Goal: Information Seeking & Learning: Learn about a topic

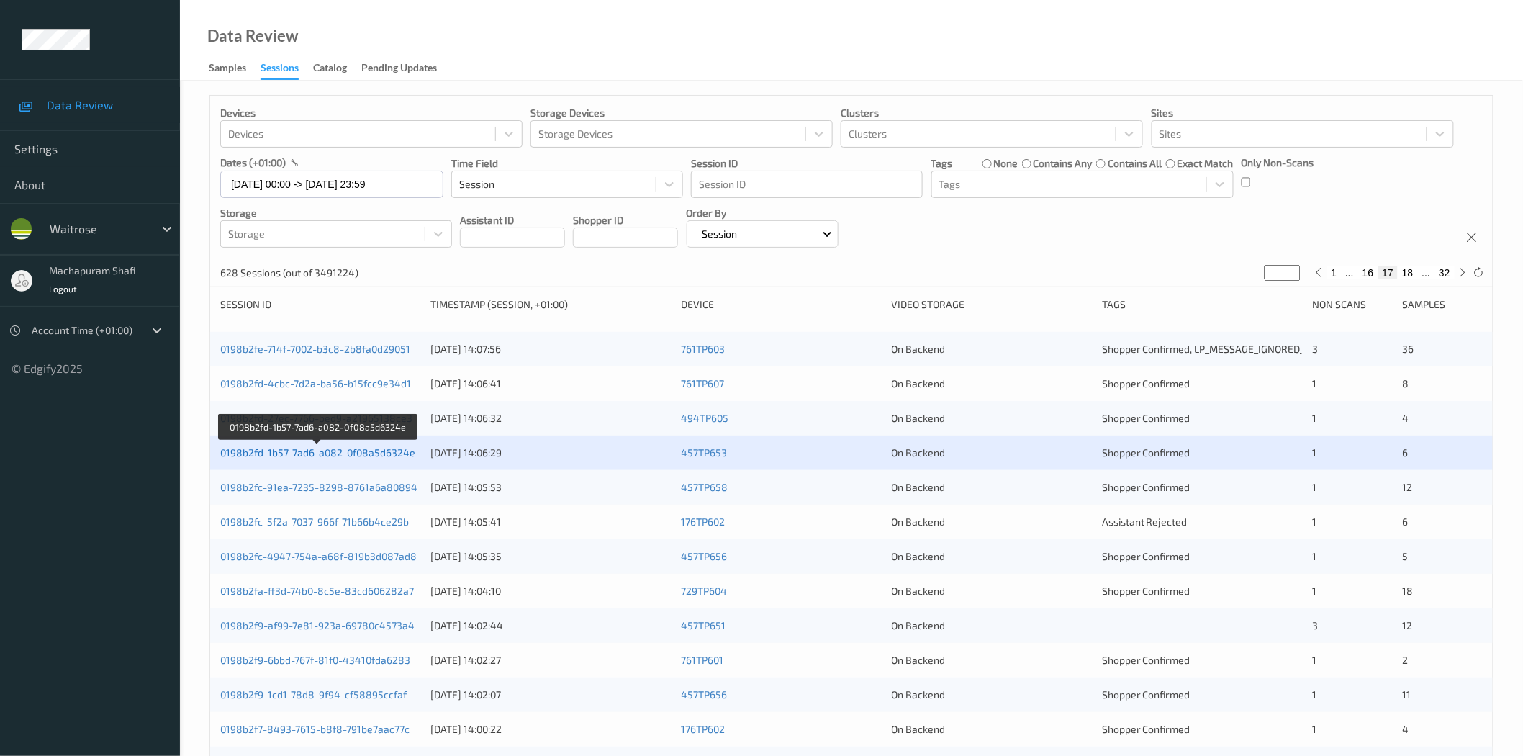
click at [356, 453] on link "0198b2fd-1b57-7ad6-a082-0f08a5d6324e" at bounding box center [317, 452] width 195 height 12
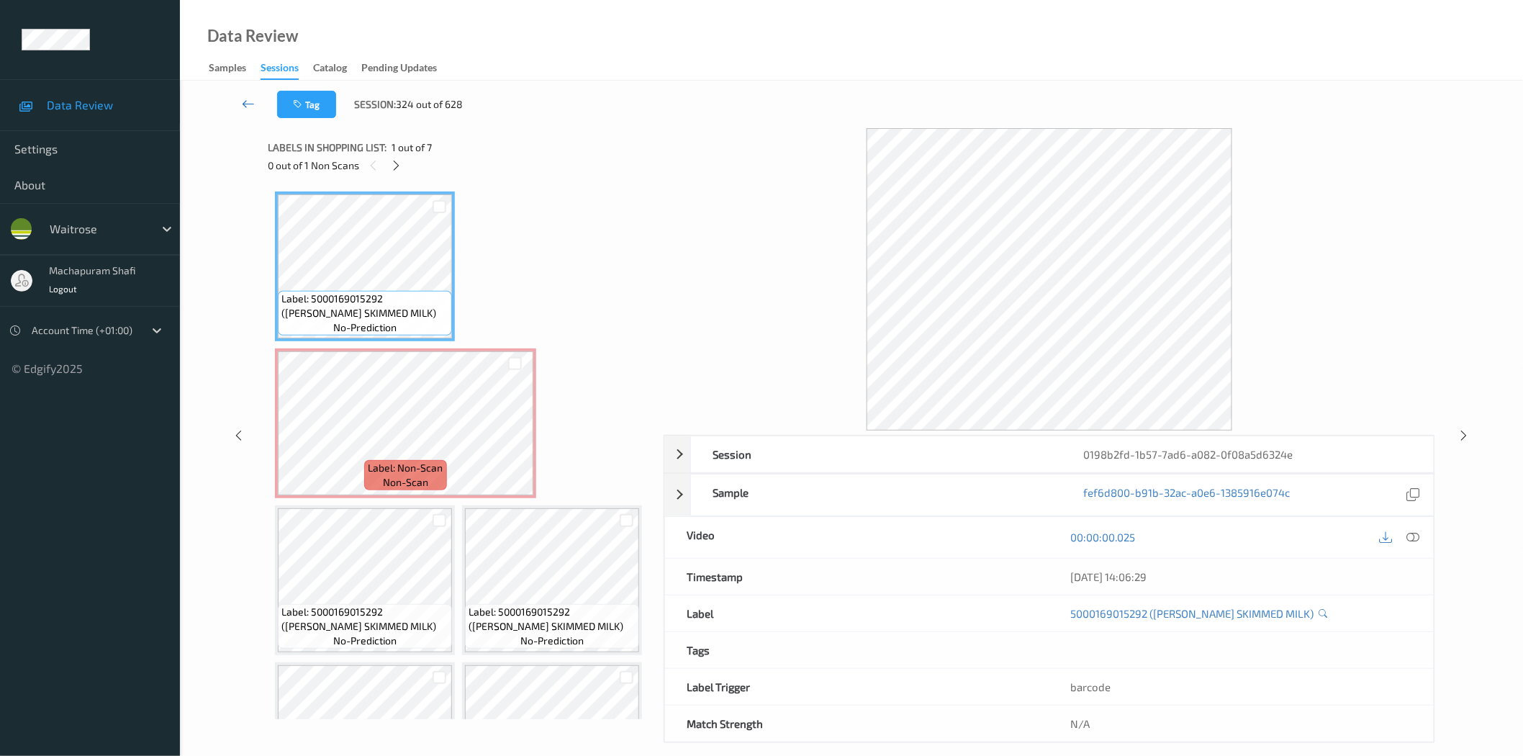
click at [253, 107] on icon at bounding box center [248, 103] width 13 height 14
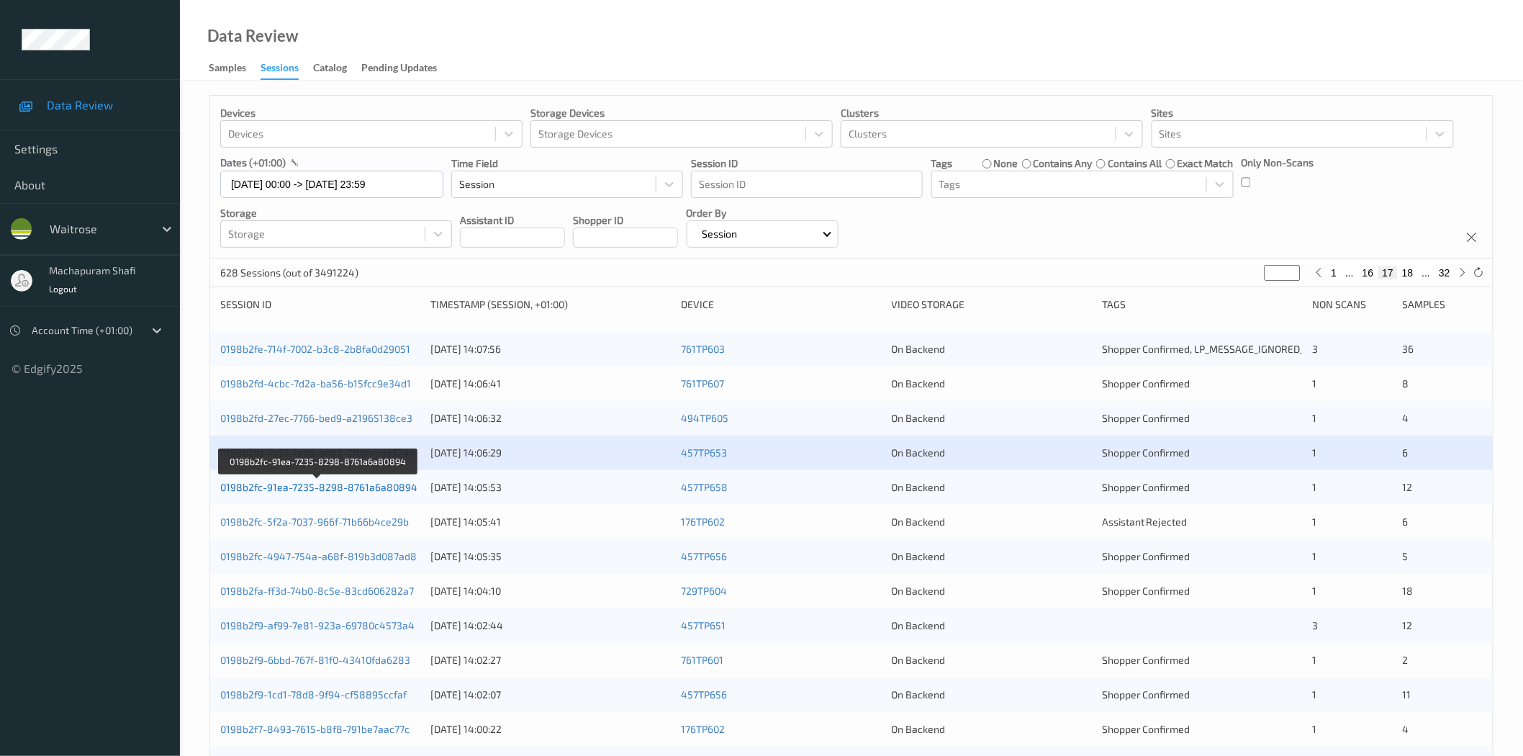
click at [358, 492] on link "0198b2fc-91ea-7235-8298-8761a6a80894" at bounding box center [318, 487] width 197 height 12
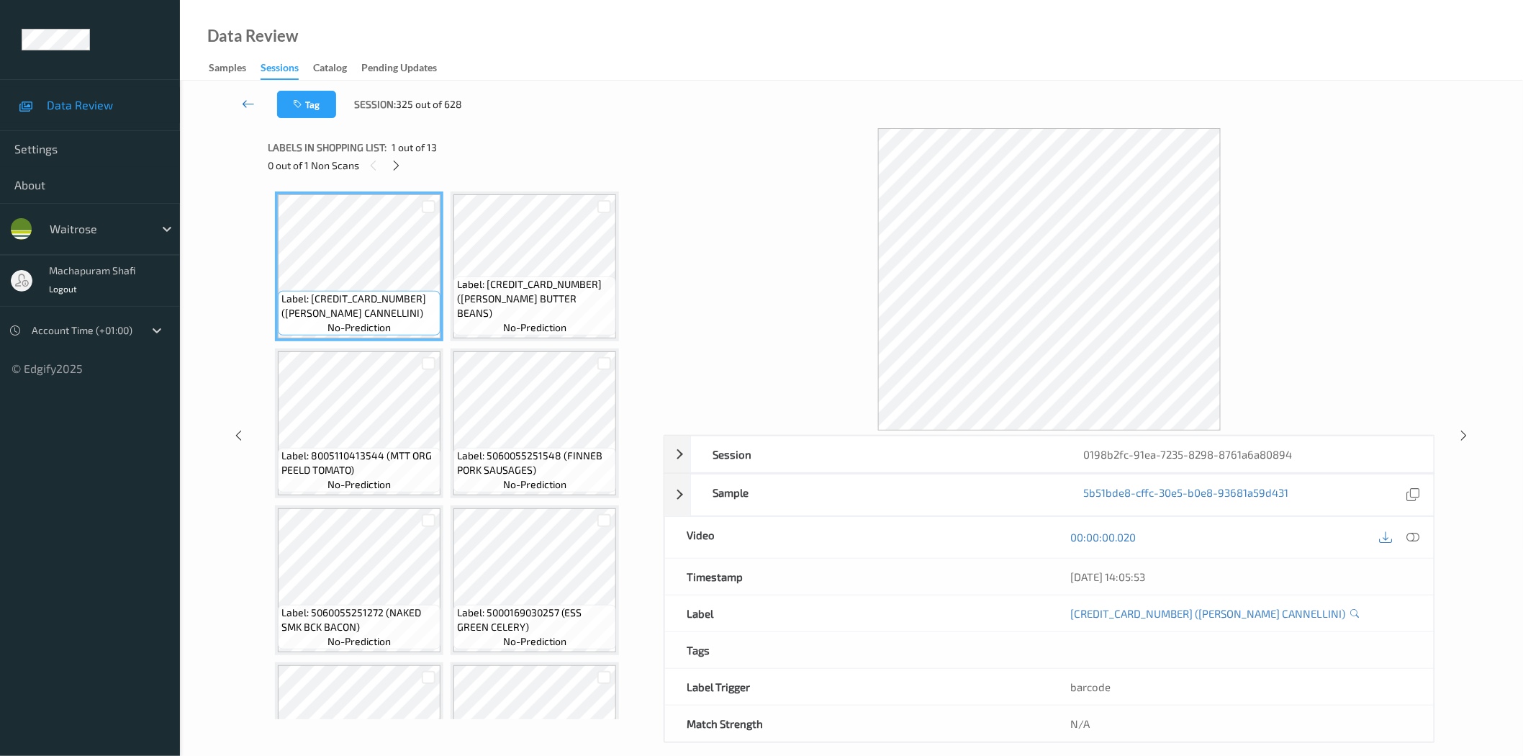
click at [246, 103] on icon at bounding box center [248, 103] width 13 height 14
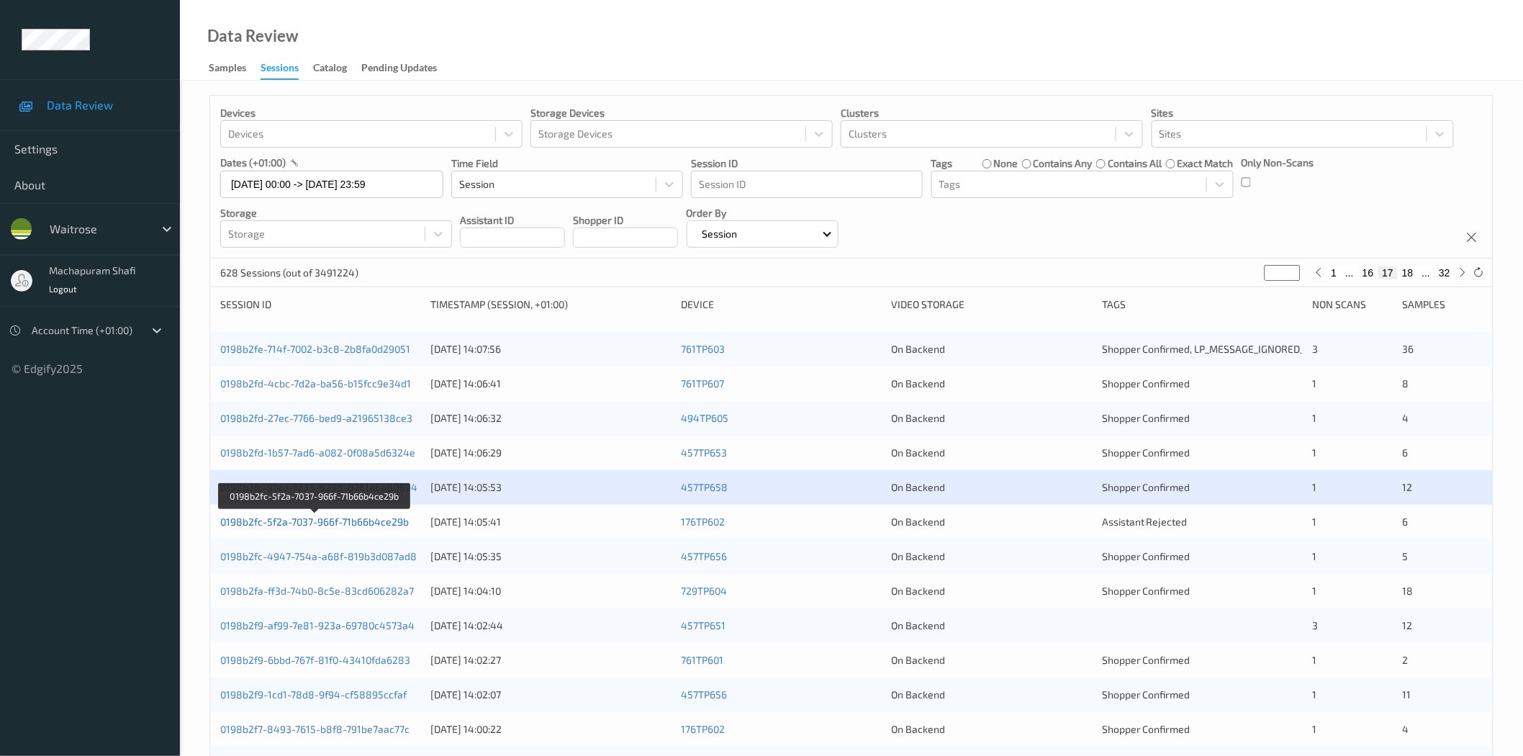
click at [369, 520] on link "0198b2fc-5f2a-7037-966f-71b66b4ce29b" at bounding box center [314, 521] width 189 height 12
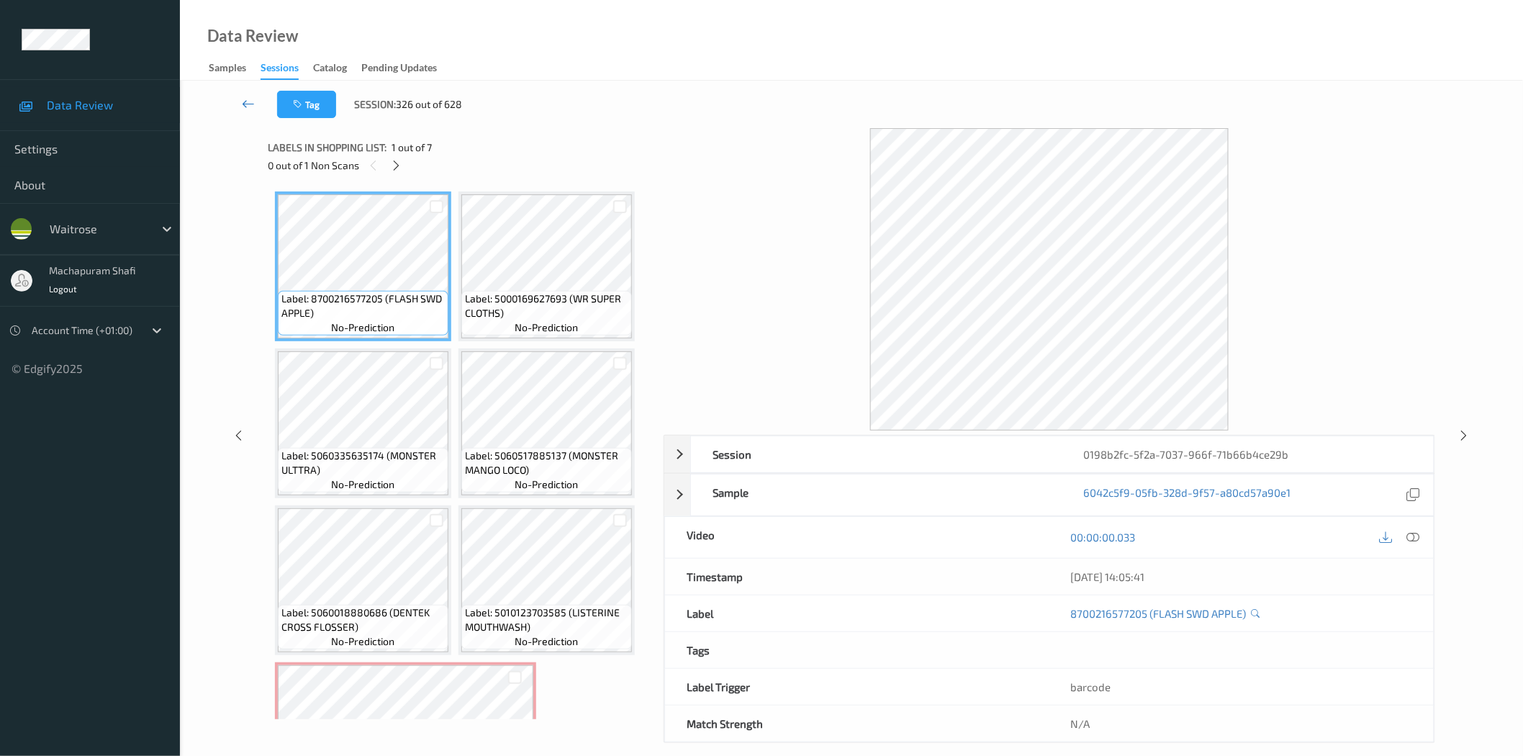
click at [250, 106] on icon at bounding box center [248, 103] width 13 height 14
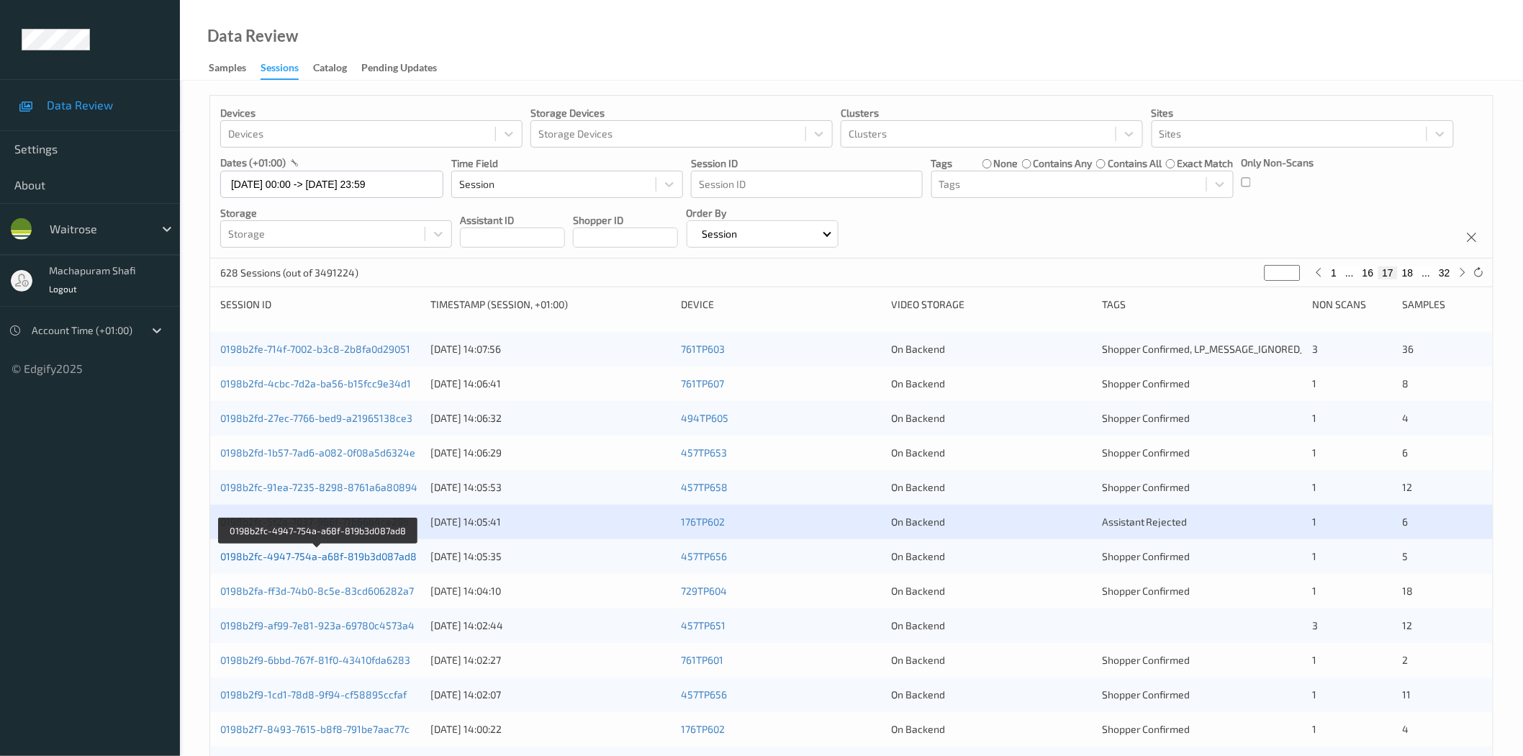
click at [361, 559] on link "0198b2fc-4947-754a-a68f-819b3d087ad8" at bounding box center [318, 556] width 196 height 12
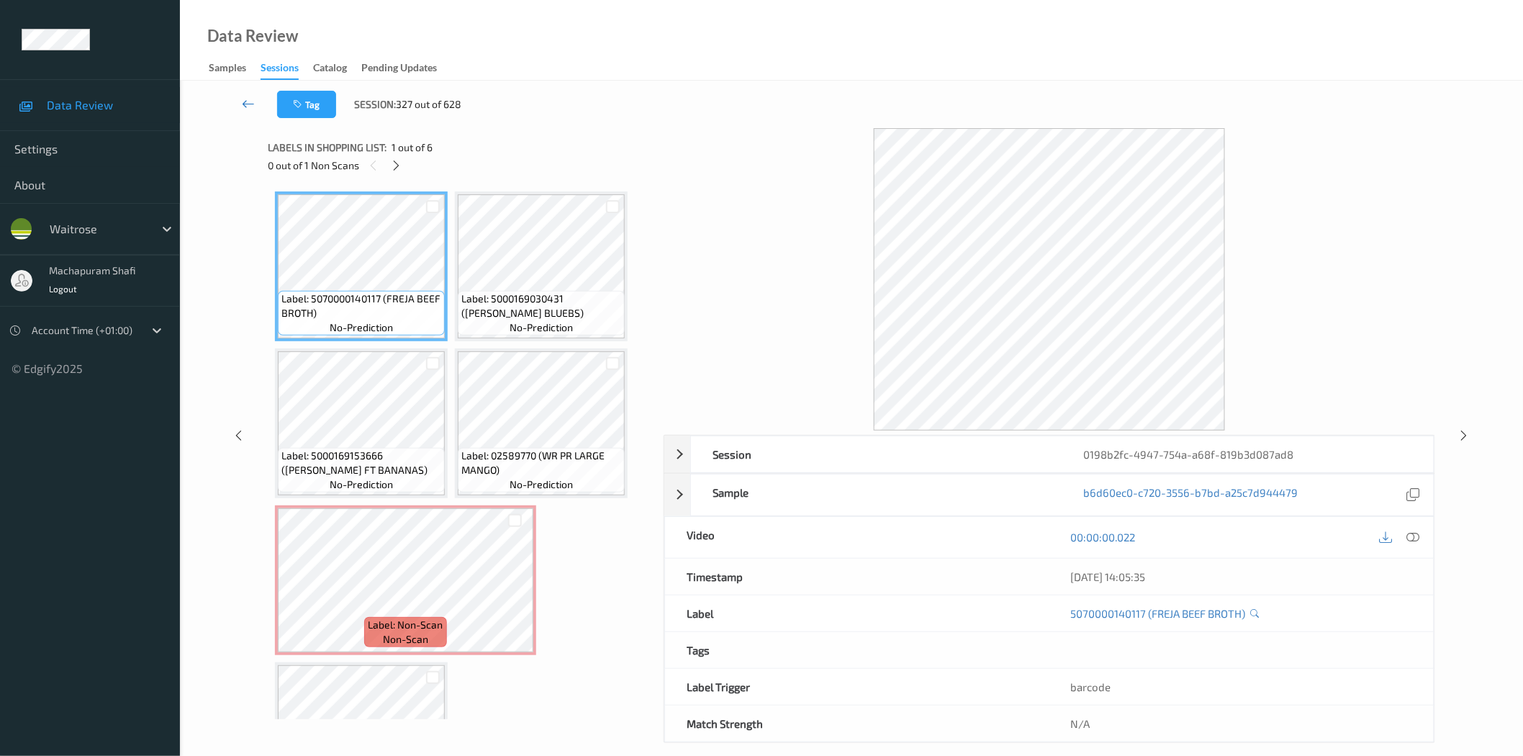
click at [243, 104] on icon at bounding box center [248, 103] width 13 height 14
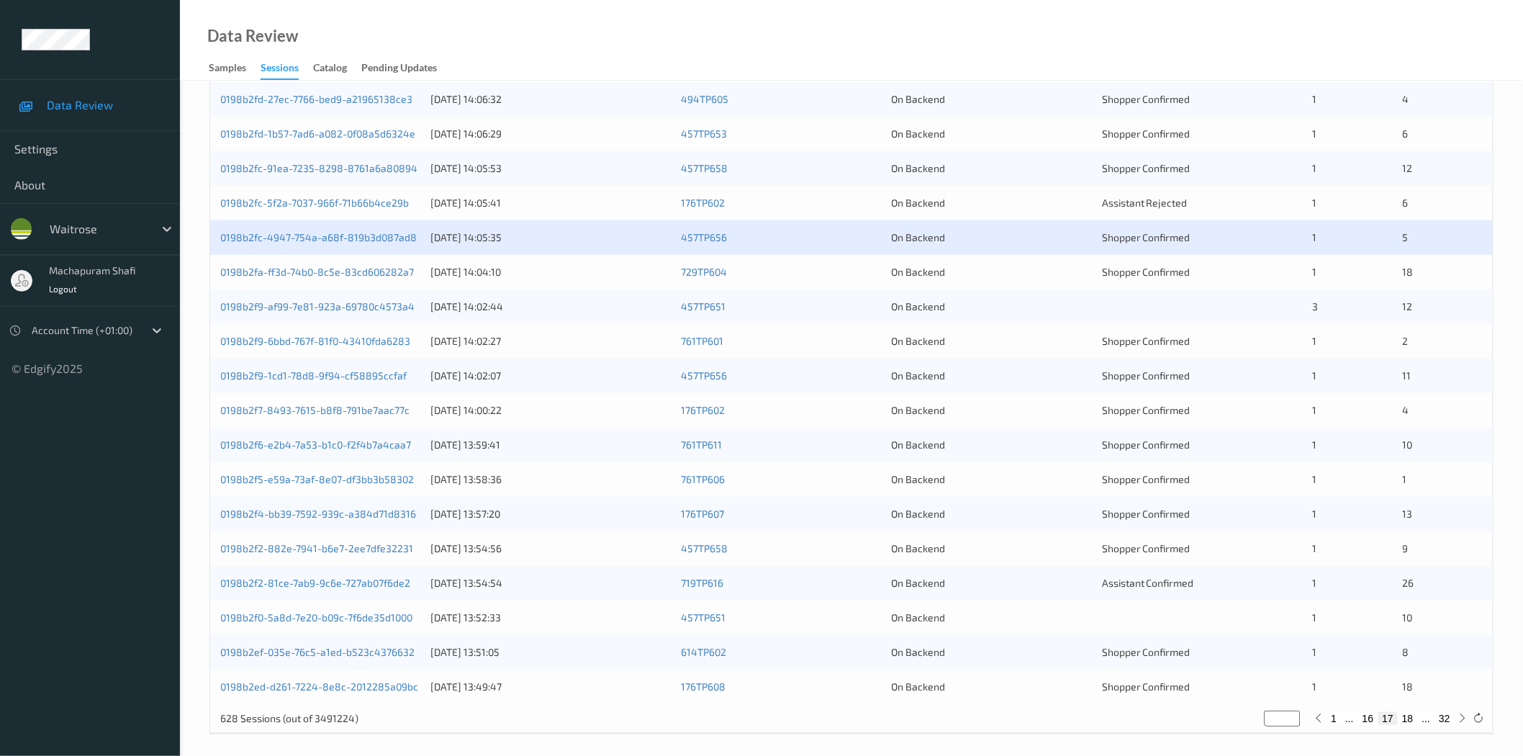
scroll to position [320, 0]
click at [343, 270] on link "0198b2fa-ff3d-74b0-8c5e-83cd606282a7" at bounding box center [317, 271] width 194 height 12
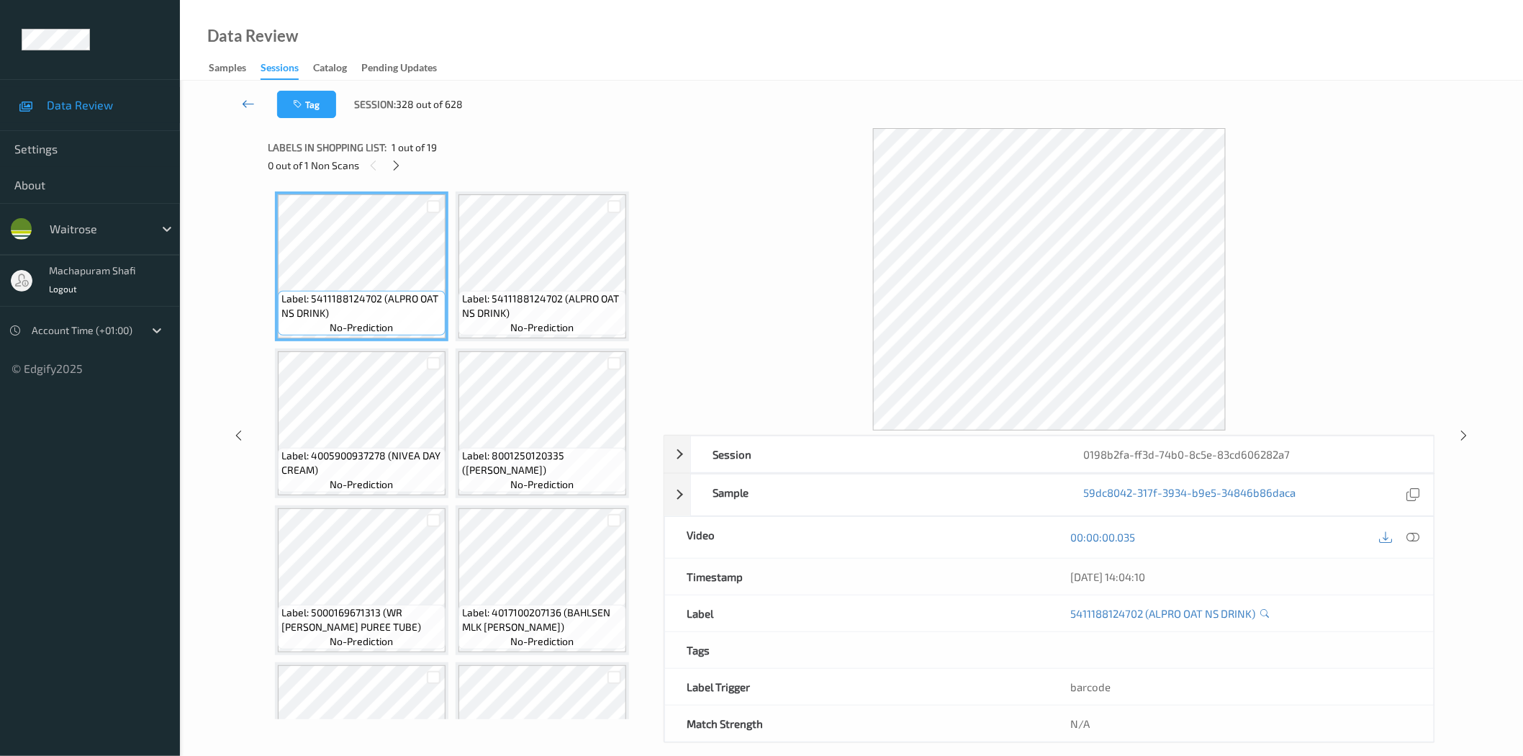
click at [253, 103] on icon at bounding box center [248, 103] width 13 height 14
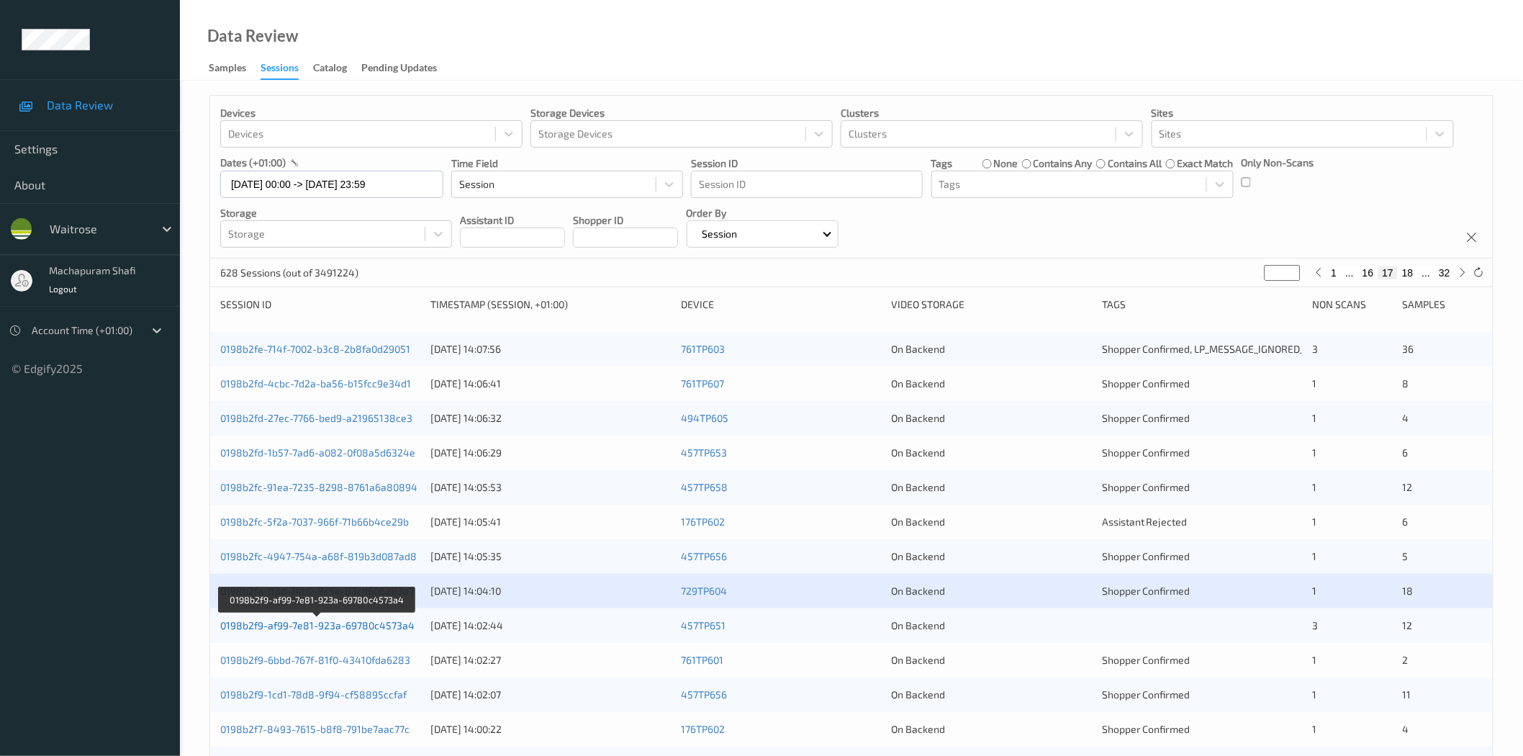
click at [361, 628] on link "0198b2f9-af99-7e81-923a-69780c4573a4" at bounding box center [317, 625] width 194 height 12
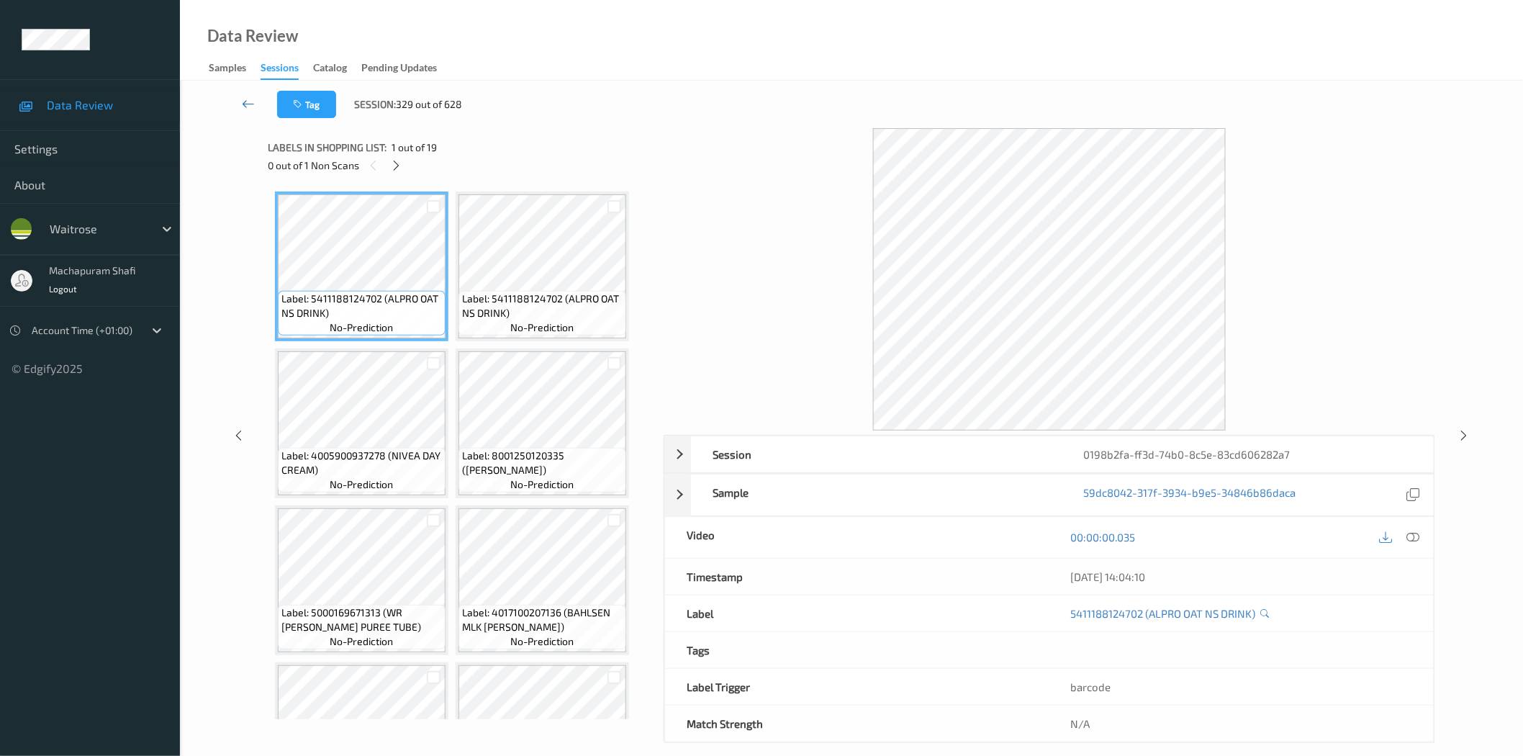
click at [245, 104] on icon at bounding box center [248, 103] width 13 height 14
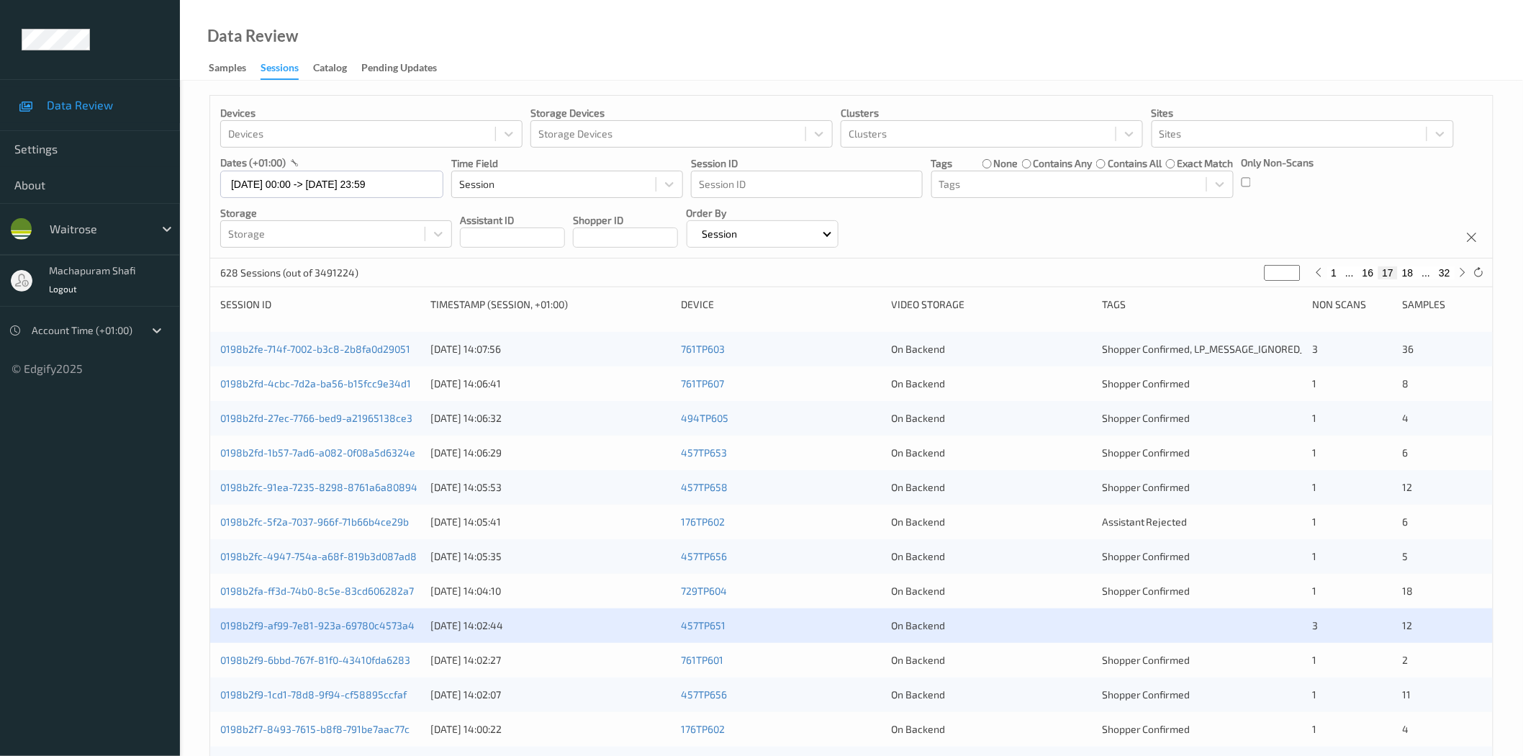
scroll to position [320, 0]
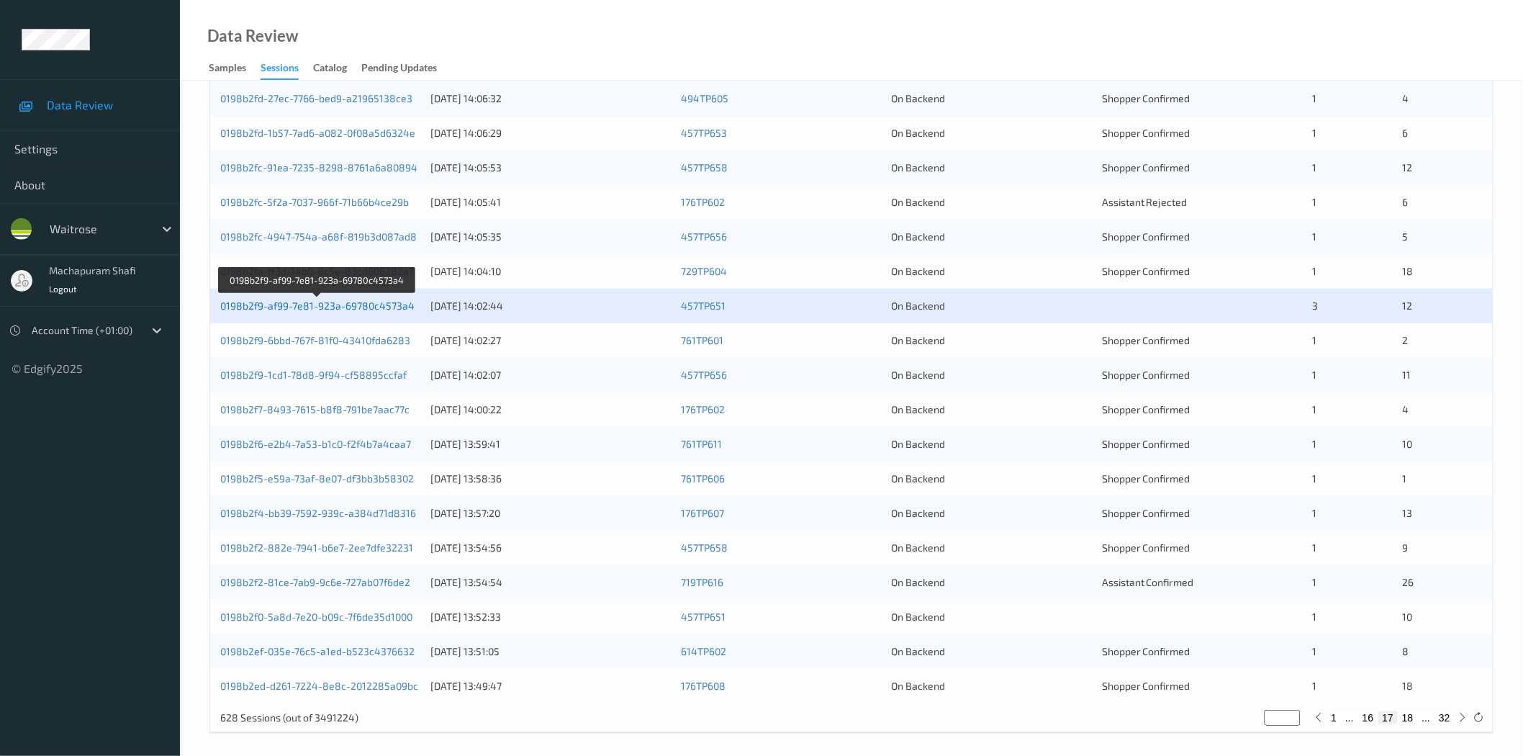
click at [315, 307] on link "0198b2f9-af99-7e81-923a-69780c4573a4" at bounding box center [317, 305] width 194 height 12
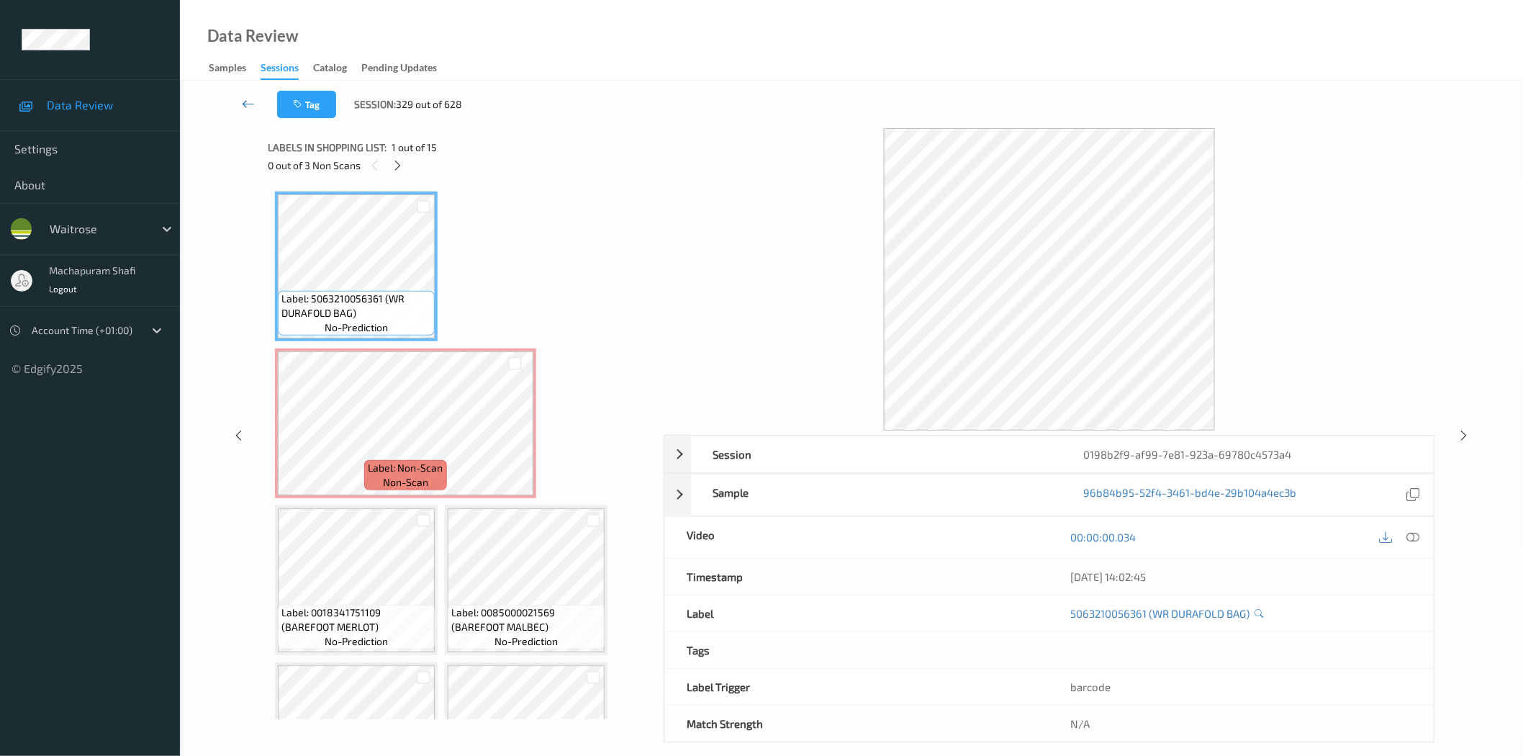
click at [255, 102] on link at bounding box center [249, 104] width 58 height 27
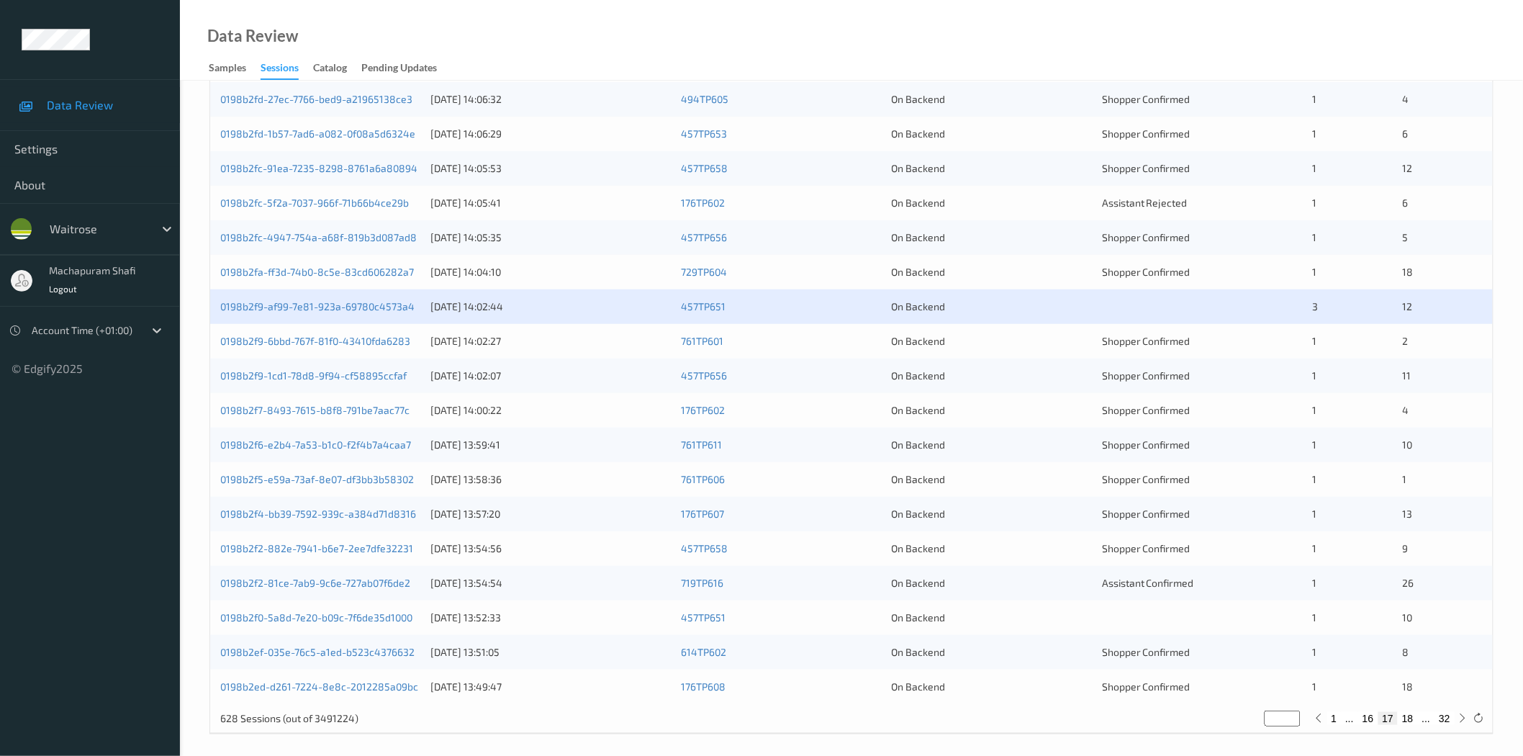
scroll to position [320, 0]
click at [365, 344] on link "0198b2f9-6bbd-767f-81f0-43410fda6283" at bounding box center [315, 340] width 190 height 12
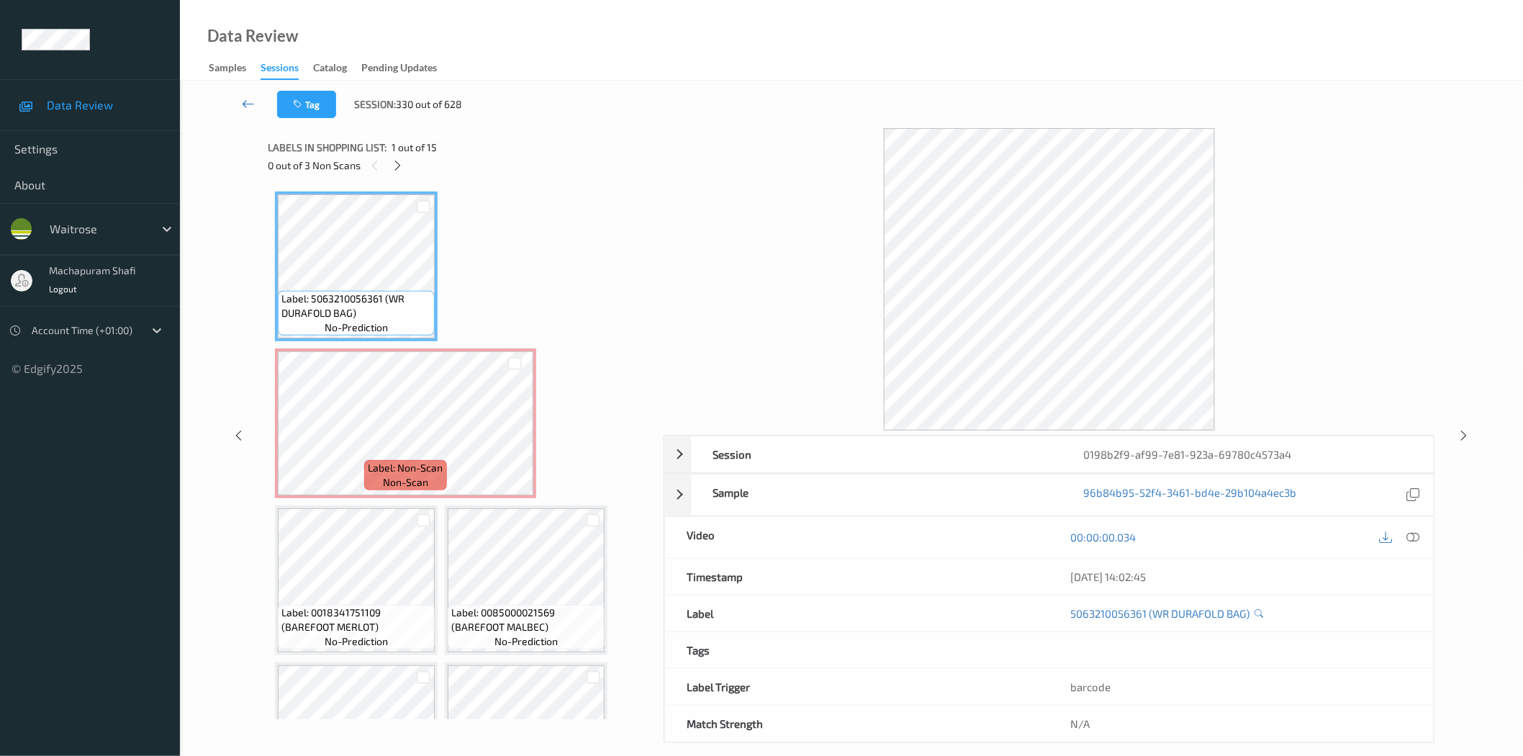
click at [248, 101] on icon at bounding box center [248, 103] width 13 height 14
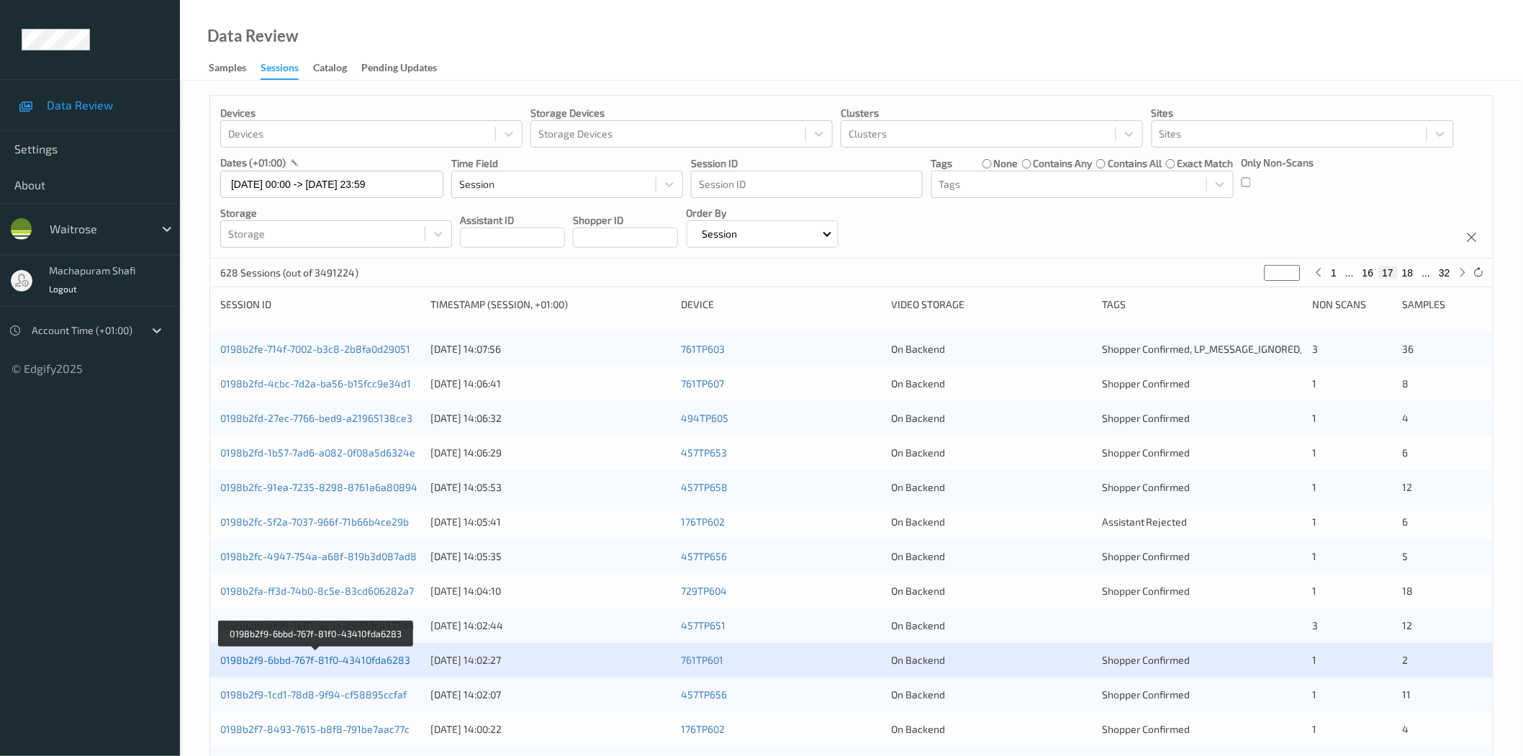
click at [367, 661] on link "0198b2f9-6bbd-767f-81f0-43410fda6283" at bounding box center [315, 659] width 190 height 12
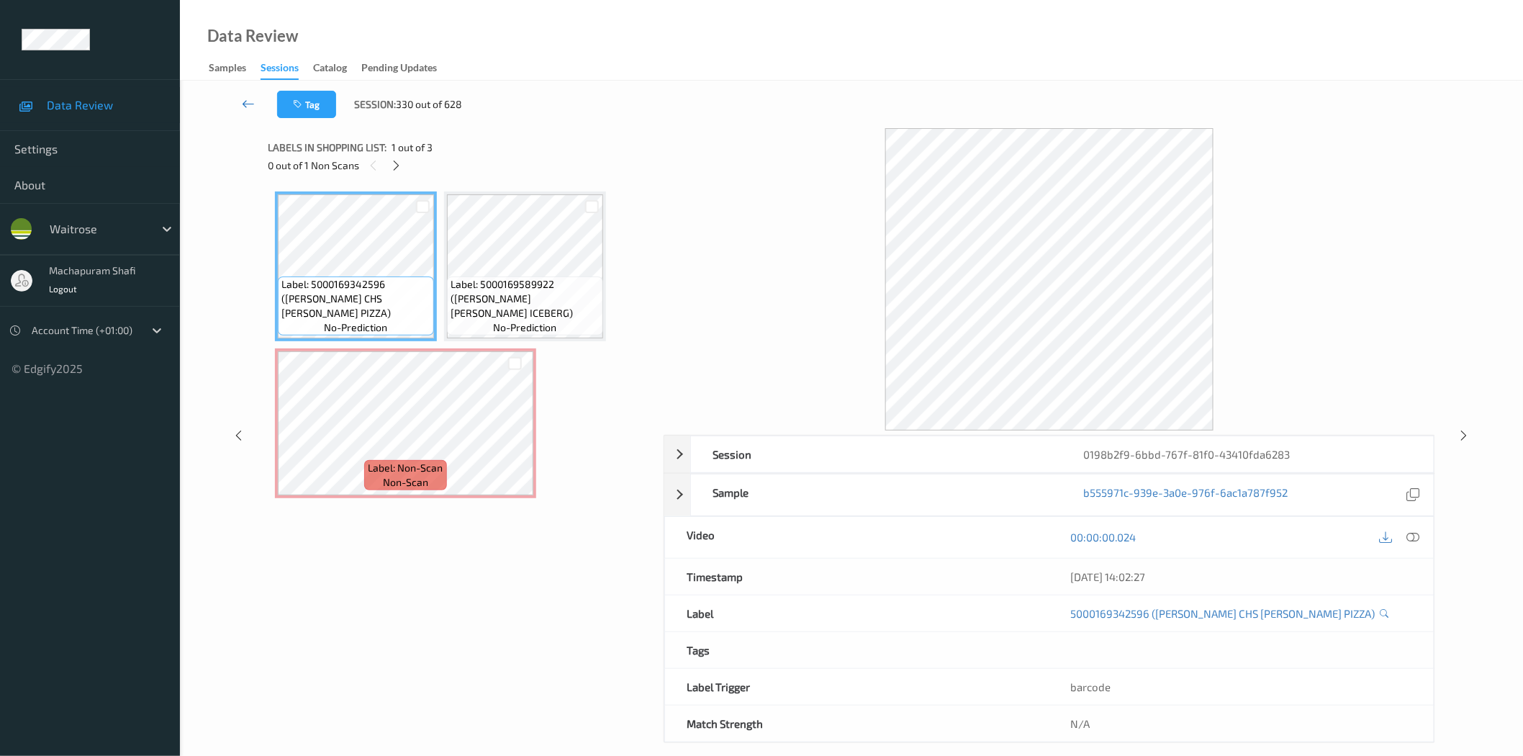
click at [252, 99] on icon at bounding box center [248, 103] width 13 height 14
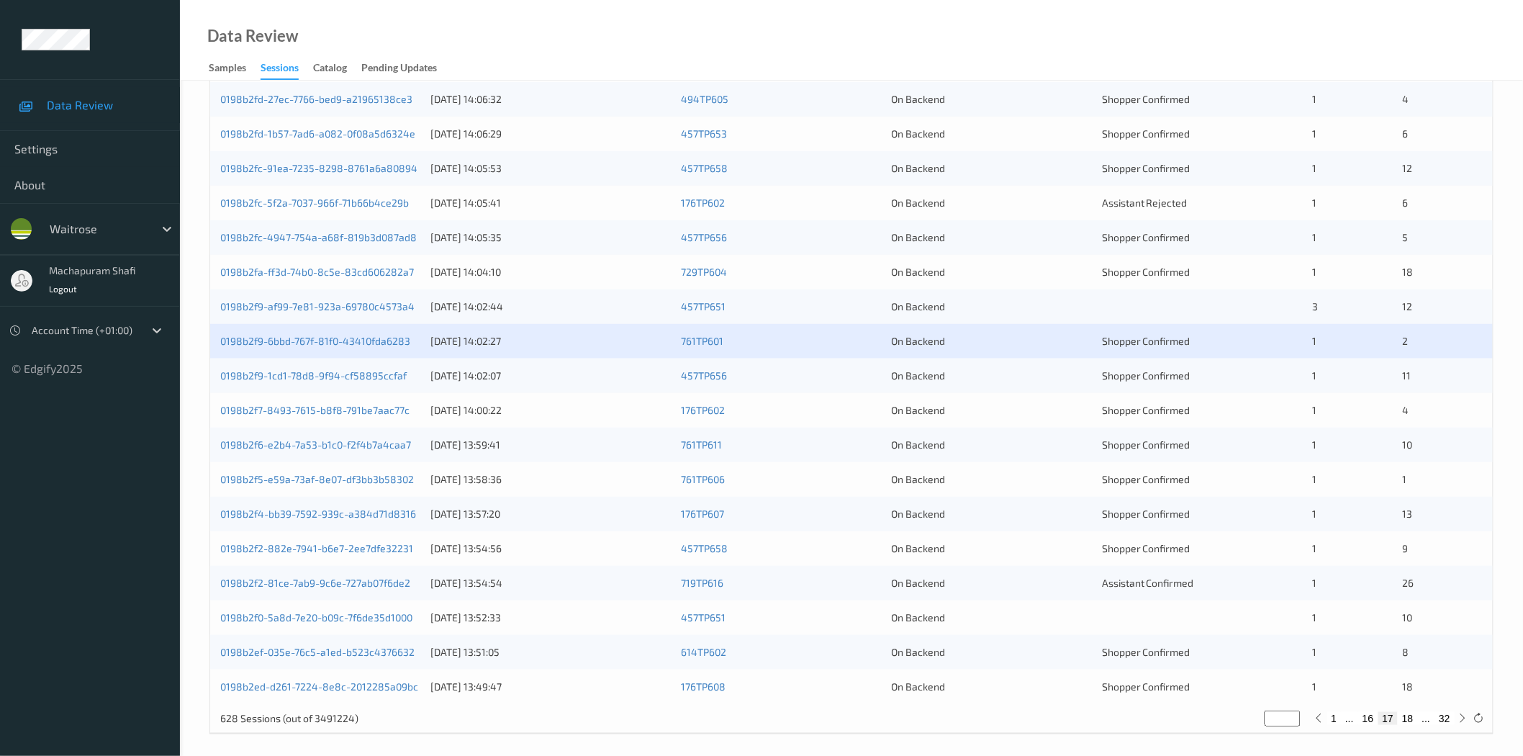
scroll to position [320, 0]
click at [361, 379] on link "0198b2f9-1cd1-78d8-9f94-cf58895ccfaf" at bounding box center [313, 374] width 186 height 12
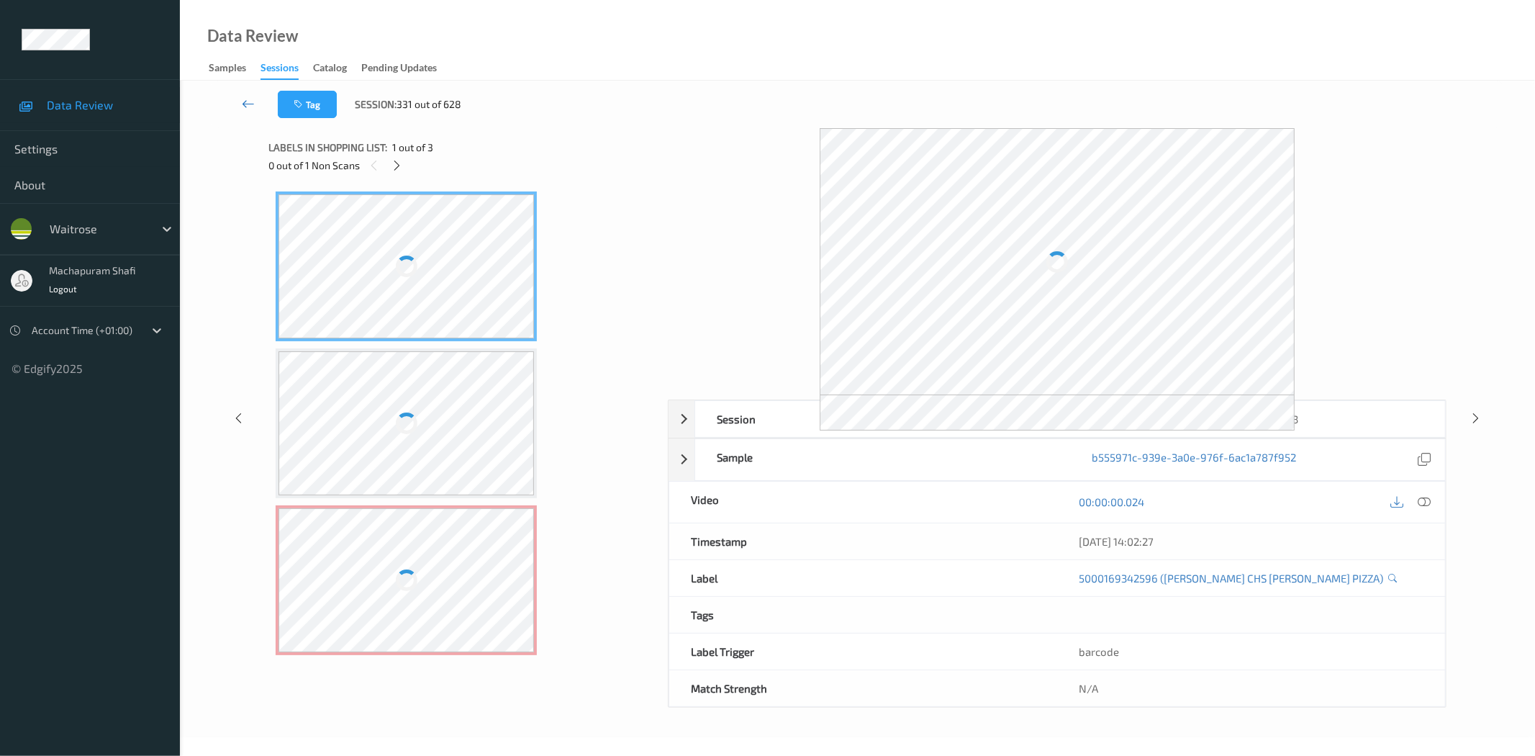
click at [243, 99] on icon at bounding box center [248, 103] width 13 height 14
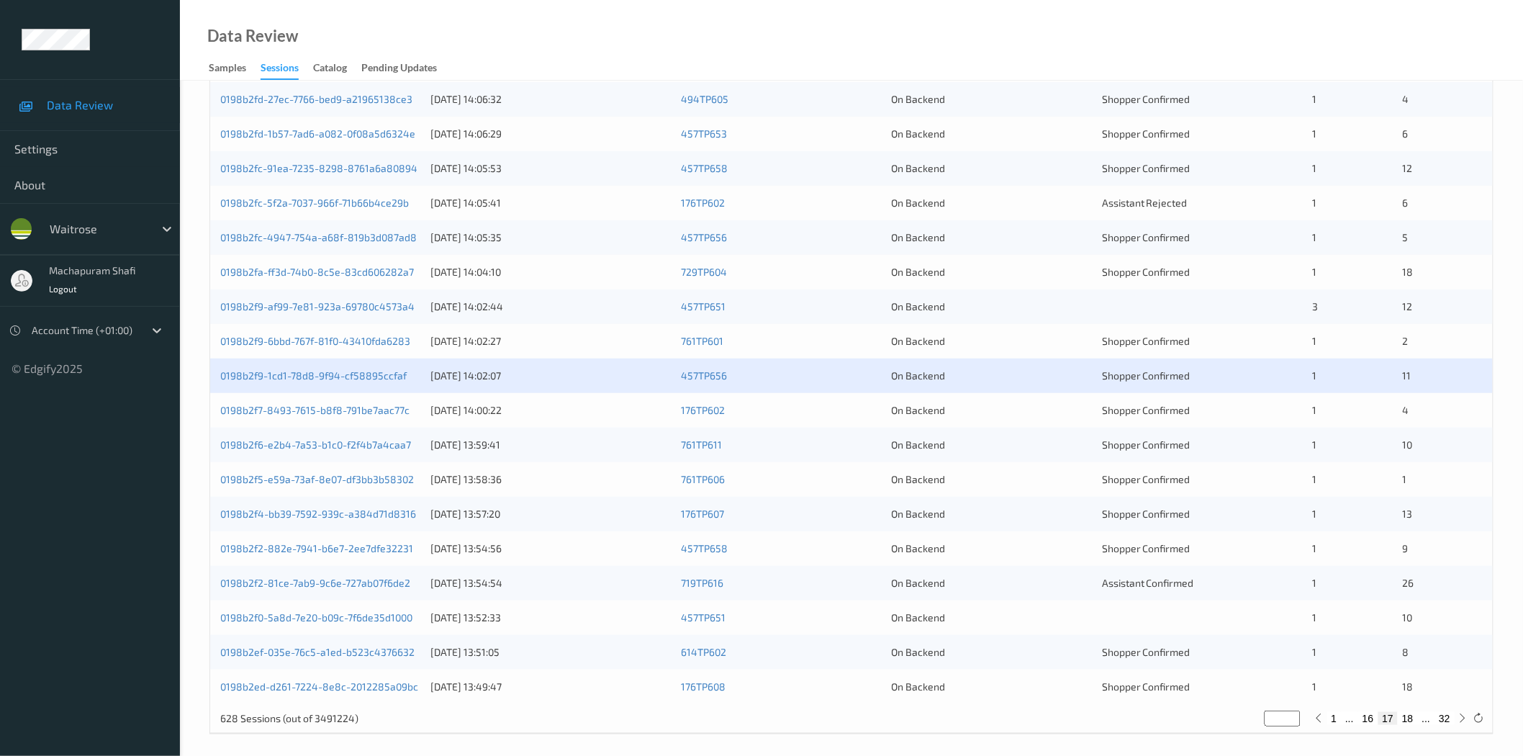
scroll to position [320, 0]
click at [367, 371] on link "0198b2f9-1cd1-78d8-9f94-cf58895ccfaf" at bounding box center [313, 374] width 186 height 12
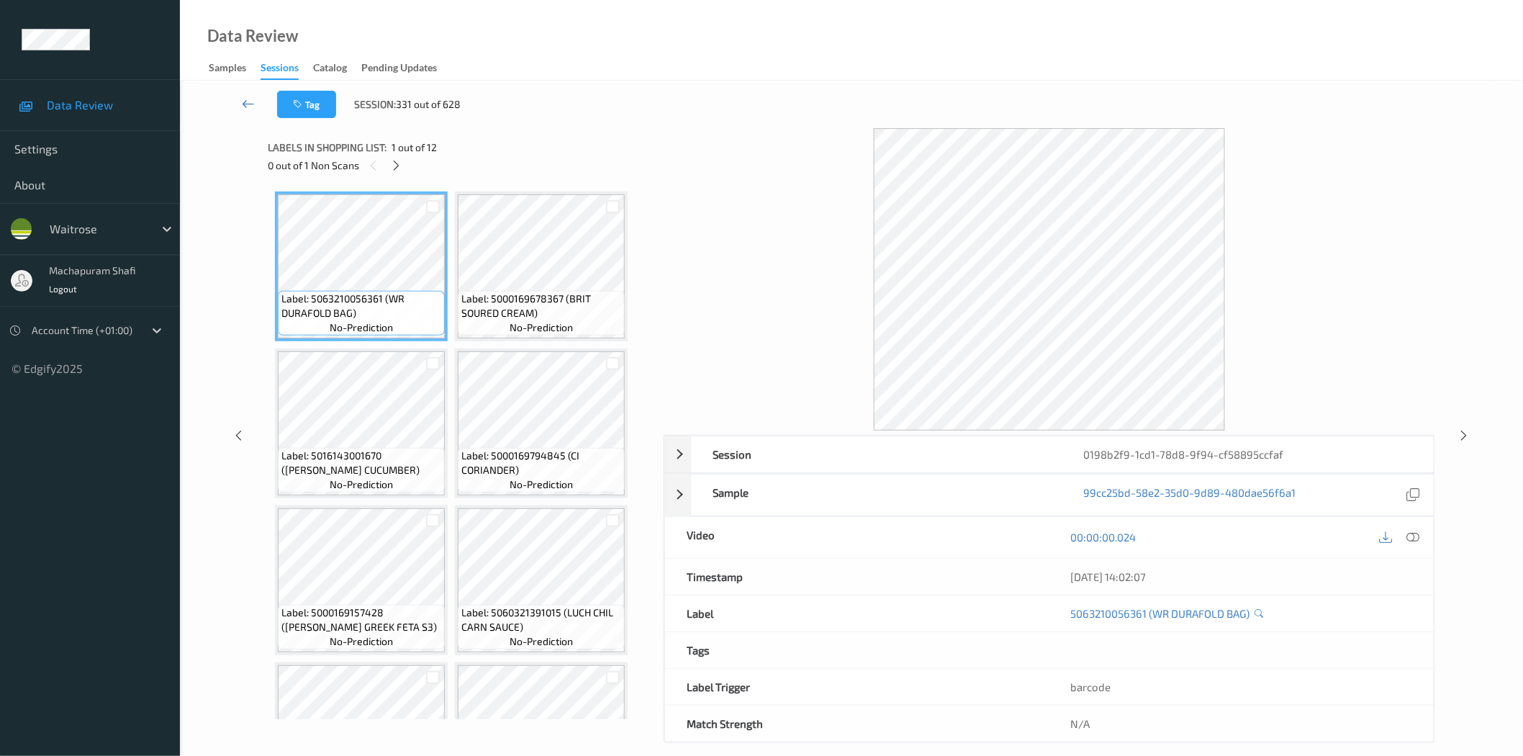
click at [246, 102] on icon at bounding box center [248, 103] width 13 height 14
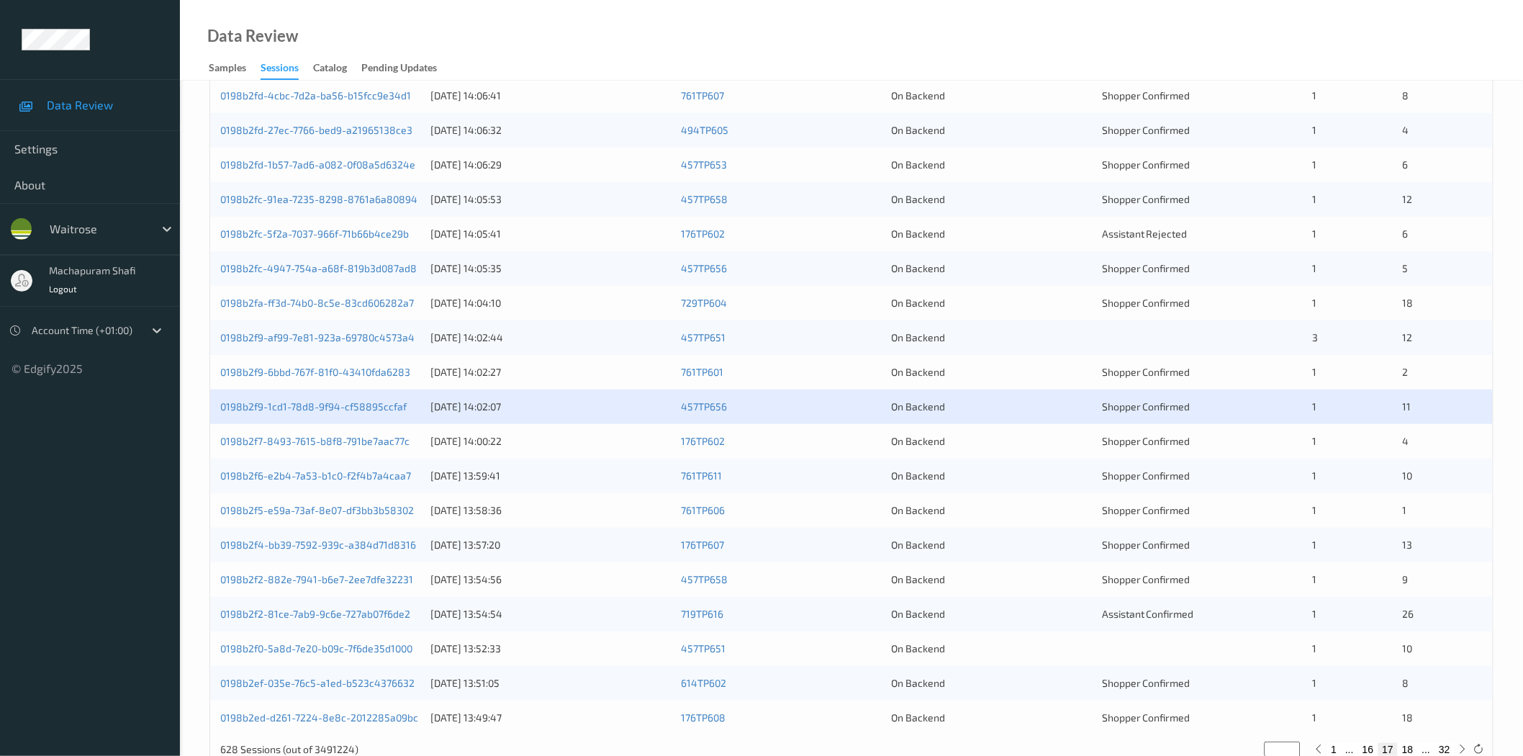
scroll to position [327, 0]
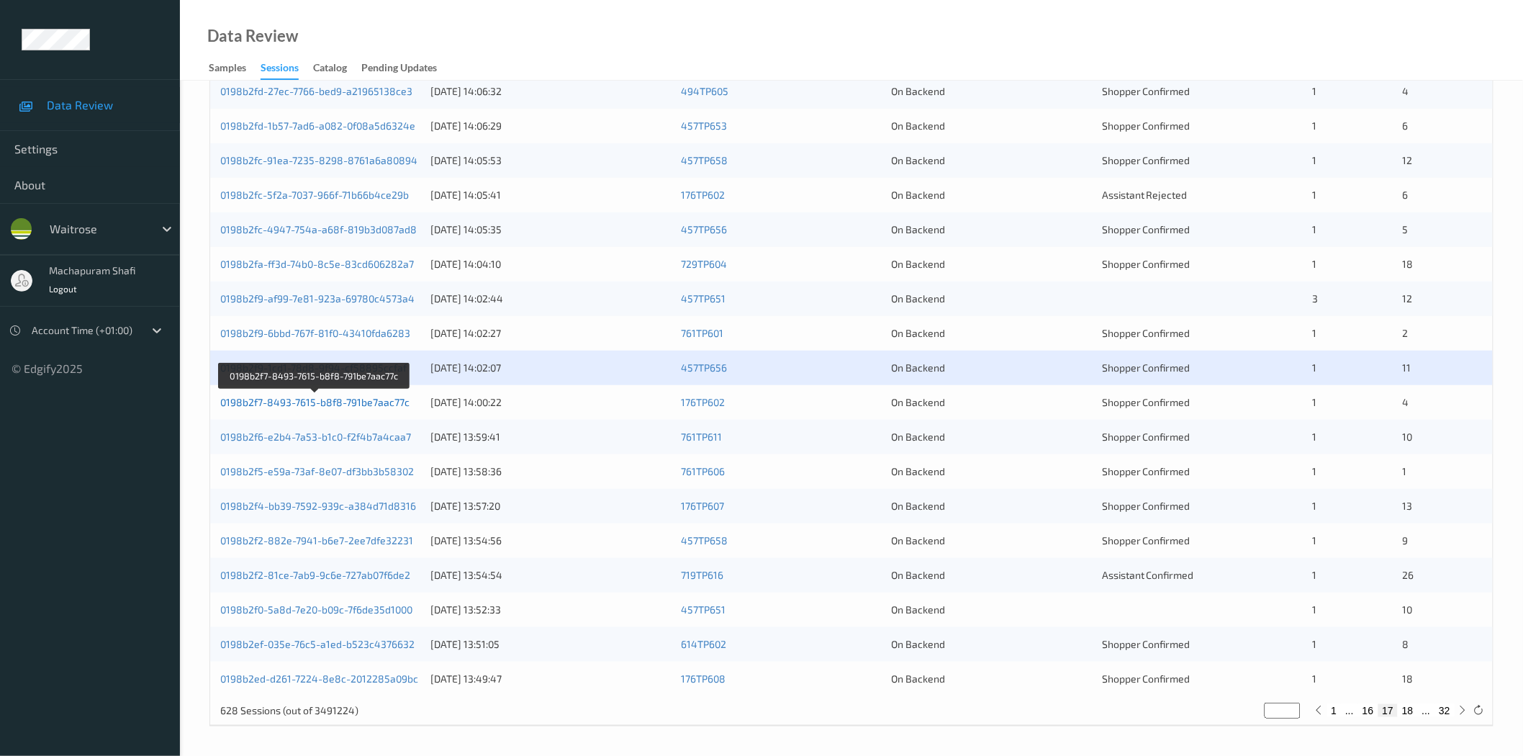
click at [363, 403] on link "0198b2f7-8493-7615-b8f8-791be7aac77c" at bounding box center [314, 402] width 189 height 12
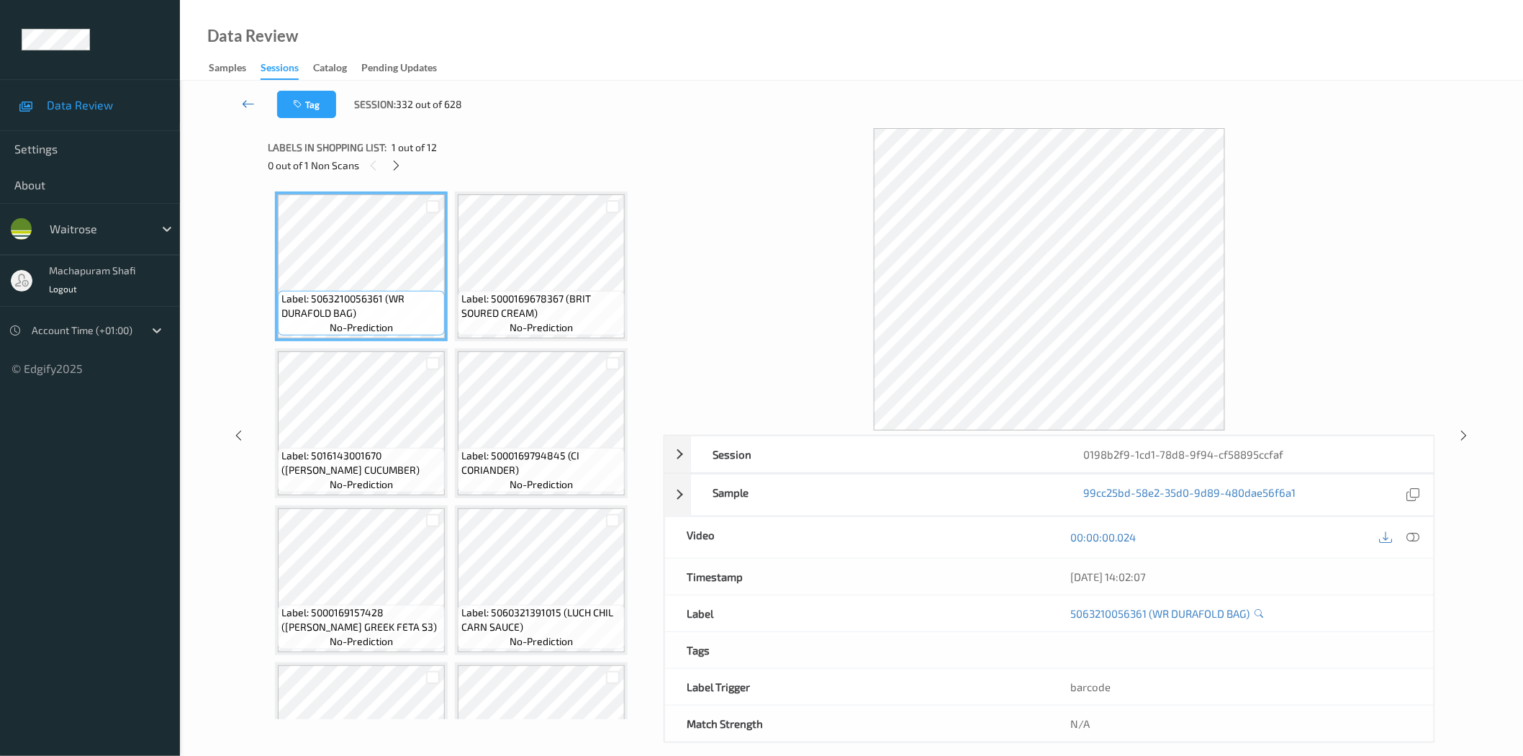
click at [248, 104] on icon at bounding box center [248, 103] width 13 height 14
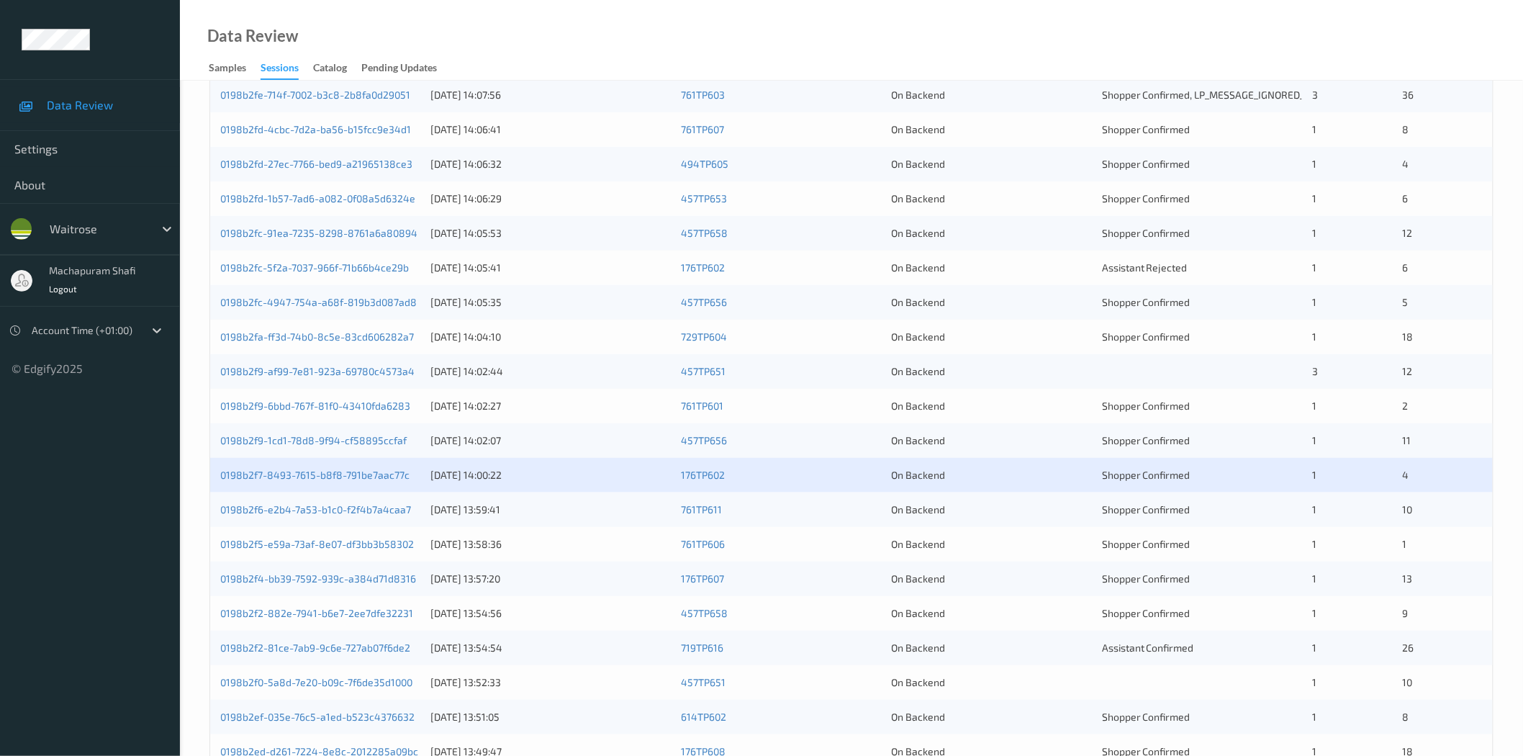
scroll to position [320, 0]
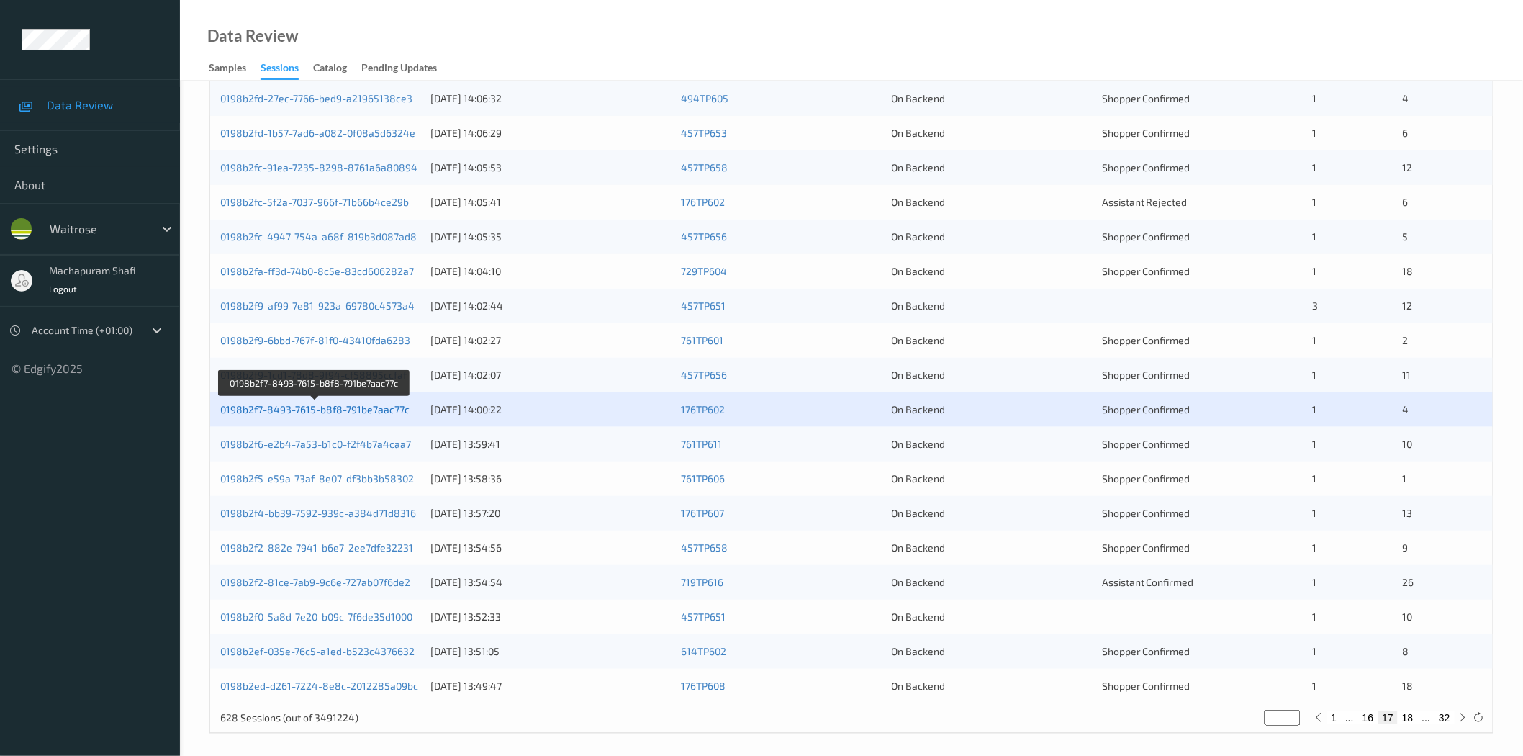
click at [347, 412] on link "0198b2f7-8493-7615-b8f8-791be7aac77c" at bounding box center [314, 409] width 189 height 12
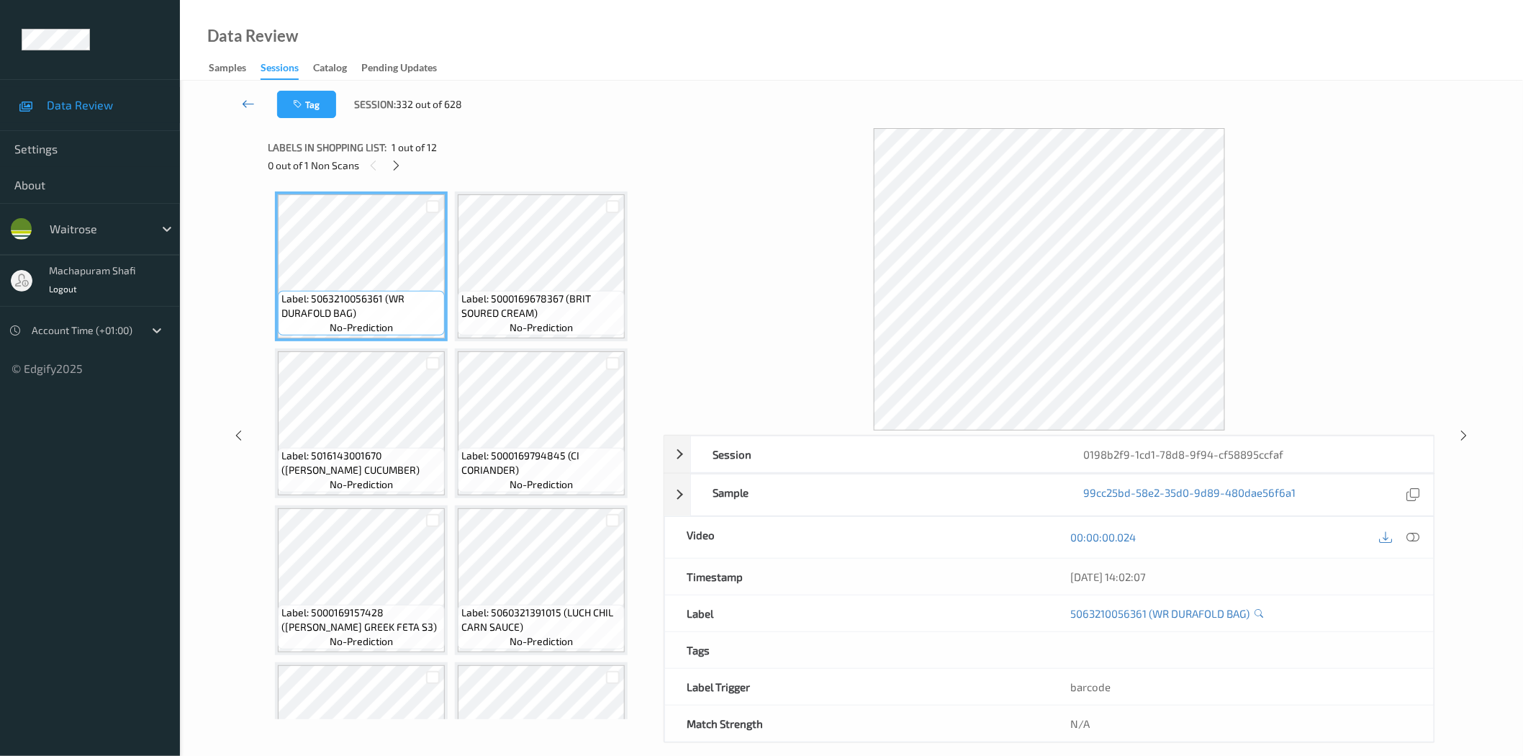
click at [245, 104] on icon at bounding box center [248, 103] width 13 height 14
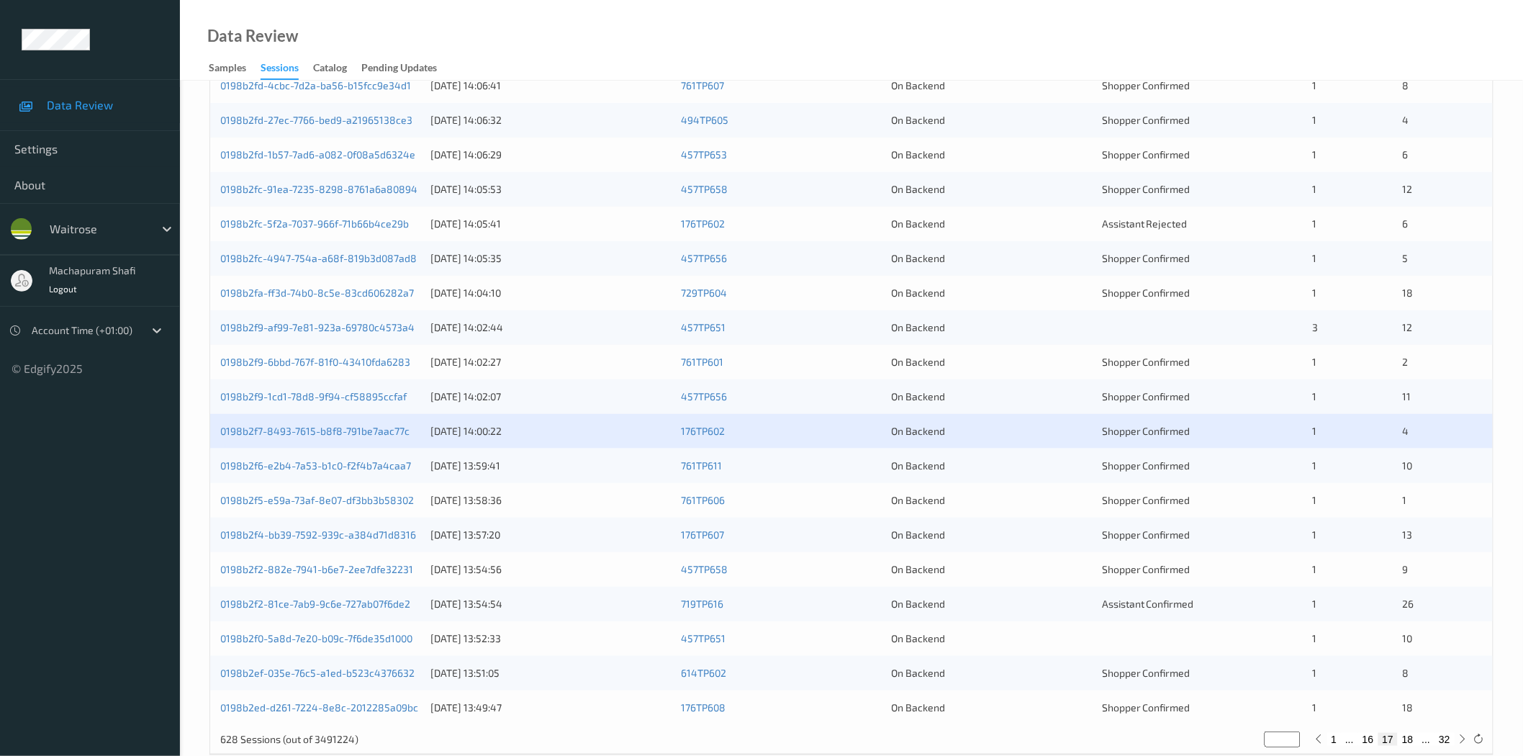
scroll to position [327, 0]
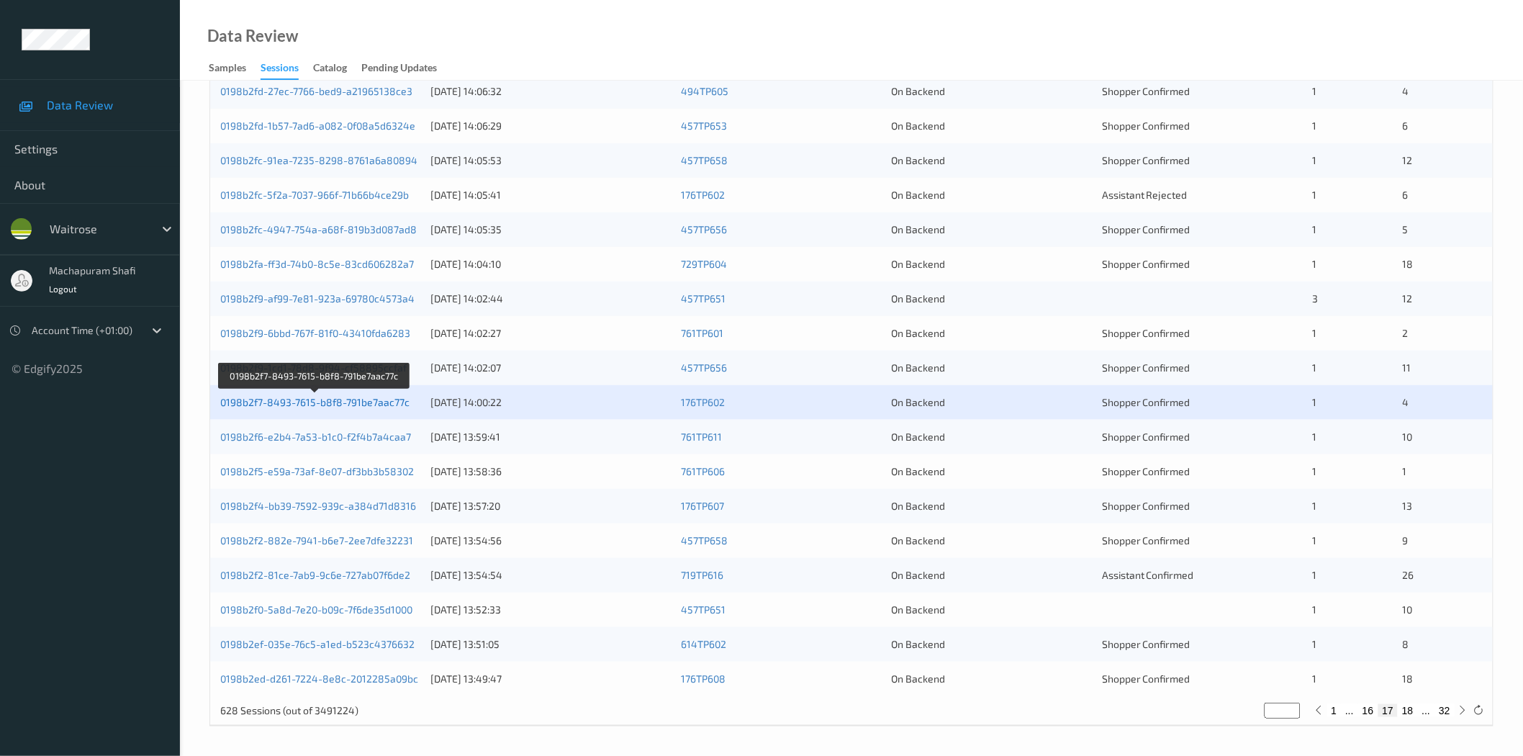
click at [350, 402] on link "0198b2f7-8493-7615-b8f8-791be7aac77c" at bounding box center [314, 402] width 189 height 12
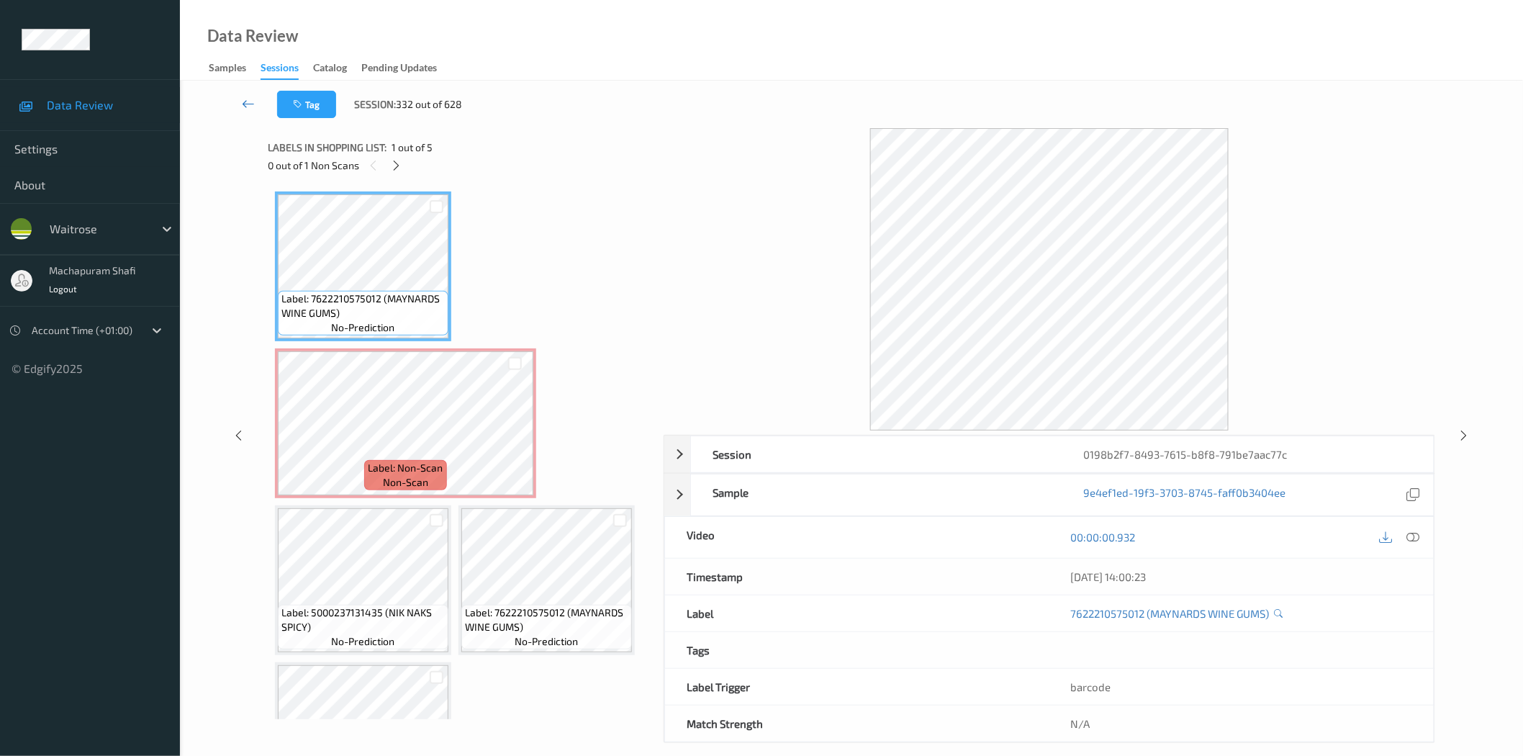
click at [238, 104] on link at bounding box center [249, 104] width 58 height 27
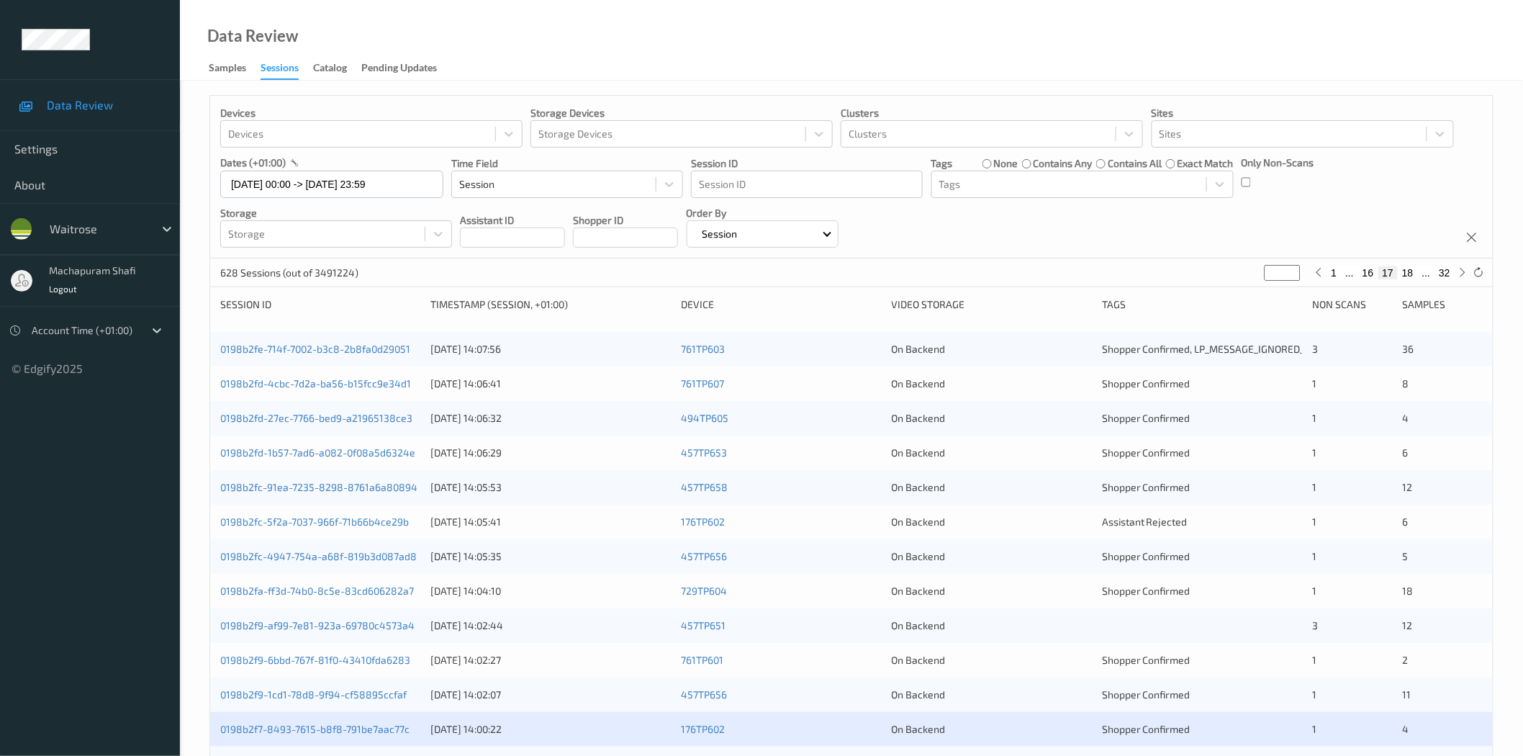
scroll to position [320, 0]
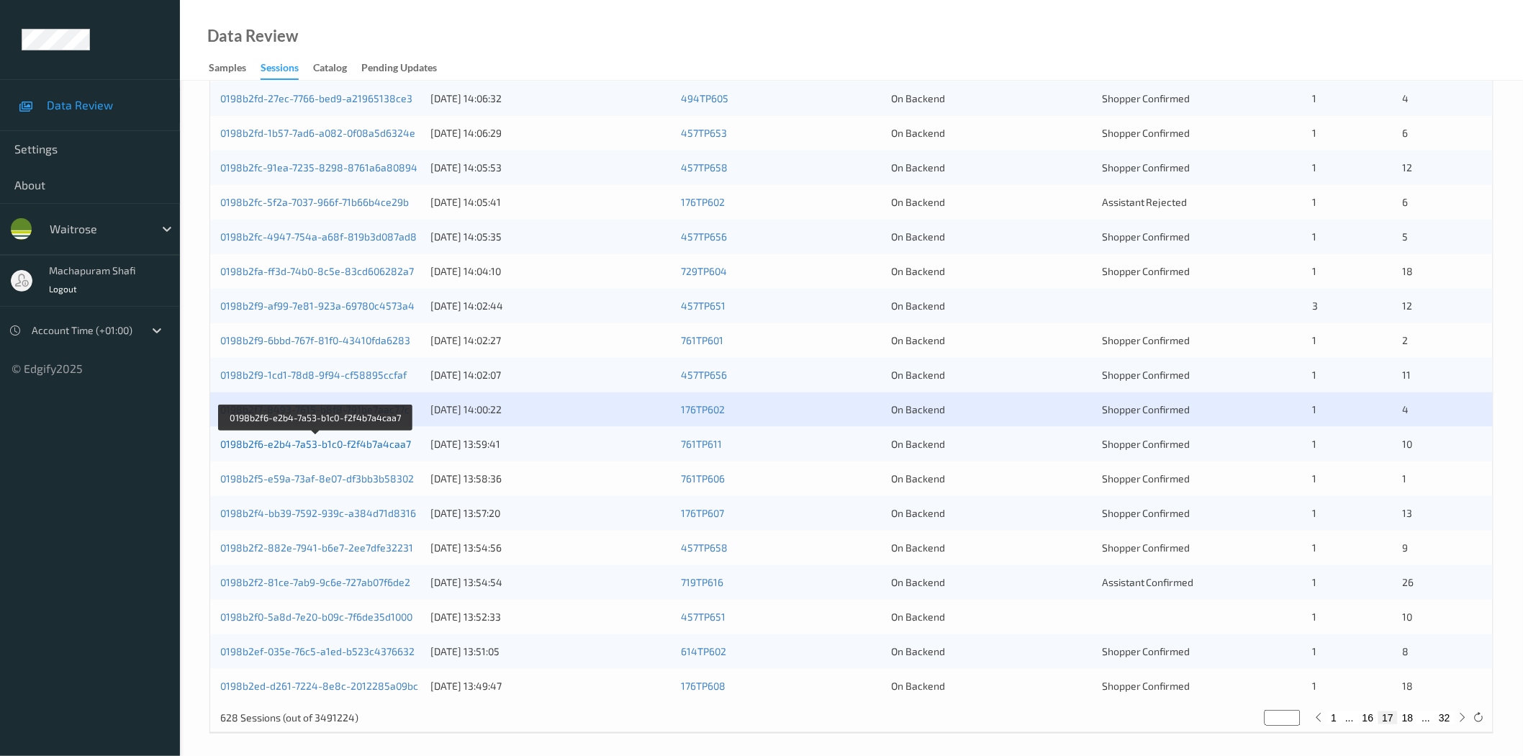
click at [340, 442] on link "0198b2f6-e2b4-7a53-b1c0-f2f4b7a4caa7" at bounding box center [315, 444] width 191 height 12
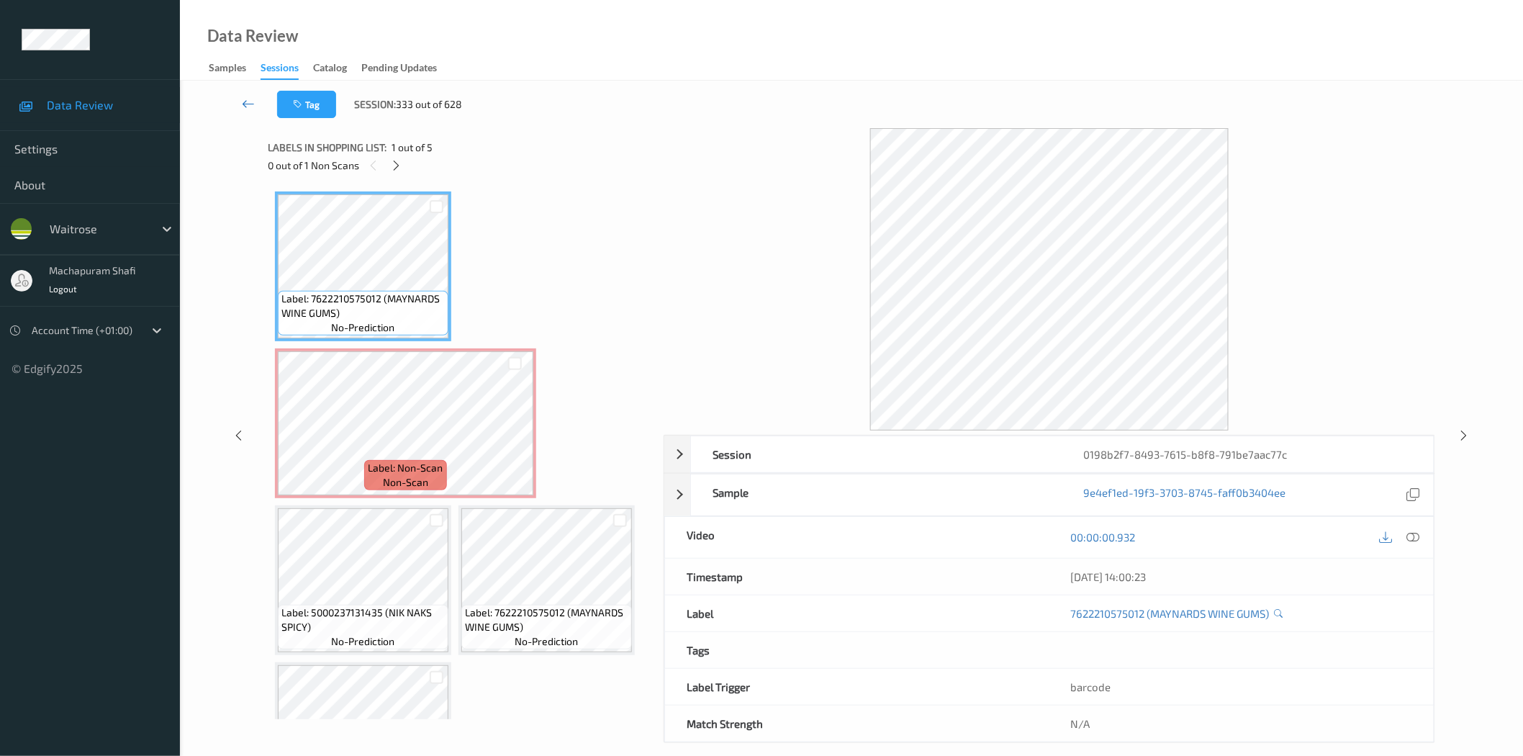
click at [248, 106] on icon at bounding box center [248, 103] width 13 height 14
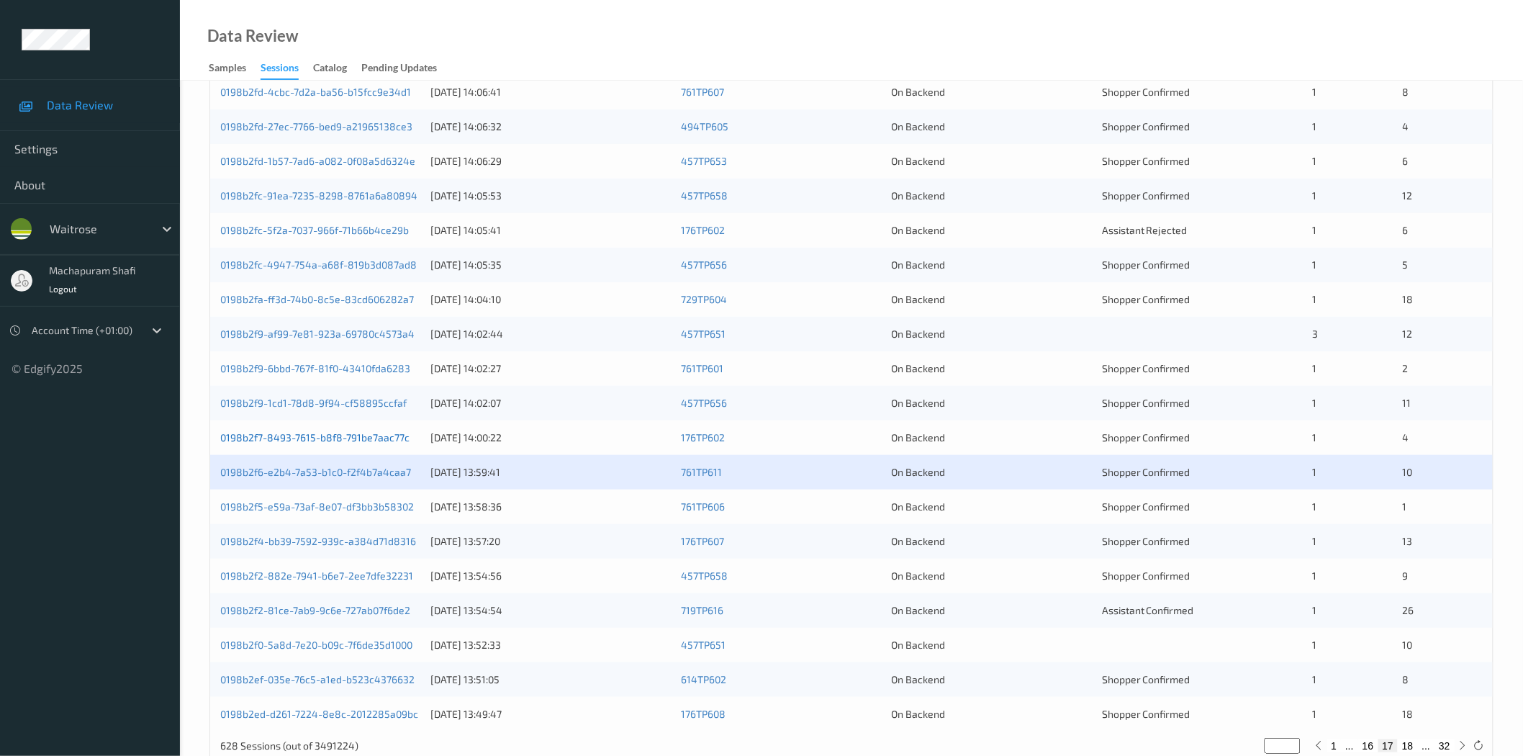
scroll to position [327, 0]
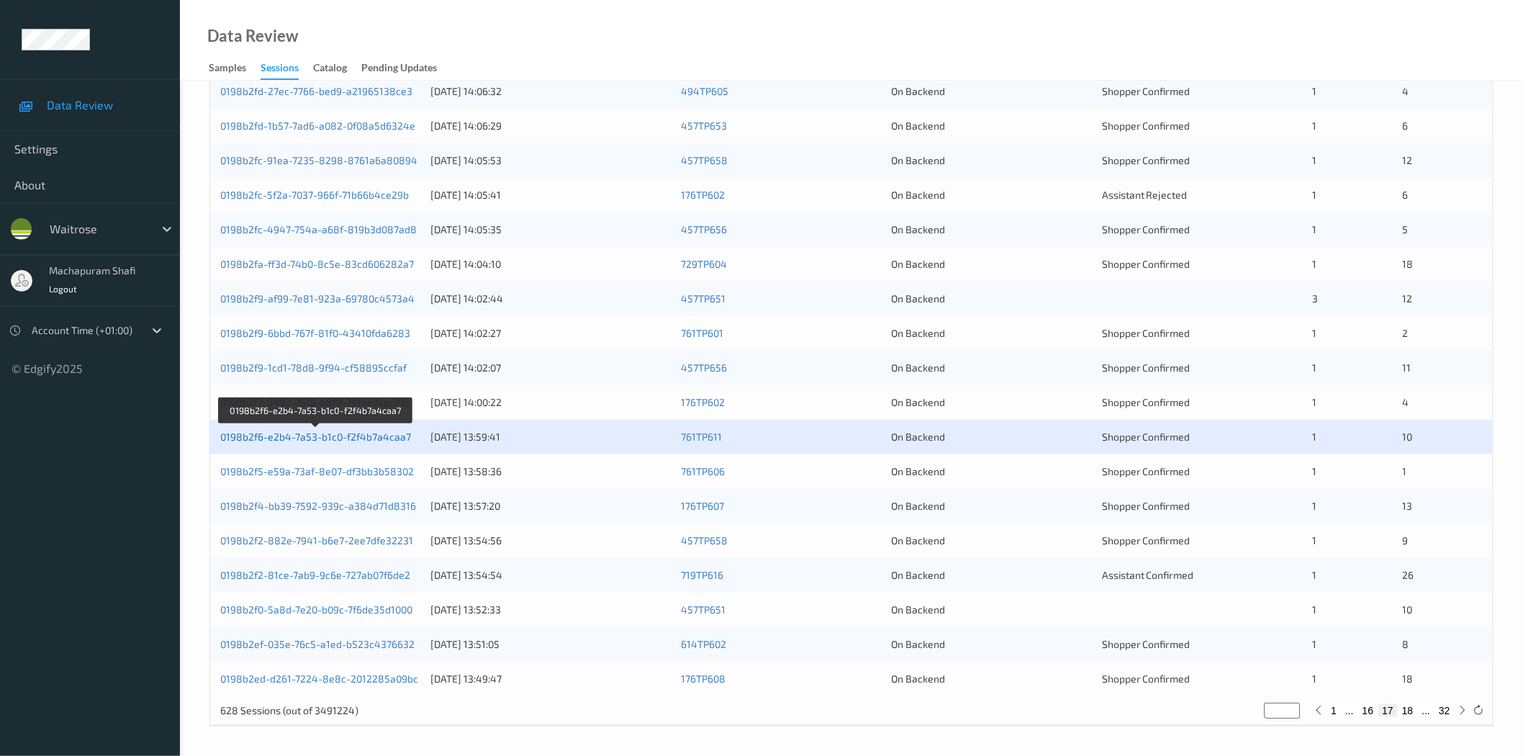
click at [342, 435] on link "0198b2f6-e2b4-7a53-b1c0-f2f4b7a4caa7" at bounding box center [315, 436] width 191 height 12
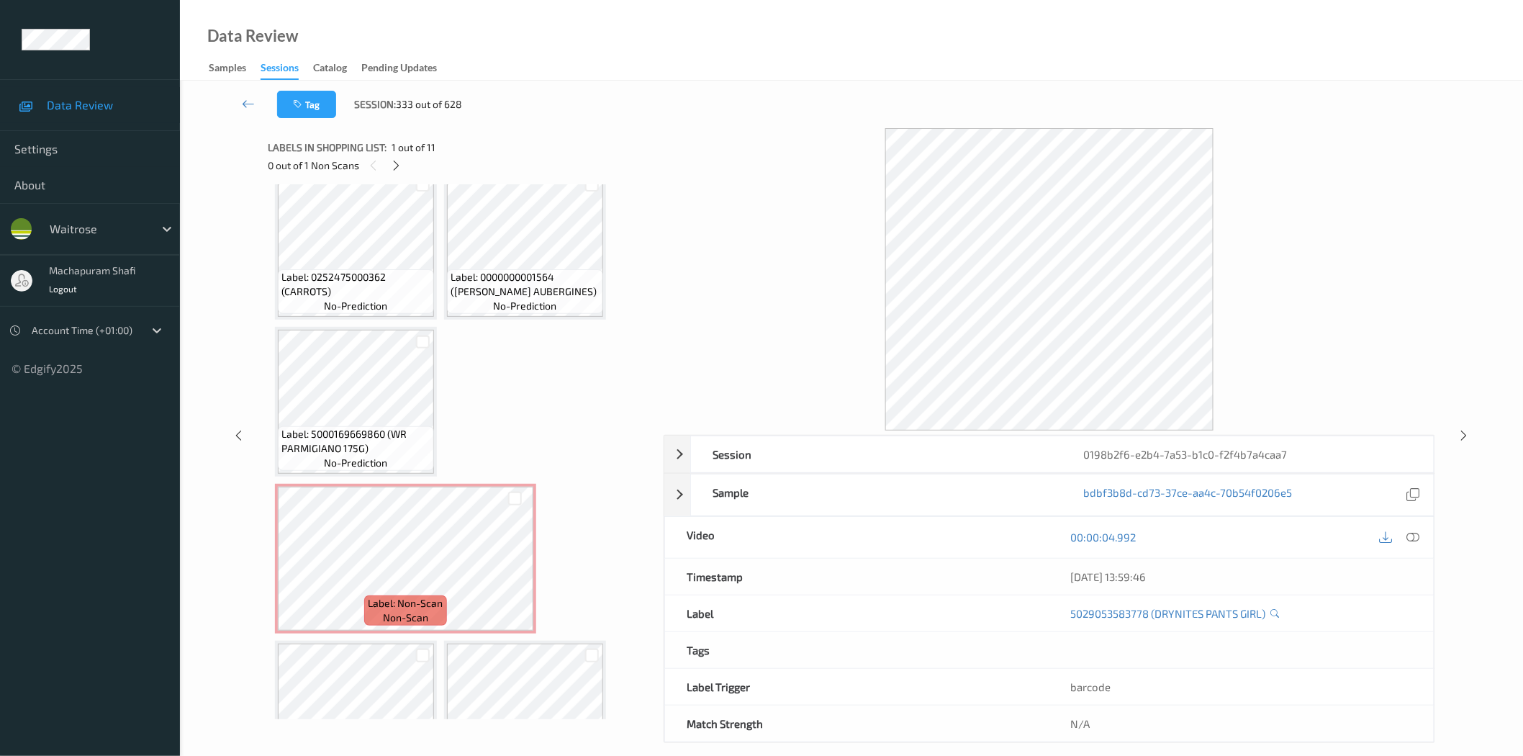
scroll to position [564, 0]
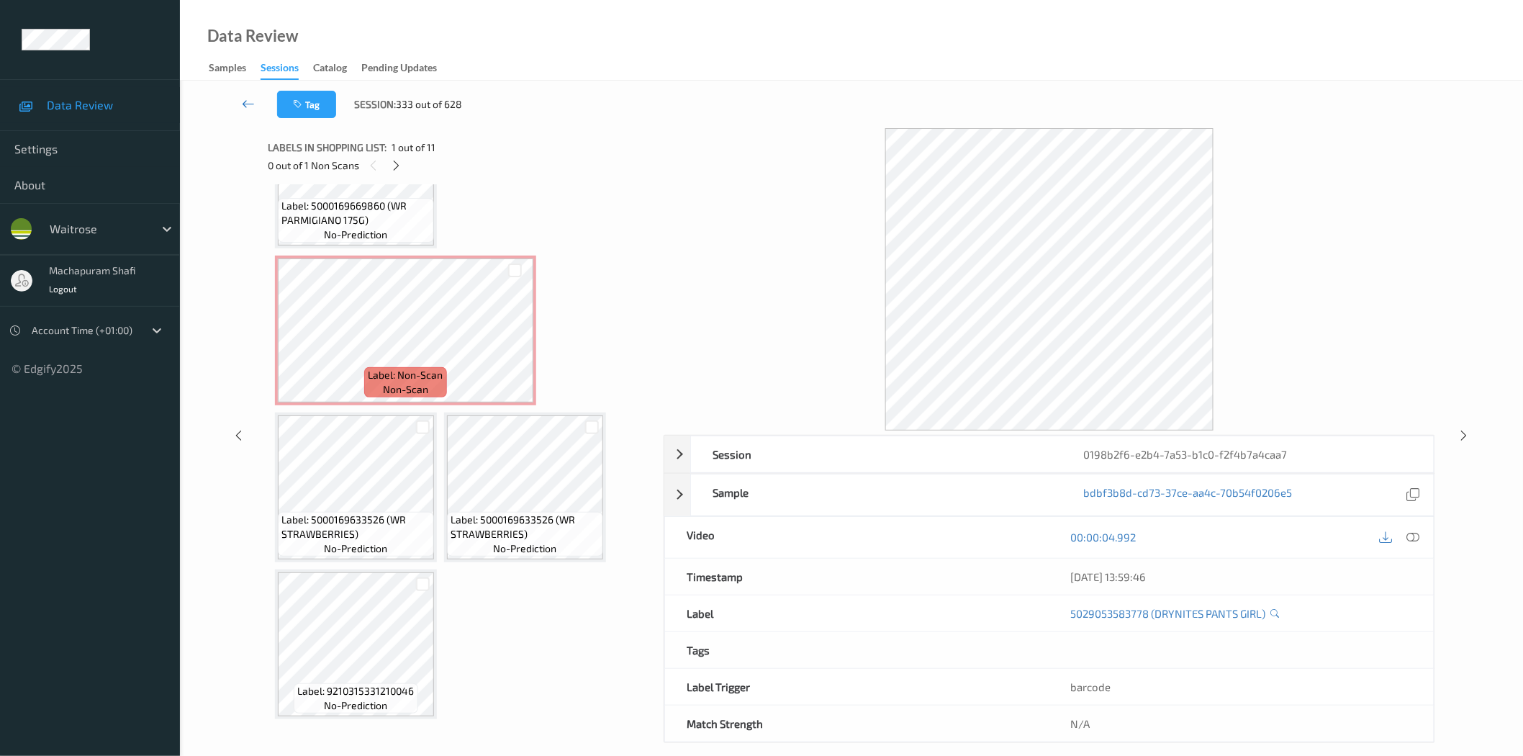
click at [248, 106] on icon at bounding box center [248, 103] width 13 height 14
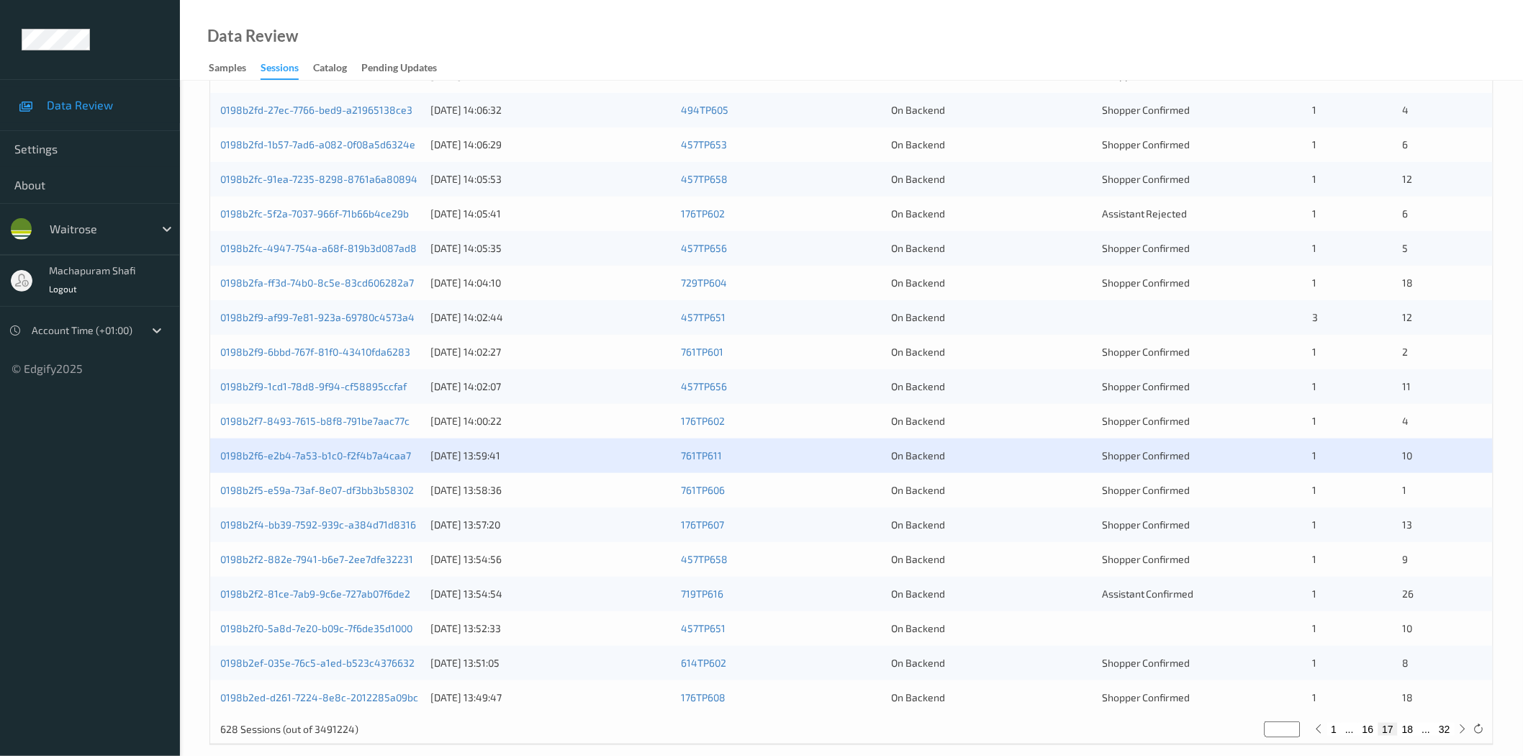
scroll to position [327, 0]
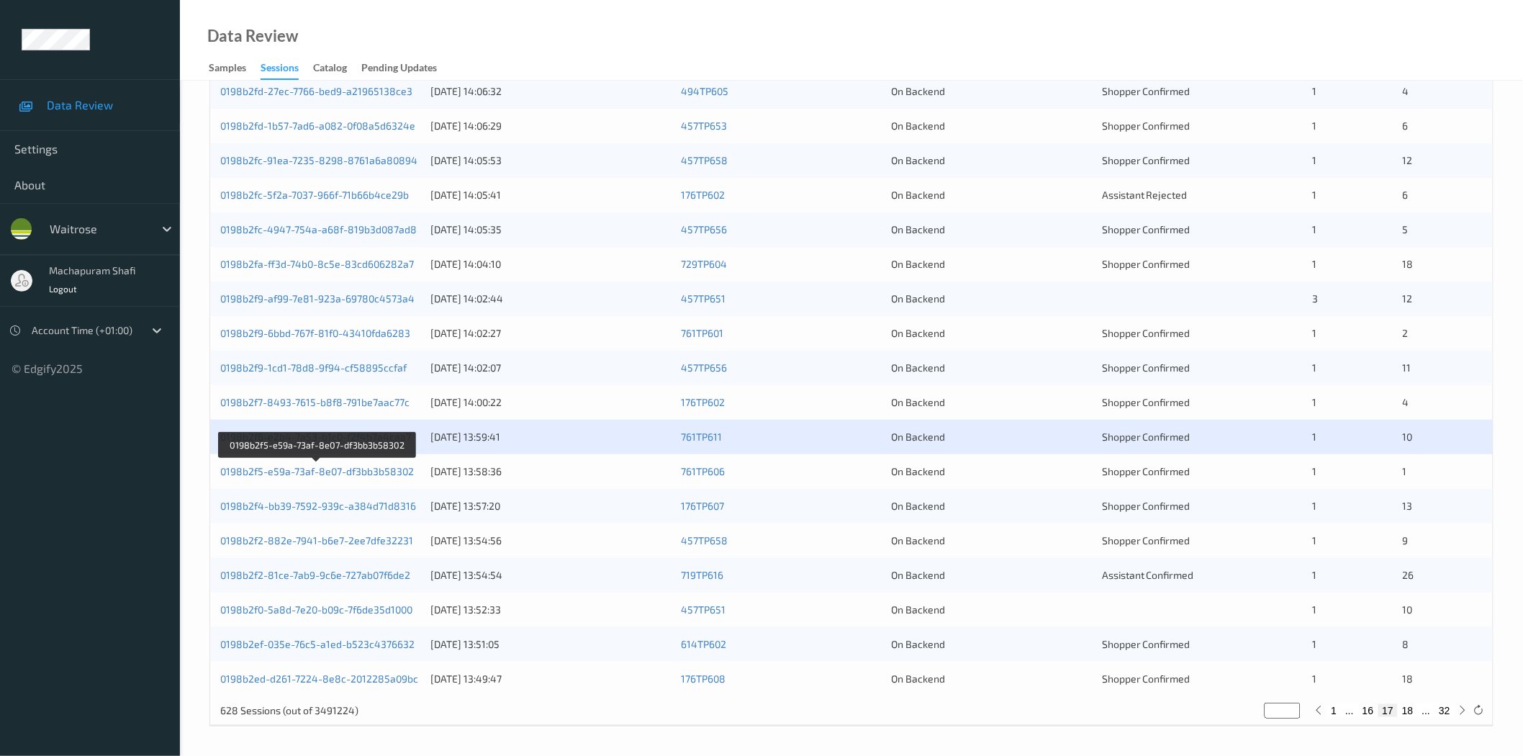
click at [374, 478] on div "0198b2f5-e59a-73af-8e07-df3bb3b58302" at bounding box center [320, 471] width 200 height 14
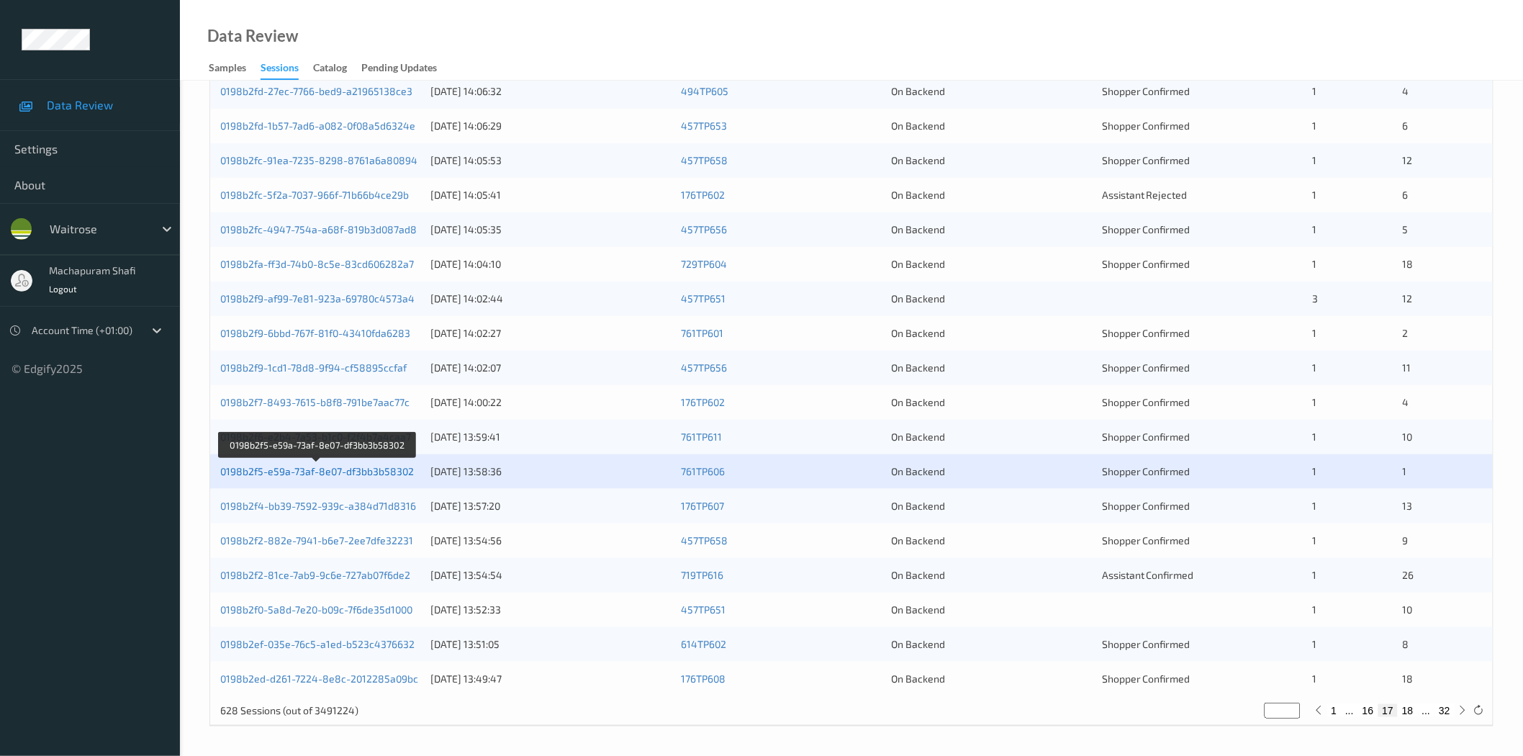
click at [374, 471] on link "0198b2f5-e59a-73af-8e07-df3bb3b58302" at bounding box center [317, 471] width 194 height 12
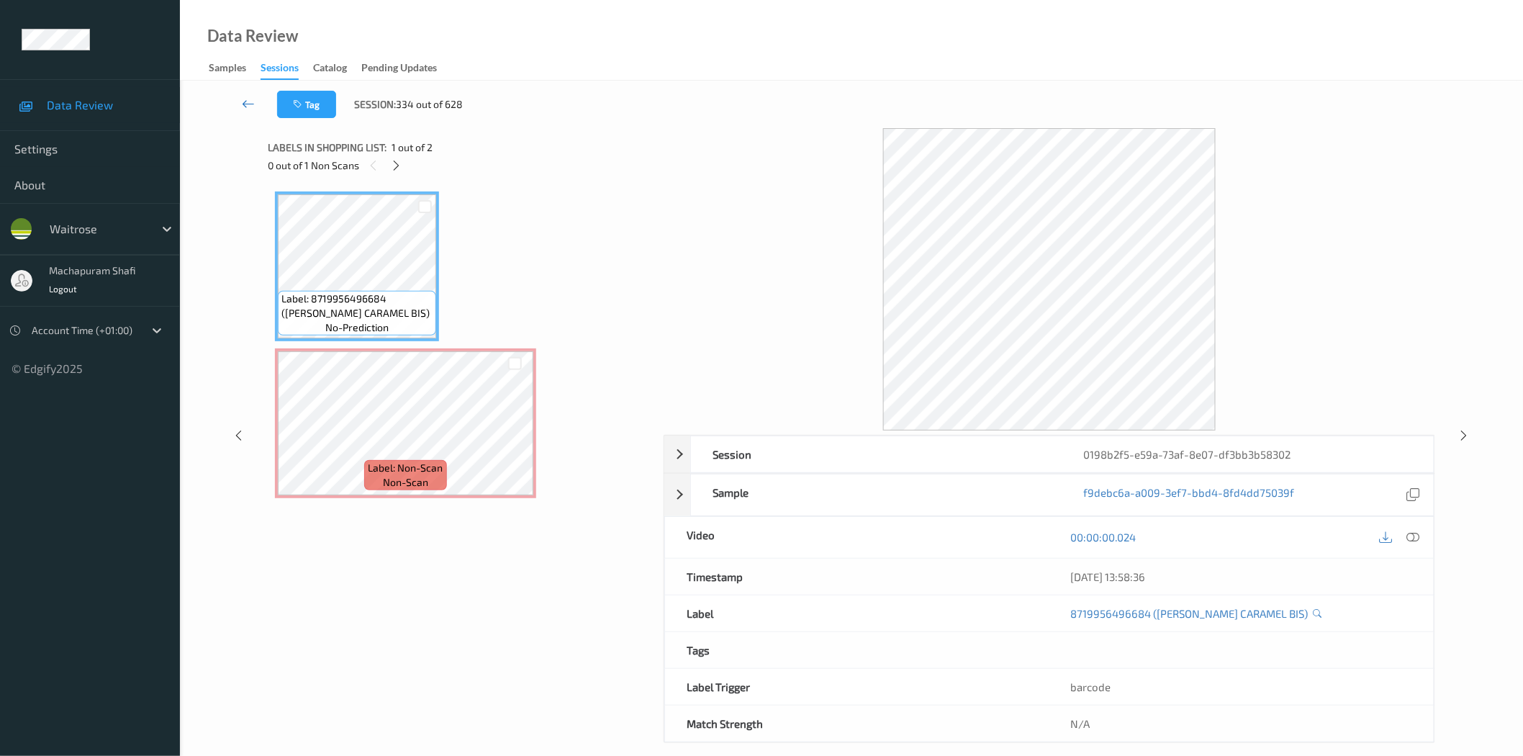
click at [249, 102] on icon at bounding box center [248, 103] width 13 height 14
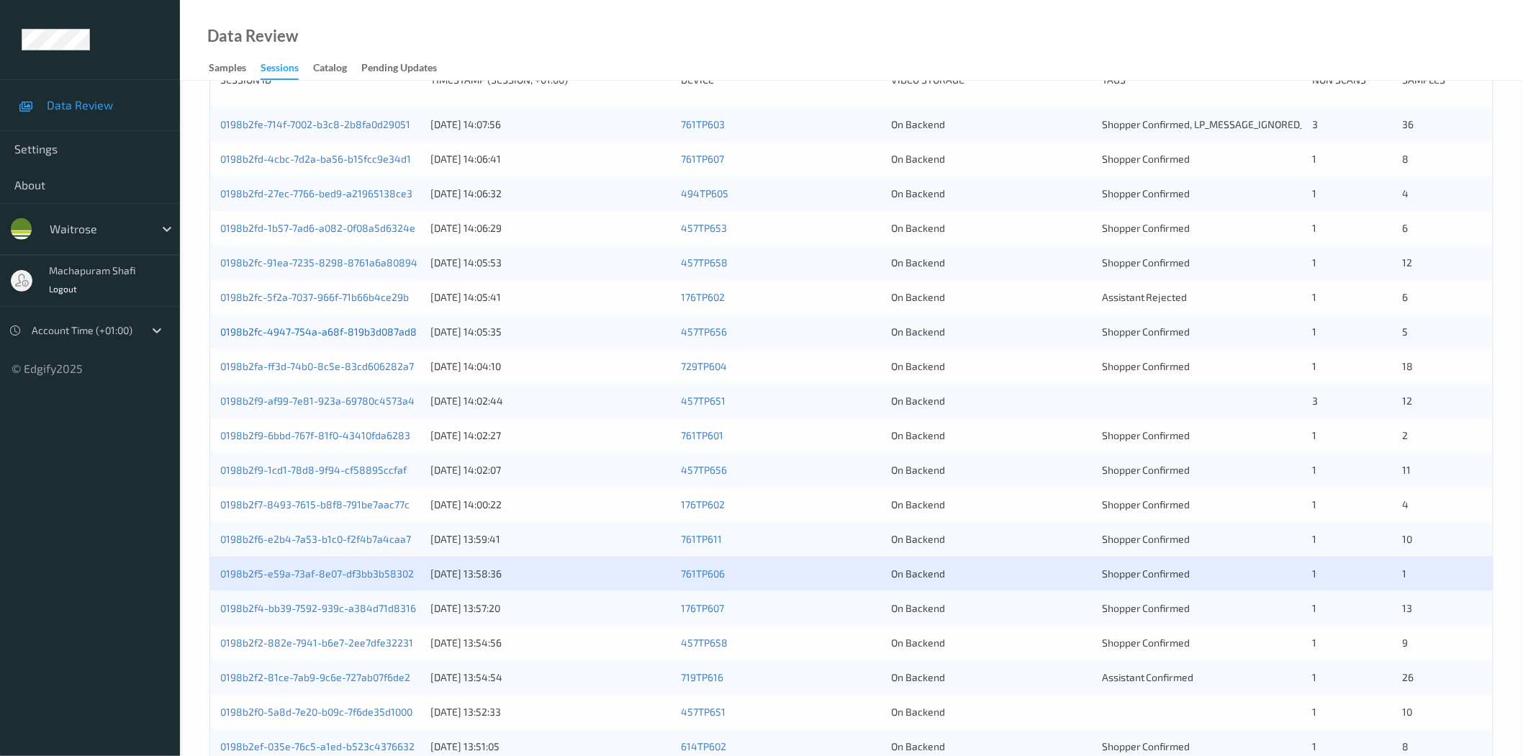
scroll to position [327, 0]
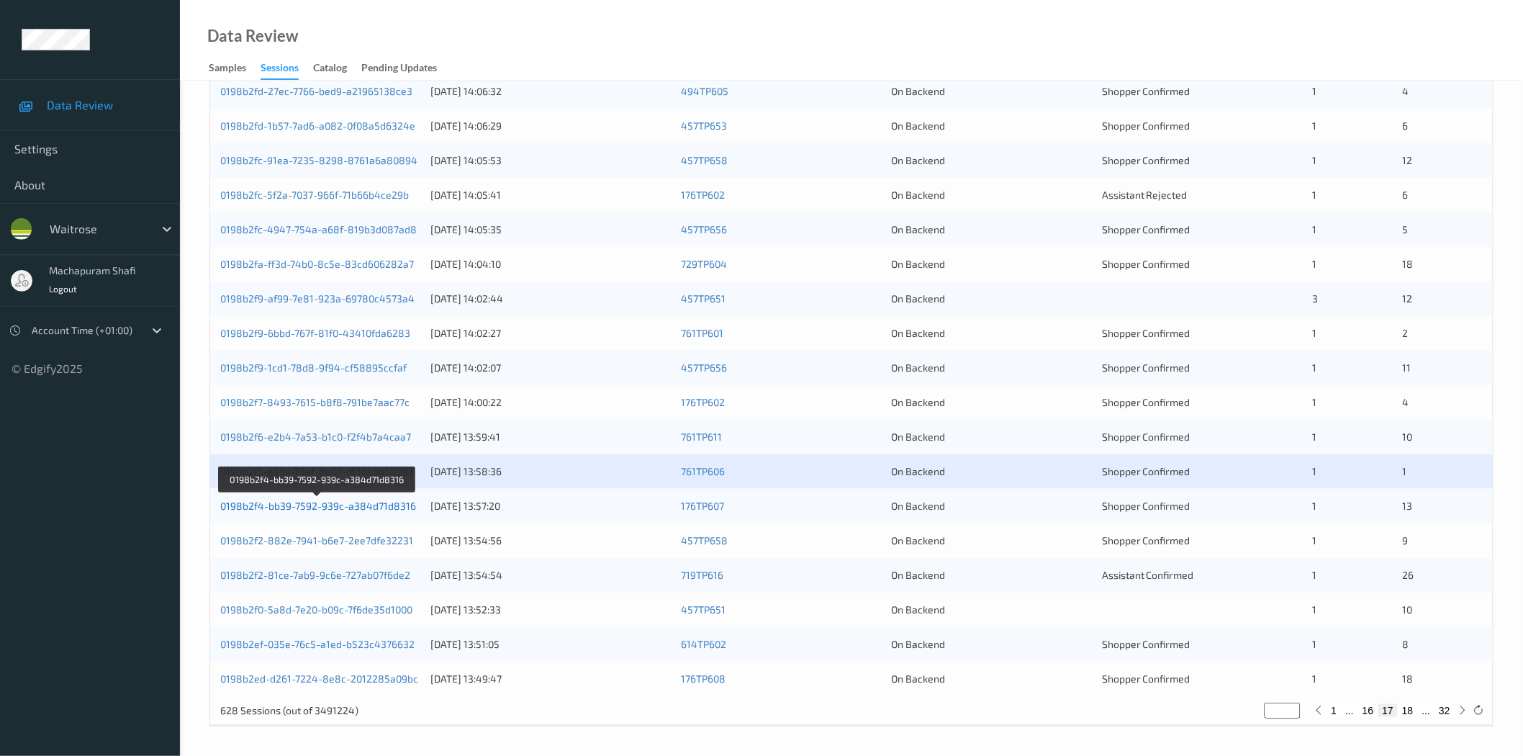
click at [350, 505] on link "0198b2f4-bb39-7592-939c-a384d71d8316" at bounding box center [318, 505] width 196 height 12
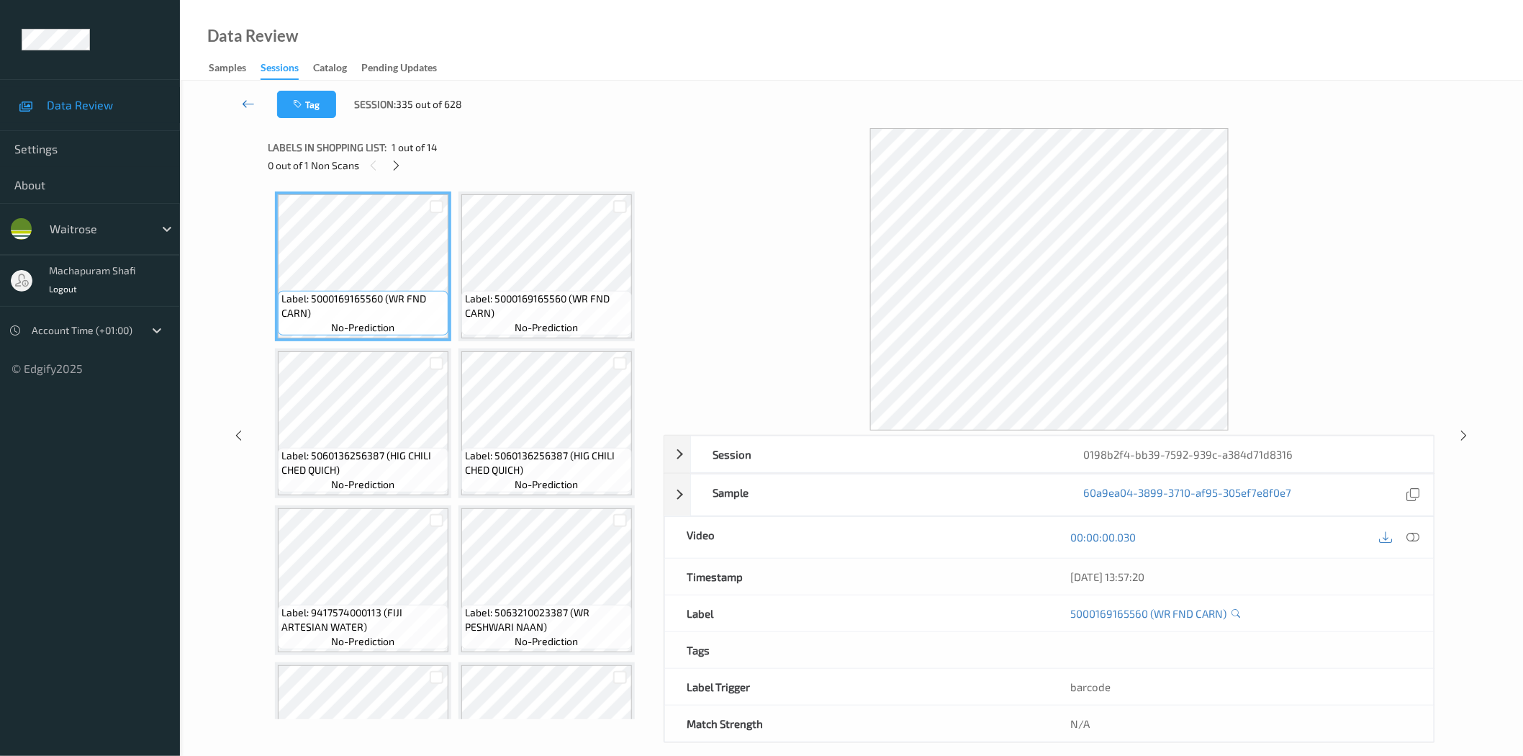
click at [247, 99] on icon at bounding box center [248, 103] width 13 height 14
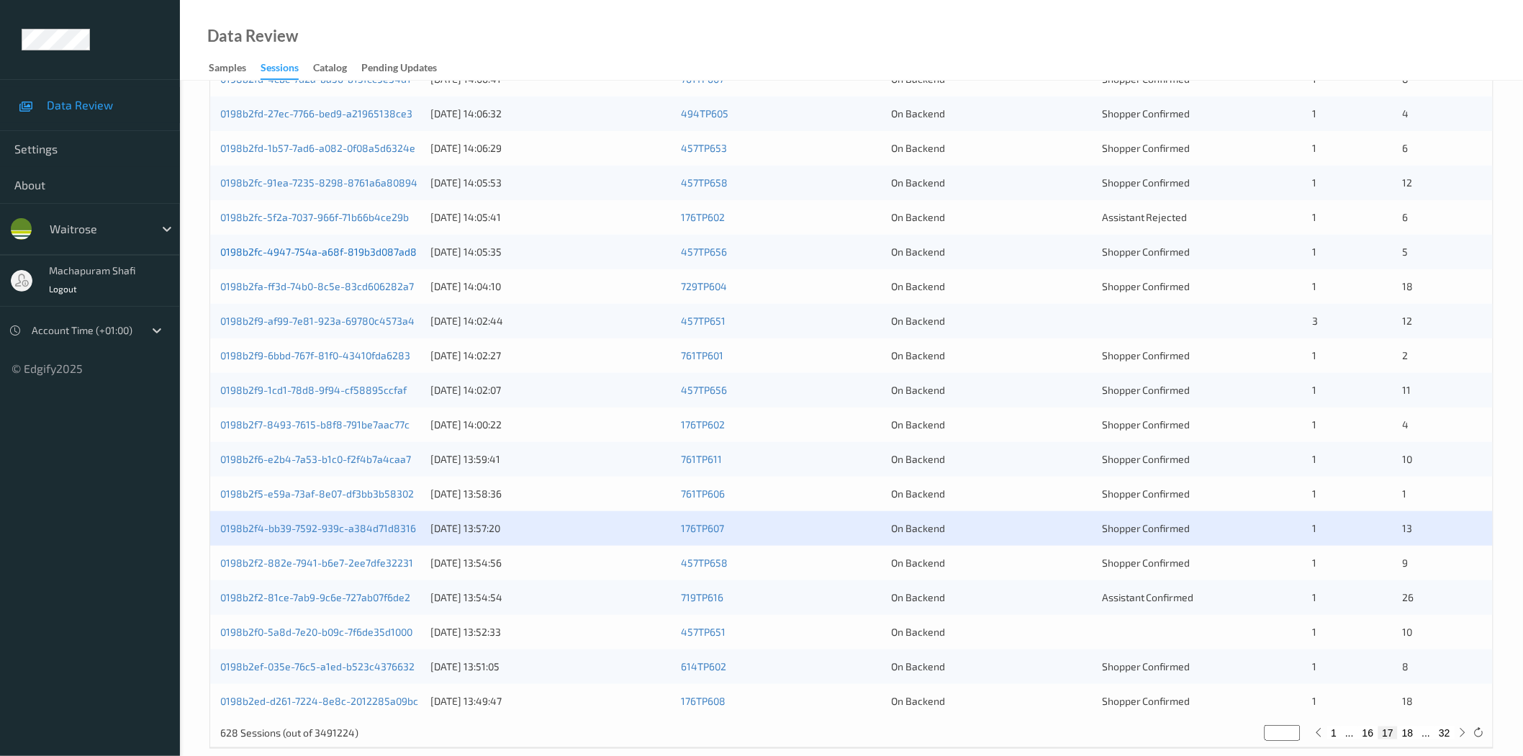
scroll to position [327, 0]
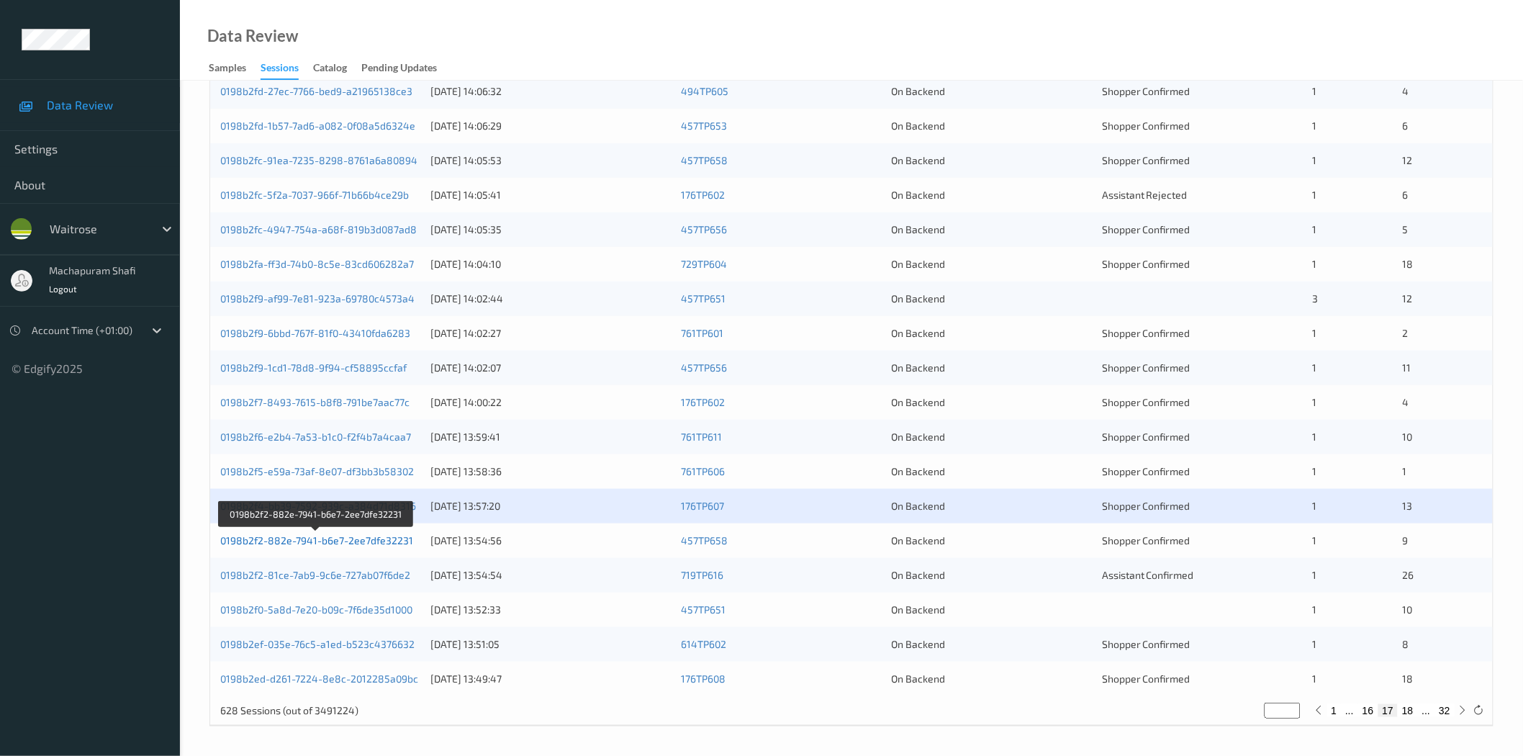
click at [369, 537] on link "0198b2f2-882e-7941-b6e7-2ee7dfe32231" at bounding box center [316, 540] width 193 height 12
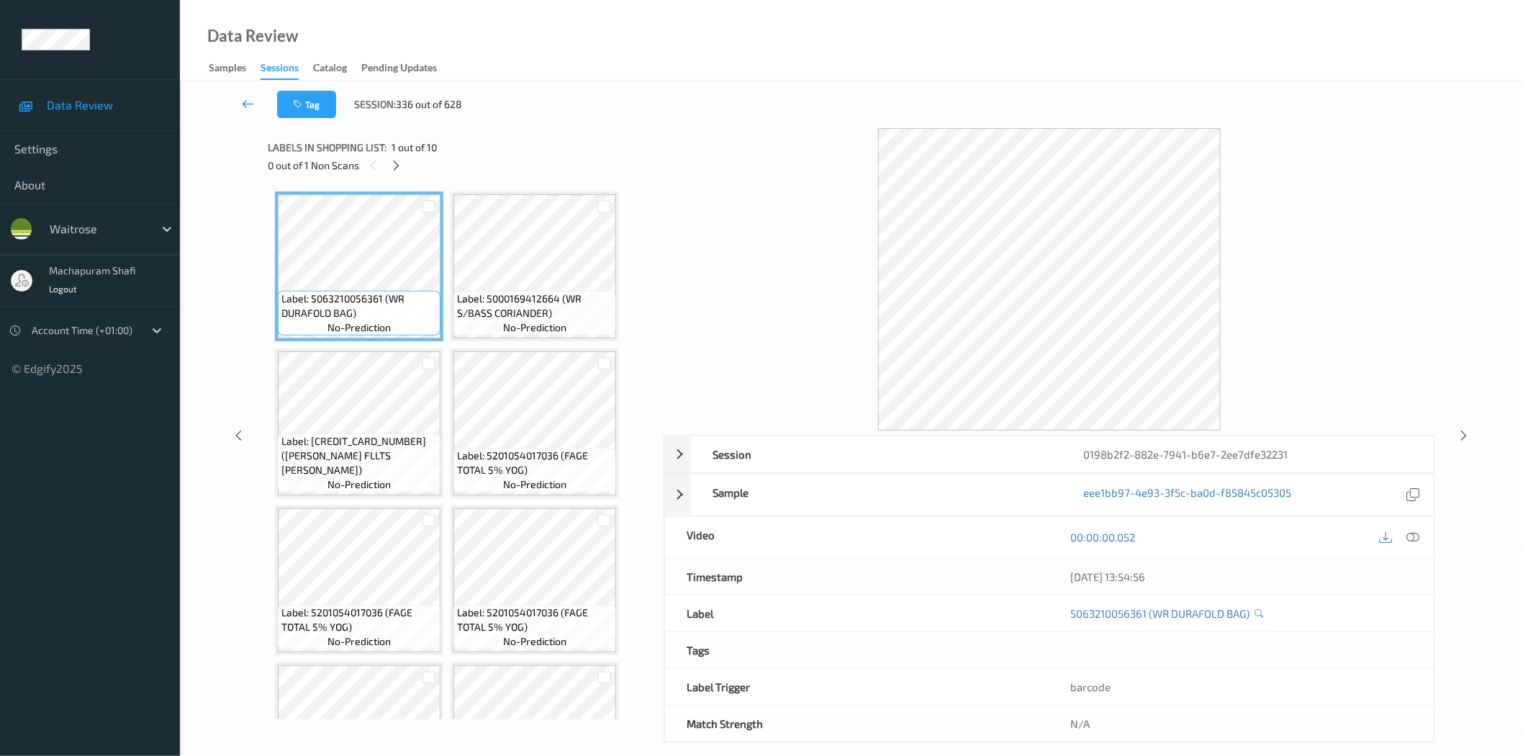
click at [248, 101] on icon at bounding box center [248, 103] width 13 height 14
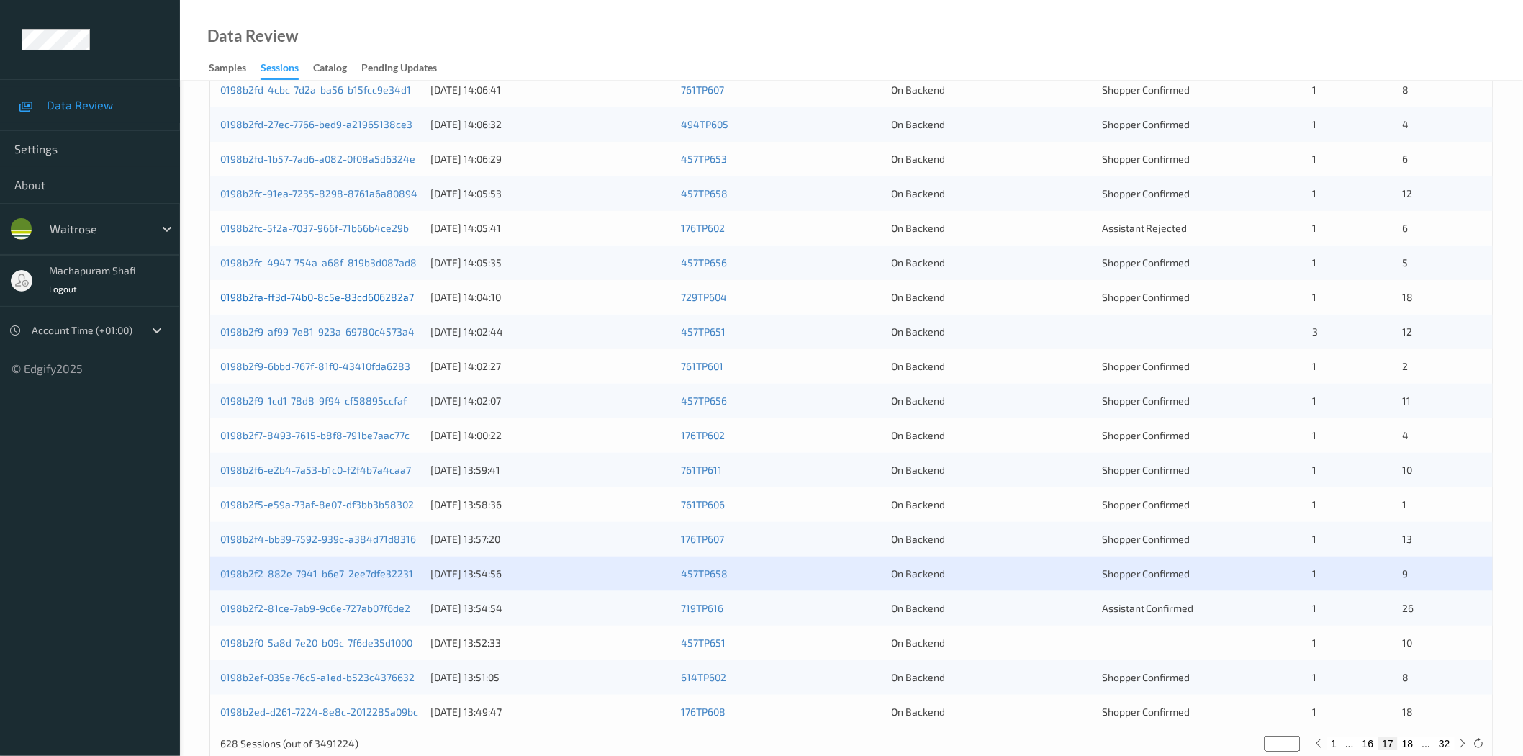
scroll to position [327, 0]
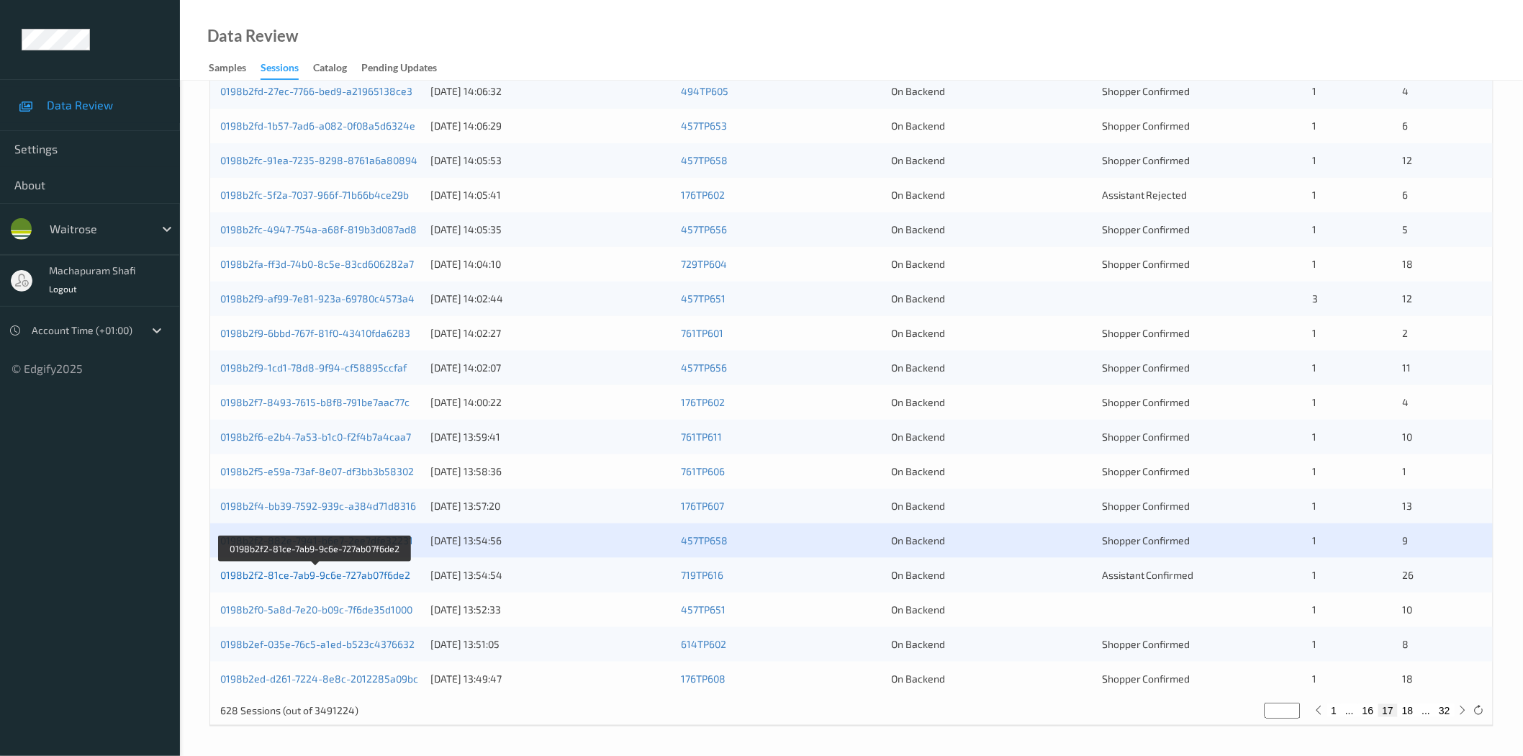
click at [372, 578] on link "0198b2f2-81ce-7ab9-9c6e-727ab07f6de2" at bounding box center [315, 575] width 190 height 12
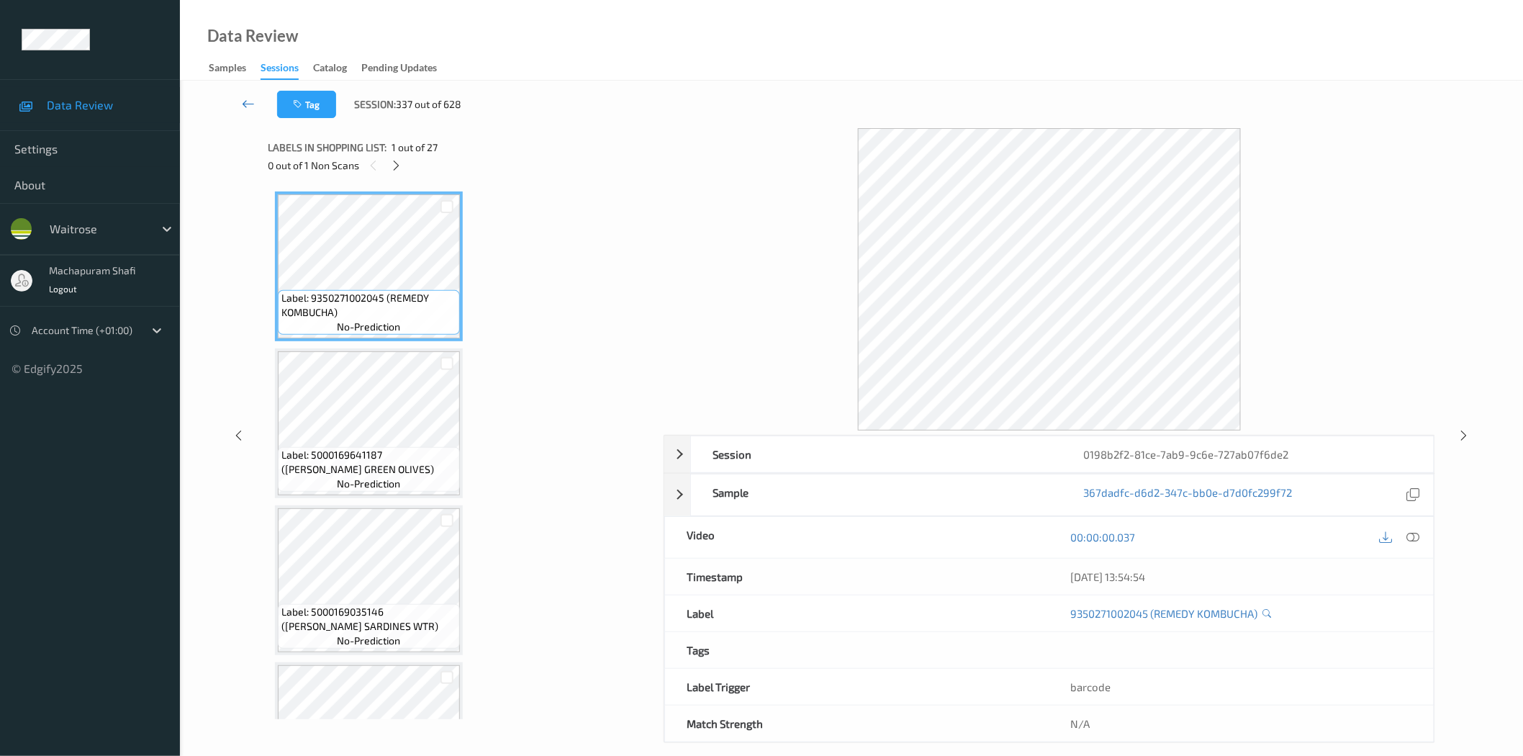
click at [255, 108] on link at bounding box center [249, 104] width 58 height 27
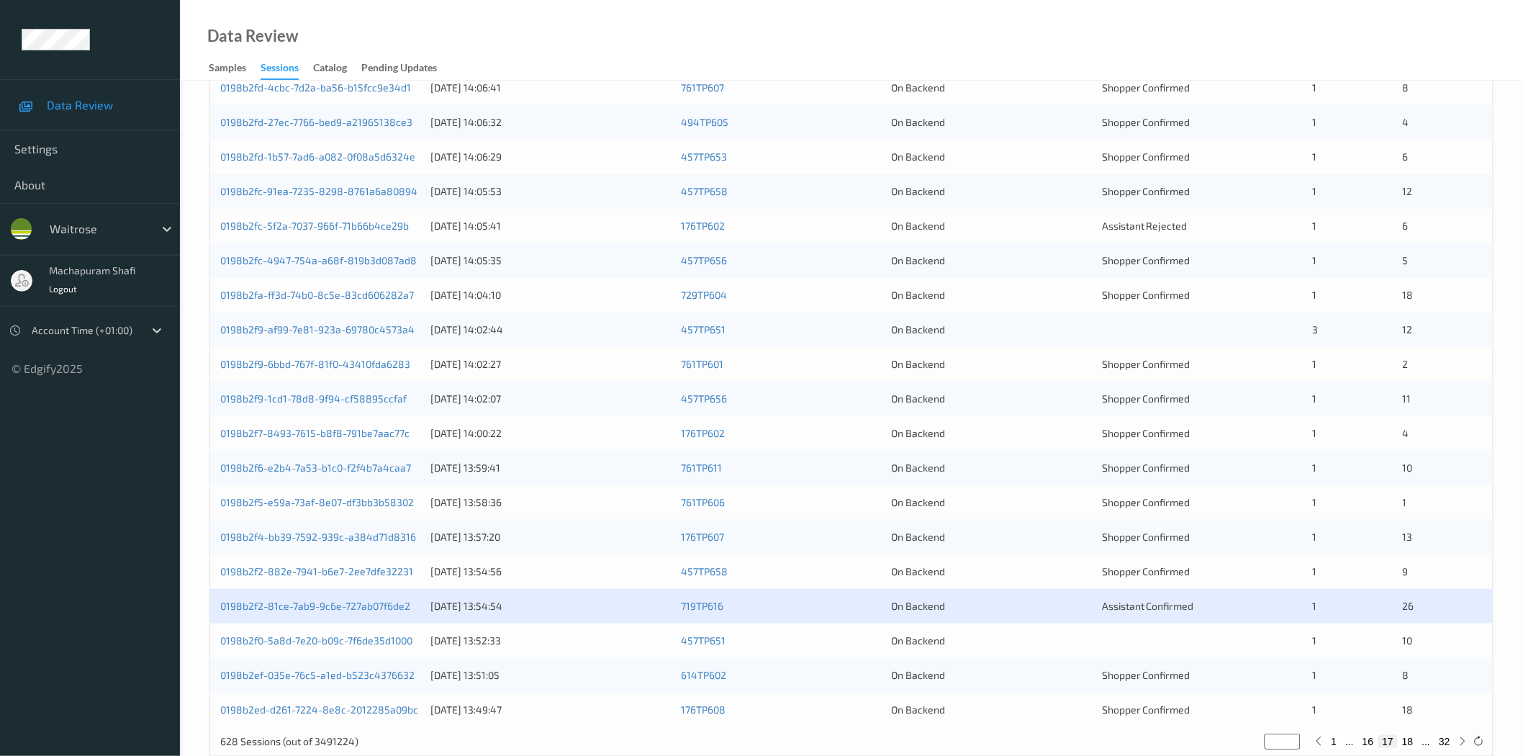
scroll to position [327, 0]
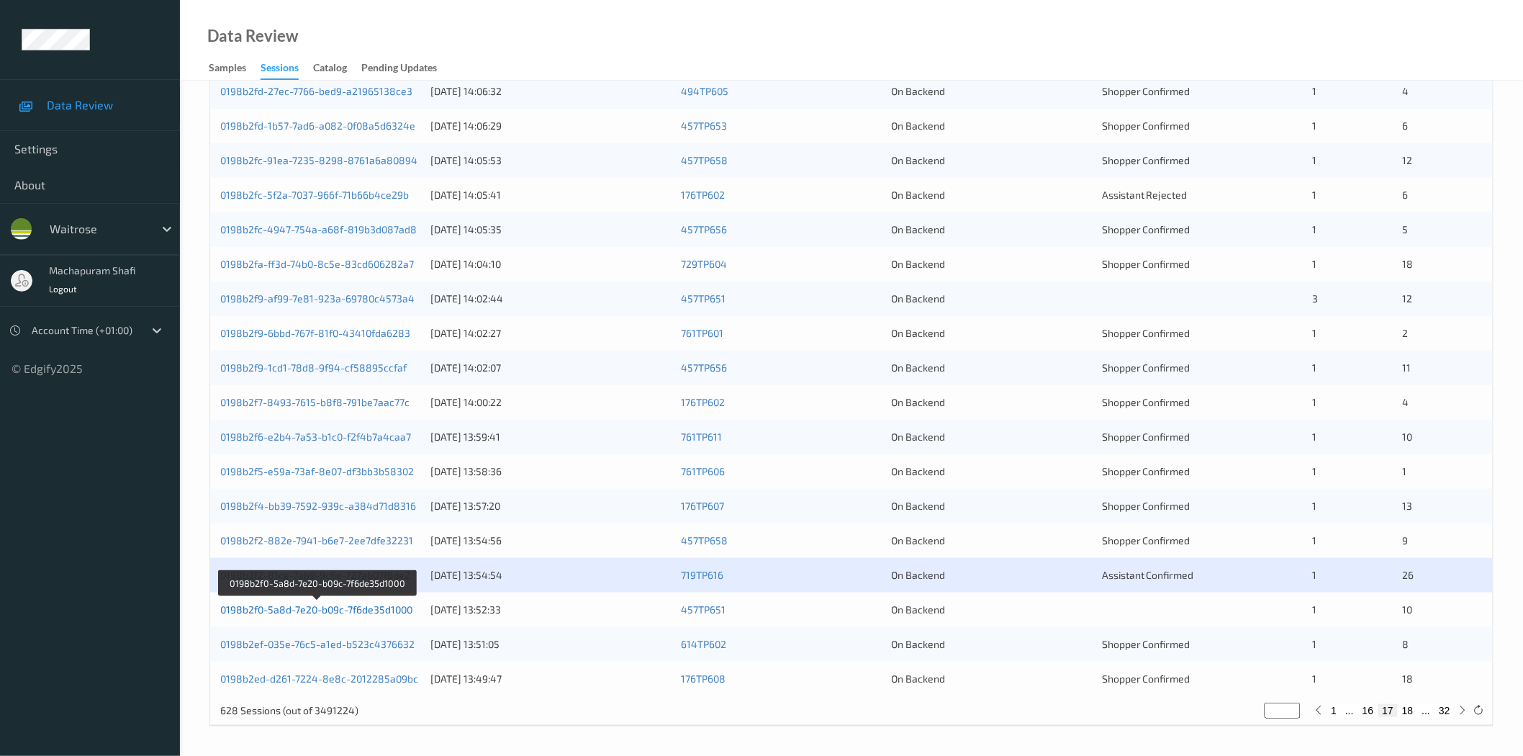
click at [342, 607] on link "0198b2f0-5a8d-7e20-b09c-7f6de35d1000" at bounding box center [316, 609] width 192 height 12
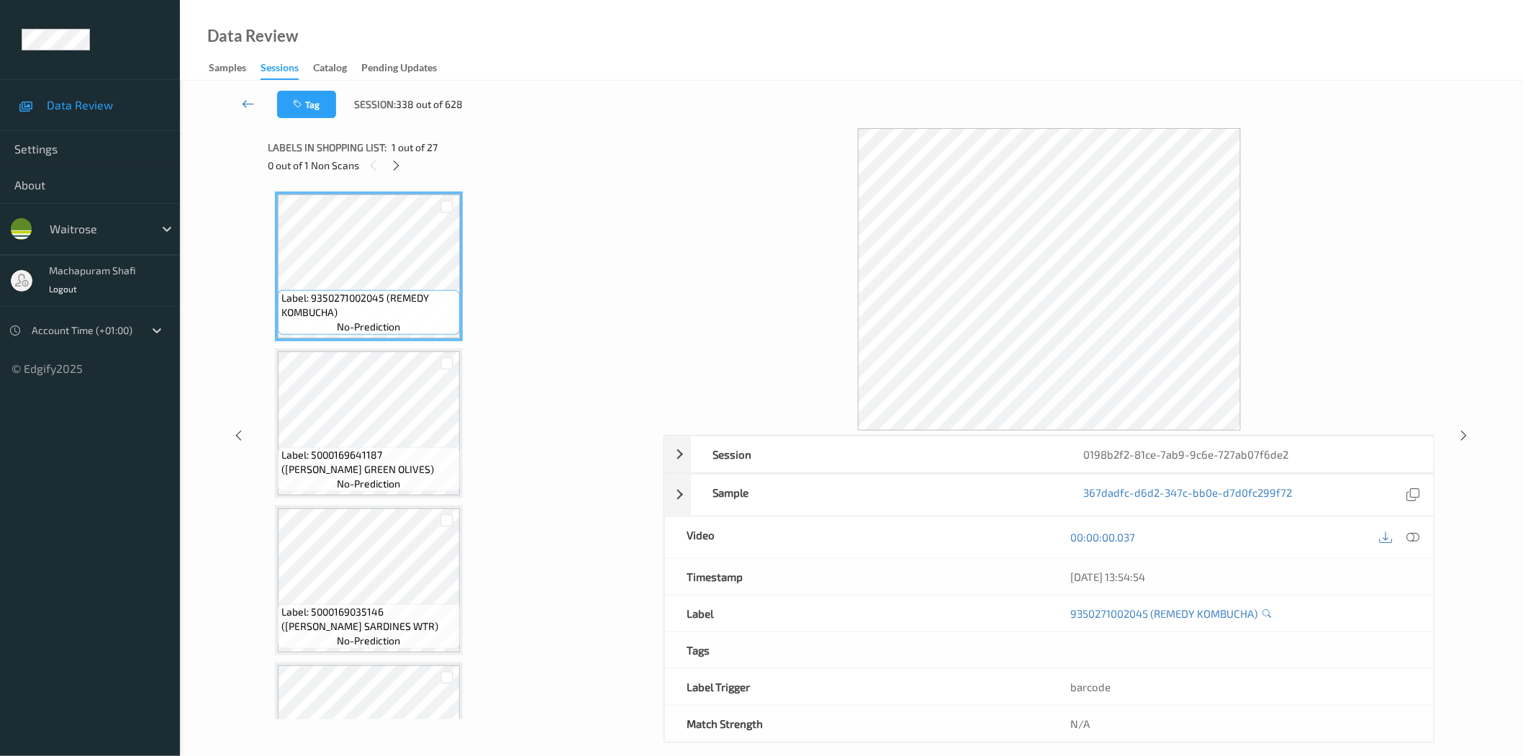
click at [255, 107] on link at bounding box center [249, 104] width 58 height 27
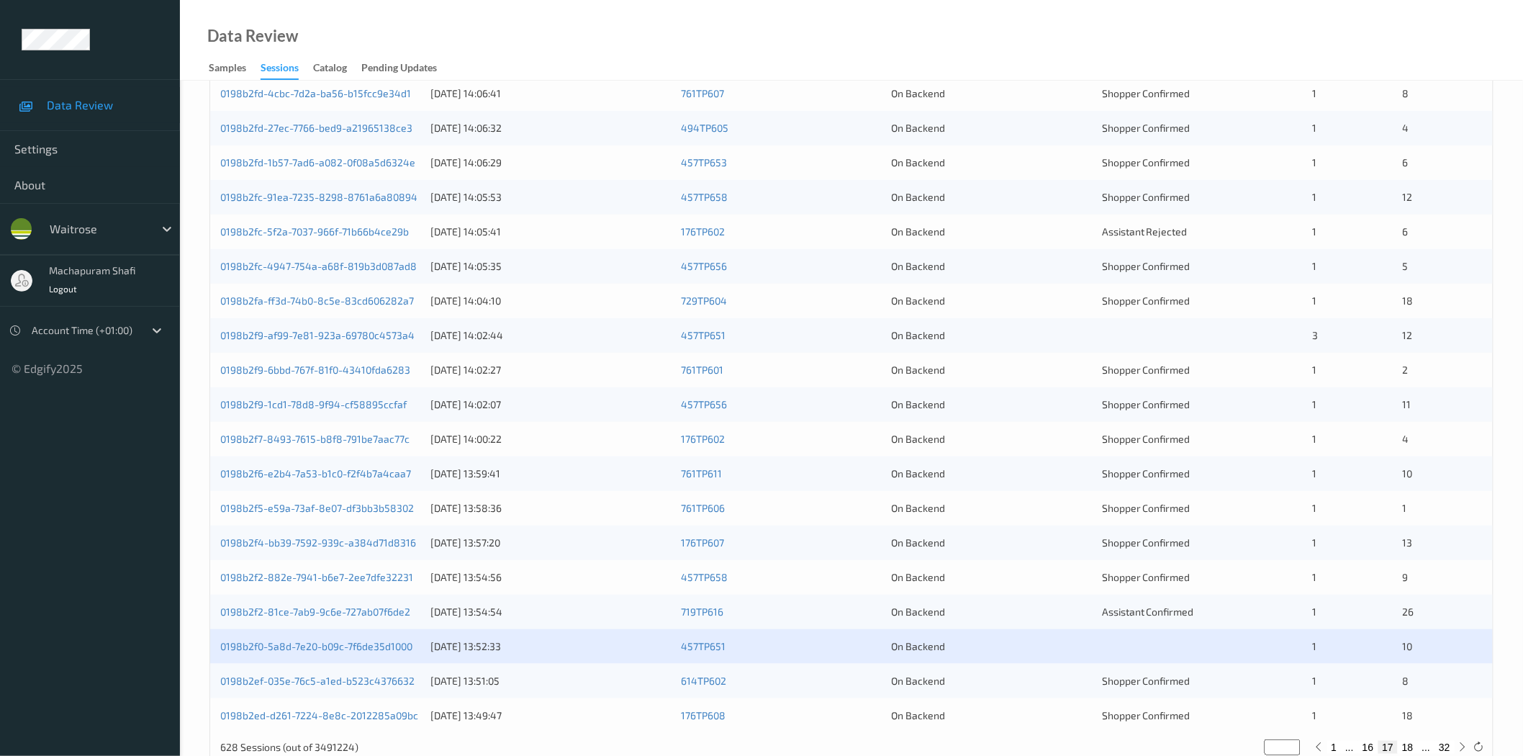
scroll to position [327, 0]
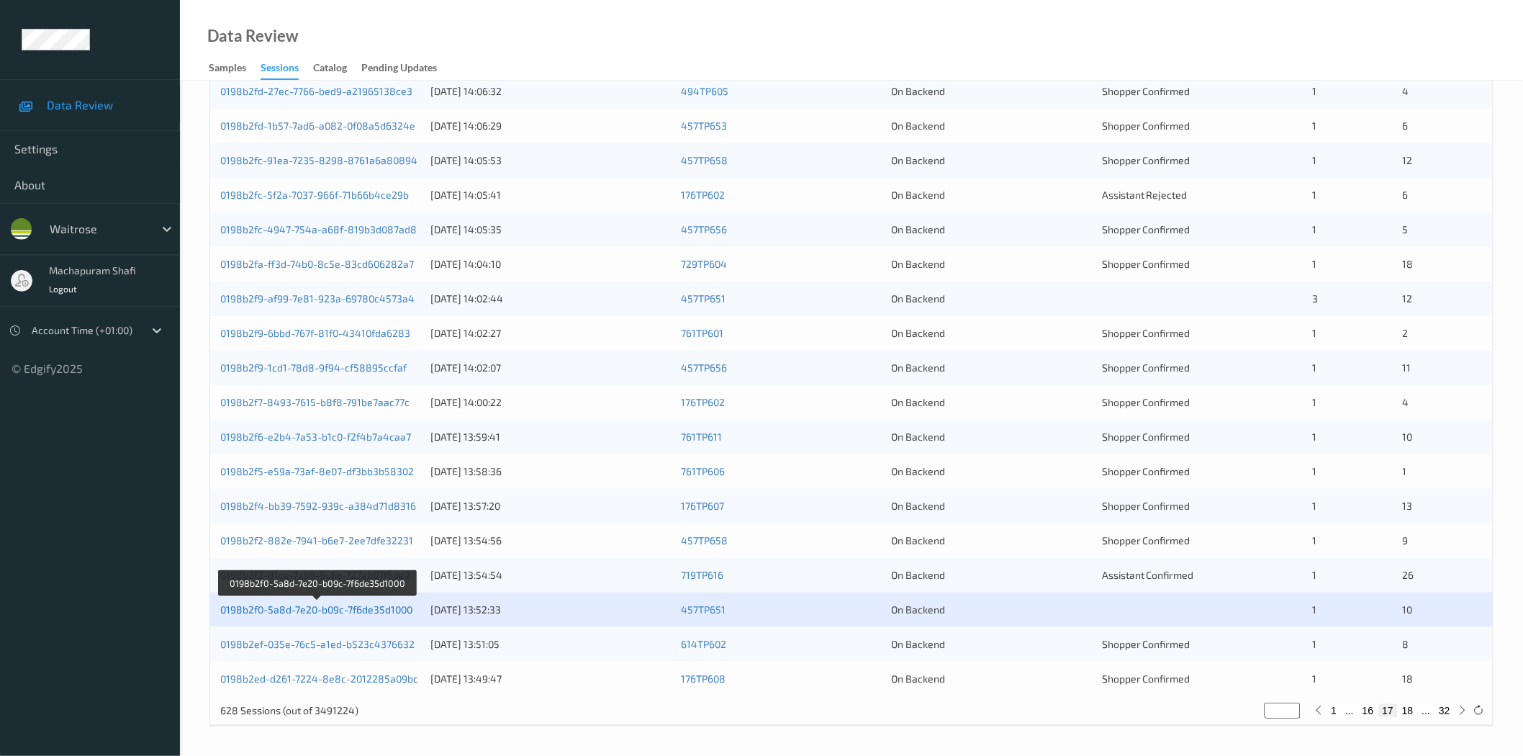
click at [348, 607] on link "0198b2f0-5a8d-7e20-b09c-7f6de35d1000" at bounding box center [316, 609] width 192 height 12
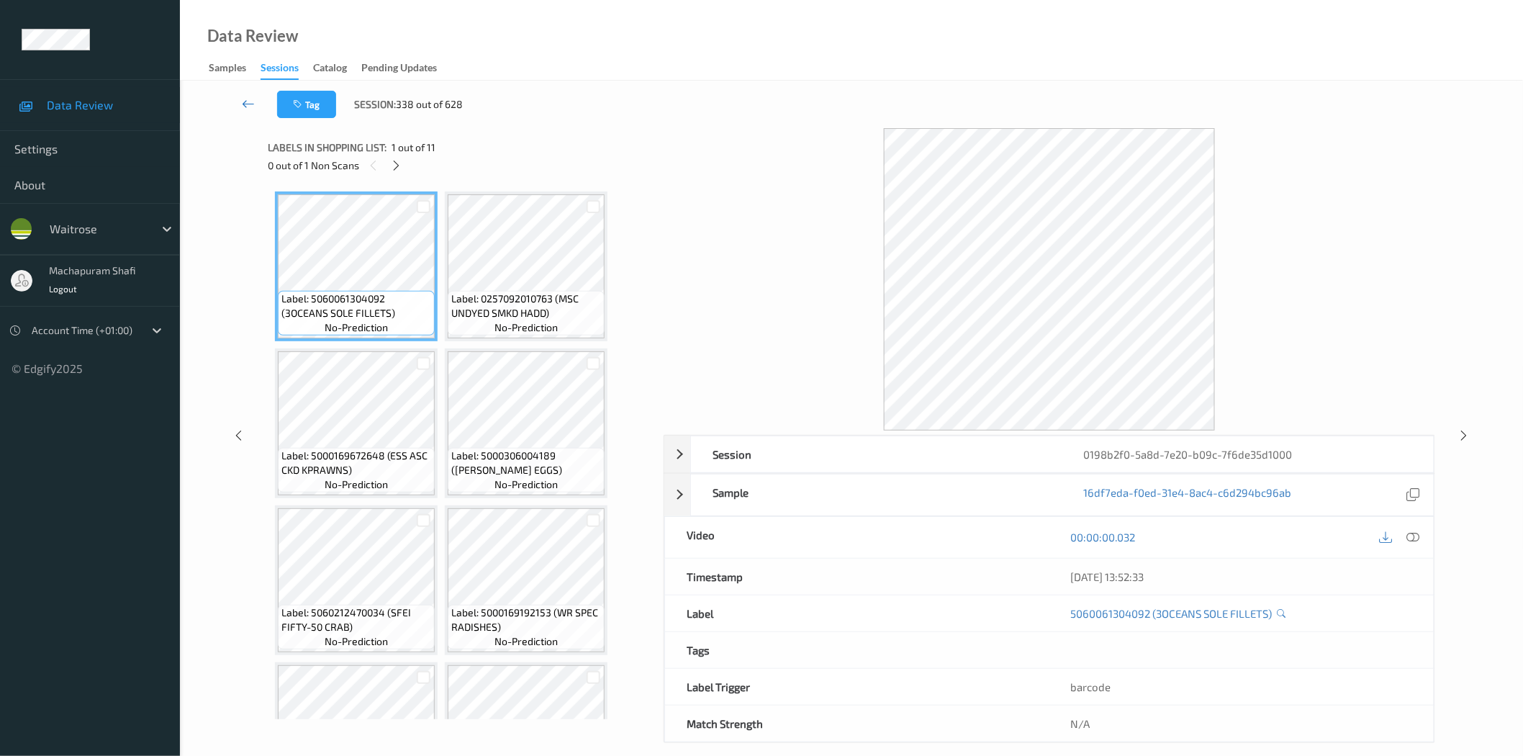
click at [242, 104] on icon at bounding box center [248, 103] width 13 height 14
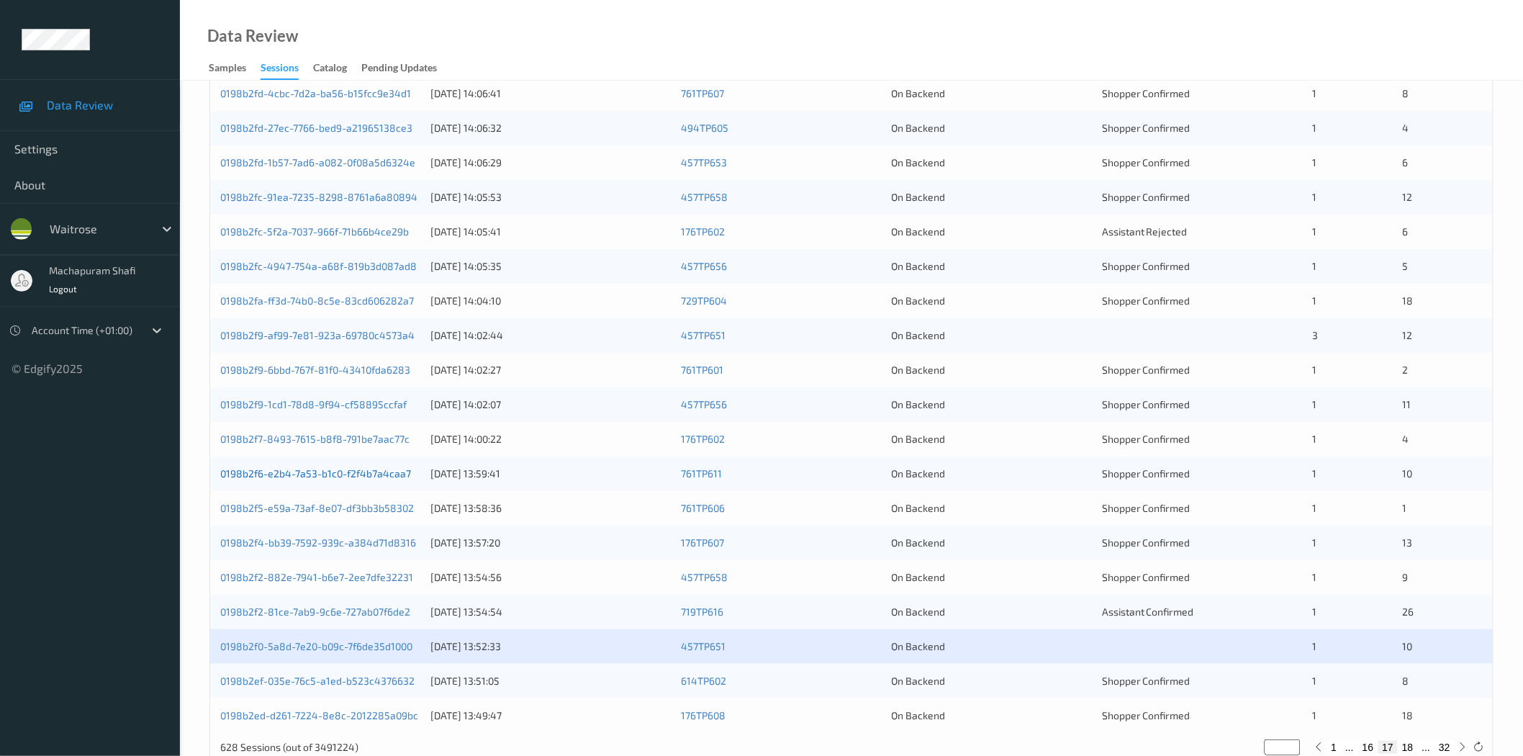
scroll to position [327, 0]
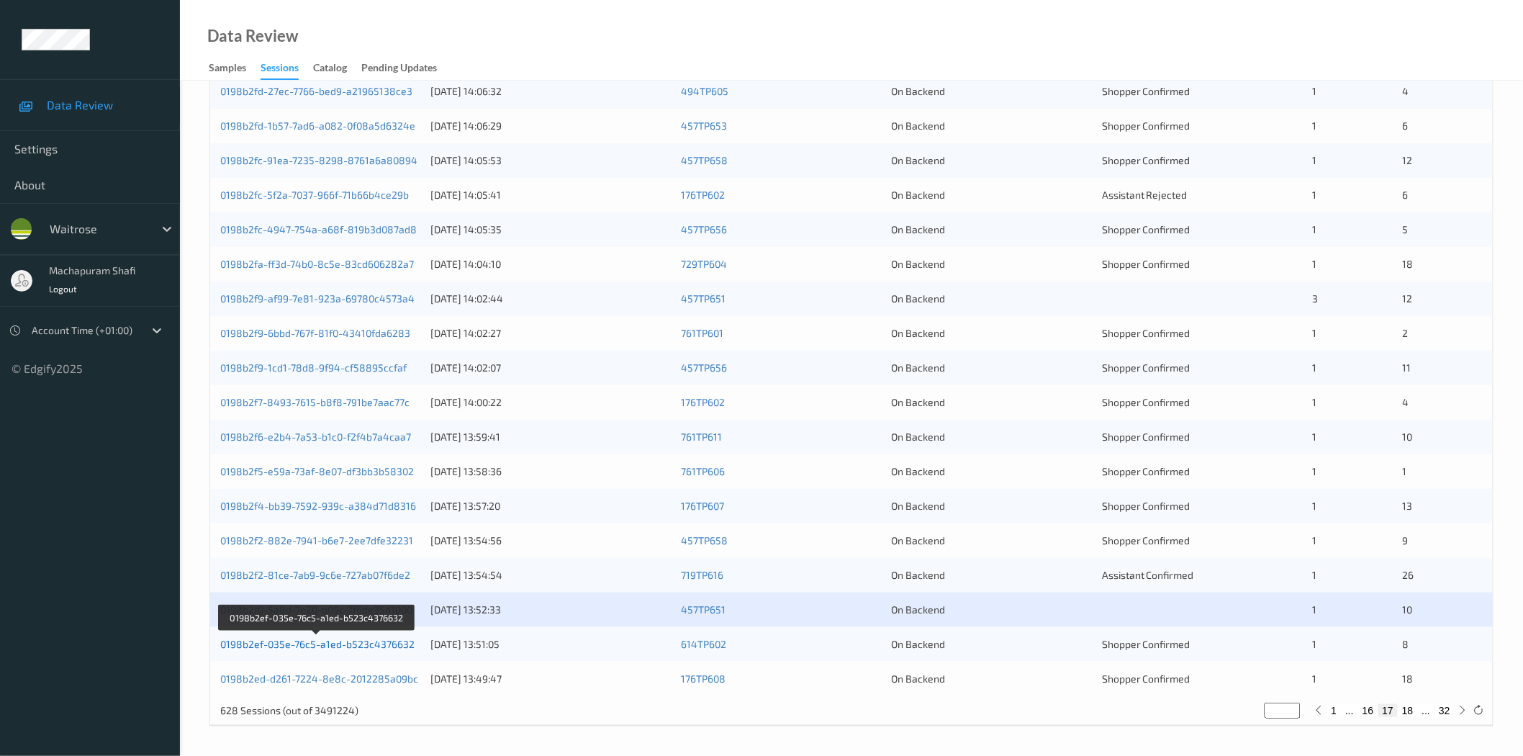
click at [387, 641] on link "0198b2ef-035e-76c5-a1ed-b523c4376632" at bounding box center [317, 644] width 194 height 12
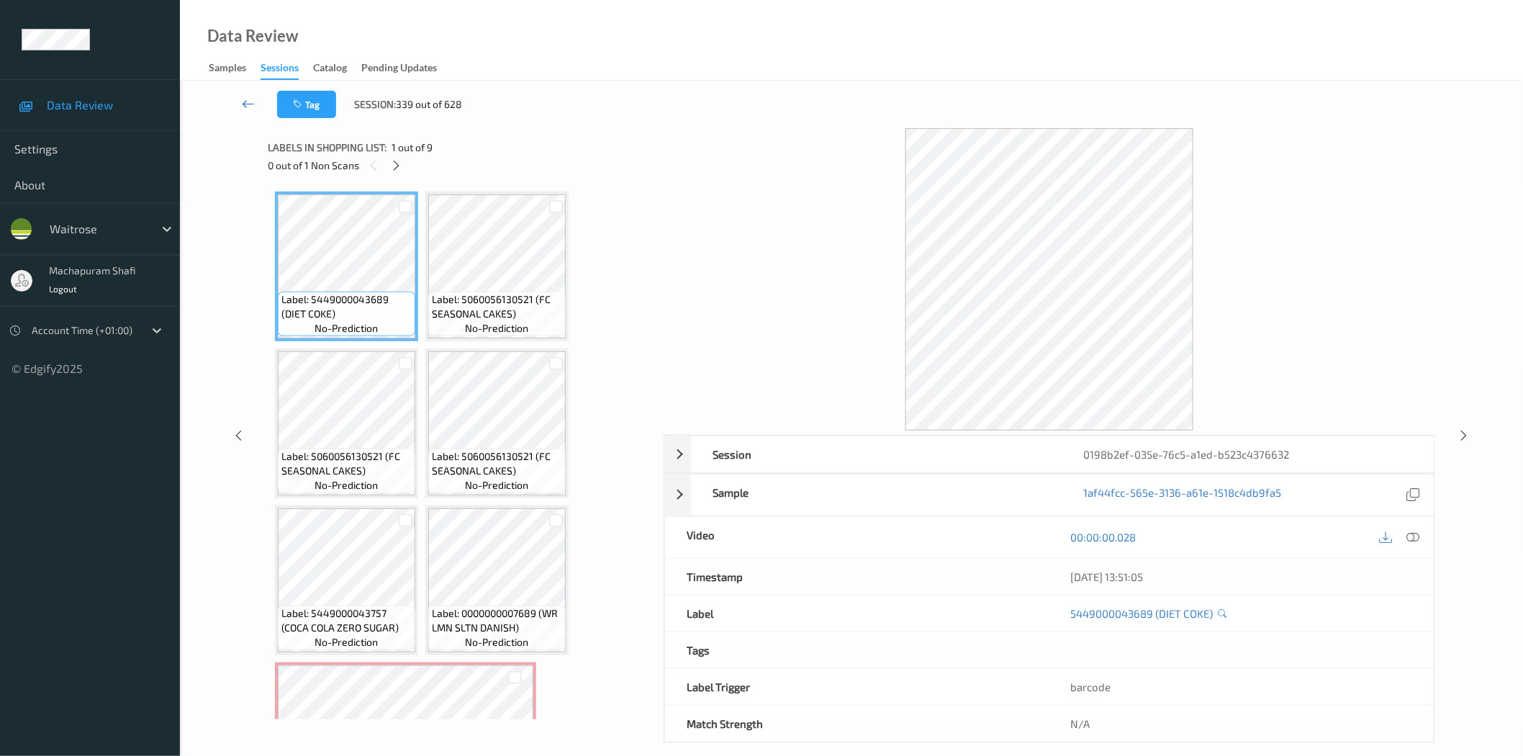
click at [243, 101] on icon at bounding box center [248, 103] width 13 height 14
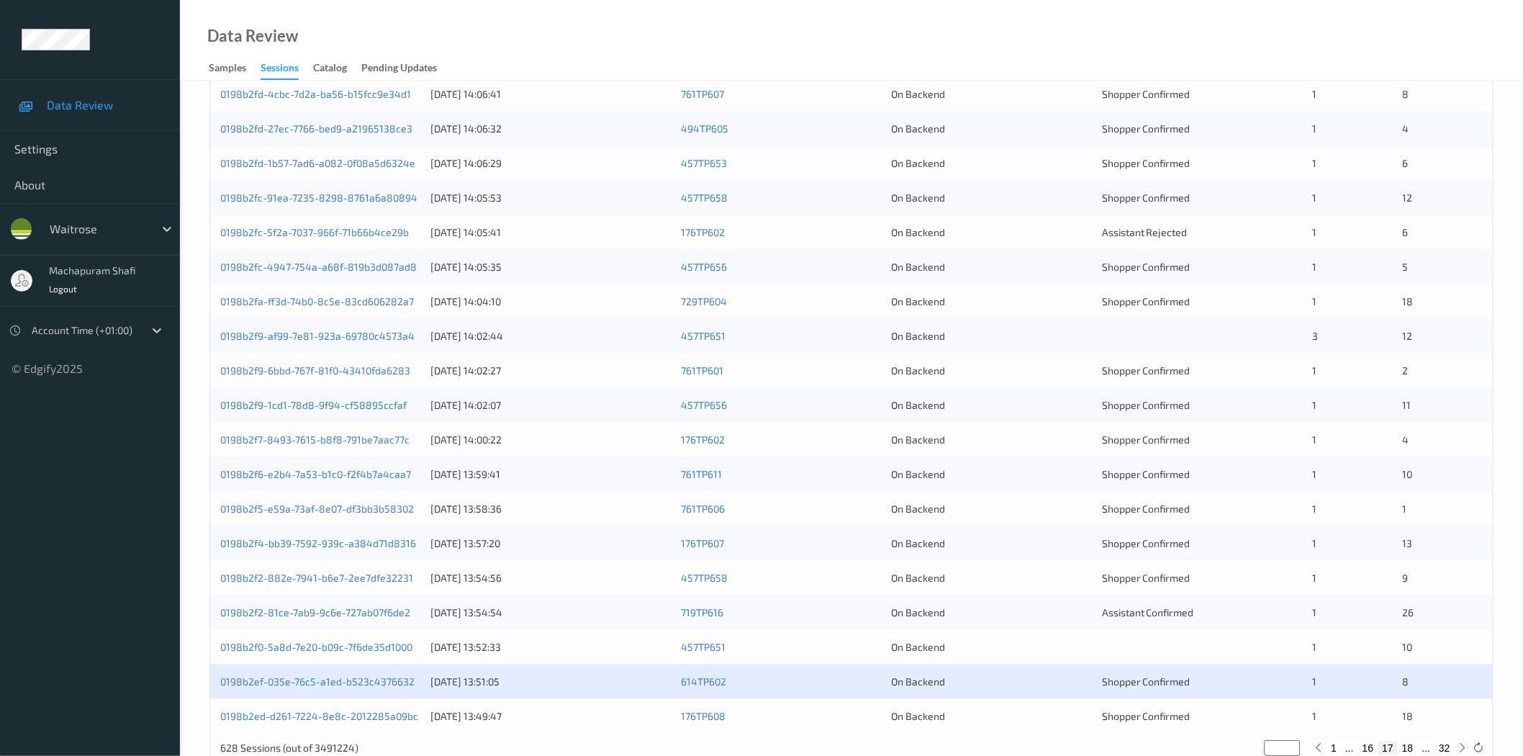
scroll to position [327, 0]
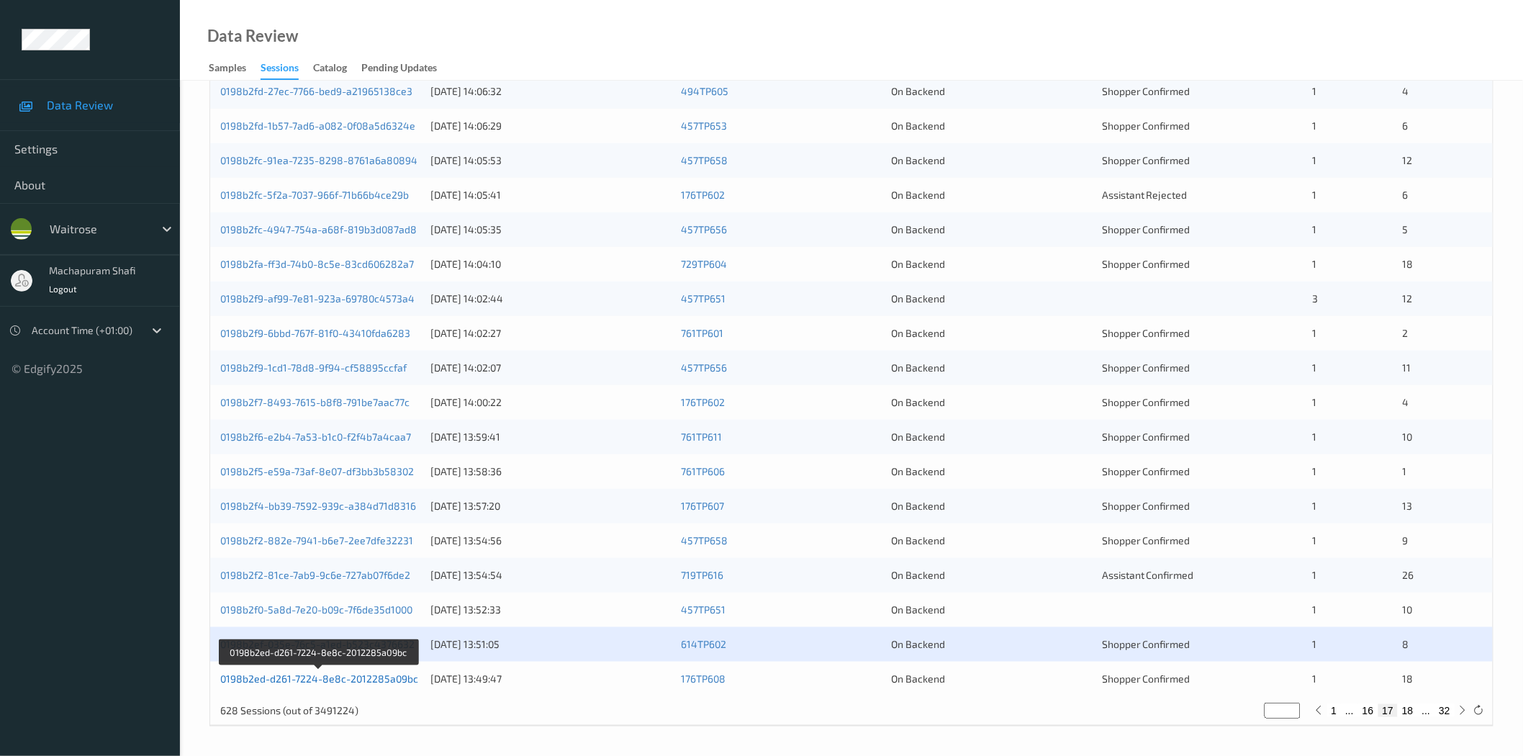
click at [383, 681] on link "0198b2ed-d261-7224-8e8c-2012285a09bc" at bounding box center [319, 678] width 198 height 12
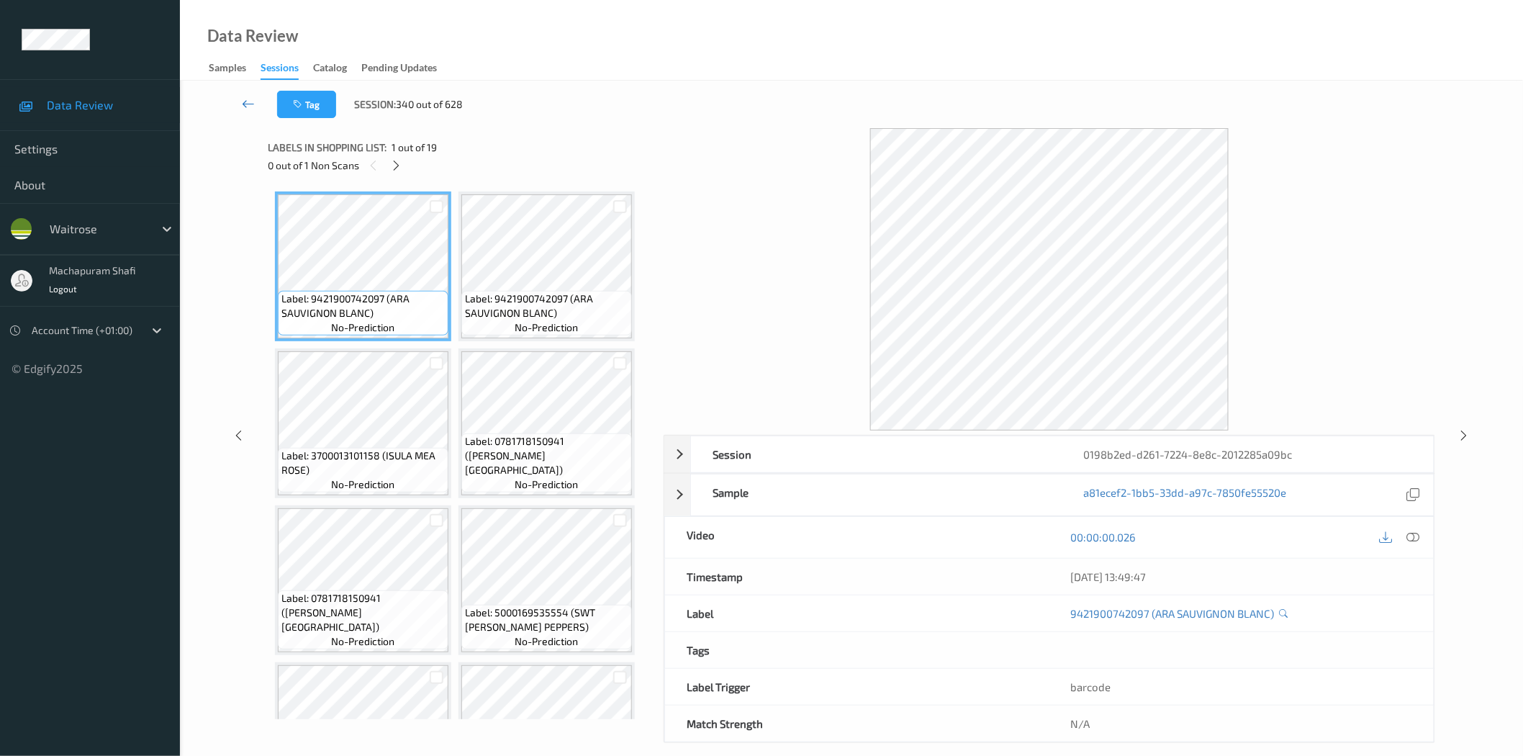
click at [254, 108] on icon at bounding box center [248, 103] width 13 height 14
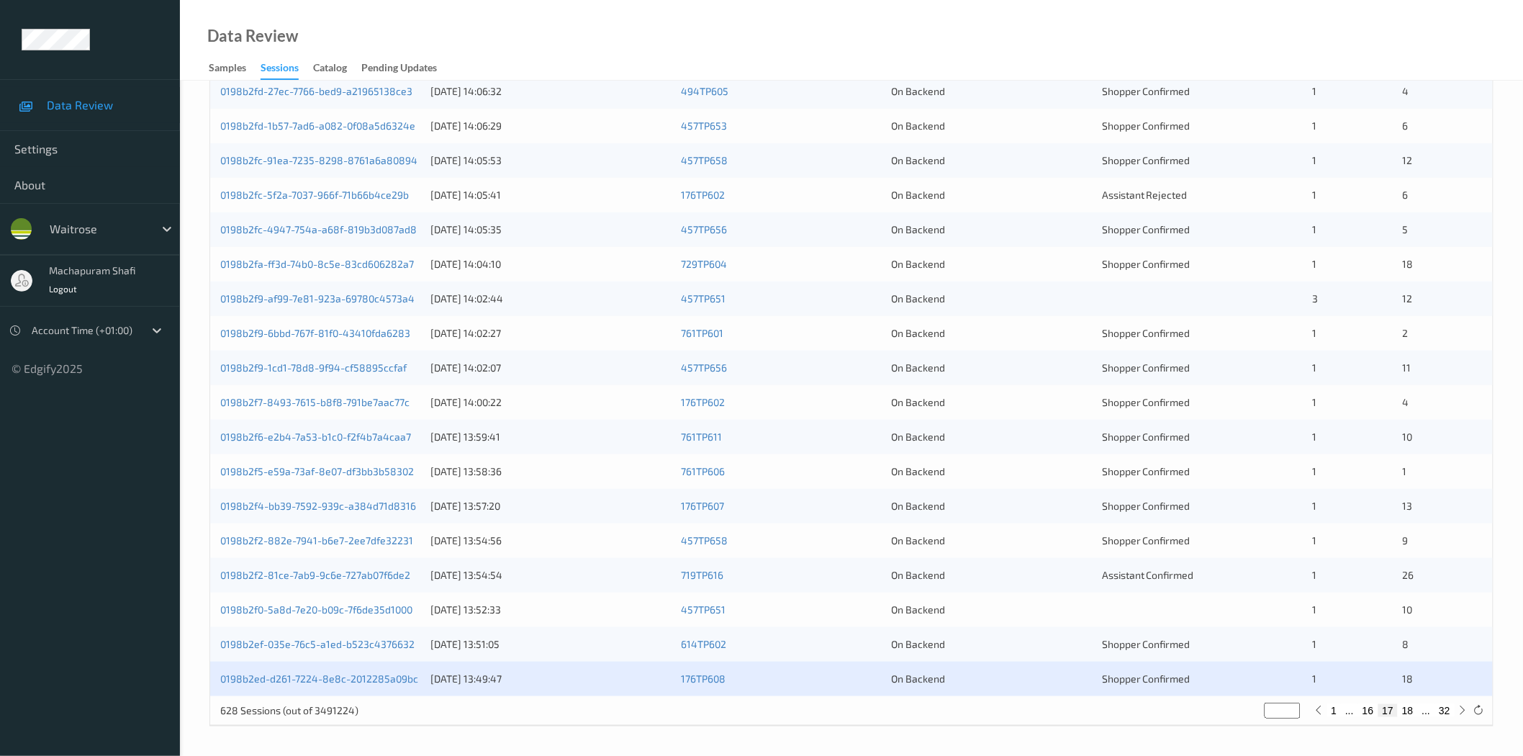
scroll to position [7, 0]
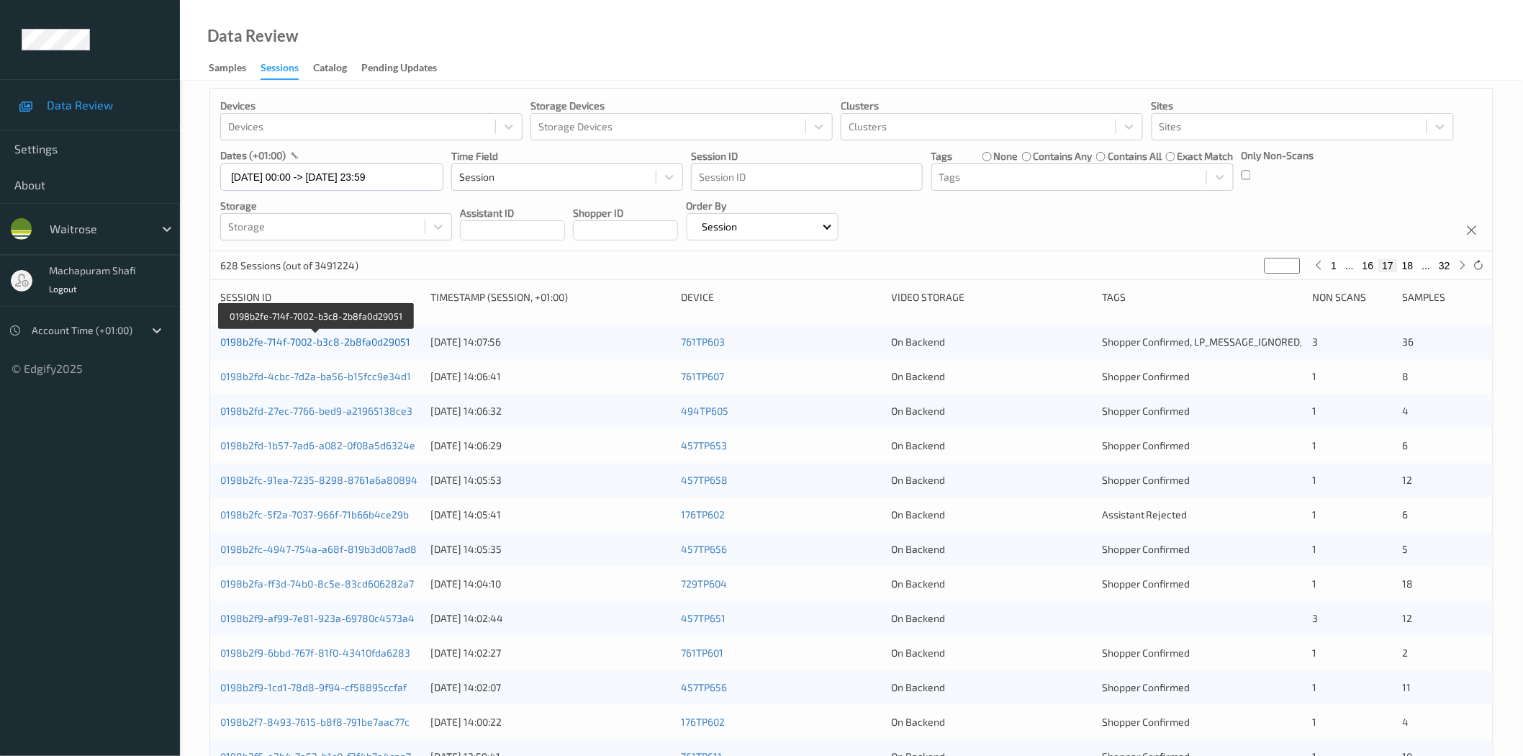
click at [391, 341] on link "0198b2fe-714f-7002-b3c8-2b8fa0d29051" at bounding box center [315, 341] width 190 height 12
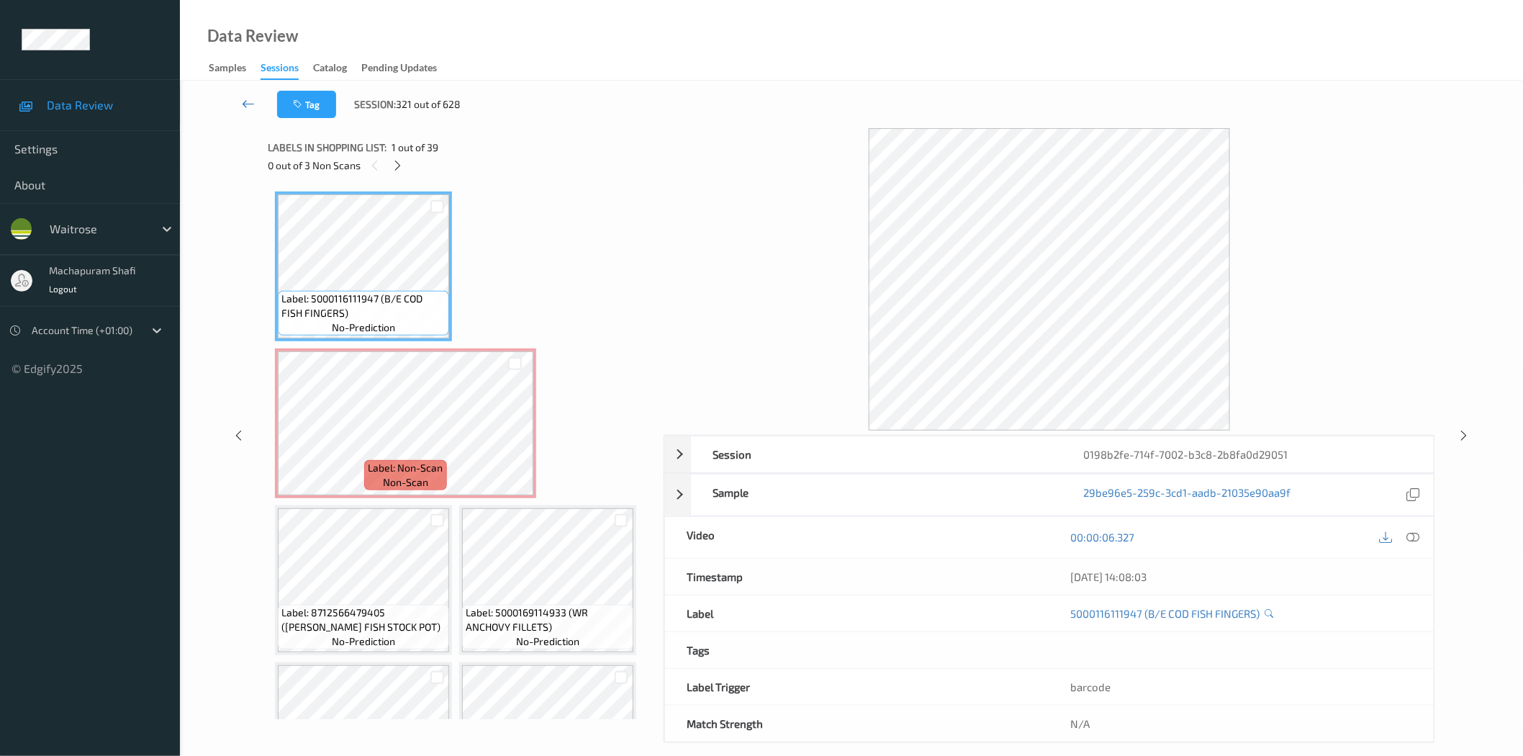
click at [245, 103] on icon at bounding box center [248, 103] width 13 height 14
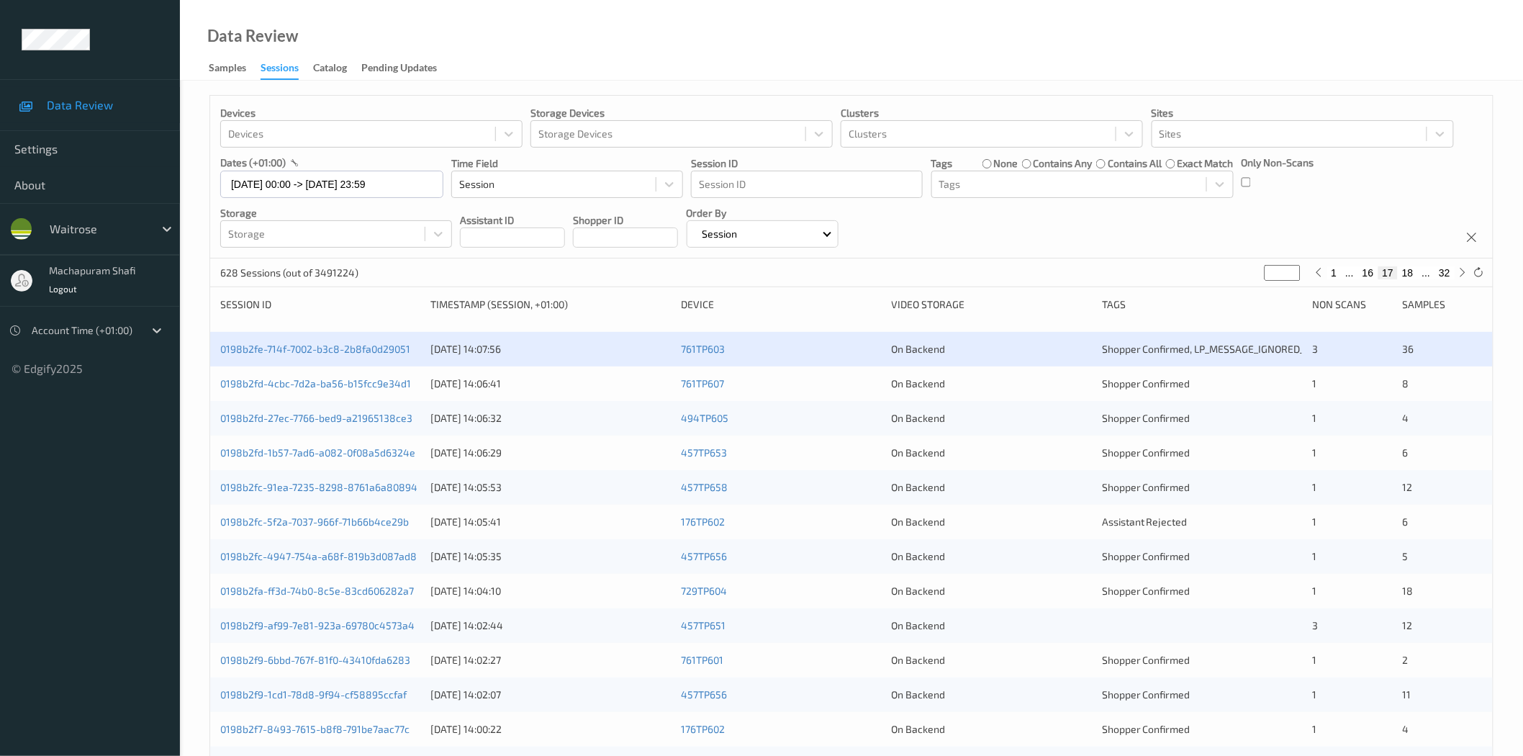
click at [1408, 273] on button "18" at bounding box center [1408, 272] width 20 height 13
type input "**"
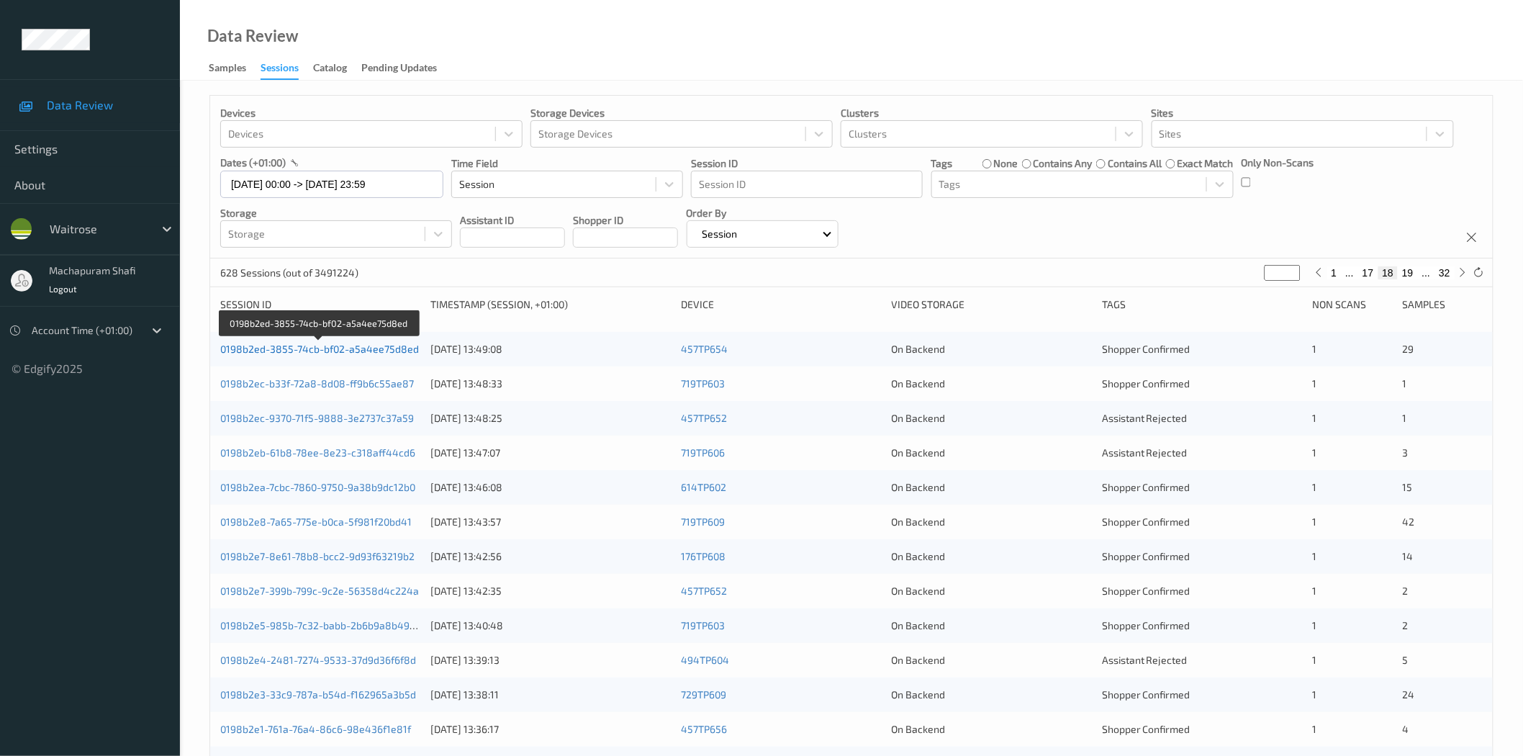
click at [368, 351] on link "0198b2ed-3855-74cb-bf02-a5a4ee75d8ed" at bounding box center [319, 349] width 199 height 12
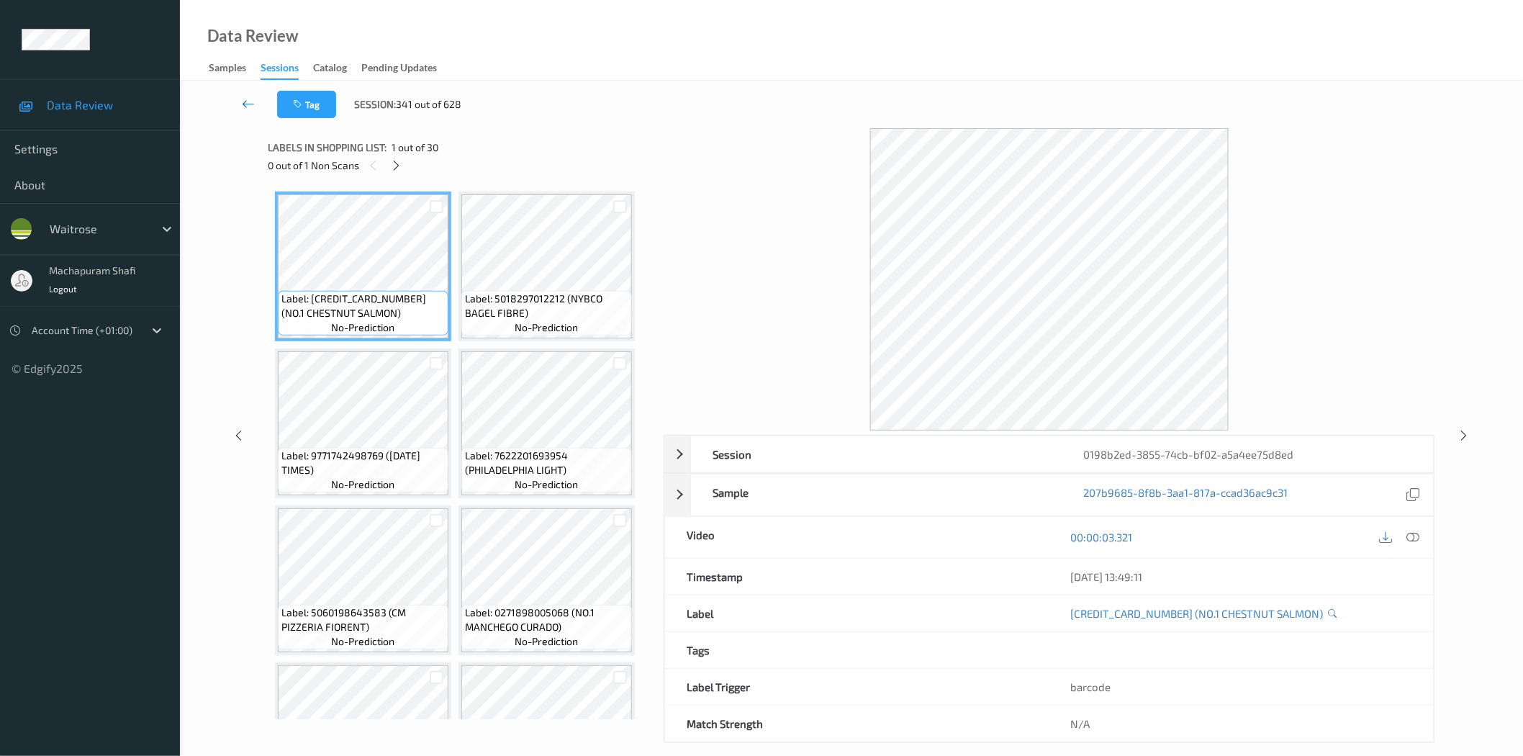
click at [245, 99] on icon at bounding box center [248, 103] width 13 height 14
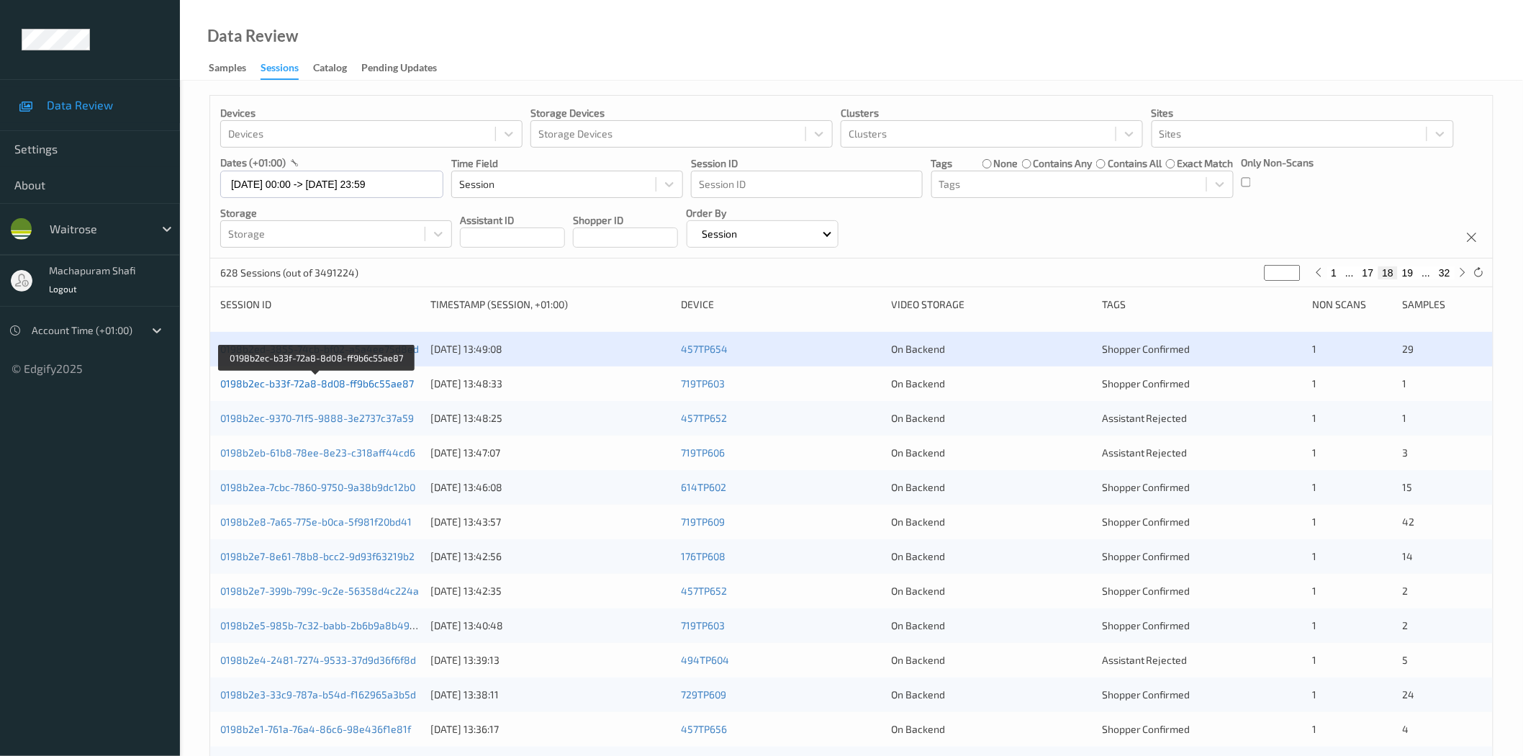
click at [304, 386] on link "0198b2ec-b33f-72a8-8d08-ff9b6c55ae87" at bounding box center [317, 383] width 194 height 12
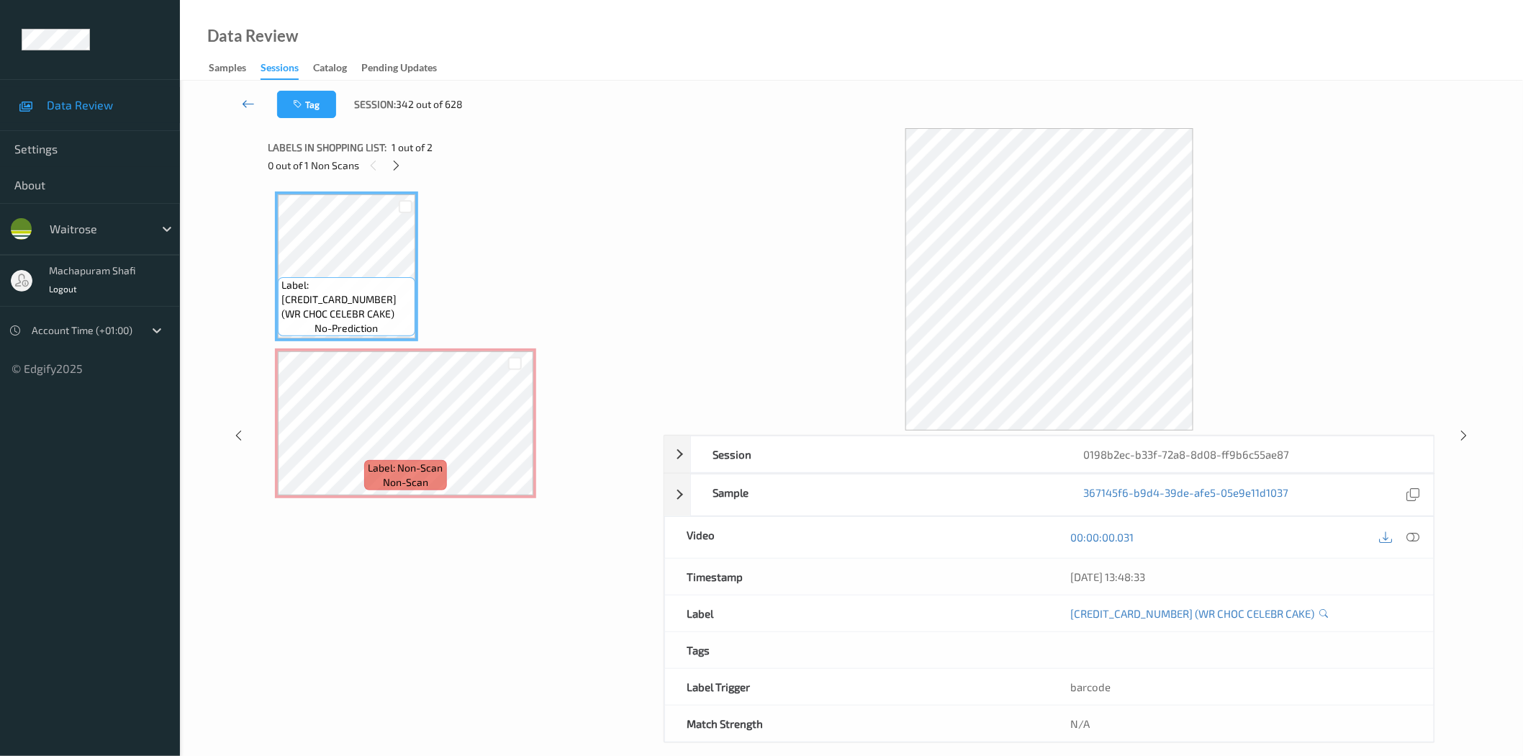
click at [243, 99] on icon at bounding box center [248, 103] width 13 height 14
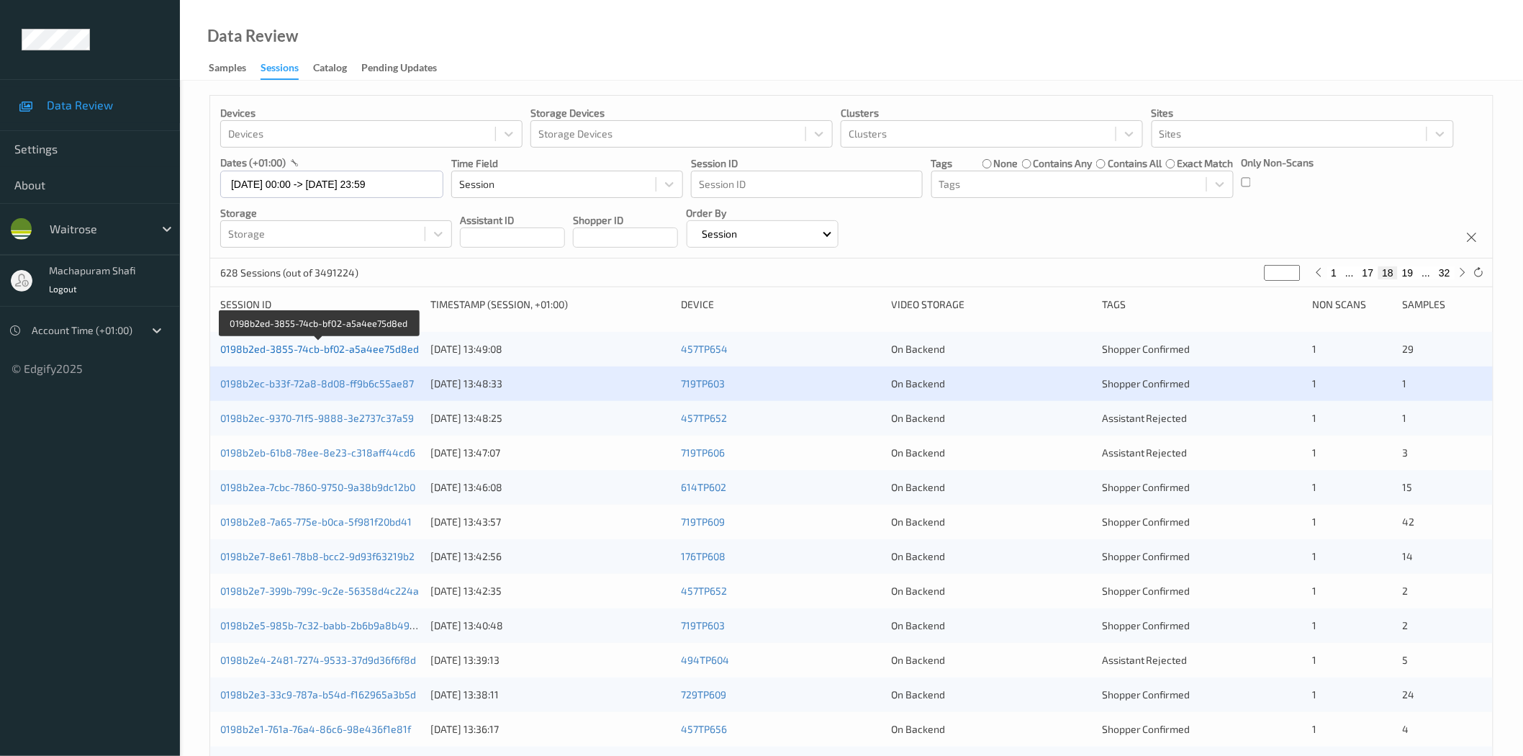
click at [377, 355] on link "0198b2ed-3855-74cb-bf02-a5a4ee75d8ed" at bounding box center [319, 349] width 199 height 12
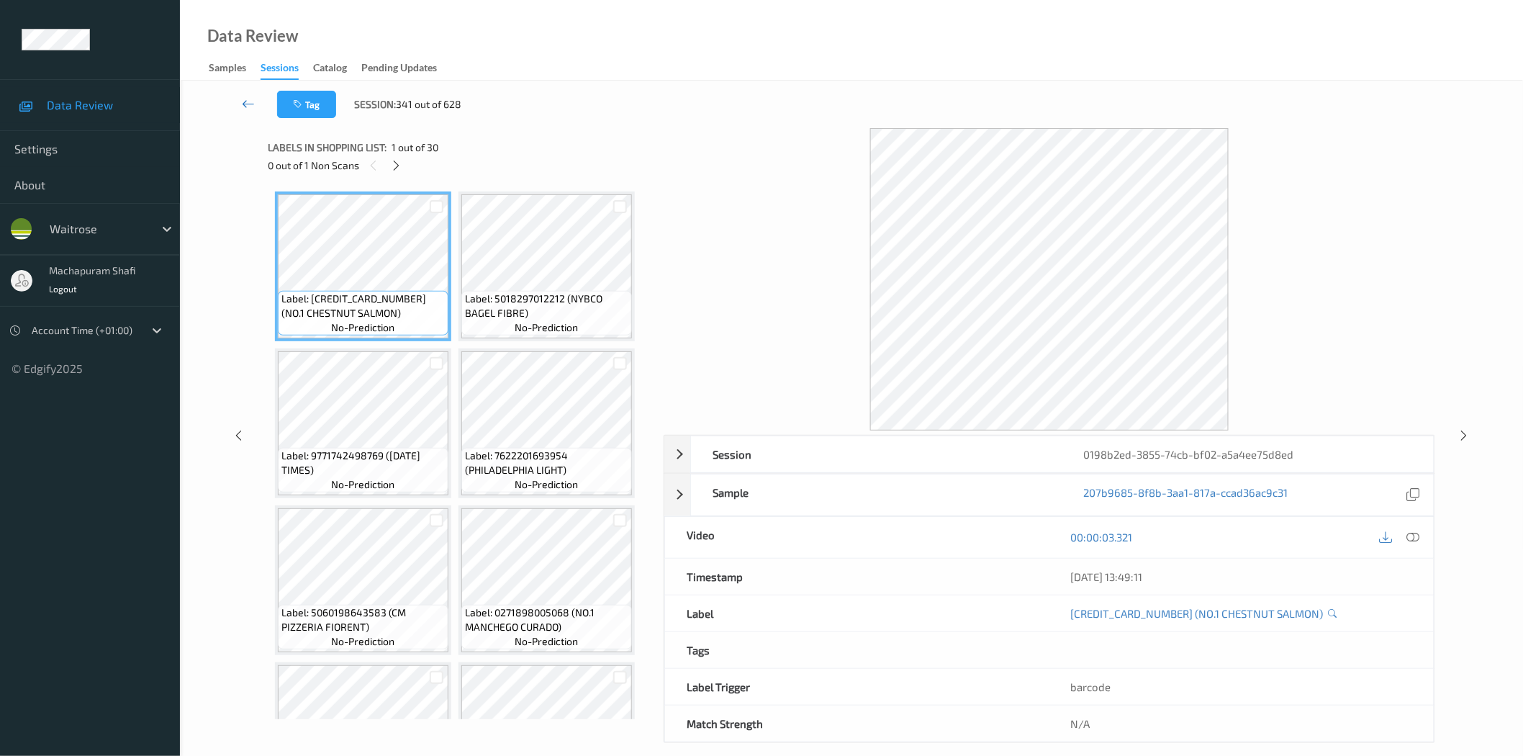
click at [259, 102] on link at bounding box center [249, 104] width 58 height 27
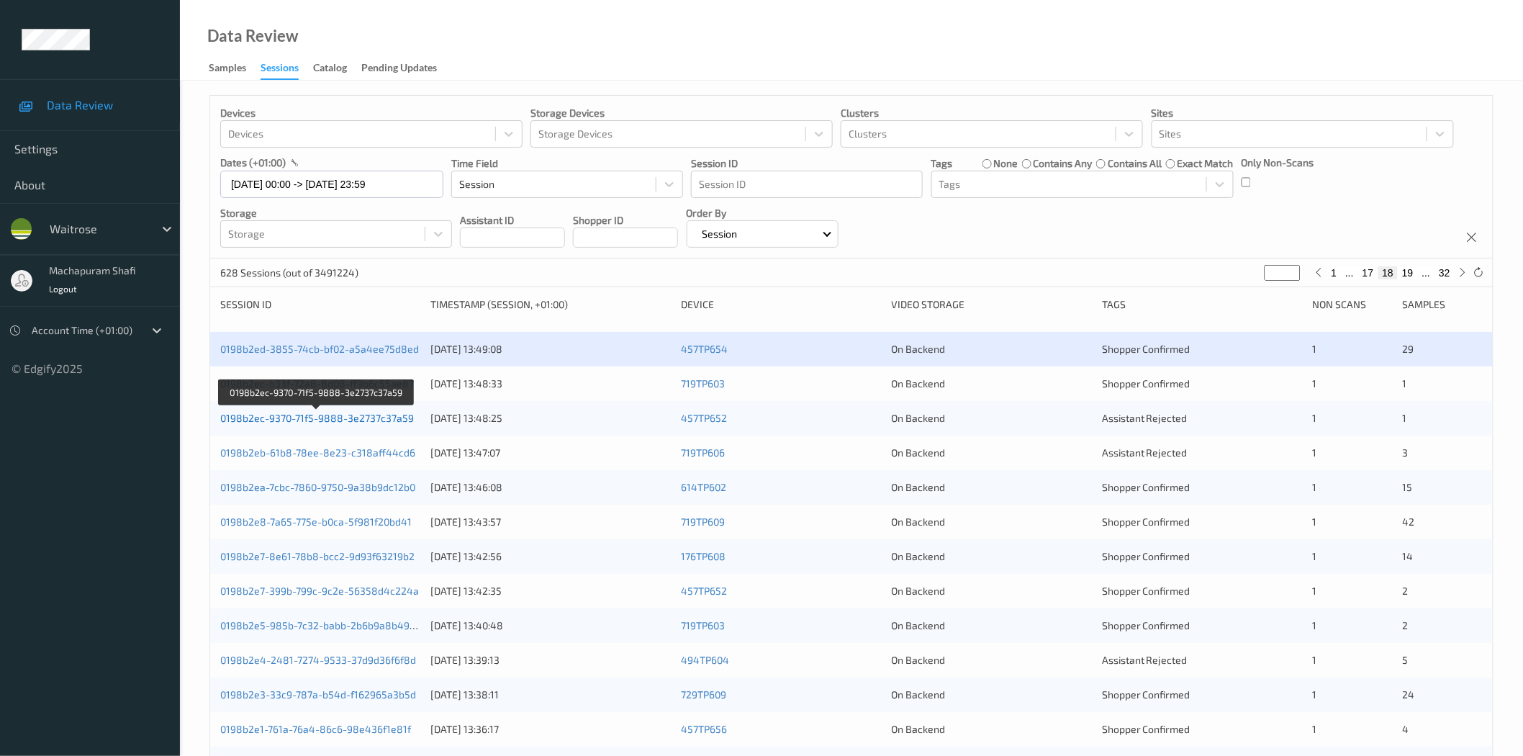
click at [358, 423] on link "0198b2ec-9370-71f5-9888-3e2737c37a59" at bounding box center [317, 418] width 194 height 12
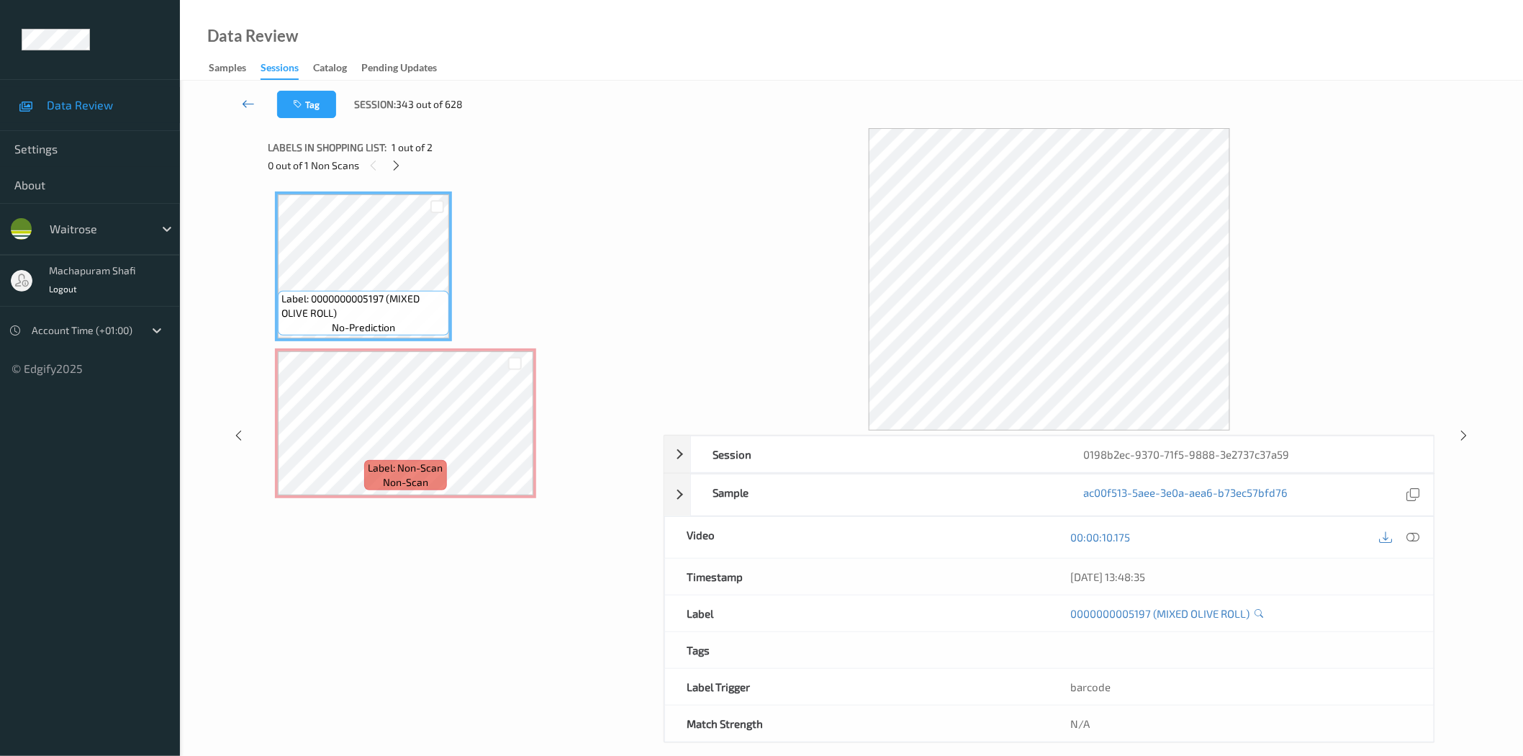
click at [248, 104] on icon at bounding box center [248, 103] width 13 height 14
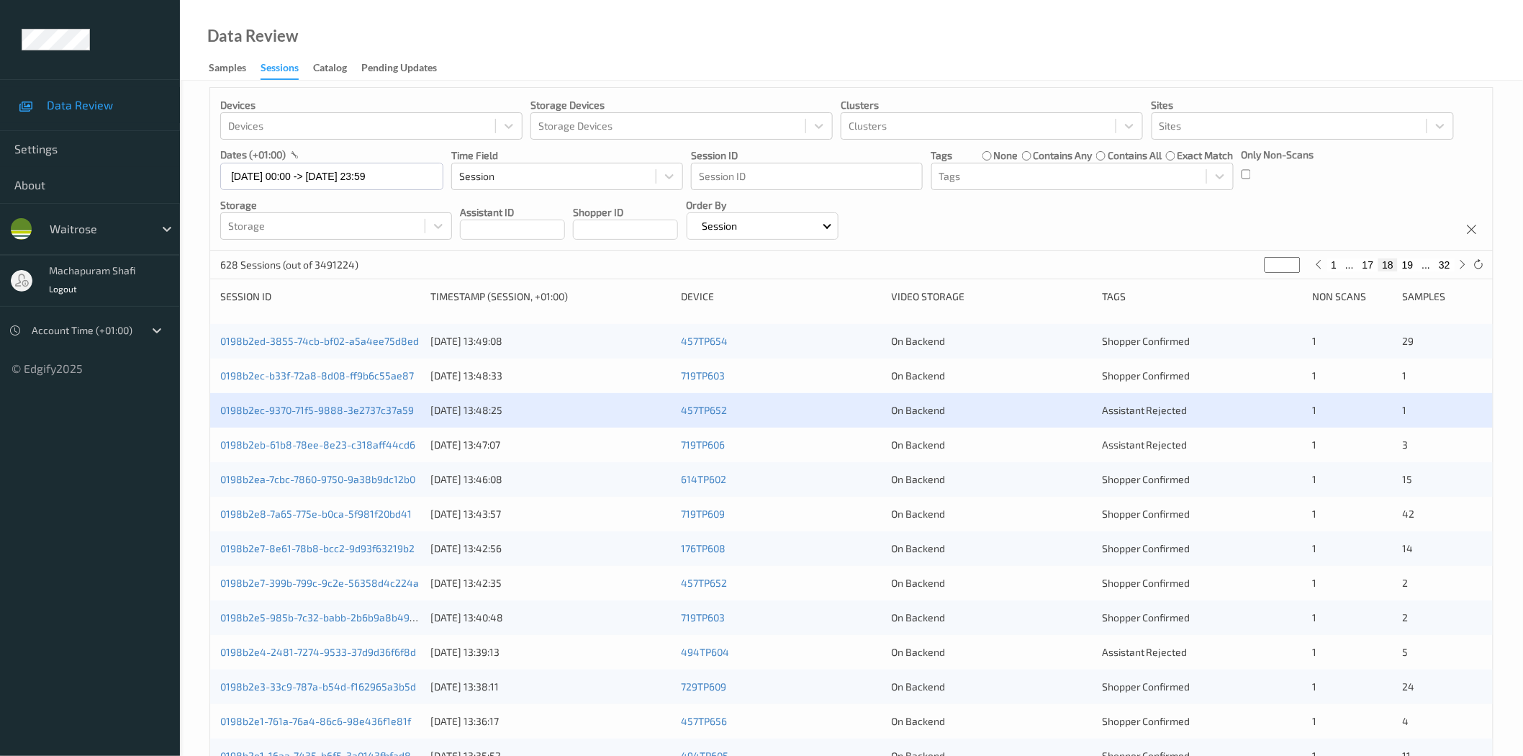
scroll to position [7, 0]
click at [367, 448] on link "0198b2eb-61b8-78ee-8e23-c318aff44cd6" at bounding box center [317, 445] width 195 height 12
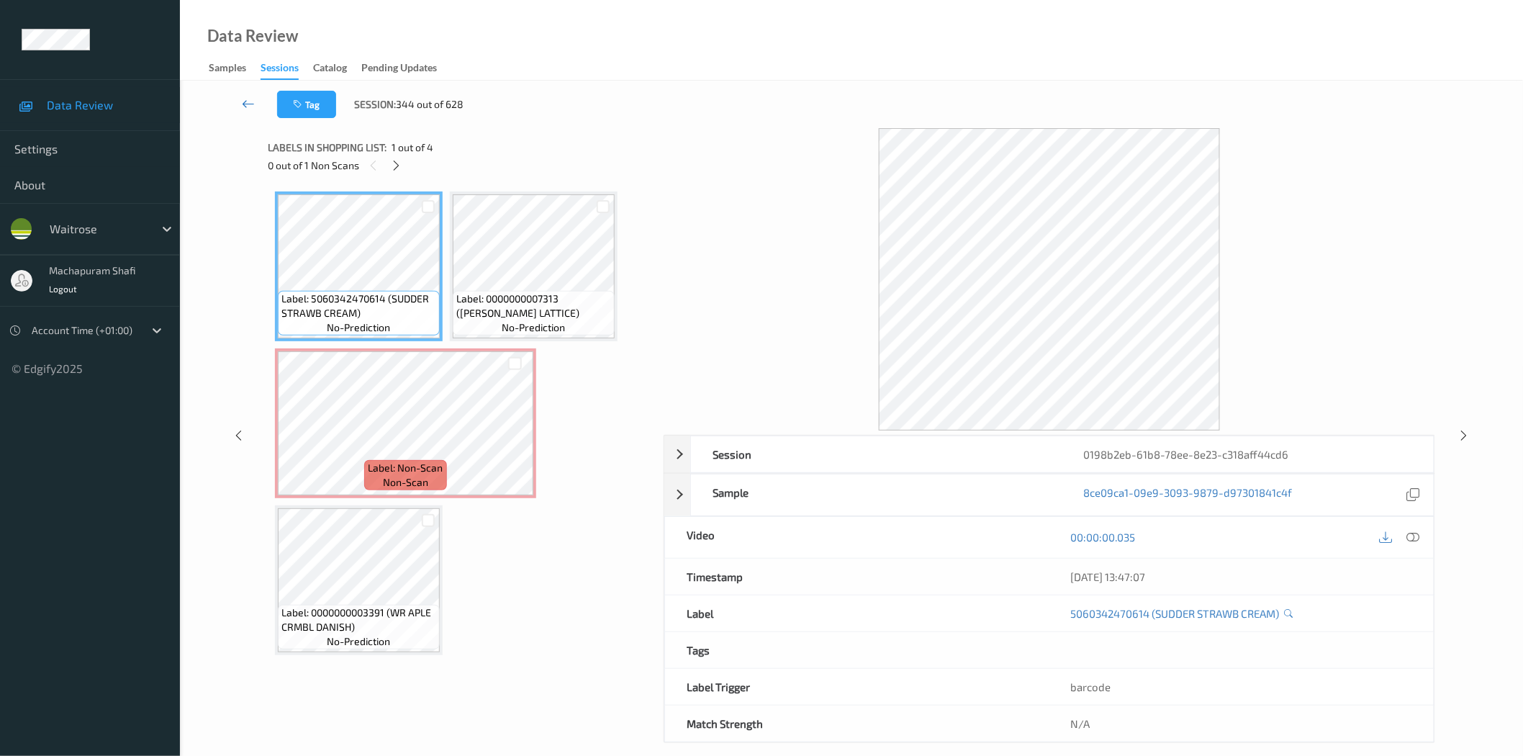
click at [253, 99] on icon at bounding box center [248, 103] width 13 height 14
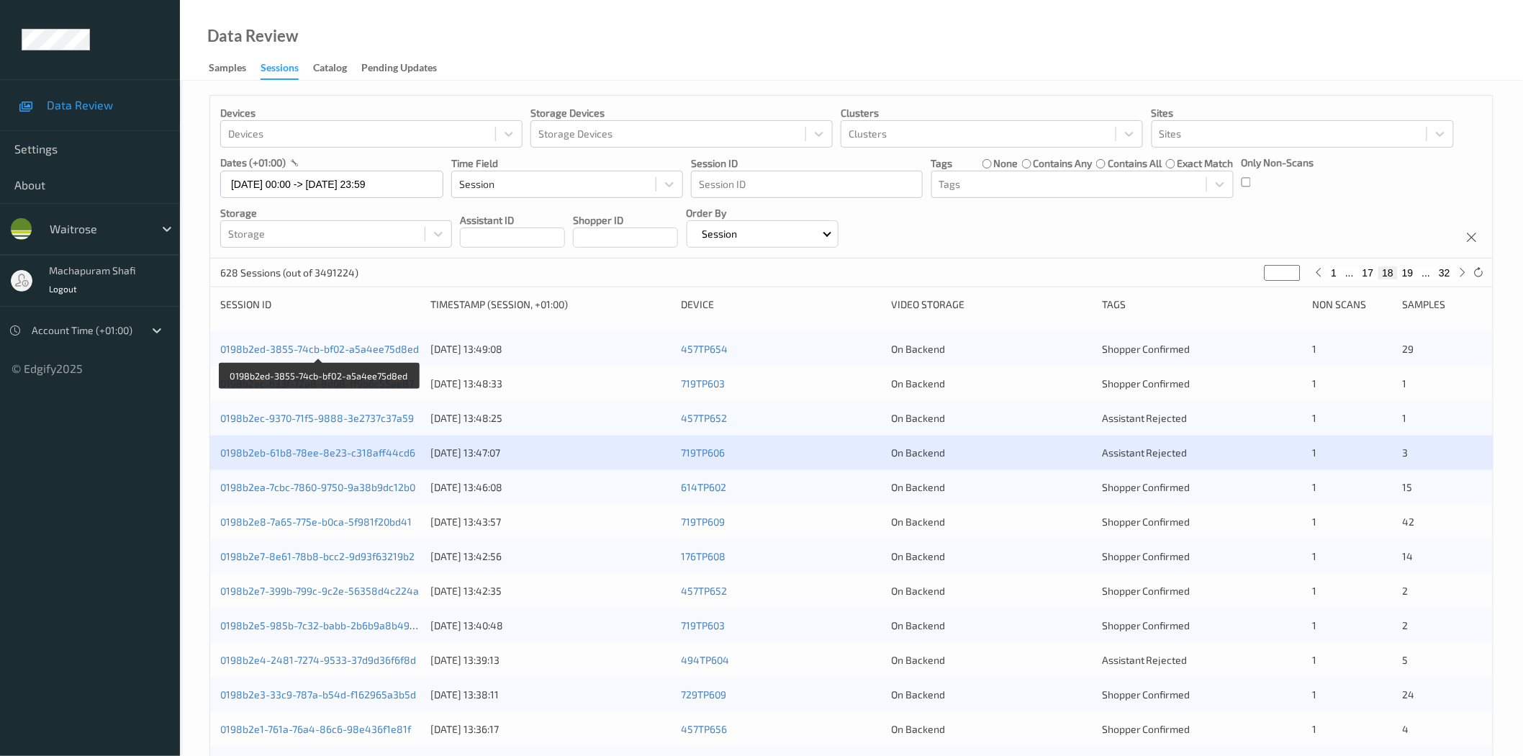
scroll to position [320, 0]
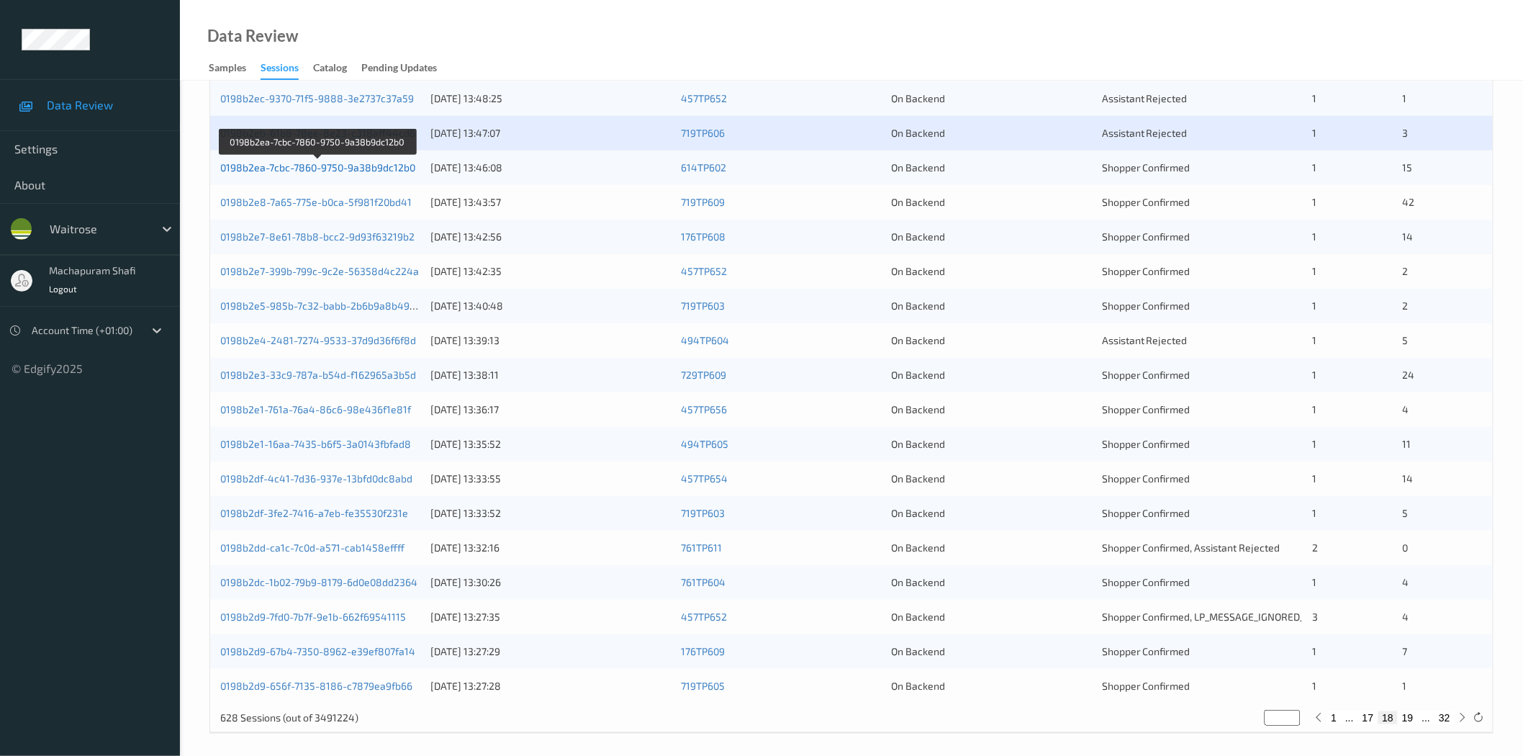
click at [344, 171] on link "0198b2ea-7cbc-7860-9750-9a38b9dc12b0" at bounding box center [317, 167] width 195 height 12
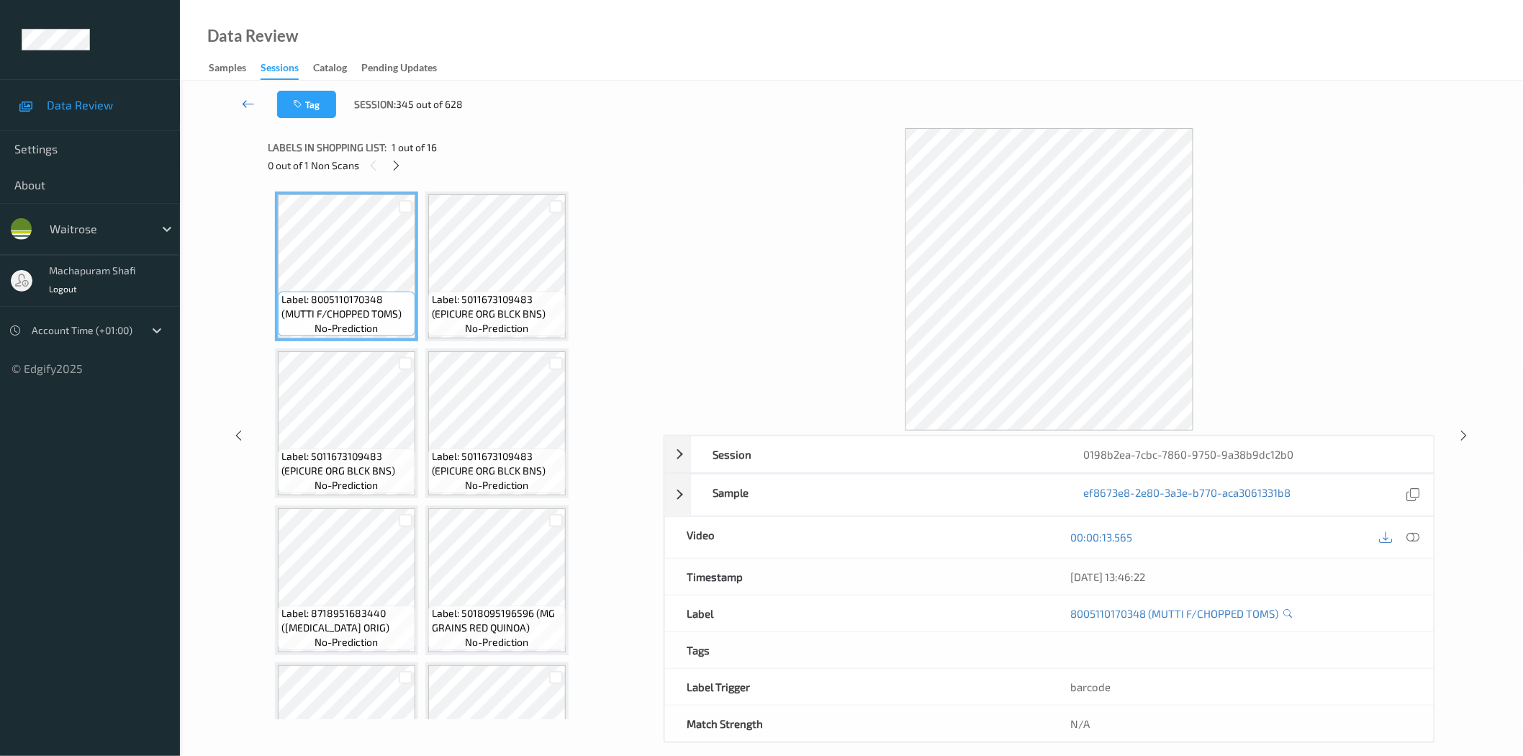
click at [240, 108] on link at bounding box center [249, 104] width 58 height 27
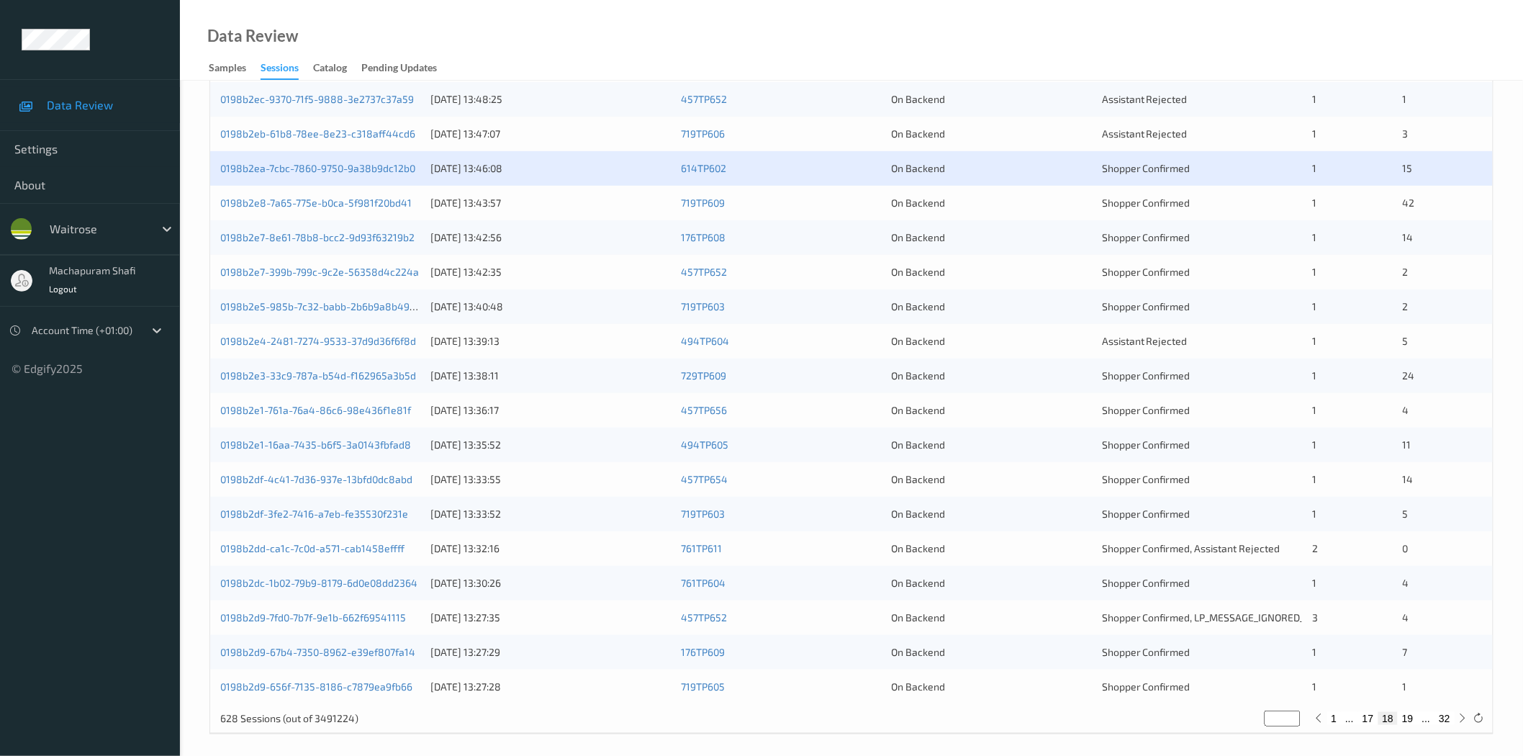
scroll to position [320, 0]
click at [333, 203] on link "0198b2e8-7a65-775e-b0ca-5f981f20bd41" at bounding box center [315, 202] width 191 height 12
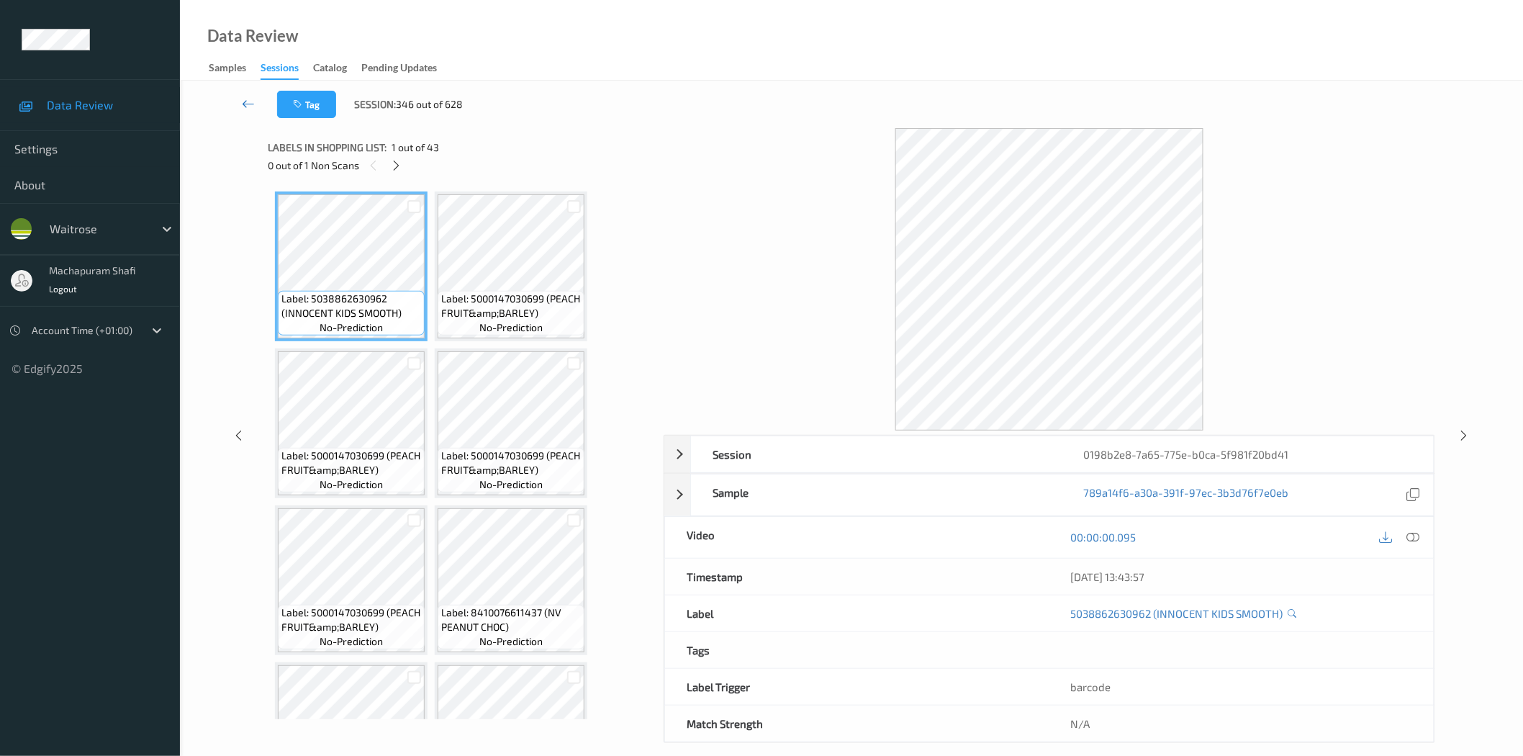
click at [242, 103] on icon at bounding box center [248, 103] width 13 height 14
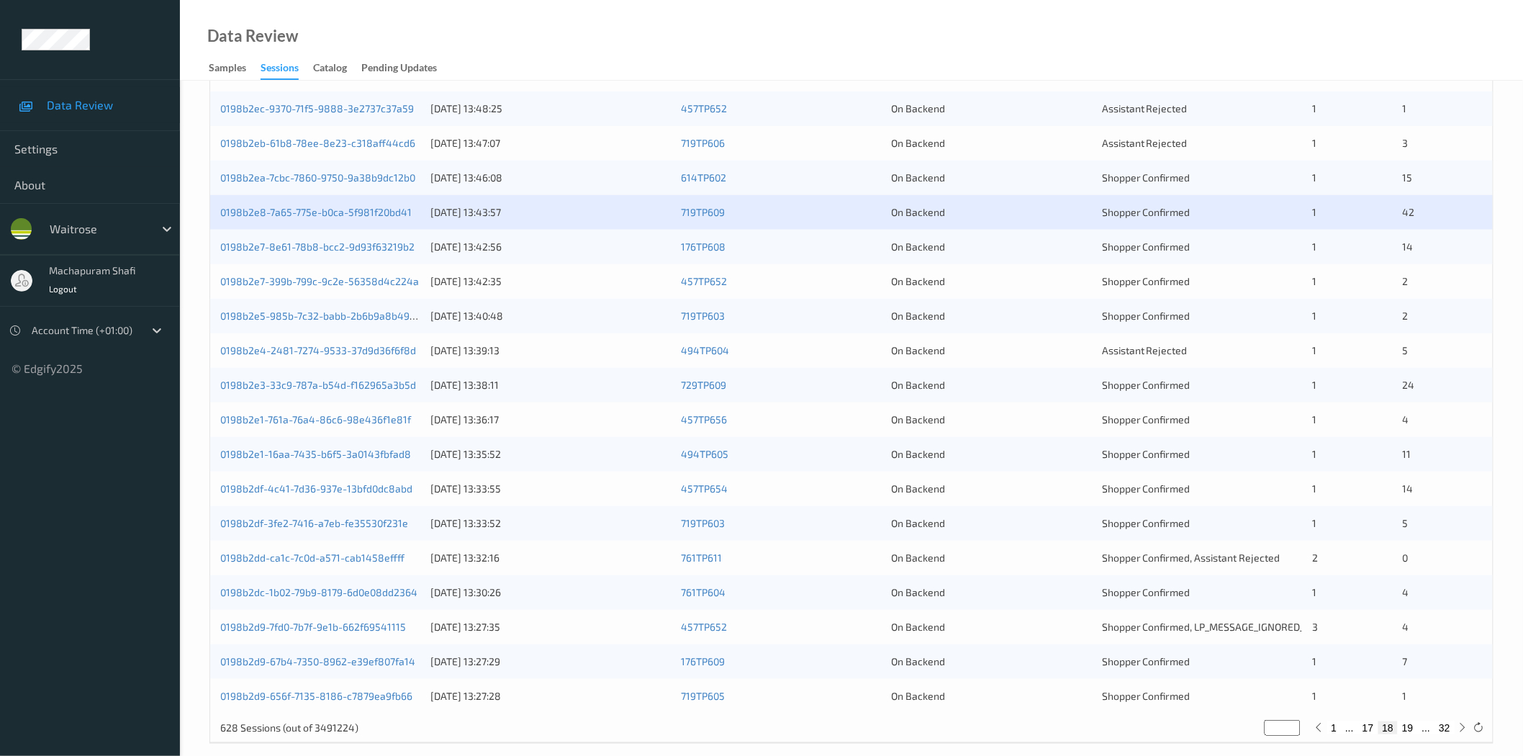
scroll to position [327, 0]
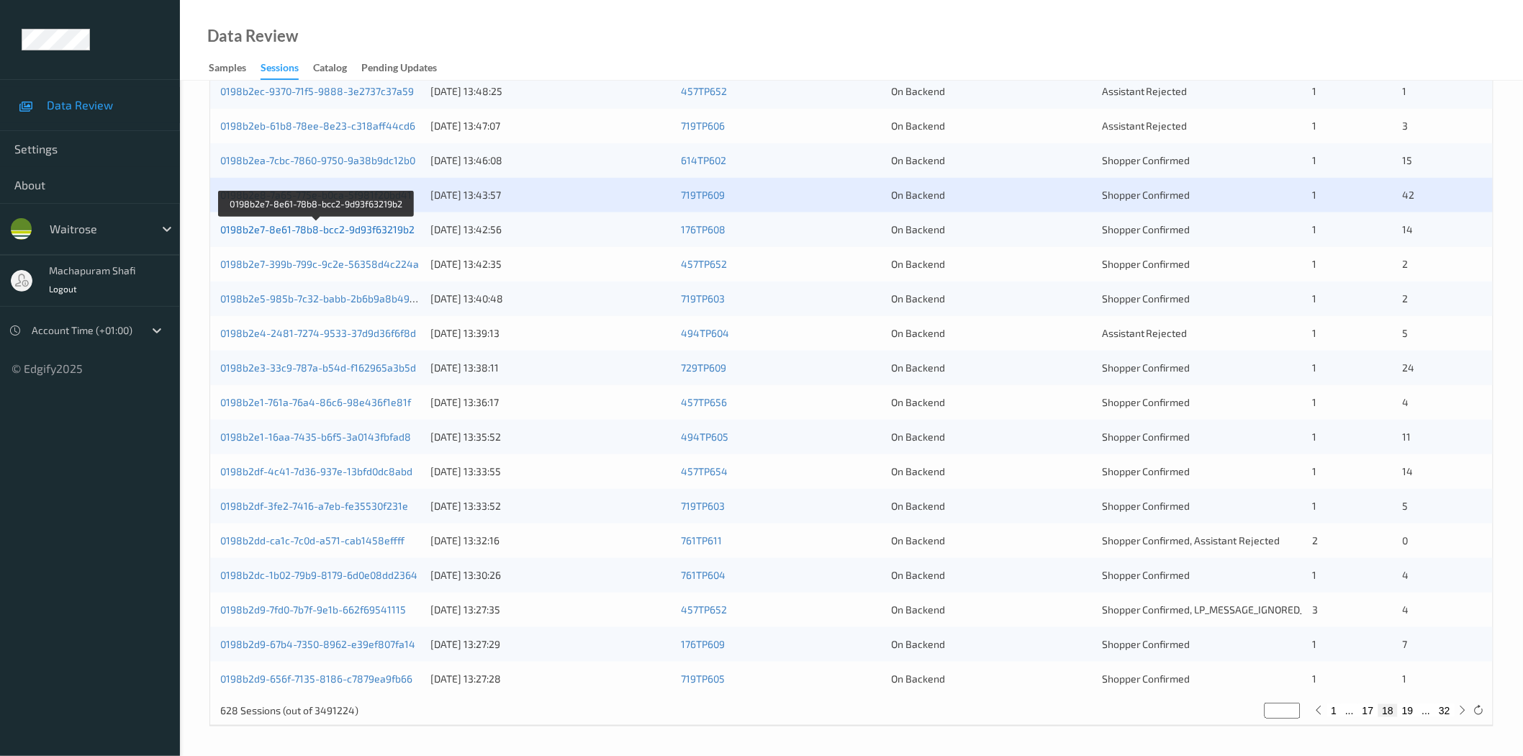
click at [383, 235] on link "0198b2e7-8e61-78b8-bcc2-9d93f63219b2" at bounding box center [317, 229] width 194 height 12
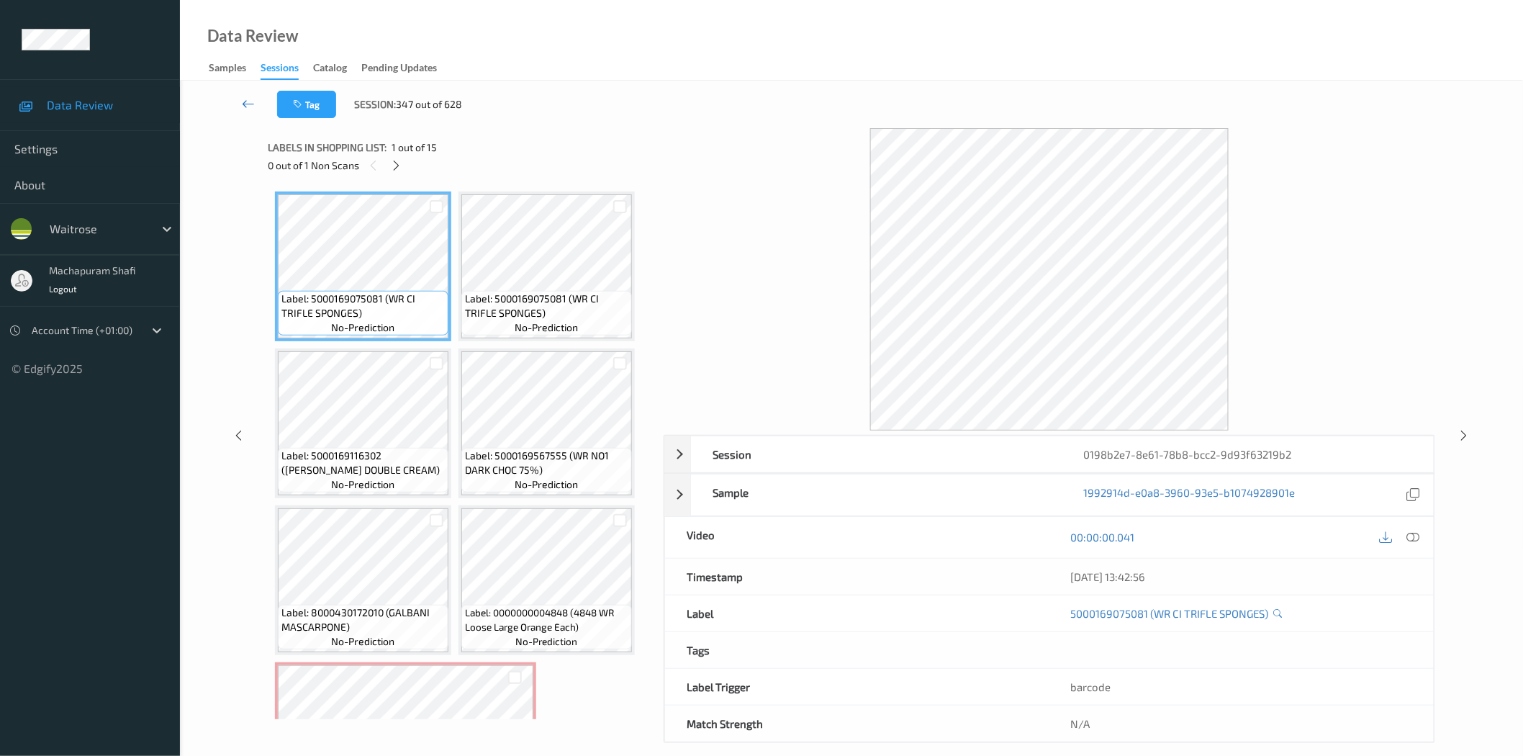
click at [239, 101] on link at bounding box center [249, 104] width 58 height 27
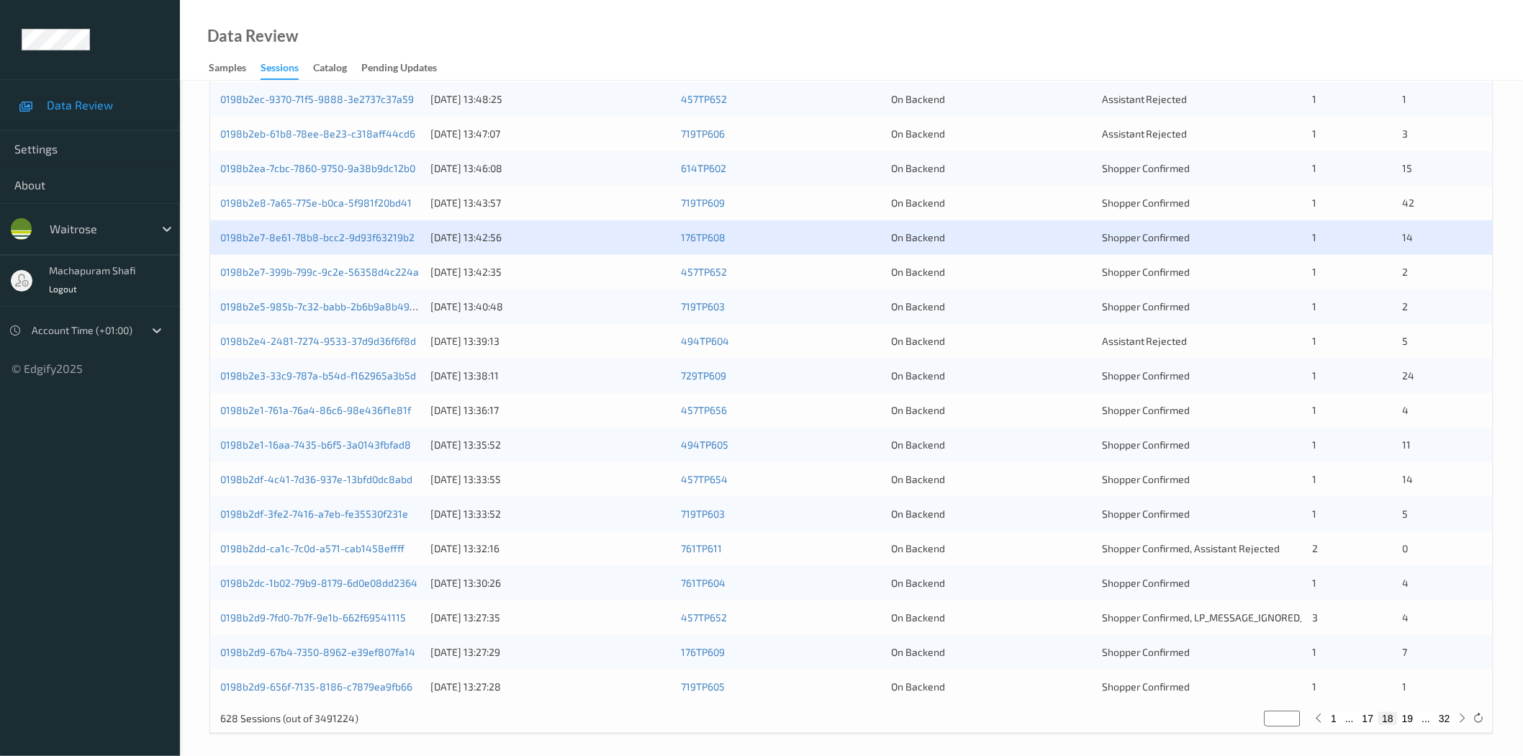
scroll to position [320, 0]
click at [354, 273] on link "0198b2e7-399b-799c-9c2e-56358d4c224a" at bounding box center [319, 271] width 199 height 12
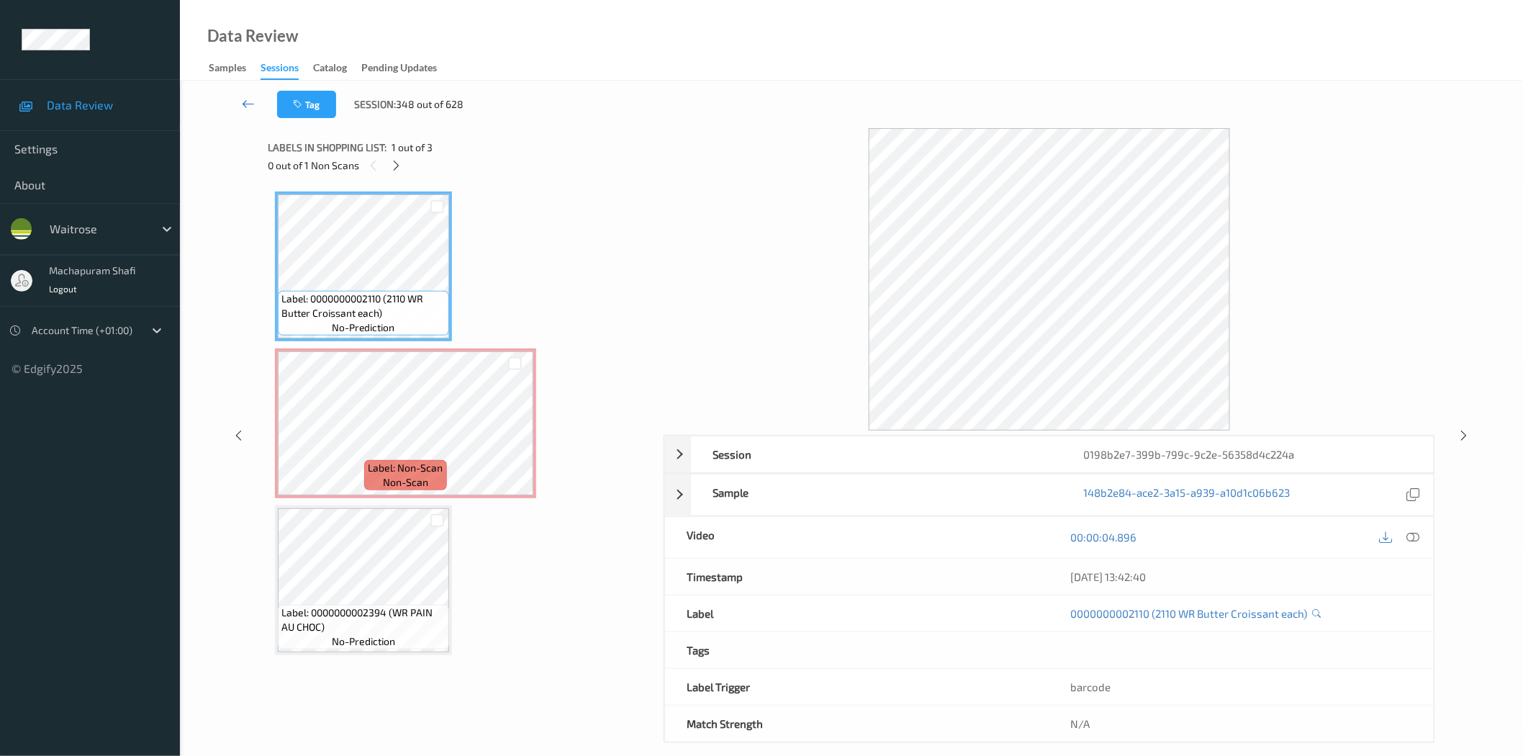
click at [252, 107] on icon at bounding box center [248, 103] width 13 height 14
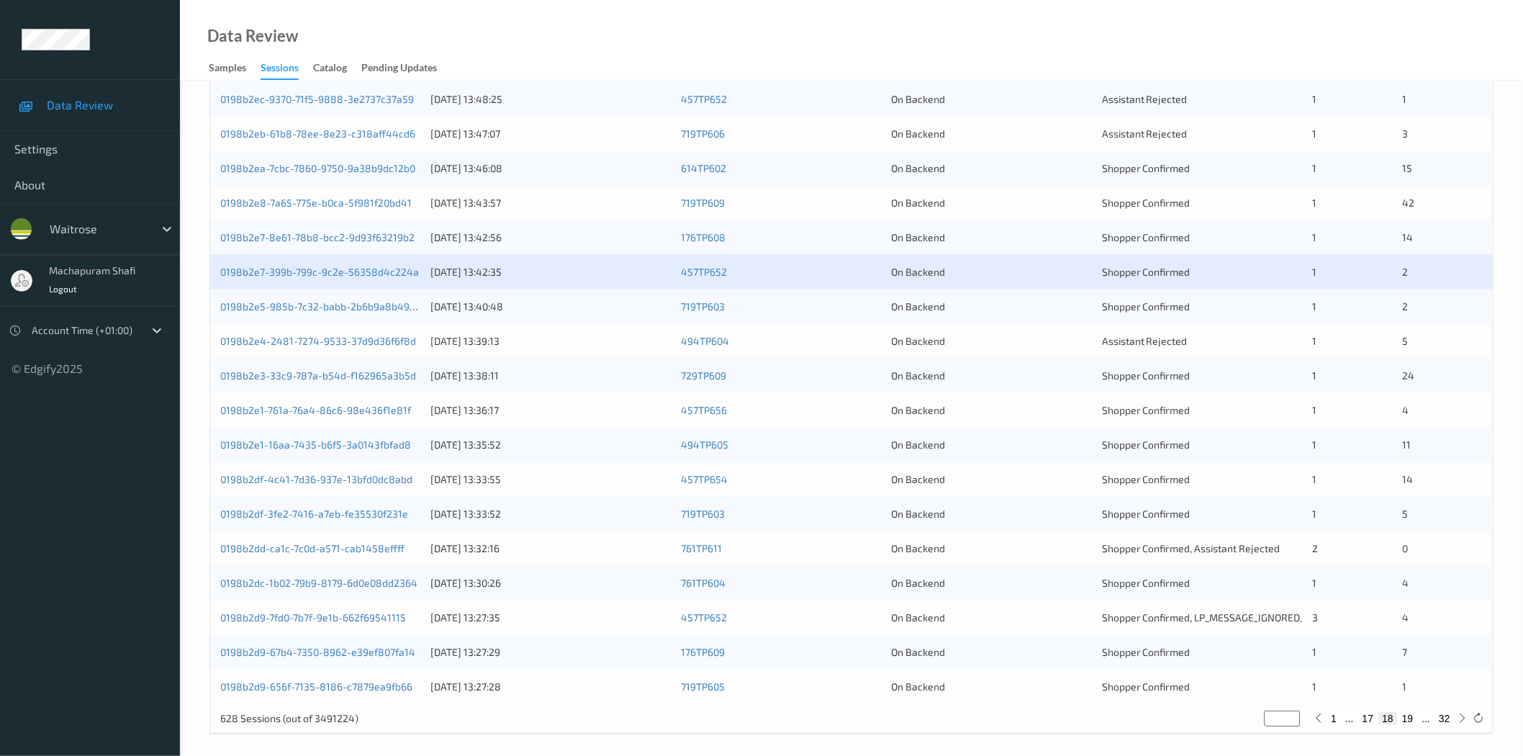
scroll to position [320, 0]
click at [356, 308] on link "0198b2e5-985b-7c32-babb-2b6b9a8b4938" at bounding box center [321, 305] width 202 height 12
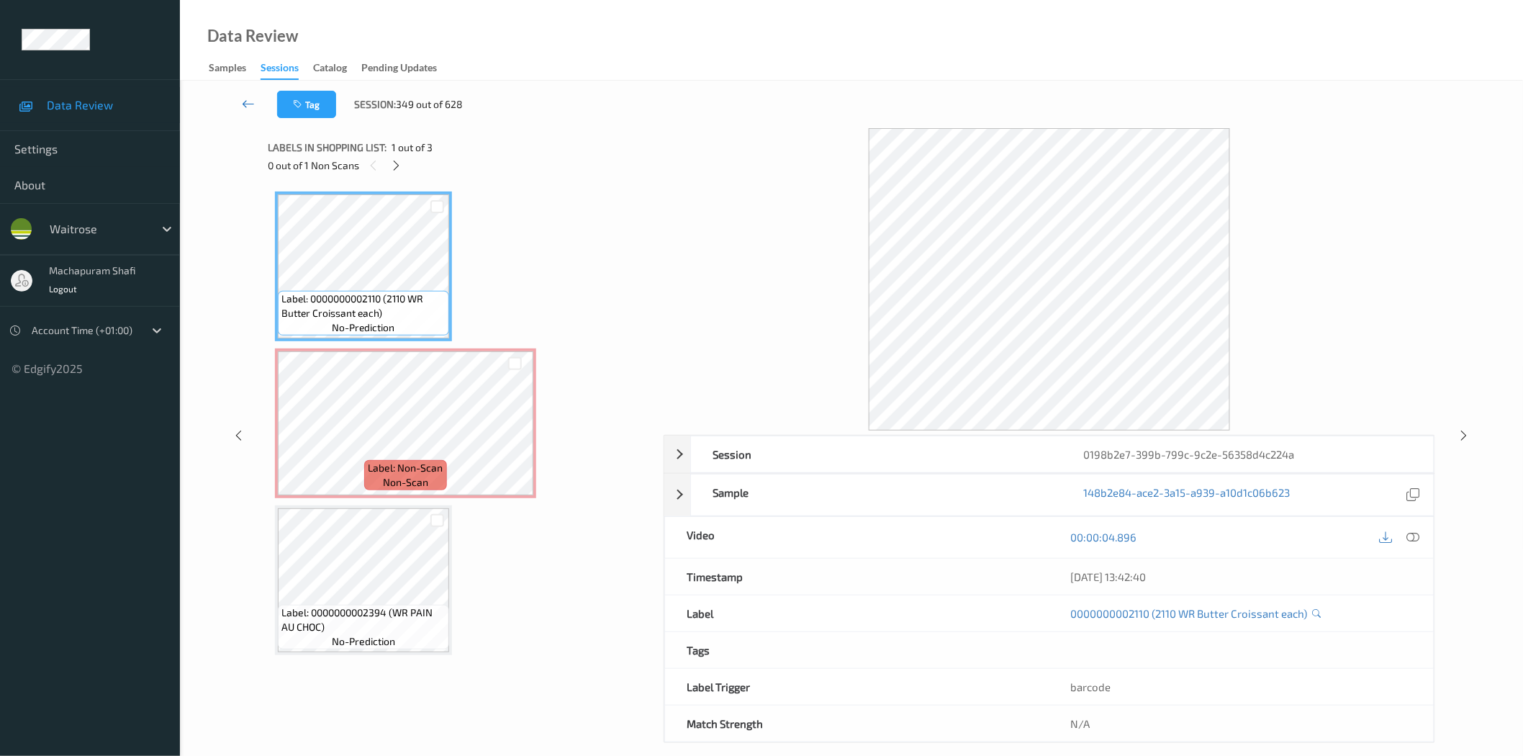
click at [246, 105] on icon at bounding box center [248, 103] width 13 height 14
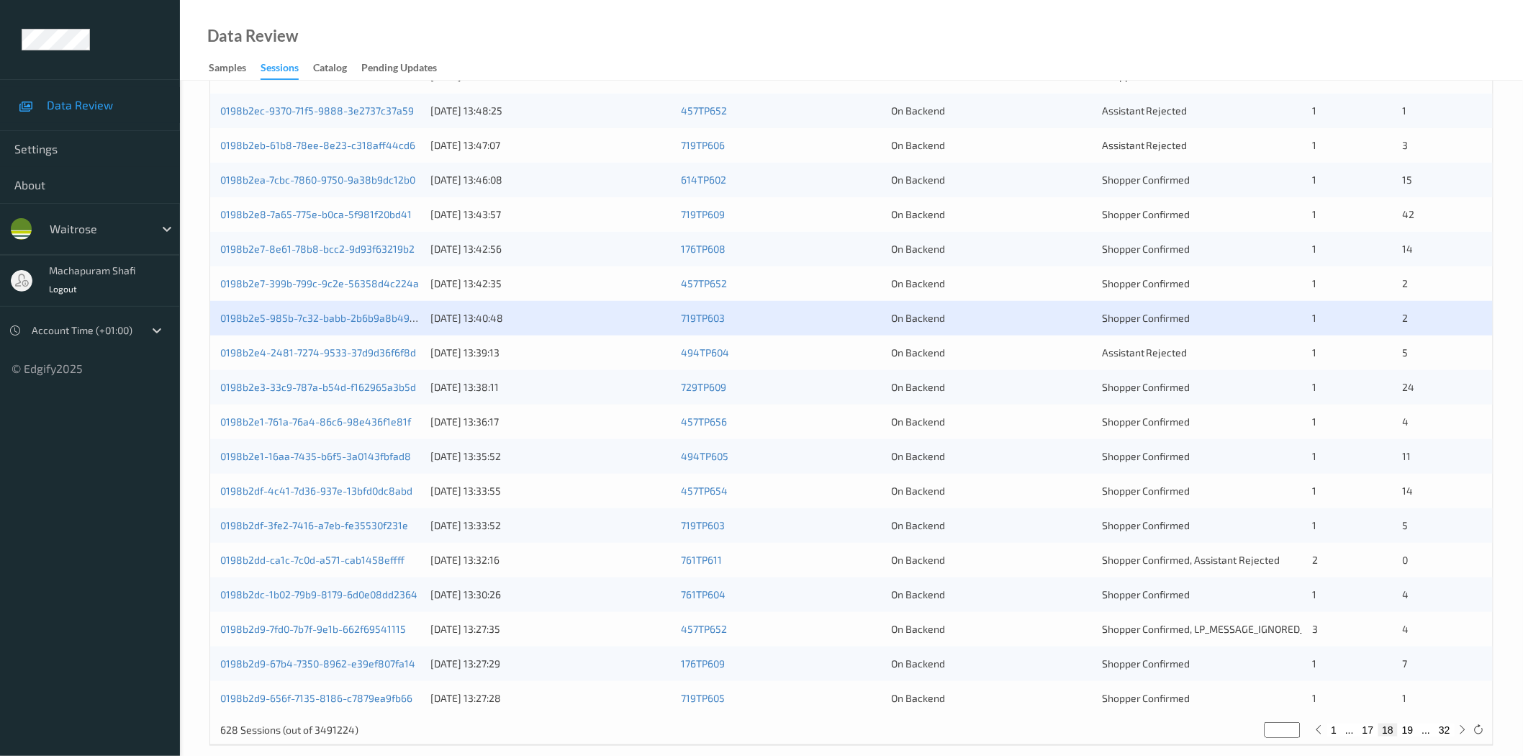
scroll to position [327, 0]
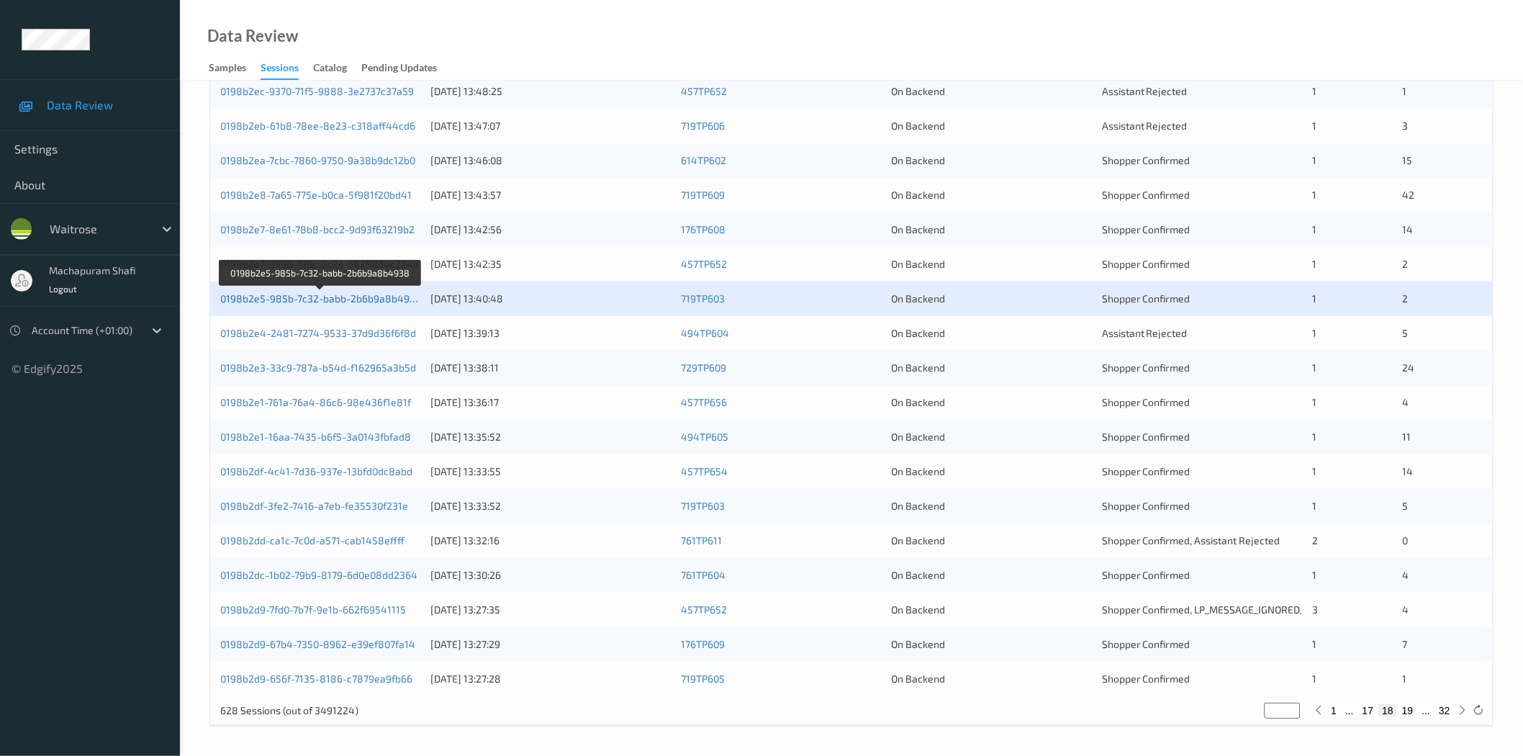
click at [379, 300] on link "0198b2e5-985b-7c32-babb-2b6b9a8b4938" at bounding box center [321, 298] width 202 height 12
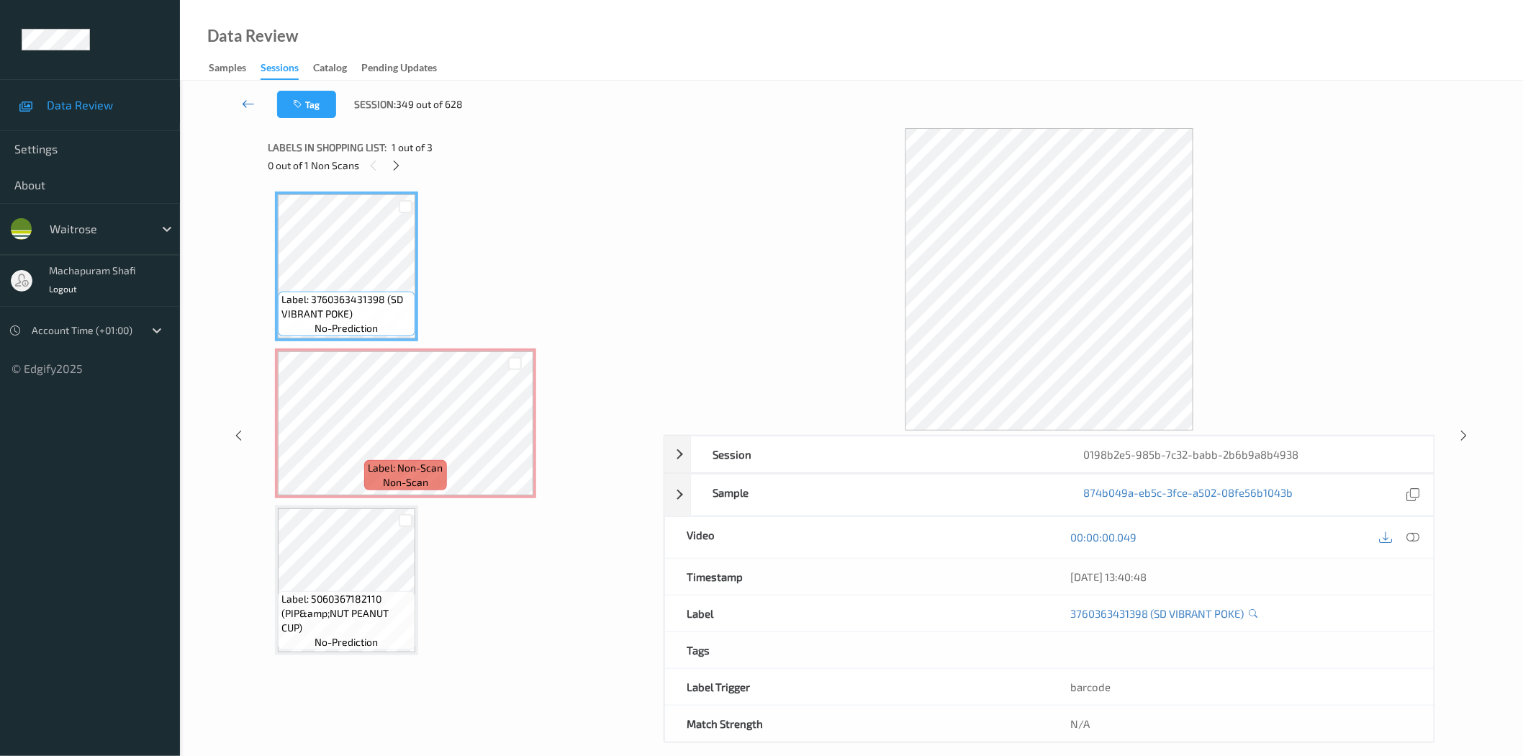
click at [242, 101] on icon at bounding box center [248, 103] width 13 height 14
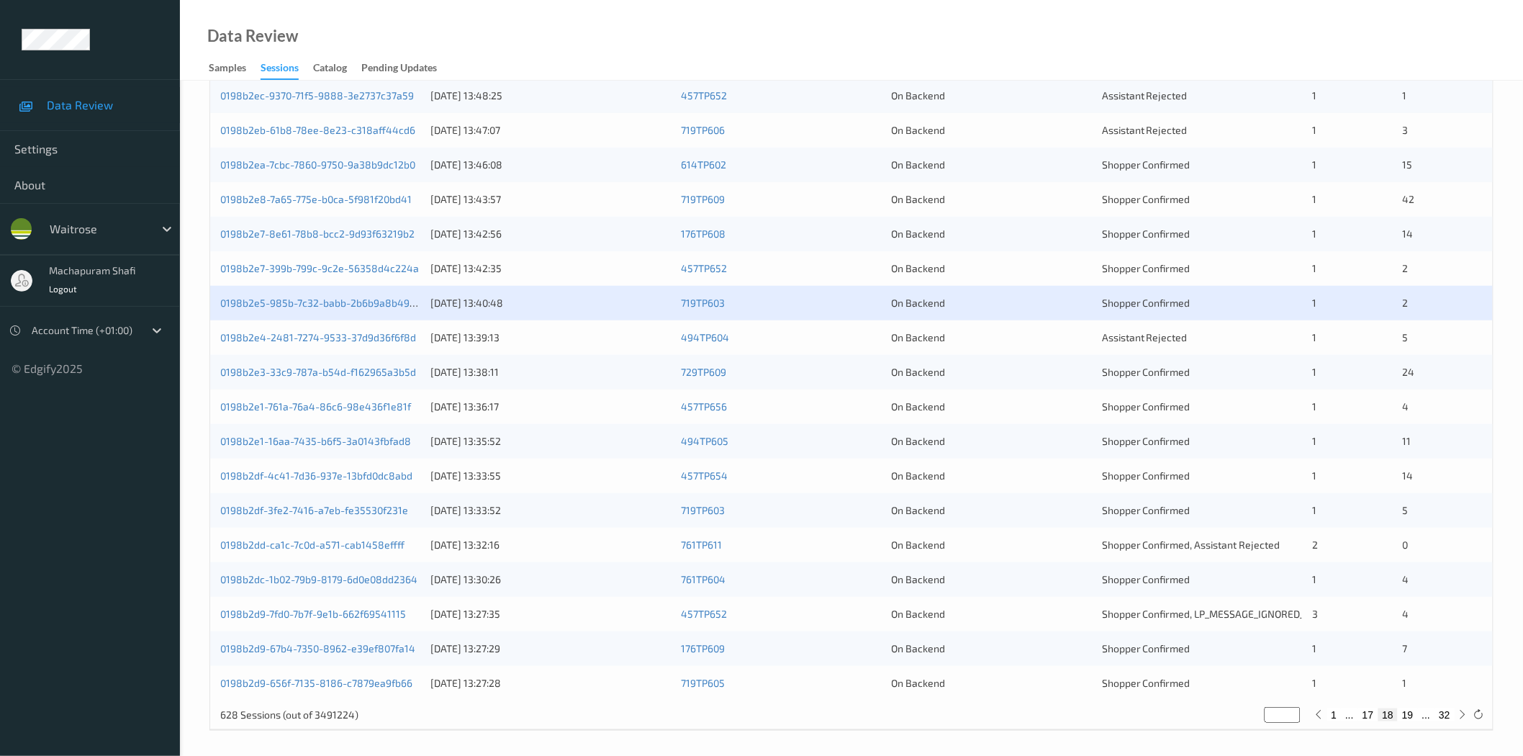
scroll to position [327, 0]
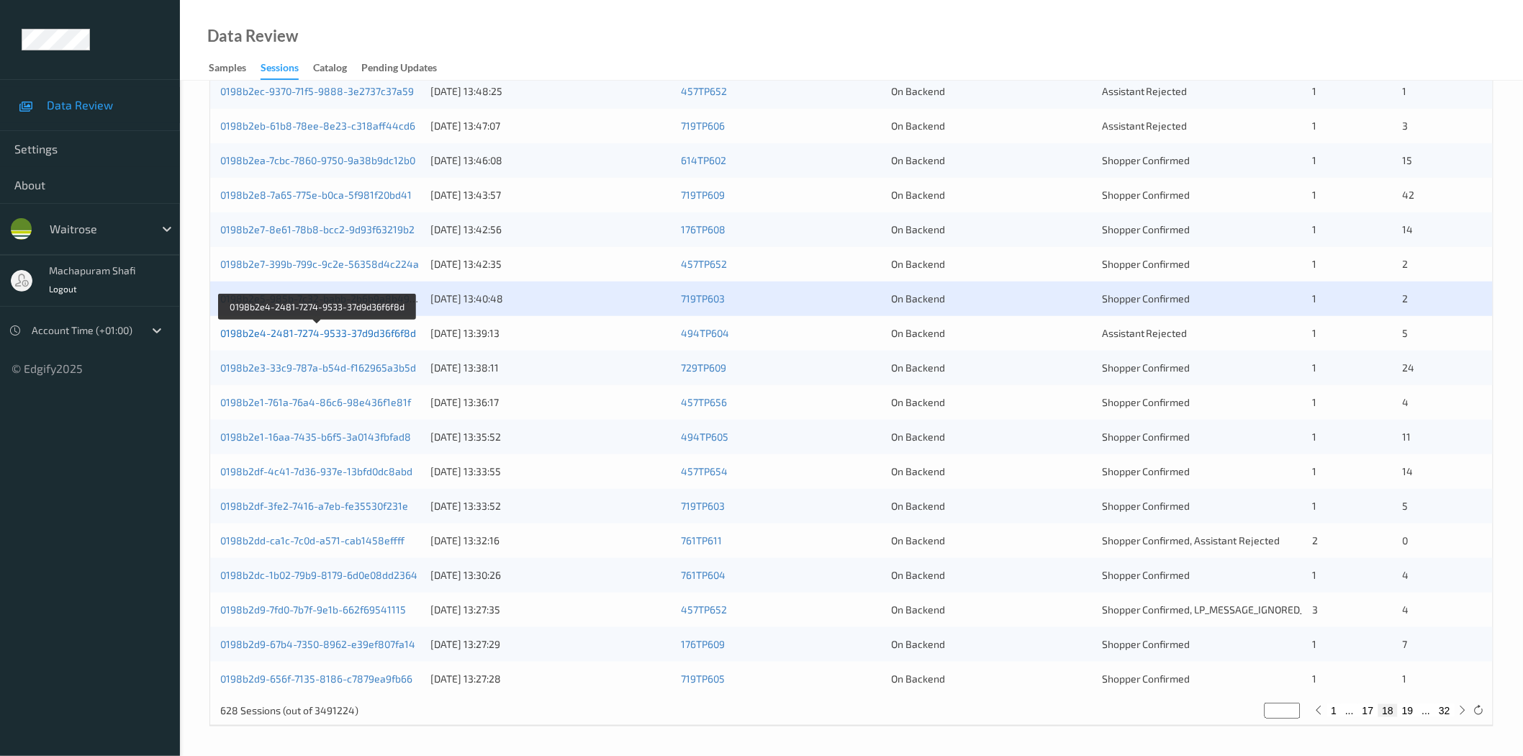
click at [383, 336] on link "0198b2e4-2481-7274-9533-37d9d36f6f8d" at bounding box center [318, 333] width 196 height 12
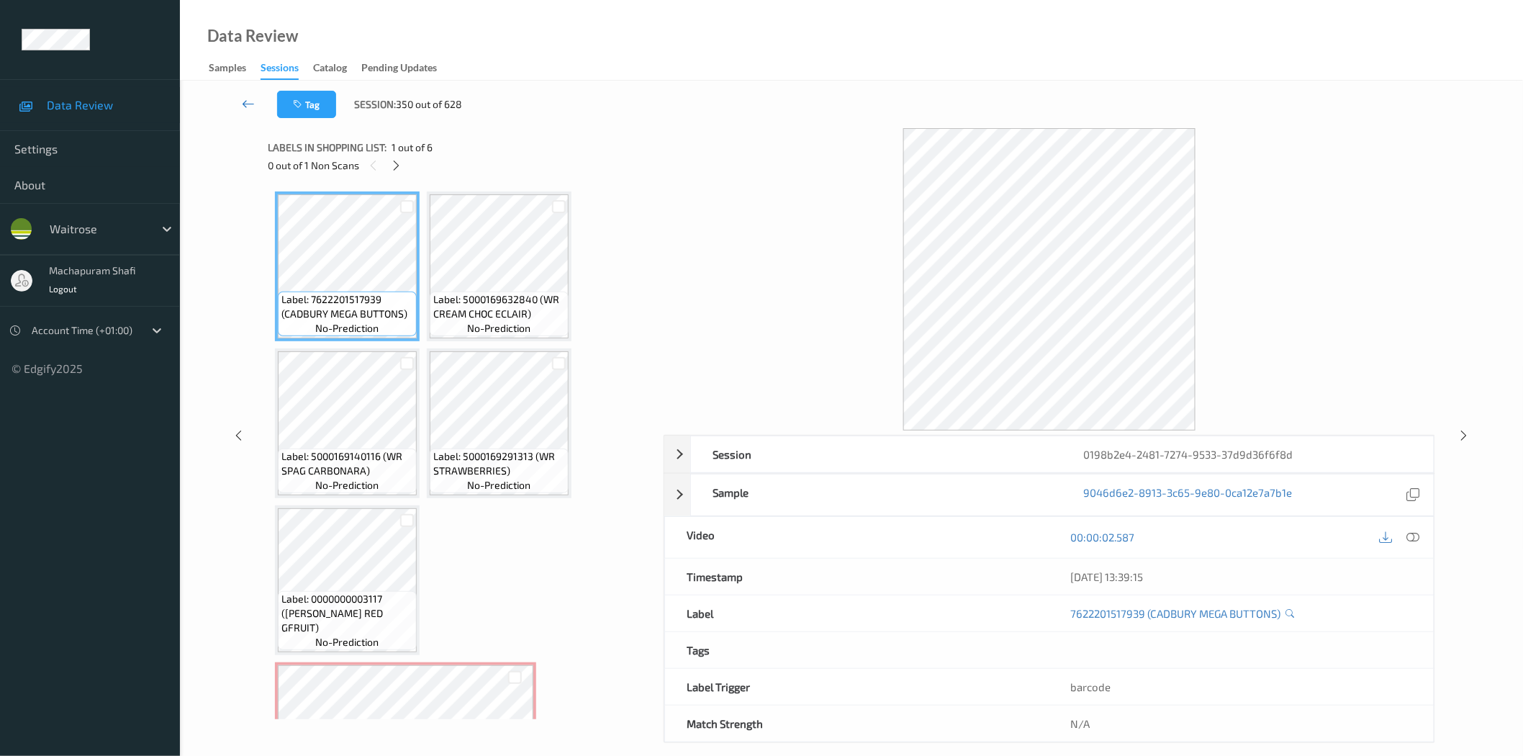
click at [249, 99] on icon at bounding box center [248, 103] width 13 height 14
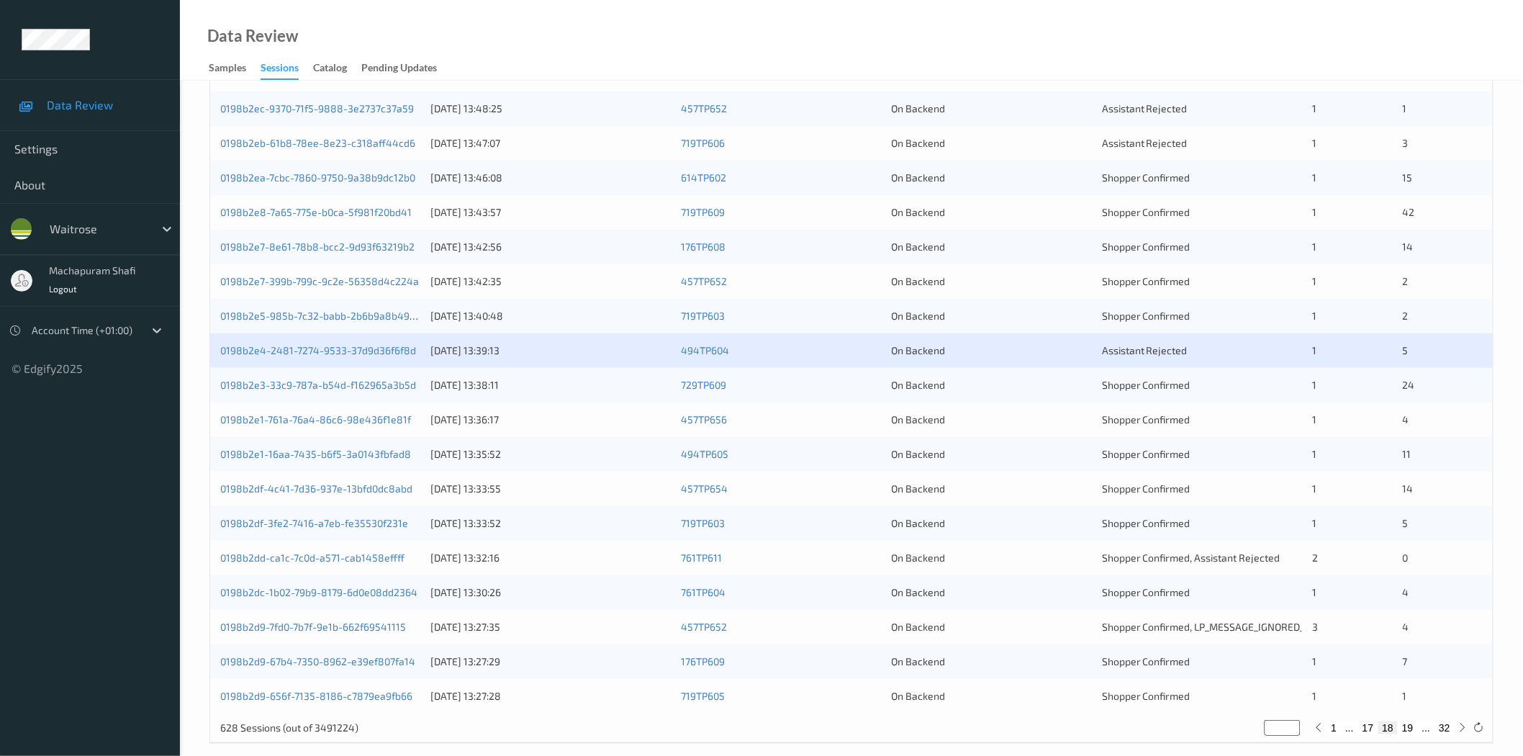
scroll to position [327, 0]
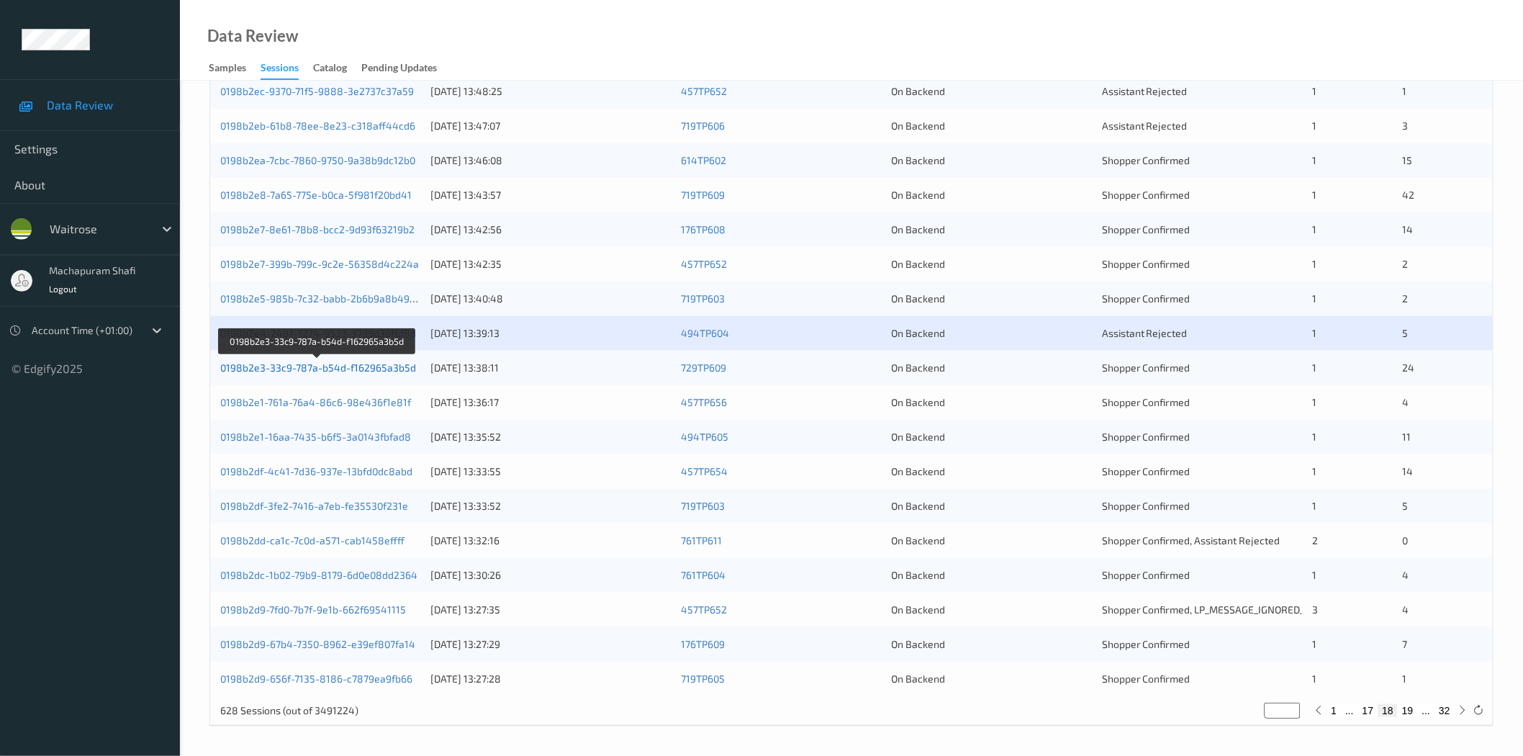
click at [335, 366] on link "0198b2e3-33c9-787a-b54d-f162965a3b5d" at bounding box center [318, 367] width 196 height 12
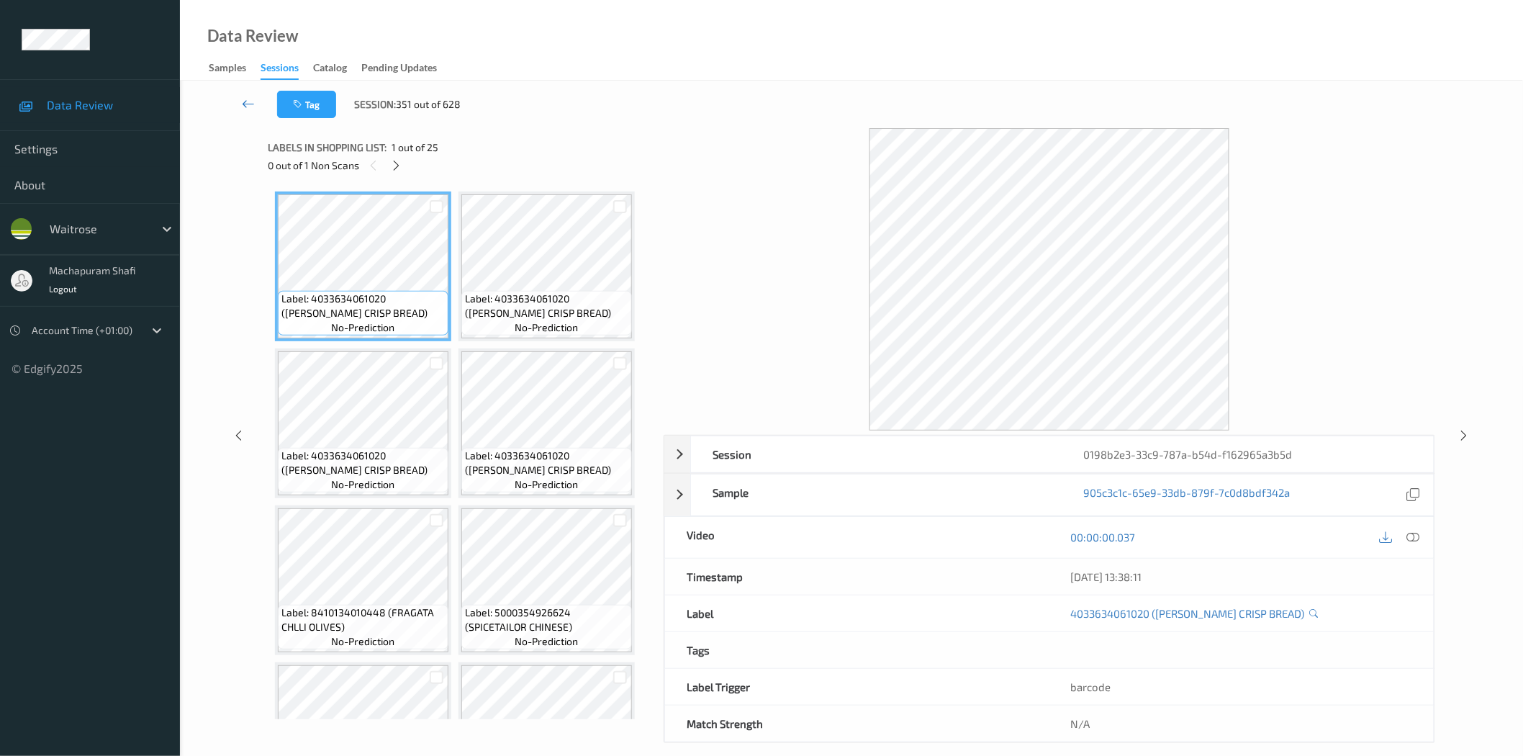
click at [248, 109] on icon at bounding box center [248, 103] width 13 height 14
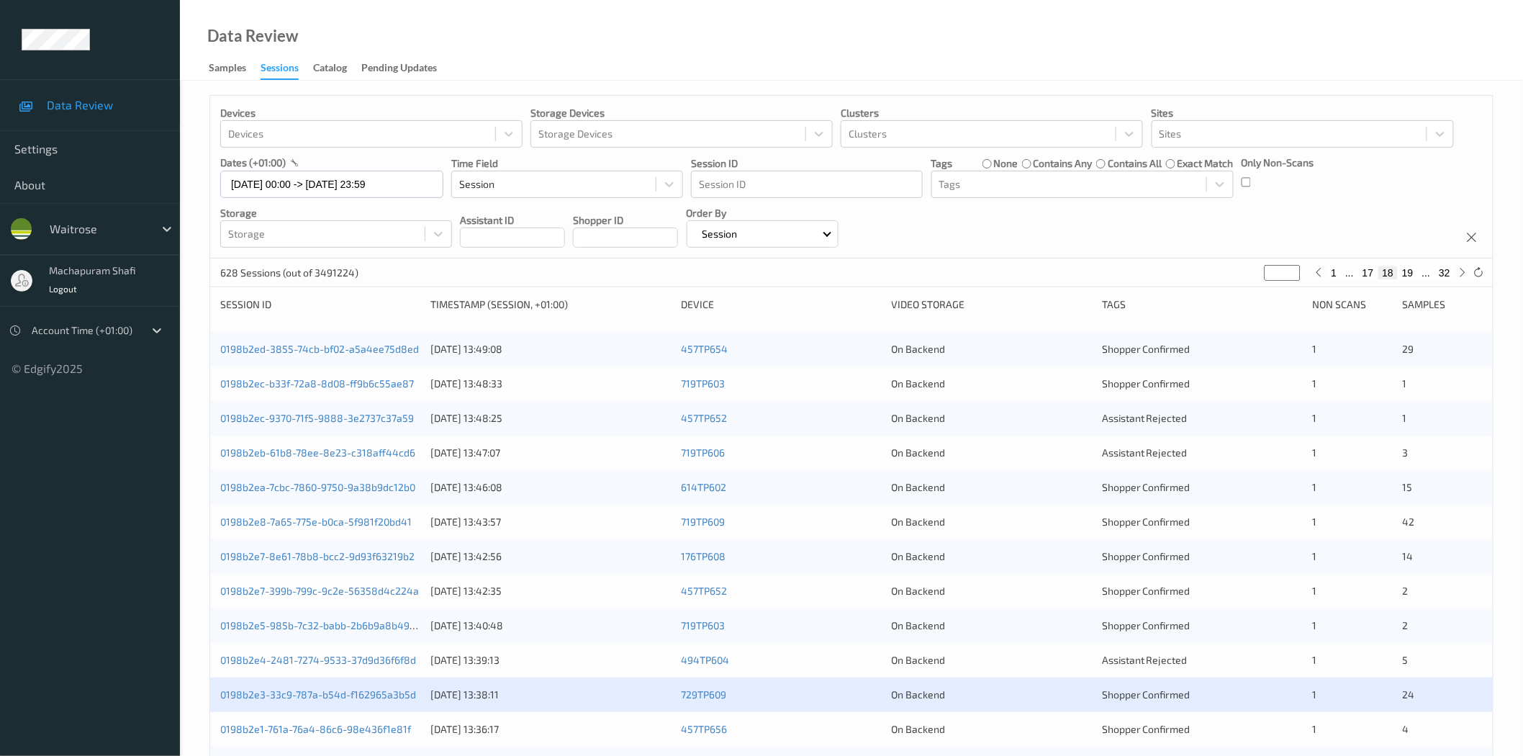
scroll to position [327, 0]
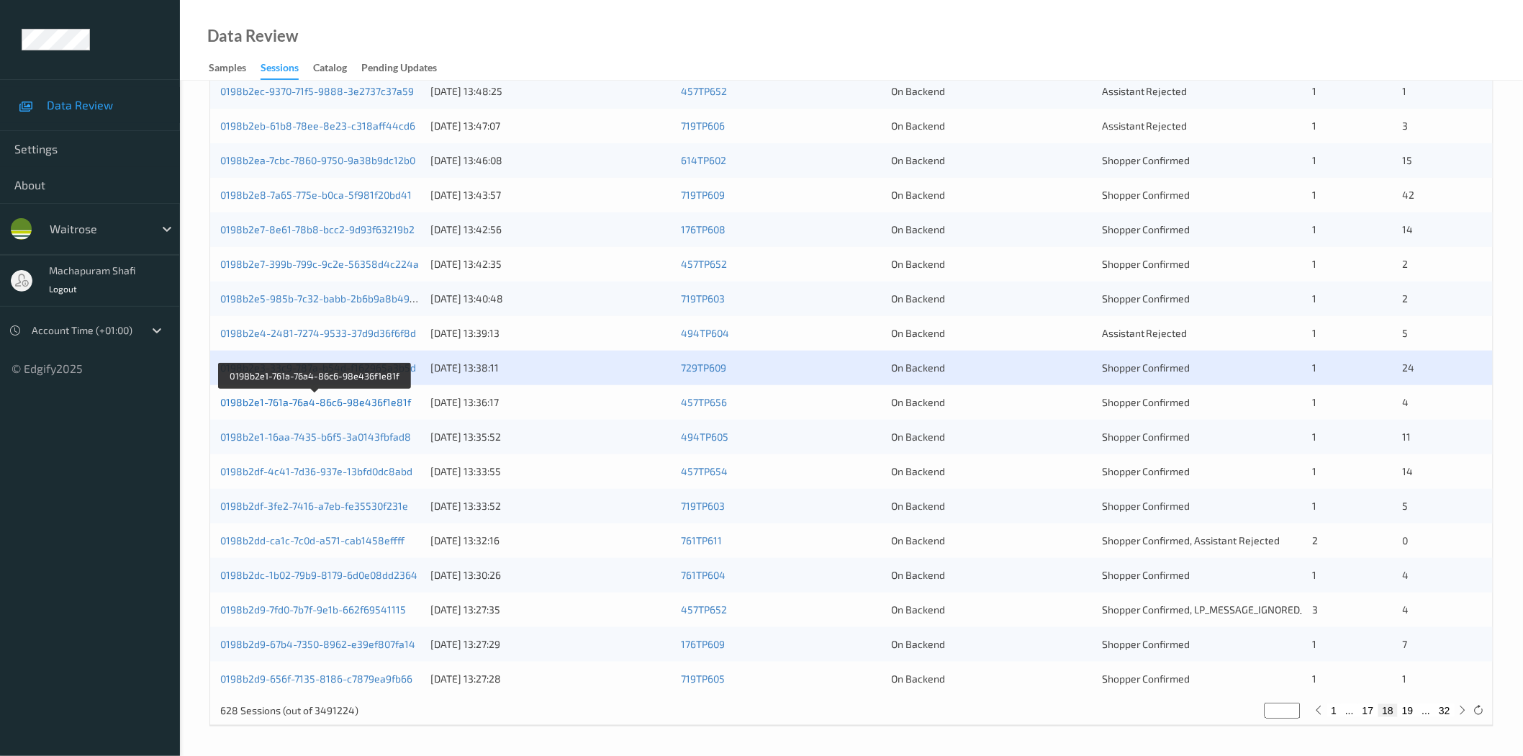
click at [340, 402] on link "0198b2e1-761a-76a4-86c6-98e436f1e81f" at bounding box center [315, 402] width 191 height 12
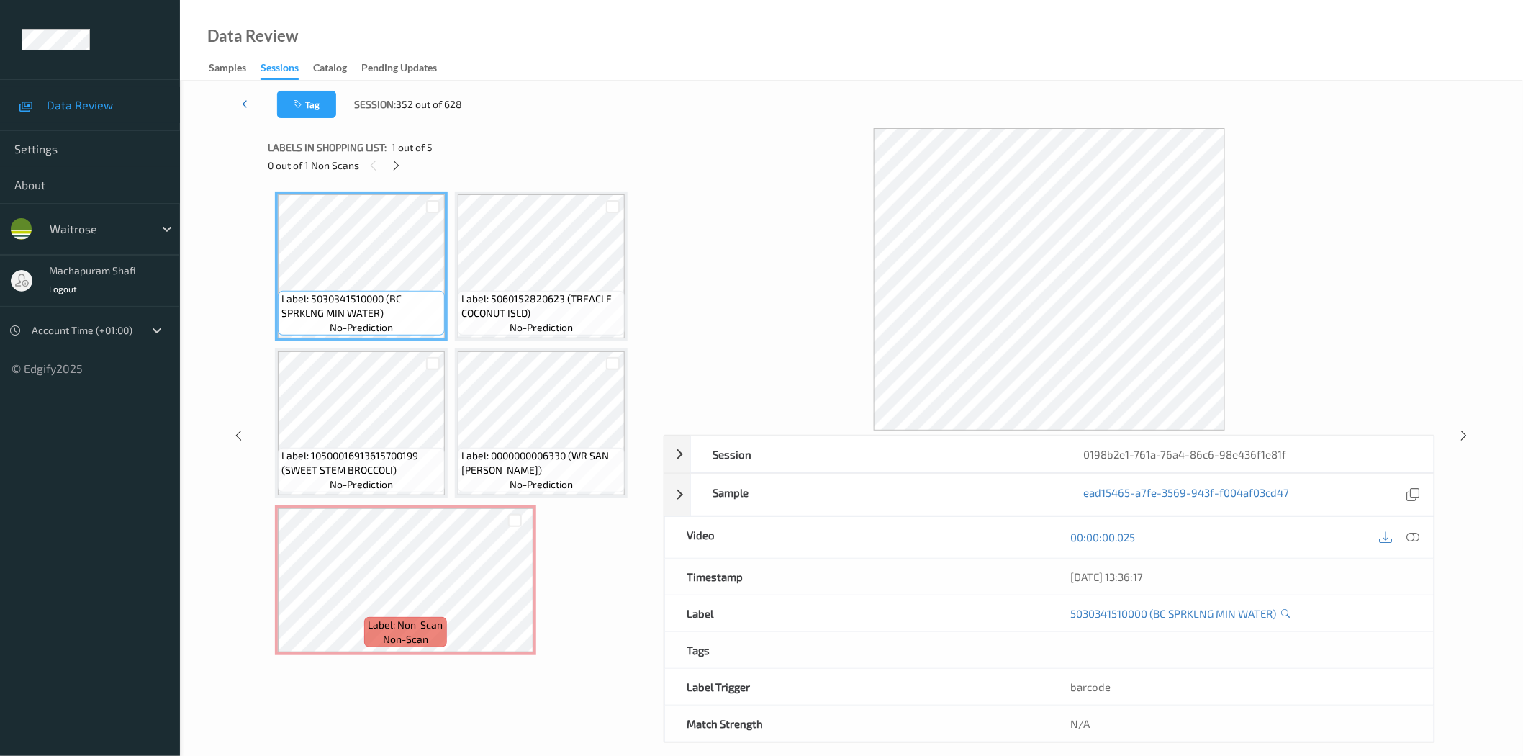
click at [246, 104] on icon at bounding box center [248, 103] width 13 height 14
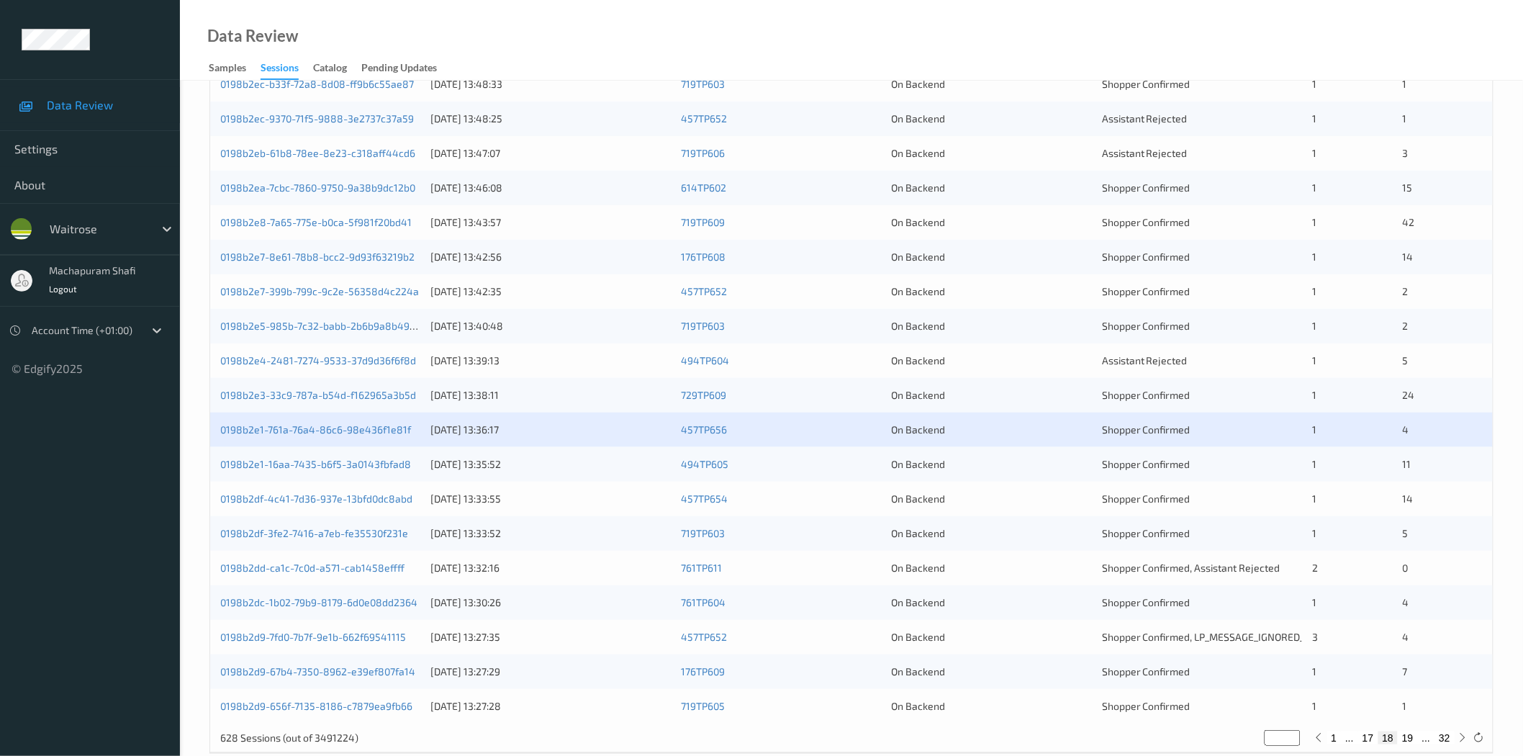
scroll to position [327, 0]
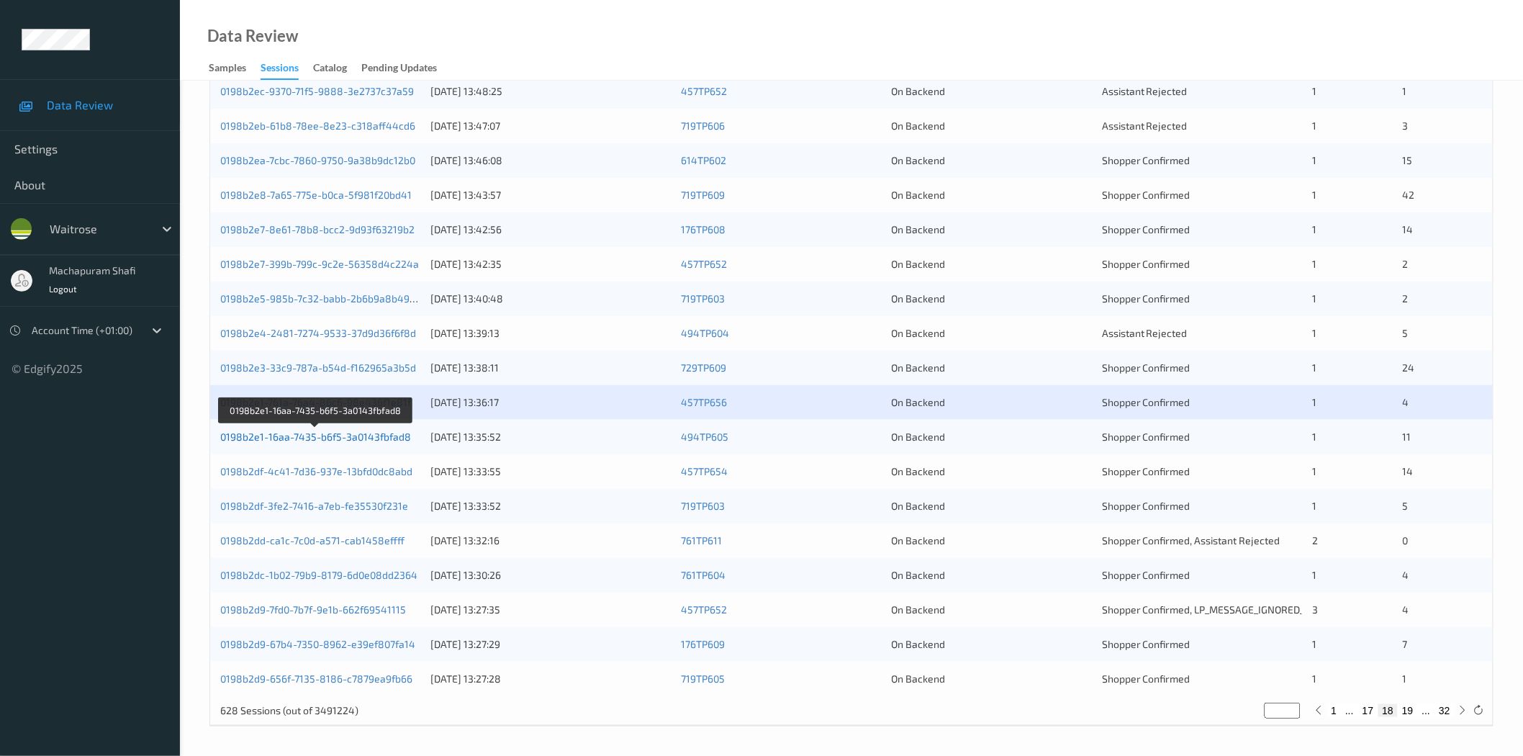
click at [367, 435] on link "0198b2e1-16aa-7435-b6f5-3a0143fbfad8" at bounding box center [315, 436] width 191 height 12
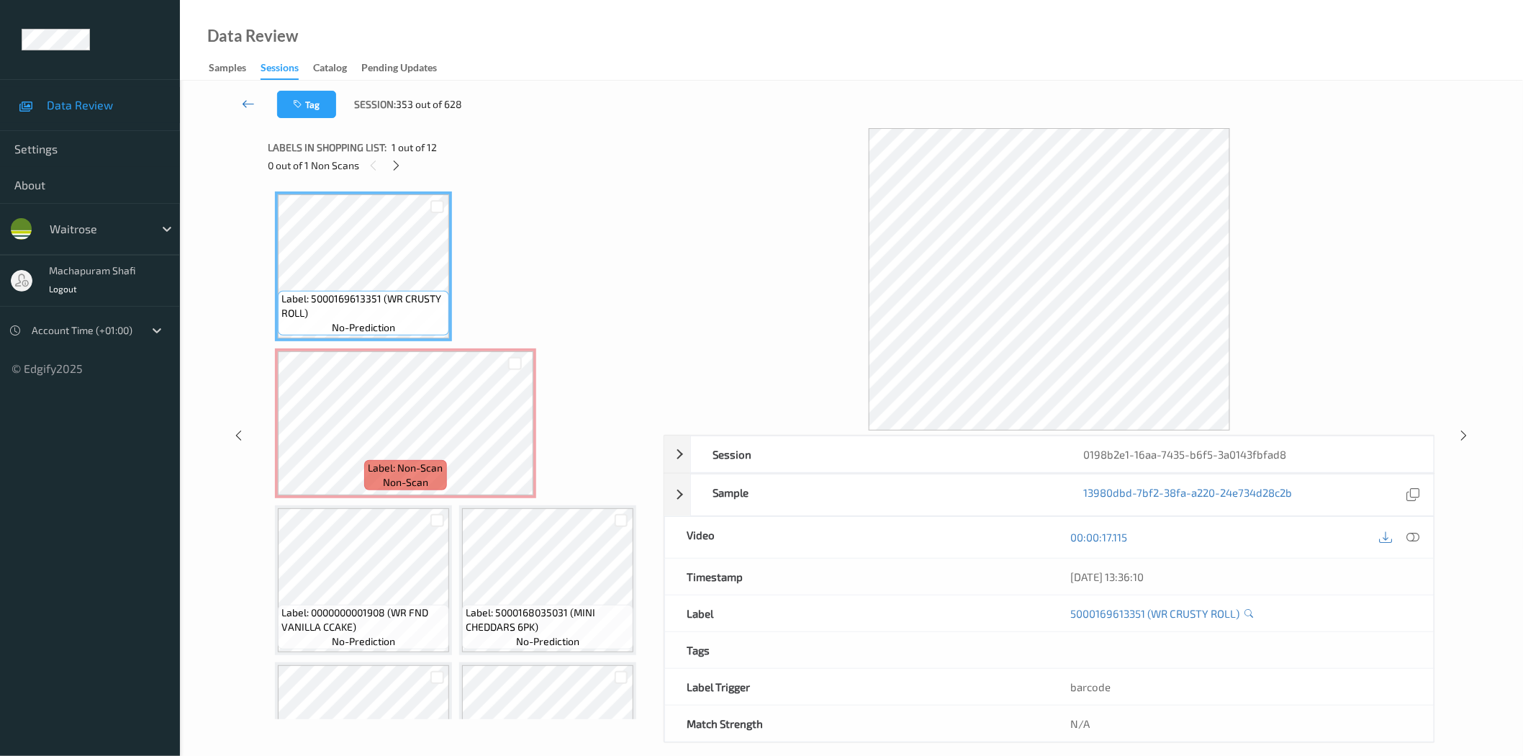
click at [253, 102] on icon at bounding box center [248, 103] width 13 height 14
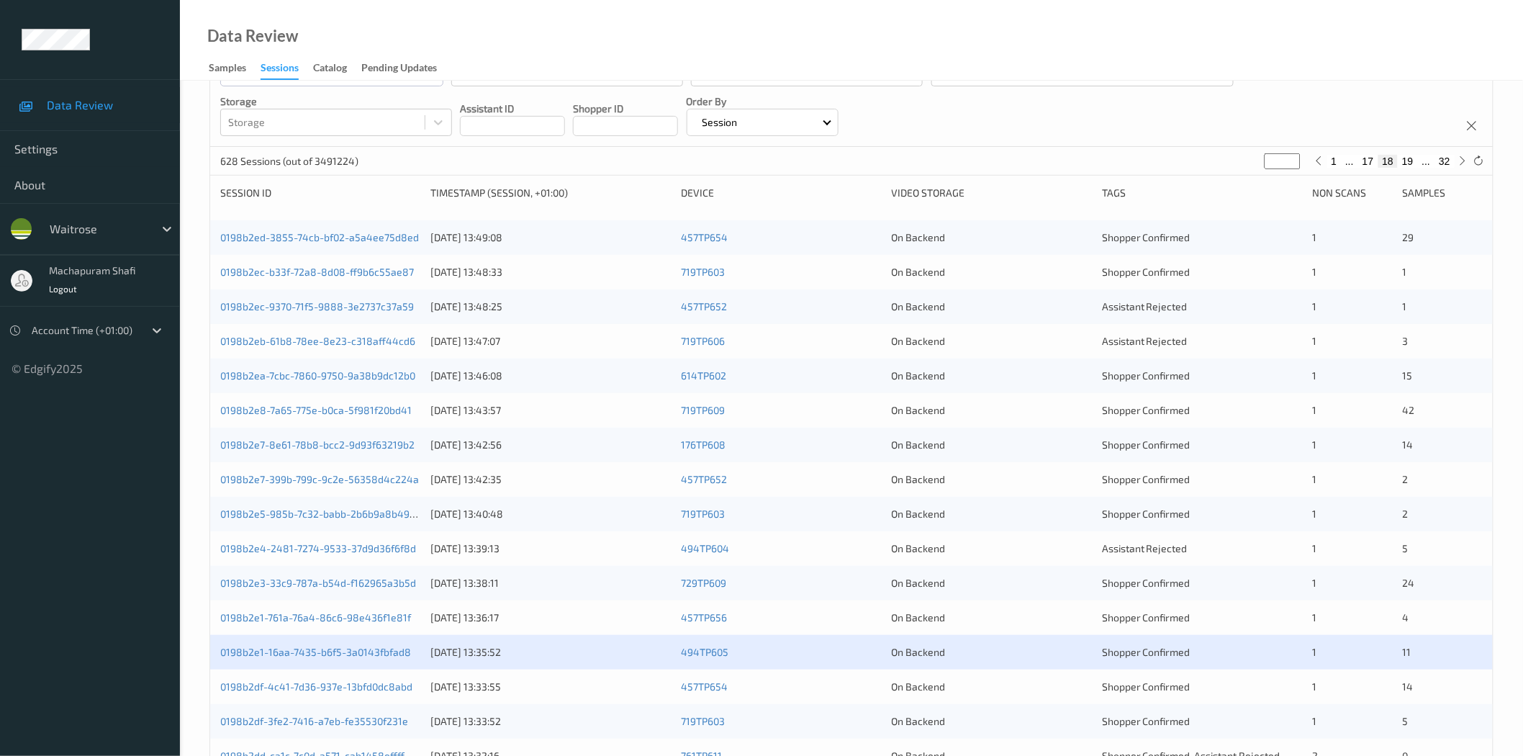
scroll to position [320, 0]
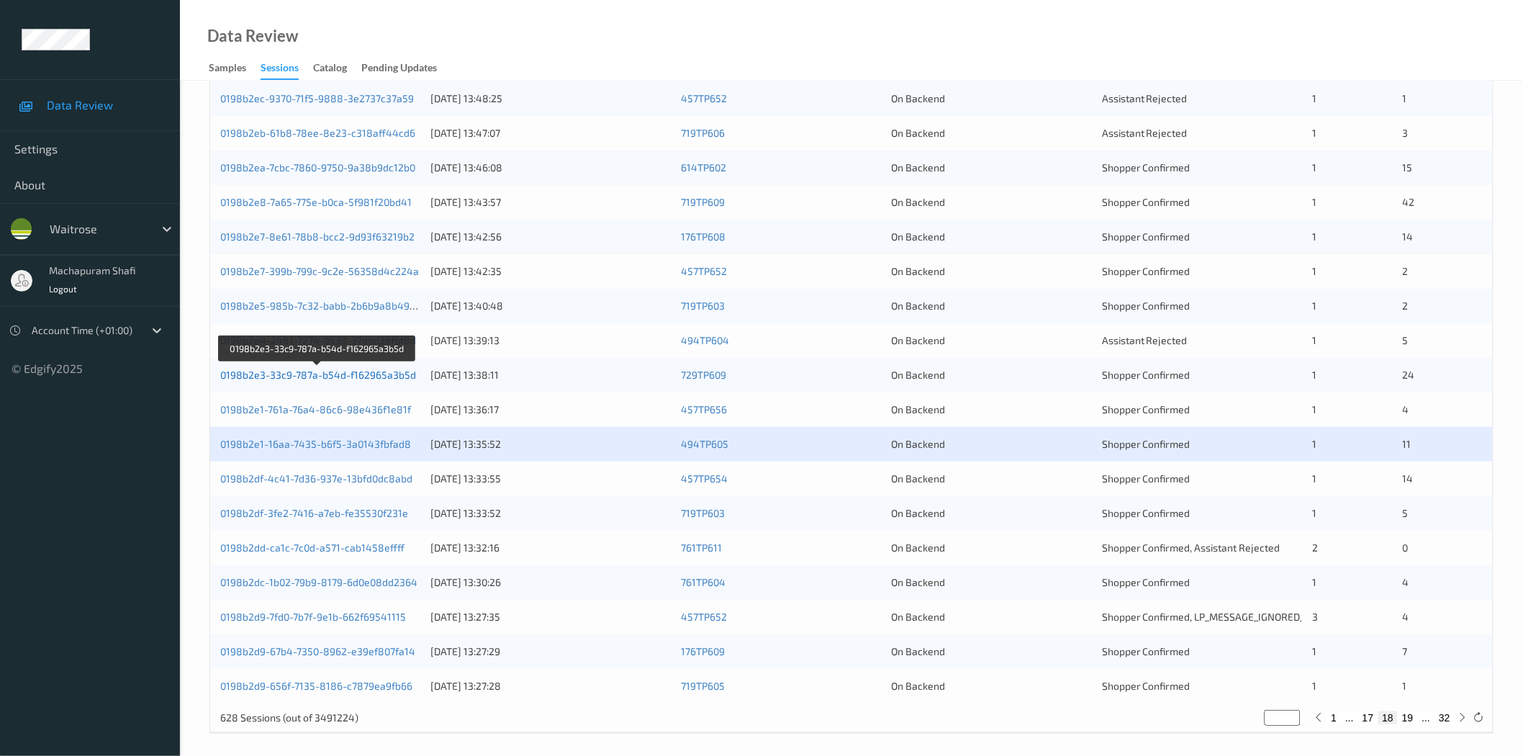
click at [358, 377] on link "0198b2e3-33c9-787a-b54d-f162965a3b5d" at bounding box center [318, 374] width 196 height 12
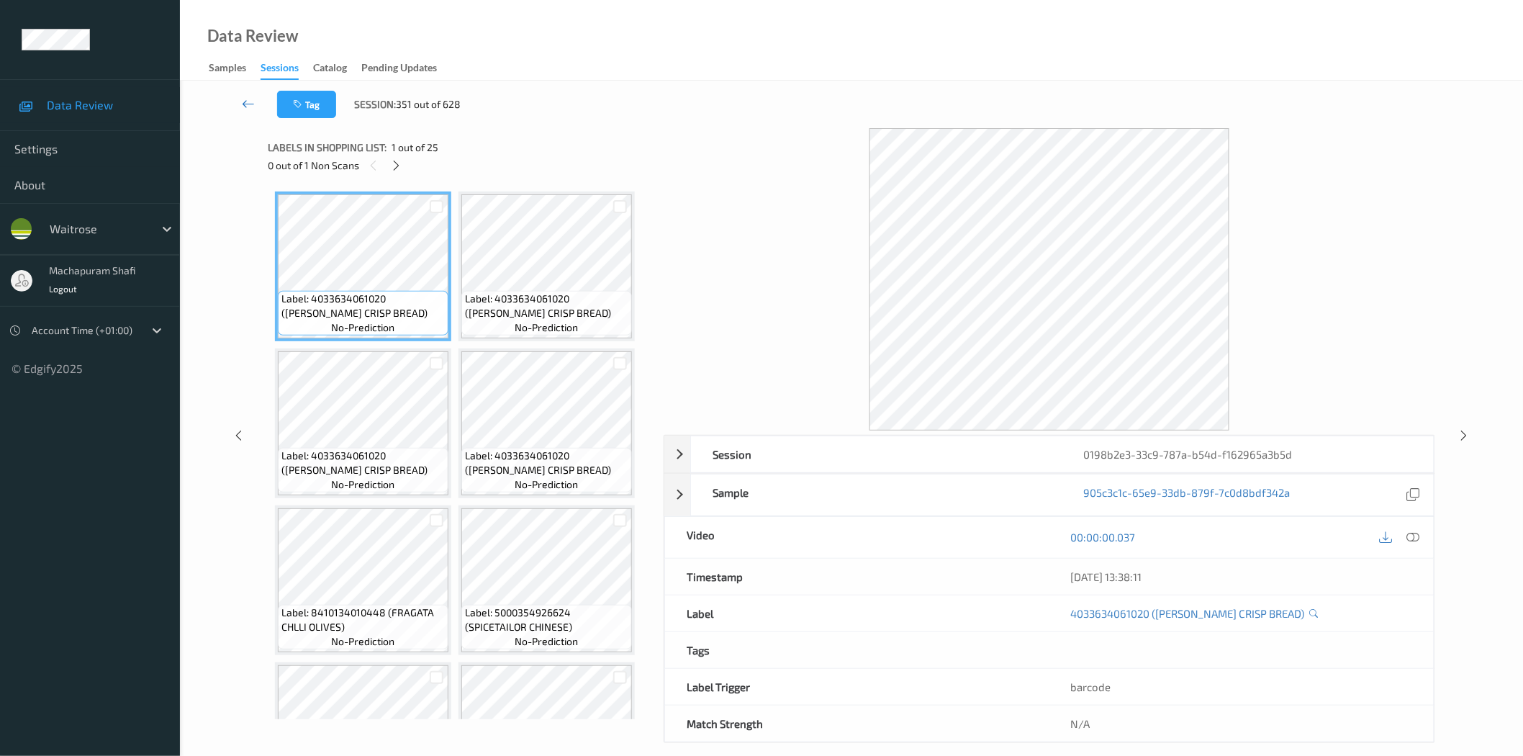
click at [248, 101] on icon at bounding box center [248, 103] width 13 height 14
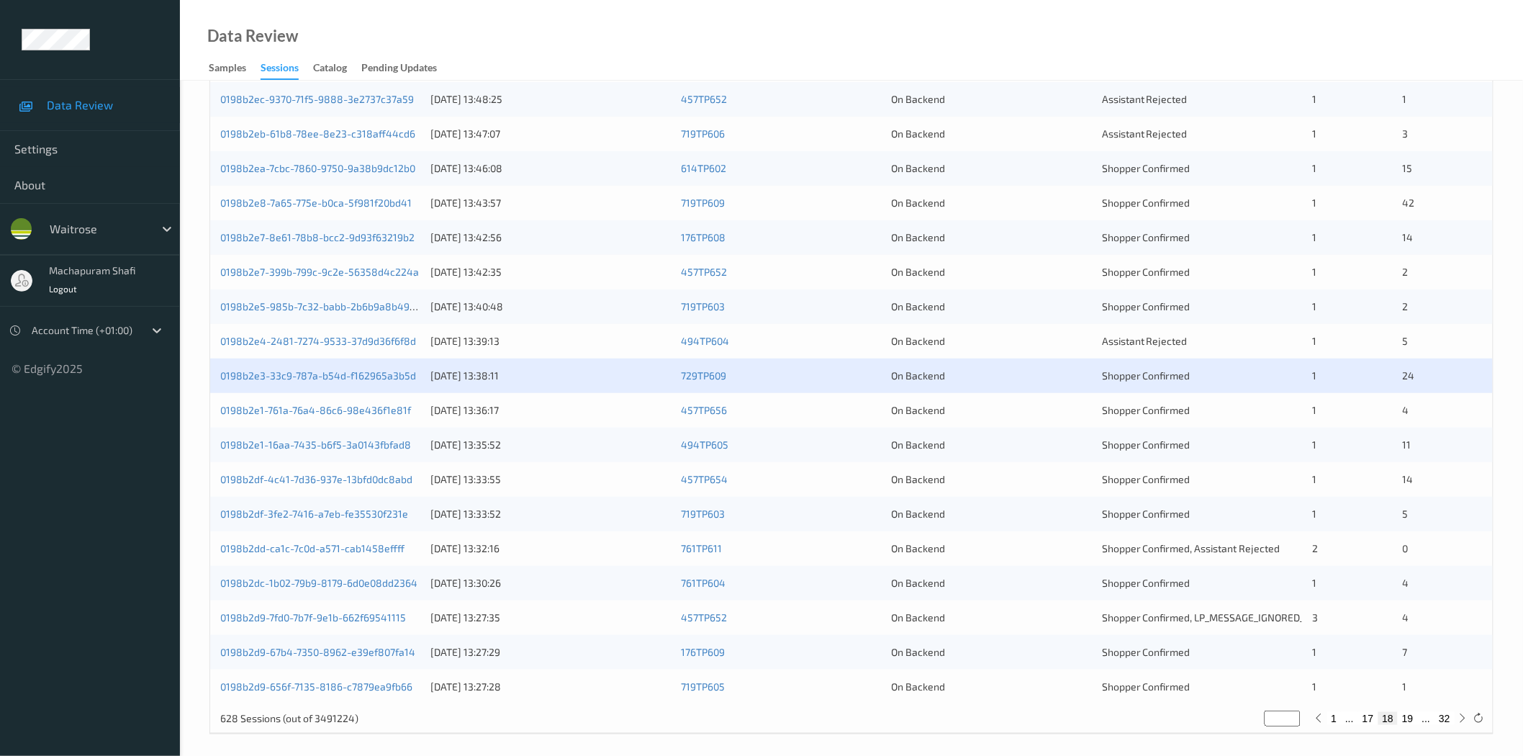
scroll to position [320, 0]
click at [350, 410] on link "0198b2e1-761a-76a4-86c6-98e436f1e81f" at bounding box center [315, 409] width 191 height 12
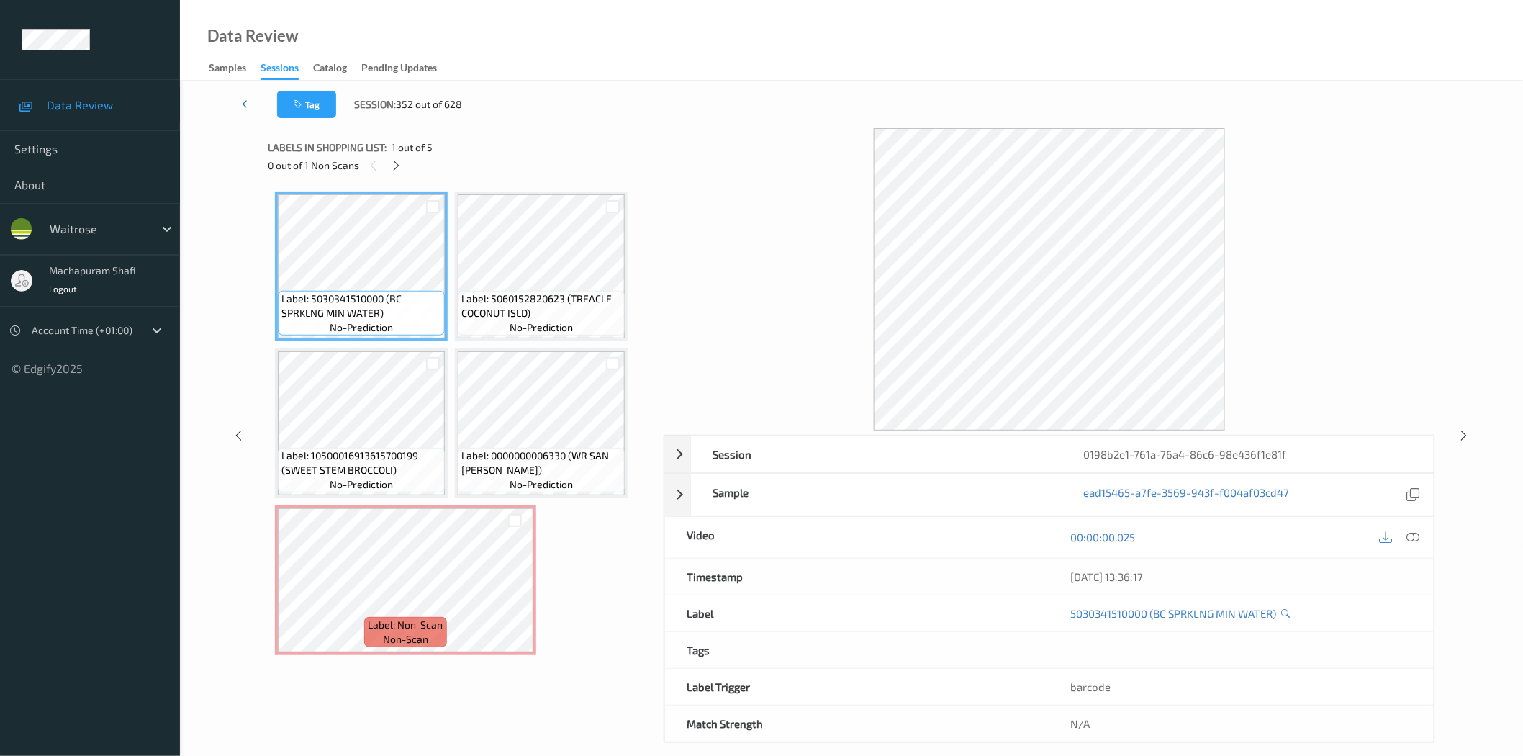
click at [247, 104] on icon at bounding box center [248, 103] width 13 height 14
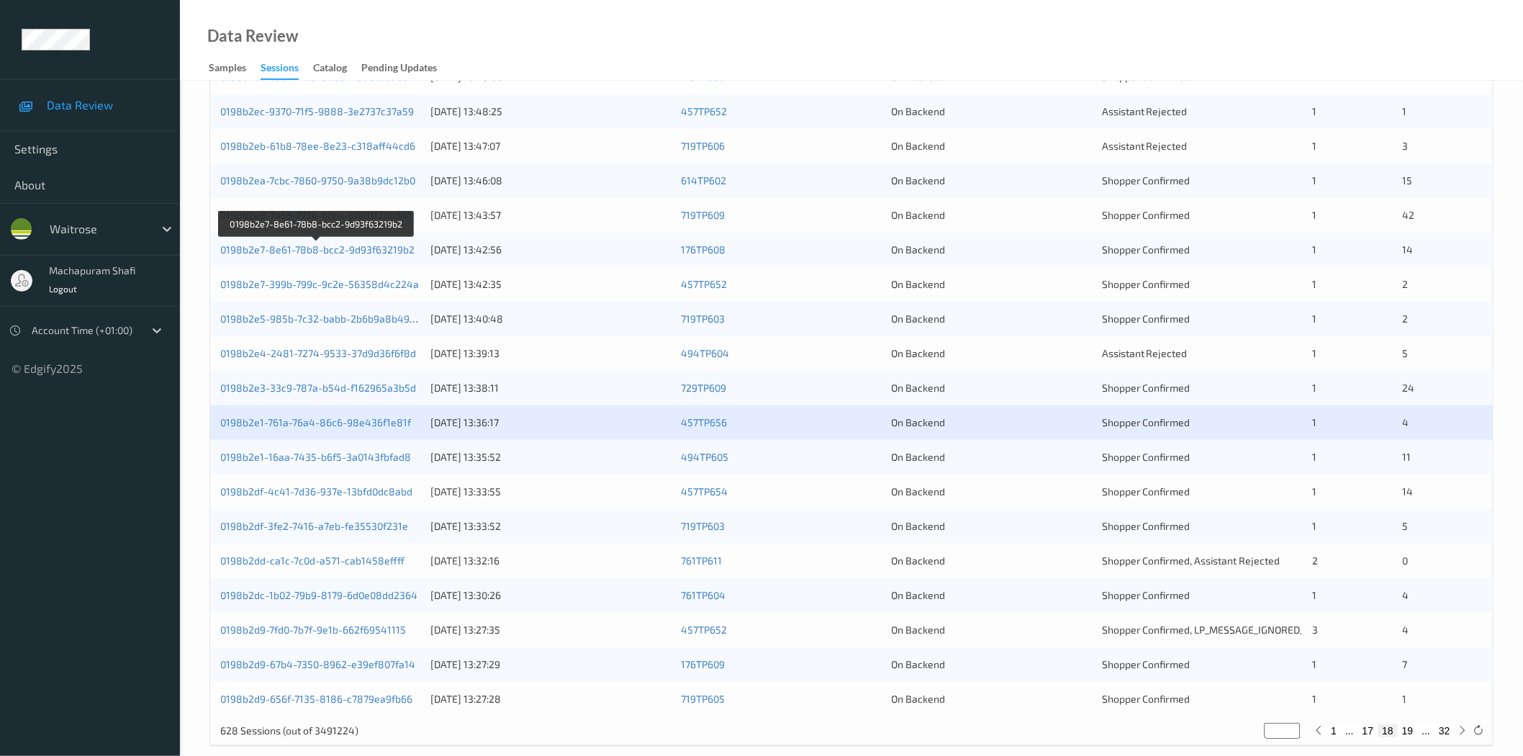
scroll to position [327, 0]
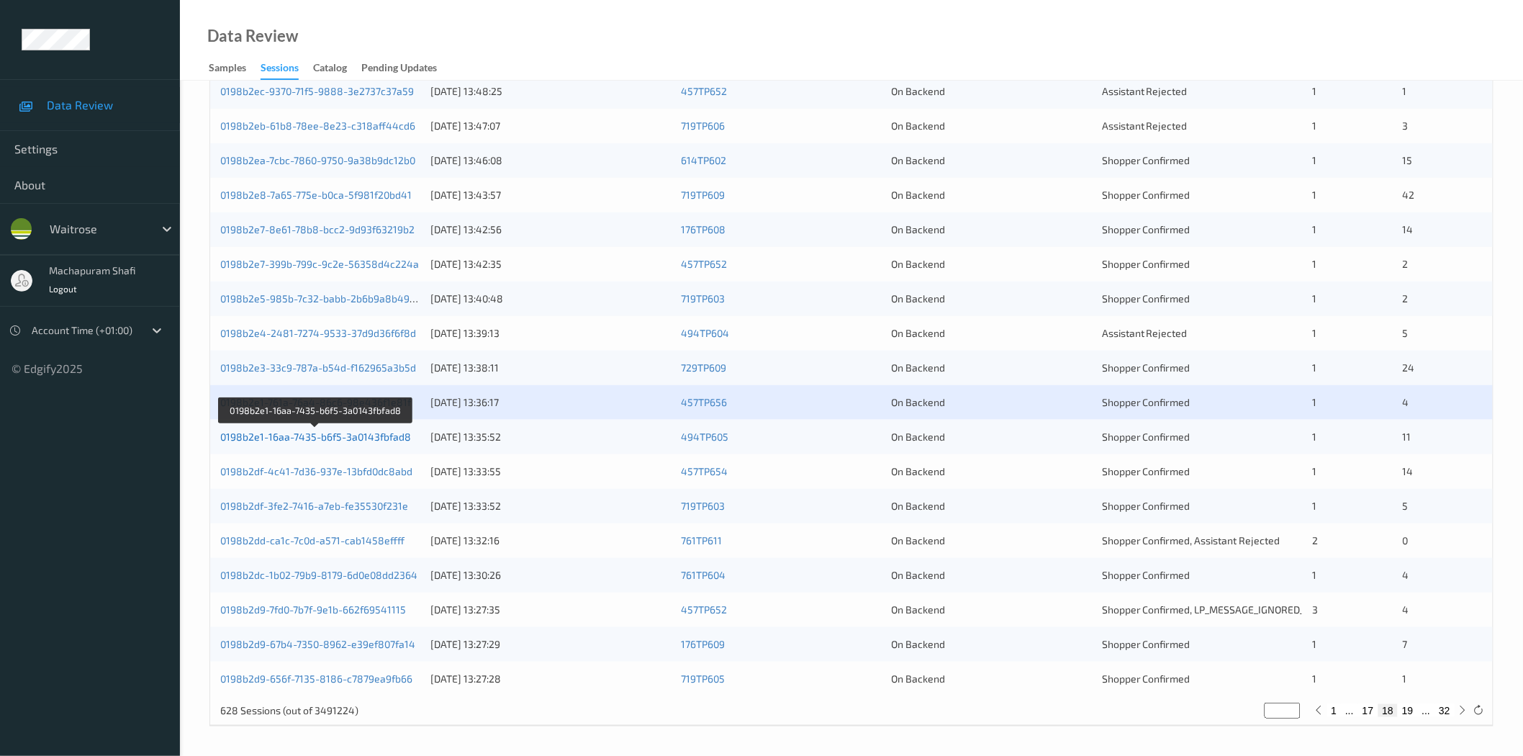
click at [340, 440] on link "0198b2e1-16aa-7435-b6f5-3a0143fbfad8" at bounding box center [315, 436] width 191 height 12
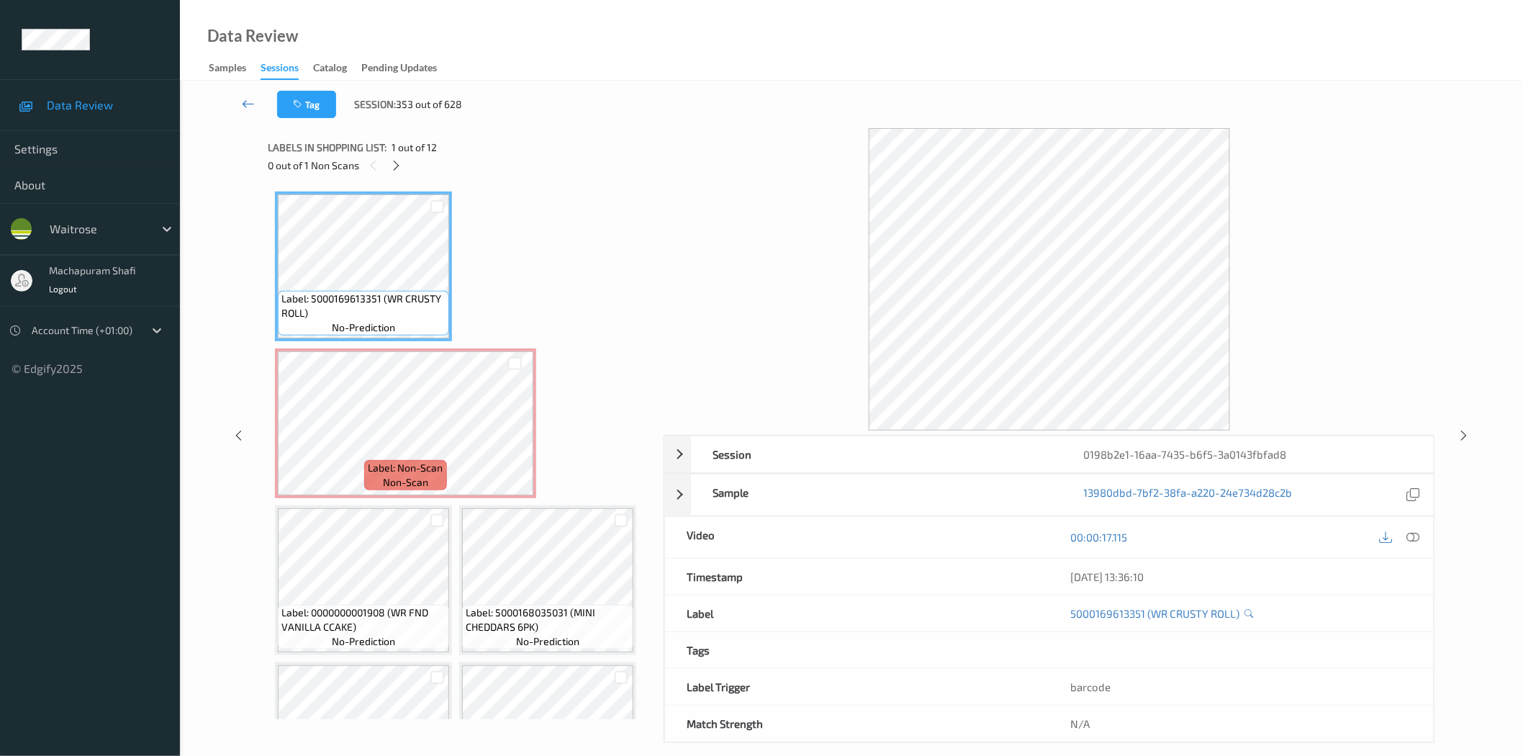
click at [255, 99] on link at bounding box center [249, 104] width 58 height 27
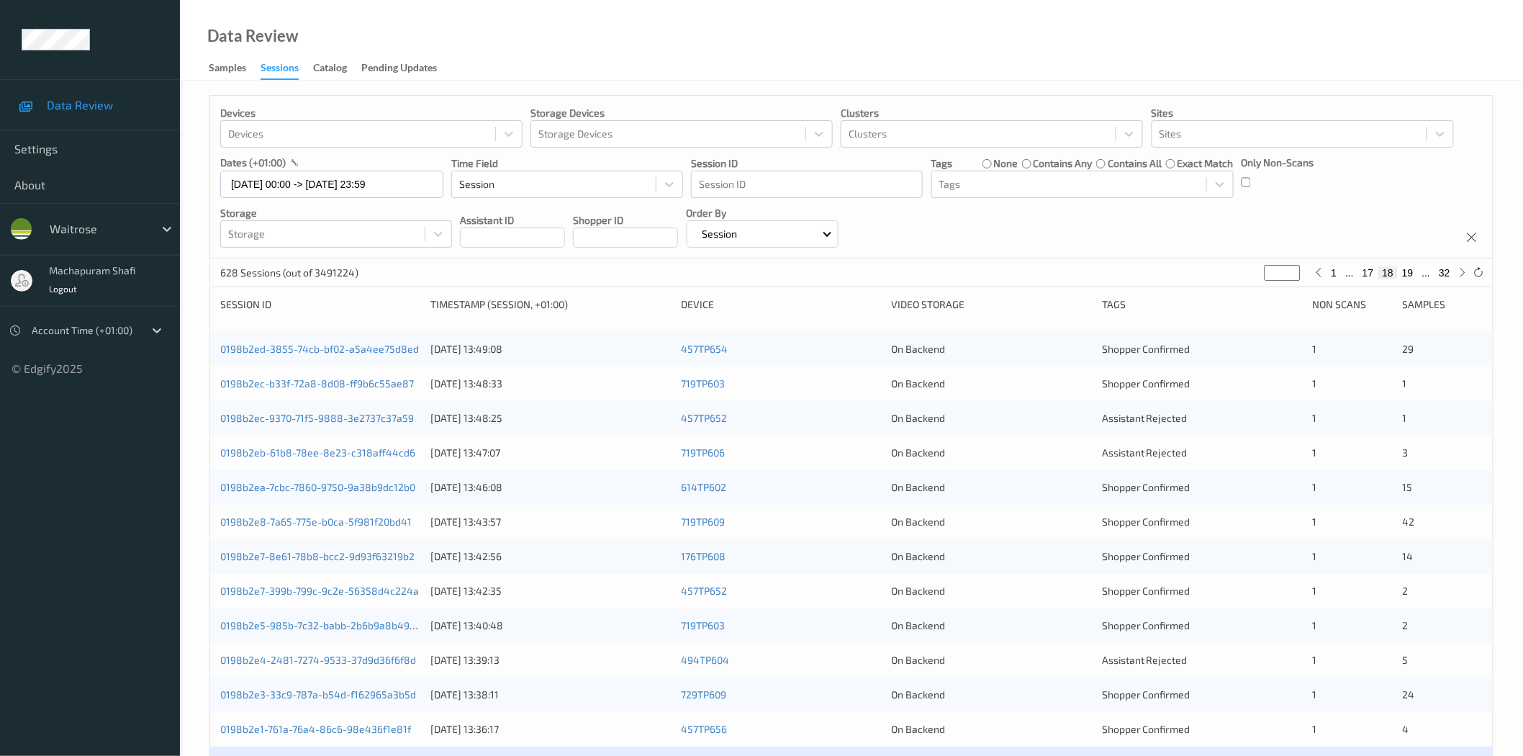
scroll to position [327, 0]
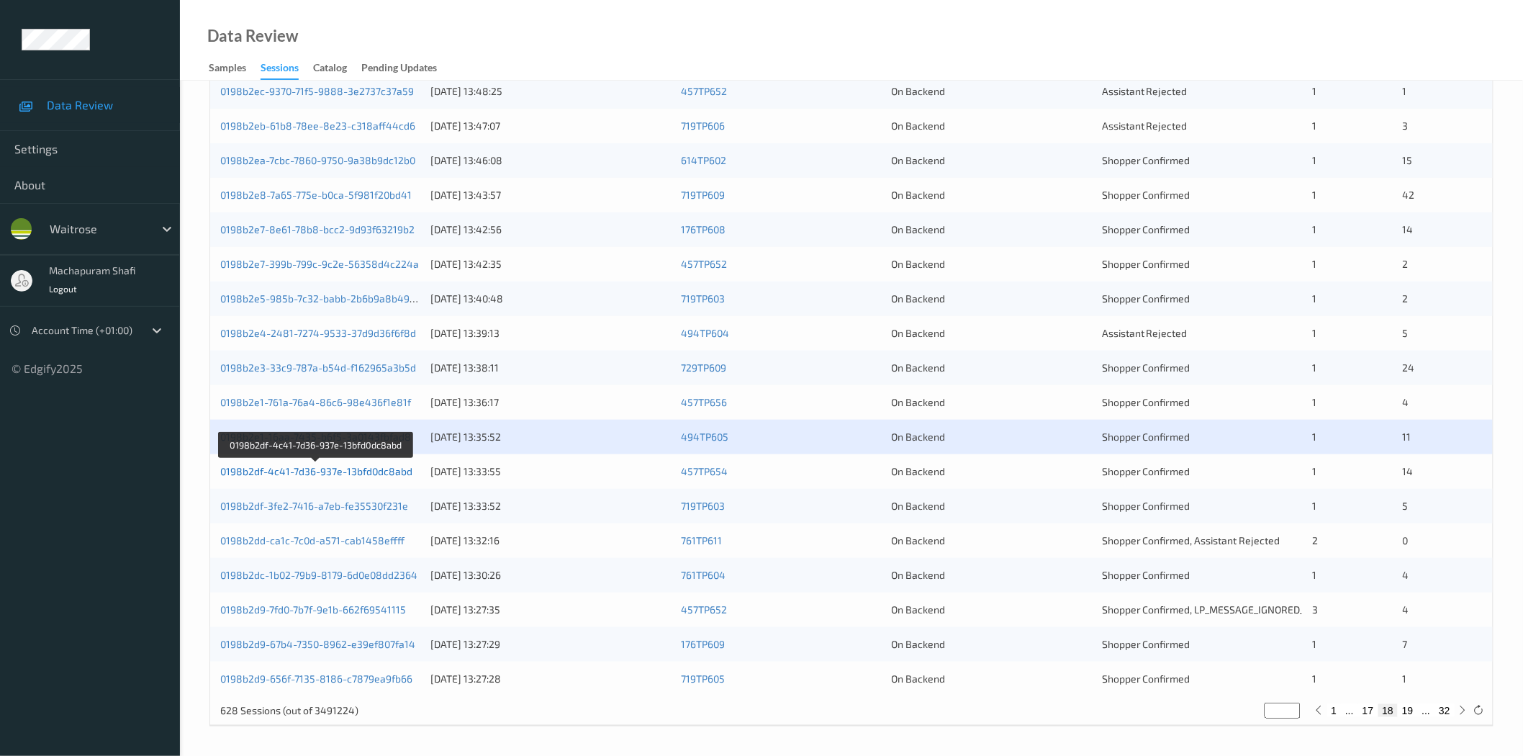
click at [362, 473] on link "0198b2df-4c41-7d36-937e-13bfd0dc8abd" at bounding box center [316, 471] width 192 height 12
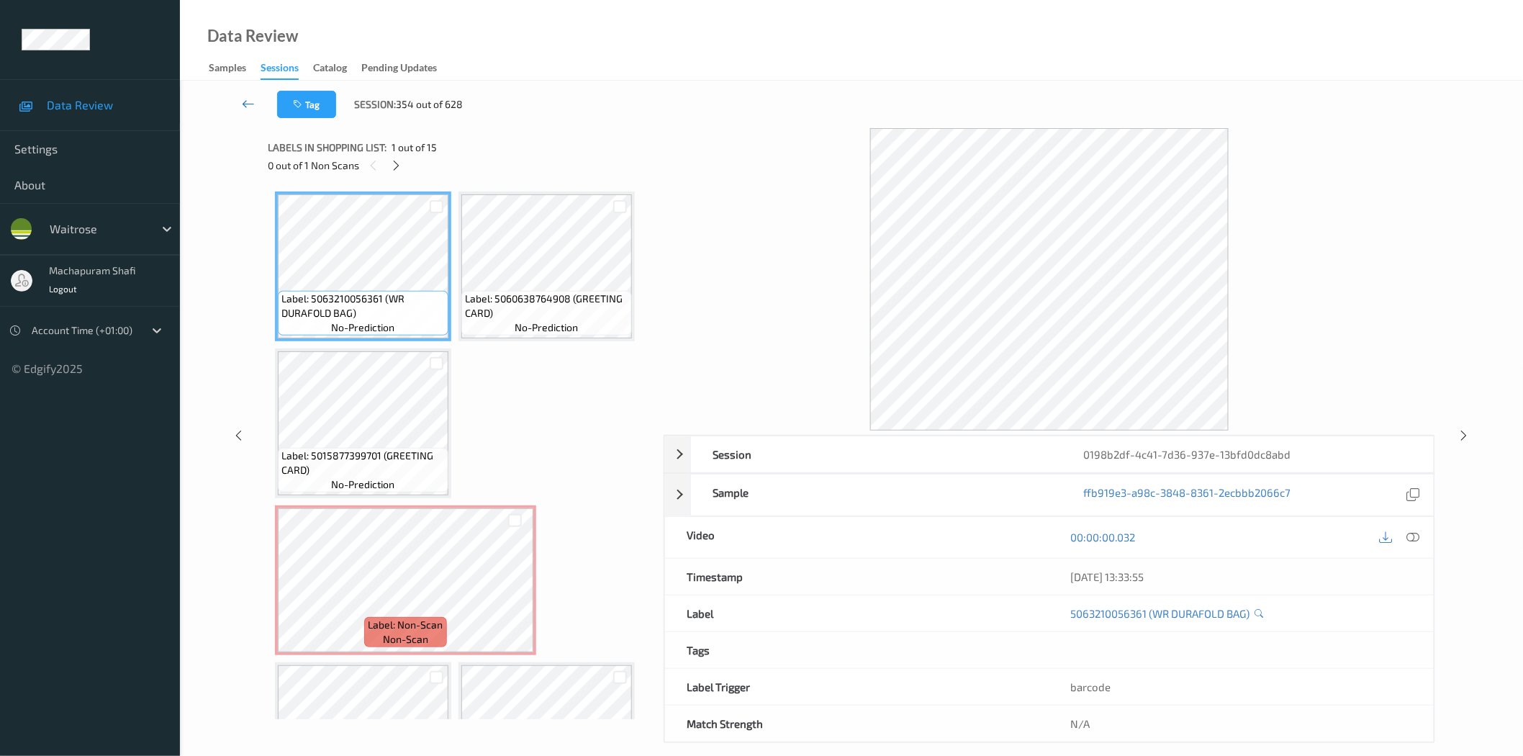
click at [243, 101] on icon at bounding box center [248, 103] width 13 height 14
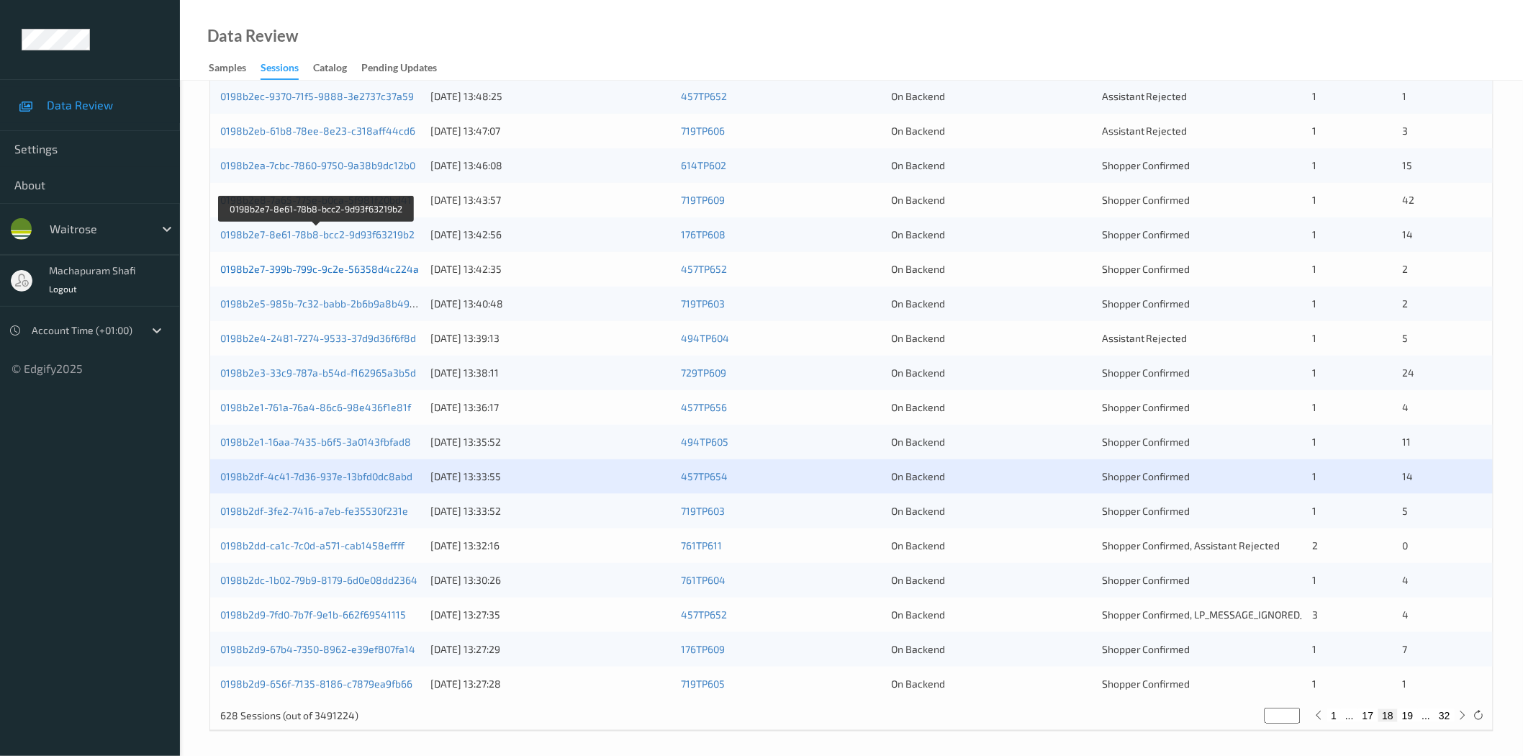
scroll to position [327, 0]
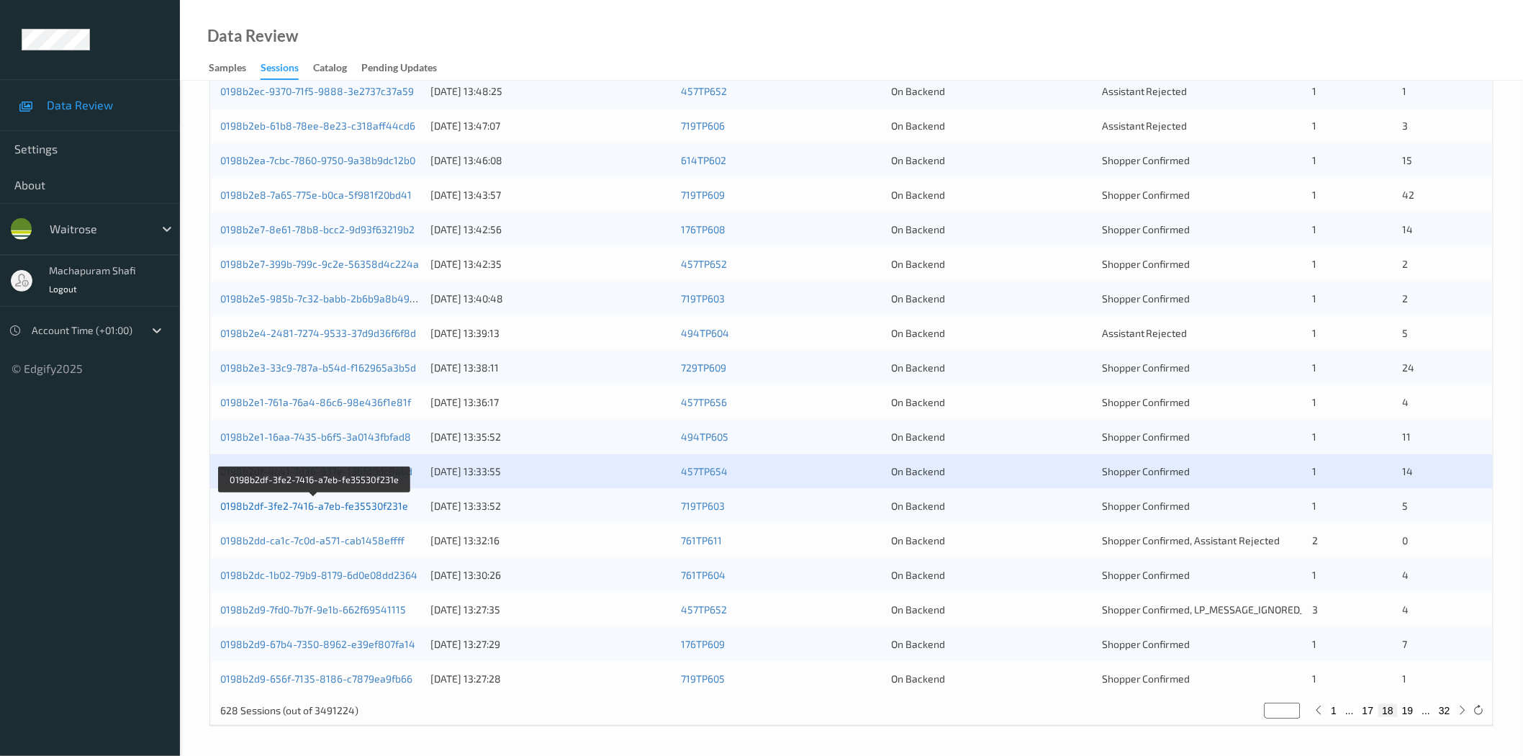
click at [353, 509] on link "0198b2df-3fe2-7416-a7eb-fe35530f231e" at bounding box center [314, 505] width 188 height 12
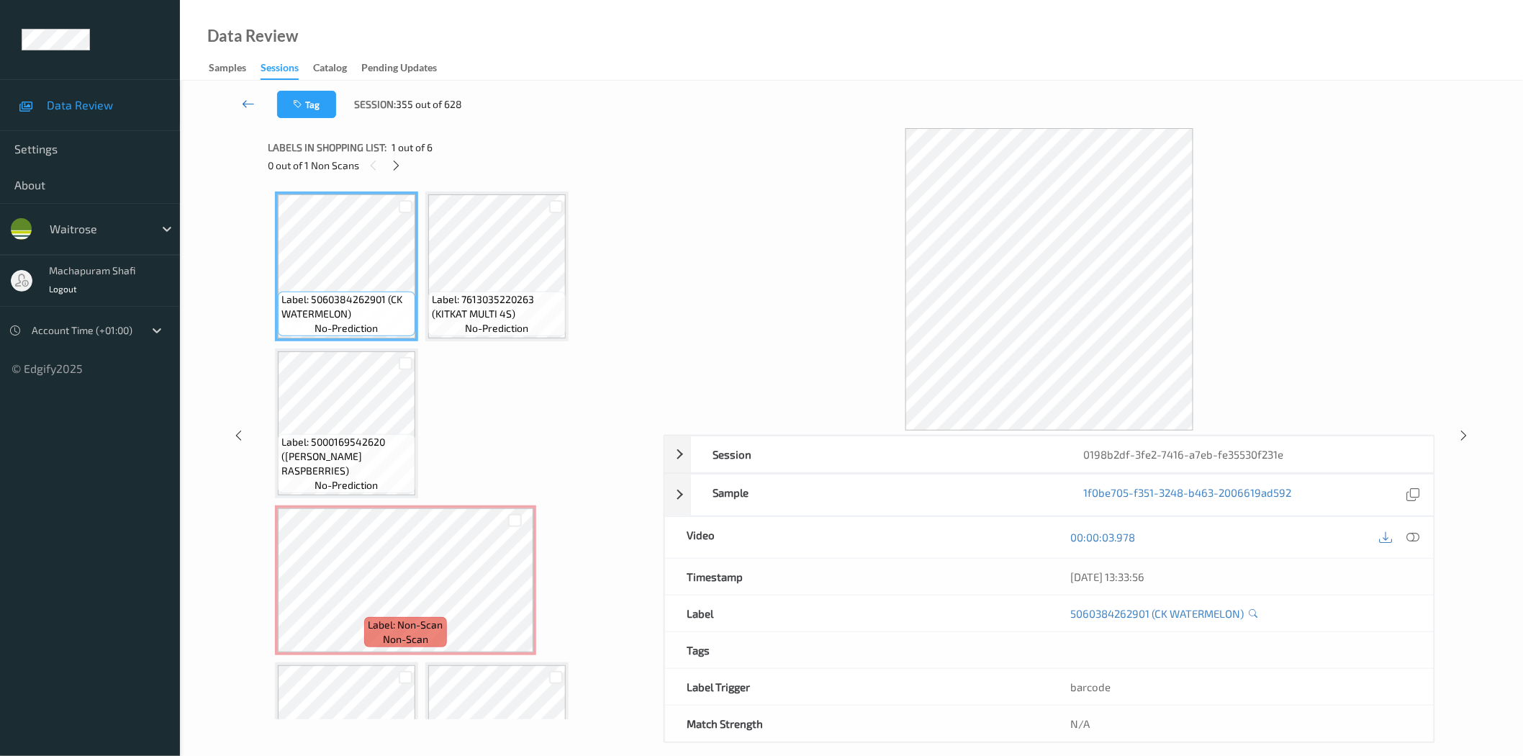
click at [240, 103] on link at bounding box center [249, 104] width 58 height 27
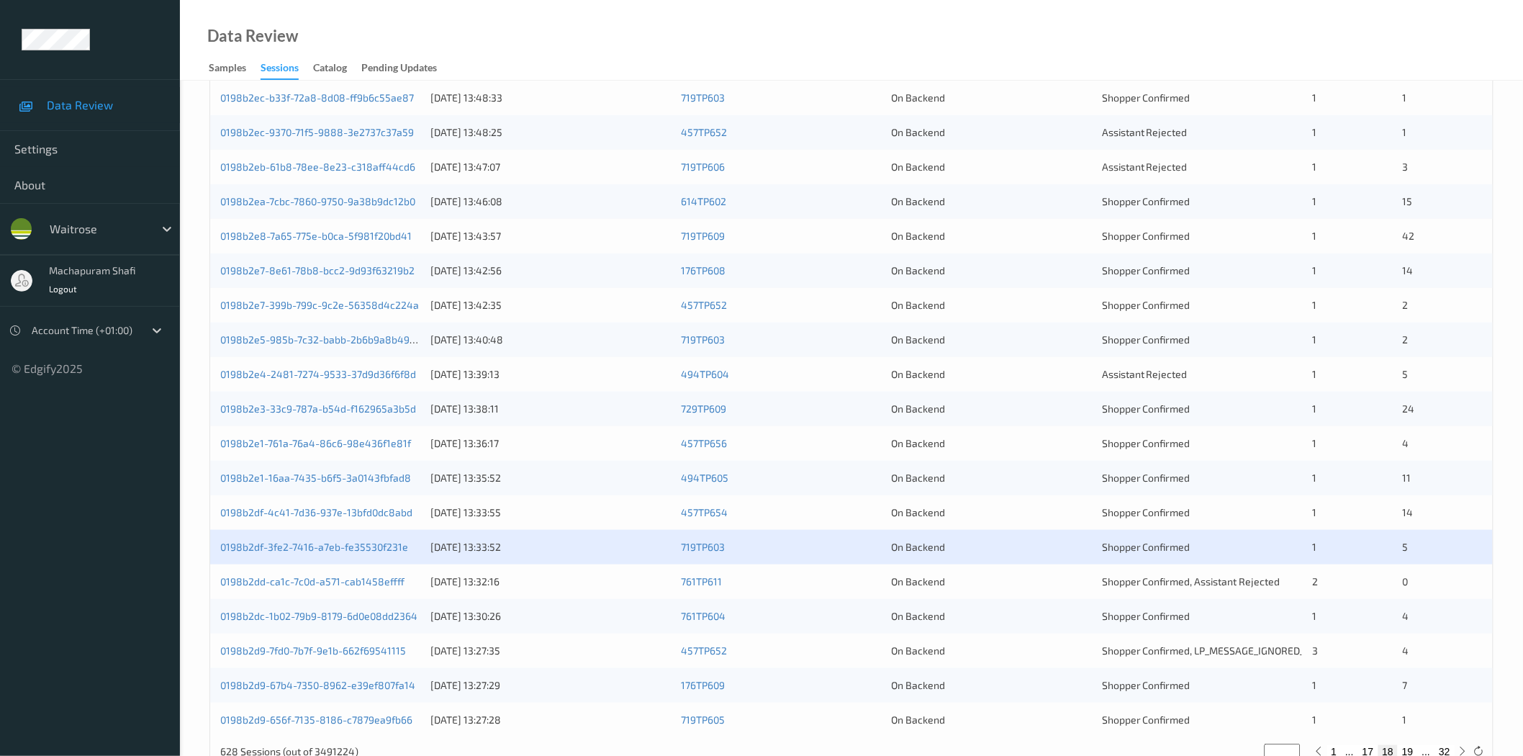
scroll to position [327, 0]
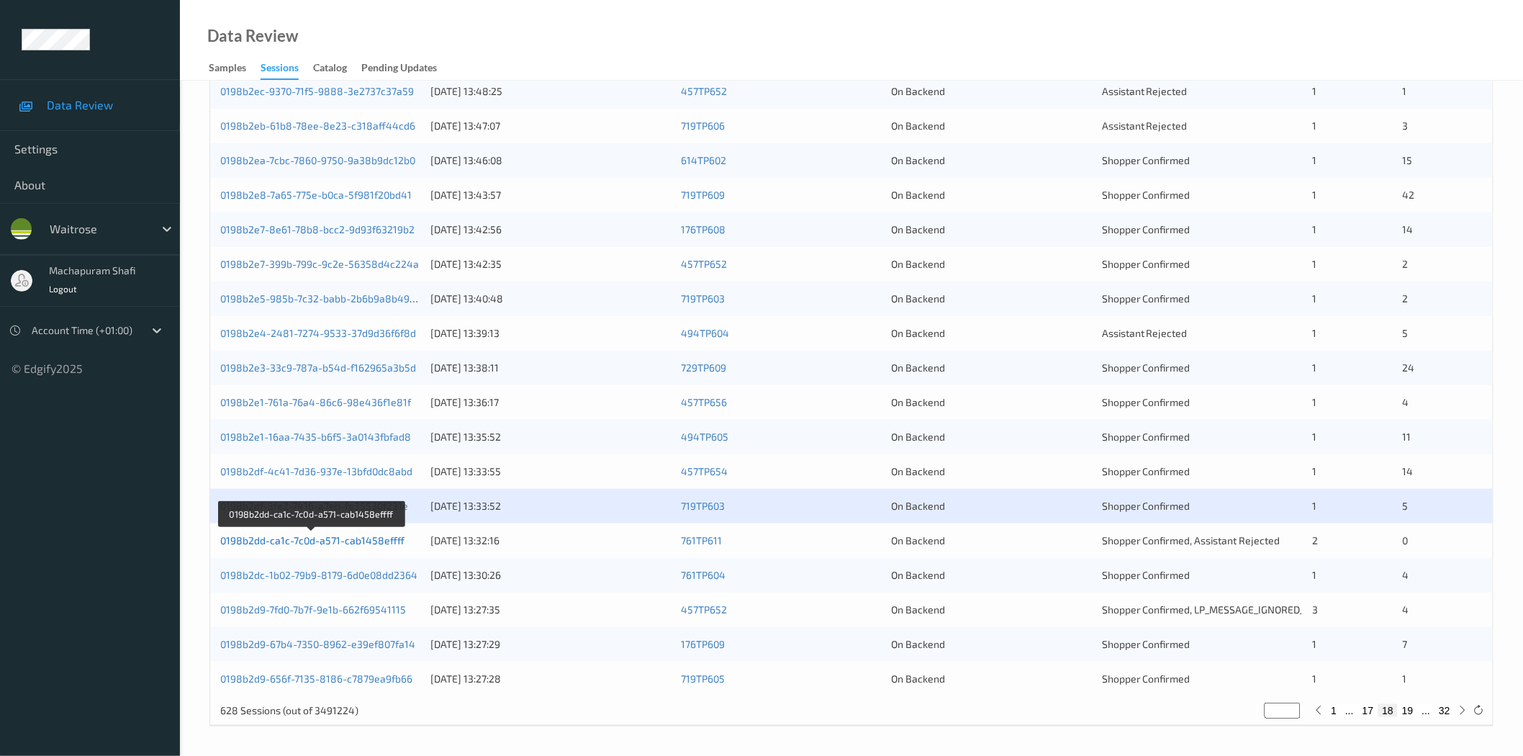
click at [384, 545] on link "0198b2dd-ca1c-7c0d-a571-cab1458effff" at bounding box center [312, 540] width 184 height 12
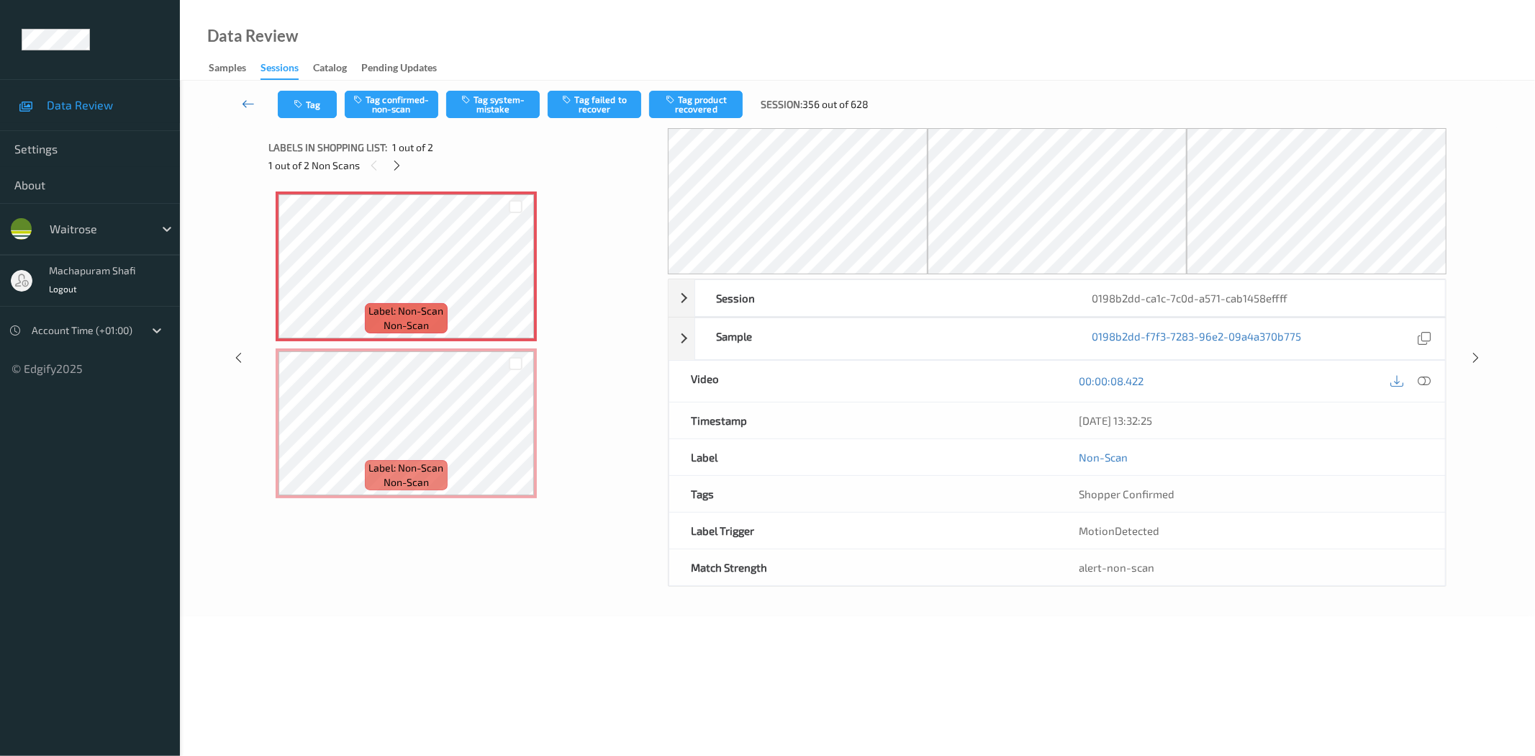
click at [243, 105] on icon at bounding box center [248, 103] width 13 height 14
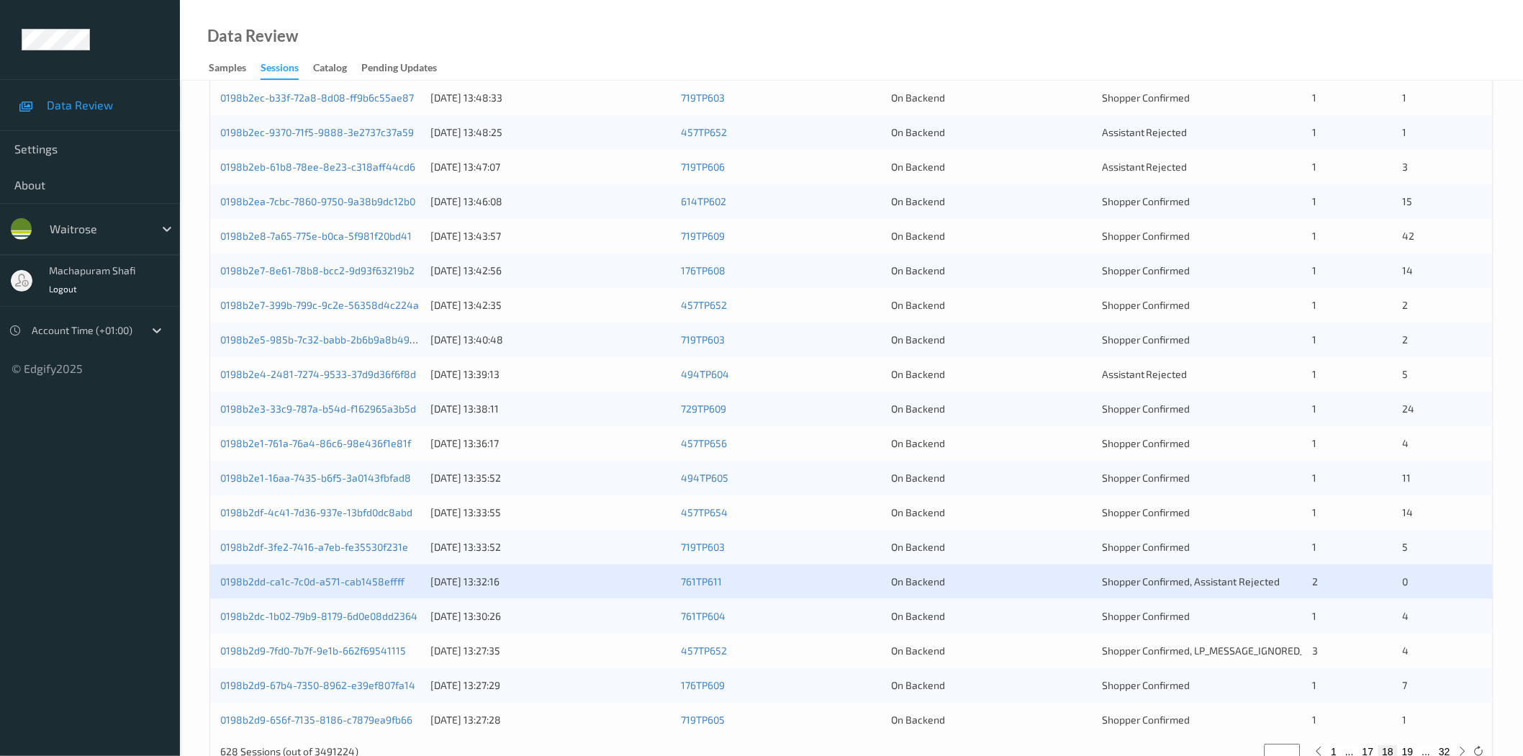
scroll to position [327, 0]
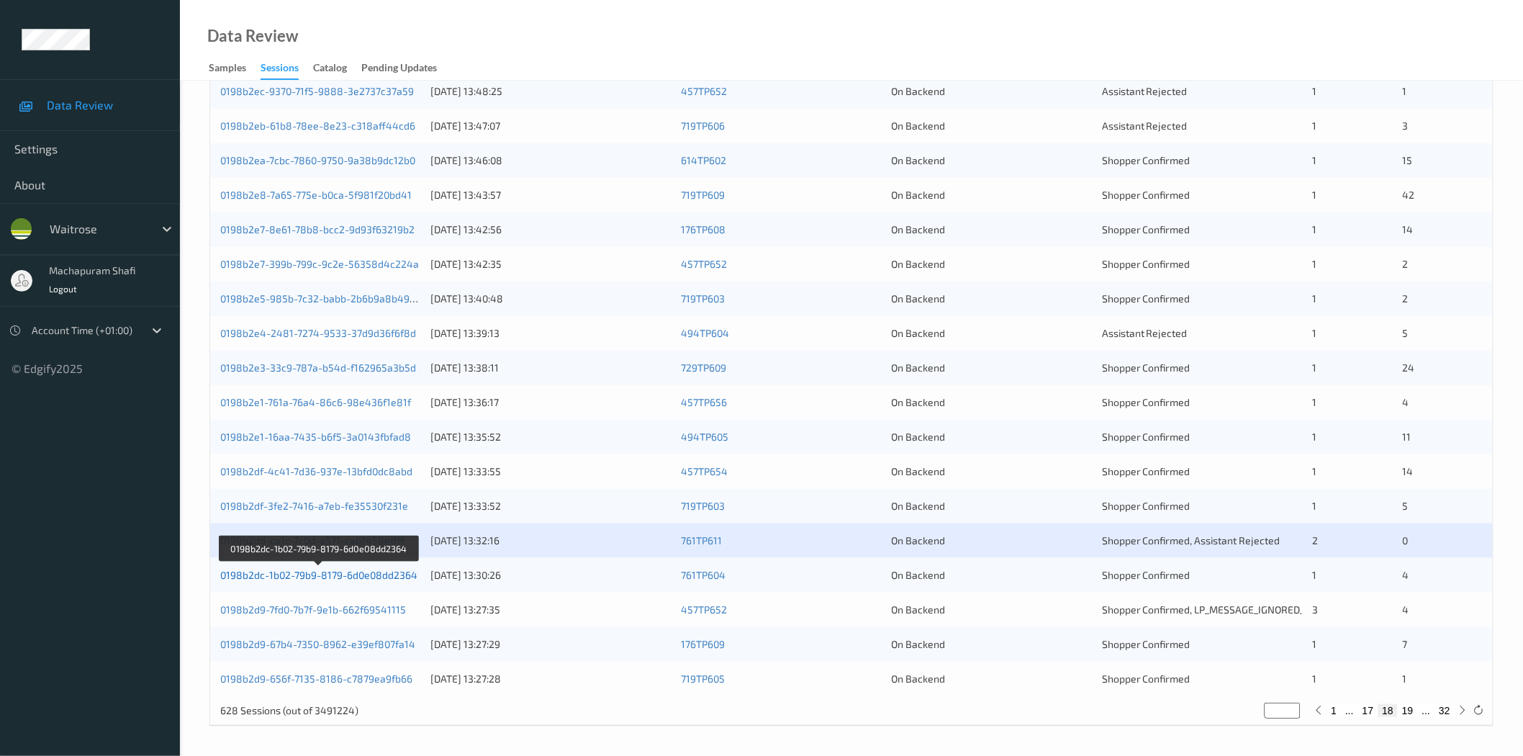
click at [385, 578] on link "0198b2dc-1b02-79b9-8179-6d0e08dd2364" at bounding box center [318, 575] width 197 height 12
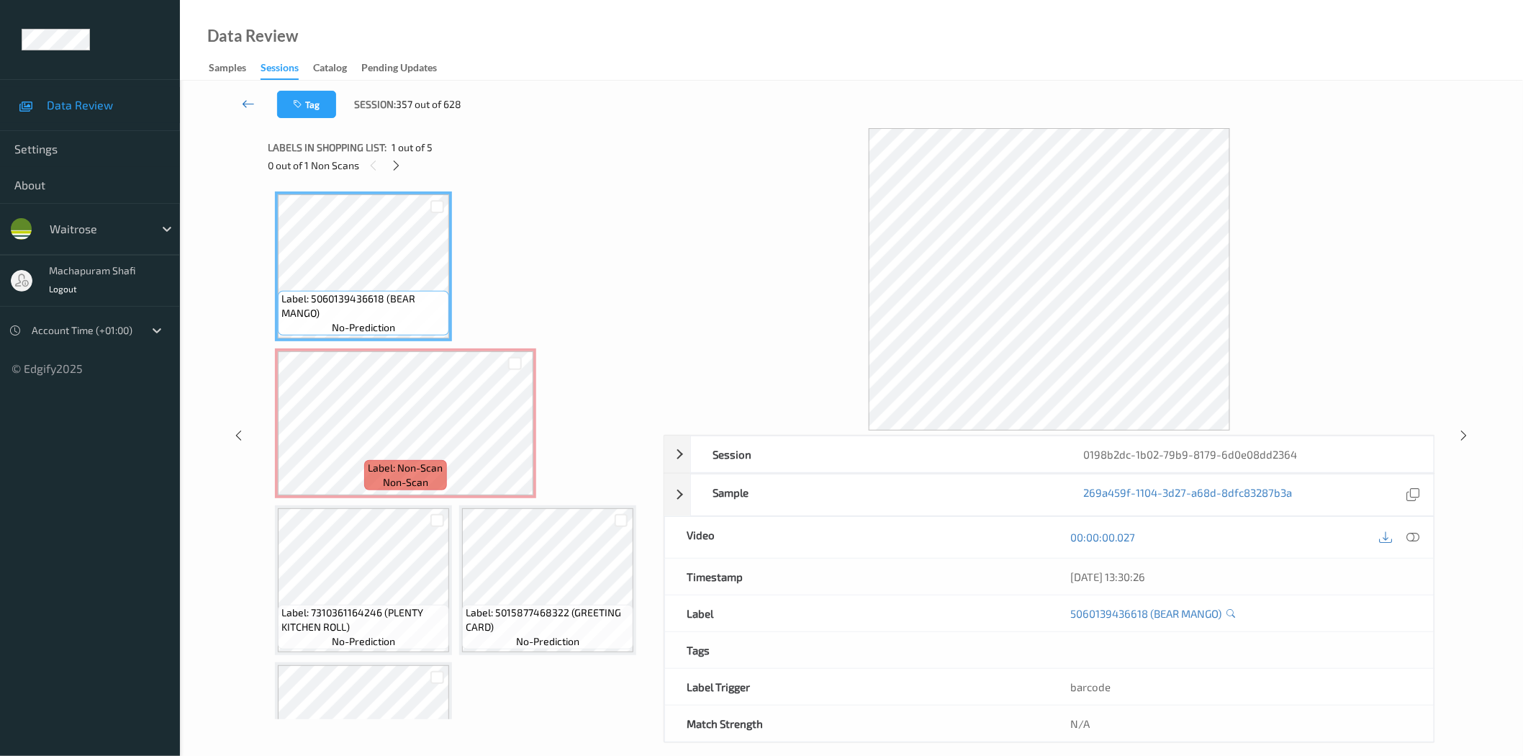
click at [248, 102] on icon at bounding box center [248, 103] width 13 height 14
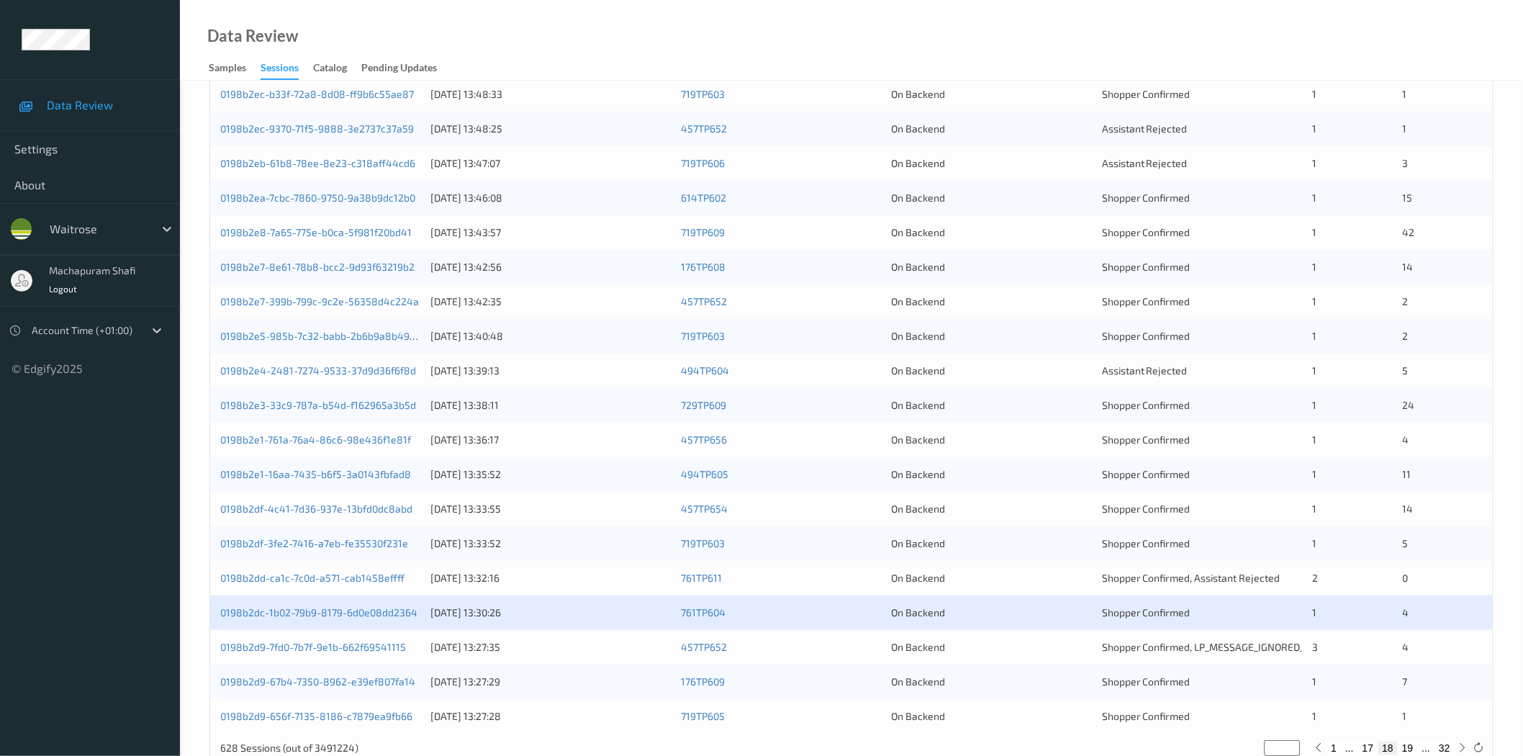
scroll to position [327, 0]
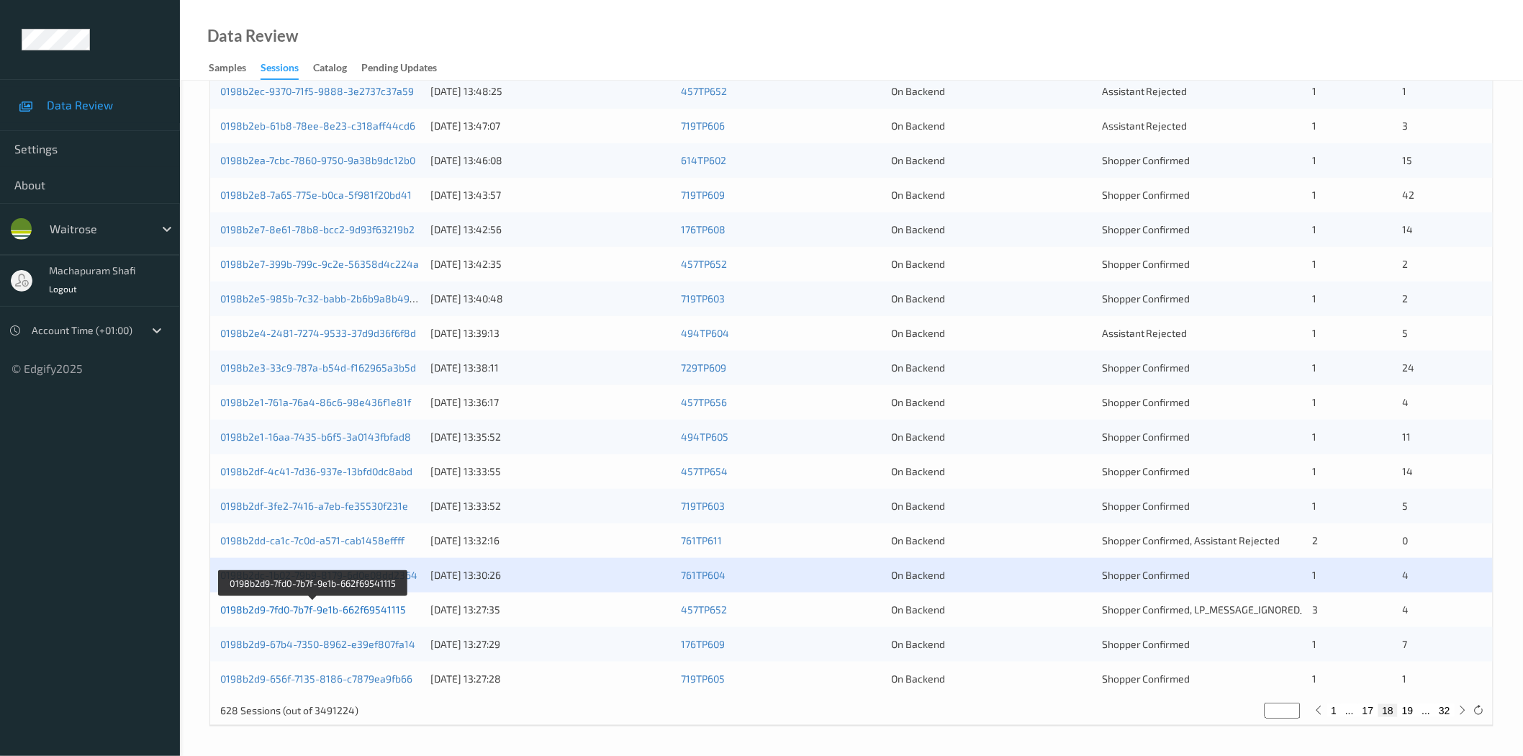
click at [394, 612] on link "0198b2d9-7fd0-7b7f-9e1b-662f69541115" at bounding box center [313, 609] width 186 height 12
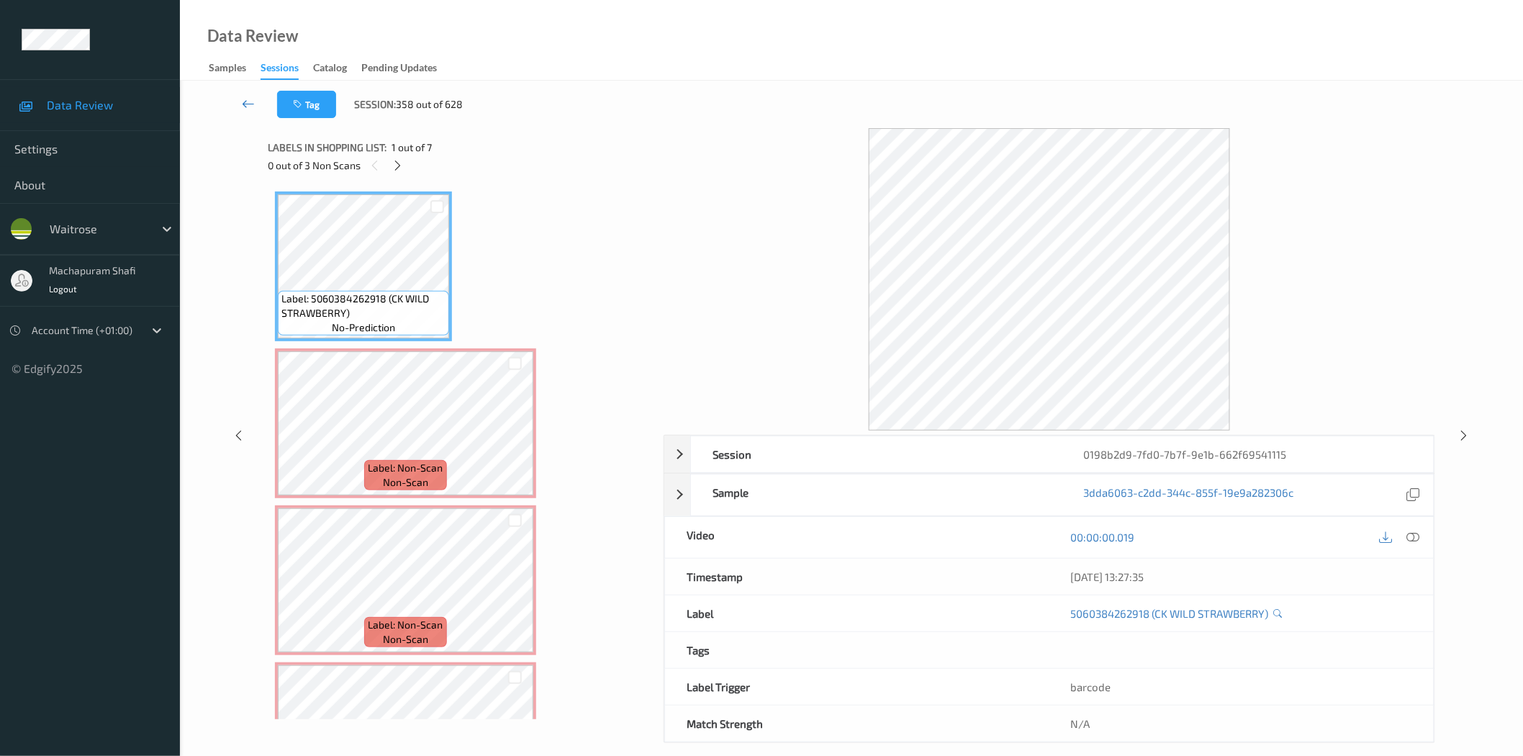
click at [240, 104] on link at bounding box center [249, 104] width 58 height 27
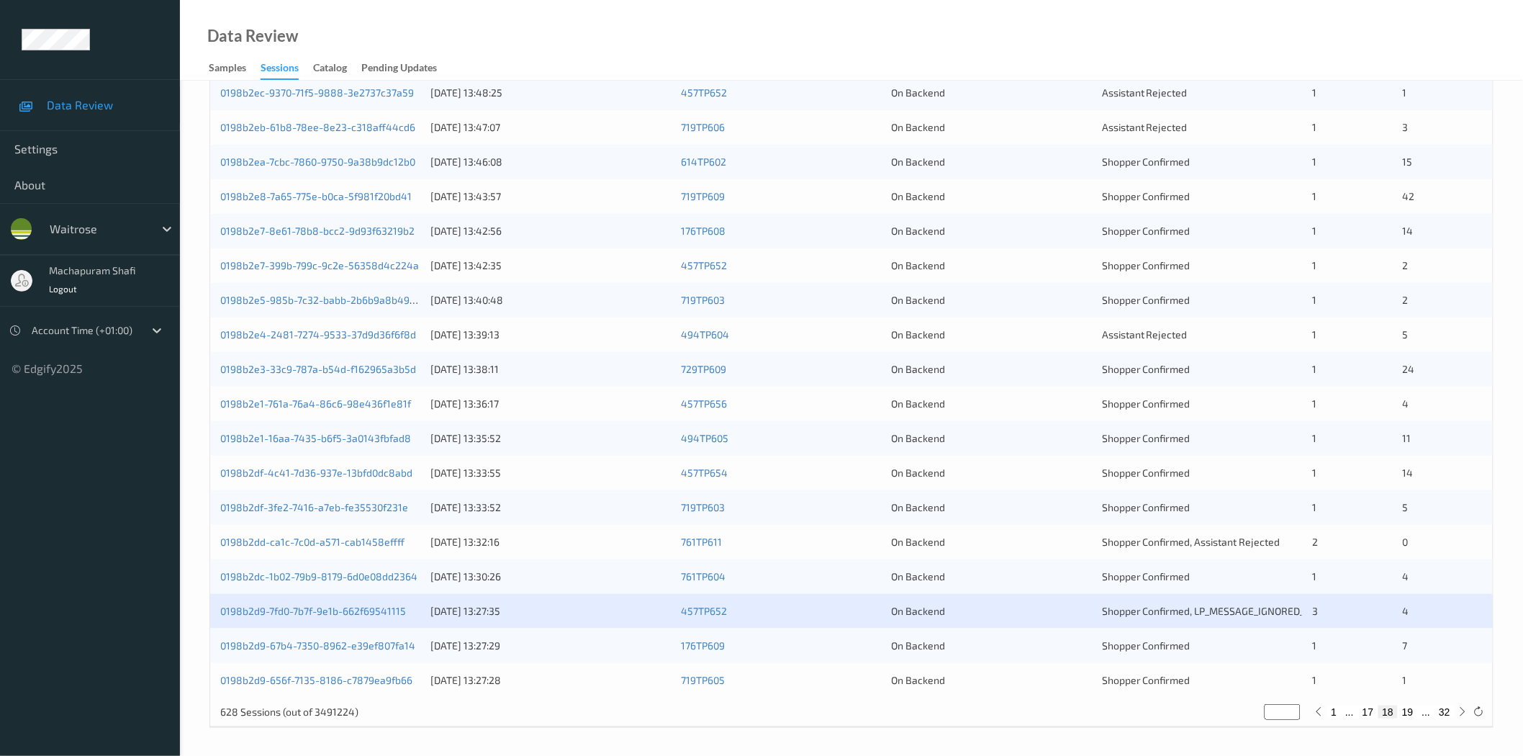
scroll to position [327, 0]
click at [354, 646] on link "0198b2d9-67b4-7350-8962-e39ef807fa14" at bounding box center [317, 644] width 195 height 12
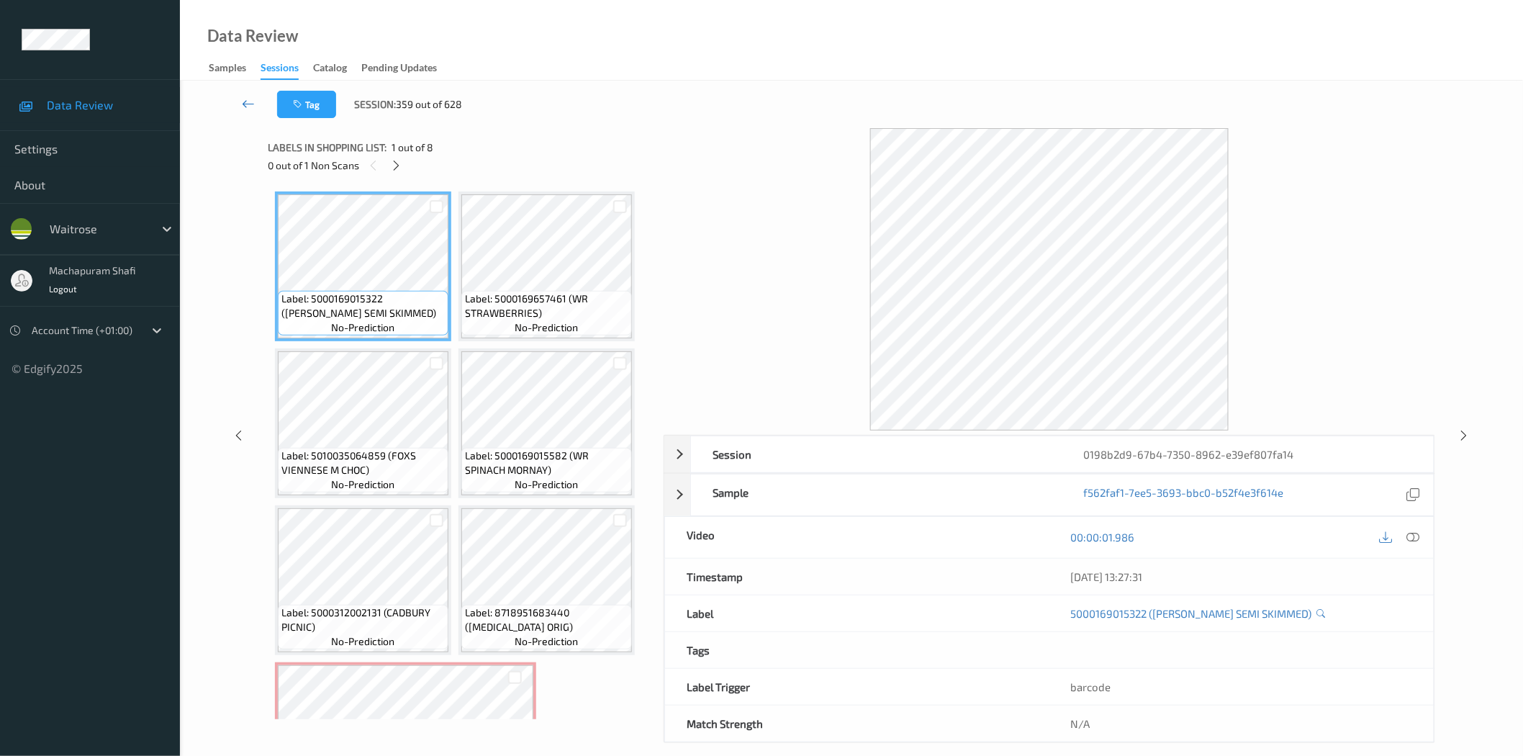
click at [252, 102] on icon at bounding box center [248, 103] width 13 height 14
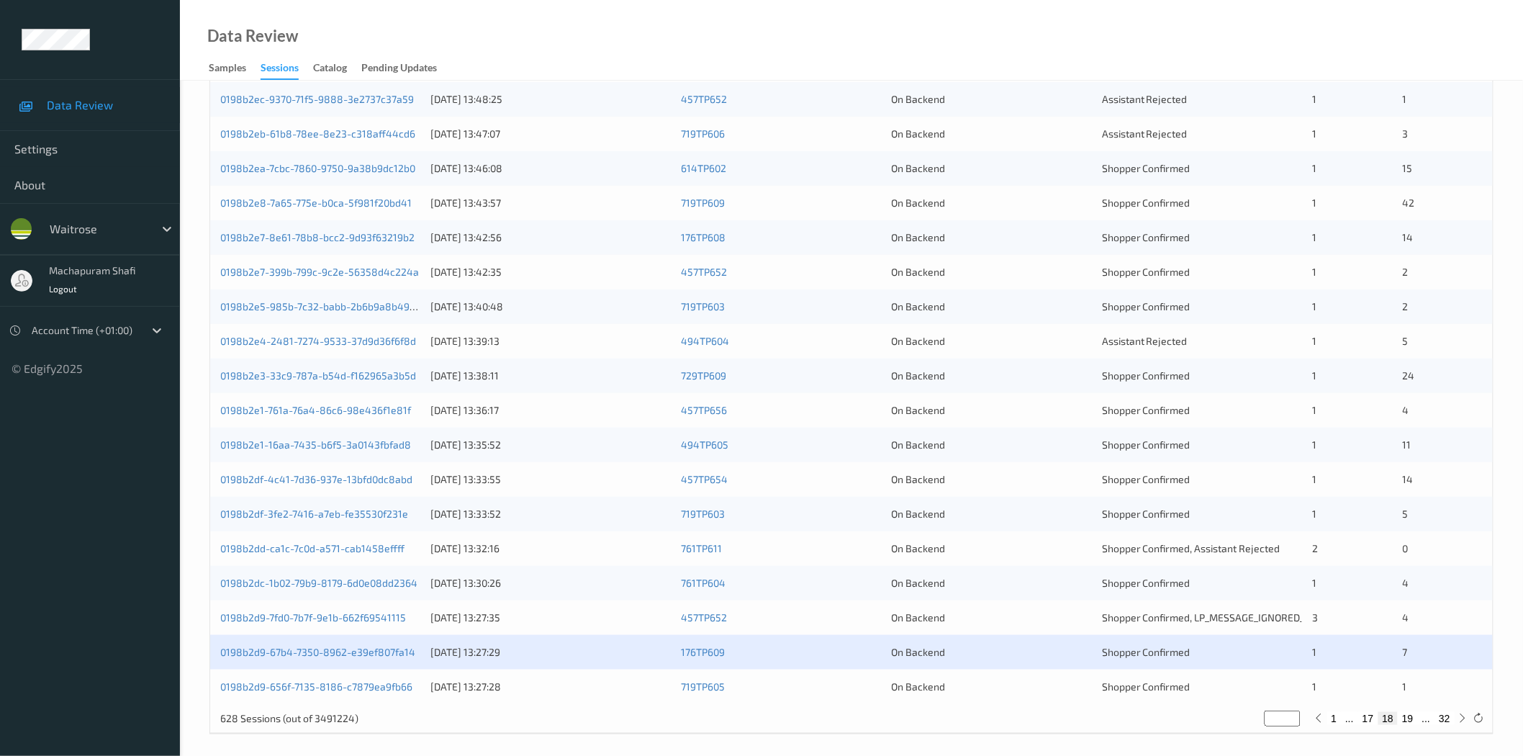
scroll to position [320, 0]
click at [366, 687] on link "0198b2d9-656f-7135-8186-c7879ea9fb66" at bounding box center [316, 685] width 192 height 12
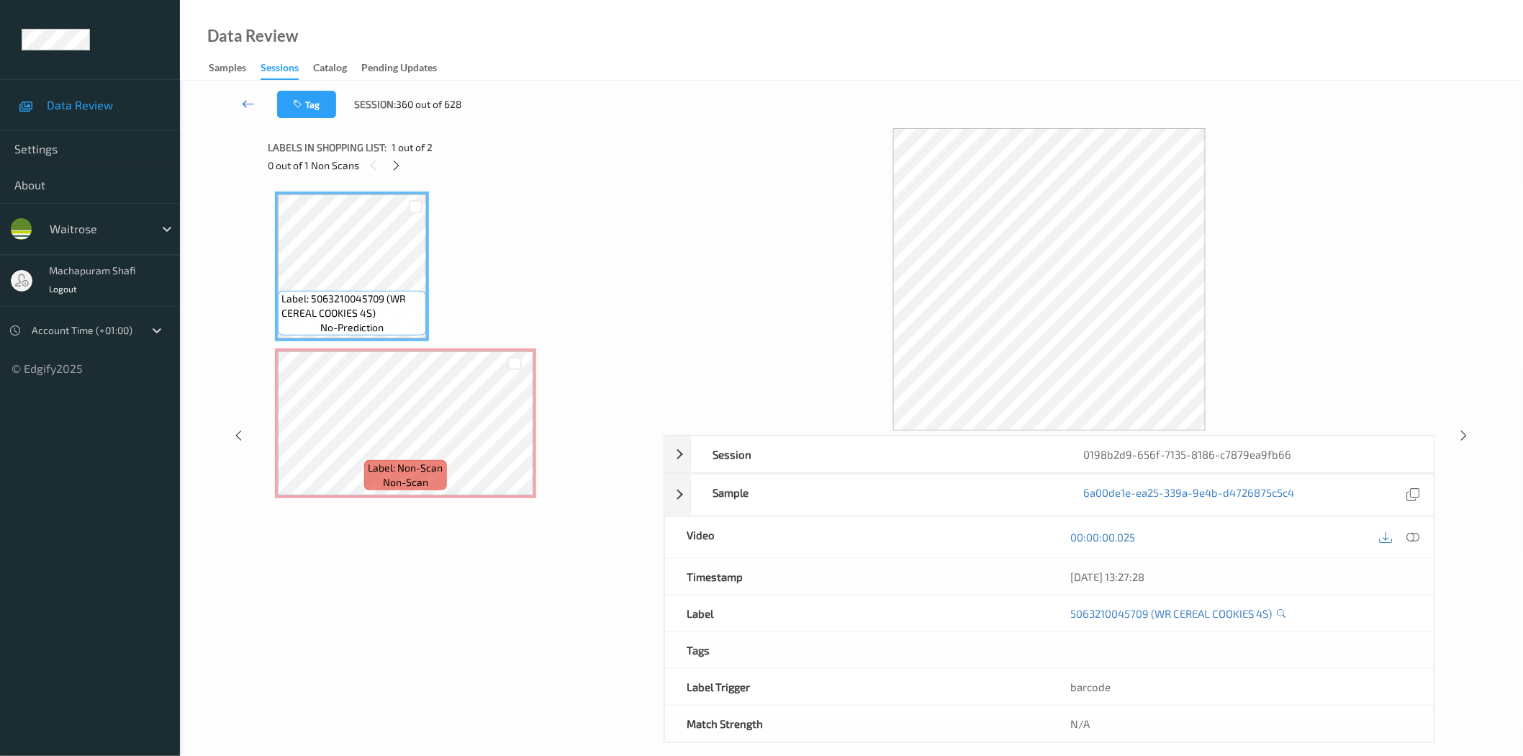
click at [240, 98] on link at bounding box center [249, 104] width 58 height 27
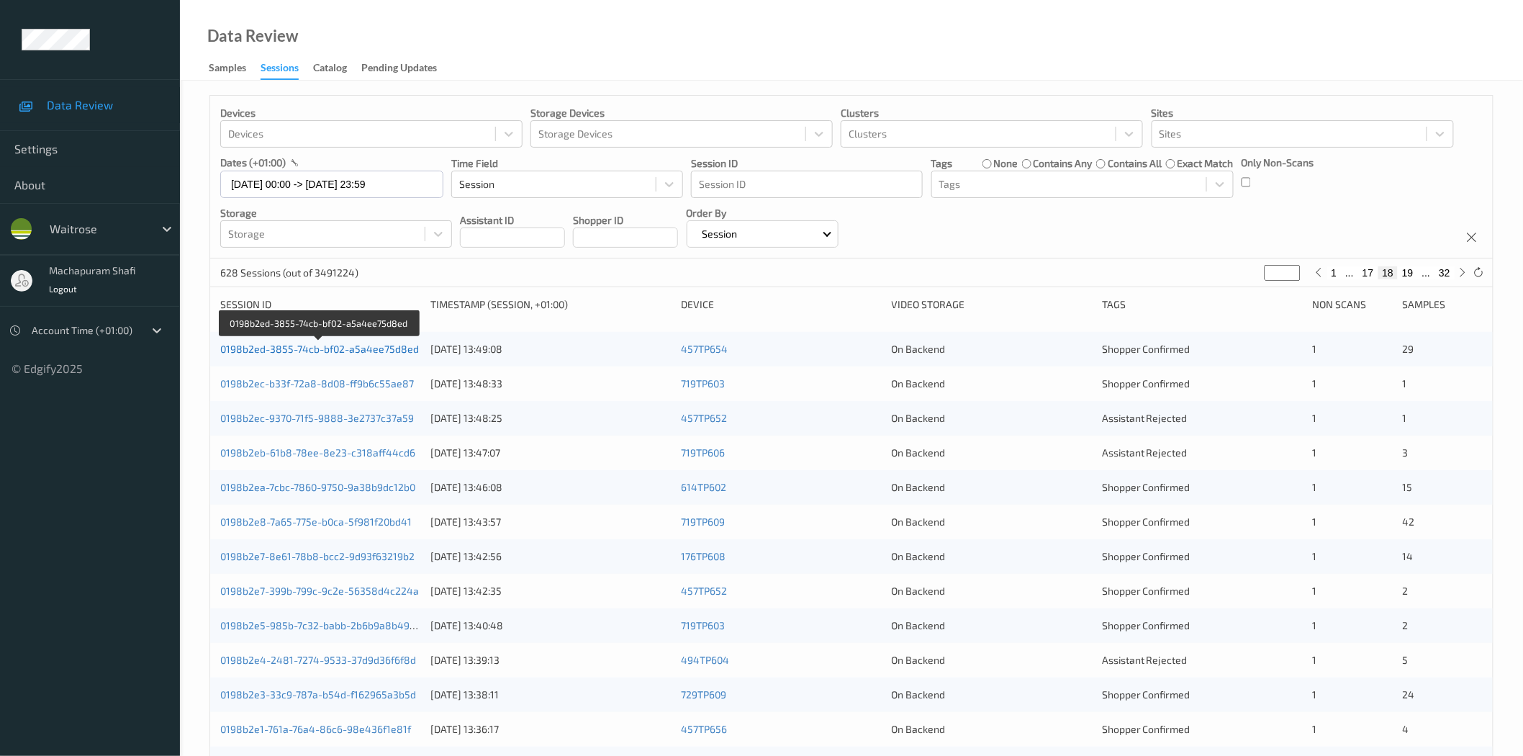
click at [379, 351] on link "0198b2ed-3855-74cb-bf02-a5a4ee75d8ed" at bounding box center [319, 349] width 199 height 12
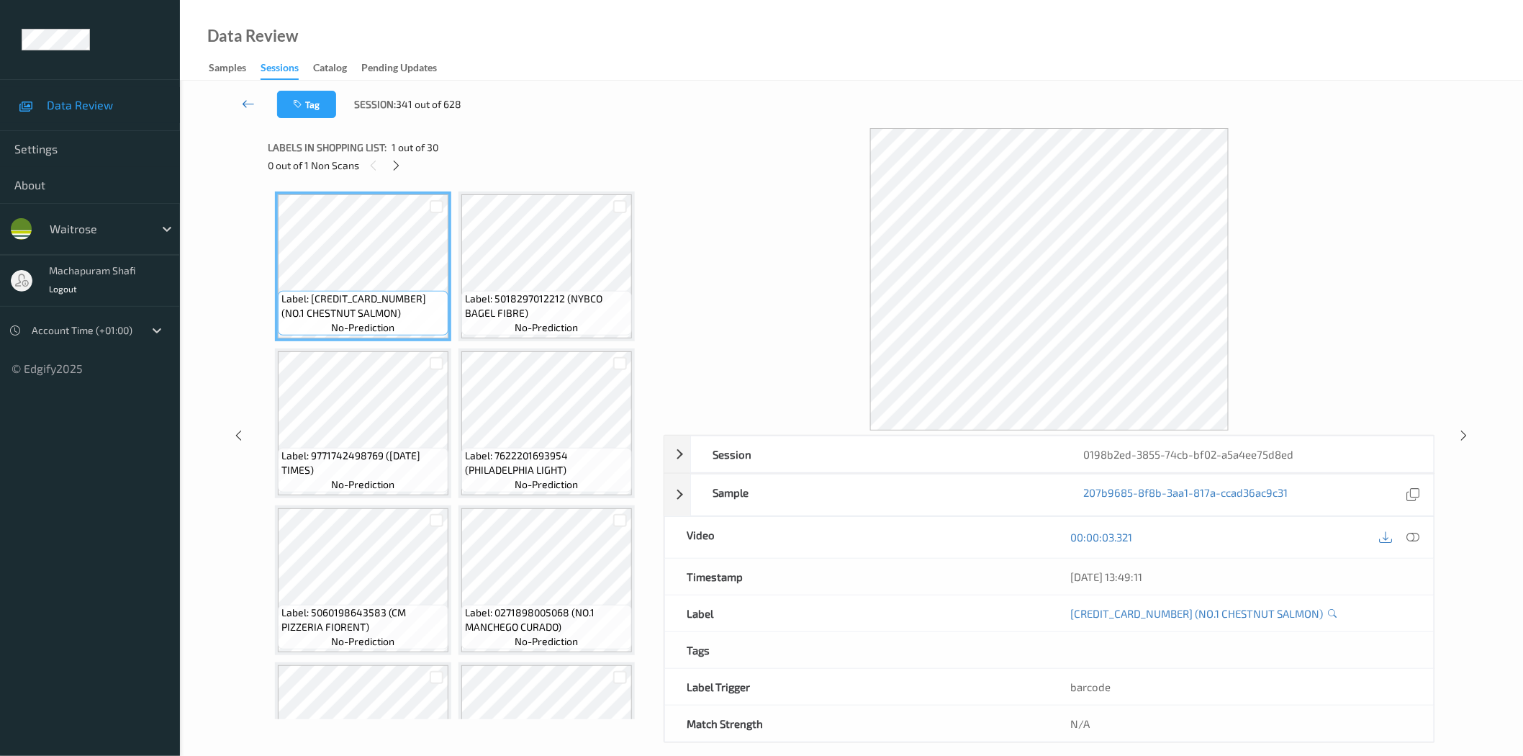
click at [245, 102] on icon at bounding box center [248, 103] width 13 height 14
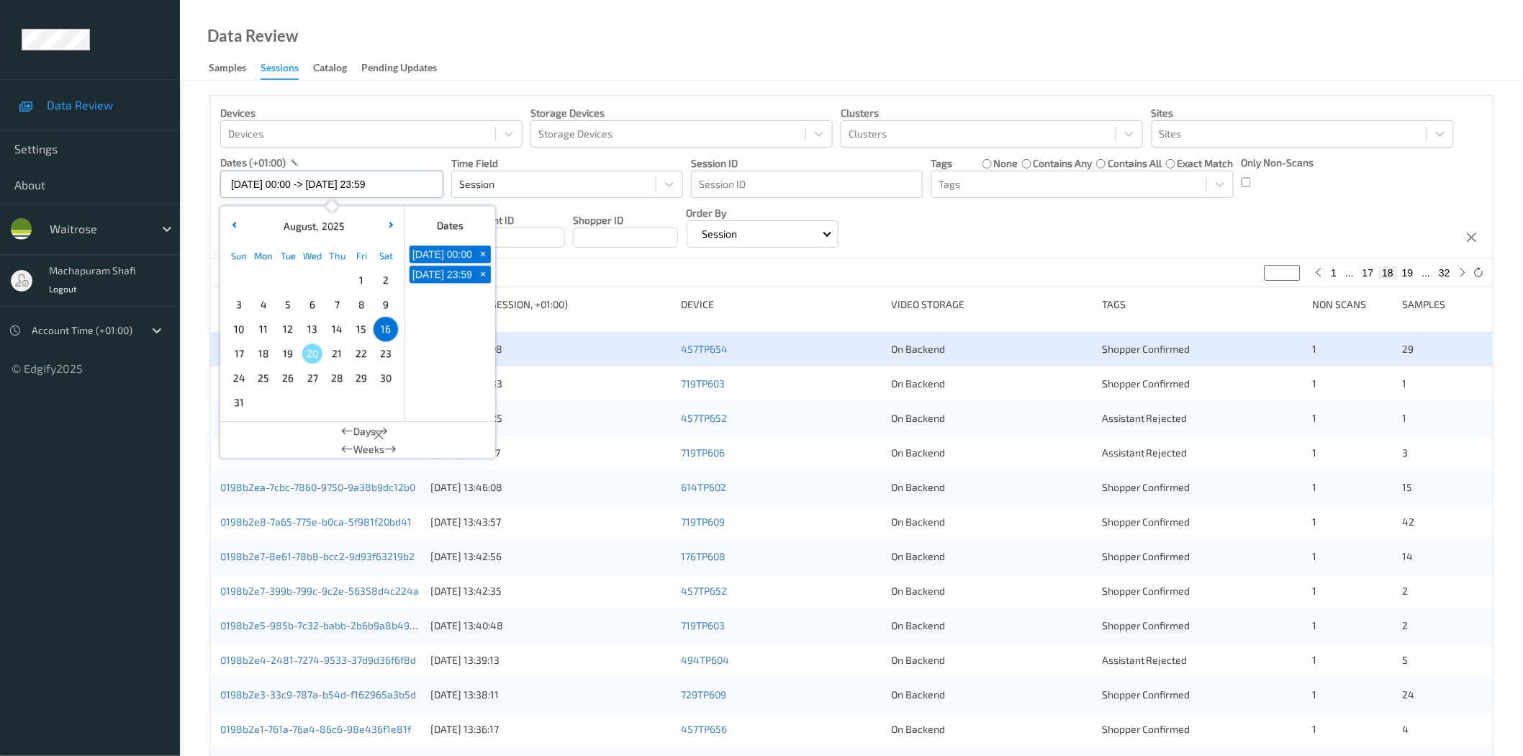
click at [278, 191] on input "16/08/2025 00:00 -> 16/08/2025 23:59" at bounding box center [331, 184] width 223 height 27
click at [240, 354] on span "17" at bounding box center [239, 353] width 20 height 20
type input "17/08/2025 00:00"
type input "*"
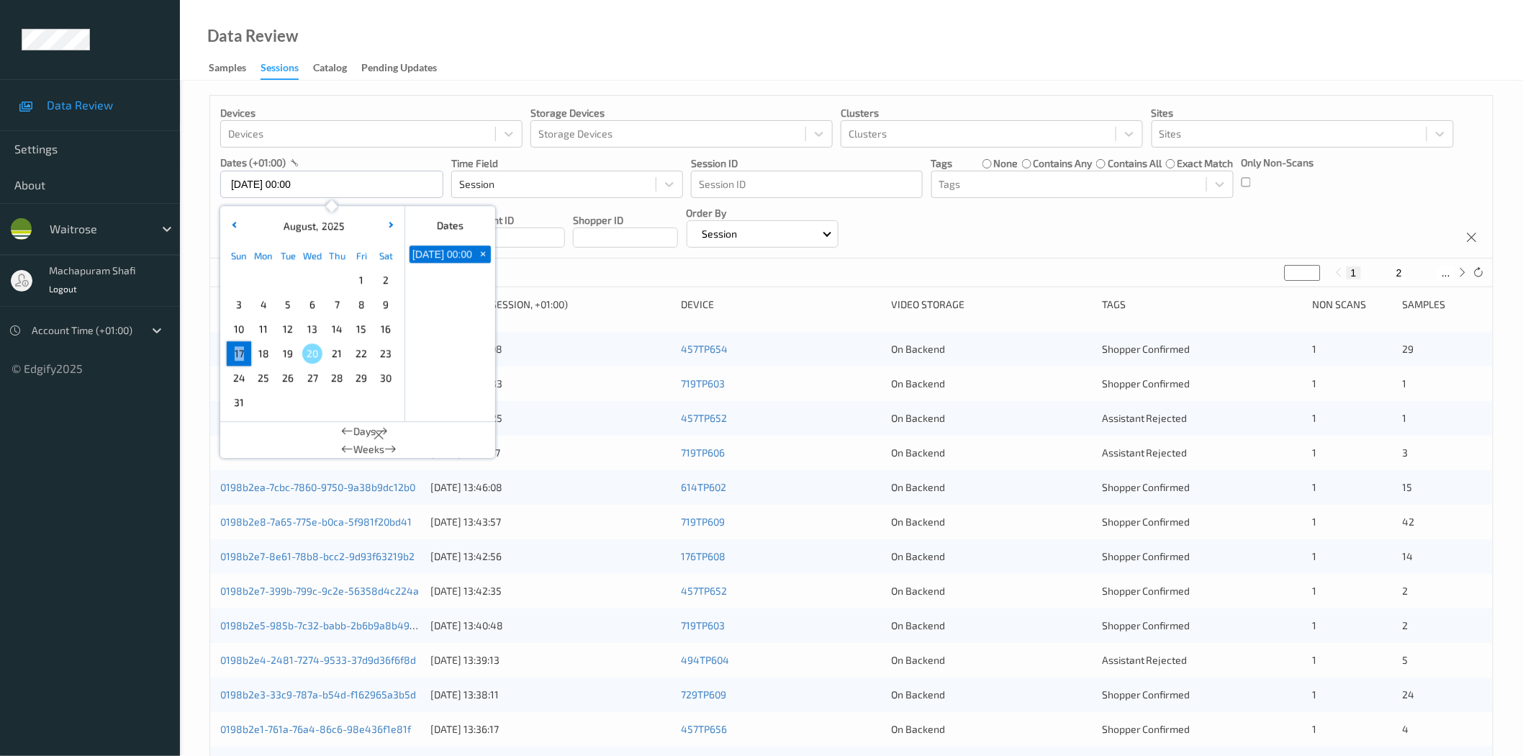
click at [240, 354] on span "17" at bounding box center [239, 353] width 20 height 20
type input "17/08/2025 00:00 -> 17/08/2025 23:59"
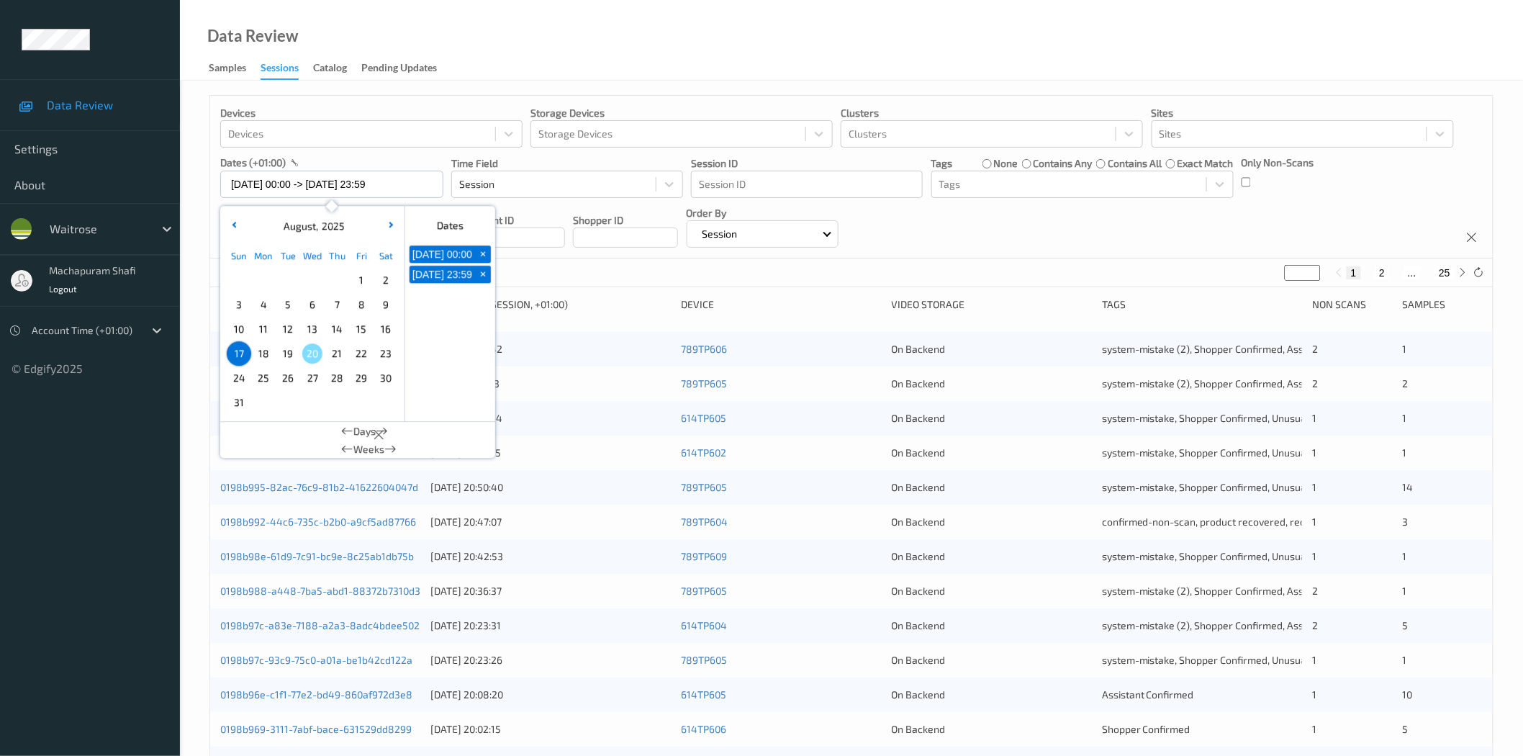
click at [1036, 231] on div "Devices Devices Storage Devices Storage Devices Clusters Clusters Sites Sites d…" at bounding box center [851, 177] width 1283 height 163
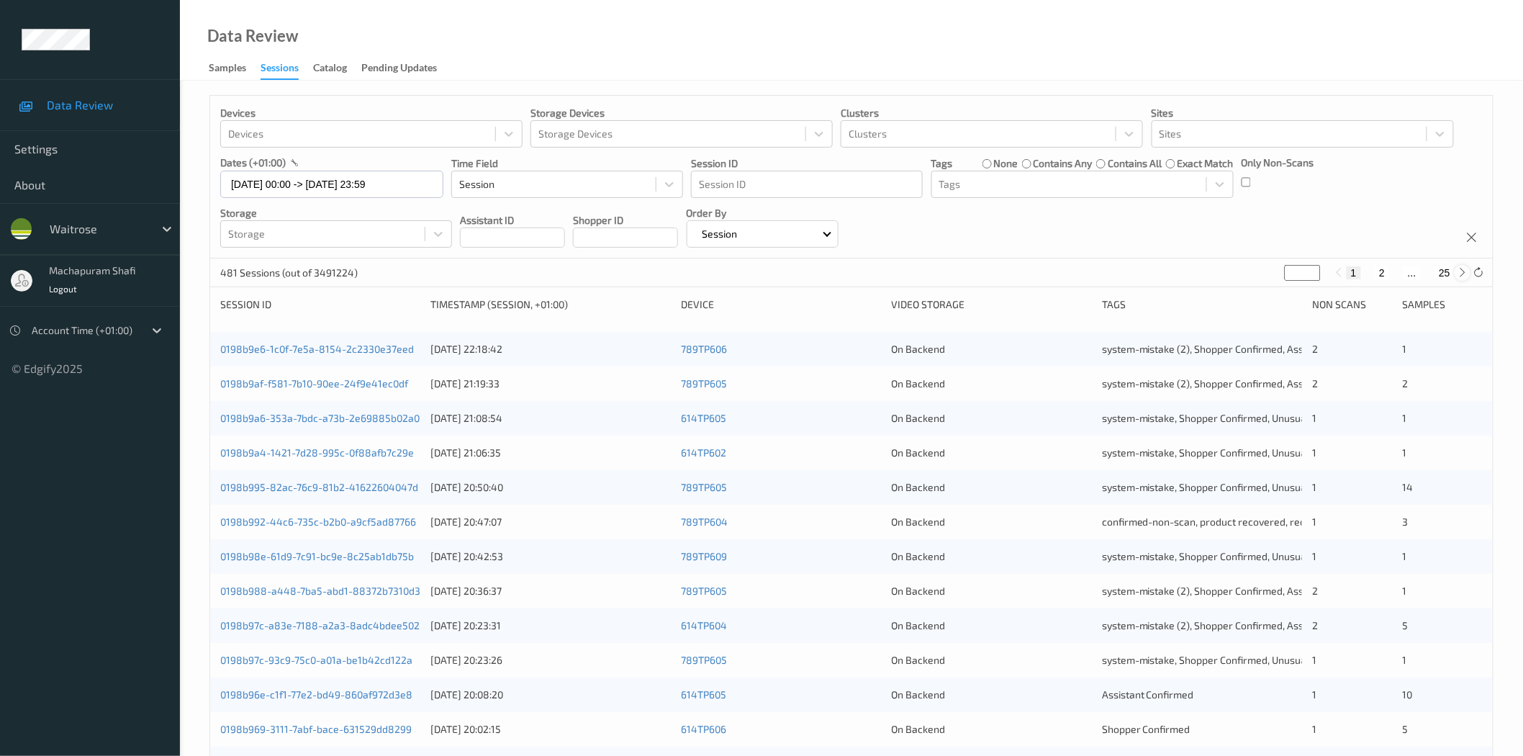
click at [1459, 276] on icon at bounding box center [1462, 272] width 11 height 11
type input "*"
click at [1459, 276] on icon at bounding box center [1462, 272] width 11 height 11
type input "*"
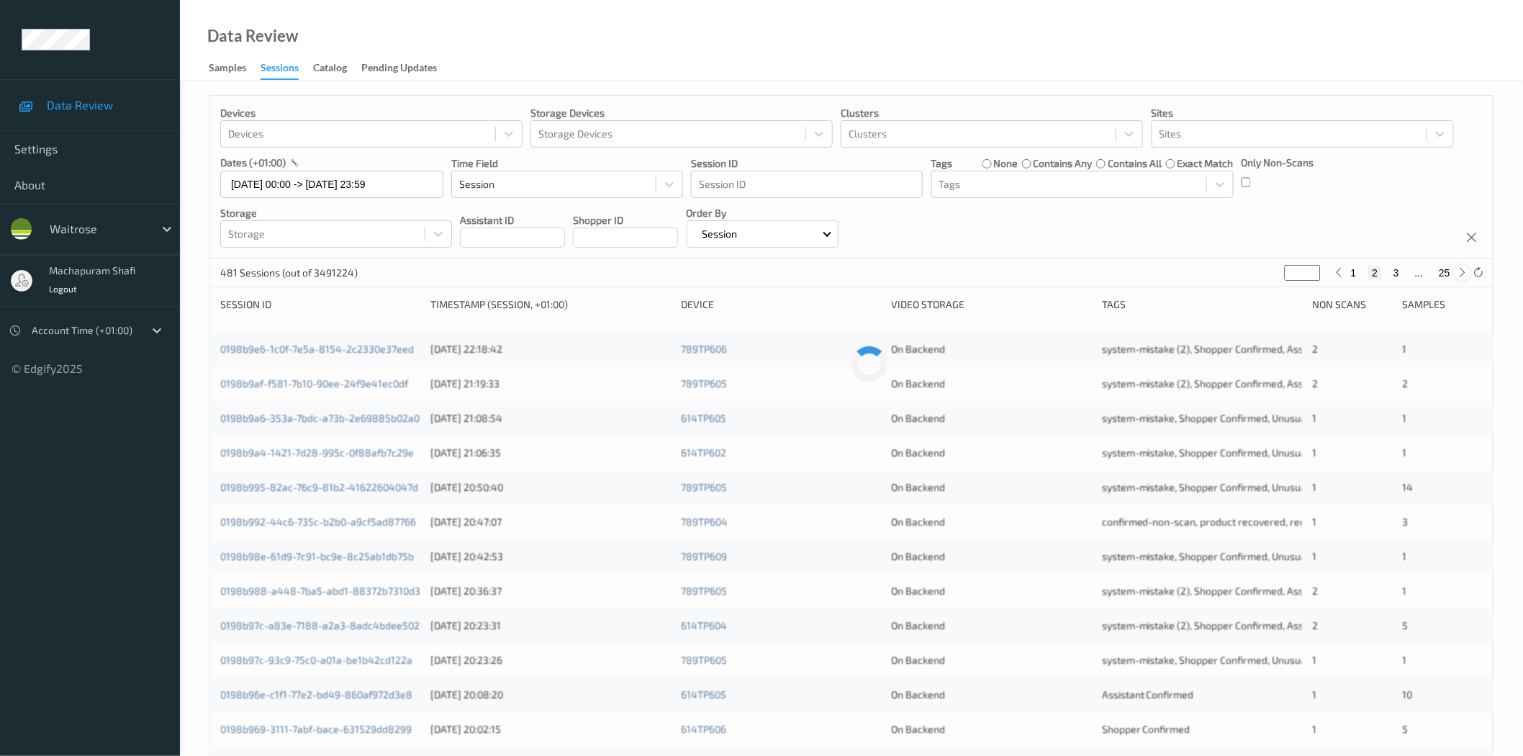
type input "*"
click at [1459, 276] on icon at bounding box center [1462, 272] width 11 height 11
type input "*"
click at [1459, 276] on icon at bounding box center [1462, 272] width 11 height 11
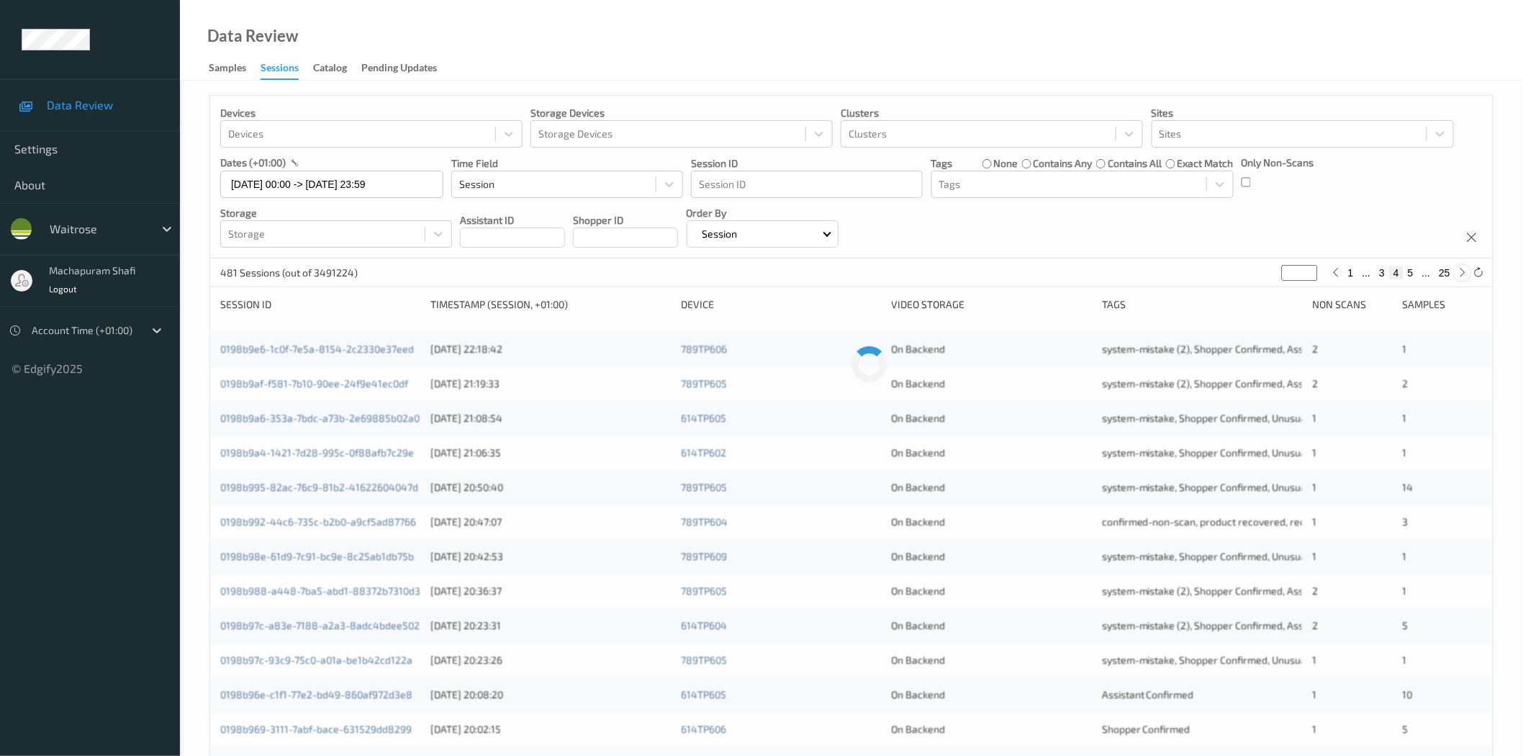
type input "*"
click at [1459, 276] on icon at bounding box center [1462, 272] width 11 height 11
type input "*"
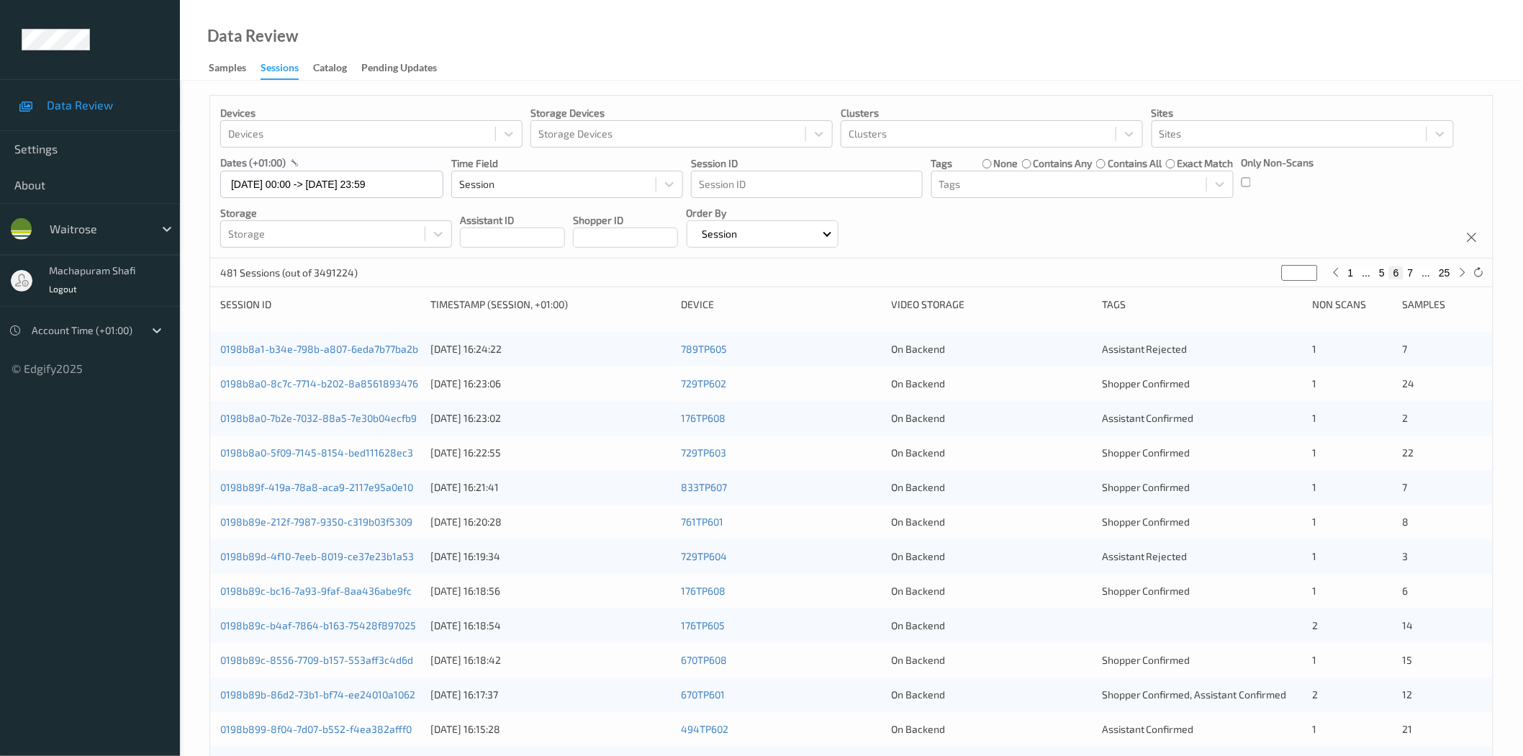
click at [1408, 268] on button "7" at bounding box center [1410, 272] width 14 height 13
type input "*"
click at [319, 350] on link "0198b894-0ced-729a-a920-3780ce49ced3" at bounding box center [319, 349] width 199 height 12
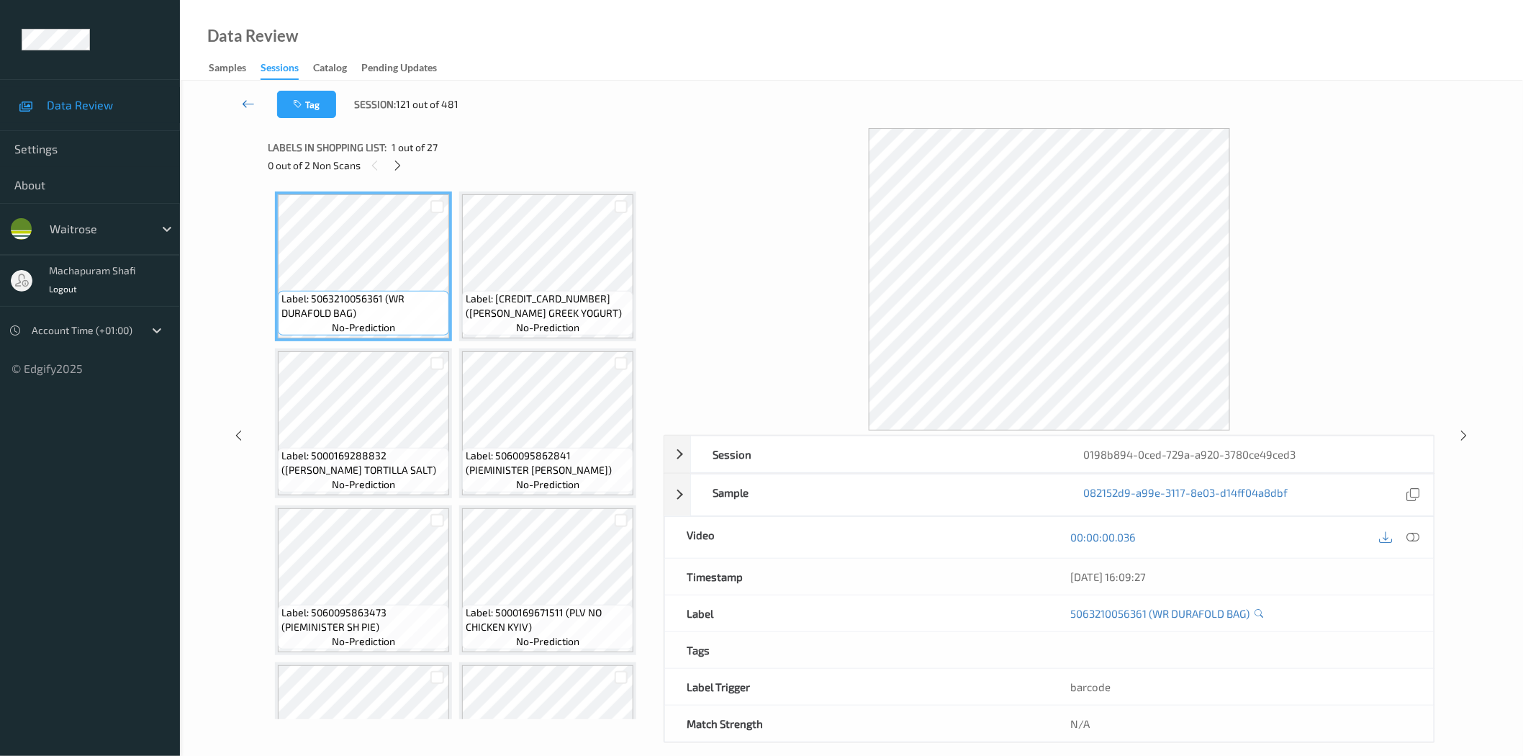
click at [255, 104] on link at bounding box center [249, 104] width 58 height 27
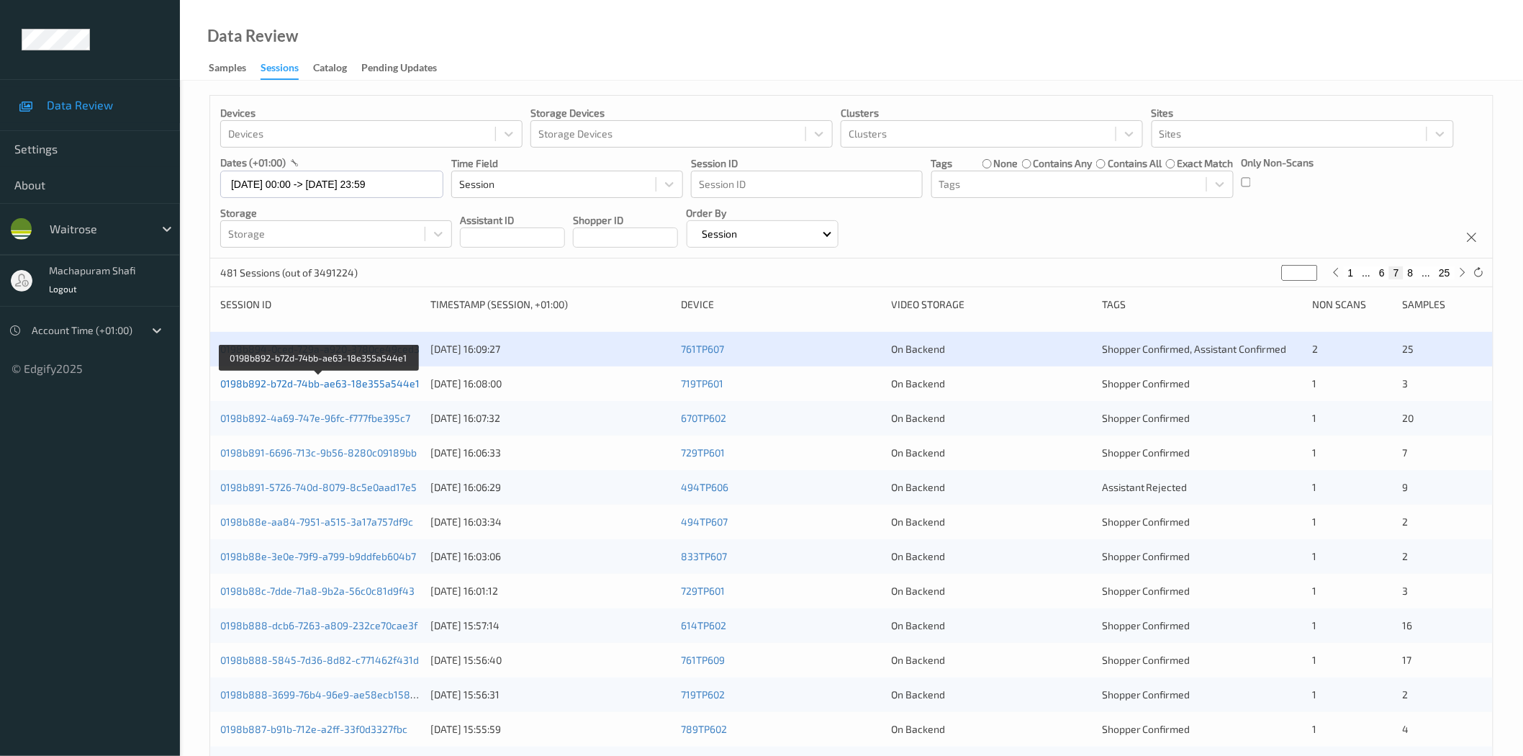
click at [387, 384] on link "0198b892-b72d-74bb-ae63-18e355a544e1" at bounding box center [319, 383] width 199 height 12
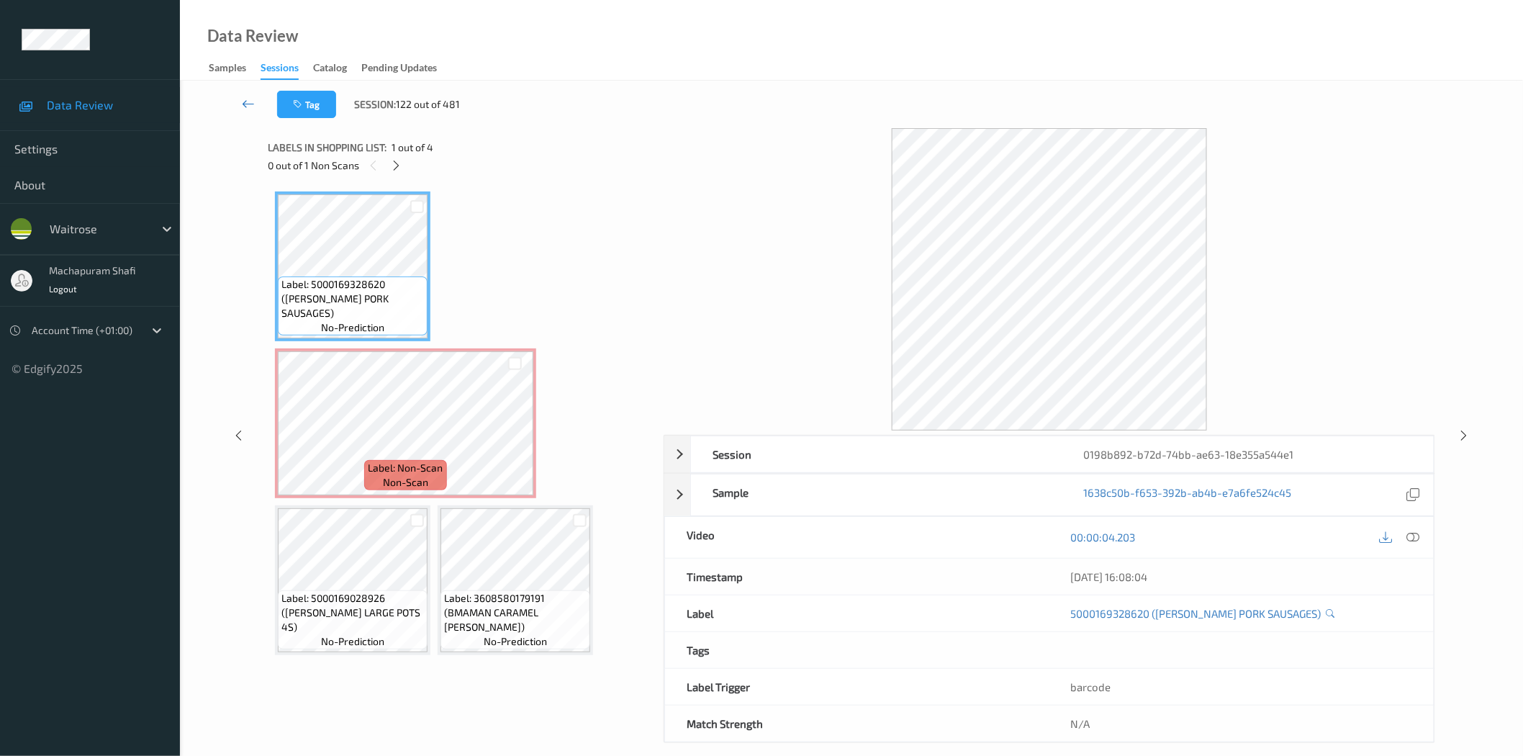
click at [254, 102] on icon at bounding box center [248, 103] width 13 height 14
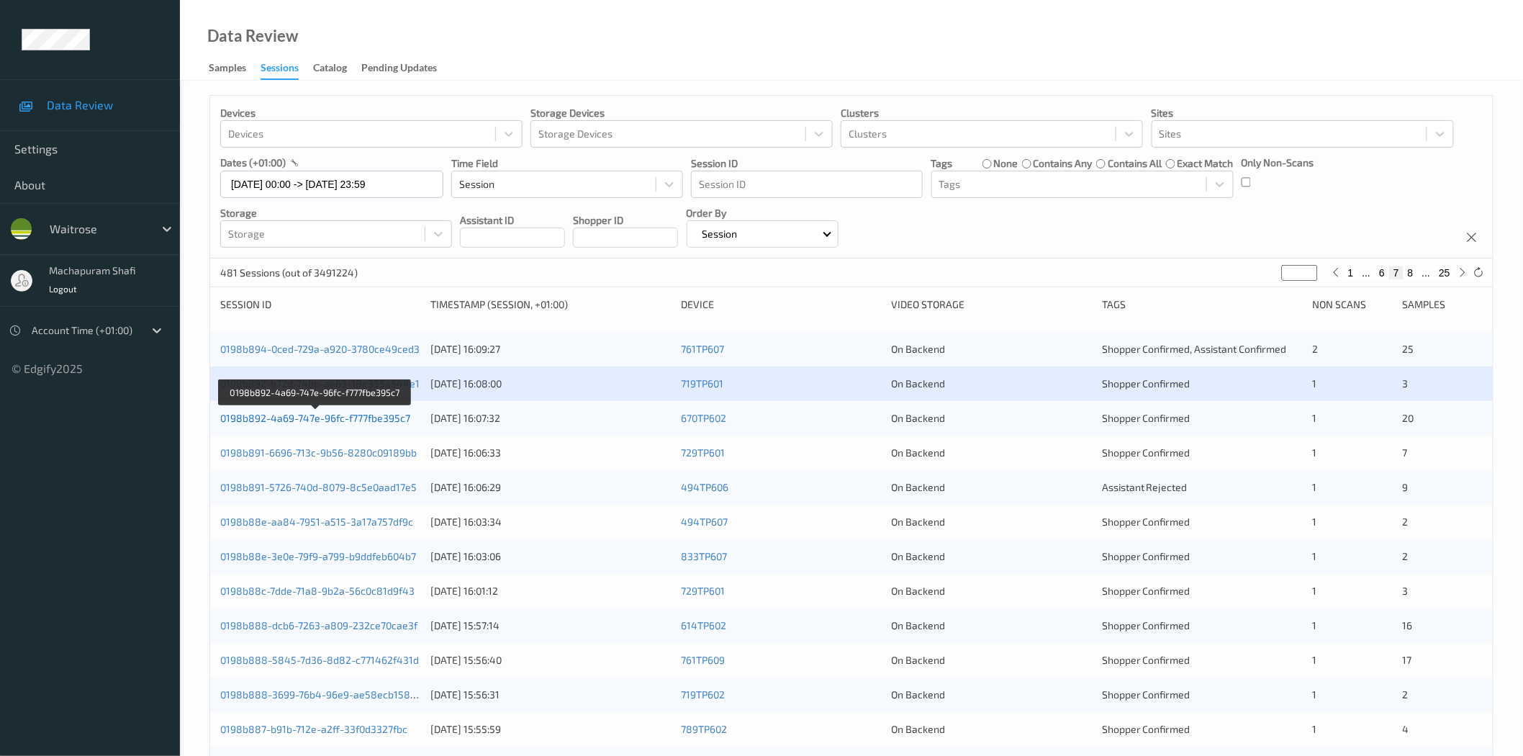
click at [377, 418] on link "0198b892-4a69-747e-96fc-f777fbe395c7" at bounding box center [315, 418] width 190 height 12
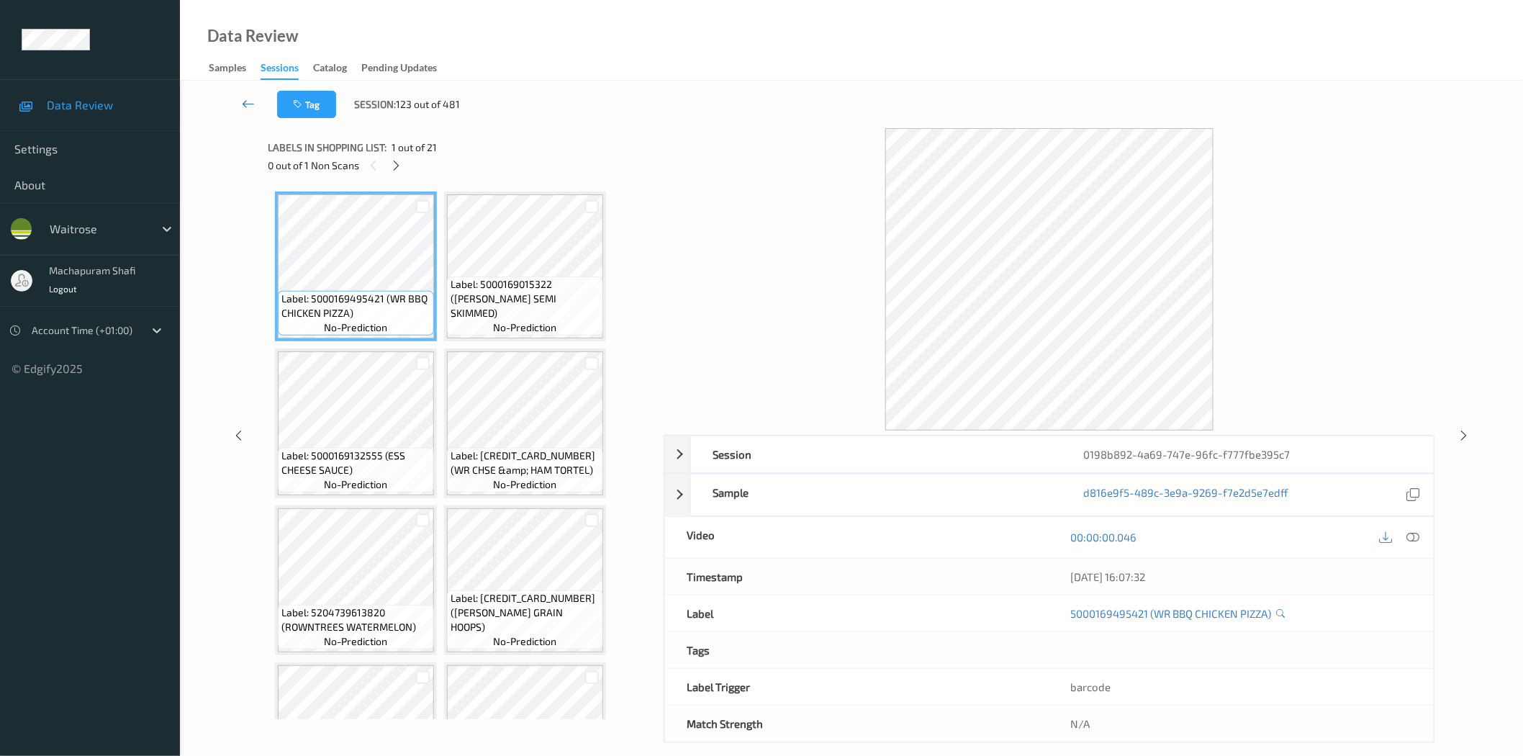
click at [240, 95] on link at bounding box center [249, 104] width 58 height 27
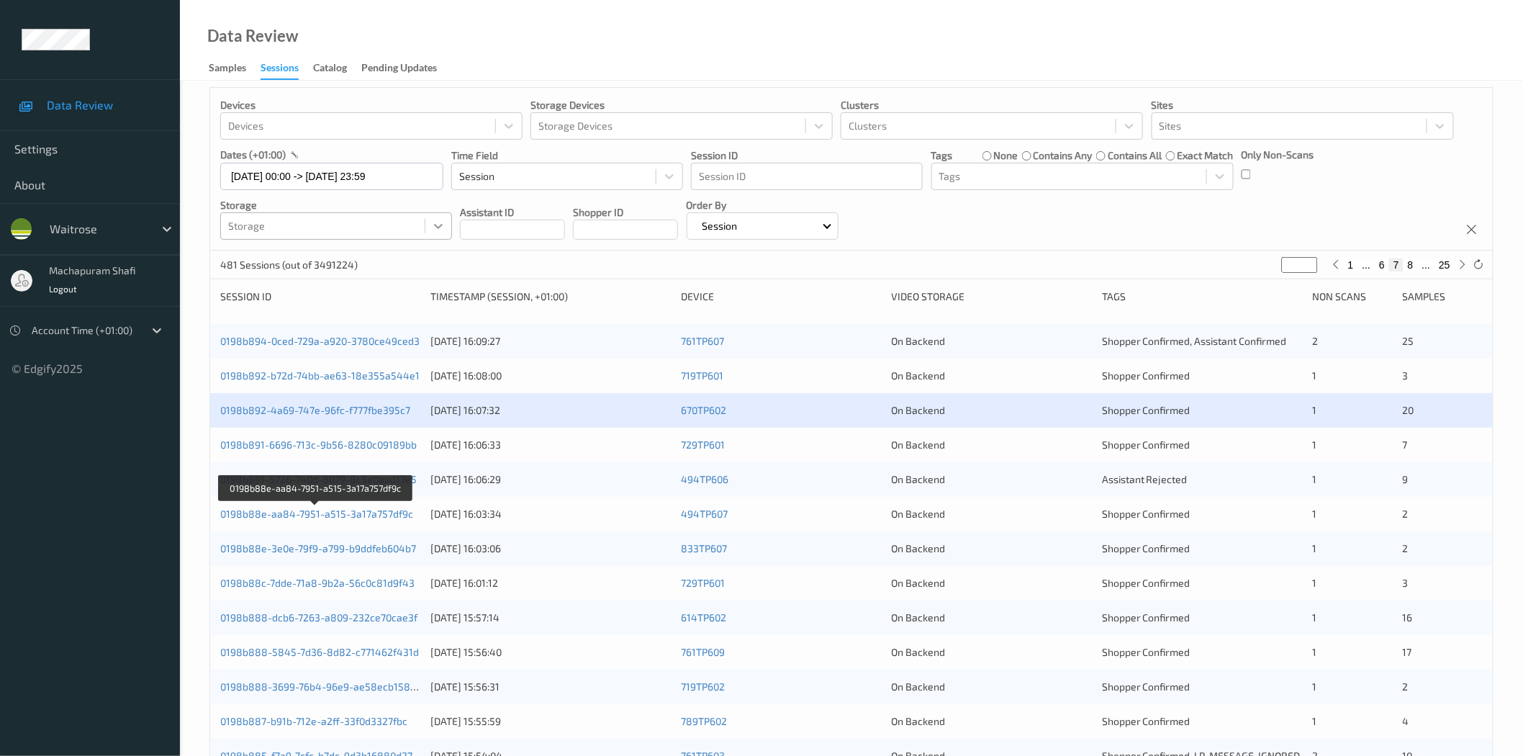
scroll to position [7, 0]
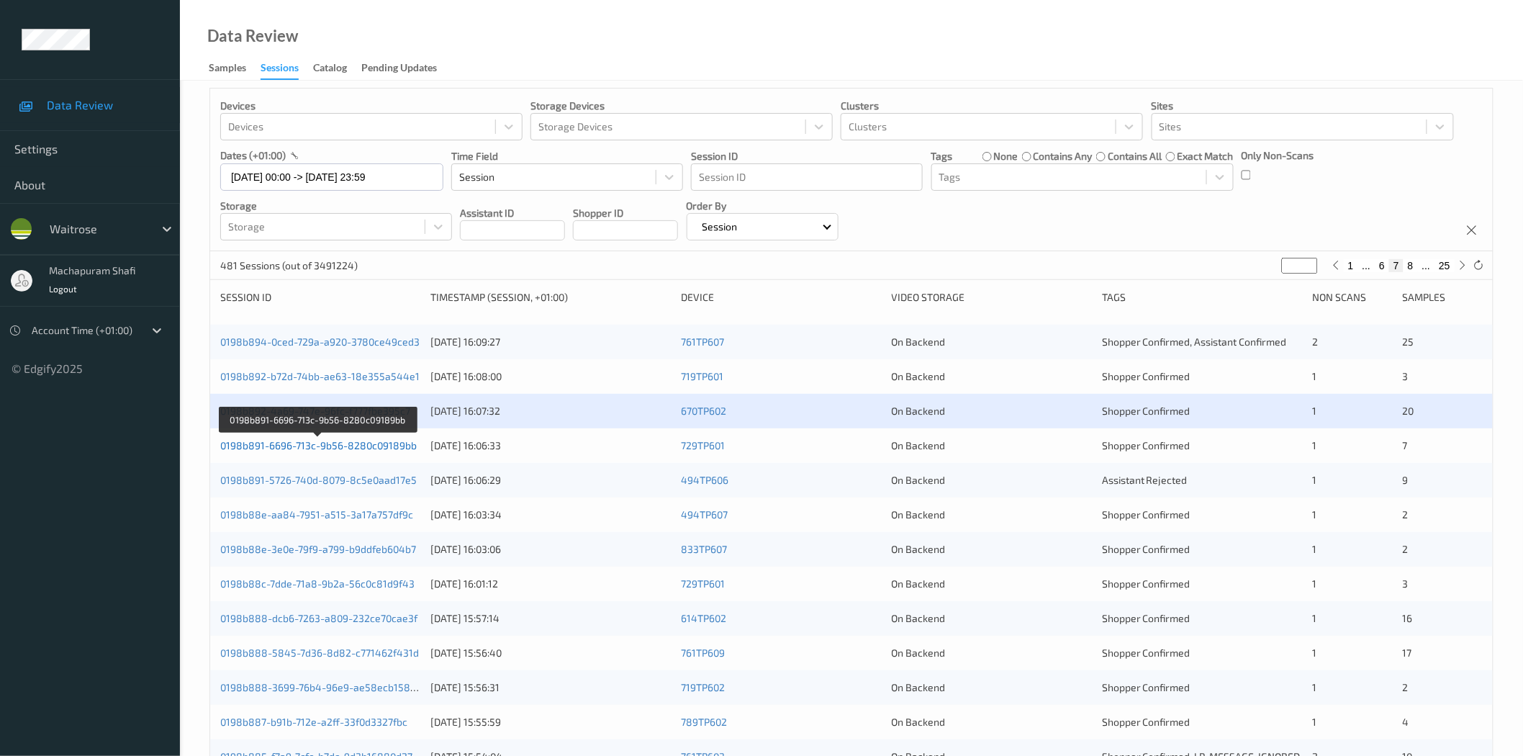
click at [379, 448] on link "0198b891-6696-713c-9b56-8280c09189bb" at bounding box center [318, 445] width 196 height 12
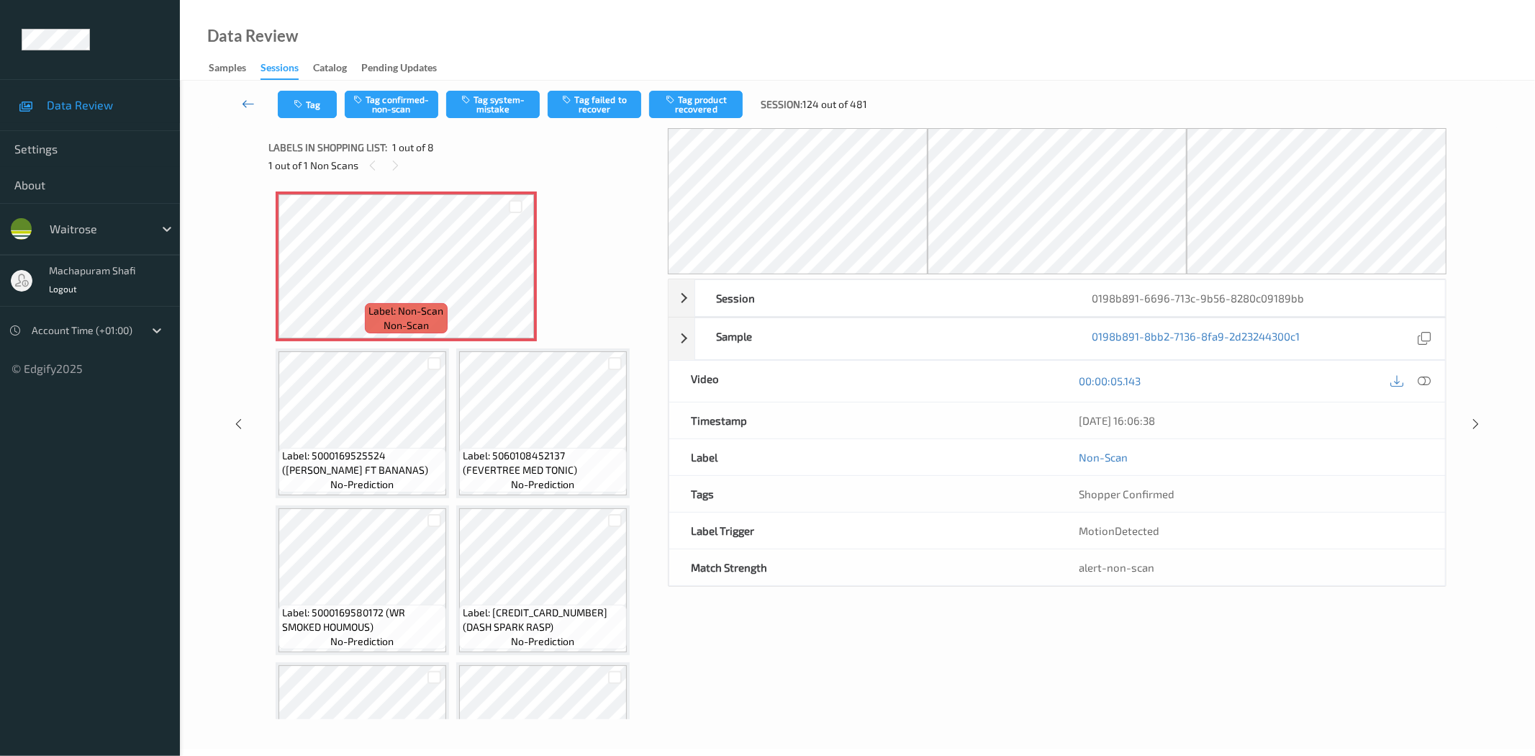
click at [248, 96] on icon at bounding box center [248, 103] width 13 height 14
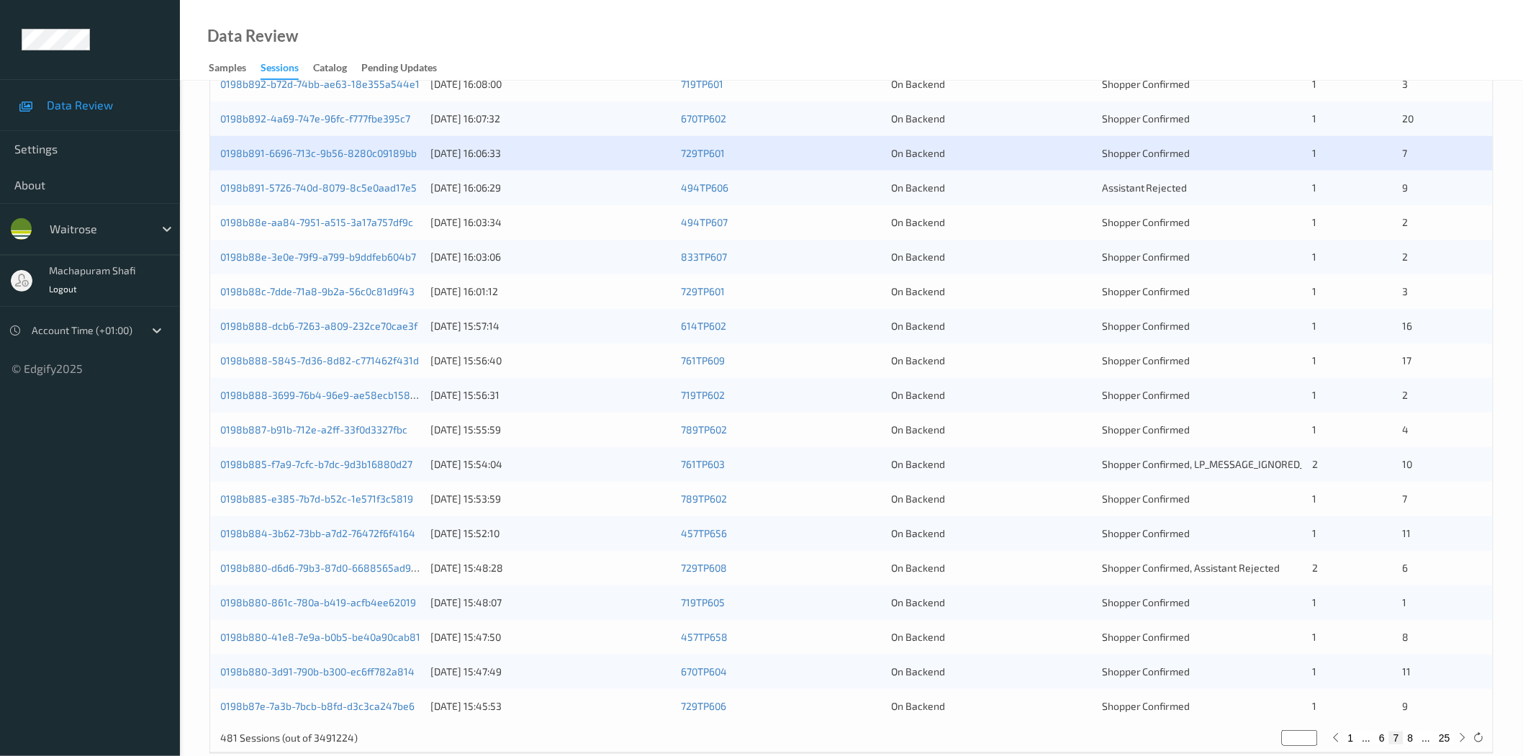
scroll to position [320, 0]
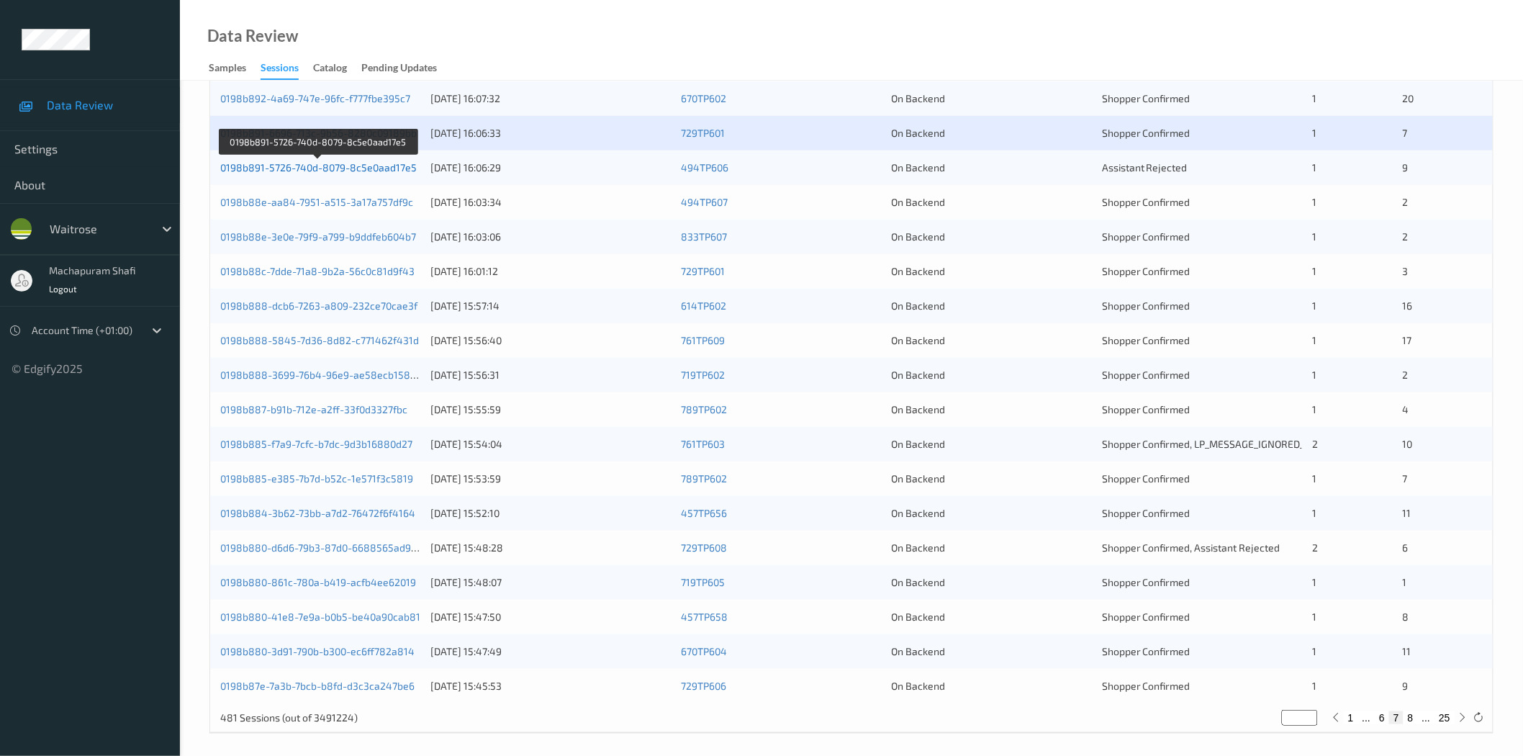
click at [333, 169] on link "0198b891-5726-740d-8079-8c5e0aad17e5" at bounding box center [318, 167] width 196 height 12
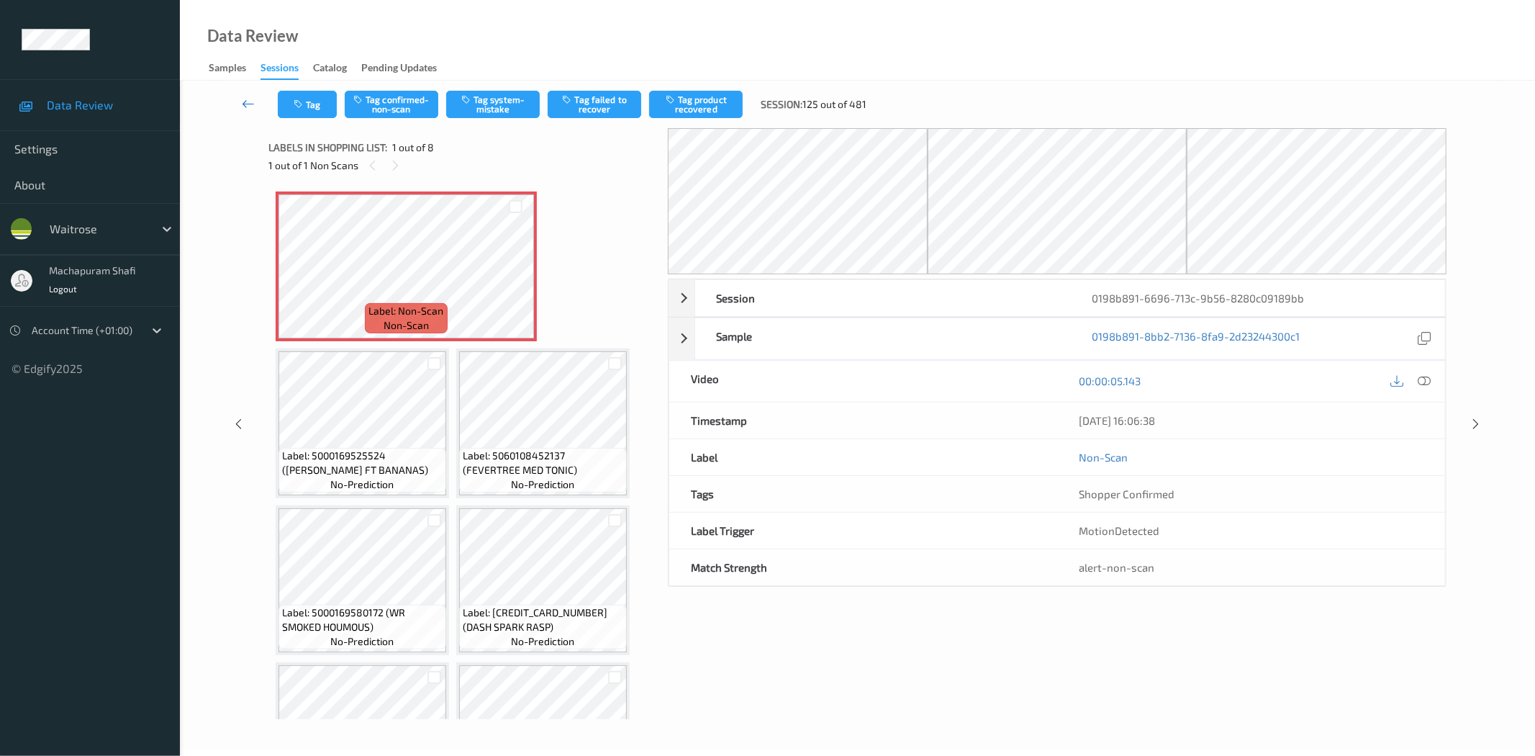
click at [248, 99] on icon at bounding box center [248, 103] width 13 height 14
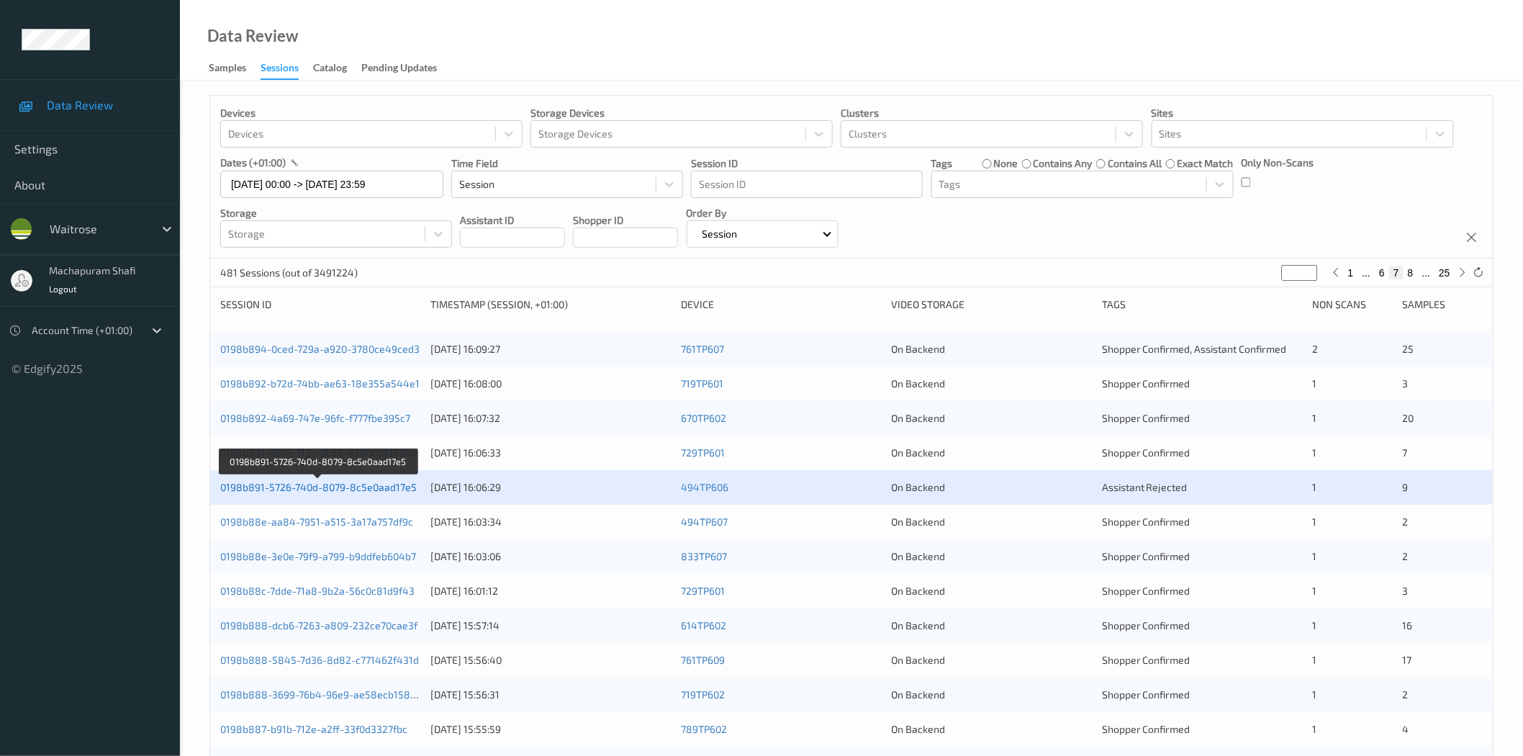
click at [350, 487] on link "0198b891-5726-740d-8079-8c5e0aad17e5" at bounding box center [318, 487] width 196 height 12
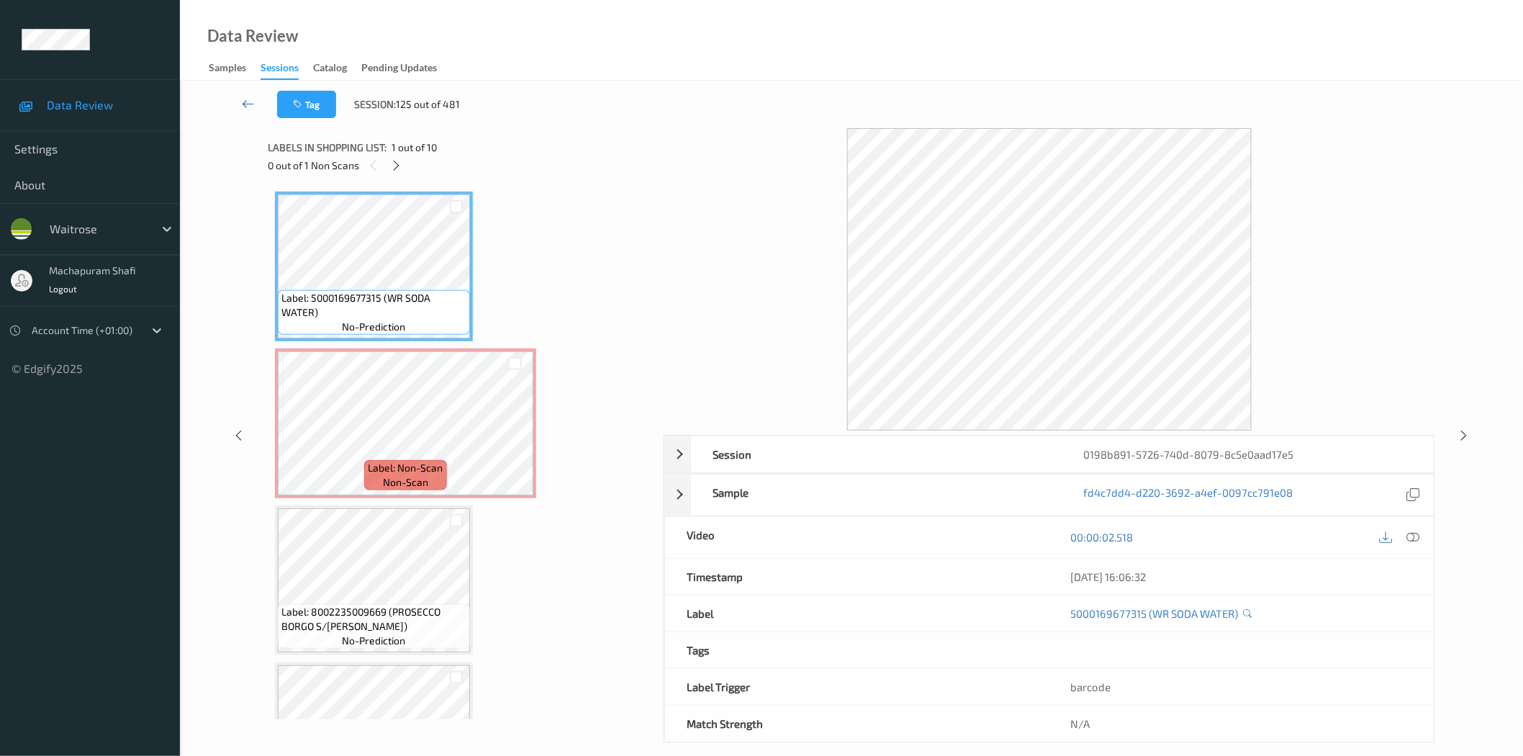
click at [246, 102] on icon at bounding box center [248, 103] width 13 height 14
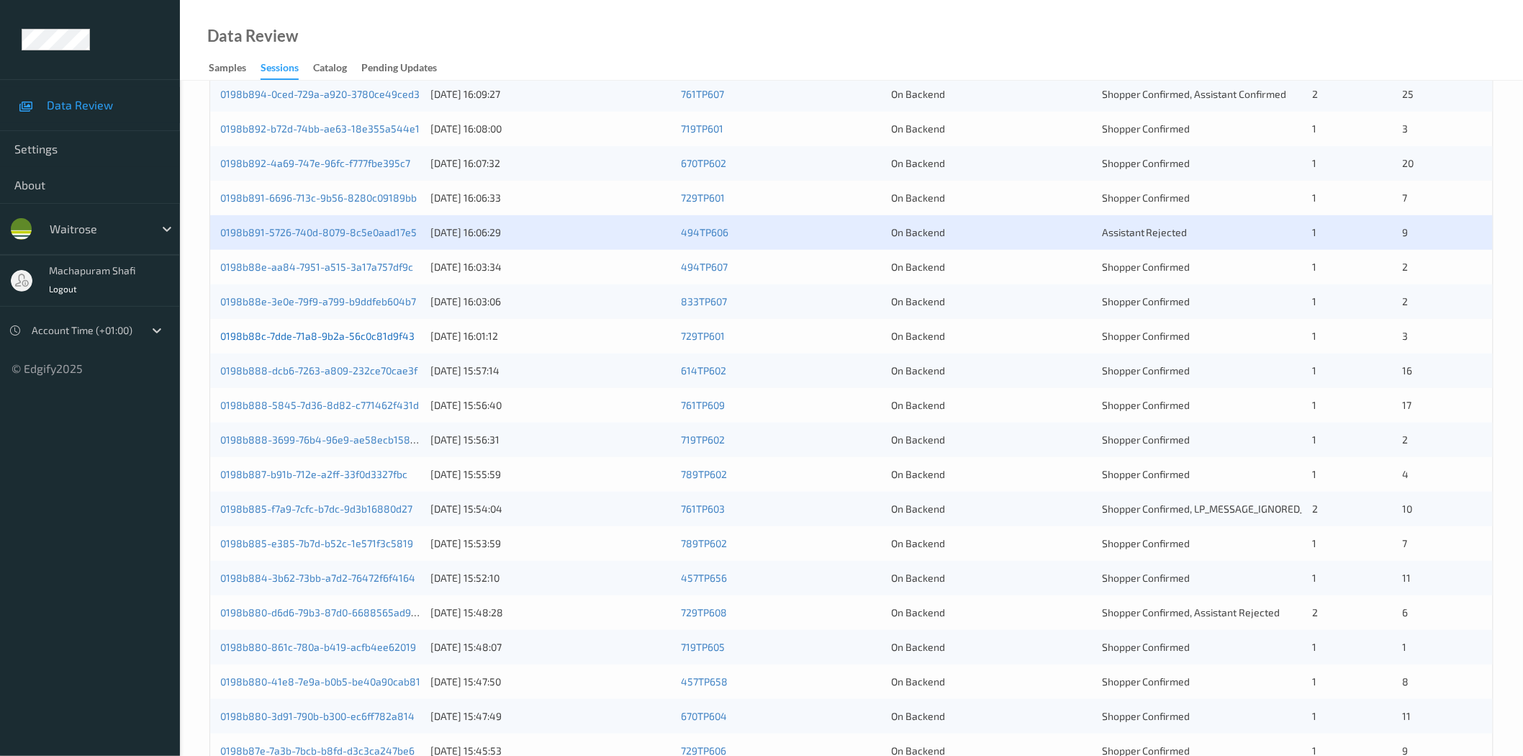
scroll to position [327, 0]
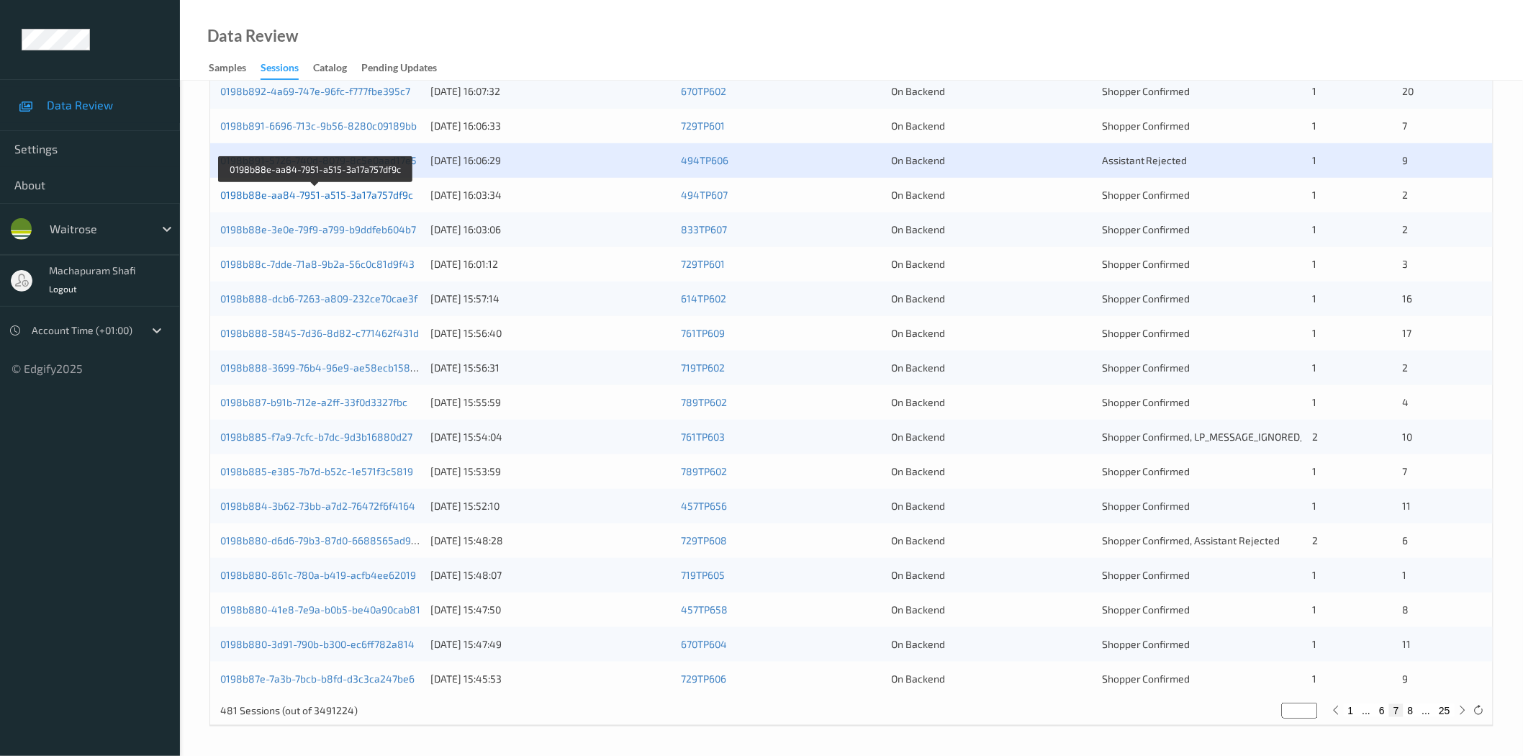
click at [339, 194] on link "0198b88e-aa84-7951-a515-3a17a757df9c" at bounding box center [316, 195] width 193 height 12
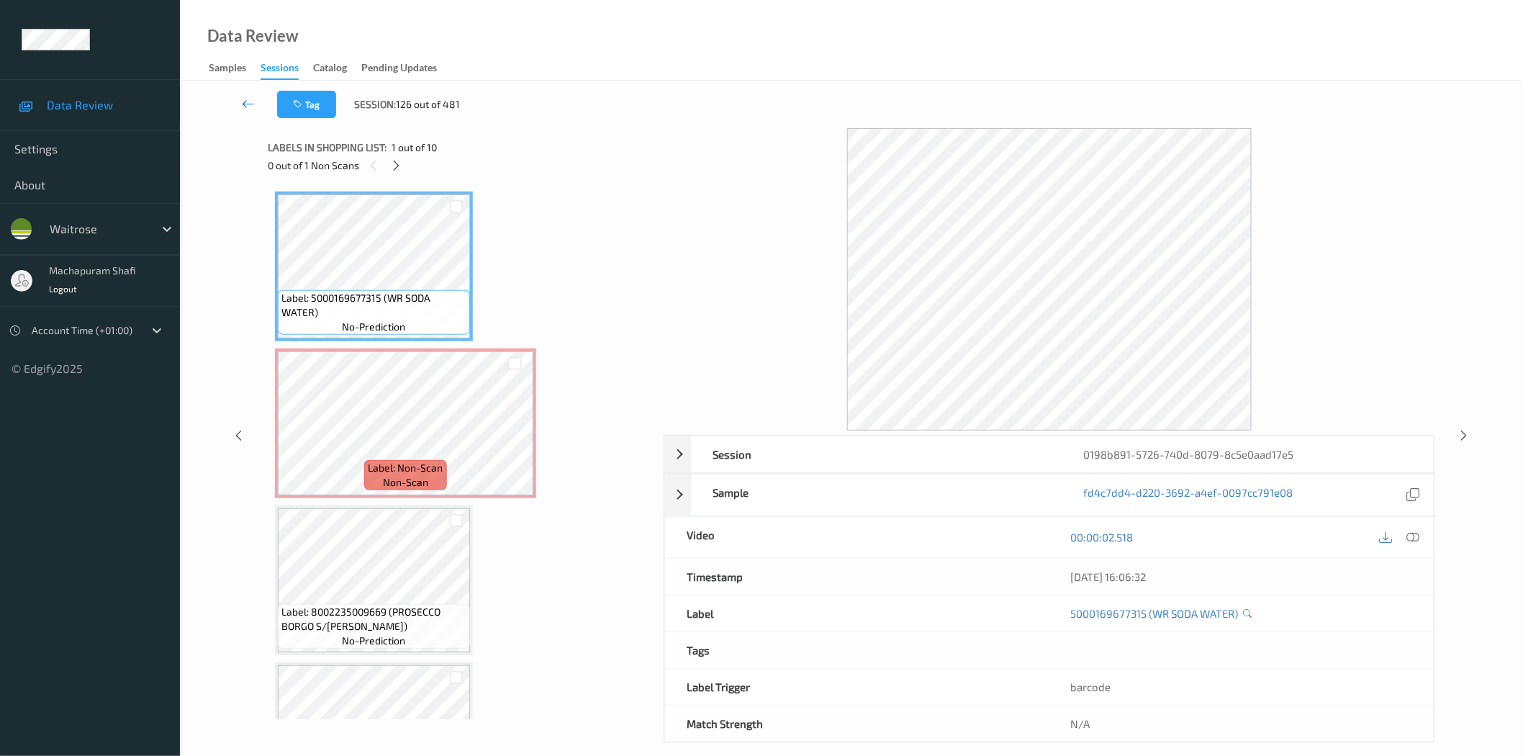
click at [245, 103] on icon at bounding box center [248, 103] width 13 height 14
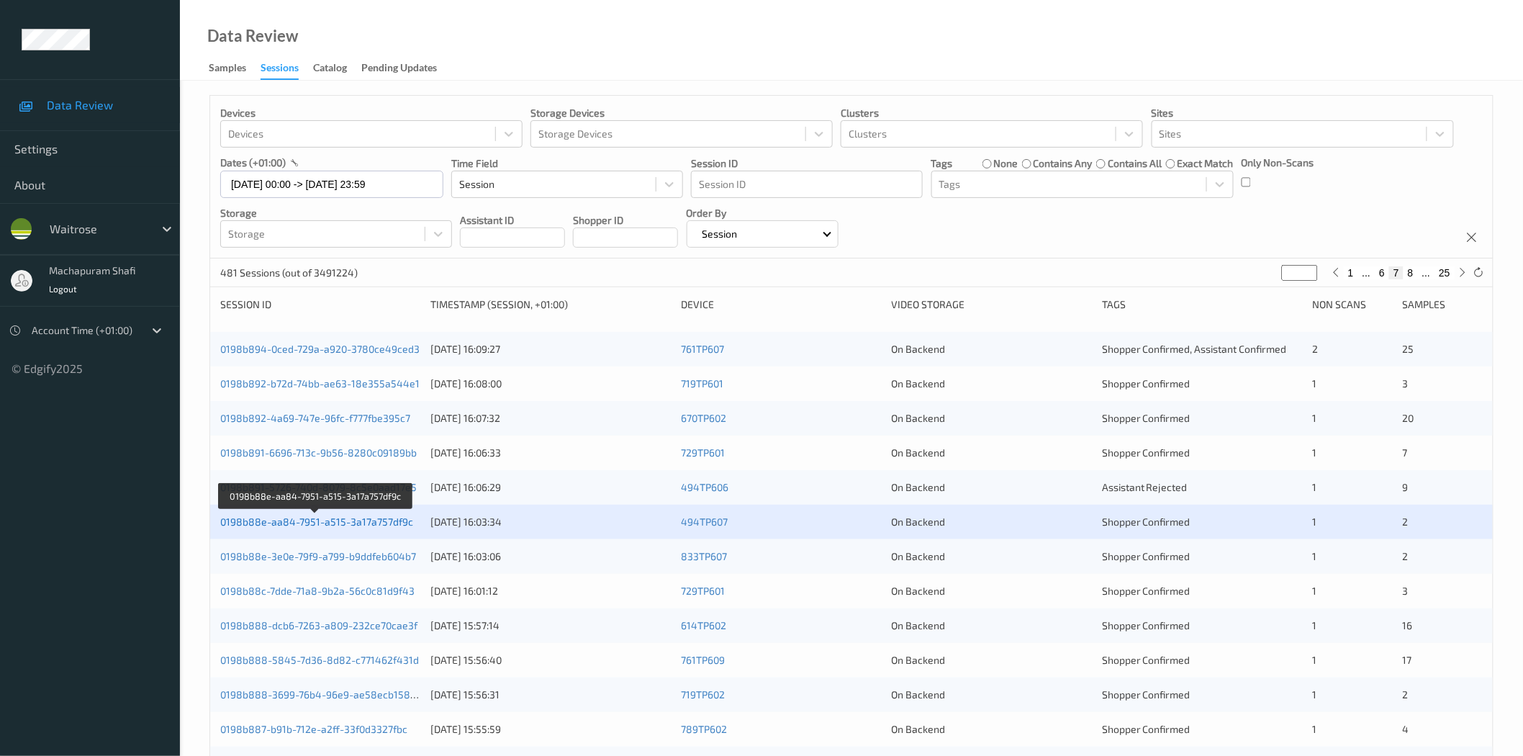
click at [358, 526] on link "0198b88e-aa84-7951-a515-3a17a757df9c" at bounding box center [316, 521] width 193 height 12
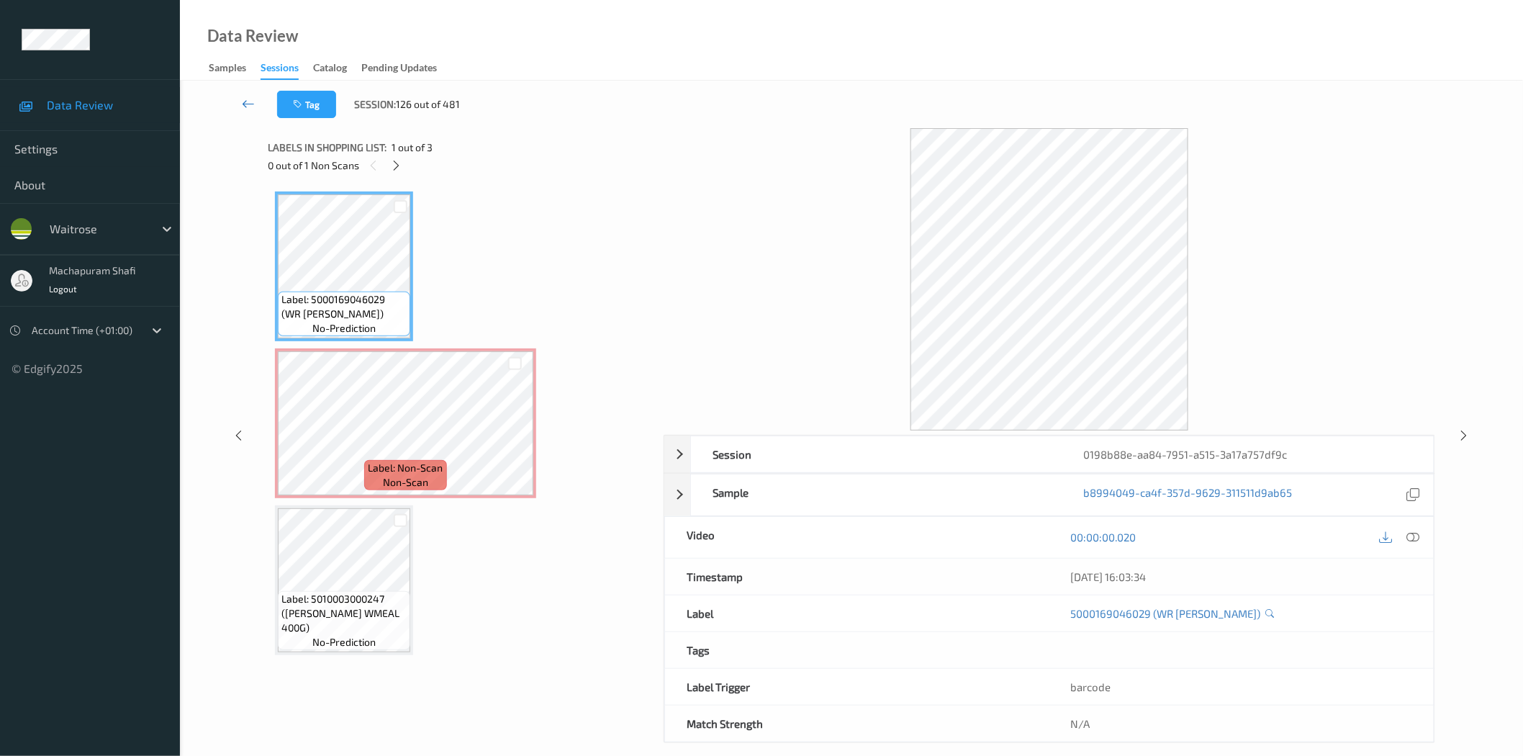
click at [249, 103] on icon at bounding box center [248, 103] width 13 height 14
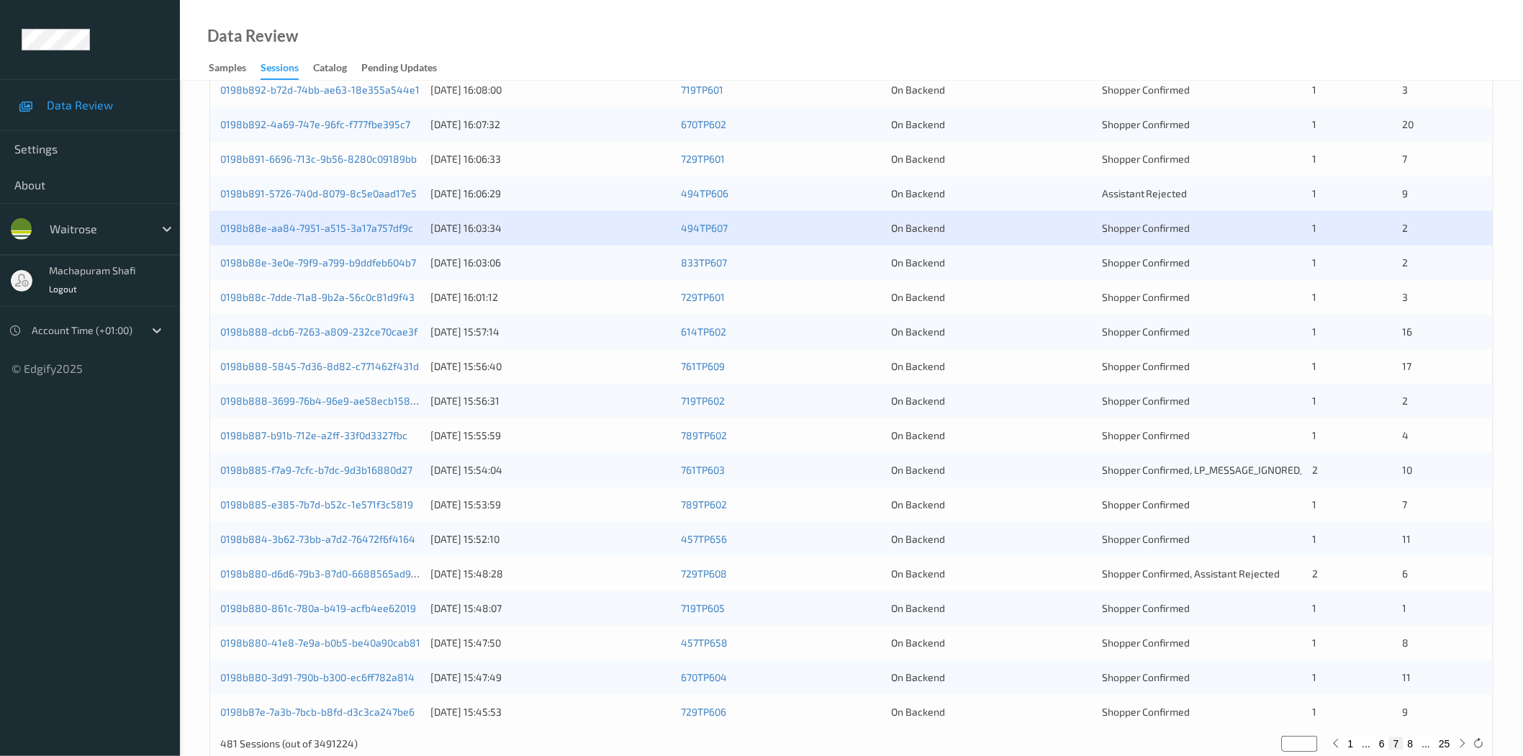
scroll to position [327, 0]
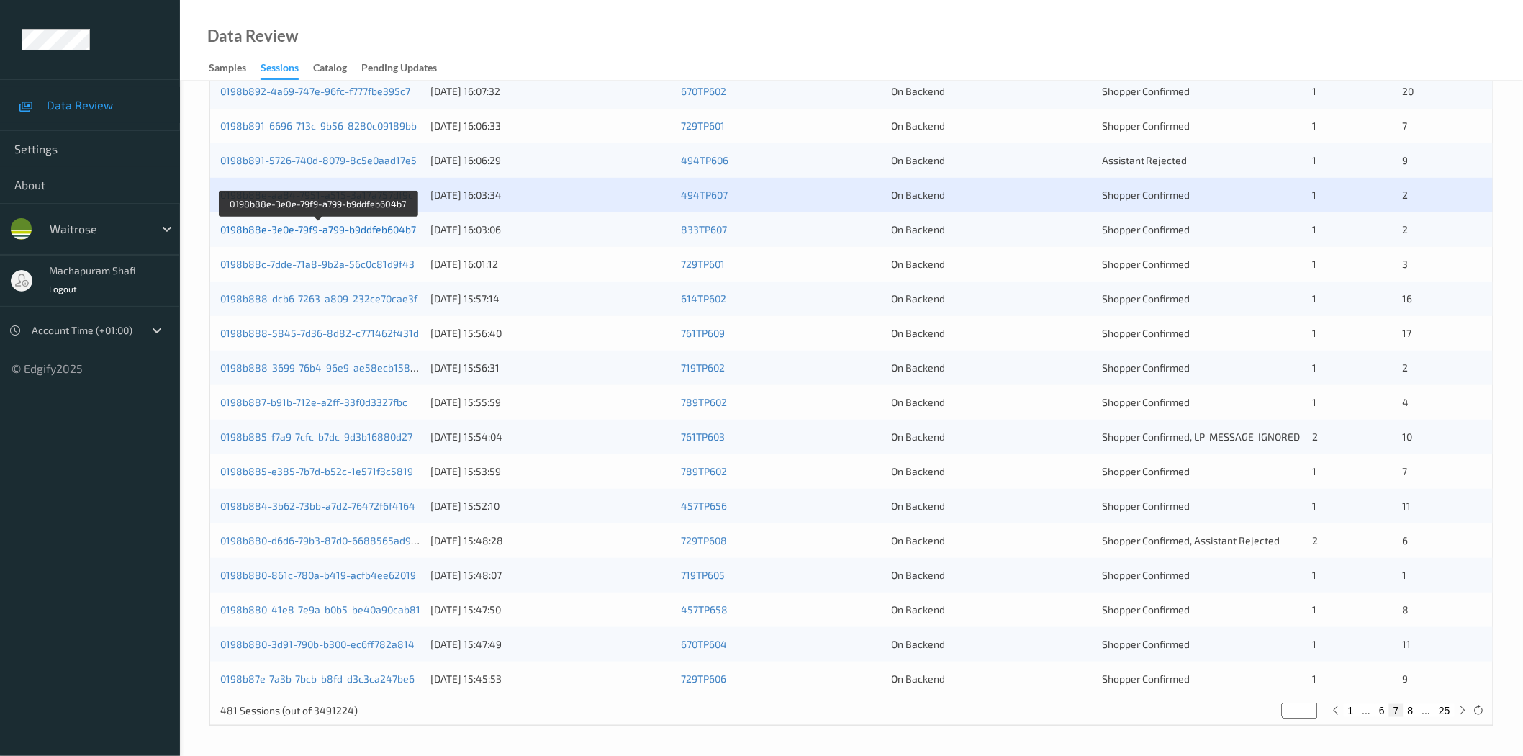
click at [367, 234] on link "0198b88e-3e0e-79f9-a799-b9ddfeb604b7" at bounding box center [318, 229] width 196 height 12
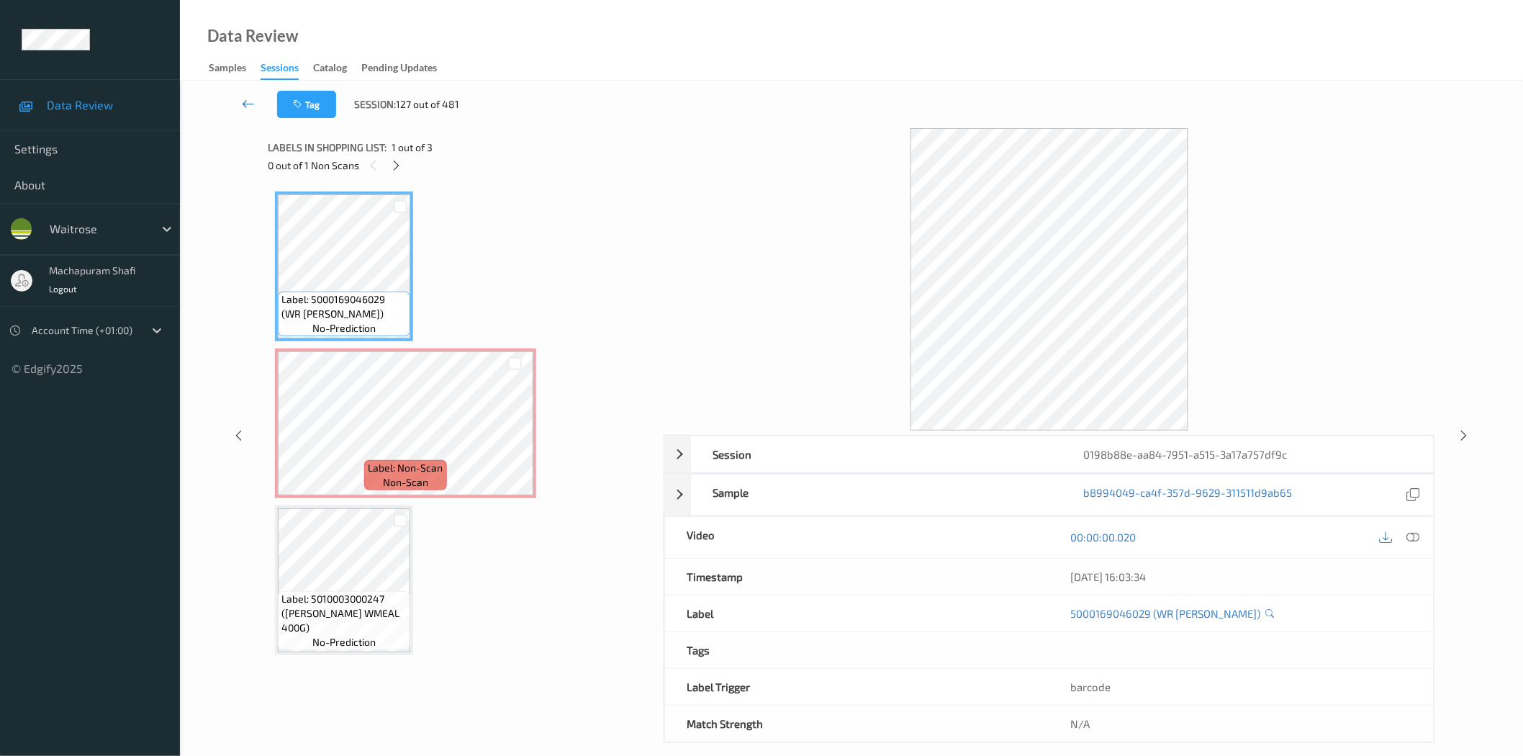
click at [242, 103] on icon at bounding box center [248, 103] width 13 height 14
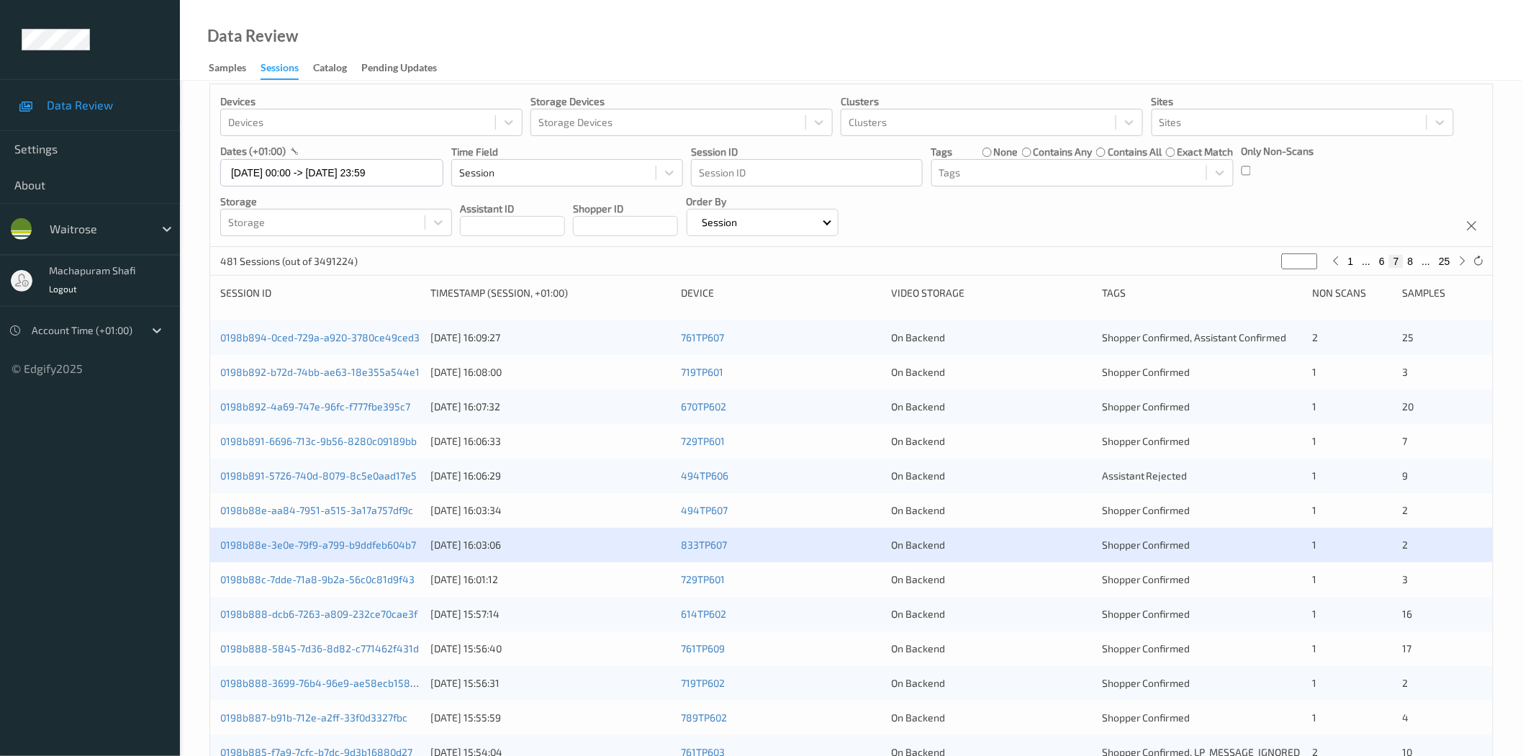
scroll to position [320, 0]
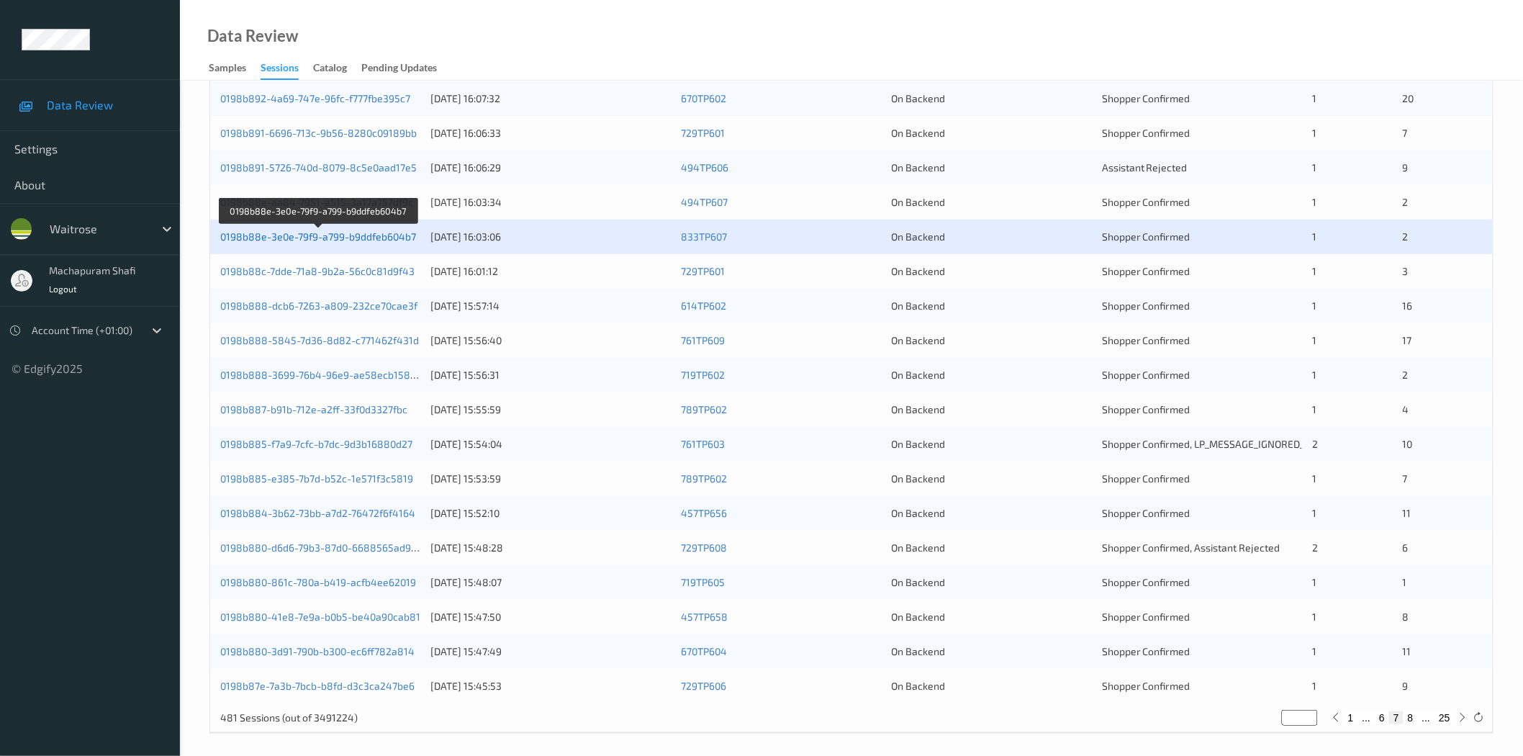
click at [336, 240] on link "0198b88e-3e0e-79f9-a799-b9ddfeb604b7" at bounding box center [318, 236] width 196 height 12
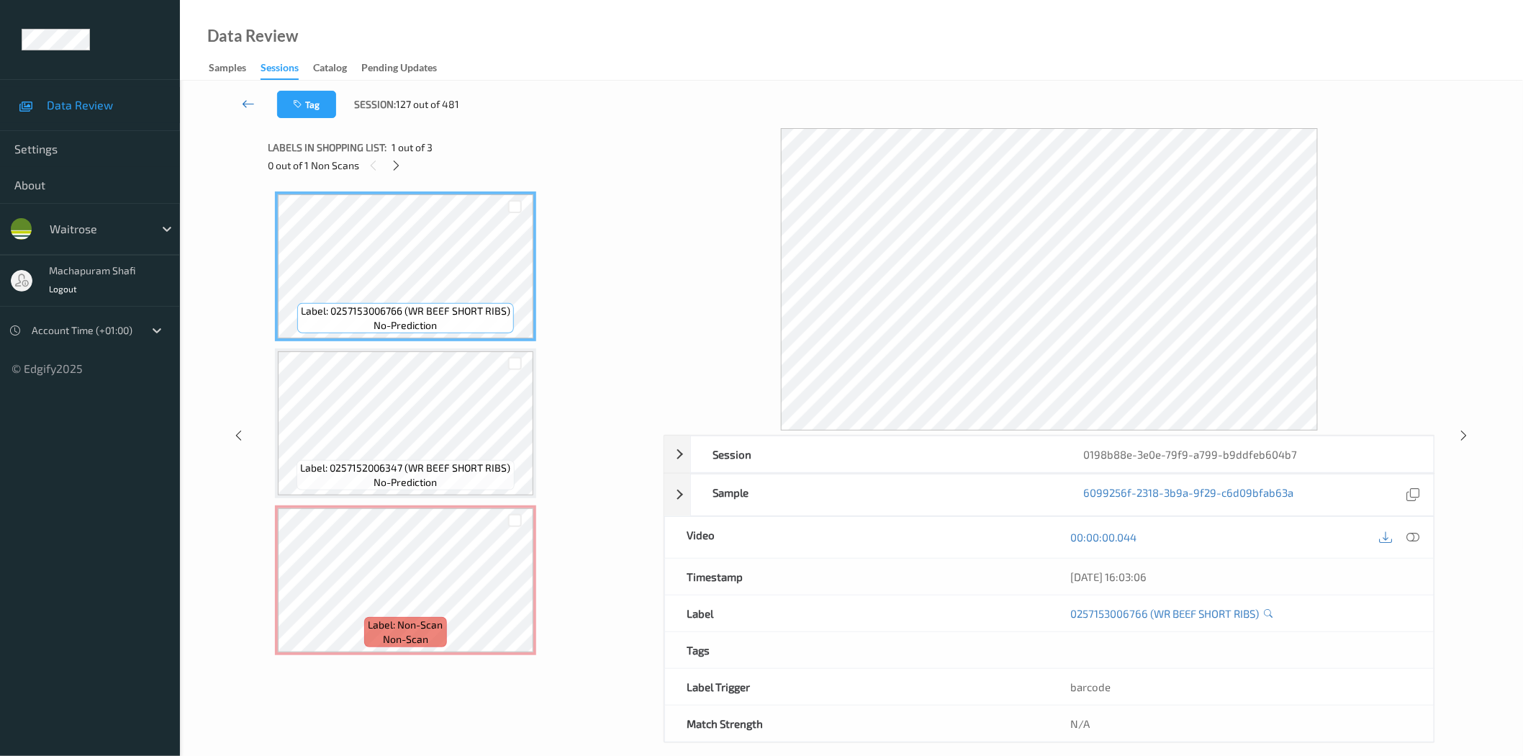
click at [248, 103] on icon at bounding box center [248, 103] width 13 height 14
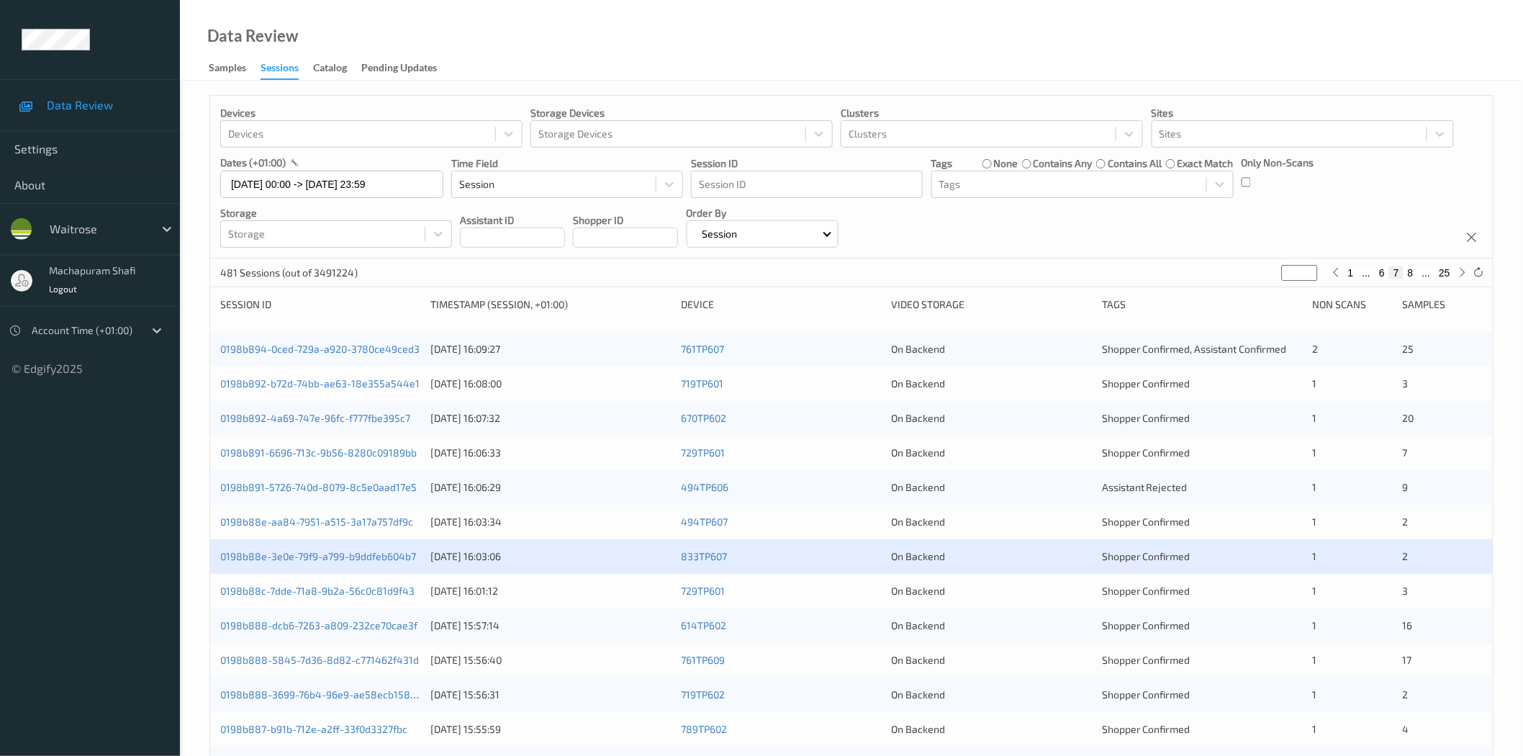
scroll to position [320, 0]
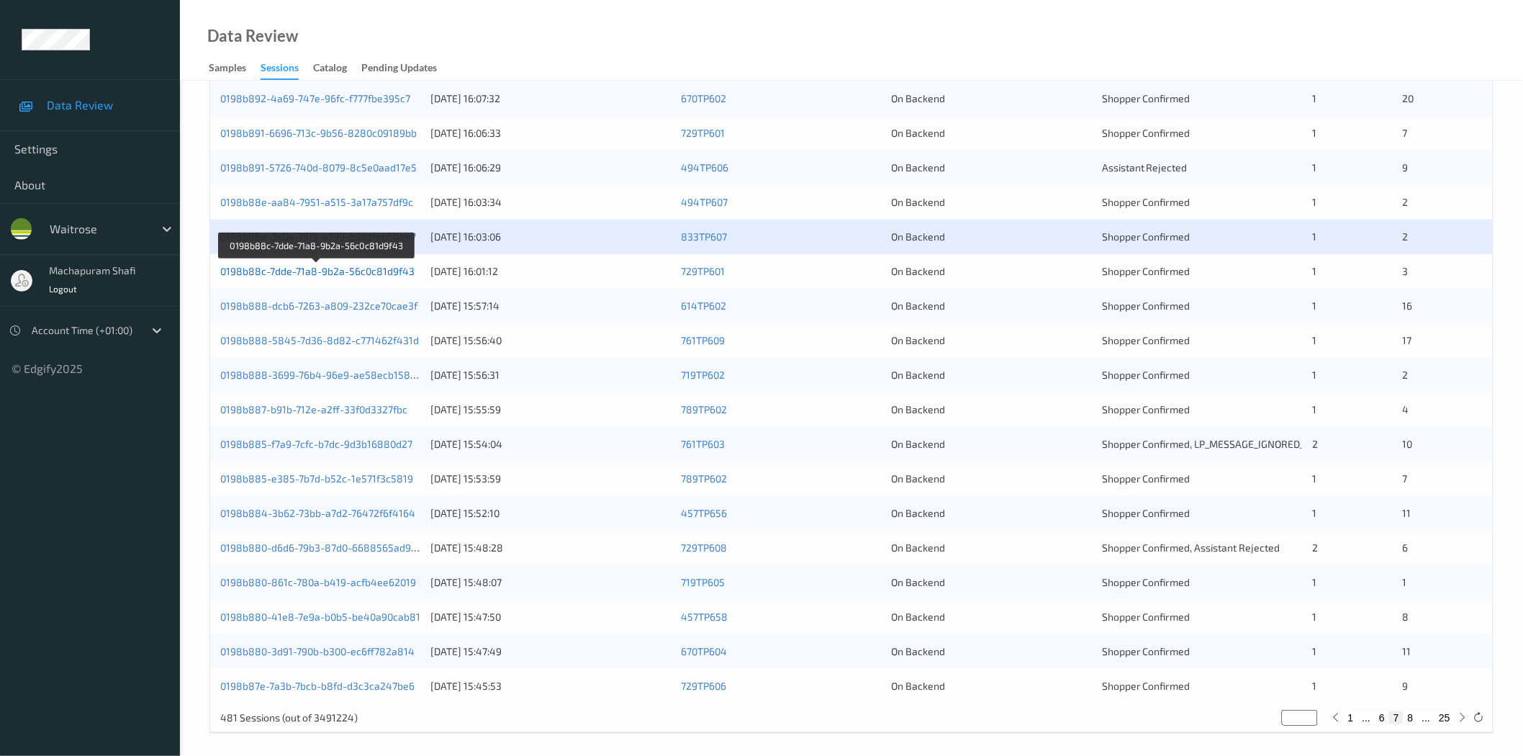
click at [341, 271] on link "0198b88c-7dde-71a8-9b2a-56c0c81d9f43" at bounding box center [317, 271] width 194 height 12
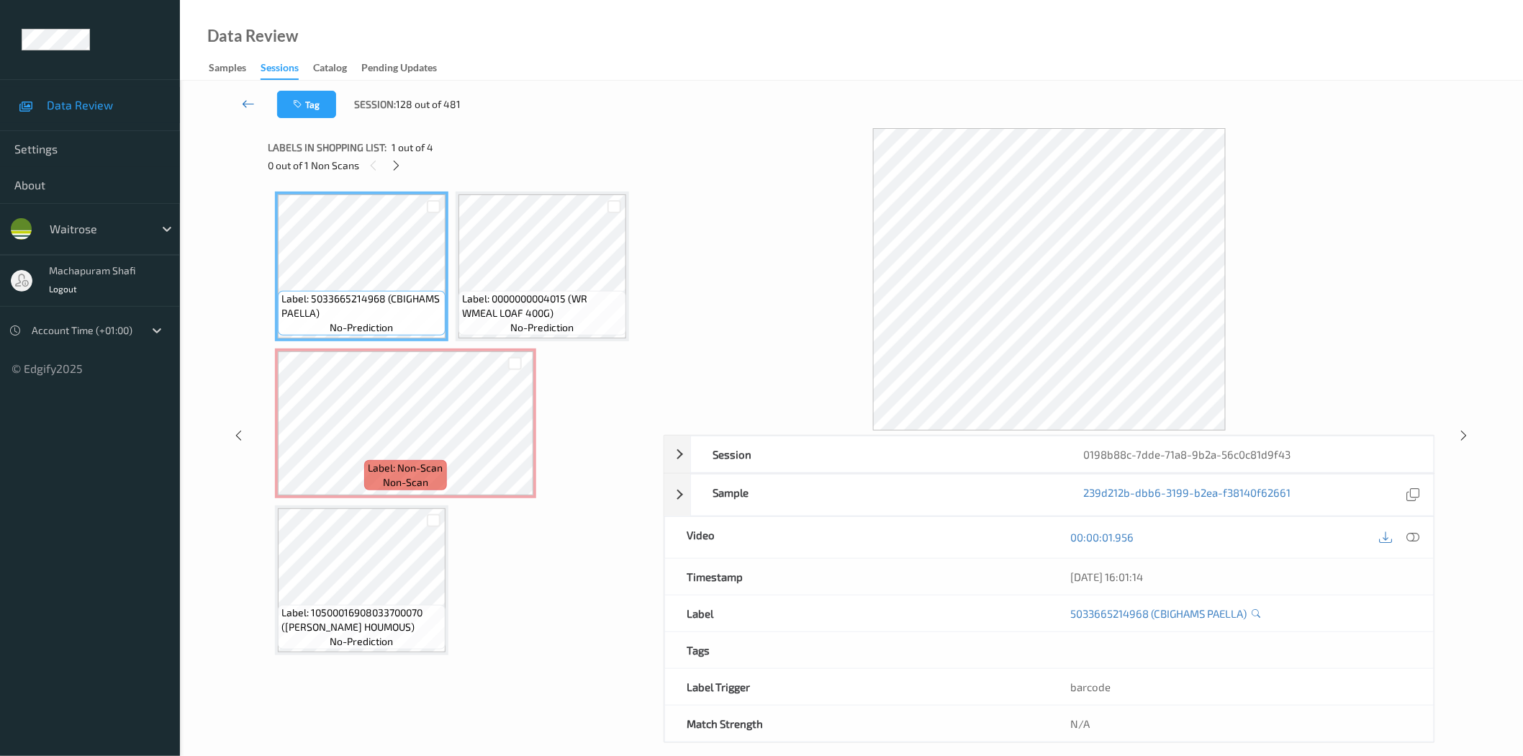
click at [240, 103] on link at bounding box center [249, 104] width 58 height 27
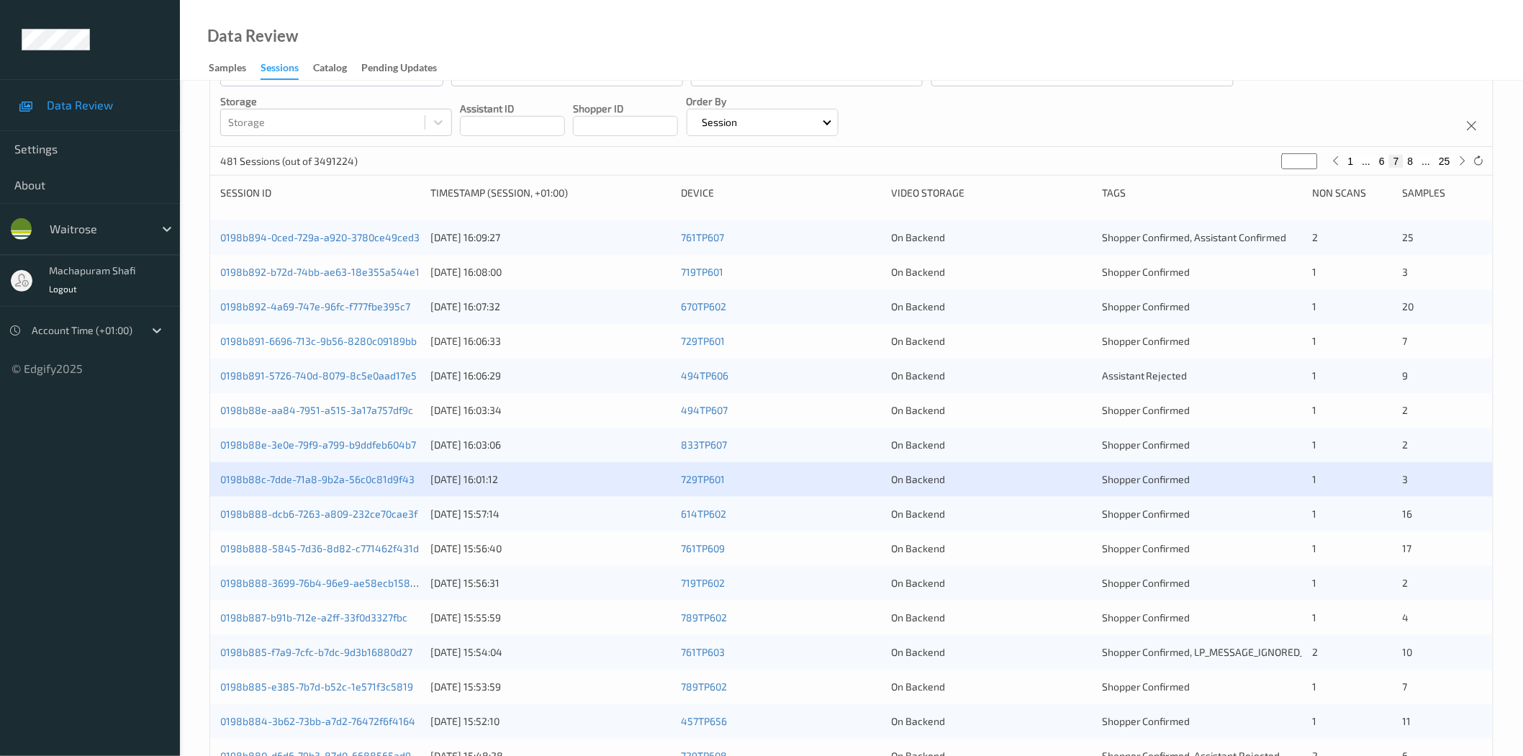
scroll to position [320, 0]
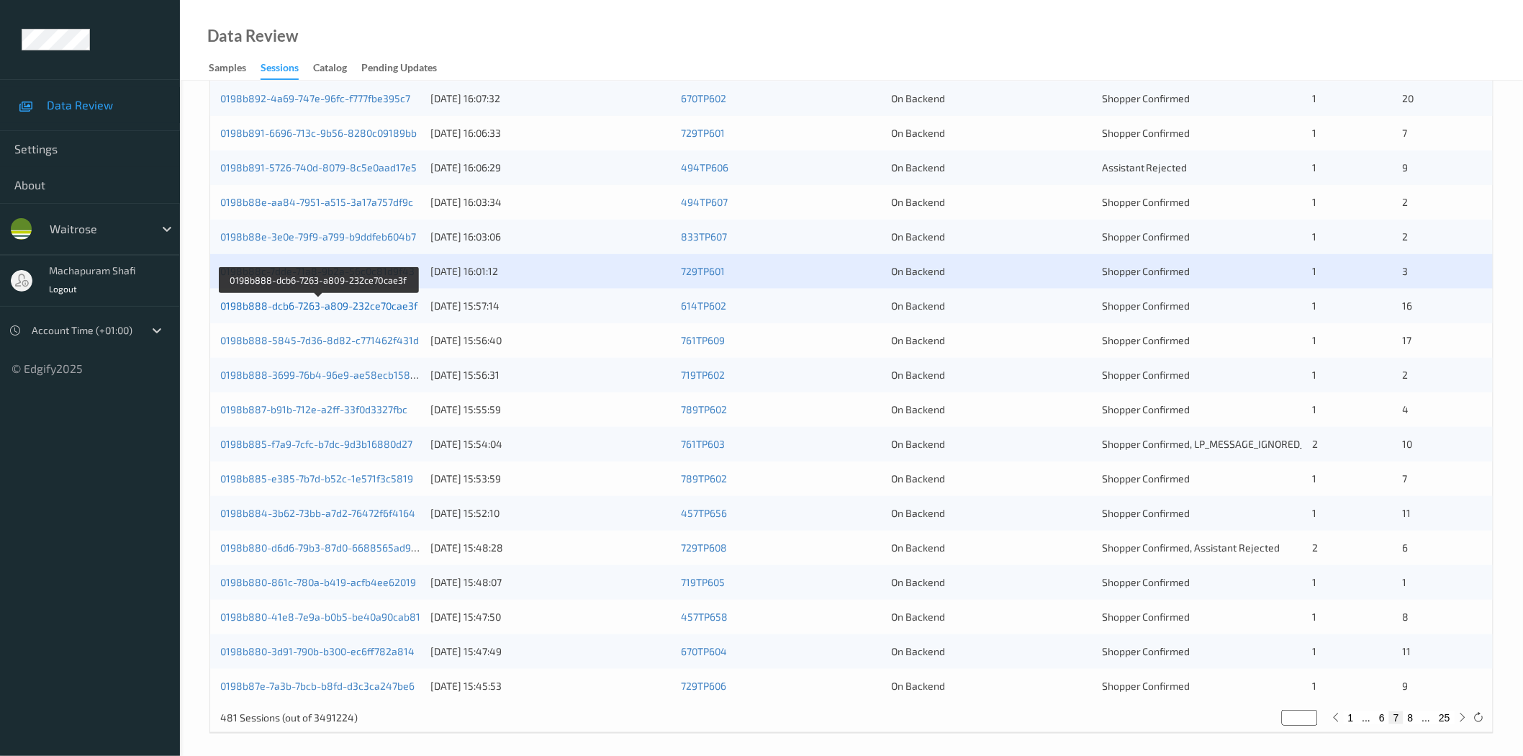
click at [345, 303] on link "0198b888-dcb6-7263-a809-232ce70cae3f" at bounding box center [318, 305] width 197 height 12
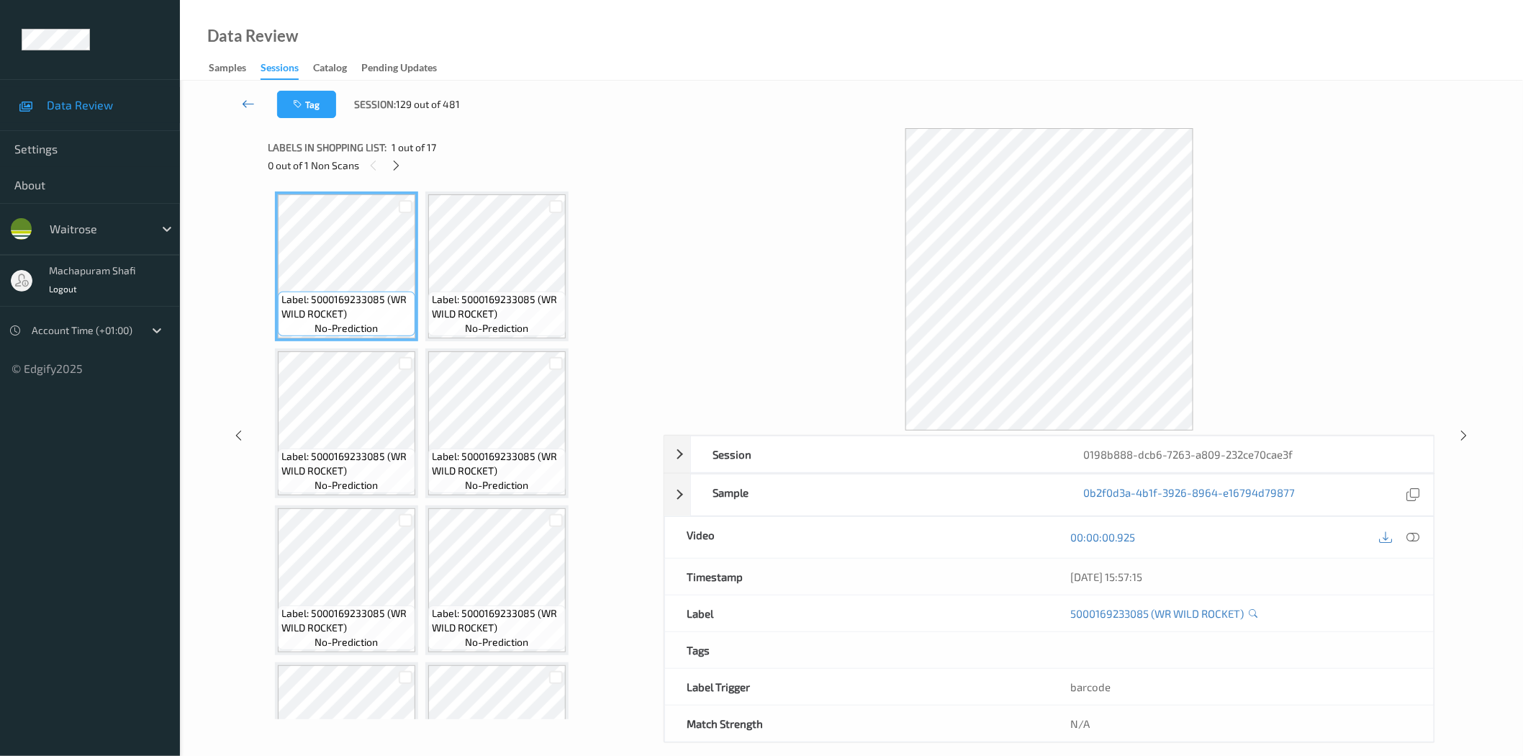
click at [254, 105] on icon at bounding box center [248, 103] width 13 height 14
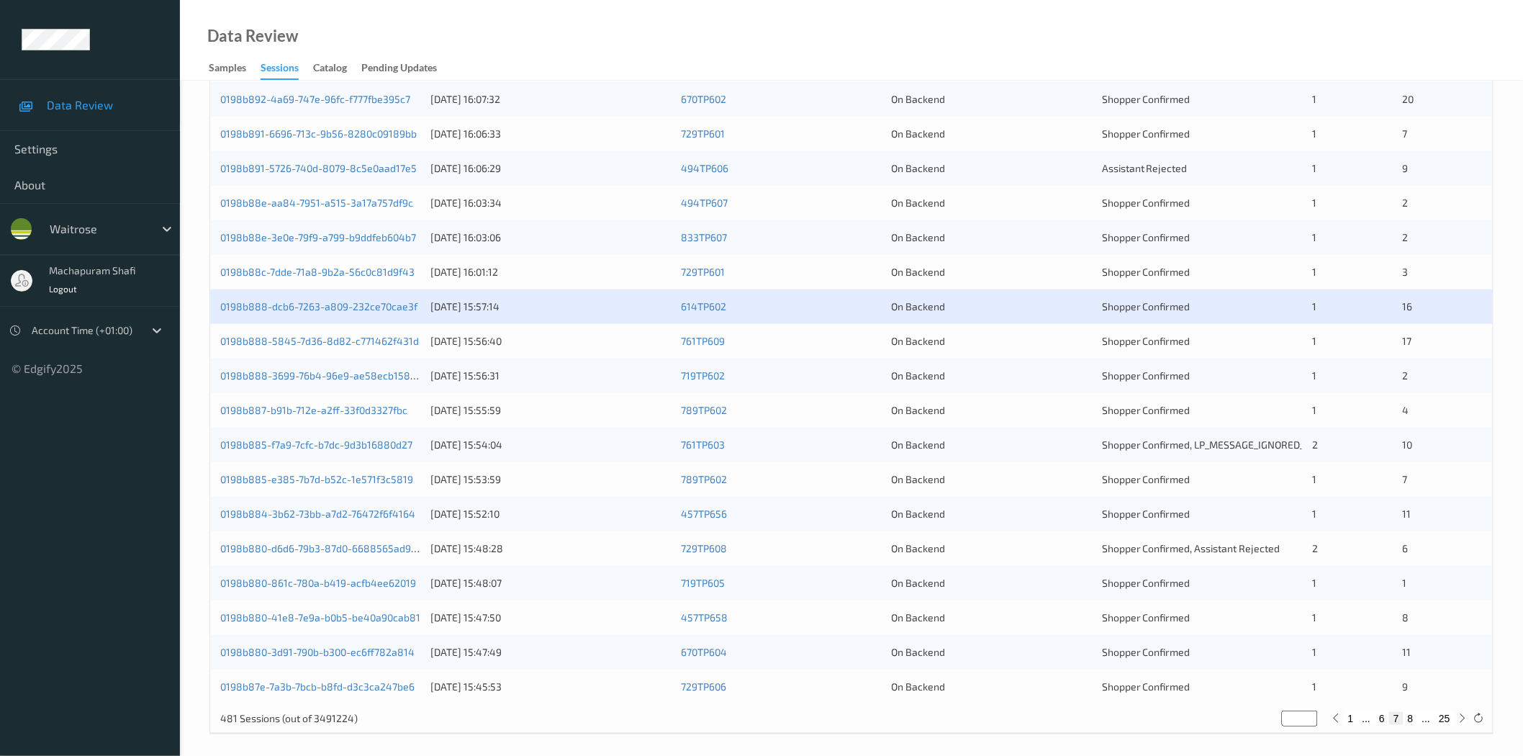
scroll to position [320, 0]
click at [358, 341] on link "0198b888-5845-7d36-8d82-c771462f431d" at bounding box center [319, 340] width 199 height 12
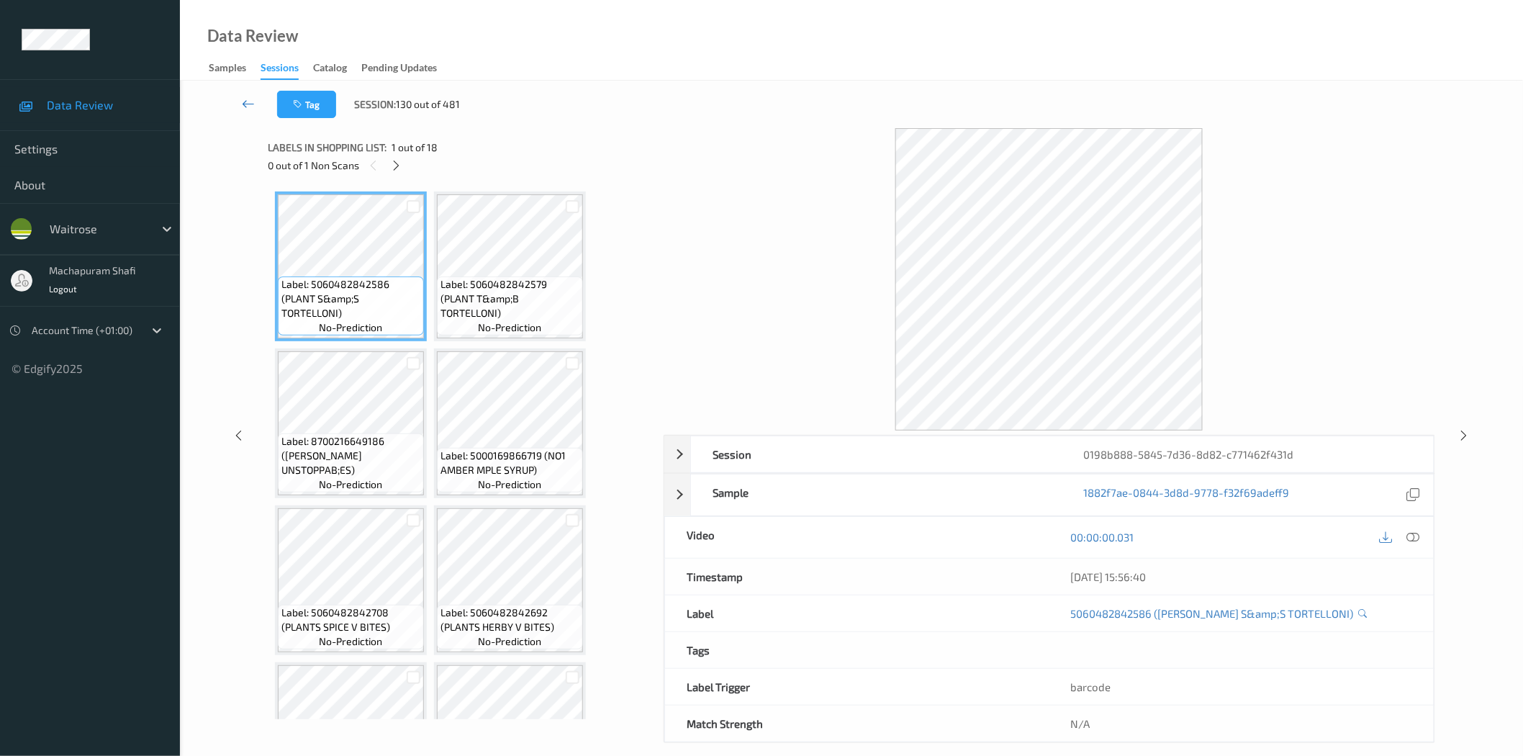
click at [243, 97] on icon at bounding box center [248, 103] width 13 height 14
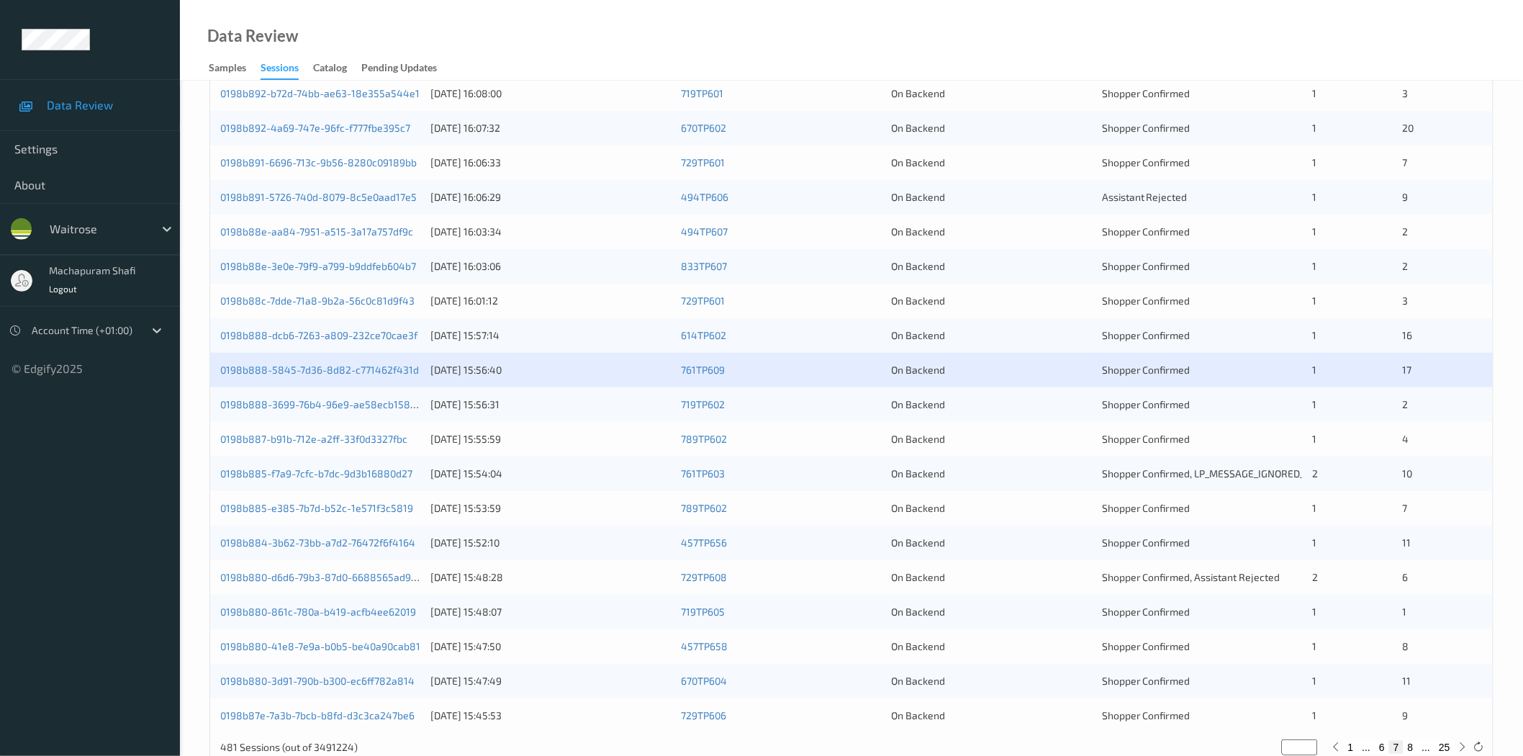
scroll to position [327, 0]
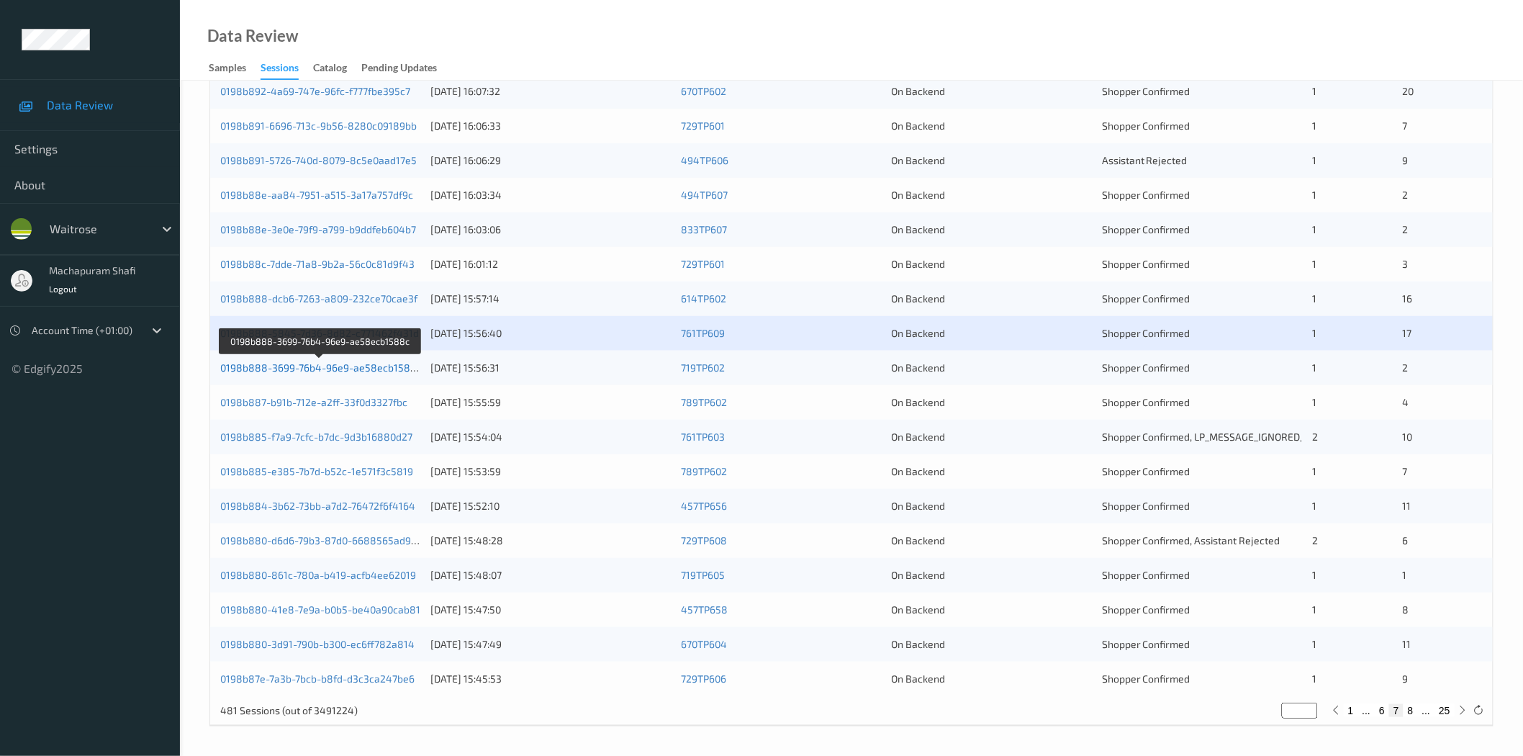
click at [308, 369] on link "0198b888-3699-76b4-96e9-ae58ecb1588c" at bounding box center [321, 367] width 202 height 12
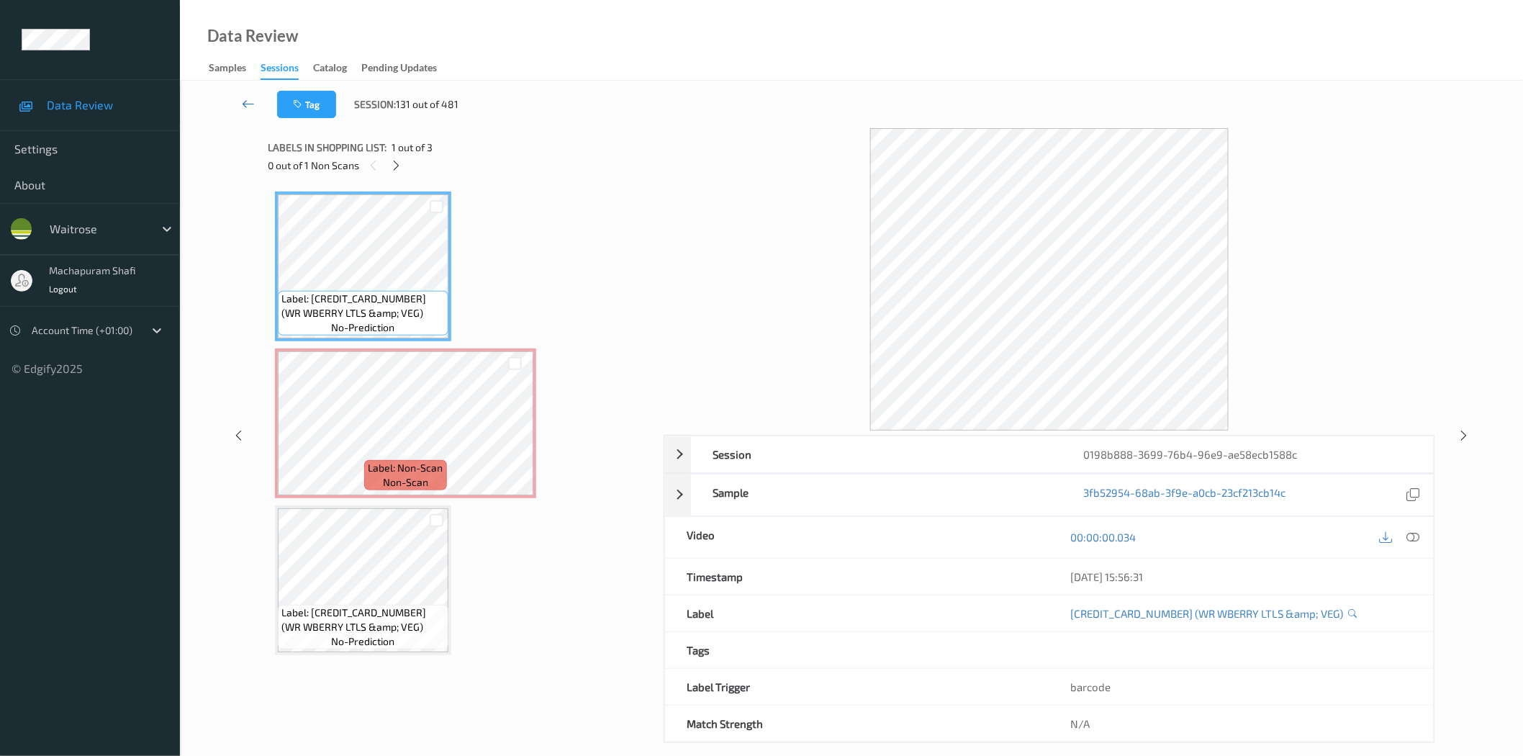
click at [243, 101] on icon at bounding box center [248, 103] width 13 height 14
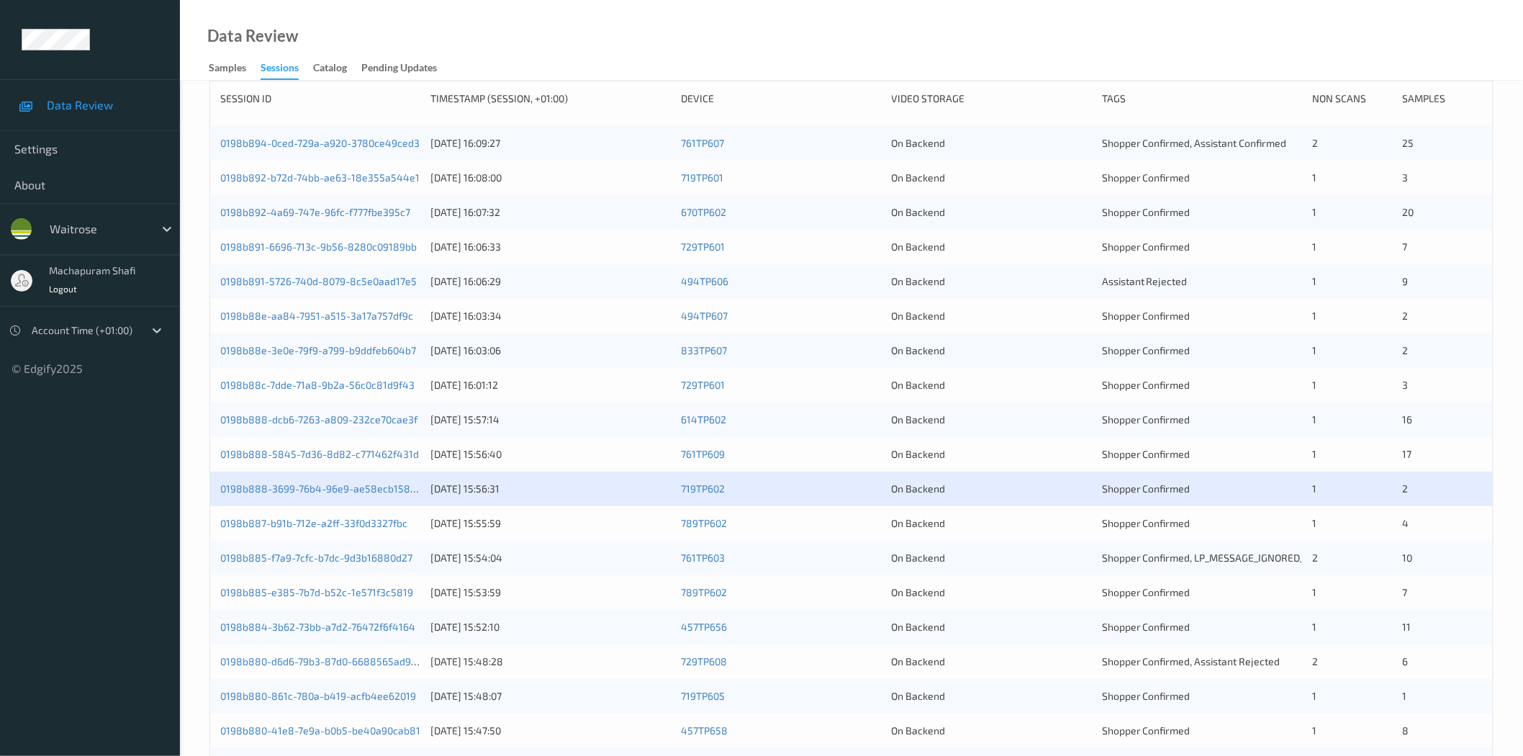
scroll to position [327, 0]
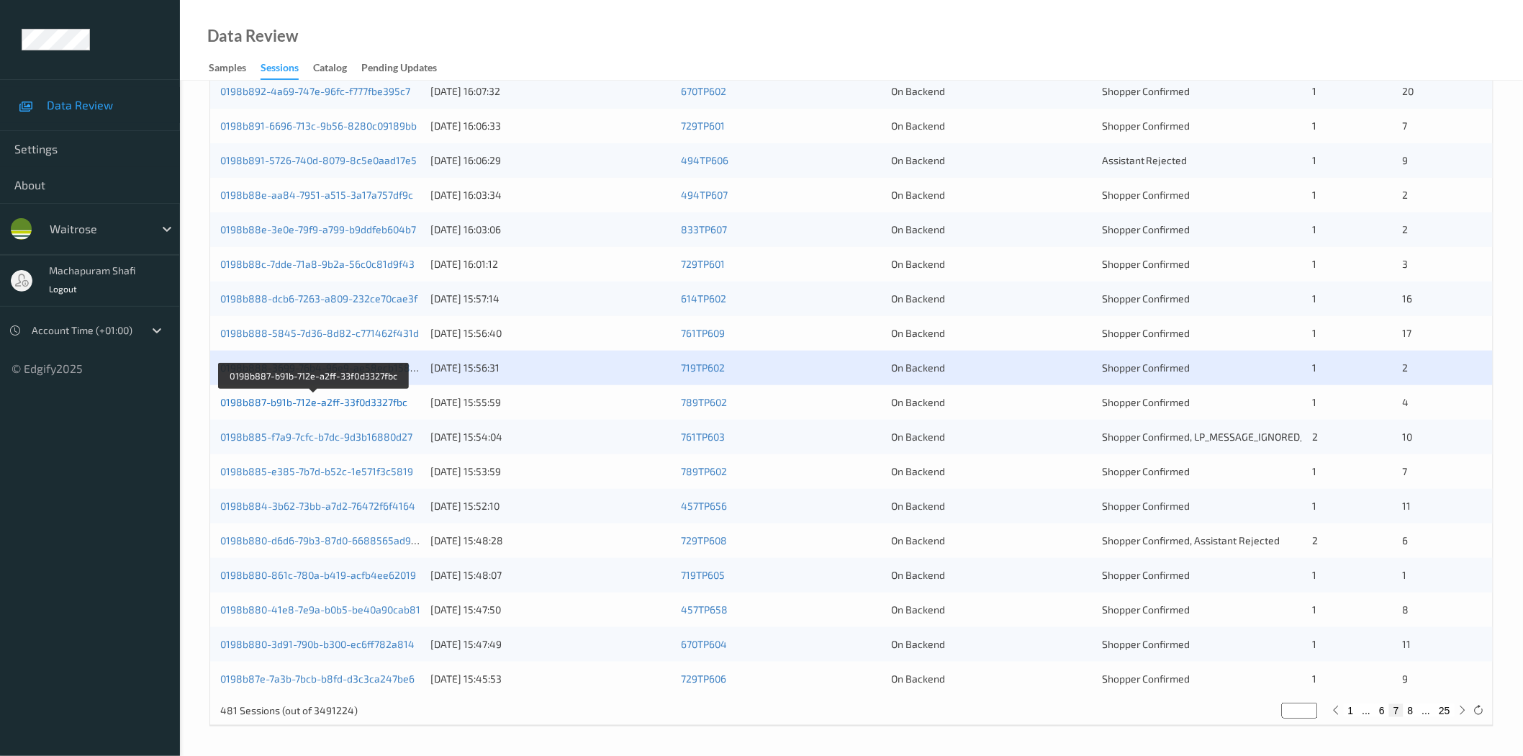
click at [366, 400] on link "0198b887-b91b-712e-a2ff-33f0d3327fbc" at bounding box center [313, 402] width 187 height 12
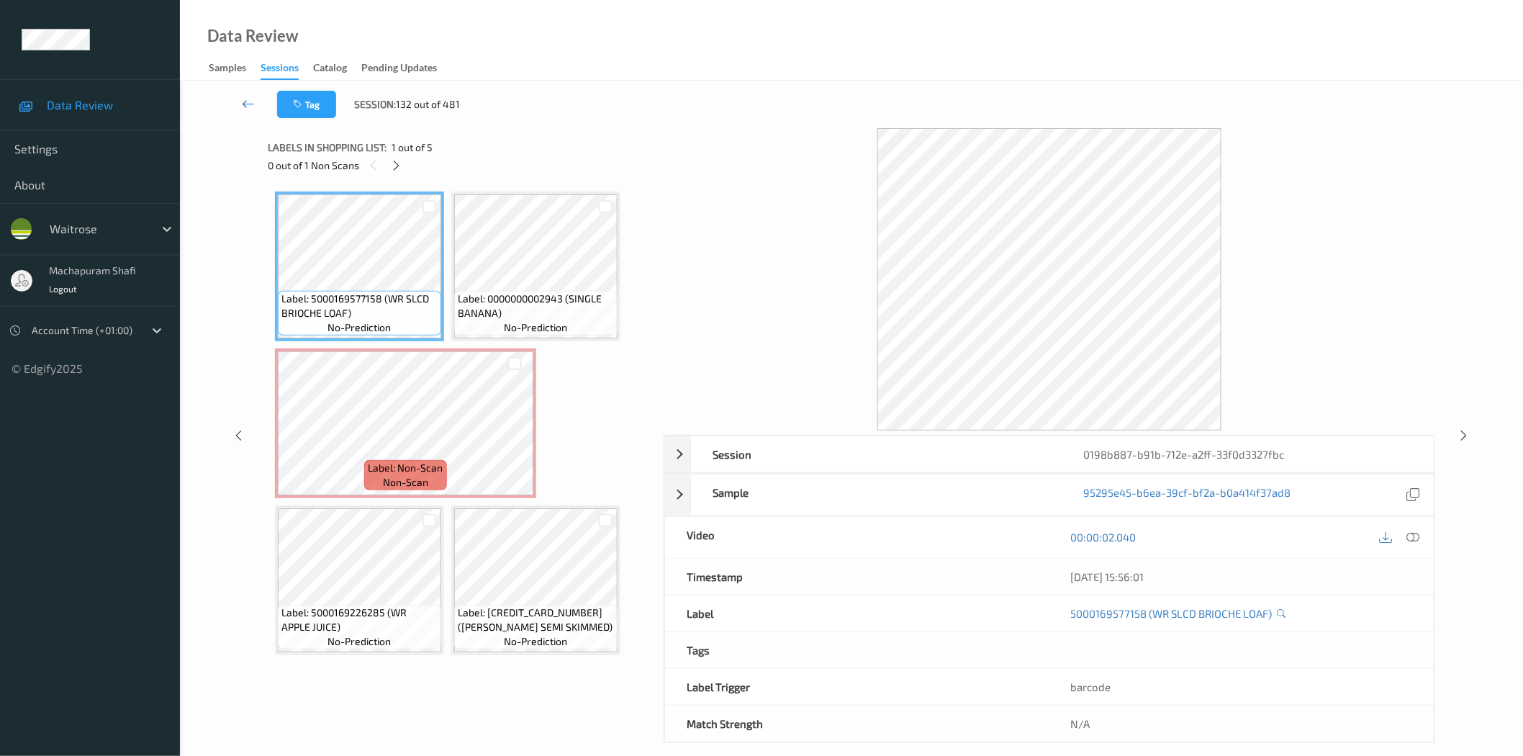
click at [248, 99] on icon at bounding box center [248, 103] width 13 height 14
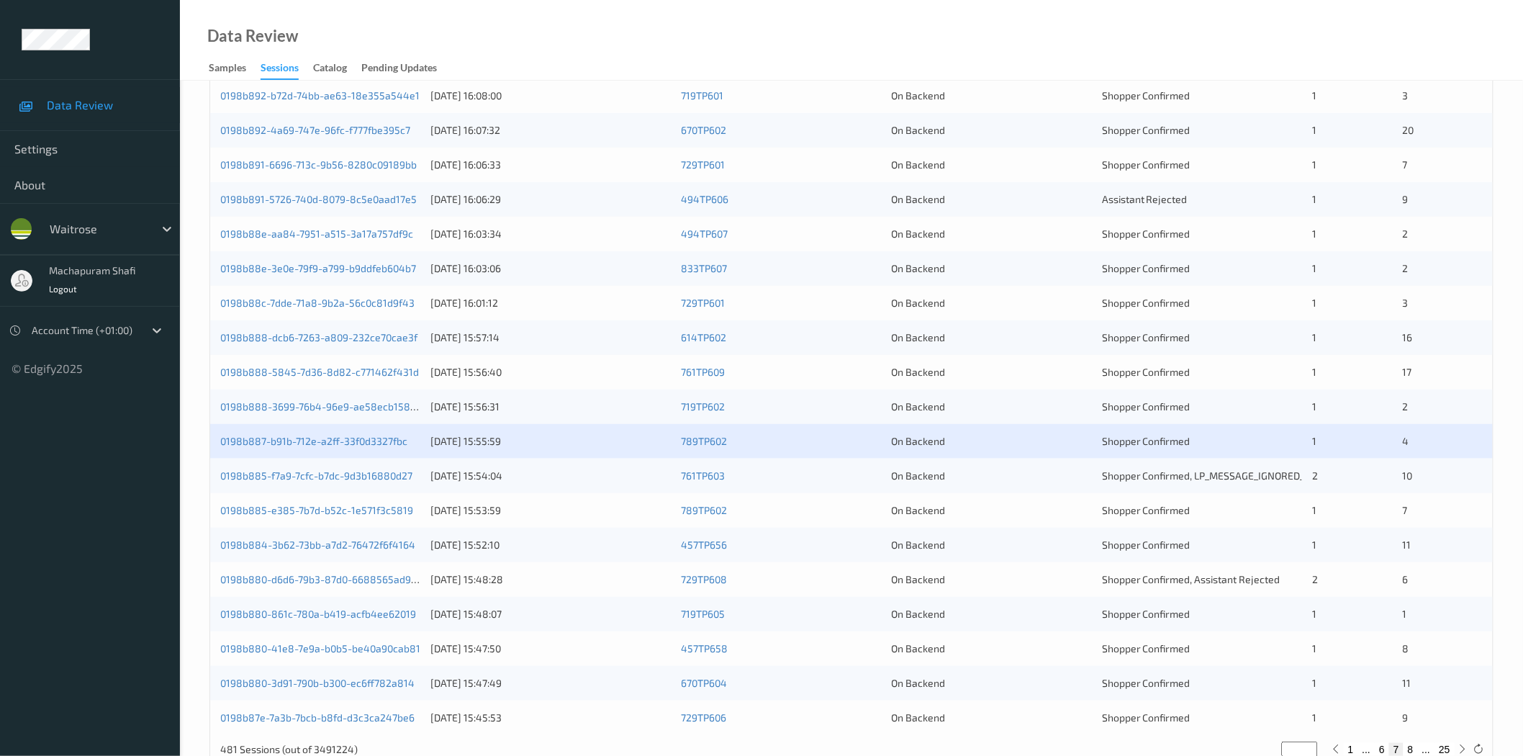
scroll to position [327, 0]
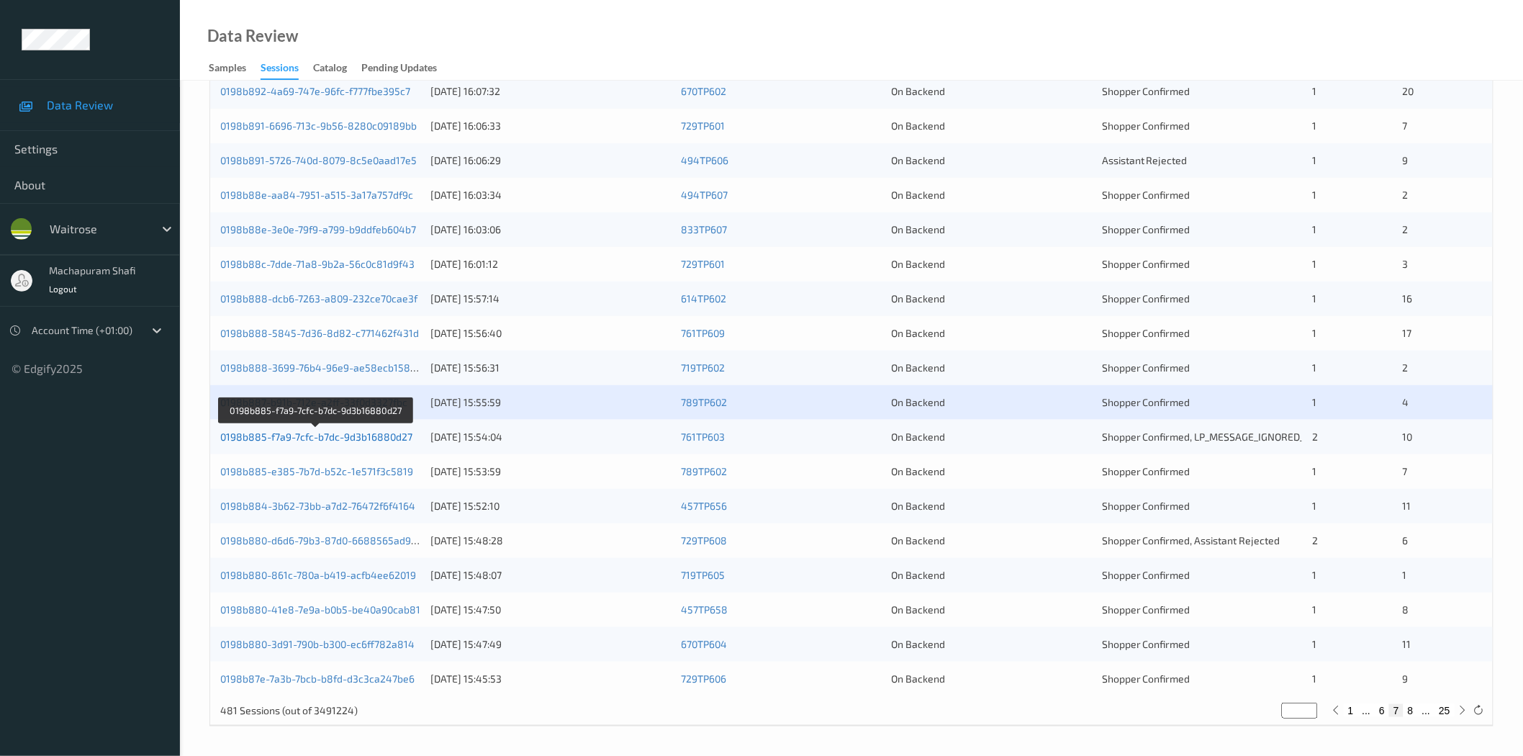
click at [308, 435] on link "0198b885-f7a9-7cfc-b7dc-9d3b16880d27" at bounding box center [316, 436] width 192 height 12
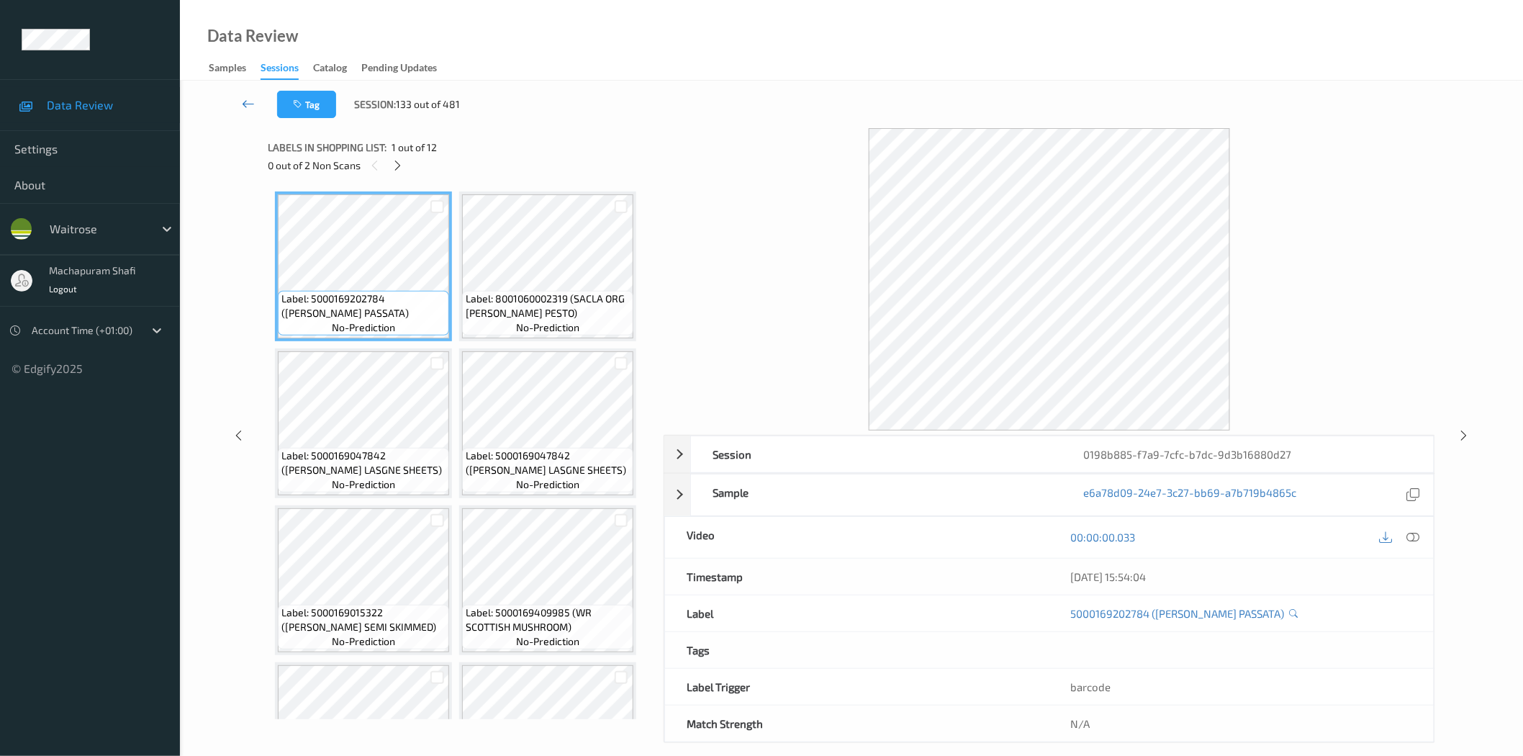
click at [250, 104] on icon at bounding box center [248, 103] width 13 height 14
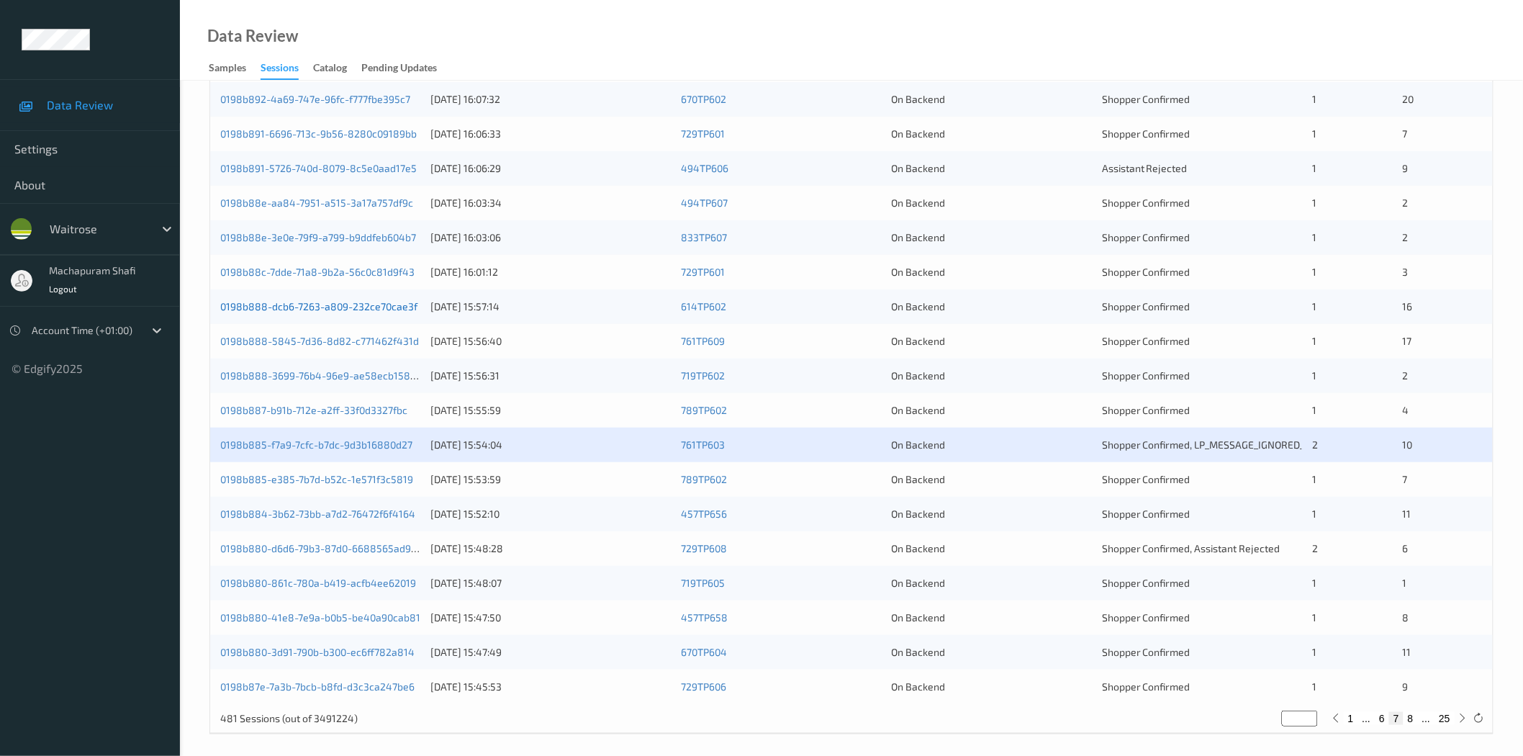
scroll to position [320, 0]
click at [346, 481] on link "0198b885-e385-7b7d-b52c-1e571f3c5819" at bounding box center [316, 478] width 193 height 12
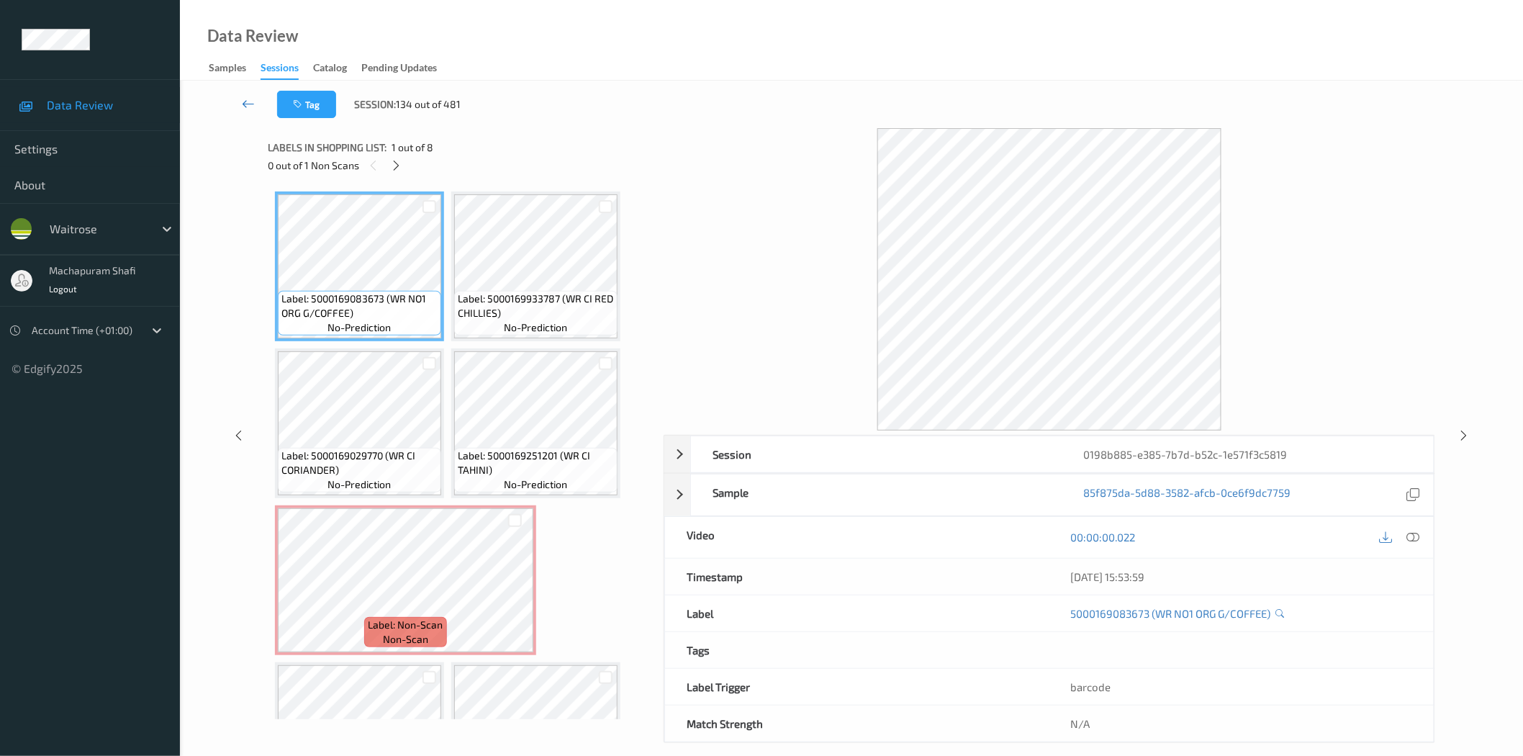
click at [235, 103] on link at bounding box center [249, 104] width 58 height 27
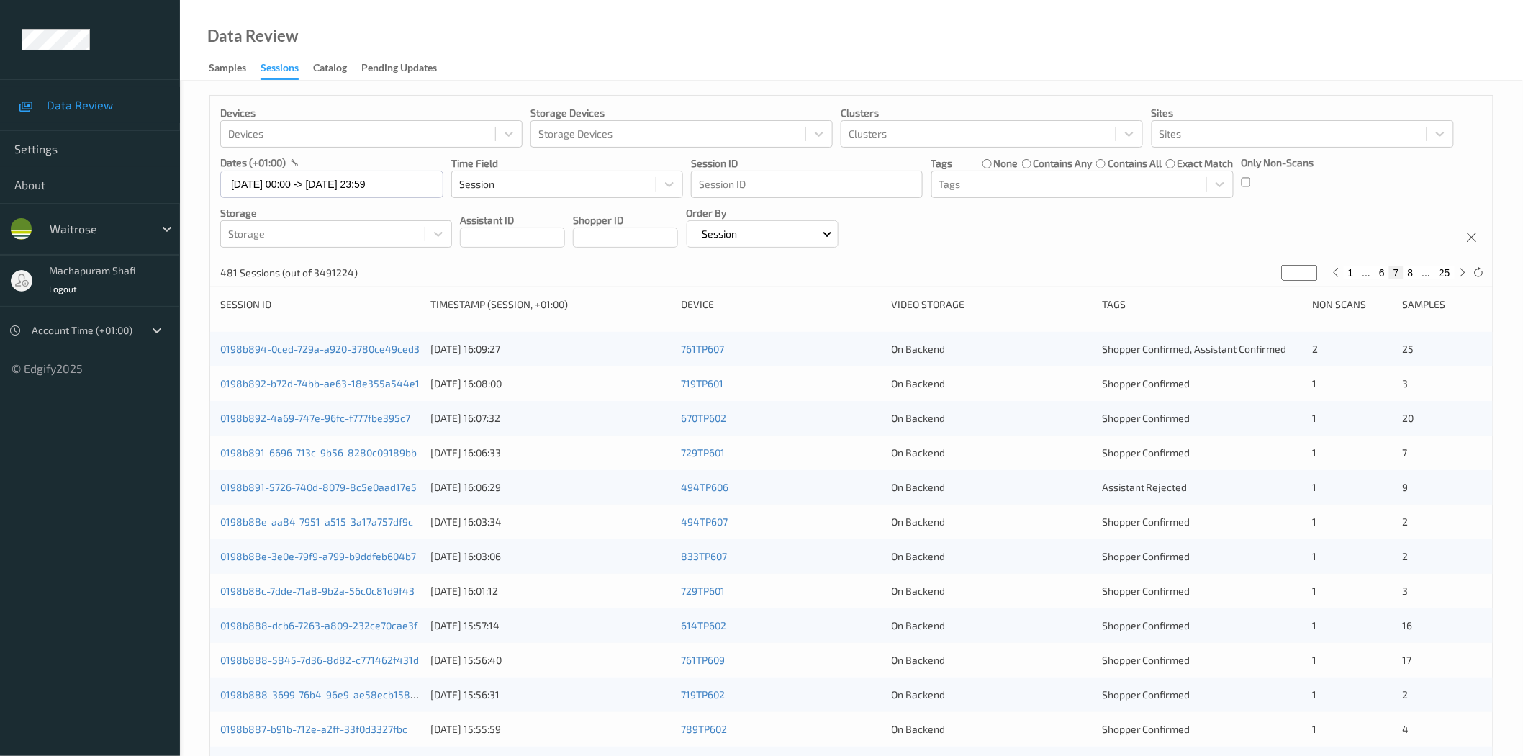
scroll to position [327, 0]
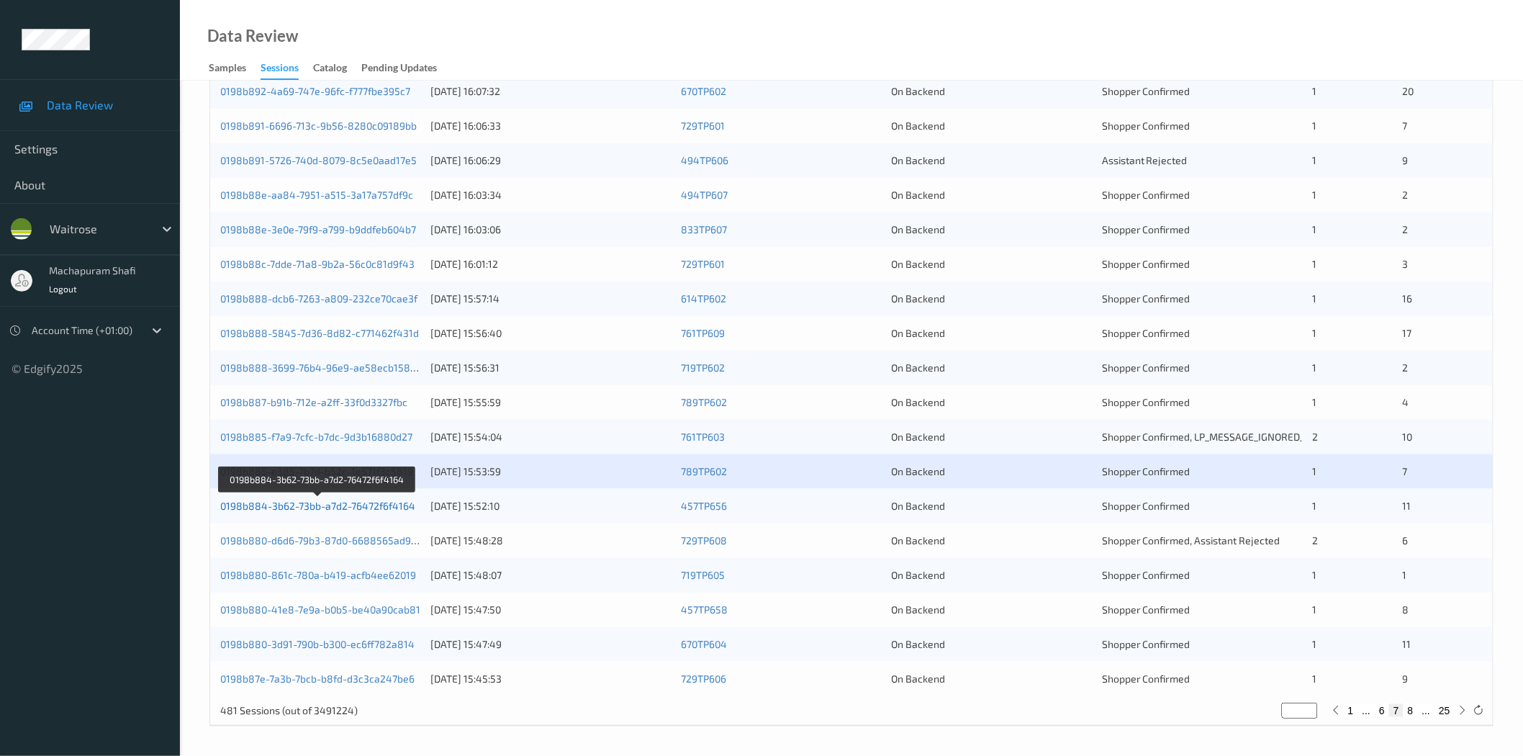
click at [379, 506] on link "0198b884-3b62-73bb-a7d2-76472f6f4164" at bounding box center [317, 505] width 195 height 12
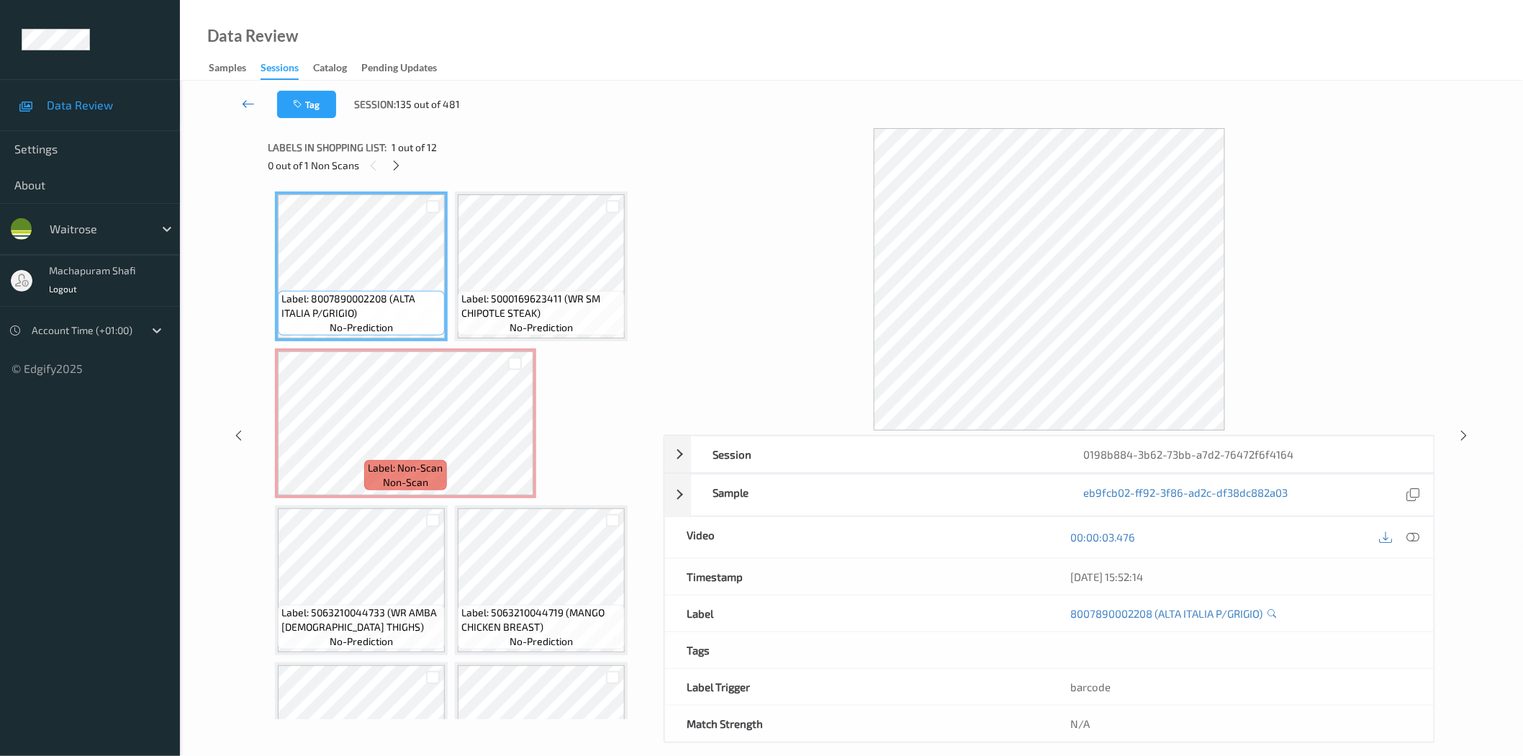
click at [248, 104] on icon at bounding box center [248, 103] width 13 height 14
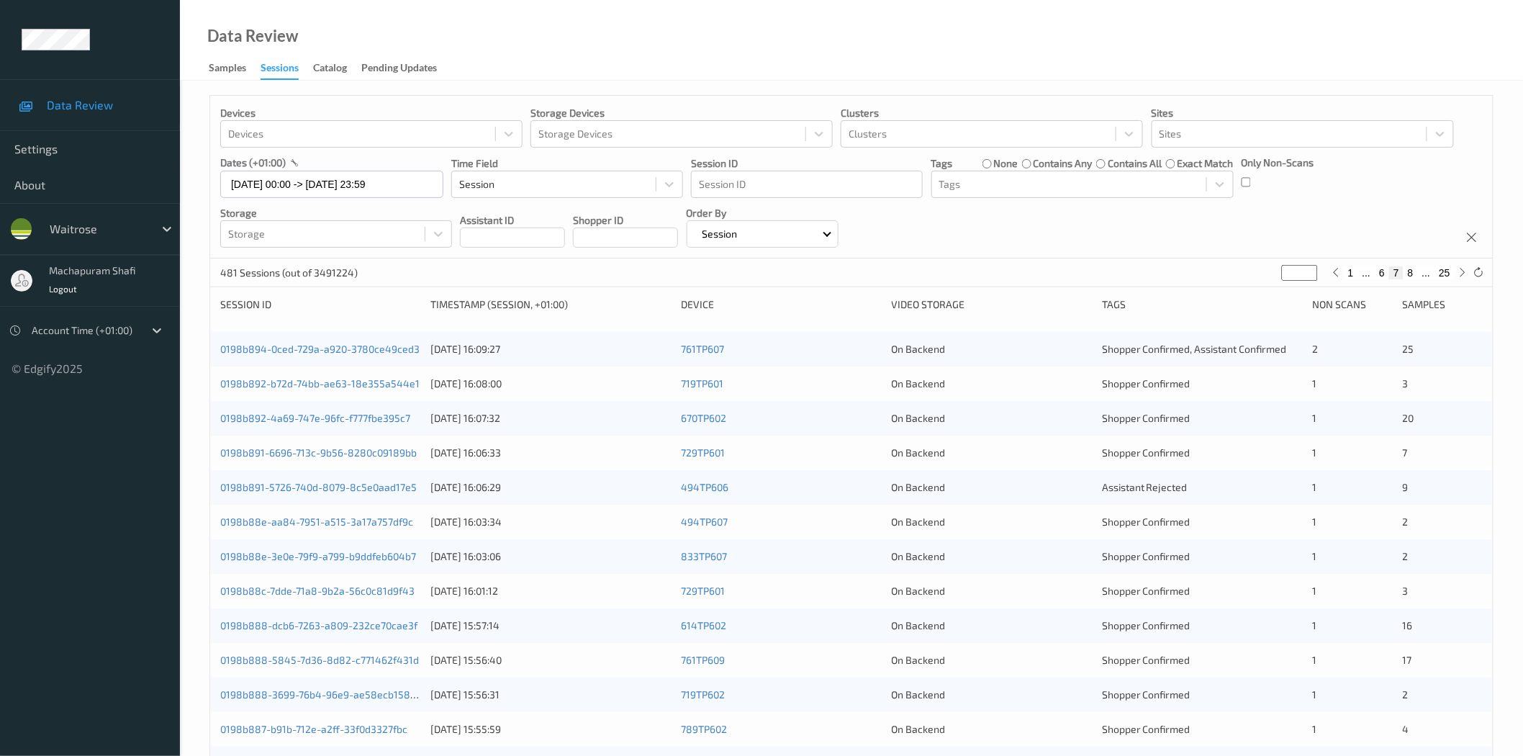
scroll to position [320, 0]
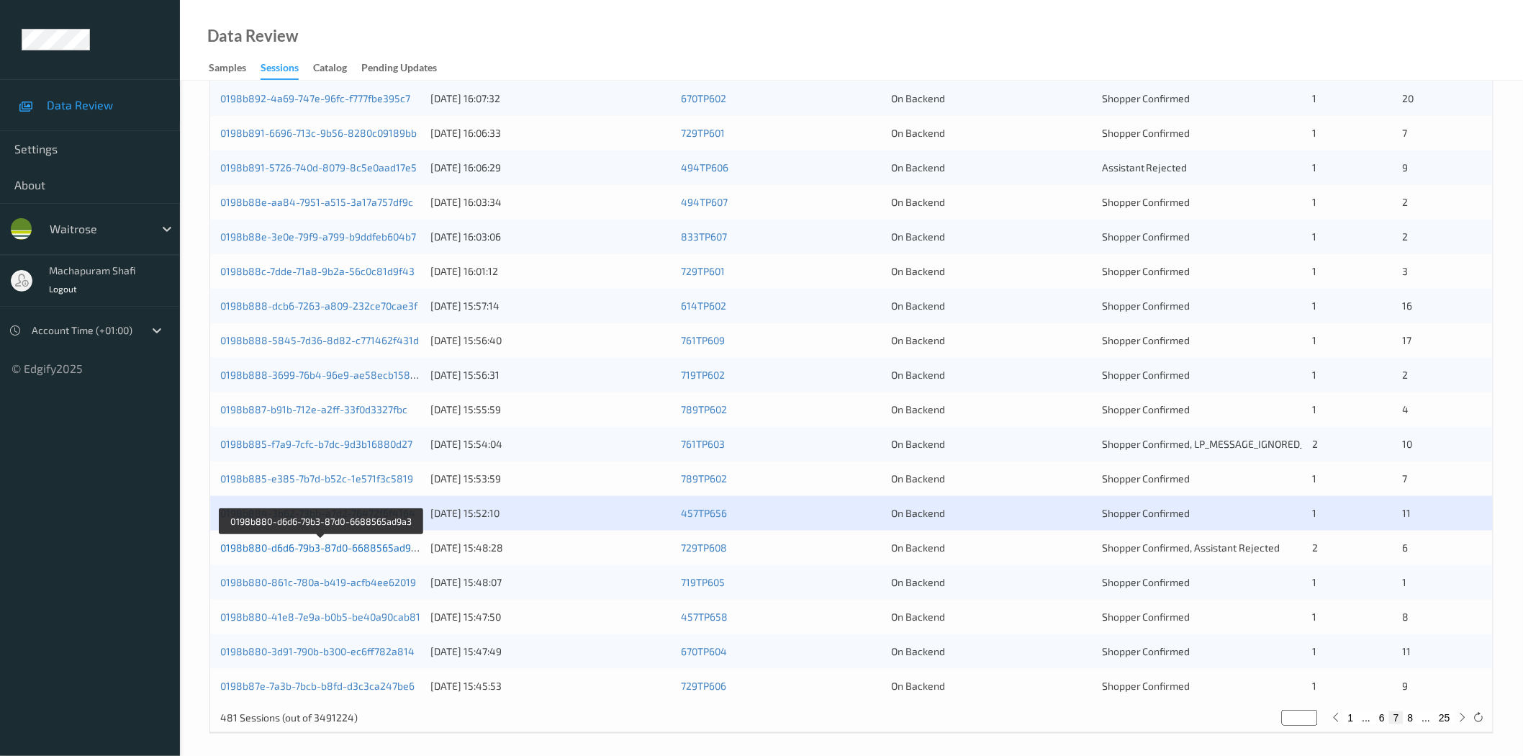
click at [374, 548] on link "0198b880-d6d6-79b3-87d0-6688565ad9a3" at bounding box center [321, 547] width 202 height 12
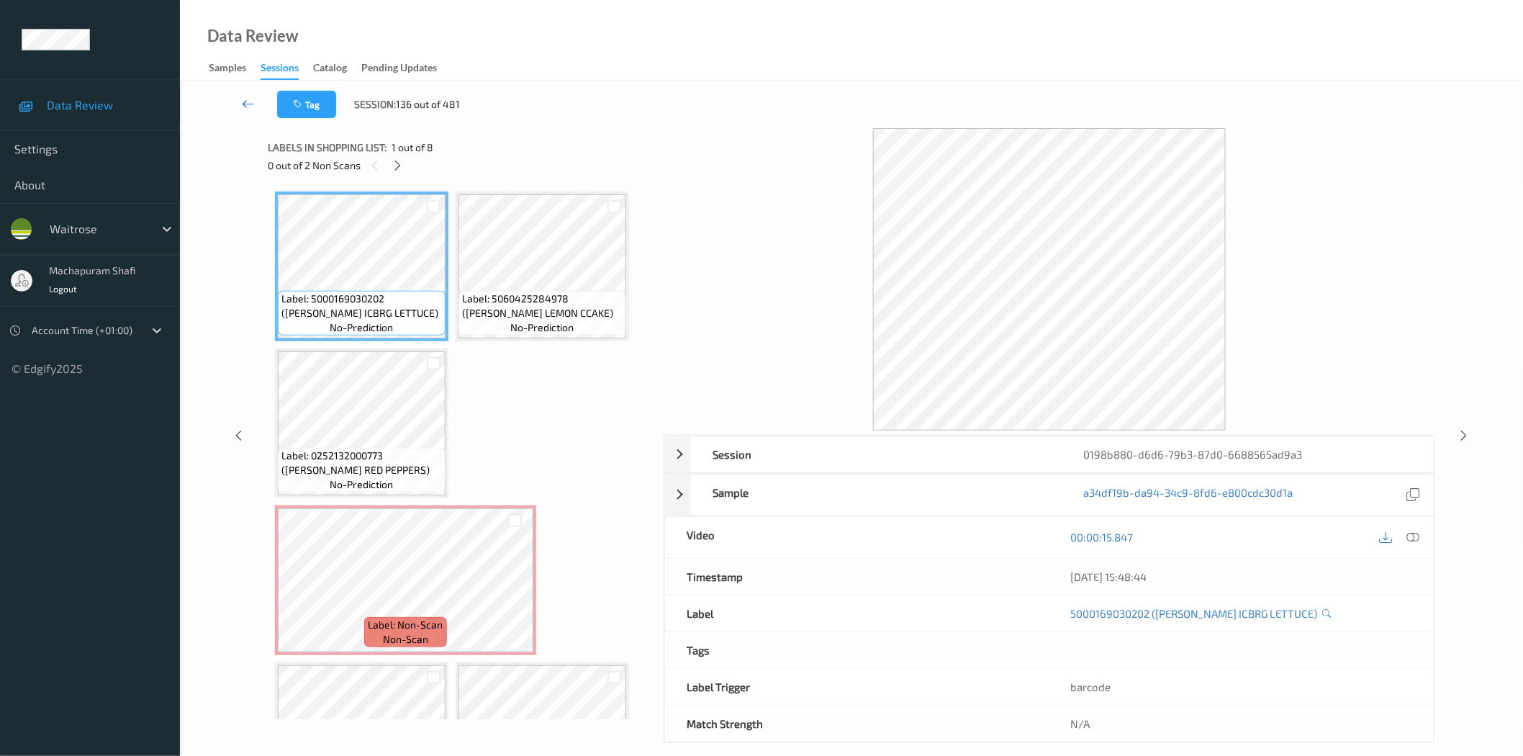
click at [243, 103] on icon at bounding box center [248, 103] width 13 height 14
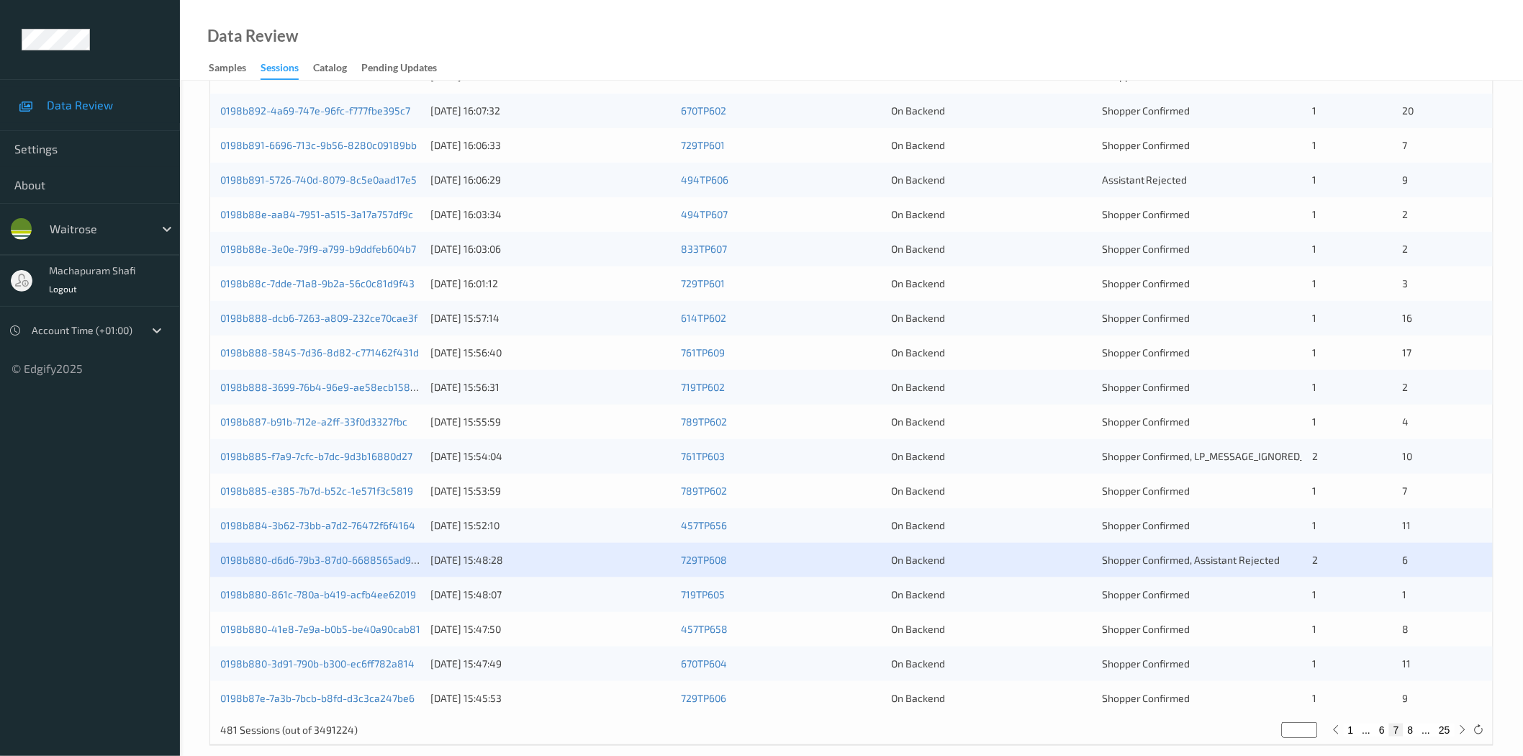
scroll to position [327, 0]
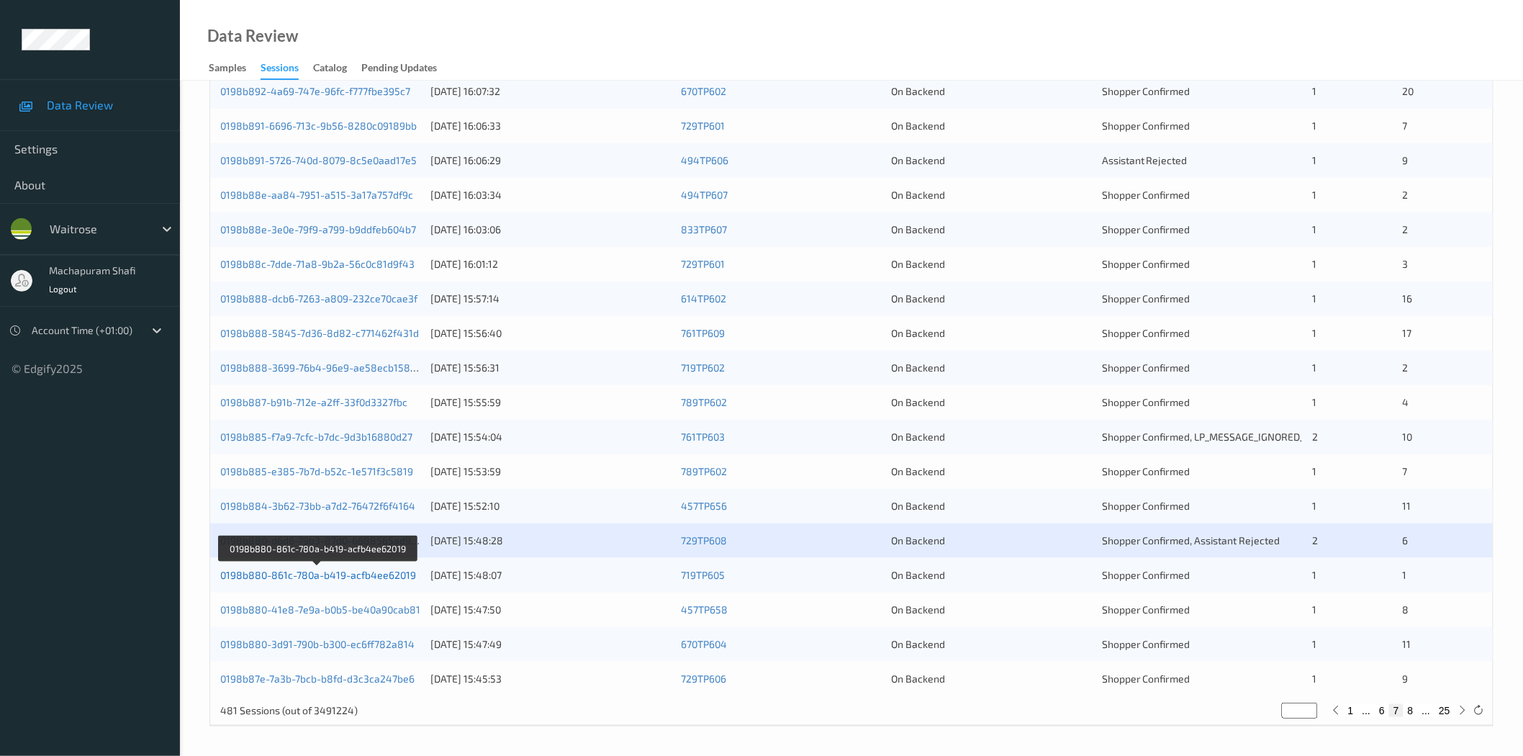
click at [379, 576] on link "0198b880-861c-780a-b419-acfb4ee62019" at bounding box center [318, 575] width 196 height 12
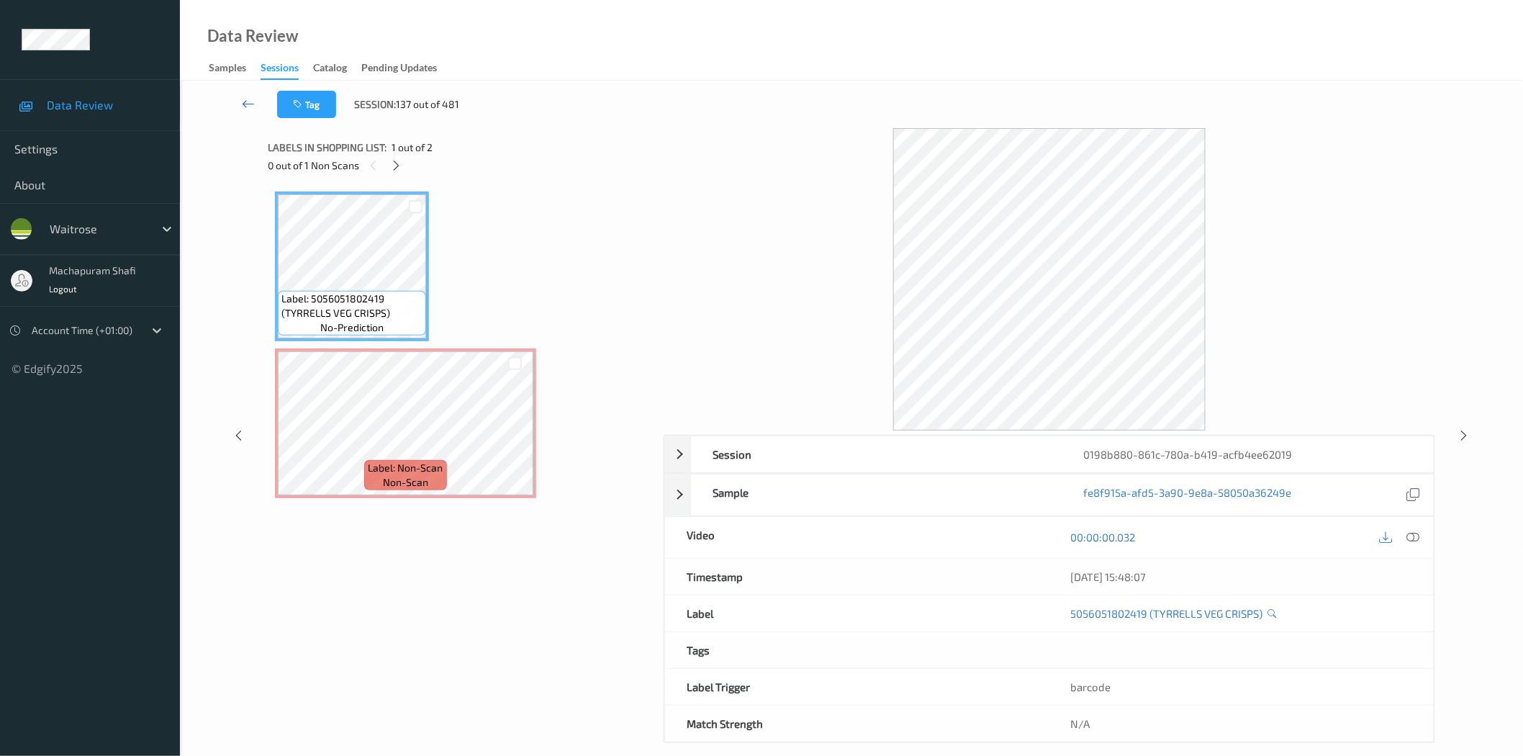
click at [240, 104] on link at bounding box center [249, 104] width 58 height 27
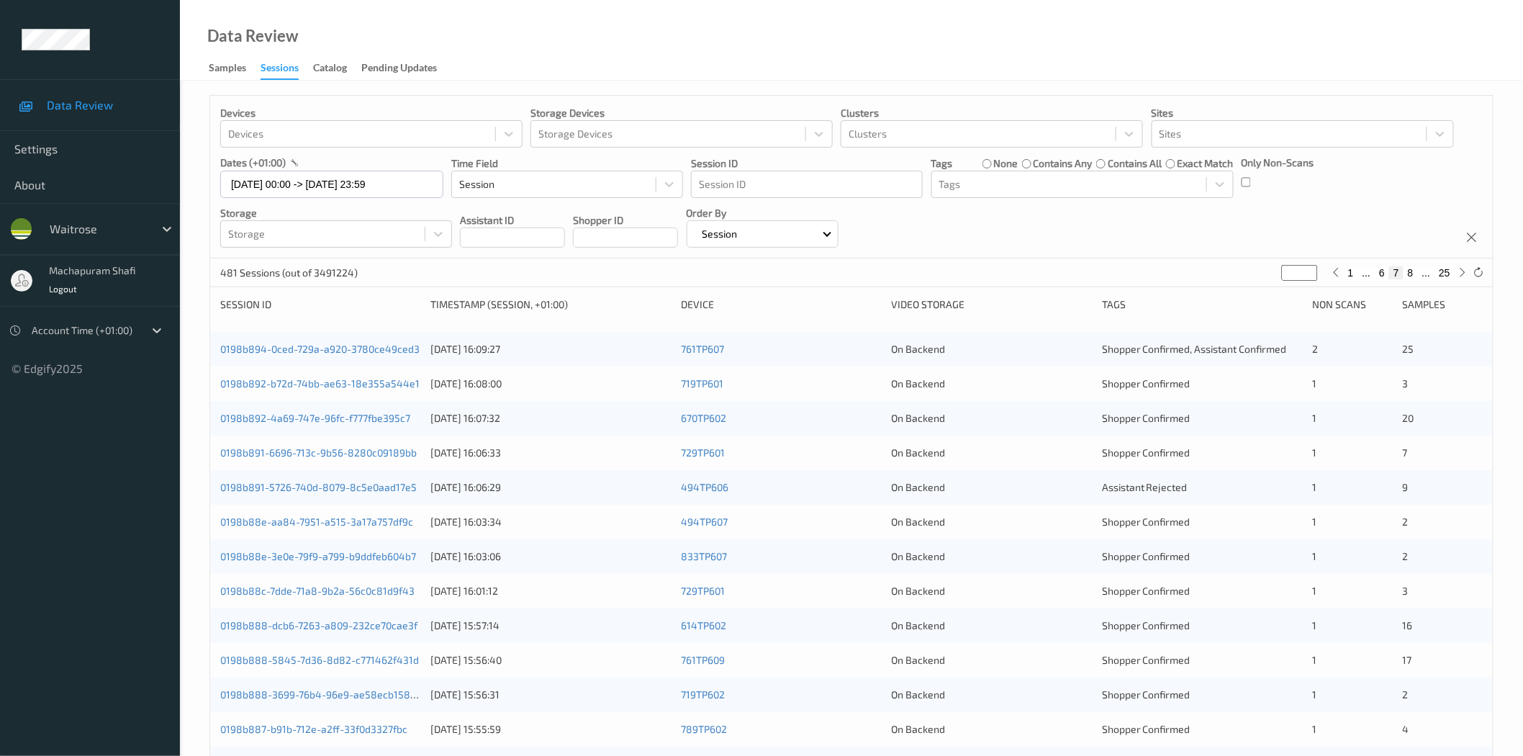
scroll to position [327, 0]
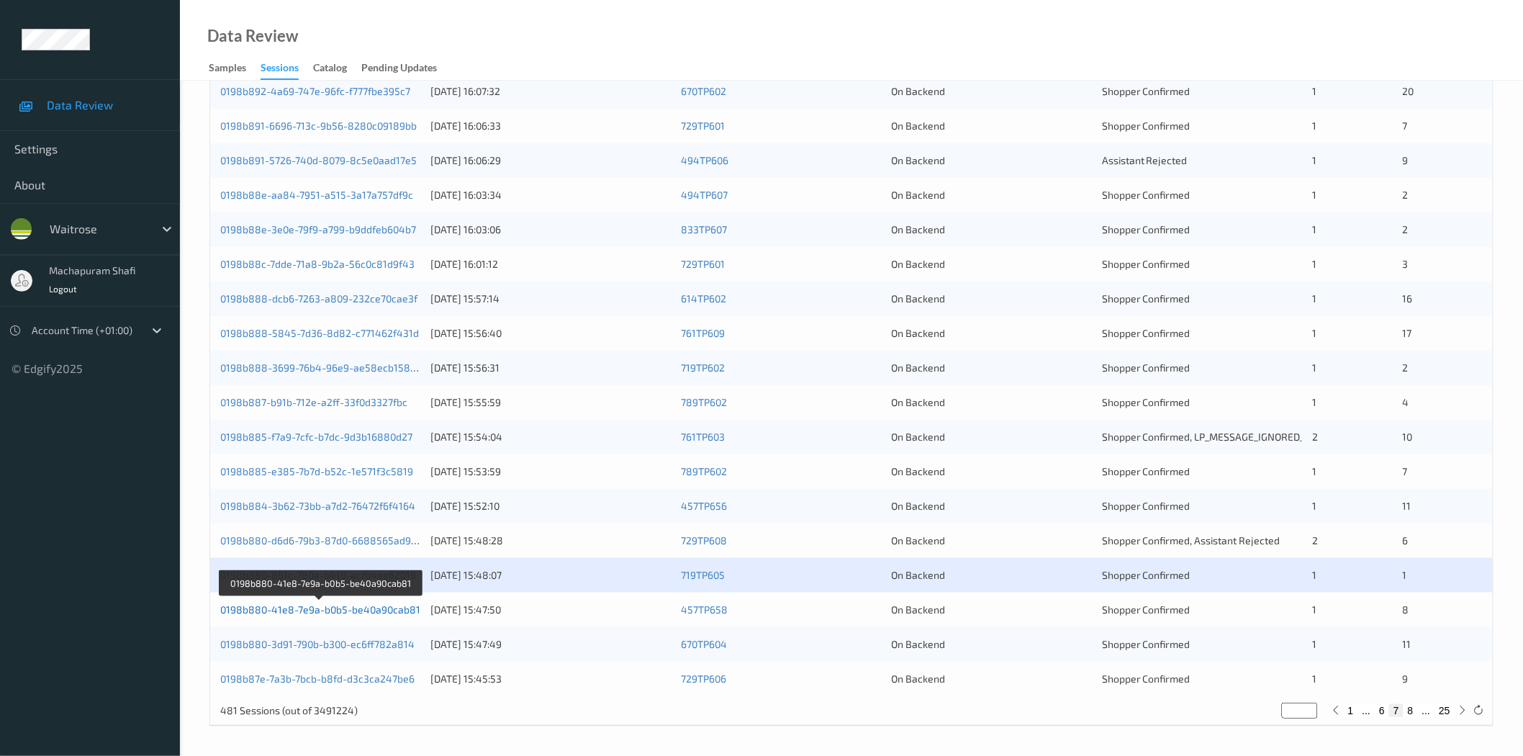
click at [374, 610] on link "0198b880-41e8-7e9a-b0b5-be40a90cab81" at bounding box center [320, 609] width 200 height 12
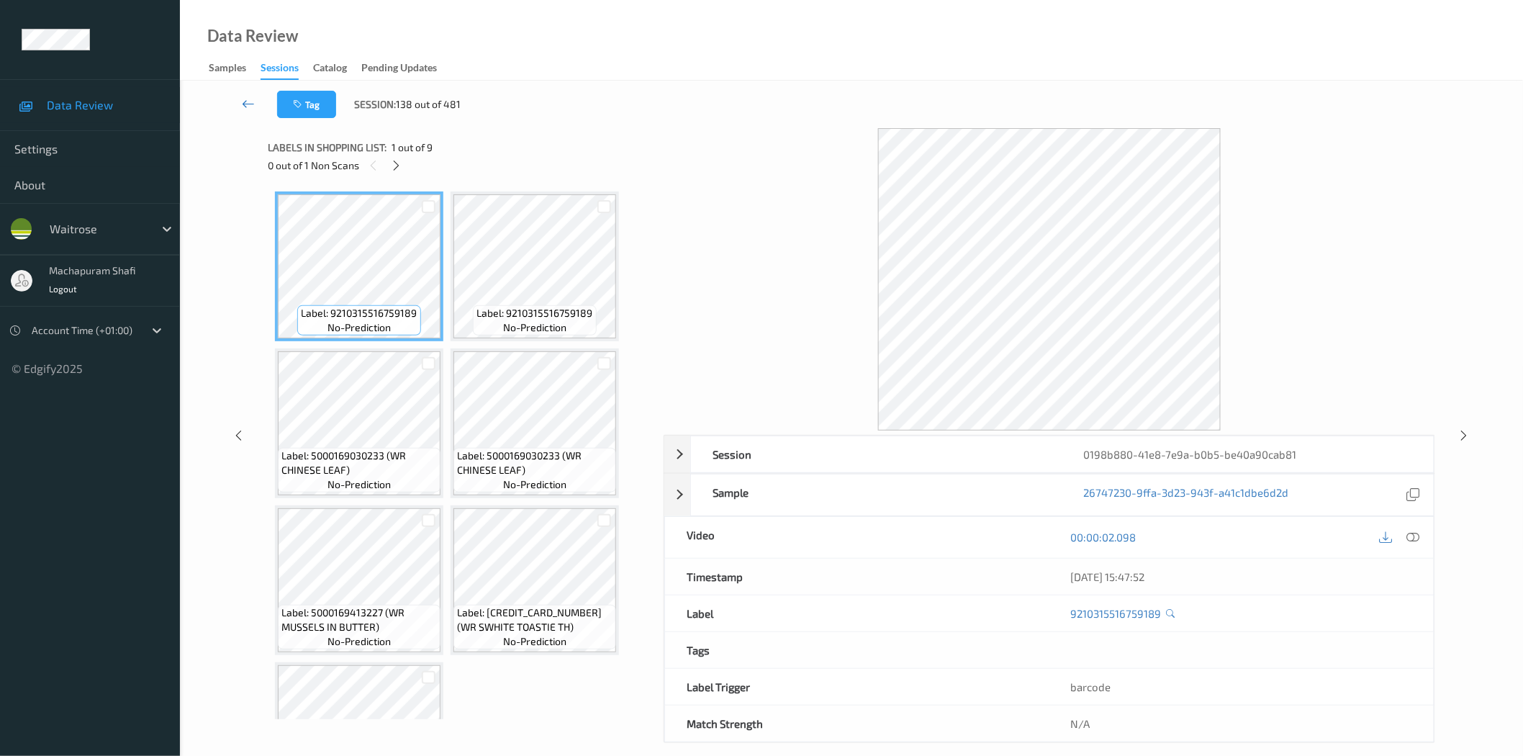
click at [238, 97] on link at bounding box center [249, 104] width 58 height 27
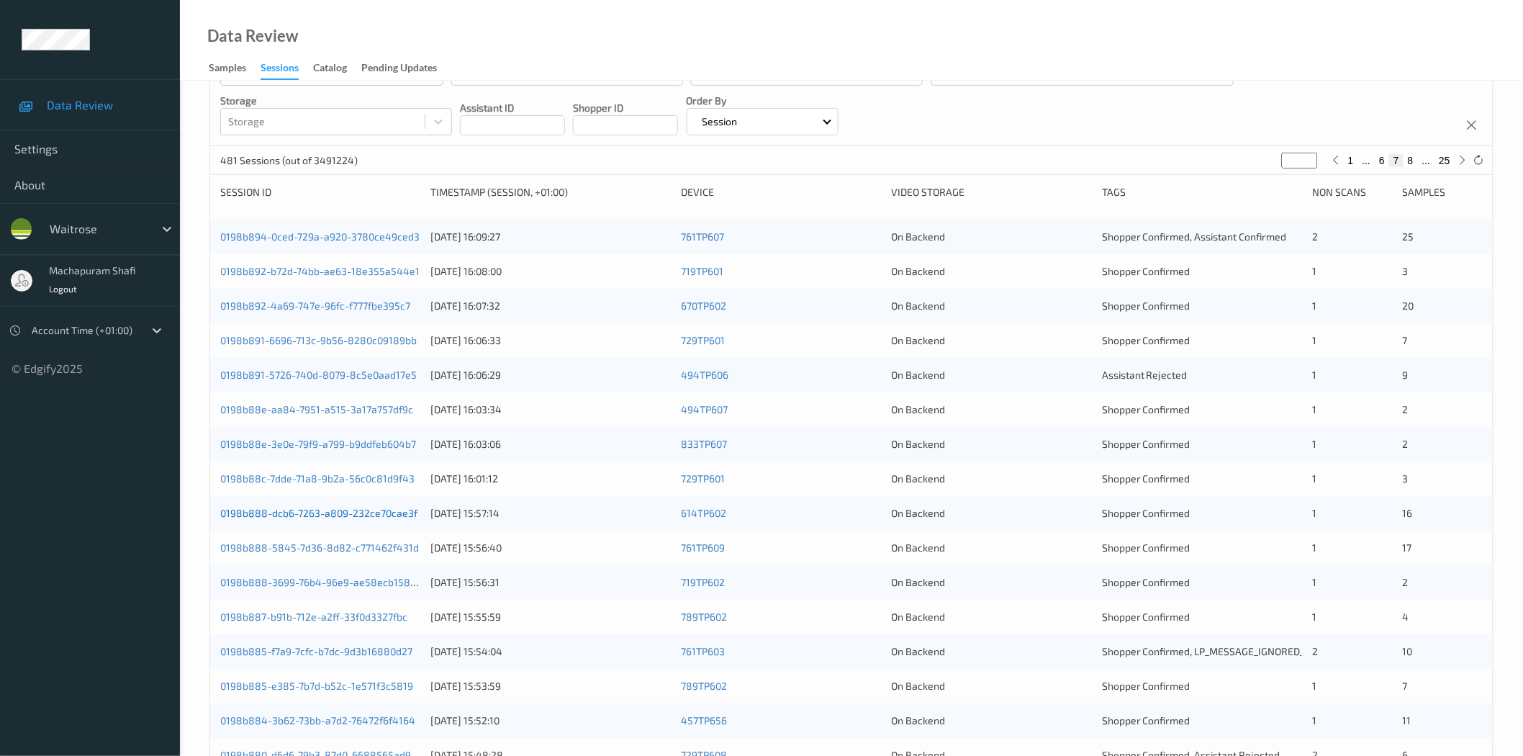
scroll to position [327, 0]
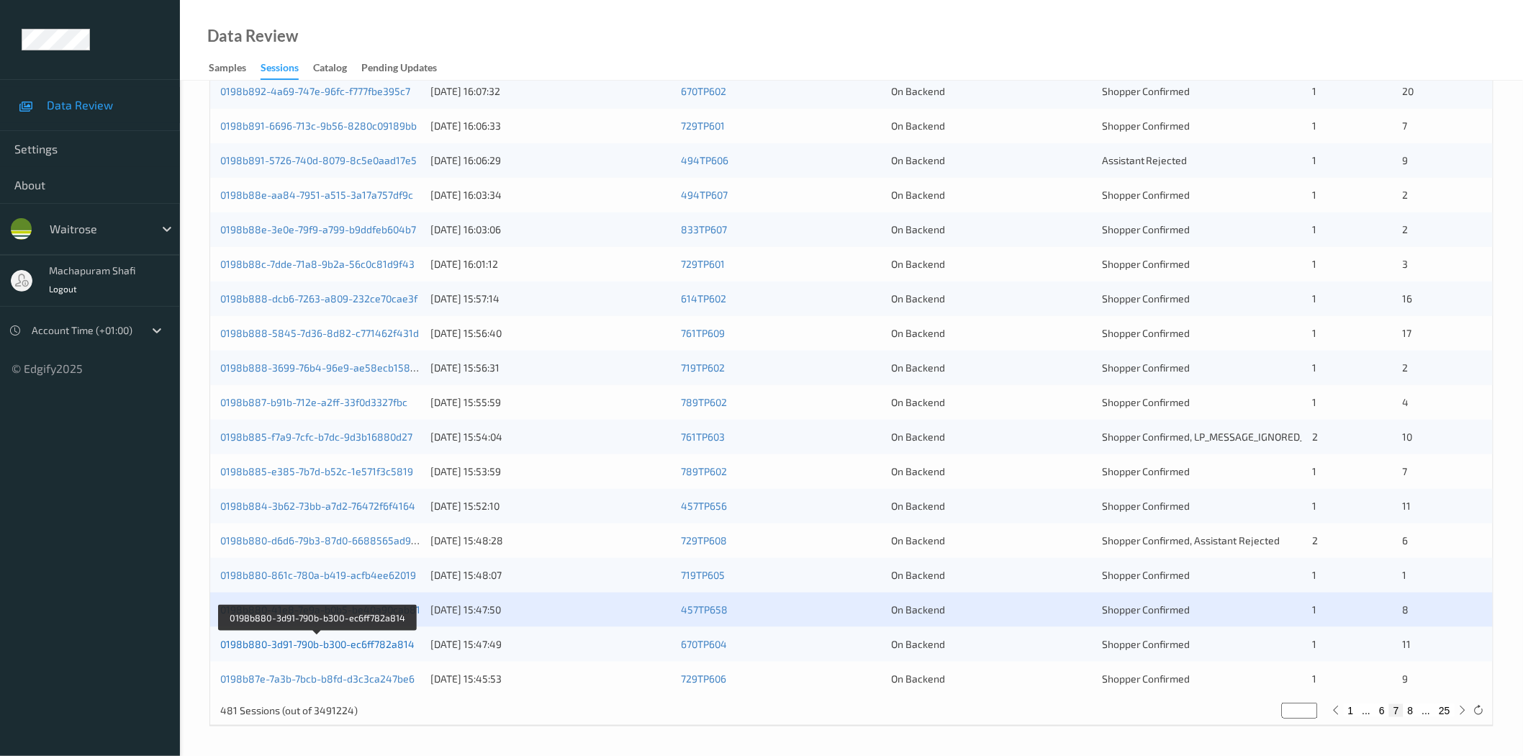
click at [356, 648] on link "0198b880-3d91-790b-b300-ec6ff782a814" at bounding box center [317, 644] width 194 height 12
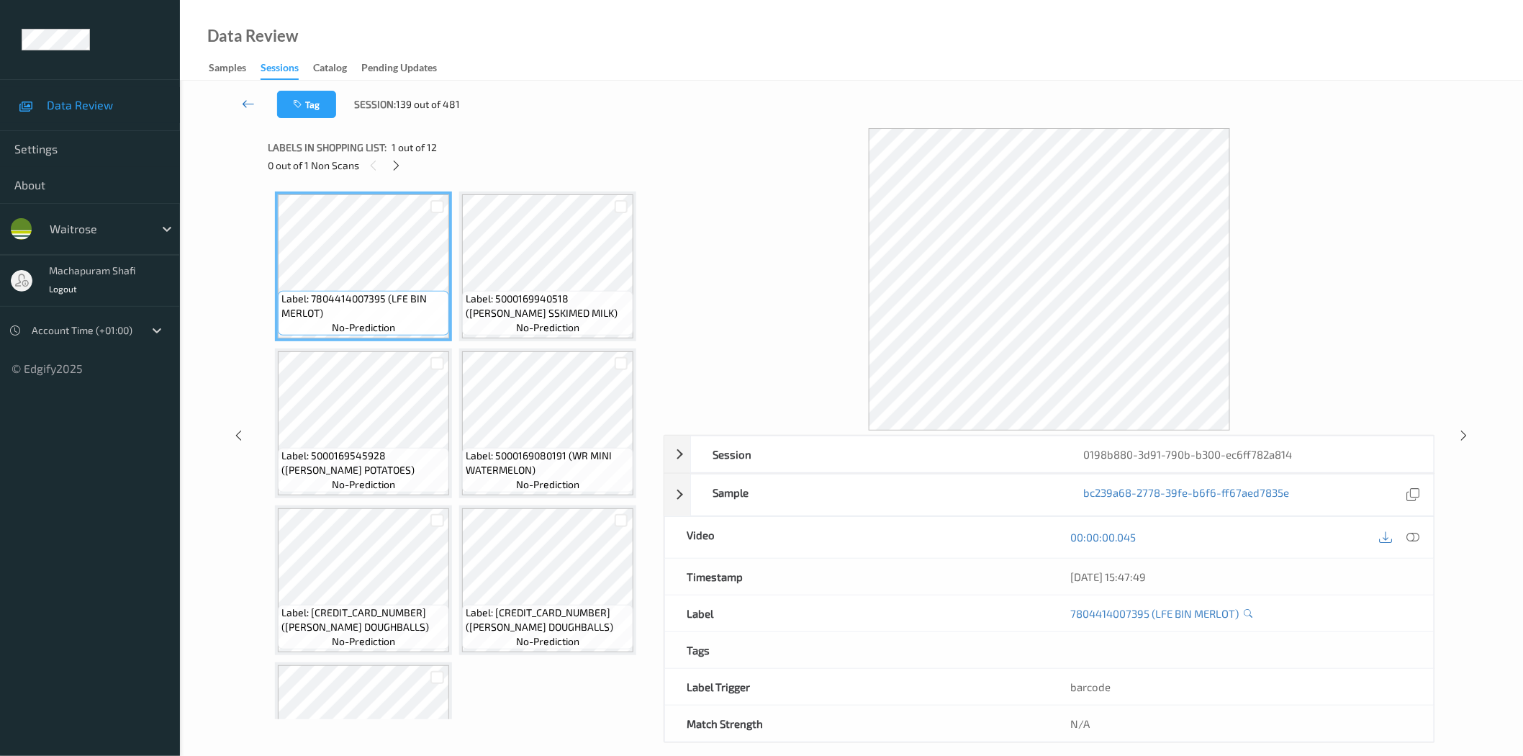
click at [247, 99] on icon at bounding box center [248, 103] width 13 height 14
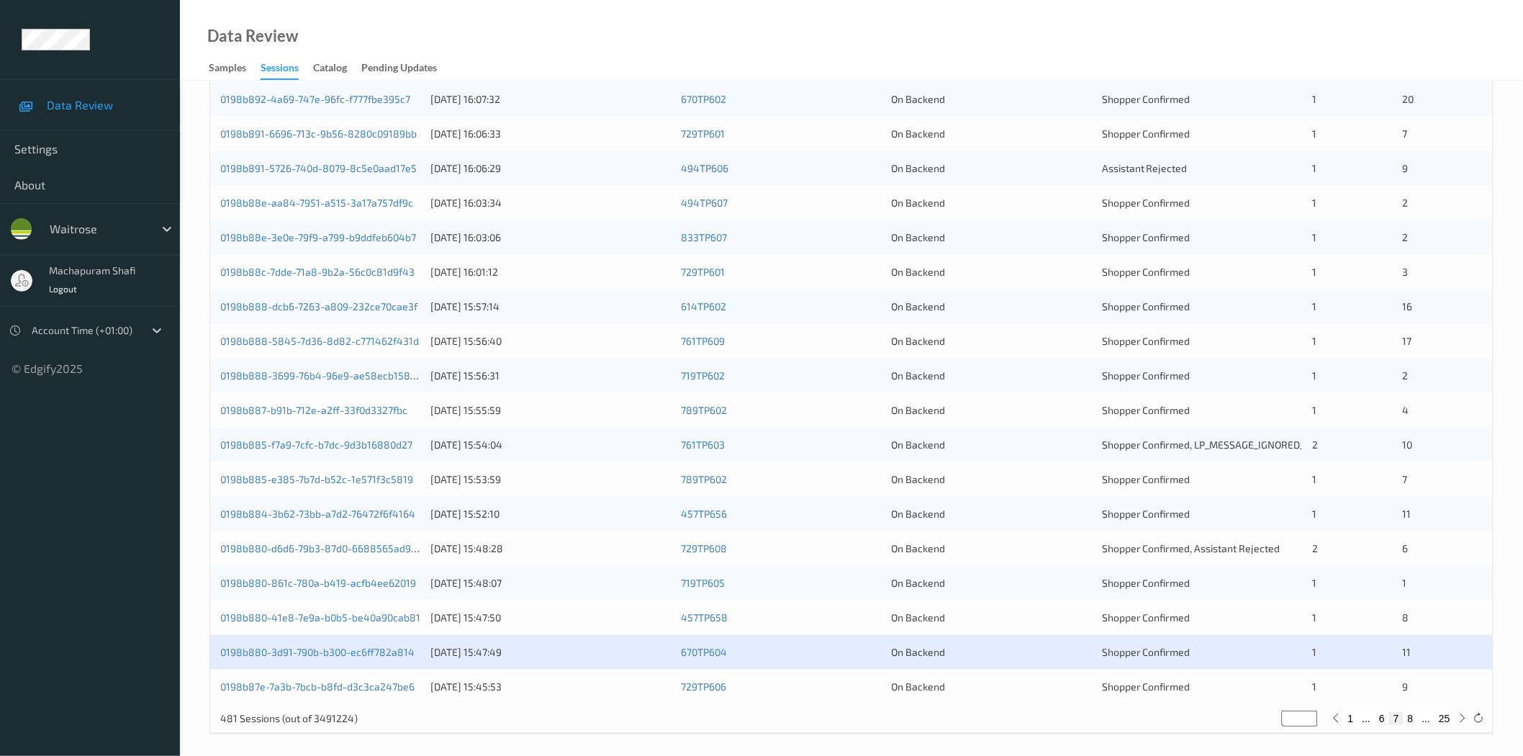
scroll to position [320, 0]
click at [385, 691] on link "0198b87e-7a3b-7bcb-b8fd-d3c3ca247be6" at bounding box center [317, 685] width 194 height 12
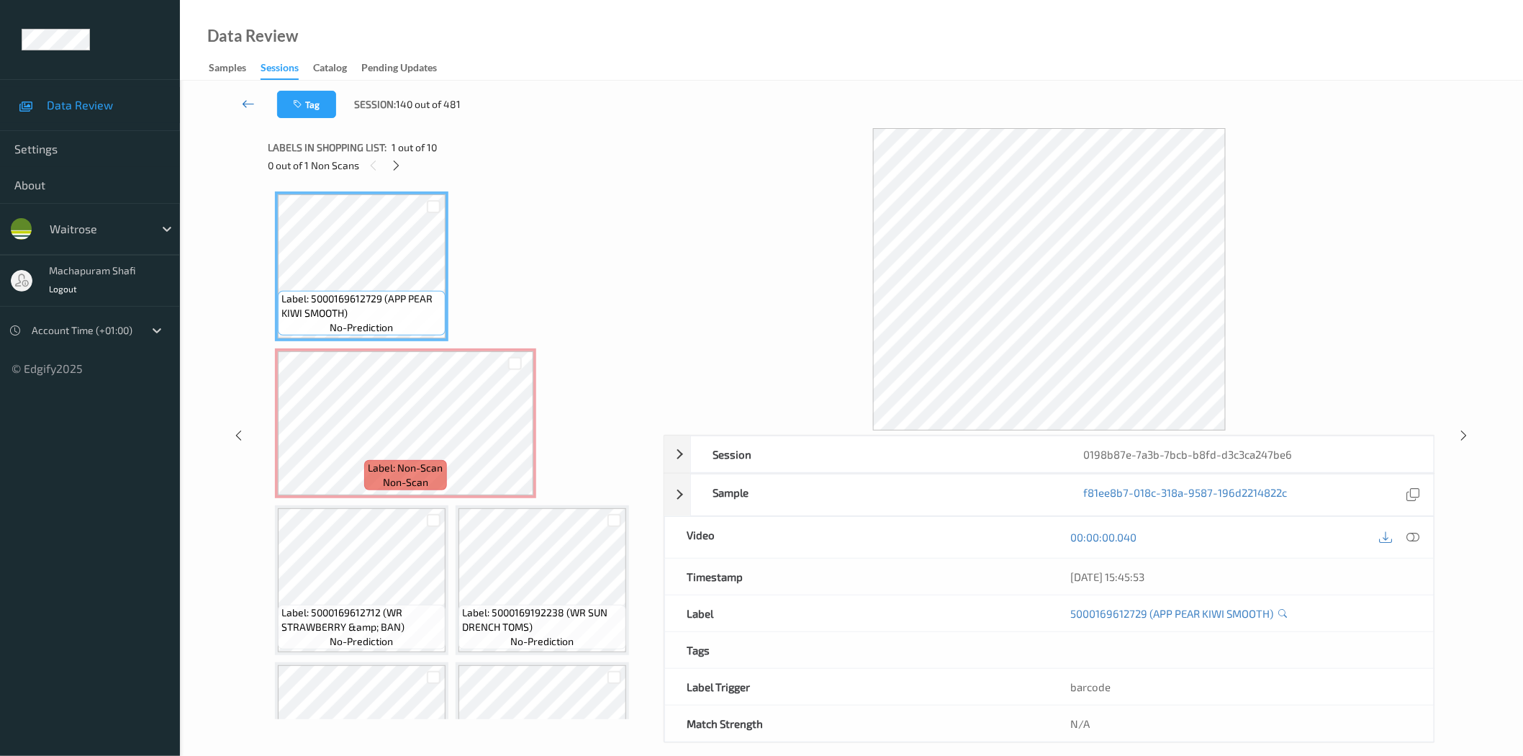
click at [245, 102] on icon at bounding box center [248, 103] width 13 height 14
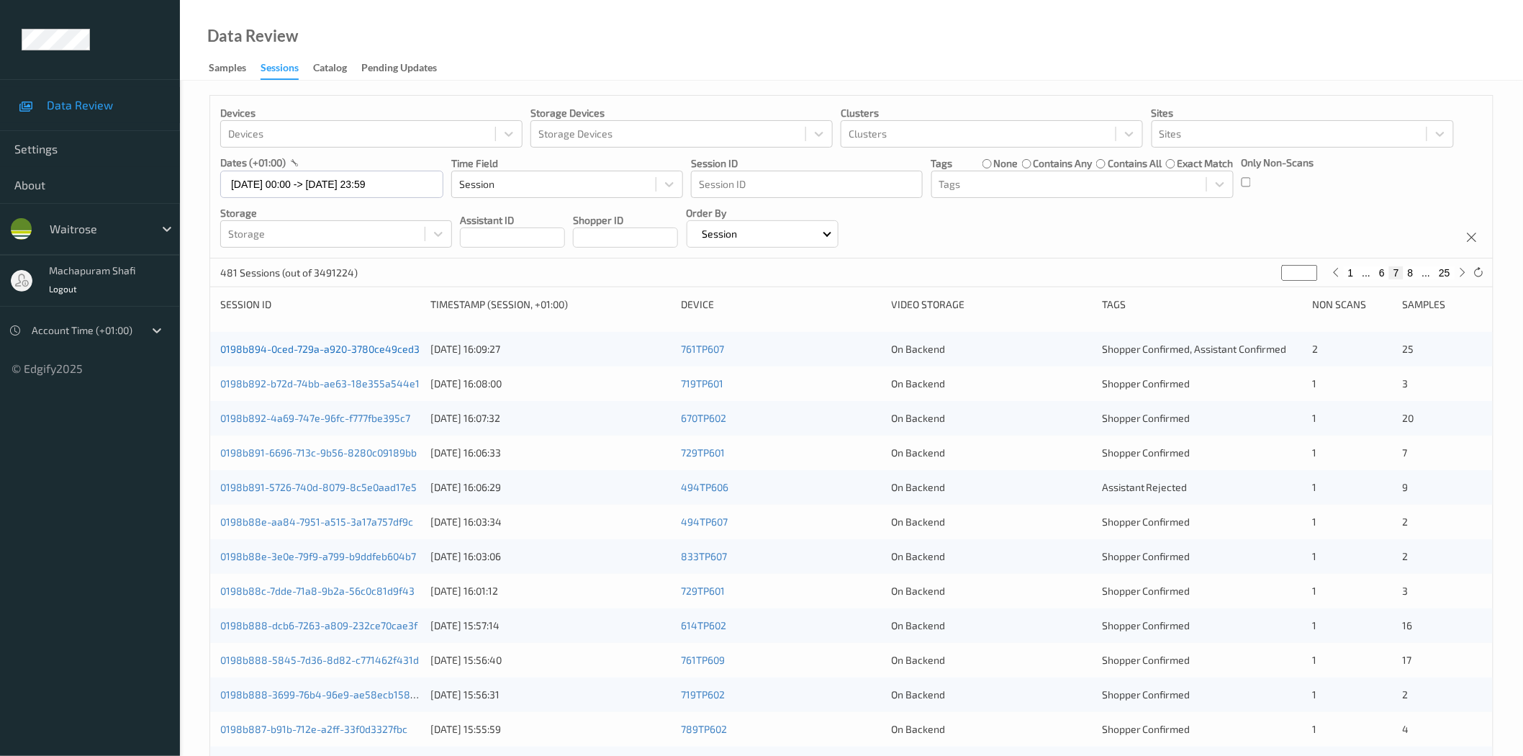
click at [376, 347] on link "0198b894-0ced-729a-a920-3780ce49ced3" at bounding box center [319, 349] width 199 height 12
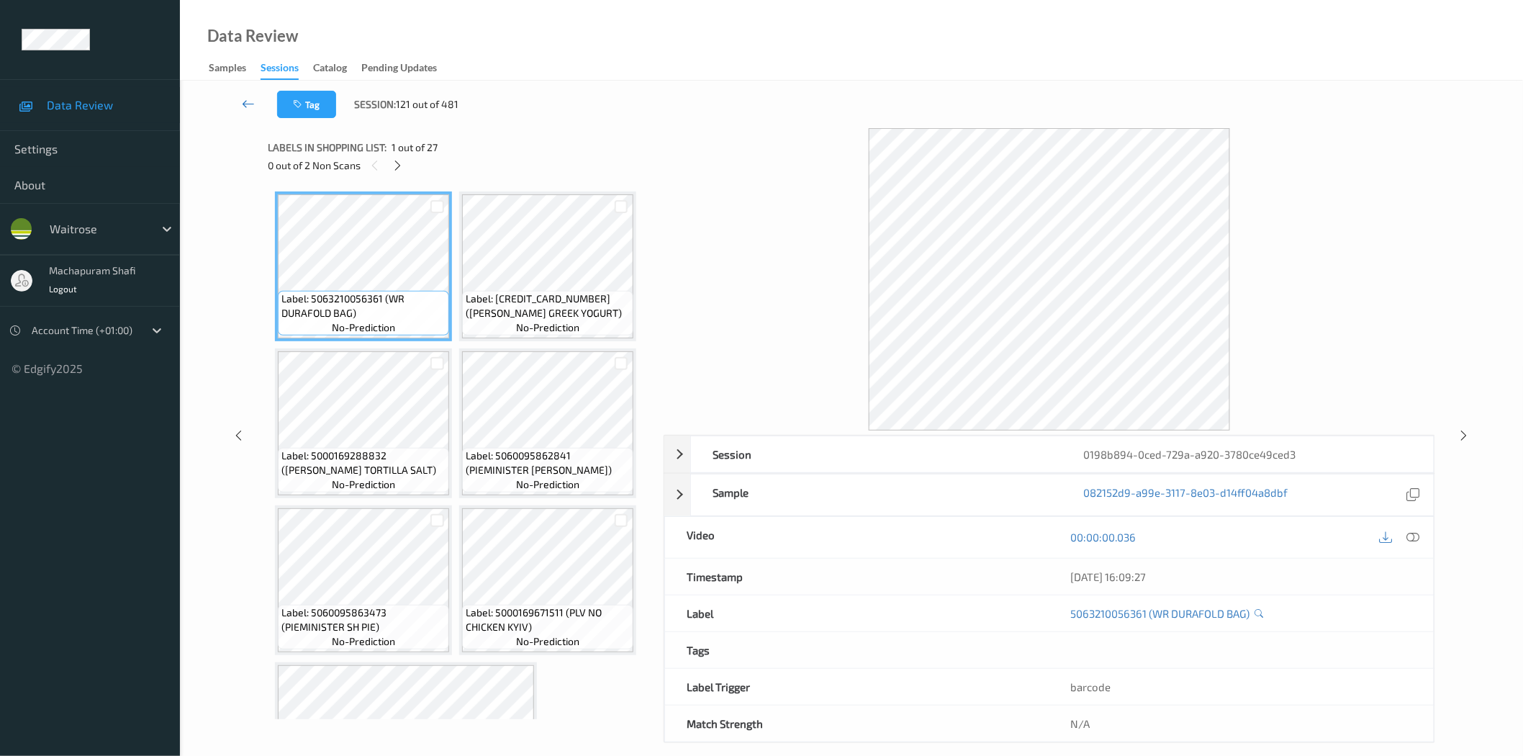
click at [248, 105] on icon at bounding box center [248, 103] width 13 height 14
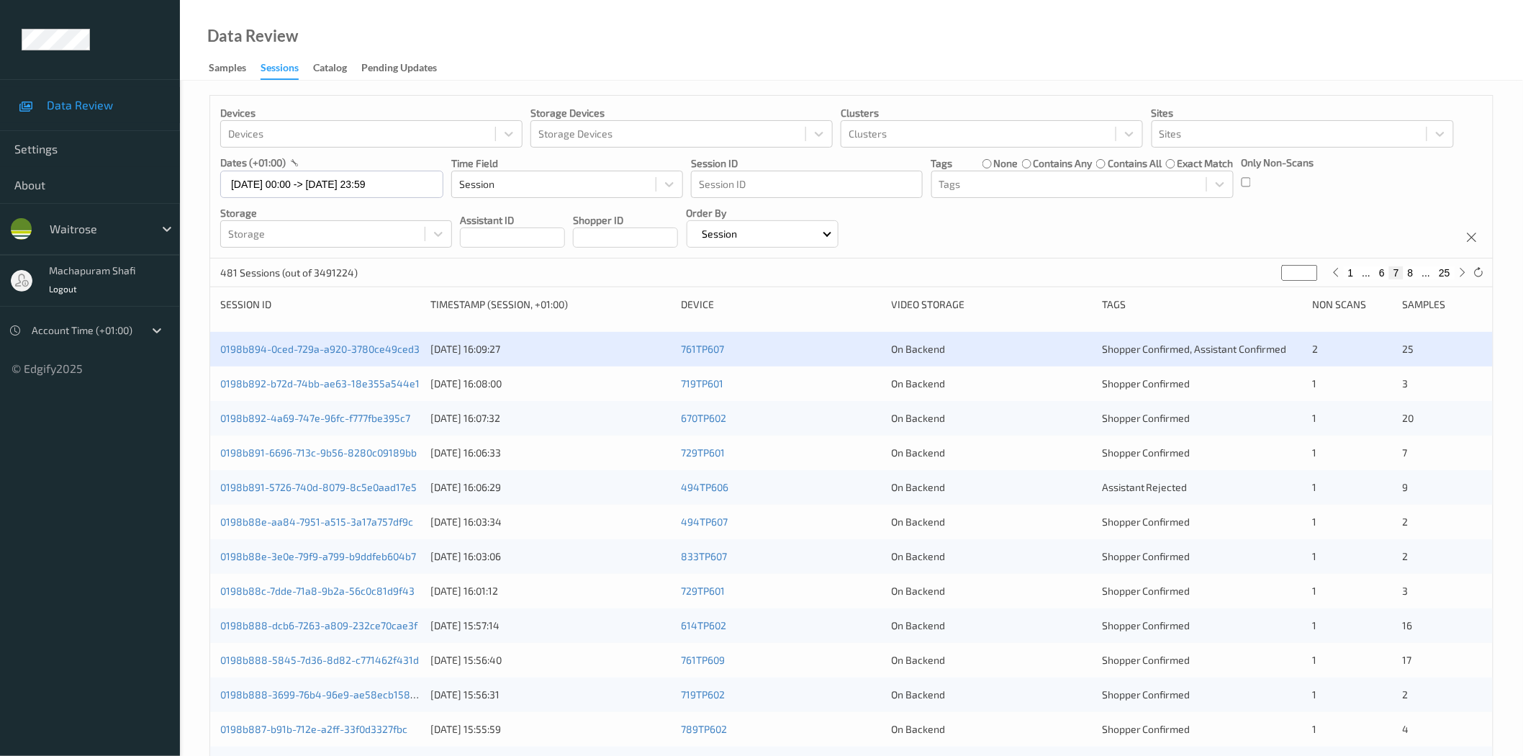
click at [1414, 271] on button "8" at bounding box center [1410, 272] width 14 height 13
type input "*"
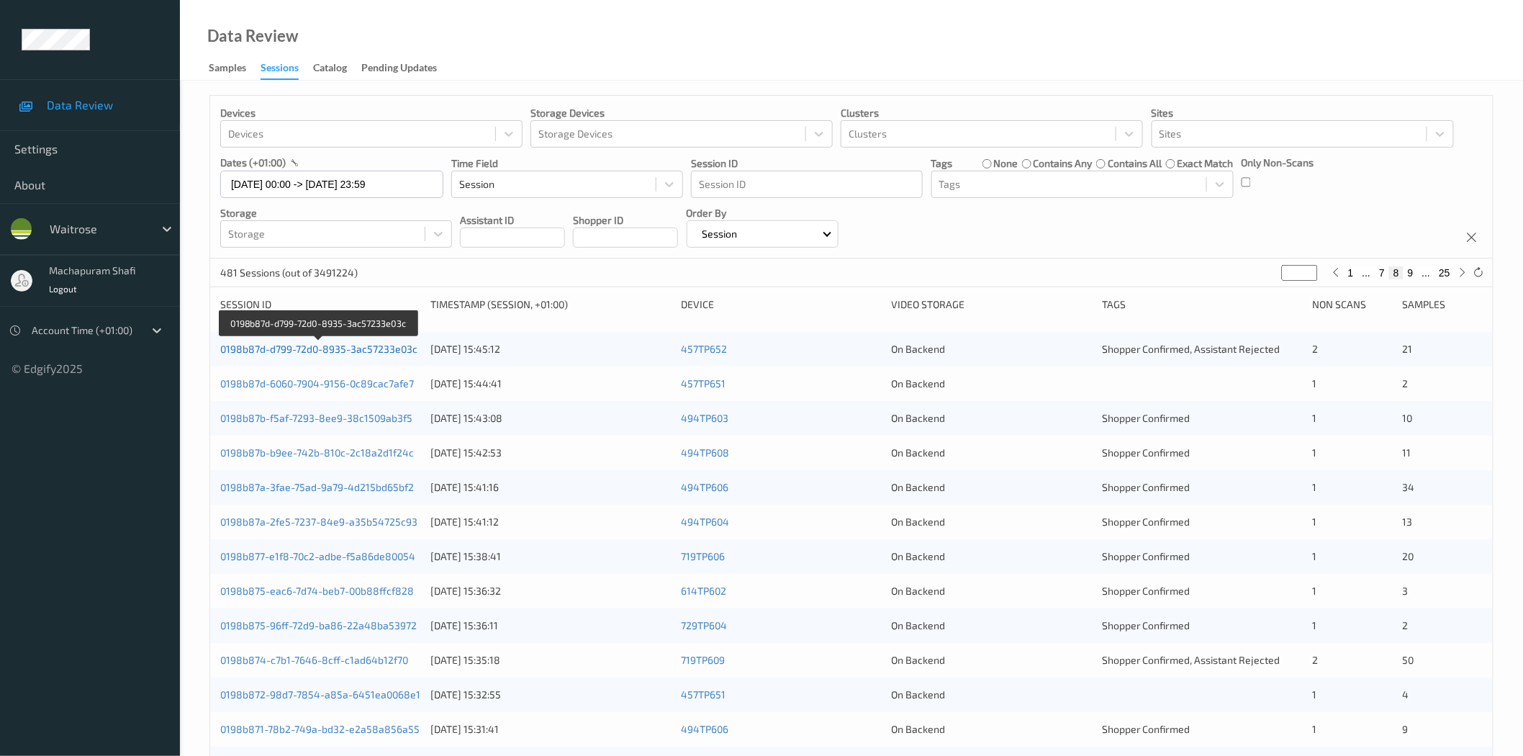
click at [371, 350] on link "0198b87d-d799-72d0-8935-3ac57233e03c" at bounding box center [318, 349] width 197 height 12
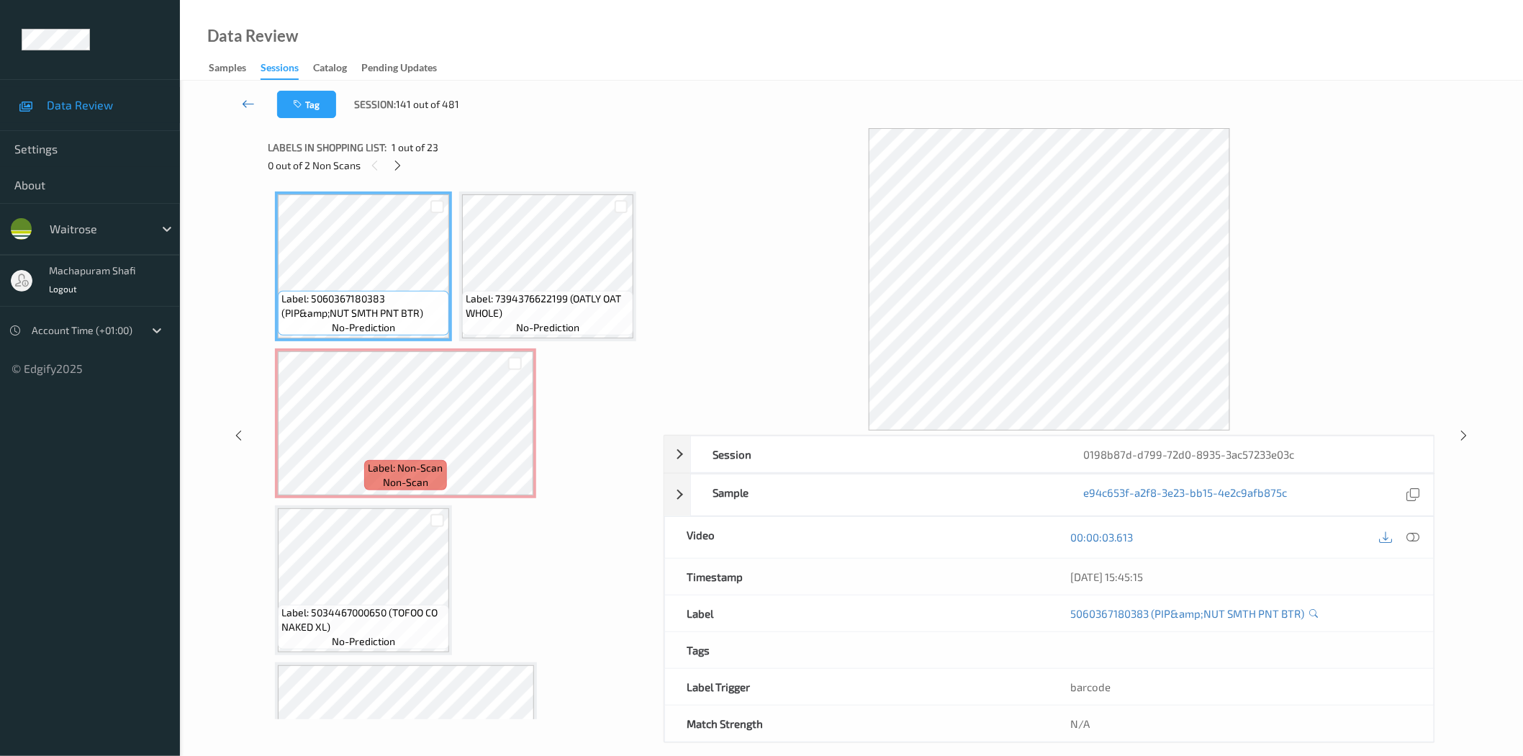
click at [243, 105] on icon at bounding box center [248, 103] width 13 height 14
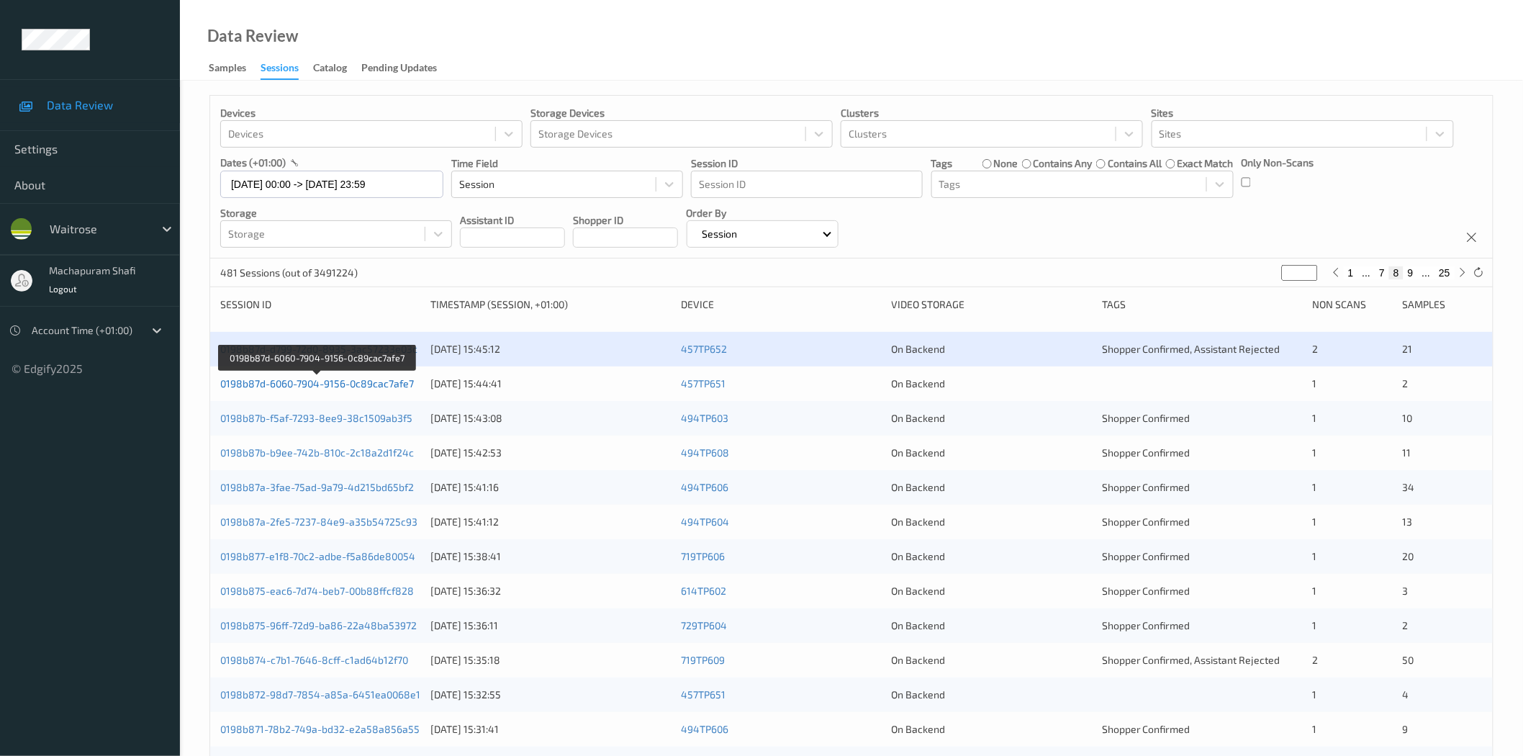
click at [391, 384] on link "0198b87d-6060-7904-9156-0c89cac7afe7" at bounding box center [317, 383] width 194 height 12
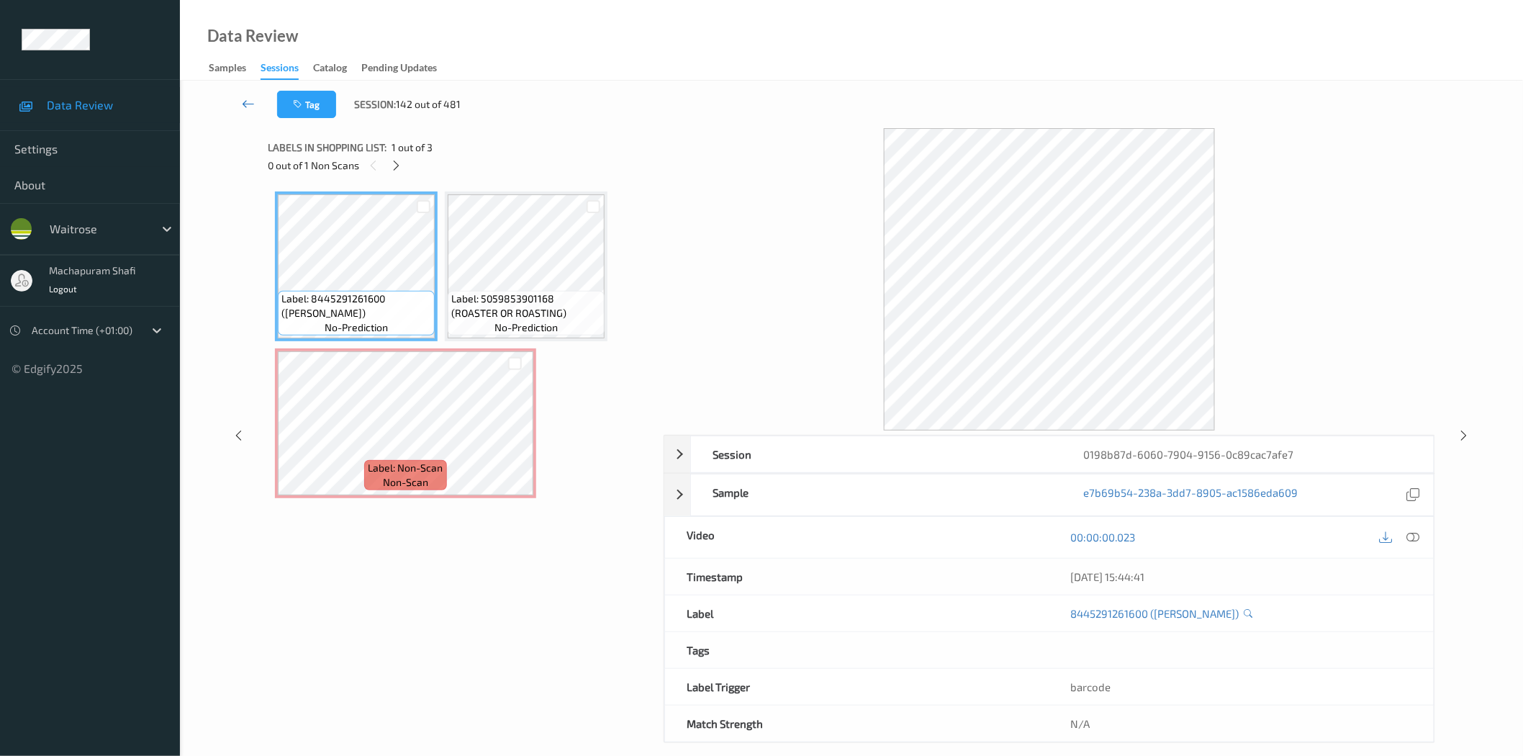
click at [253, 104] on icon at bounding box center [248, 103] width 13 height 14
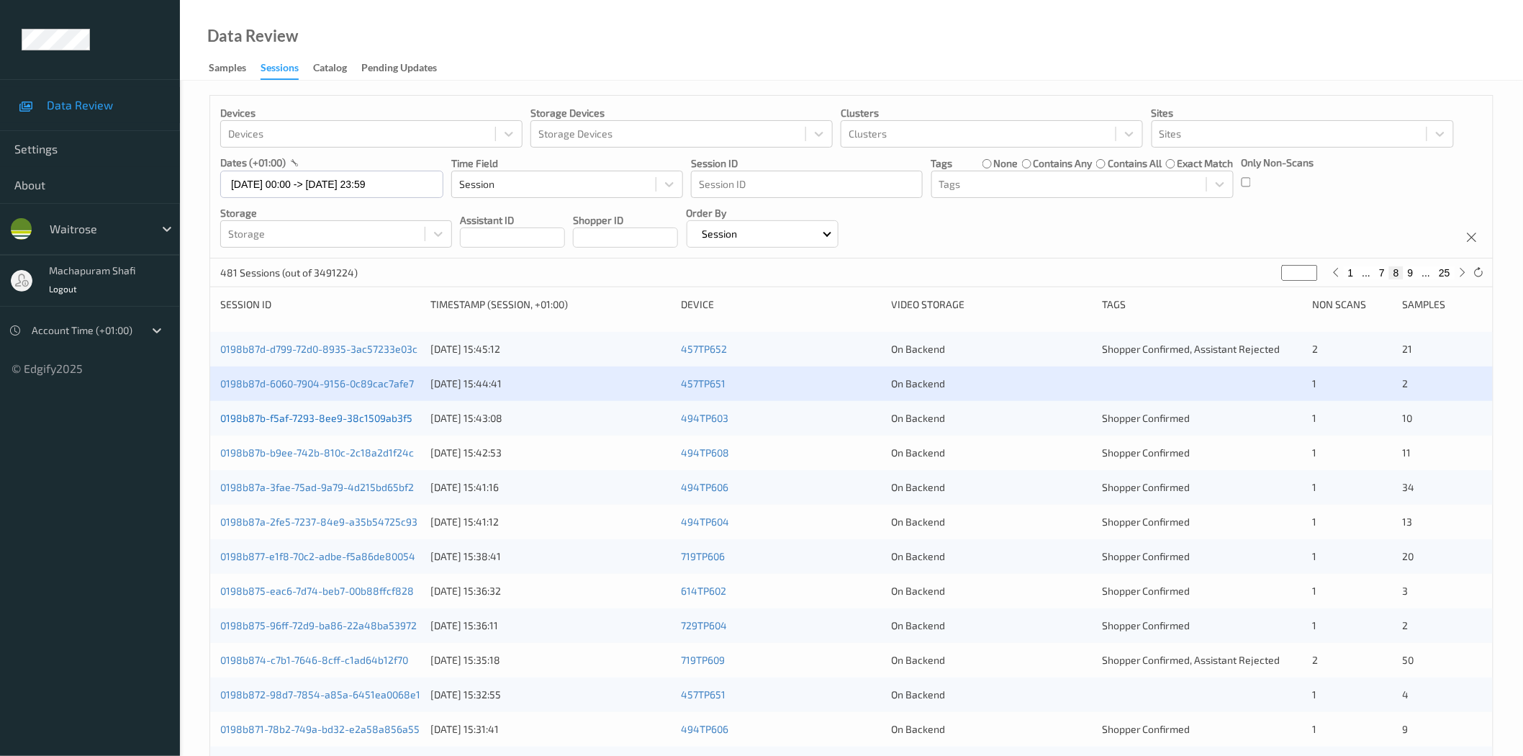
click at [376, 417] on link "0198b87b-f5af-7293-8ee9-38c1509ab3f5" at bounding box center [316, 418] width 192 height 12
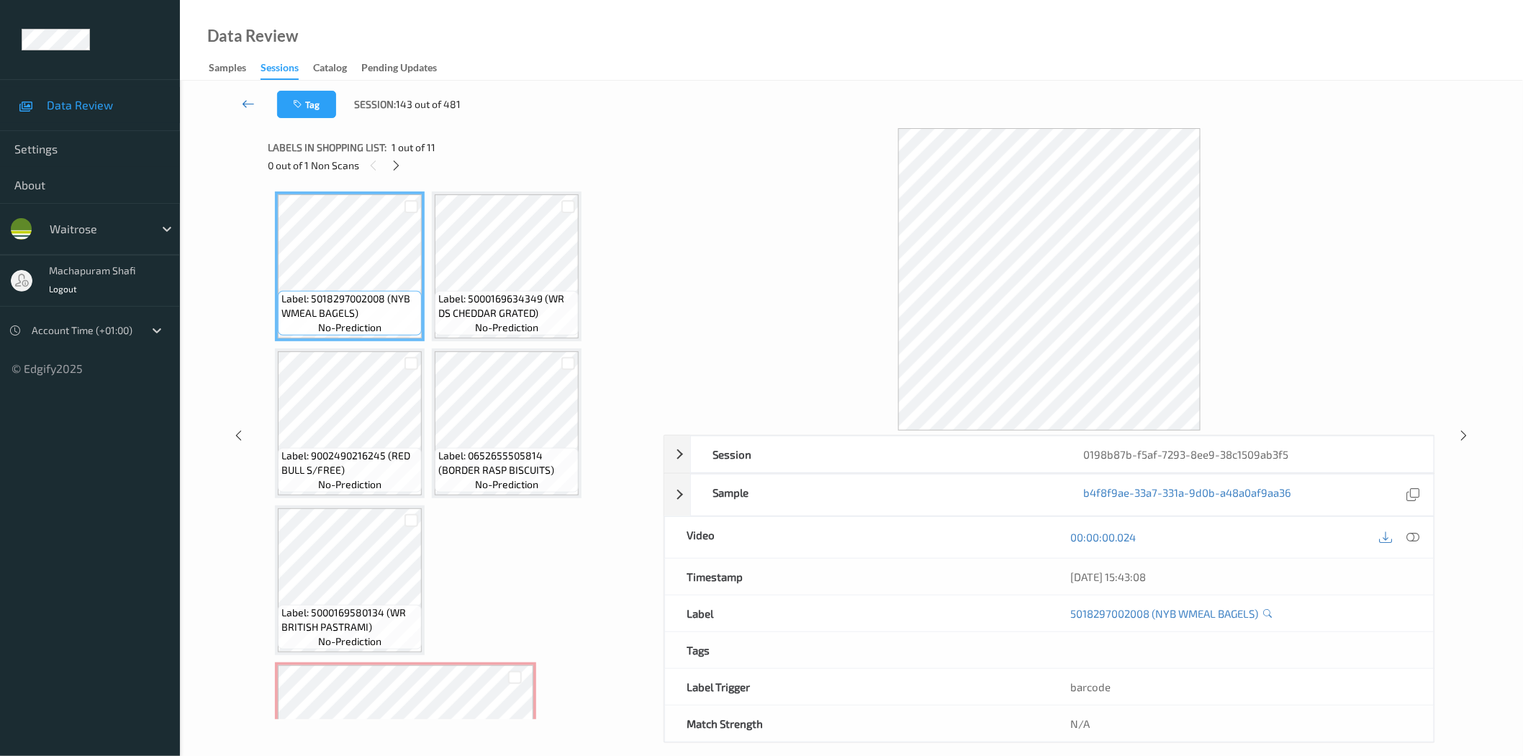
click at [250, 102] on icon at bounding box center [248, 103] width 13 height 14
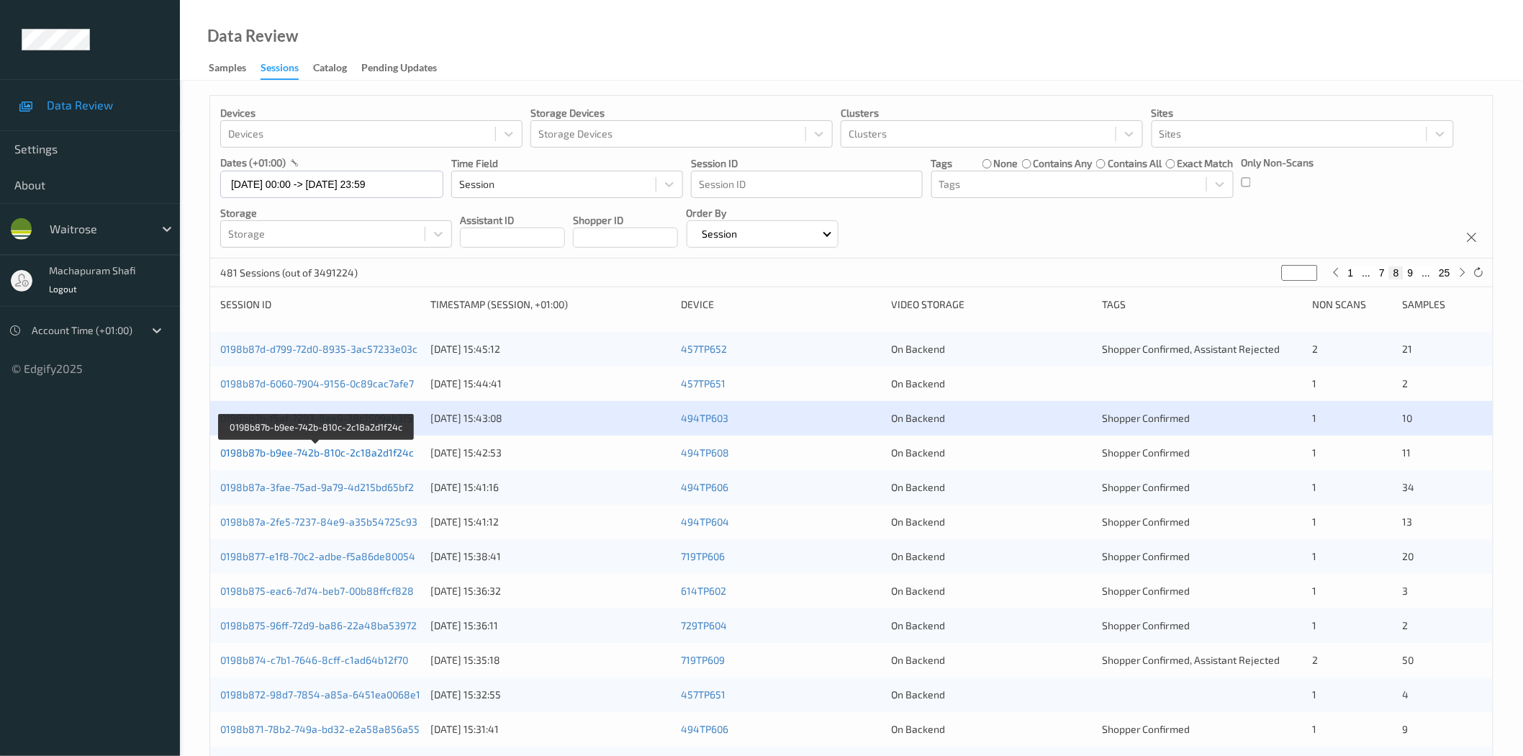
click at [385, 457] on link "0198b87b-b9ee-742b-810c-2c18a2d1f24c" at bounding box center [317, 452] width 194 height 12
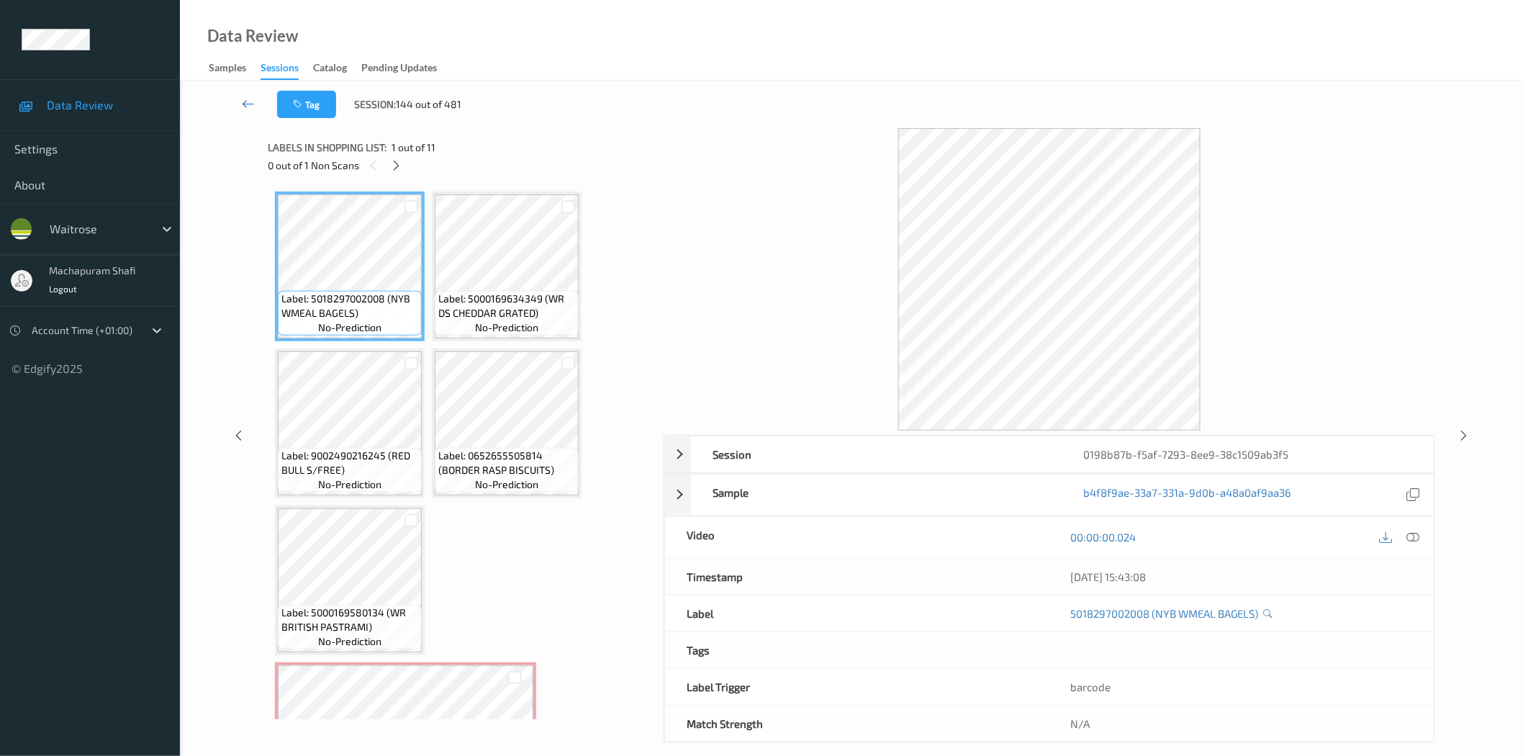
click at [252, 102] on icon at bounding box center [248, 103] width 13 height 14
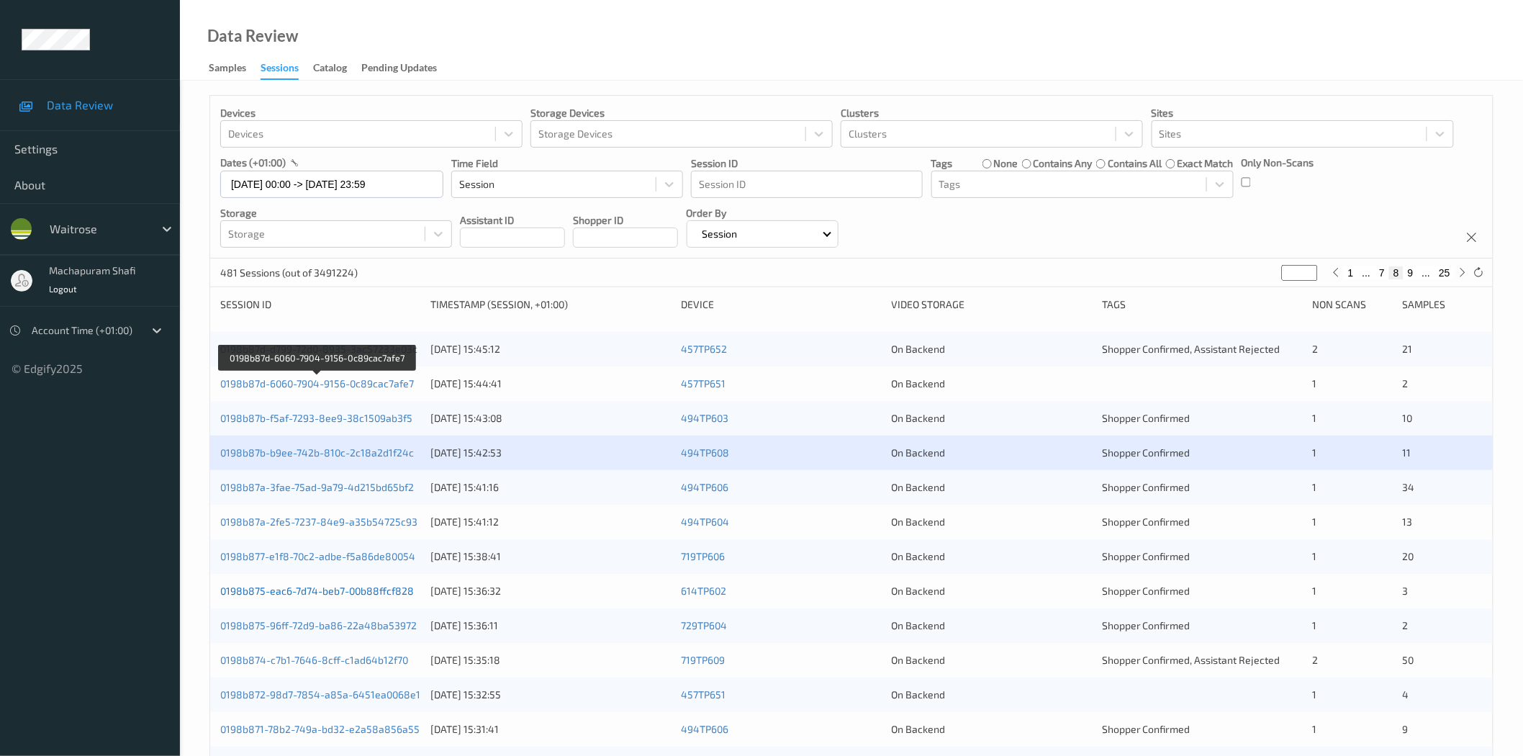
scroll to position [320, 0]
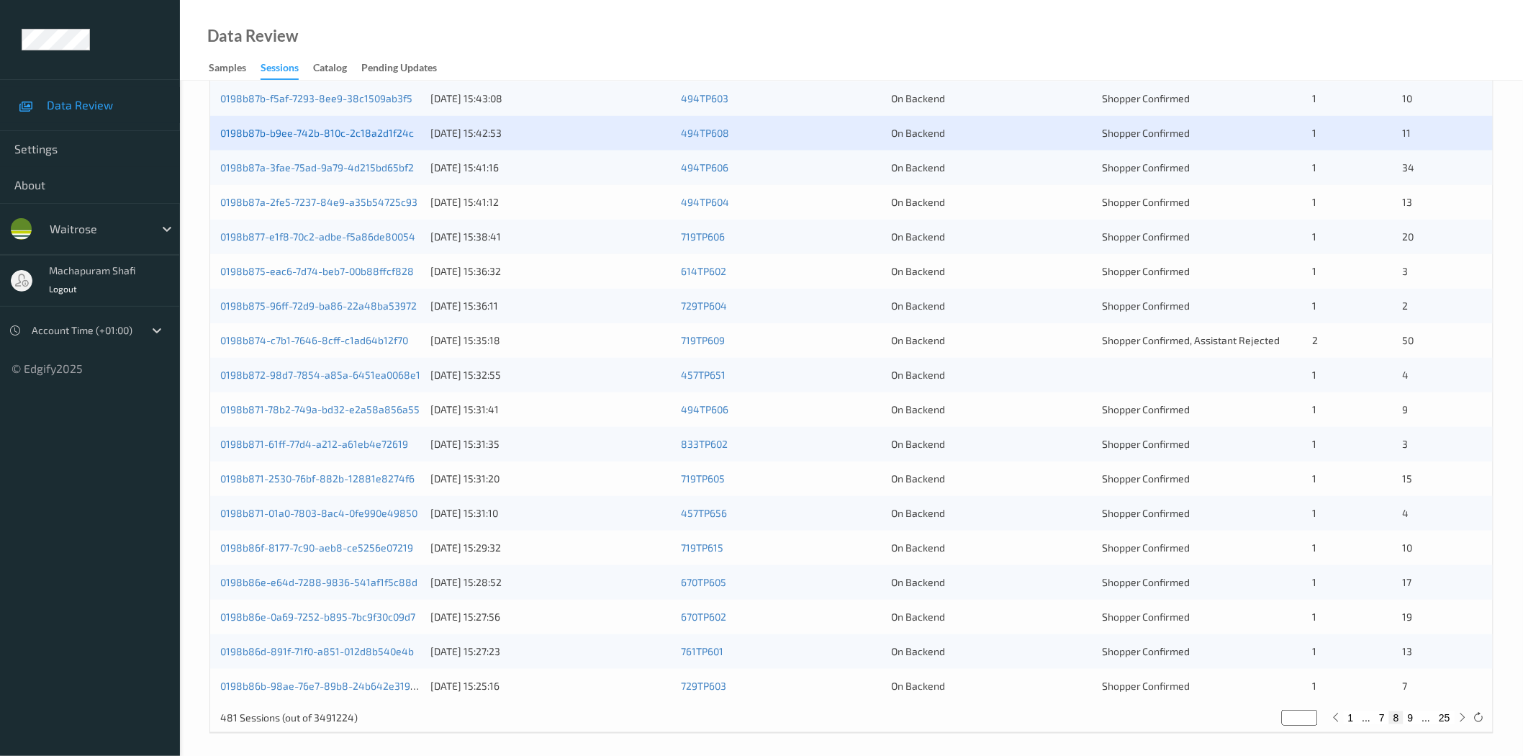
click at [354, 133] on link "0198b87b-b9ee-742b-810c-2c18a2d1f24c" at bounding box center [317, 133] width 194 height 12
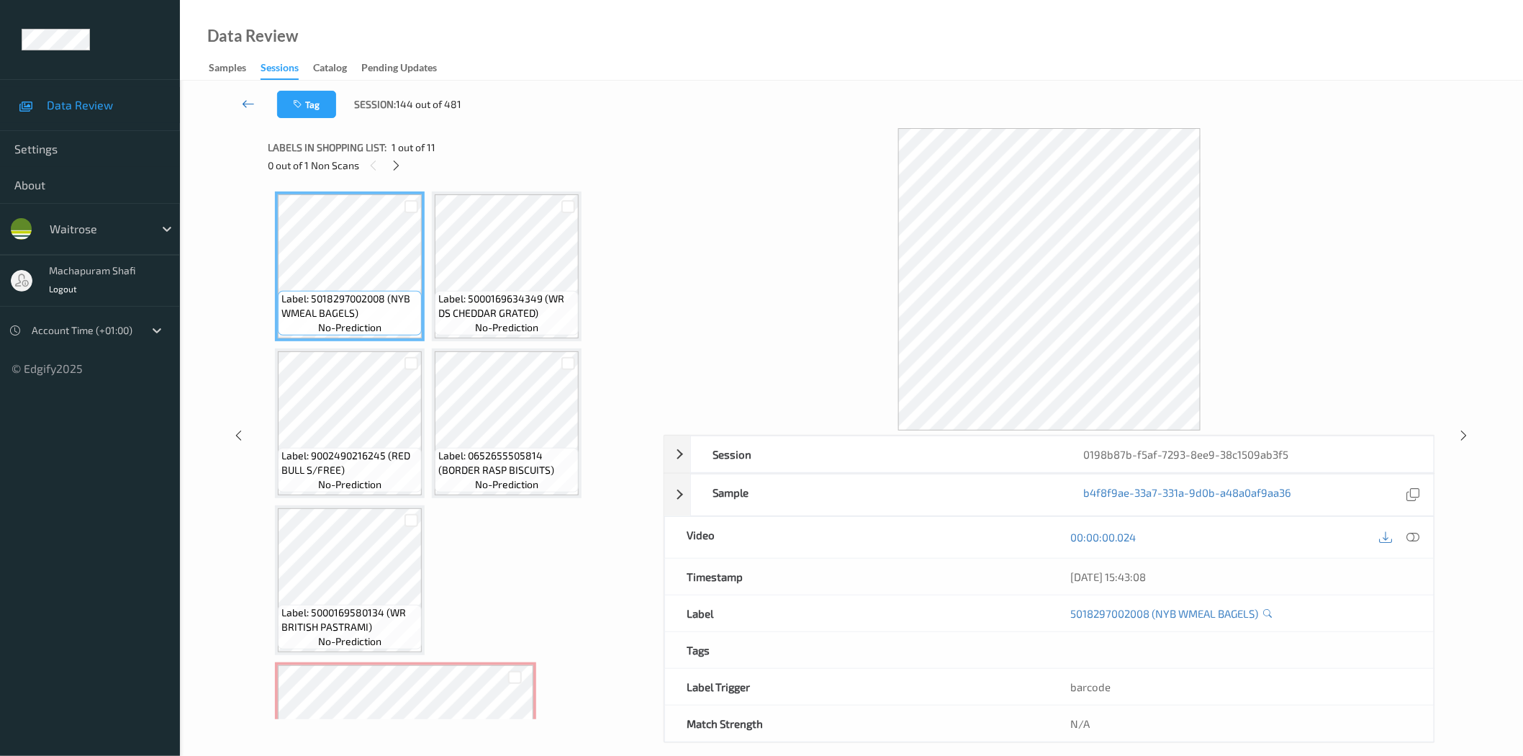
click at [245, 104] on icon at bounding box center [248, 103] width 13 height 14
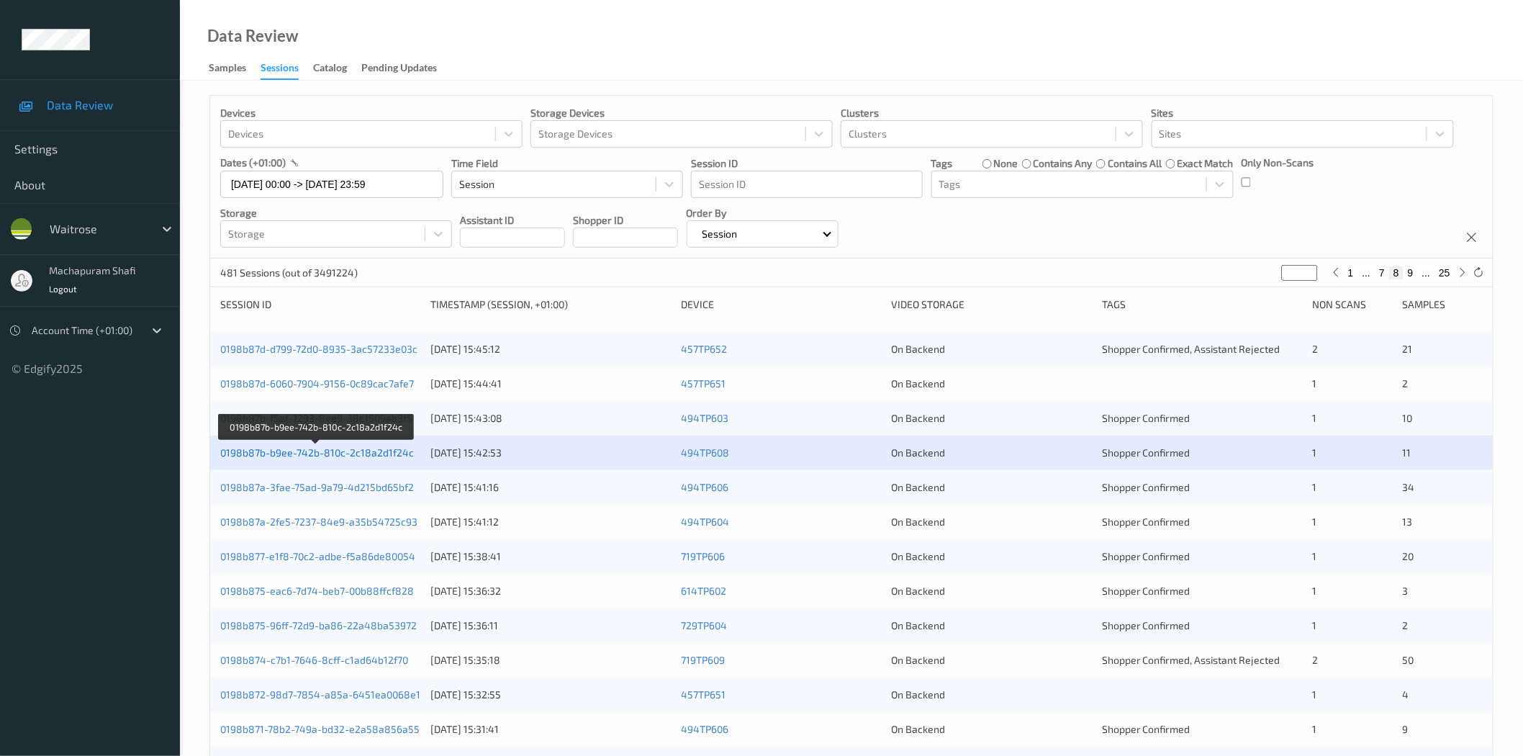
click at [358, 451] on link "0198b87b-b9ee-742b-810c-2c18a2d1f24c" at bounding box center [317, 452] width 194 height 12
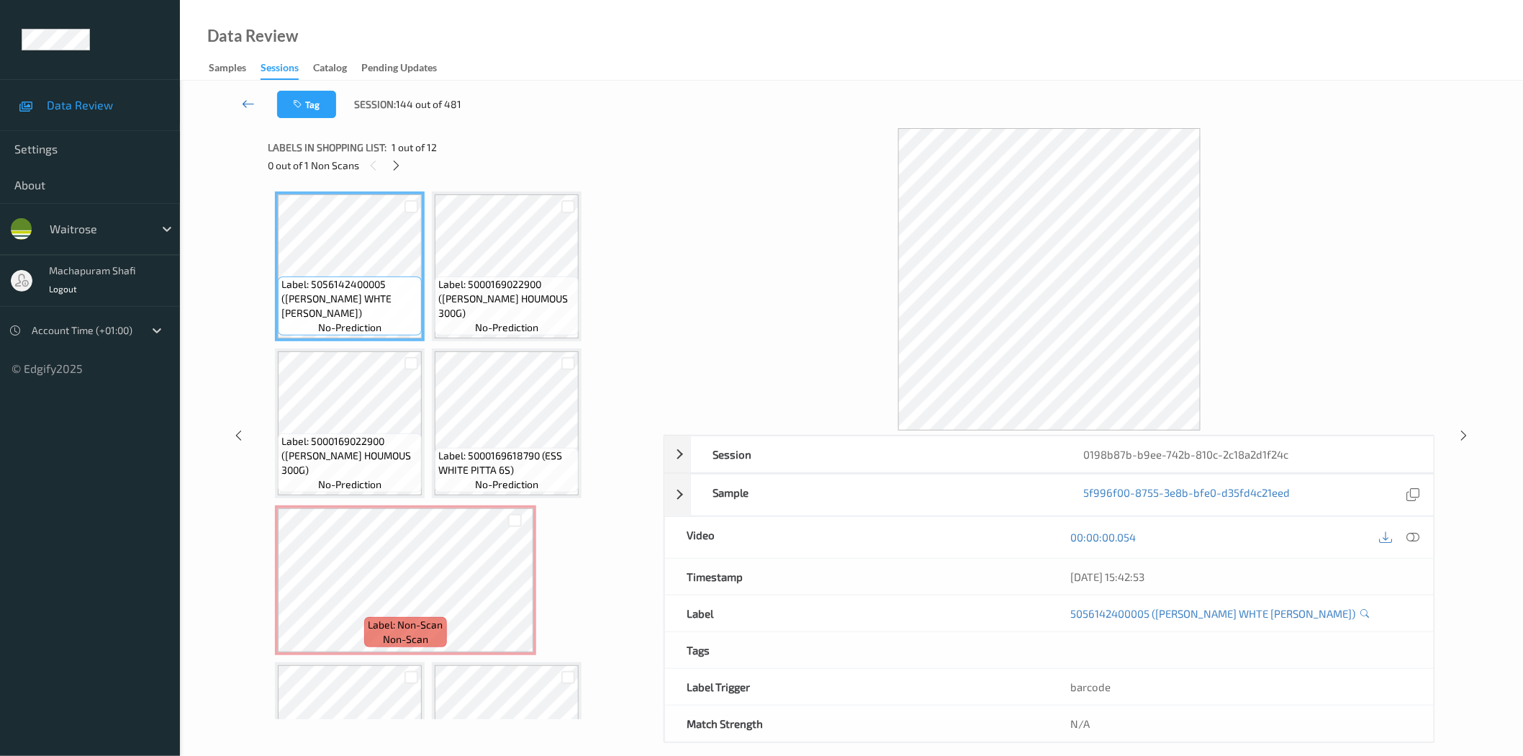
click at [249, 101] on icon at bounding box center [248, 103] width 13 height 14
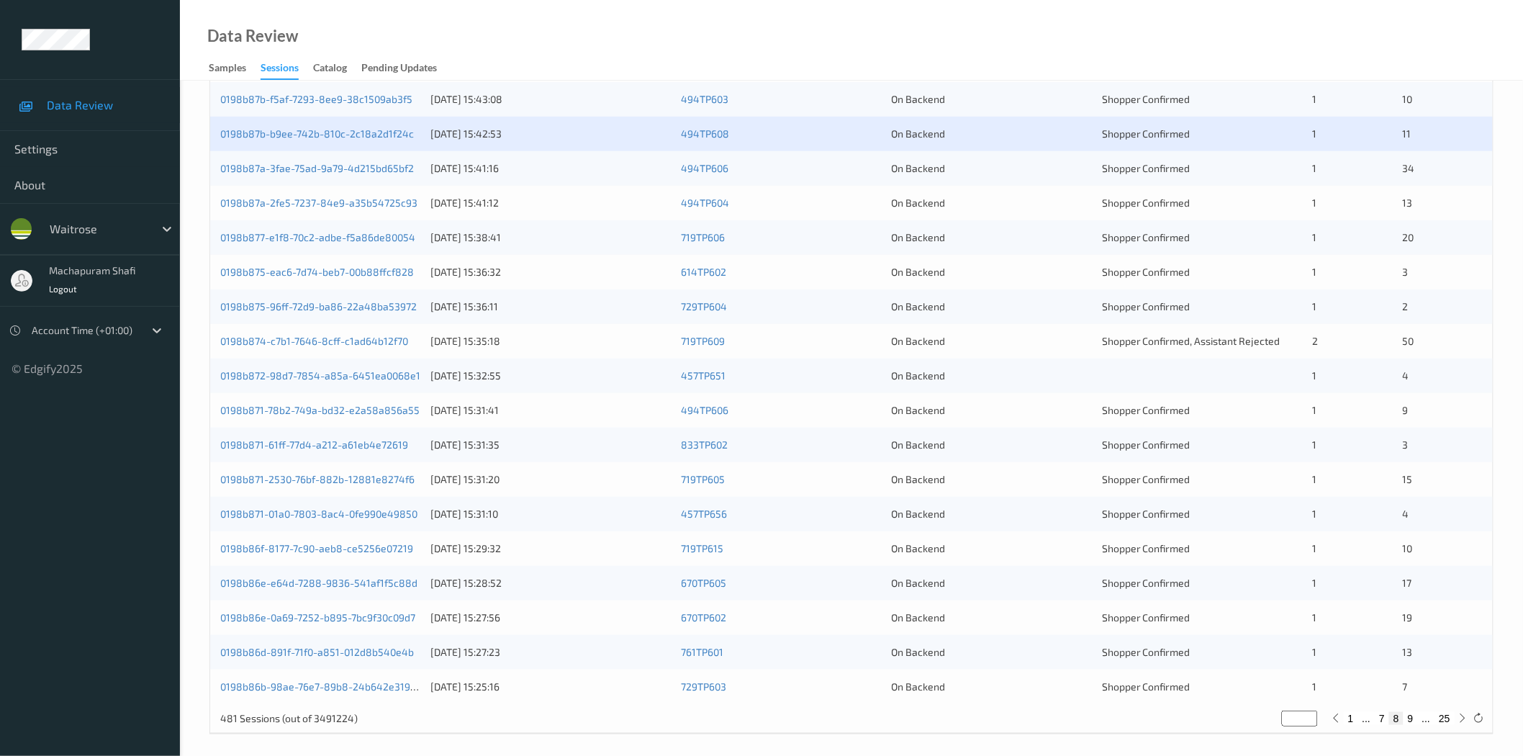
scroll to position [320, 0]
click at [354, 166] on link "0198b87a-3fae-75ad-9a79-4d215bd65bf2" at bounding box center [317, 167] width 194 height 12
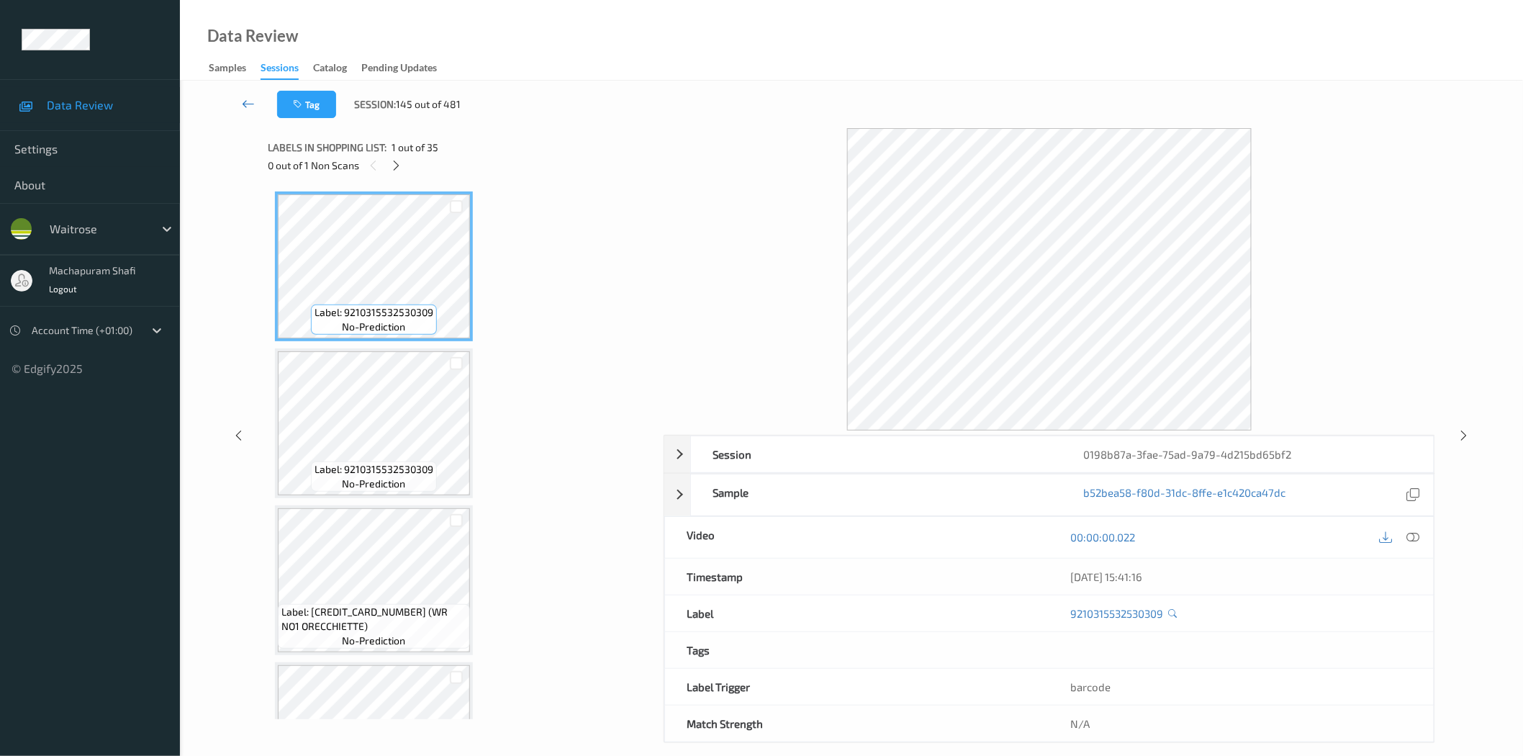
click at [249, 102] on icon at bounding box center [248, 103] width 13 height 14
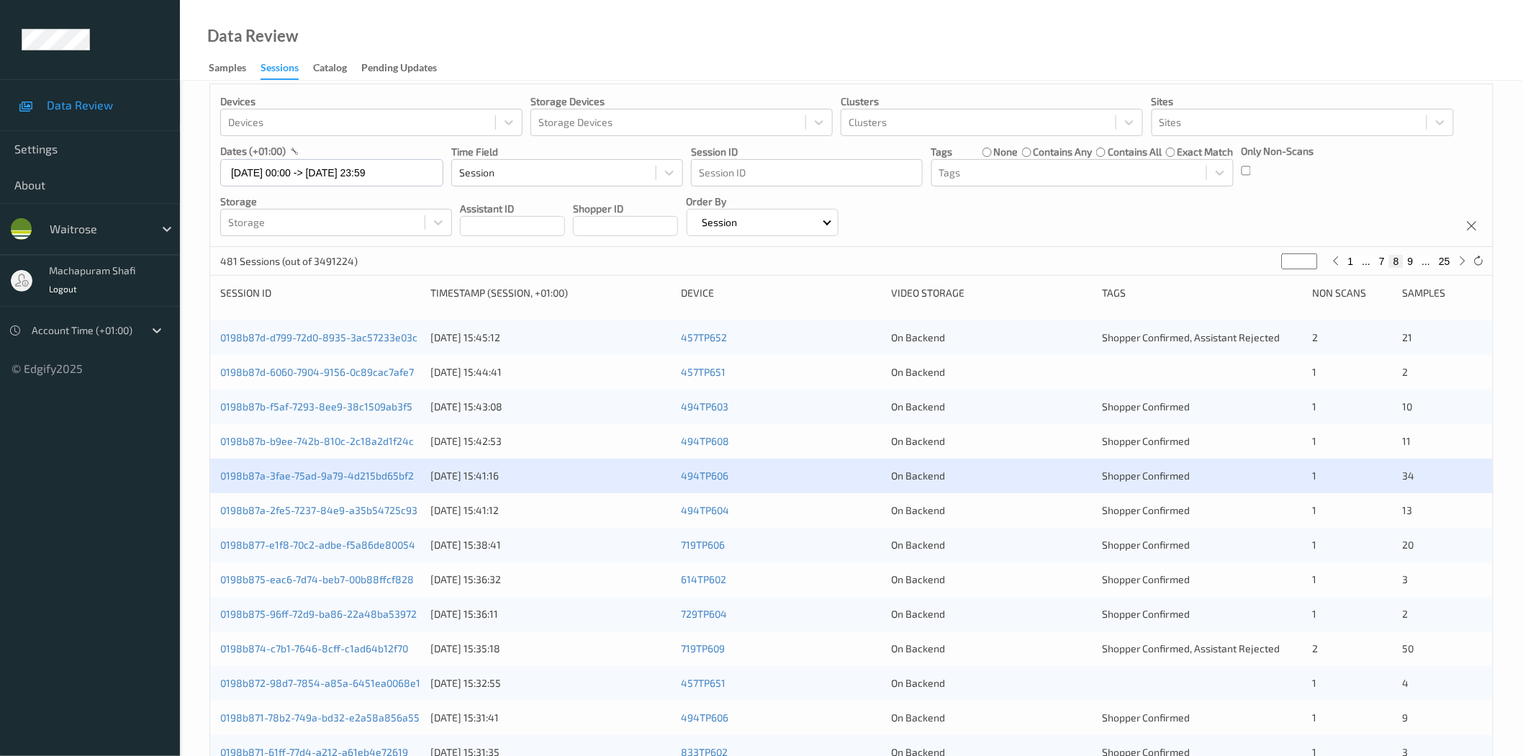
scroll to position [320, 0]
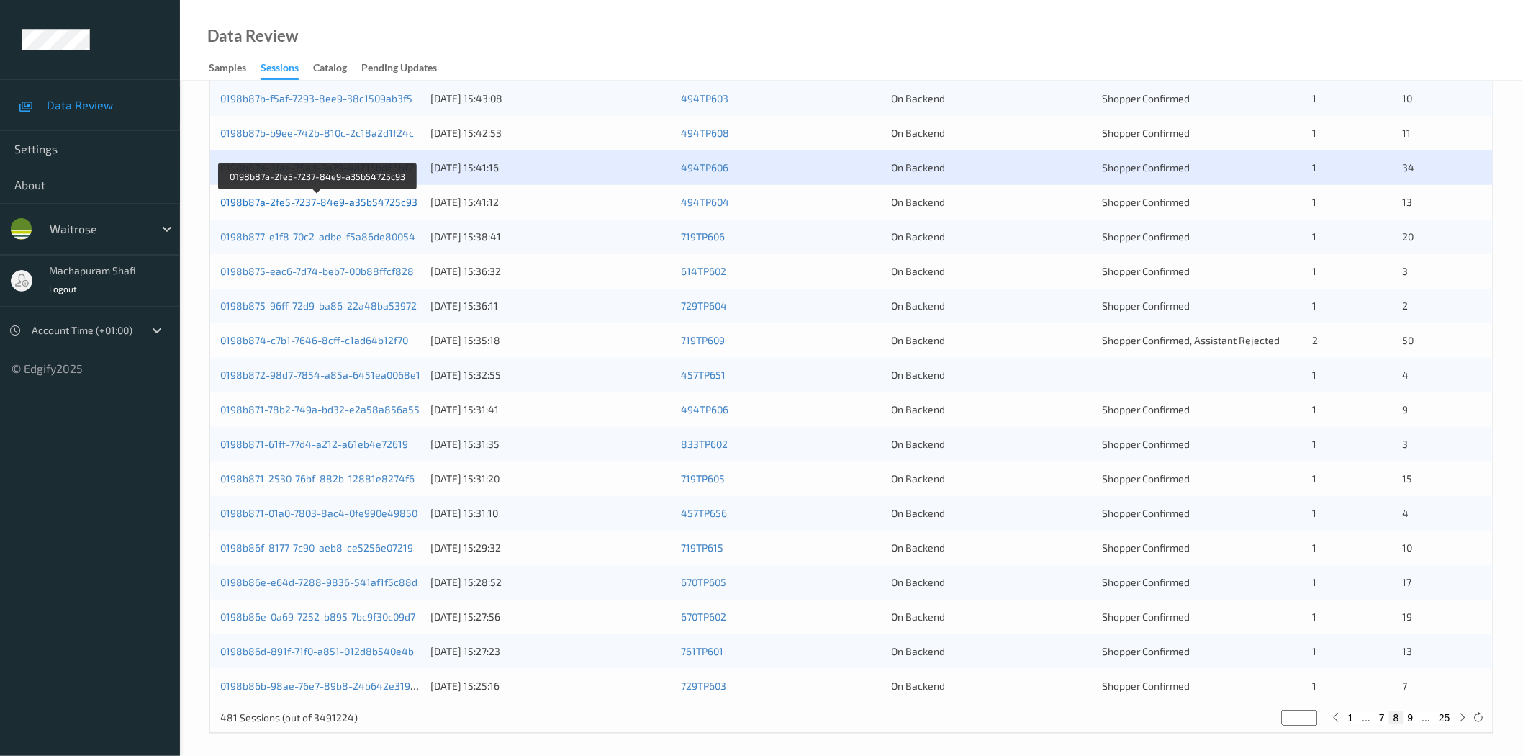
click at [376, 207] on link "0198b87a-2fe5-7237-84e9-a35b54725c93" at bounding box center [318, 202] width 197 height 12
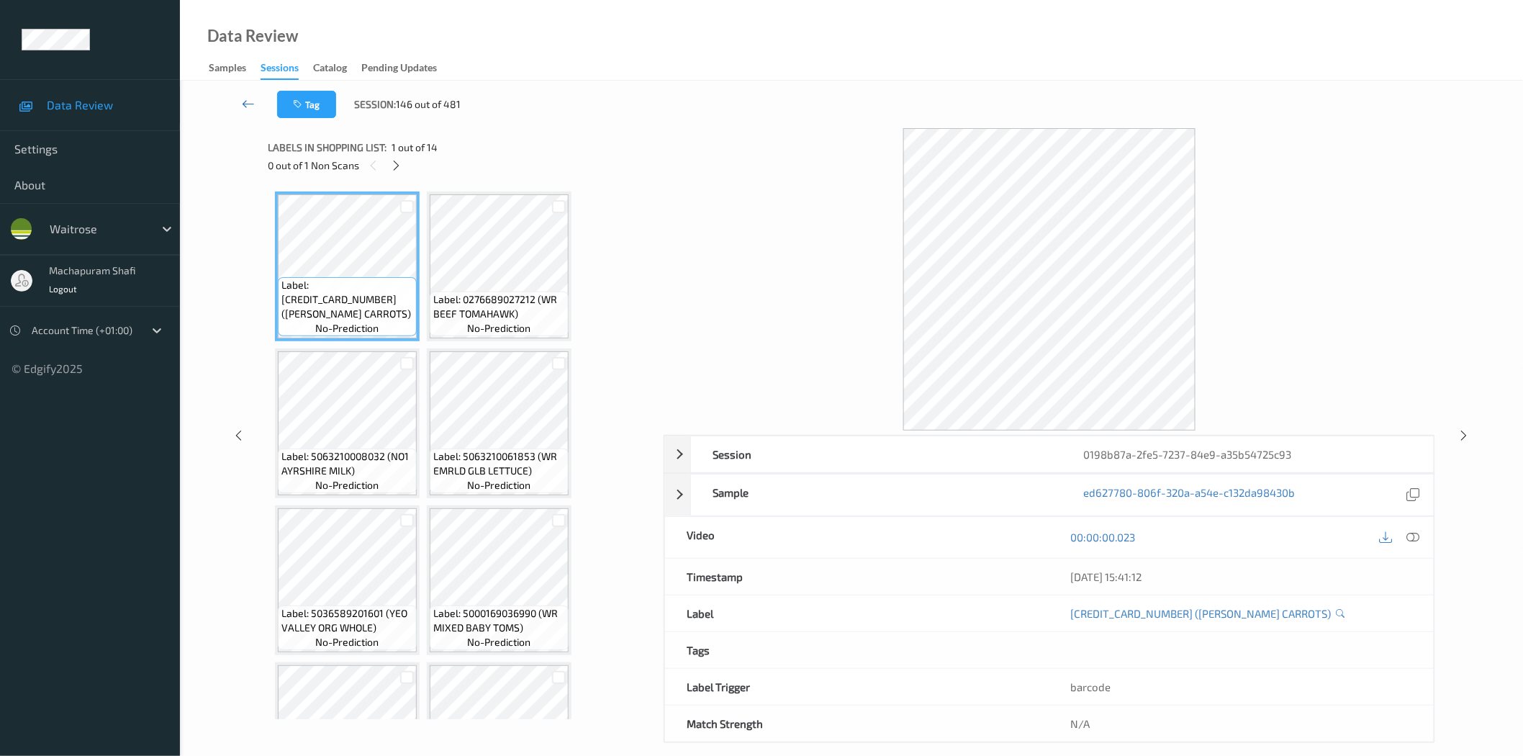
click at [256, 101] on link at bounding box center [249, 104] width 58 height 27
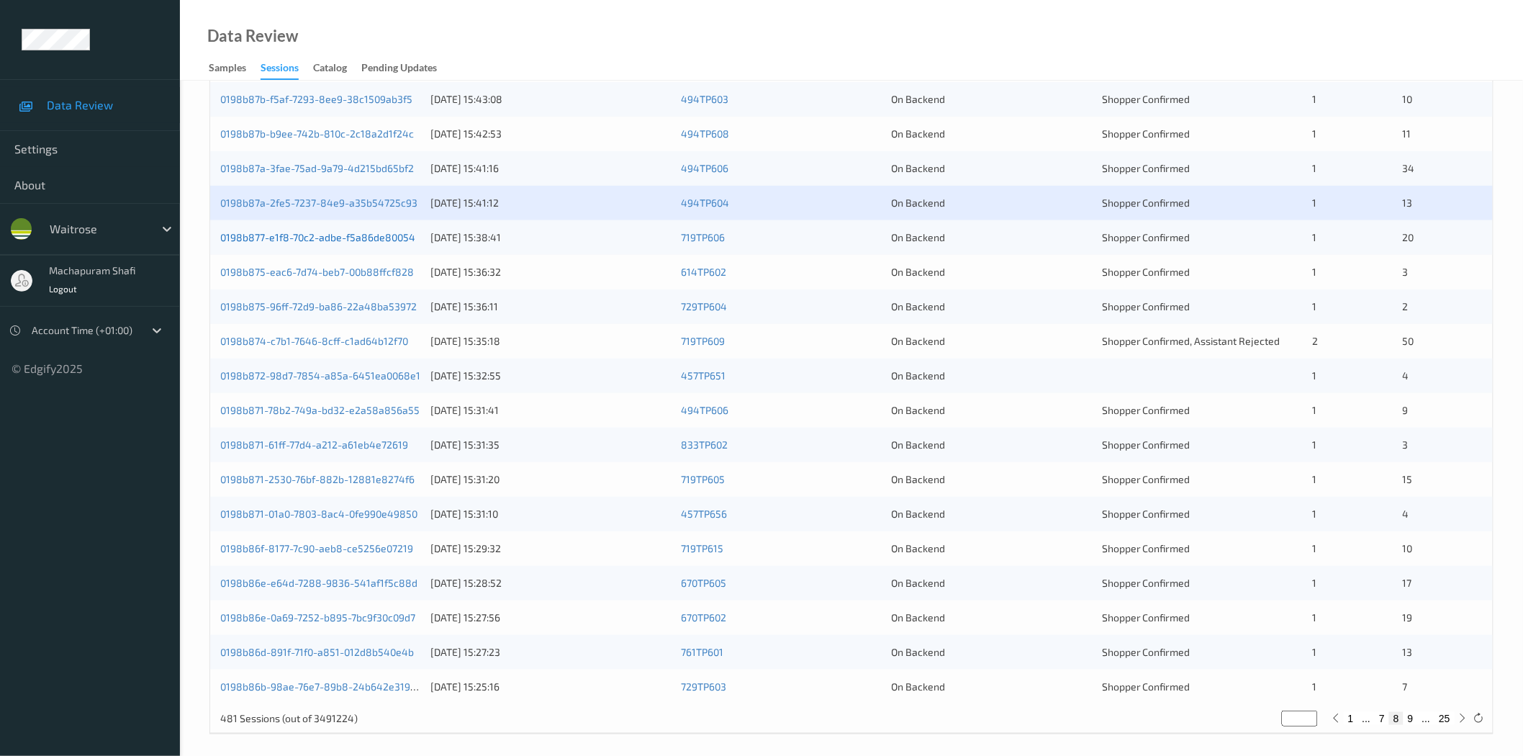
scroll to position [320, 0]
click at [374, 240] on link "0198b877-e1f8-70c2-adbe-f5a86de80054" at bounding box center [317, 236] width 195 height 12
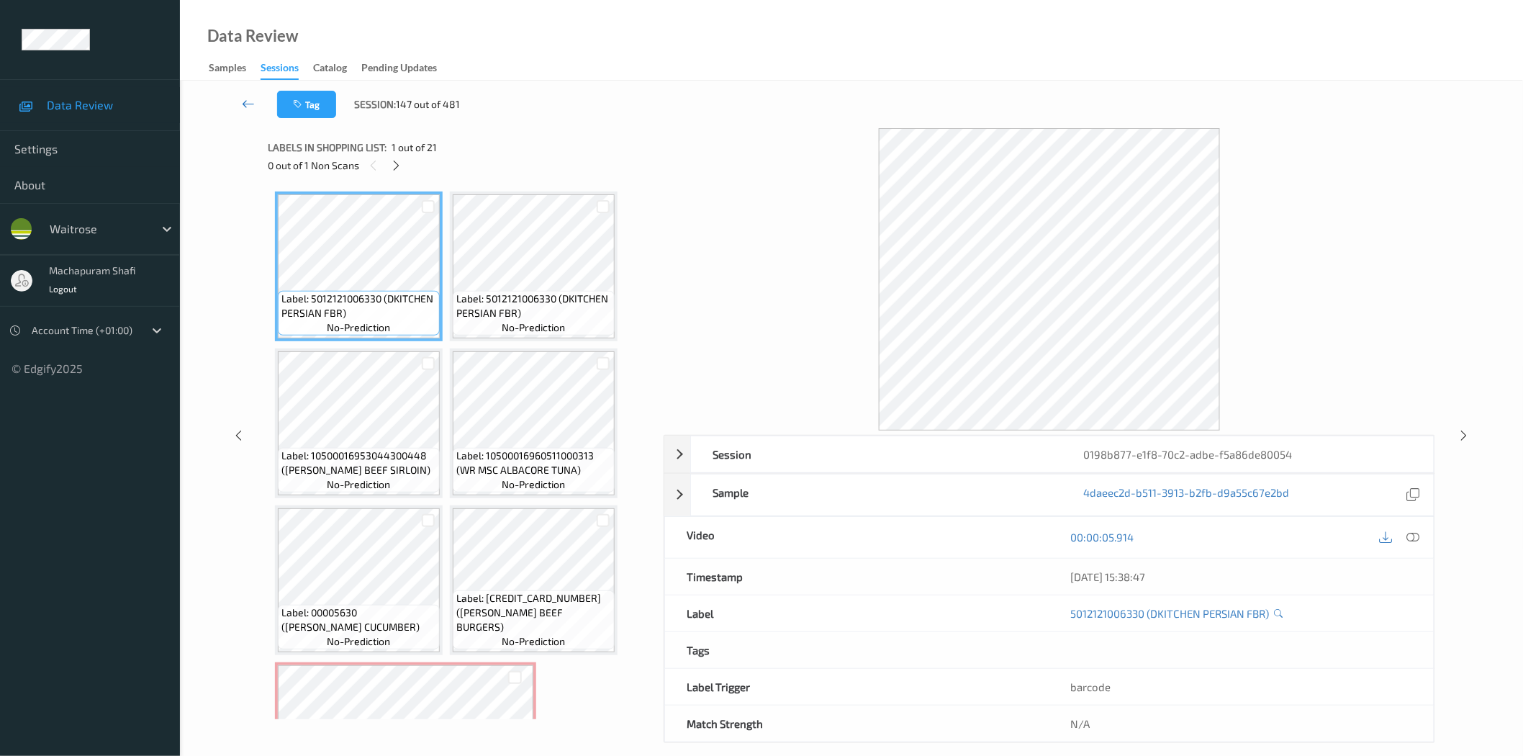
click at [254, 101] on icon at bounding box center [248, 103] width 13 height 14
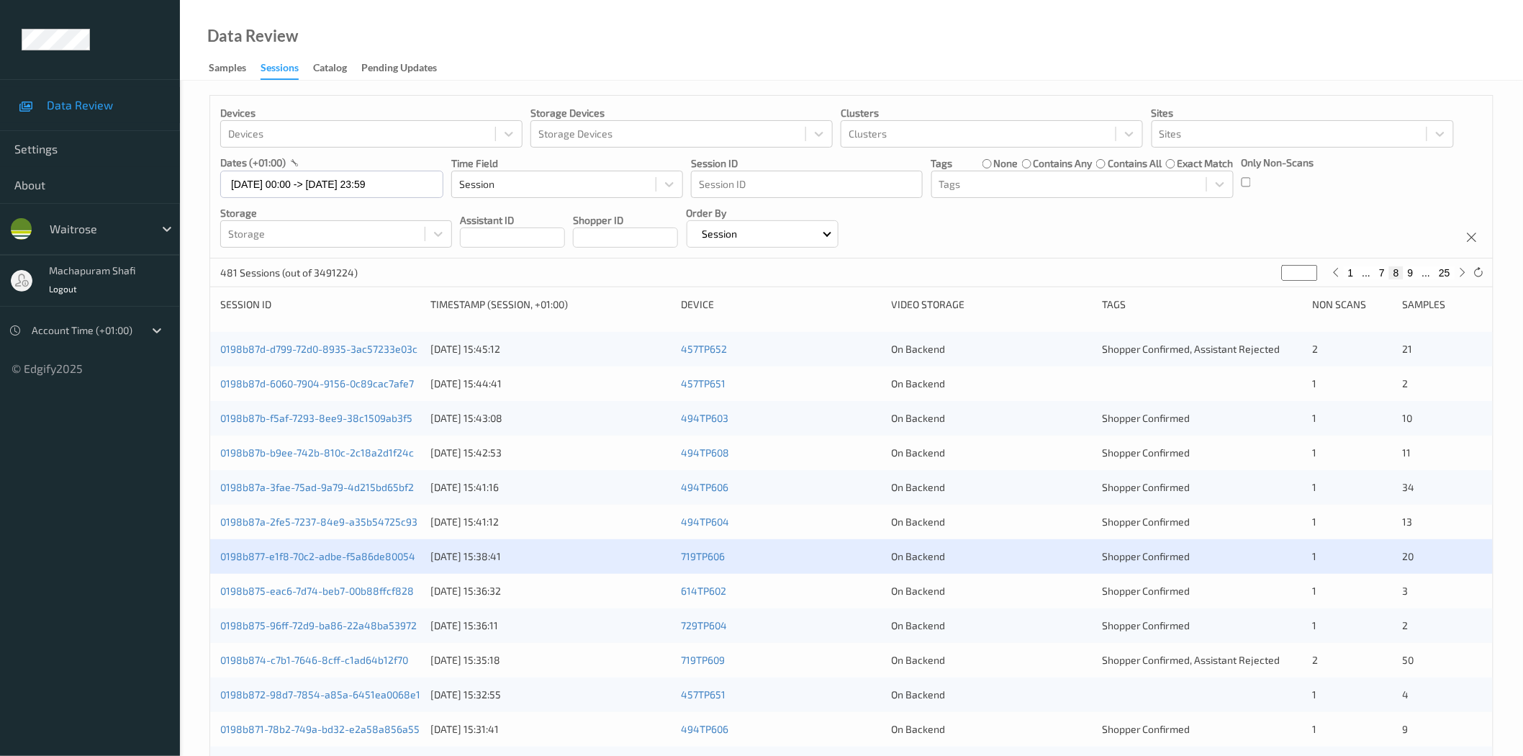
scroll to position [320, 0]
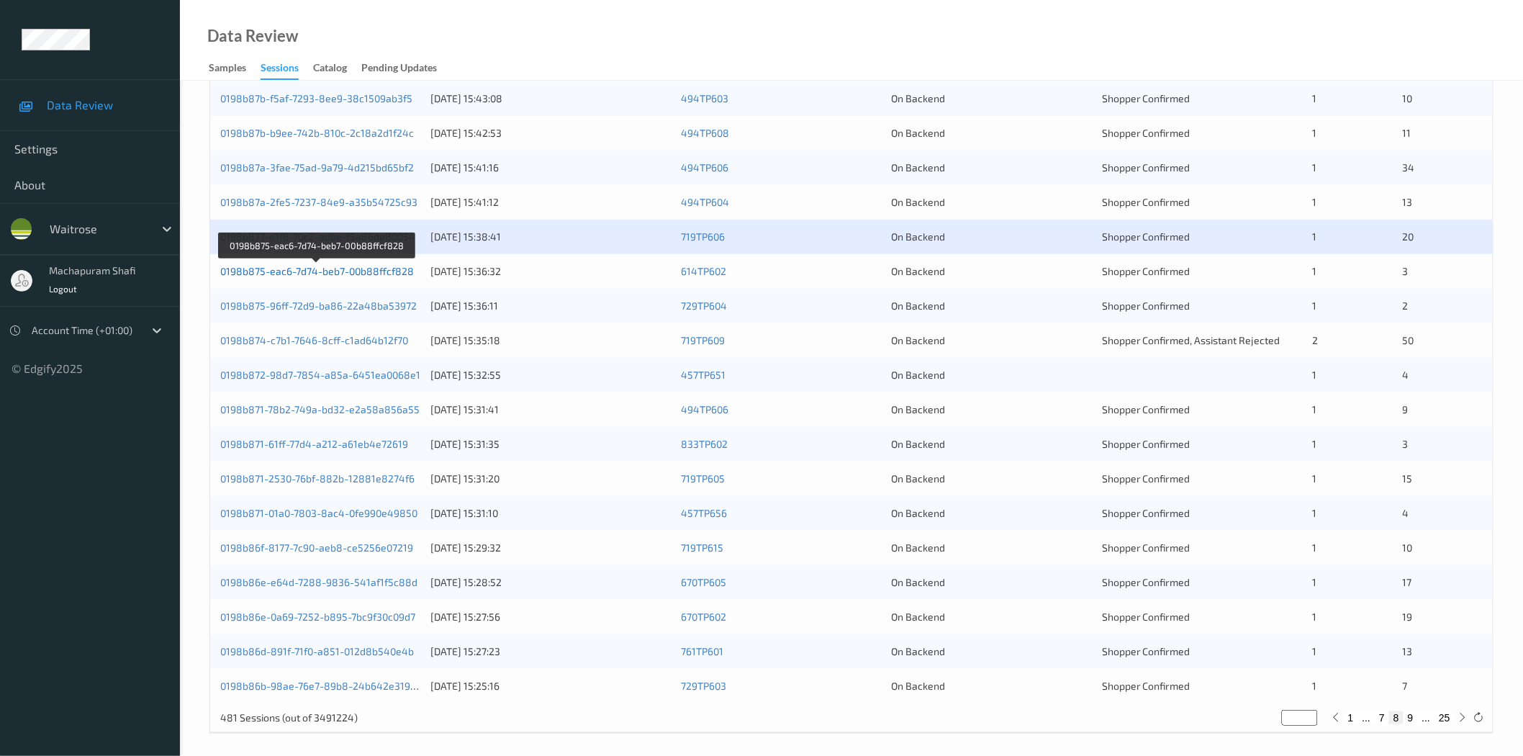
click at [378, 270] on link "0198b875-eac6-7d74-beb7-00b88ffcf828" at bounding box center [317, 271] width 194 height 12
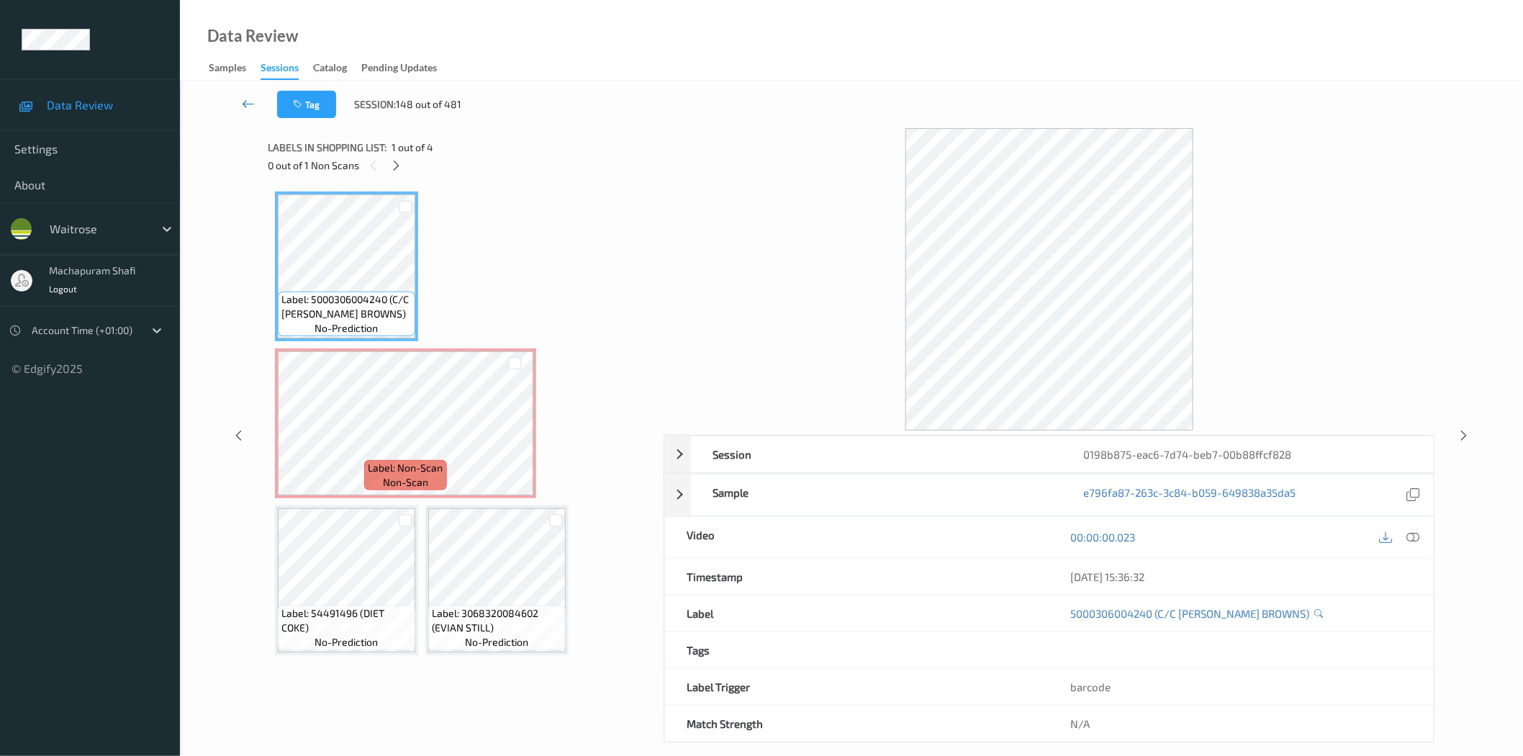
click at [249, 104] on icon at bounding box center [248, 103] width 13 height 14
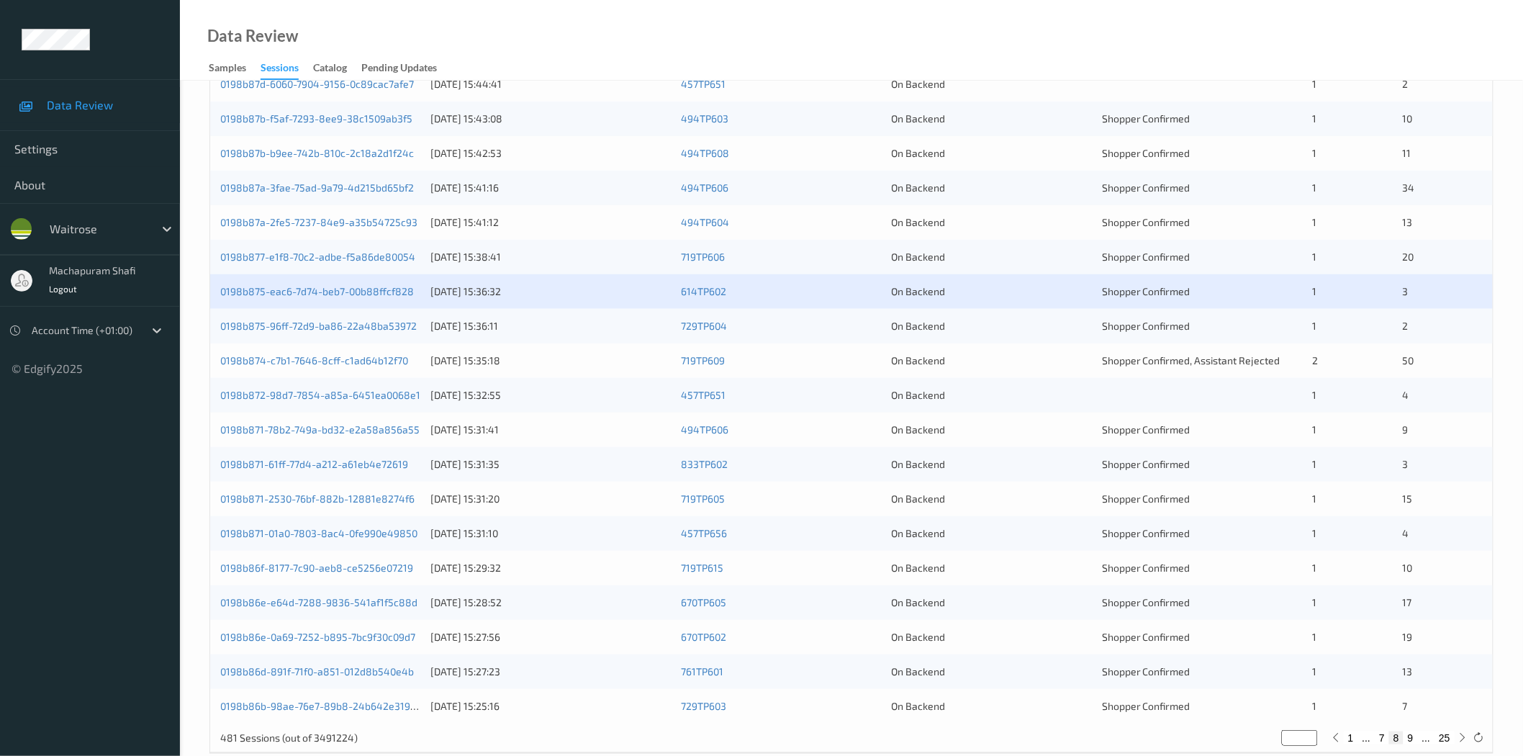
scroll to position [320, 0]
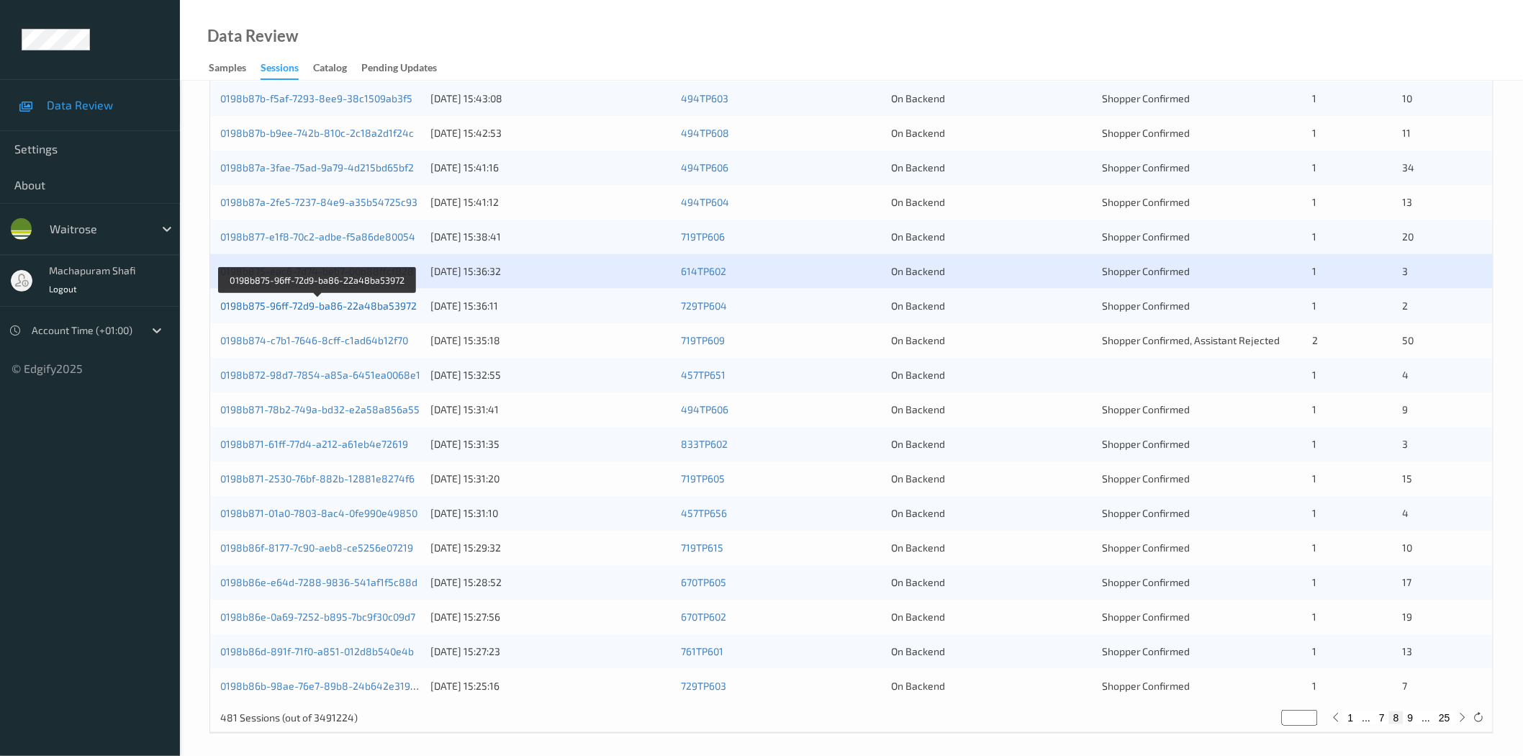
click at [343, 309] on link "0198b875-96ff-72d9-ba86-22a48ba53972" at bounding box center [318, 305] width 196 height 12
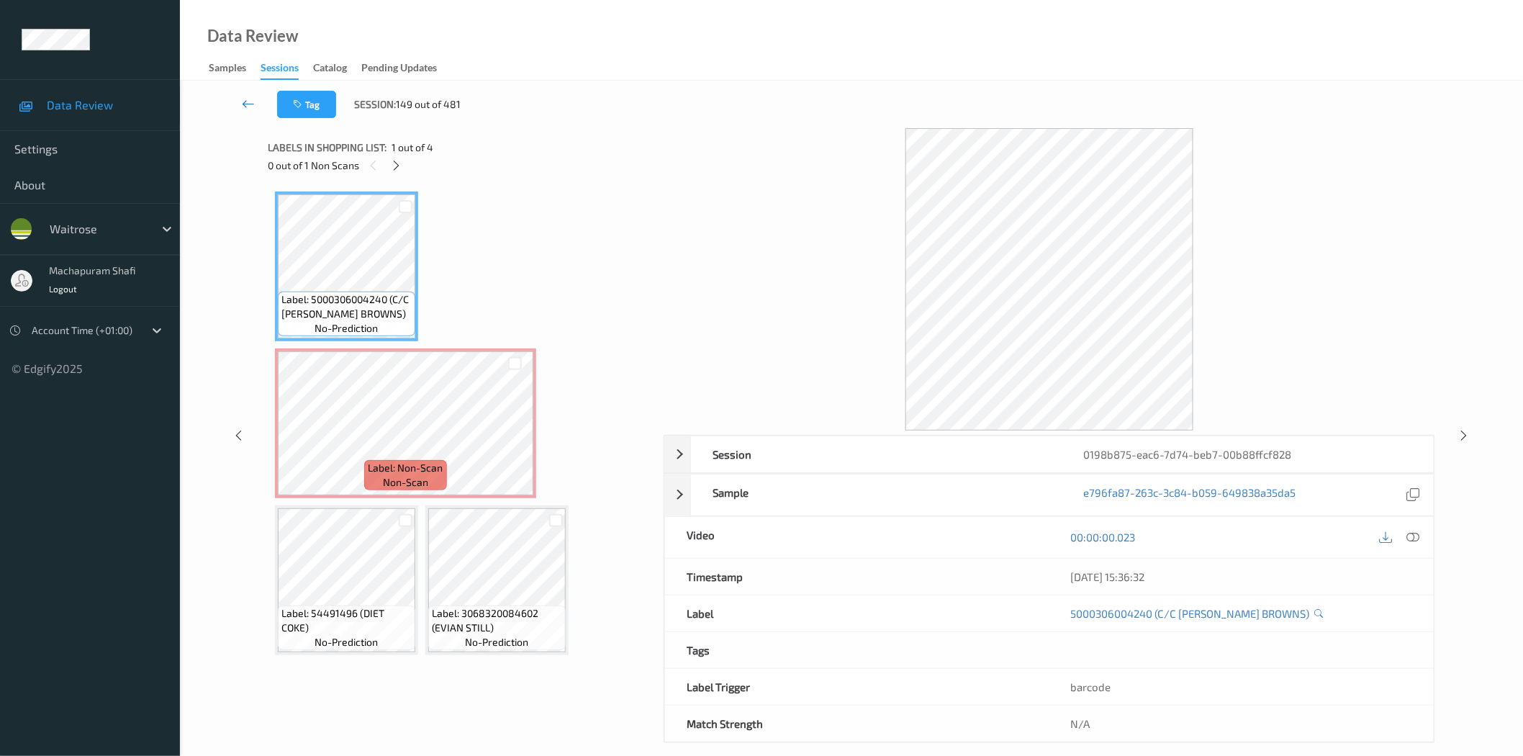
click at [248, 104] on icon at bounding box center [248, 103] width 13 height 14
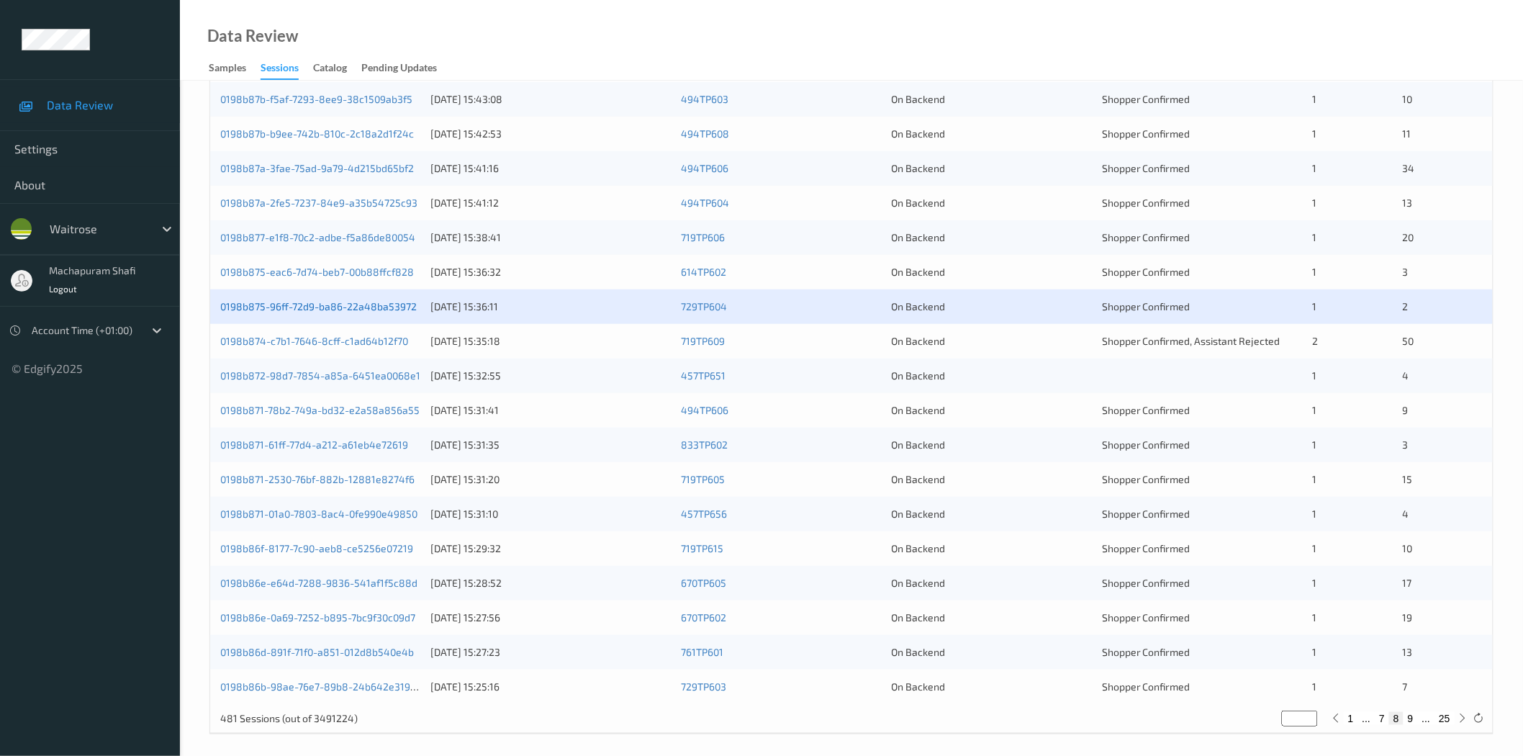
scroll to position [320, 0]
click at [368, 306] on link "0198b875-96ff-72d9-ba86-22a48ba53972" at bounding box center [318, 305] width 196 height 12
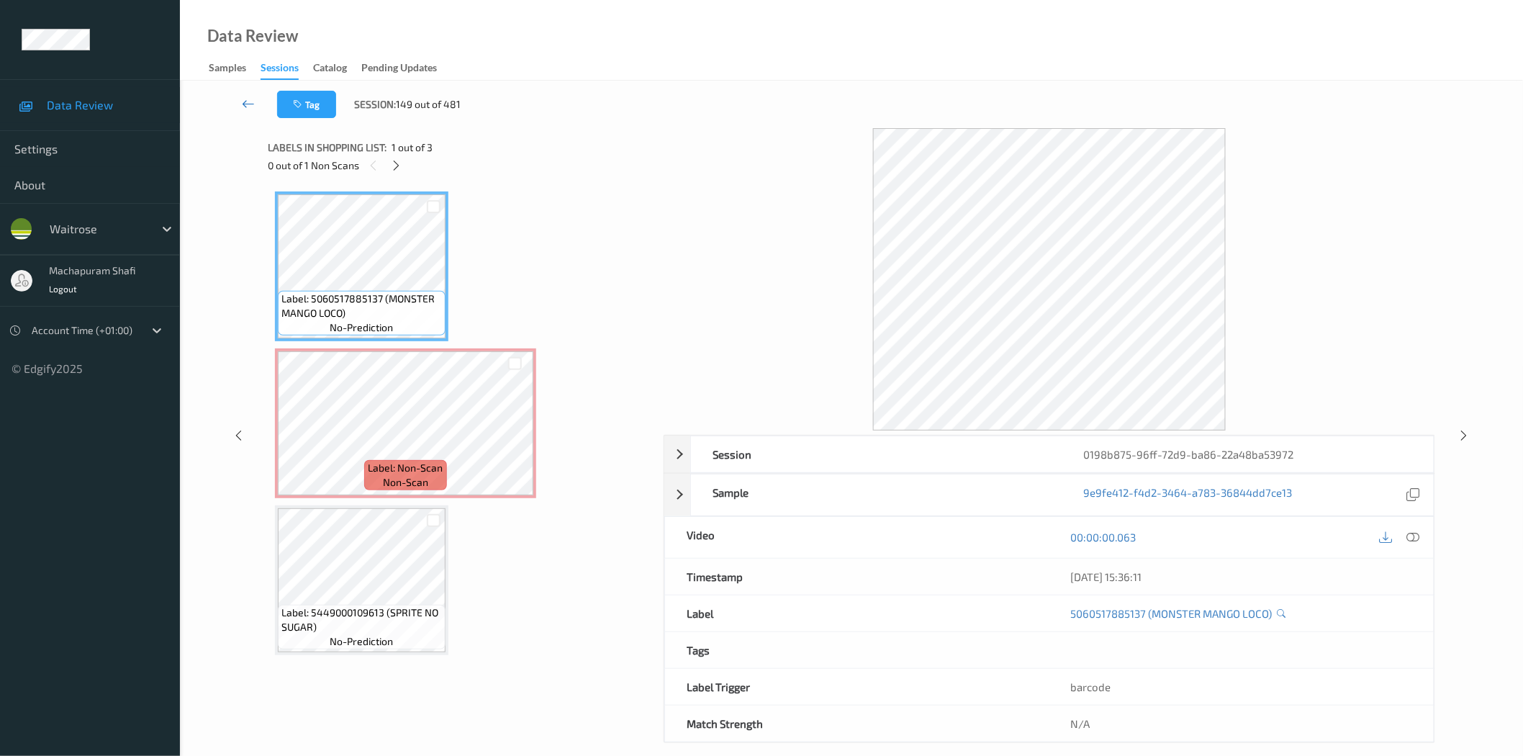
click at [248, 104] on icon at bounding box center [248, 103] width 13 height 14
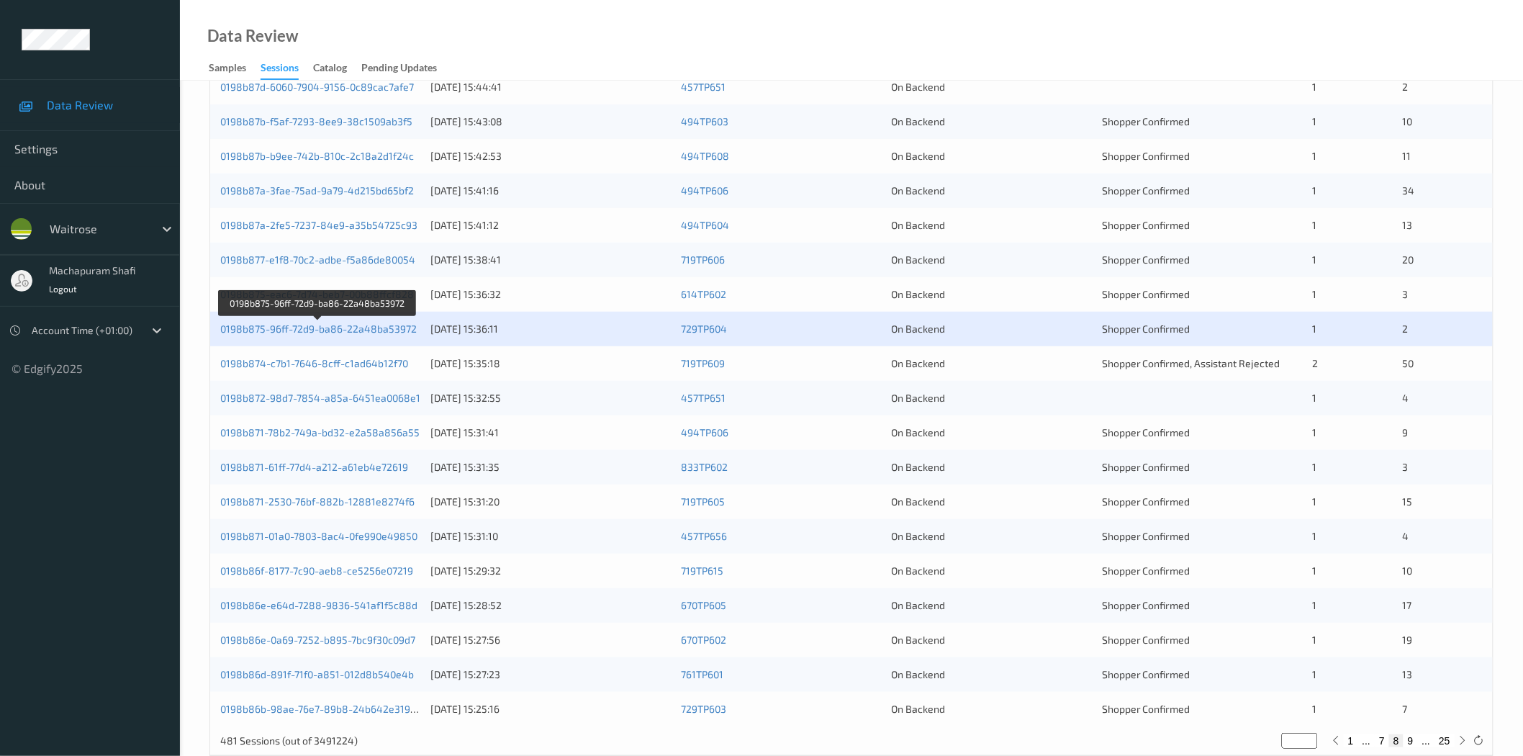
scroll to position [327, 0]
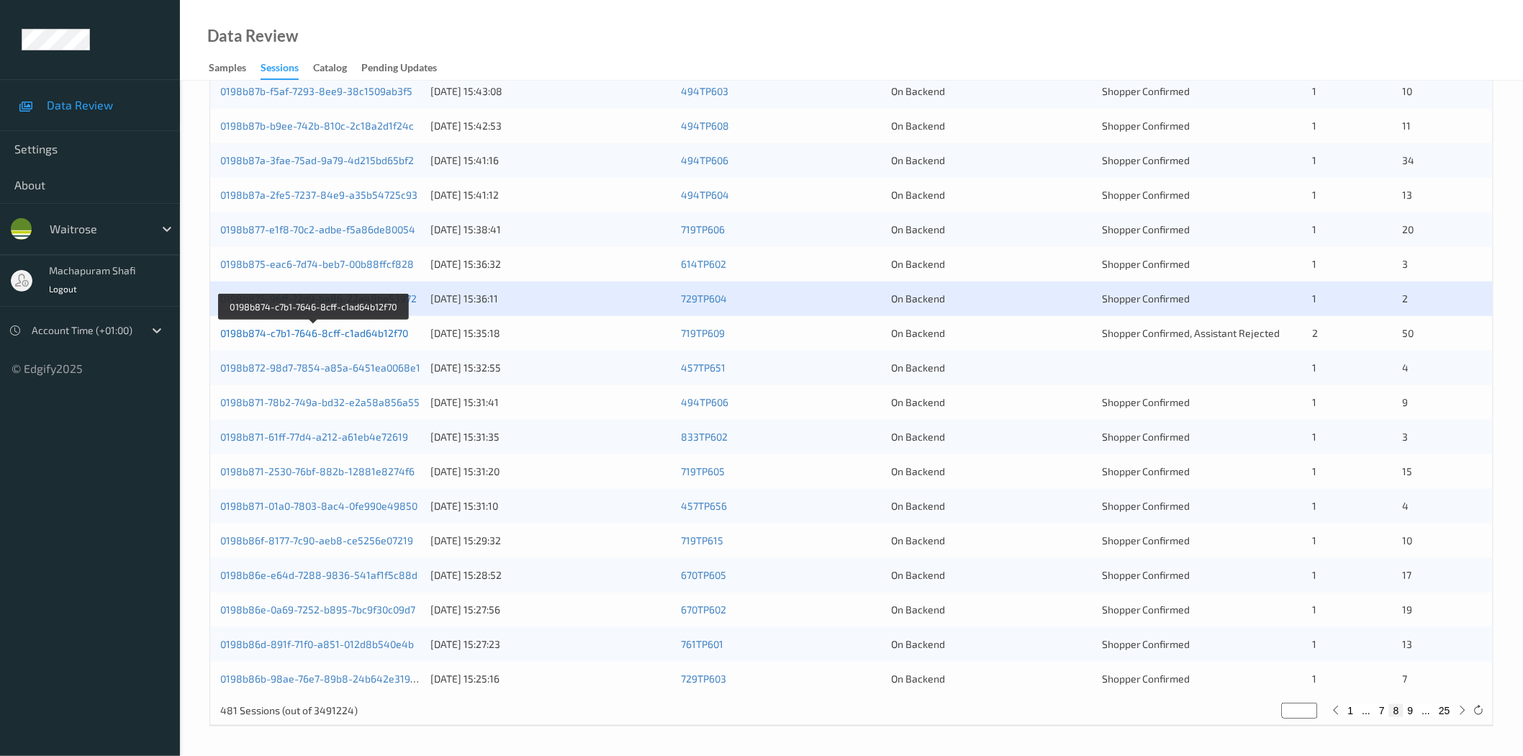
click at [348, 330] on link "0198b874-c7b1-7646-8cff-c1ad64b12f70" at bounding box center [314, 333] width 188 height 12
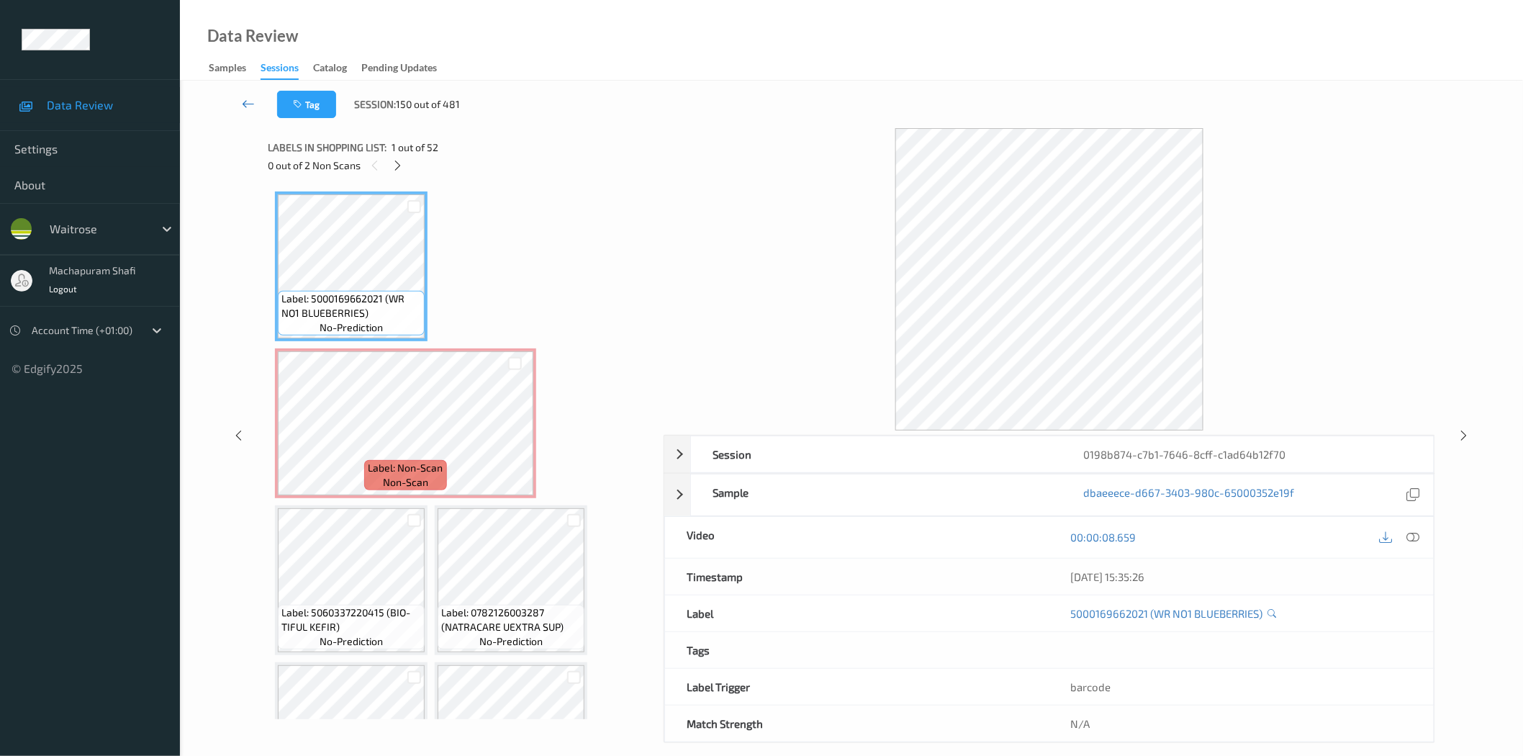
click at [249, 98] on icon at bounding box center [248, 103] width 13 height 14
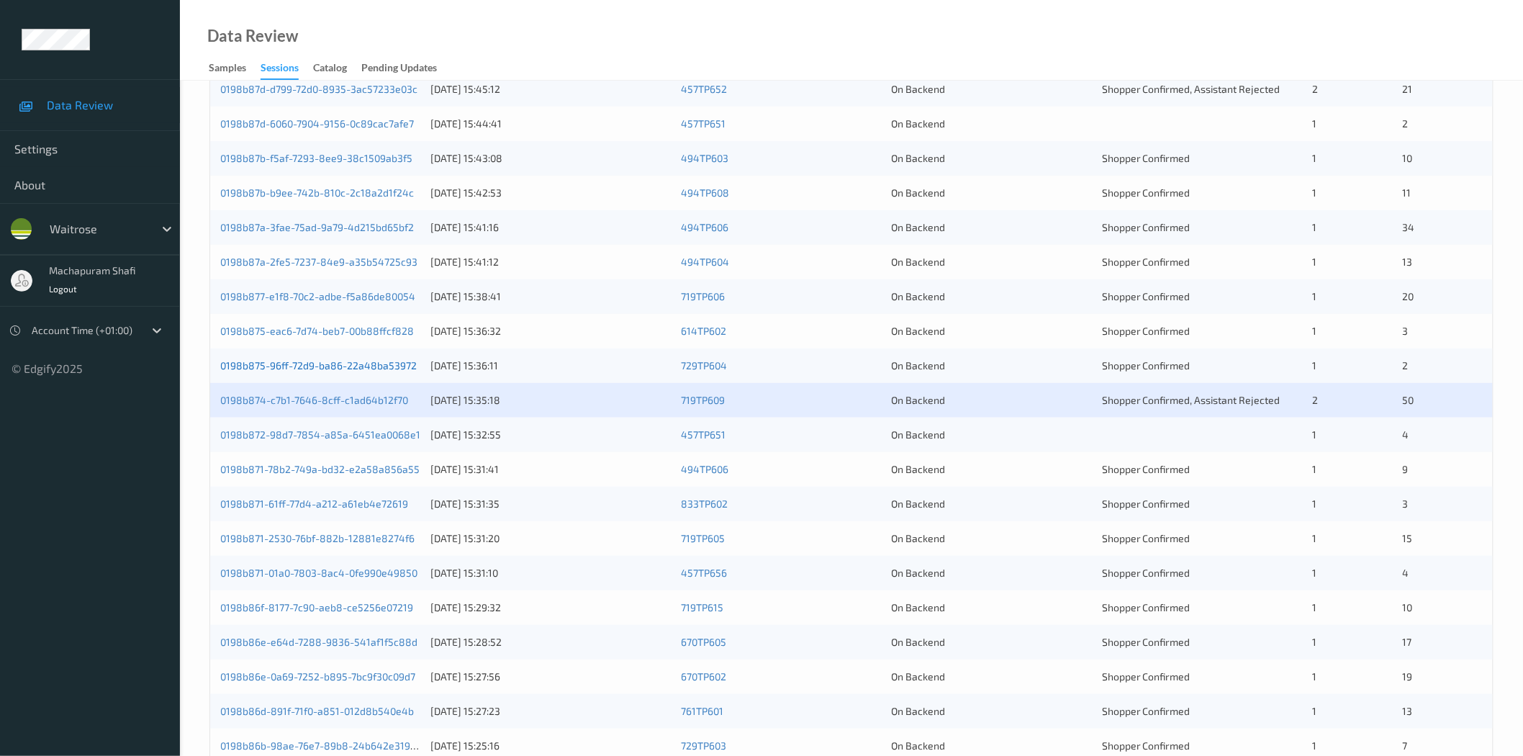
scroll to position [327, 0]
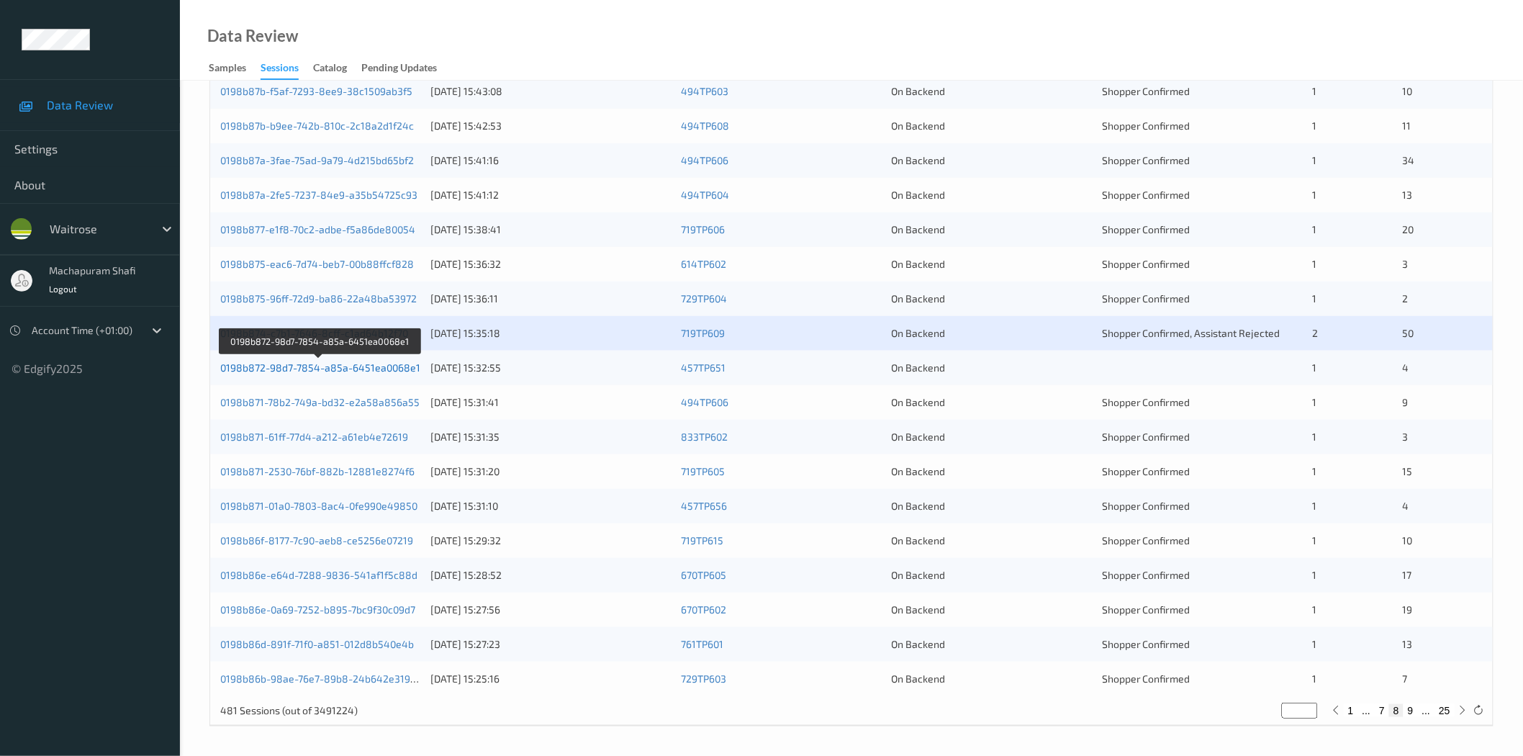
click at [379, 371] on link "0198b872-98d7-7854-a85a-6451ea0068e1" at bounding box center [320, 367] width 200 height 12
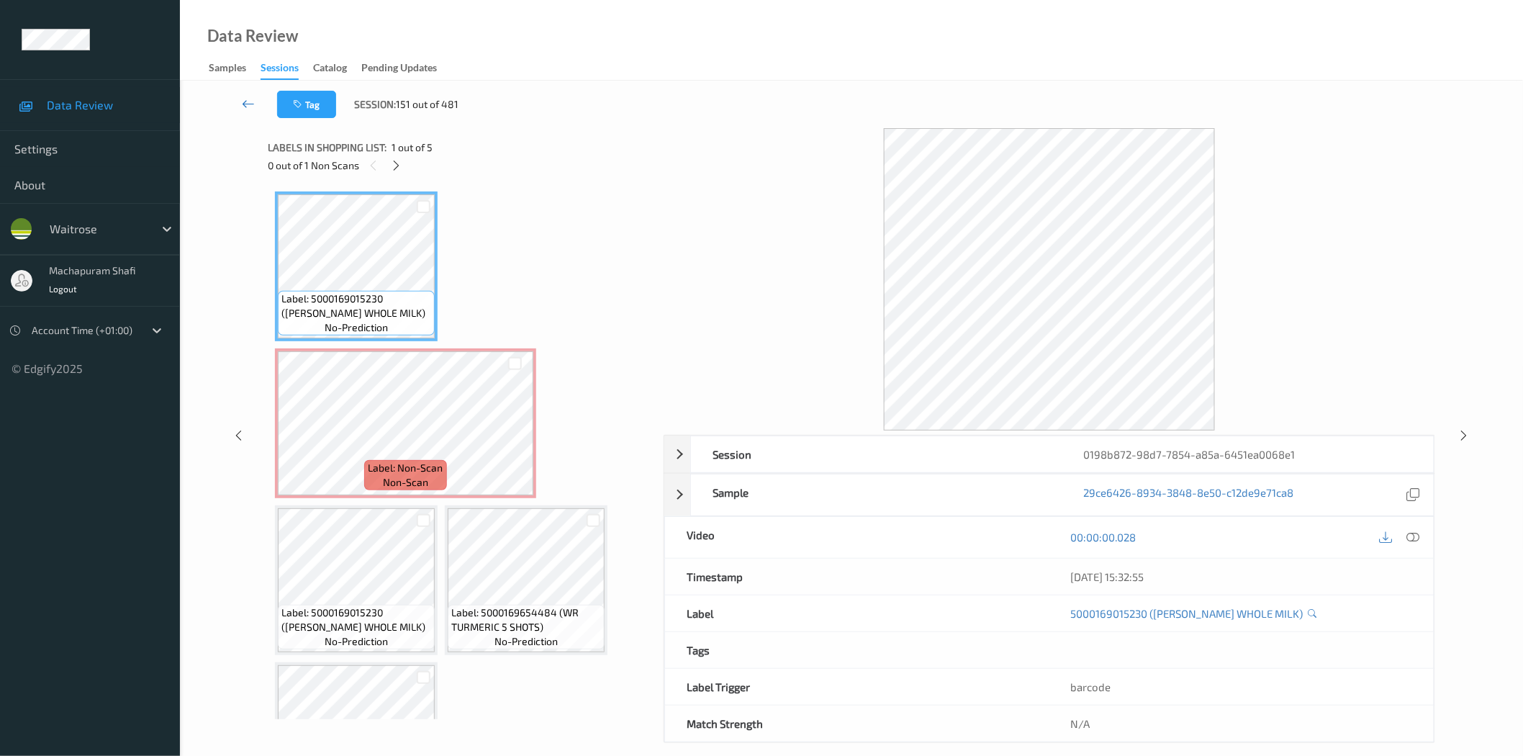
click at [258, 99] on link at bounding box center [249, 104] width 58 height 27
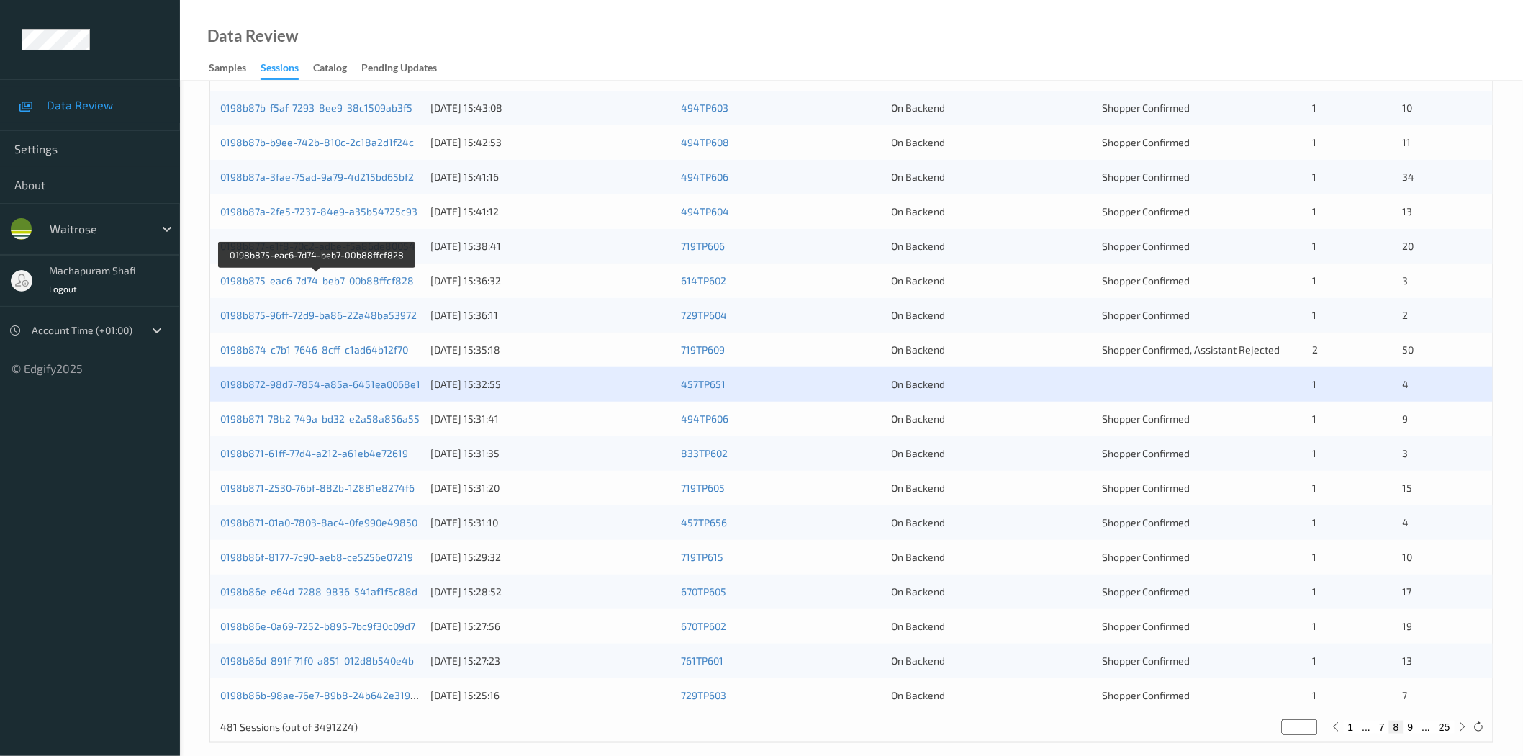
scroll to position [327, 0]
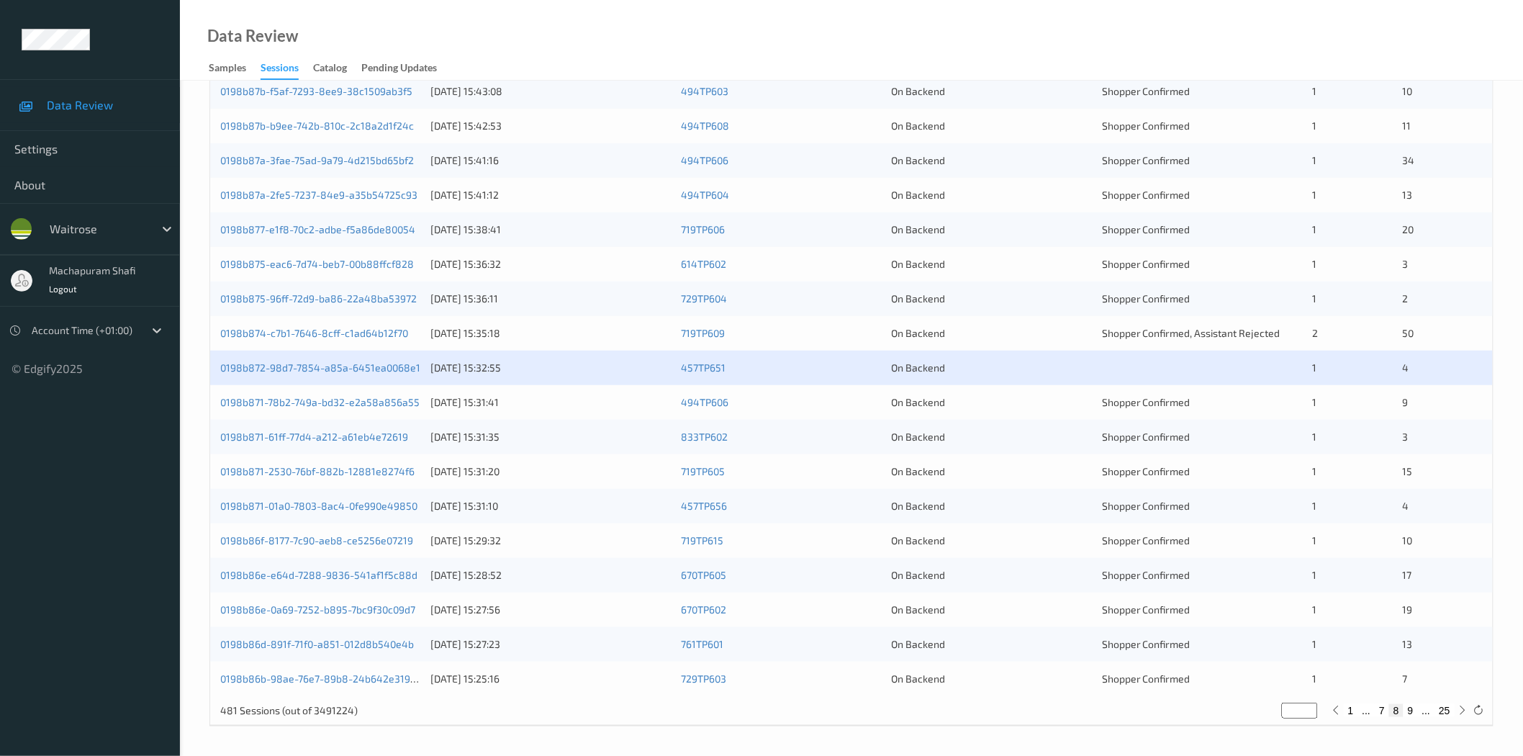
click at [357, 409] on div "0198b871-78b2-749a-bd32-e2a58a856a55" at bounding box center [320, 402] width 200 height 14
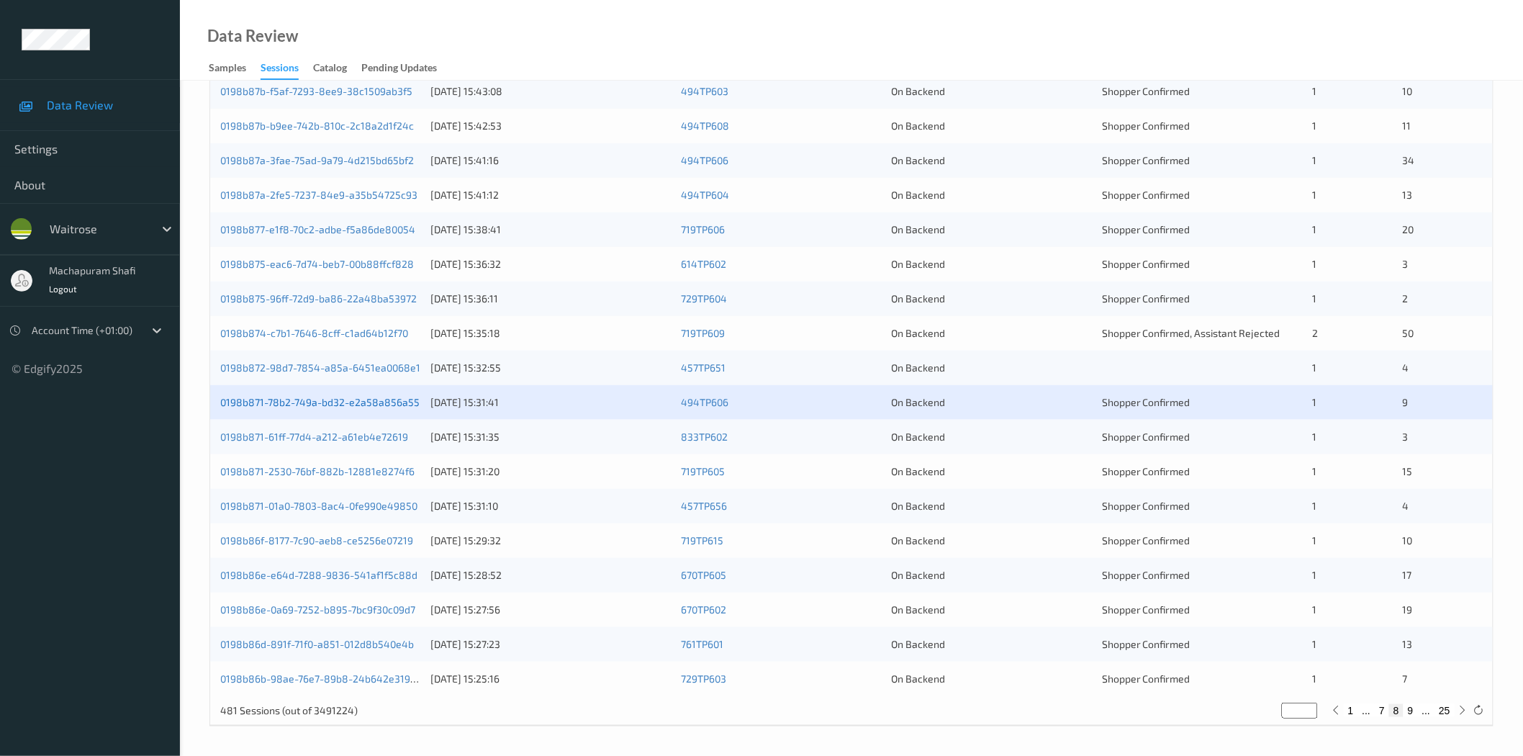
click at [350, 401] on link "0198b871-78b2-749a-bd32-e2a58a856a55" at bounding box center [319, 402] width 199 height 12
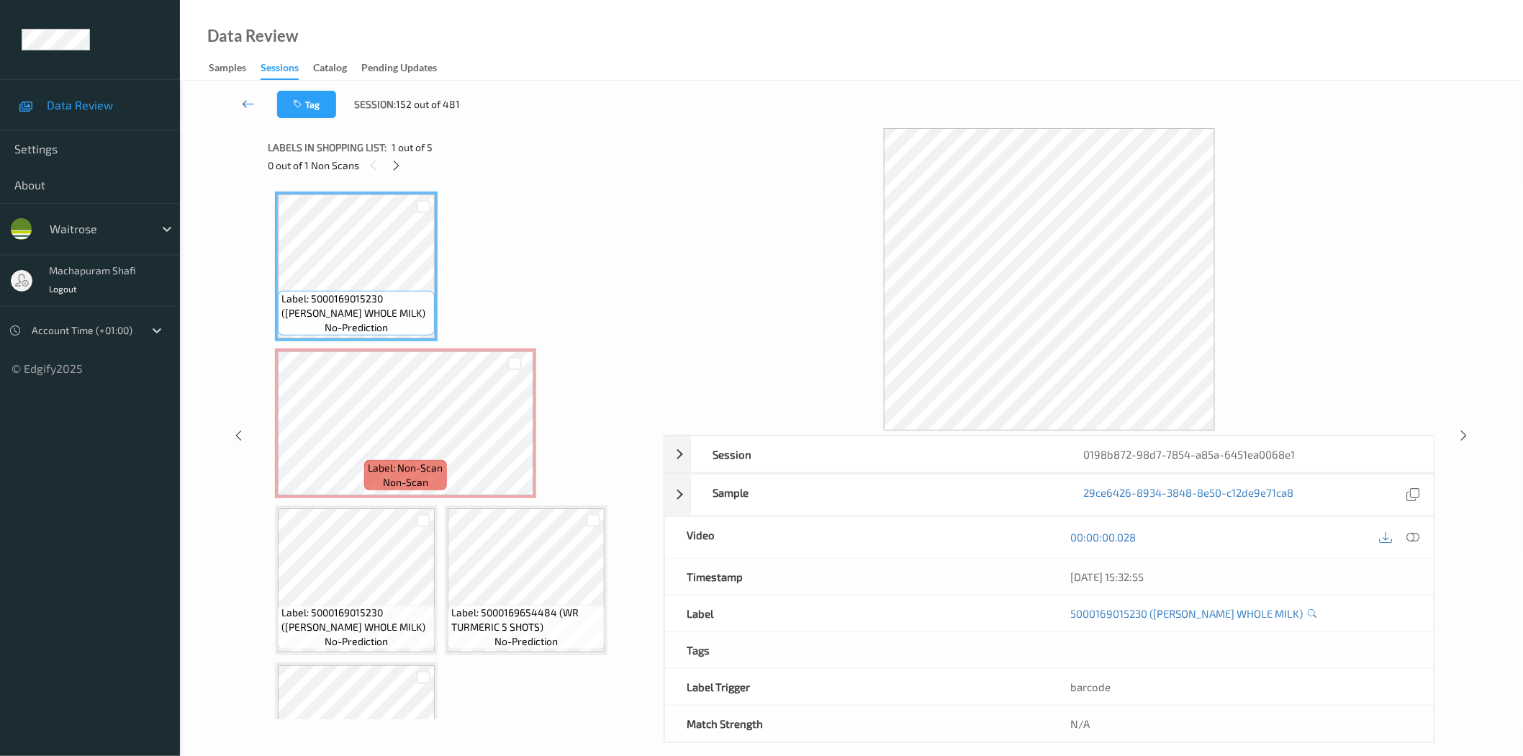
click at [240, 101] on link at bounding box center [249, 104] width 58 height 27
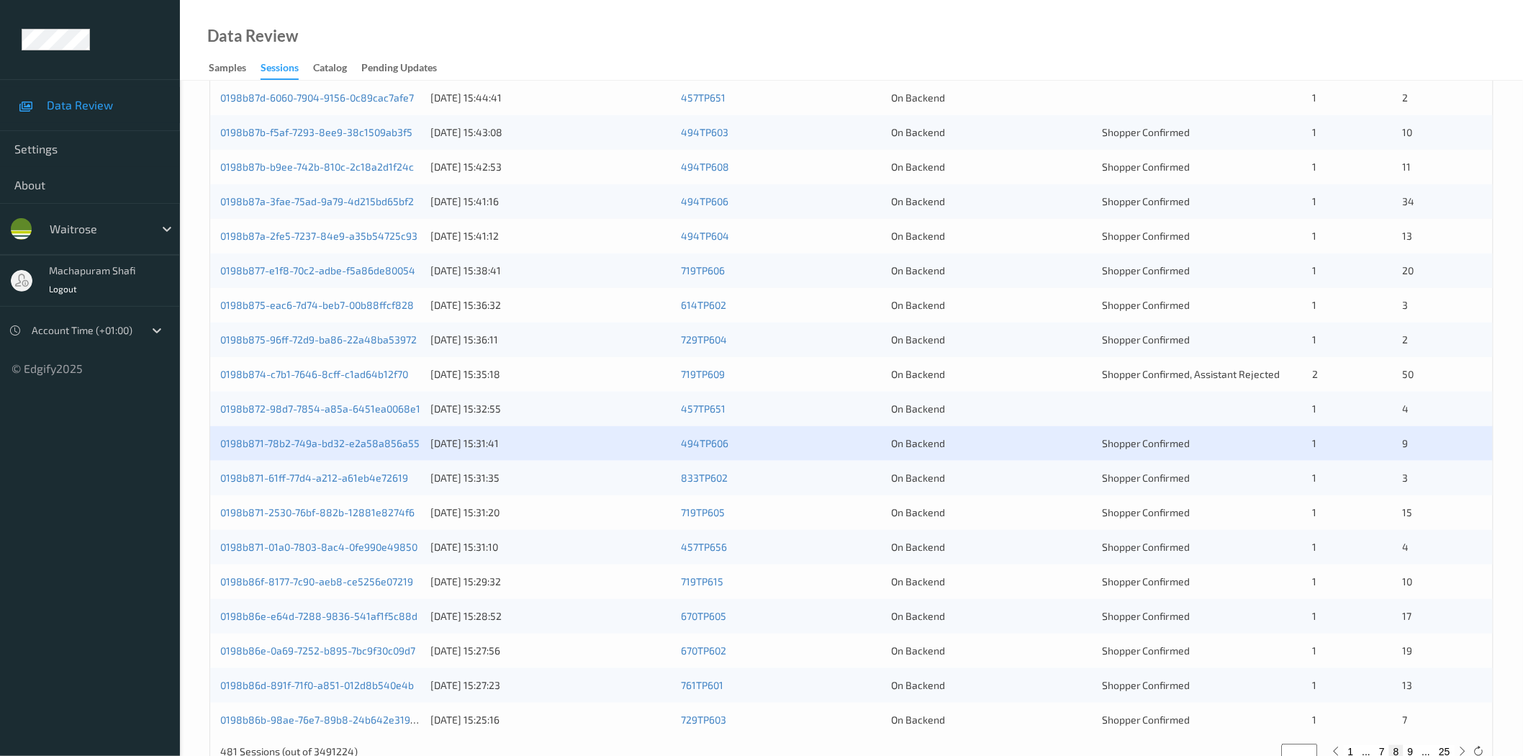
scroll to position [327, 0]
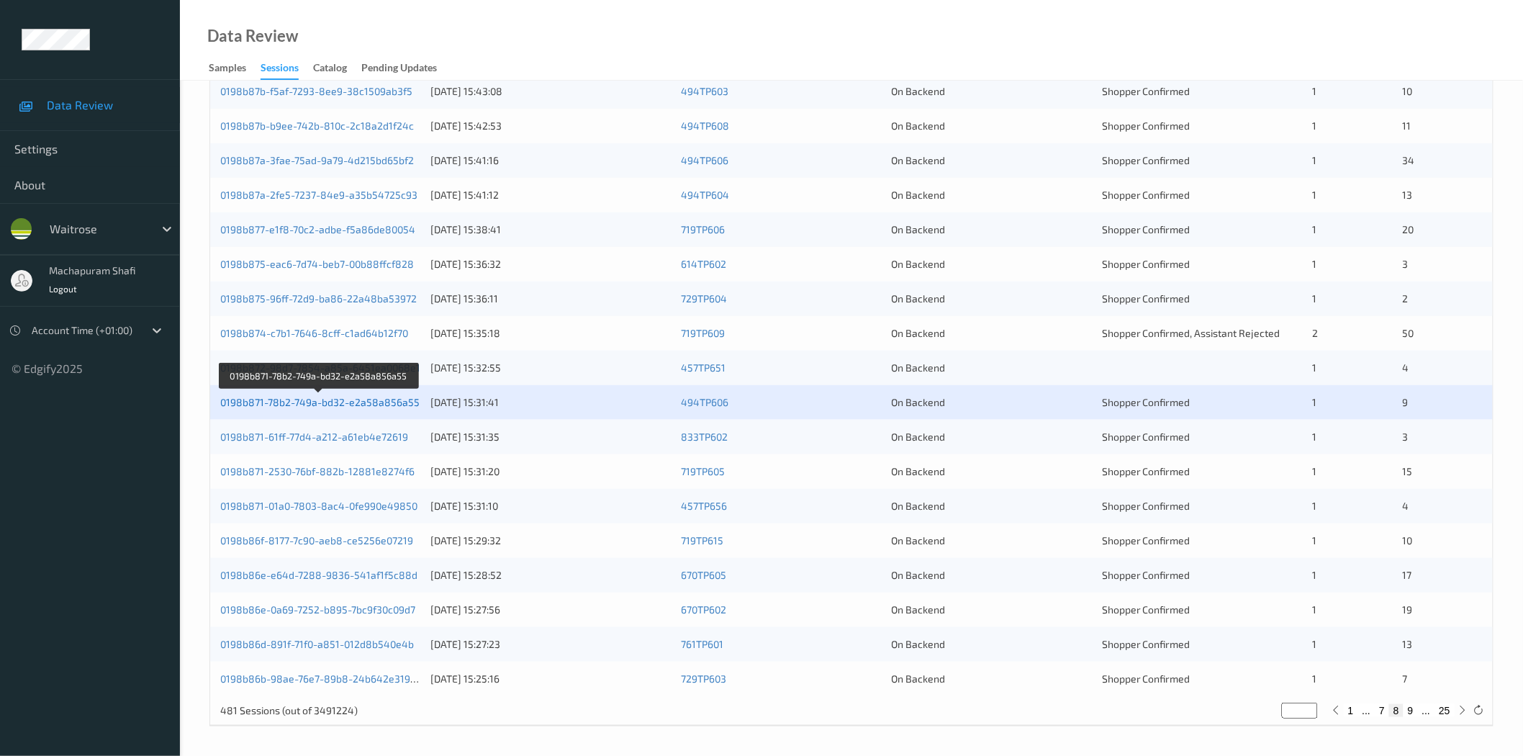
click at [369, 404] on link "0198b871-78b2-749a-bd32-e2a58a856a55" at bounding box center [319, 402] width 199 height 12
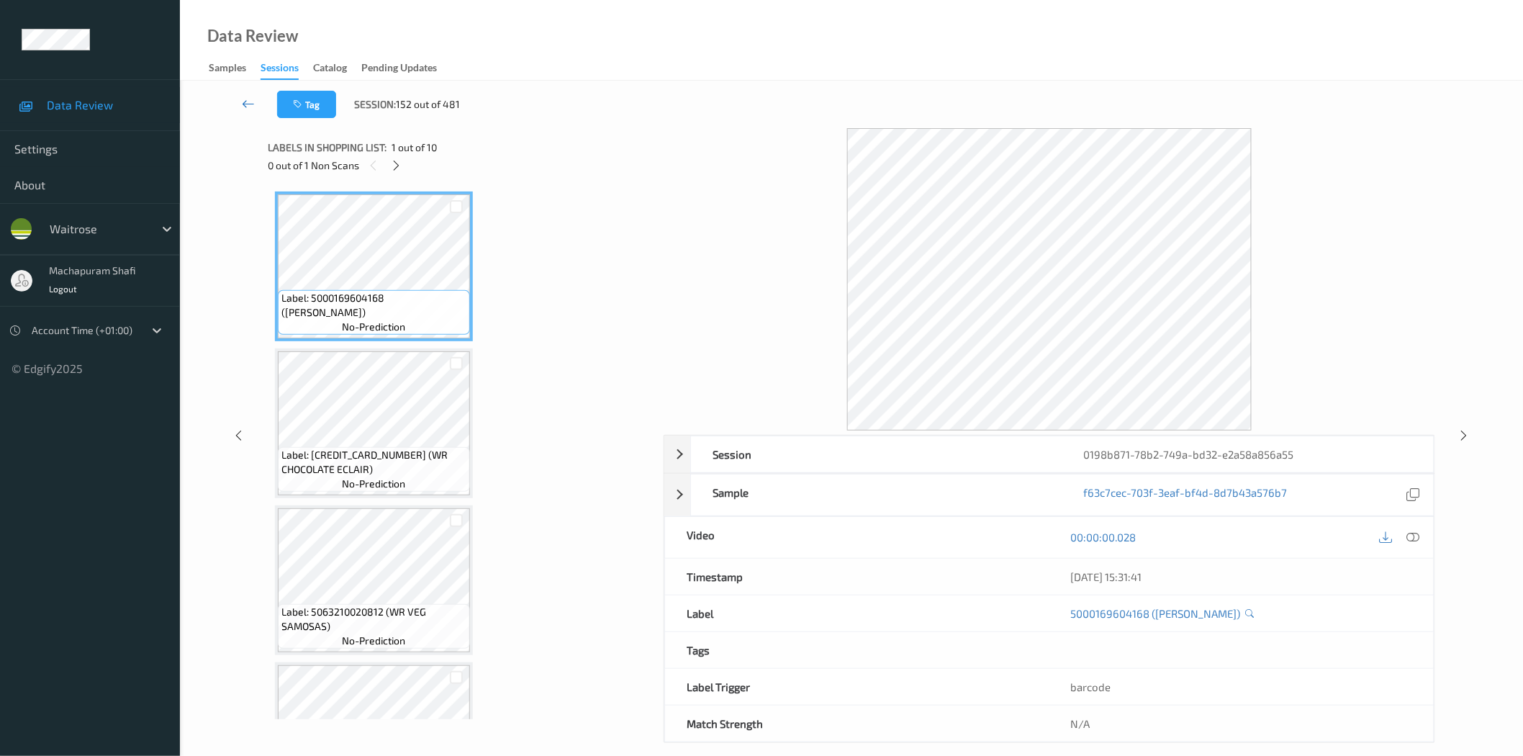
click at [249, 105] on icon at bounding box center [248, 103] width 13 height 14
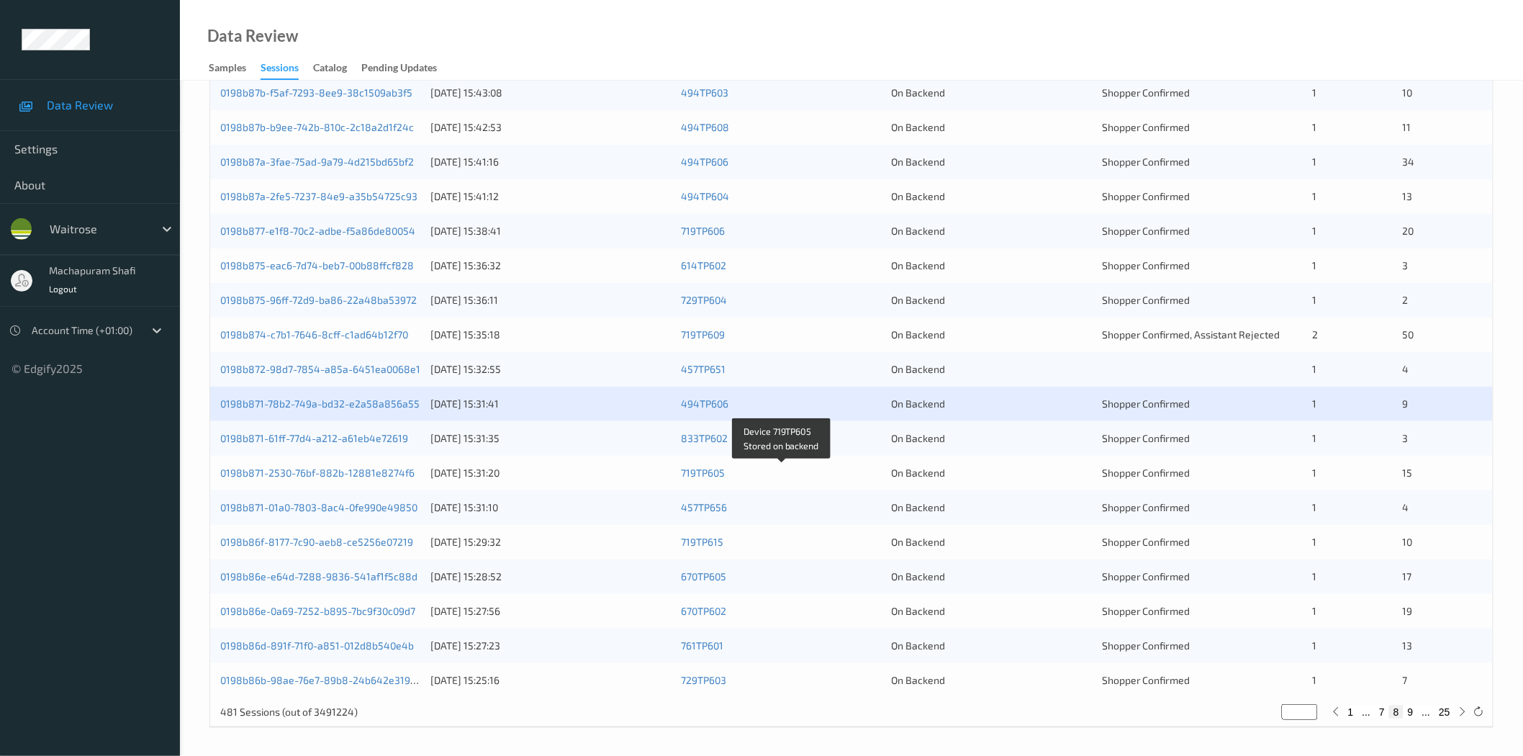
scroll to position [327, 0]
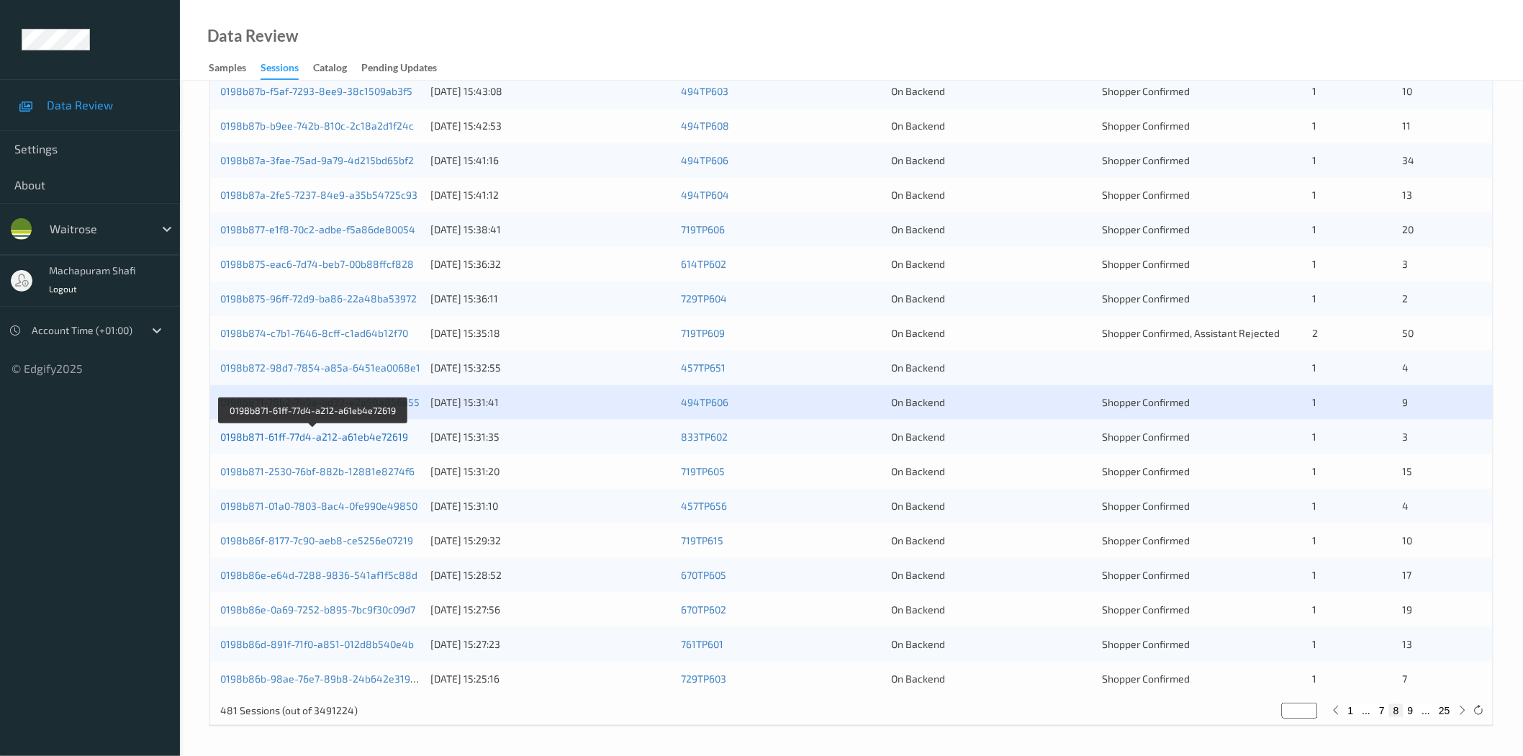
click at [386, 438] on link "0198b871-61ff-77d4-a212-a61eb4e72619" at bounding box center [314, 436] width 188 height 12
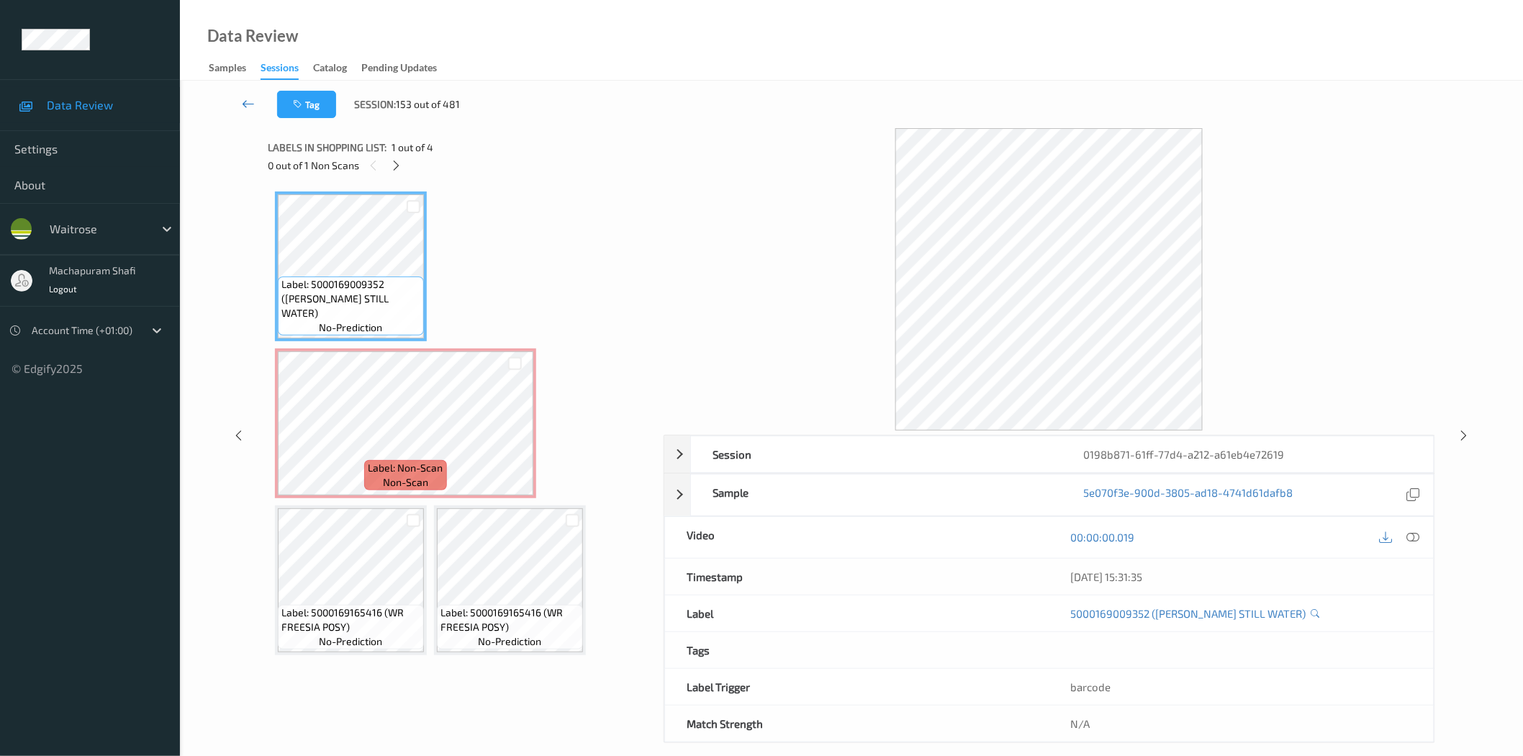
click at [246, 101] on icon at bounding box center [248, 103] width 13 height 14
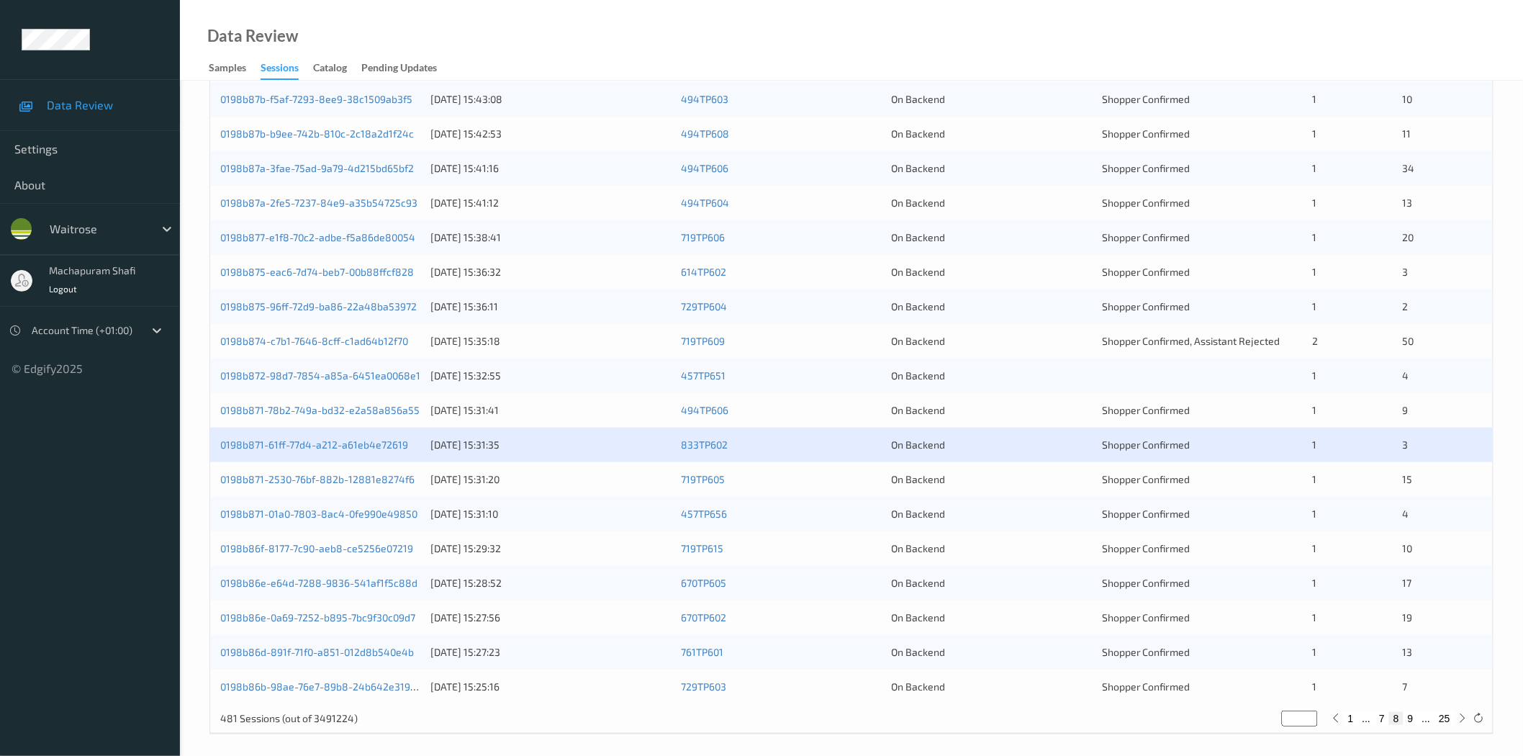
scroll to position [320, 0]
click at [364, 481] on link "0198b871-2530-76bf-882b-12881e8274f6" at bounding box center [317, 478] width 194 height 12
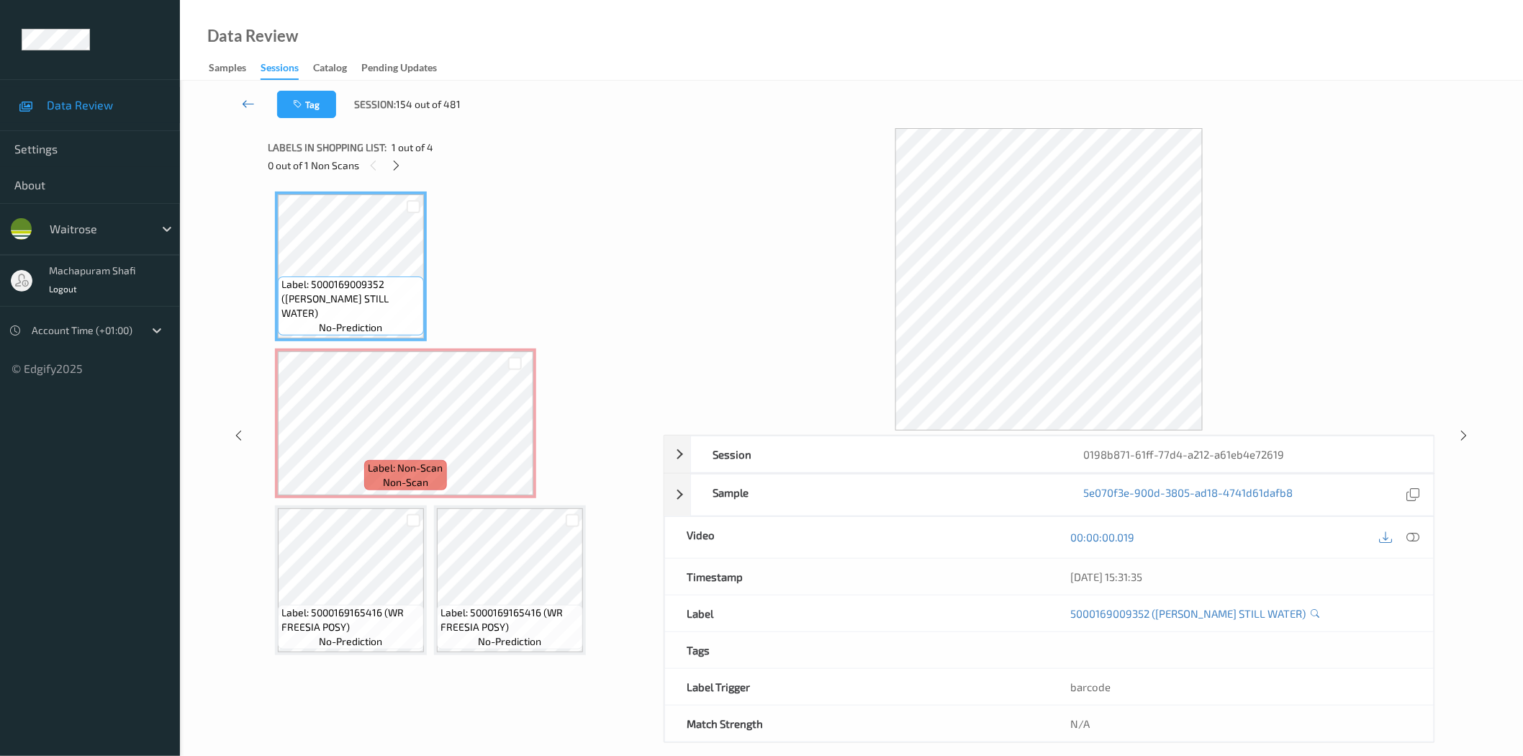
click at [248, 99] on icon at bounding box center [248, 103] width 13 height 14
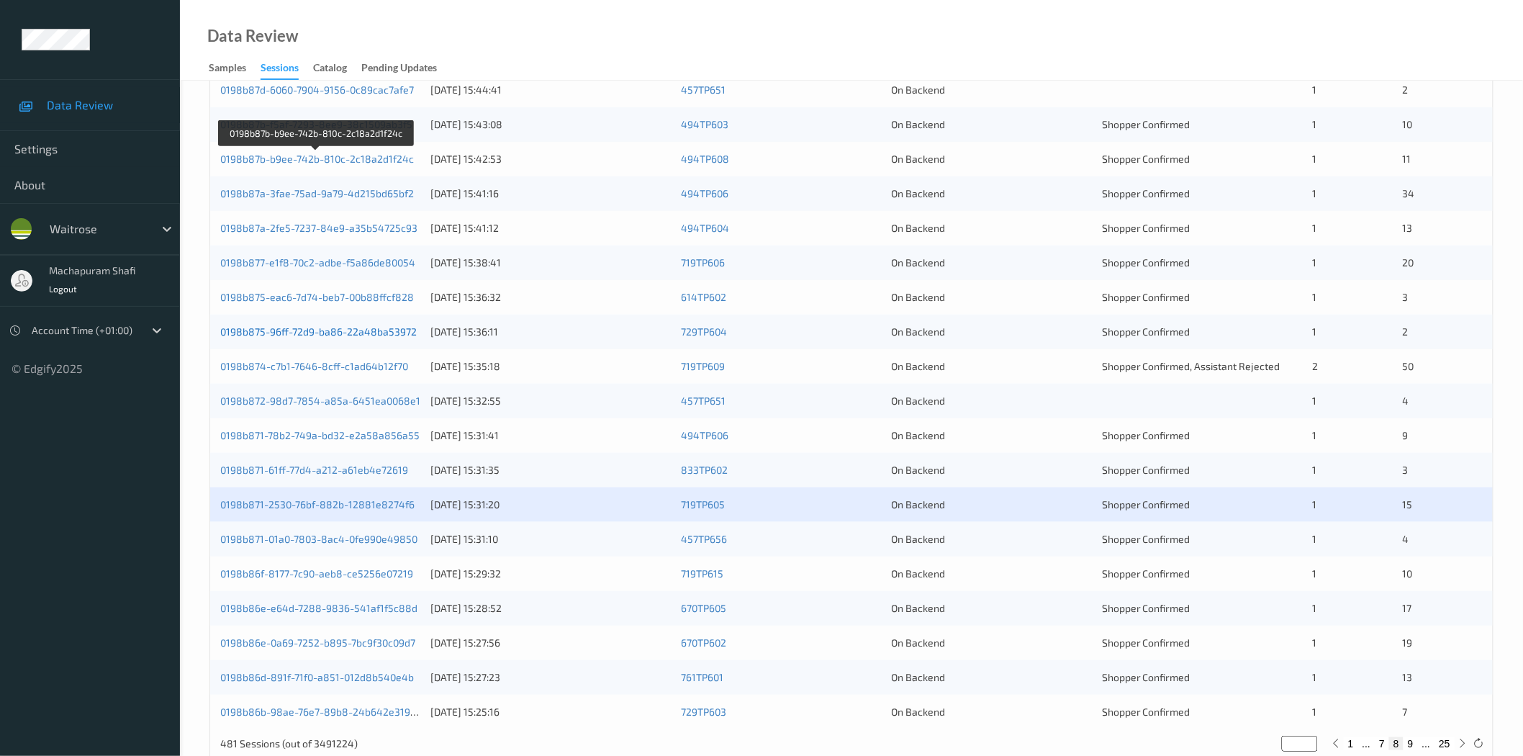
scroll to position [327, 0]
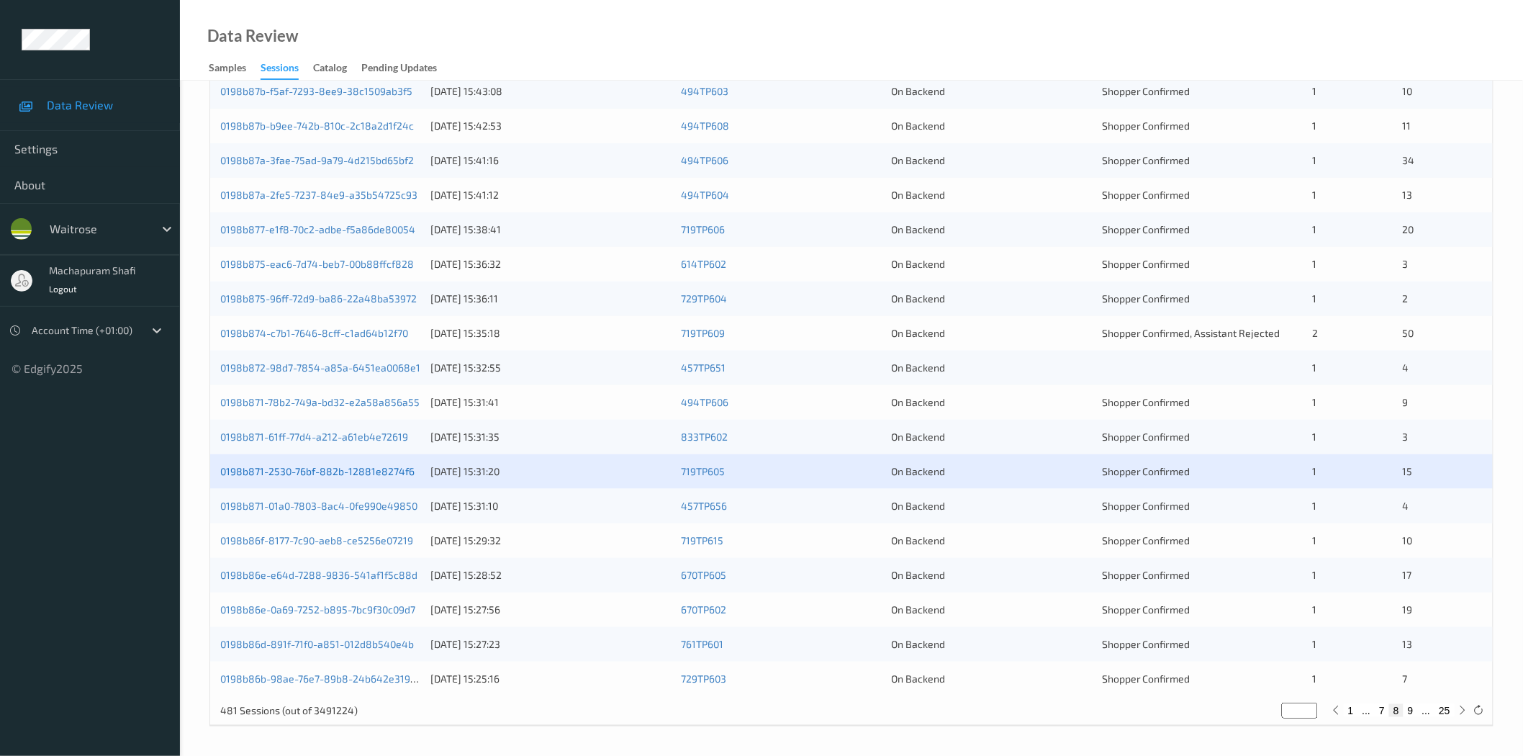
click at [360, 472] on link "0198b871-2530-76bf-882b-12881e8274f6" at bounding box center [317, 471] width 194 height 12
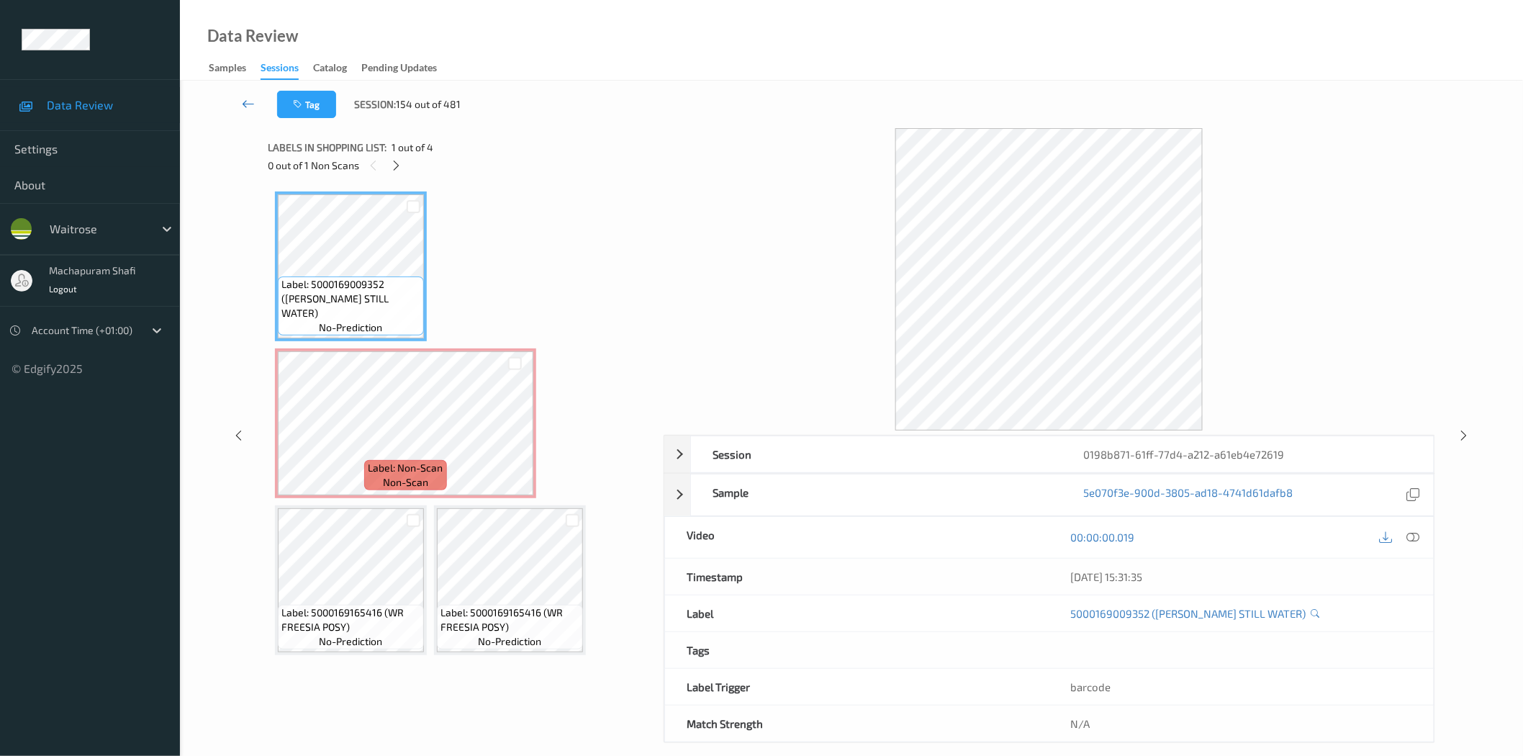
click at [249, 101] on icon at bounding box center [248, 103] width 13 height 14
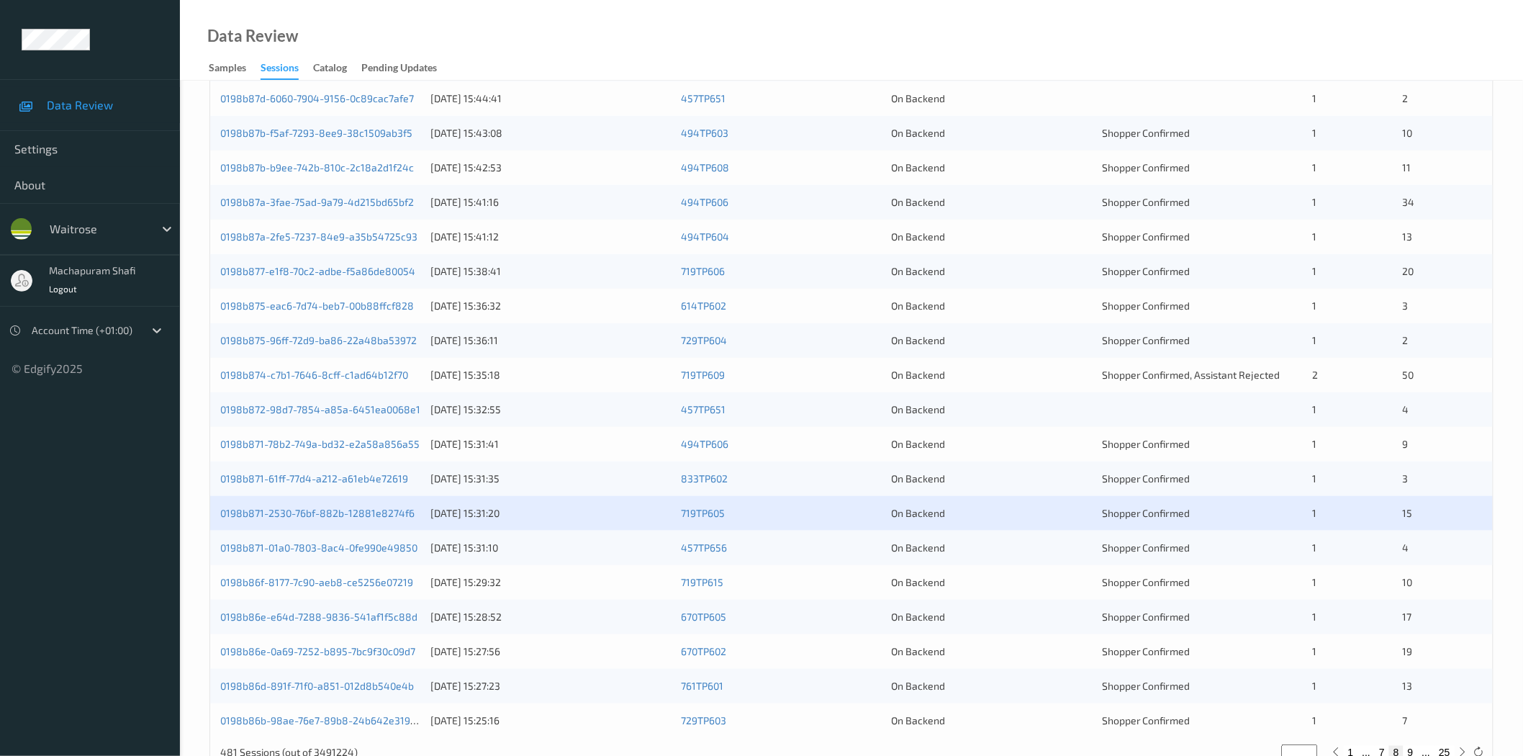
scroll to position [327, 0]
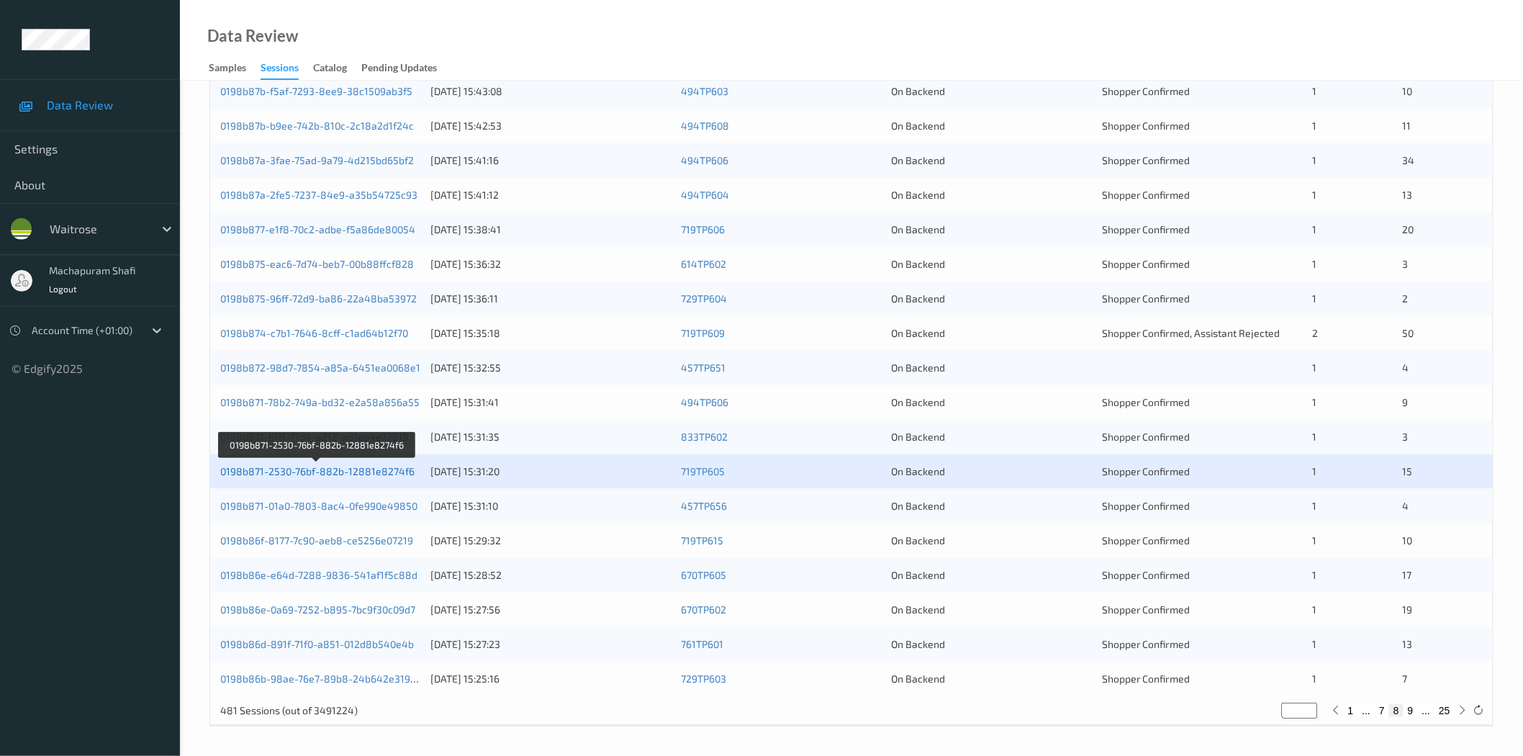
click at [368, 471] on link "0198b871-2530-76bf-882b-12881e8274f6" at bounding box center [317, 471] width 194 height 12
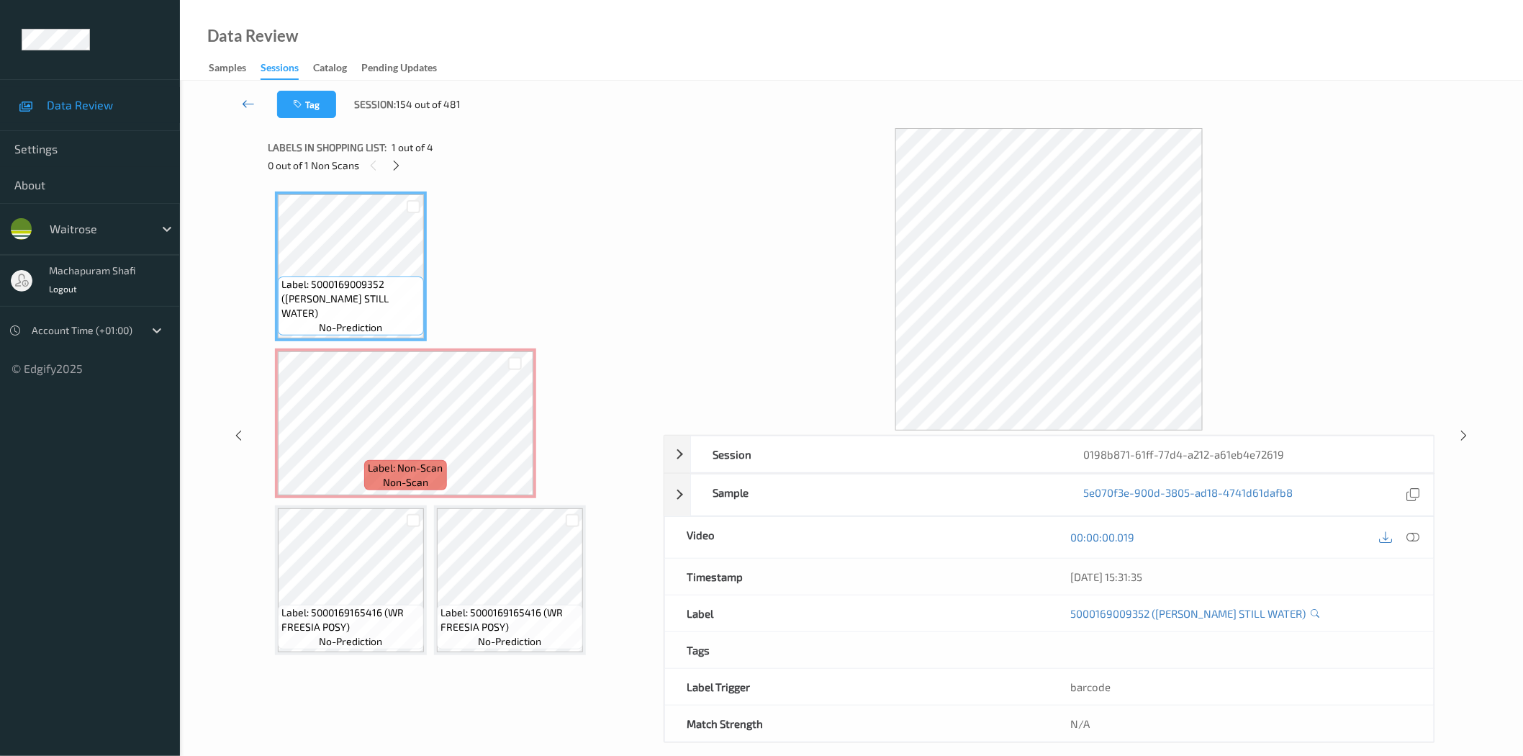
click at [243, 98] on icon at bounding box center [248, 103] width 13 height 14
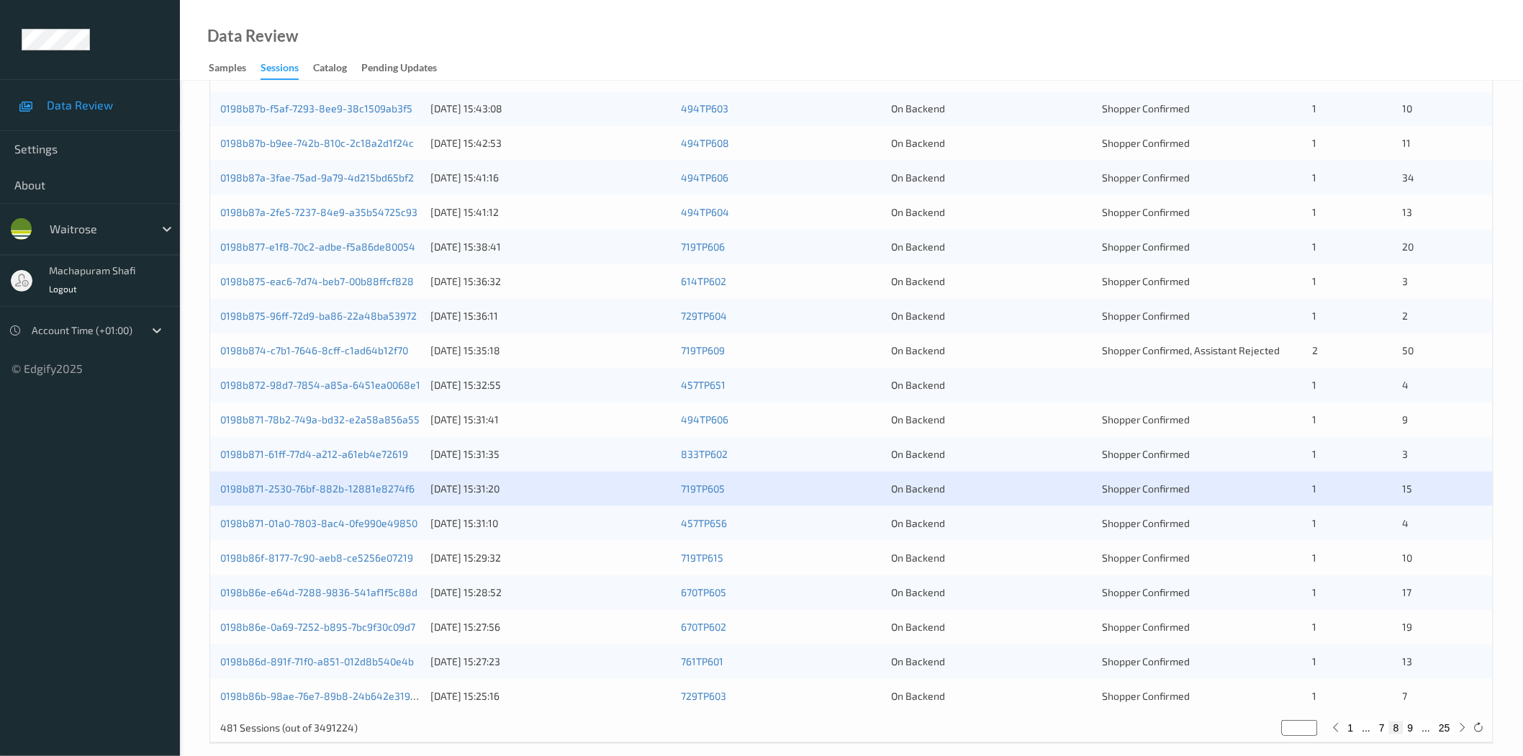
scroll to position [327, 0]
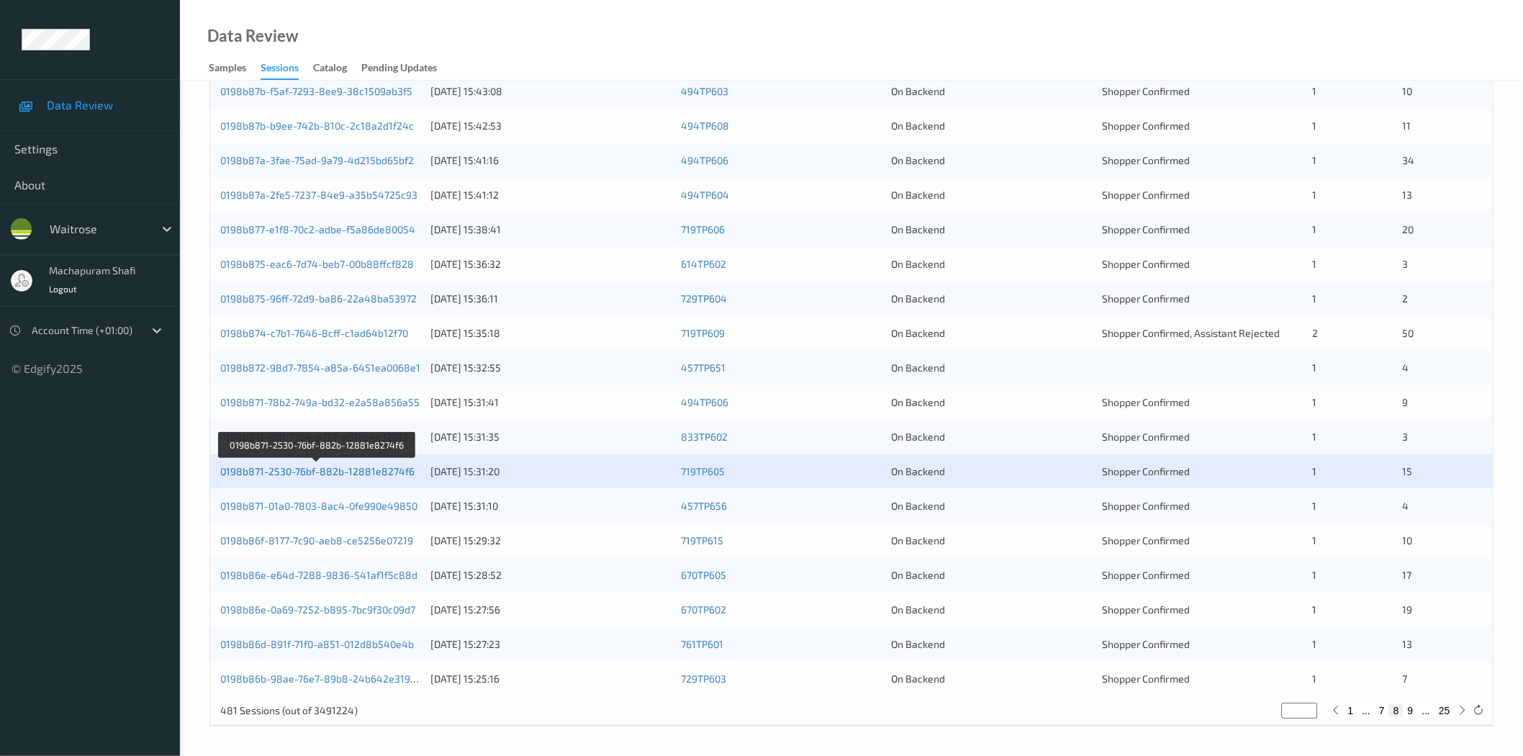
click at [371, 471] on link "0198b871-2530-76bf-882b-12881e8274f6" at bounding box center [317, 471] width 194 height 12
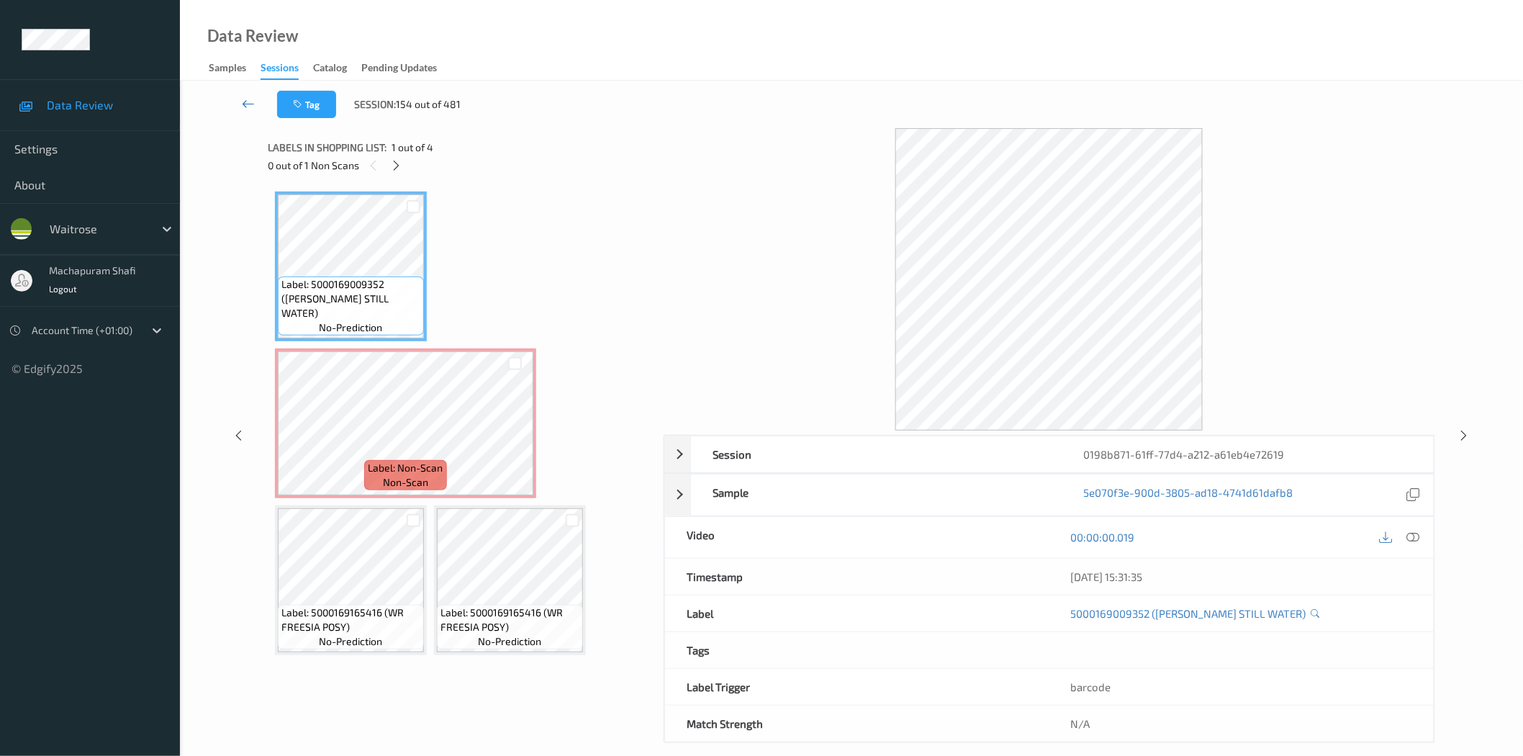
click at [247, 104] on icon at bounding box center [248, 103] width 13 height 14
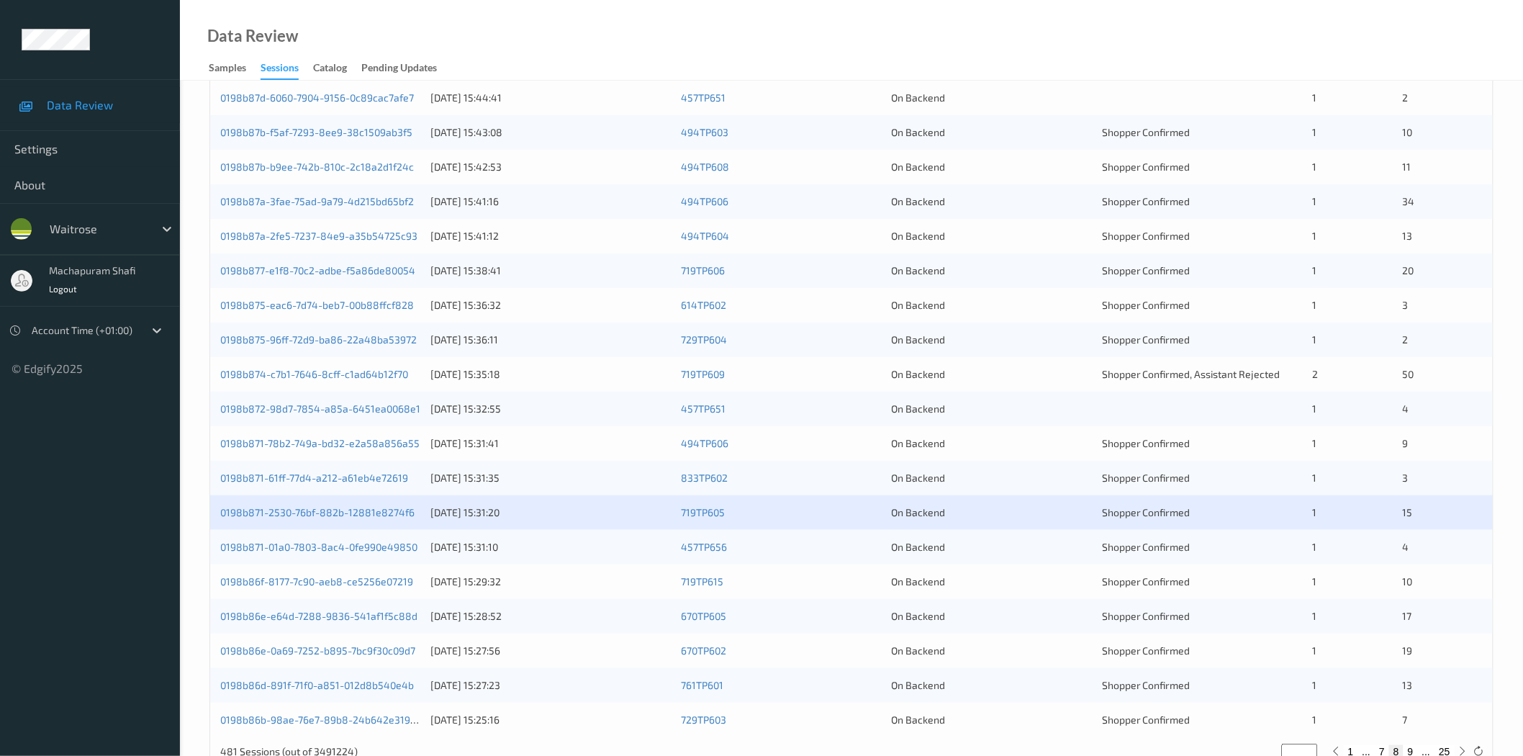
scroll to position [327, 0]
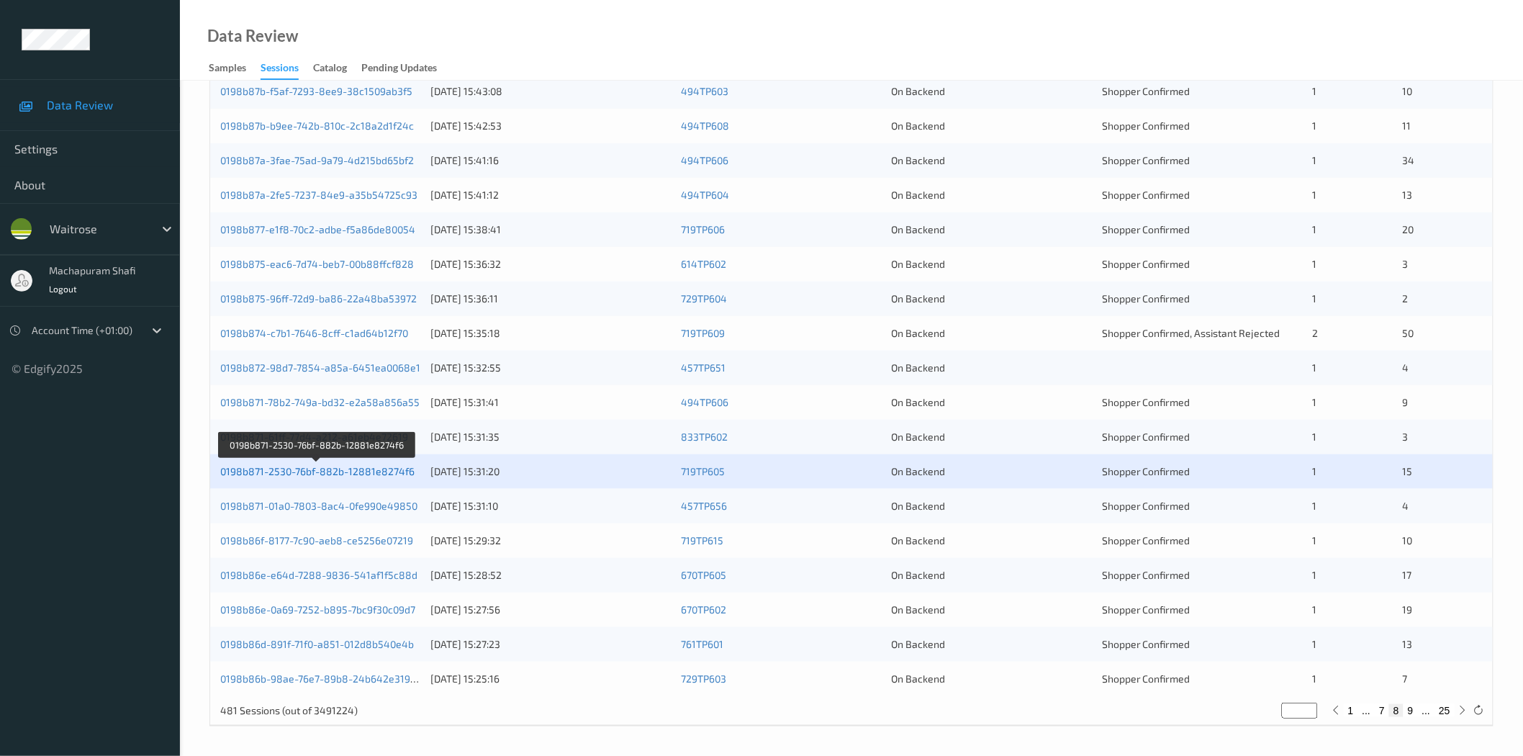
click at [356, 472] on link "0198b871-2530-76bf-882b-12881e8274f6" at bounding box center [317, 471] width 194 height 12
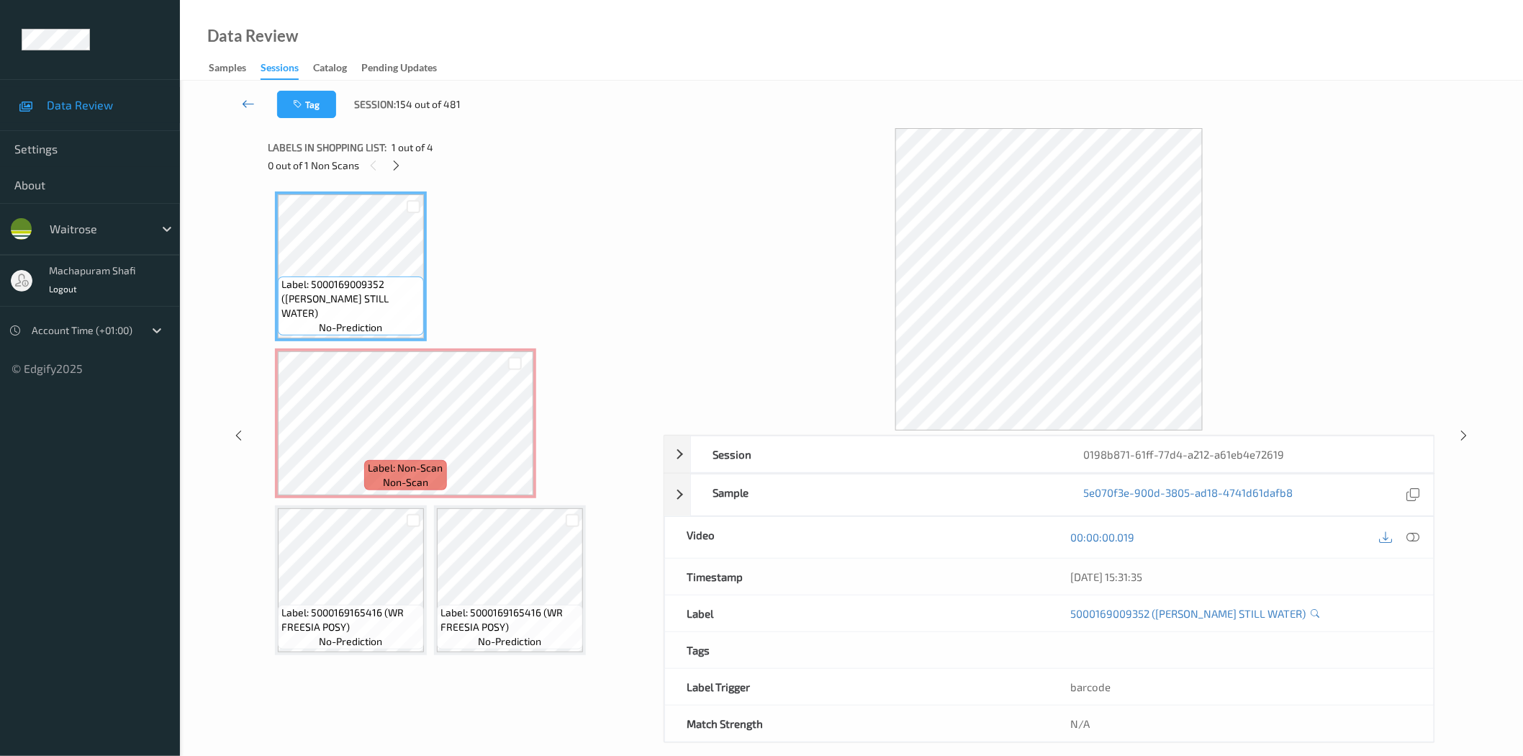
click at [245, 99] on icon at bounding box center [248, 103] width 13 height 14
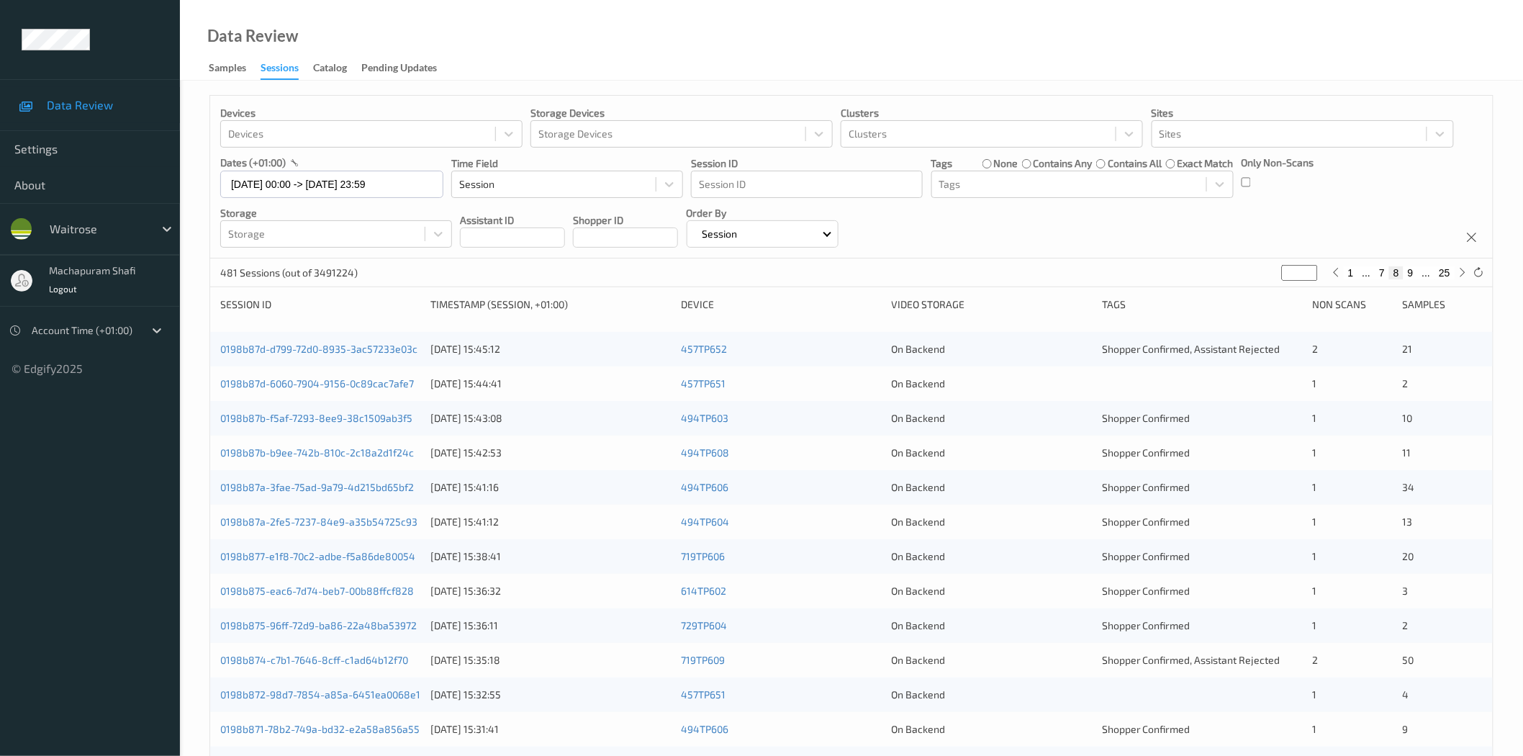
scroll to position [327, 0]
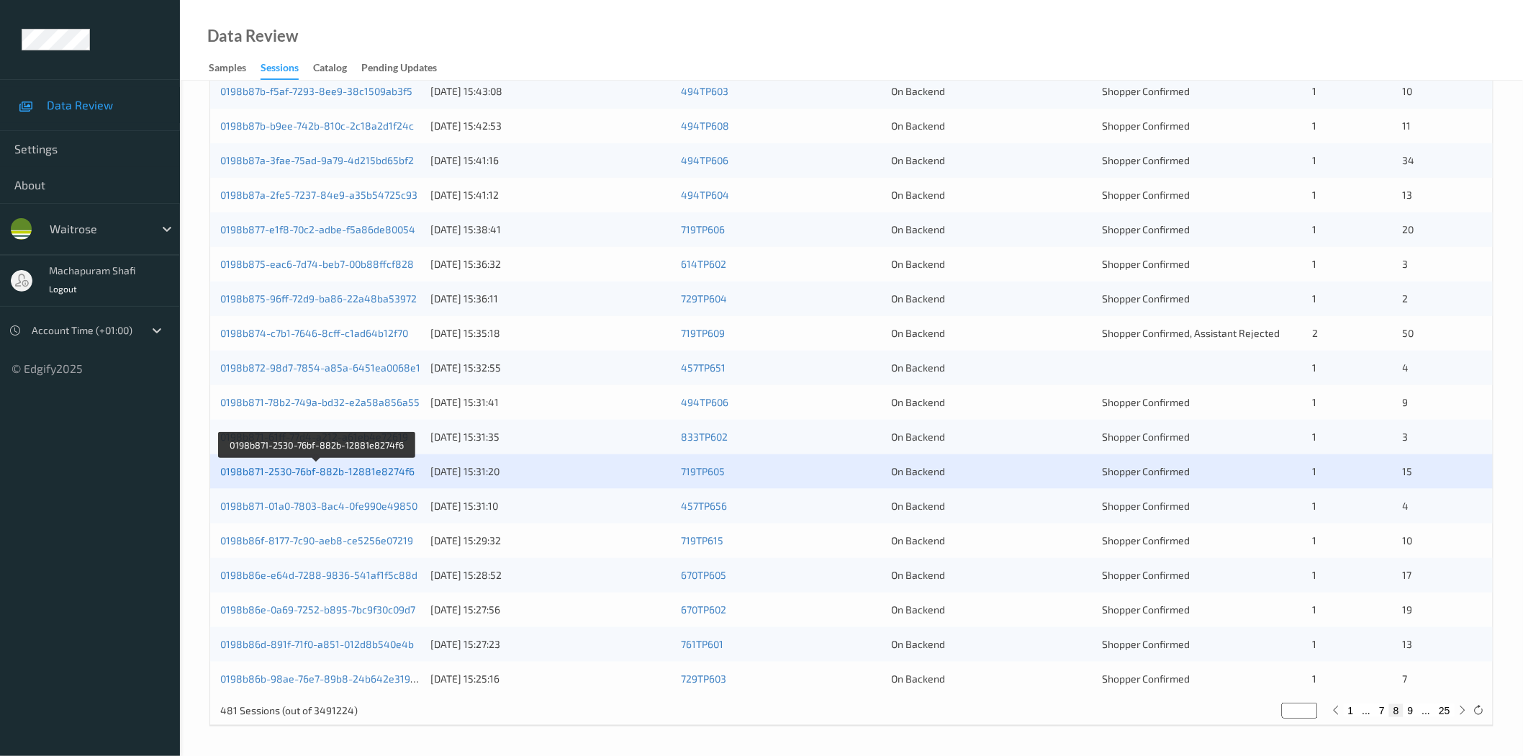
click at [320, 469] on link "0198b871-2530-76bf-882b-12881e8274f6" at bounding box center [317, 471] width 194 height 12
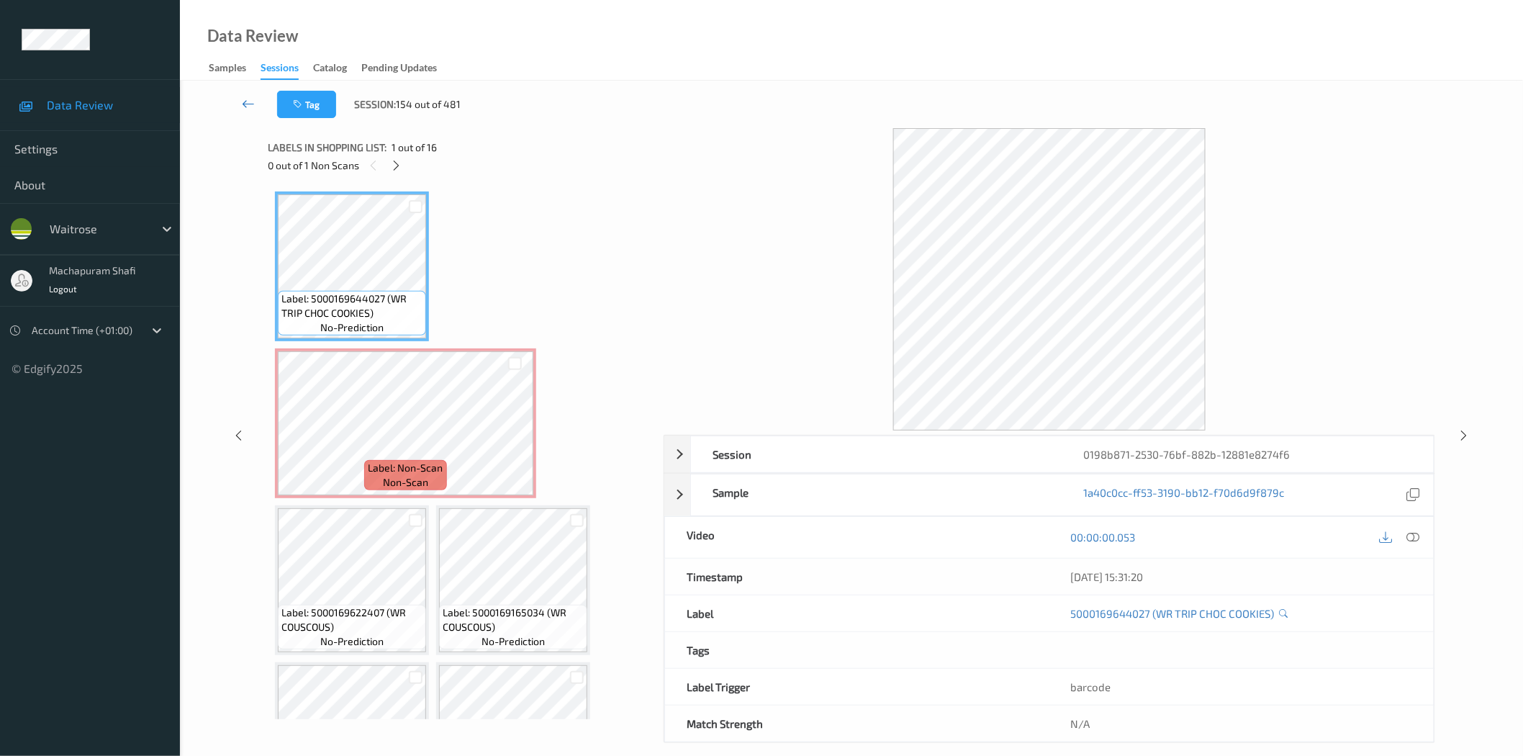
click at [254, 101] on icon at bounding box center [248, 103] width 13 height 14
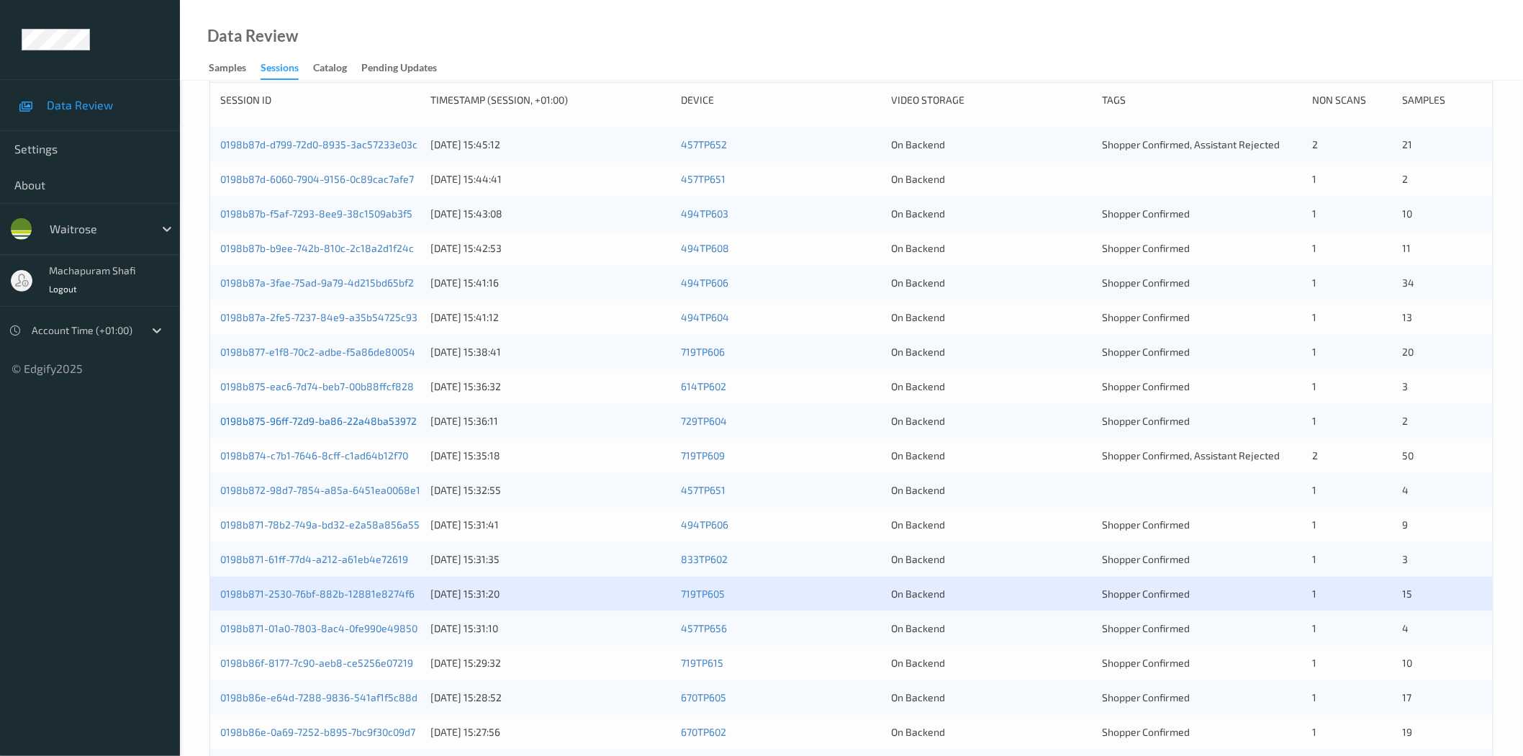
scroll to position [327, 0]
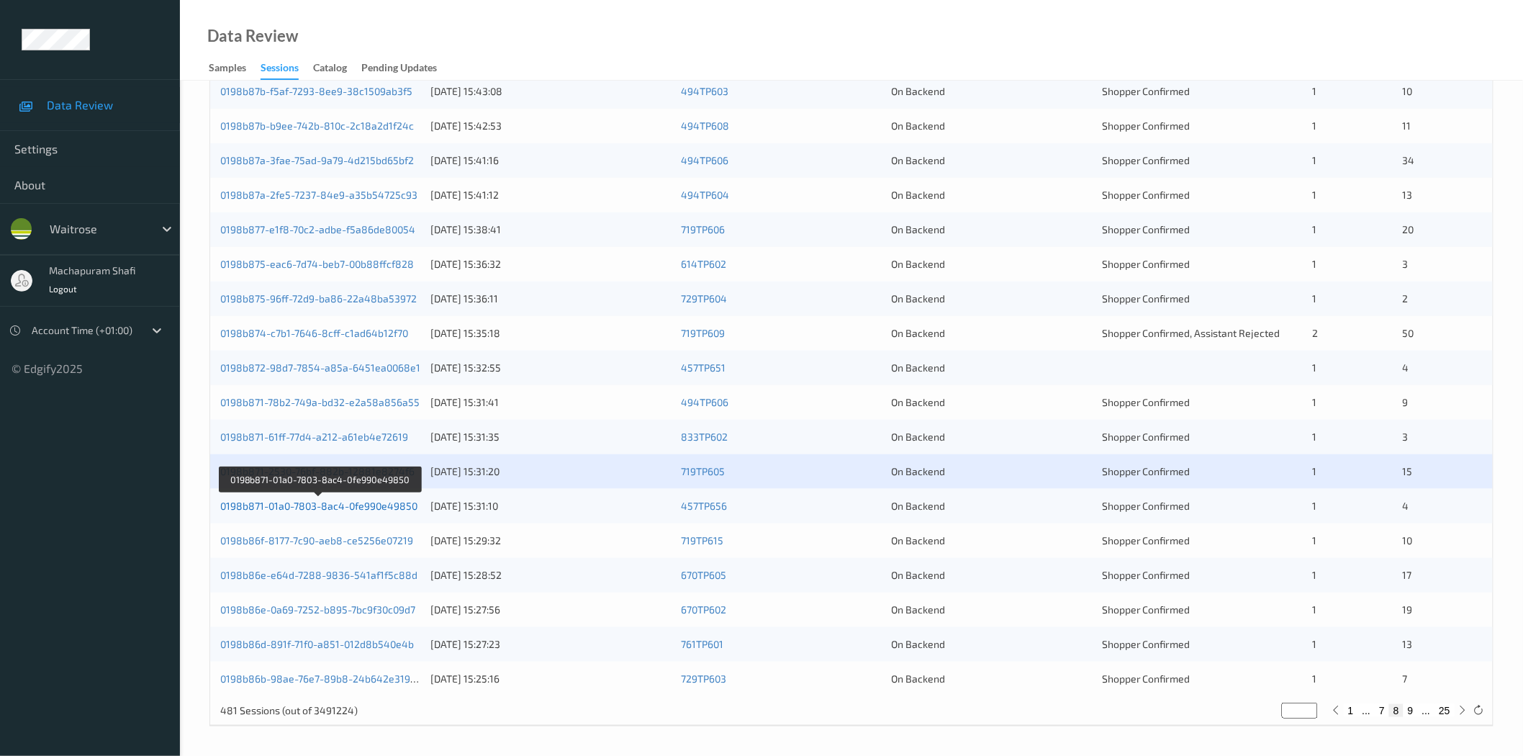
click at [353, 507] on link "0198b871-01a0-7803-8ac4-0fe990e49850" at bounding box center [318, 505] width 197 height 12
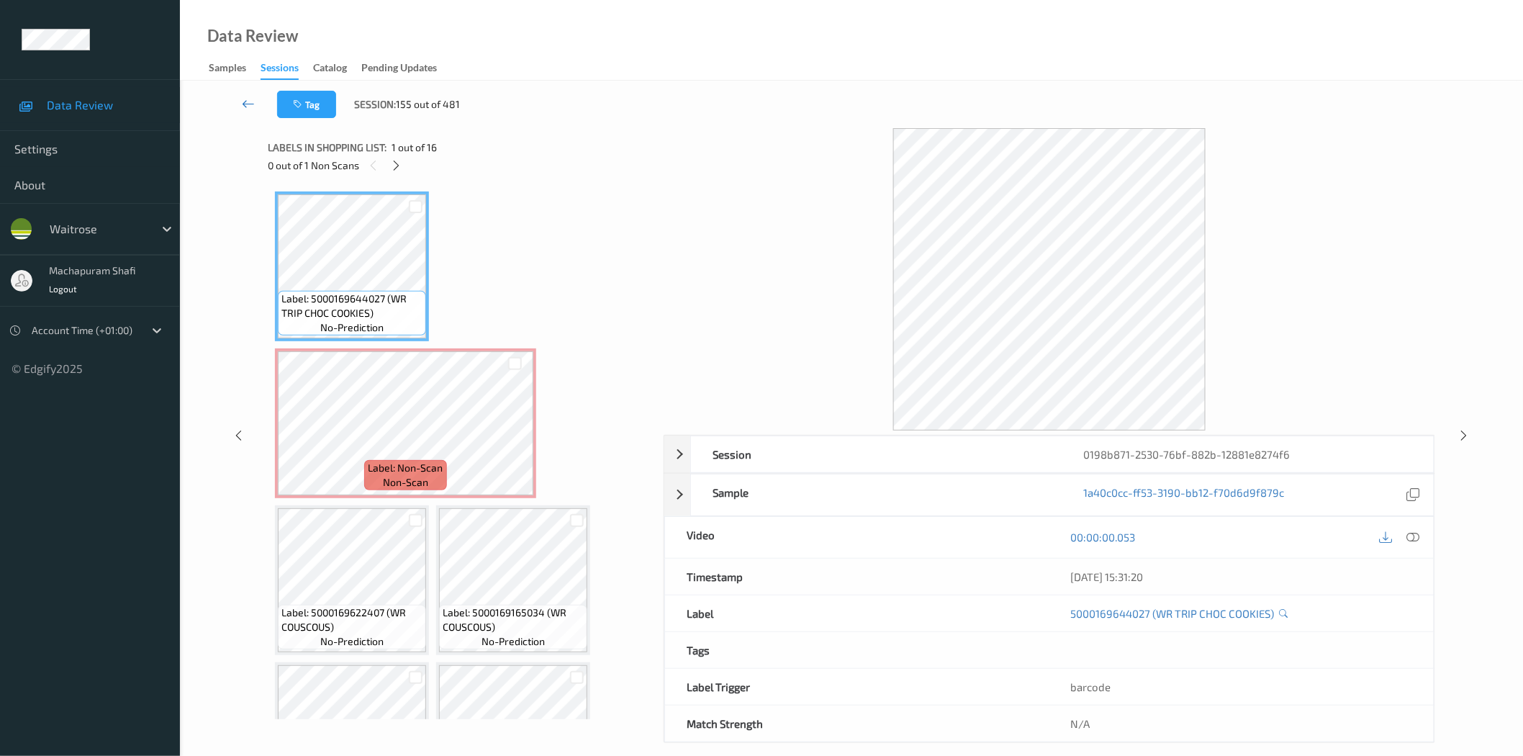
click at [252, 101] on icon at bounding box center [248, 103] width 13 height 14
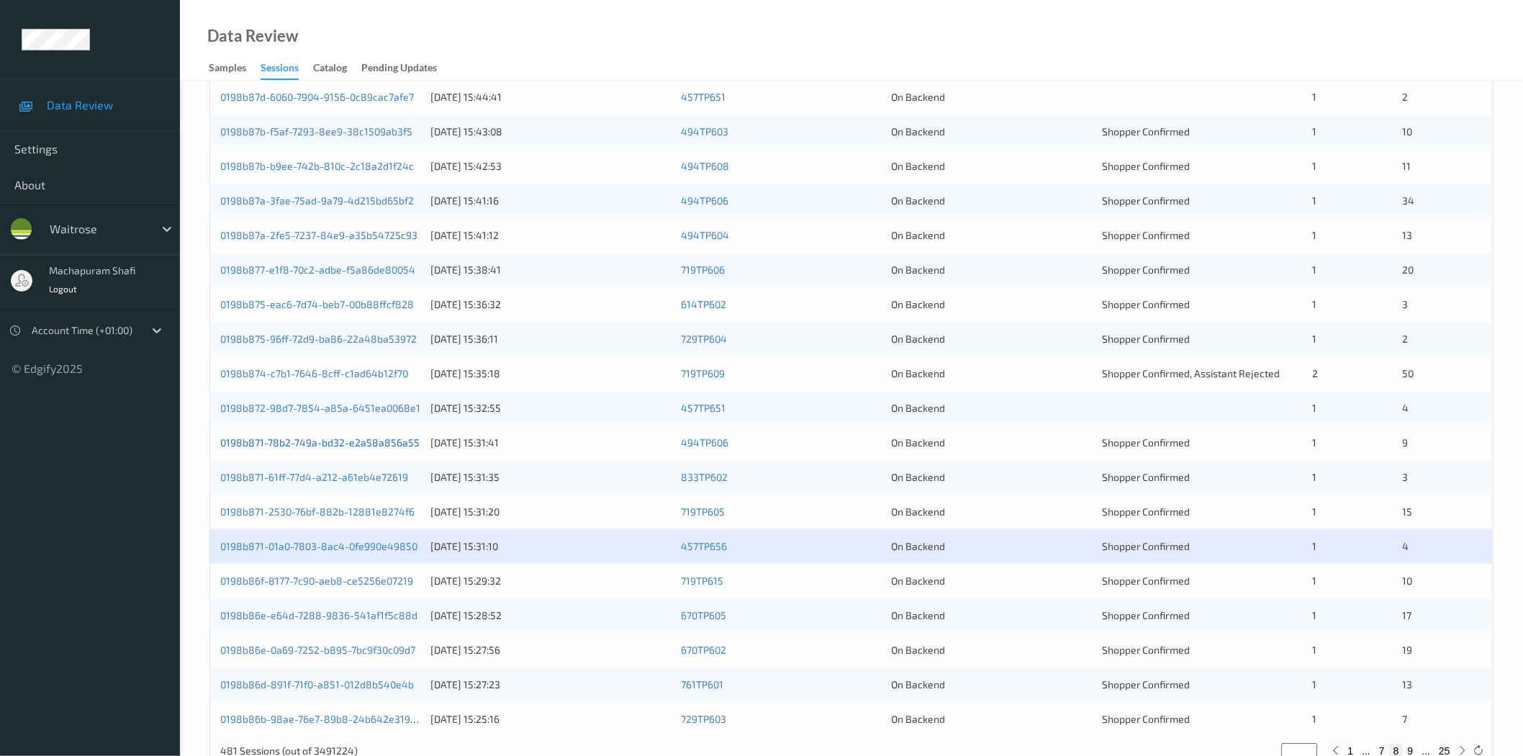
scroll to position [327, 0]
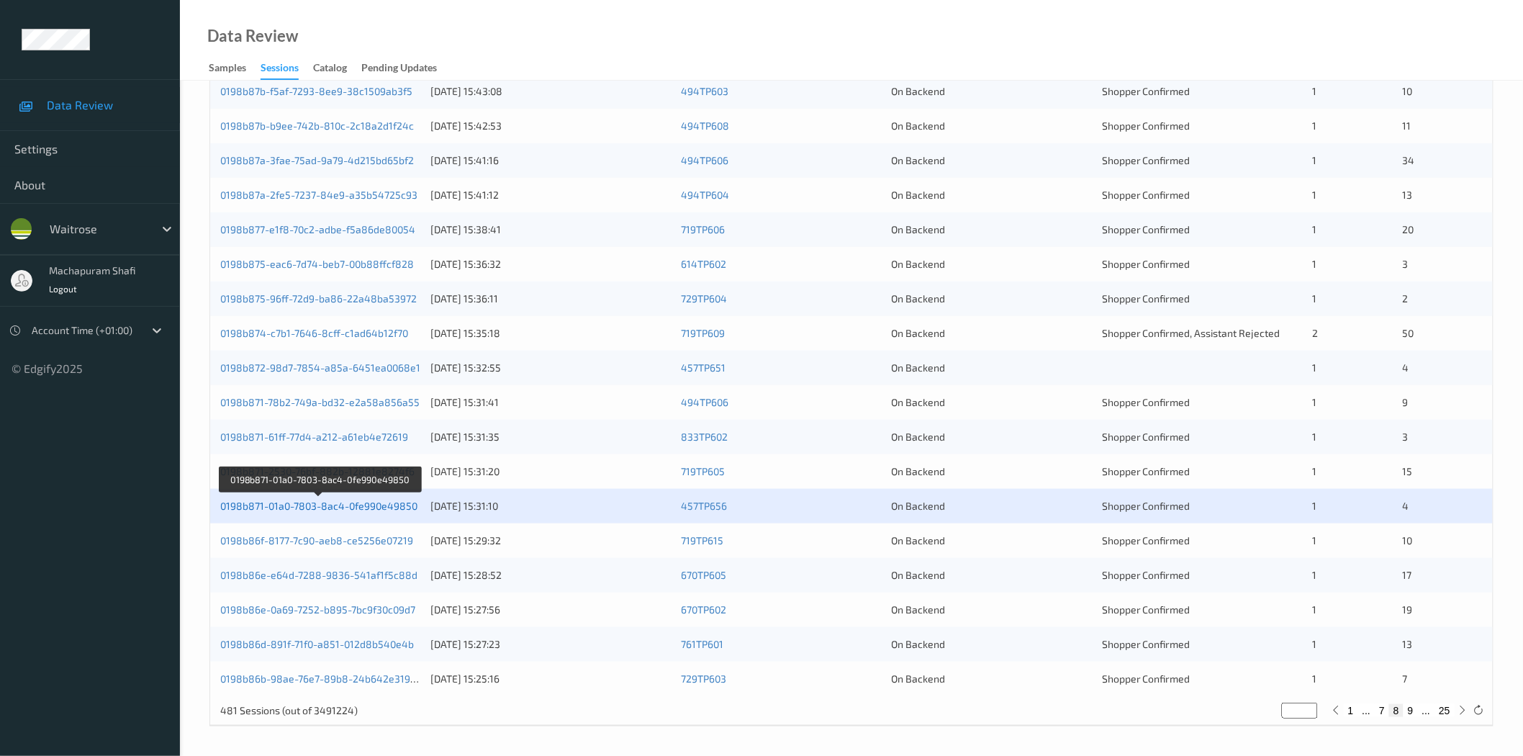
click at [361, 501] on link "0198b871-01a0-7803-8ac4-0fe990e49850" at bounding box center [318, 505] width 197 height 12
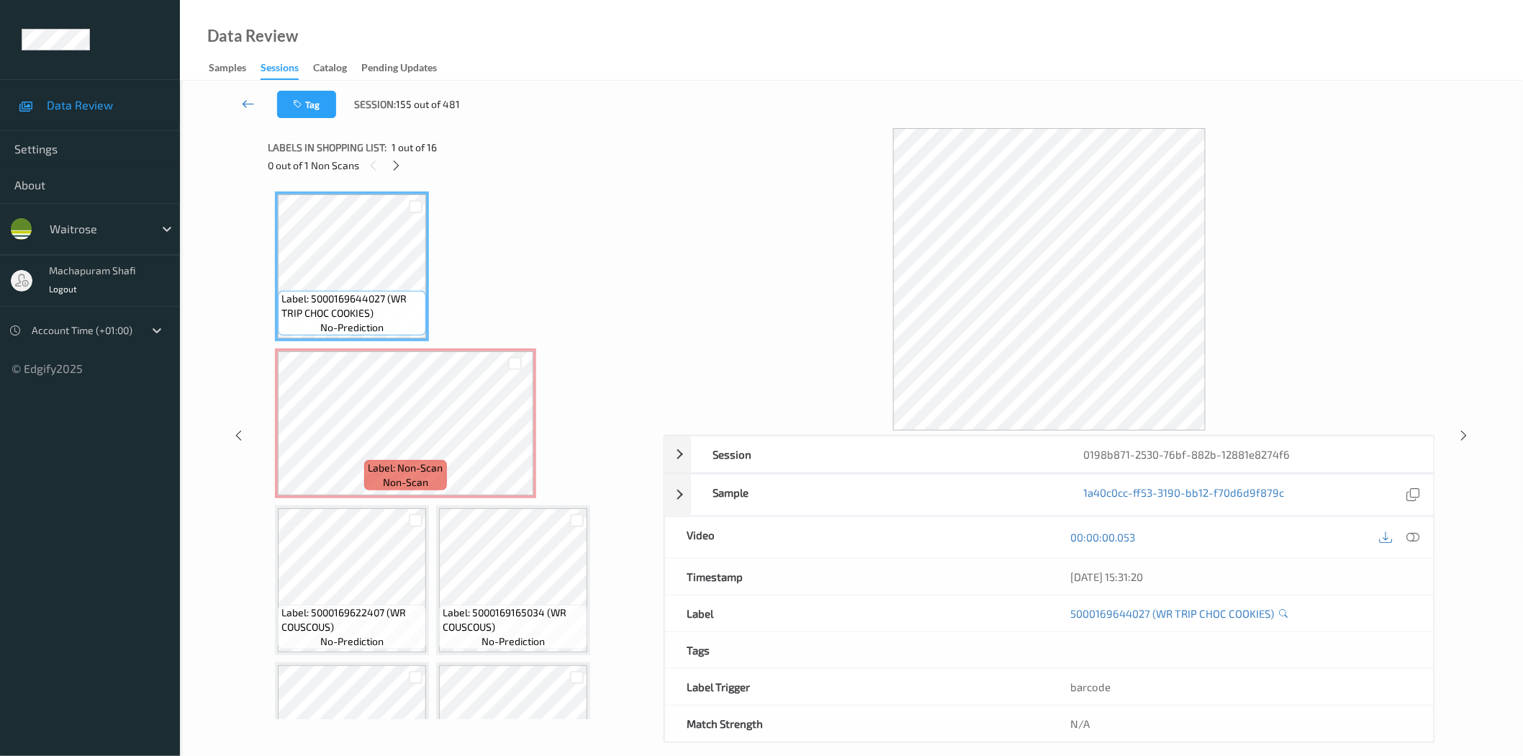
click at [248, 101] on icon at bounding box center [248, 103] width 13 height 14
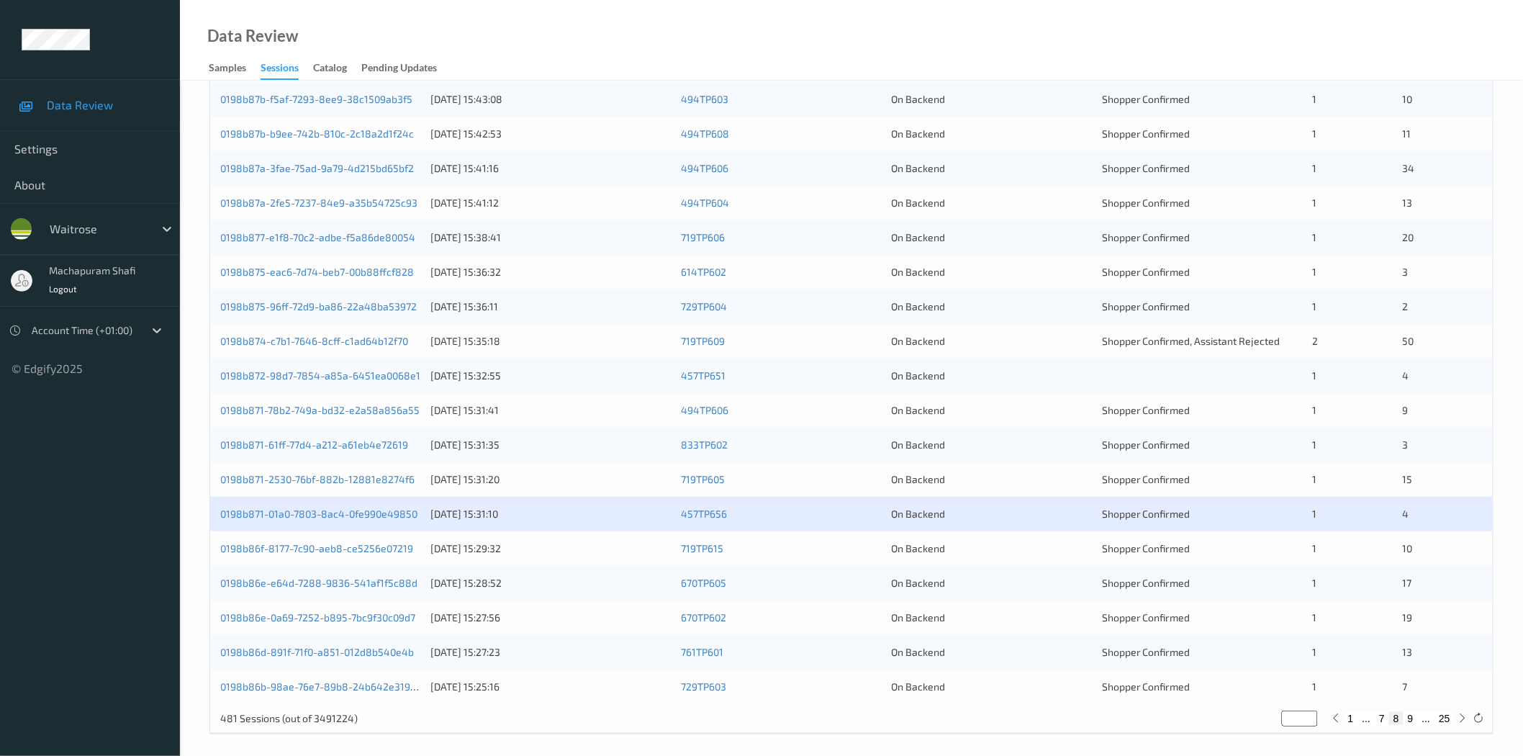
scroll to position [320, 0]
click at [289, 508] on link "0198b871-01a0-7803-8ac4-0fe990e49850" at bounding box center [318, 513] width 197 height 12
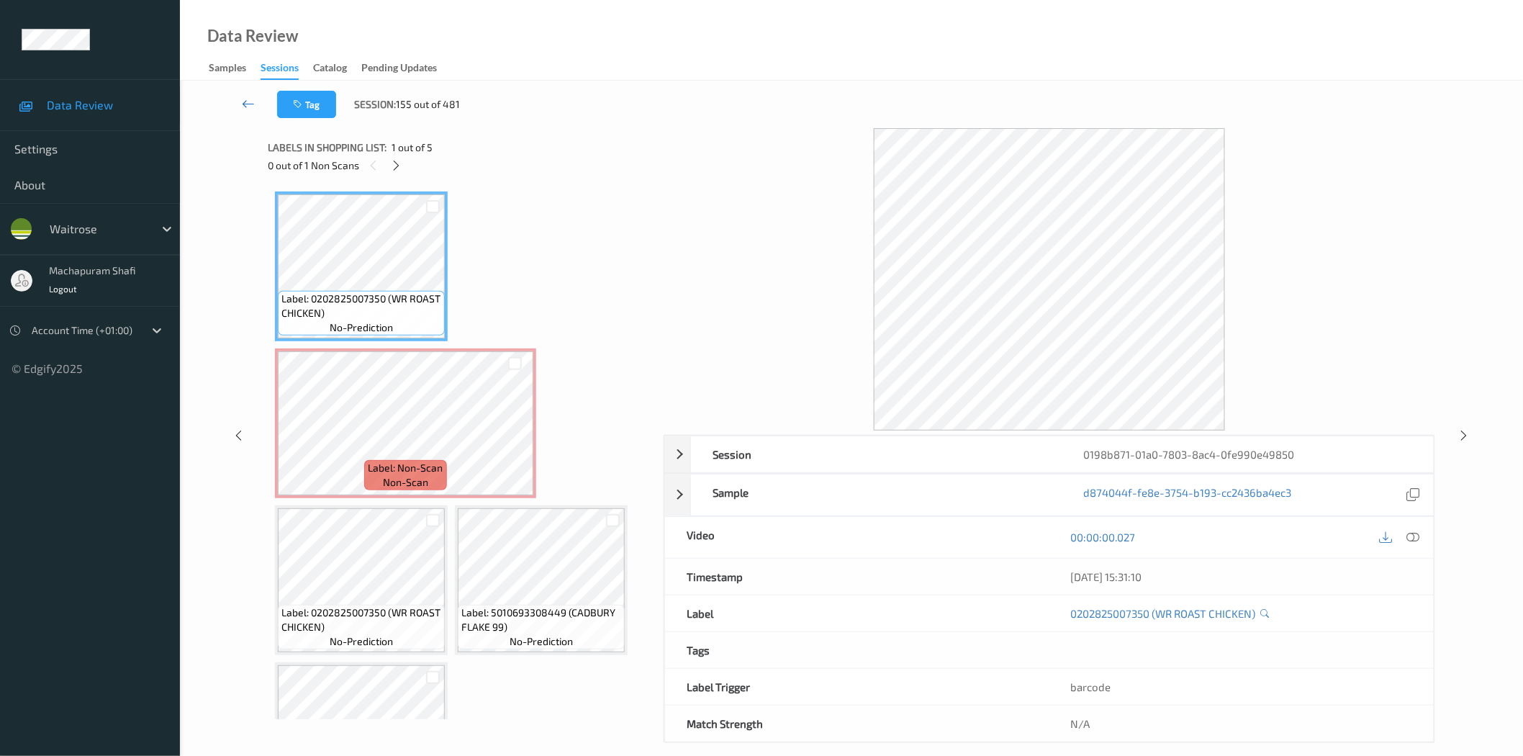
click at [258, 105] on link at bounding box center [249, 104] width 58 height 27
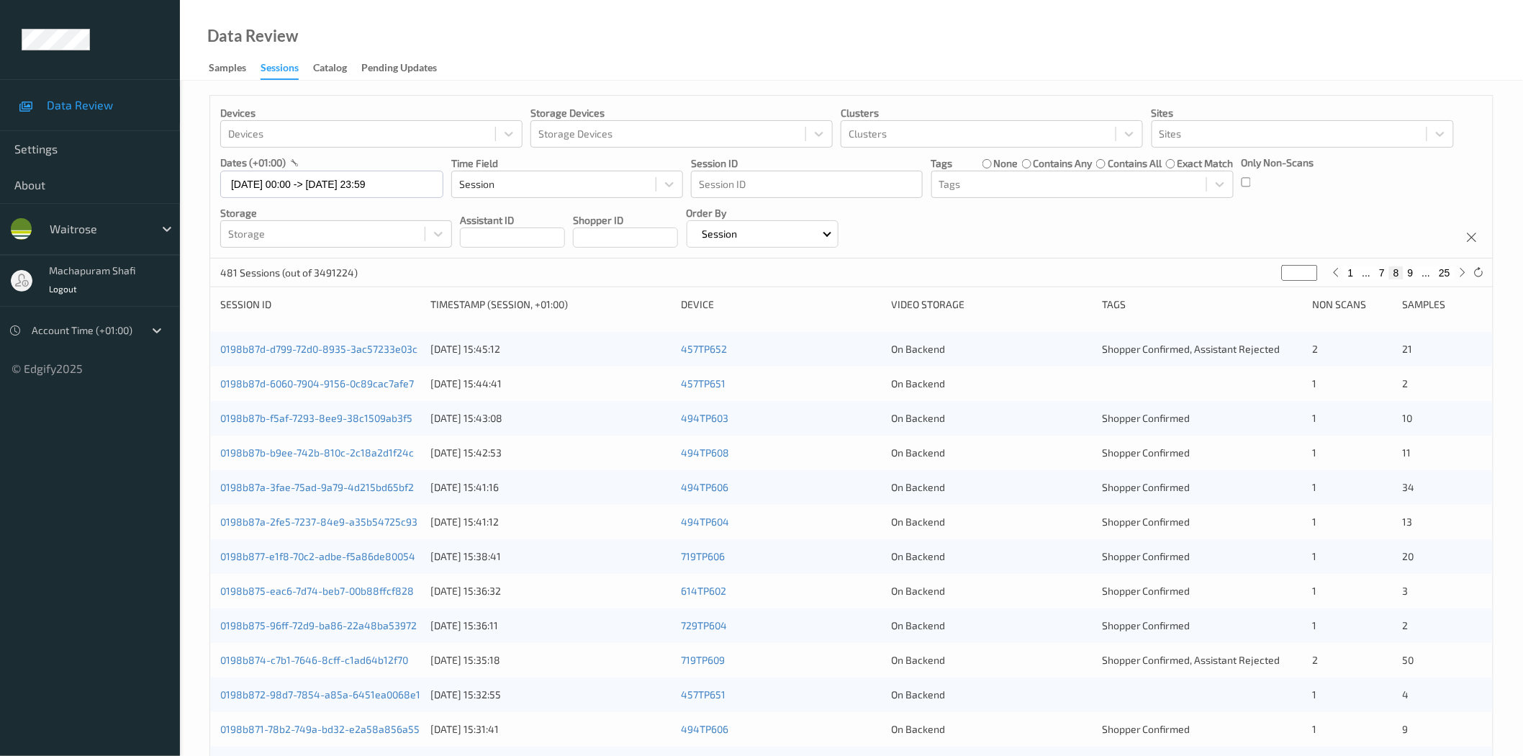
scroll to position [327, 0]
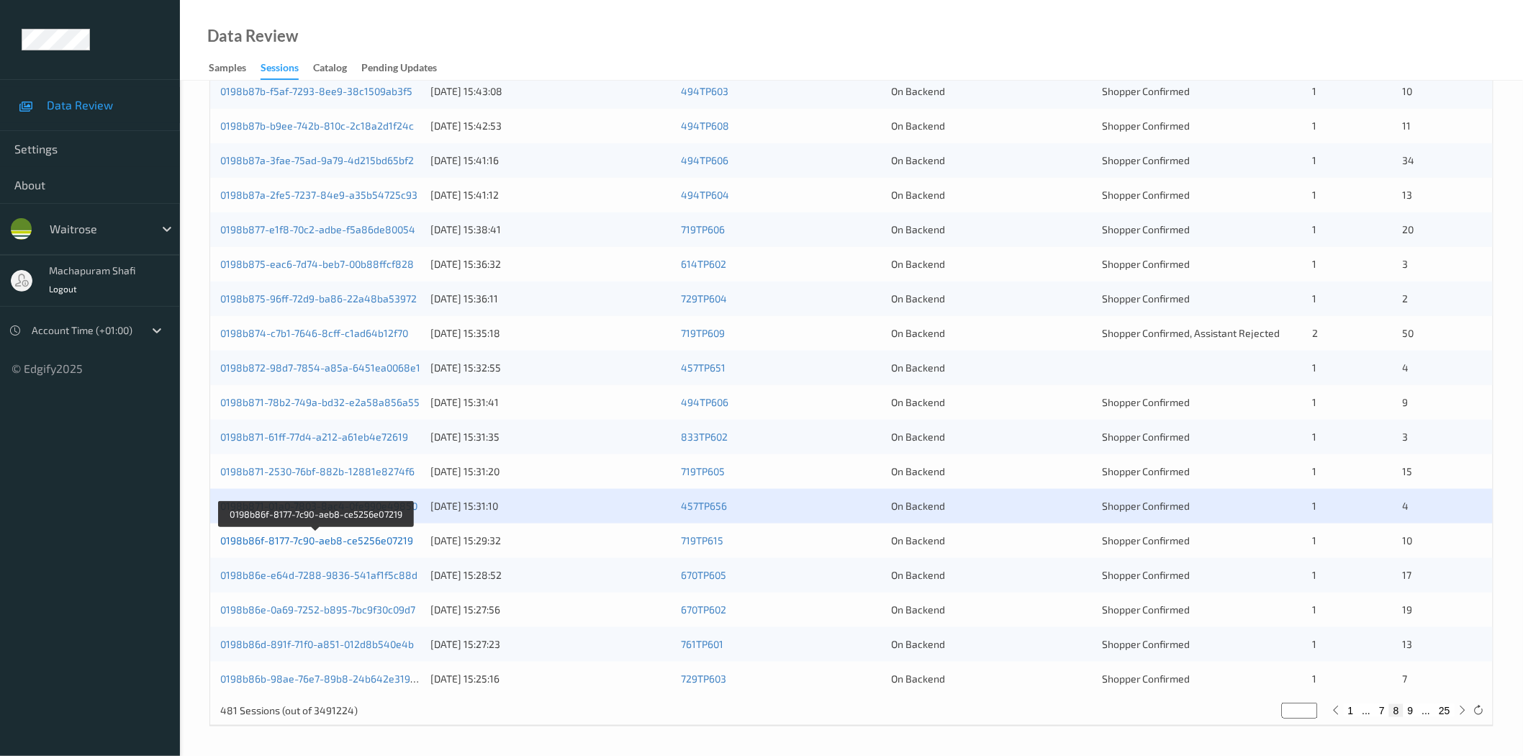
click at [376, 538] on link "0198b86f-8177-7c90-aeb8-ce5256e07219" at bounding box center [316, 540] width 193 height 12
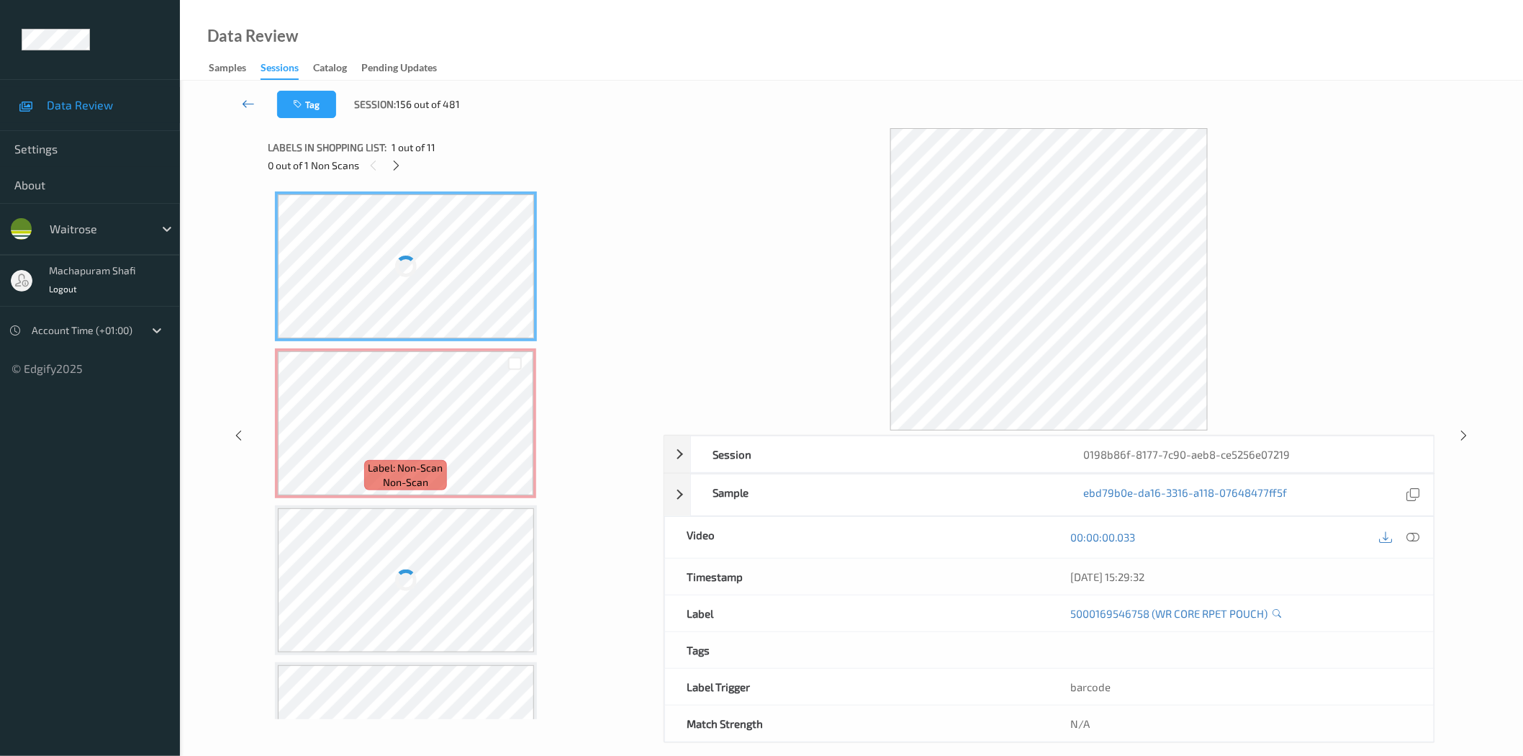
click at [250, 104] on icon at bounding box center [248, 103] width 13 height 14
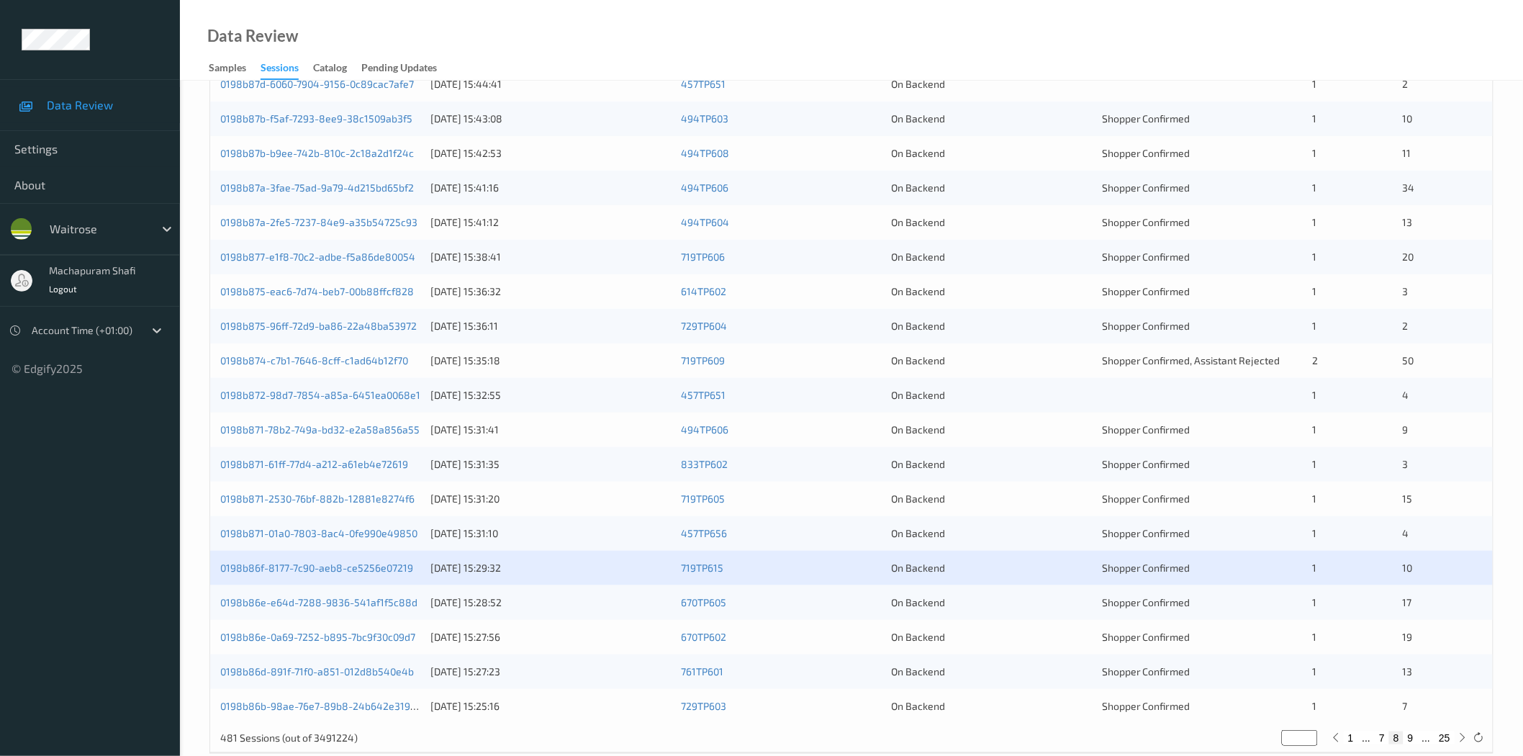
scroll to position [320, 0]
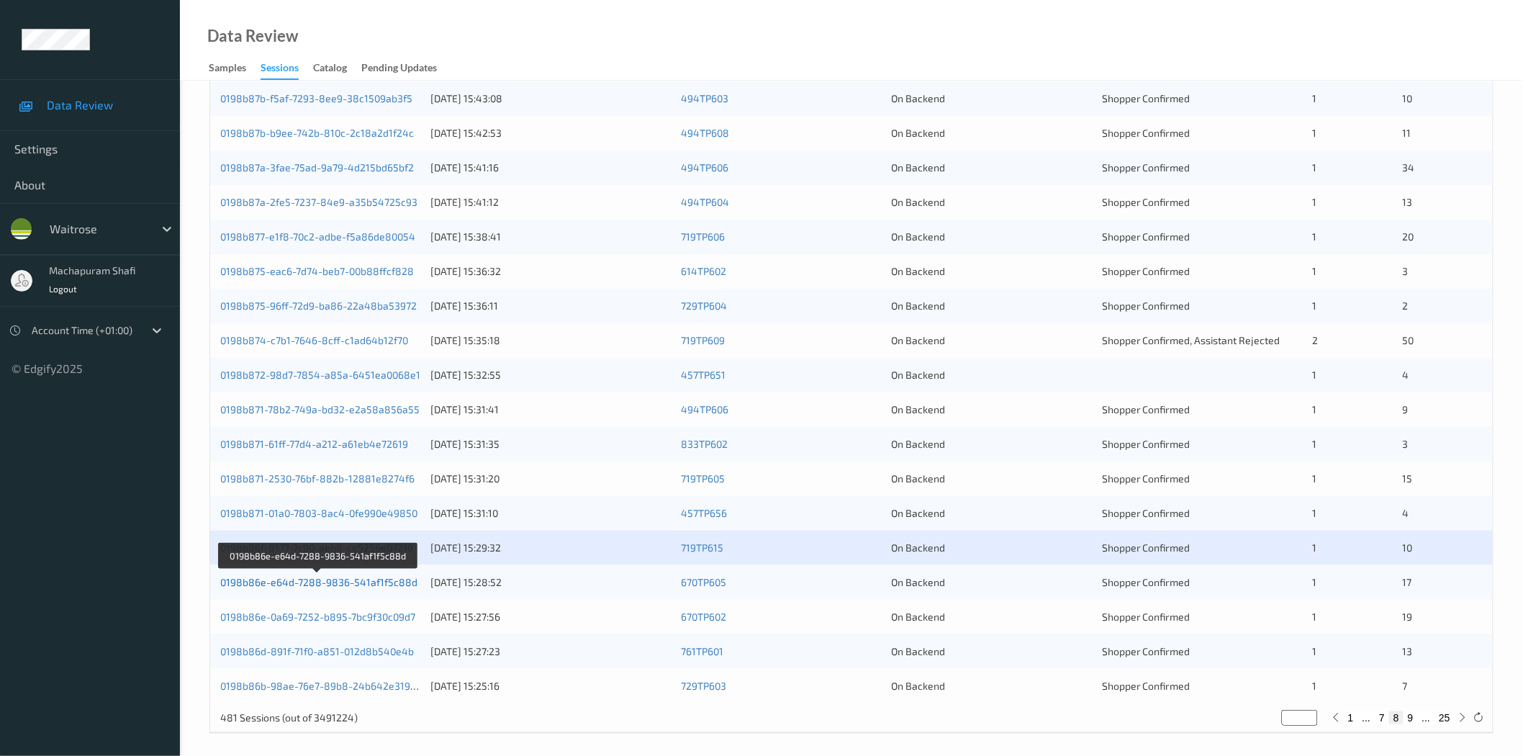
click at [377, 584] on link "0198b86e-e64d-7288-9836-541af1f5c88d" at bounding box center [318, 582] width 197 height 12
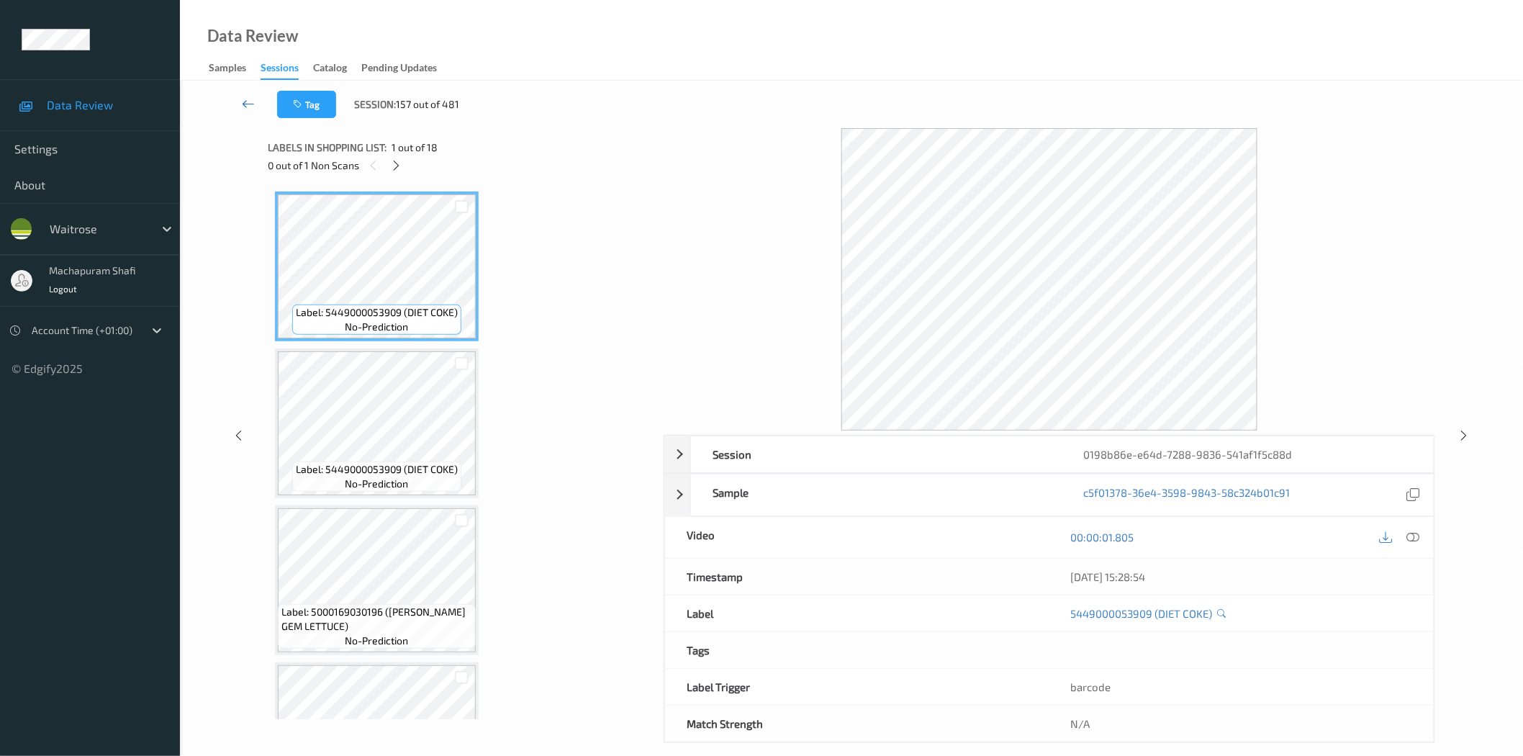
click at [255, 104] on link at bounding box center [249, 104] width 58 height 27
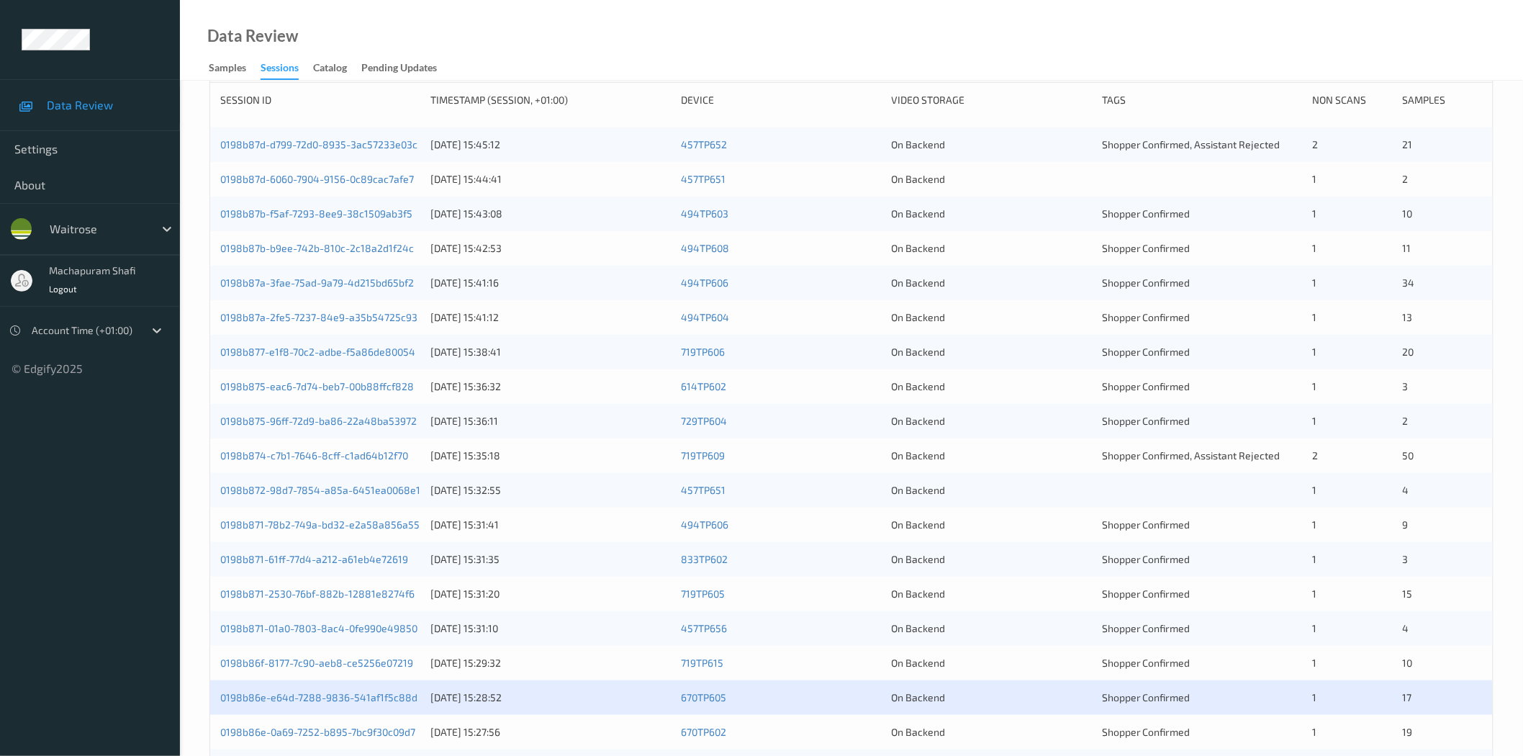
scroll to position [327, 0]
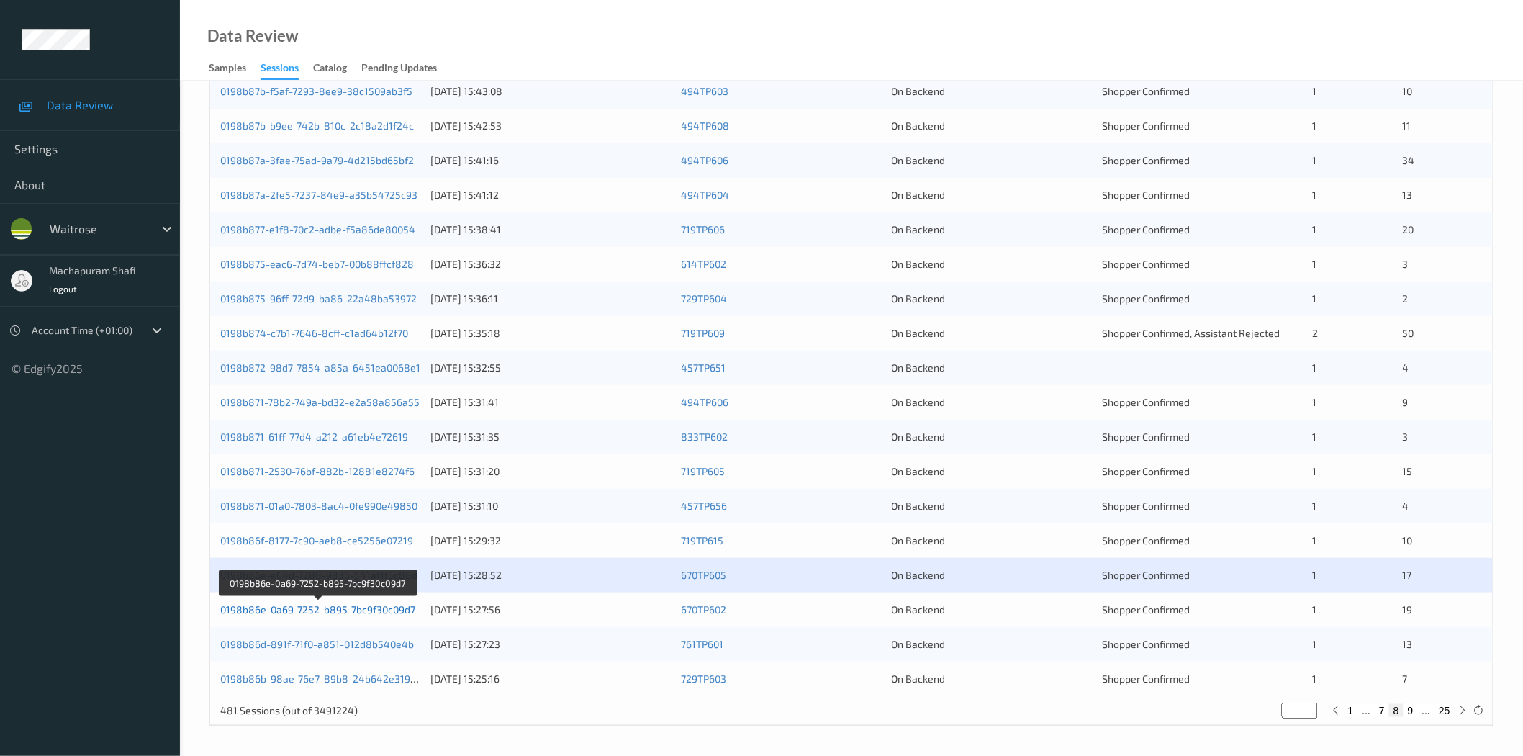
click at [367, 612] on link "0198b86e-0a69-7252-b895-7bc9f30c09d7" at bounding box center [317, 609] width 195 height 12
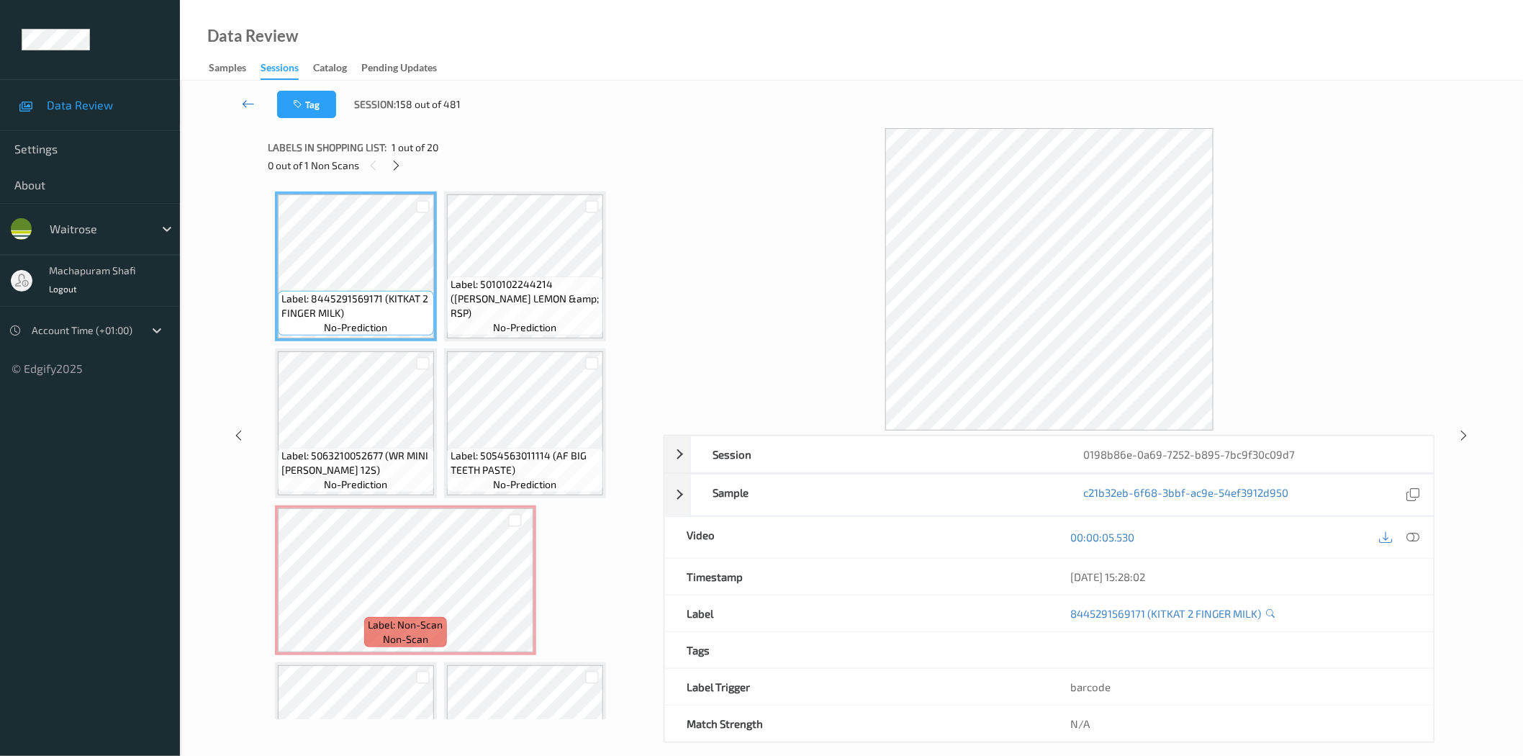
click at [247, 97] on icon at bounding box center [248, 103] width 13 height 14
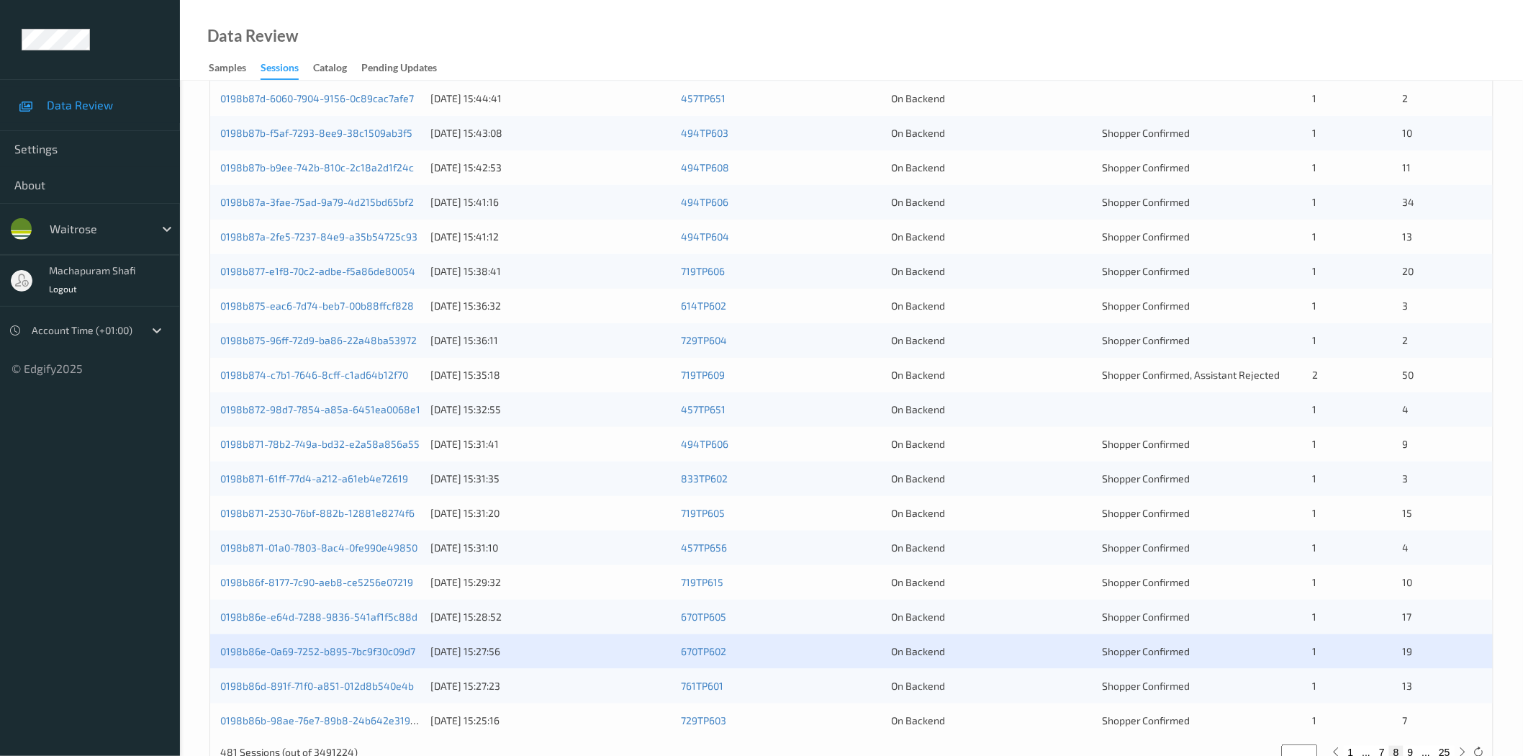
scroll to position [327, 0]
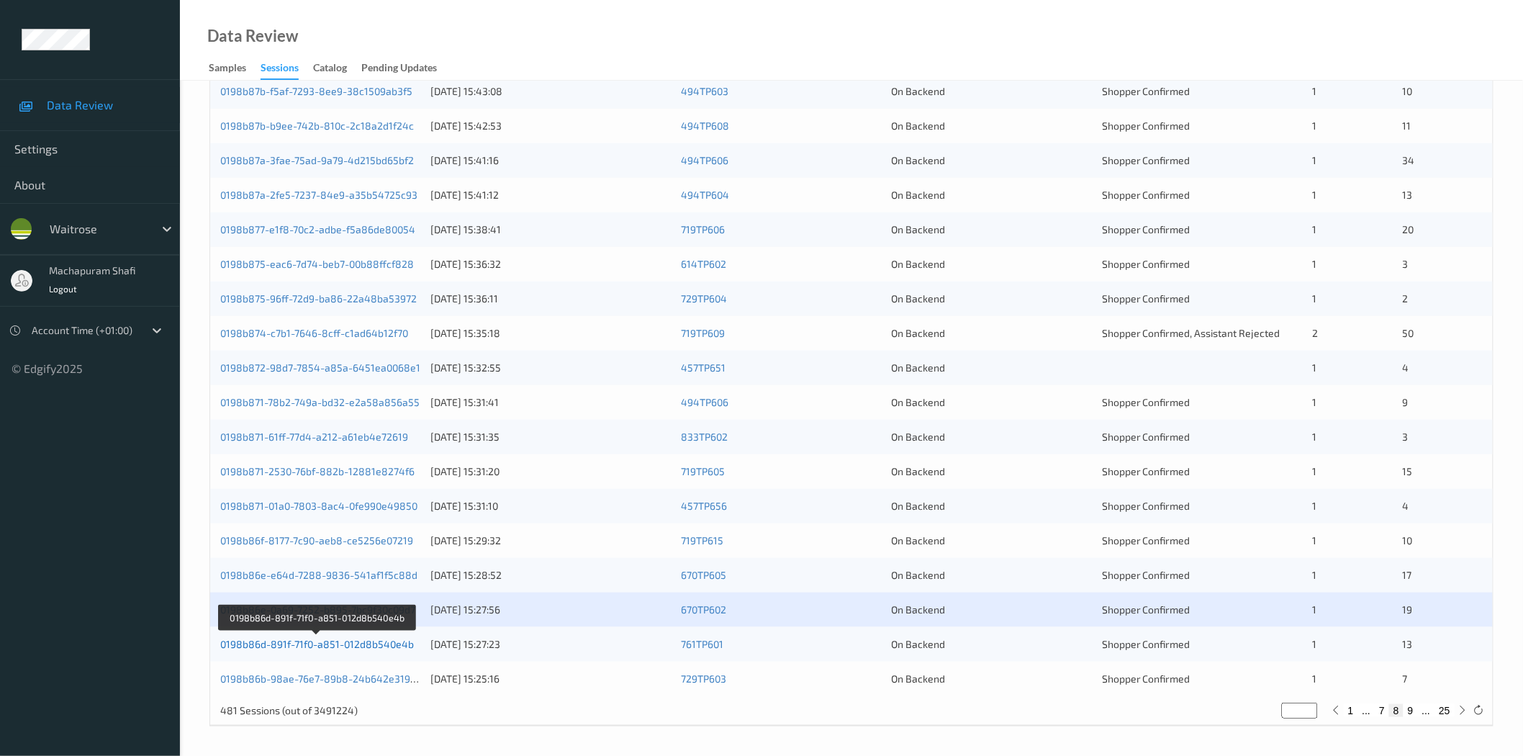
click at [384, 645] on link "0198b86d-891f-71f0-a851-012d8b540e4b" at bounding box center [317, 644] width 194 height 12
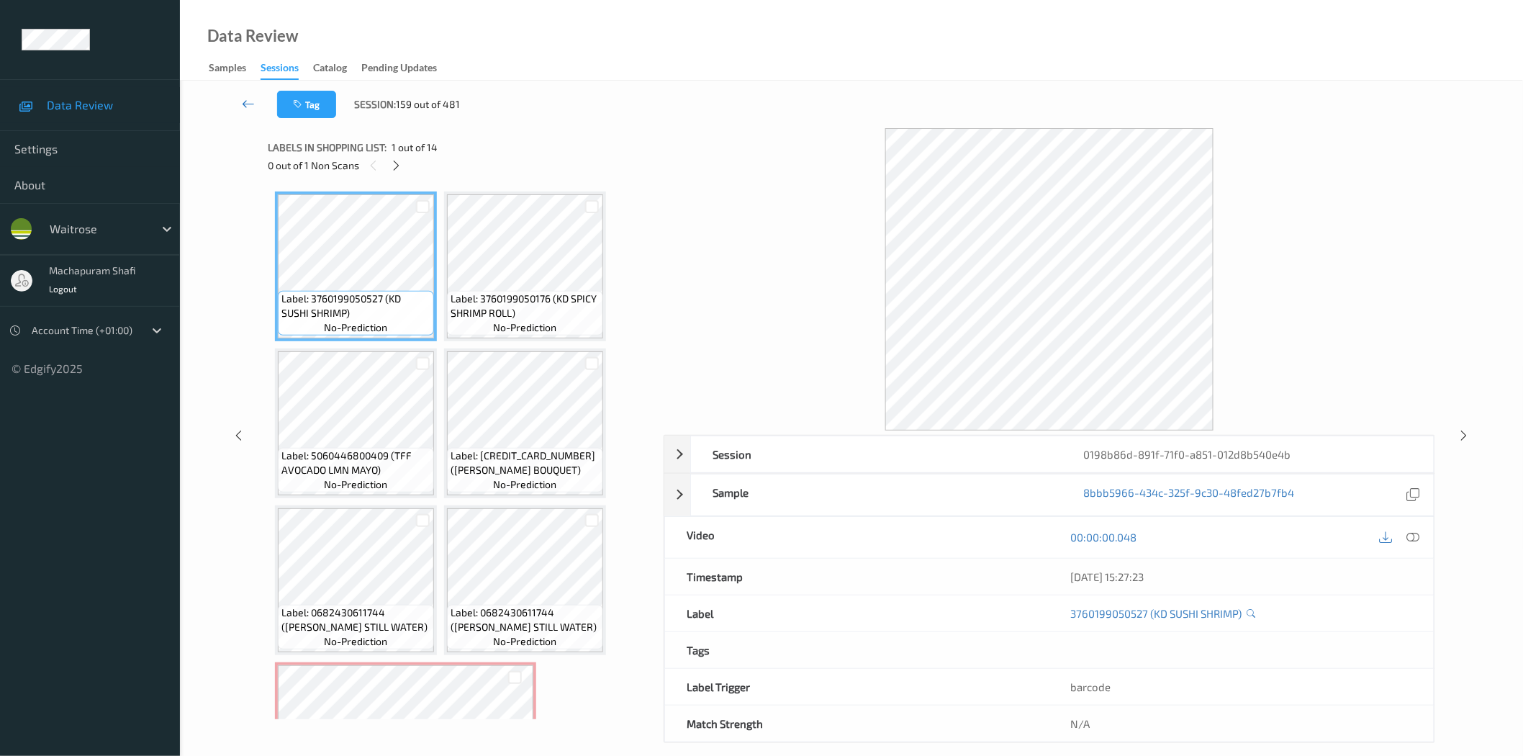
click at [245, 99] on icon at bounding box center [248, 103] width 13 height 14
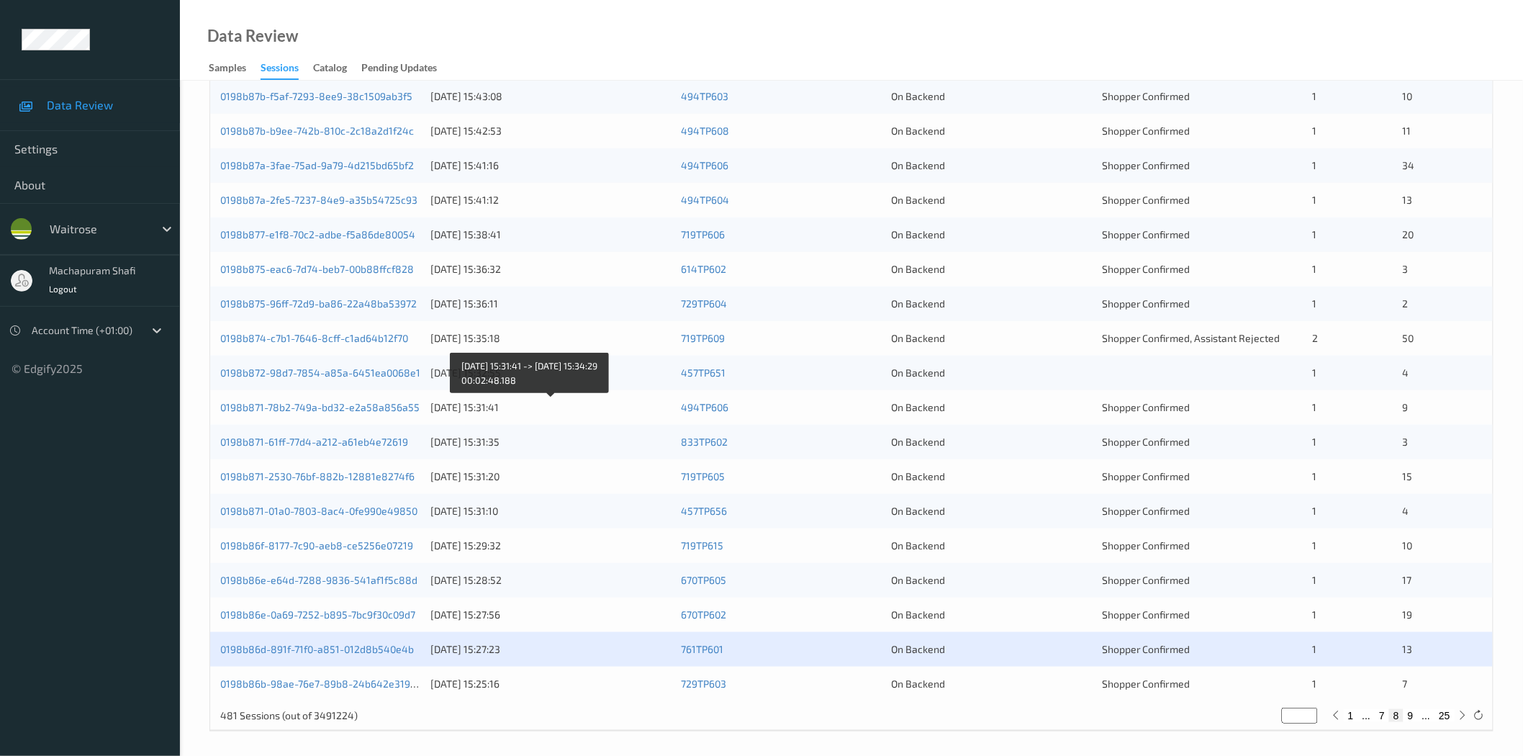
scroll to position [327, 0]
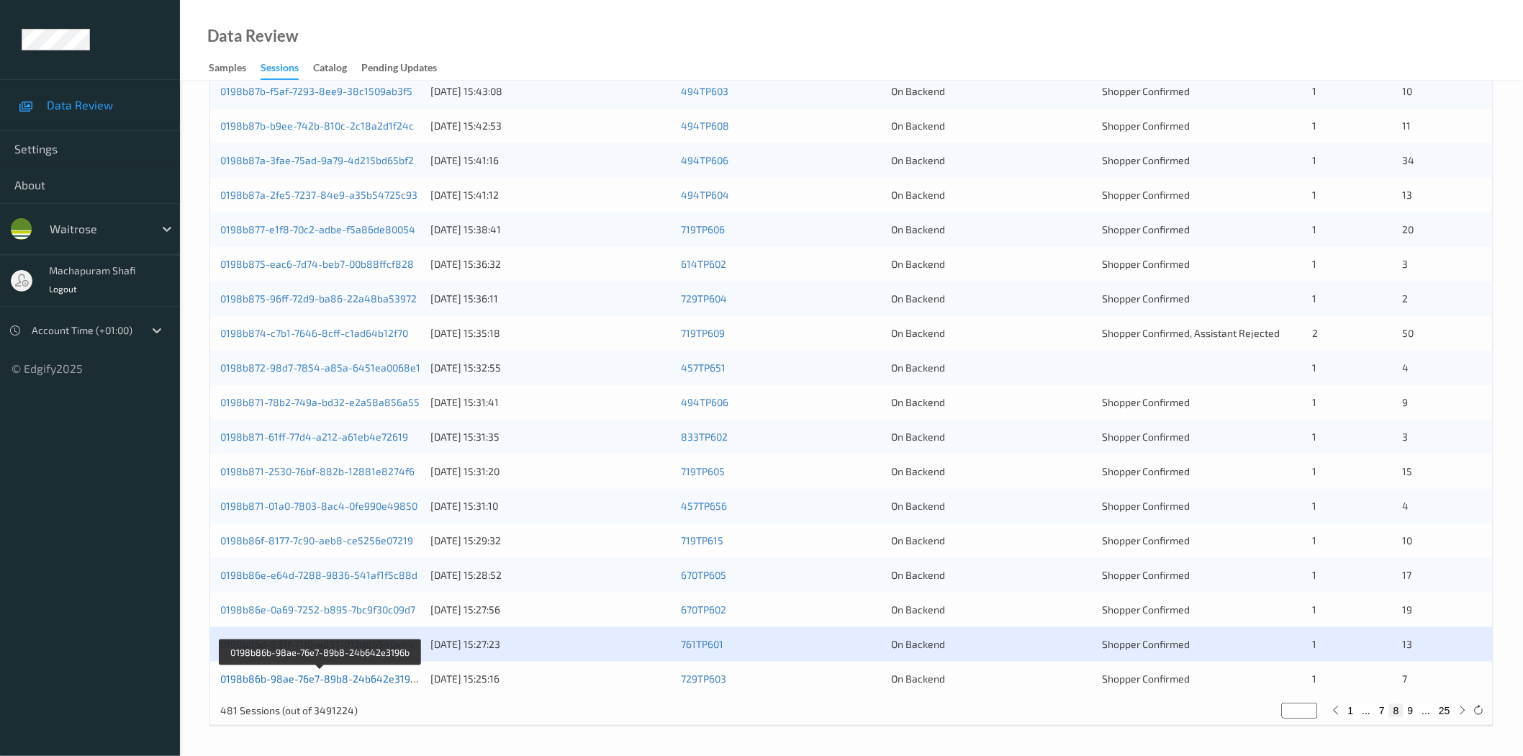
click at [360, 677] on link "0198b86b-98ae-76e7-89b8-24b642e3196b" at bounding box center [321, 678] width 202 height 12
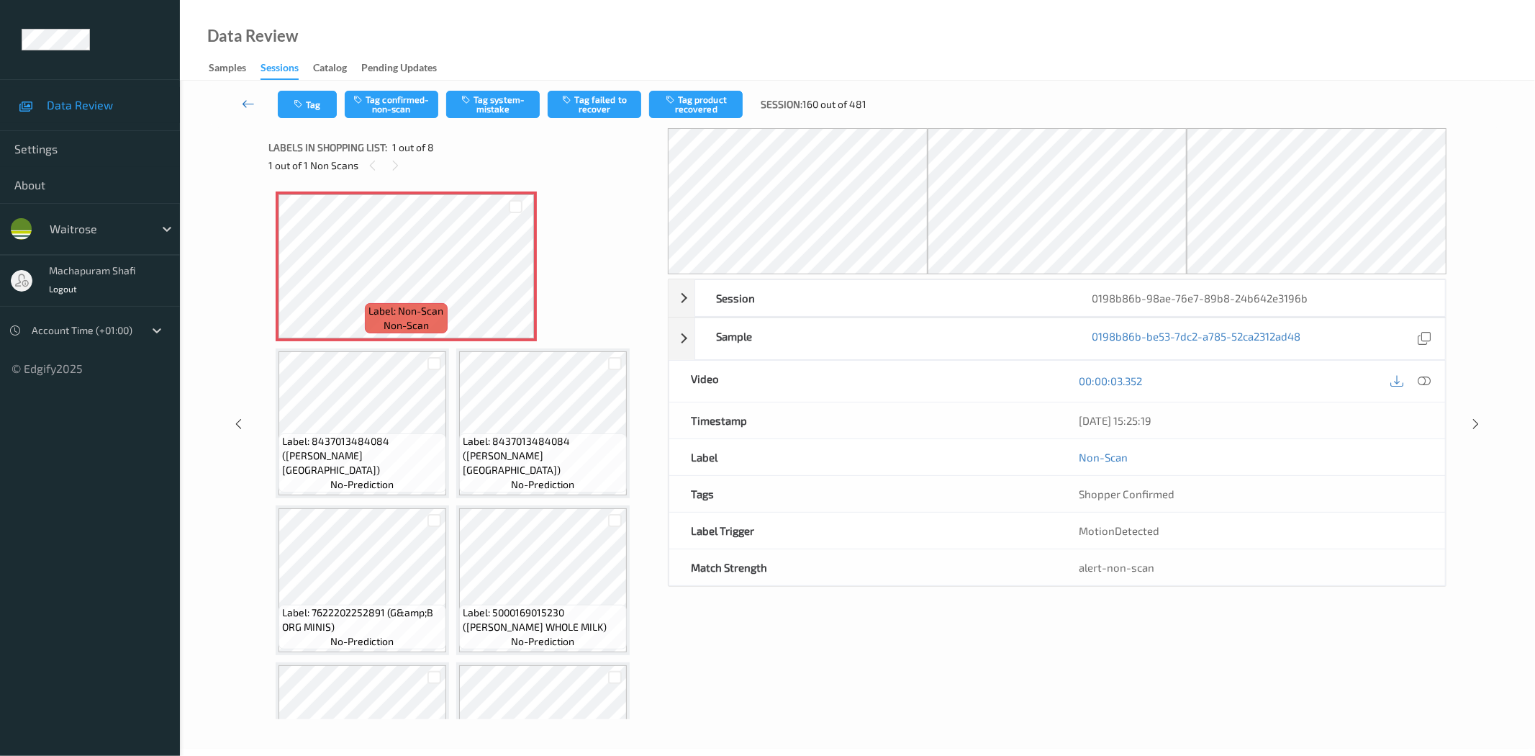
click at [250, 105] on icon at bounding box center [248, 103] width 13 height 14
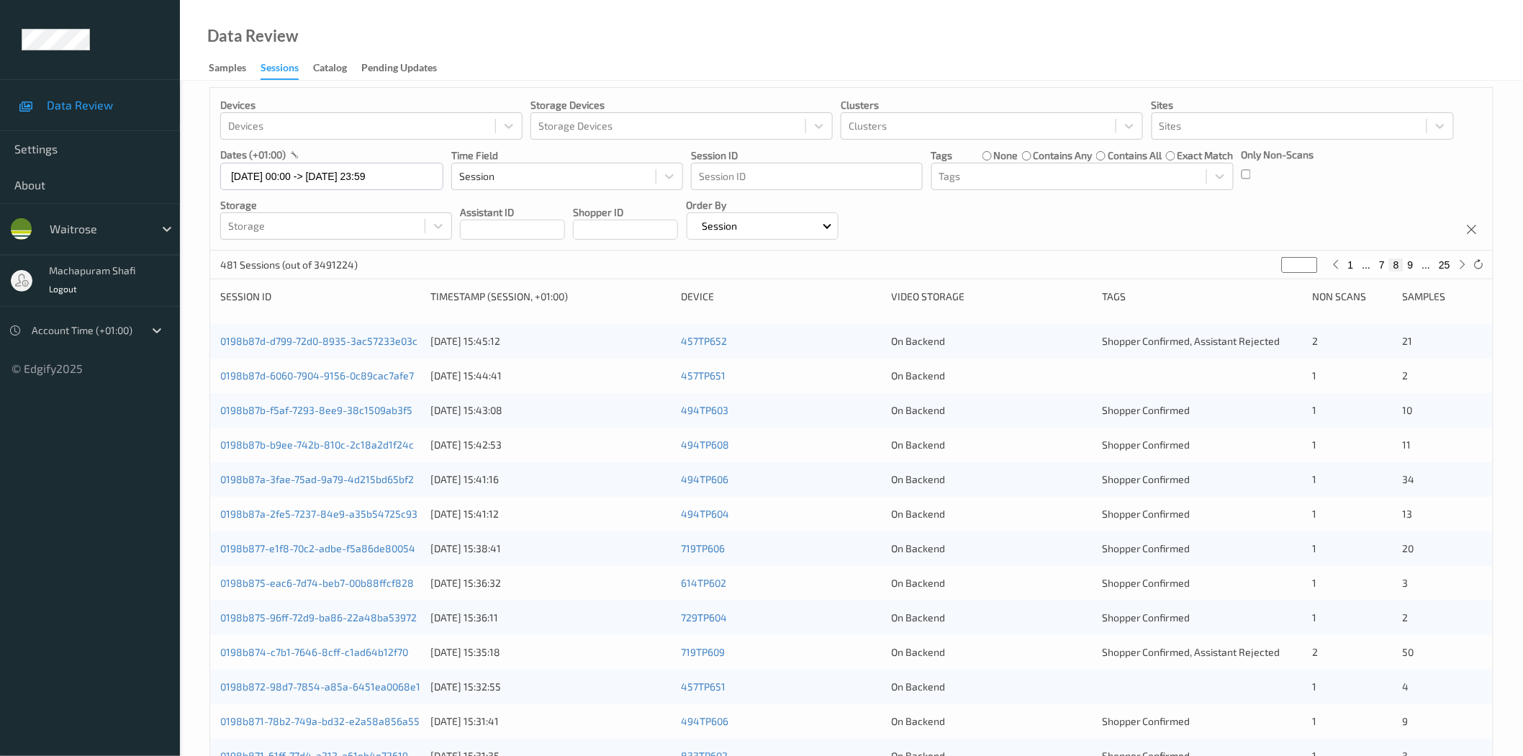
scroll to position [7, 0]
click at [357, 343] on link "0198b87d-d799-72d0-8935-3ac57233e03c" at bounding box center [318, 341] width 197 height 12
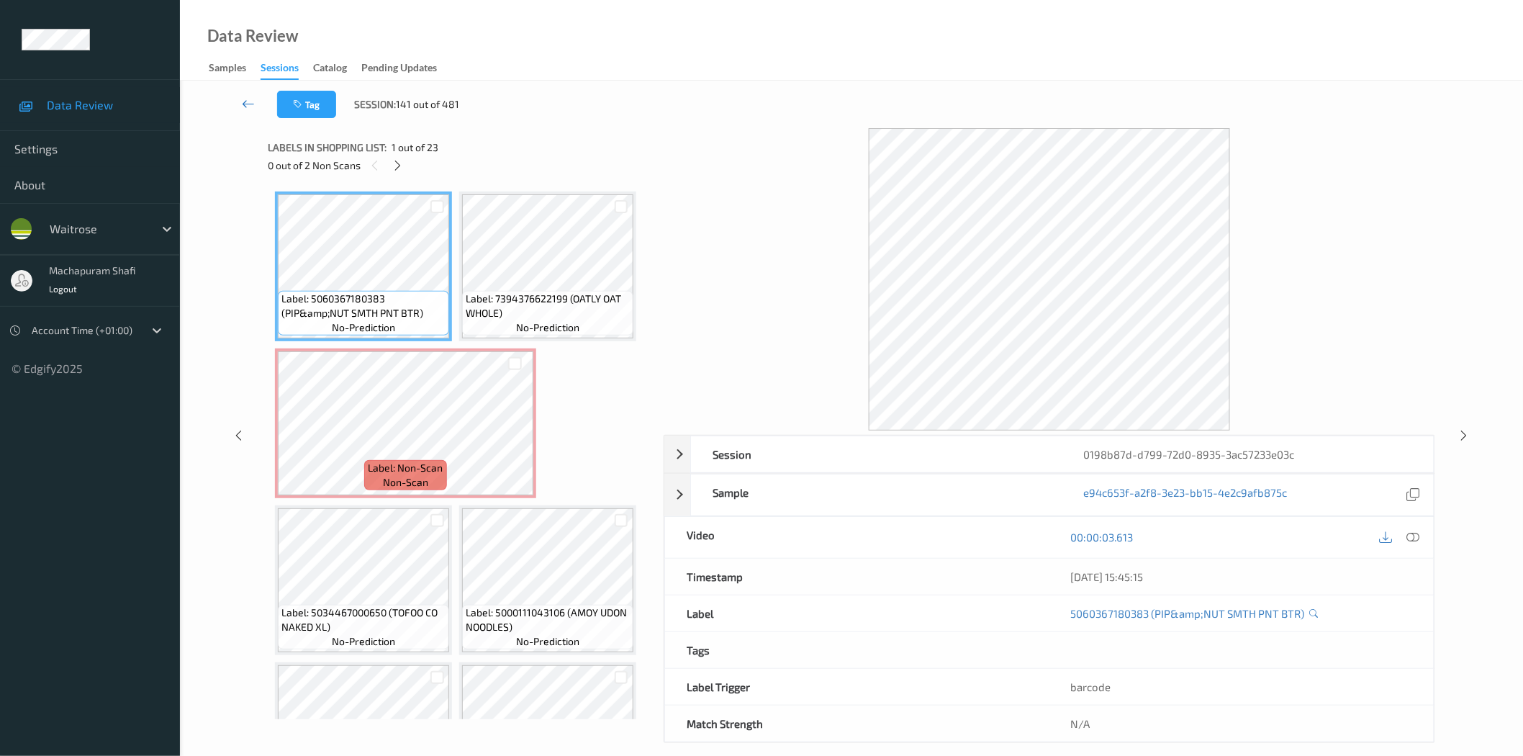
click at [248, 105] on icon at bounding box center [248, 103] width 13 height 14
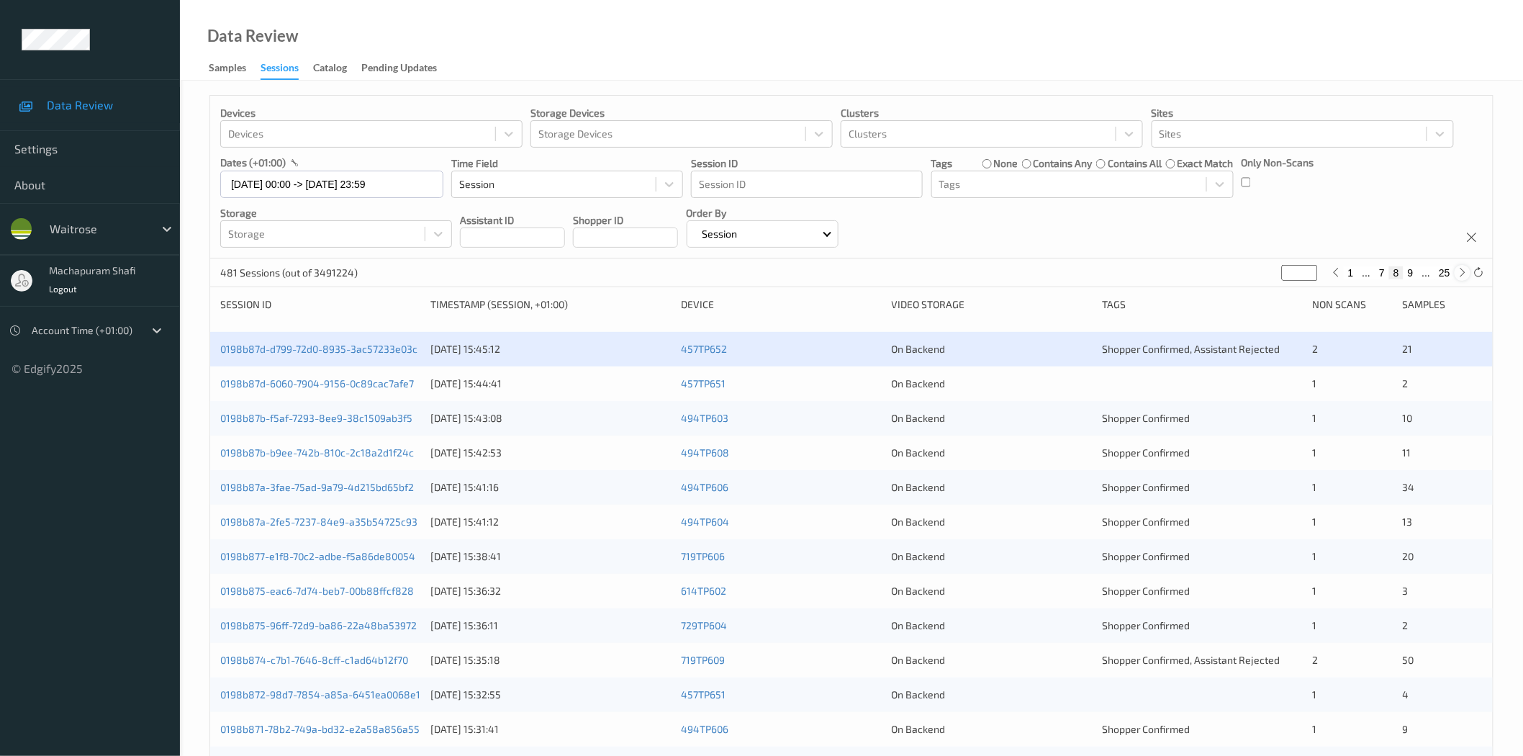
click at [1463, 272] on icon at bounding box center [1462, 272] width 11 height 11
type input "*"
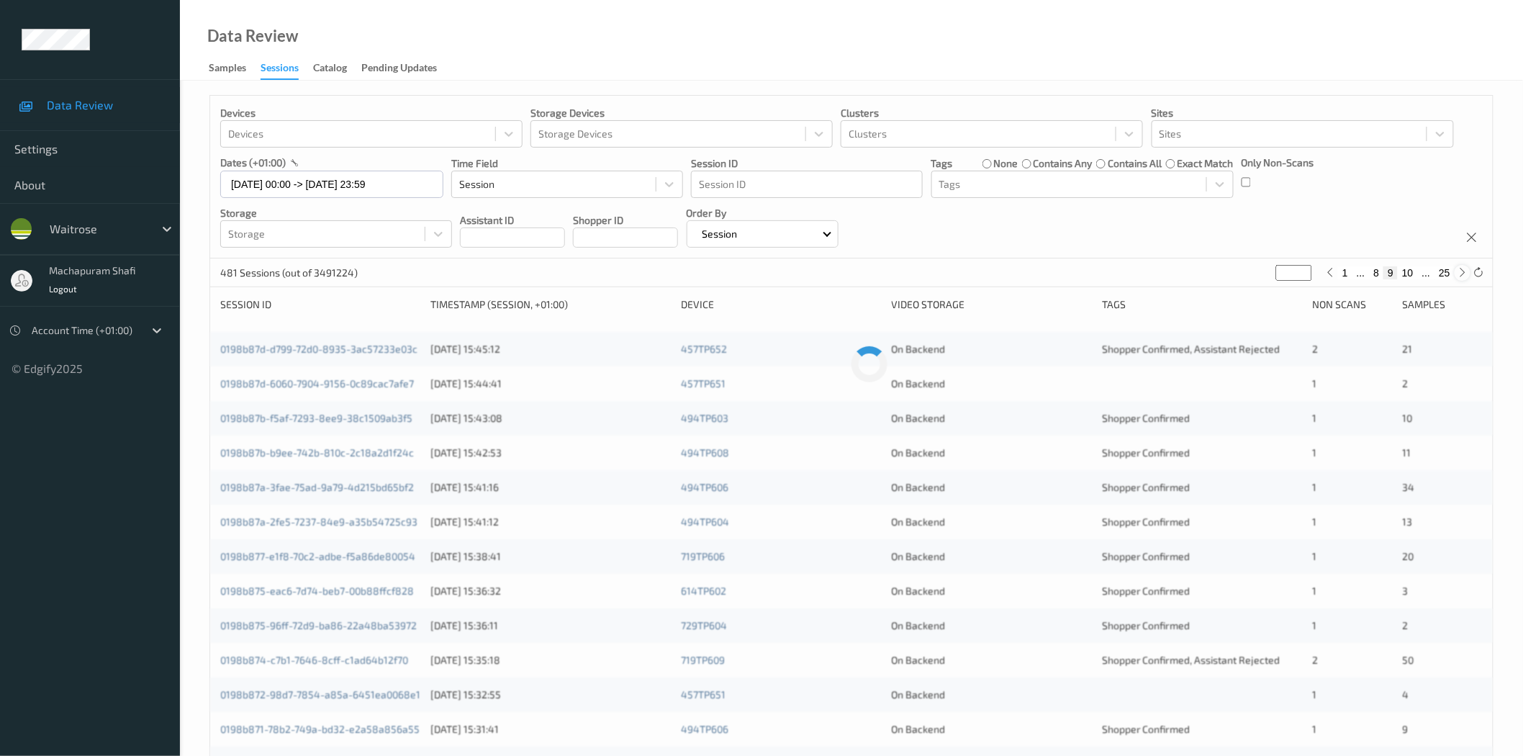
click at [1463, 272] on icon at bounding box center [1462, 272] width 11 height 11
type input "**"
click at [1463, 272] on icon at bounding box center [1462, 272] width 11 height 11
type input "**"
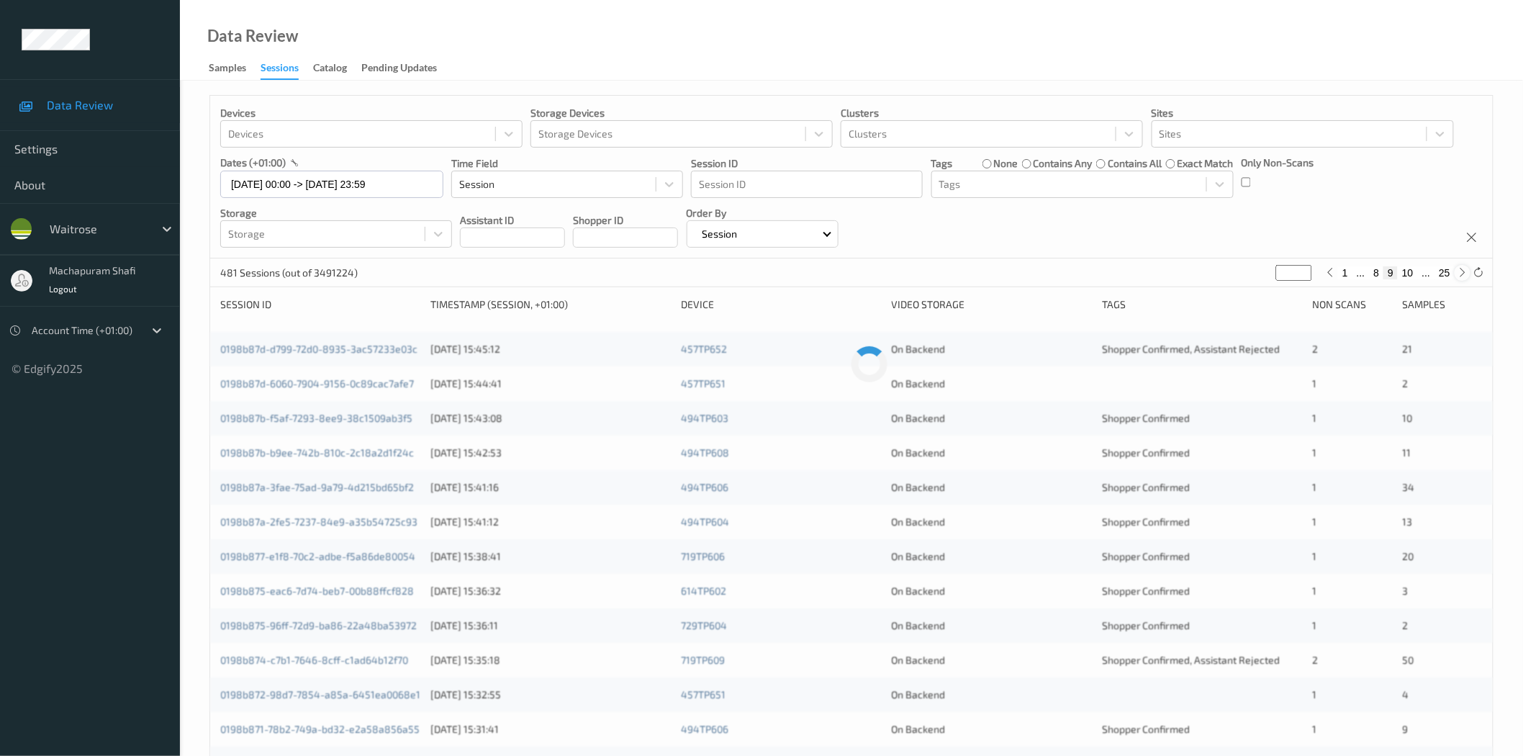
type input "**"
click at [1463, 272] on icon at bounding box center [1462, 272] width 11 height 11
type input "**"
click at [1463, 272] on icon at bounding box center [1462, 272] width 11 height 11
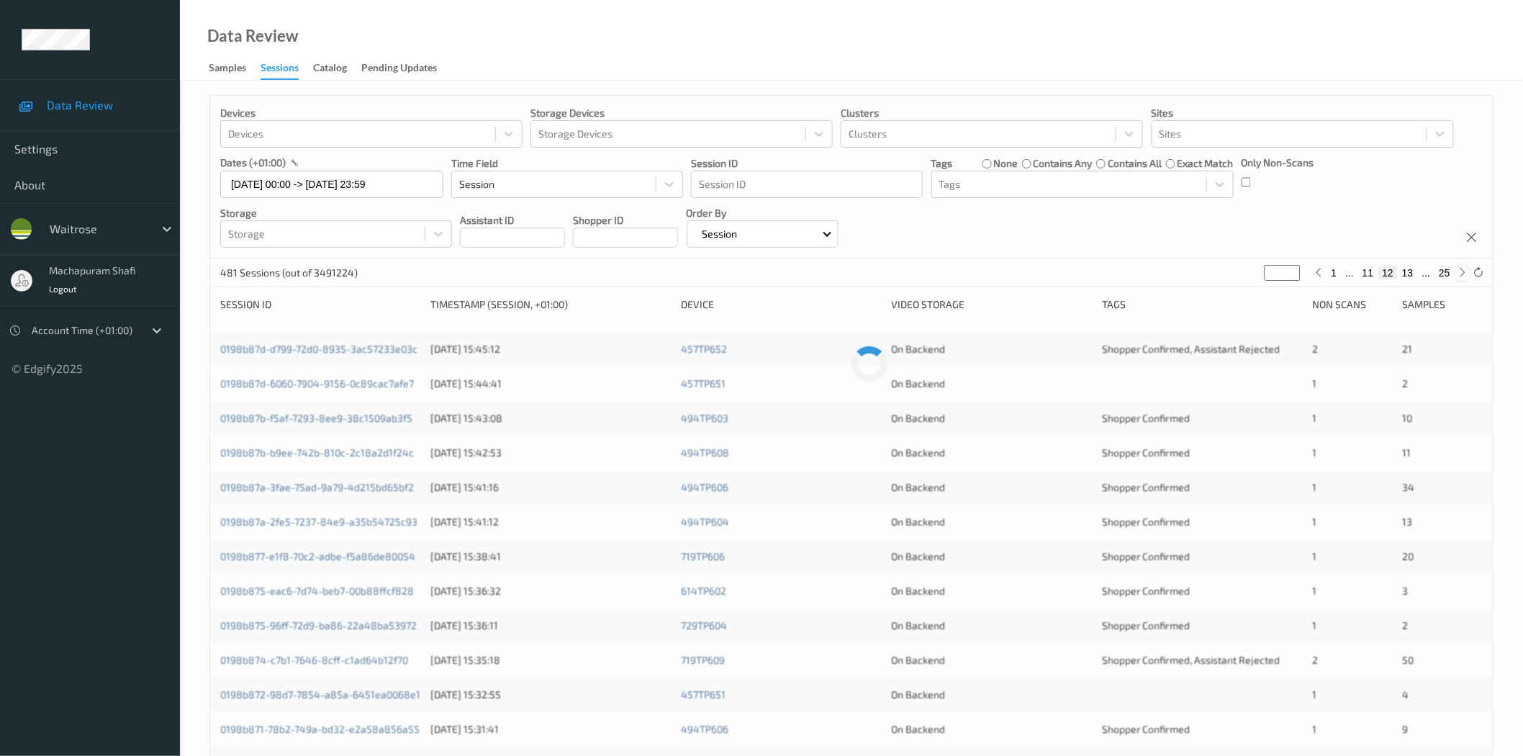
type input "**"
click at [1463, 272] on icon at bounding box center [1462, 272] width 11 height 11
type input "**"
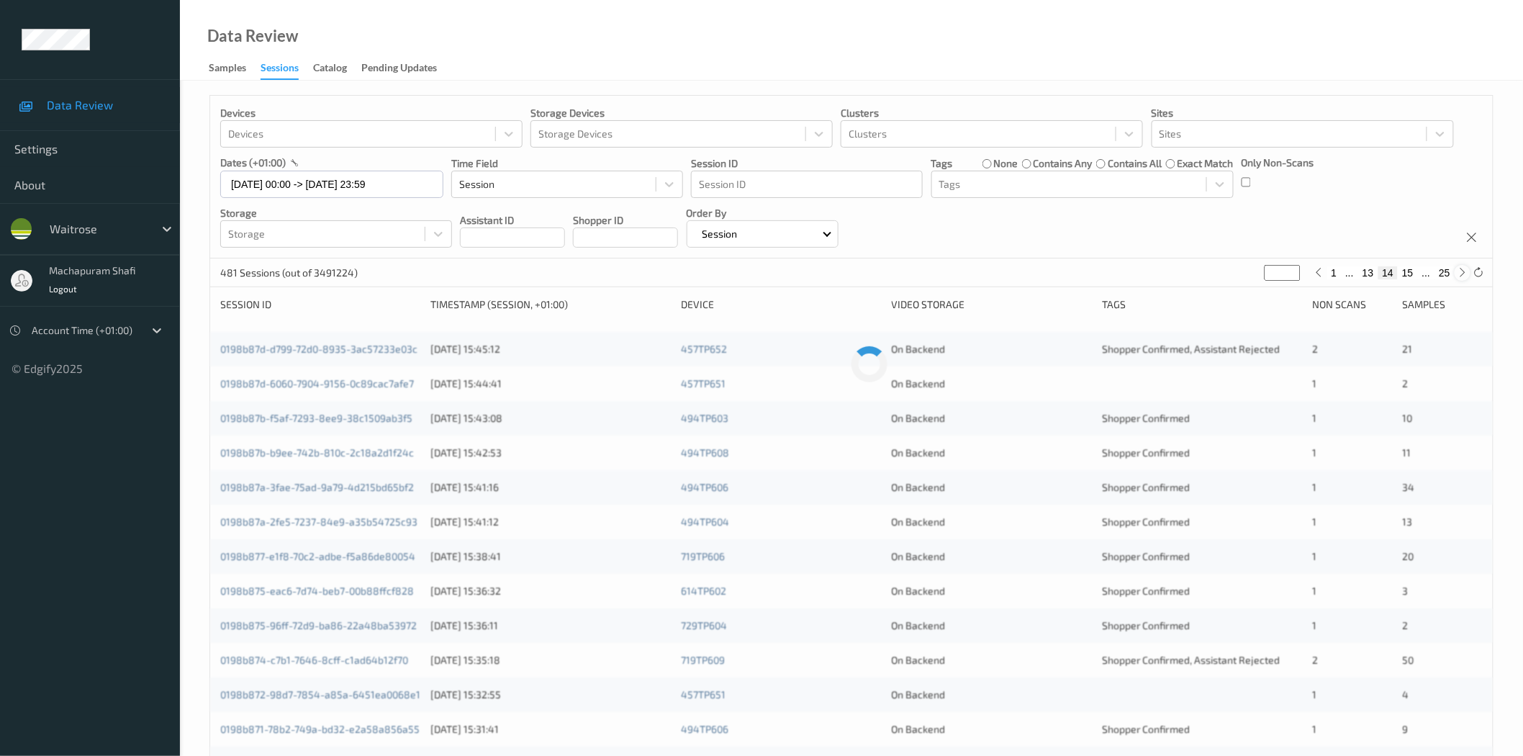
click at [1463, 272] on icon at bounding box center [1462, 272] width 11 height 11
type input "**"
click at [1463, 272] on icon at bounding box center [1462, 272] width 11 height 11
type input "**"
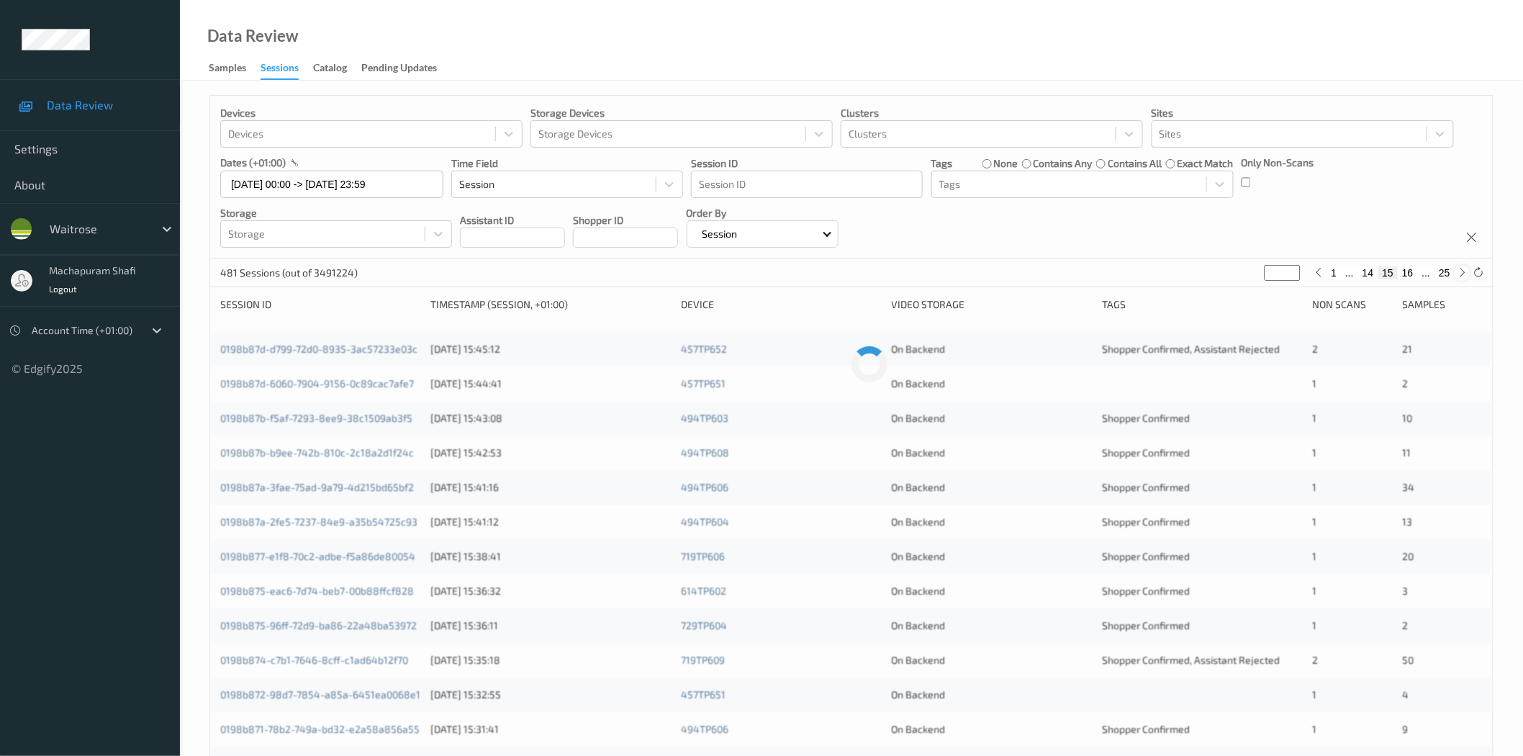
type input "**"
click at [1463, 272] on icon at bounding box center [1462, 272] width 11 height 11
type input "**"
click at [1270, 276] on input "**" at bounding box center [1283, 273] width 36 height 16
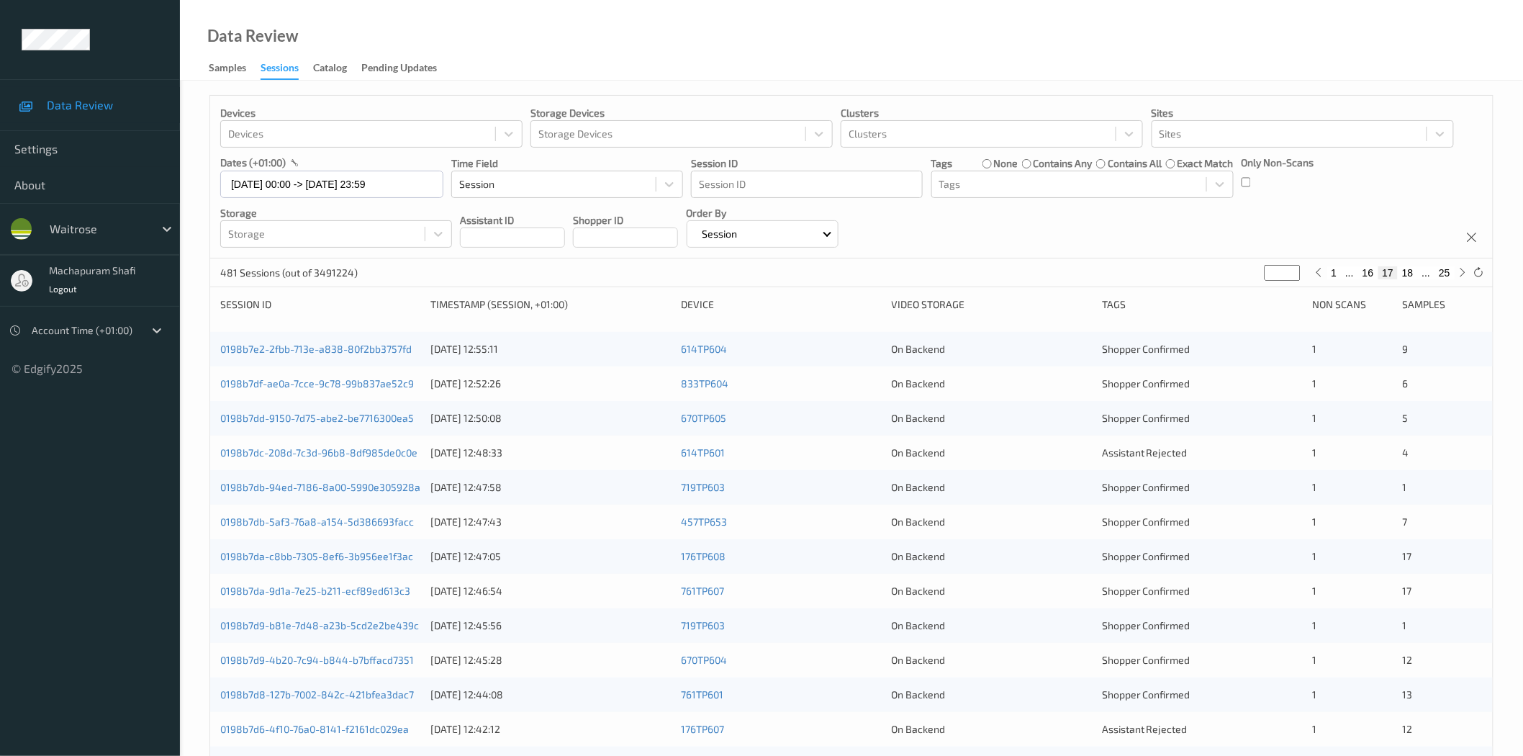
click at [1262, 301] on div "Tags" at bounding box center [1202, 304] width 200 height 14
click at [347, 348] on link "0198b7e2-2fbb-713e-a838-80f2bb3757fd" at bounding box center [315, 349] width 191 height 12
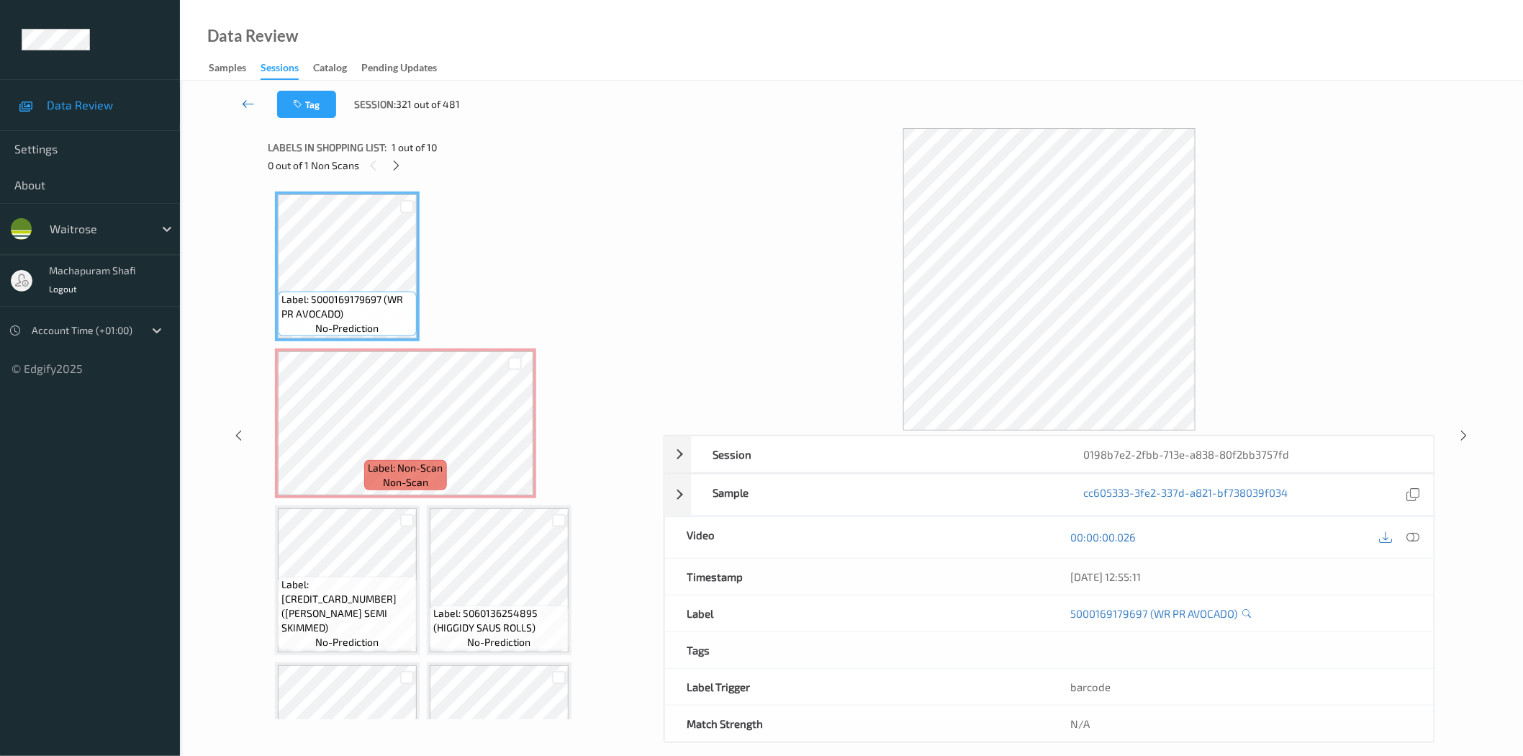
click at [243, 103] on icon at bounding box center [248, 103] width 13 height 14
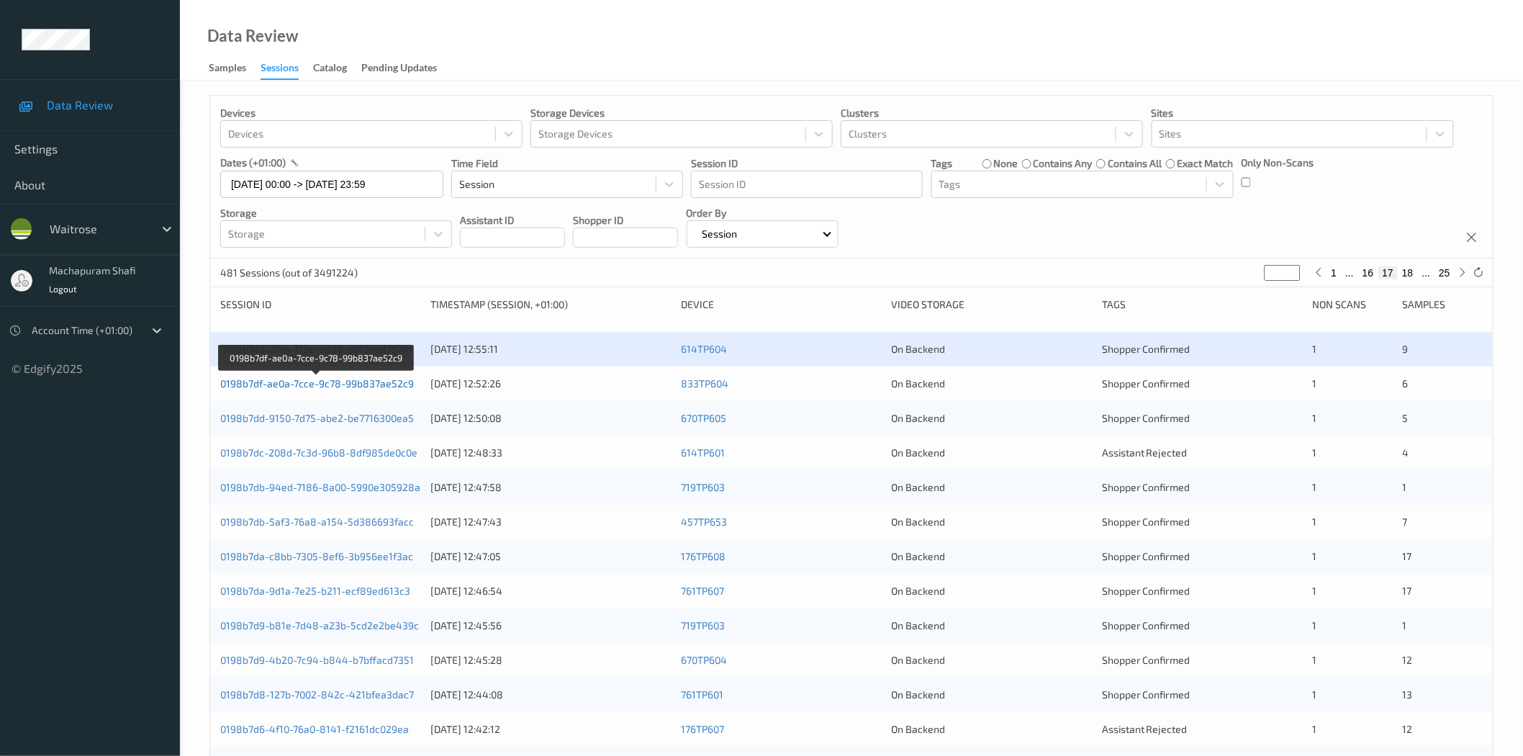
click at [363, 386] on link "0198b7df-ae0a-7cce-9c78-99b837ae52c9" at bounding box center [317, 383] width 194 height 12
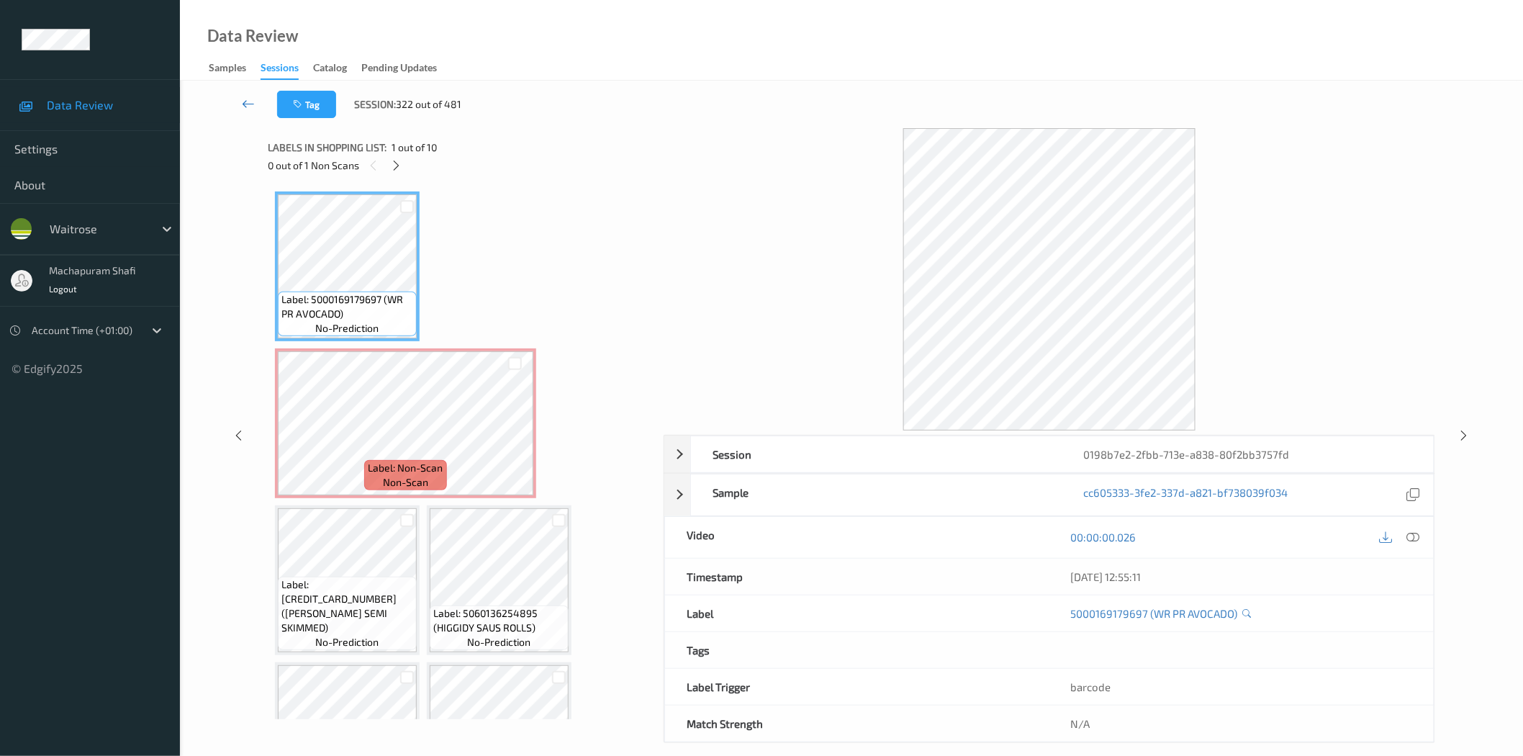
click at [248, 101] on icon at bounding box center [248, 103] width 13 height 14
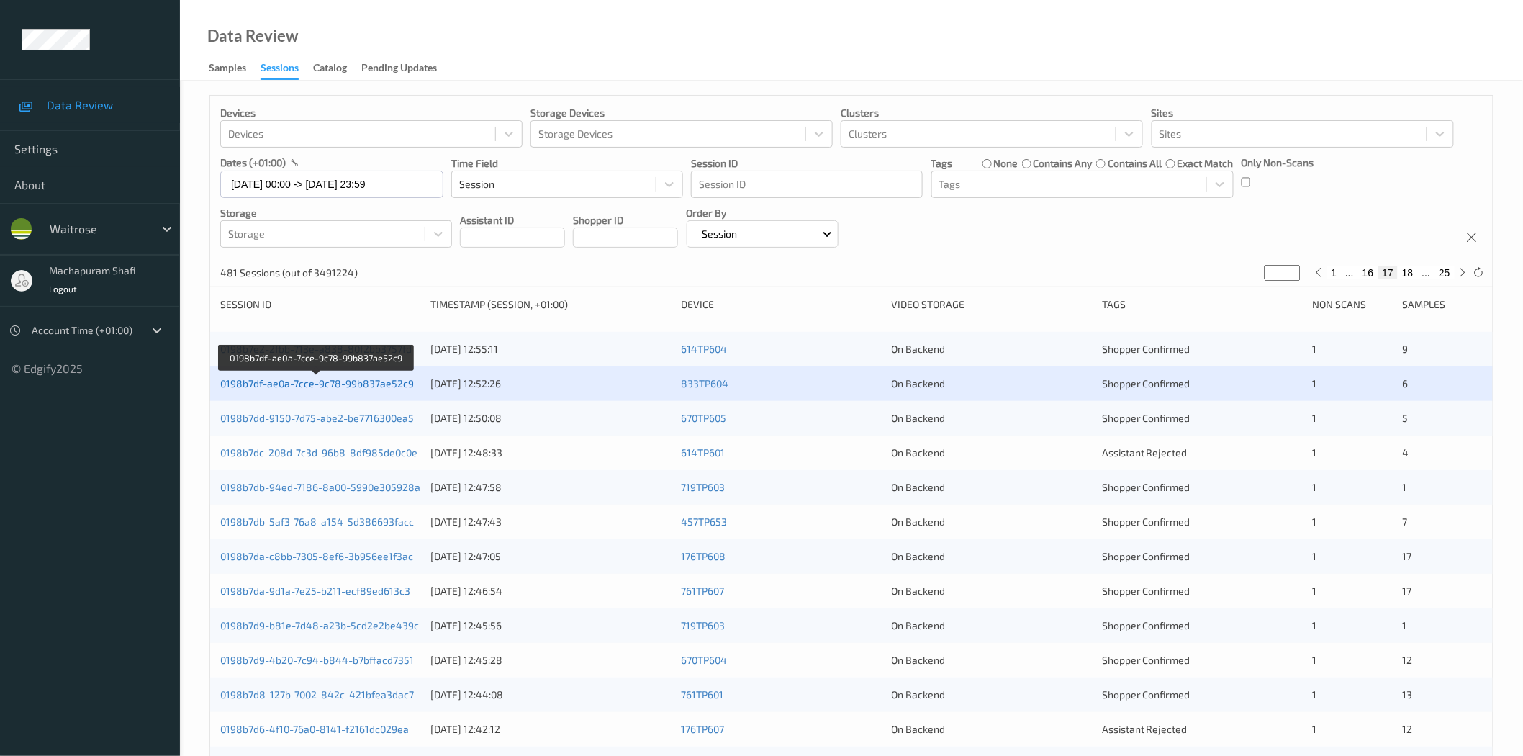
click at [361, 379] on link "0198b7df-ae0a-7cce-9c78-99b837ae52c9" at bounding box center [317, 383] width 194 height 12
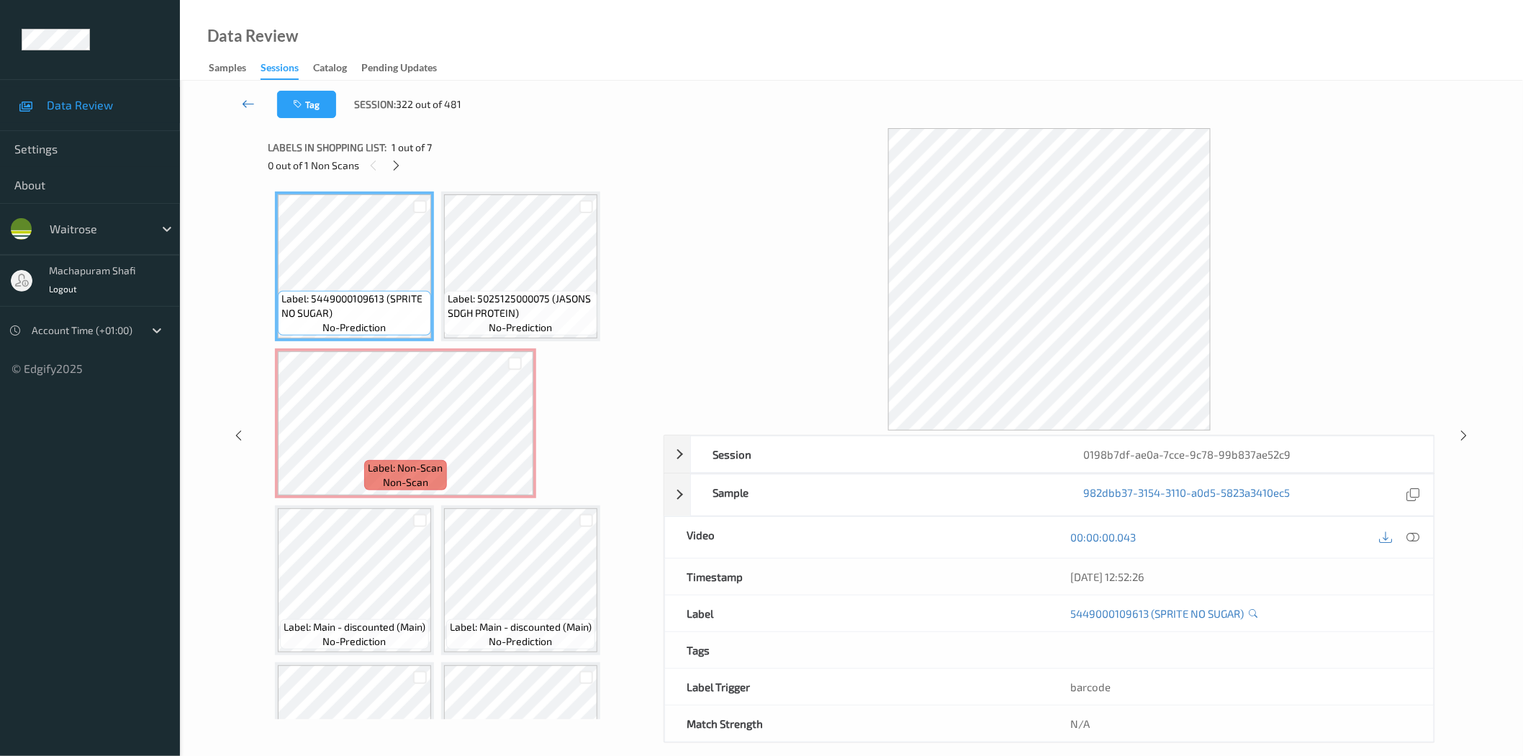
click at [245, 102] on icon at bounding box center [248, 103] width 13 height 14
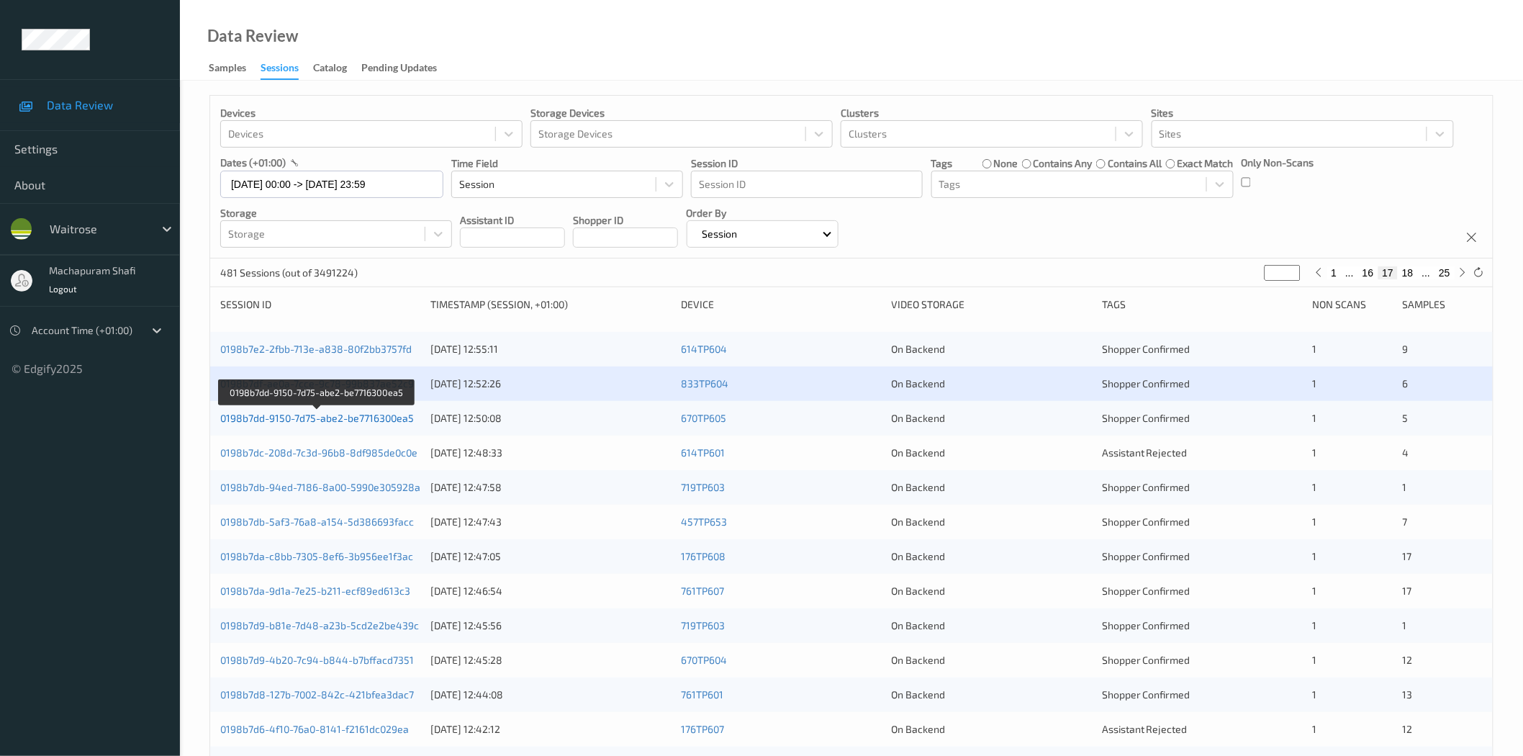
click at [377, 424] on link "0198b7dd-9150-7d75-abe2-be7716300ea5" at bounding box center [317, 418] width 194 height 12
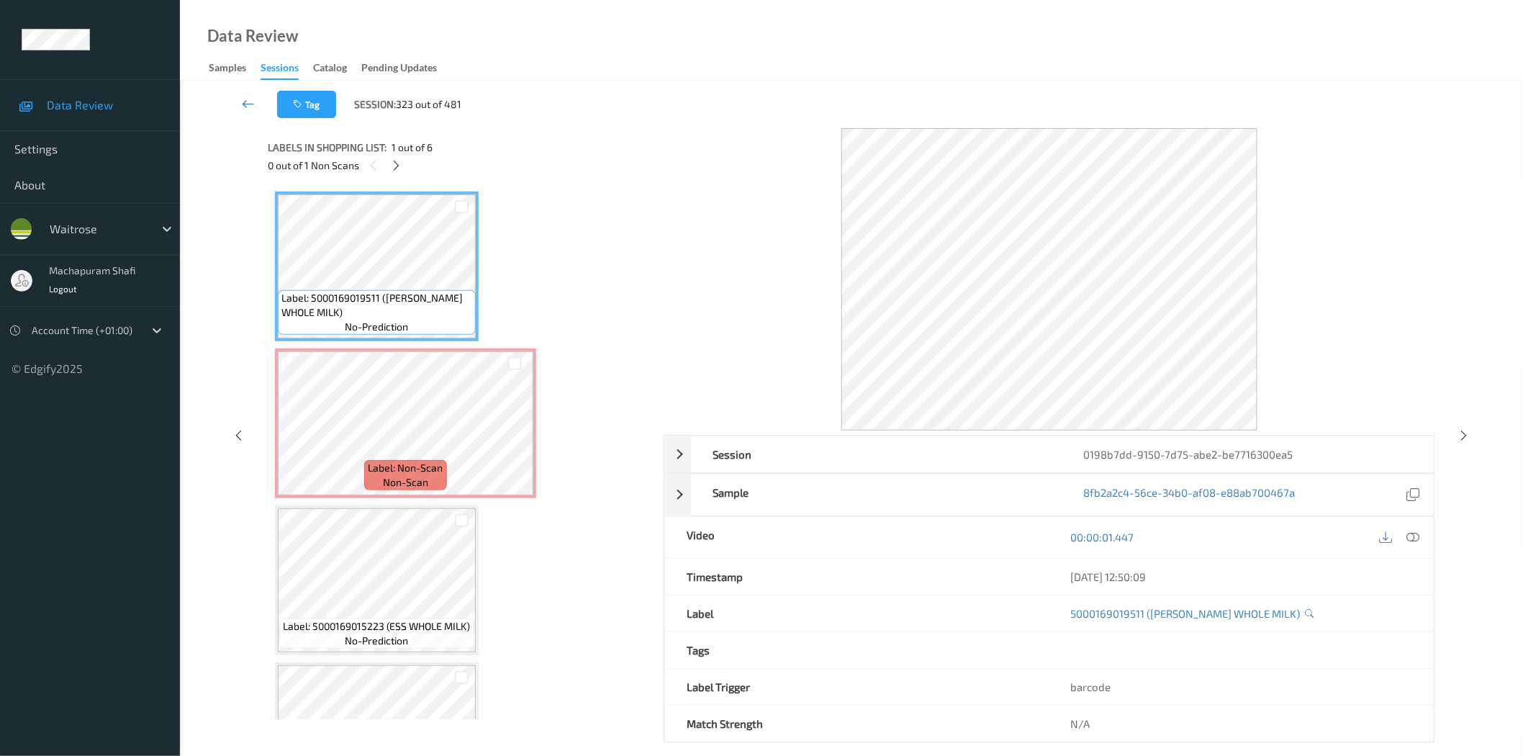
click at [250, 99] on icon at bounding box center [248, 103] width 13 height 14
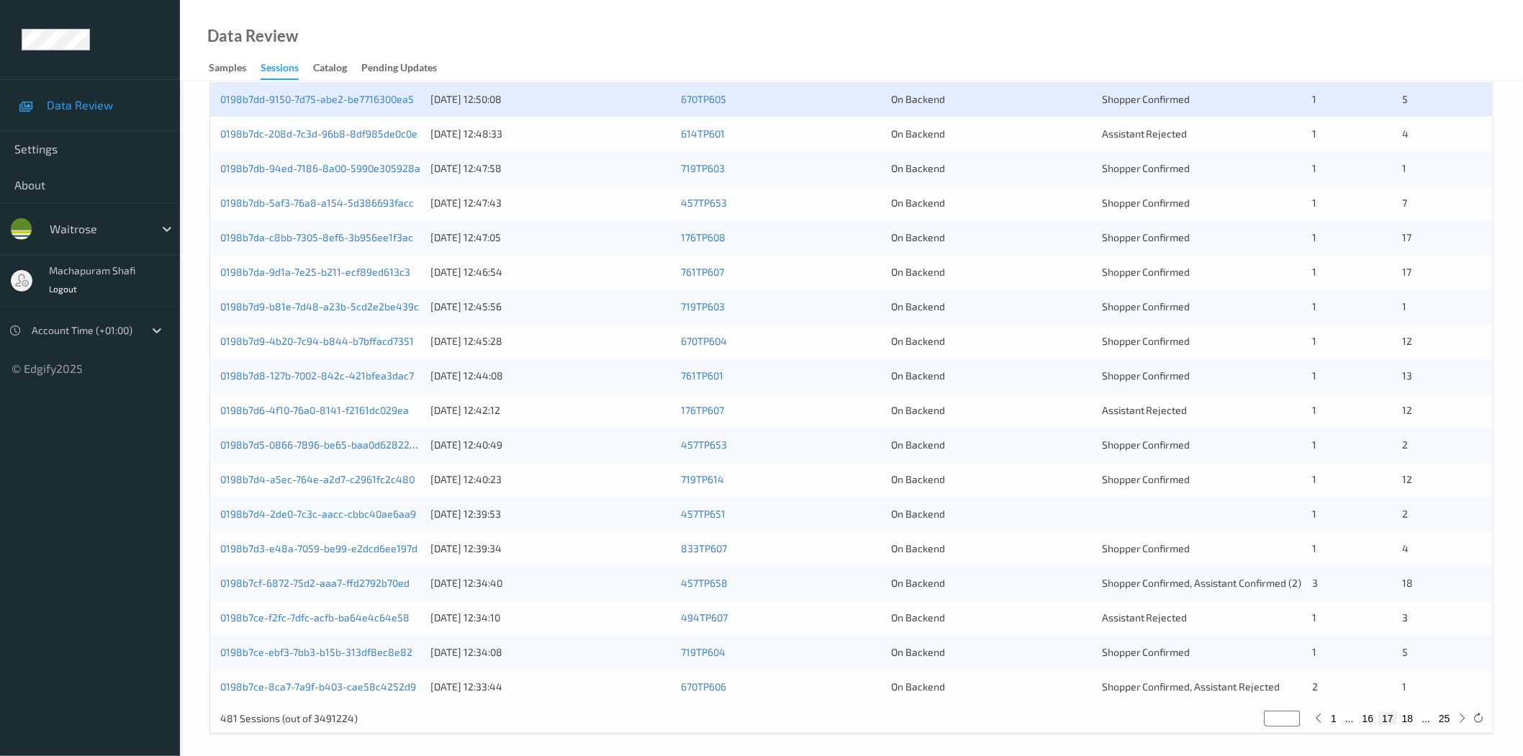
scroll to position [320, 0]
click at [346, 134] on link "0198b7dc-208d-7c3d-96b8-8df985de0c0e" at bounding box center [318, 133] width 197 height 12
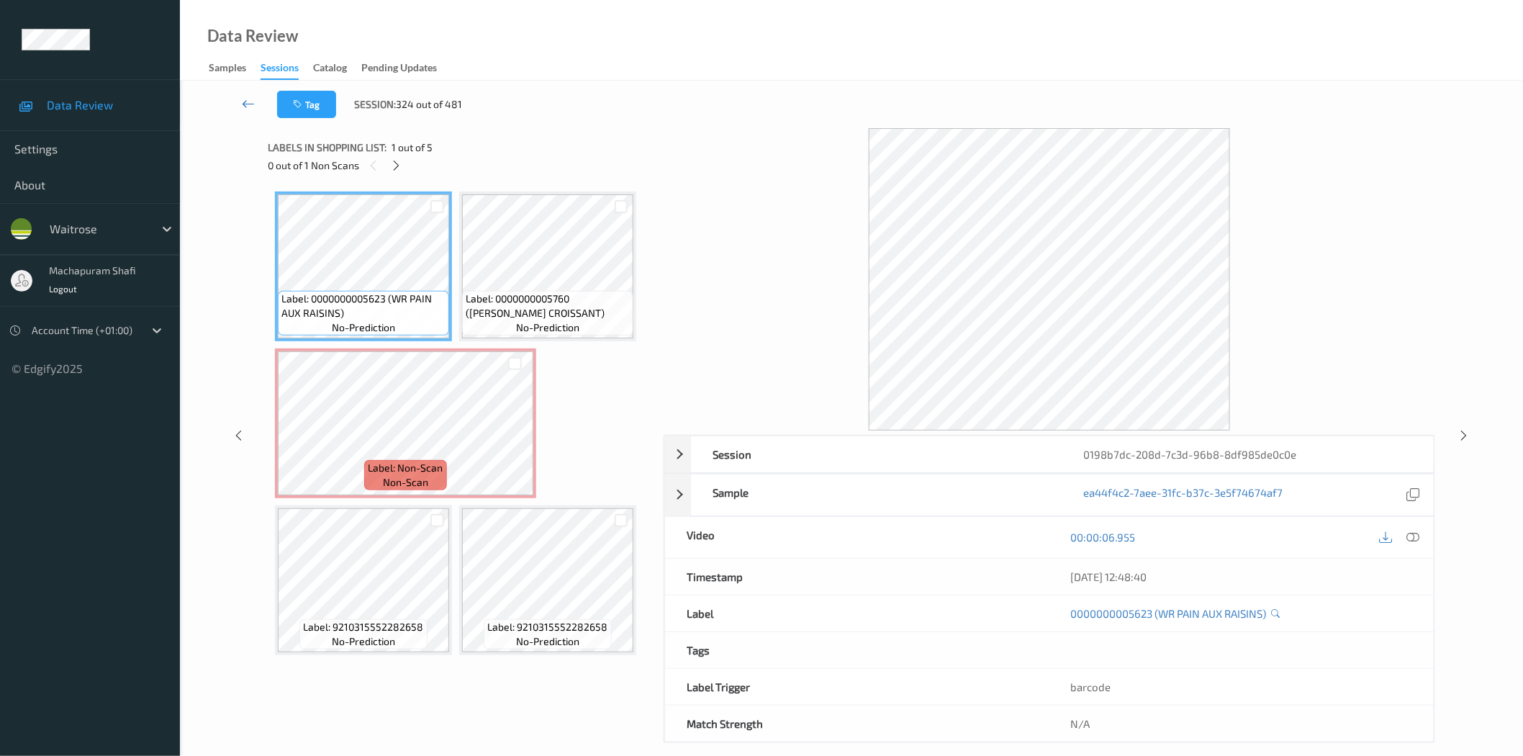
click at [240, 104] on link at bounding box center [249, 104] width 58 height 27
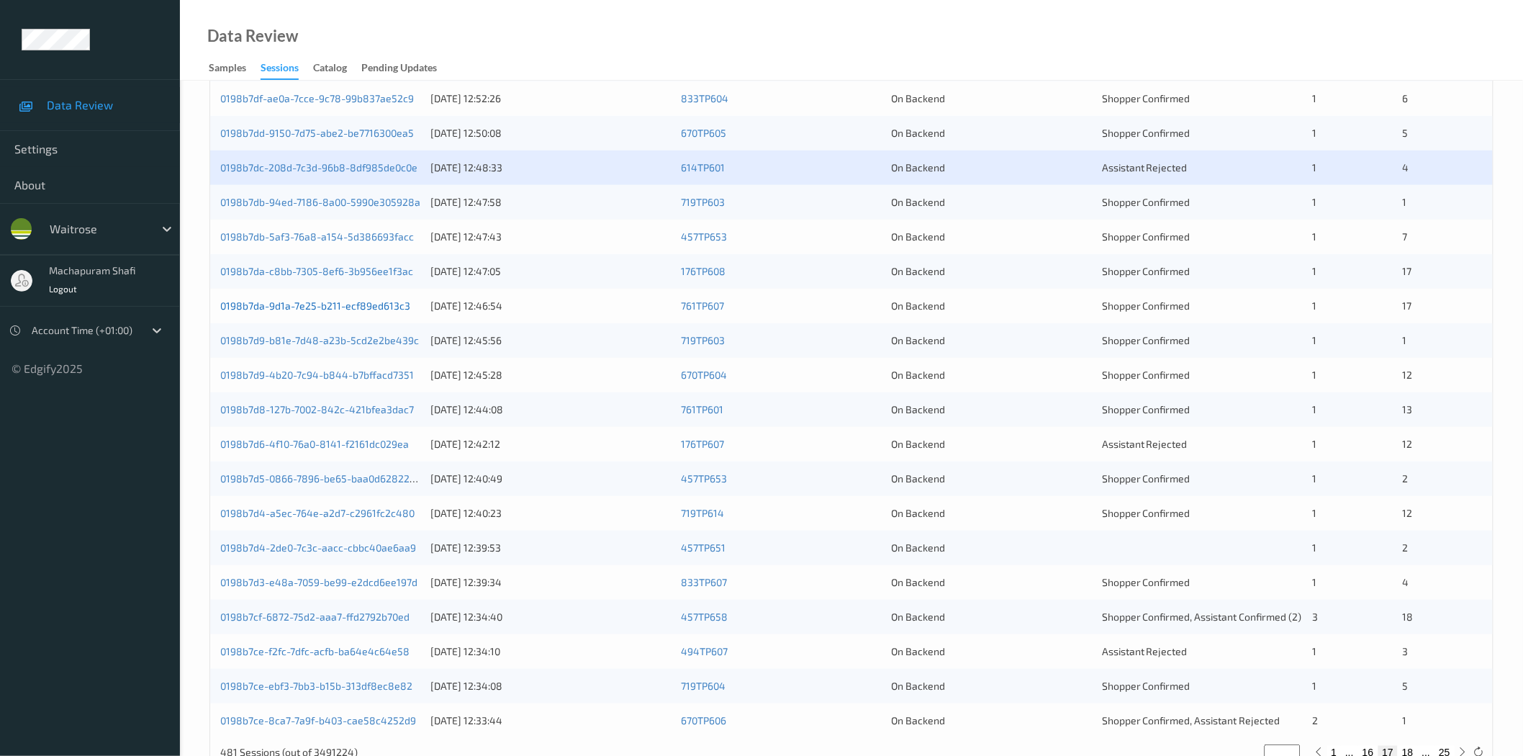
scroll to position [327, 0]
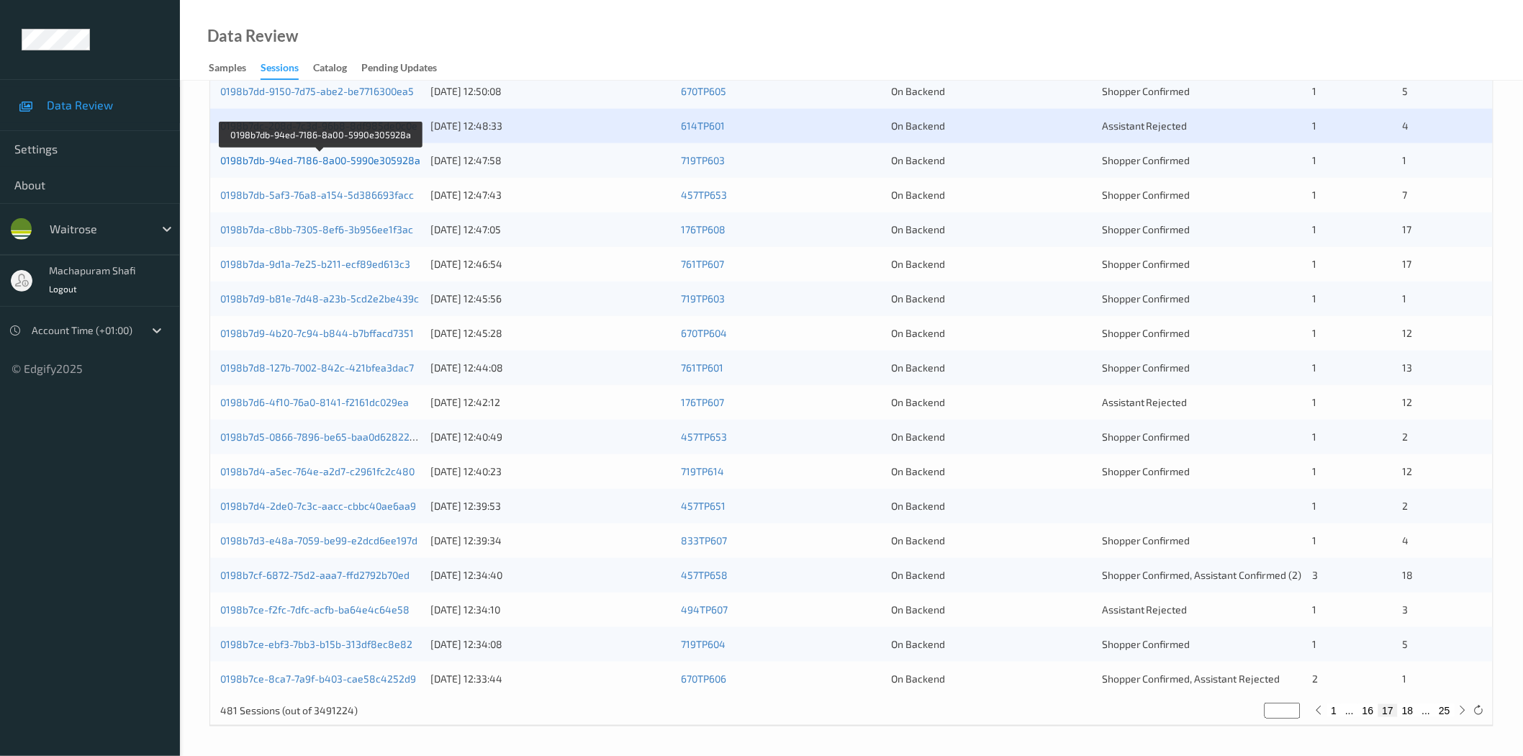
click at [344, 158] on link "0198b7db-94ed-7186-8a00-5990e305928a" at bounding box center [320, 160] width 200 height 12
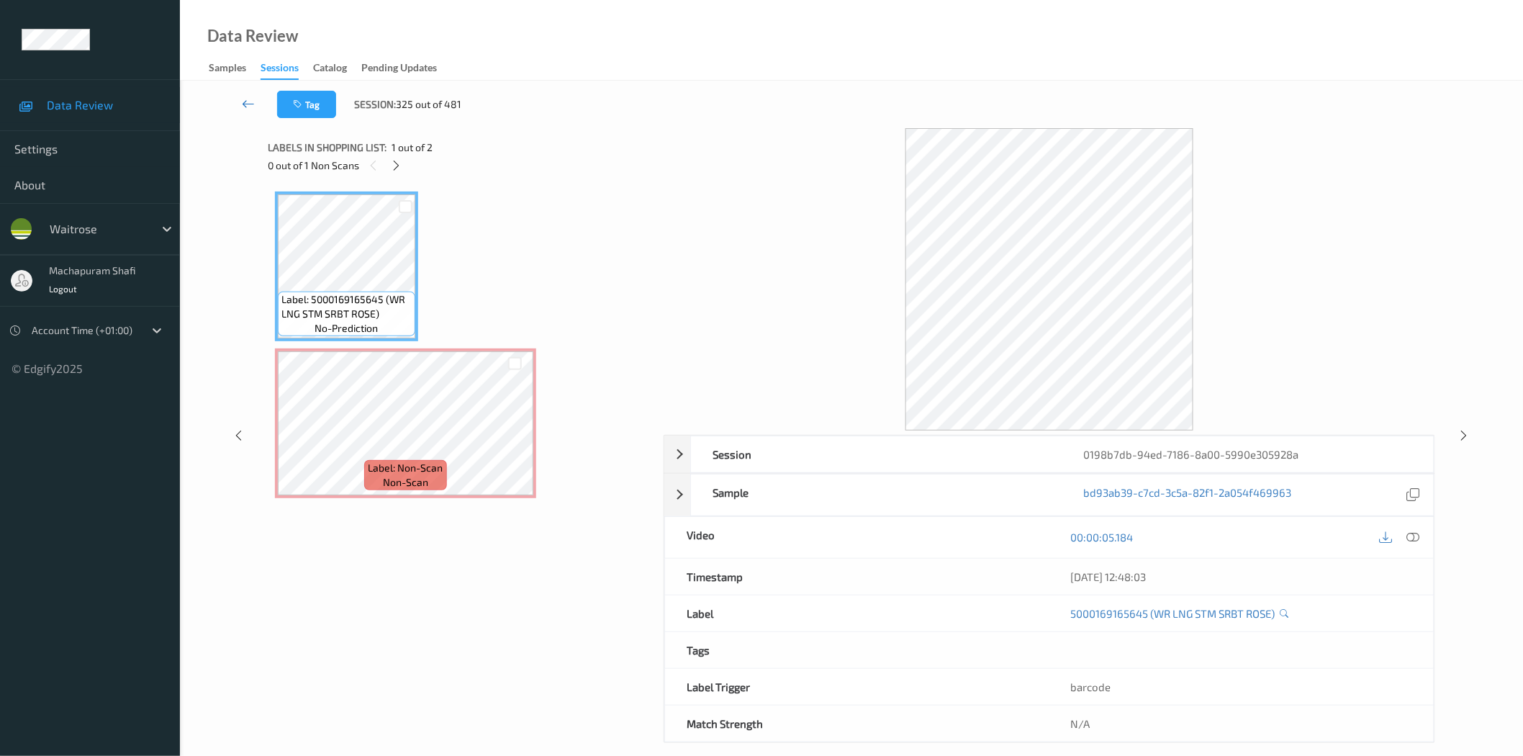
click at [248, 102] on icon at bounding box center [248, 103] width 13 height 14
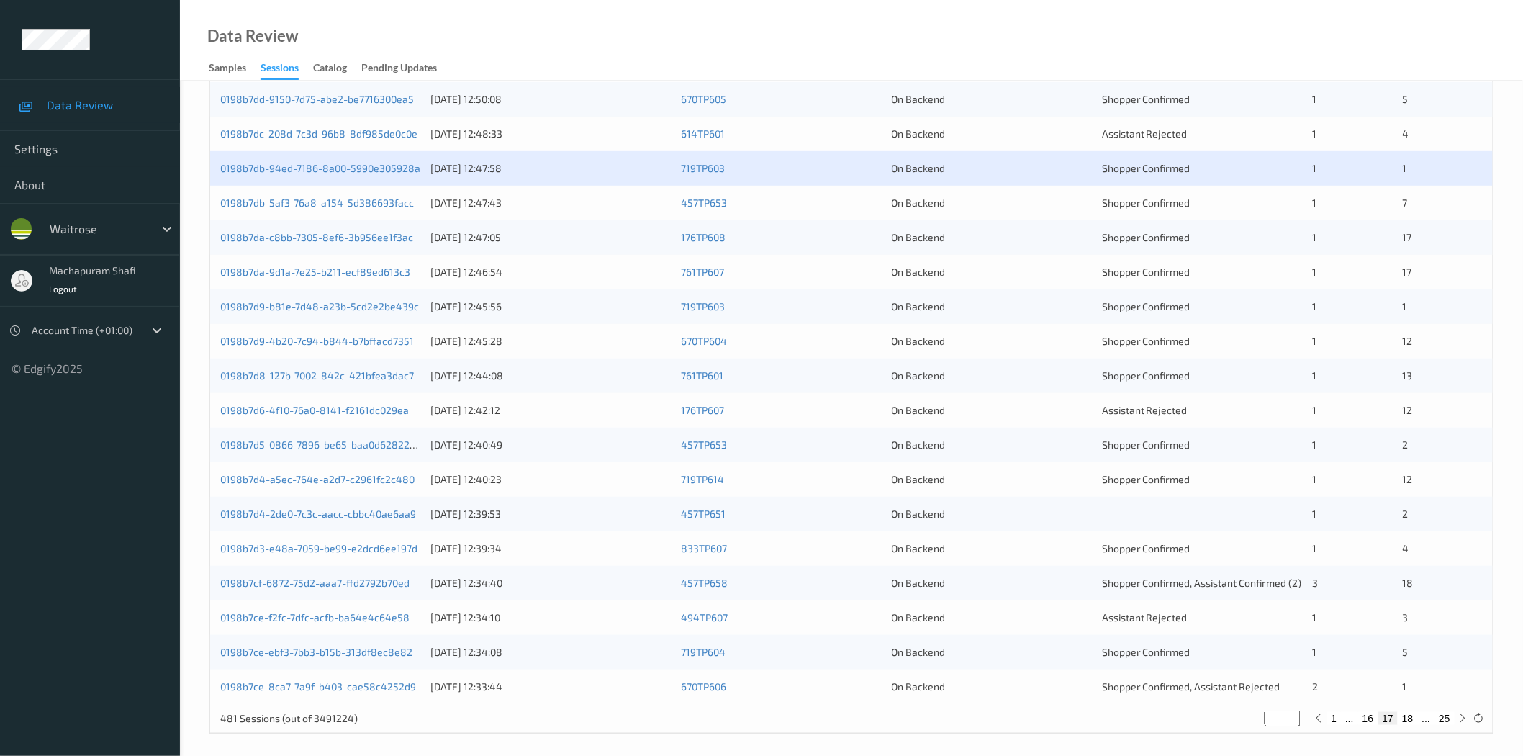
scroll to position [320, 0]
click at [376, 199] on link "0198b7db-5af3-76a8-a154-5d386693facc" at bounding box center [317, 202] width 194 height 12
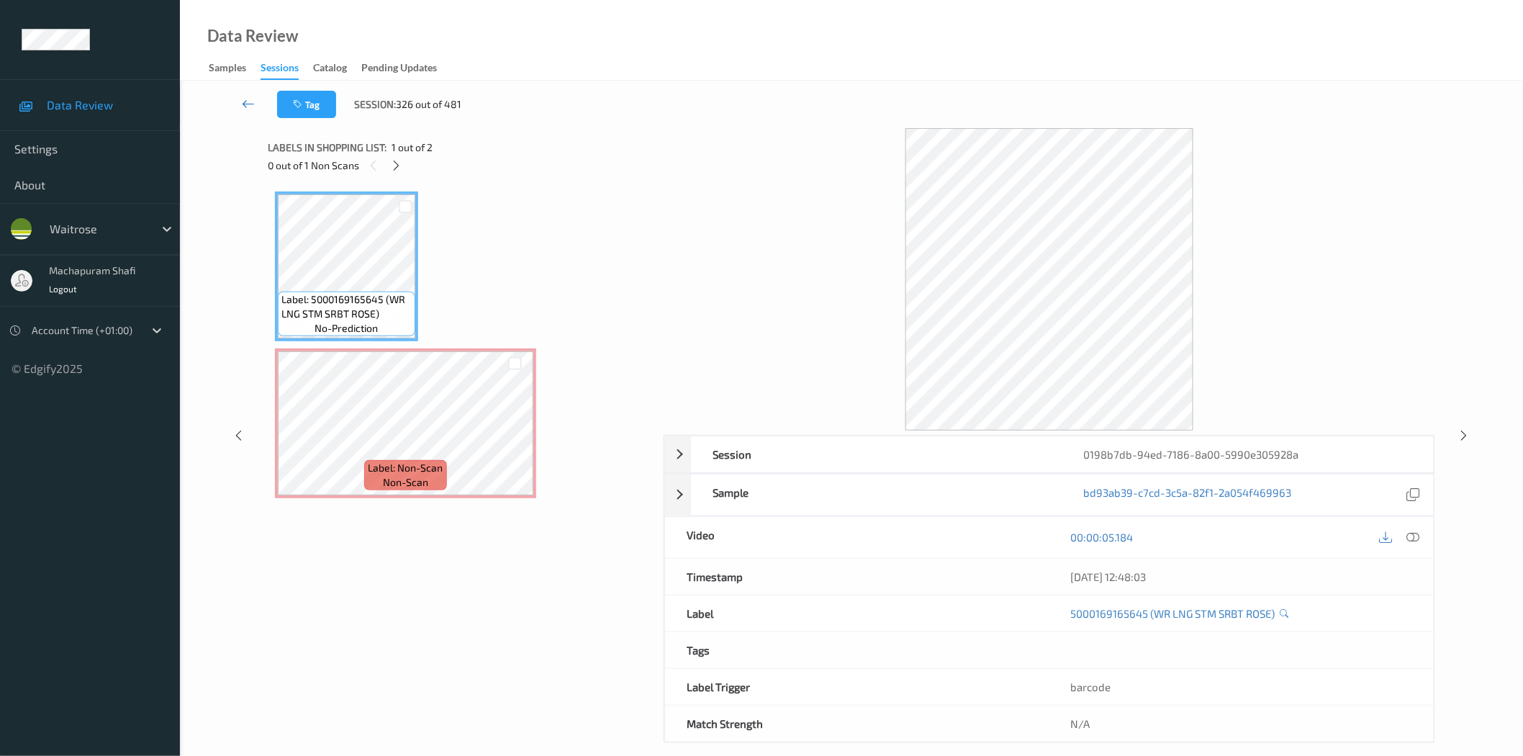
click at [249, 104] on icon at bounding box center [248, 103] width 13 height 14
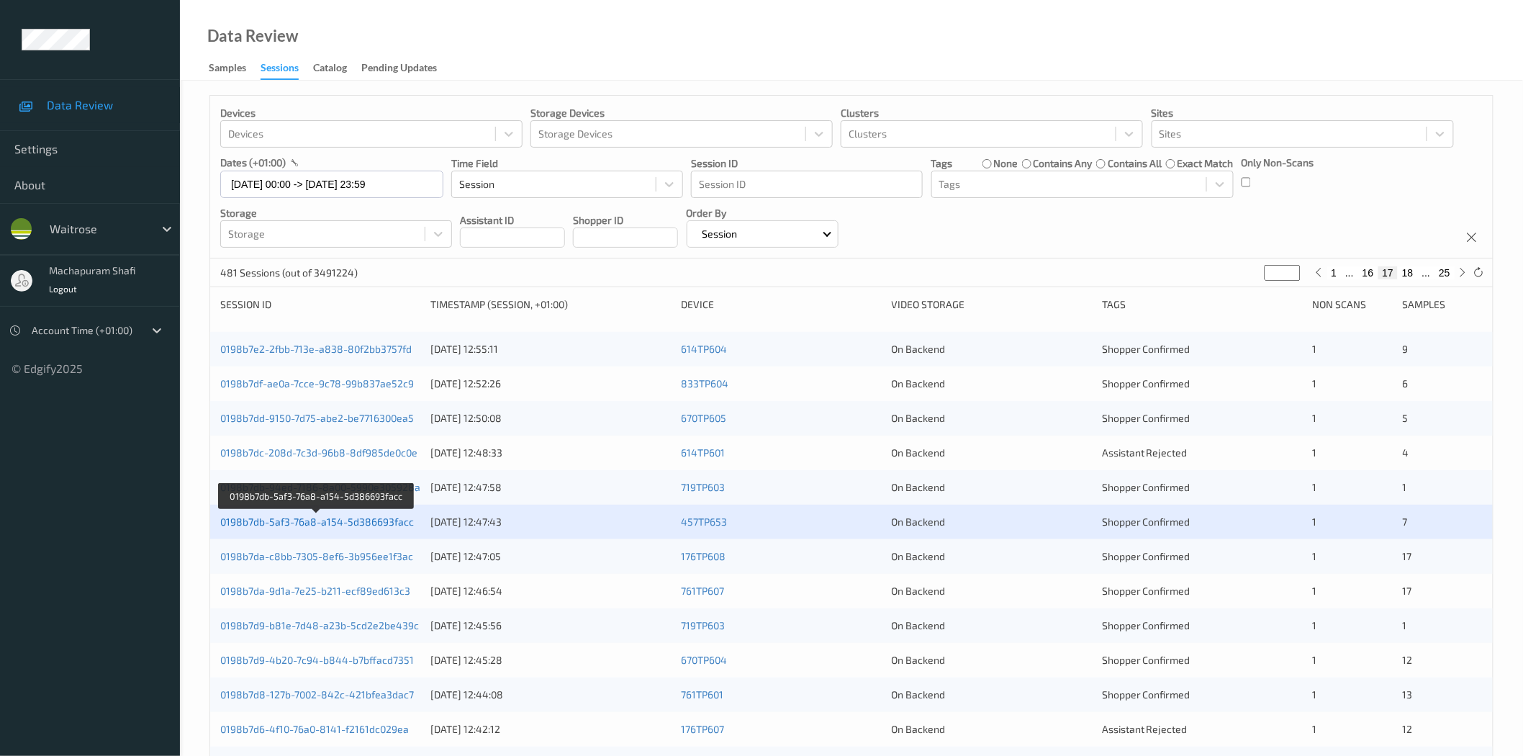
click at [363, 522] on link "0198b7db-5af3-76a8-a154-5d386693facc" at bounding box center [317, 521] width 194 height 12
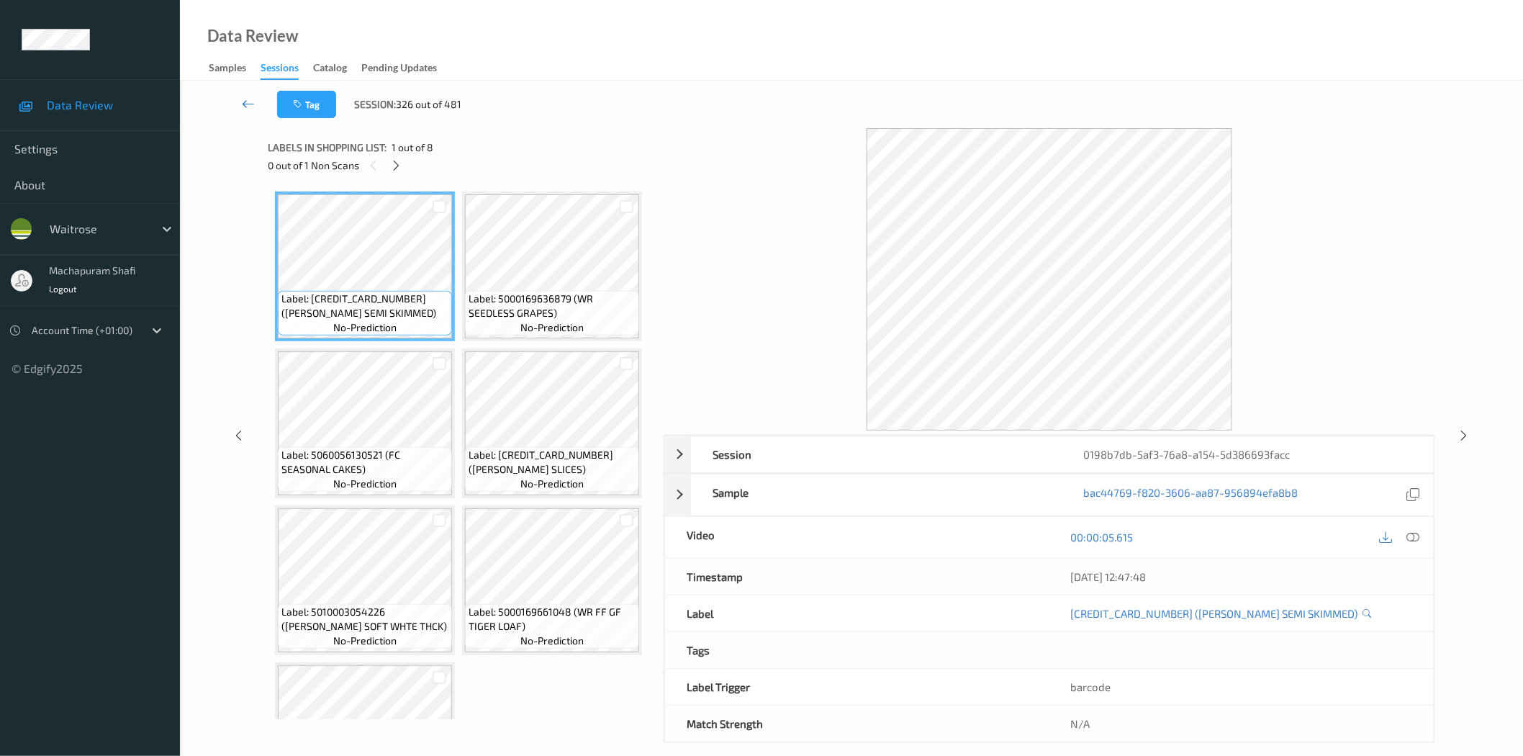
click at [243, 103] on icon at bounding box center [248, 103] width 13 height 14
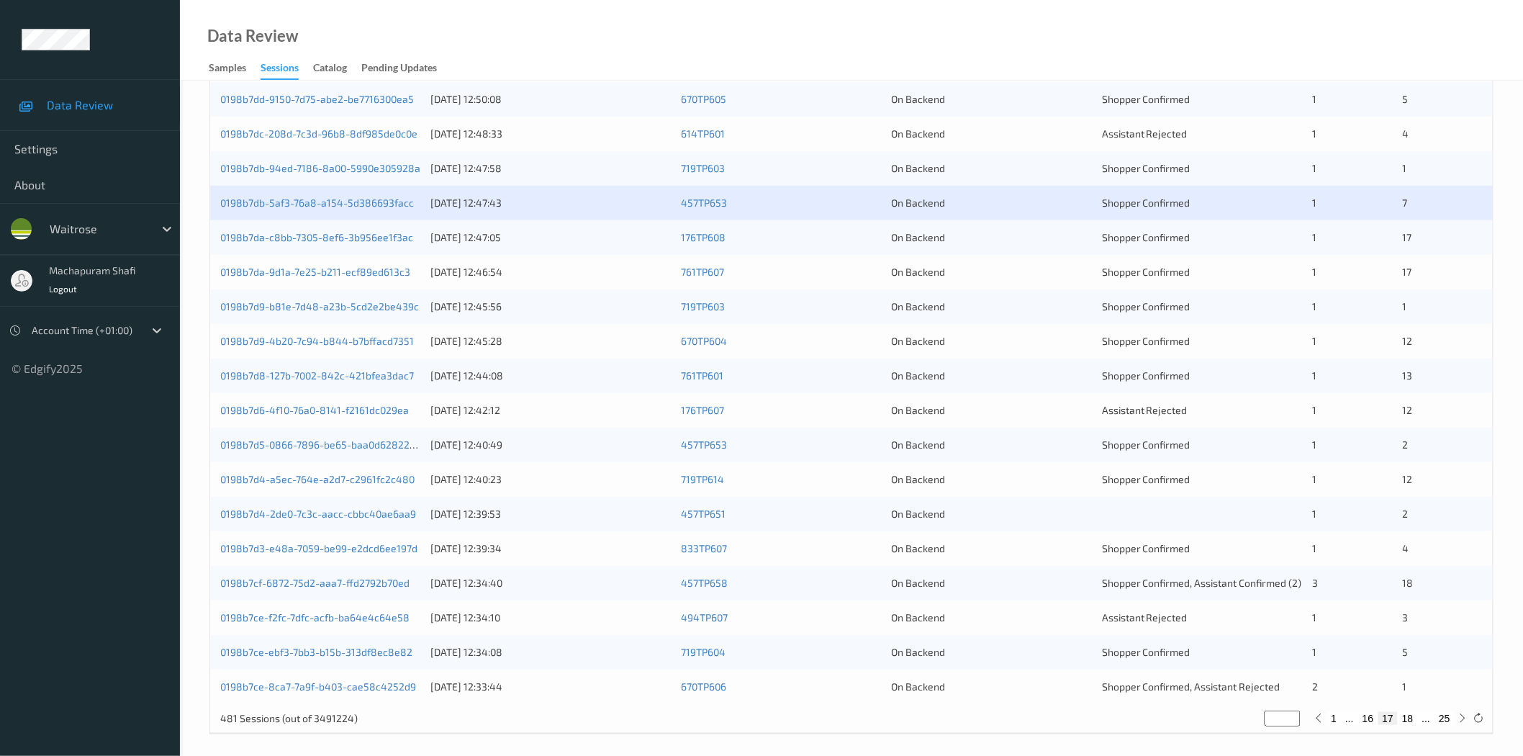
scroll to position [320, 0]
click at [384, 240] on link "0198b7da-c8bb-7305-8ef6-3b956ee1f3ac" at bounding box center [316, 236] width 193 height 12
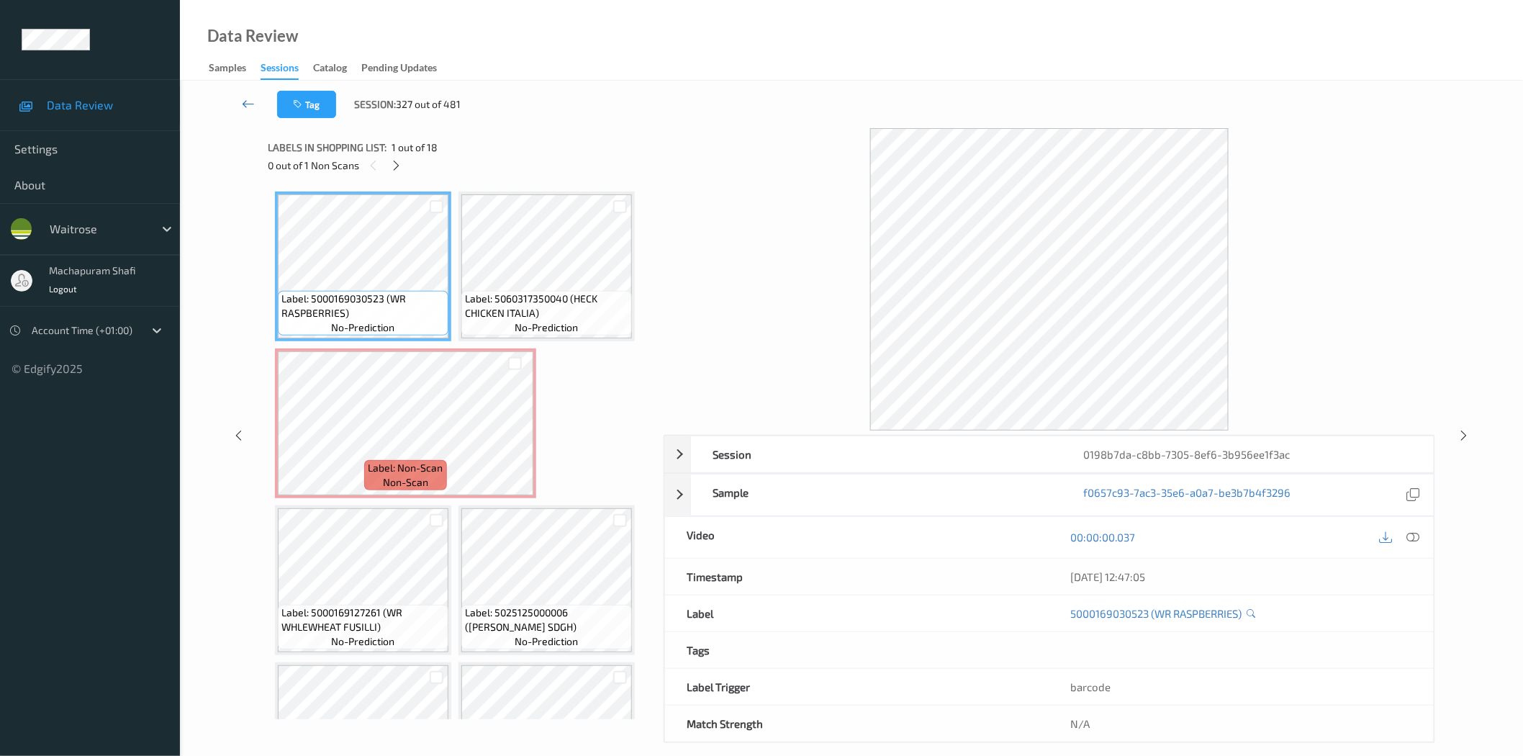
click at [247, 98] on icon at bounding box center [248, 103] width 13 height 14
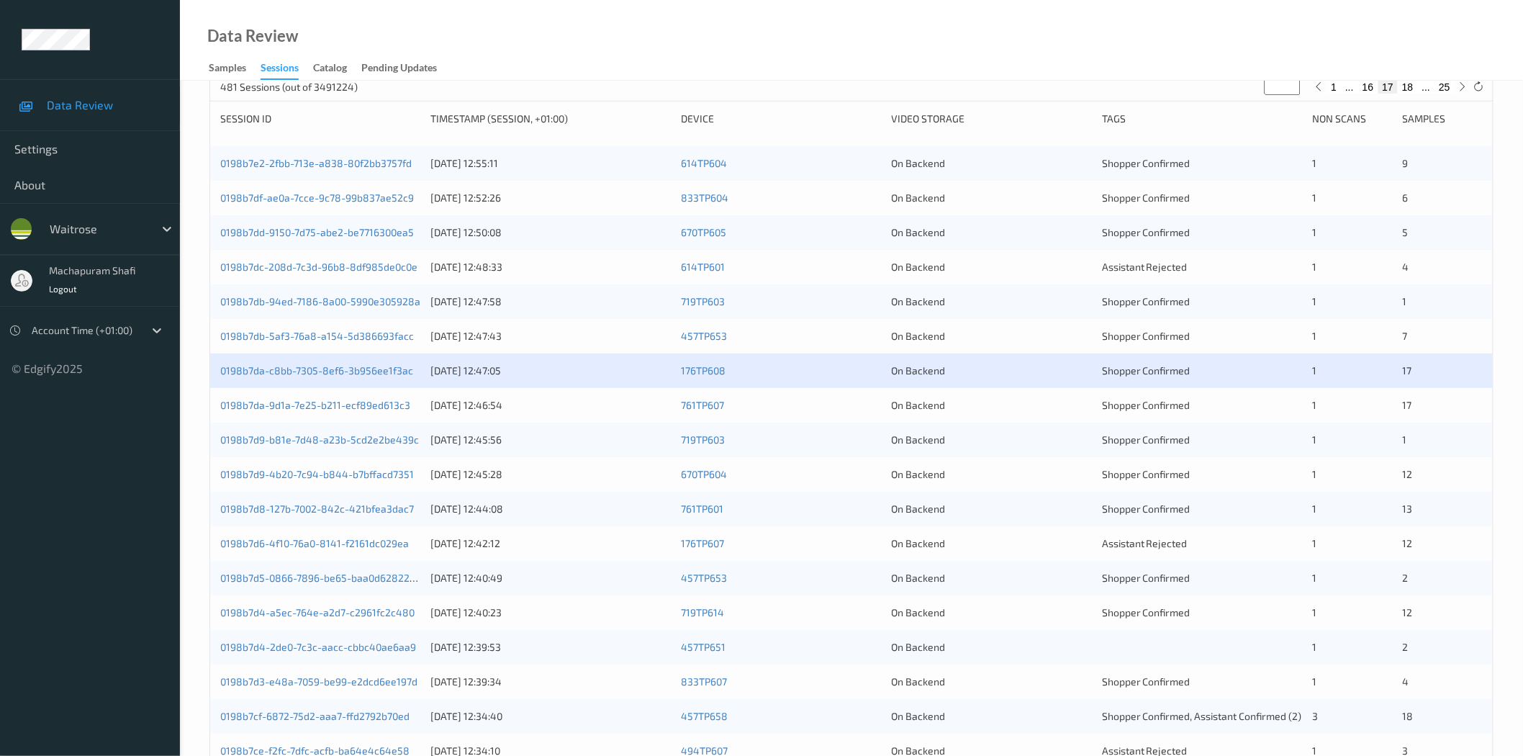
scroll to position [320, 0]
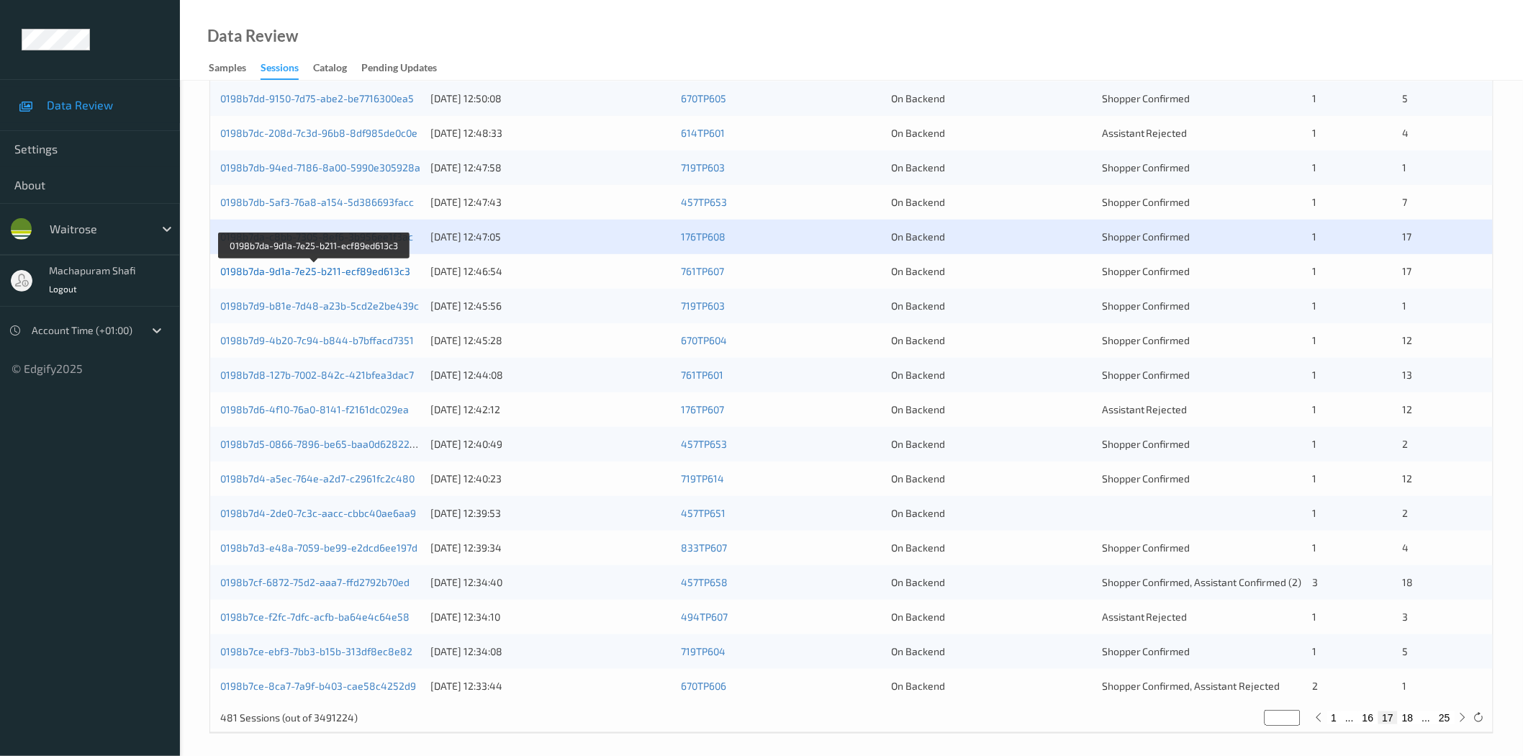
click at [376, 273] on link "0198b7da-9d1a-7e25-b211-ecf89ed613c3" at bounding box center [315, 271] width 190 height 12
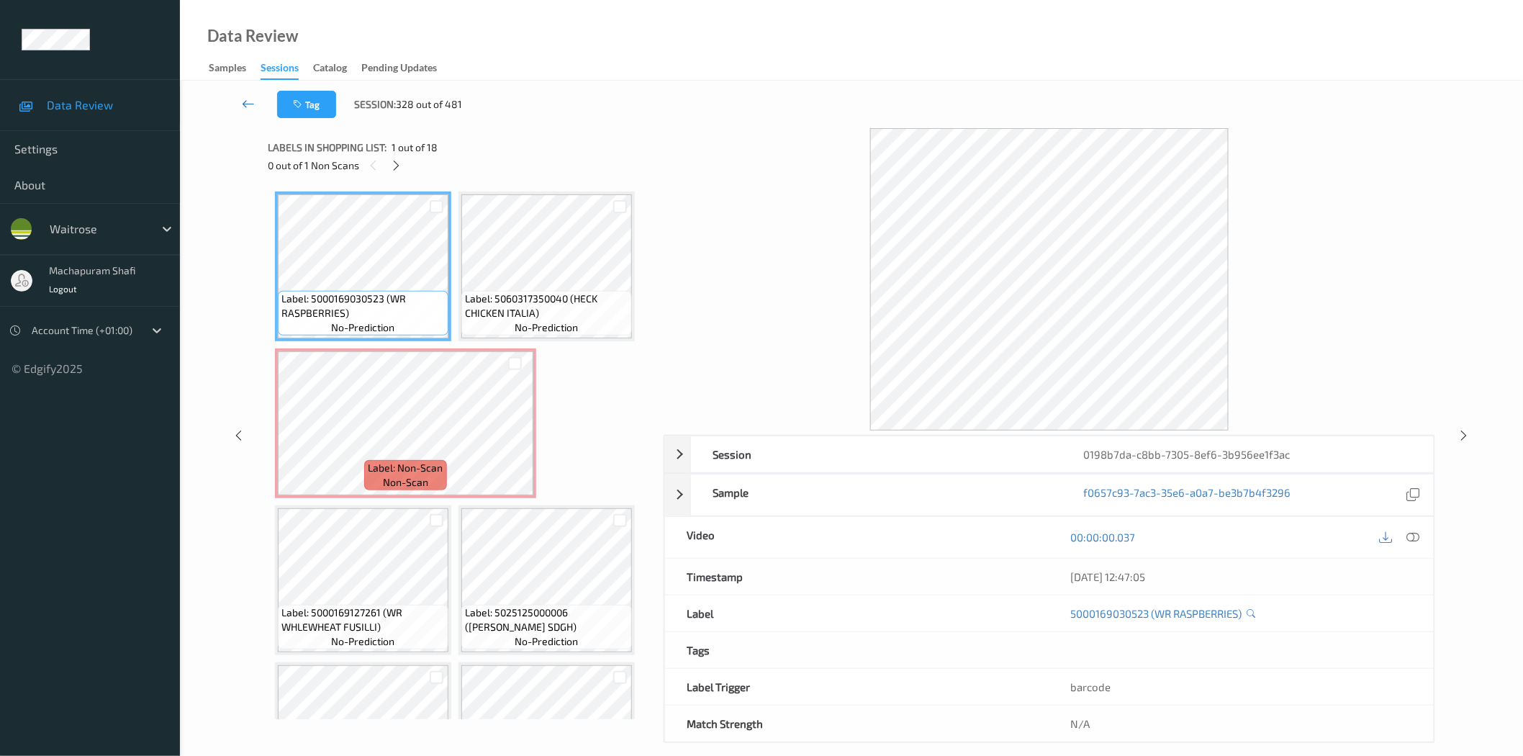
click at [249, 106] on icon at bounding box center [248, 103] width 13 height 14
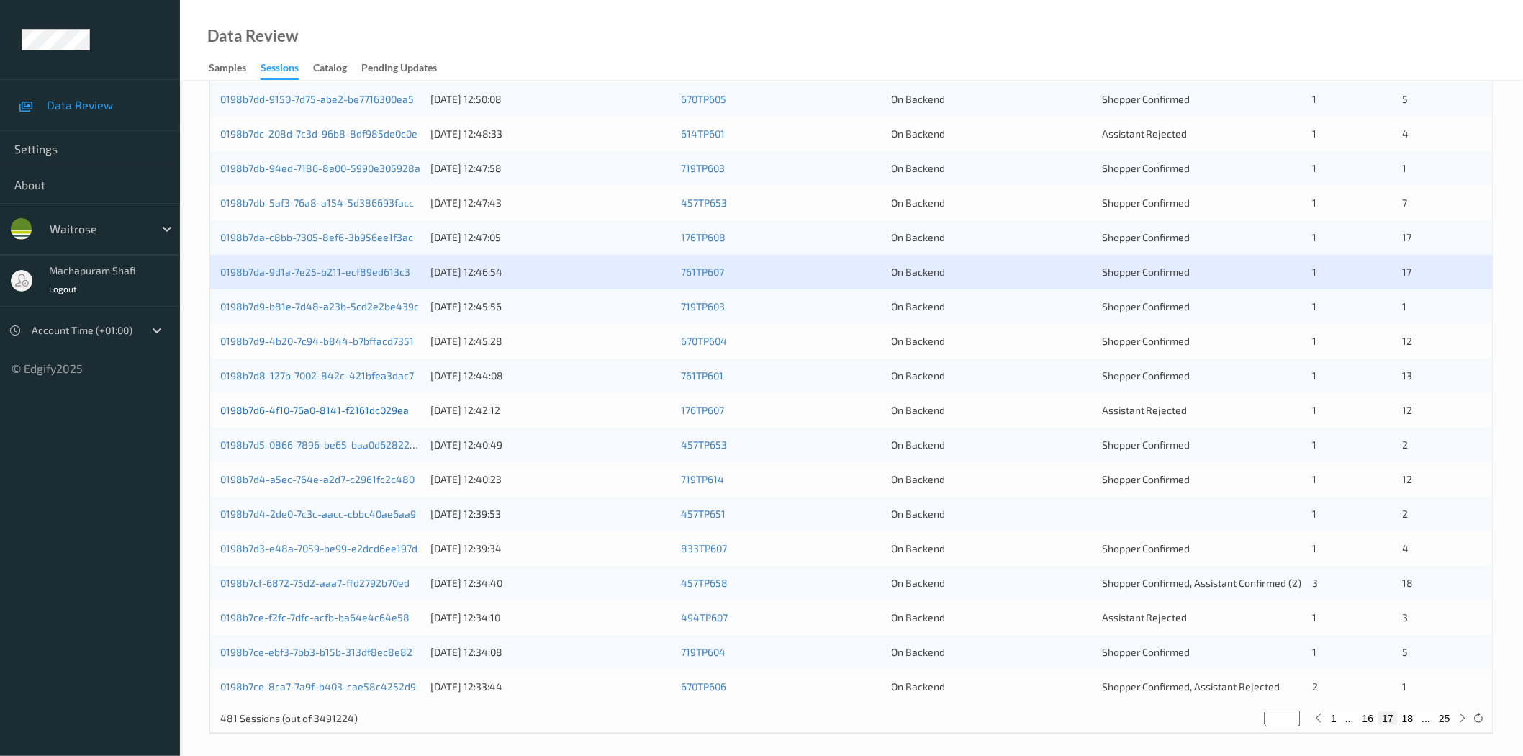
scroll to position [320, 0]
click at [343, 270] on link "0198b7da-9d1a-7e25-b211-ecf89ed613c3" at bounding box center [315, 271] width 190 height 12
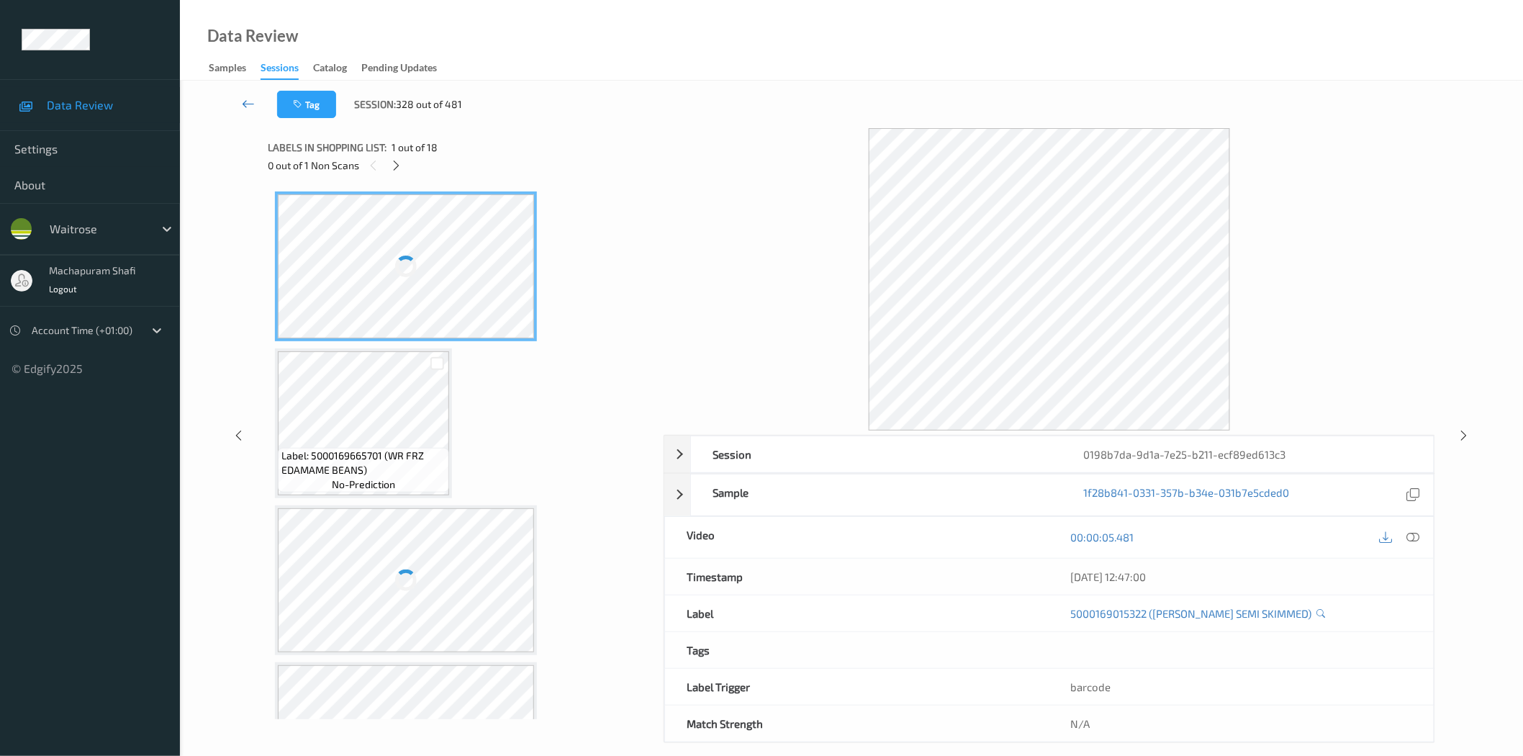
click at [252, 97] on icon at bounding box center [248, 103] width 13 height 14
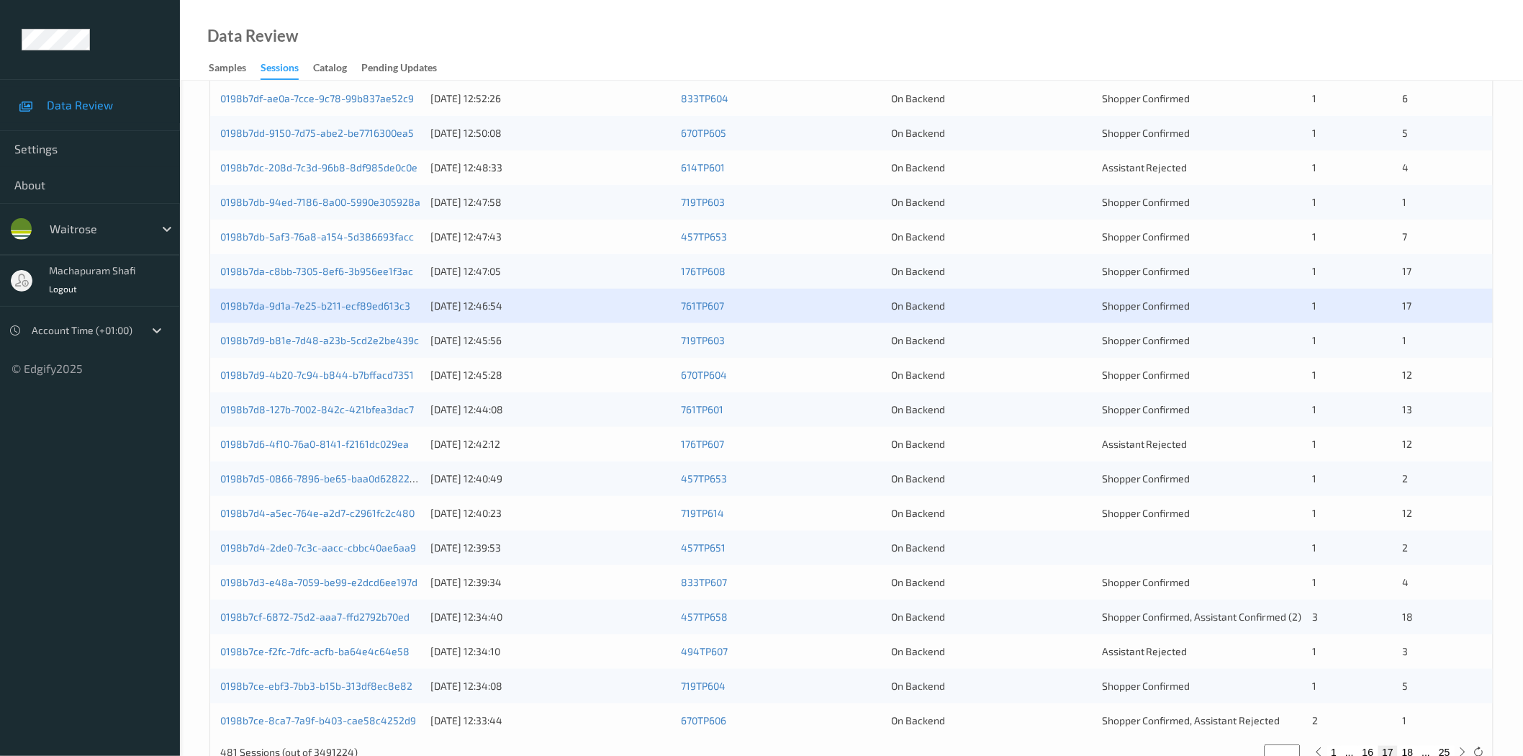
scroll to position [327, 0]
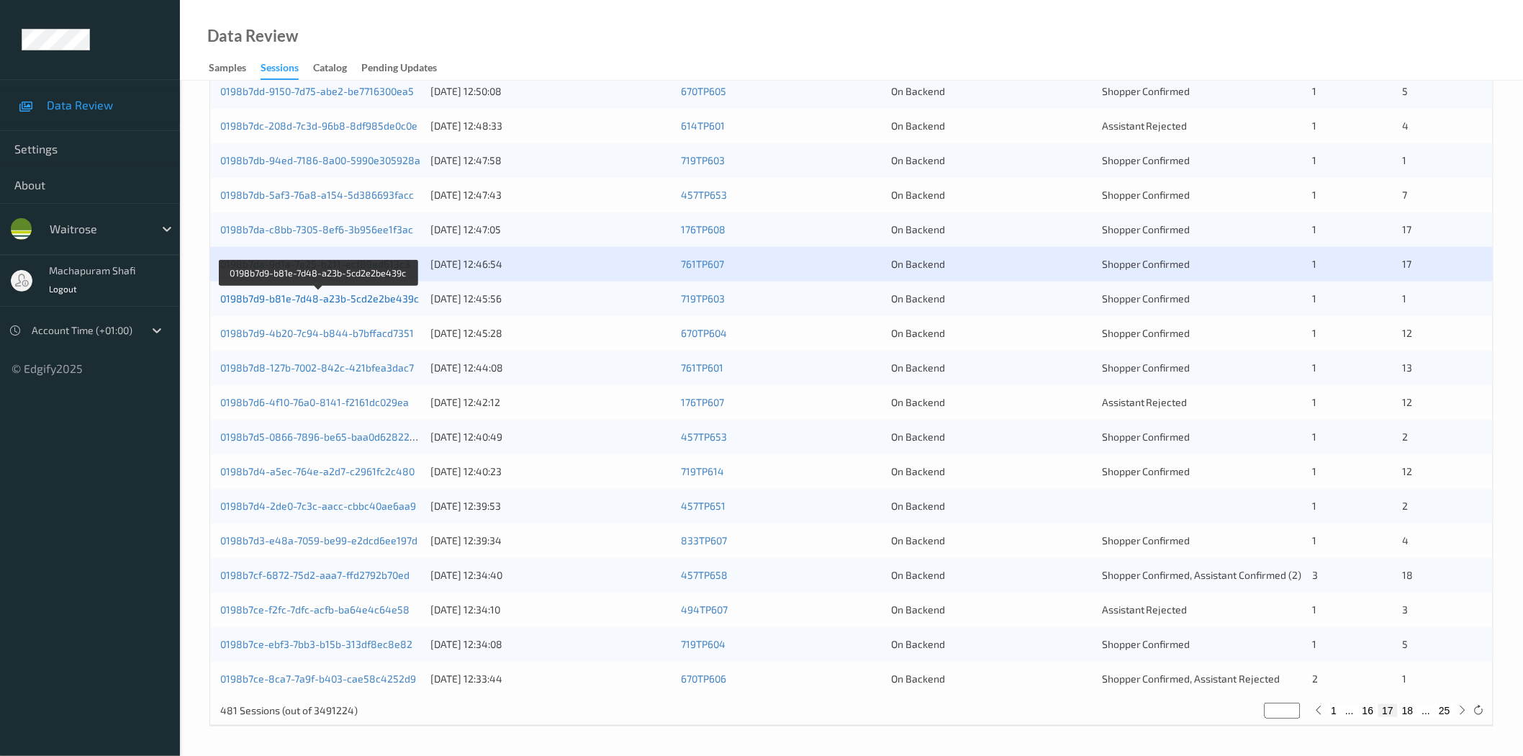
click at [365, 299] on link "0198b7d9-b81e-7d48-a23b-5cd2e2be439c" at bounding box center [319, 298] width 199 height 12
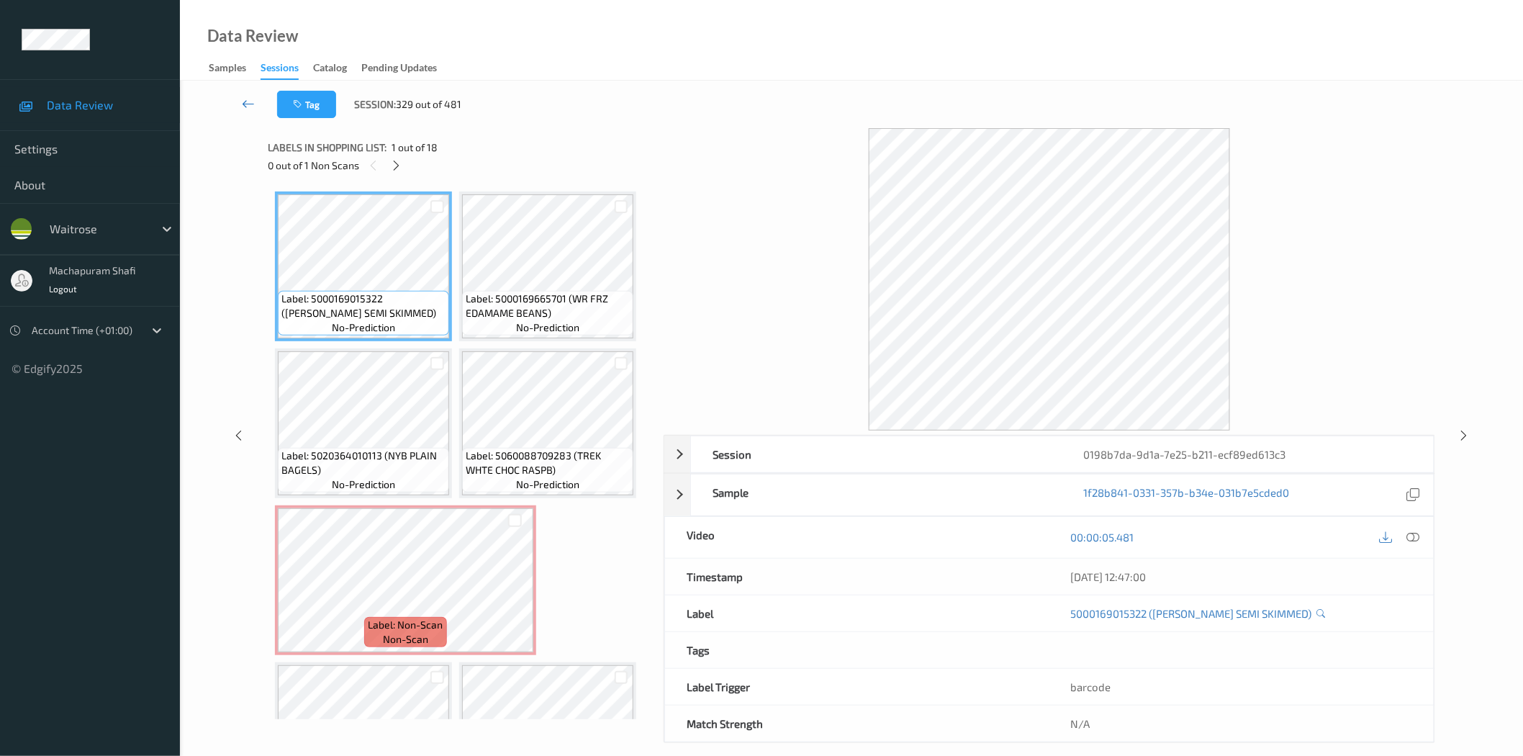
click at [247, 105] on icon at bounding box center [248, 103] width 13 height 14
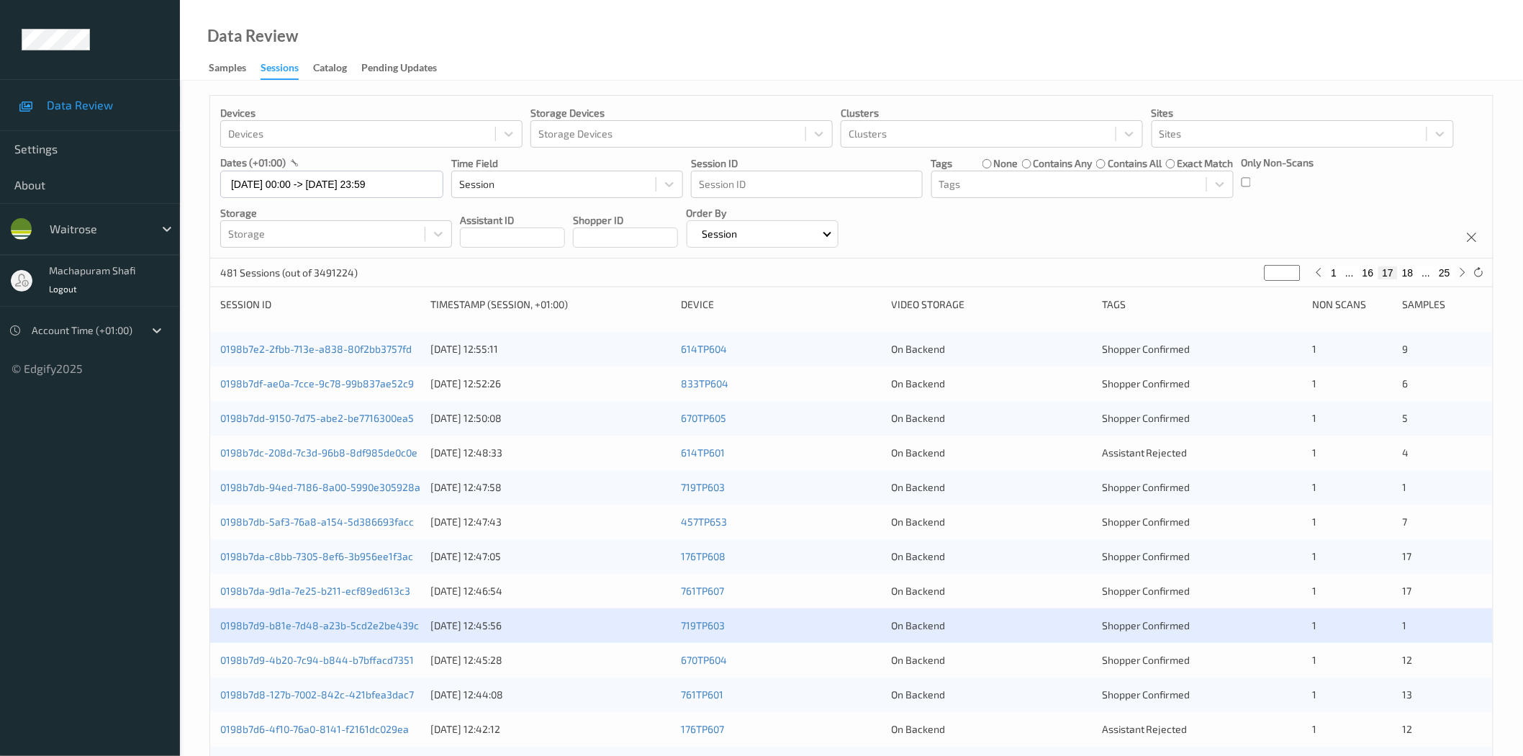
scroll to position [320, 0]
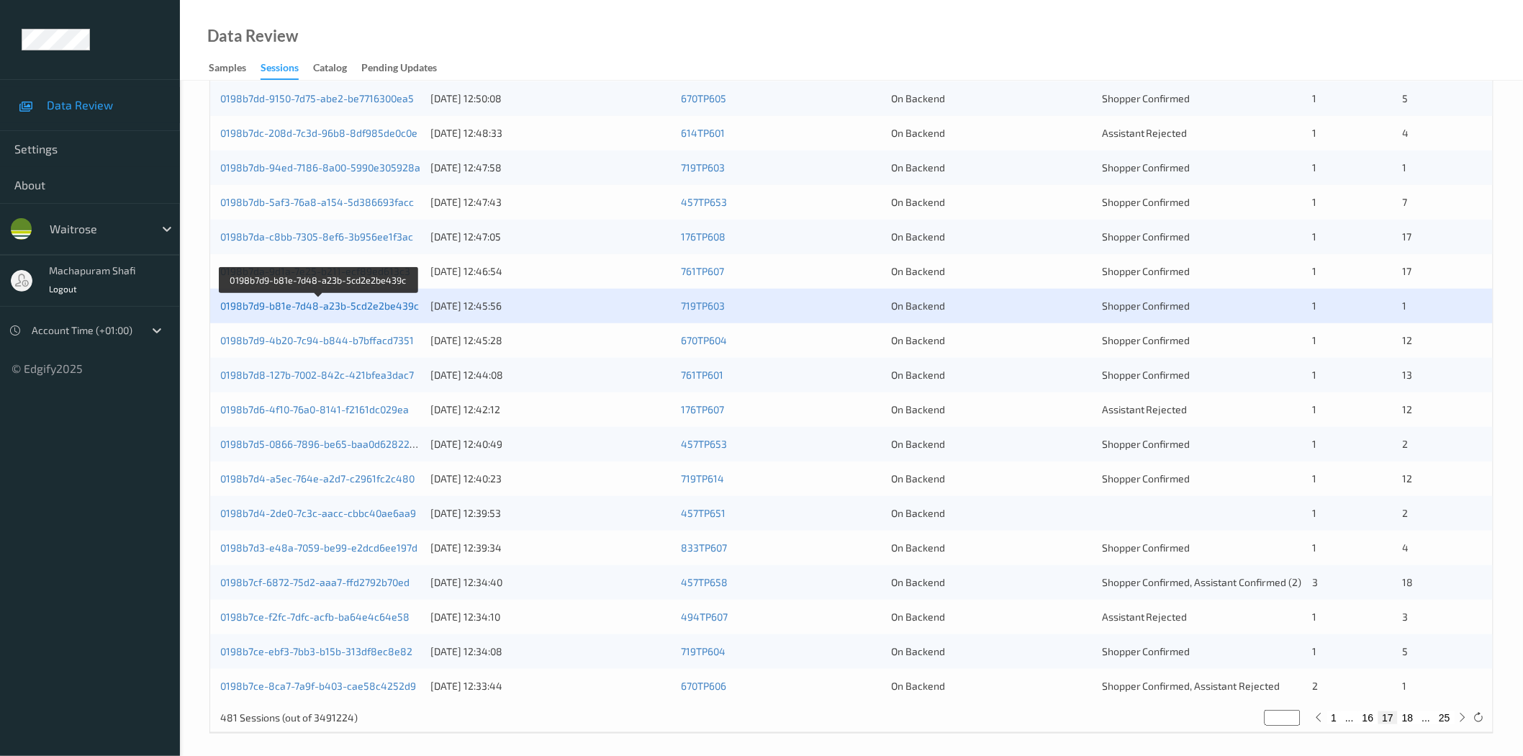
click at [329, 303] on link "0198b7d9-b81e-7d48-a23b-5cd2e2be439c" at bounding box center [319, 305] width 199 height 12
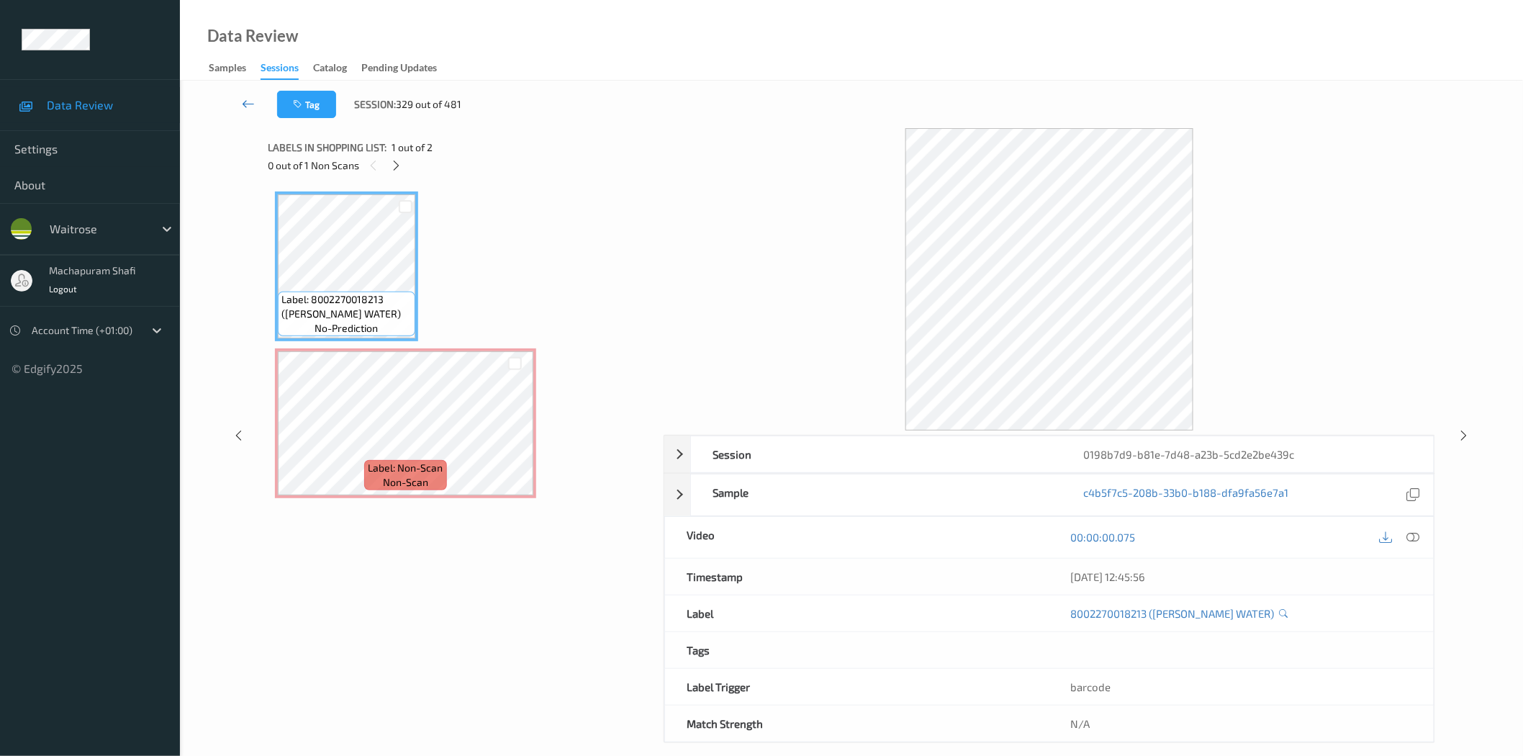
click at [243, 95] on link at bounding box center [249, 104] width 58 height 27
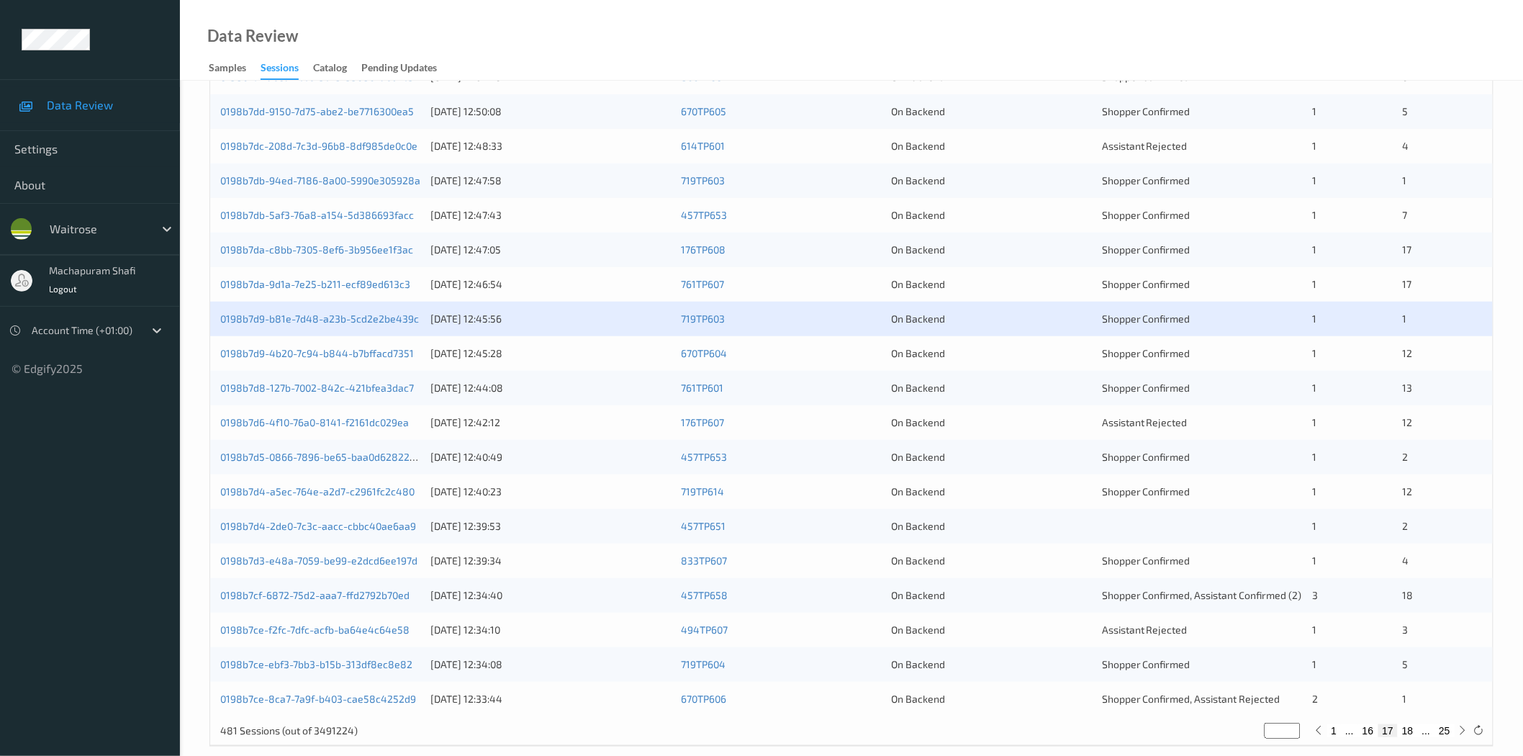
scroll to position [327, 0]
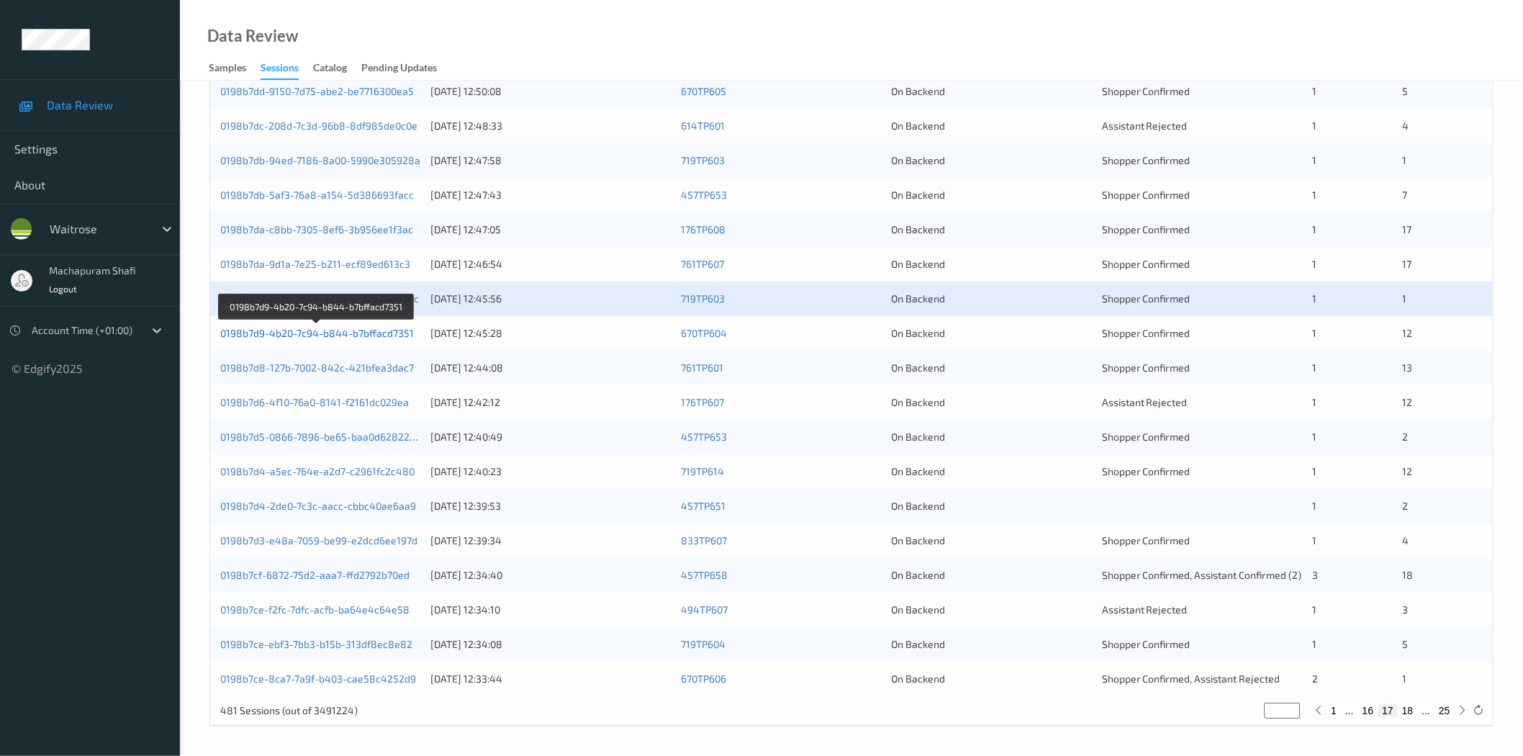
click at [372, 333] on link "0198b7d9-4b20-7c94-b844-b7bffacd7351" at bounding box center [317, 333] width 194 height 12
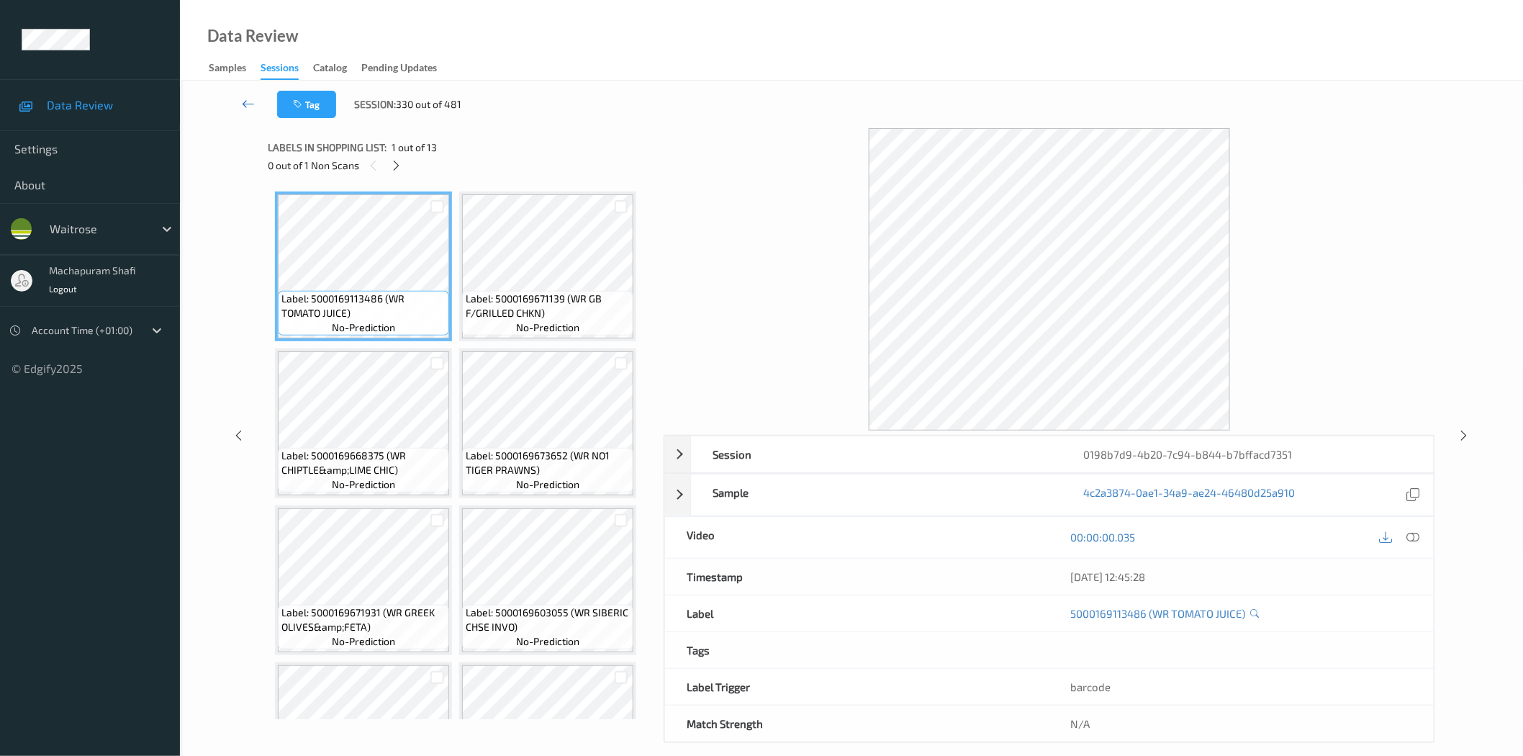
click at [252, 103] on icon at bounding box center [248, 103] width 13 height 14
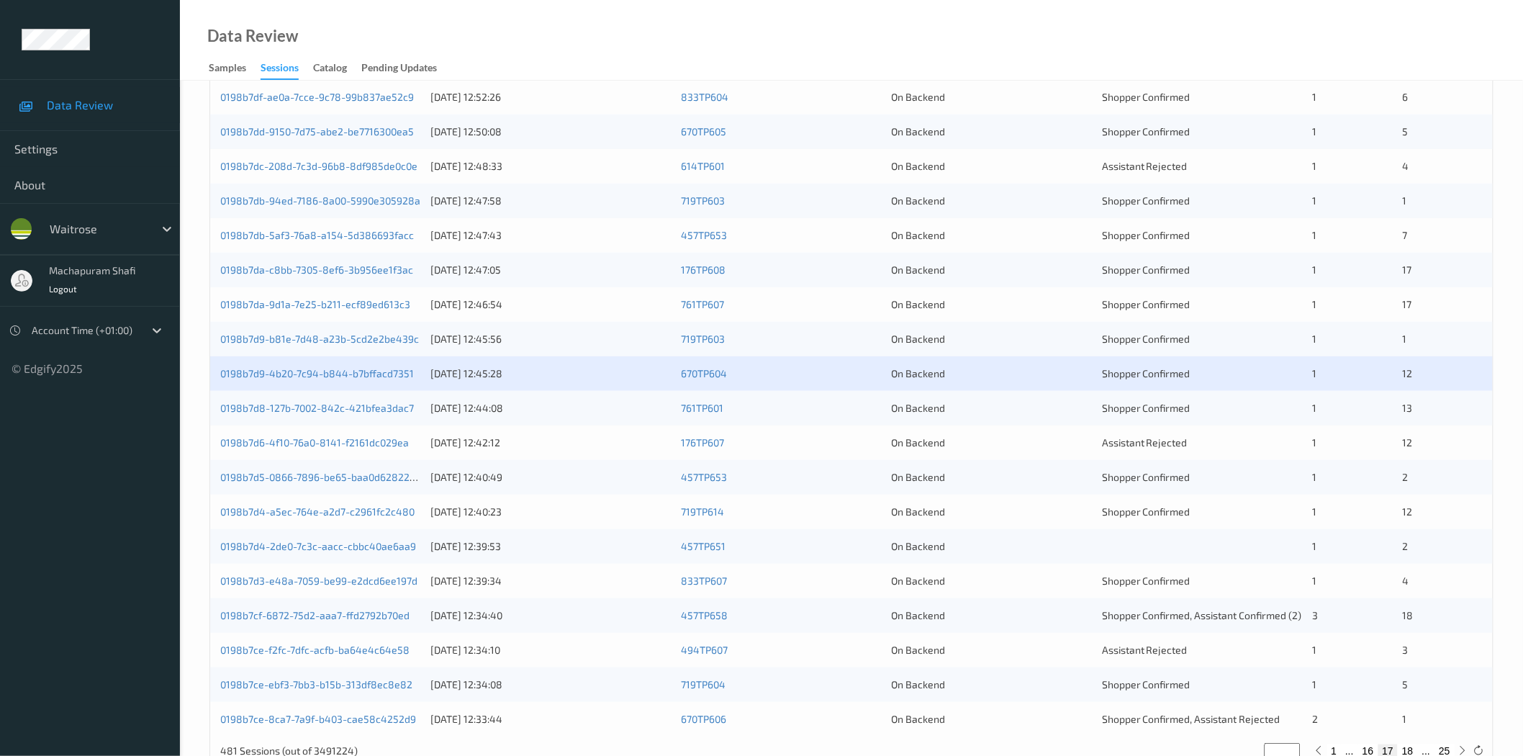
scroll to position [327, 0]
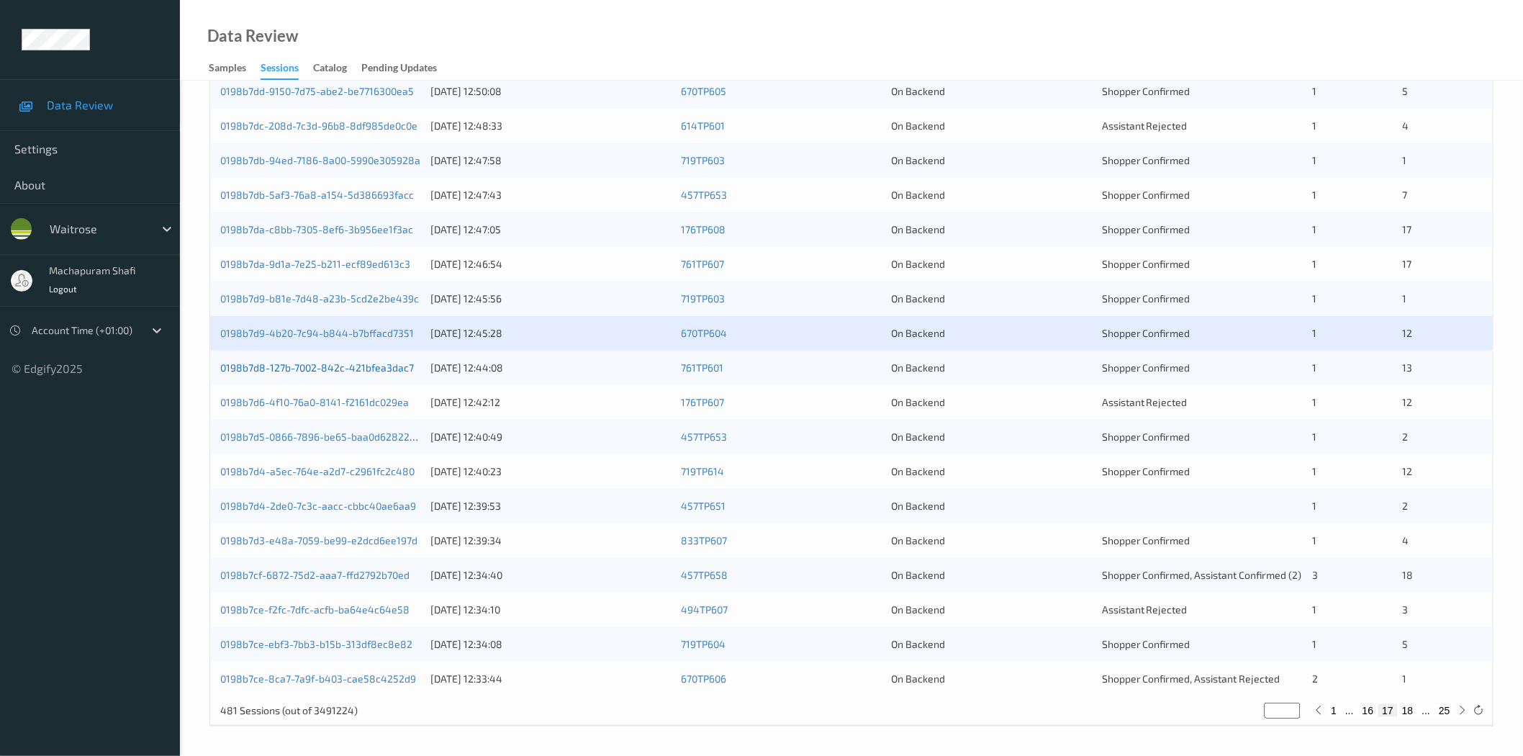
click at [358, 370] on link "0198b7d8-127b-7002-842c-421bfea3dac7" at bounding box center [317, 367] width 194 height 12
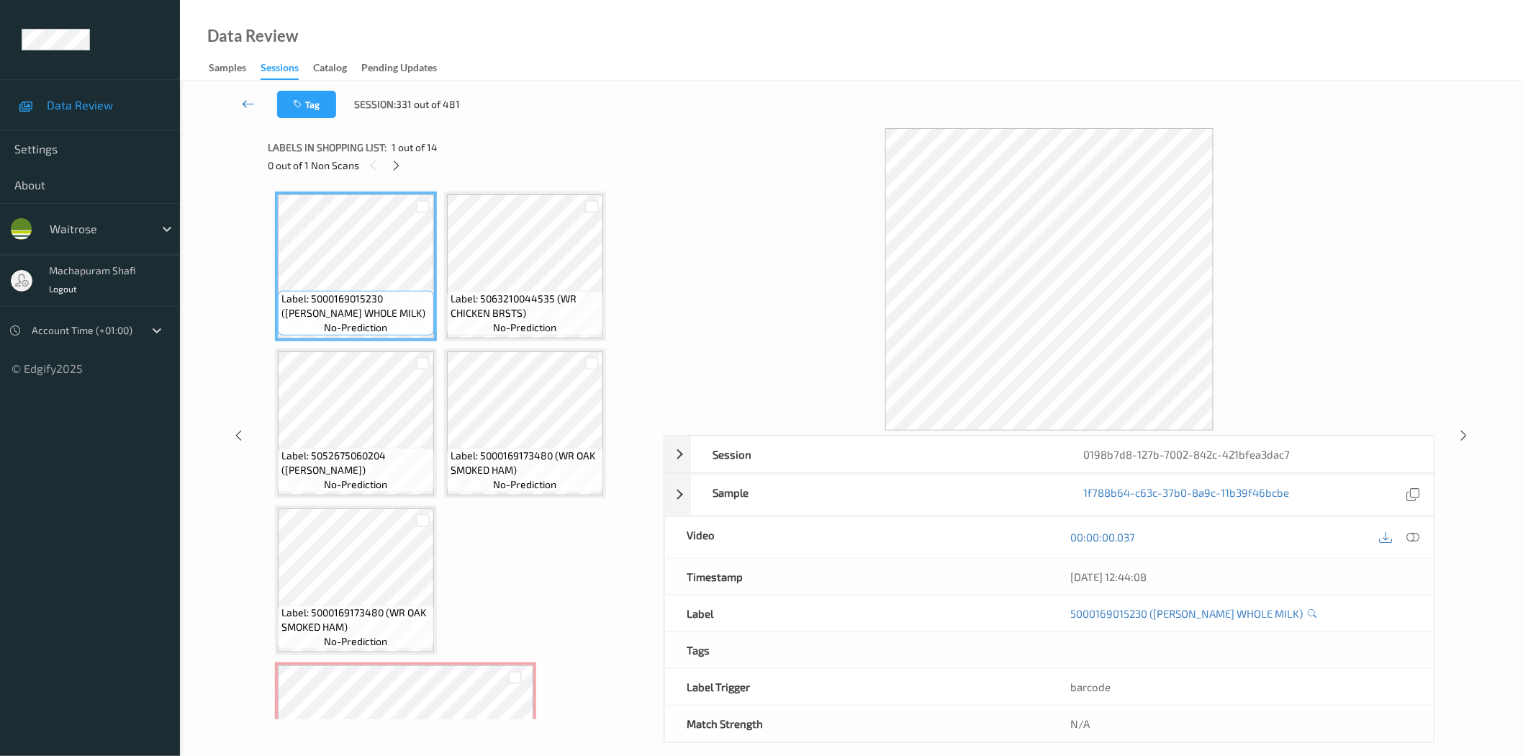
click at [248, 104] on icon at bounding box center [248, 103] width 13 height 14
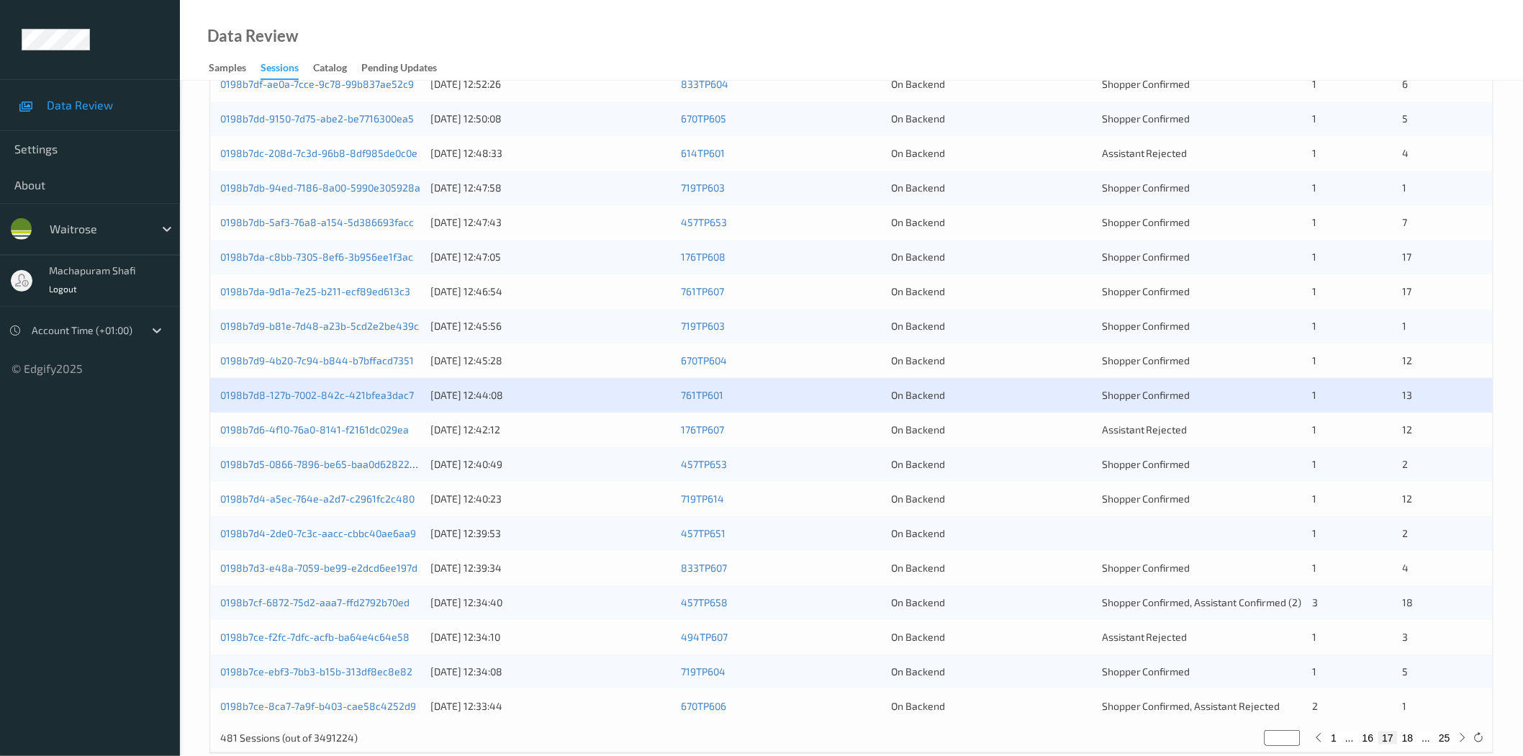
scroll to position [320, 0]
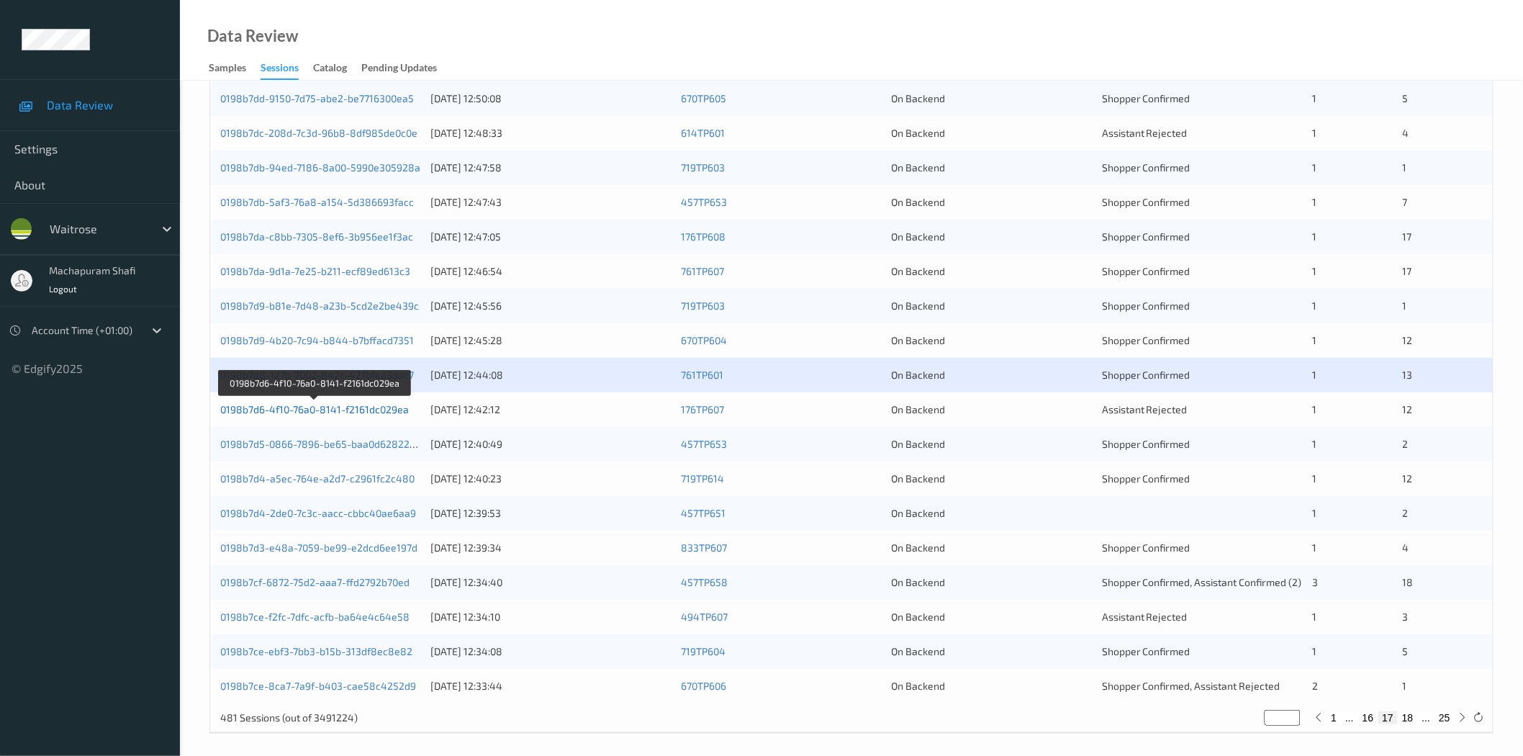
click at [358, 407] on link "0198b7d6-4f10-76a0-8141-f2161dc029ea" at bounding box center [314, 409] width 189 height 12
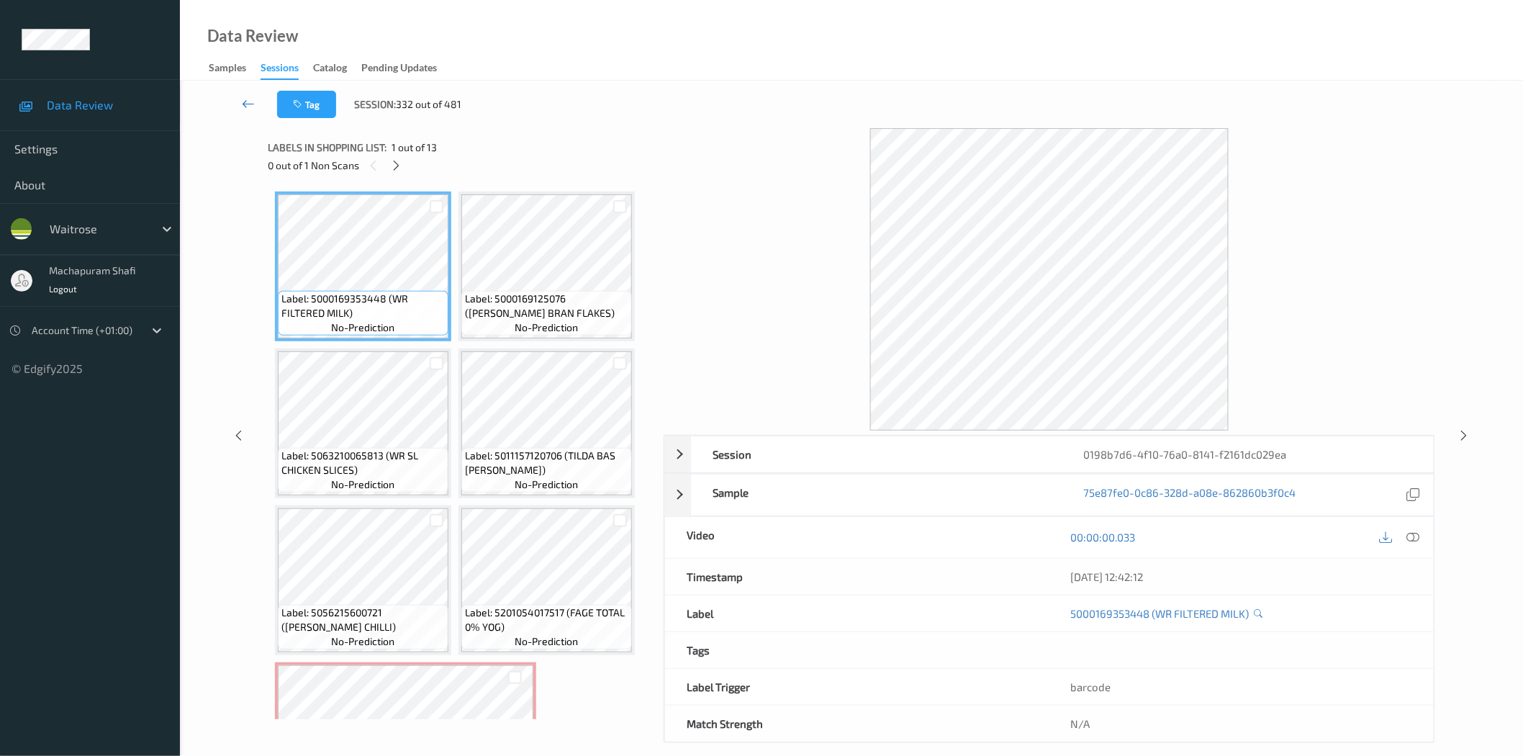
click at [243, 105] on icon at bounding box center [248, 103] width 13 height 14
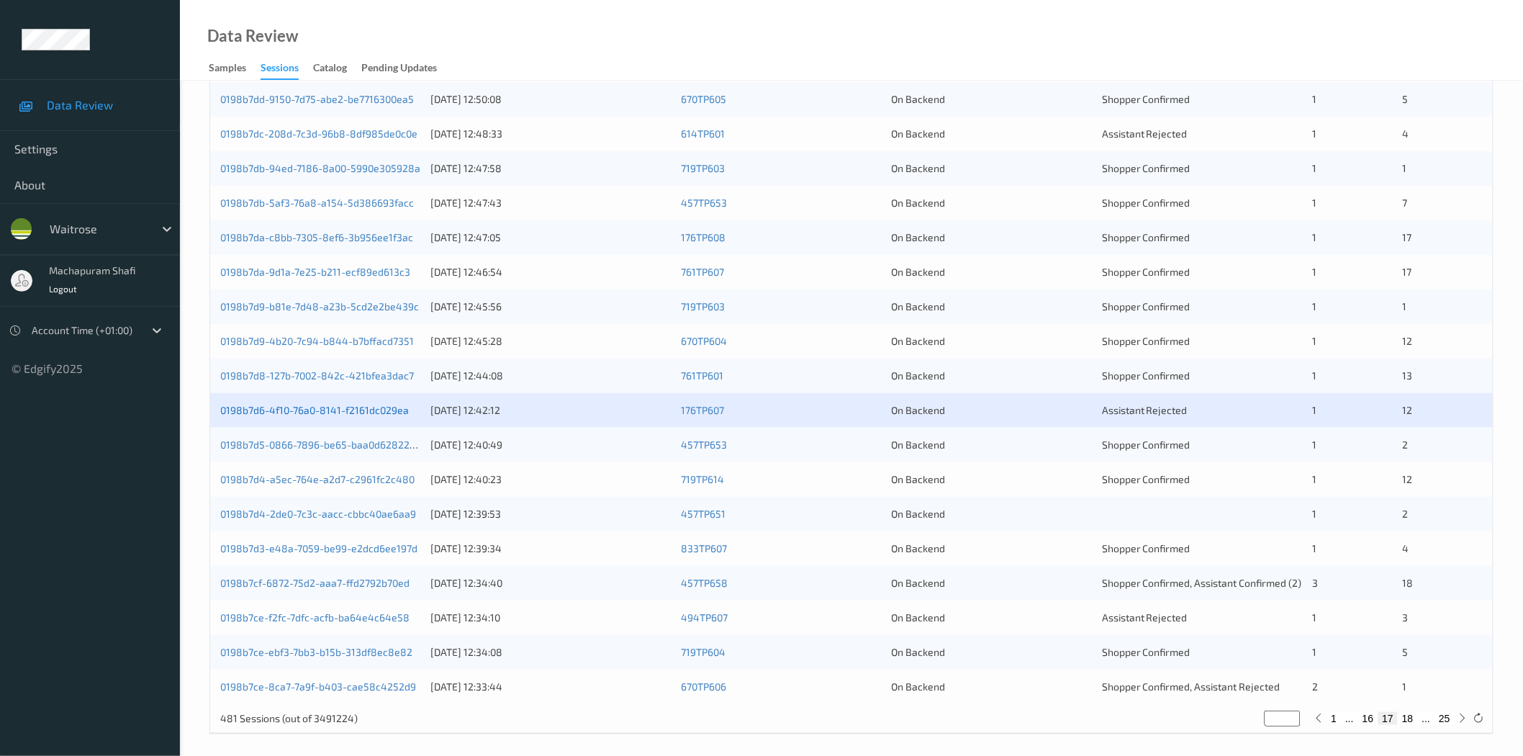
scroll to position [320, 0]
click at [348, 438] on link "0198b7d5-0866-7896-be65-baa0d62822b4" at bounding box center [321, 444] width 202 height 12
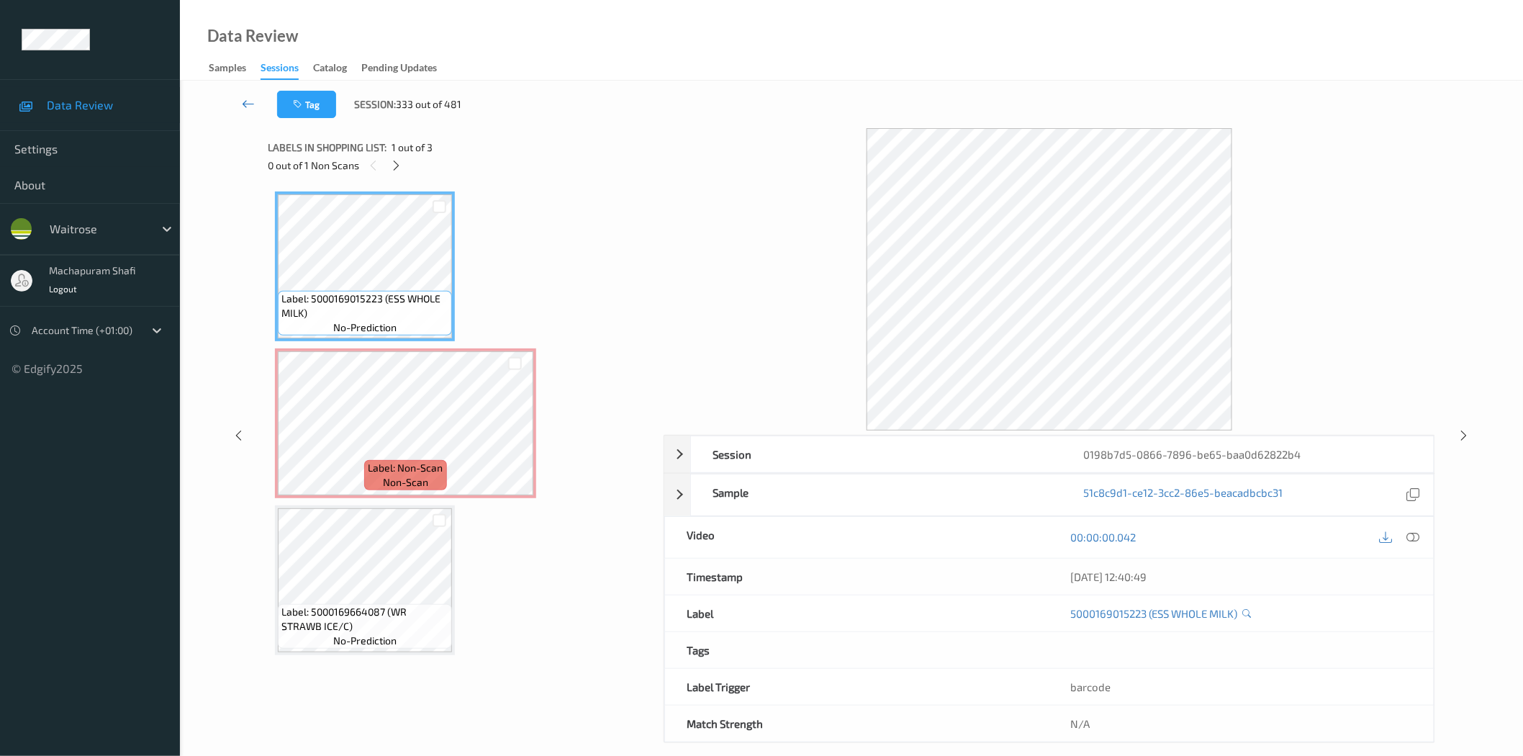
click at [246, 104] on icon at bounding box center [248, 103] width 13 height 14
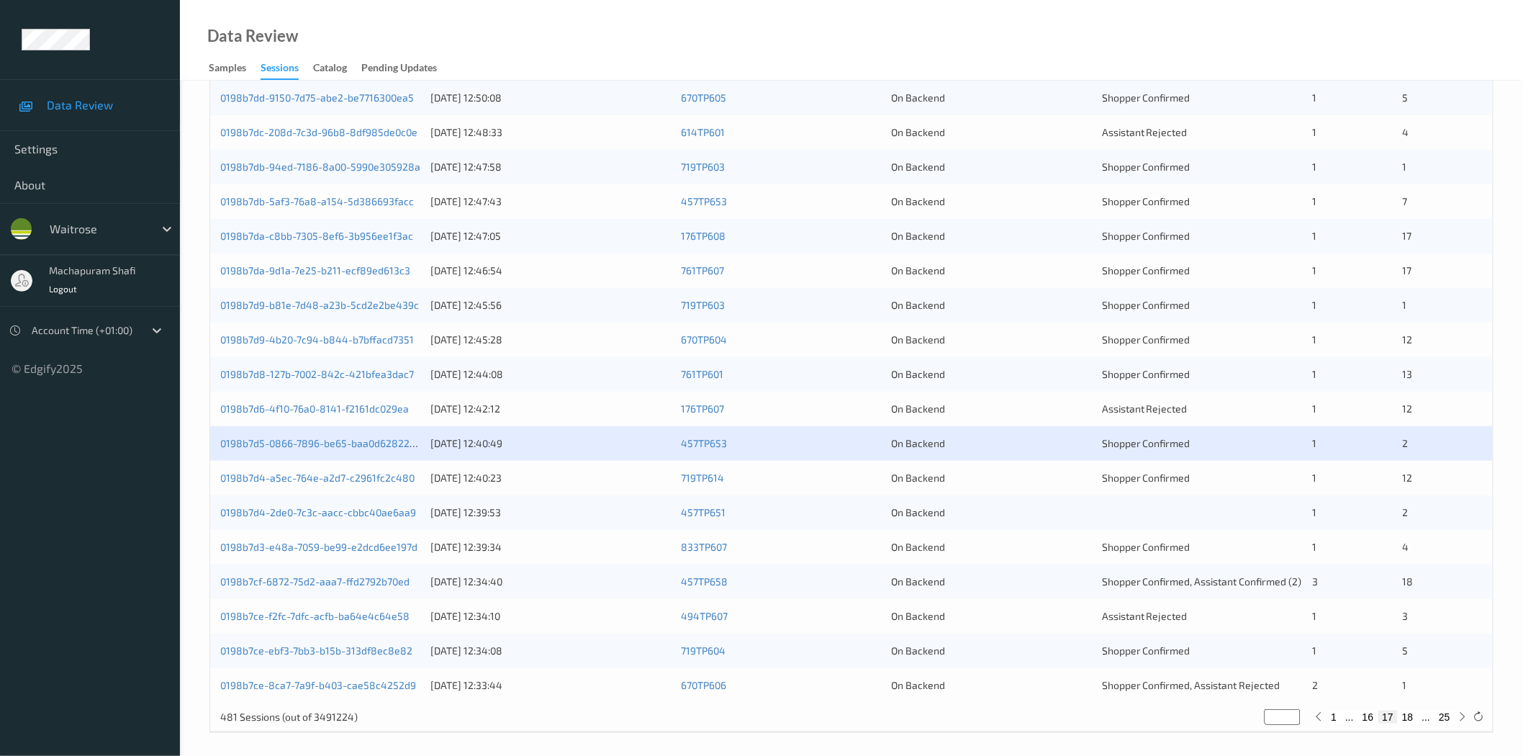
scroll to position [327, 0]
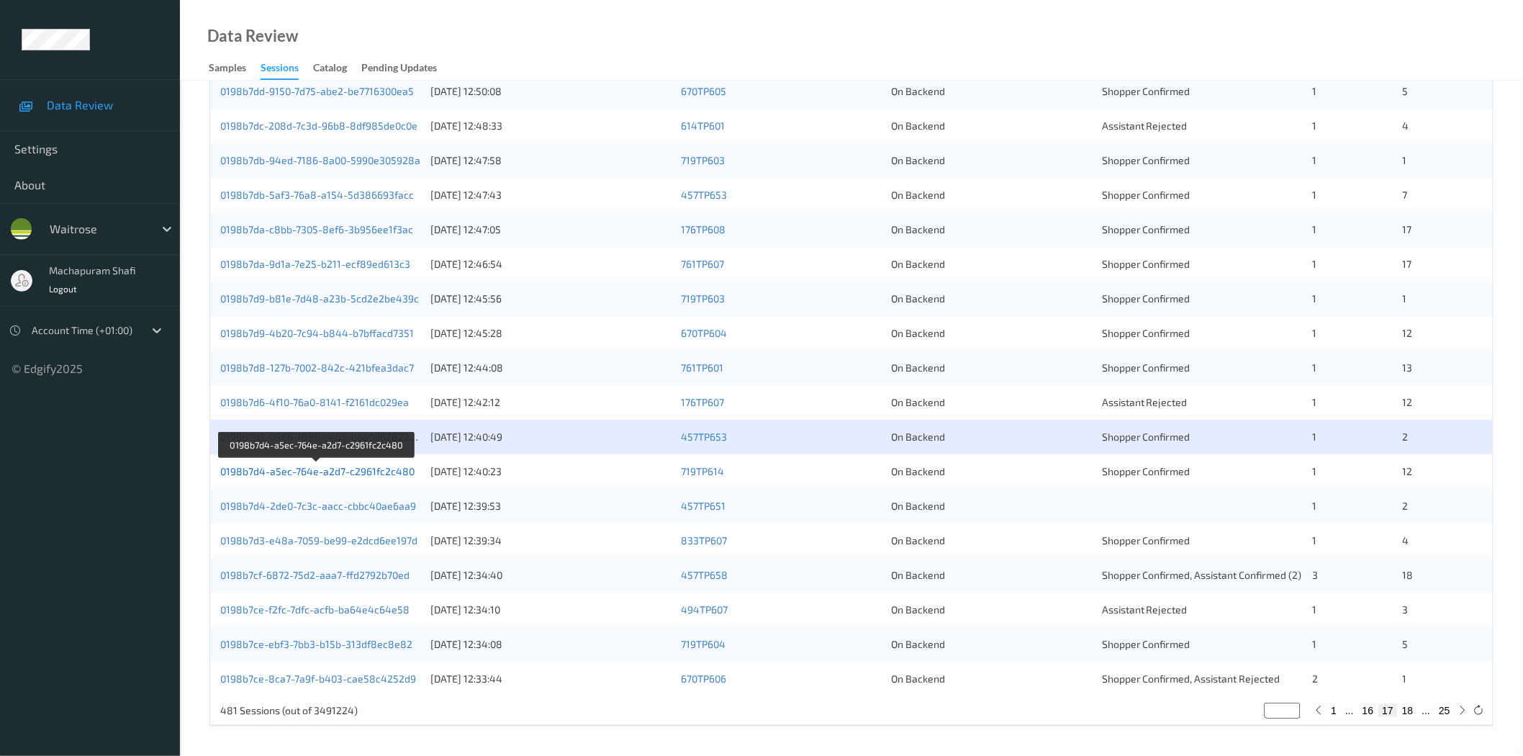
click at [347, 471] on link "0198b7d4-a5ec-764e-a2d7-c2961fc2c480" at bounding box center [317, 471] width 194 height 12
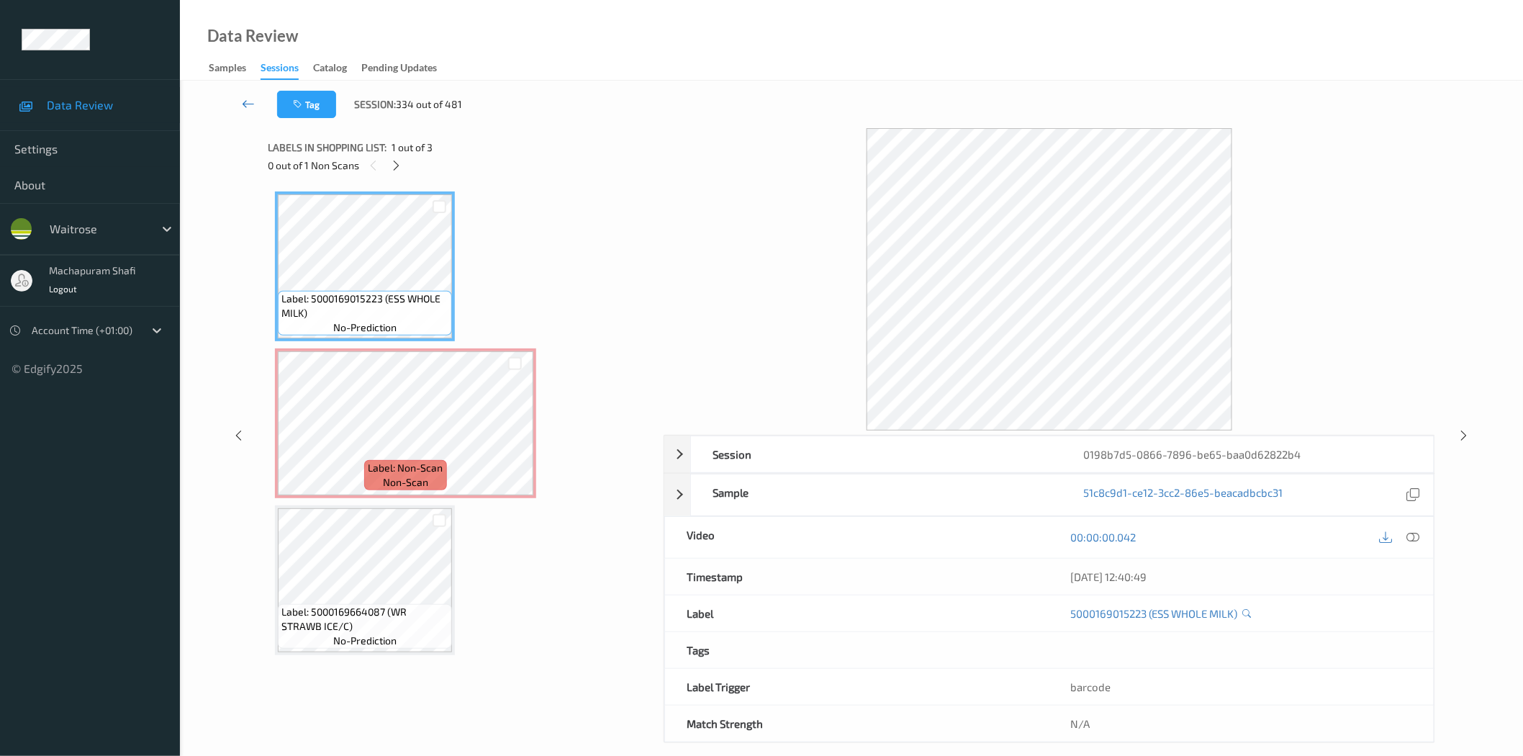
click at [248, 96] on icon at bounding box center [248, 103] width 13 height 14
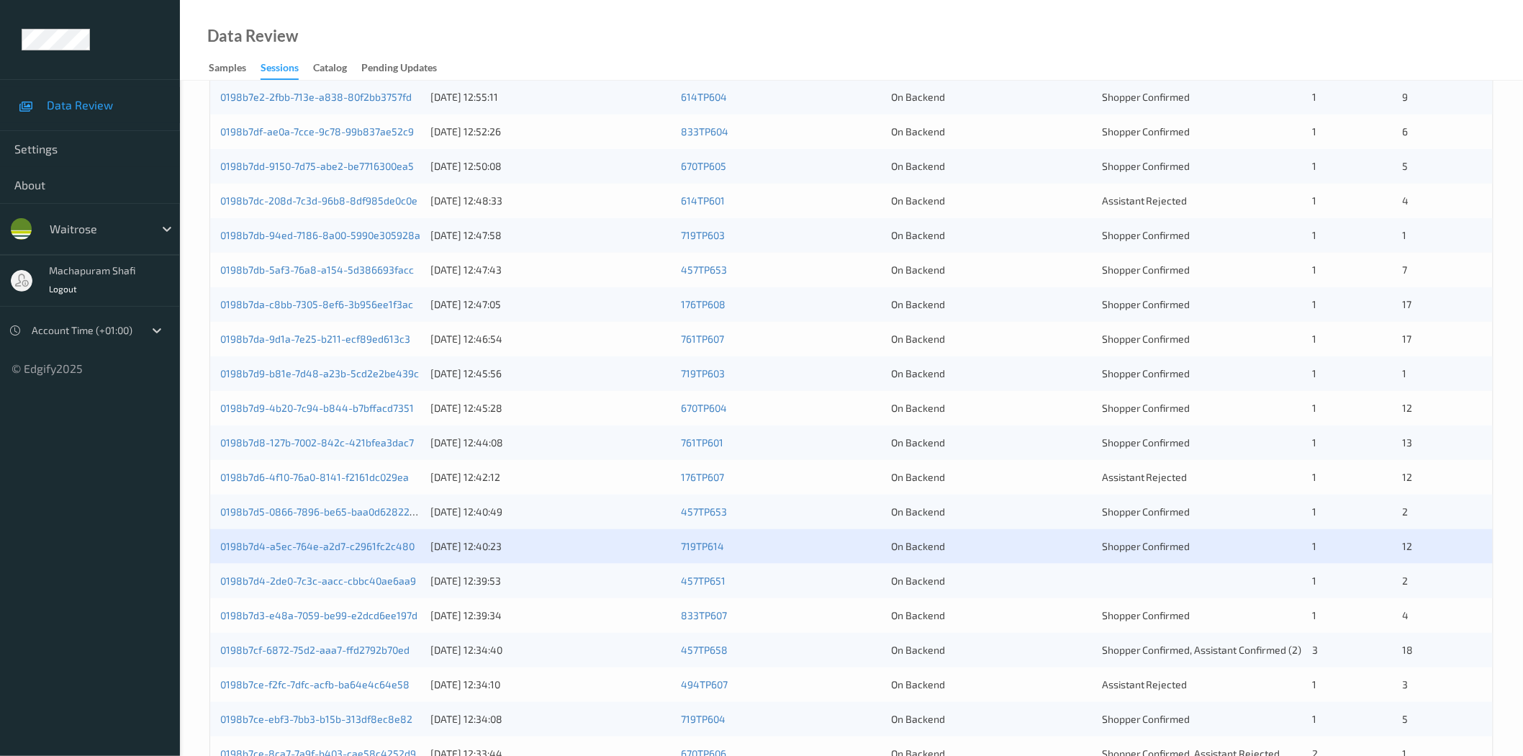
scroll to position [327, 0]
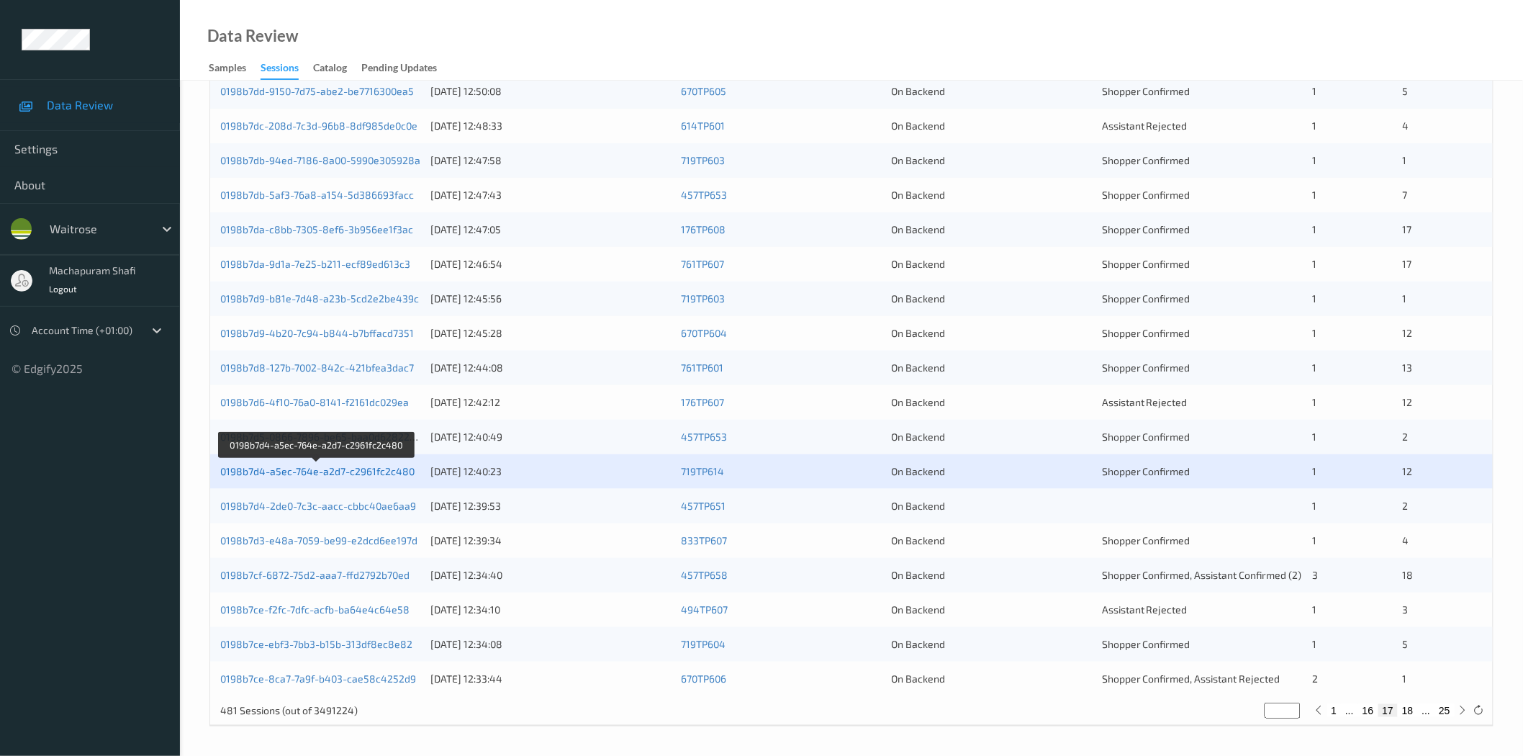
click at [379, 472] on link "0198b7d4-a5ec-764e-a2d7-c2961fc2c480" at bounding box center [317, 471] width 194 height 12
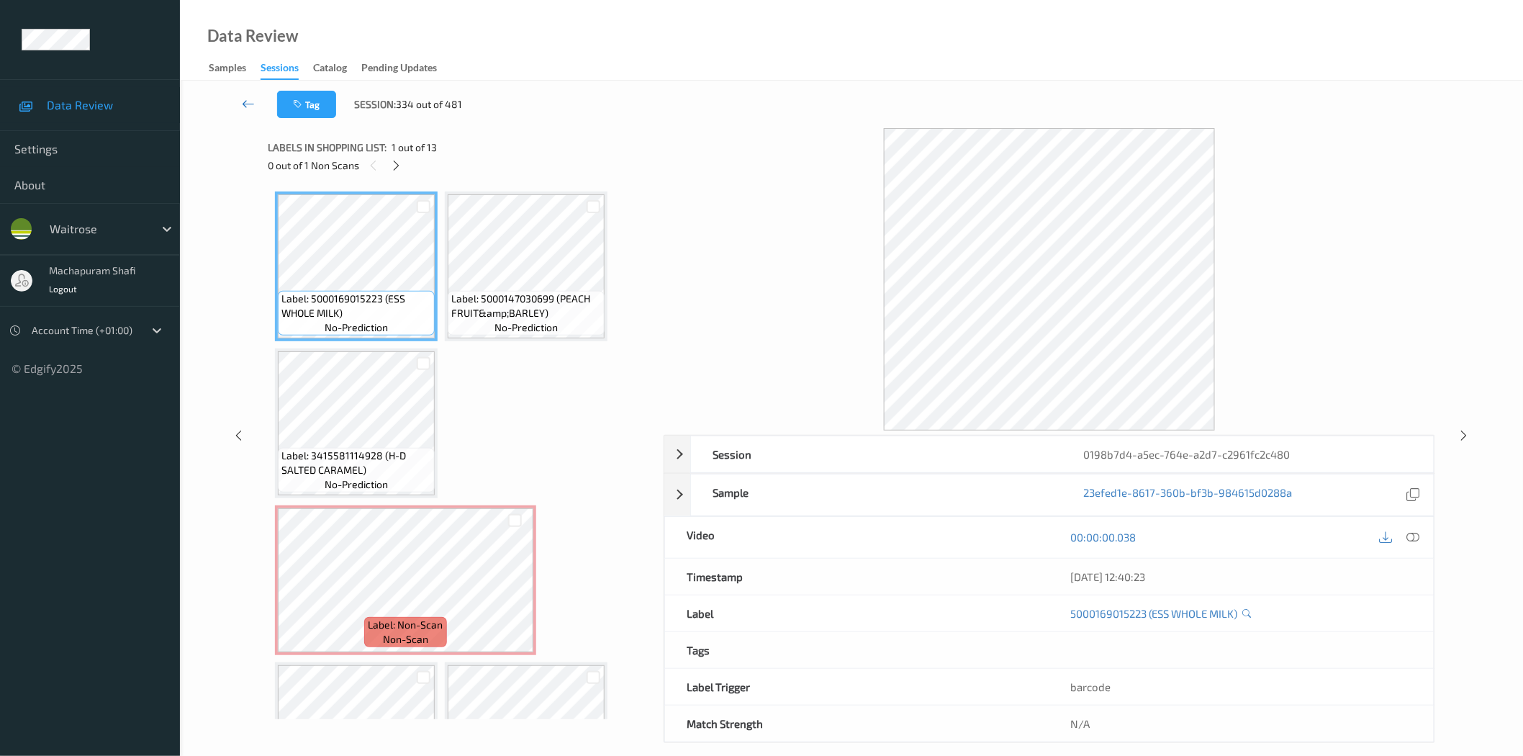
click at [245, 96] on icon at bounding box center [248, 103] width 13 height 14
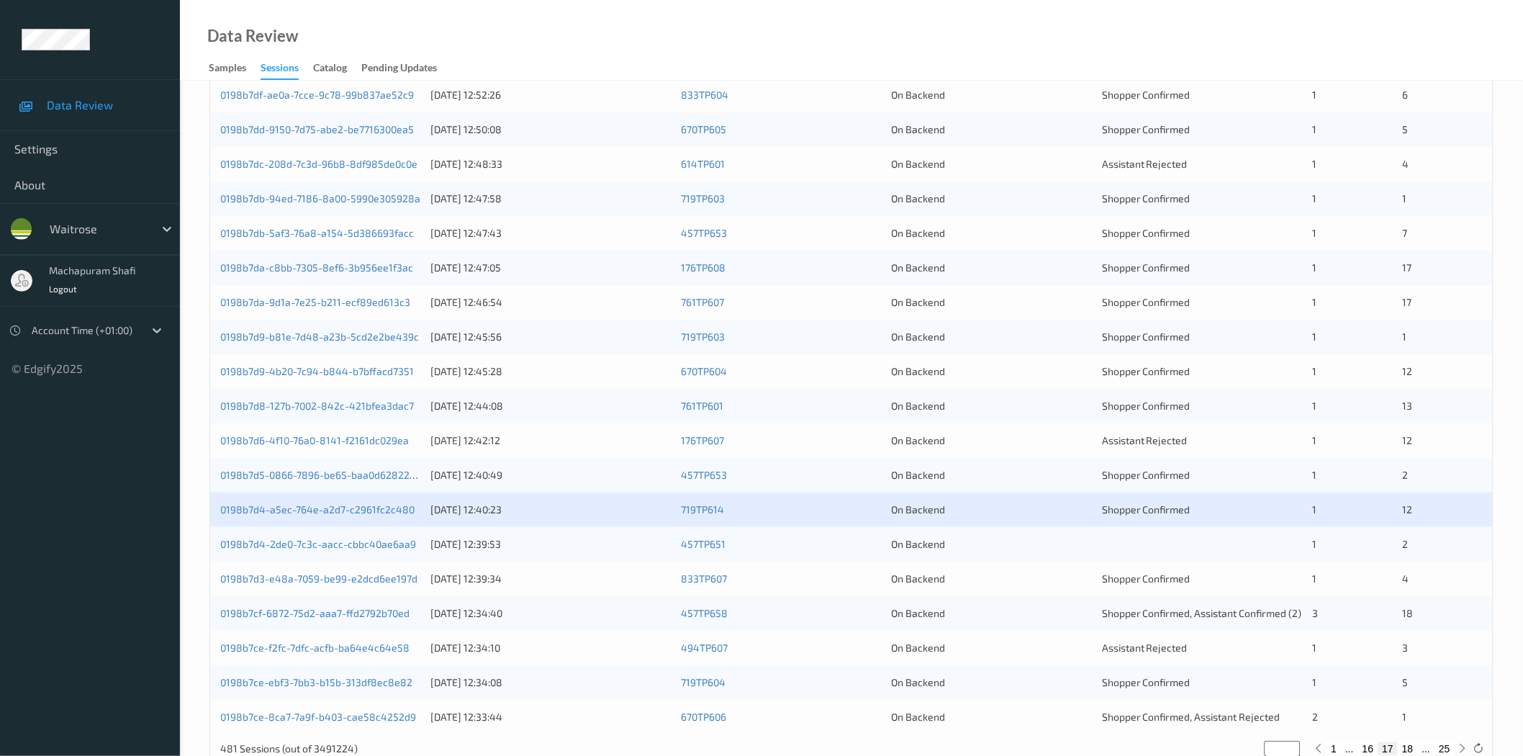
scroll to position [327, 0]
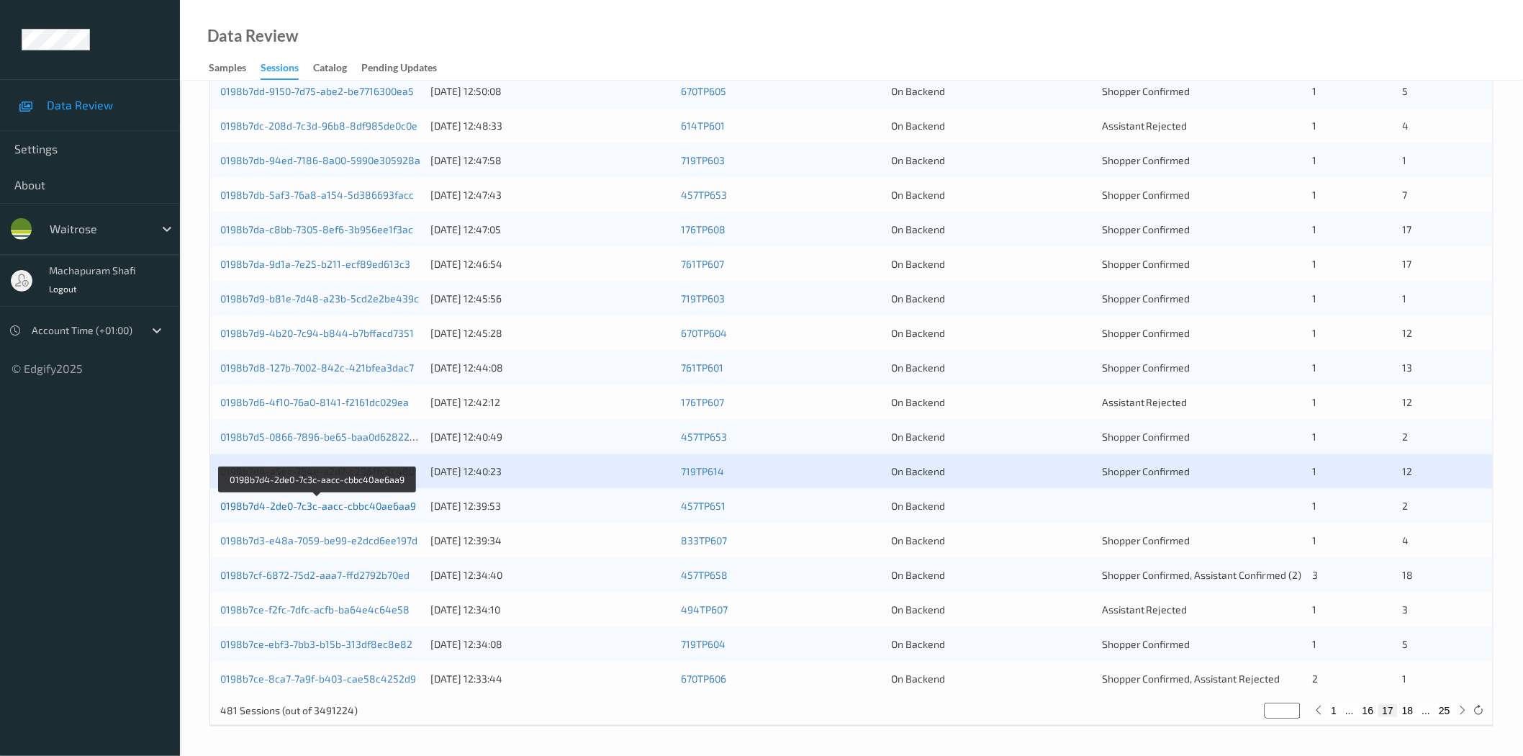
click at [383, 505] on link "0198b7d4-2de0-7c3c-aacc-cbbc40ae6aa9" at bounding box center [318, 505] width 196 height 12
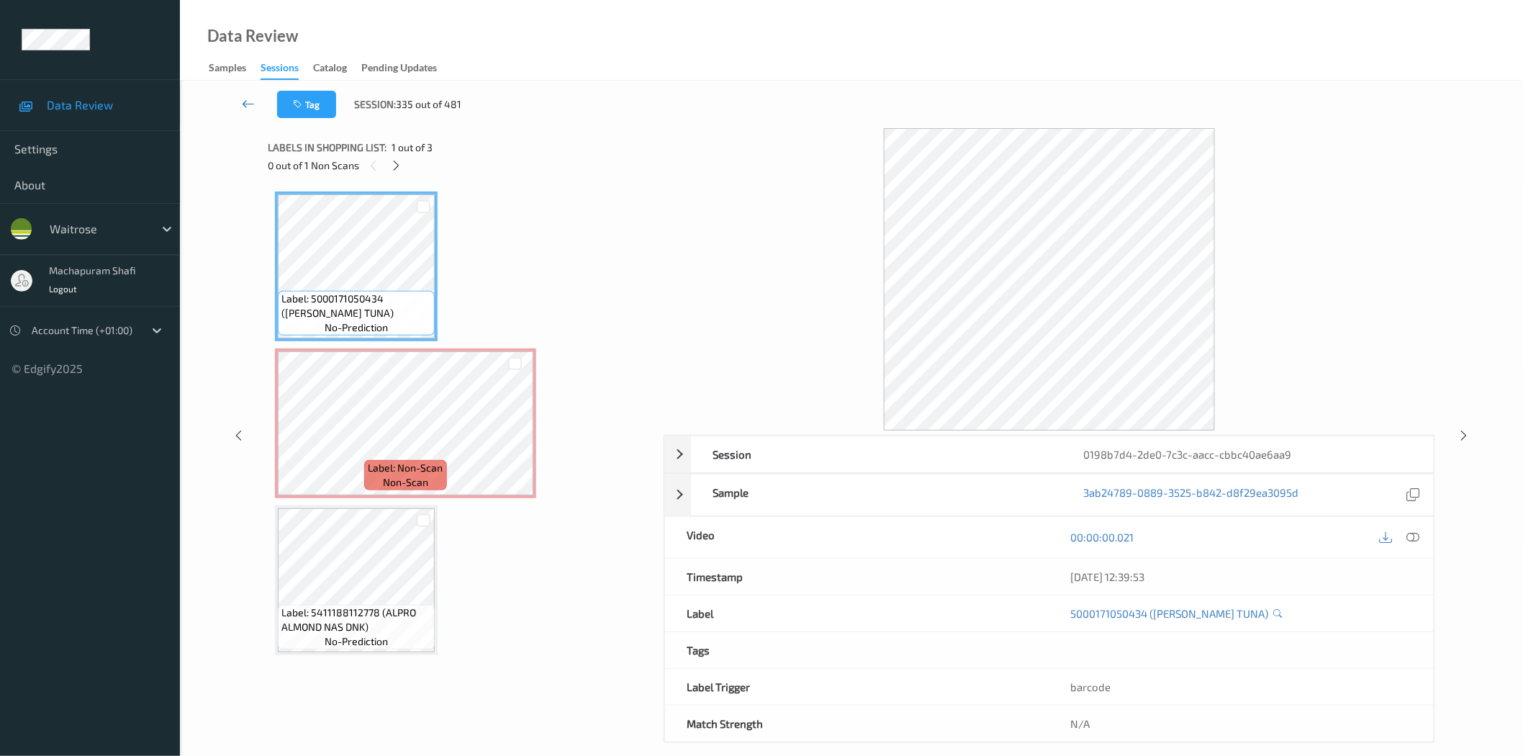
click at [250, 104] on icon at bounding box center [248, 103] width 13 height 14
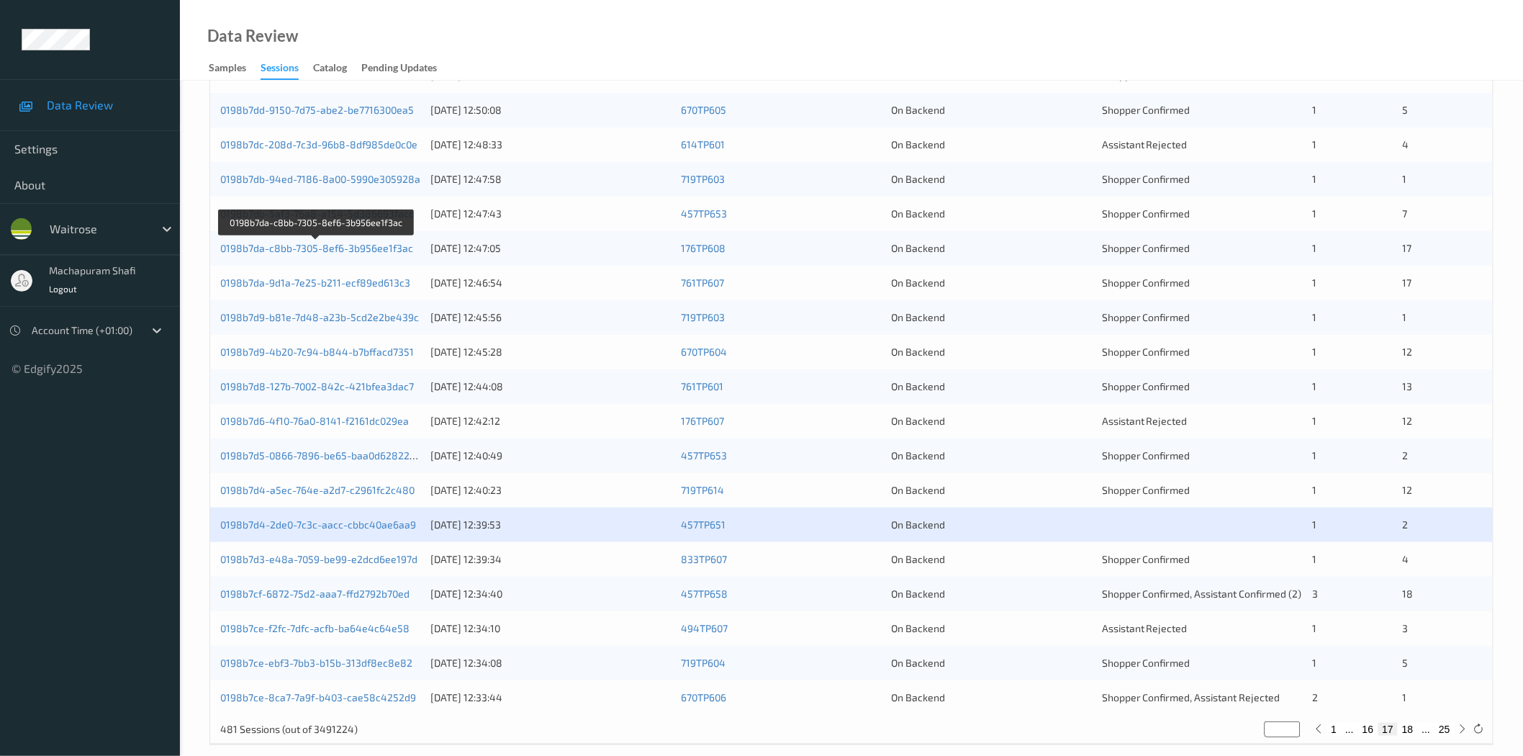
scroll to position [320, 0]
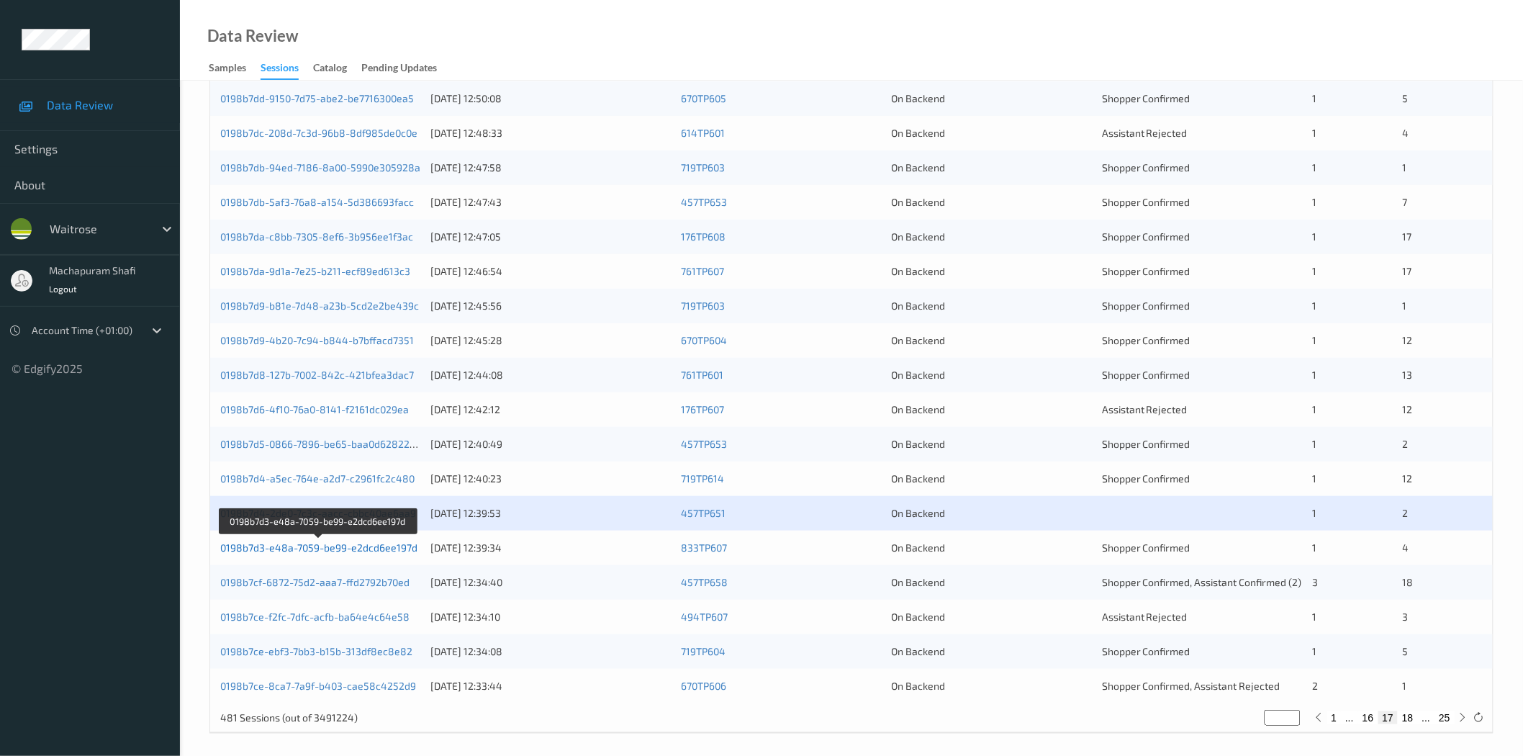
click at [383, 549] on link "0198b7d3-e48a-7059-be99-e2dcd6ee197d" at bounding box center [318, 547] width 197 height 12
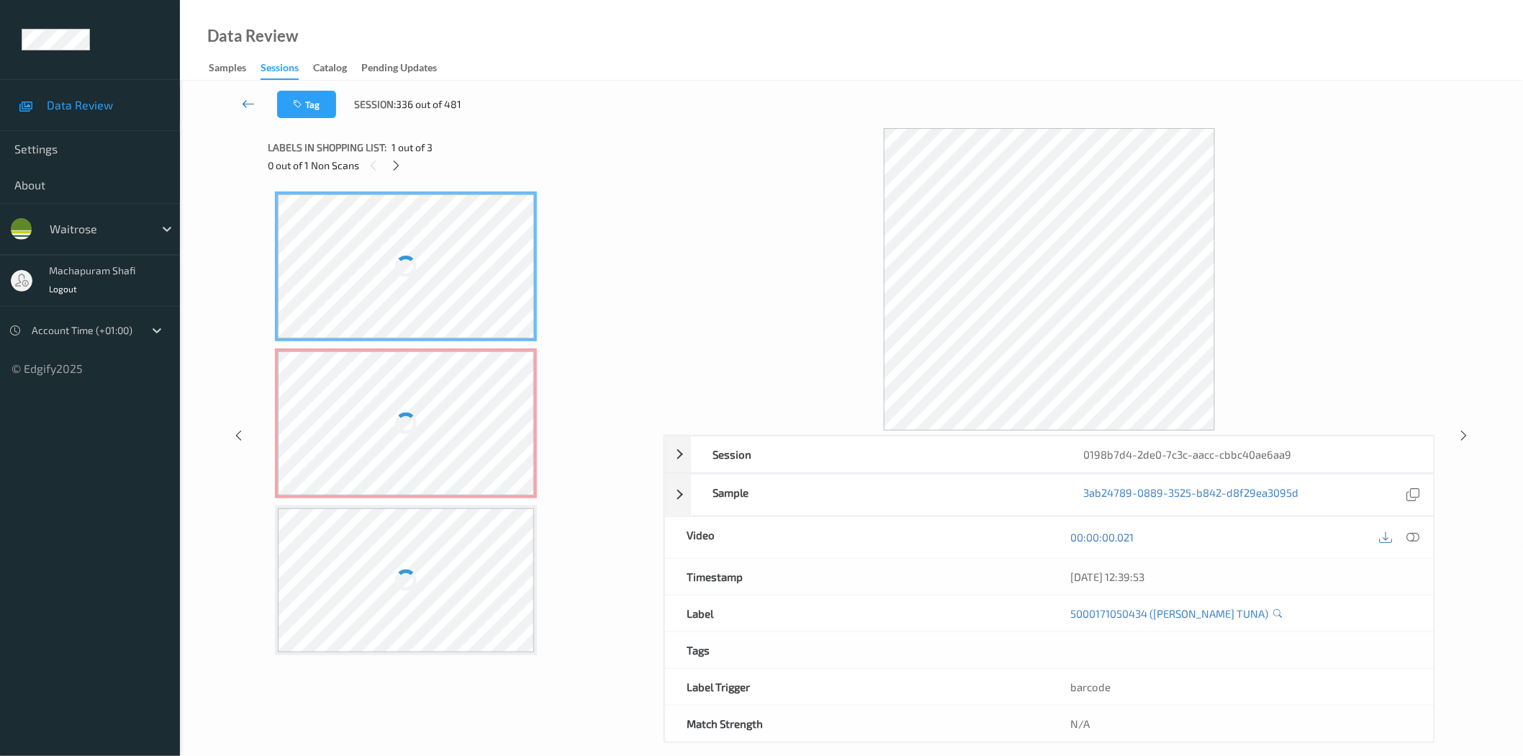
click at [245, 101] on icon at bounding box center [248, 103] width 13 height 14
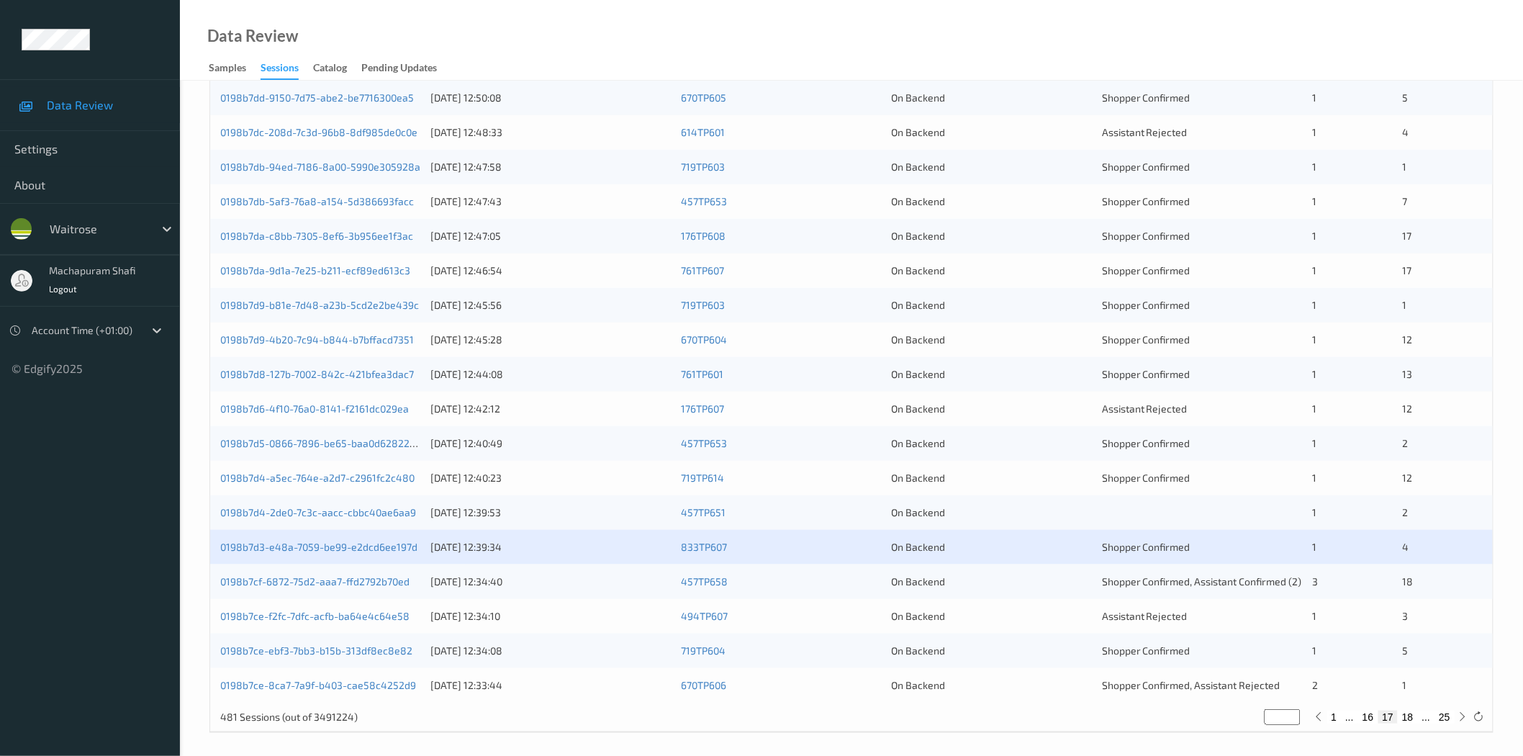
scroll to position [327, 0]
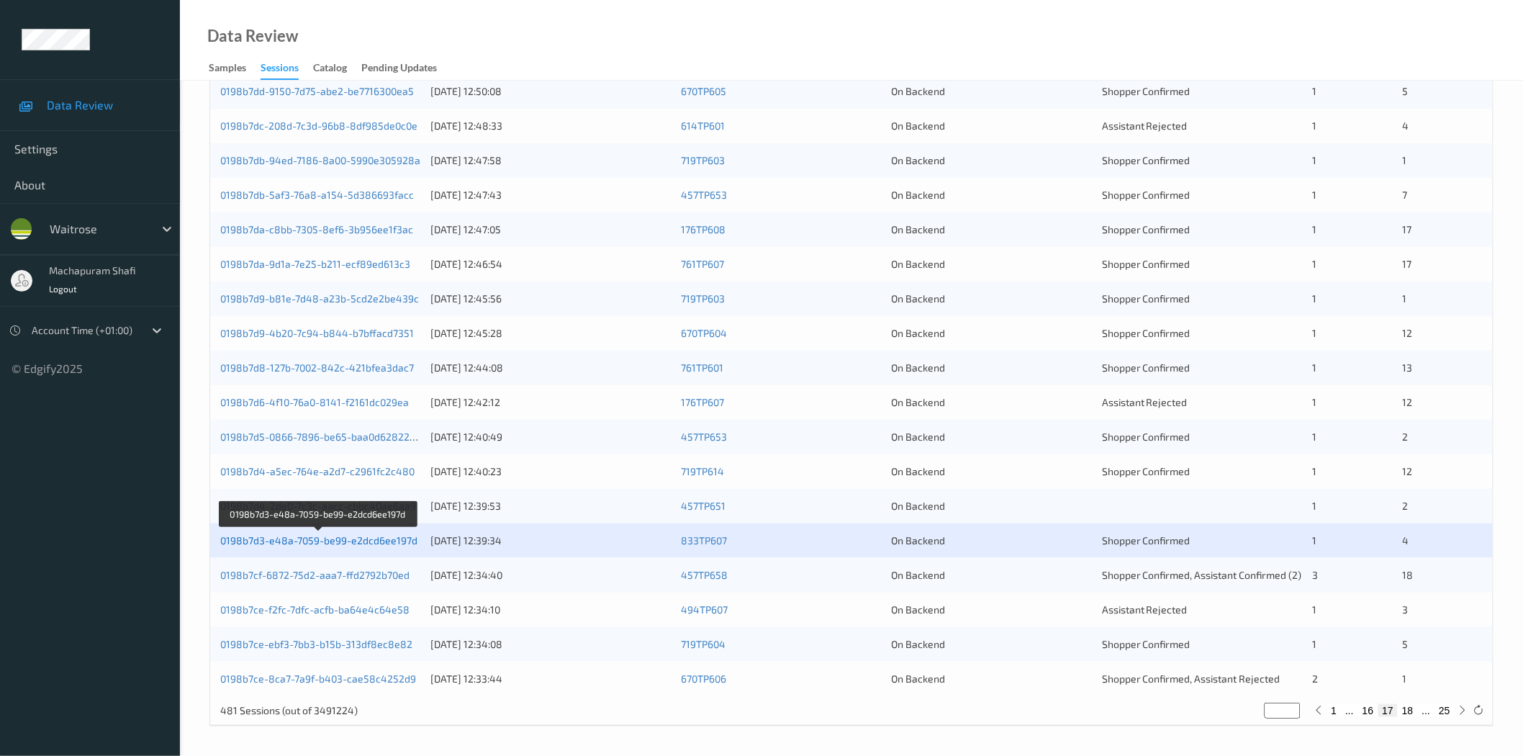
click at [368, 540] on link "0198b7d3-e48a-7059-be99-e2dcd6ee197d" at bounding box center [318, 540] width 197 height 12
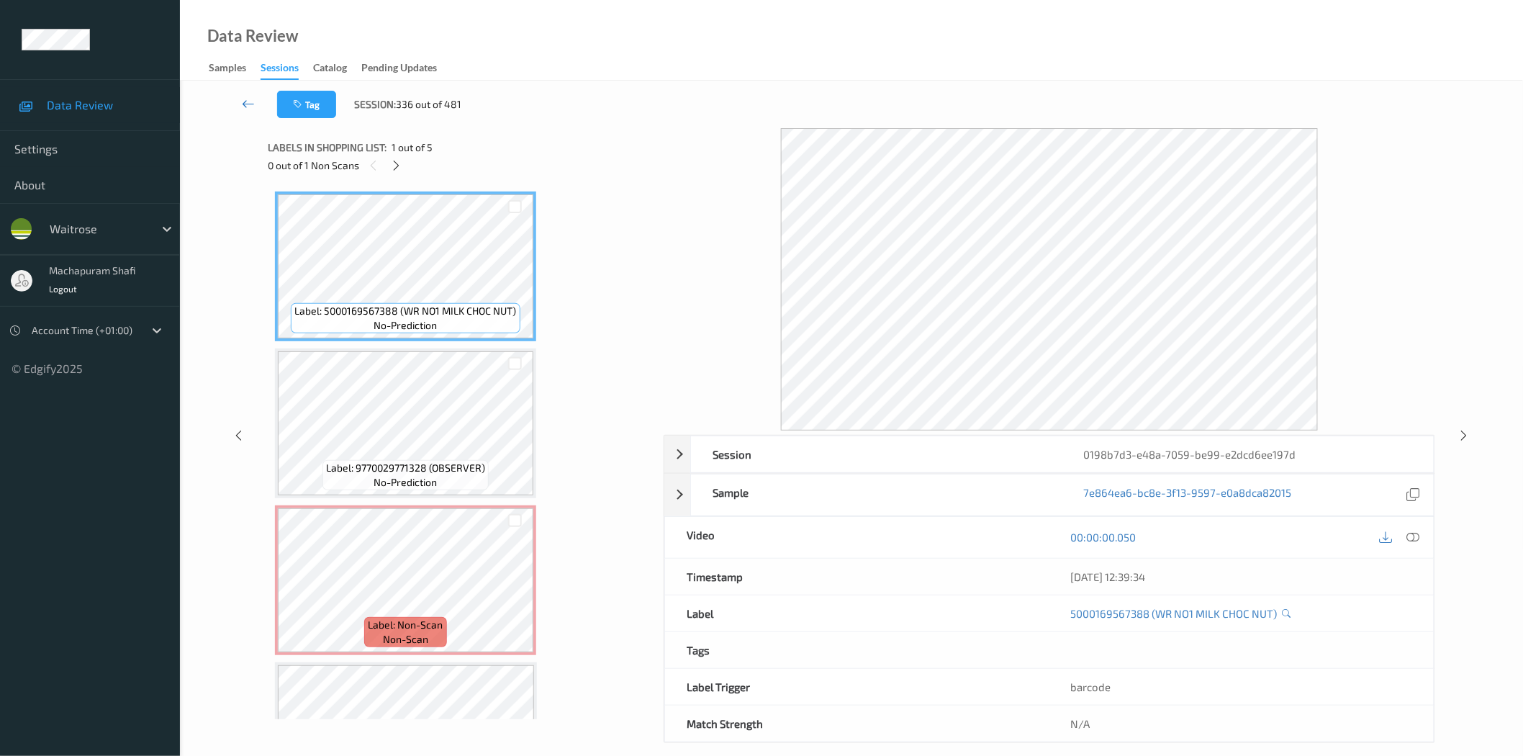
click at [255, 96] on link at bounding box center [249, 104] width 58 height 27
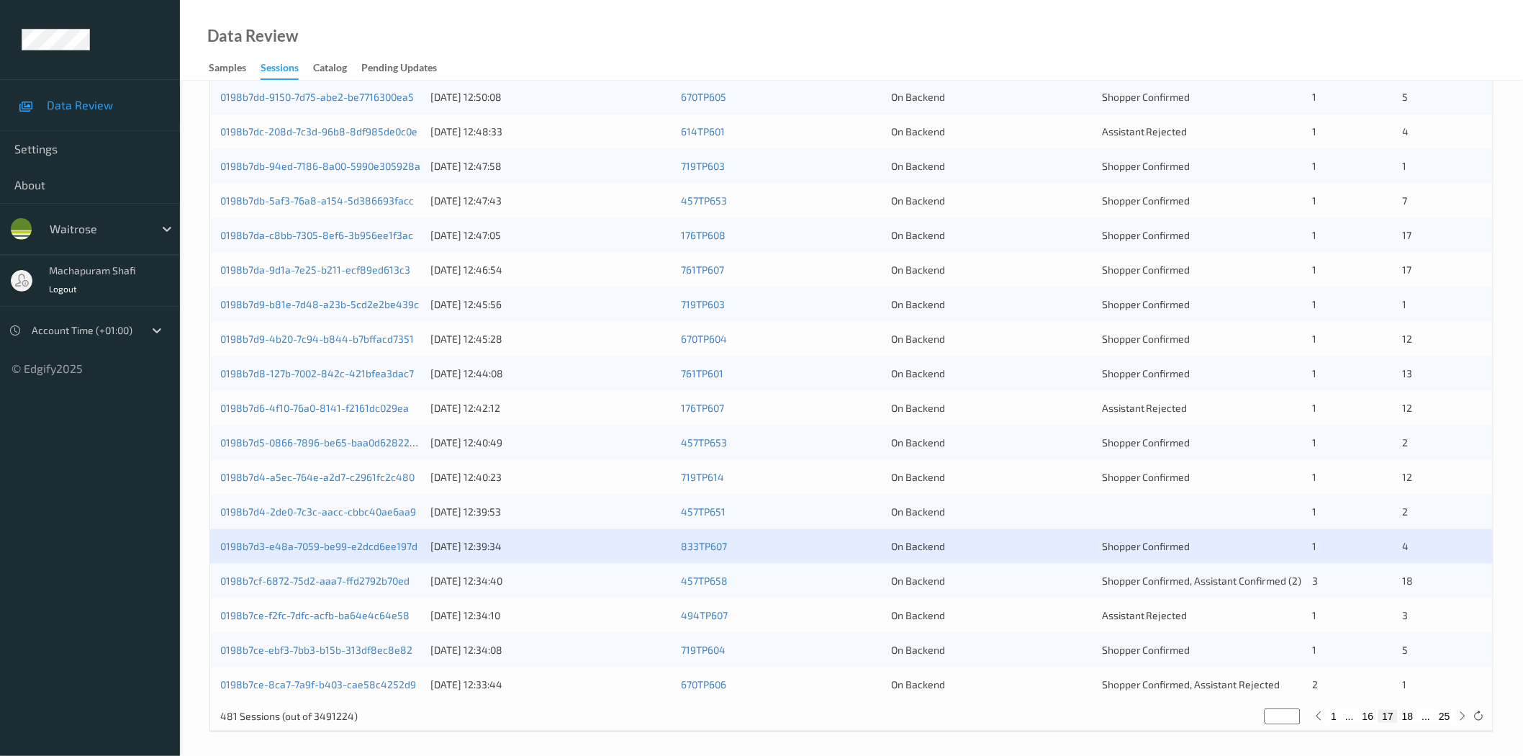
scroll to position [327, 0]
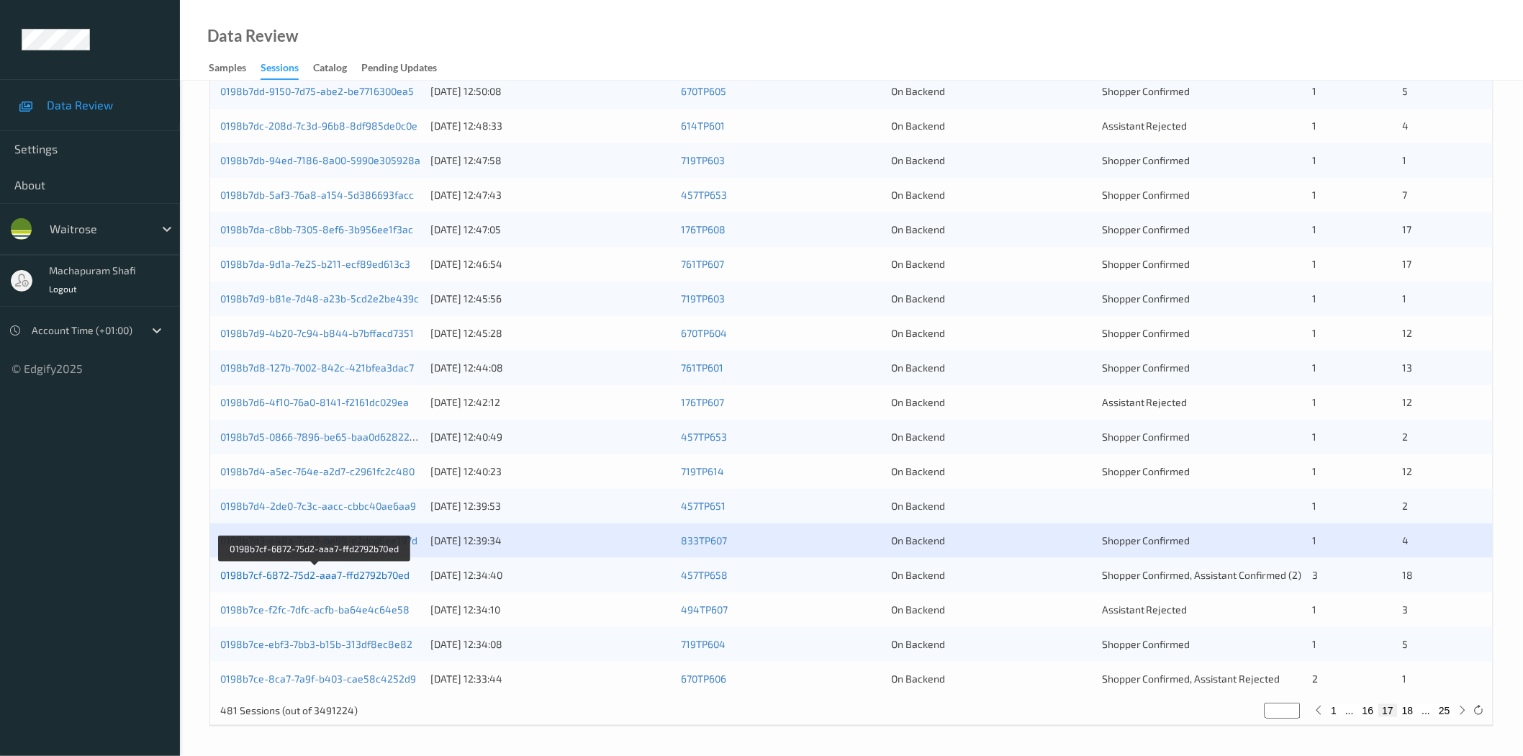
click at [378, 581] on link "0198b7cf-6872-75d2-aaa7-ffd2792b70ed" at bounding box center [314, 575] width 189 height 12
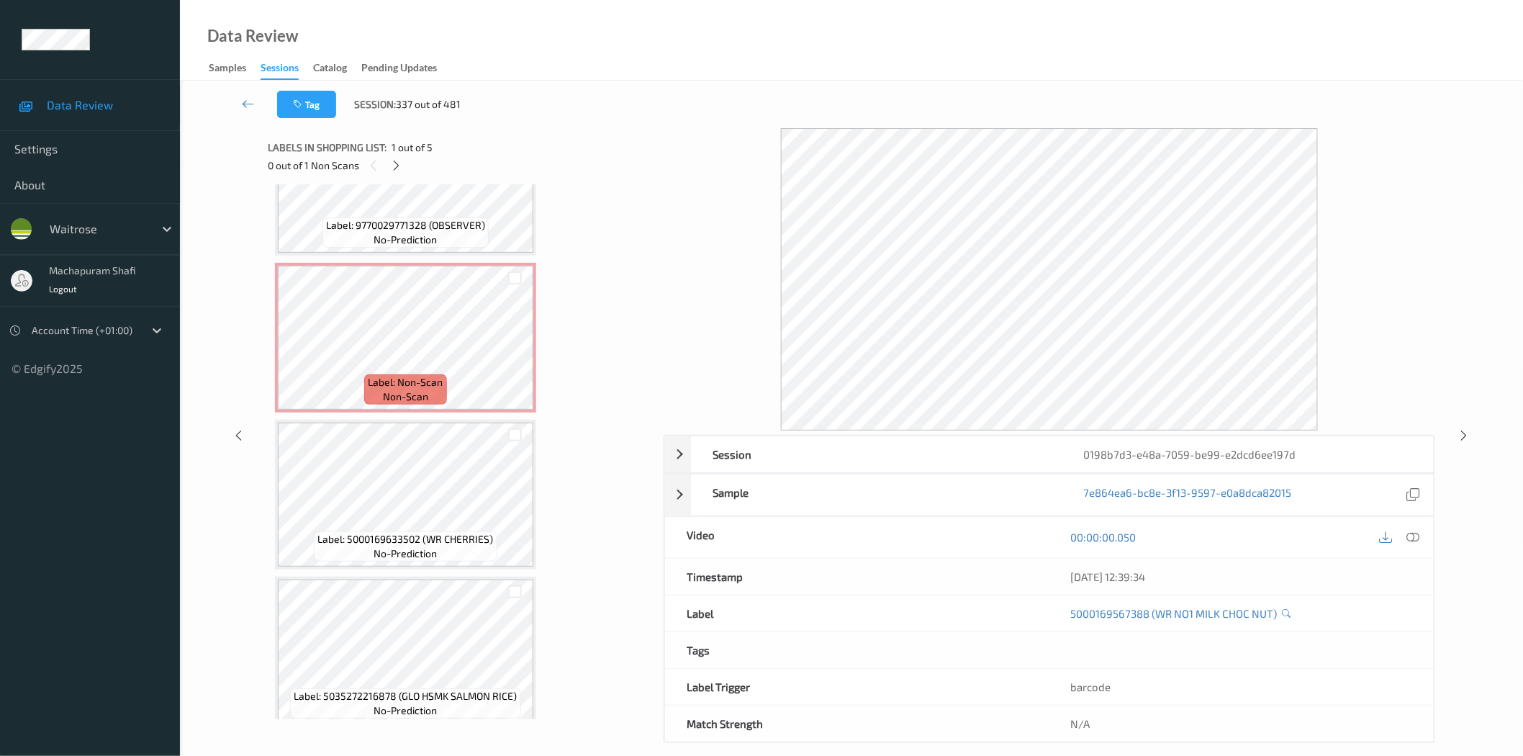
scroll to position [252, 0]
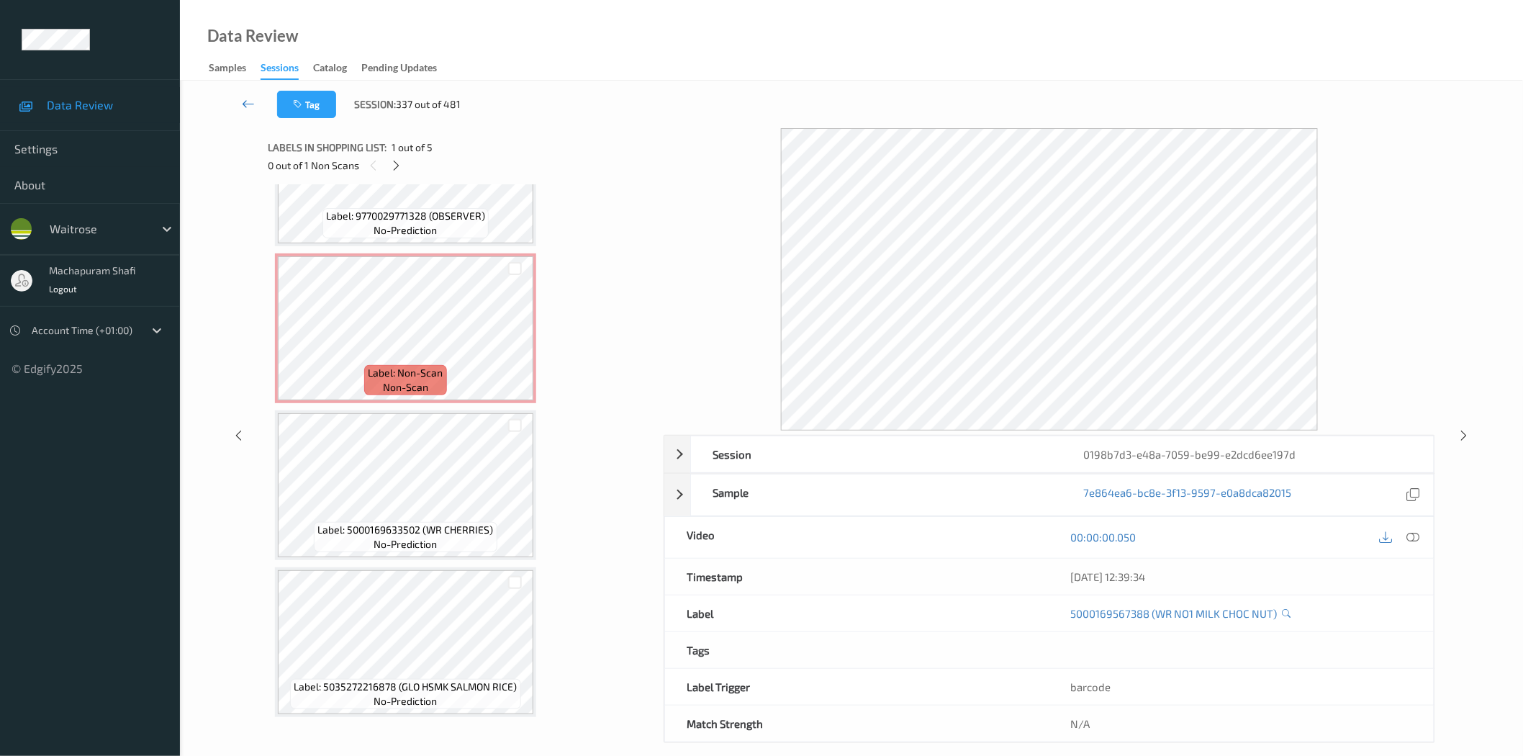
click at [245, 101] on icon at bounding box center [248, 103] width 13 height 14
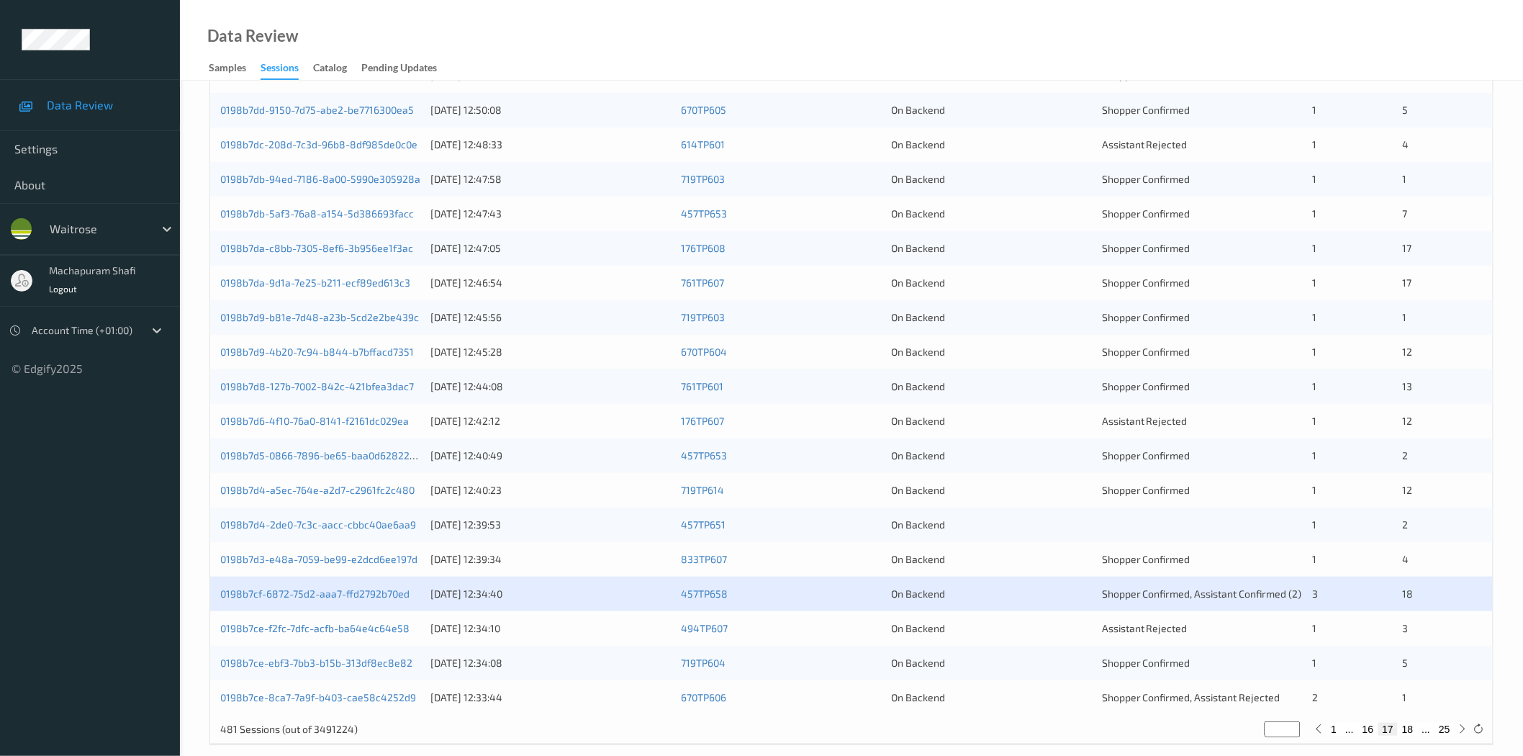
scroll to position [327, 0]
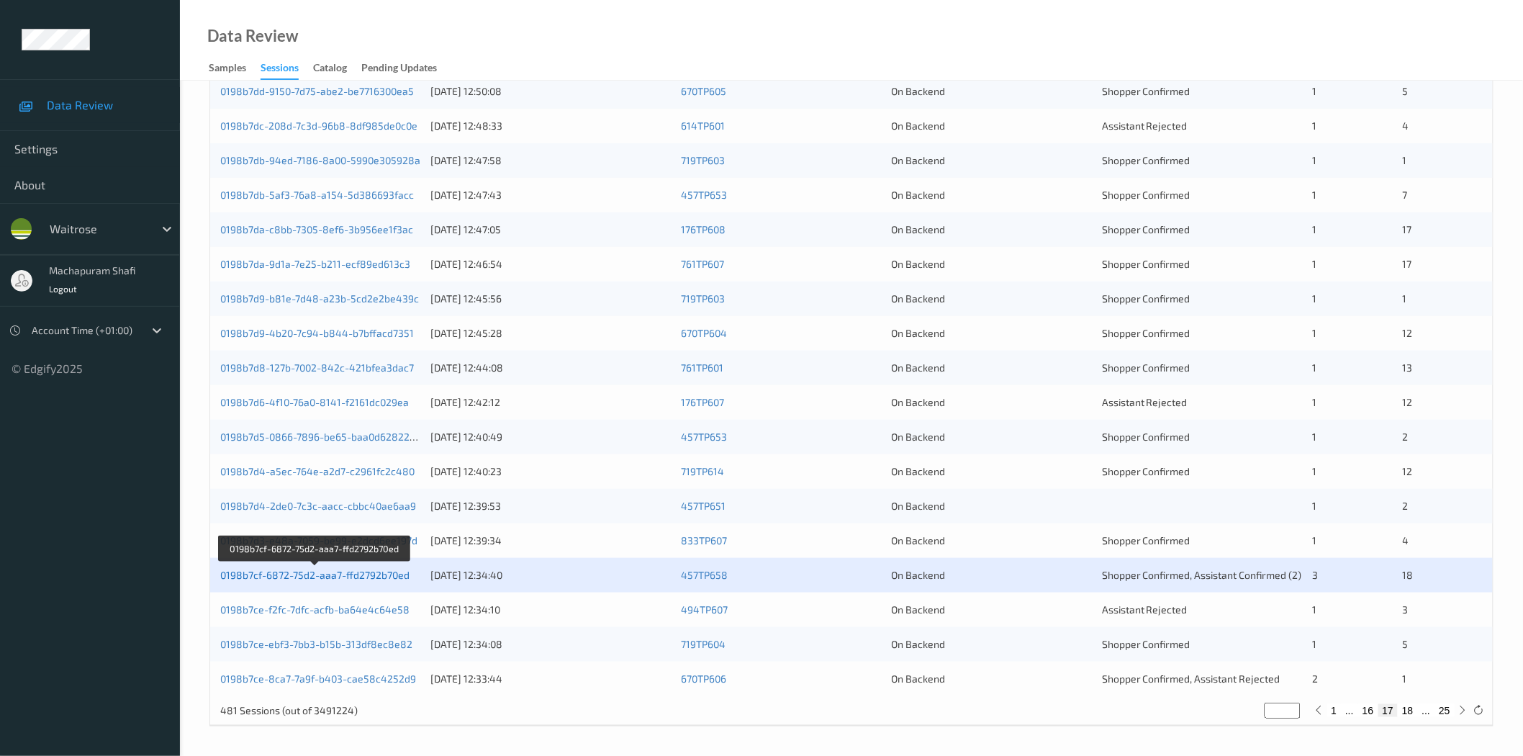
click at [363, 576] on link "0198b7cf-6872-75d2-aaa7-ffd2792b70ed" at bounding box center [314, 575] width 189 height 12
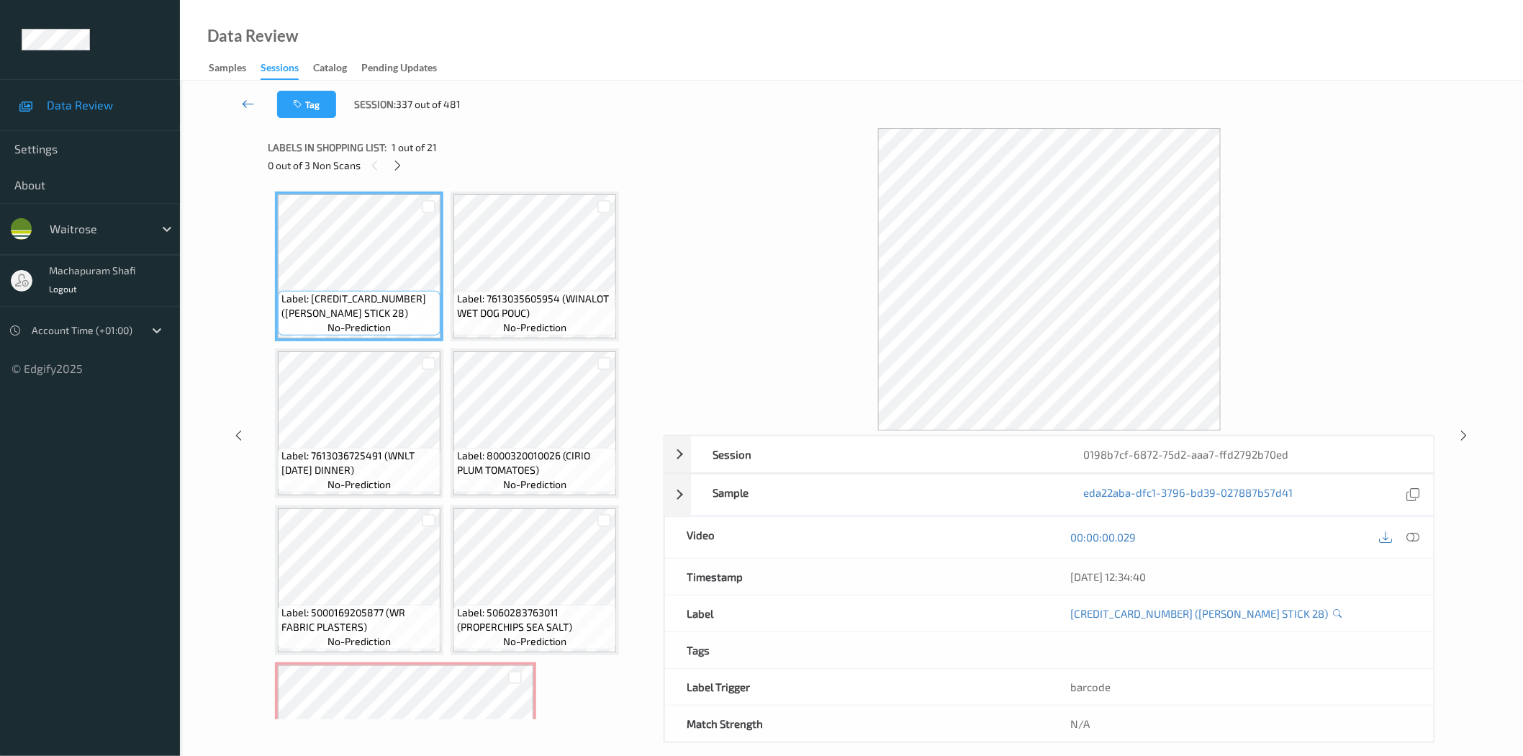
click at [248, 99] on icon at bounding box center [248, 103] width 13 height 14
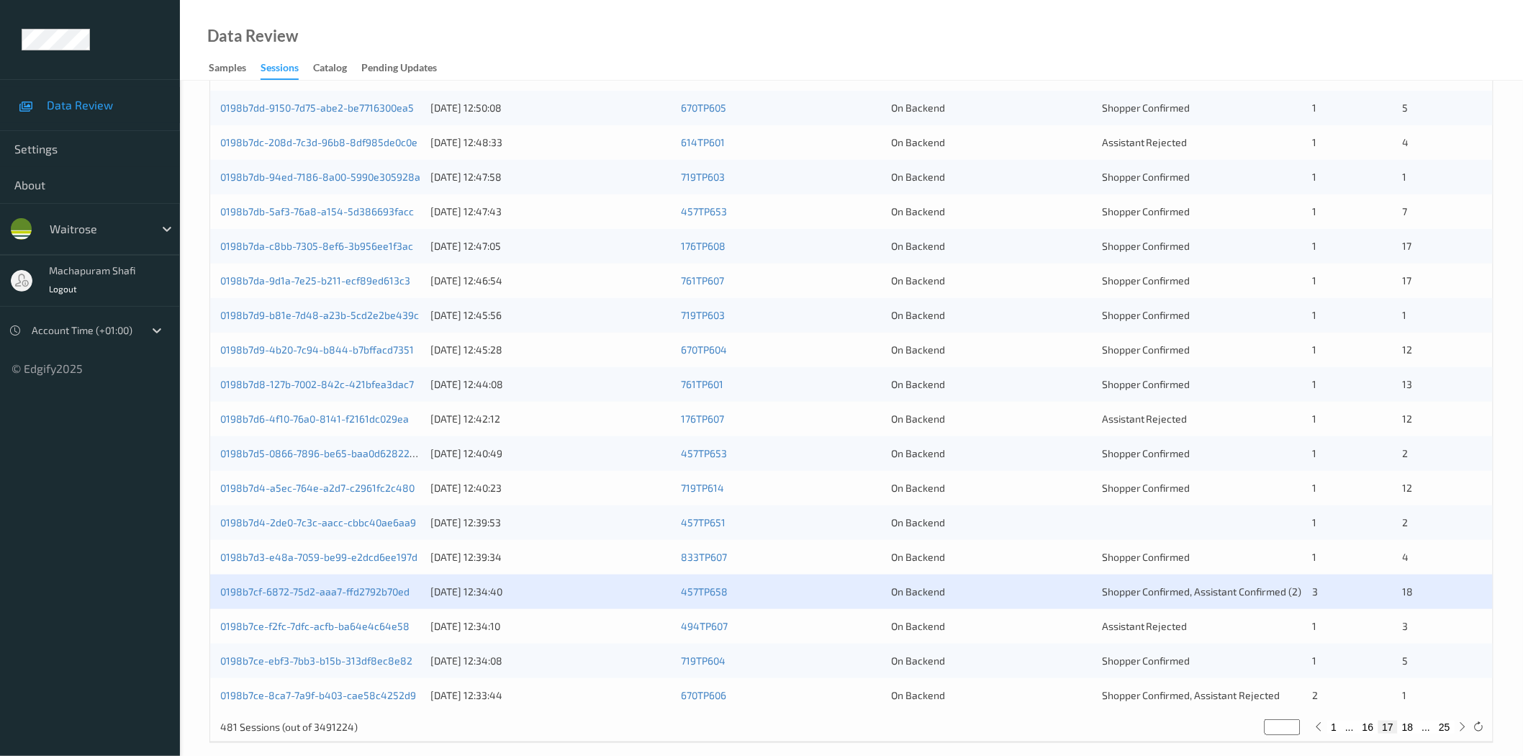
scroll to position [327, 0]
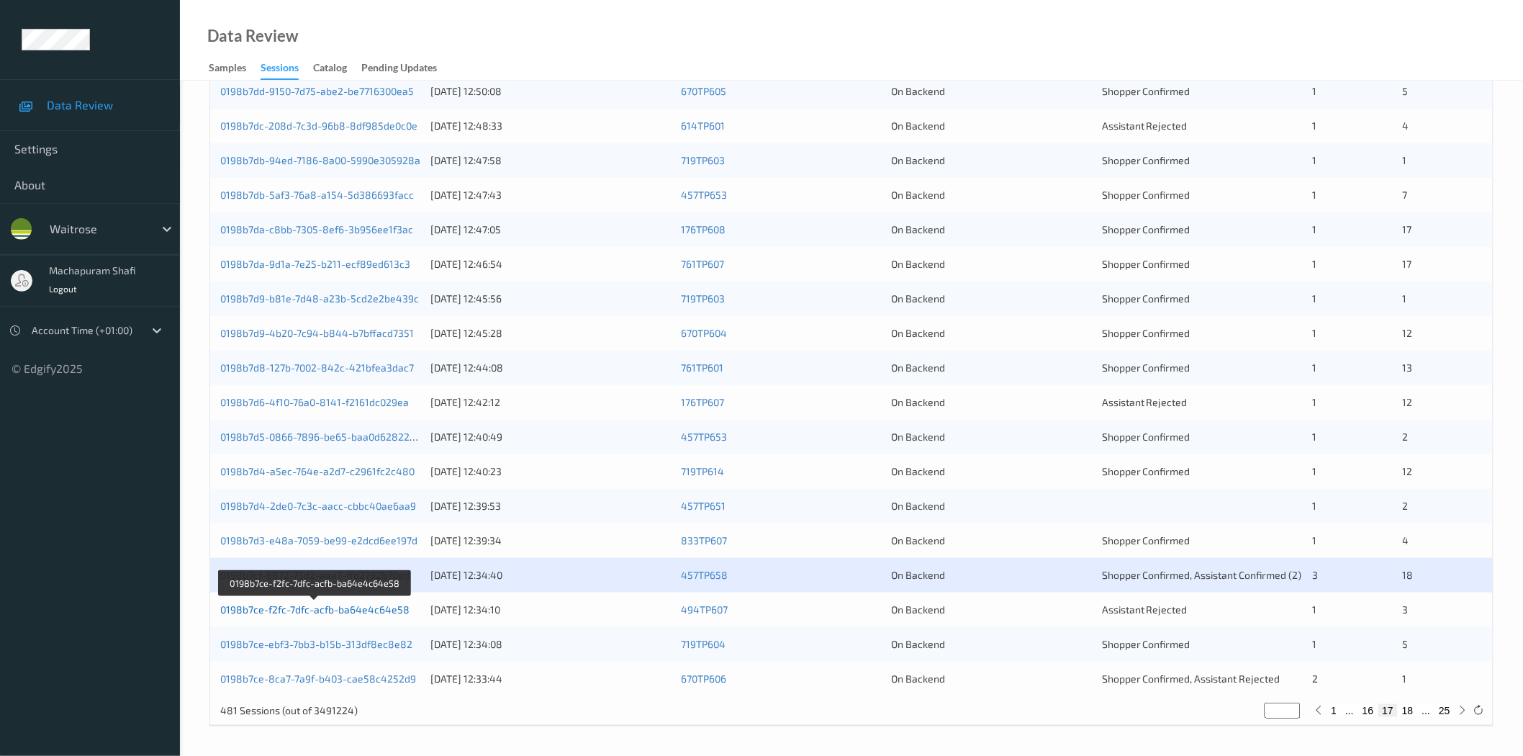
click at [368, 610] on link "0198b7ce-f2fc-7dfc-acfb-ba64e4c64e58" at bounding box center [314, 609] width 189 height 12
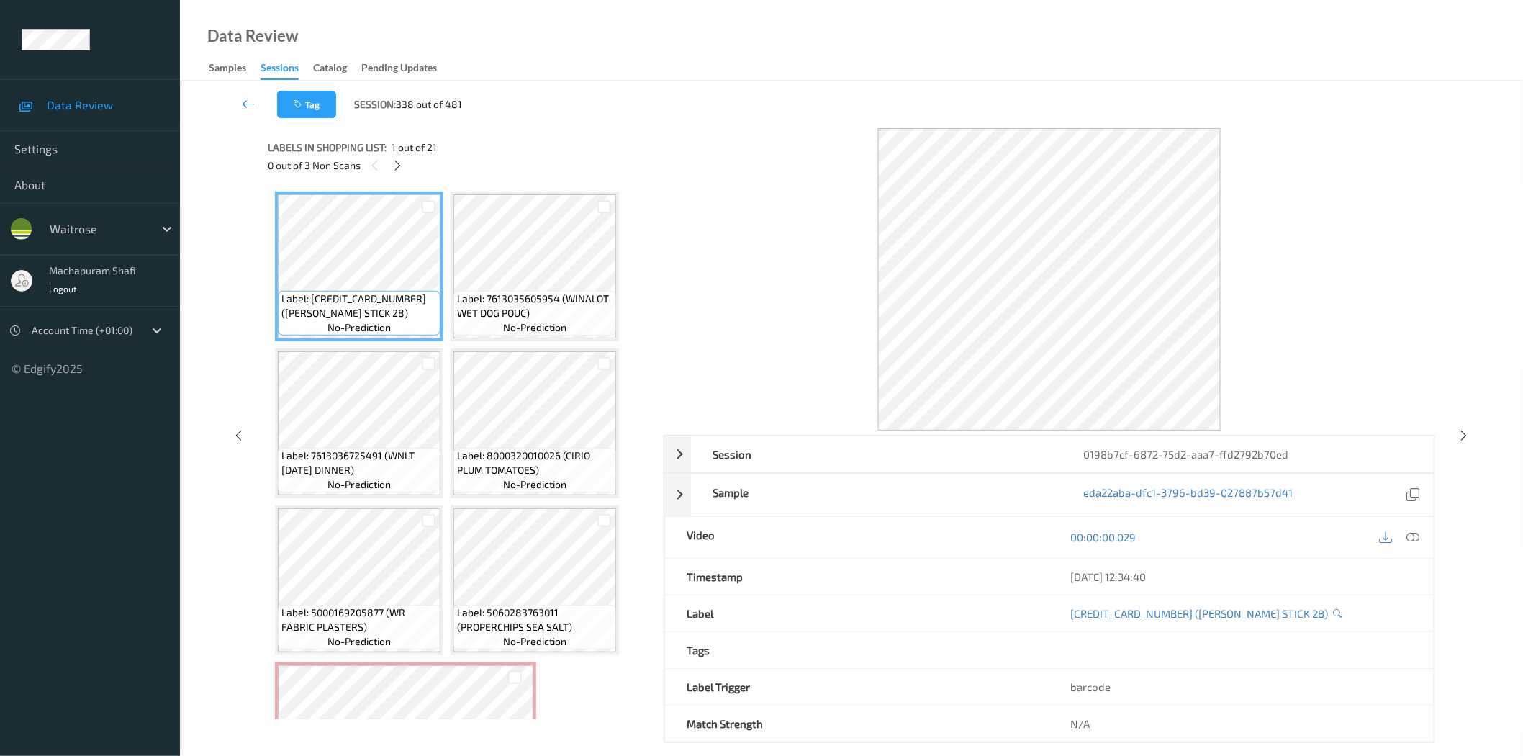
click at [249, 101] on icon at bounding box center [248, 103] width 13 height 14
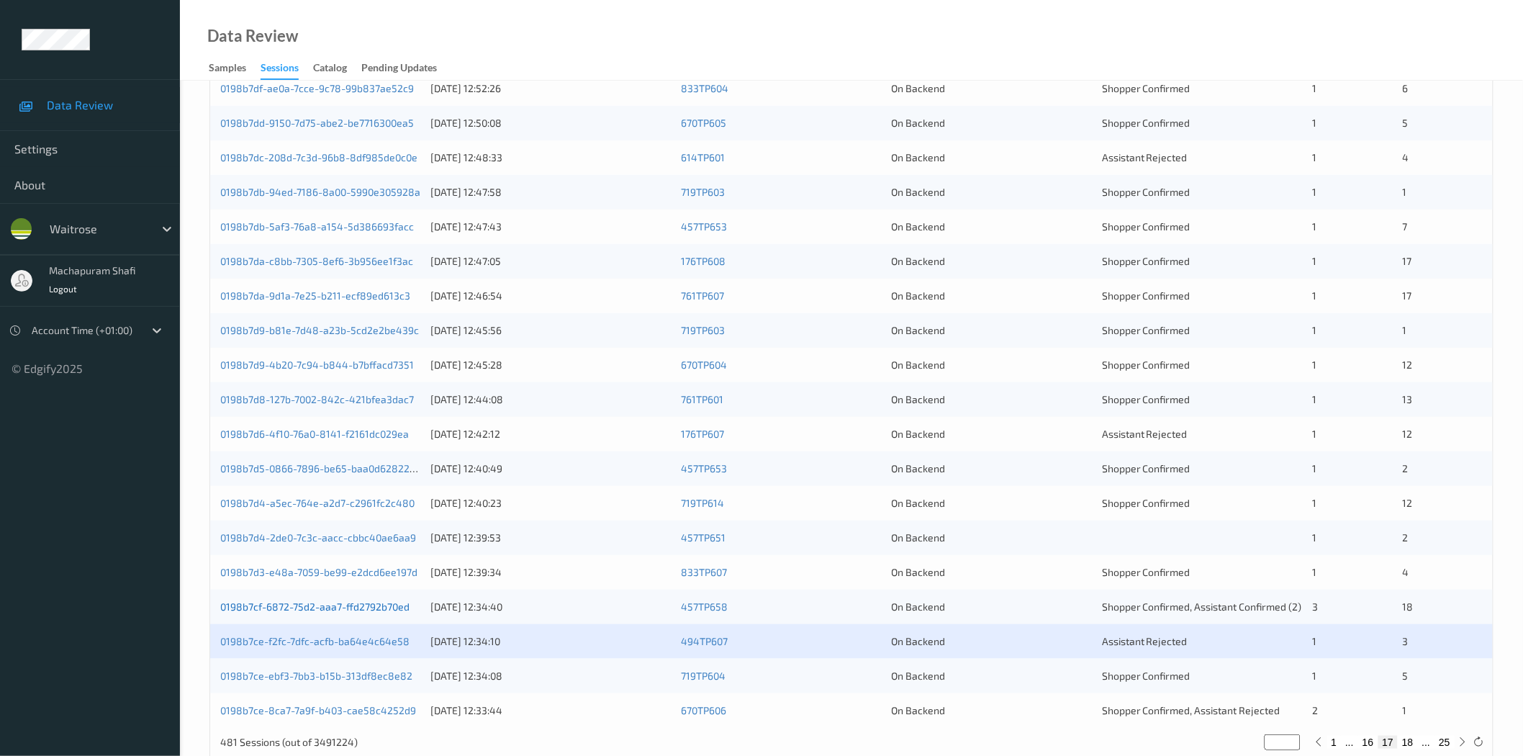
scroll to position [327, 0]
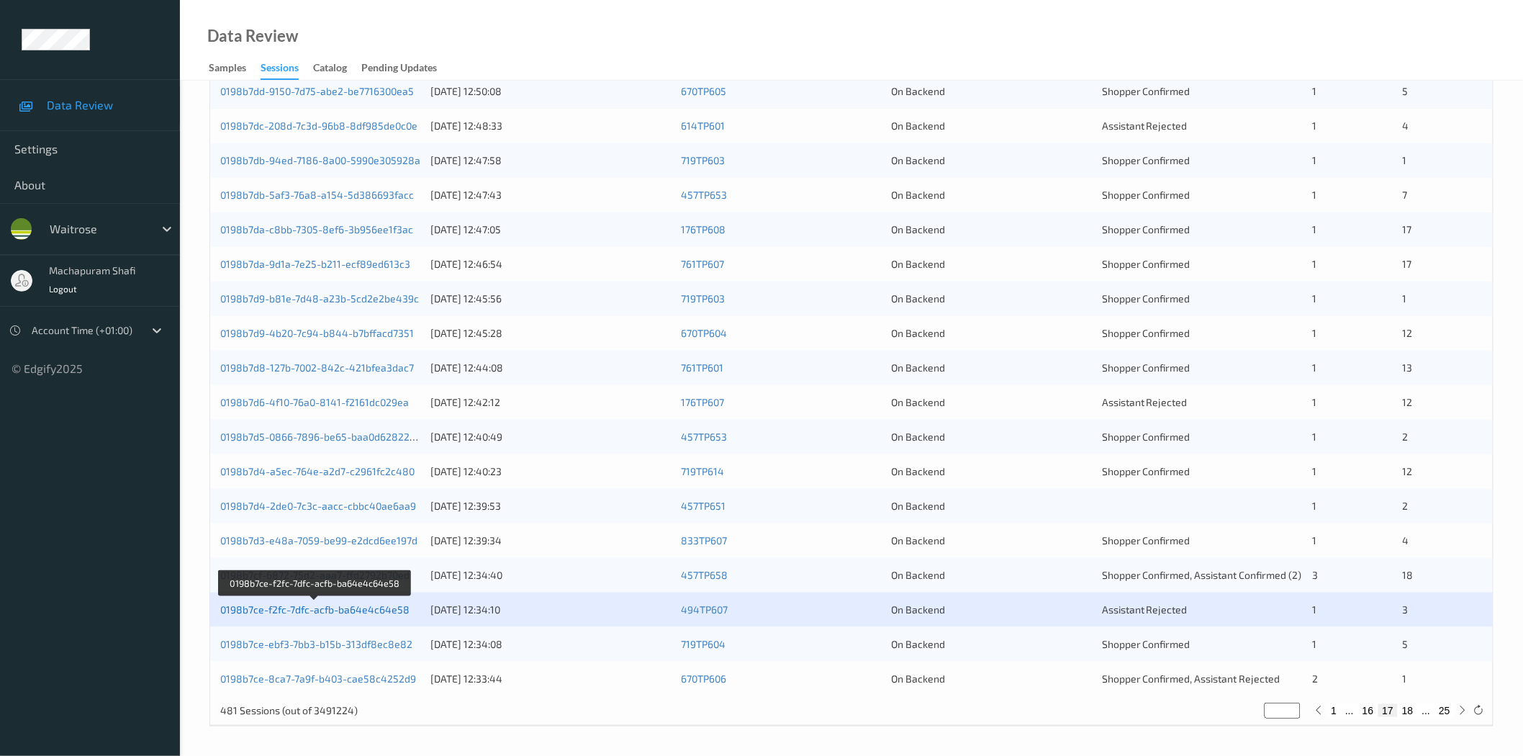
click at [365, 613] on link "0198b7ce-f2fc-7dfc-acfb-ba64e4c64e58" at bounding box center [314, 609] width 189 height 12
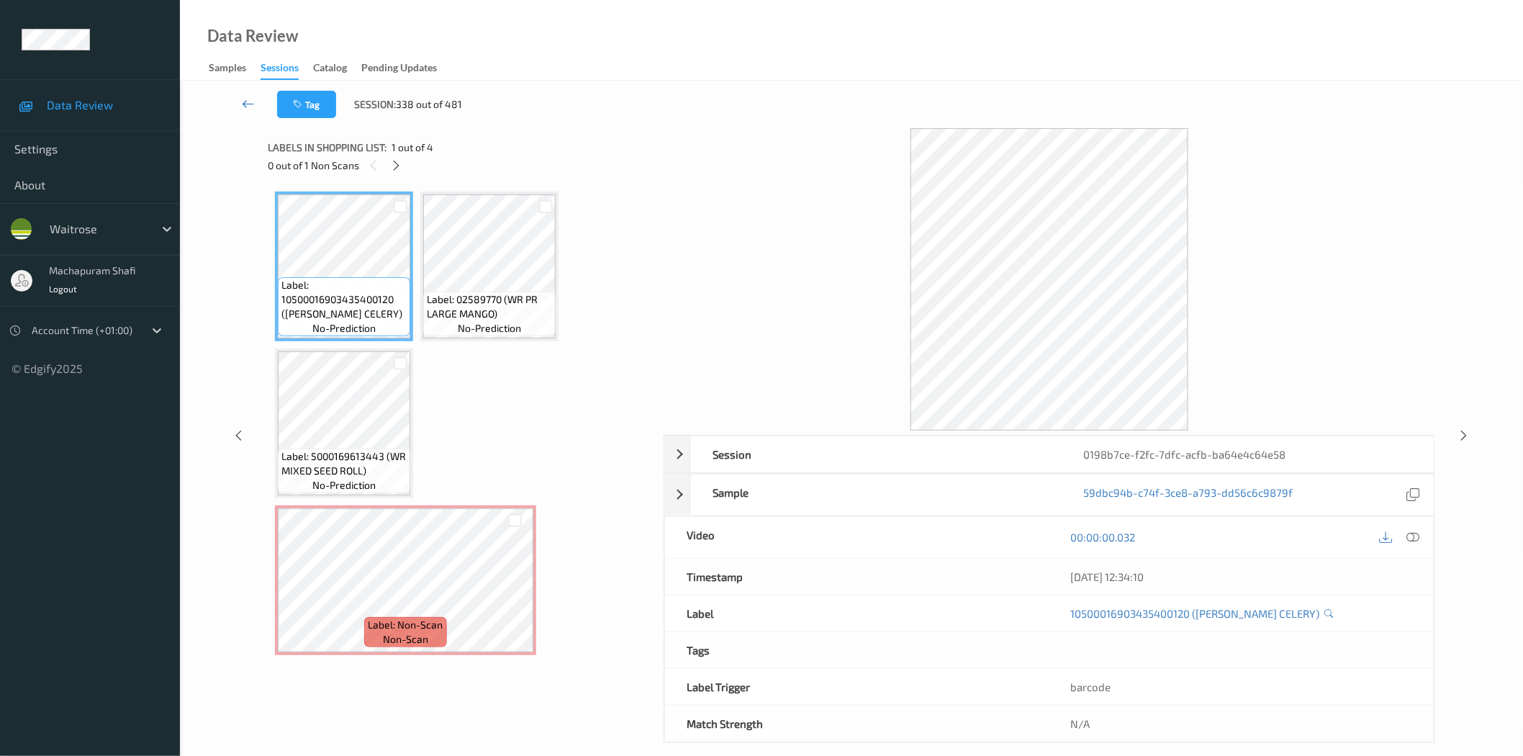
click at [245, 95] on link at bounding box center [249, 104] width 58 height 27
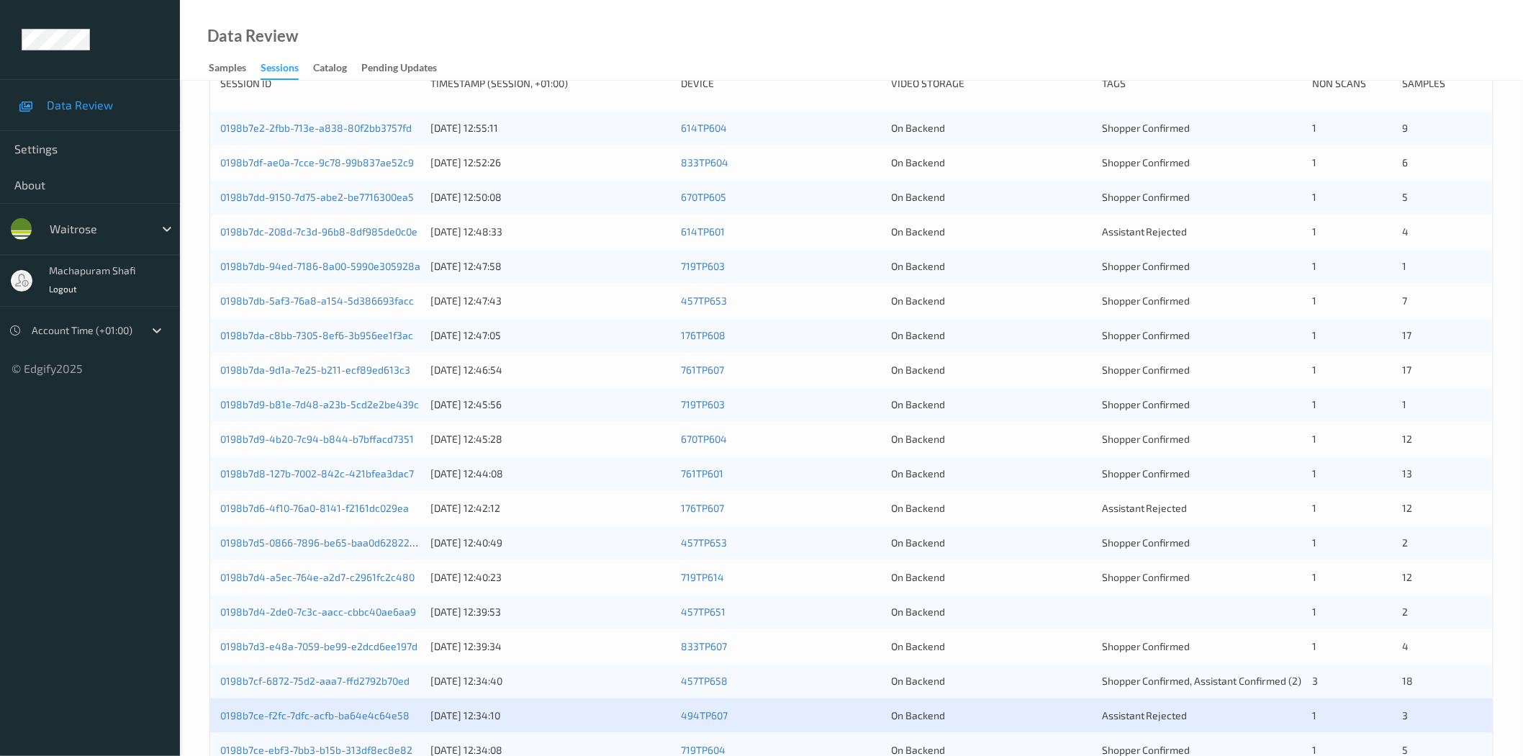
scroll to position [327, 0]
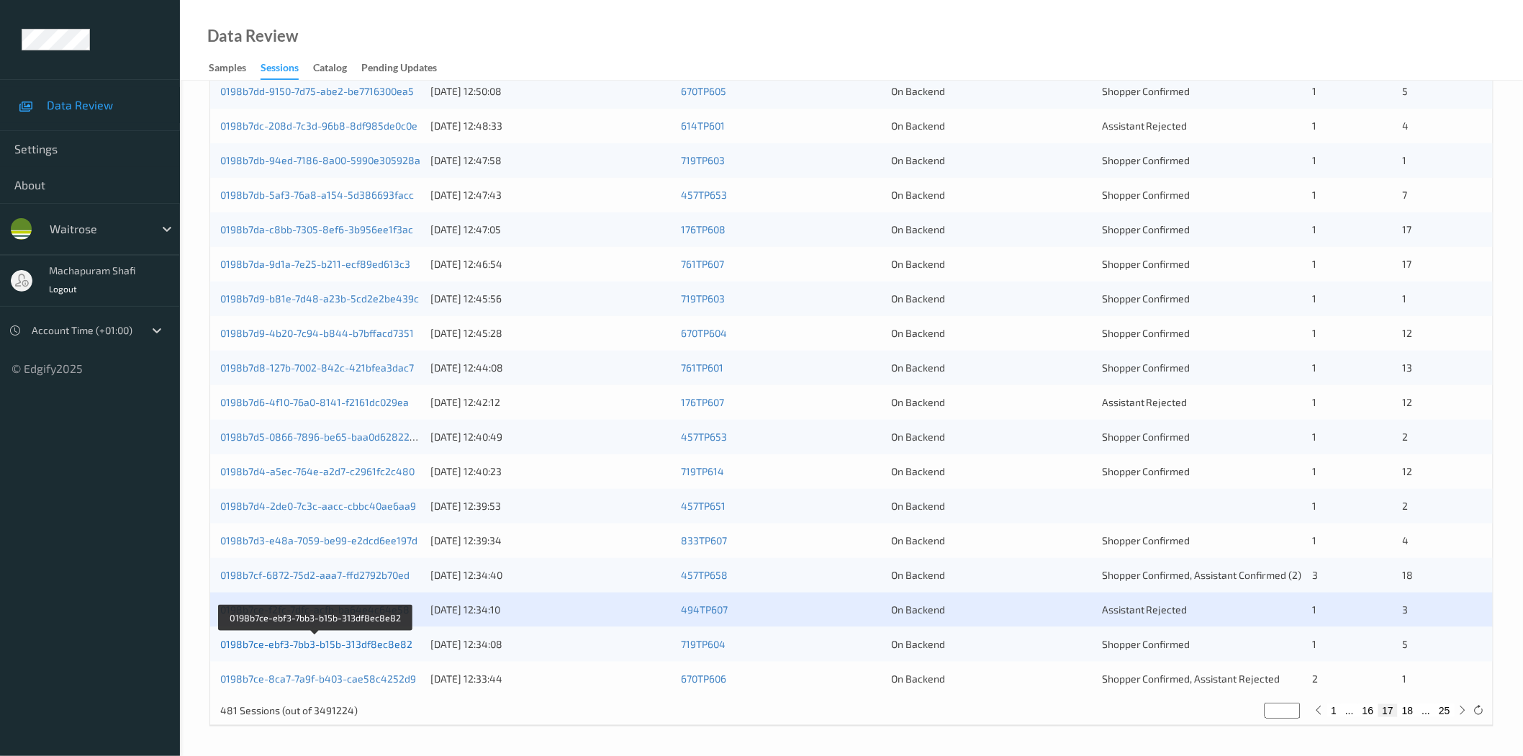
click at [370, 649] on link "0198b7ce-ebf3-7bb3-b15b-313df8ec8e82" at bounding box center [316, 644] width 192 height 12
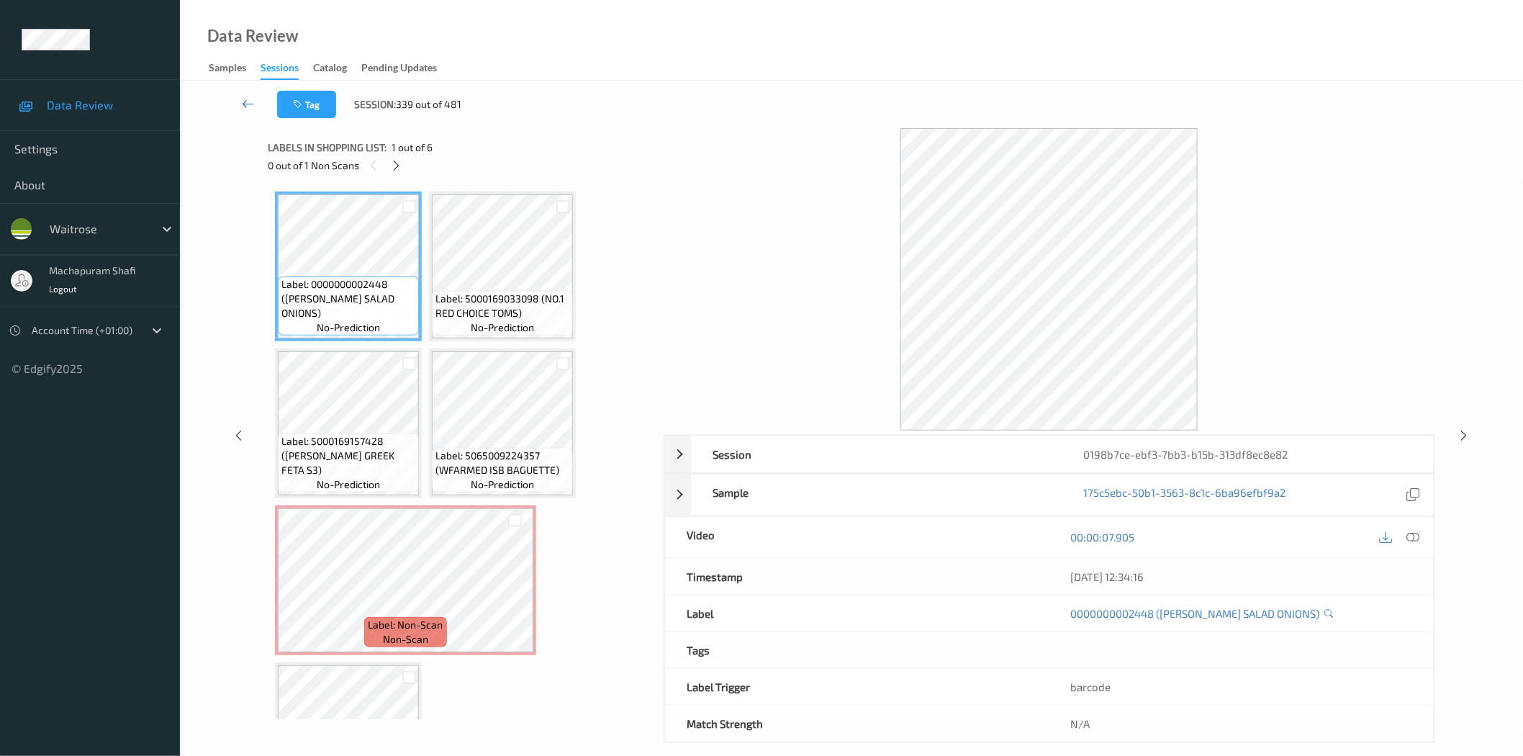
click at [248, 104] on icon at bounding box center [248, 103] width 13 height 14
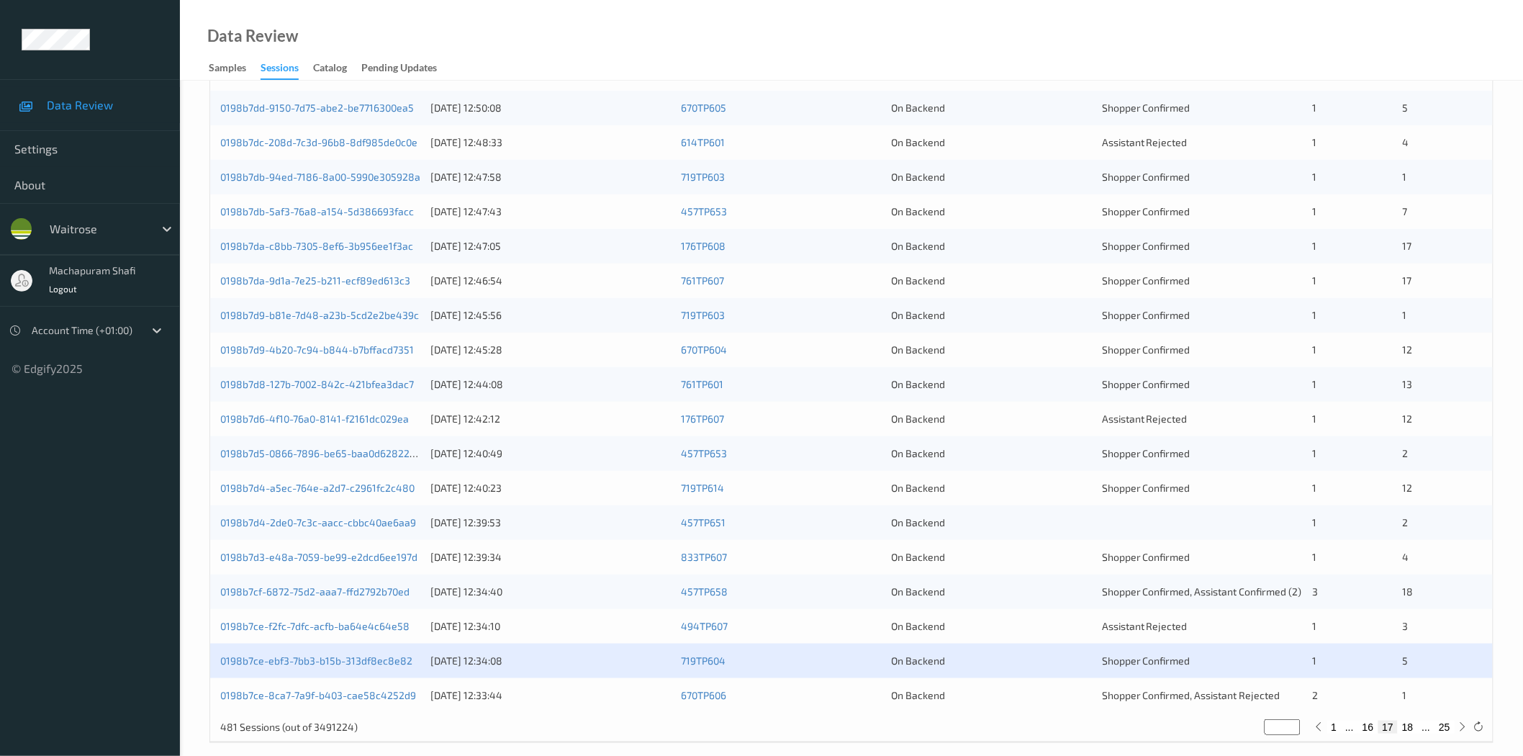
scroll to position [327, 0]
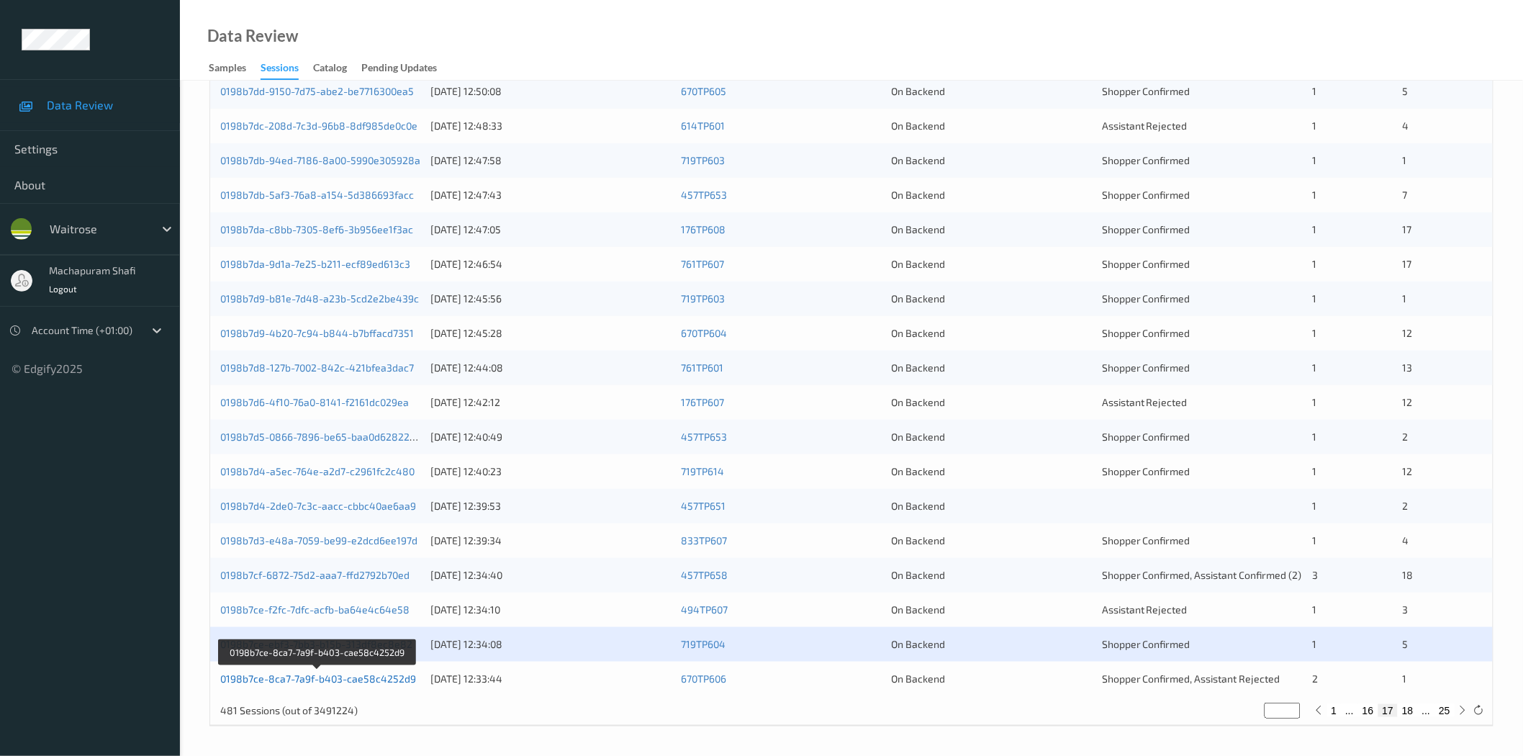
click at [393, 674] on link "0198b7ce-8ca7-7a9f-b403-cae58c4252d9" at bounding box center [318, 678] width 196 height 12
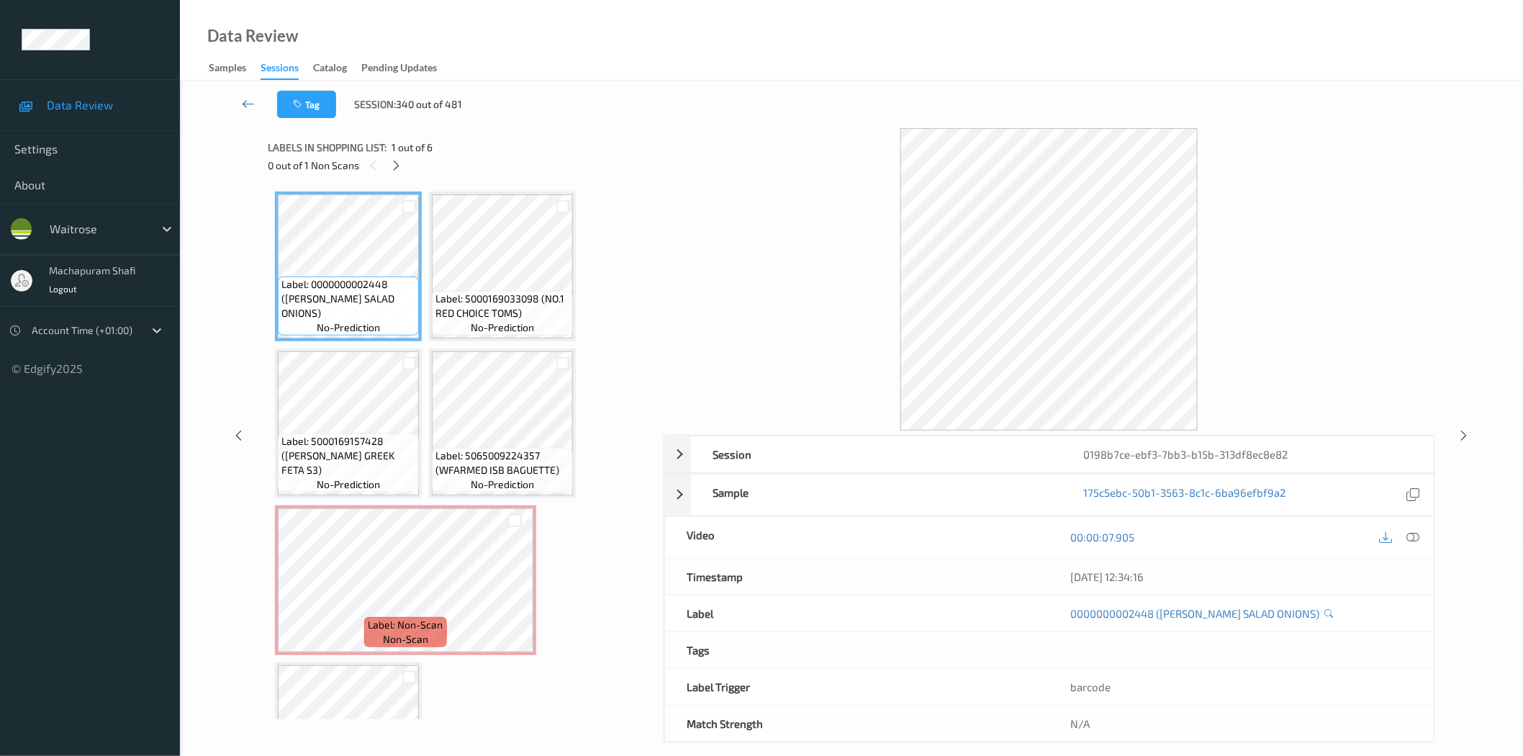
click at [240, 101] on link at bounding box center [249, 104] width 58 height 27
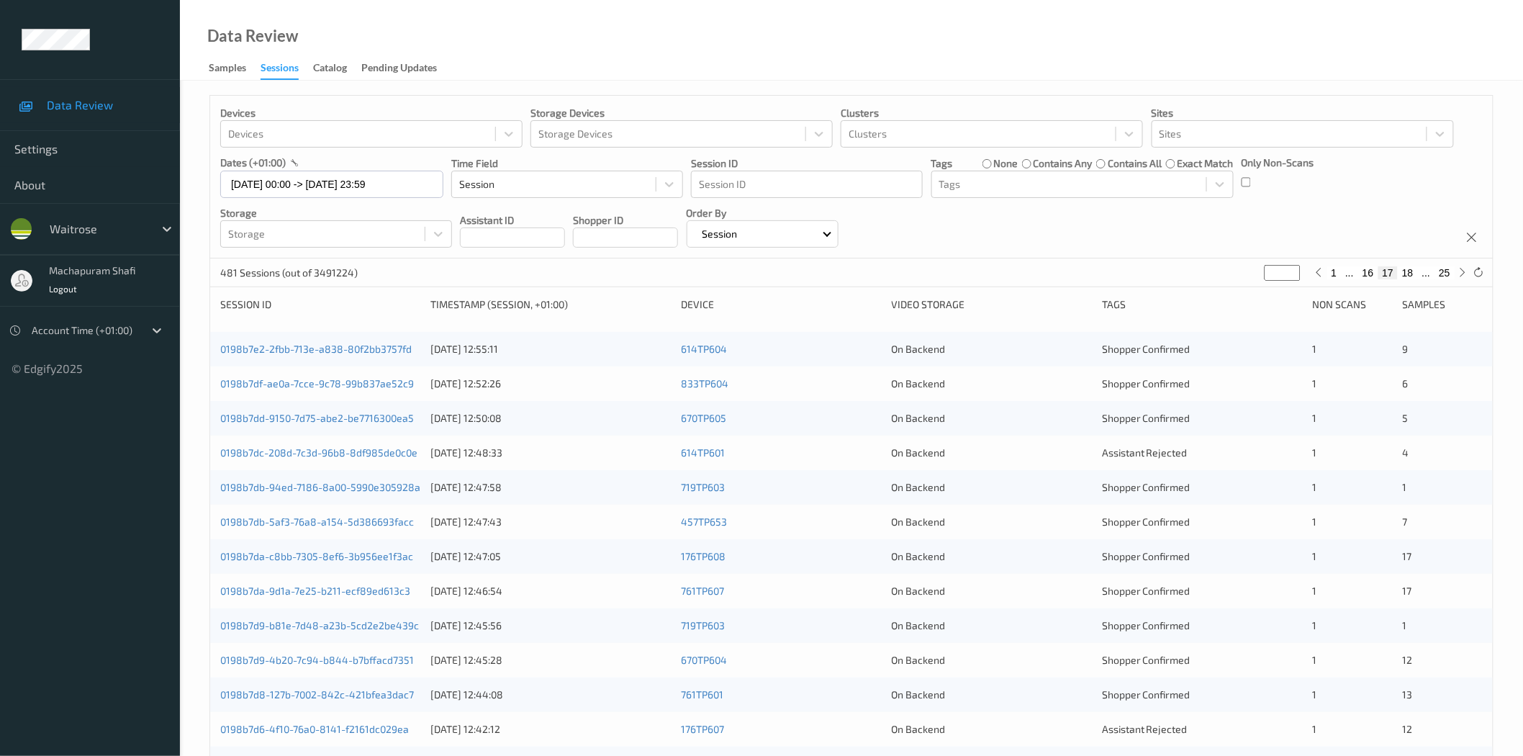
scroll to position [327, 0]
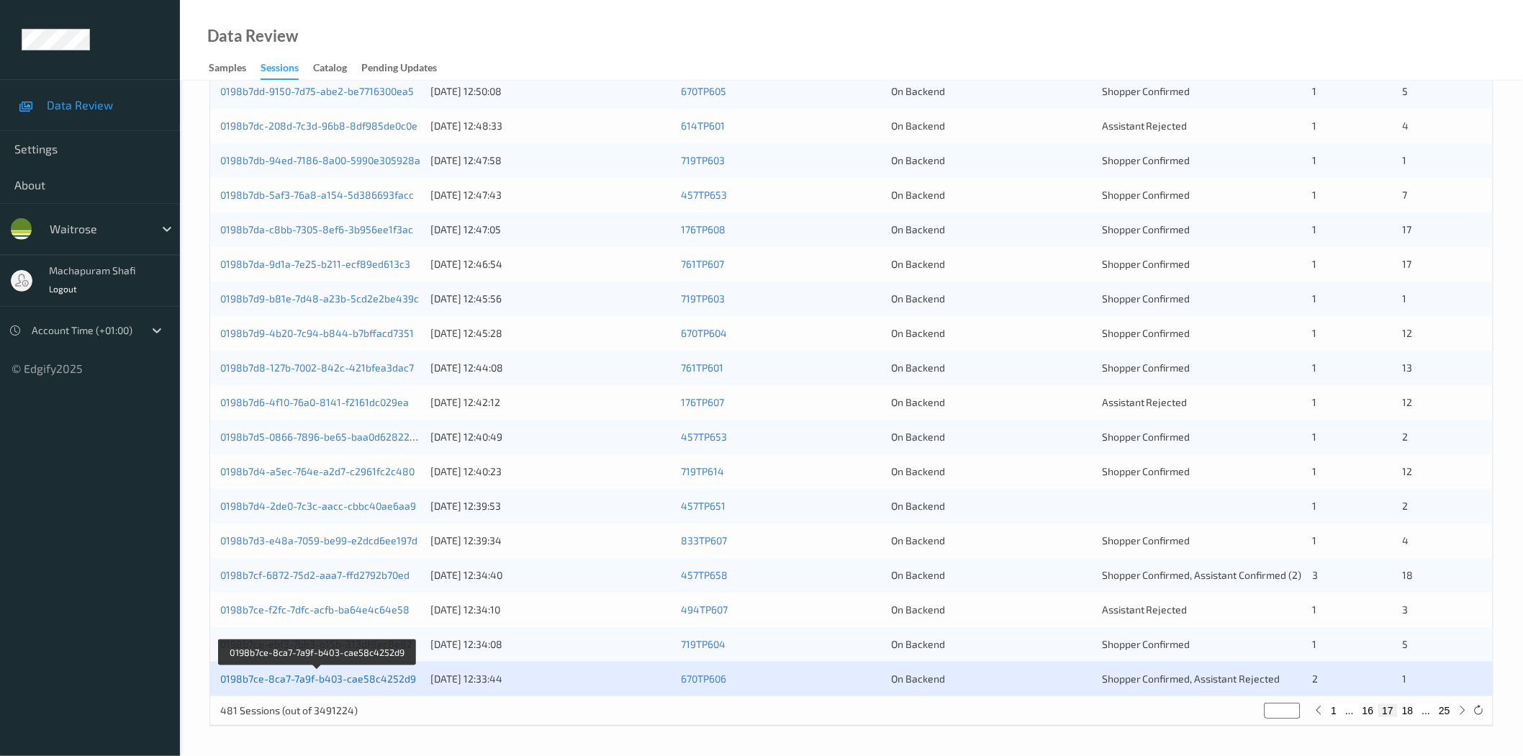
click at [363, 679] on link "0198b7ce-8ca7-7a9f-b403-cae58c4252d9" at bounding box center [318, 678] width 196 height 12
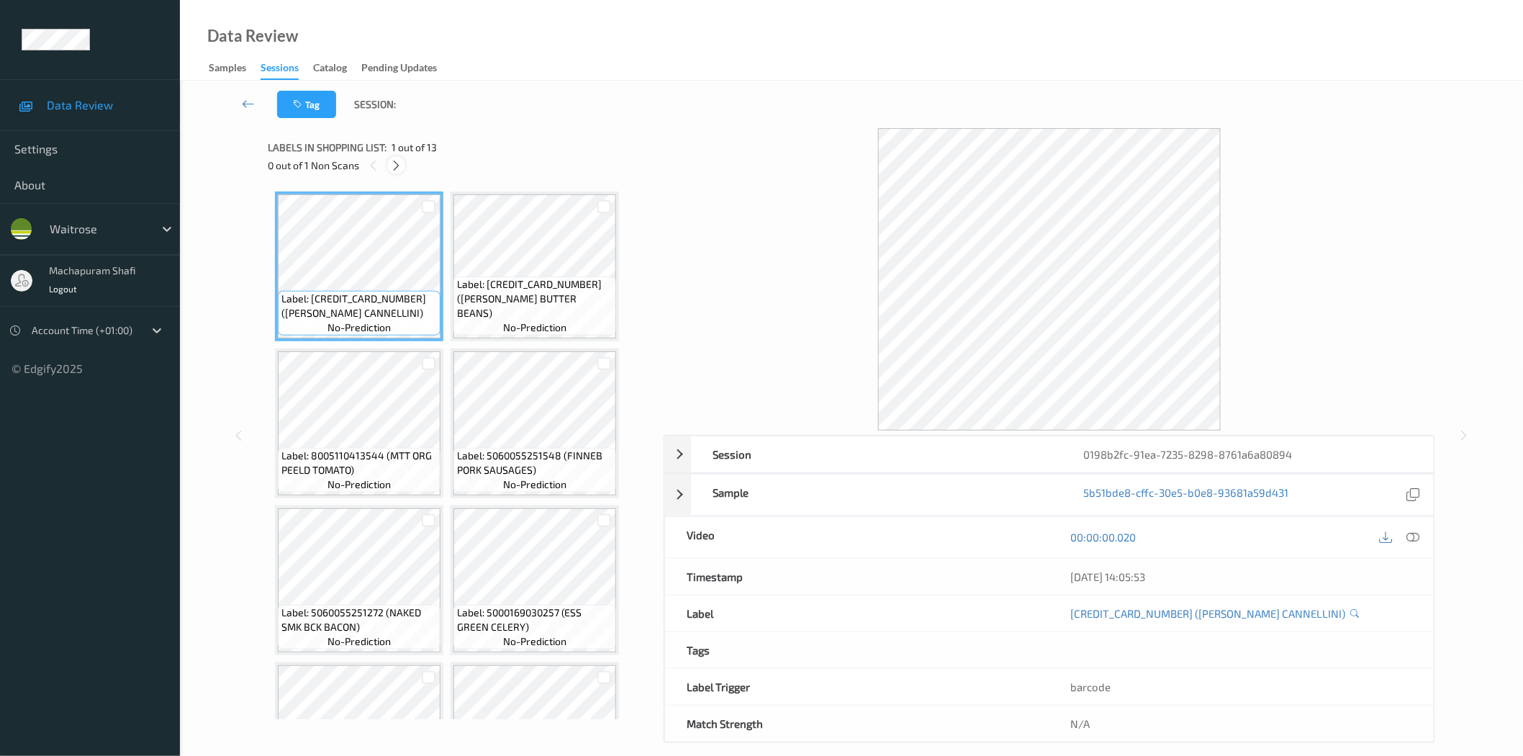
click at [398, 160] on icon at bounding box center [396, 165] width 12 height 13
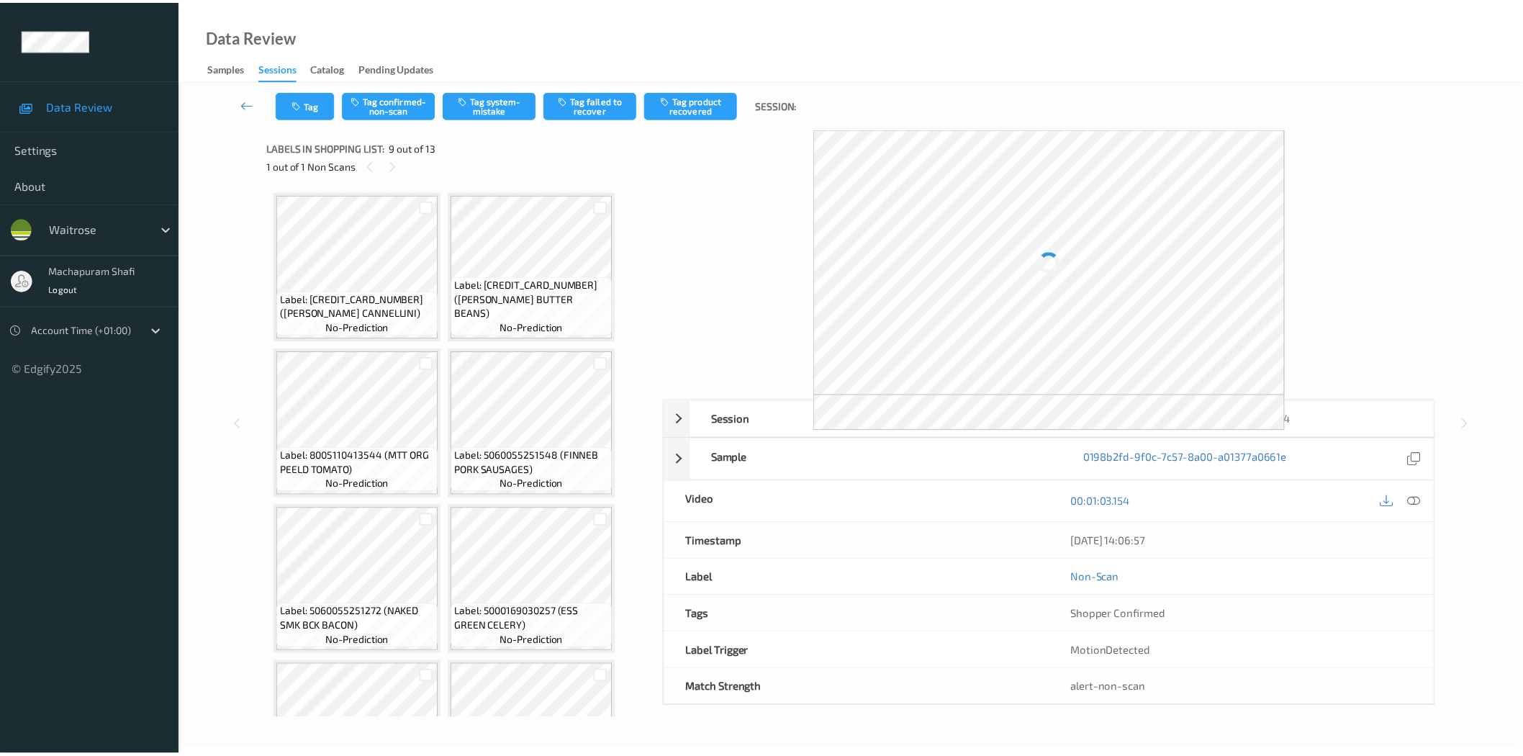
scroll to position [475, 0]
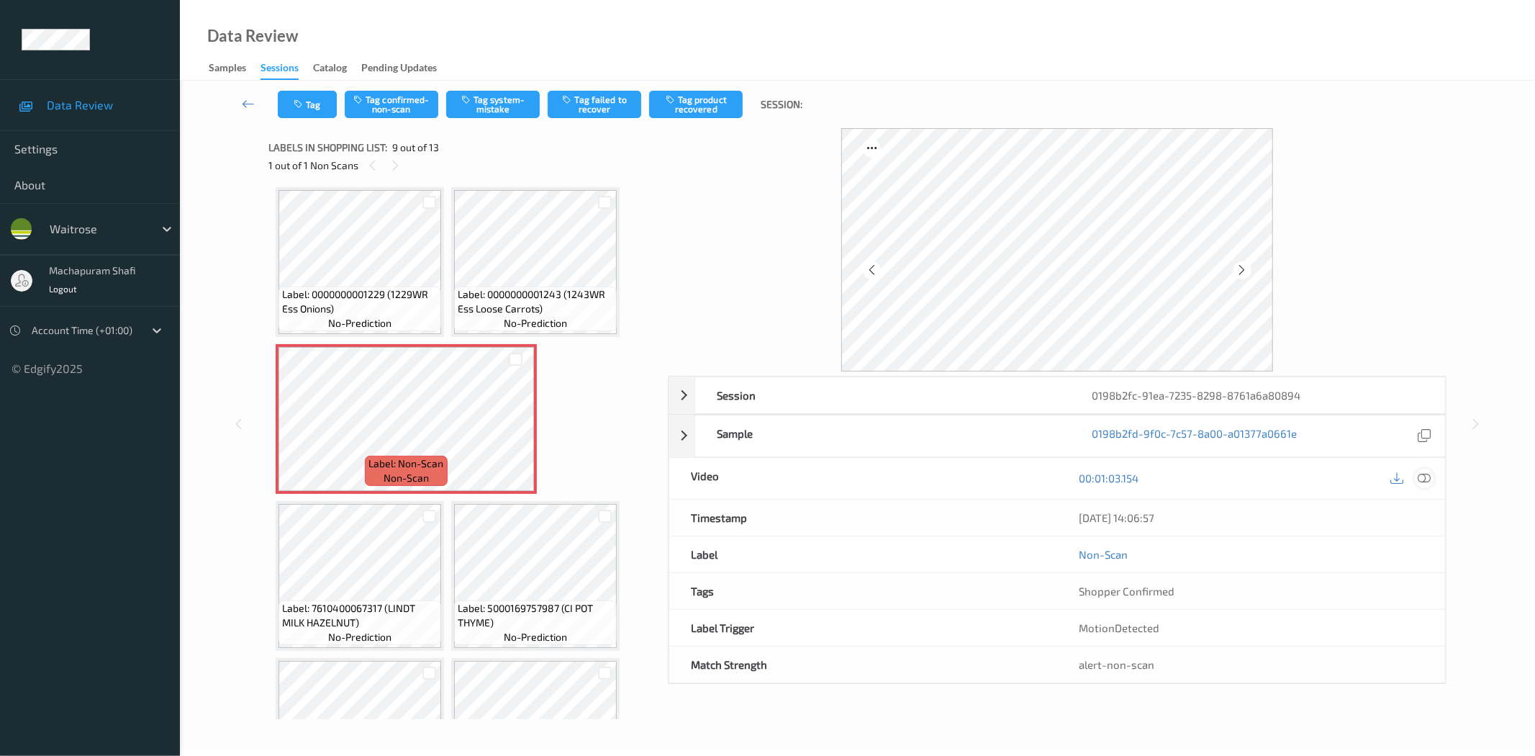
click at [1426, 480] on icon at bounding box center [1425, 477] width 13 height 13
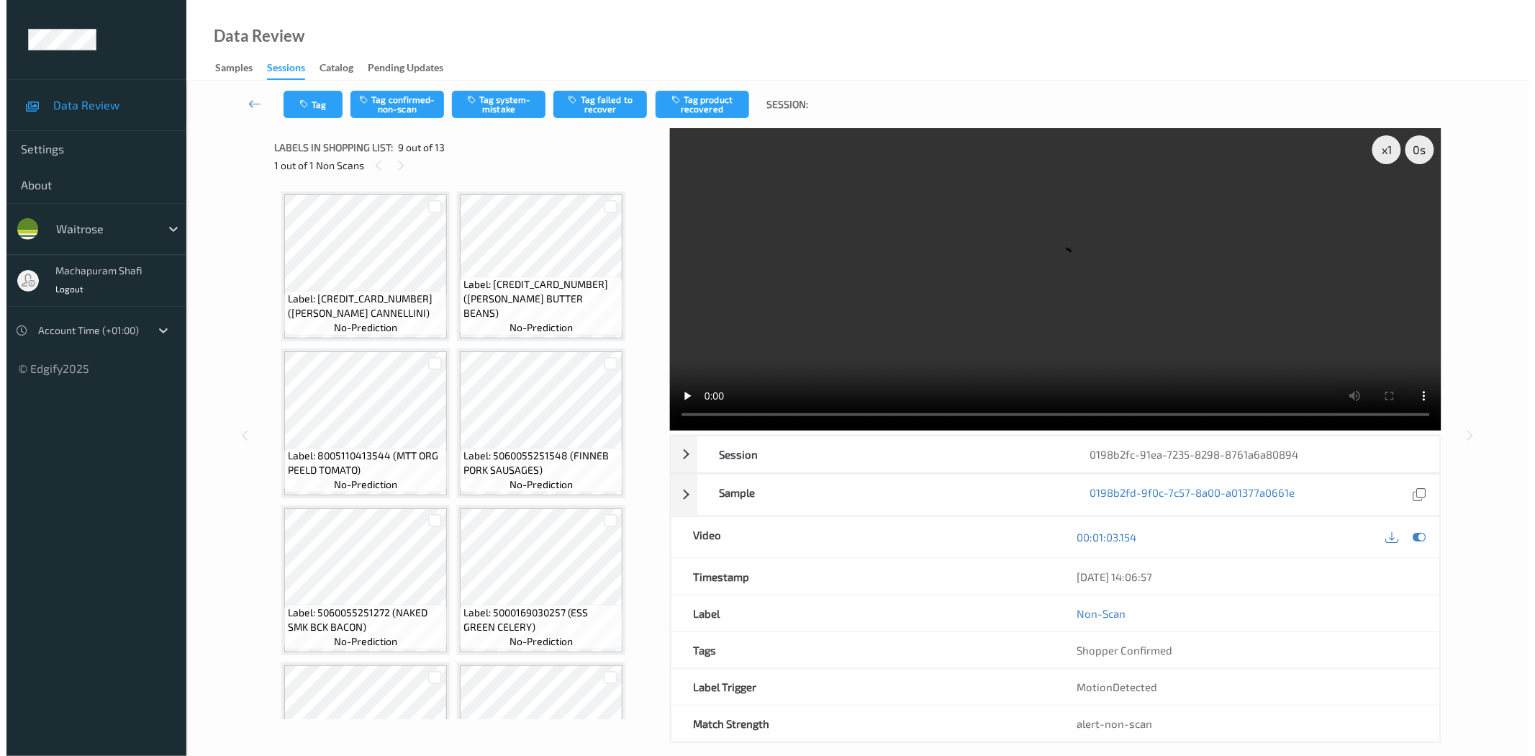
scroll to position [564, 0]
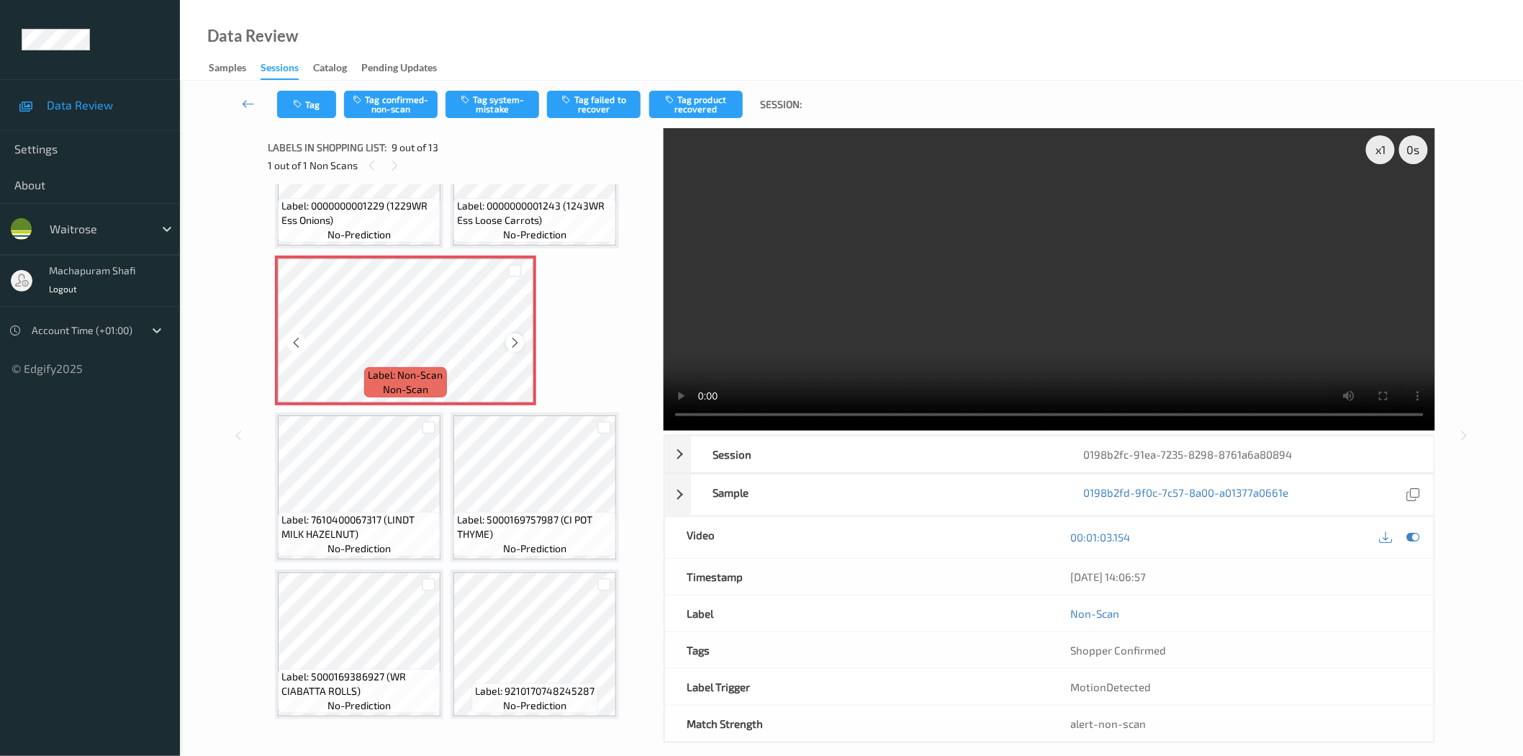
click at [512, 340] on icon at bounding box center [515, 342] width 12 height 13
click at [556, 218] on span "Label: 0000000001243 (1243WR Ess Loose Carrots)" at bounding box center [534, 213] width 155 height 29
click at [486, 113] on button "Tag system-mistake" at bounding box center [492, 104] width 94 height 27
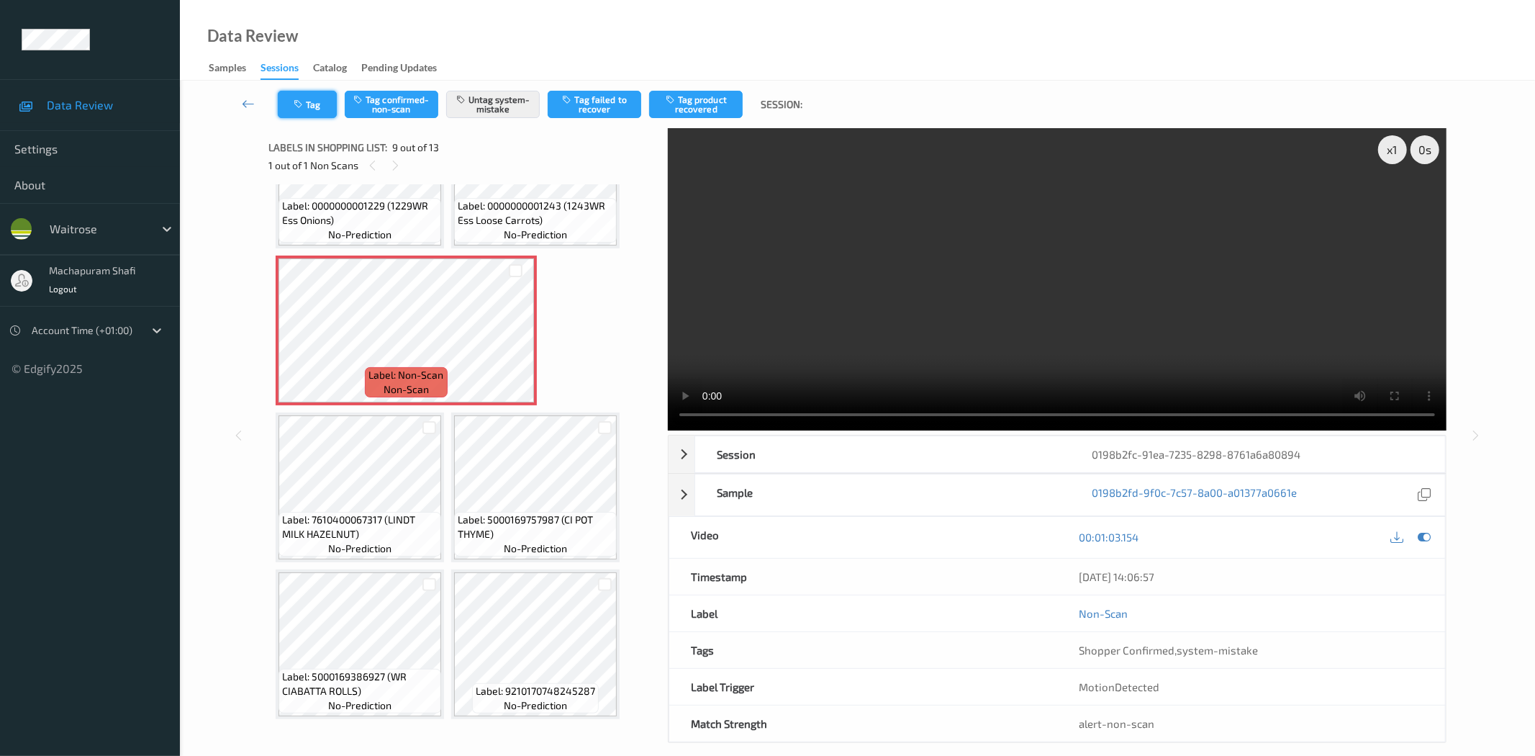
click at [313, 97] on button "Tag" at bounding box center [307, 104] width 59 height 27
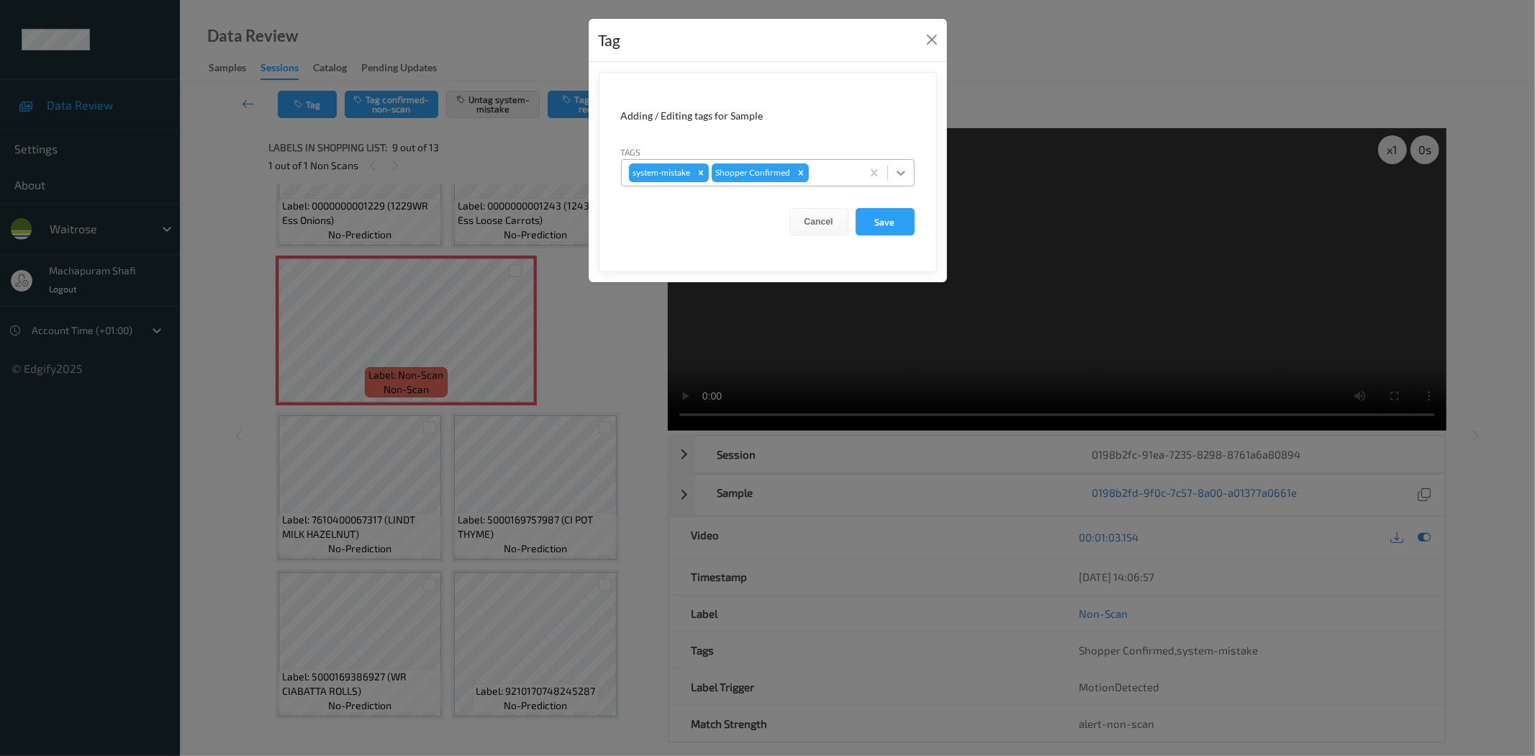
click at [897, 177] on icon at bounding box center [901, 173] width 14 height 14
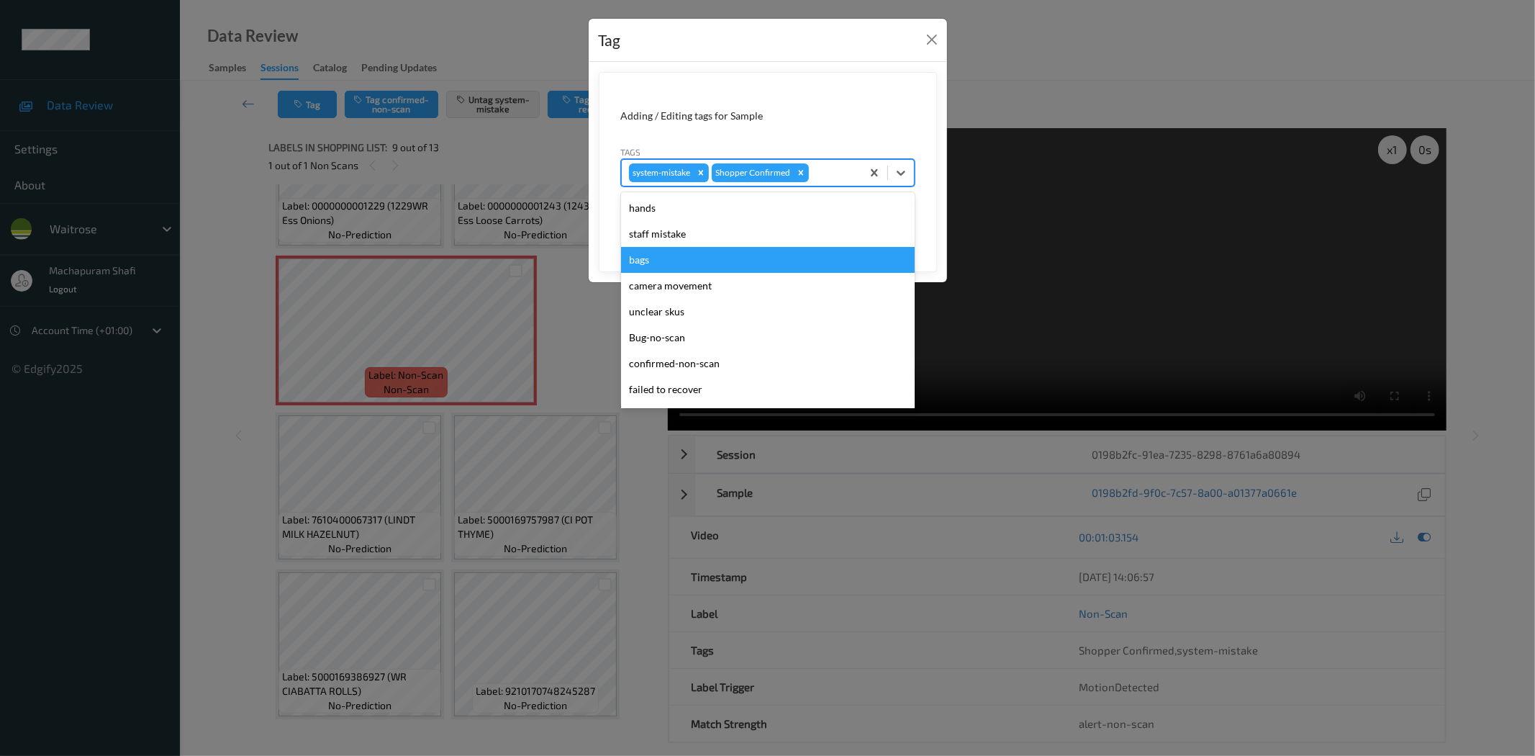
scroll to position [281, 0]
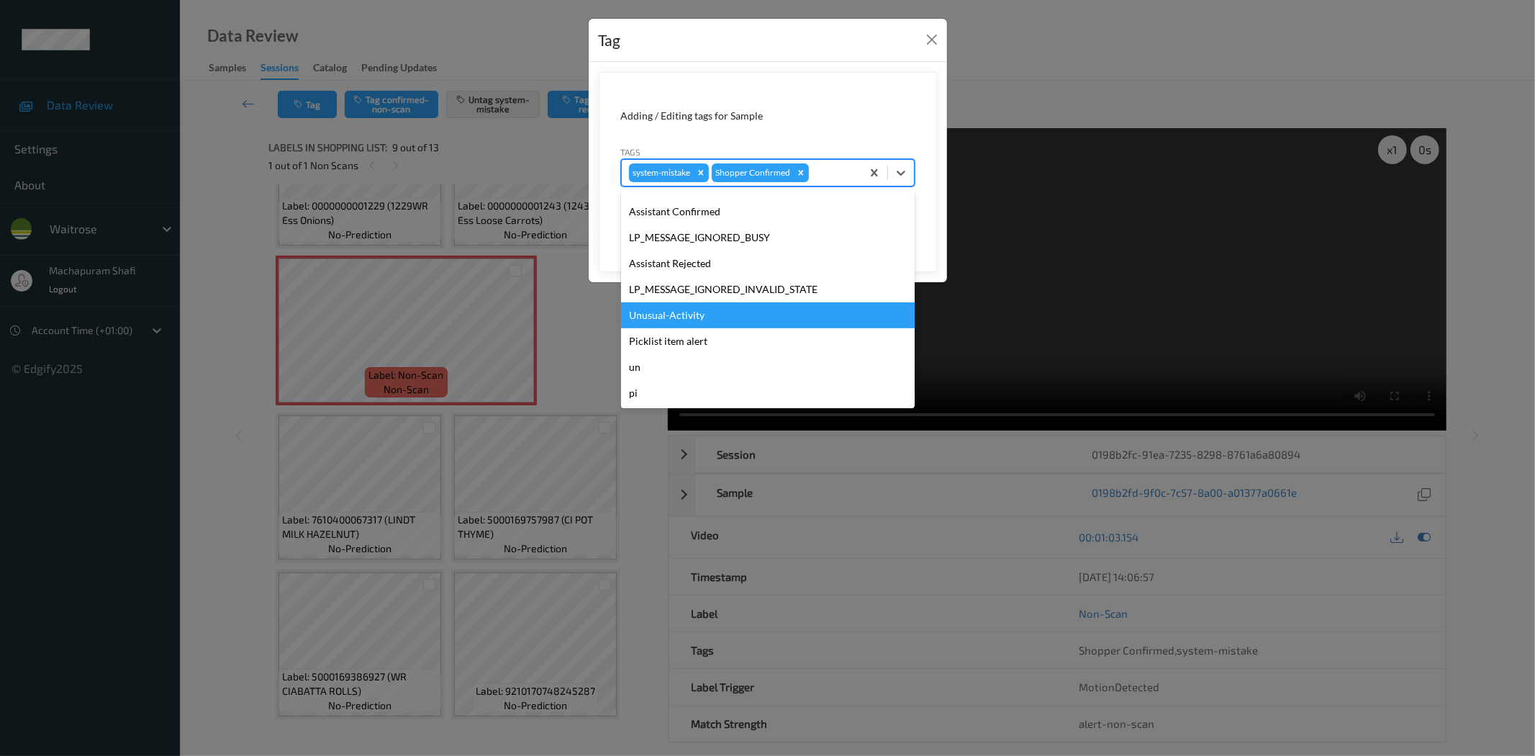
click at [699, 308] on div "Unusual-Activity" at bounding box center [768, 315] width 294 height 26
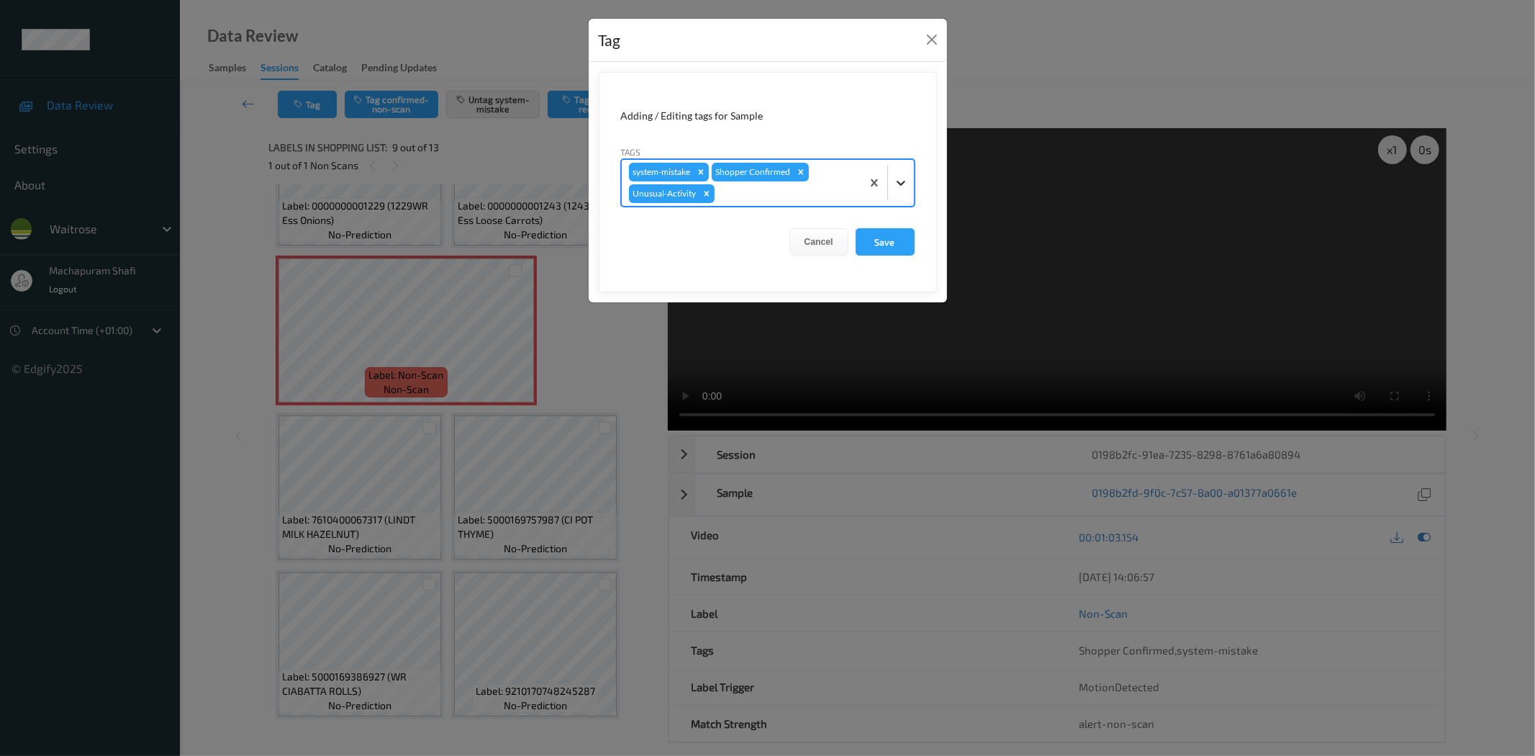
click at [902, 184] on icon at bounding box center [901, 183] width 9 height 5
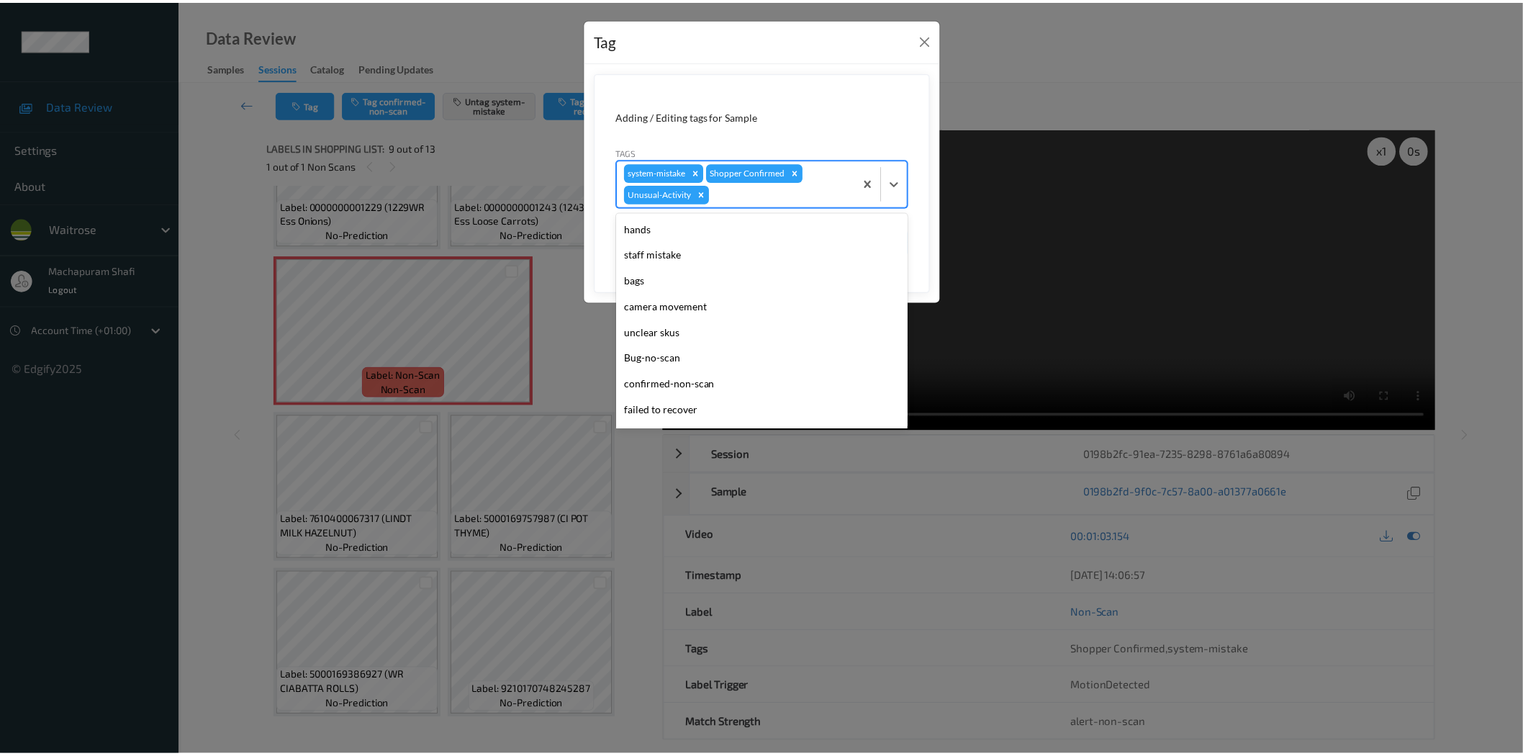
scroll to position [255, 0]
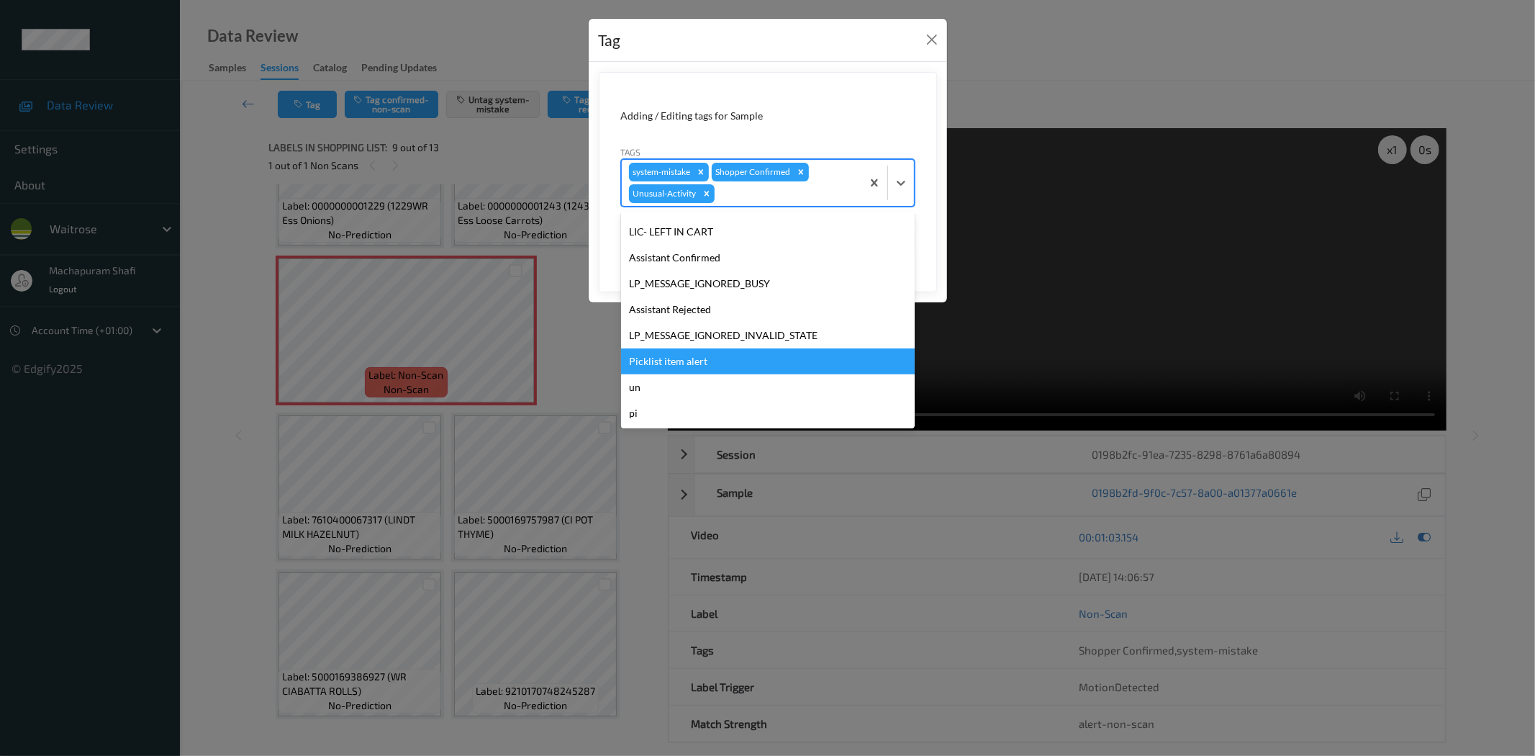
click at [652, 354] on div "Picklist item alert" at bounding box center [768, 361] width 294 height 26
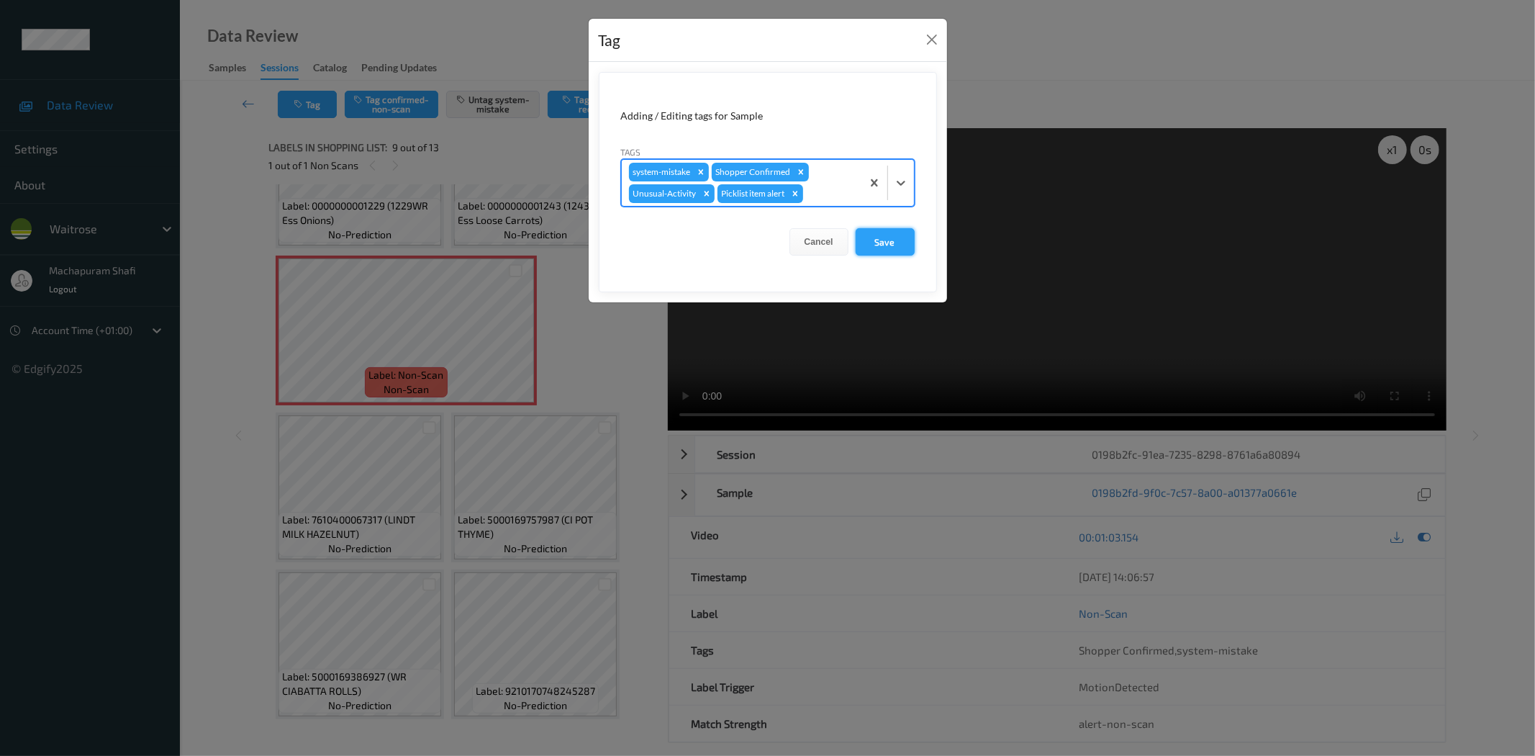
click at [891, 240] on button "Save" at bounding box center [885, 241] width 59 height 27
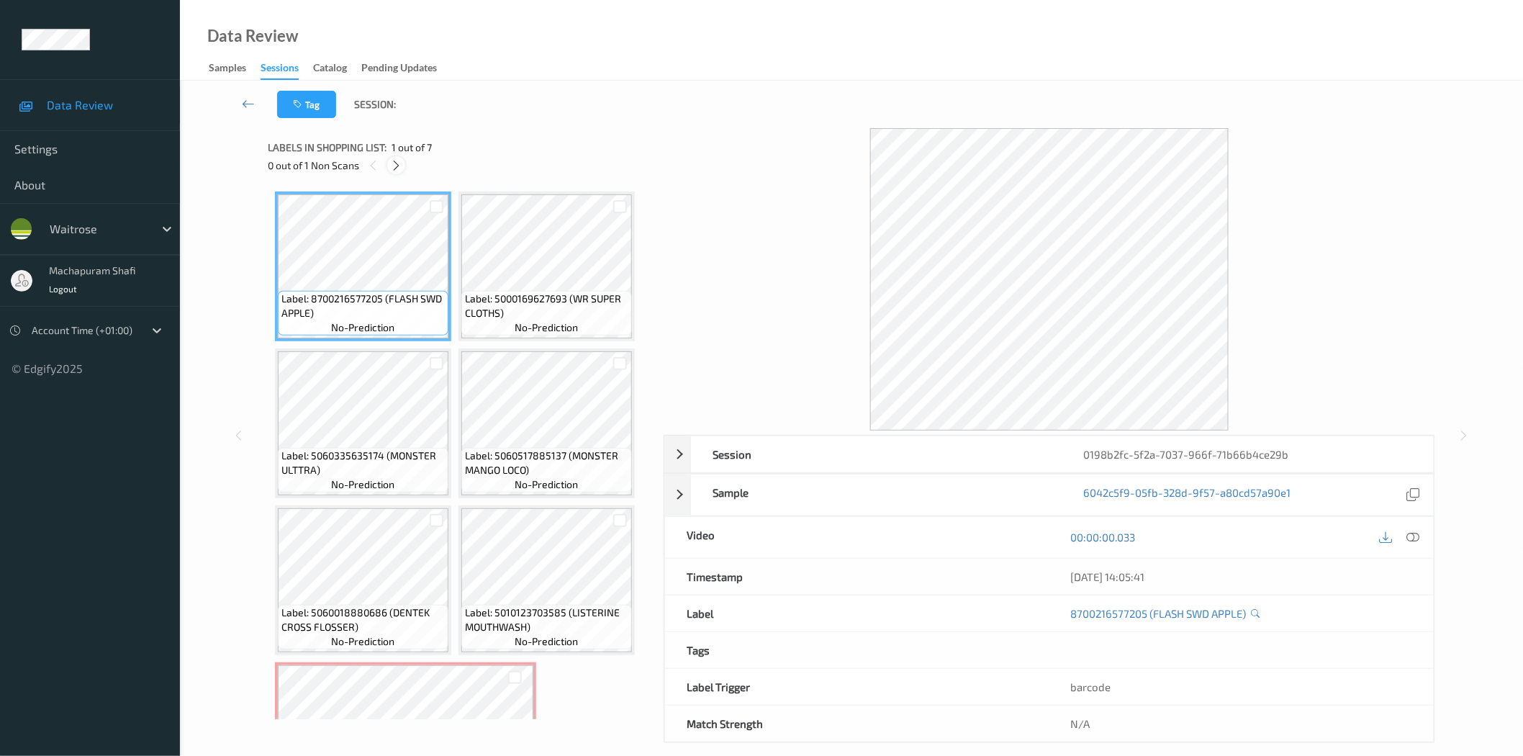
click at [399, 166] on icon at bounding box center [396, 165] width 12 height 13
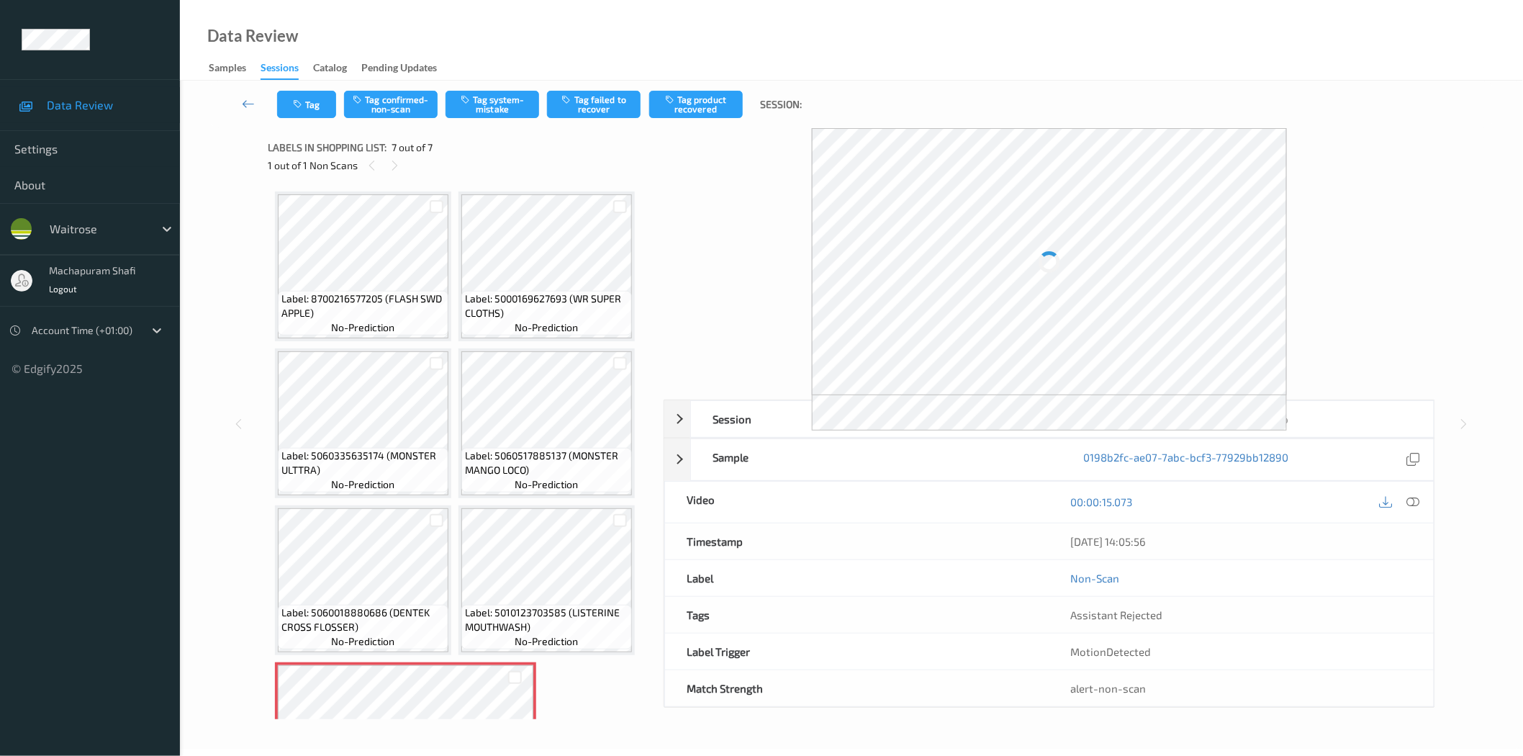
scroll to position [96, 0]
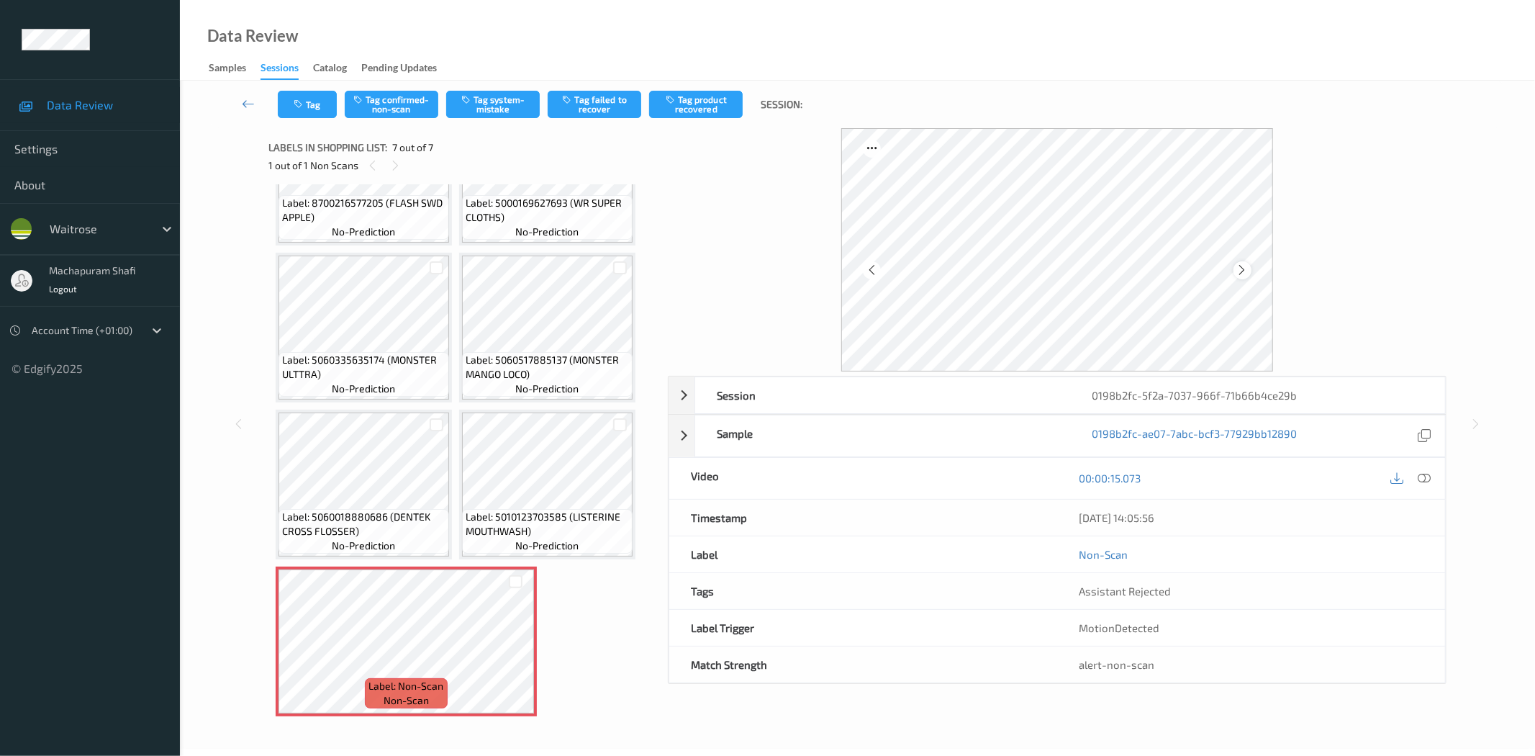
click at [1241, 267] on icon at bounding box center [1242, 269] width 12 height 13
click at [1421, 476] on icon at bounding box center [1425, 477] width 13 height 13
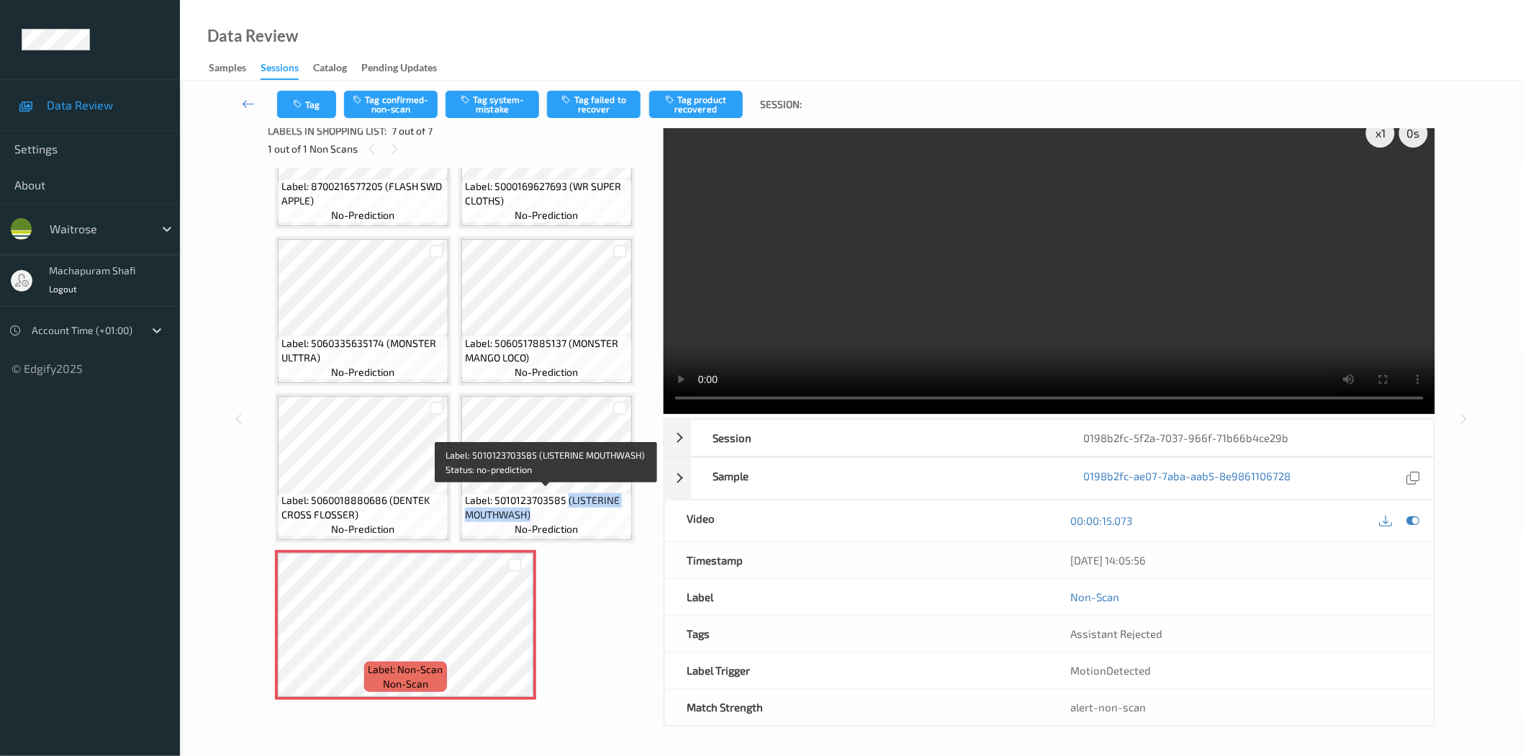
drag, startPoint x: 565, startPoint y: 494, endPoint x: 589, endPoint y: 519, distance: 34.1
click at [589, 519] on div "Label: 5010123703585 (LISTERINE MOUTHWASH) no-prediction" at bounding box center [546, 514] width 171 height 45
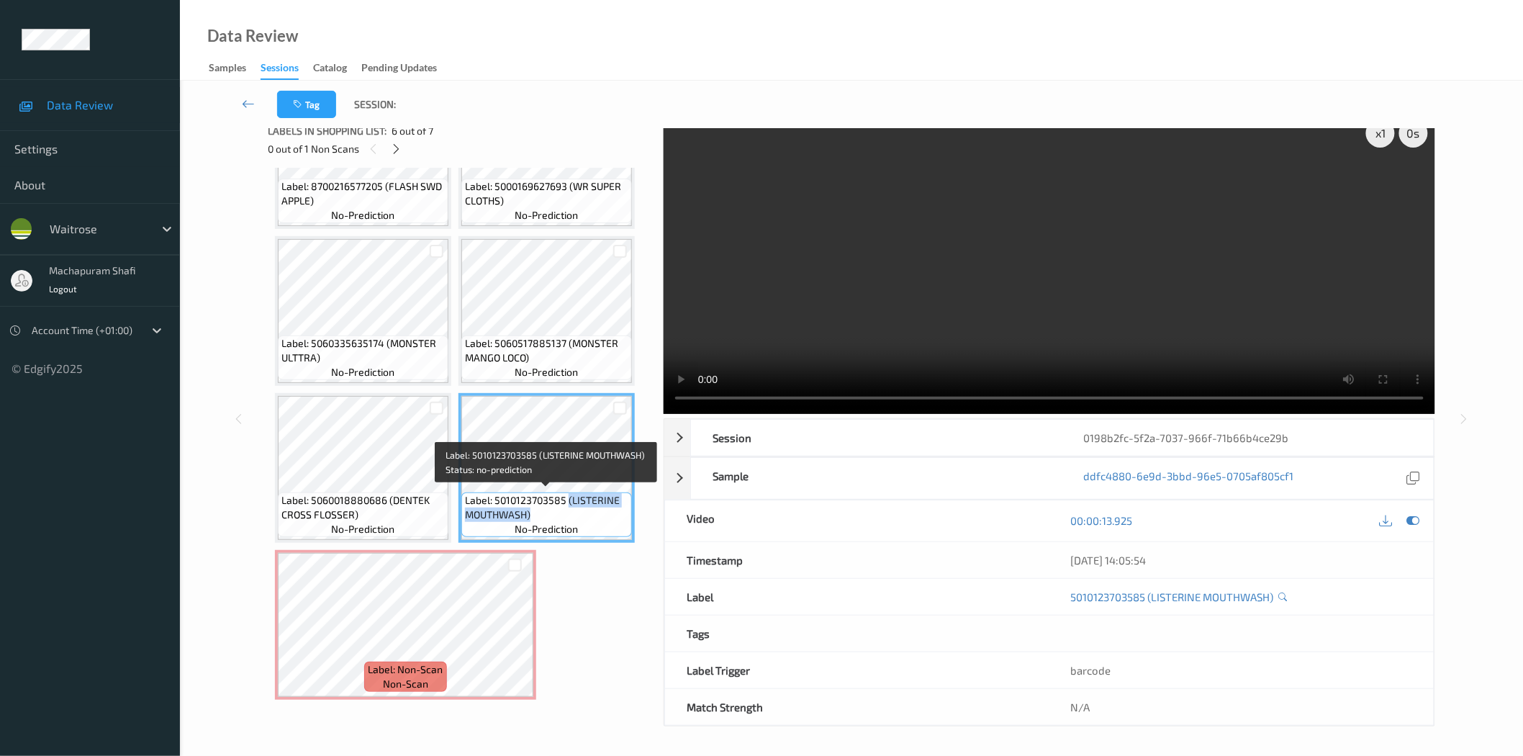
copy span "(LISTERINE MOUTHWASH)"
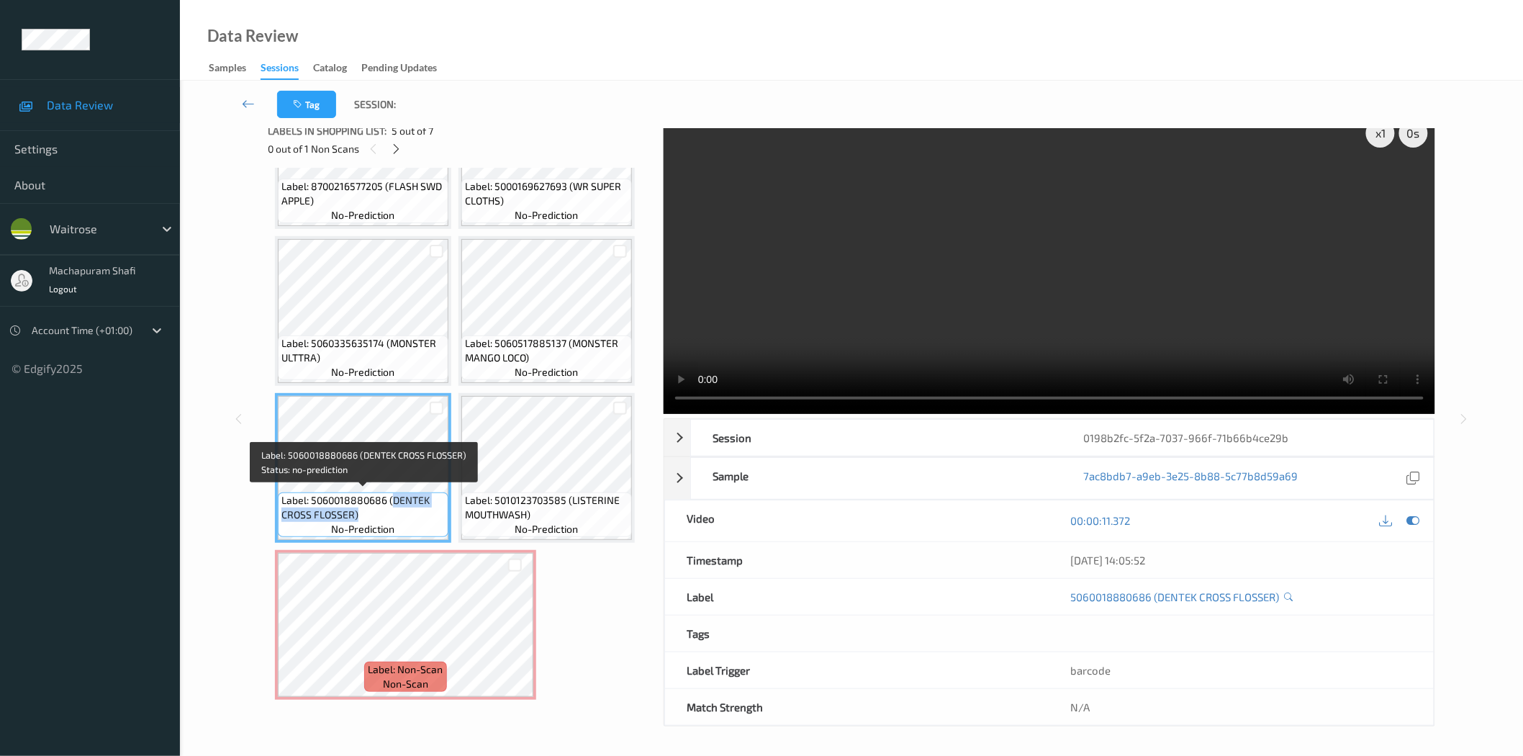
drag, startPoint x: 392, startPoint y: 494, endPoint x: 416, endPoint y: 512, distance: 30.0
click at [416, 512] on span "Label: 5060018880686 (DENTEK CROSS FLOSSER)" at bounding box center [362, 507] width 163 height 29
copy span "DENTEK CROSS FLOSSER)"
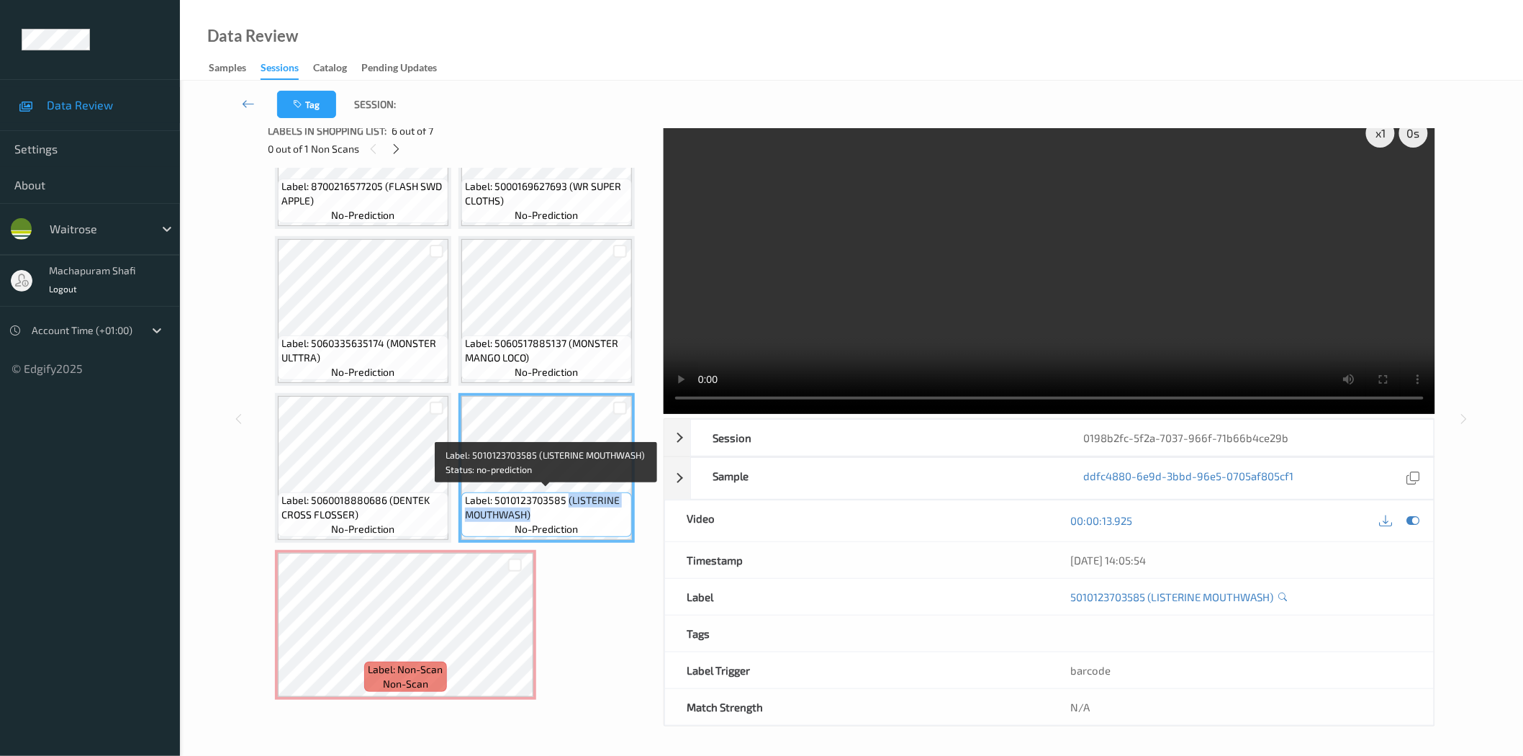
drag, startPoint x: 566, startPoint y: 489, endPoint x: 584, endPoint y: 510, distance: 26.5
click at [584, 510] on span "Label: 5010123703585 (LISTERINE MOUTHWASH)" at bounding box center [546, 507] width 163 height 29
copy span "(LISTERINE MOUTHWASH)"
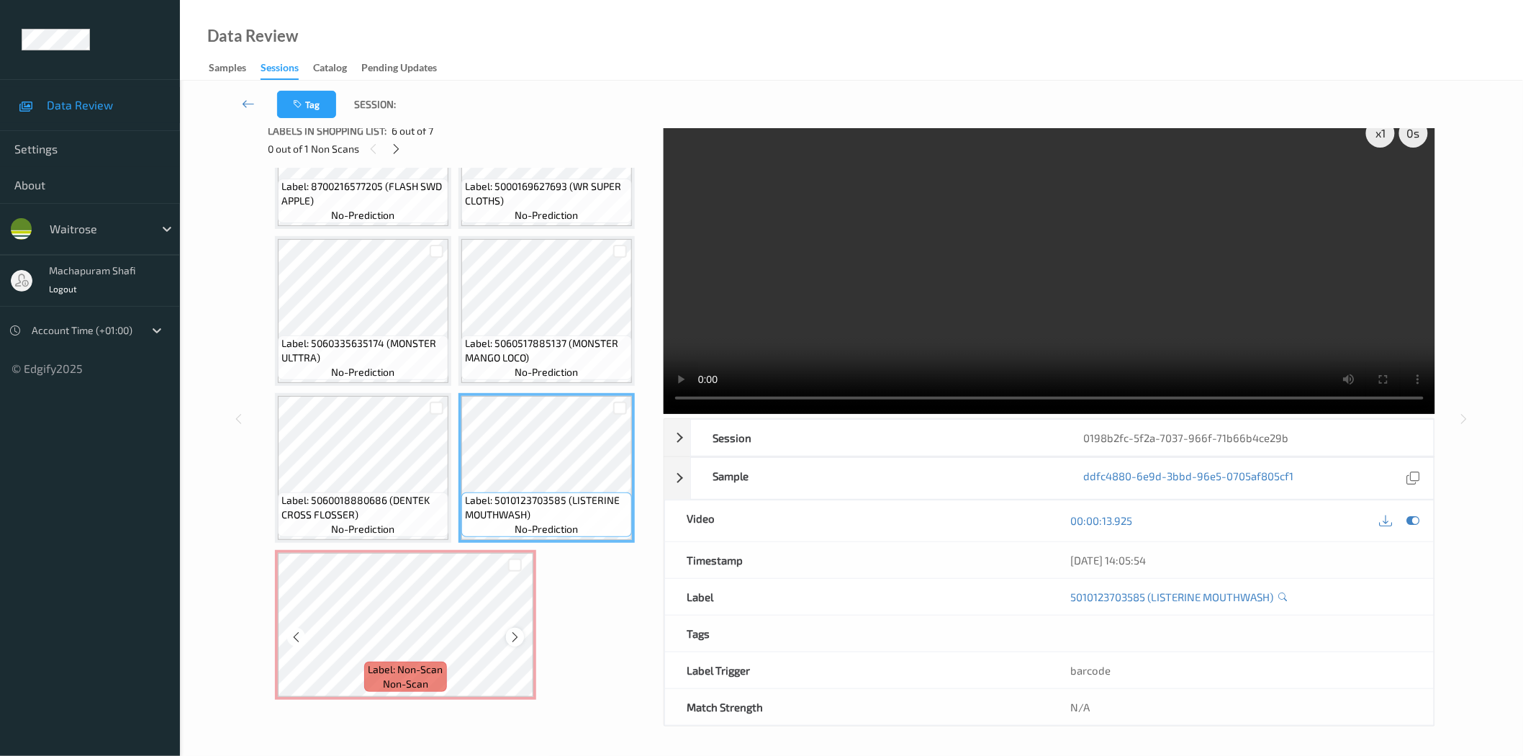
click at [510, 630] on icon at bounding box center [515, 636] width 12 height 13
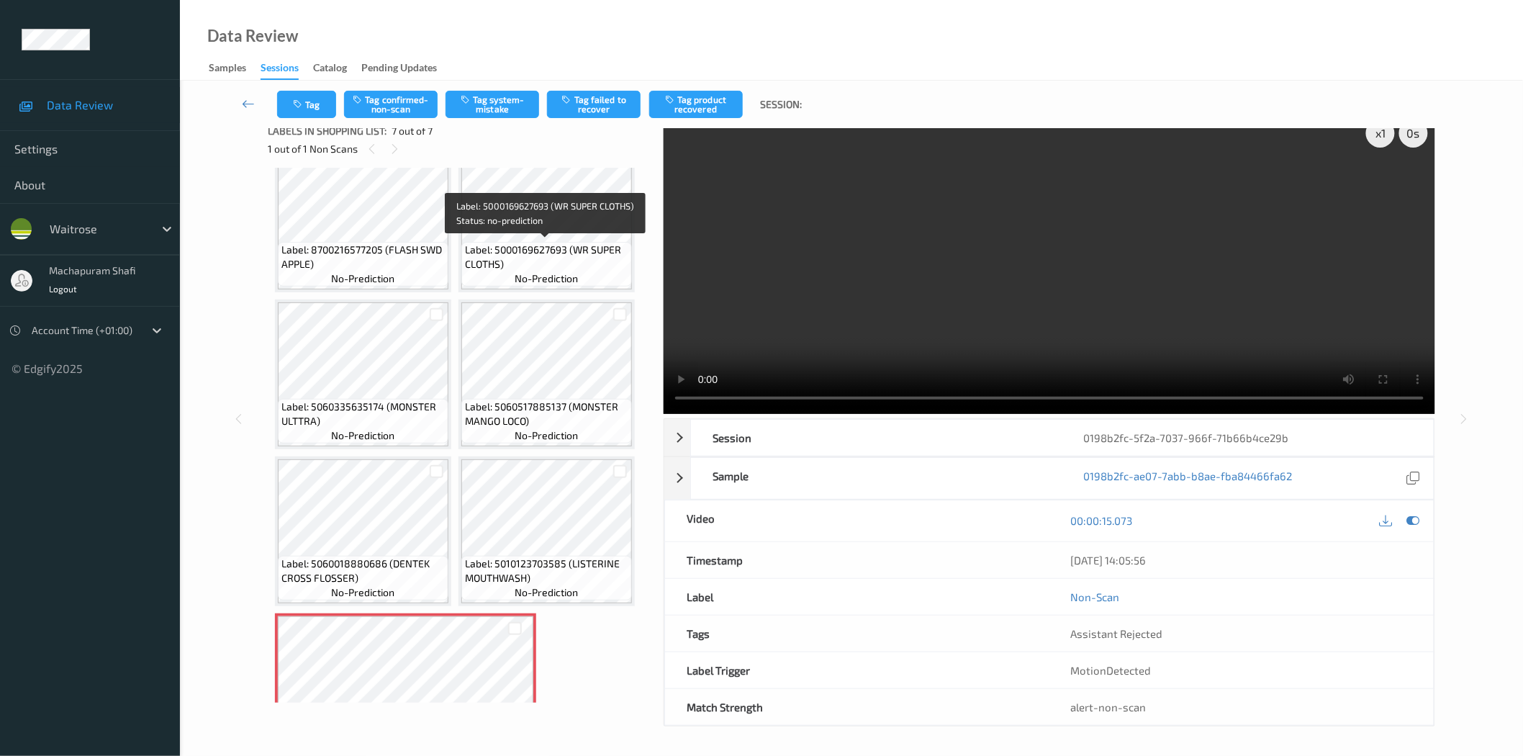
scroll to position [0, 0]
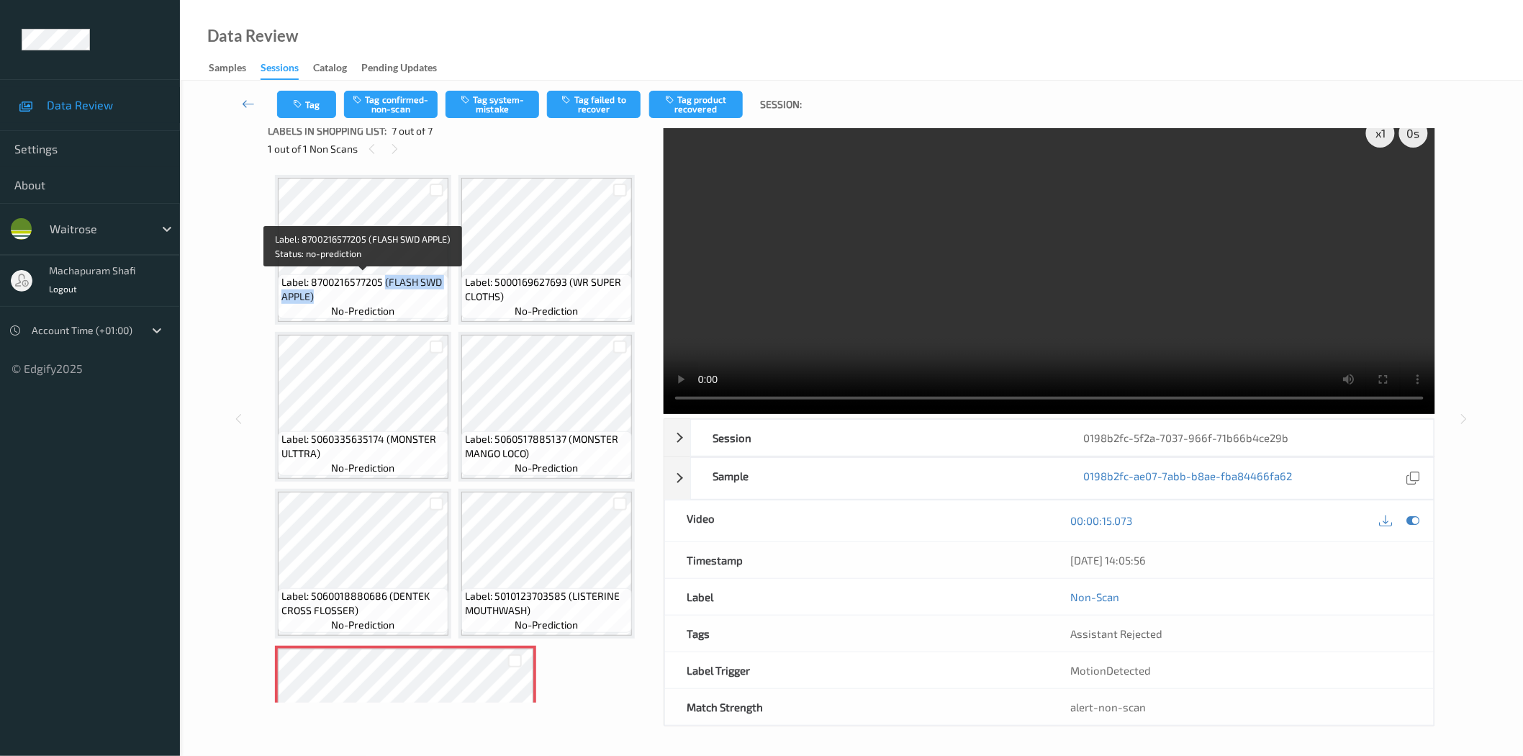
drag, startPoint x: 384, startPoint y: 279, endPoint x: 439, endPoint y: 303, distance: 59.9
click at [439, 303] on div "Label: 8700216577205 (FLASH SWD APPLE) no-prediction" at bounding box center [363, 296] width 171 height 45
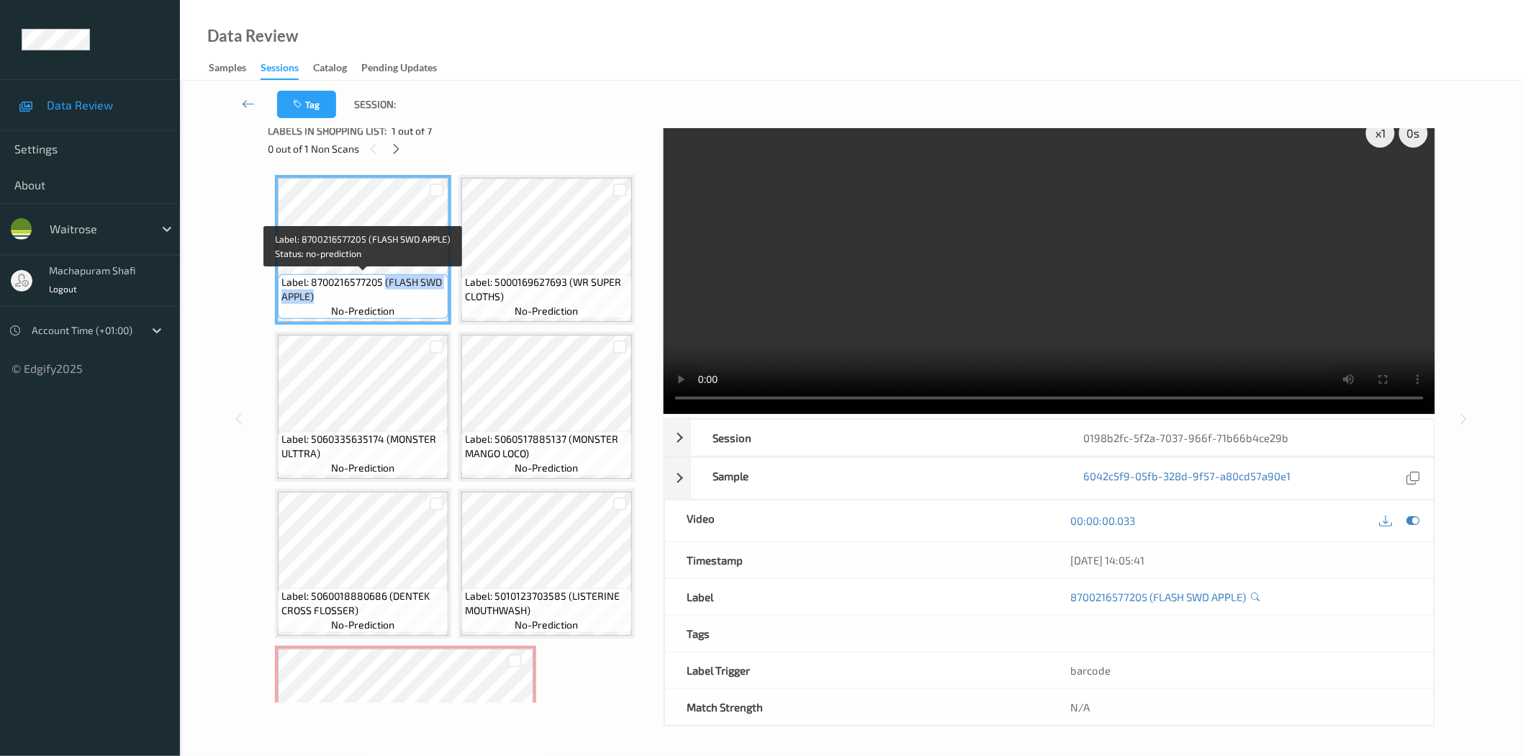
copy span "(FLASH SWD APPLE)"
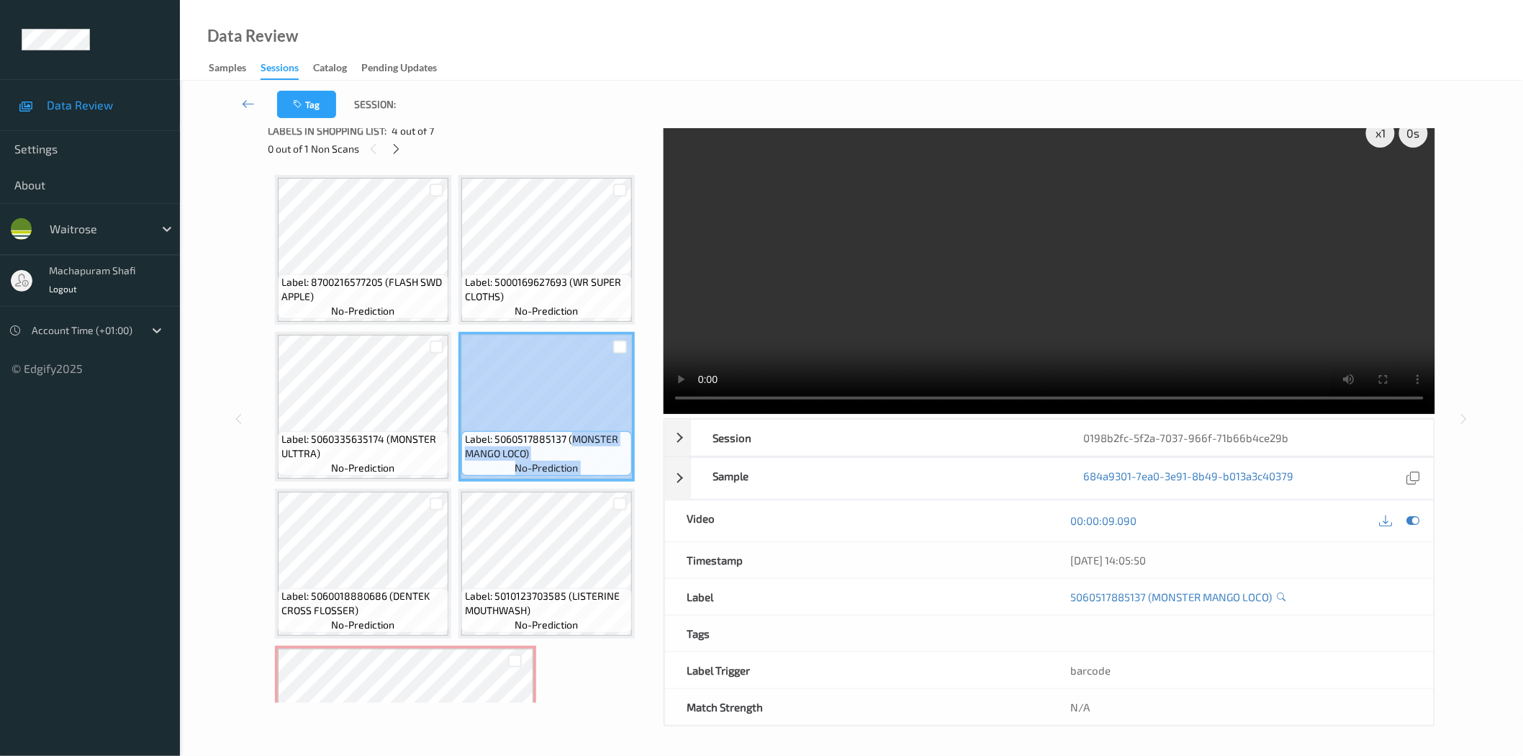
click at [617, 476] on div "Label: 5060517885137 (MONSTER MANGO LOCO) no-prediction" at bounding box center [546, 407] width 176 height 150
copy div "MONSTER MANGO LOCO) no-prediction"
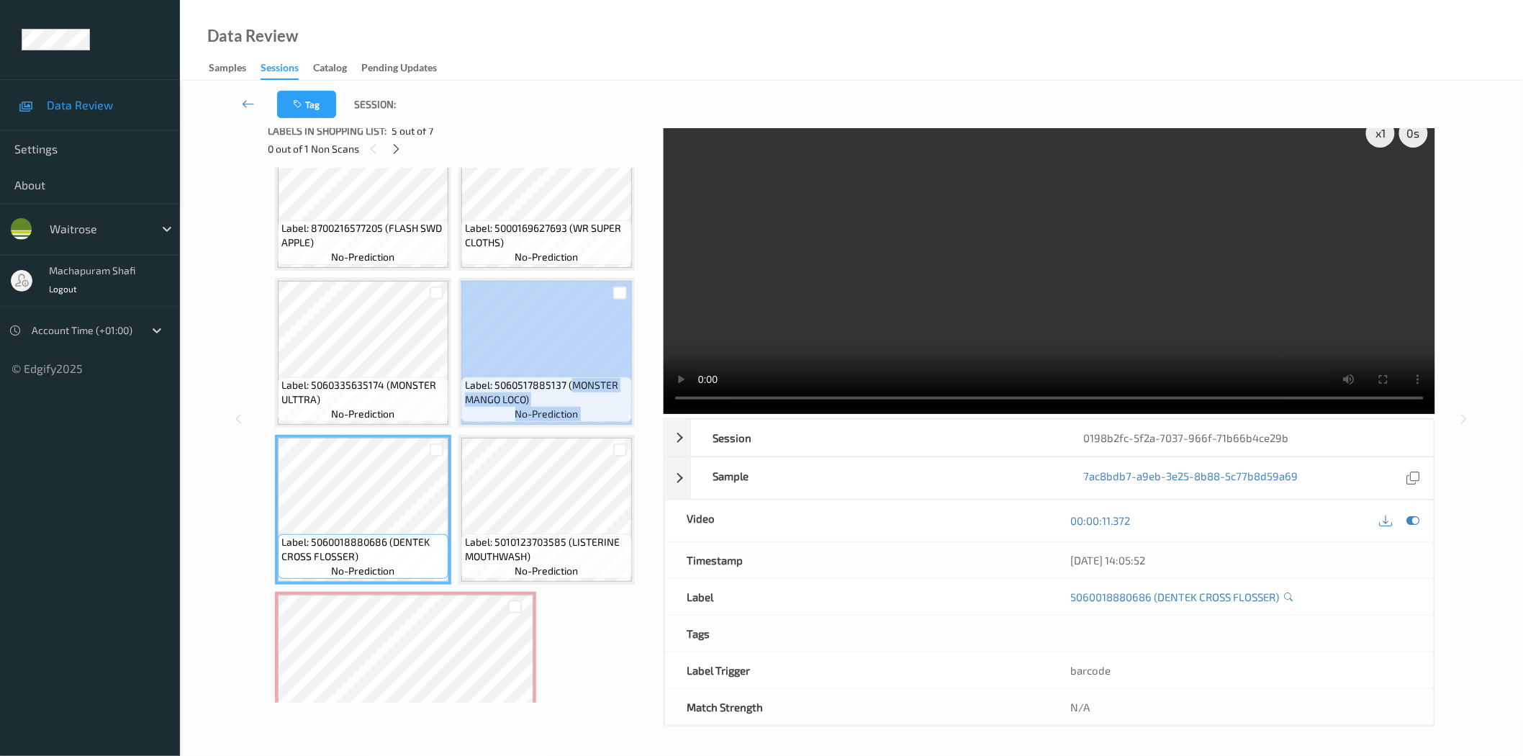
scroll to position [96, 0]
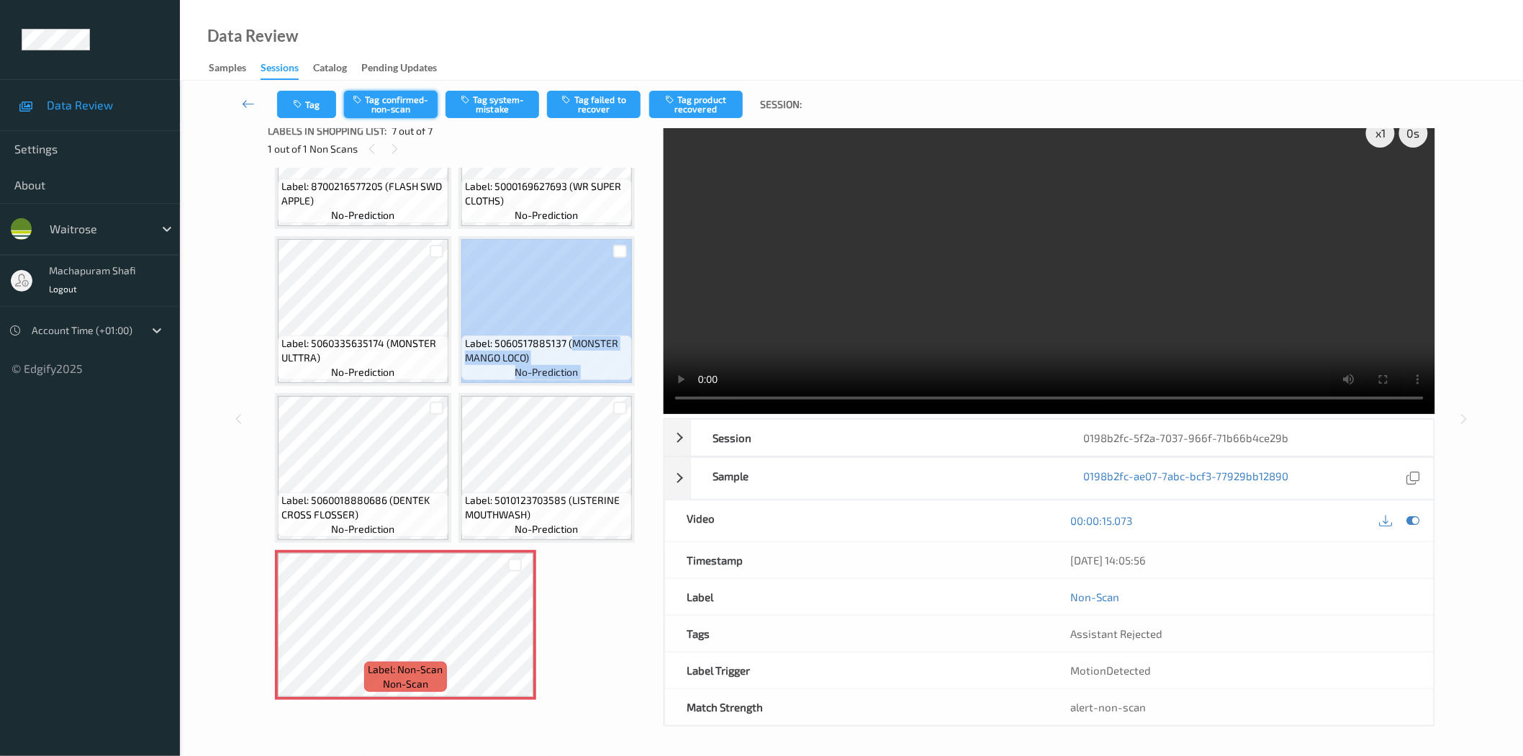
click at [393, 109] on button "Tag confirmed-non-scan" at bounding box center [391, 104] width 94 height 27
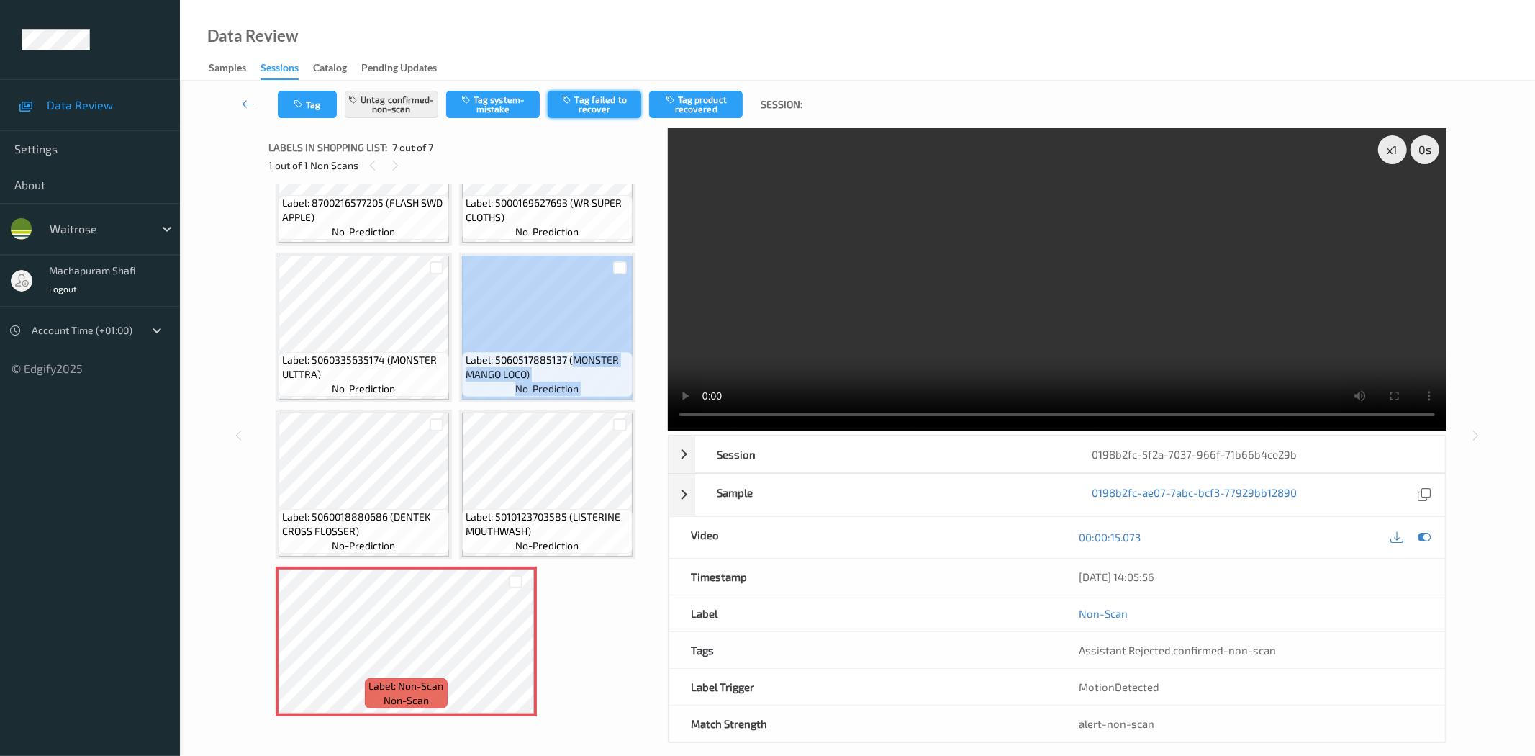
click at [587, 99] on button "Tag failed to recover" at bounding box center [595, 104] width 94 height 27
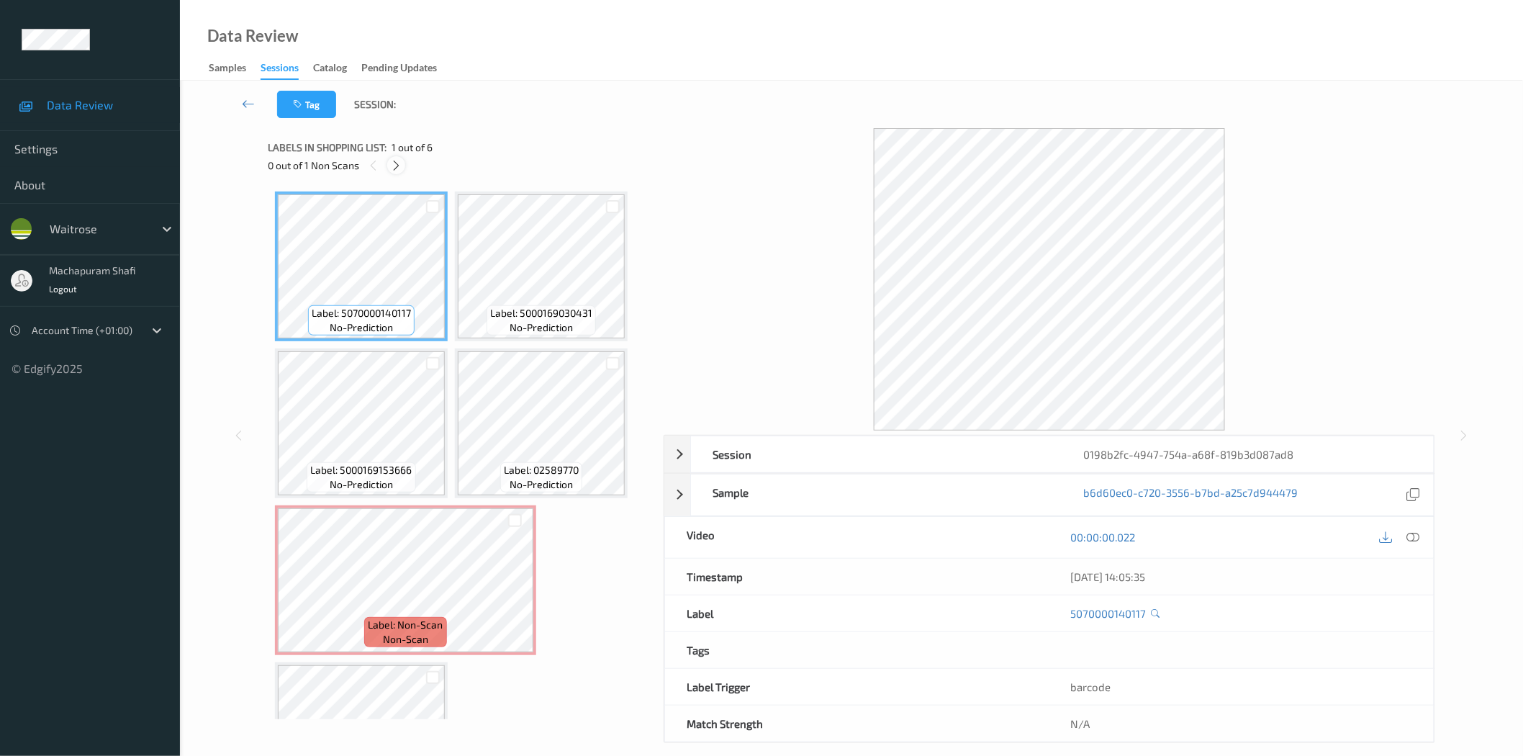
click at [399, 166] on icon at bounding box center [396, 165] width 12 height 13
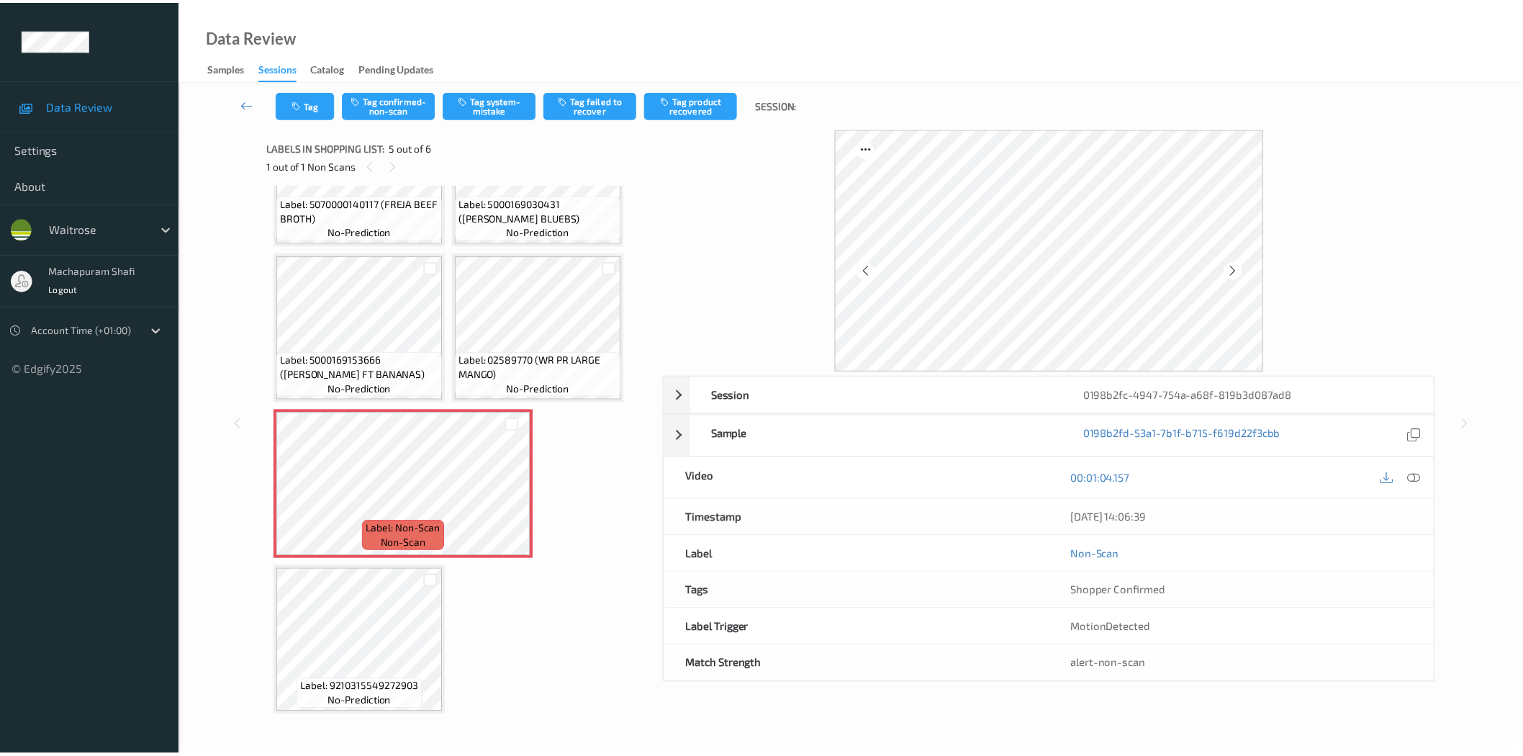
scroll to position [81, 0]
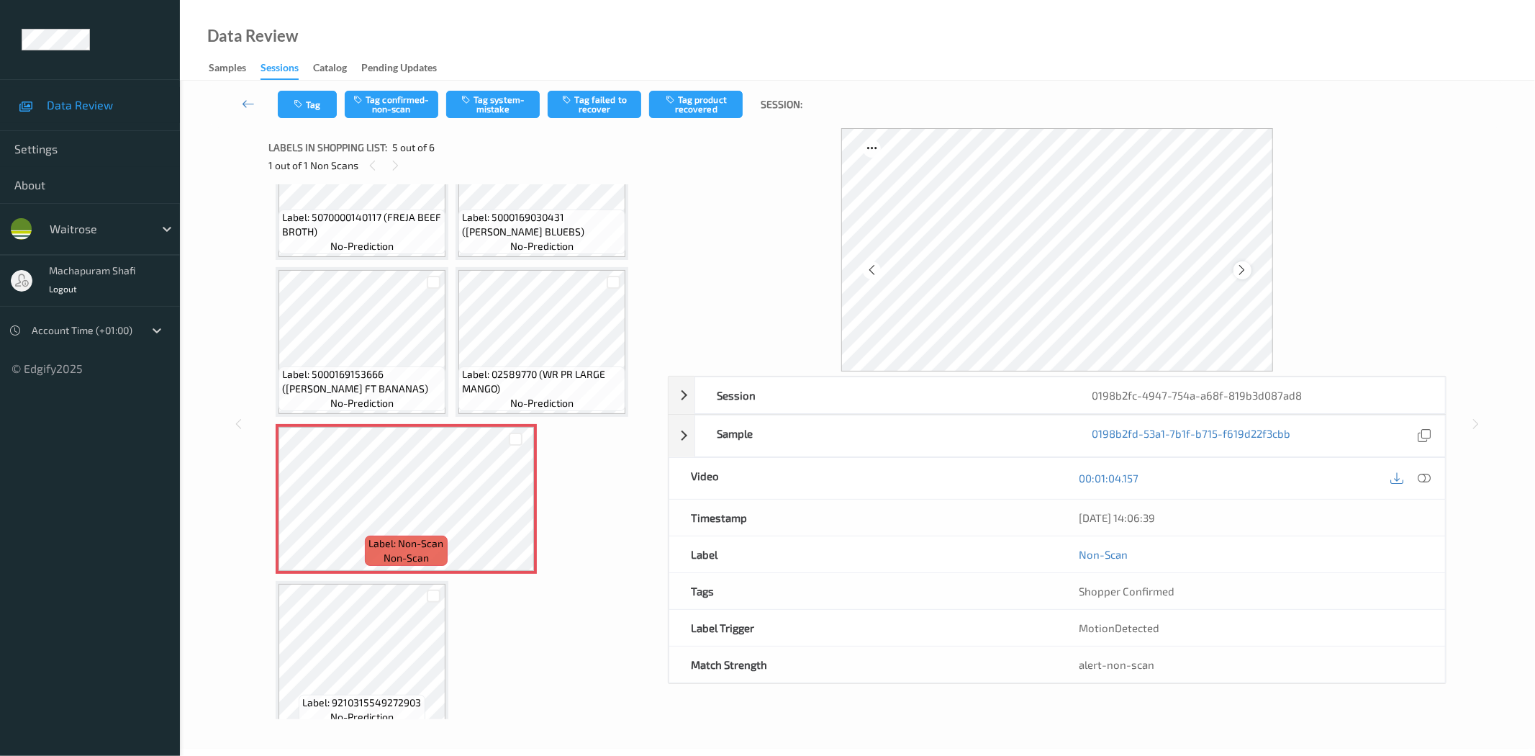
click at [1239, 273] on icon at bounding box center [1242, 269] width 12 height 13
click at [1431, 479] on div at bounding box center [1424, 478] width 19 height 19
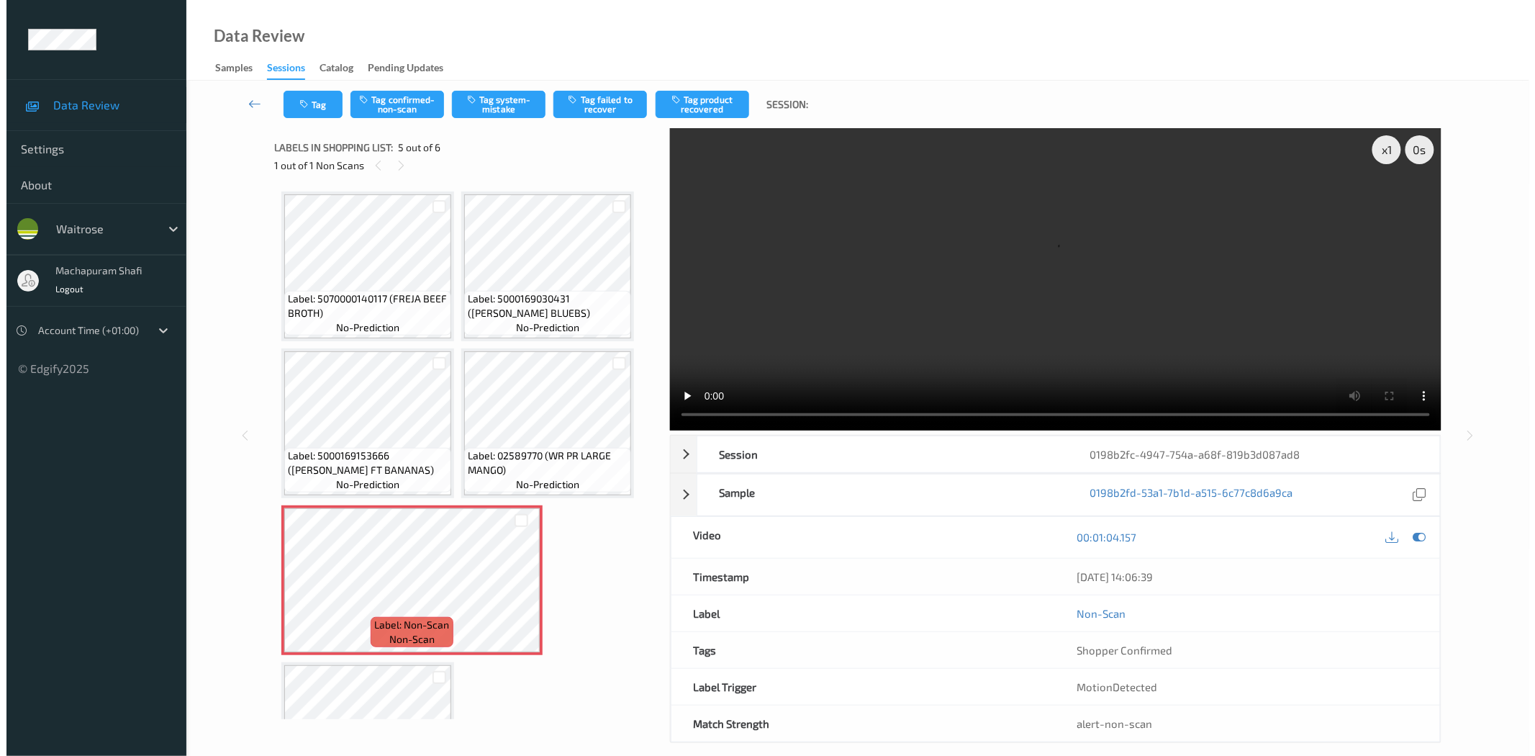
scroll to position [96, 0]
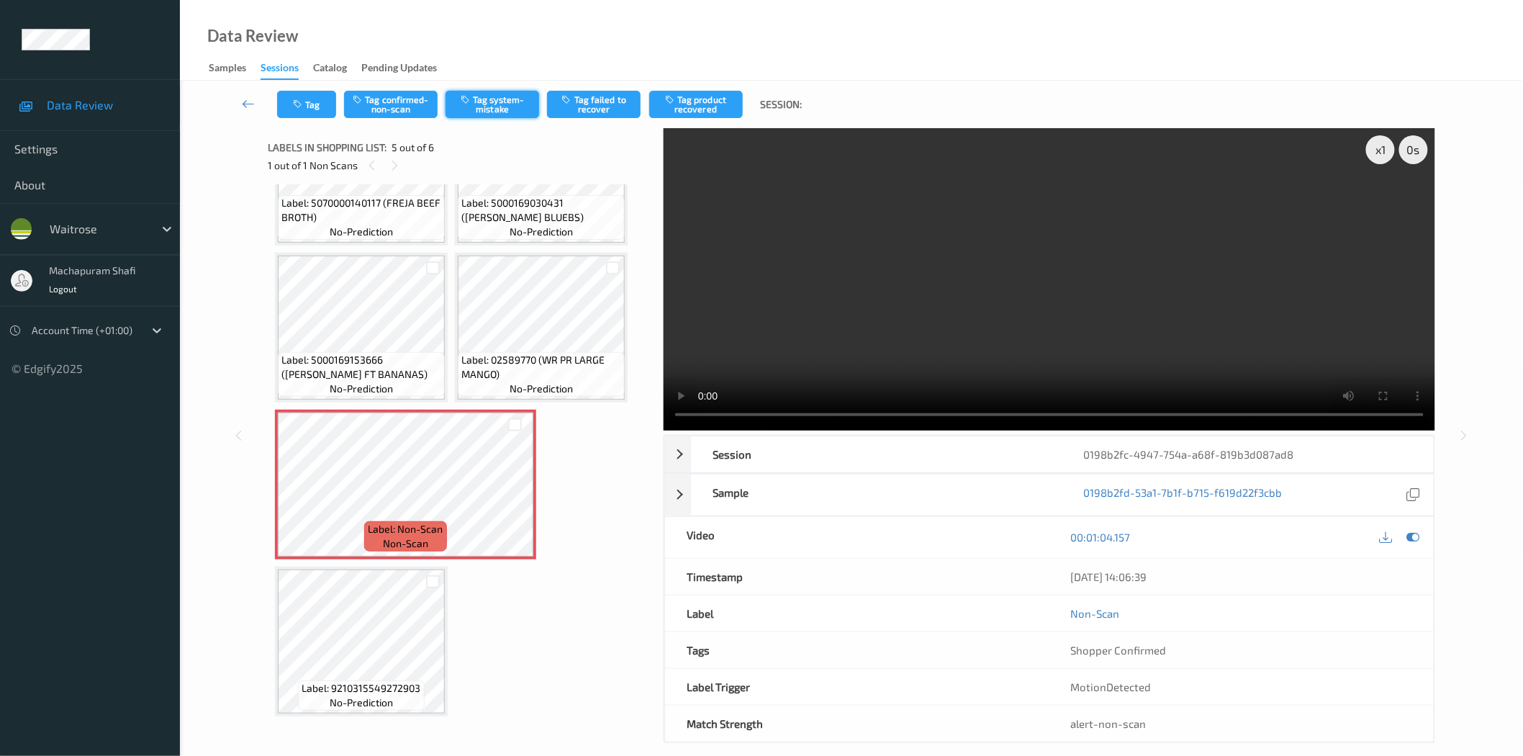
click at [488, 97] on button "Tag system-mistake" at bounding box center [492, 104] width 94 height 27
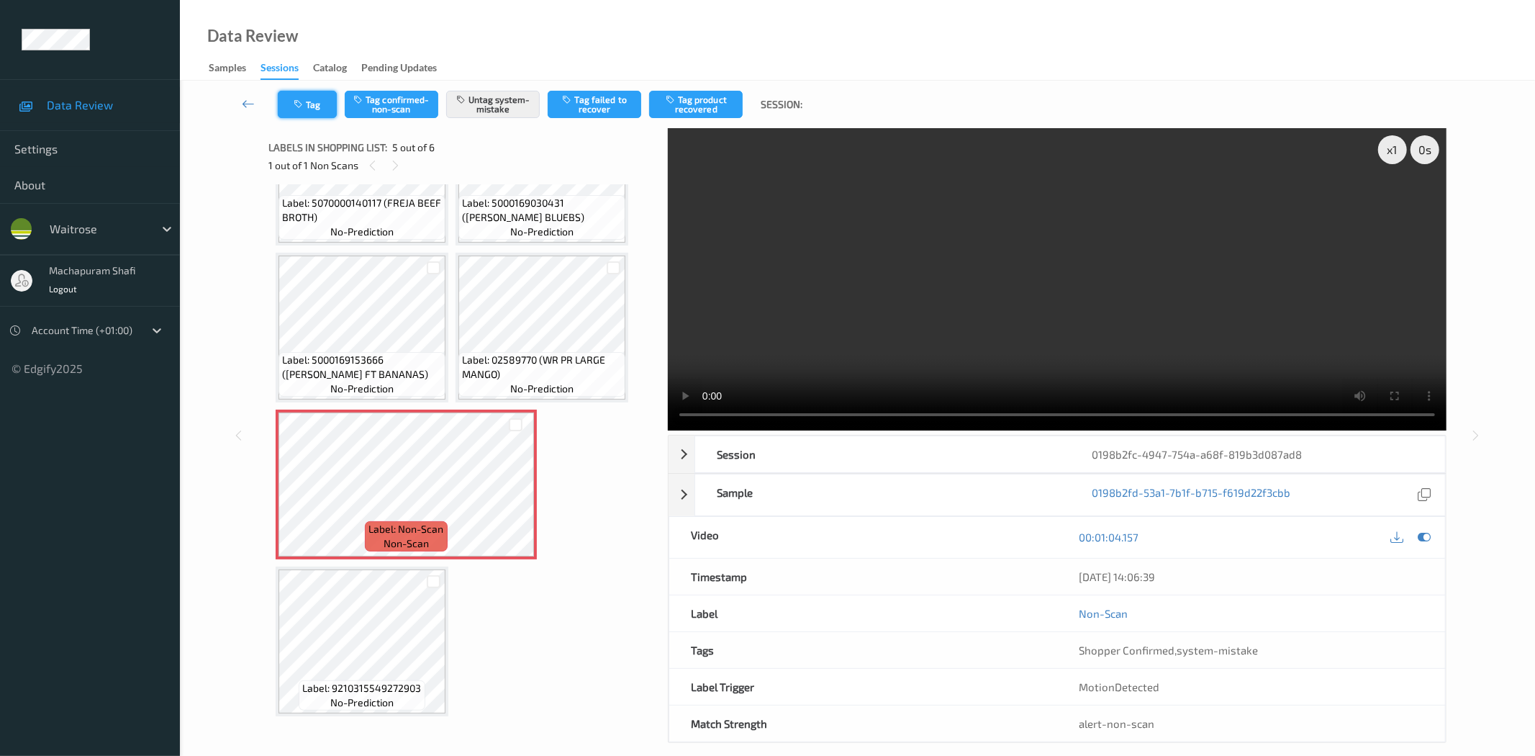
click at [314, 101] on button "Tag" at bounding box center [307, 104] width 59 height 27
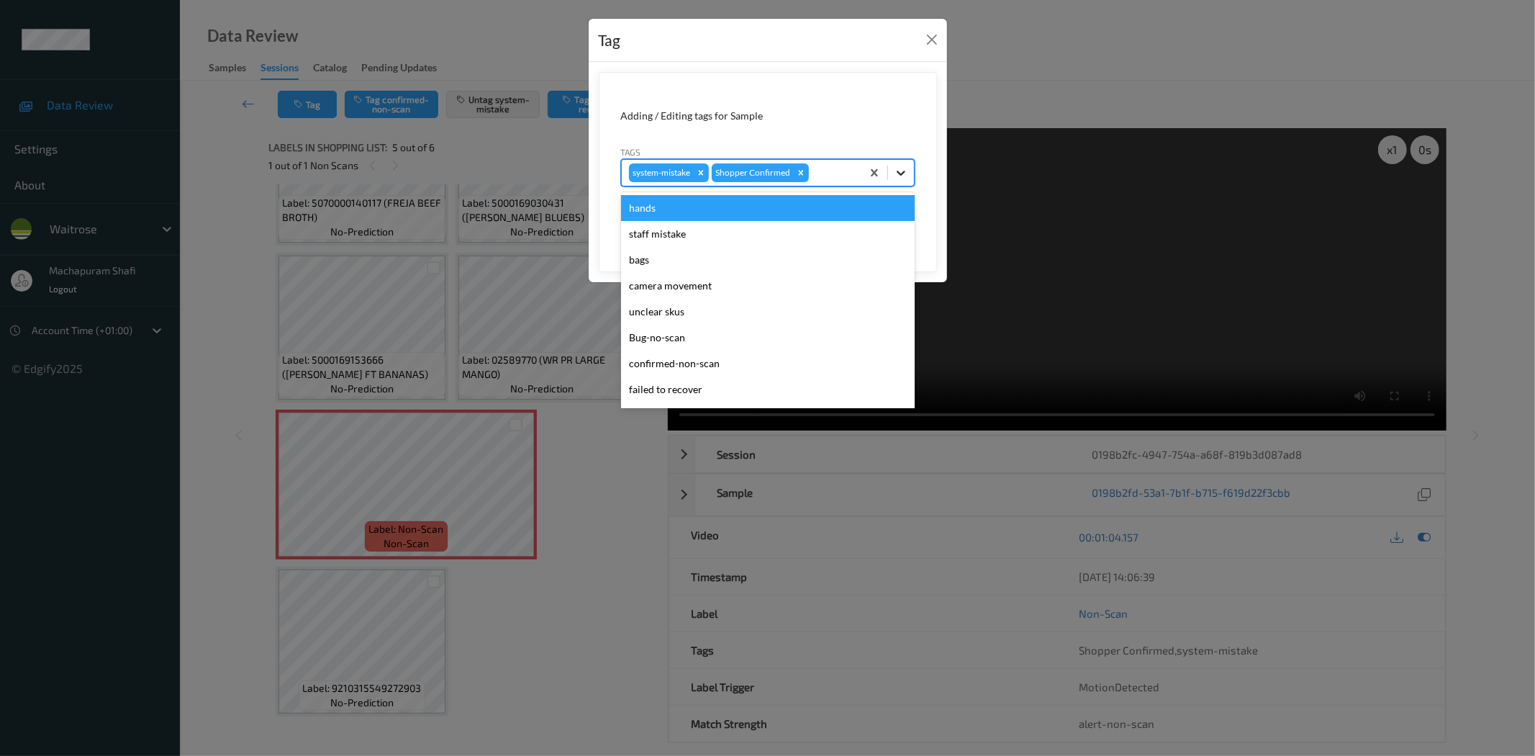
click at [907, 168] on icon at bounding box center [901, 173] width 14 height 14
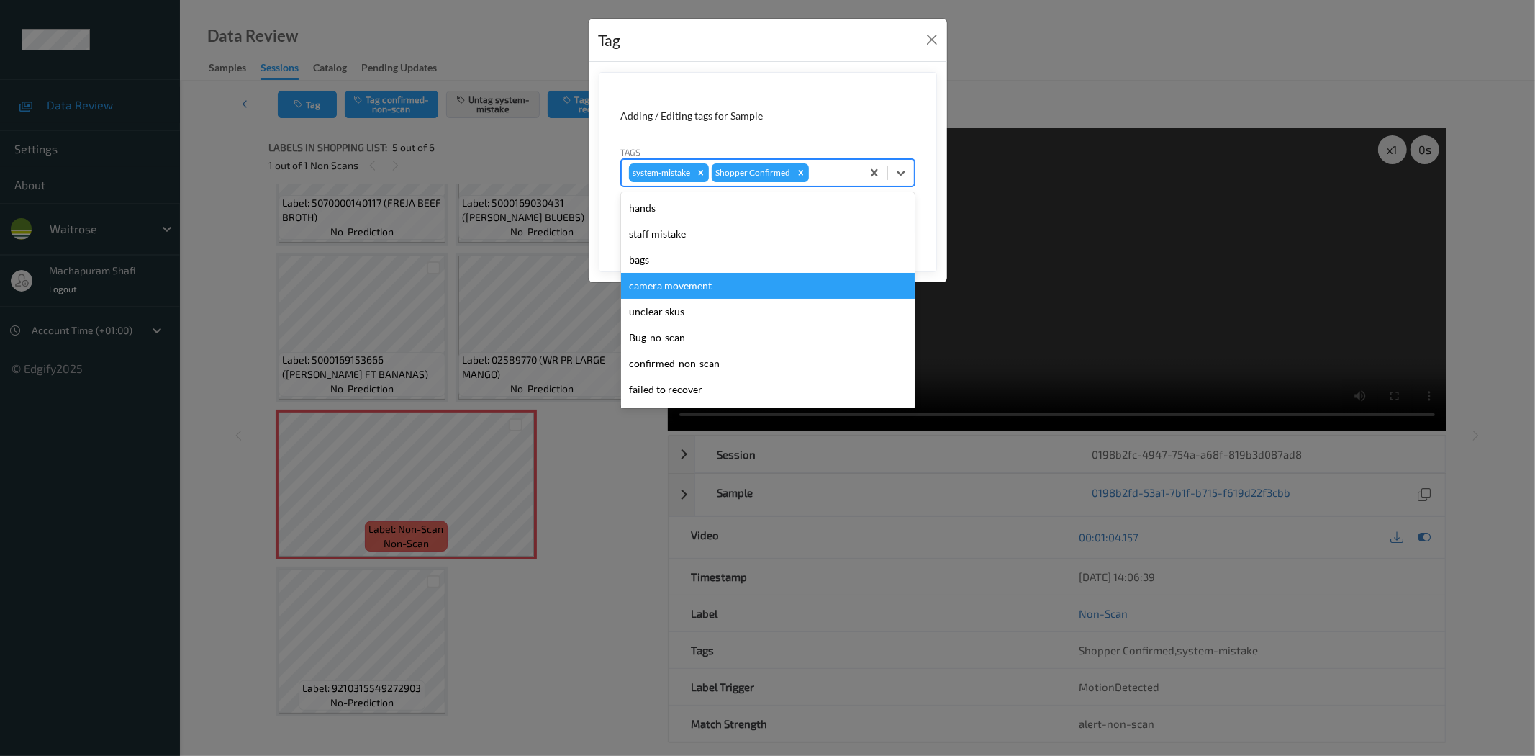
scroll to position [281, 0]
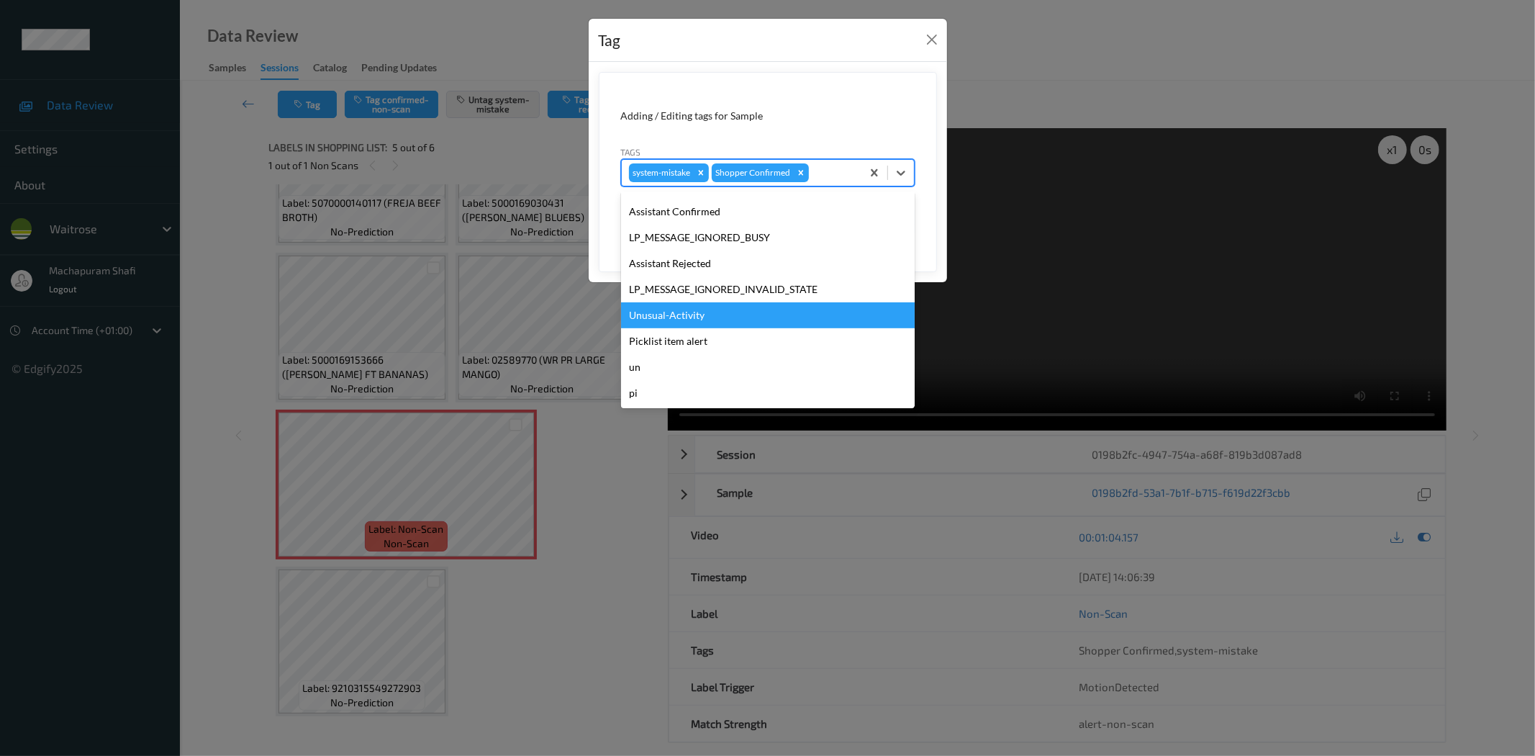
click at [674, 317] on div "Unusual-Activity" at bounding box center [768, 315] width 294 height 26
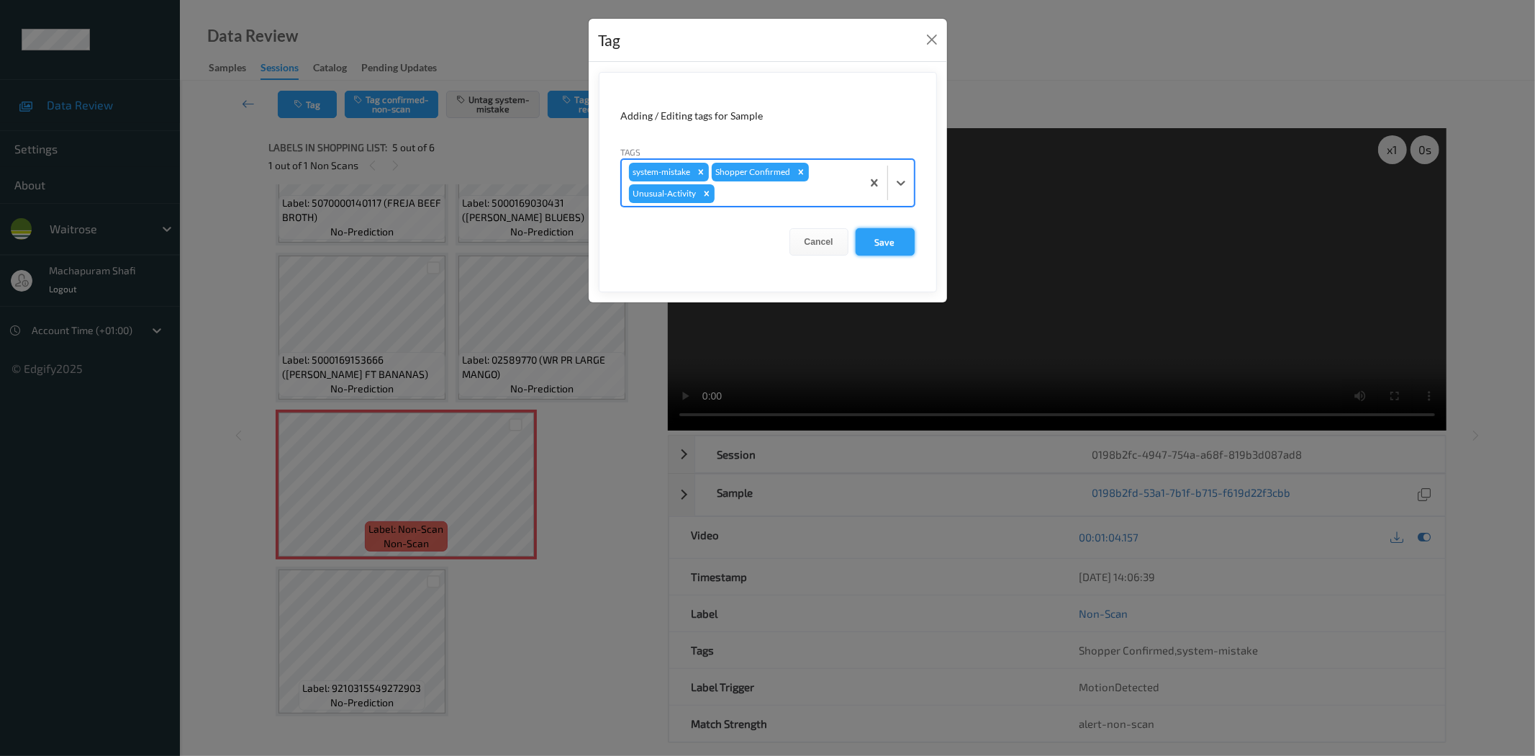
click at [864, 238] on button "Save" at bounding box center [885, 241] width 59 height 27
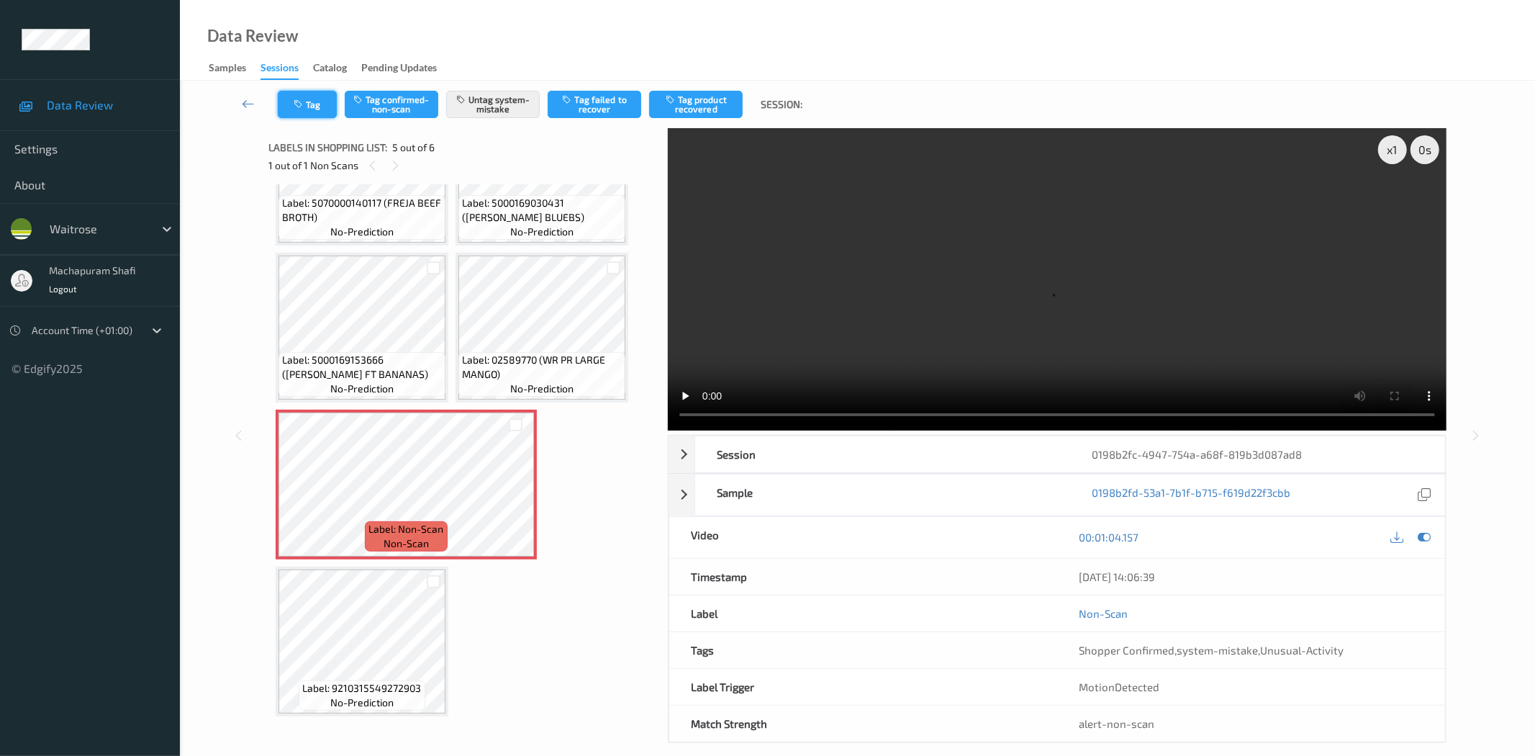
click at [311, 106] on button "Tag" at bounding box center [307, 104] width 59 height 27
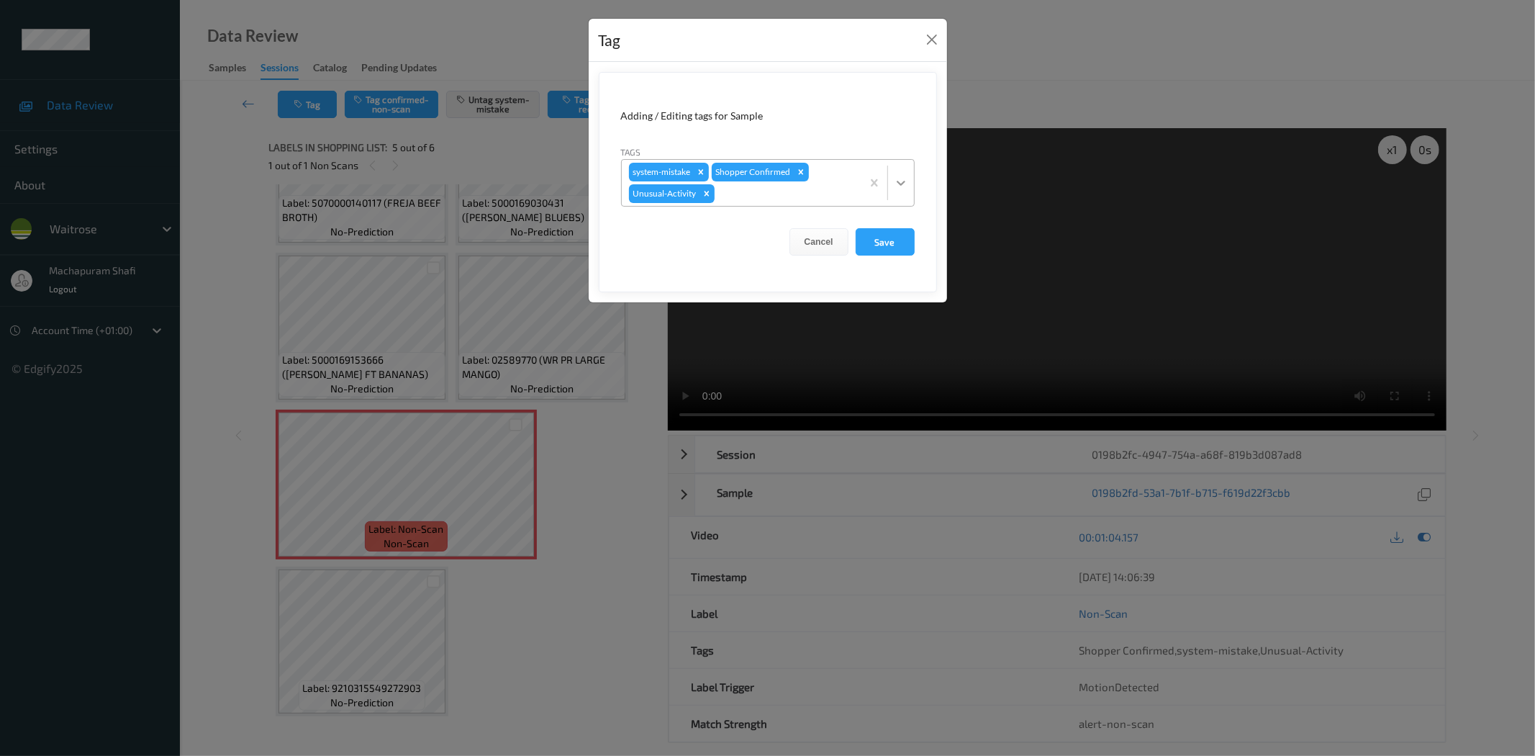
click at [898, 178] on icon at bounding box center [901, 183] width 14 height 14
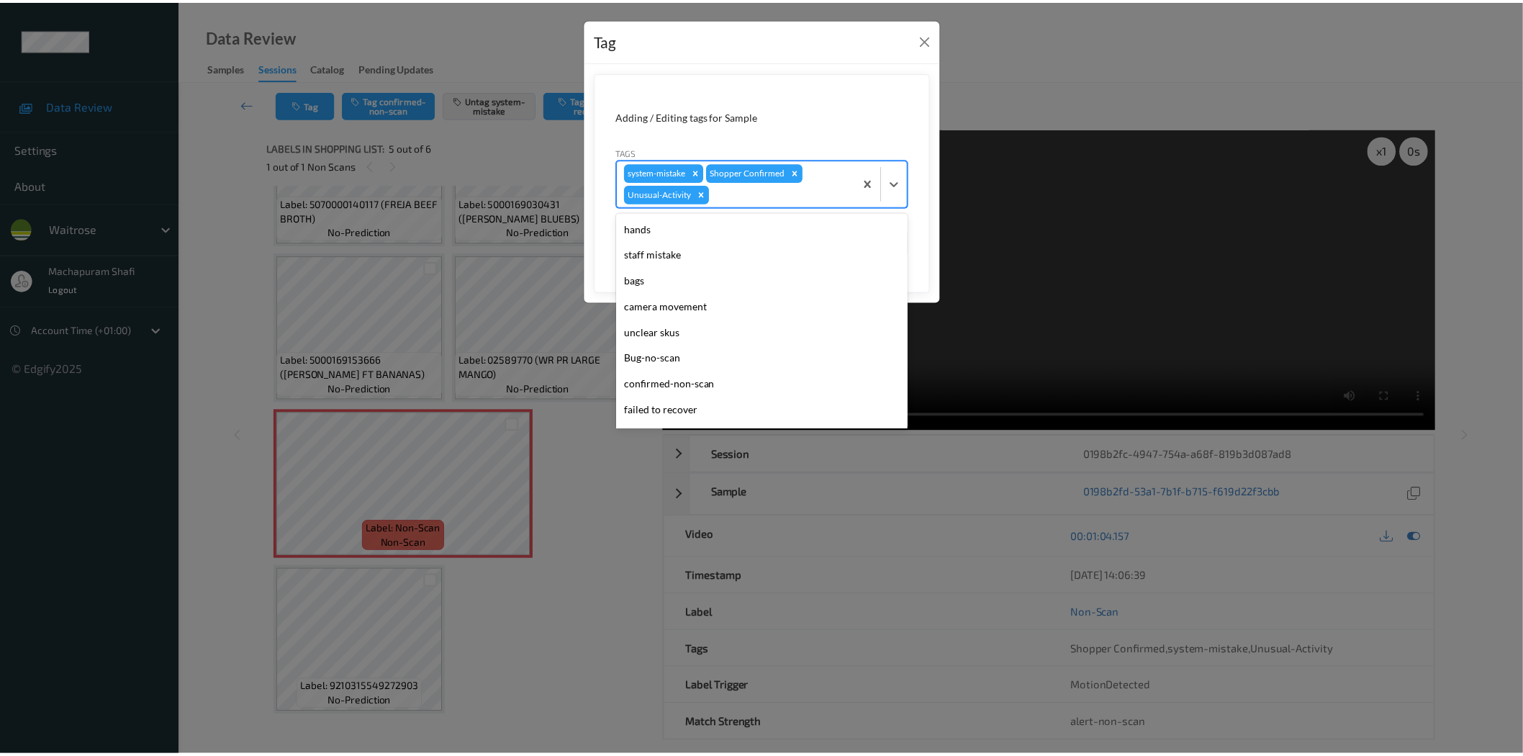
scroll to position [255, 0]
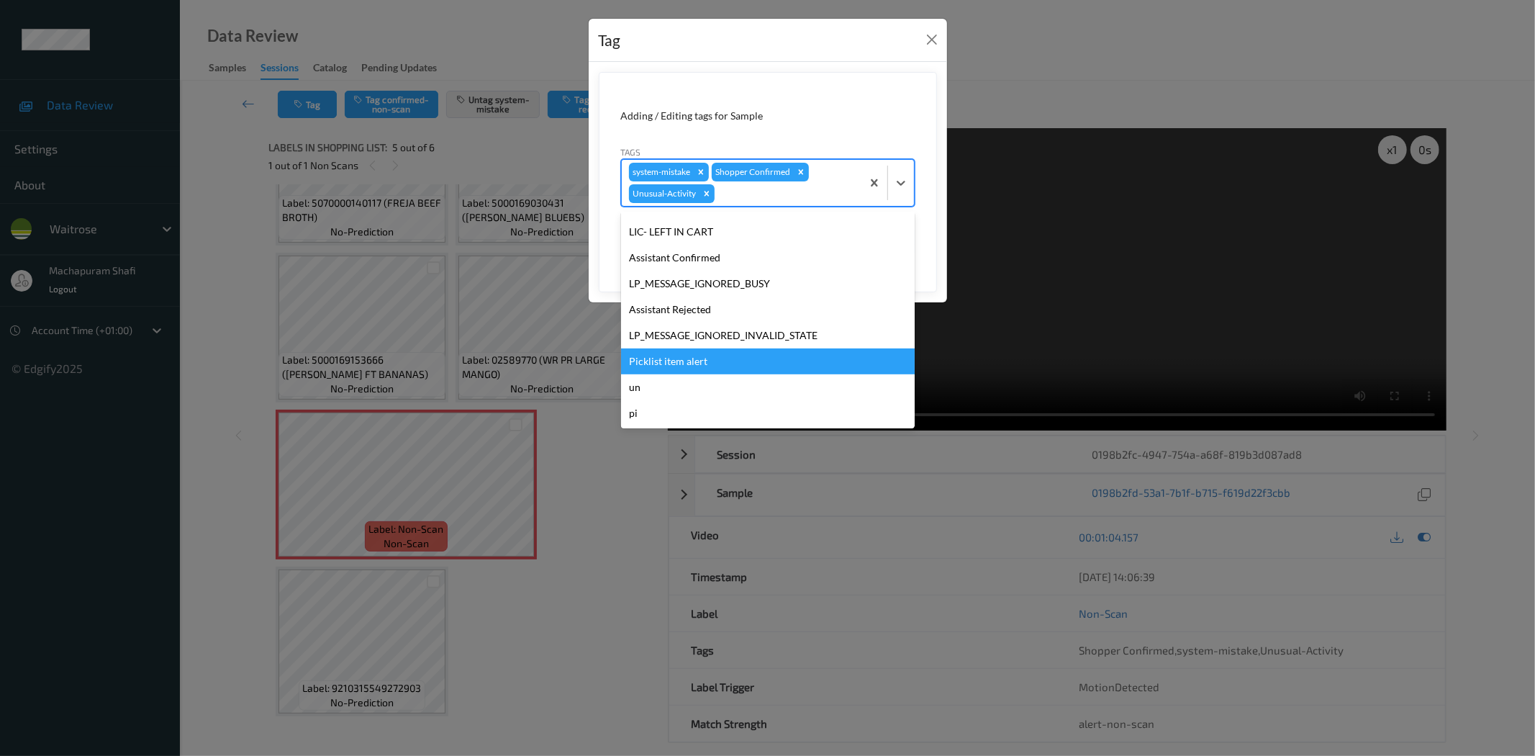
click at [692, 357] on div "Picklist item alert" at bounding box center [768, 361] width 294 height 26
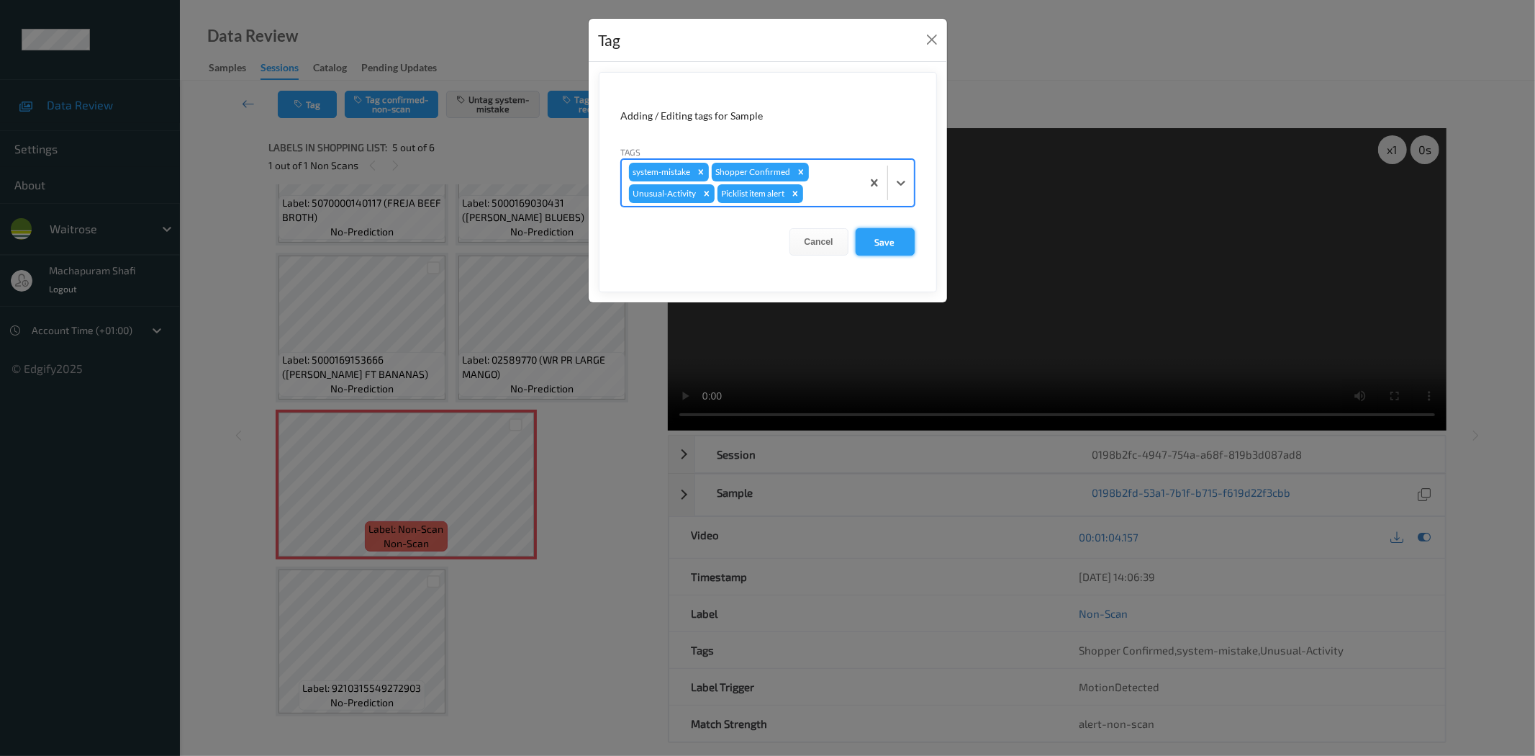
click at [871, 248] on button "Save" at bounding box center [885, 241] width 59 height 27
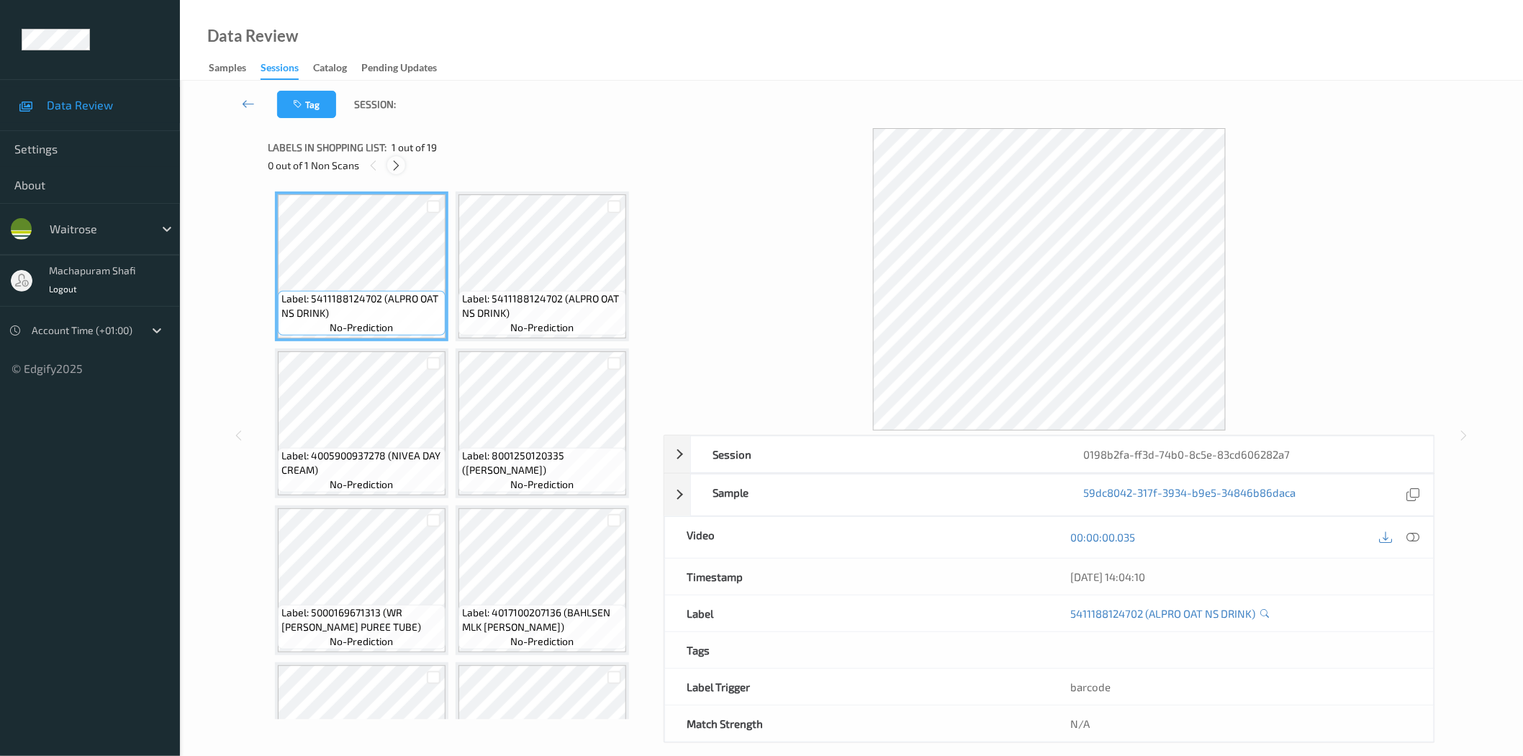
click at [405, 161] on div at bounding box center [396, 165] width 18 height 18
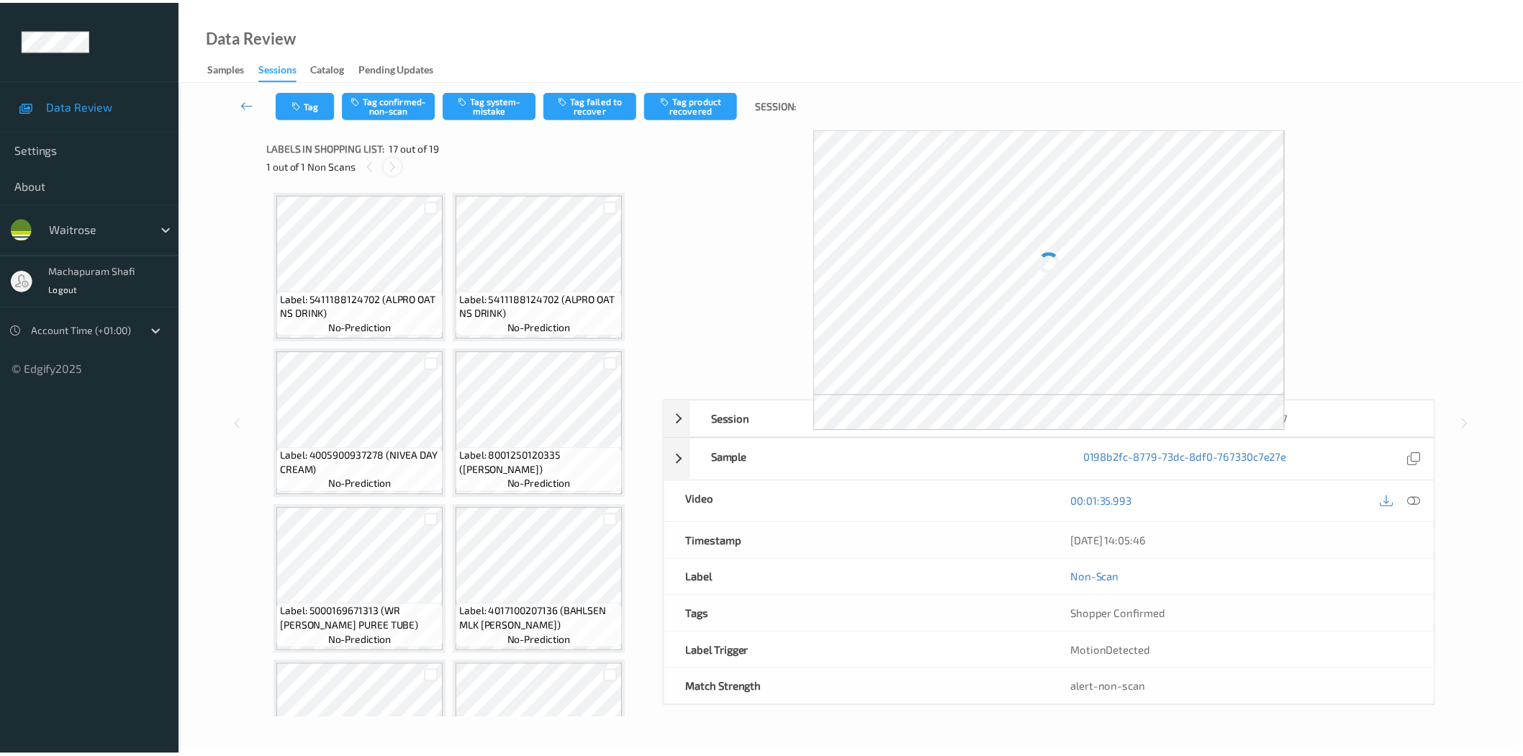
scroll to position [1031, 0]
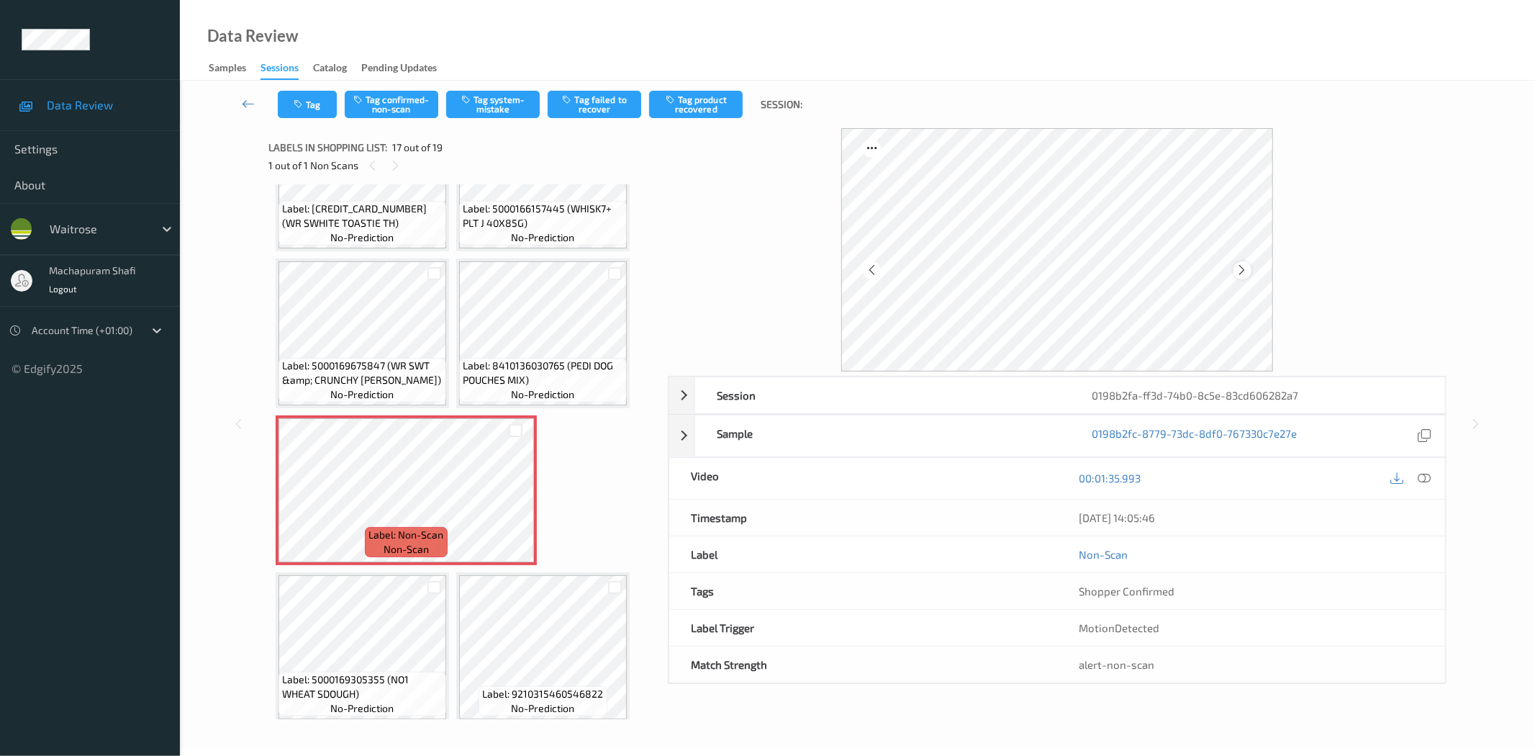
click at [1241, 270] on icon at bounding box center [1242, 269] width 12 height 13
click at [1424, 475] on icon at bounding box center [1425, 477] width 13 height 13
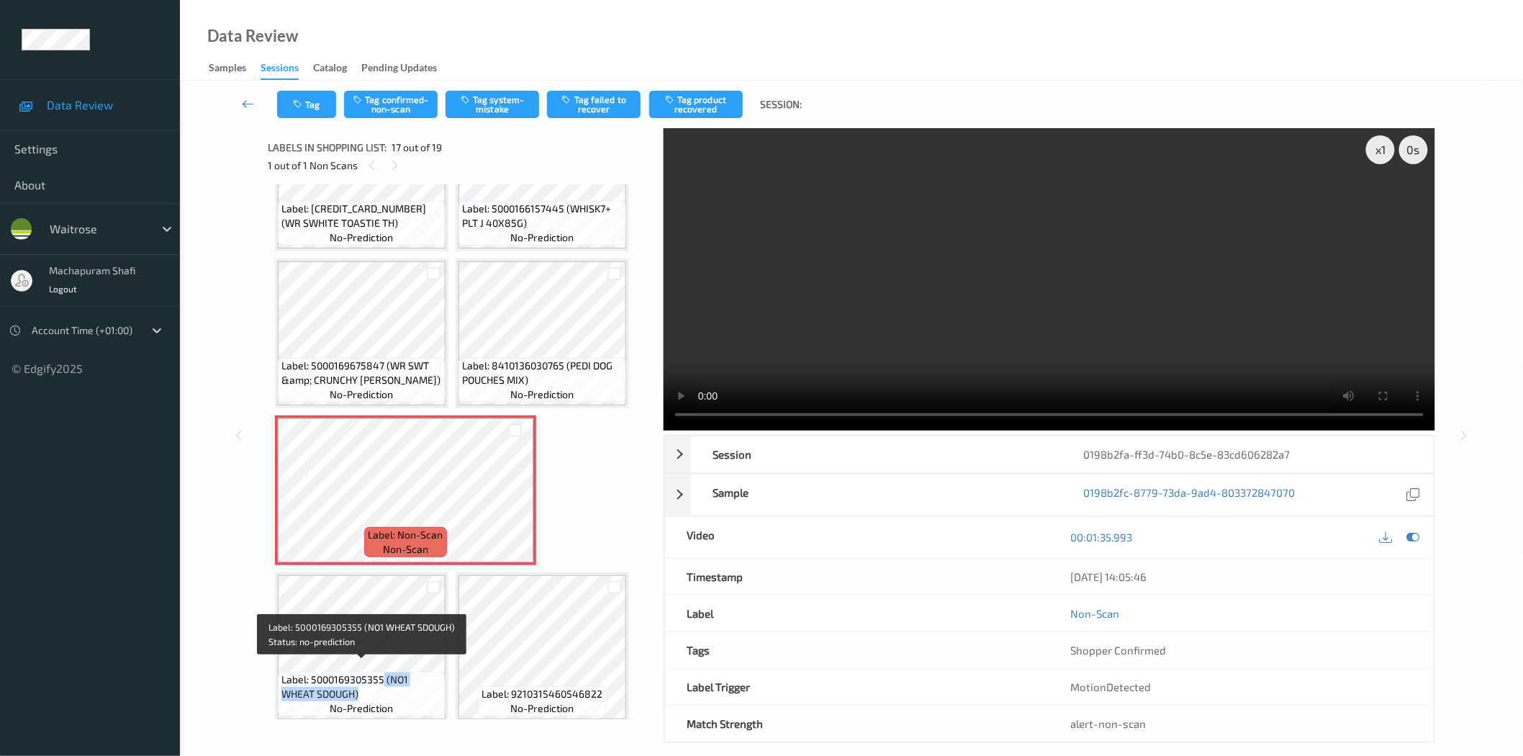
drag, startPoint x: 384, startPoint y: 669, endPoint x: 412, endPoint y: 689, distance: 34.1
click at [412, 689] on span "Label: 5000169305355 (NO1 WHEAT SDOUGH)" at bounding box center [361, 686] width 160 height 29
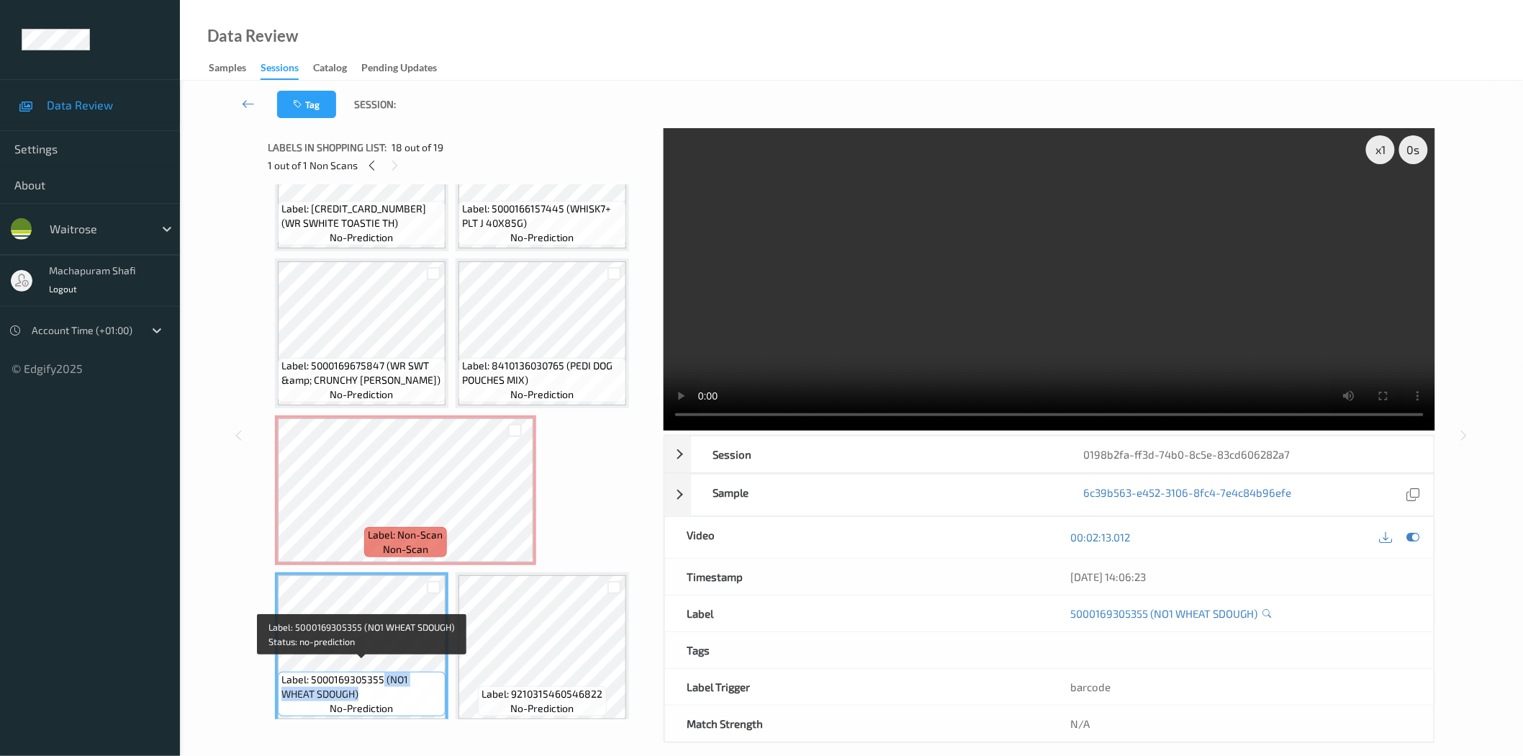
copy span "(NO1 WHEAT SDOUGH)"
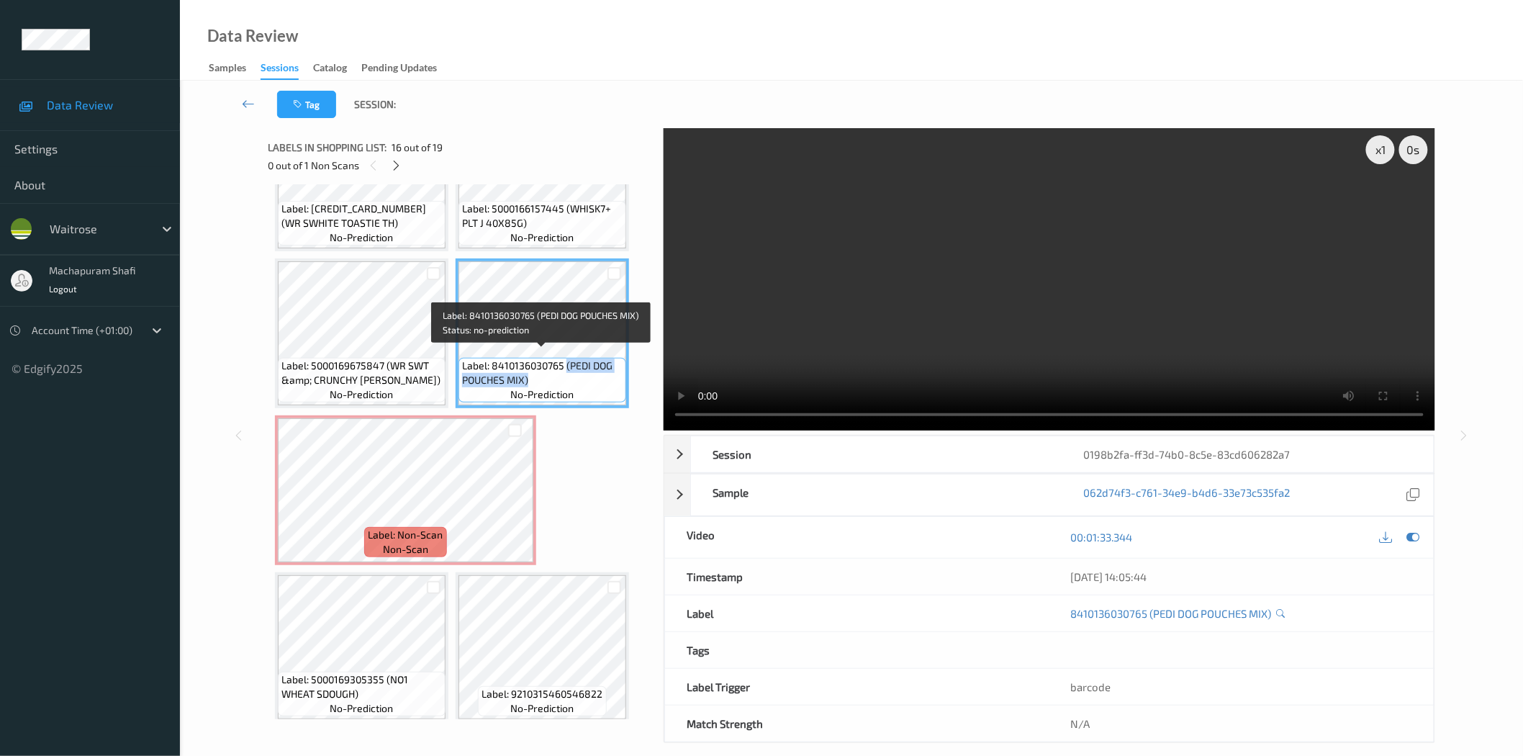
drag, startPoint x: 564, startPoint y: 356, endPoint x: 599, endPoint y: 387, distance: 46.4
click at [599, 387] on div "Label: 8410136030765 (PEDI DOG POUCHES MIX) no-prediction" at bounding box center [542, 380] width 168 height 45
copy span "(PEDI DOG POUCHES MIX)"
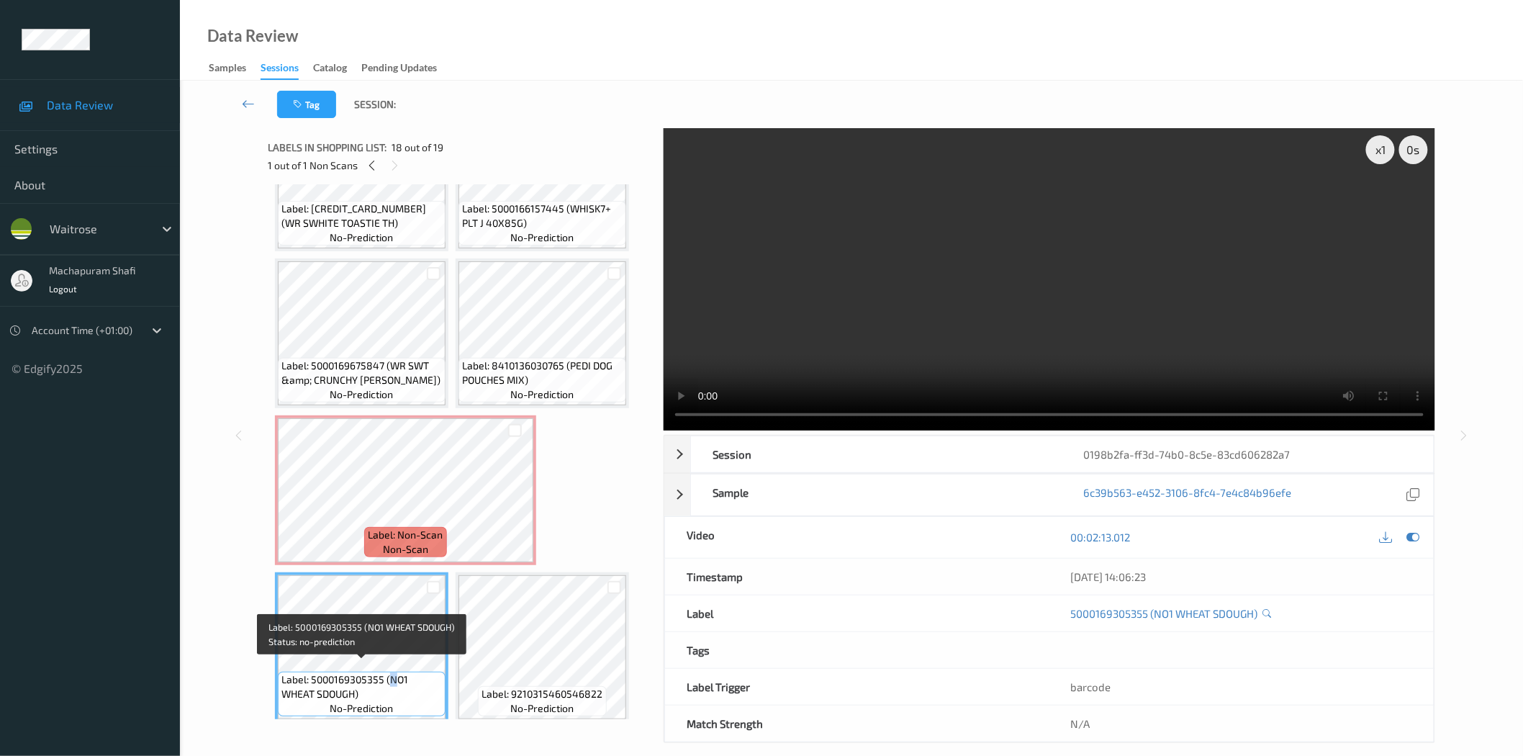
click at [393, 672] on span "Label: 5000169305355 (NO1 WHEAT SDOUGH)" at bounding box center [361, 686] width 160 height 29
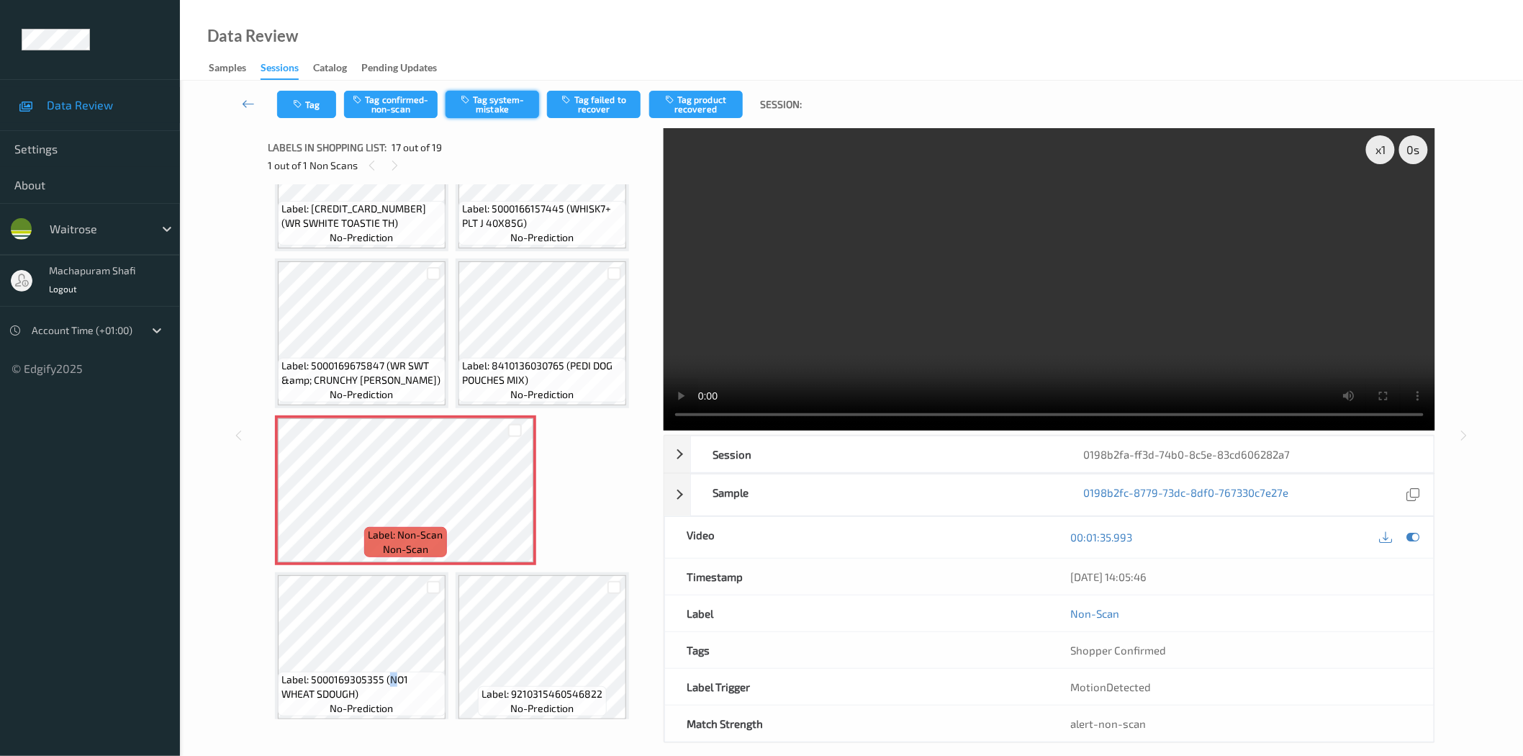
drag, startPoint x: 477, startPoint y: 103, endPoint x: 457, endPoint y: 134, distance: 36.9
click at [478, 103] on button "Tag system-mistake" at bounding box center [492, 104] width 94 height 27
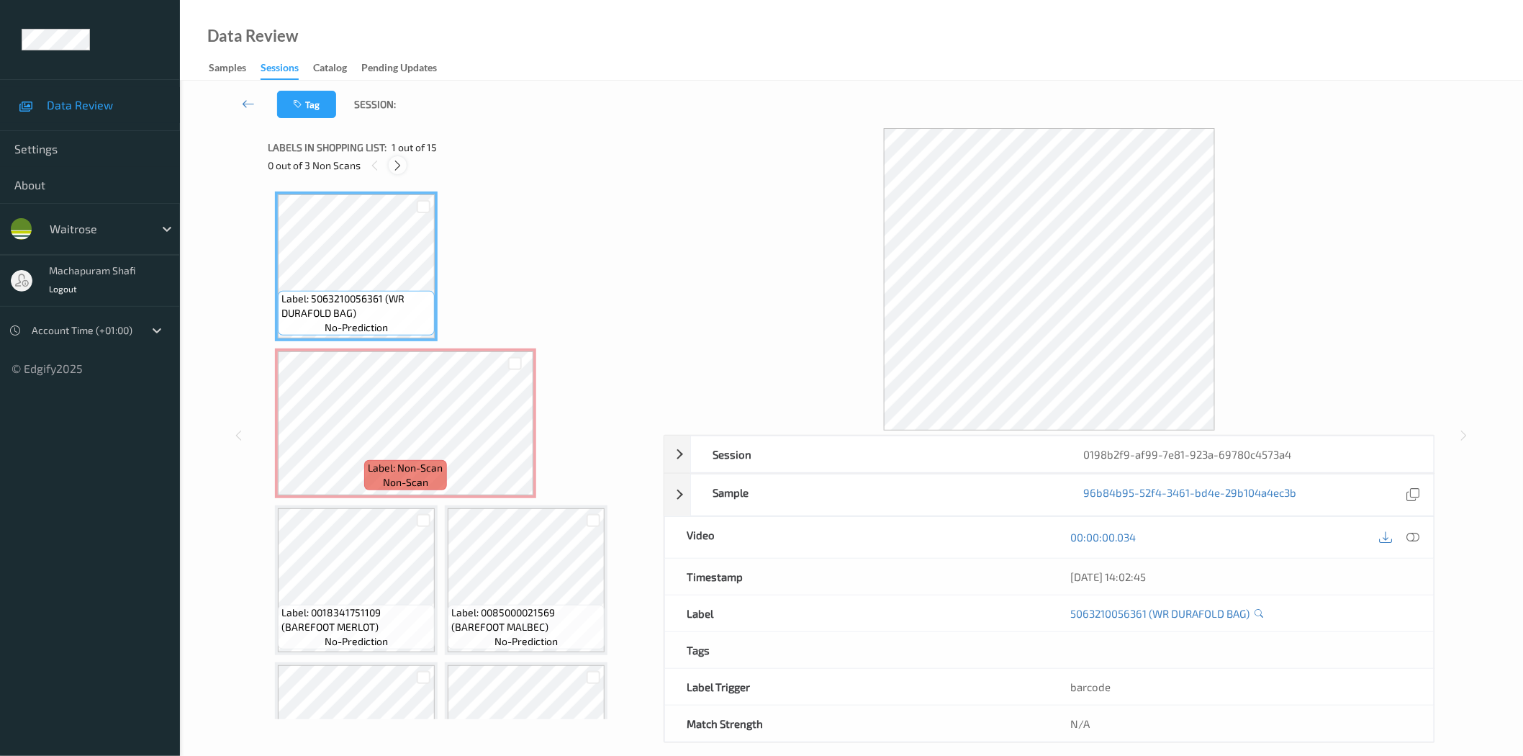
click at [399, 170] on icon at bounding box center [398, 165] width 12 height 13
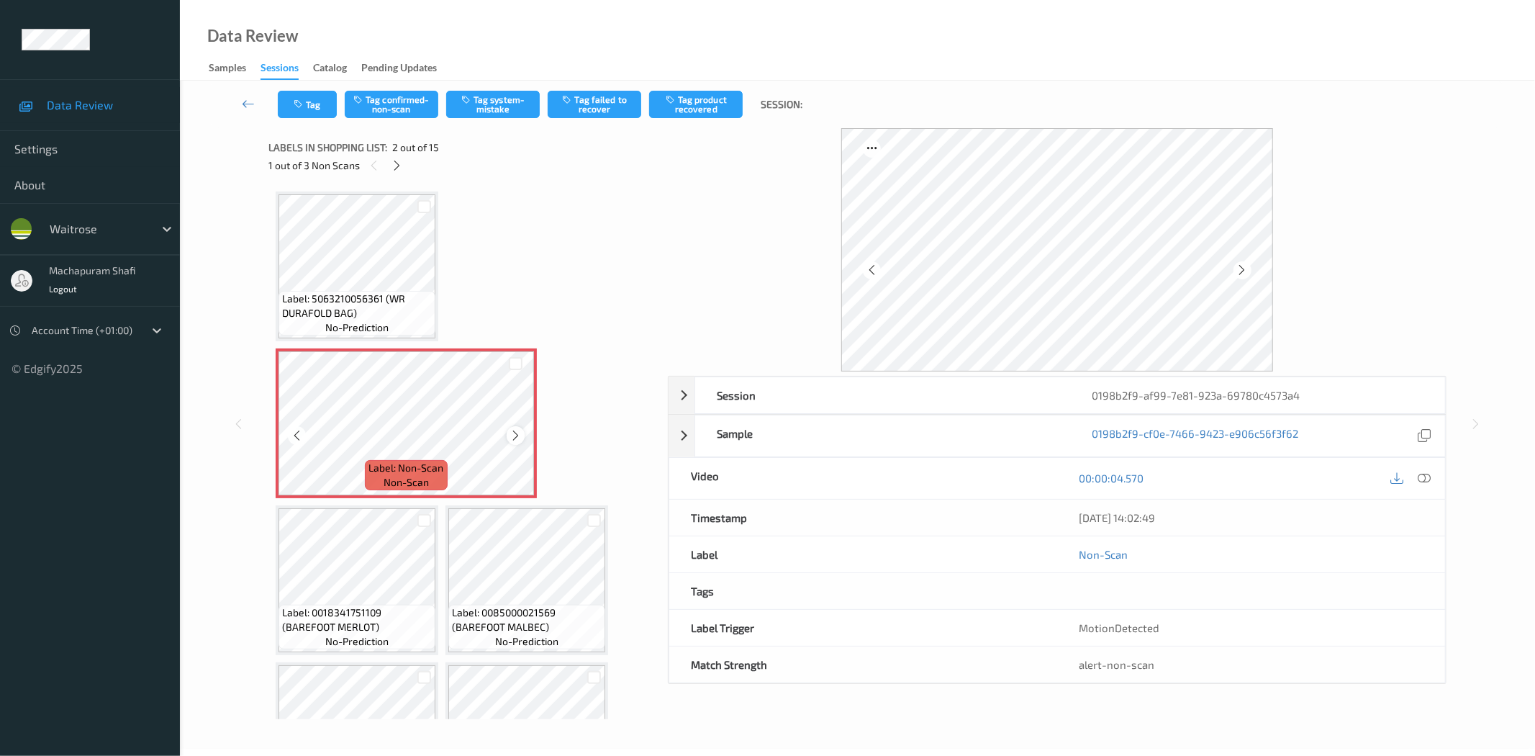
click at [520, 433] on icon at bounding box center [516, 435] width 12 height 13
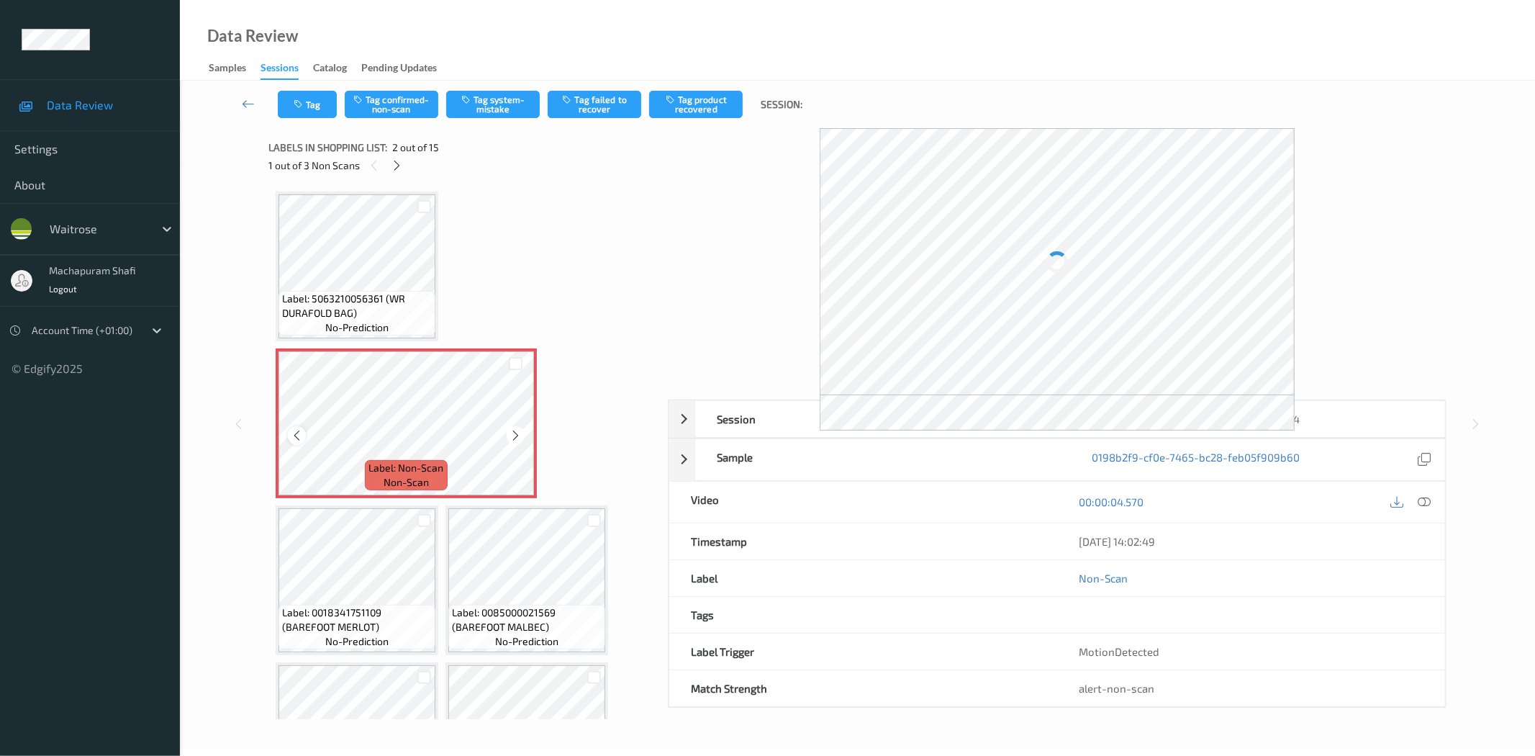
click at [300, 433] on icon at bounding box center [297, 435] width 12 height 13
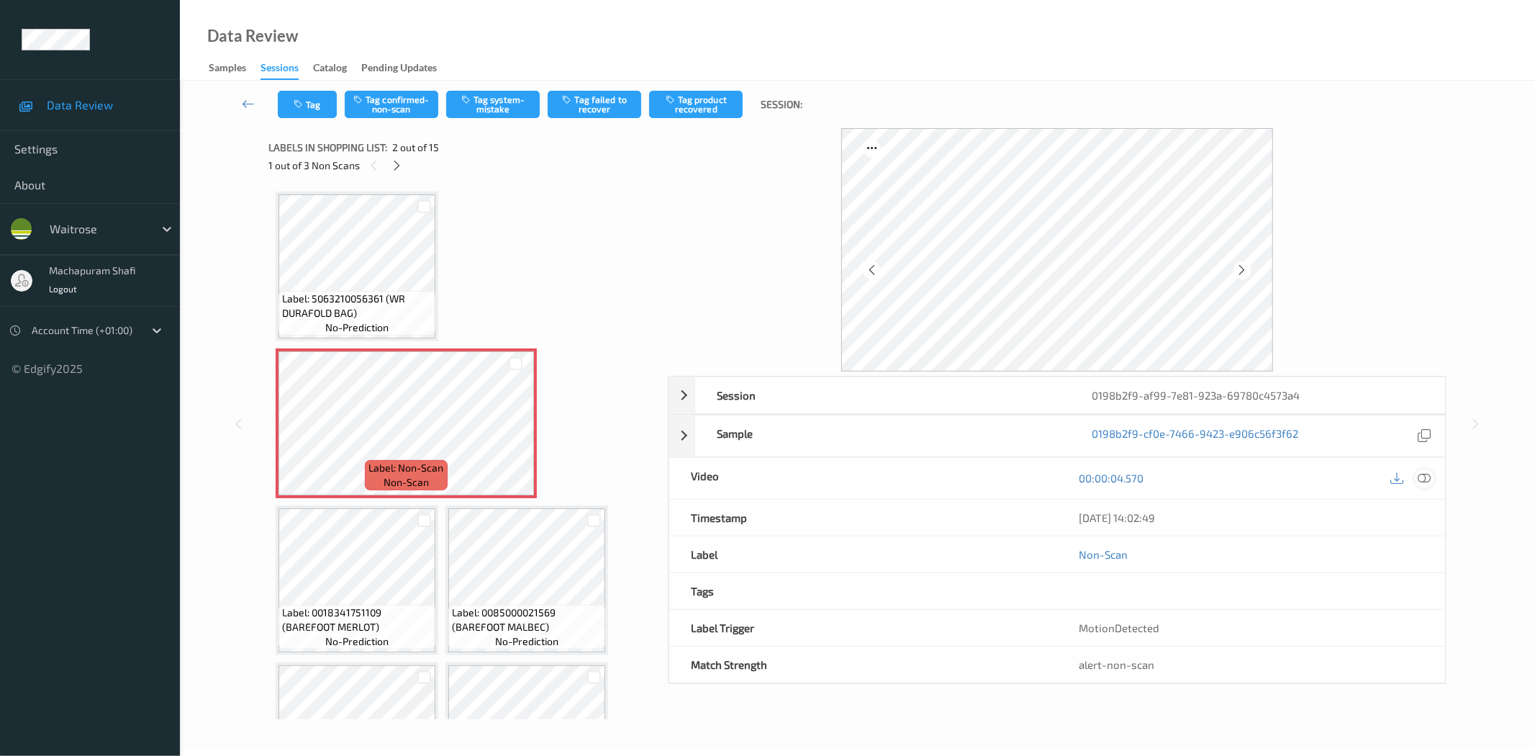
click at [1426, 483] on icon at bounding box center [1425, 477] width 13 height 13
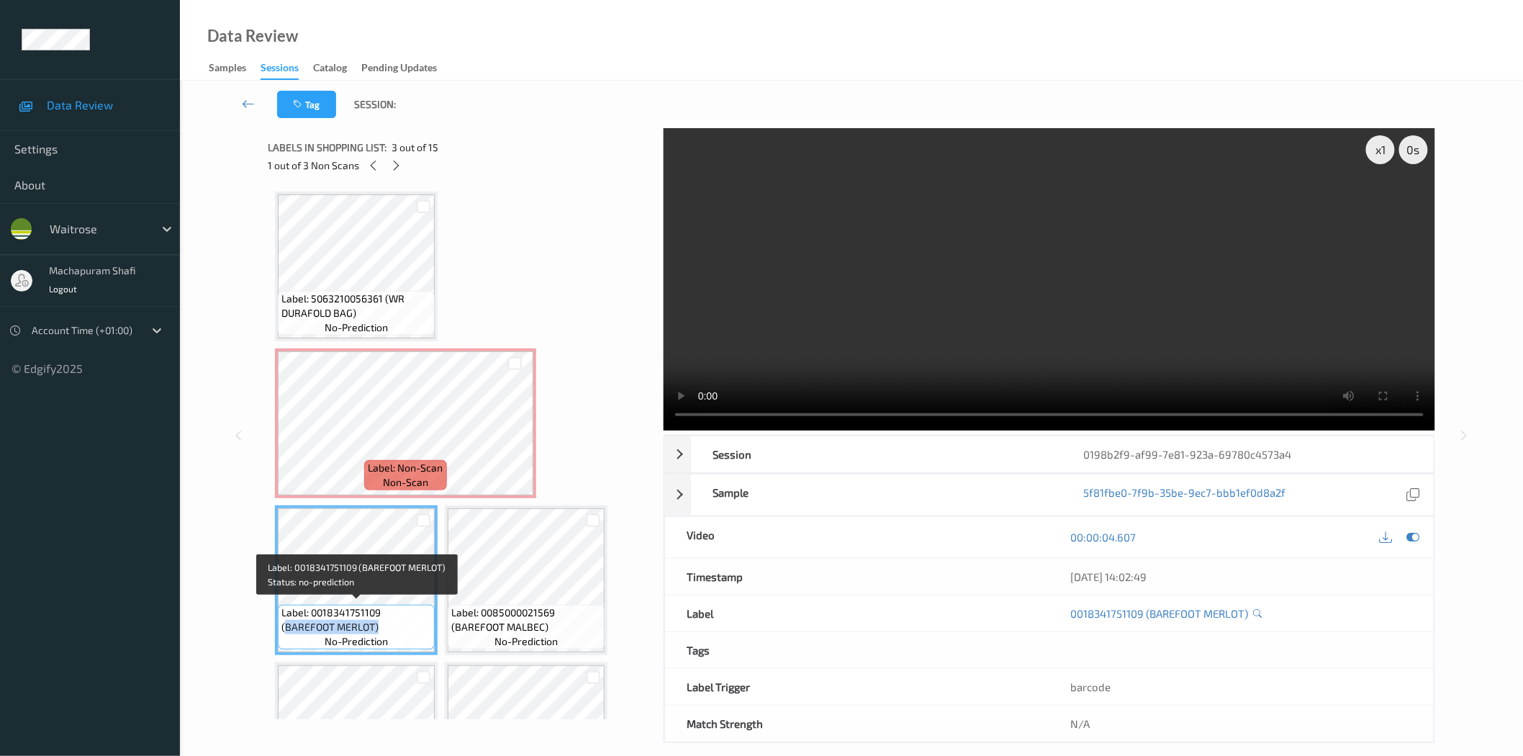
drag, startPoint x: 284, startPoint y: 628, endPoint x: 379, endPoint y: 623, distance: 95.2
click at [379, 623] on span "Label: 0018341751109 (BAREFOOT MERLOT)" at bounding box center [356, 619] width 150 height 29
copy span "BAREFOOT MERLOT)"
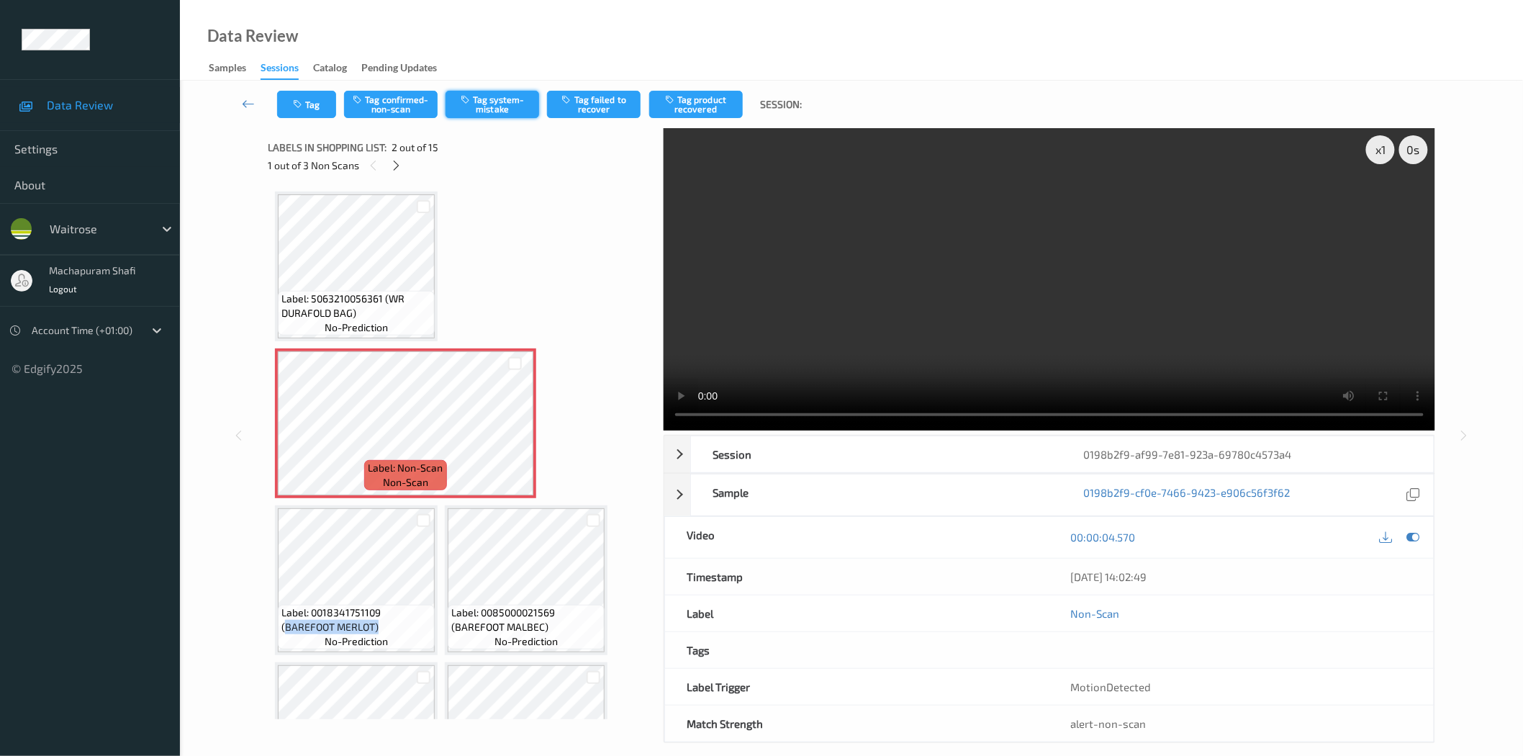
click at [502, 110] on button "Tag system-mistake" at bounding box center [492, 104] width 94 height 27
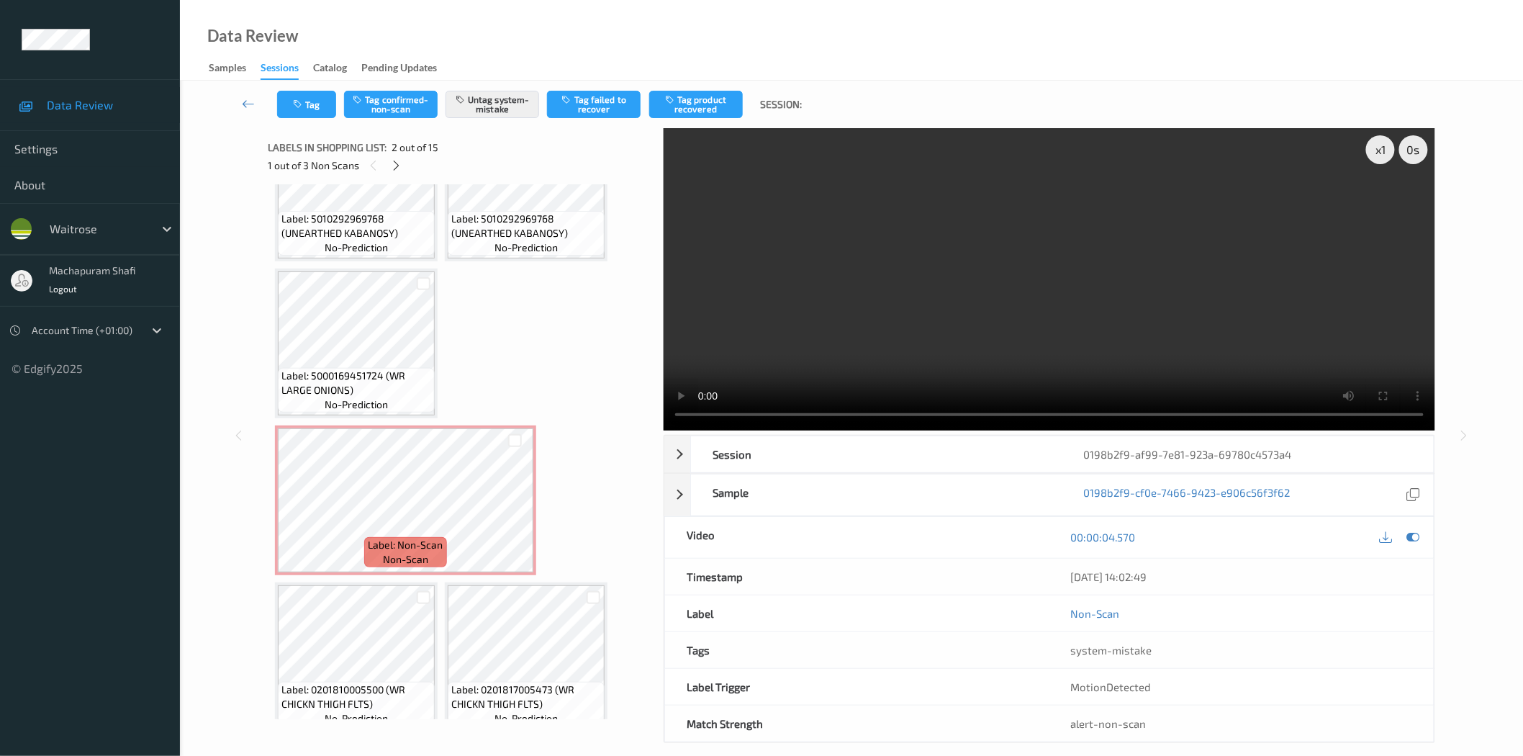
scroll to position [722, 0]
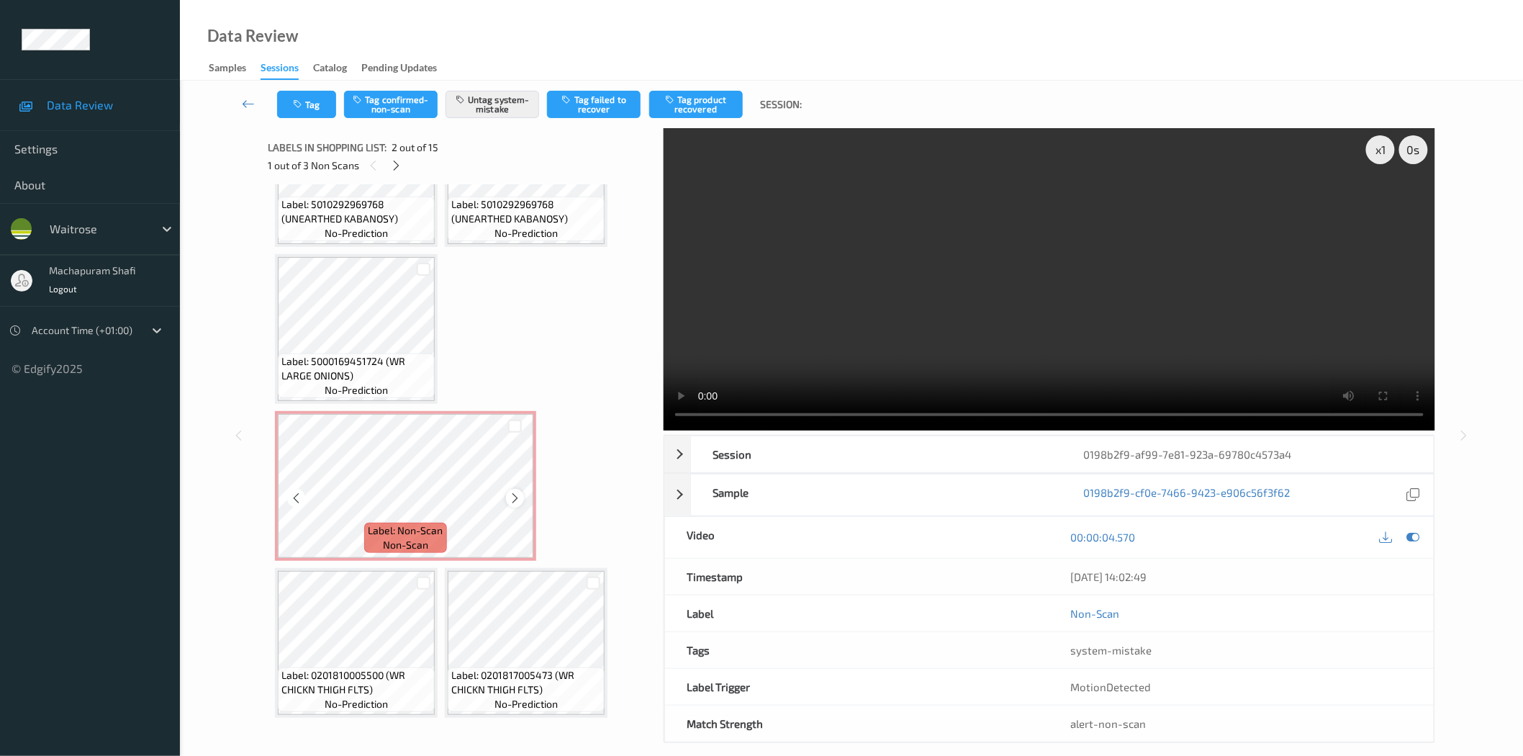
click at [509, 494] on icon at bounding box center [515, 498] width 12 height 13
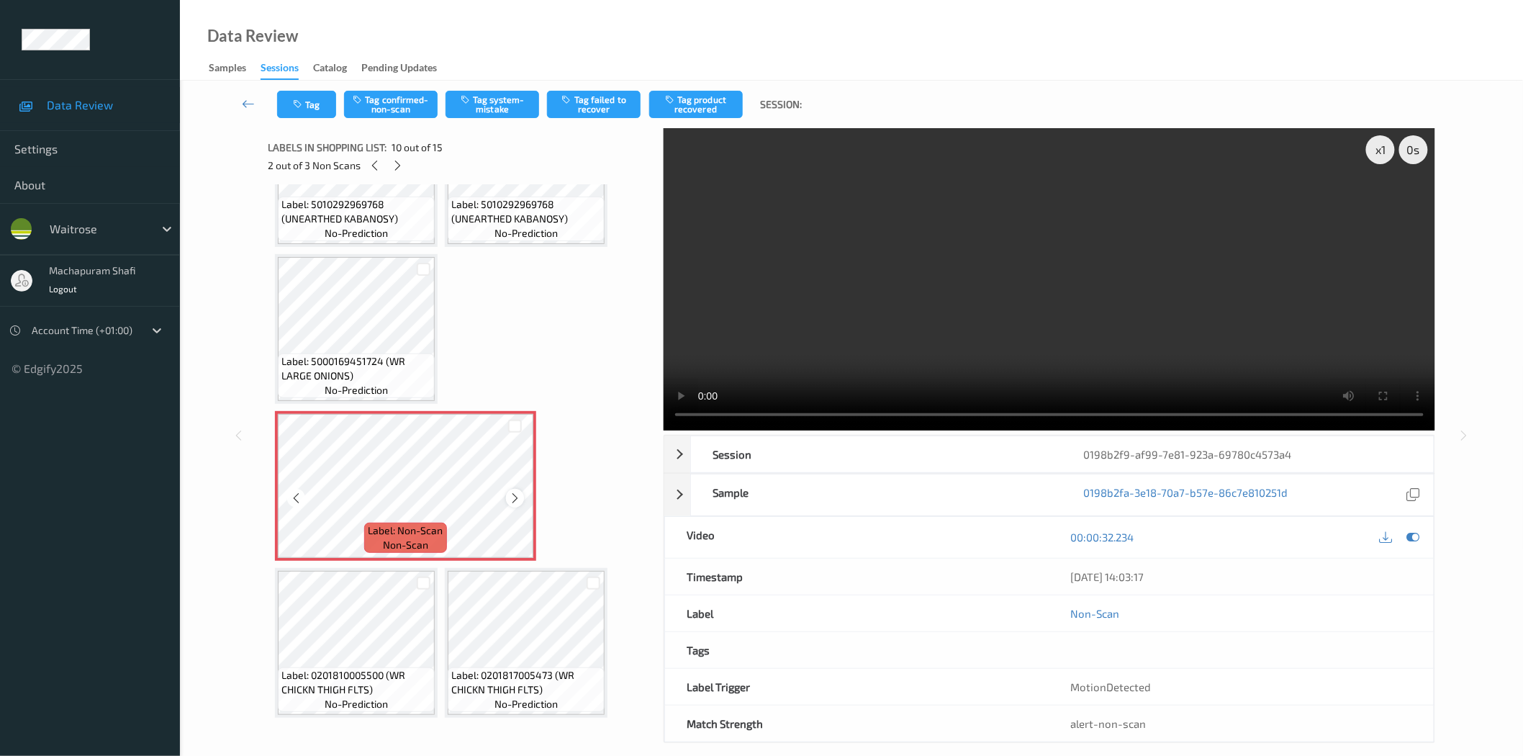
click at [509, 492] on icon at bounding box center [515, 498] width 12 height 13
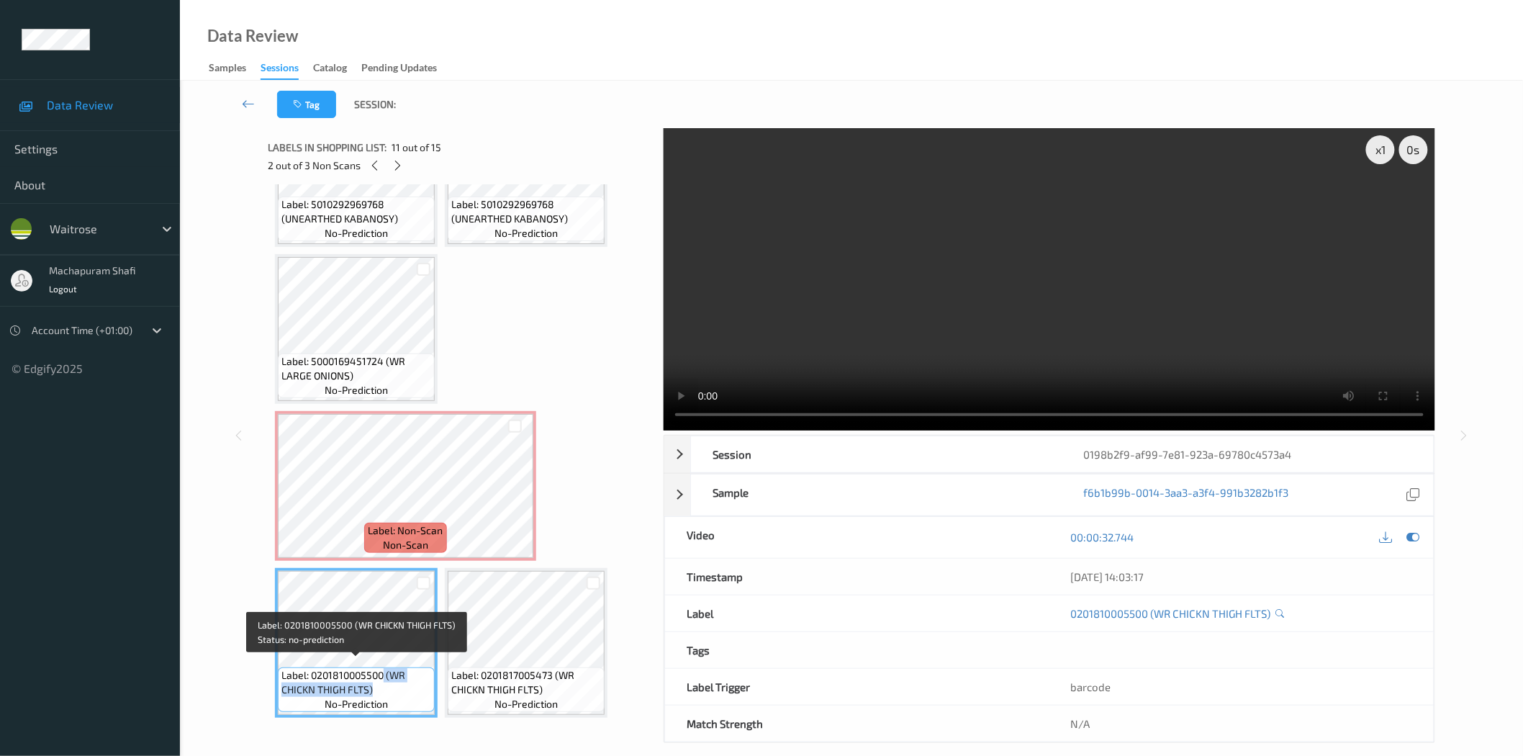
drag, startPoint x: 384, startPoint y: 664, endPoint x: 415, endPoint y: 684, distance: 36.5
click at [415, 684] on span "Label: 0201810005500 (WR CHICKN THIGH FLTS)" at bounding box center [356, 682] width 150 height 29
copy span "(WR CHICKN THIGH FLTS)"
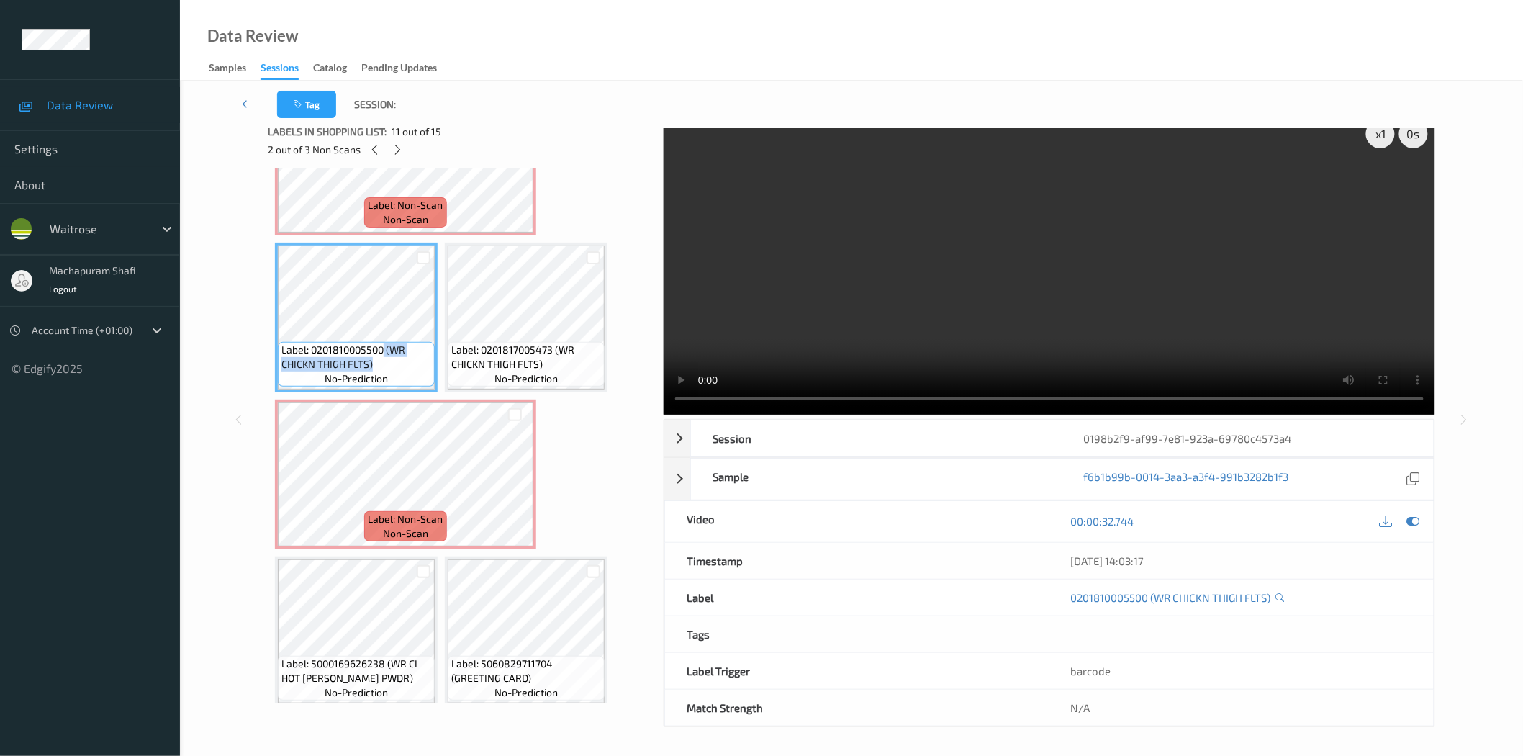
scroll to position [17, 0]
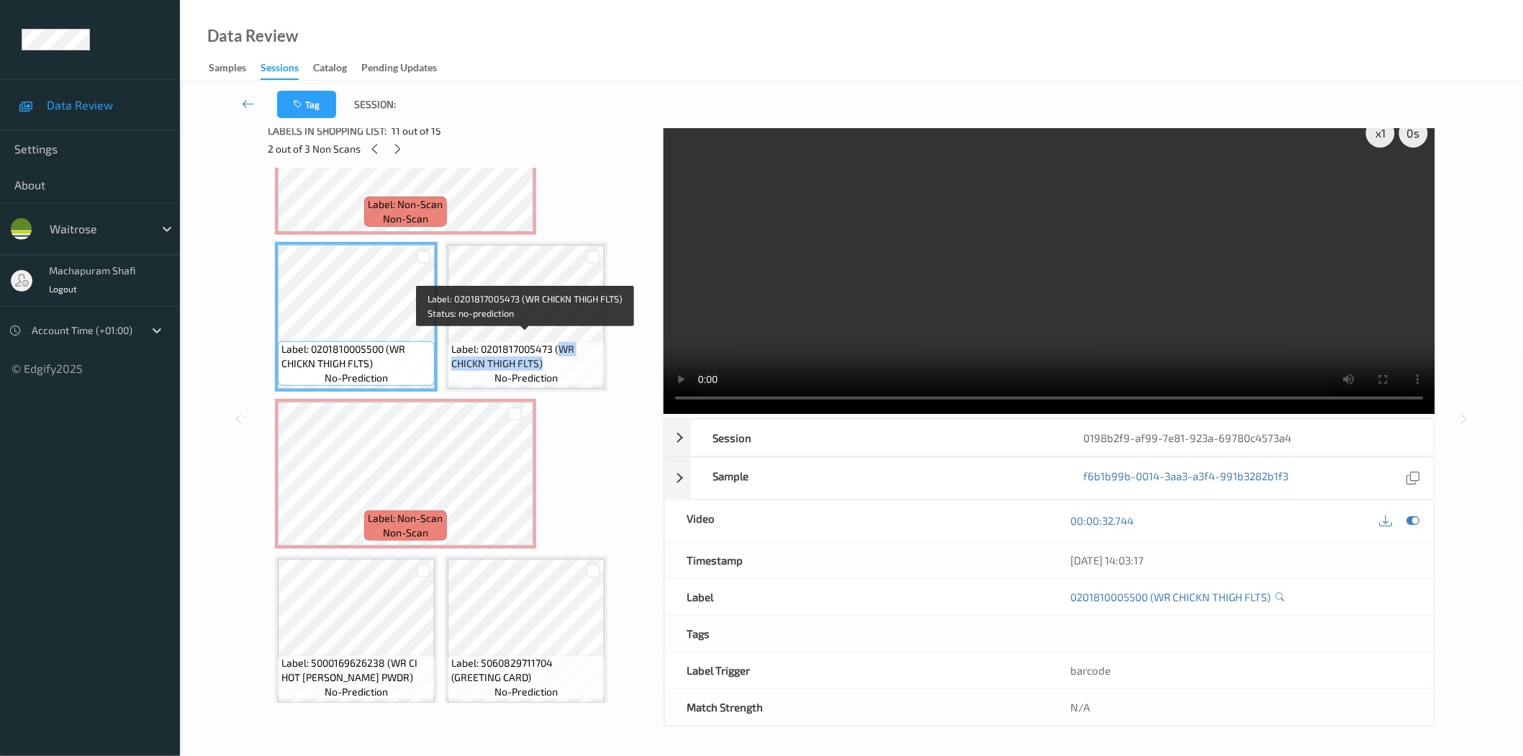
drag, startPoint x: 556, startPoint y: 337, endPoint x: 564, endPoint y: 363, distance: 28.0
click at [564, 363] on div "Label: 0201817005473 (WR CHICKN THIGH FLTS) no-prediction" at bounding box center [526, 363] width 157 height 45
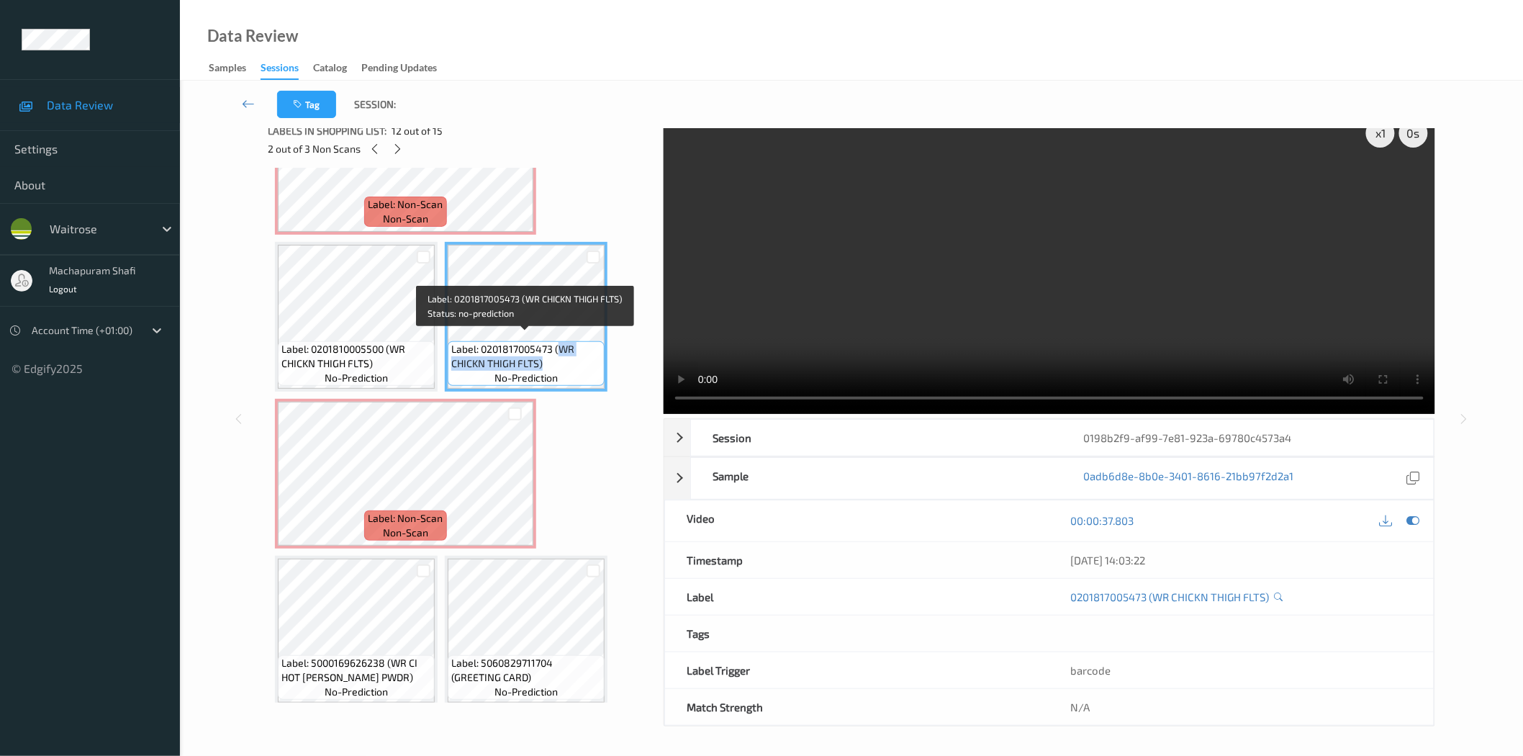
copy span "WR CHICKN THIGH FLTS)"
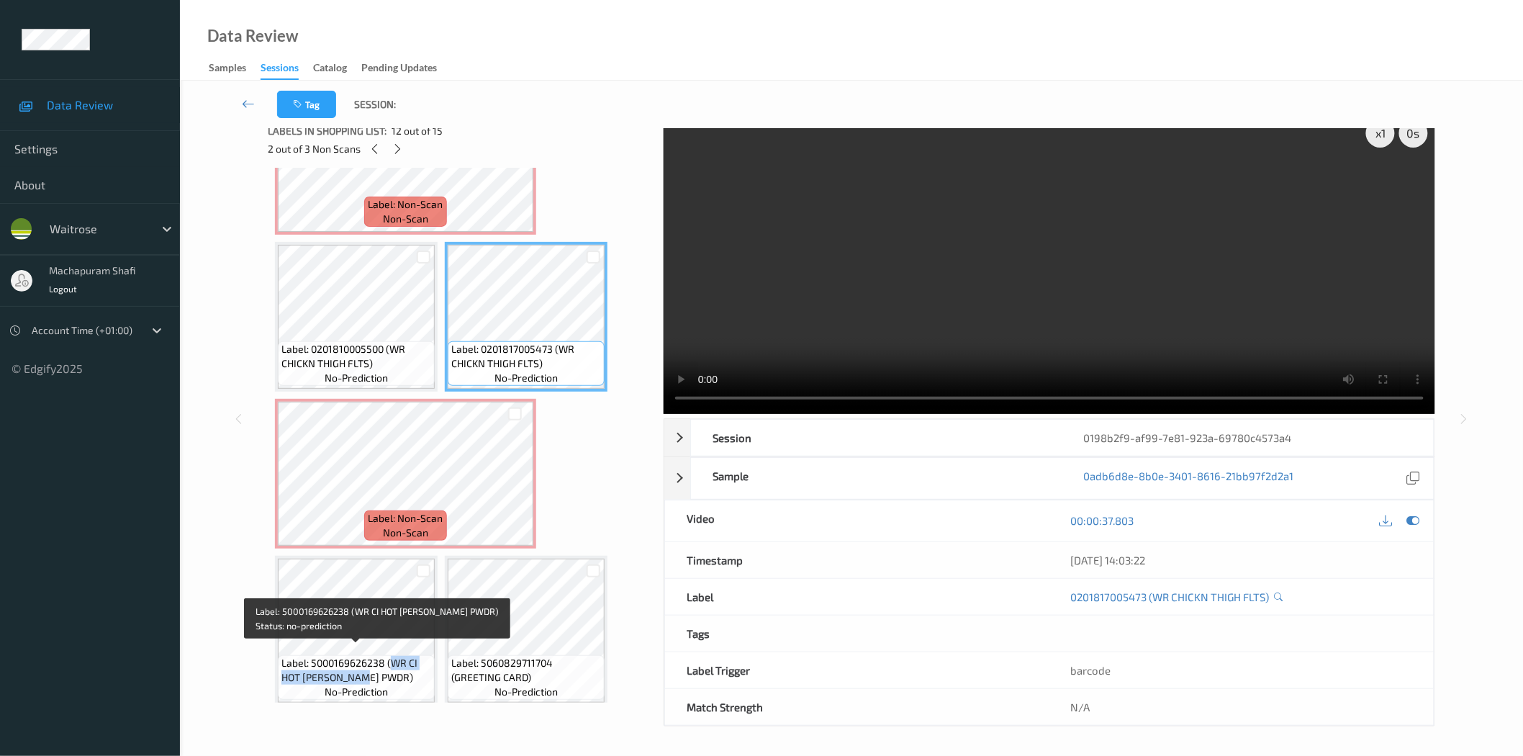
drag, startPoint x: 389, startPoint y: 650, endPoint x: 401, endPoint y: 667, distance: 20.8
click at [401, 667] on span "Label: 5000169626238 (WR CI HOT CURRY PWDR)" at bounding box center [356, 670] width 150 height 29
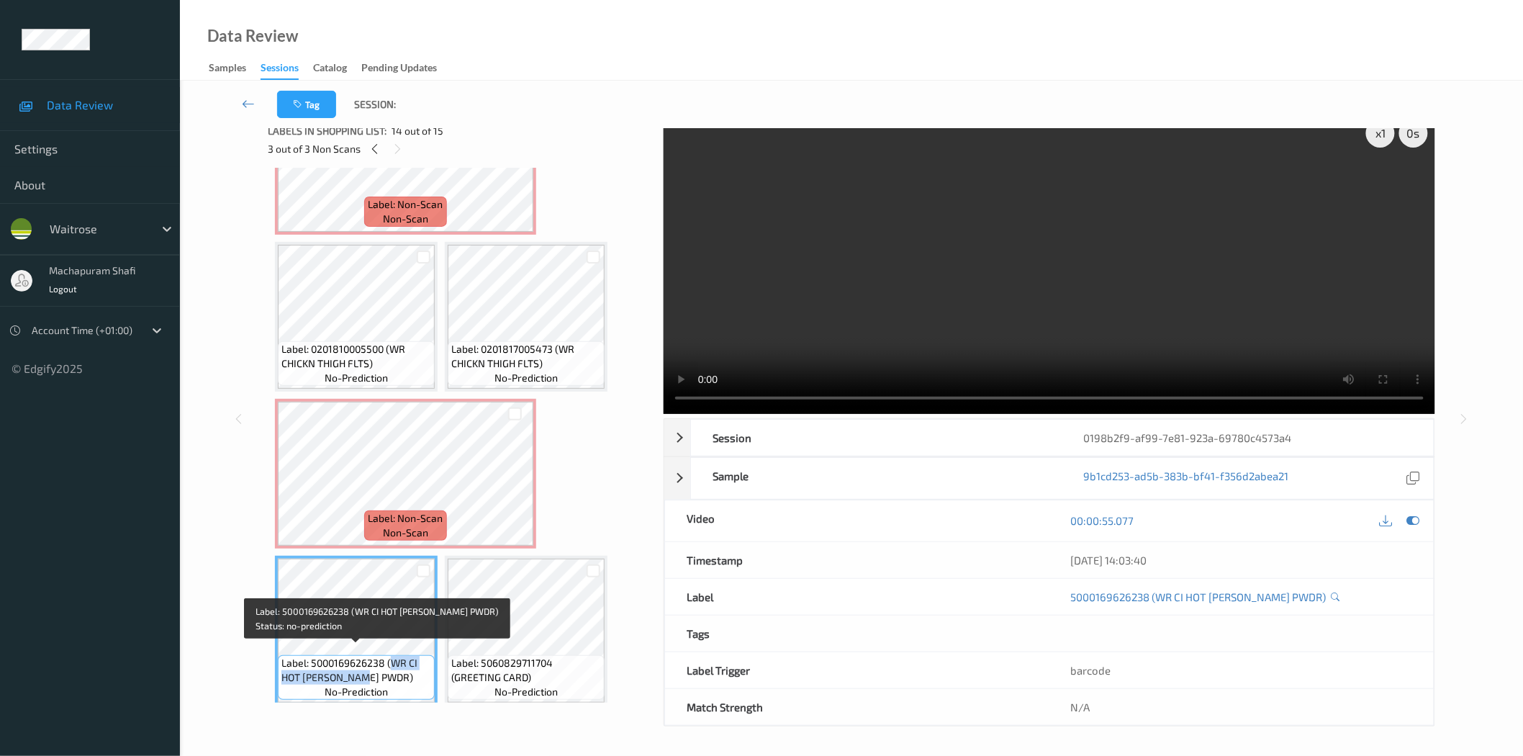
copy span "WR CI HOT CURRY PWDR)"
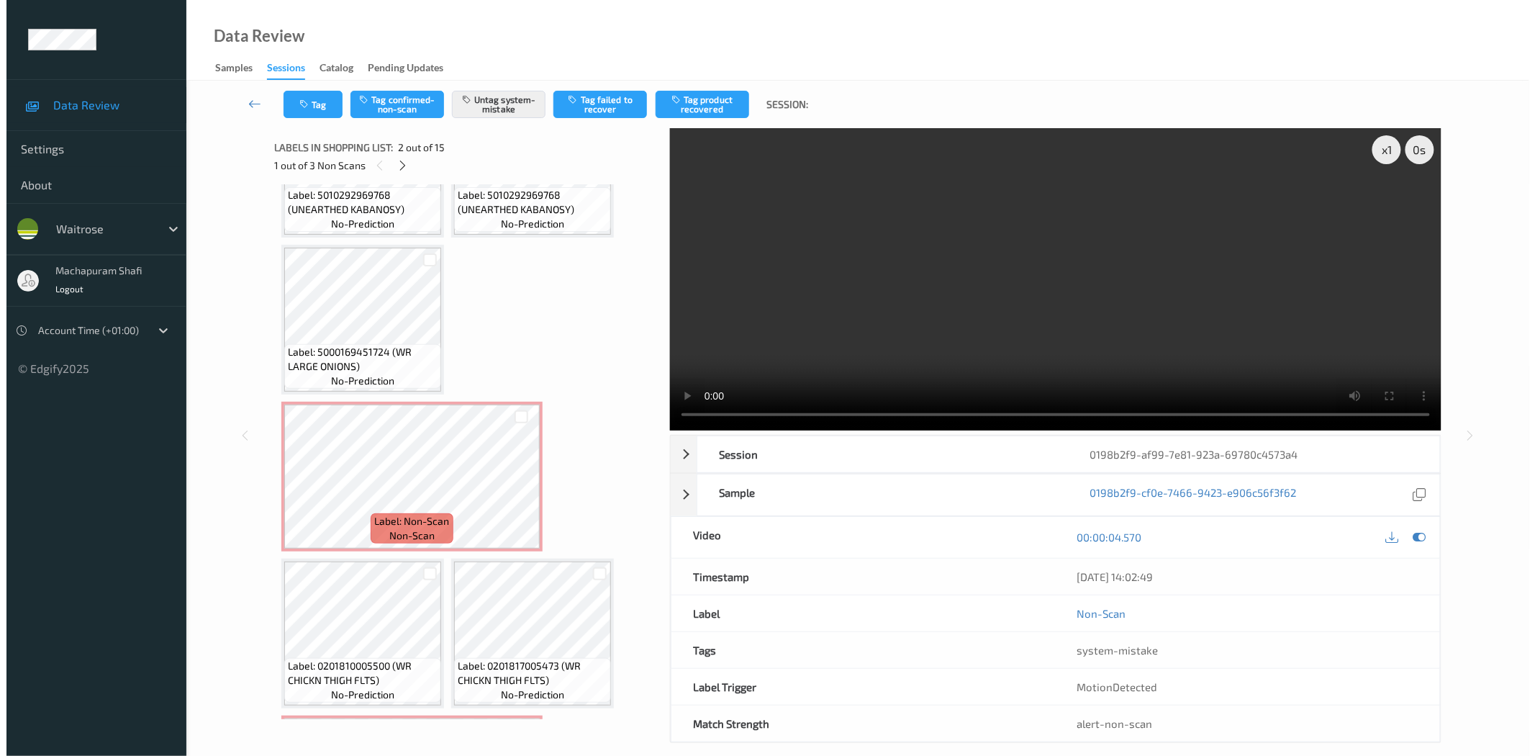
scroll to position [736, 0]
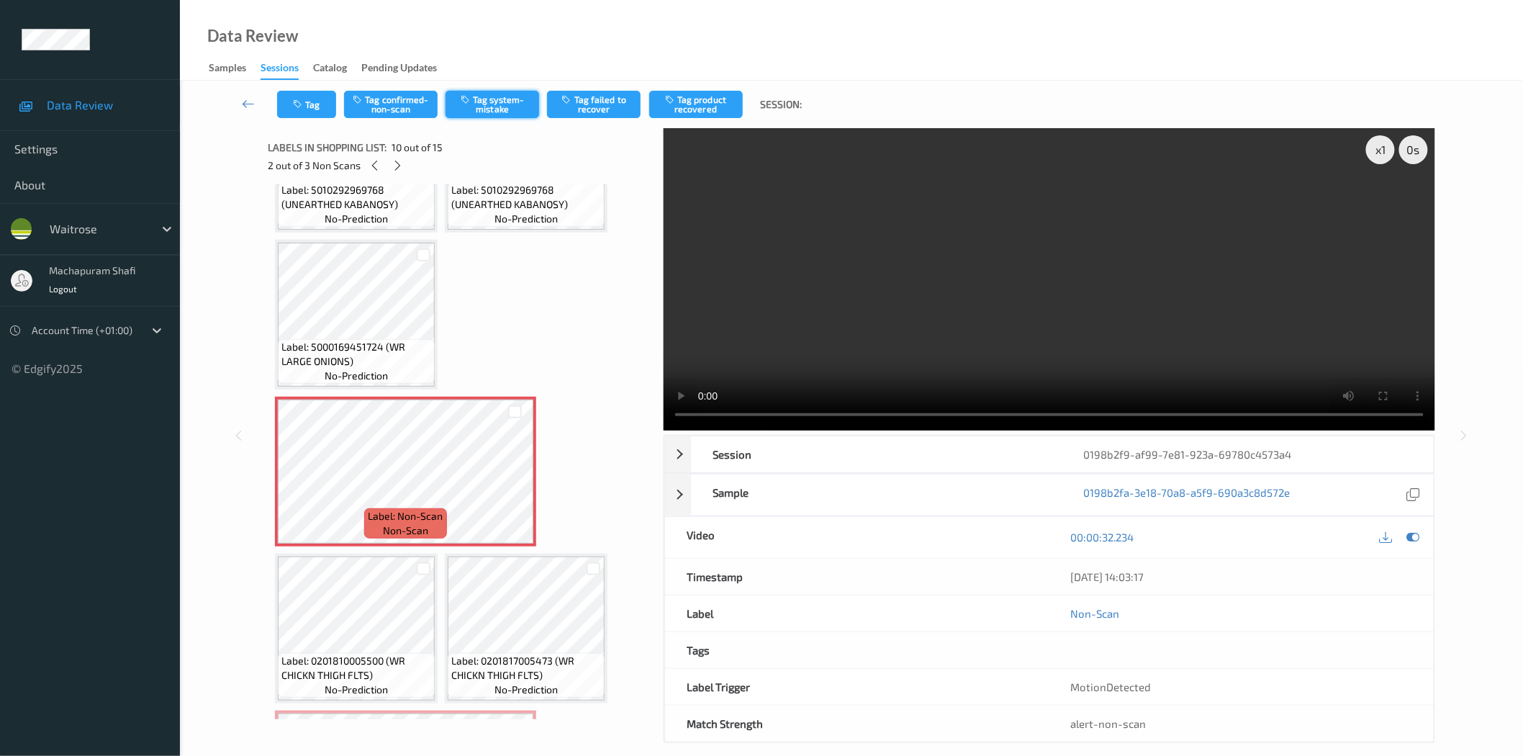
click at [499, 104] on button "Tag system-mistake" at bounding box center [492, 104] width 94 height 27
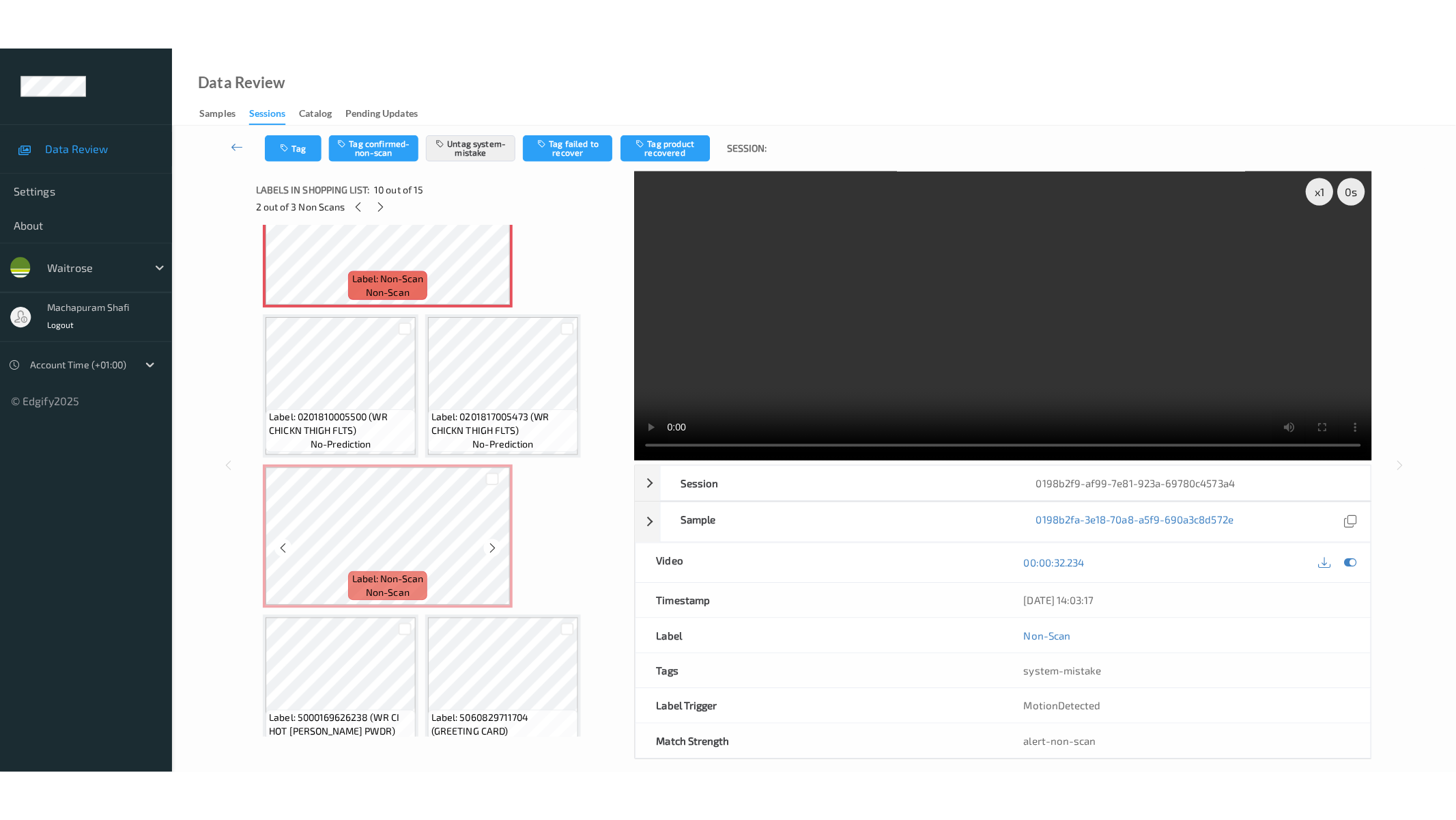
scroll to position [978, 0]
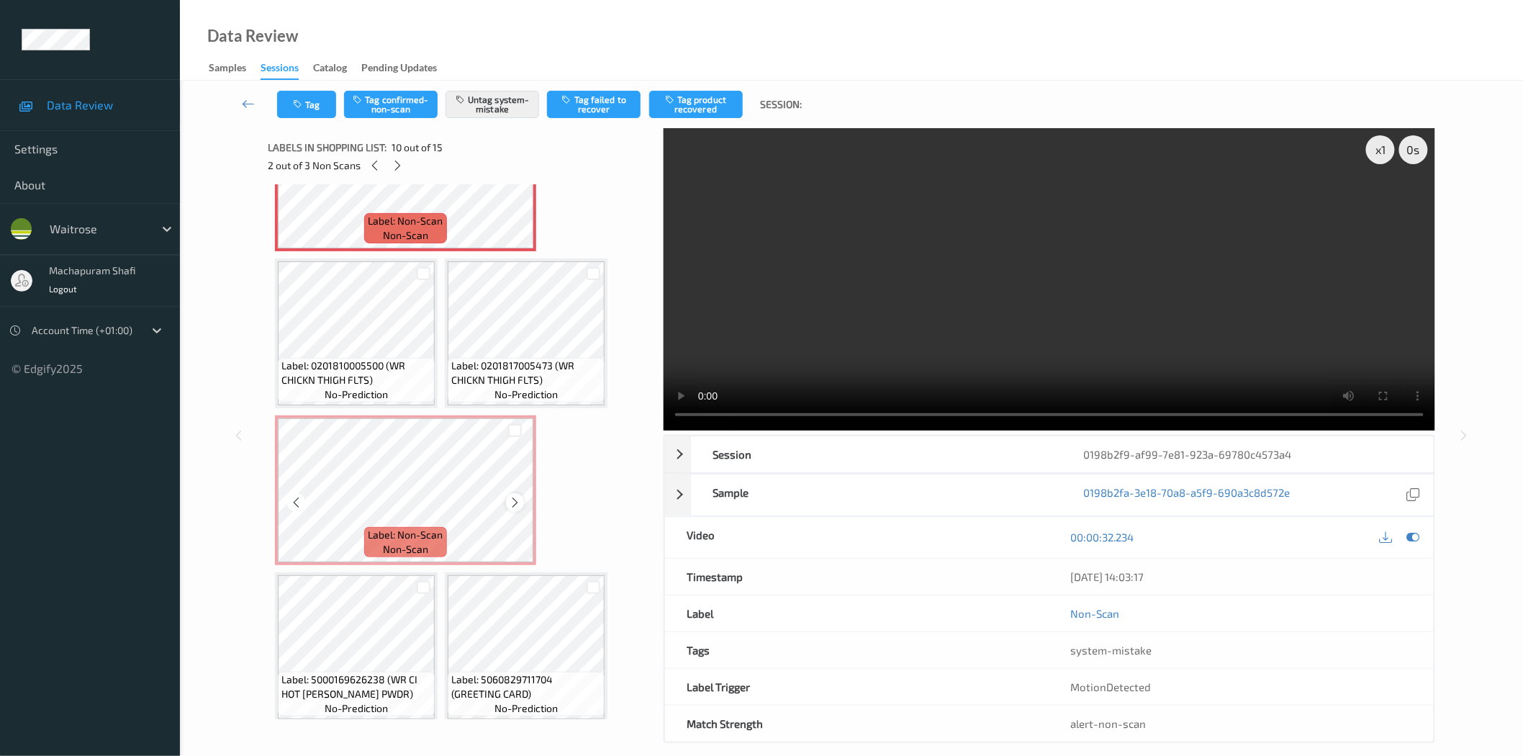
click at [510, 496] on icon at bounding box center [515, 502] width 12 height 13
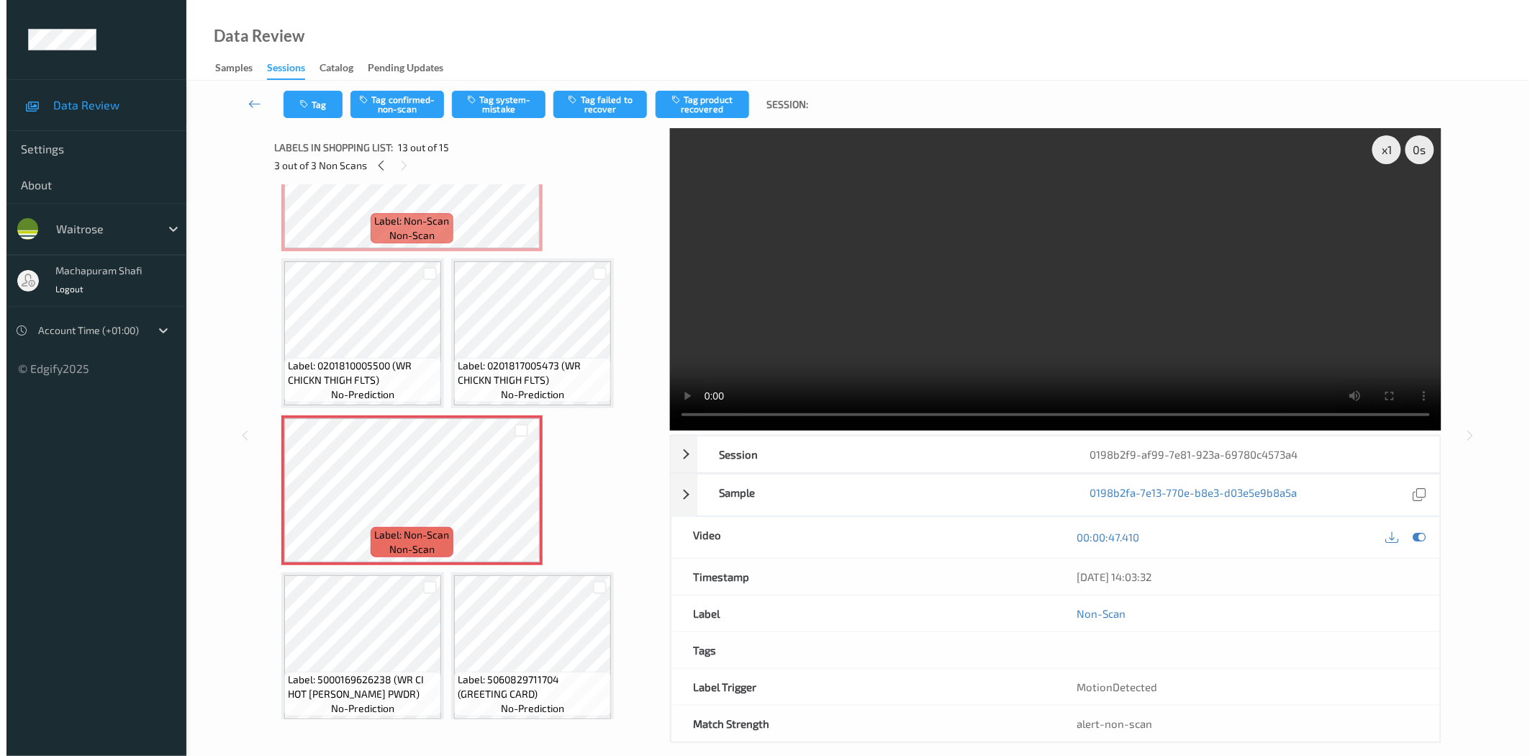
scroll to position [923, 0]
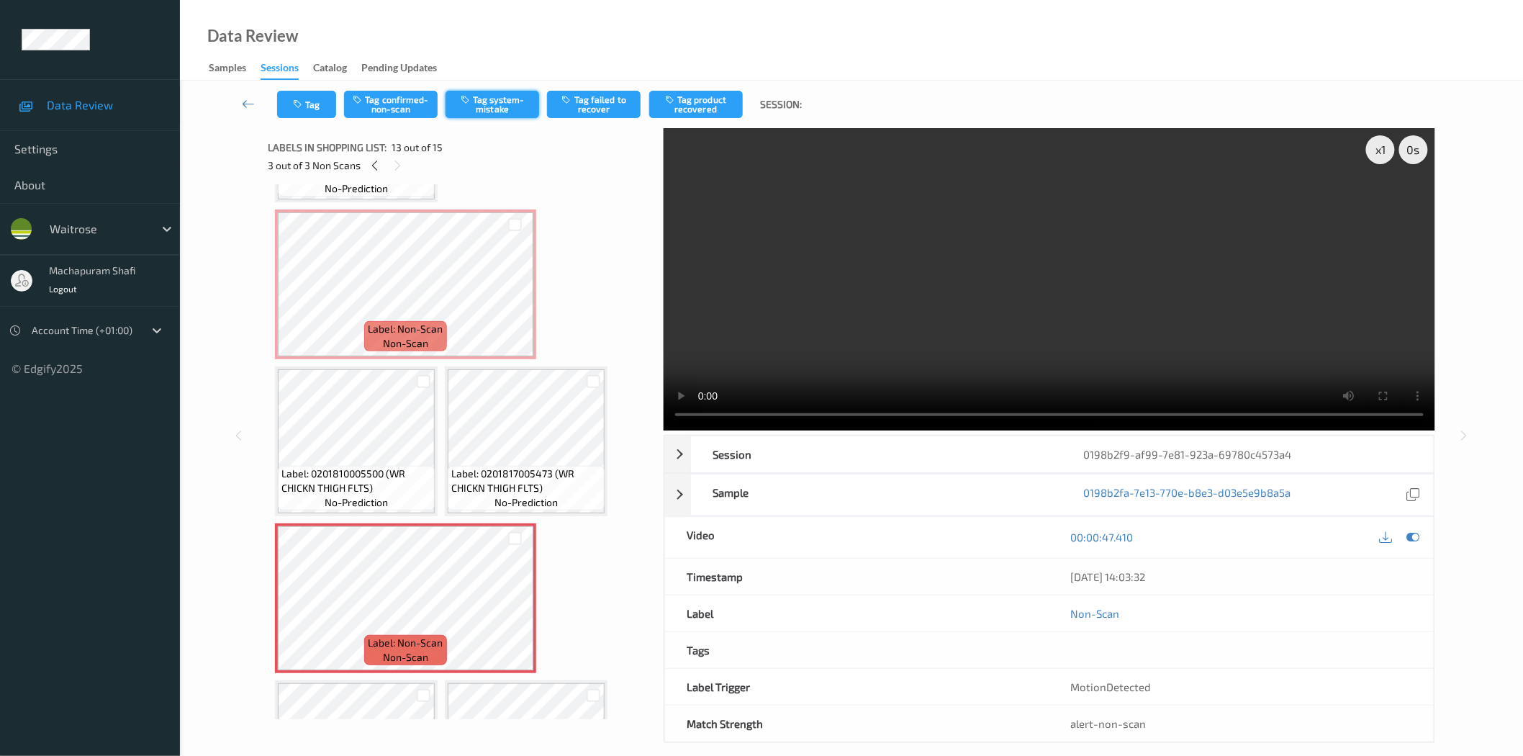
click at [484, 112] on button "Tag system-mistake" at bounding box center [492, 104] width 94 height 27
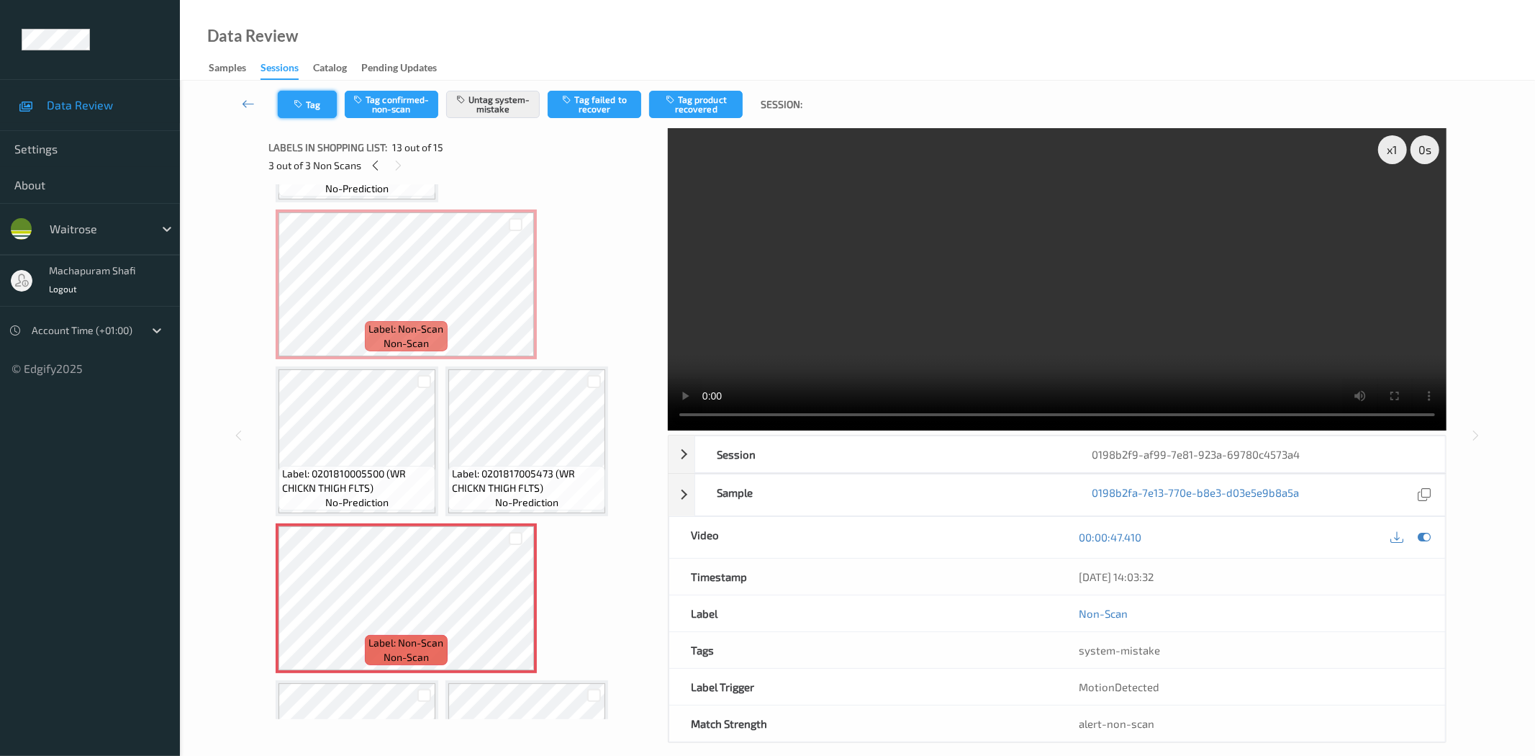
click at [315, 109] on button "Tag" at bounding box center [307, 104] width 59 height 27
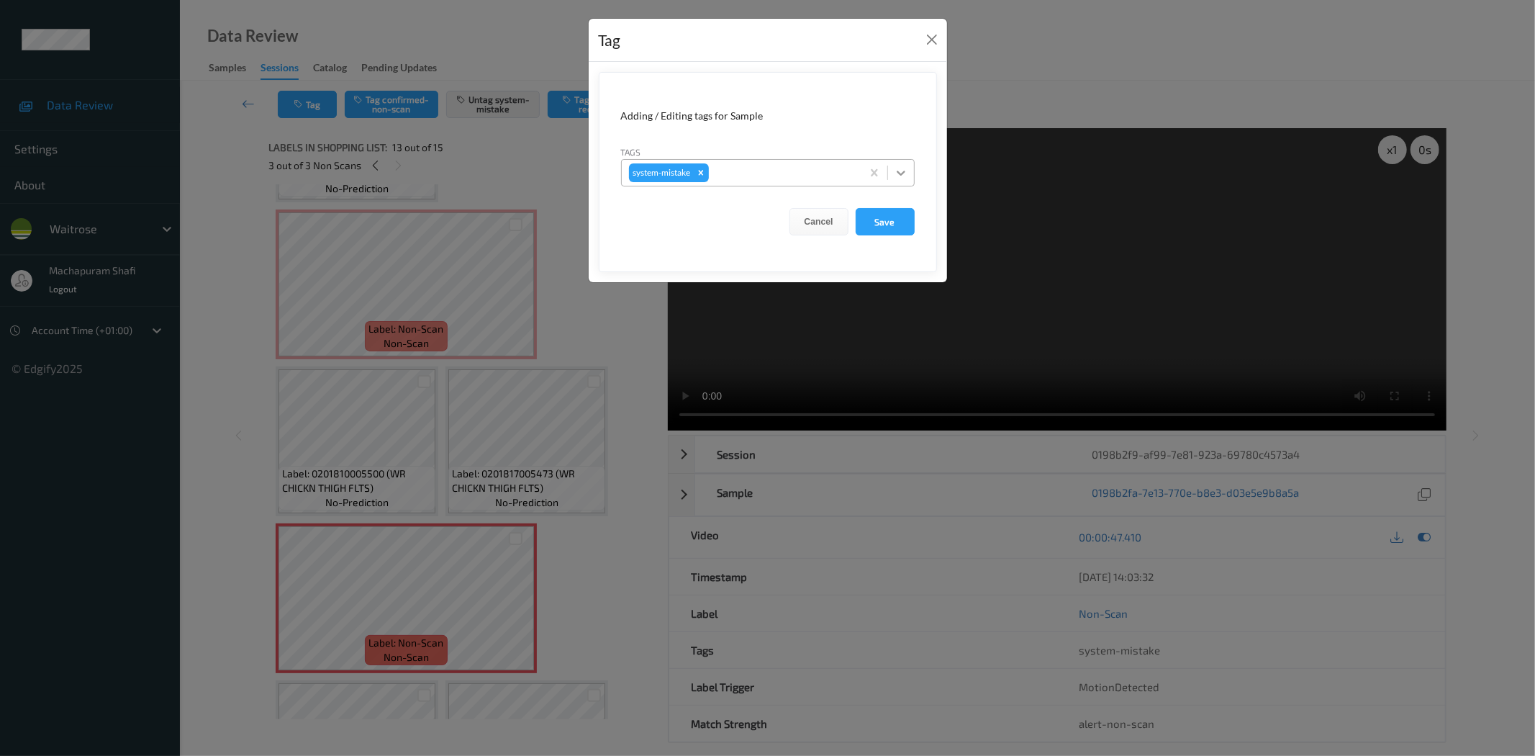
click at [896, 171] on icon at bounding box center [901, 173] width 14 height 14
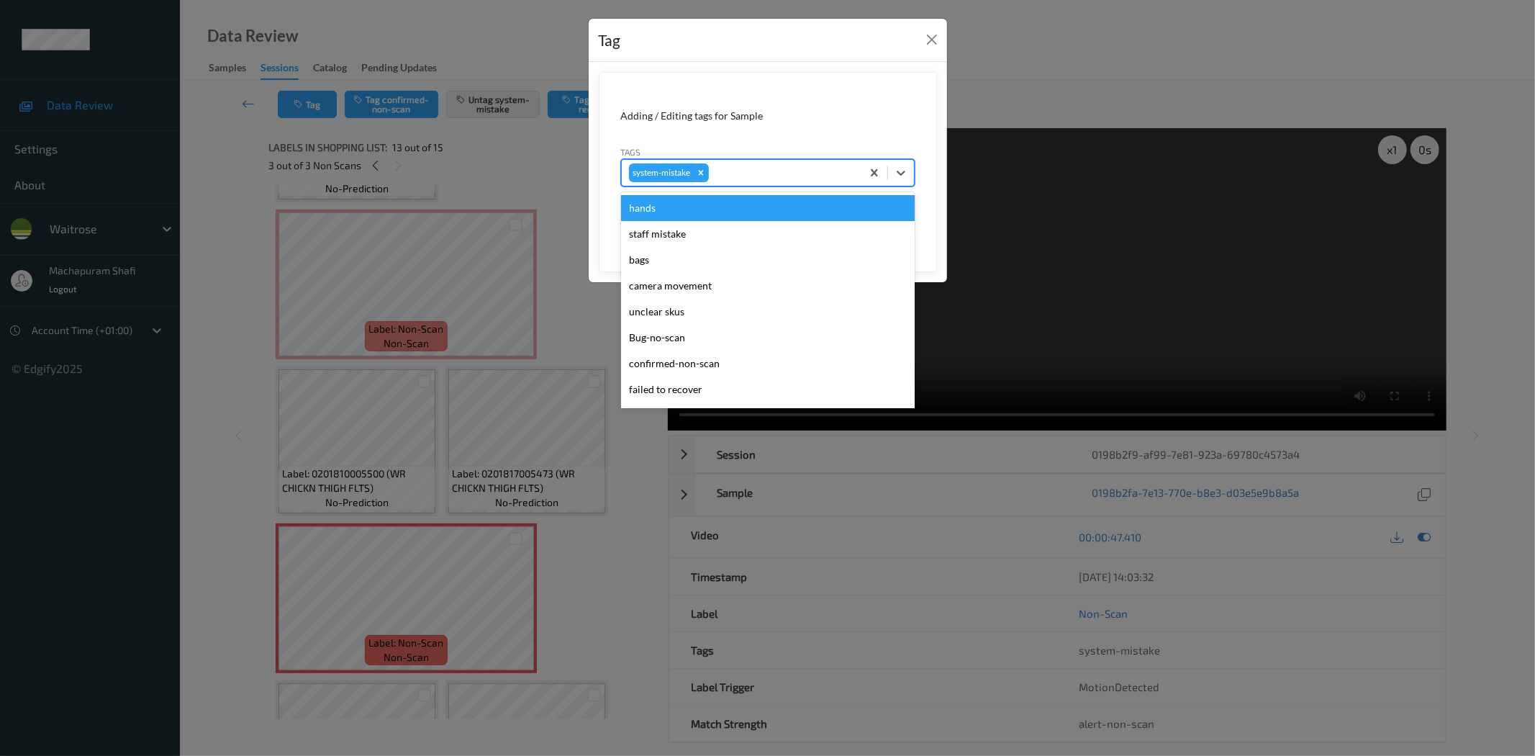
scroll to position [307, 0]
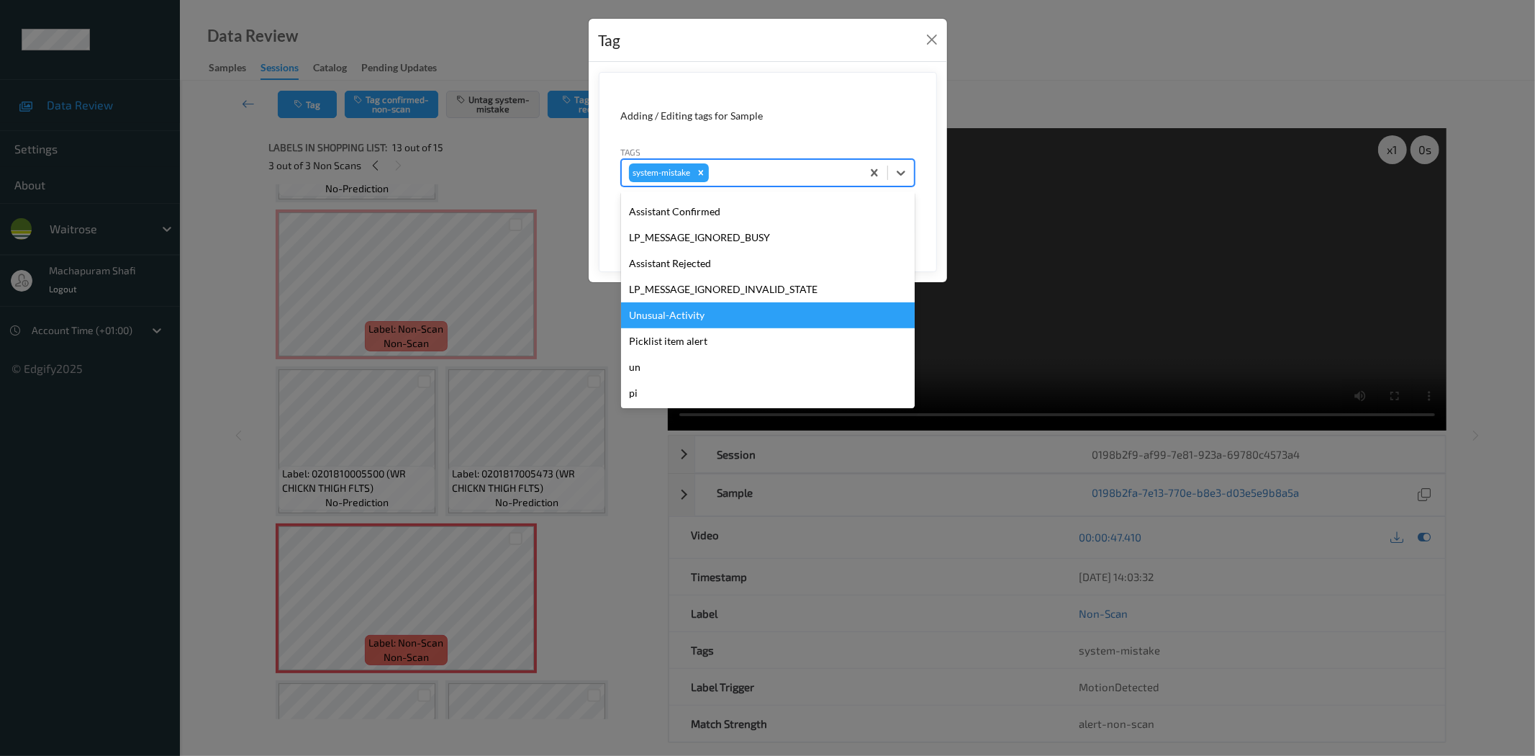
click at [684, 318] on div "Unusual-Activity" at bounding box center [768, 315] width 294 height 26
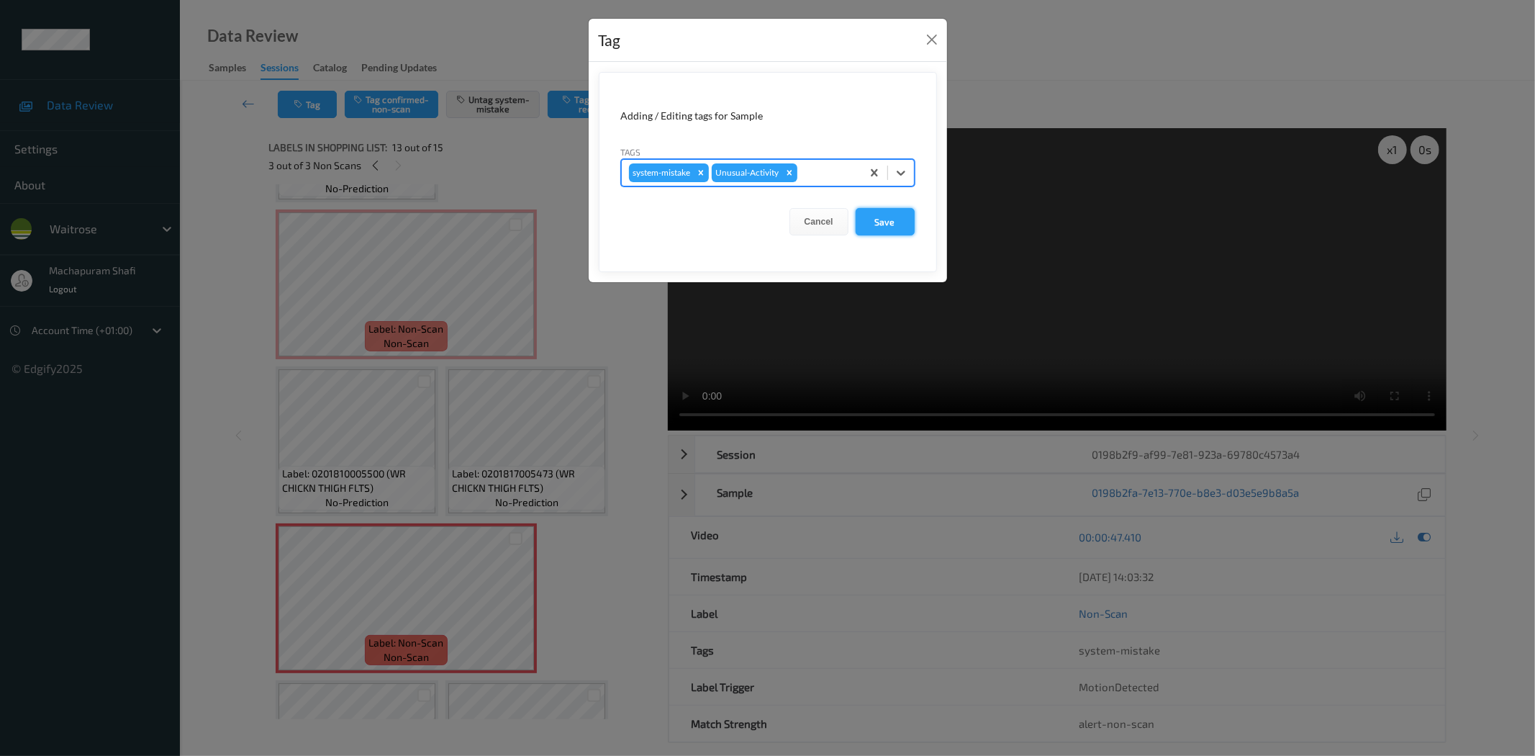
click at [878, 221] on button "Save" at bounding box center [885, 221] width 59 height 27
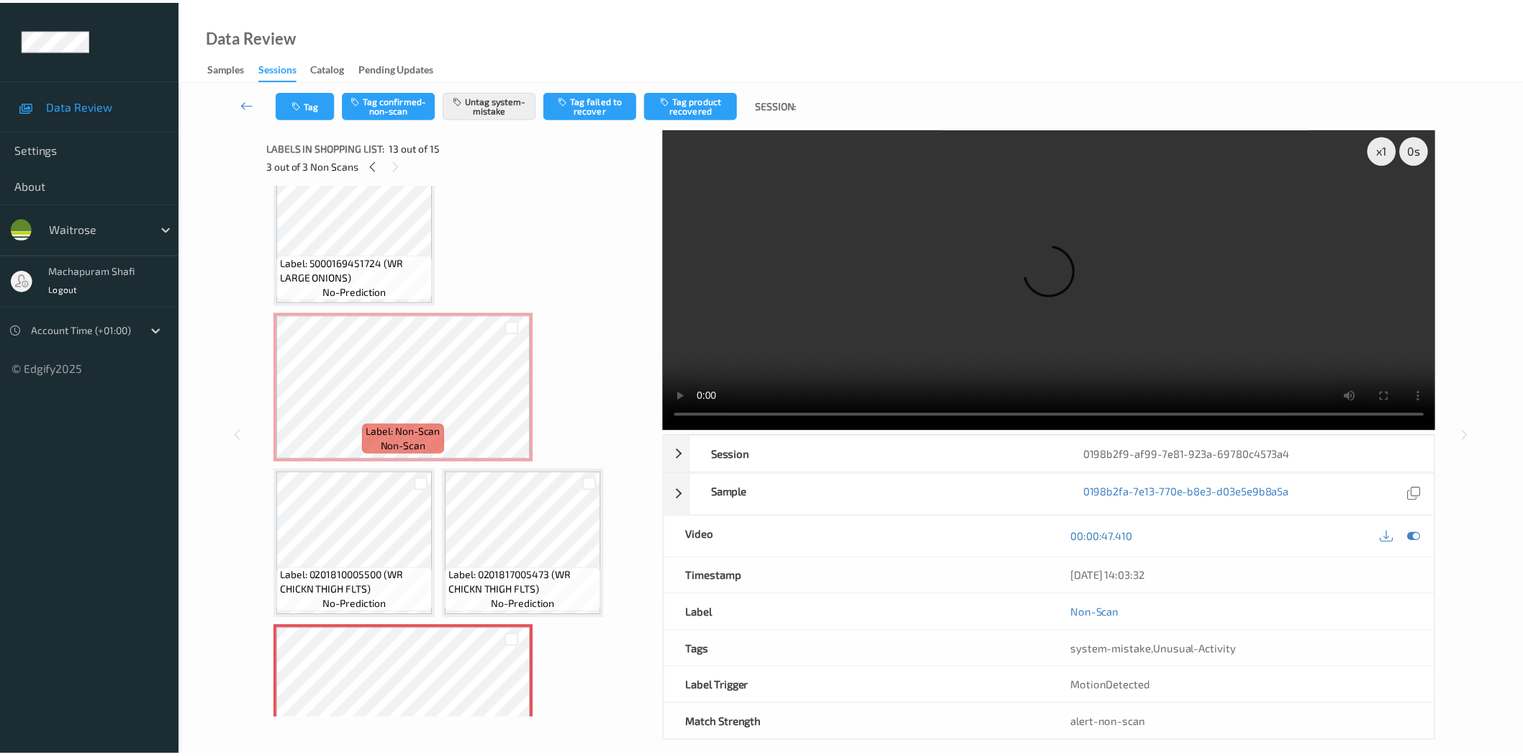
scroll to position [806, 0]
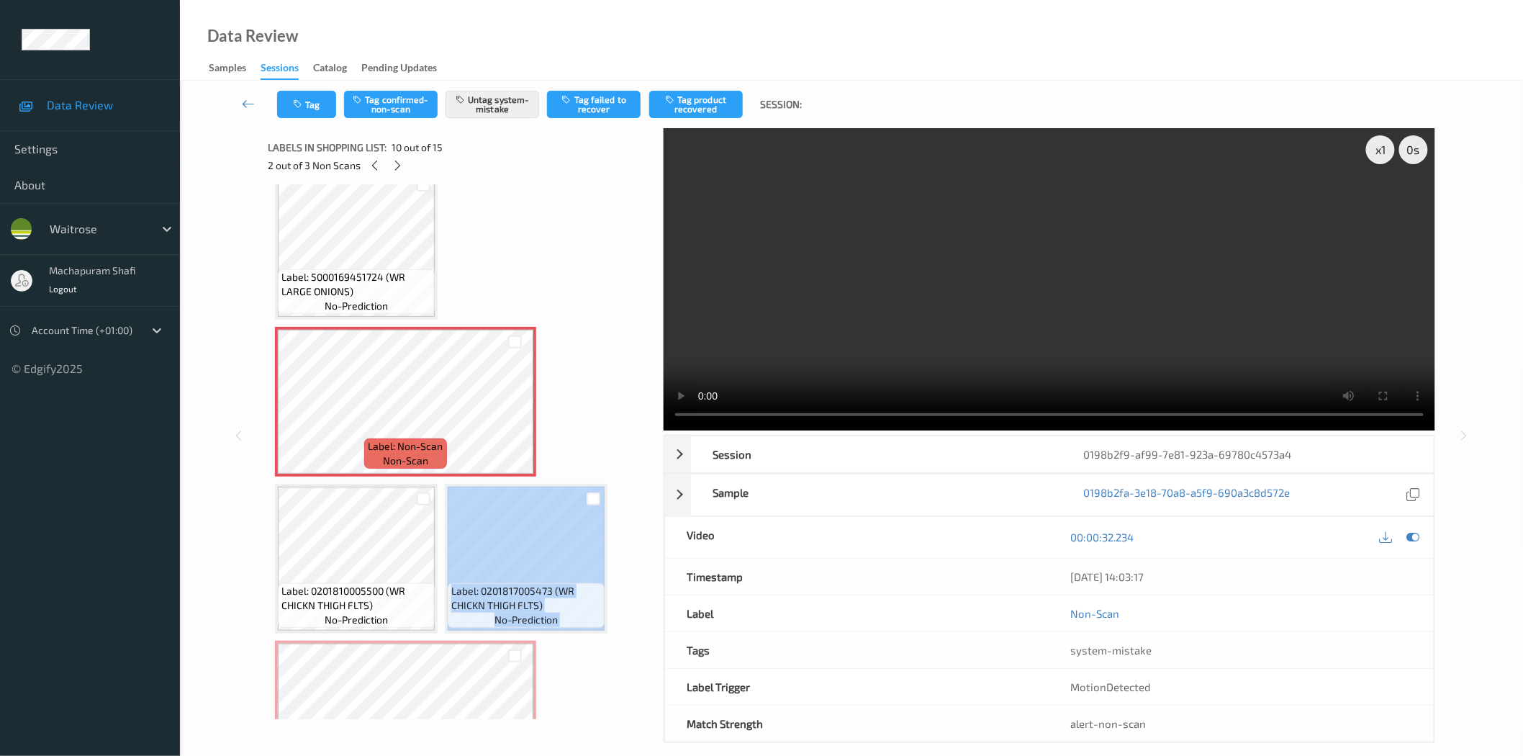
drag, startPoint x: 645, startPoint y: 510, endPoint x: 651, endPoint y: 477, distance: 32.9
click at [651, 477] on div "Label: 5063210056361 (WR DURAFOLD BAG) no-prediction Label: Non-Scan non-scan L…" at bounding box center [461, 451] width 386 height 535
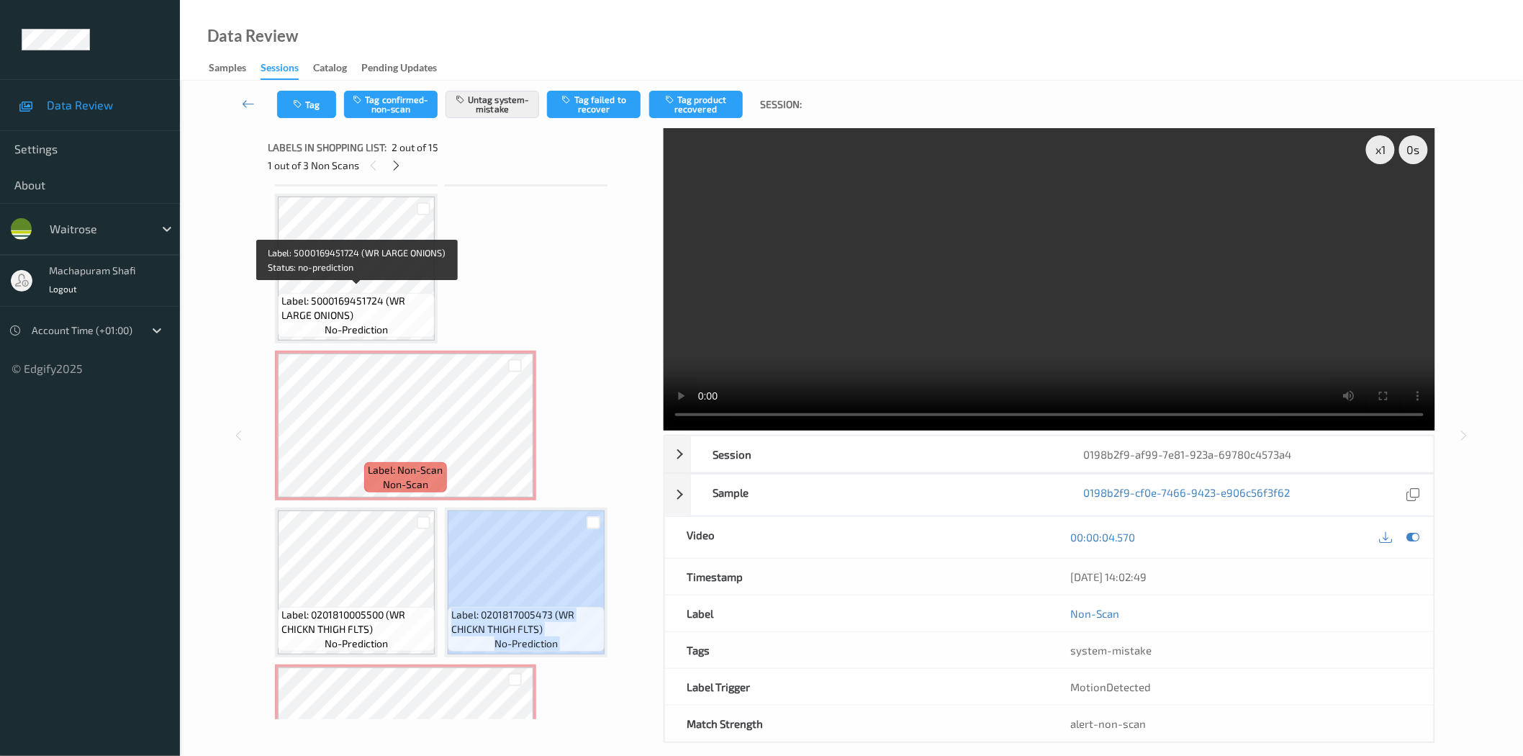
scroll to position [1031, 0]
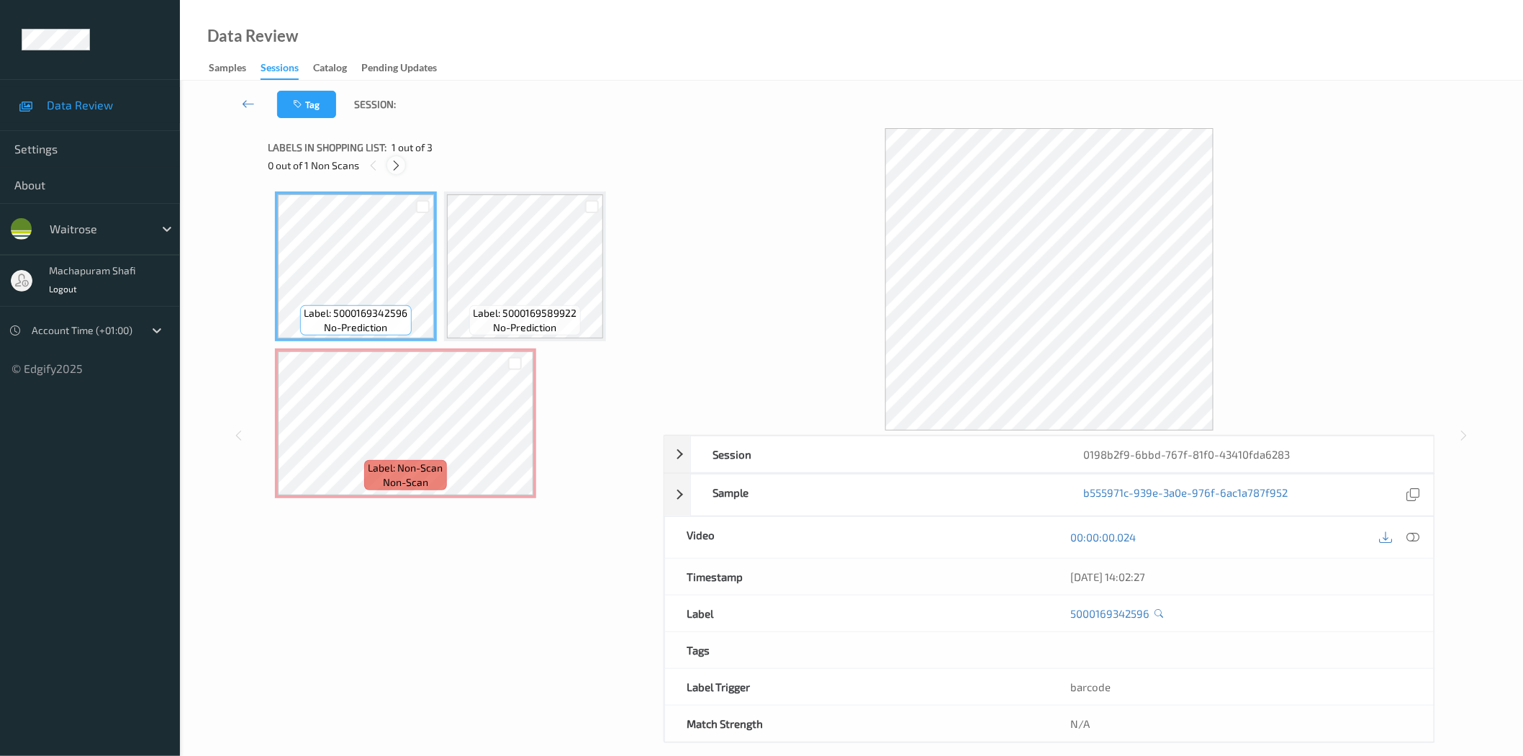
click at [390, 162] on icon at bounding box center [396, 165] width 12 height 13
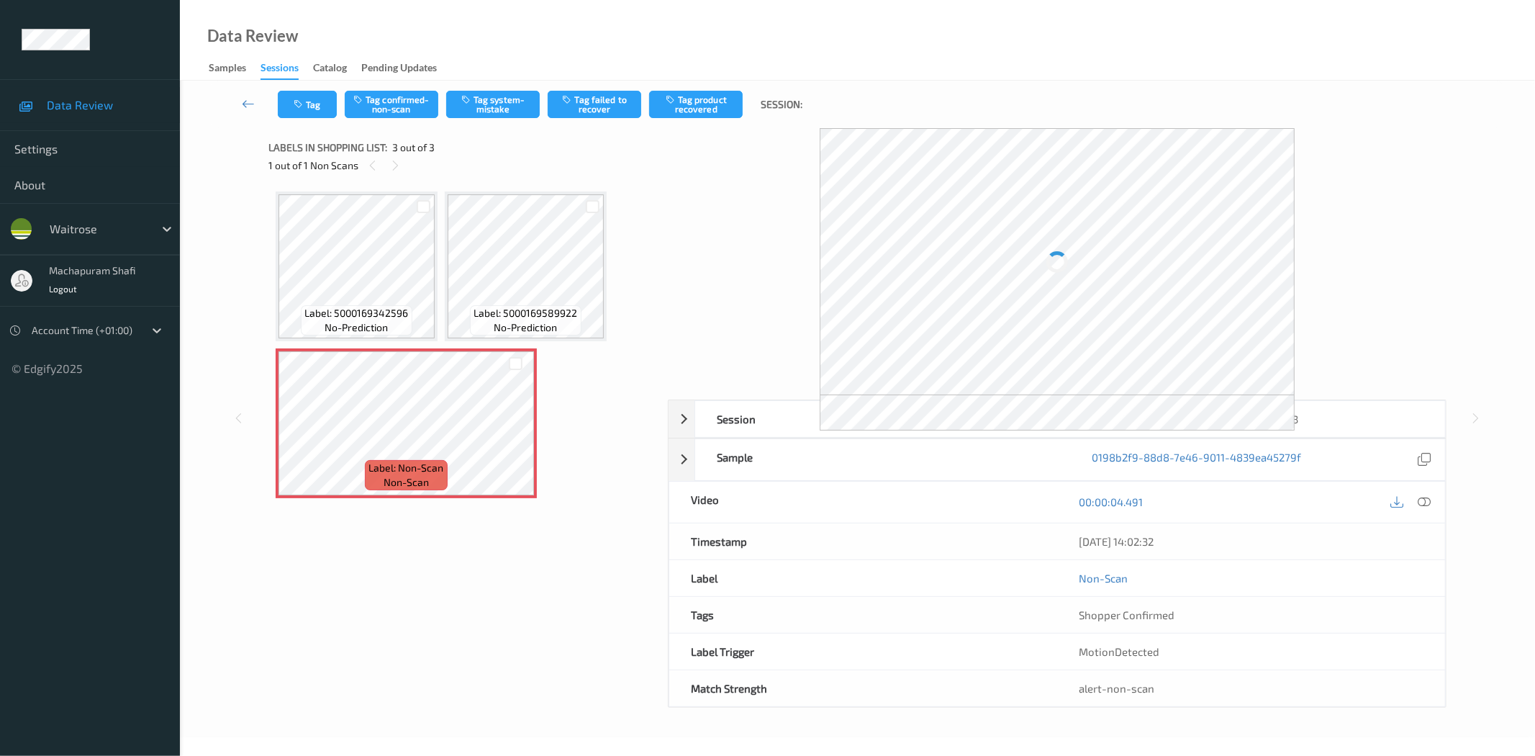
drag, startPoint x: 1423, startPoint y: 504, endPoint x: 1423, endPoint y: 461, distance: 42.5
click at [1423, 504] on icon at bounding box center [1425, 501] width 13 height 13
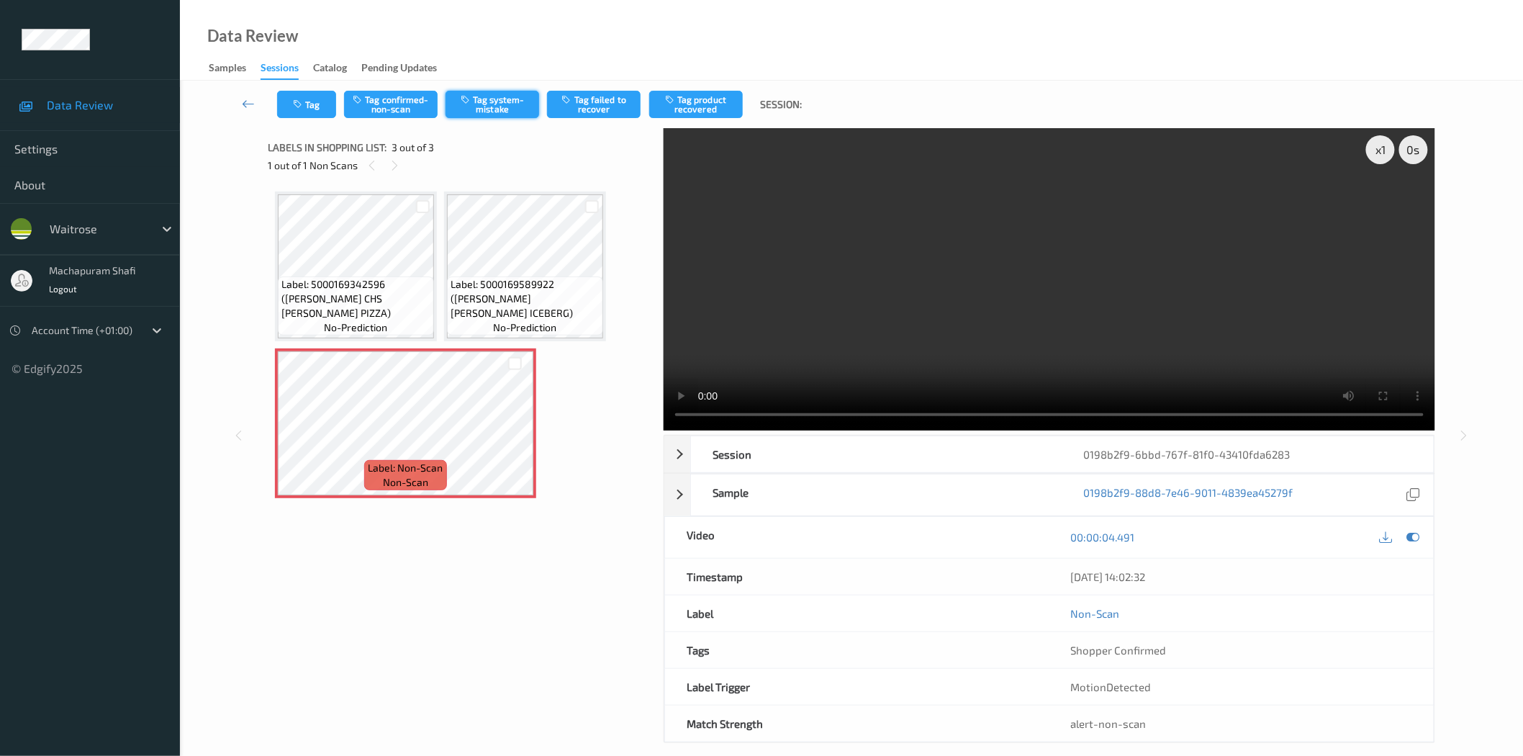
click at [491, 114] on button "Tag system-mistake" at bounding box center [492, 104] width 94 height 27
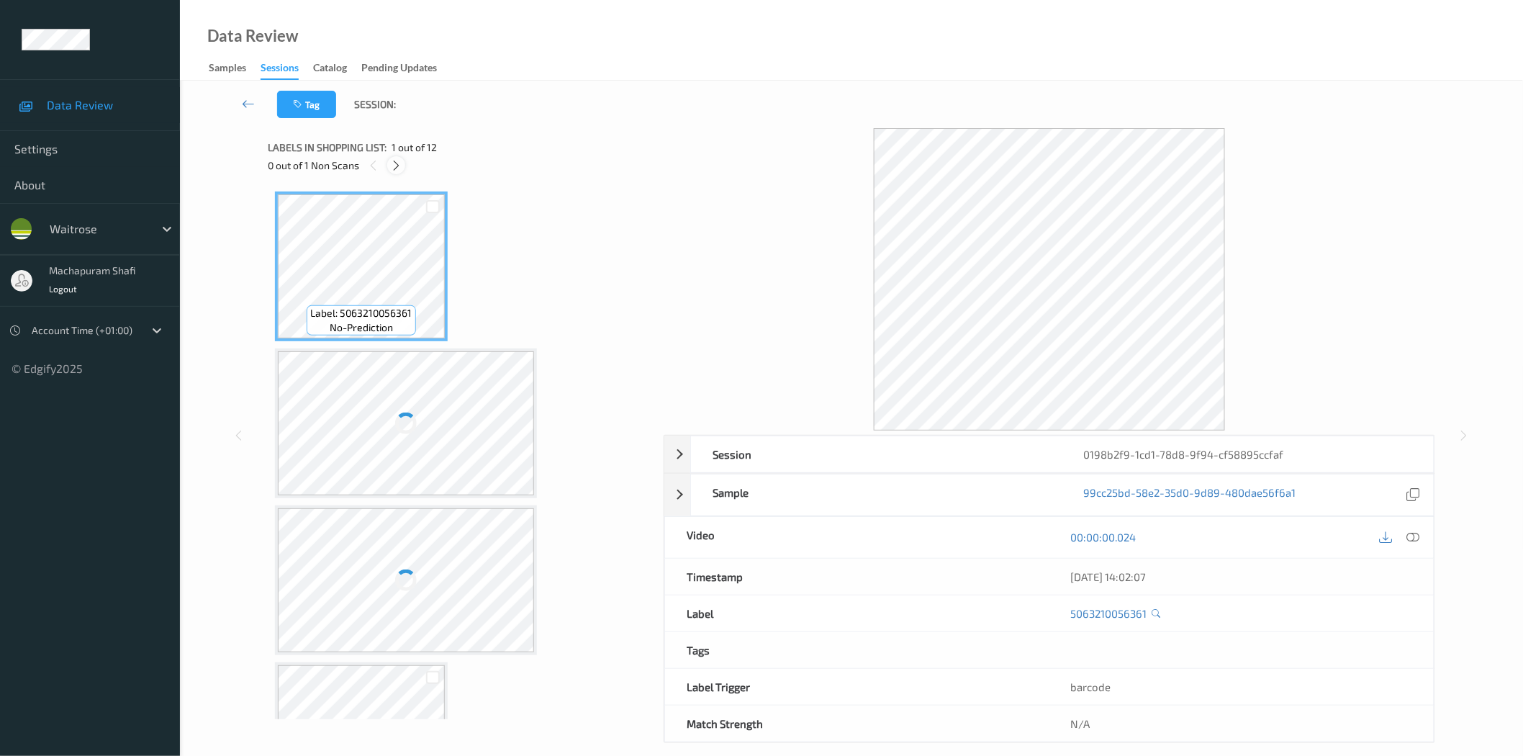
click at [396, 168] on icon at bounding box center [396, 165] width 12 height 13
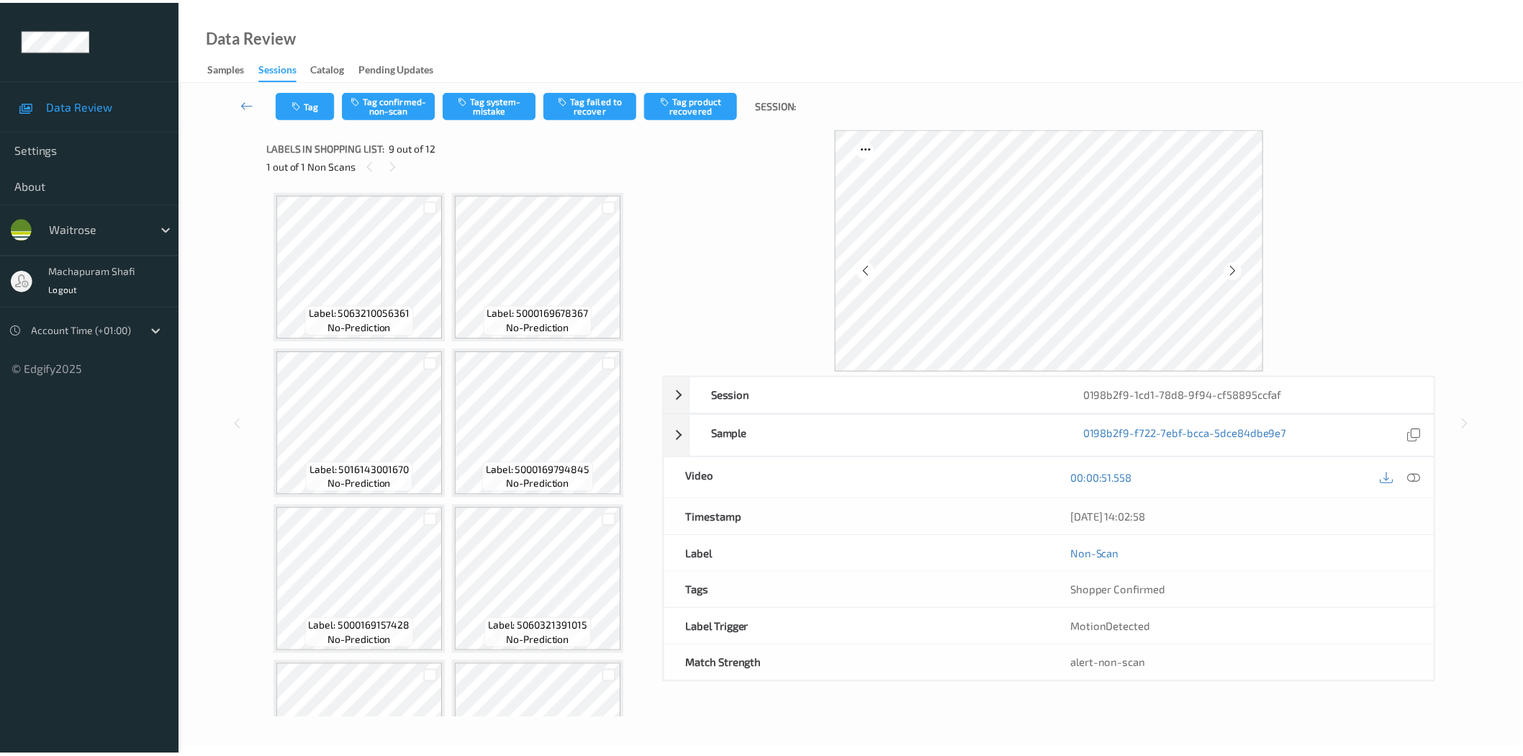
scroll to position [564, 0]
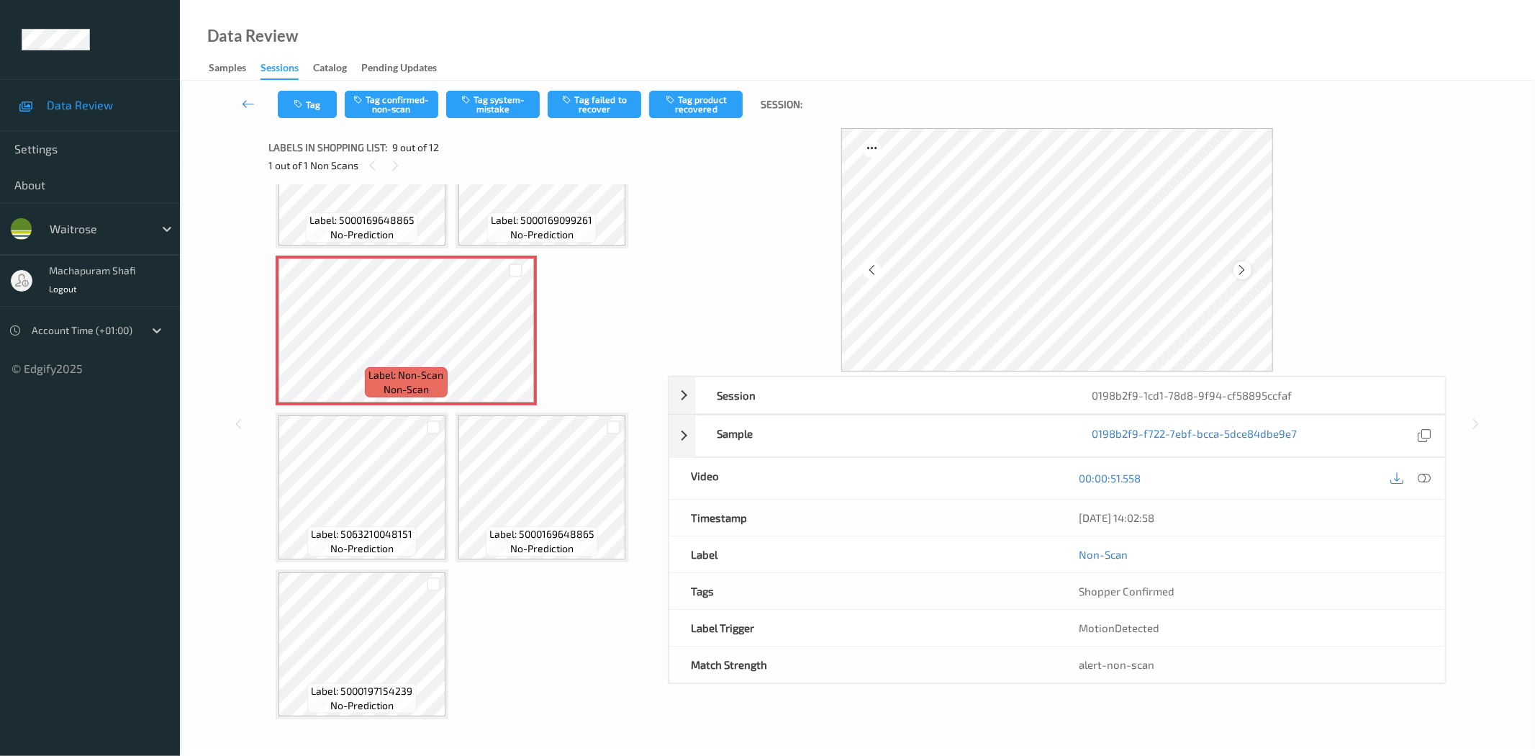
click at [1235, 269] on div at bounding box center [1243, 270] width 18 height 18
click at [1241, 268] on icon at bounding box center [1242, 269] width 12 height 13
click at [1242, 270] on icon at bounding box center [1242, 269] width 12 height 13
click at [1238, 275] on icon at bounding box center [1242, 269] width 12 height 13
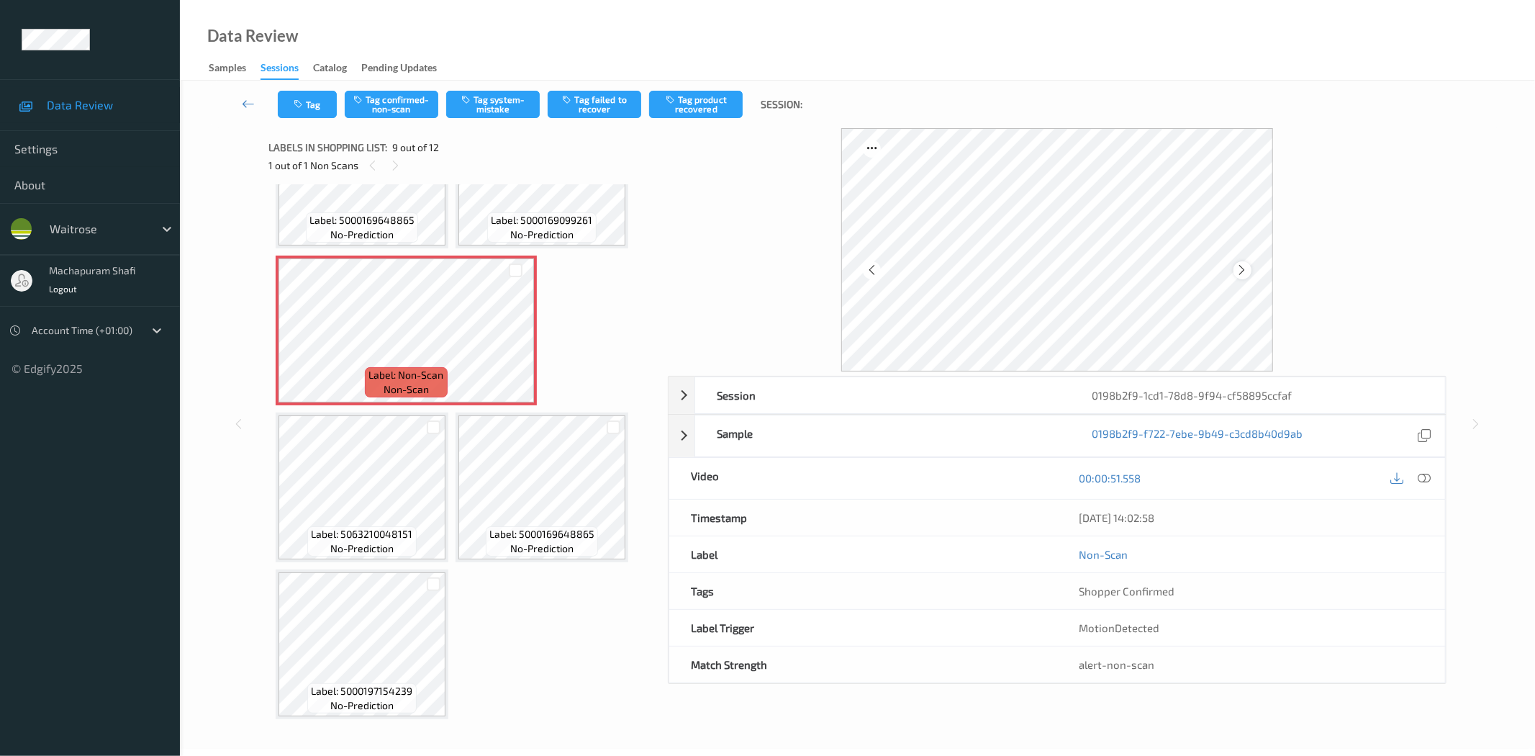
click at [1238, 276] on div at bounding box center [1243, 270] width 18 height 18
drag, startPoint x: 1418, startPoint y: 476, endPoint x: 1344, endPoint y: 509, distance: 81.2
click at [1419, 476] on icon at bounding box center [1425, 477] width 13 height 13
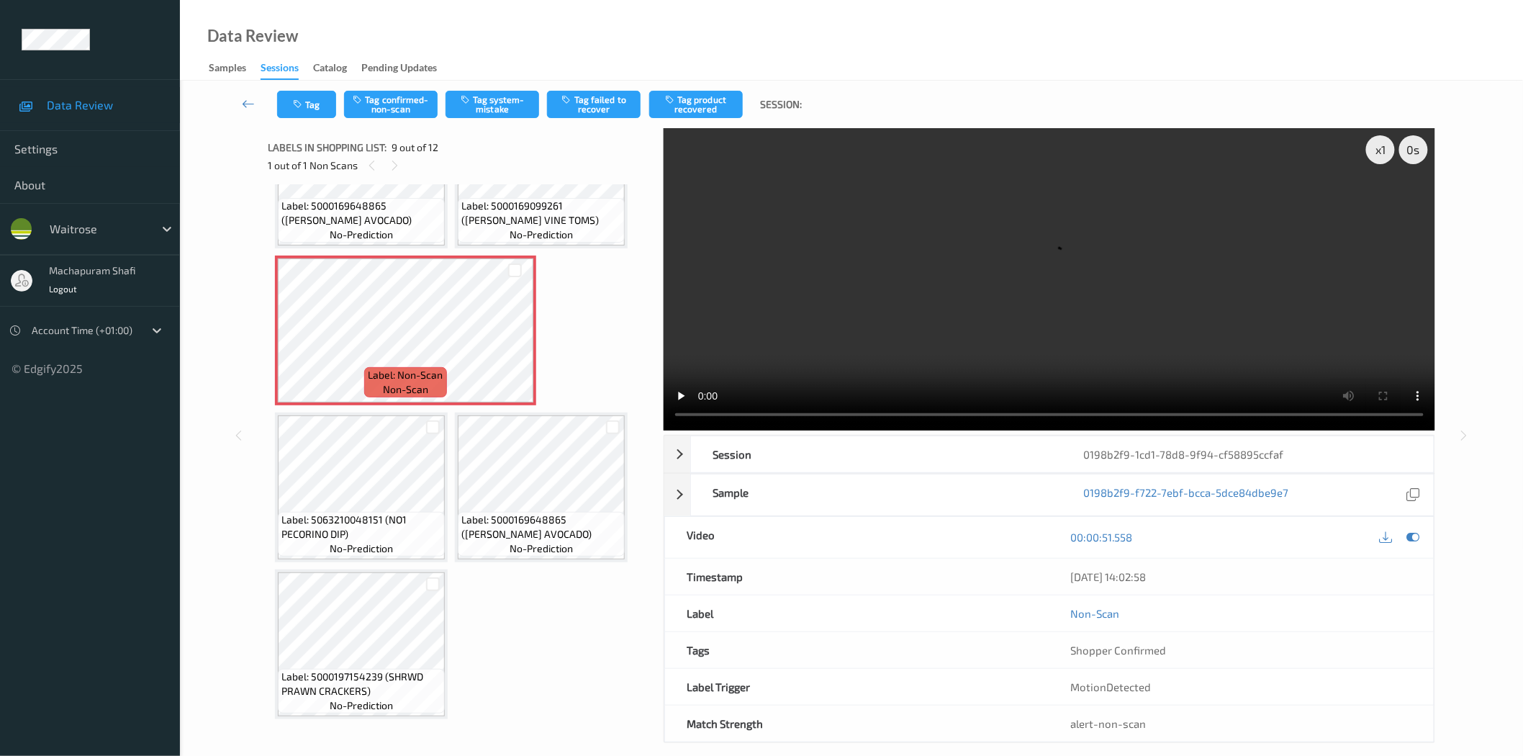
scroll to position [549, 0]
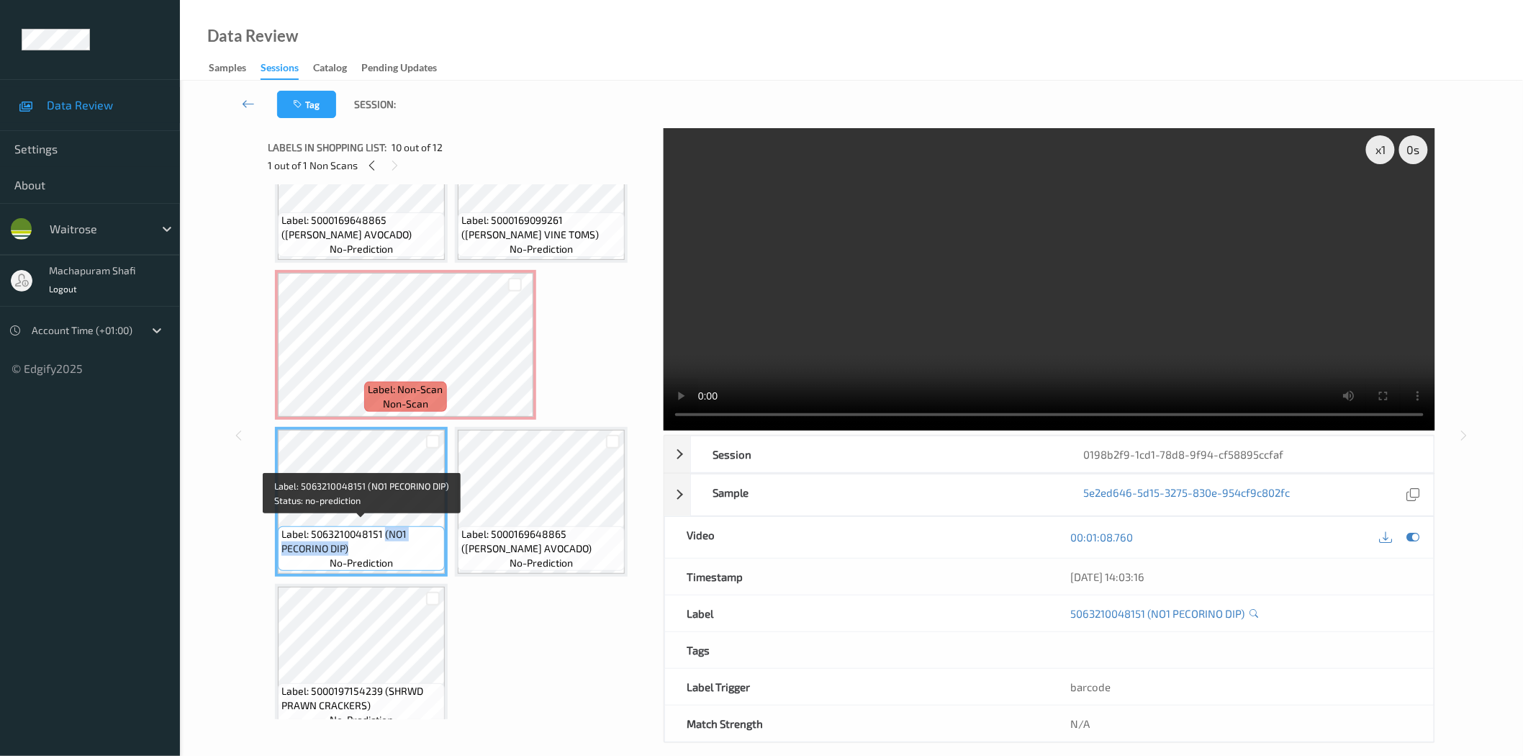
drag, startPoint x: 384, startPoint y: 522, endPoint x: 409, endPoint y: 551, distance: 38.3
click at [409, 551] on div "Label: 5063210048151 (NO1 PECORINO DIP) no-prediction" at bounding box center [361, 548] width 167 height 45
copy span "(NO1 PECORINO DIP)"
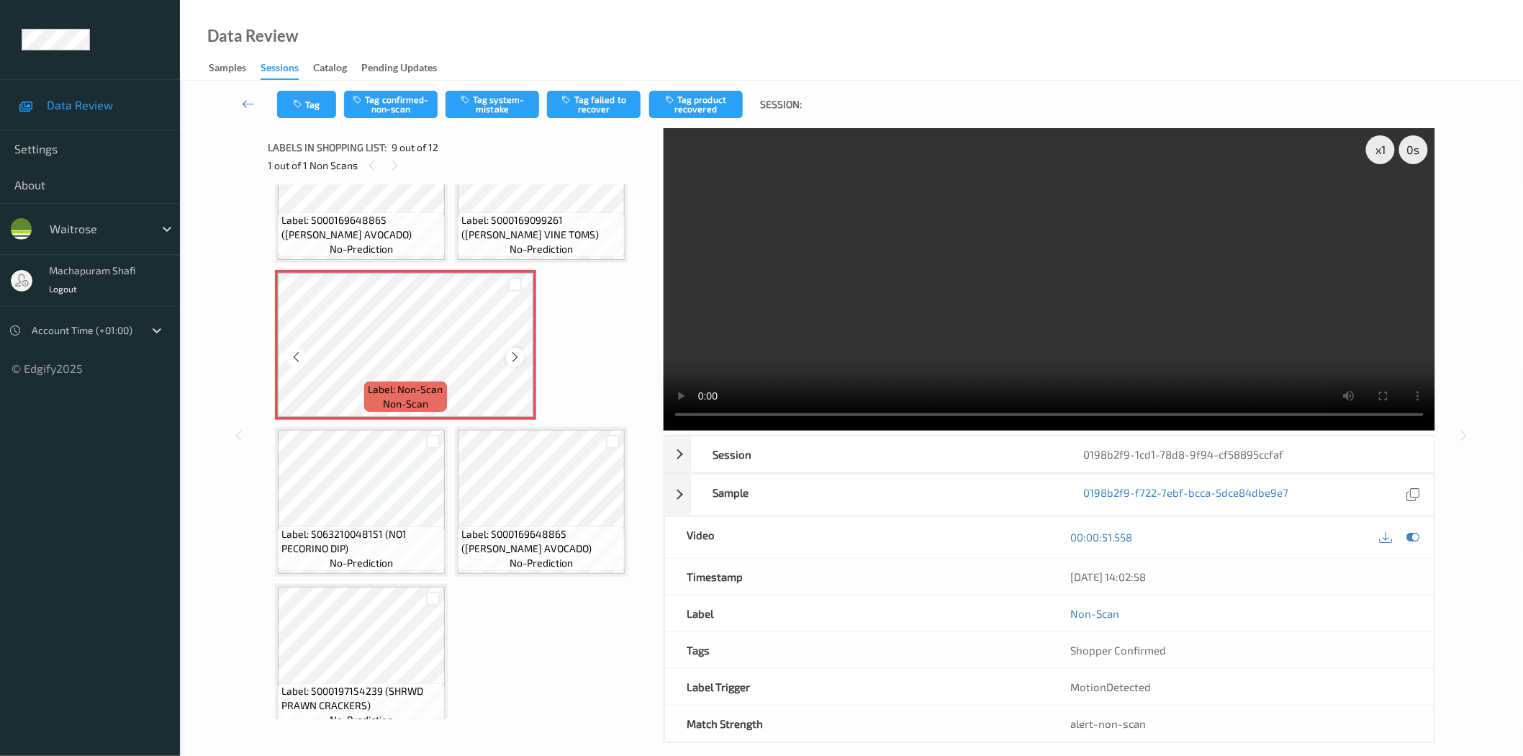
click at [514, 350] on icon at bounding box center [515, 356] width 12 height 13
click at [518, 353] on icon at bounding box center [515, 356] width 12 height 13
click at [514, 350] on icon at bounding box center [515, 356] width 12 height 13
click at [514, 355] on icon at bounding box center [515, 356] width 12 height 13
click at [514, 358] on icon at bounding box center [515, 356] width 12 height 13
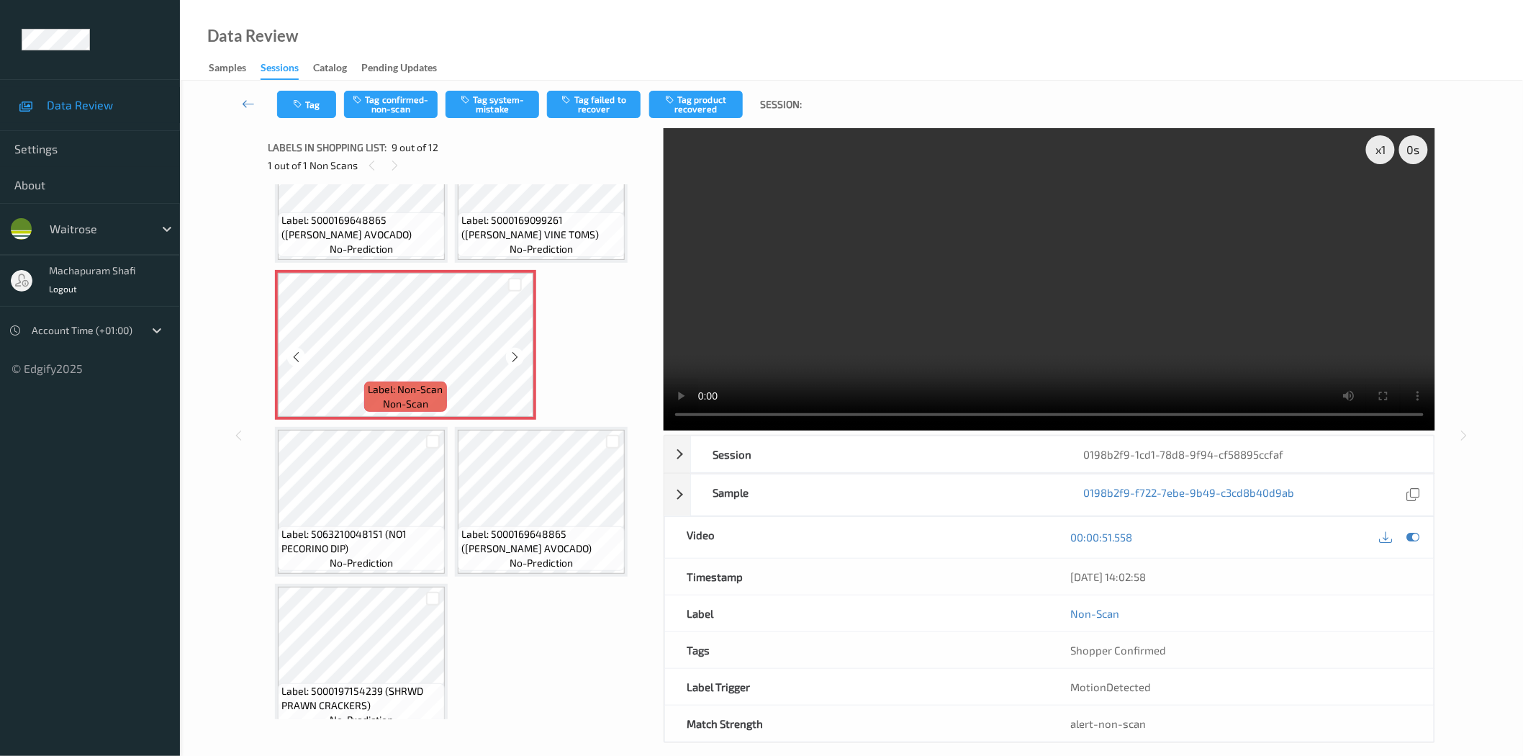
click at [514, 358] on icon at bounding box center [515, 356] width 12 height 13
click at [497, 114] on button "Tag system-mistake" at bounding box center [492, 104] width 94 height 27
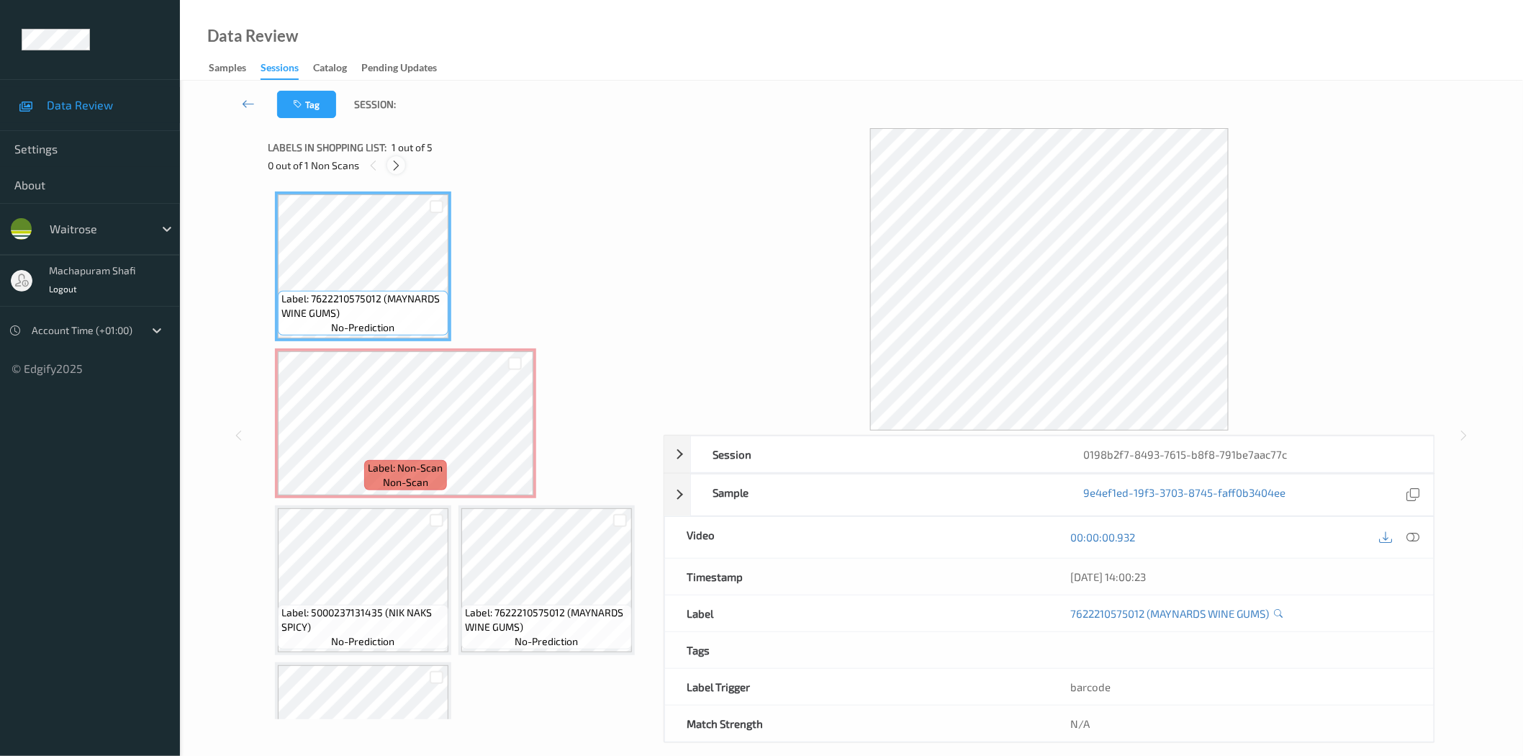
click at [399, 173] on div at bounding box center [396, 165] width 18 height 18
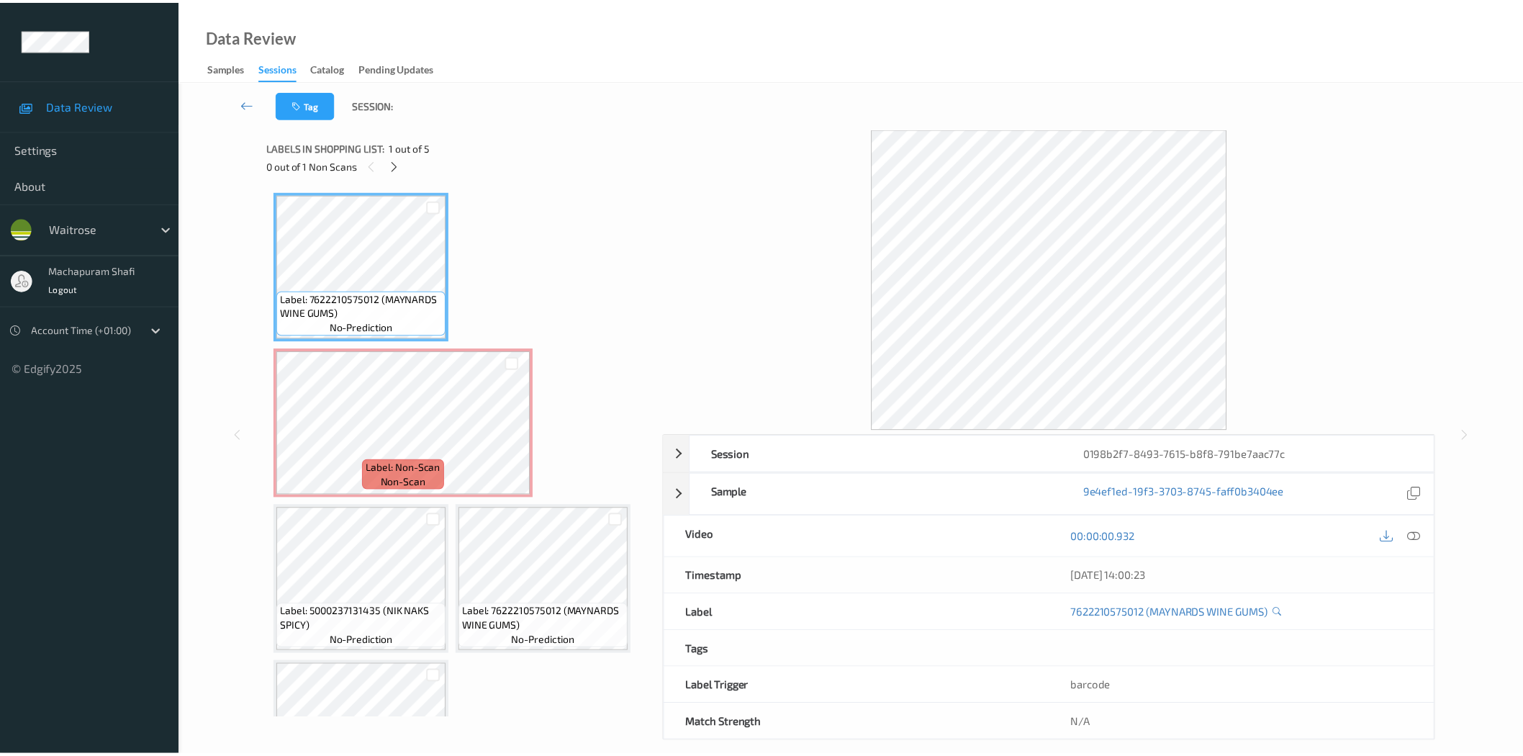
scroll to position [7, 0]
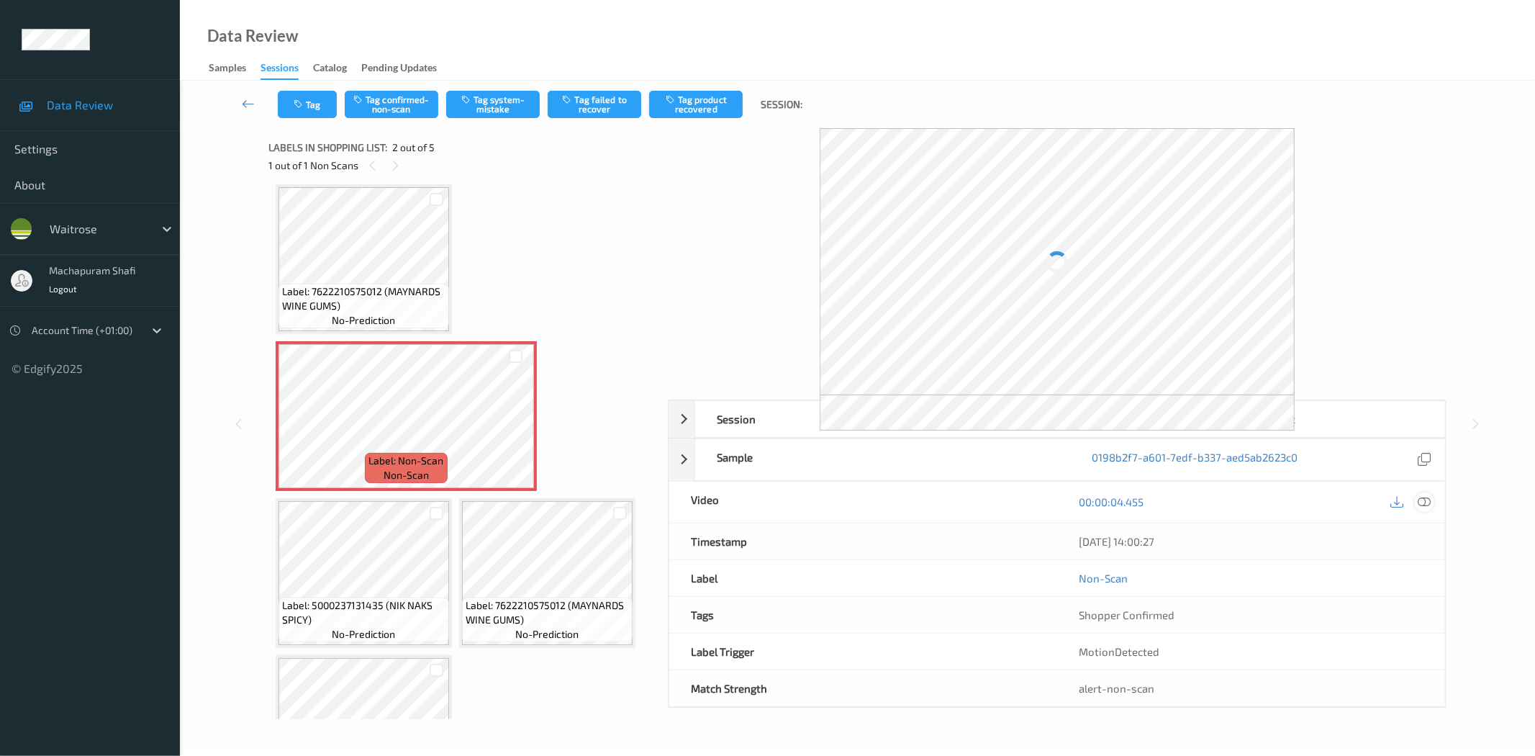
click at [1423, 502] on icon at bounding box center [1425, 501] width 13 height 13
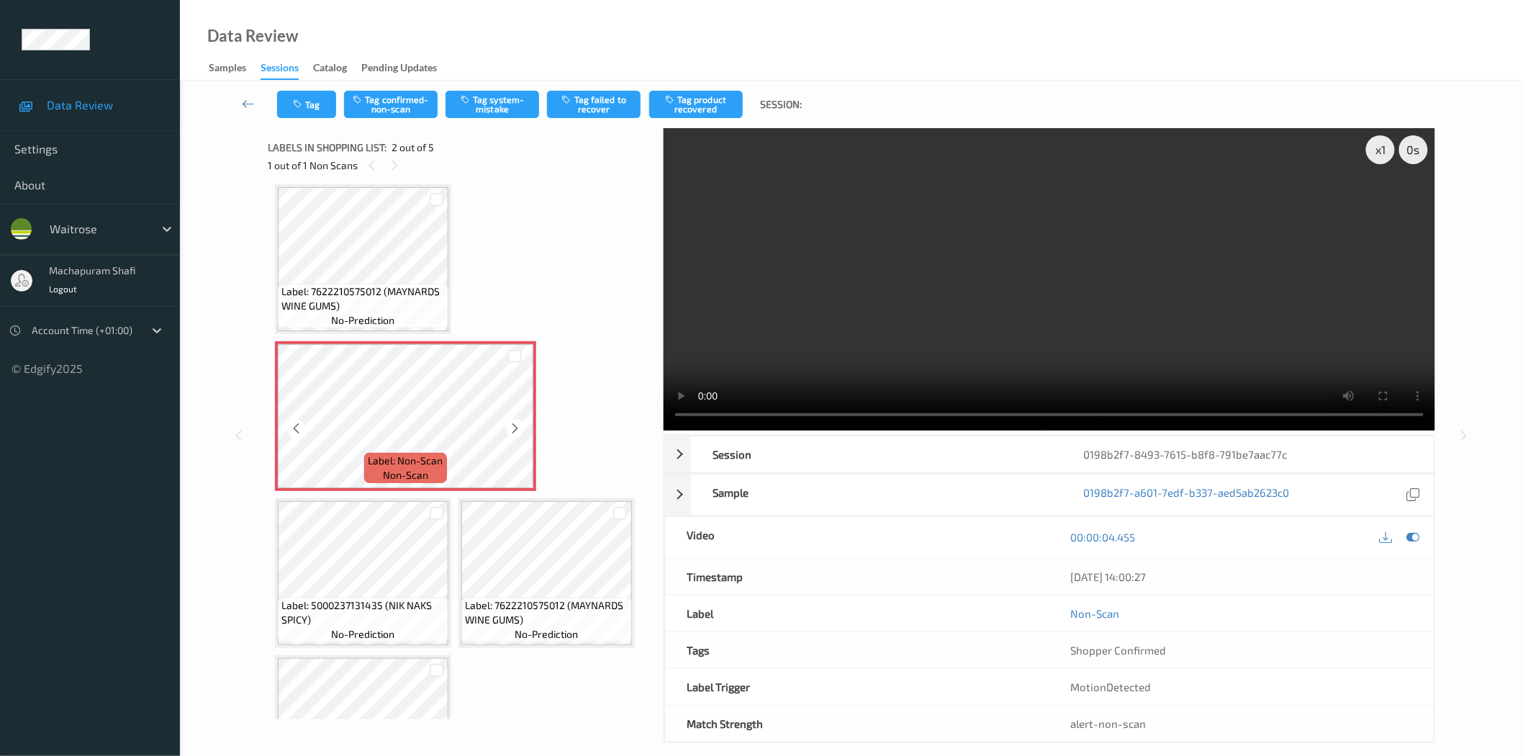
click at [510, 430] on icon at bounding box center [515, 428] width 12 height 13
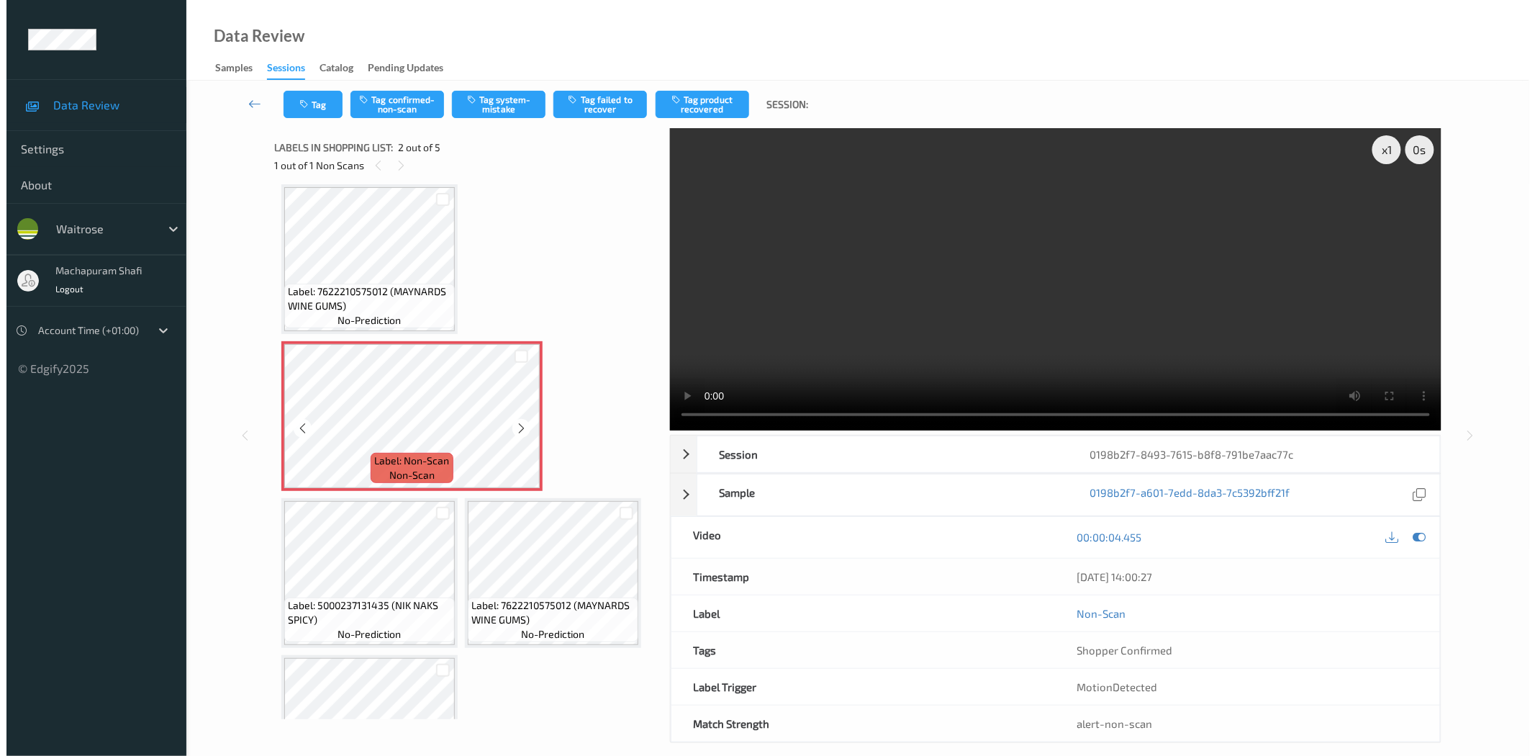
scroll to position [0, 0]
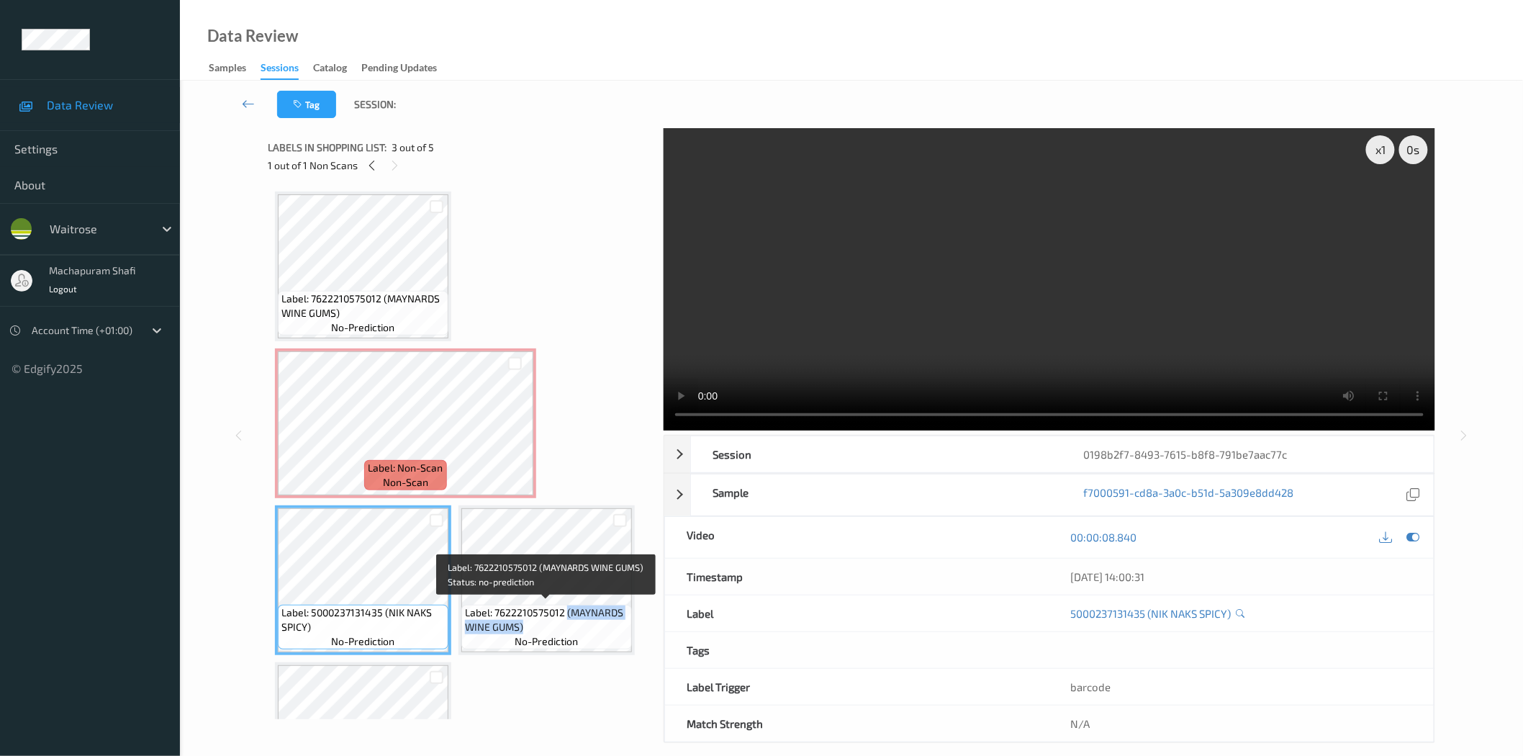
drag, startPoint x: 564, startPoint y: 610, endPoint x: 613, endPoint y: 628, distance: 52.1
click at [613, 628] on span "Label: 7622210575012 (MAYNARDS WINE GUMS)" at bounding box center [546, 619] width 163 height 29
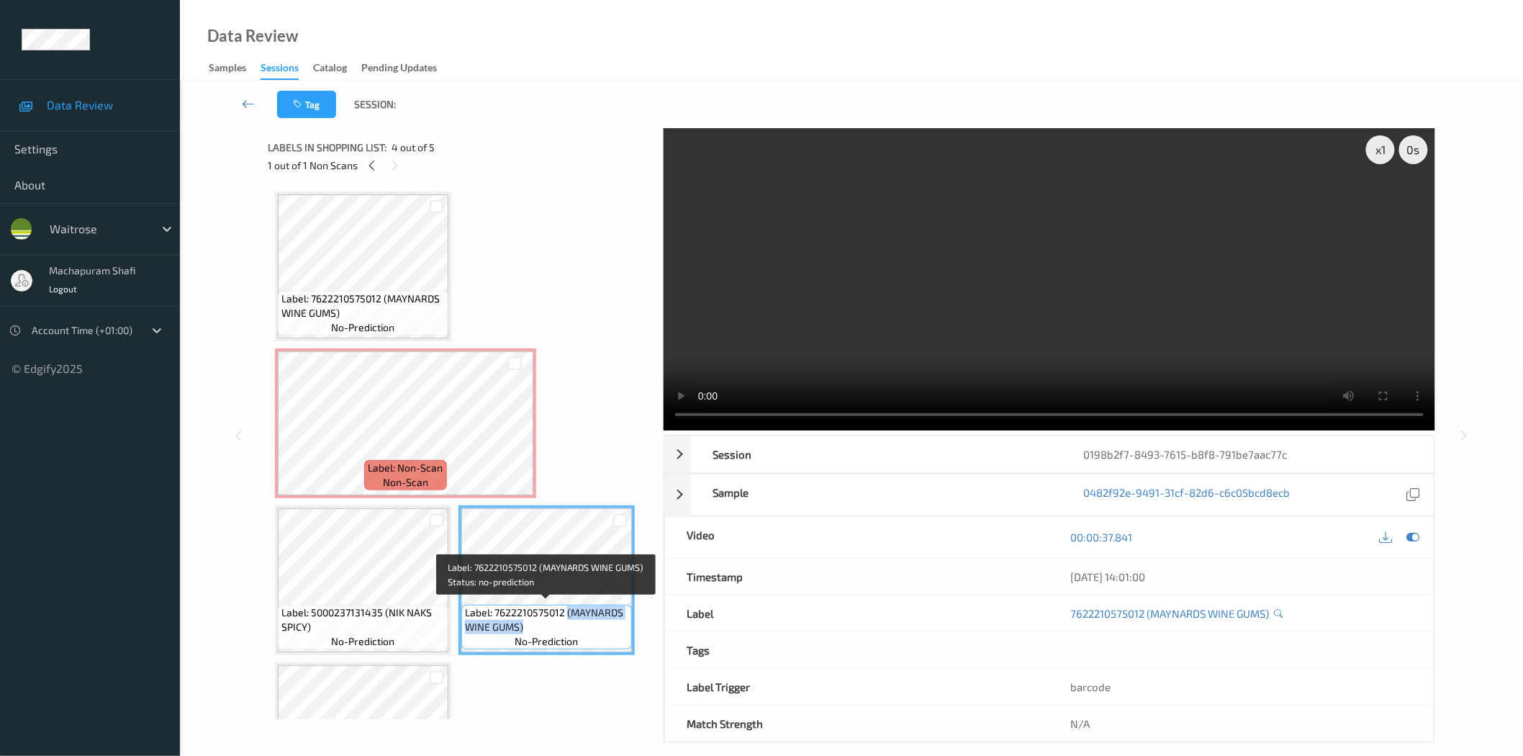
copy span "(MAYNARDS WINE GUMS)"
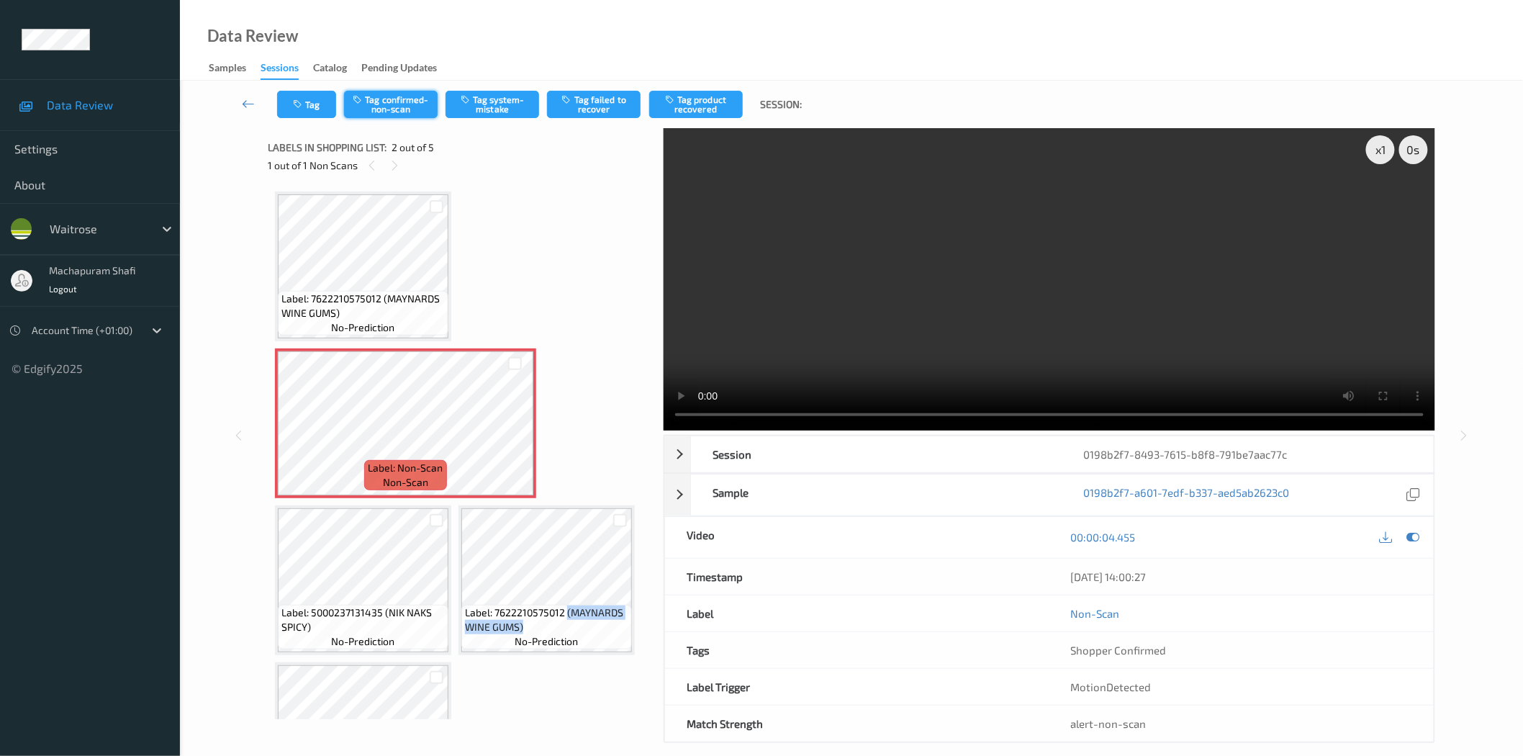
click at [407, 101] on button "Tag confirmed-non-scan" at bounding box center [391, 104] width 94 height 27
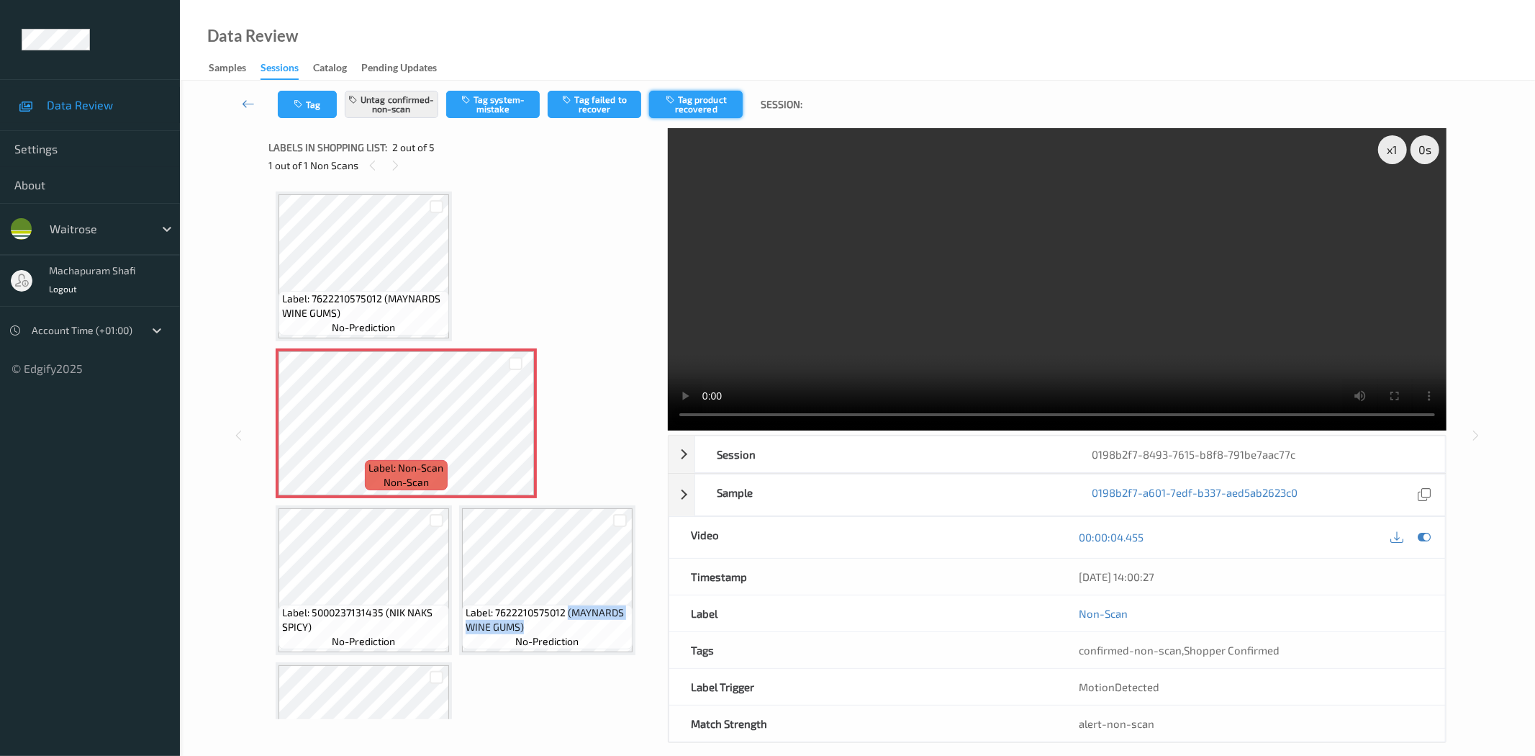
click at [684, 102] on button "Tag product recovered" at bounding box center [696, 104] width 94 height 27
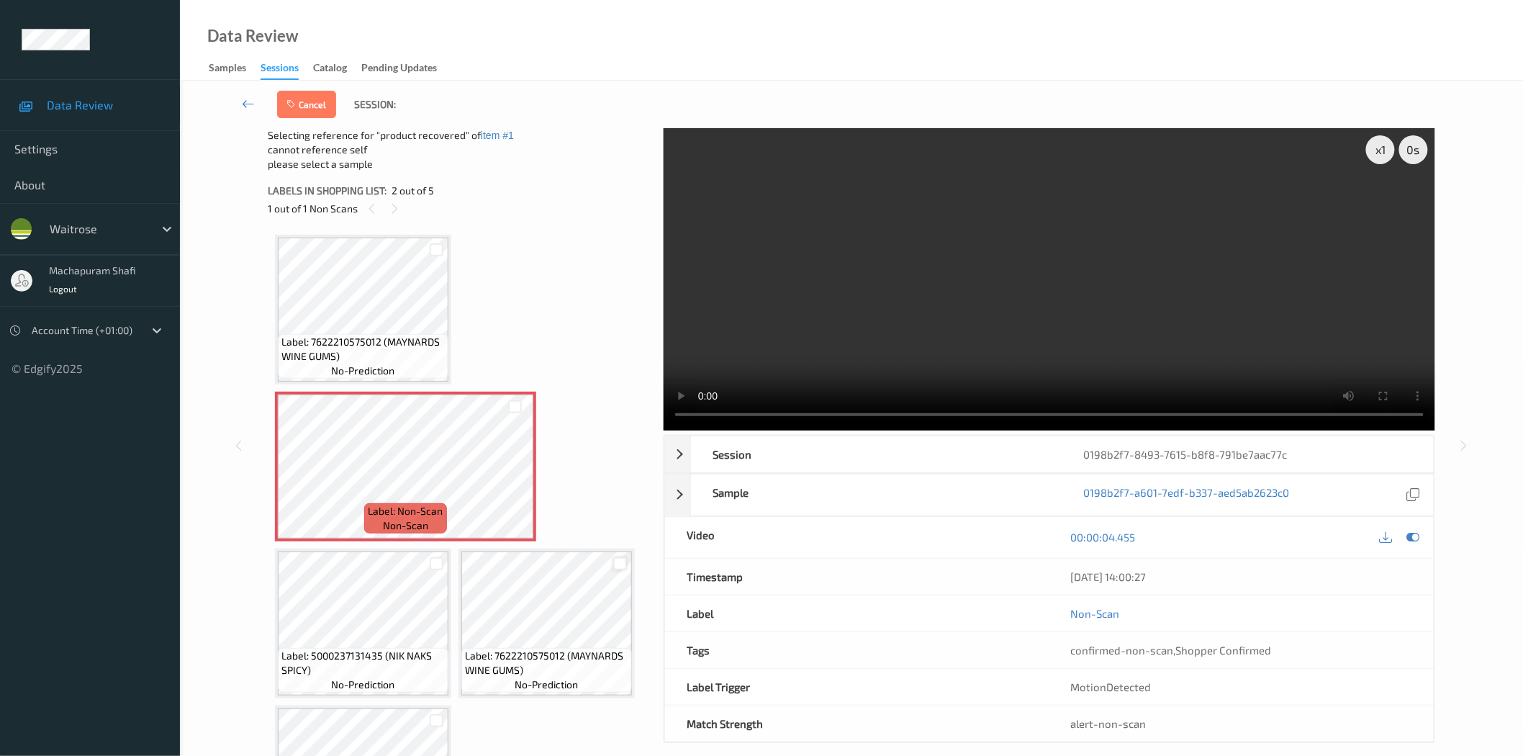
click at [614, 563] on div at bounding box center [620, 564] width 14 height 14
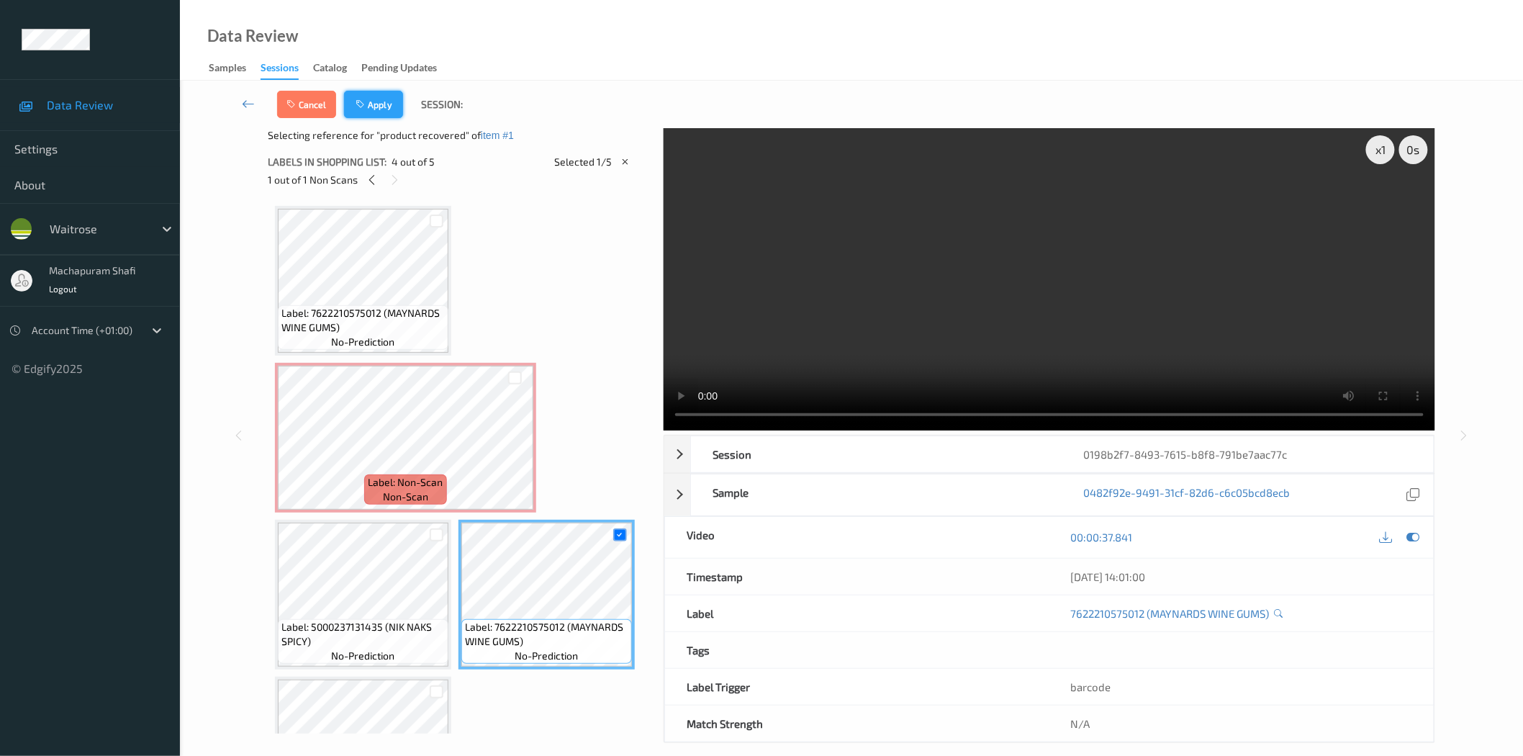
click at [378, 103] on button "Apply" at bounding box center [373, 104] width 59 height 27
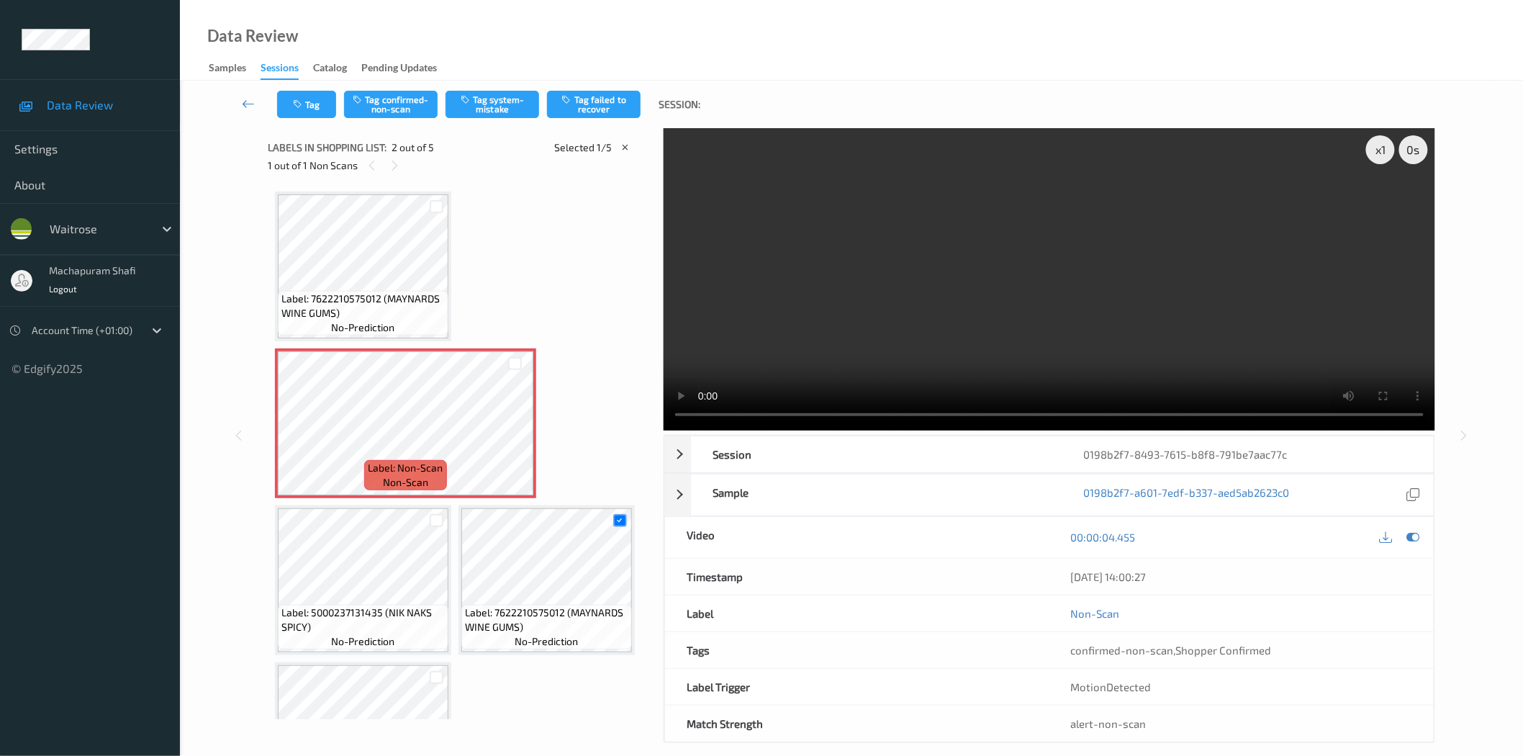
scroll to position [7, 0]
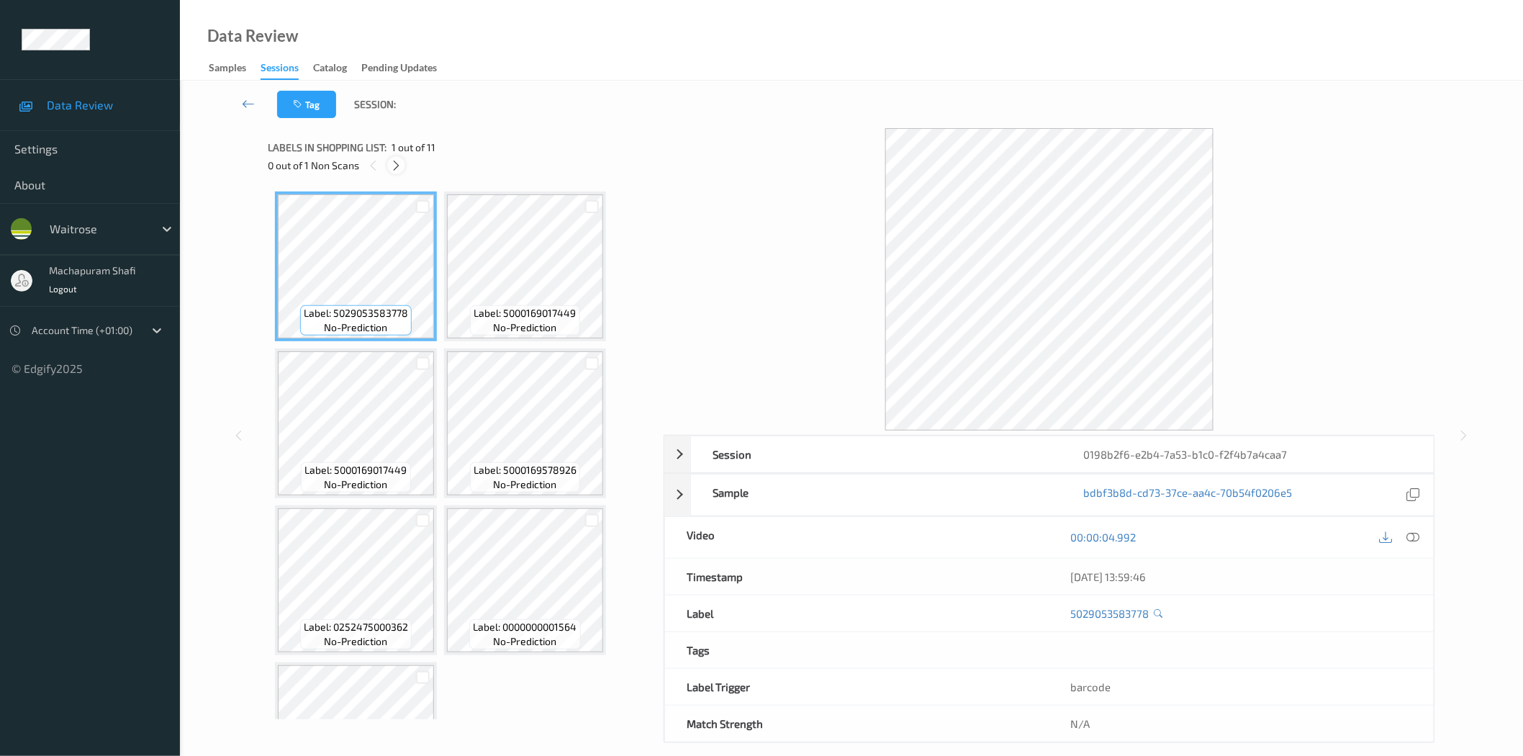
click at [396, 163] on icon at bounding box center [396, 165] width 12 height 13
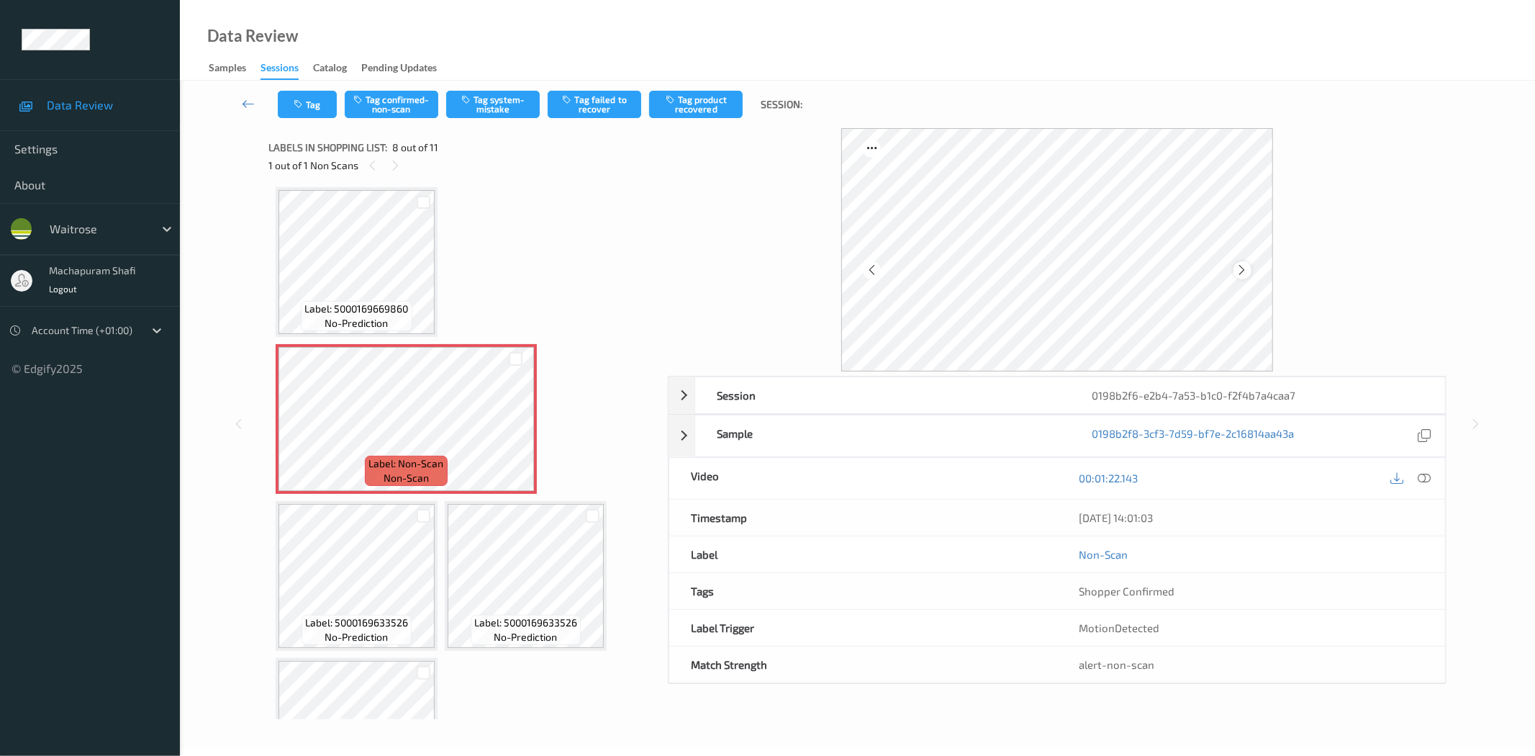
click at [1234, 270] on div at bounding box center [1243, 270] width 18 height 18
drag, startPoint x: 1423, startPoint y: 479, endPoint x: 1336, endPoint y: 487, distance: 86.7
click at [1423, 479] on icon at bounding box center [1425, 477] width 13 height 13
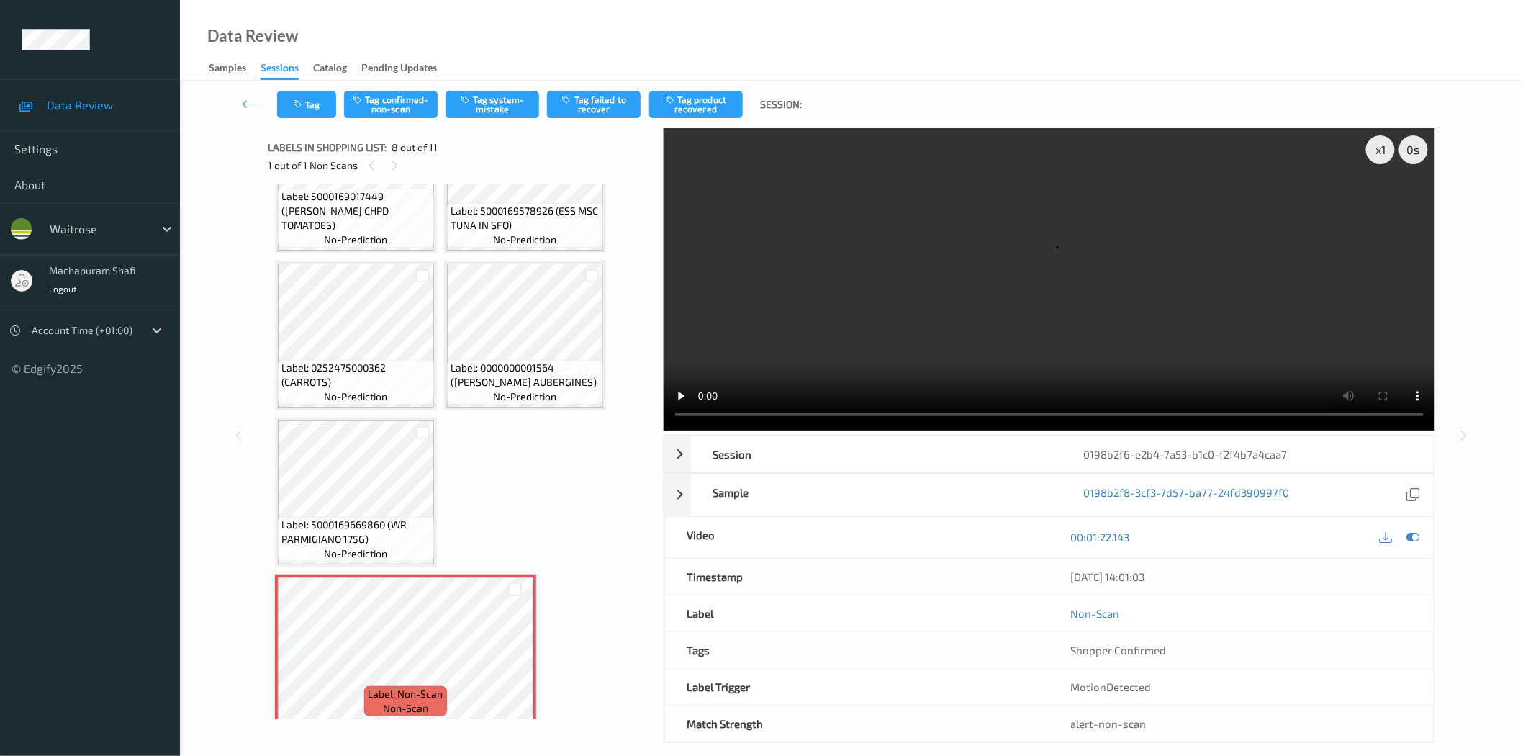
scroll to position [564, 0]
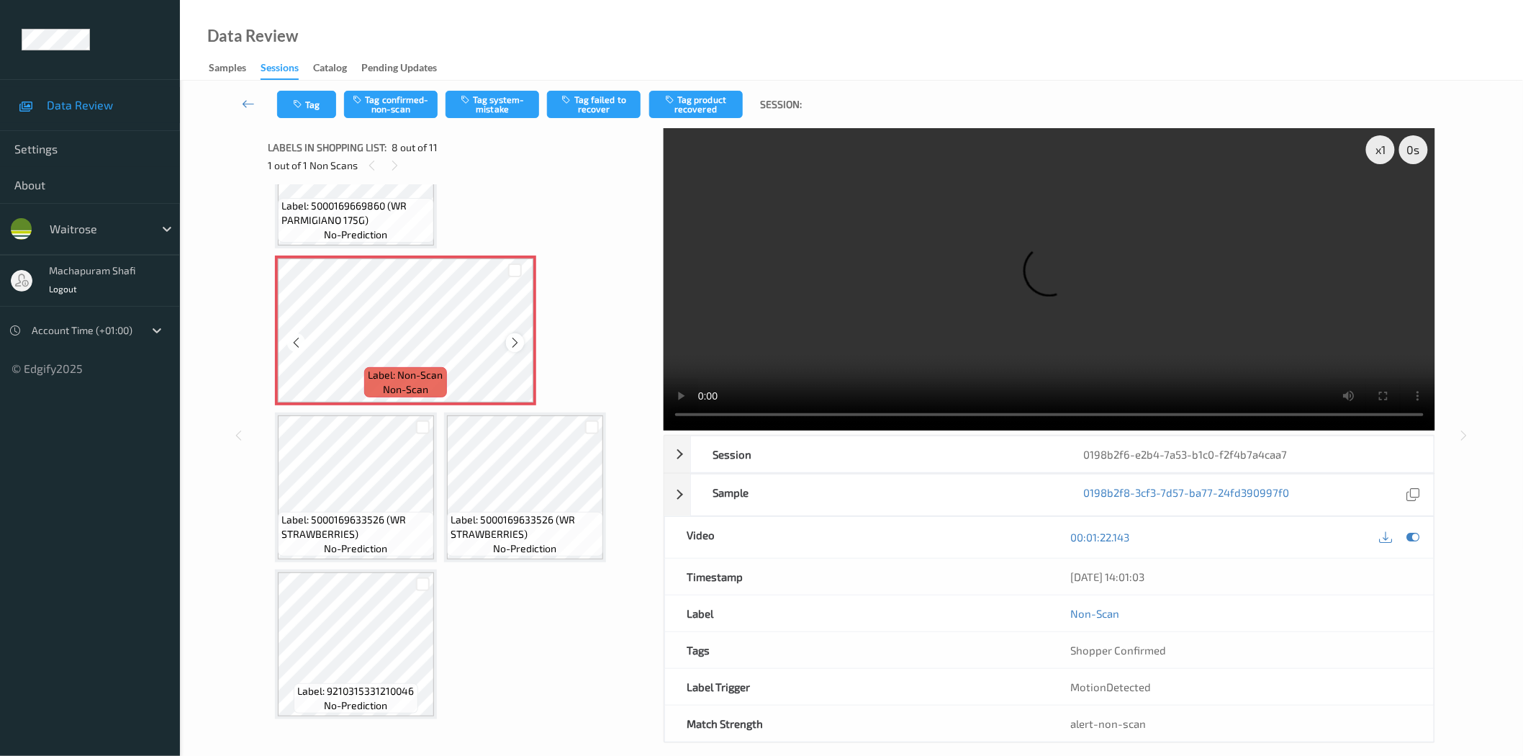
click at [516, 340] on icon at bounding box center [515, 342] width 12 height 13
click at [514, 339] on icon at bounding box center [515, 342] width 12 height 13
click at [487, 115] on button "Tag system-mistake" at bounding box center [492, 104] width 94 height 27
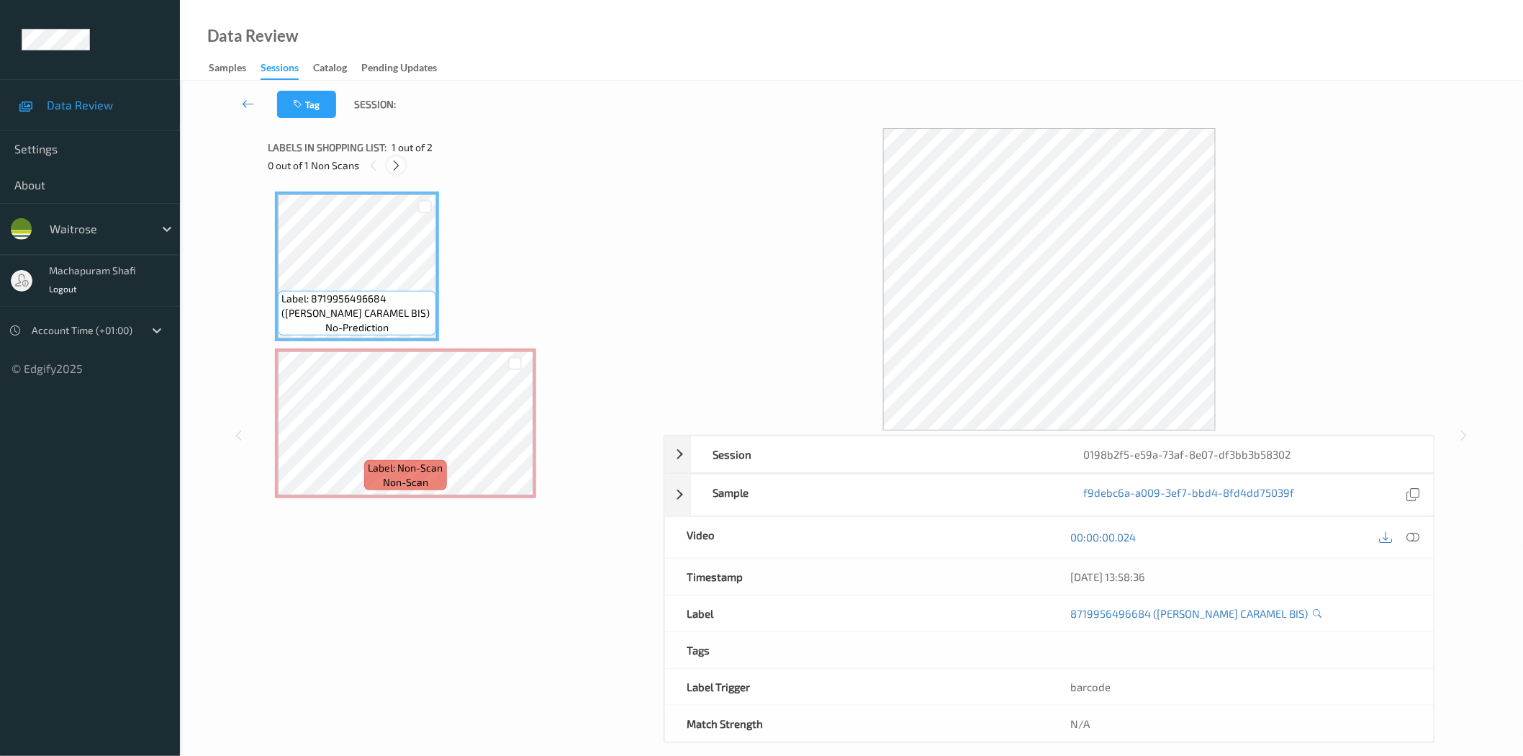
click at [396, 167] on icon at bounding box center [396, 165] width 12 height 13
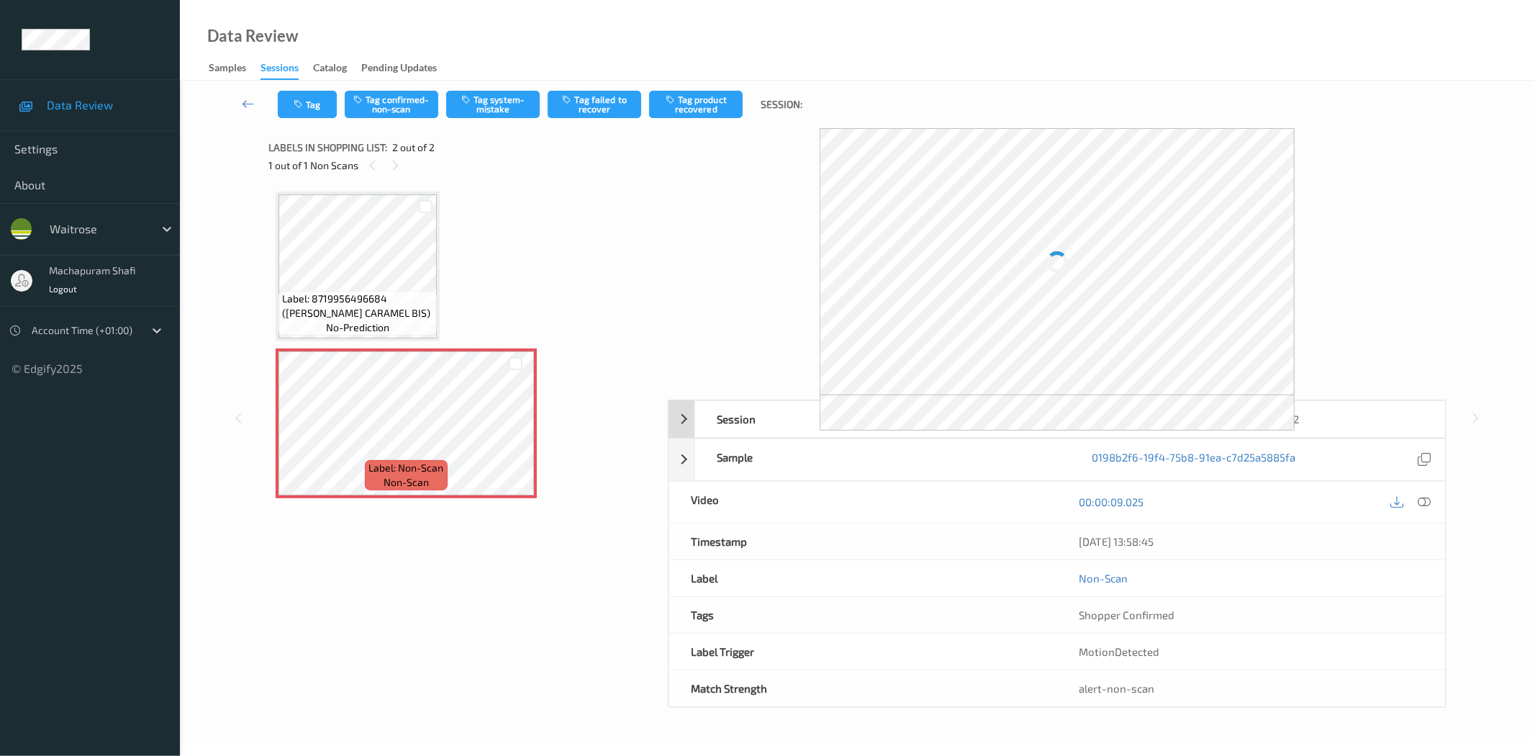
drag, startPoint x: 1430, startPoint y: 501, endPoint x: 1278, endPoint y: 399, distance: 183.0
click at [1430, 523] on div "[DATE] 13:58:45" at bounding box center [1251, 541] width 388 height 36
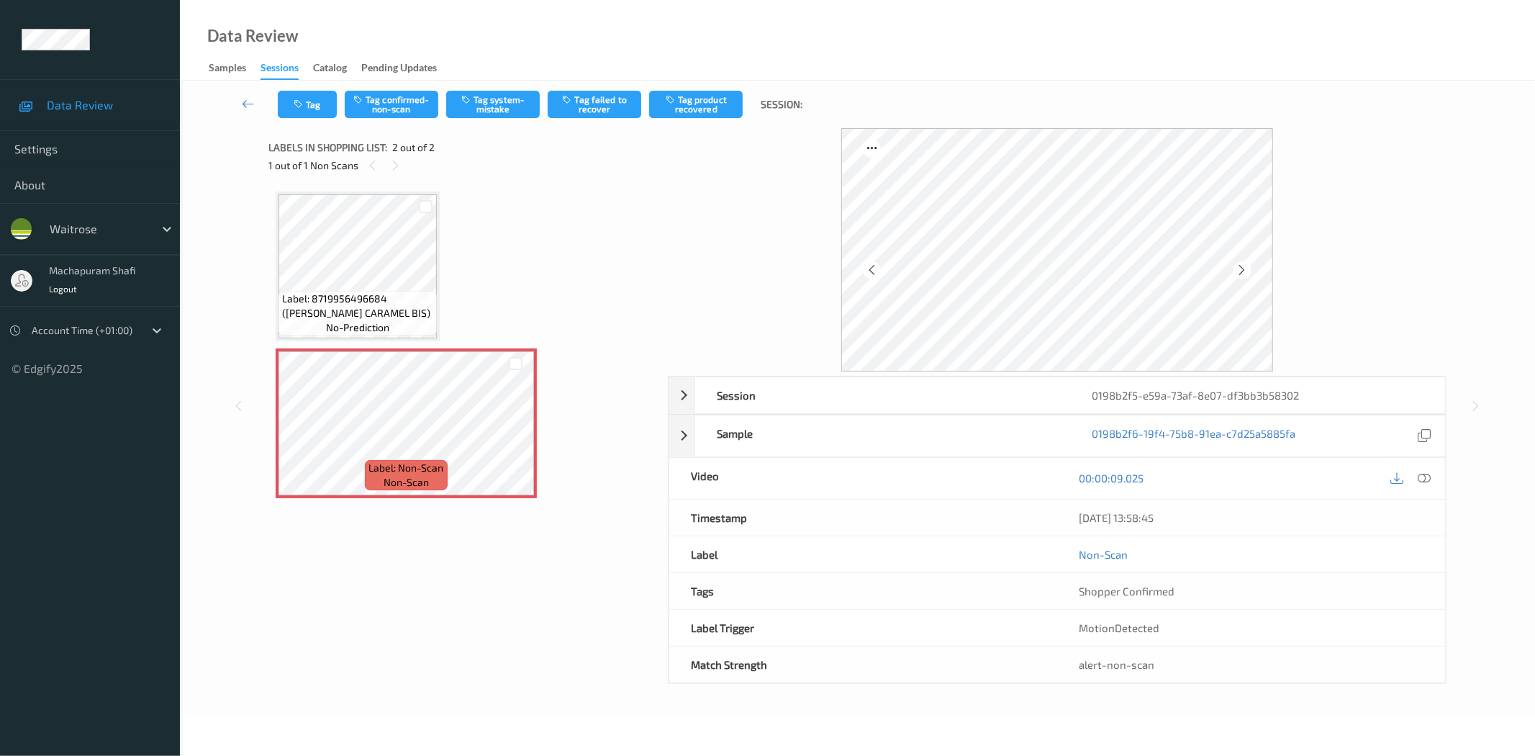
click at [1424, 482] on icon at bounding box center [1425, 477] width 13 height 13
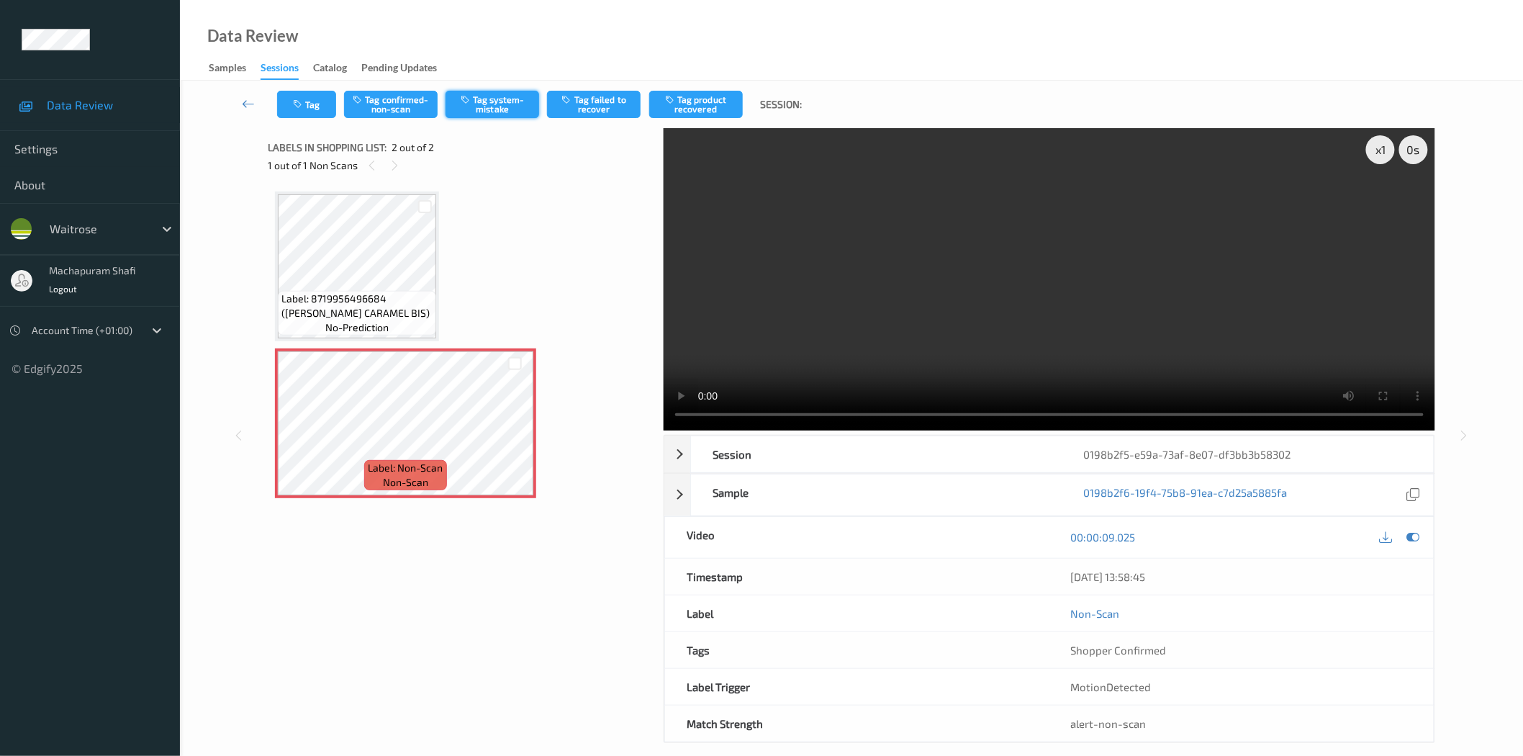
click at [492, 111] on button "Tag system-mistake" at bounding box center [492, 104] width 94 height 27
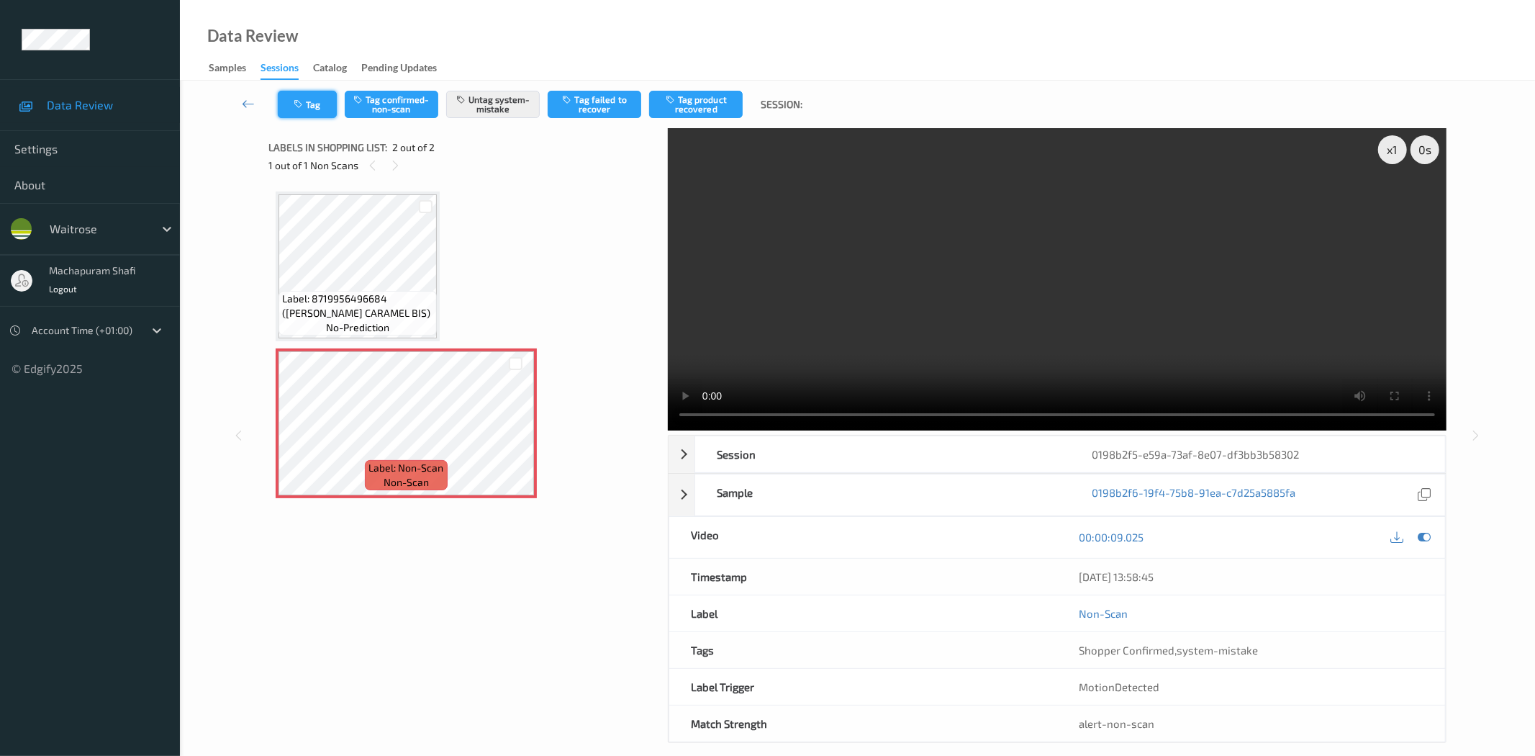
click at [307, 113] on button "Tag" at bounding box center [307, 104] width 59 height 27
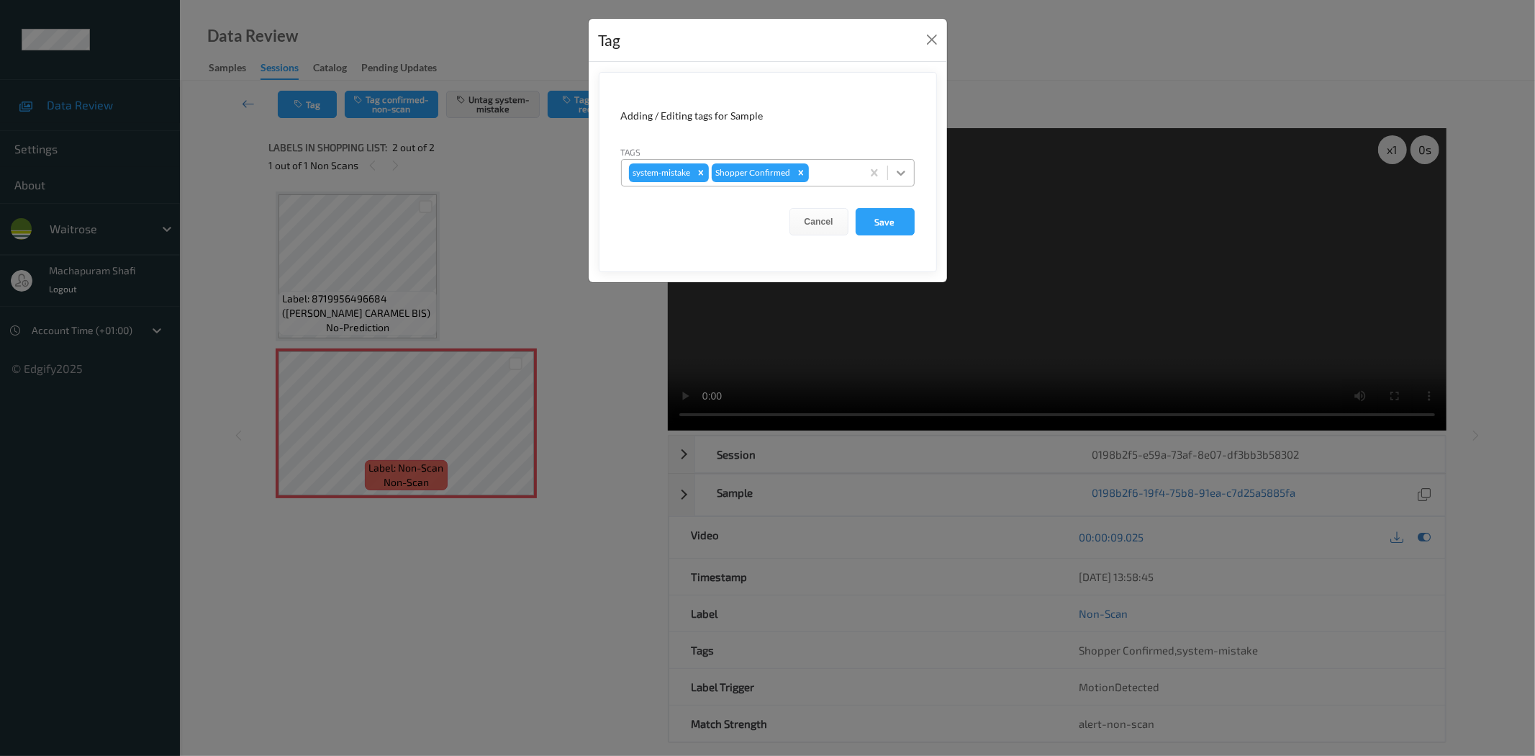
click at [896, 168] on icon at bounding box center [901, 173] width 14 height 14
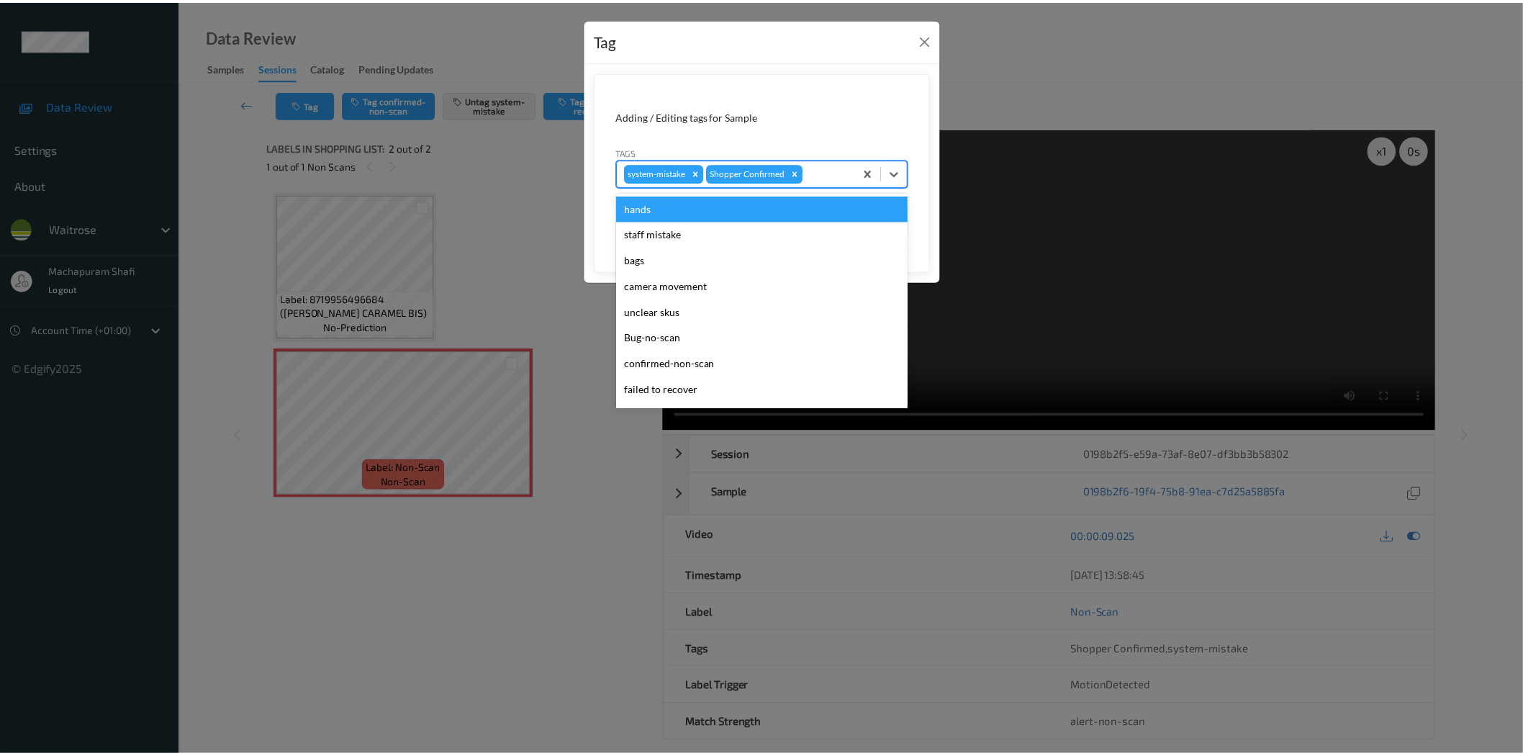
scroll to position [281, 0]
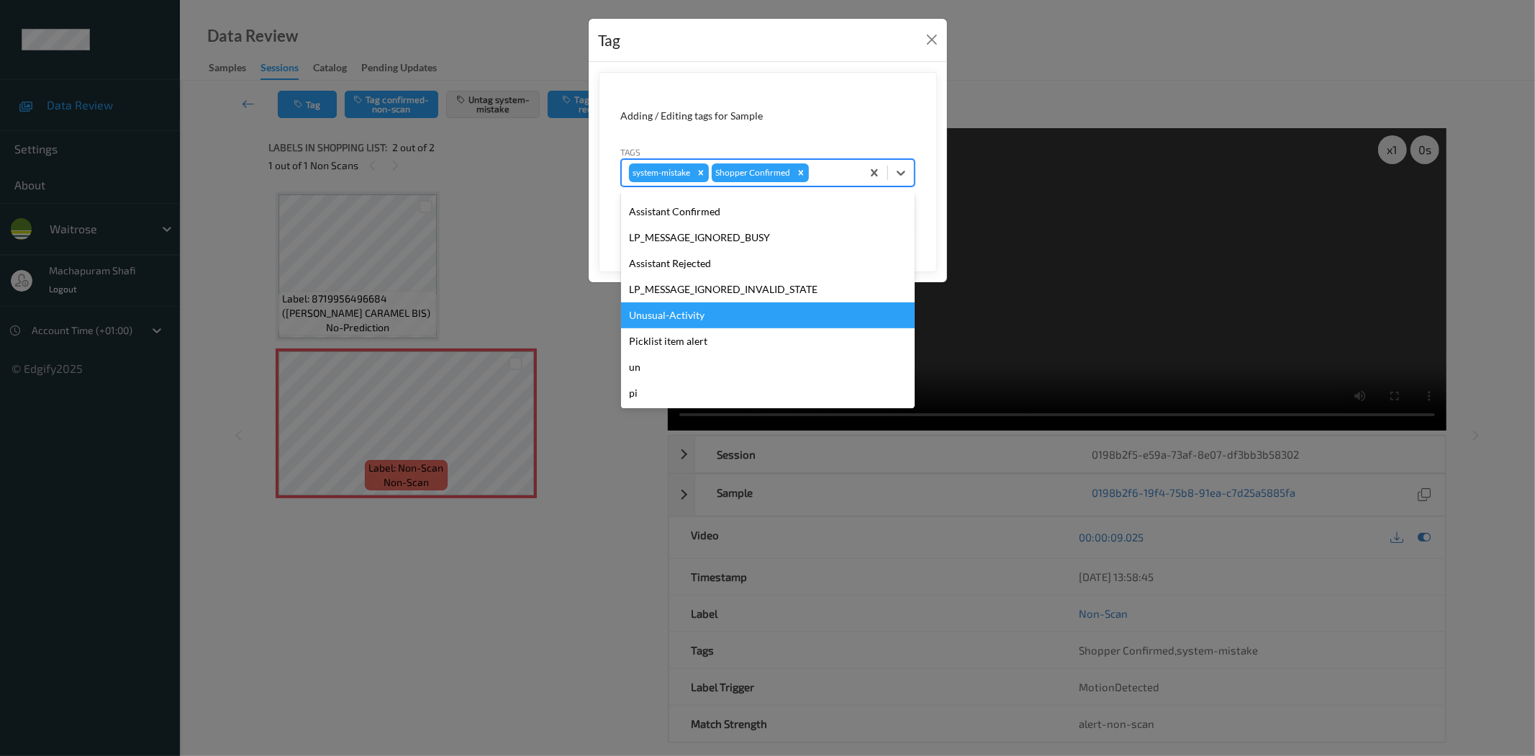
click at [718, 319] on div "Unusual-Activity" at bounding box center [768, 315] width 294 height 26
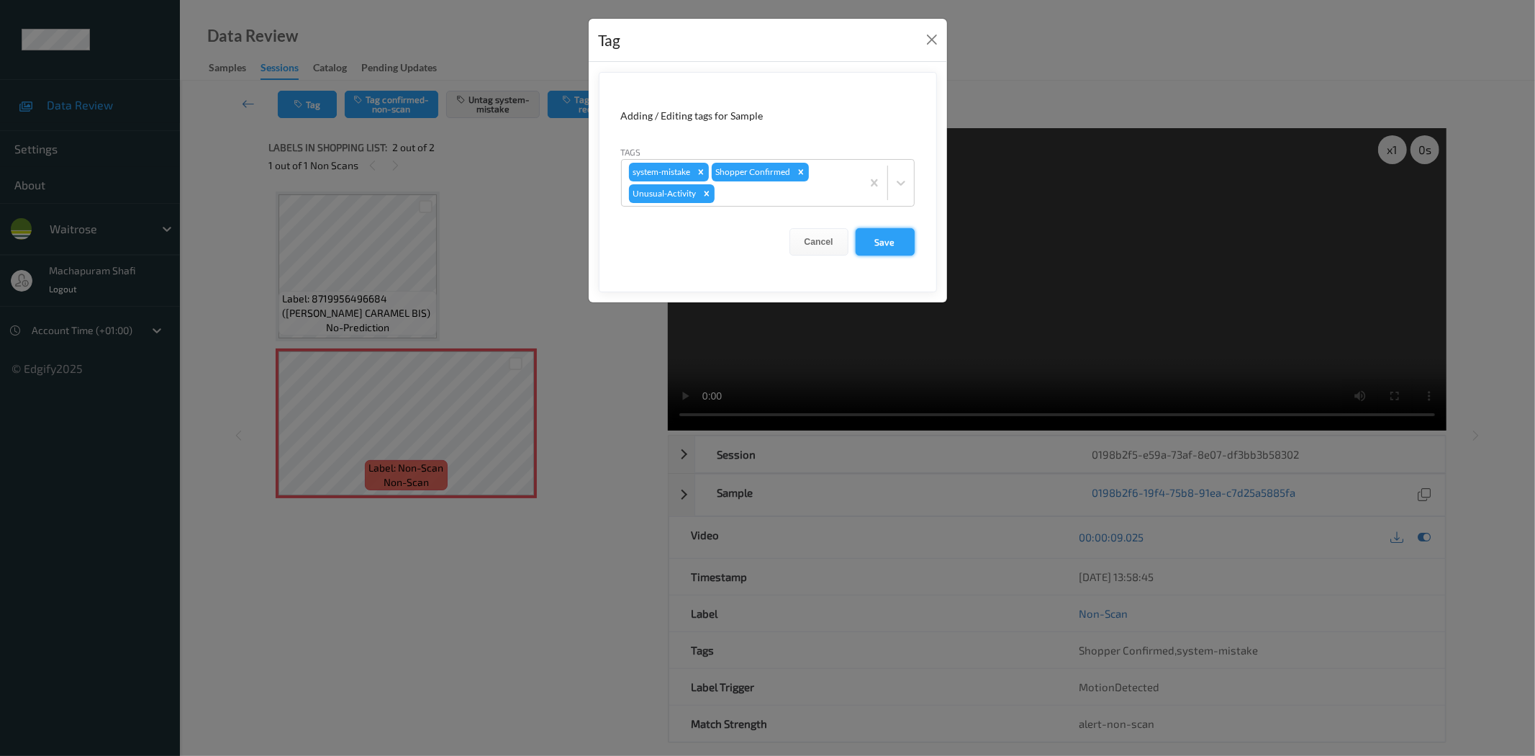
click at [908, 241] on button "Save" at bounding box center [885, 241] width 59 height 27
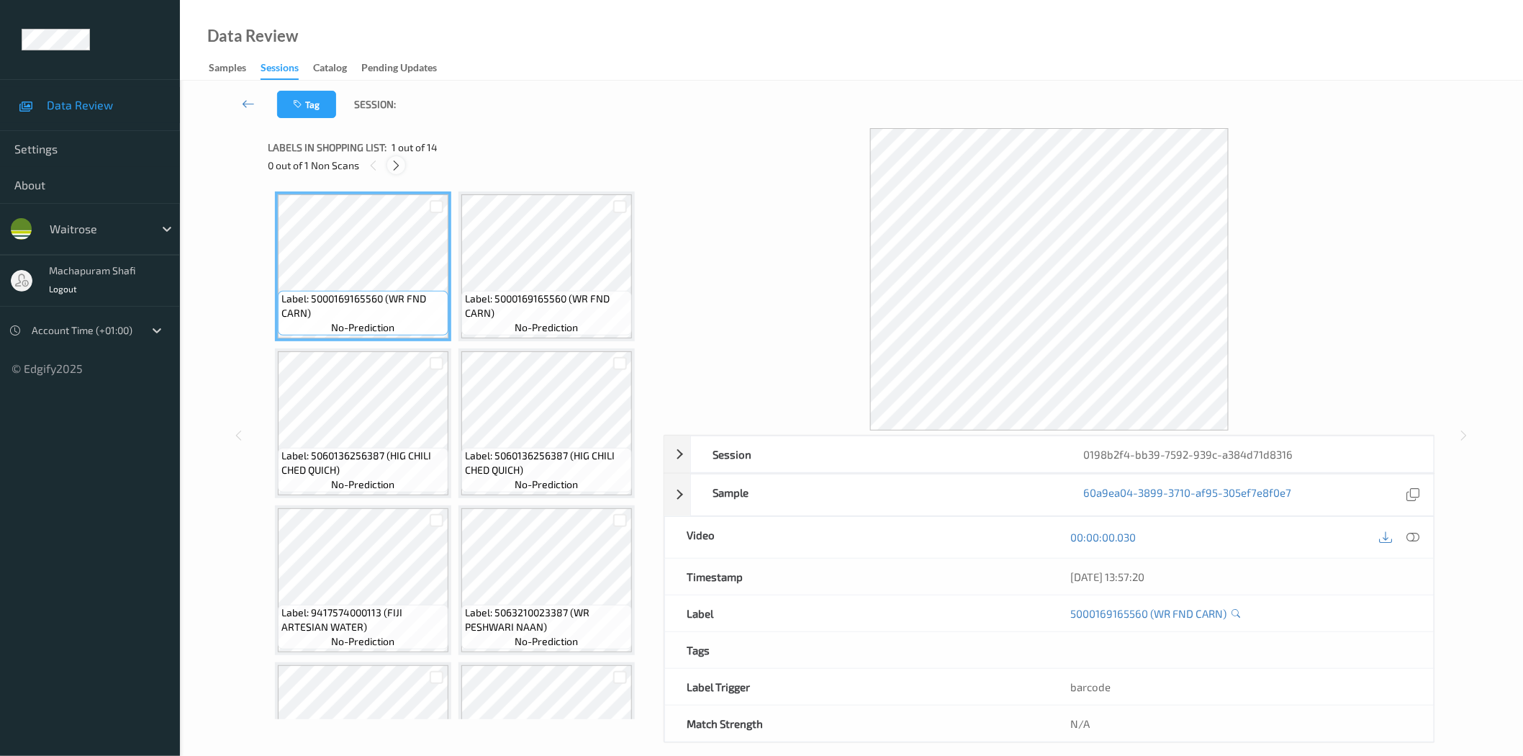
click at [403, 157] on div at bounding box center [396, 165] width 18 height 18
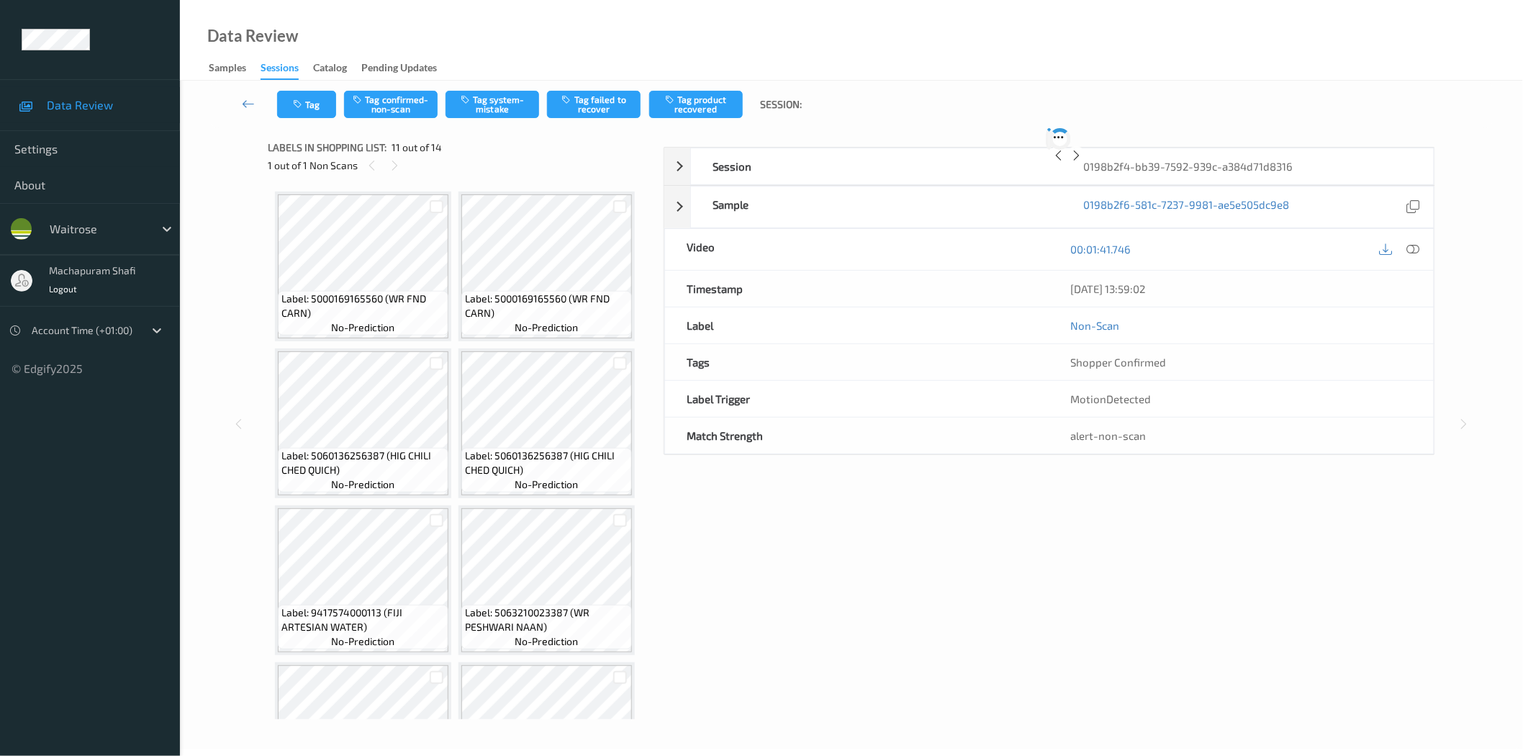
scroll to position [630, 0]
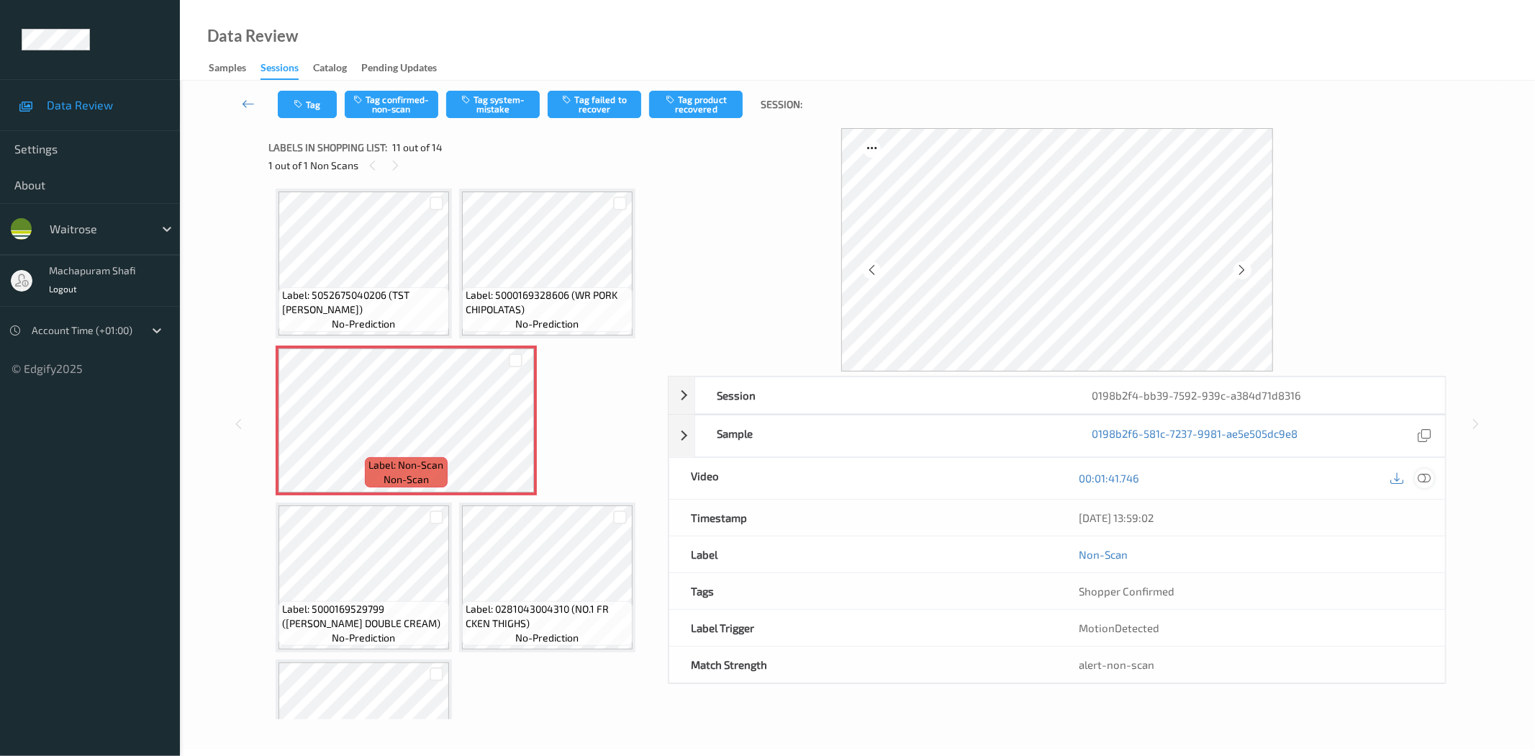
click at [1419, 471] on div at bounding box center [1424, 478] width 19 height 19
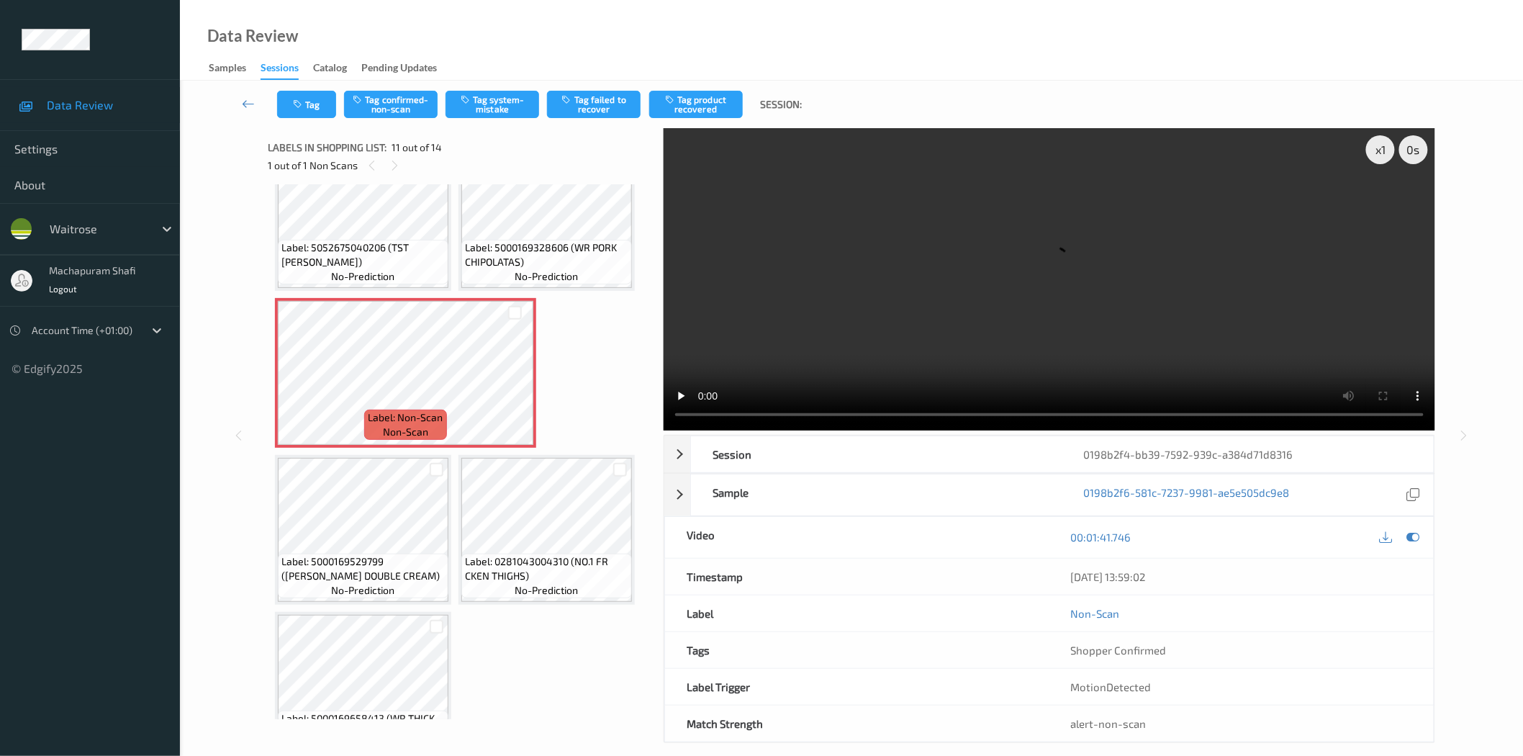
scroll to position [720, 0]
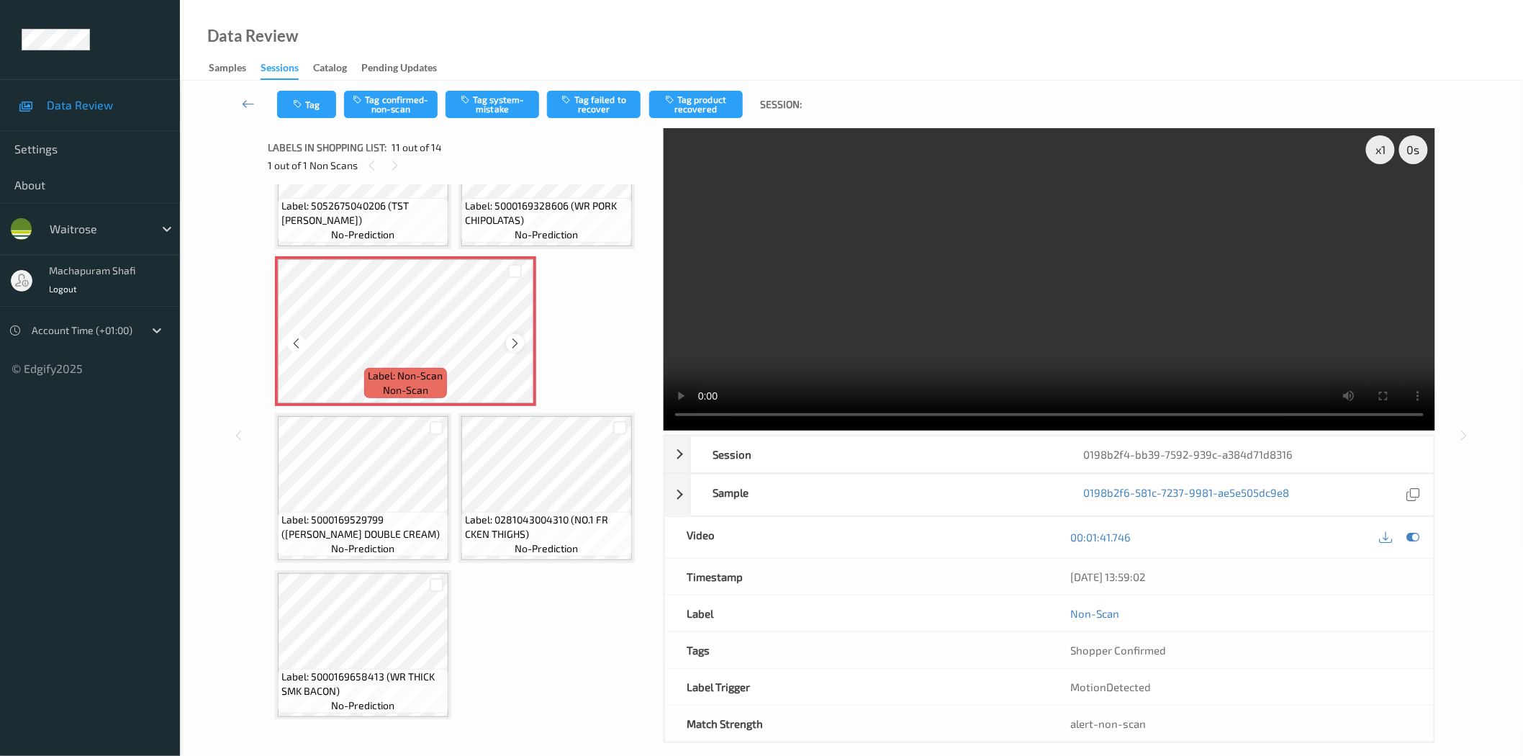
click at [518, 340] on icon at bounding box center [515, 343] width 12 height 13
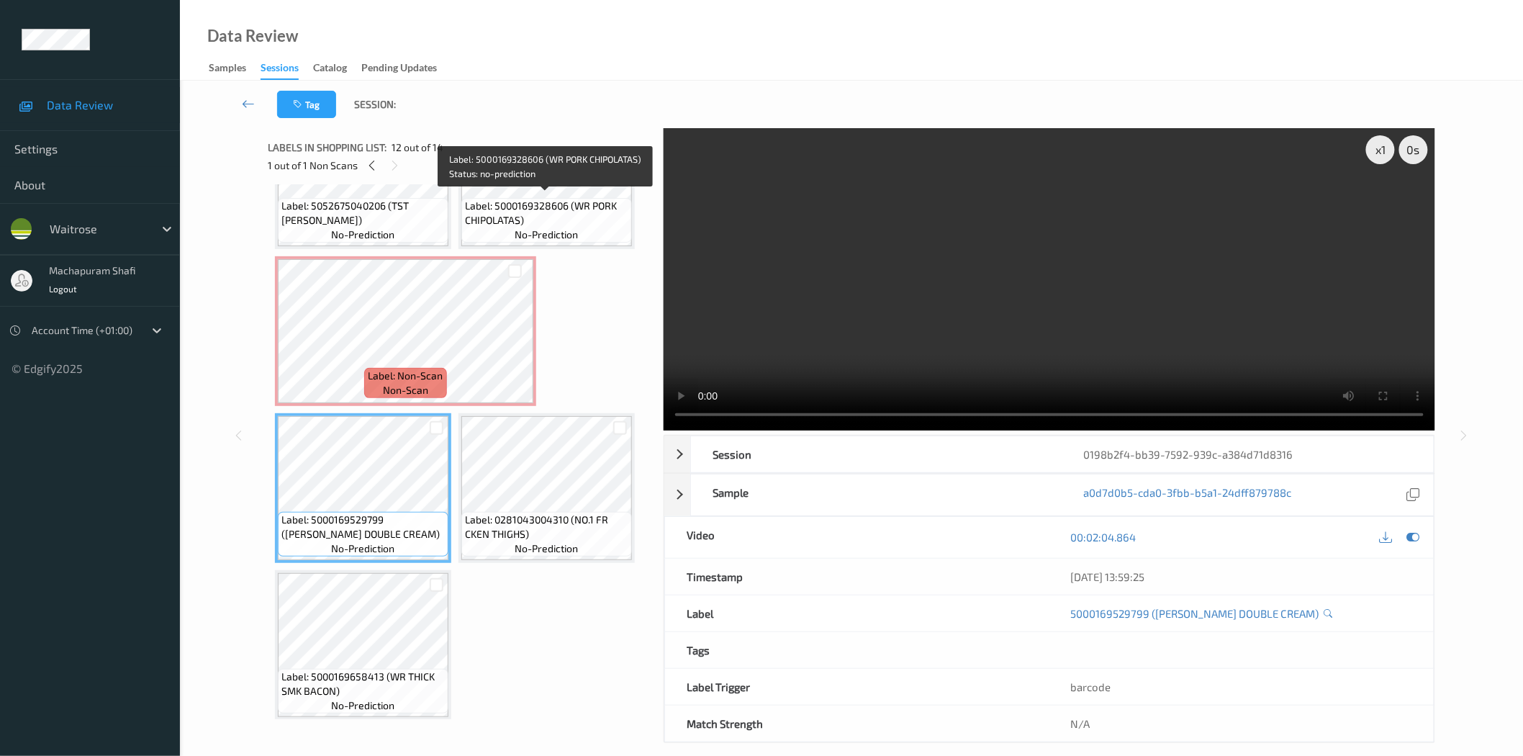
click at [542, 220] on span "Label: 5000169328606 (WR PORK CHIPOLATAS)" at bounding box center [546, 213] width 163 height 29
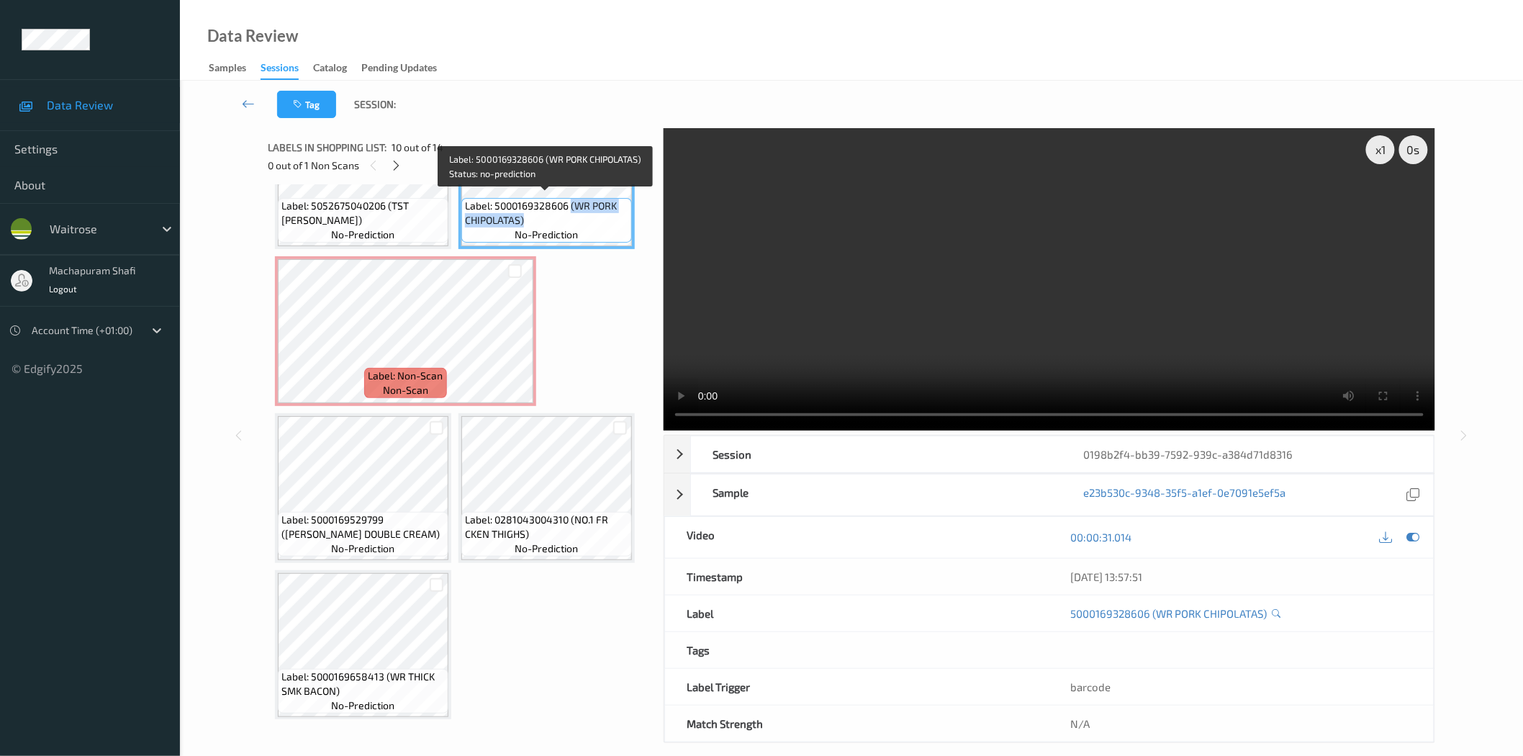
drag, startPoint x: 569, startPoint y: 199, endPoint x: 595, endPoint y: 217, distance: 32.1
click at [595, 217] on span "Label: 5000169328606 (WR PORK CHIPOLATAS)" at bounding box center [546, 213] width 163 height 29
copy span "(WR PORK CHIPOLATAS)"
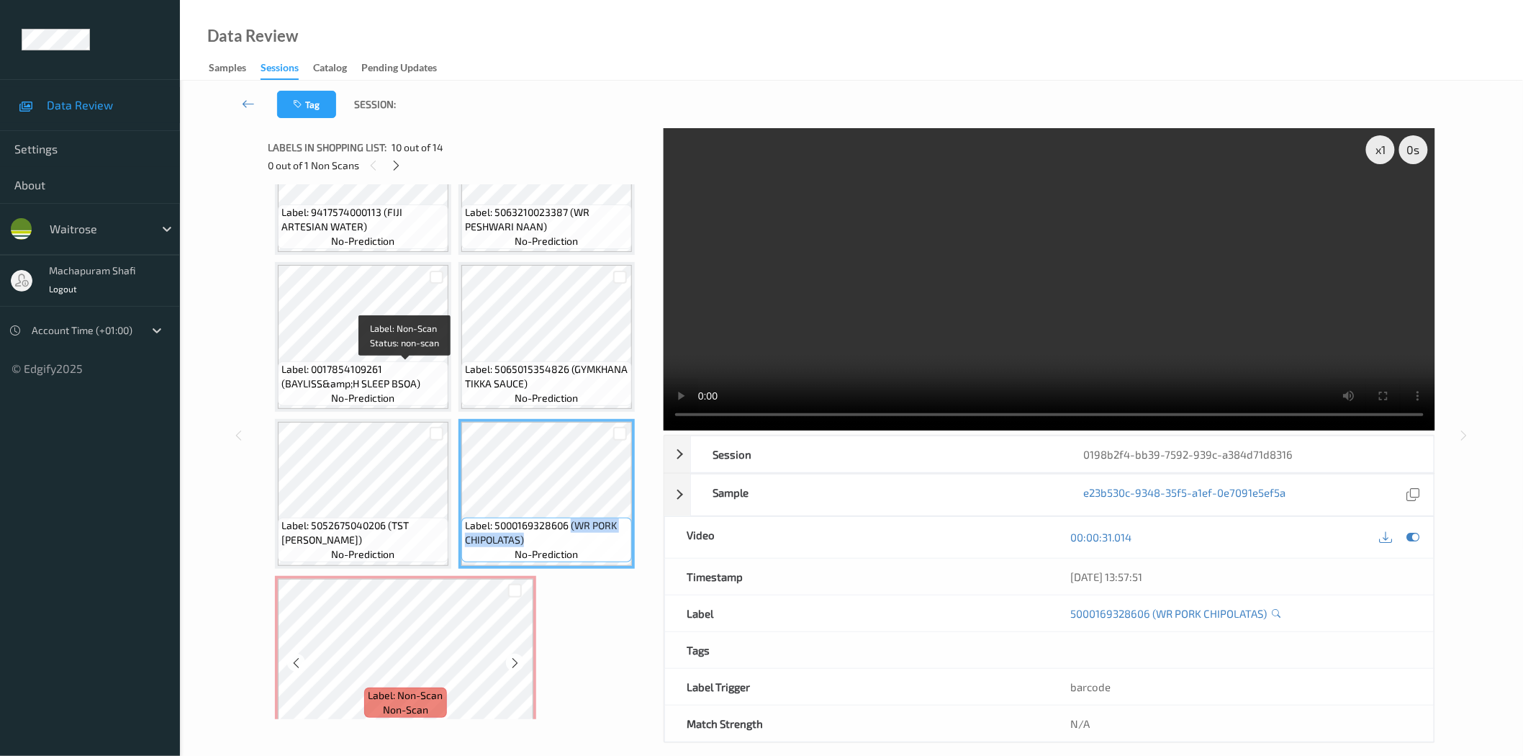
scroll to position [399, 0]
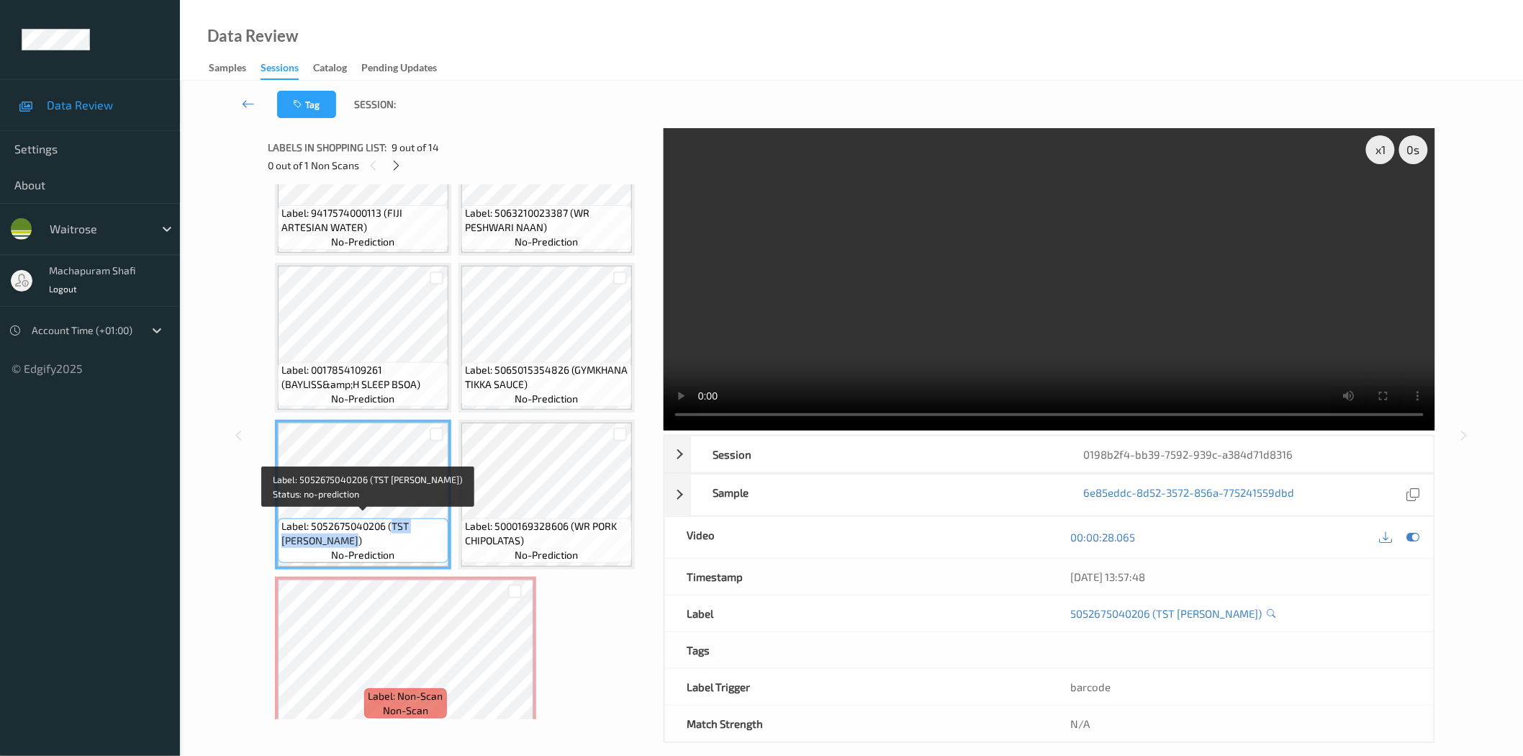
drag, startPoint x: 393, startPoint y: 519, endPoint x: 420, endPoint y: 538, distance: 32.5
click at [420, 538] on span "Label: 5052675040206 (TST TIKKA MASALA)" at bounding box center [362, 533] width 163 height 29
copy span "TST TIKKA MASALA)"
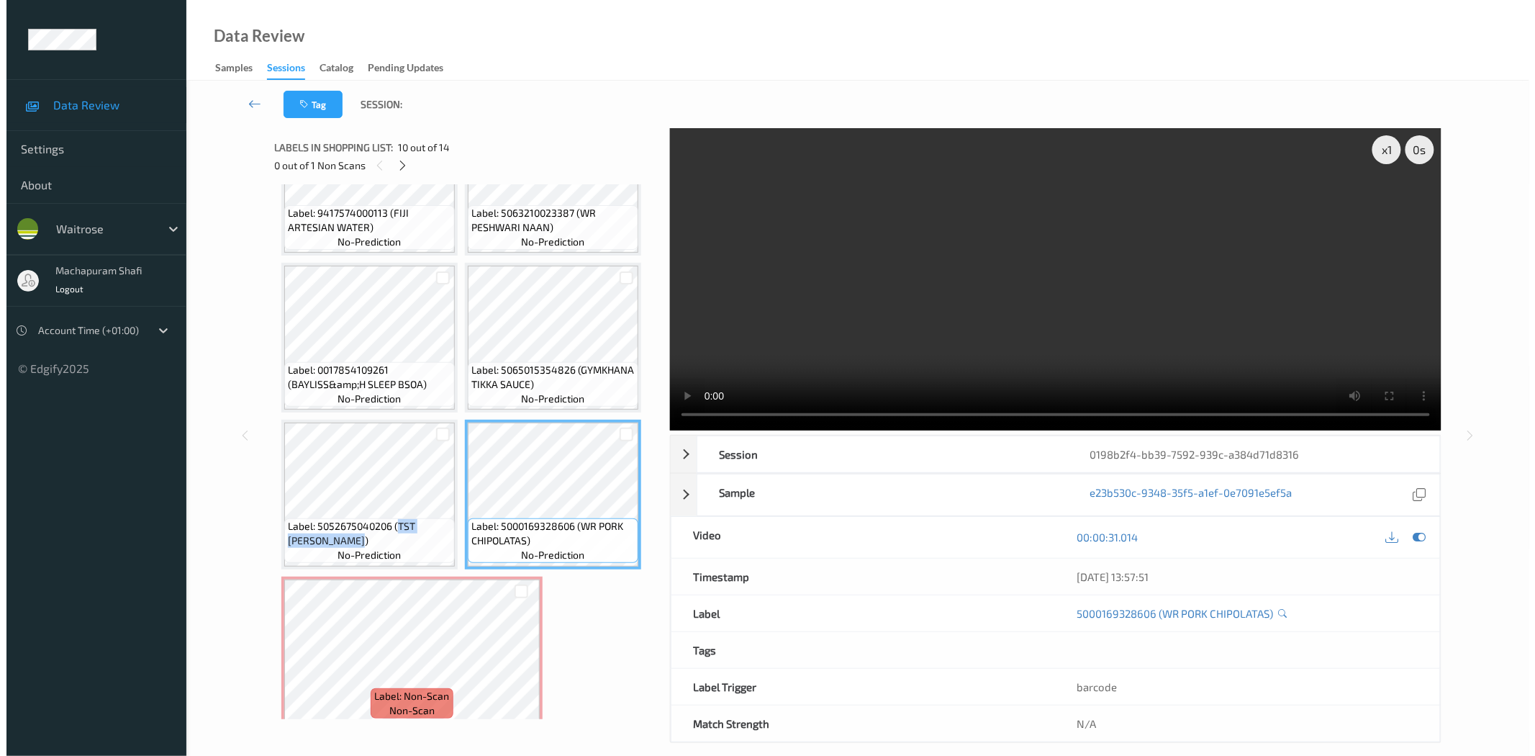
scroll to position [720, 0]
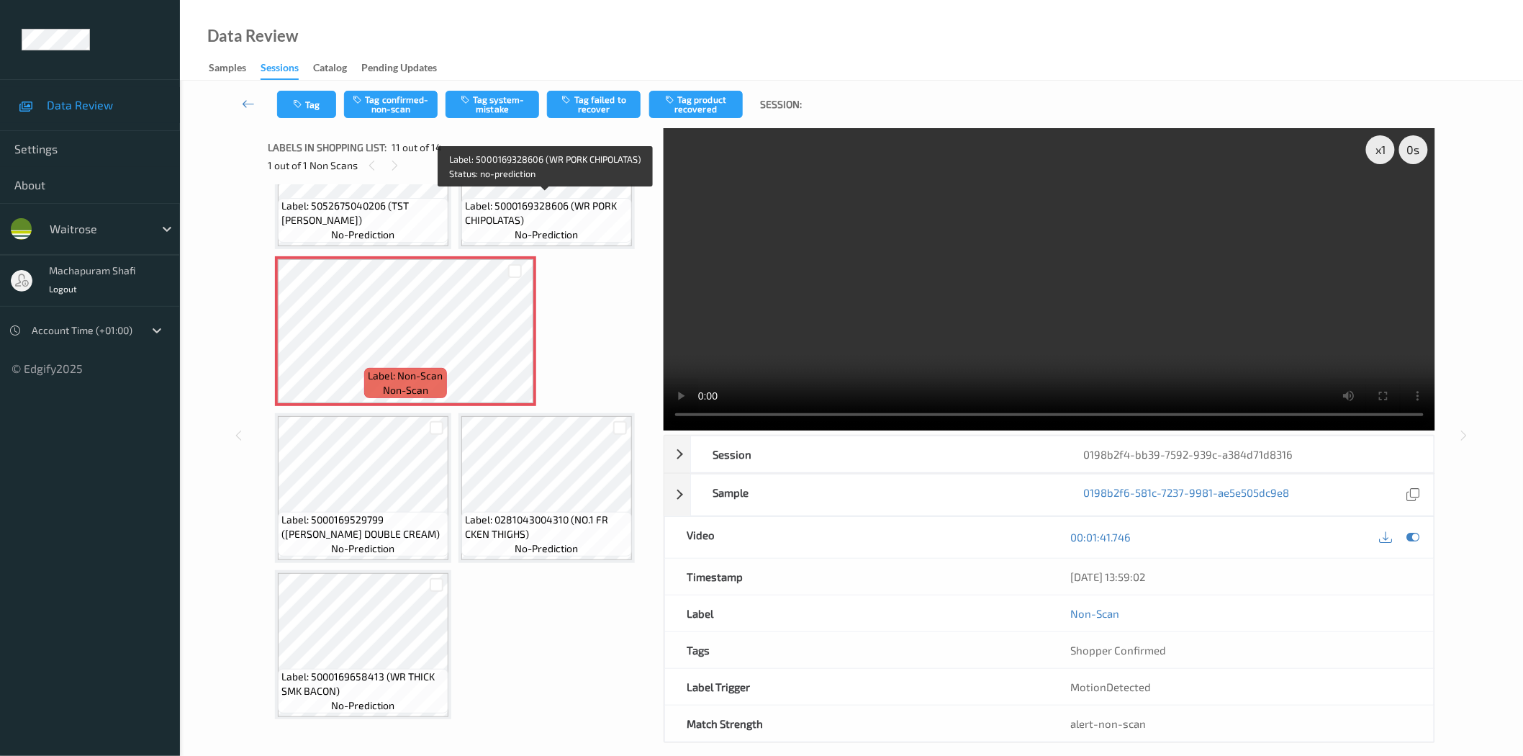
click at [538, 211] on span "Label: 5000169328606 (WR PORK CHIPOLATAS)" at bounding box center [546, 213] width 163 height 29
click at [494, 110] on button "Tag system-mistake" at bounding box center [492, 104] width 94 height 27
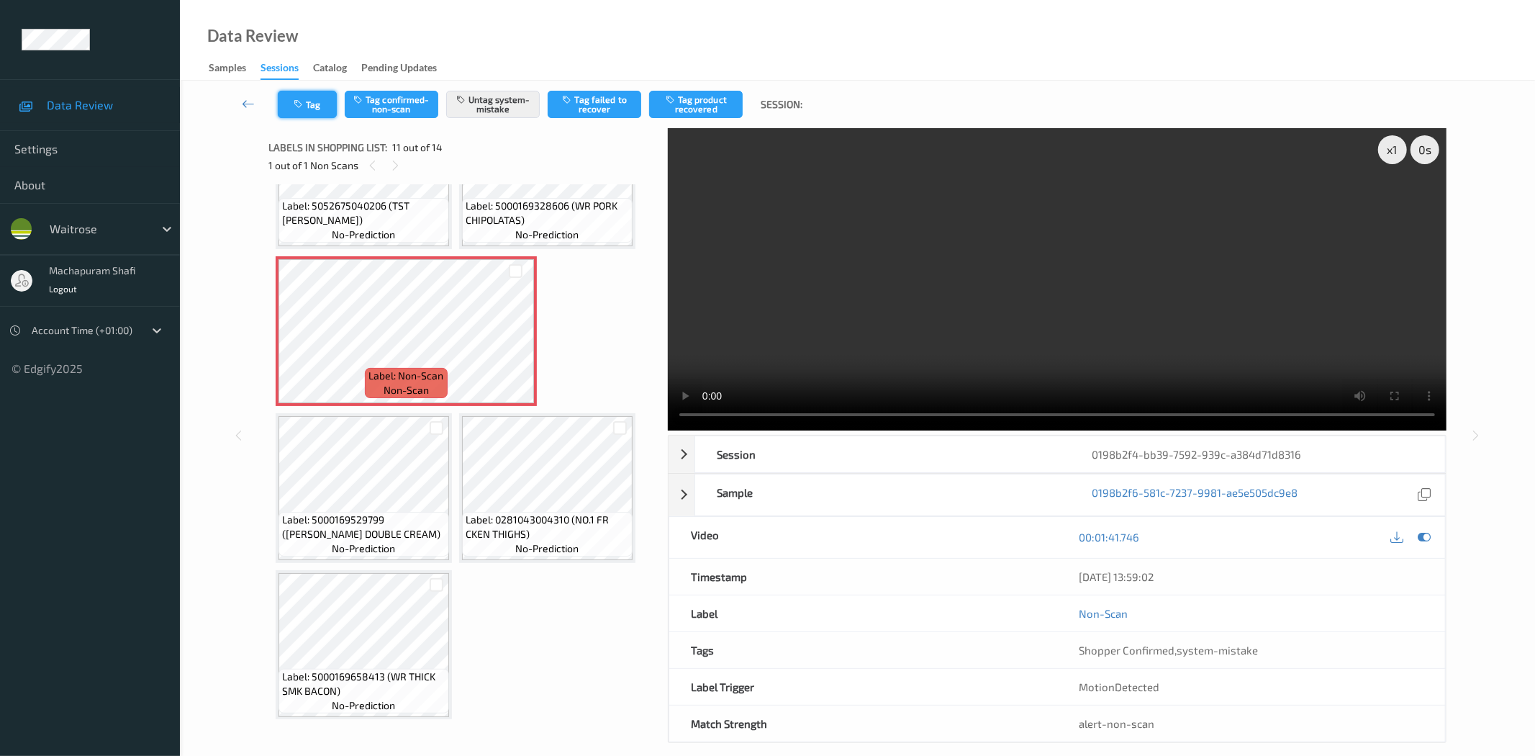
click at [297, 105] on icon "button" at bounding box center [300, 104] width 12 height 10
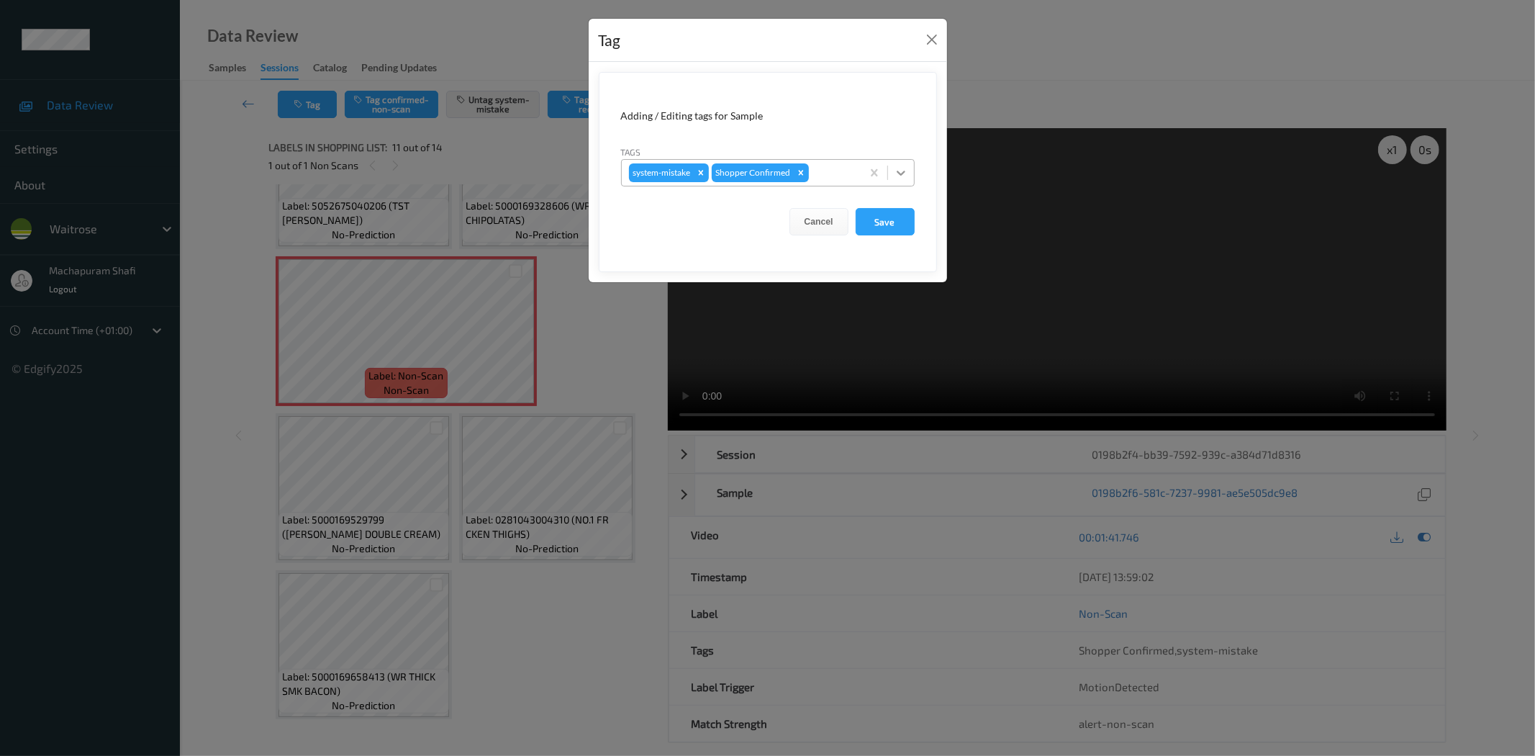
click at [895, 167] on icon at bounding box center [901, 173] width 14 height 14
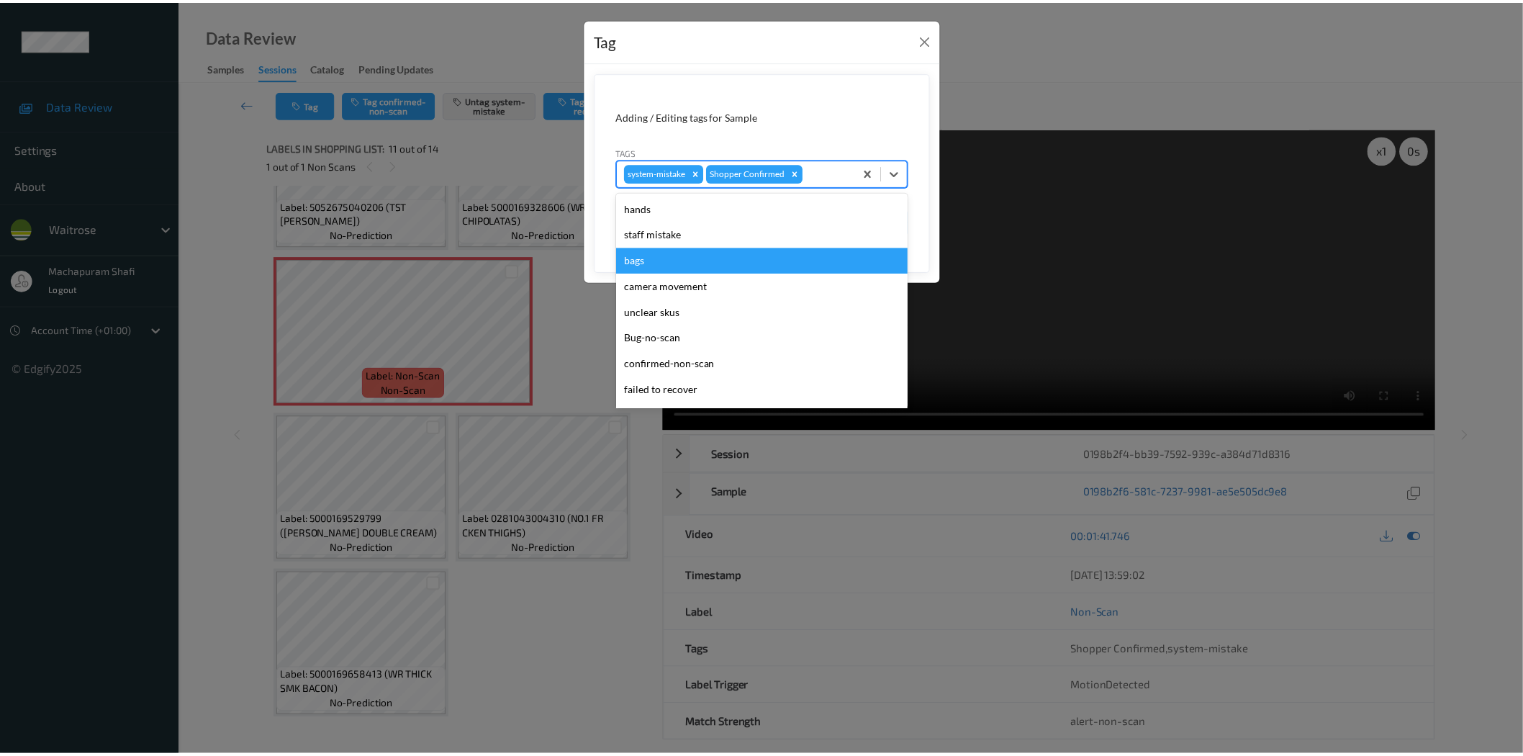
scroll to position [281, 0]
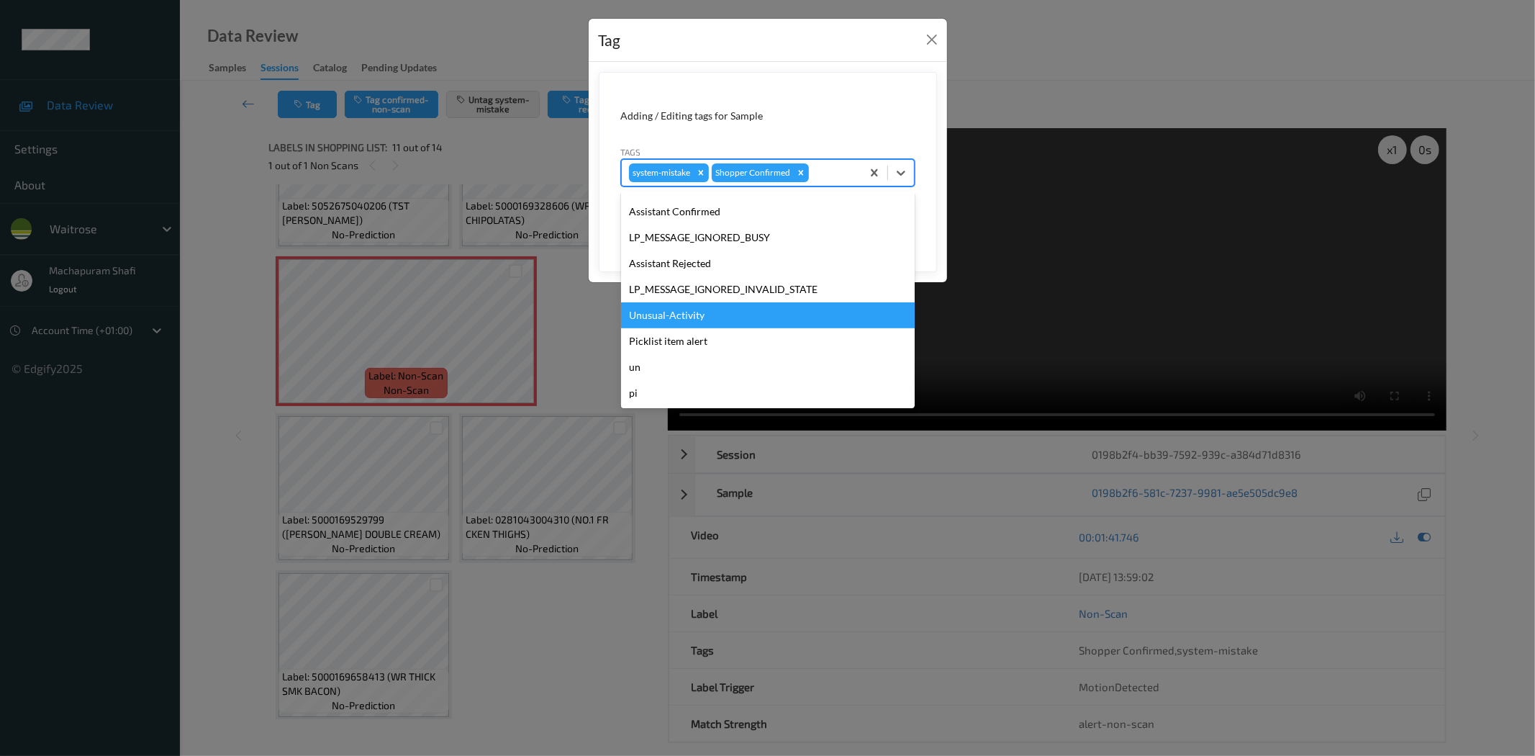
click at [671, 315] on div "Unusual-Activity" at bounding box center [768, 315] width 294 height 26
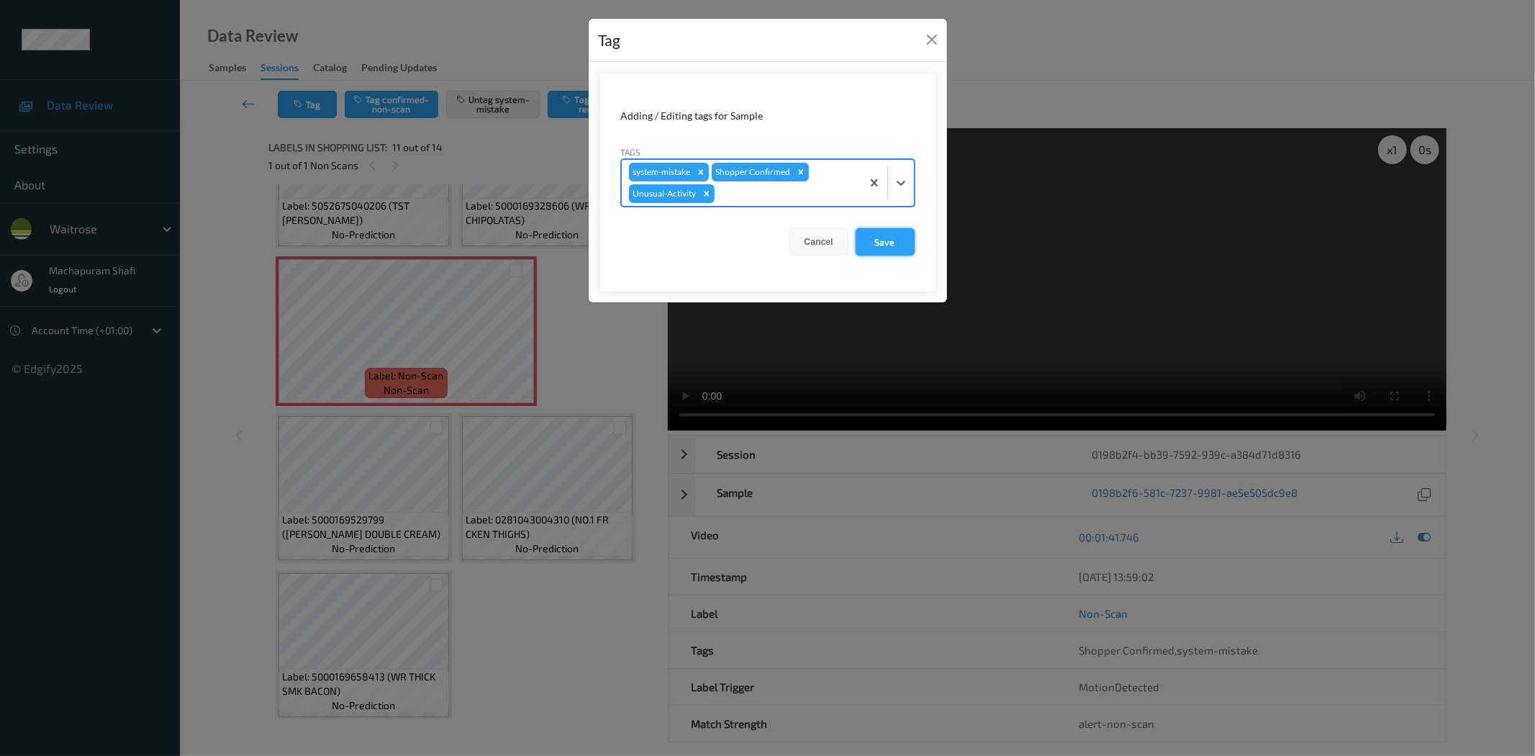
click at [879, 245] on button "Save" at bounding box center [885, 241] width 59 height 27
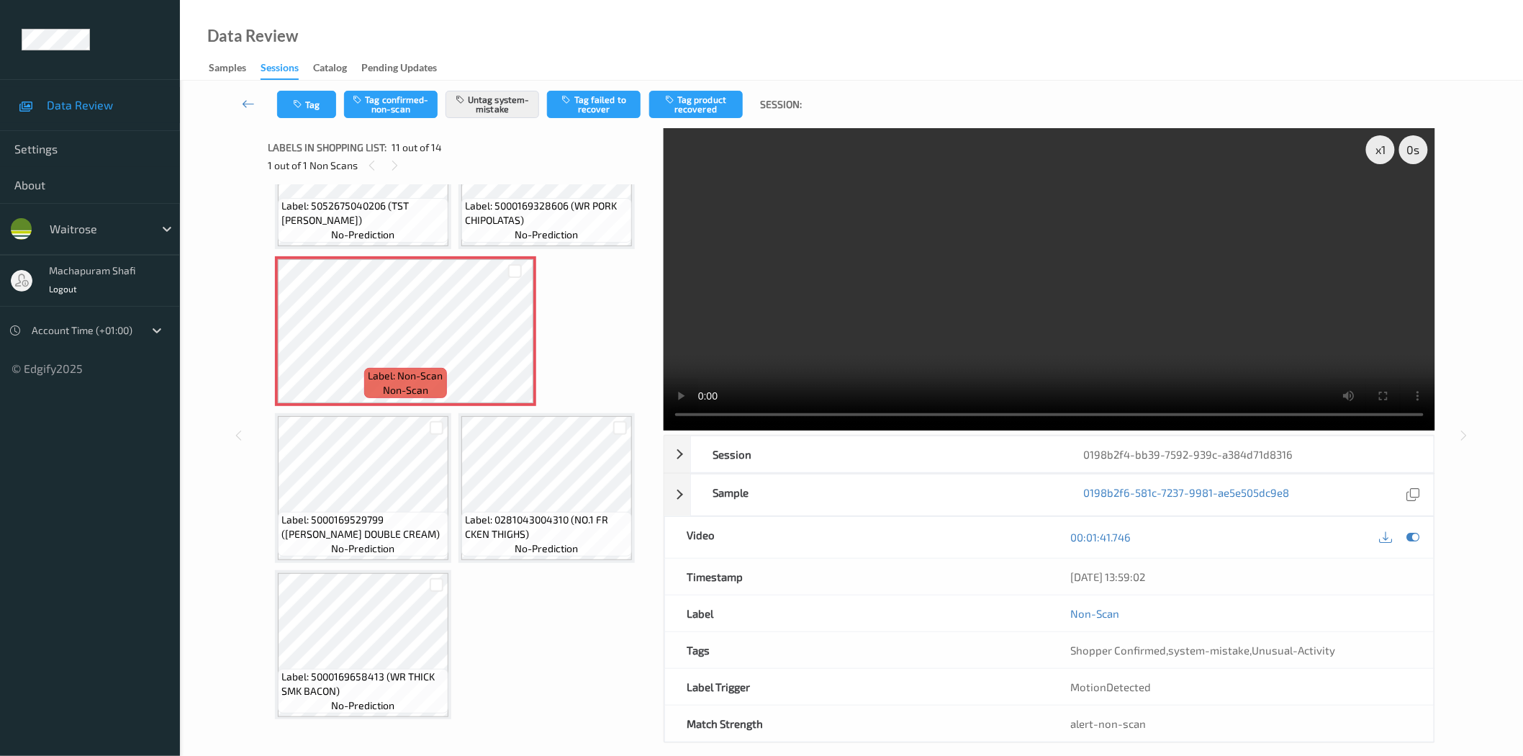
click at [594, 25] on div "Data Review Samples Sessions Catalog Pending Updates" at bounding box center [851, 40] width 1343 height 81
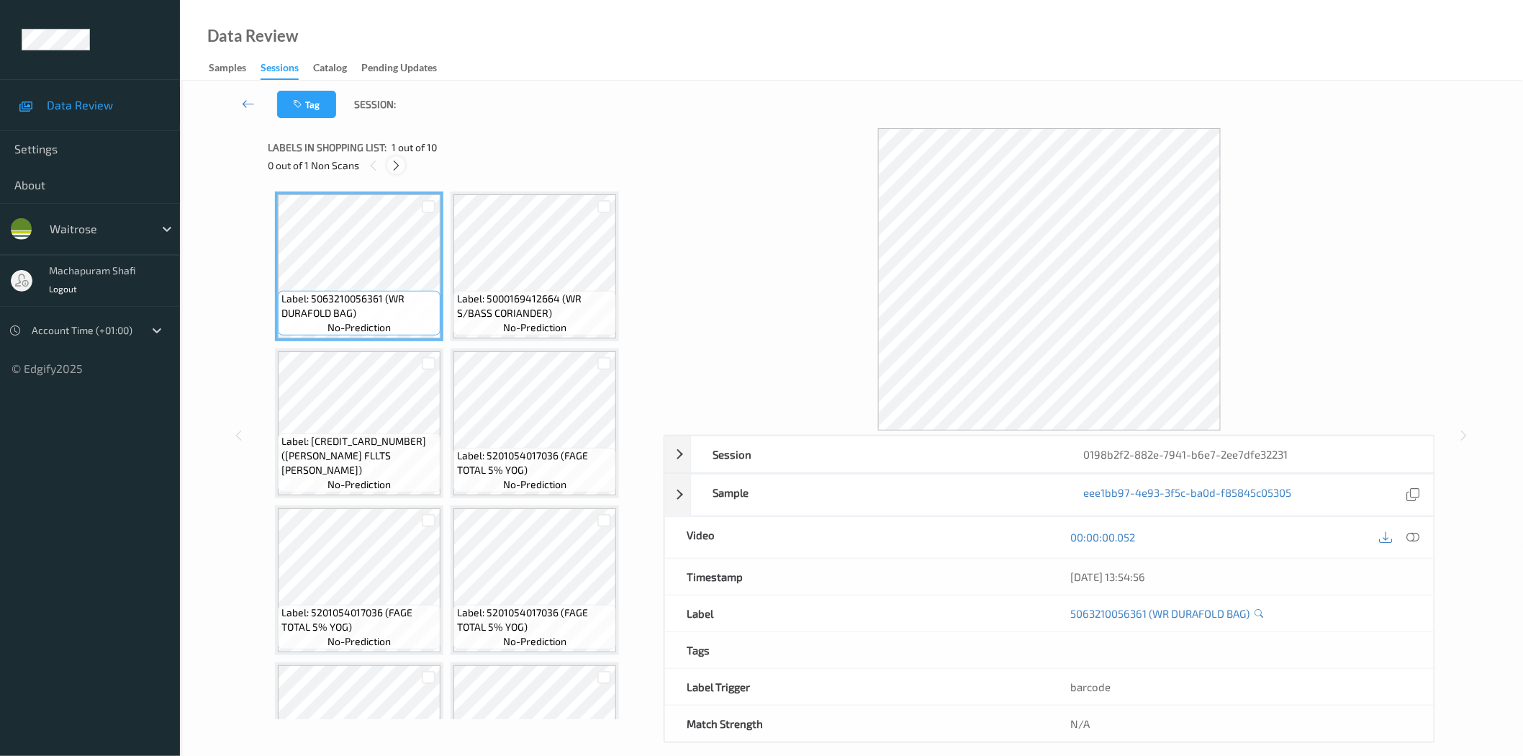
drag, startPoint x: 397, startPoint y: 162, endPoint x: 419, endPoint y: 181, distance: 28.6
click at [397, 163] on icon at bounding box center [396, 165] width 12 height 13
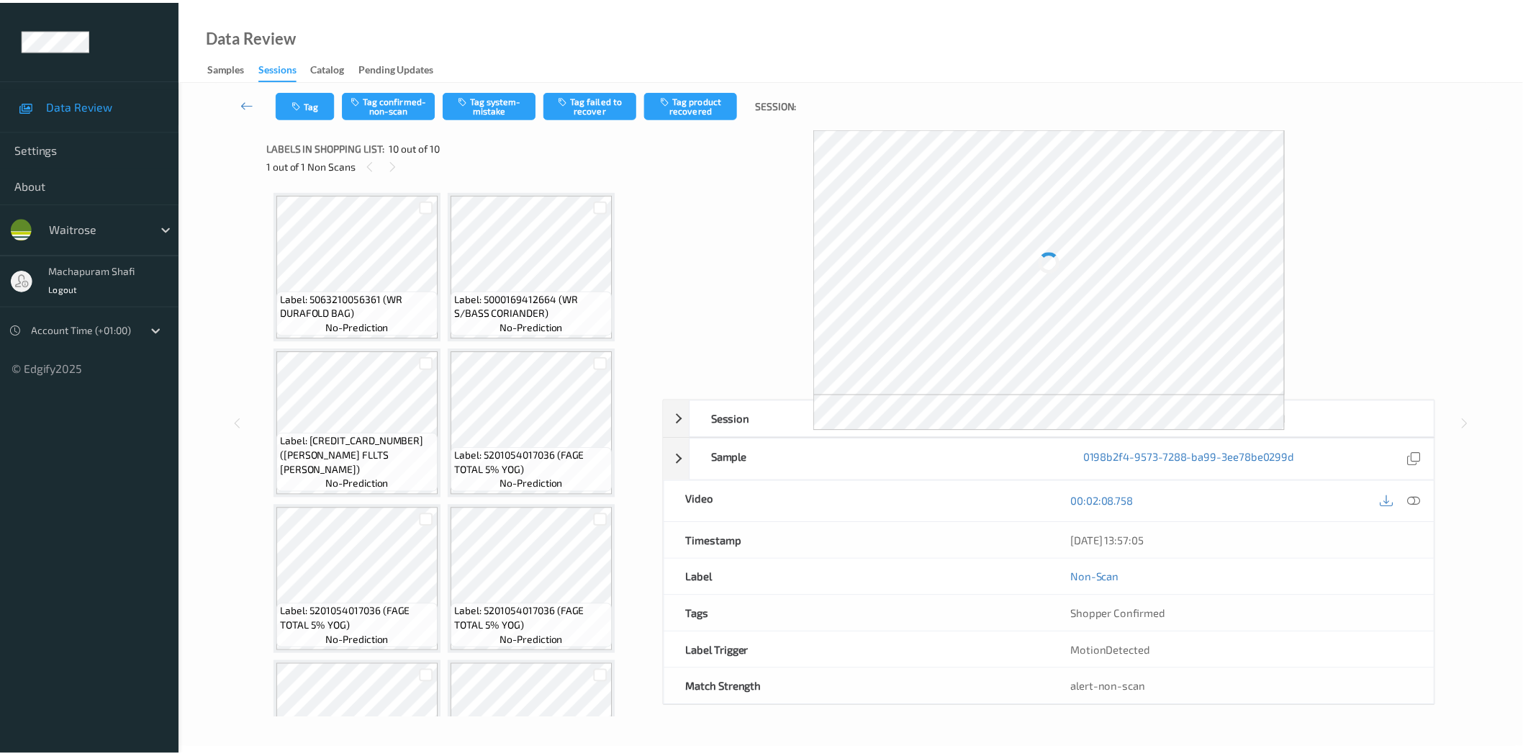
scroll to position [407, 0]
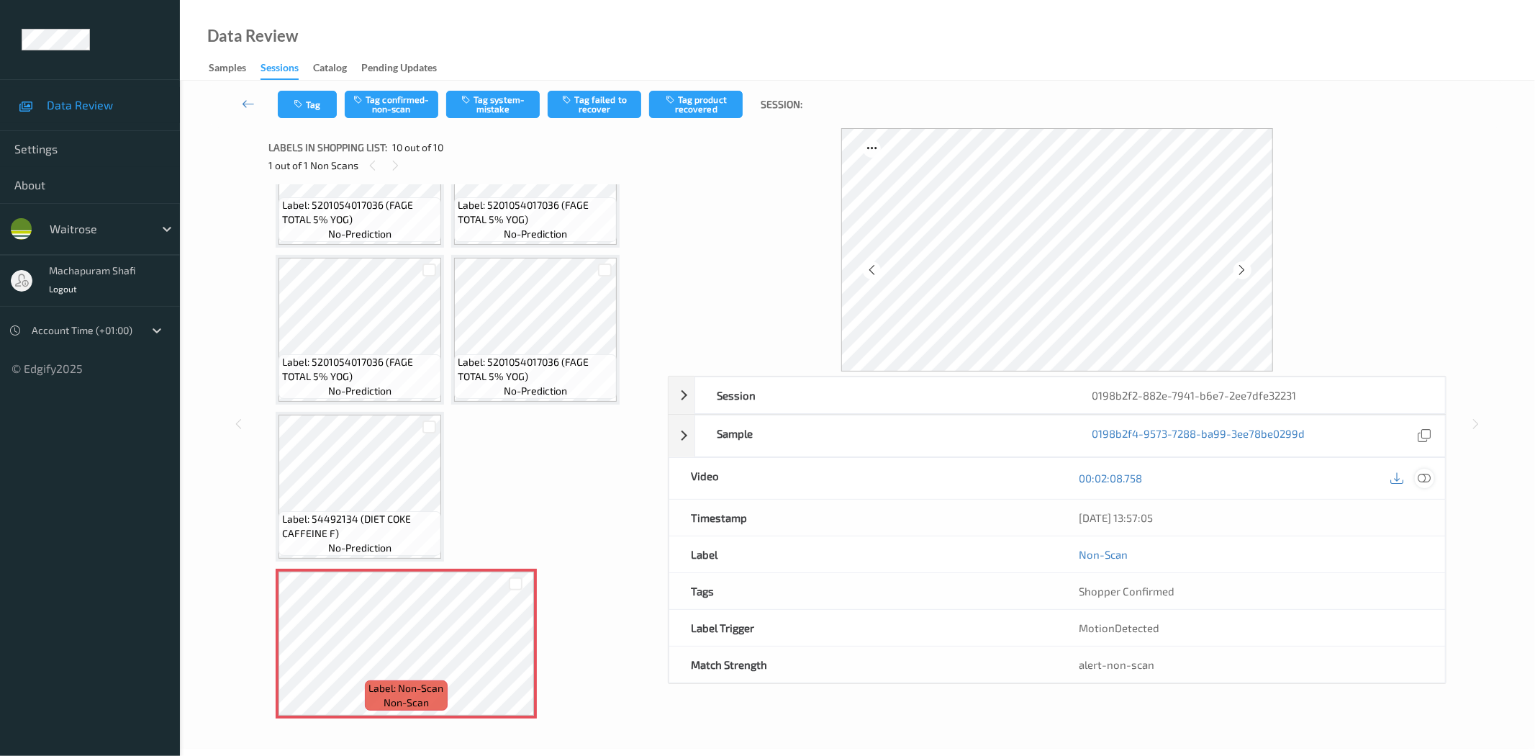
click at [1427, 474] on icon at bounding box center [1425, 477] width 13 height 13
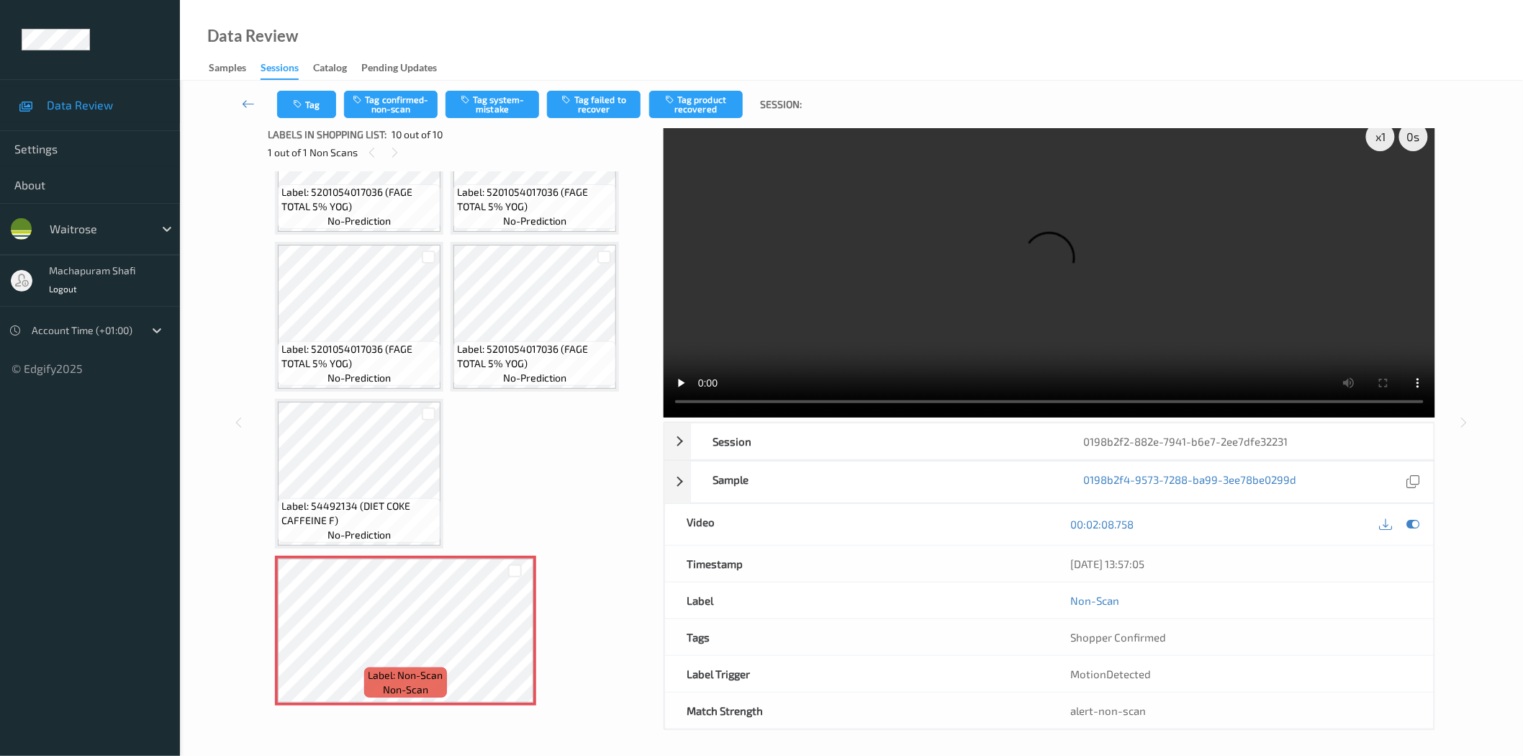
scroll to position [17, 0]
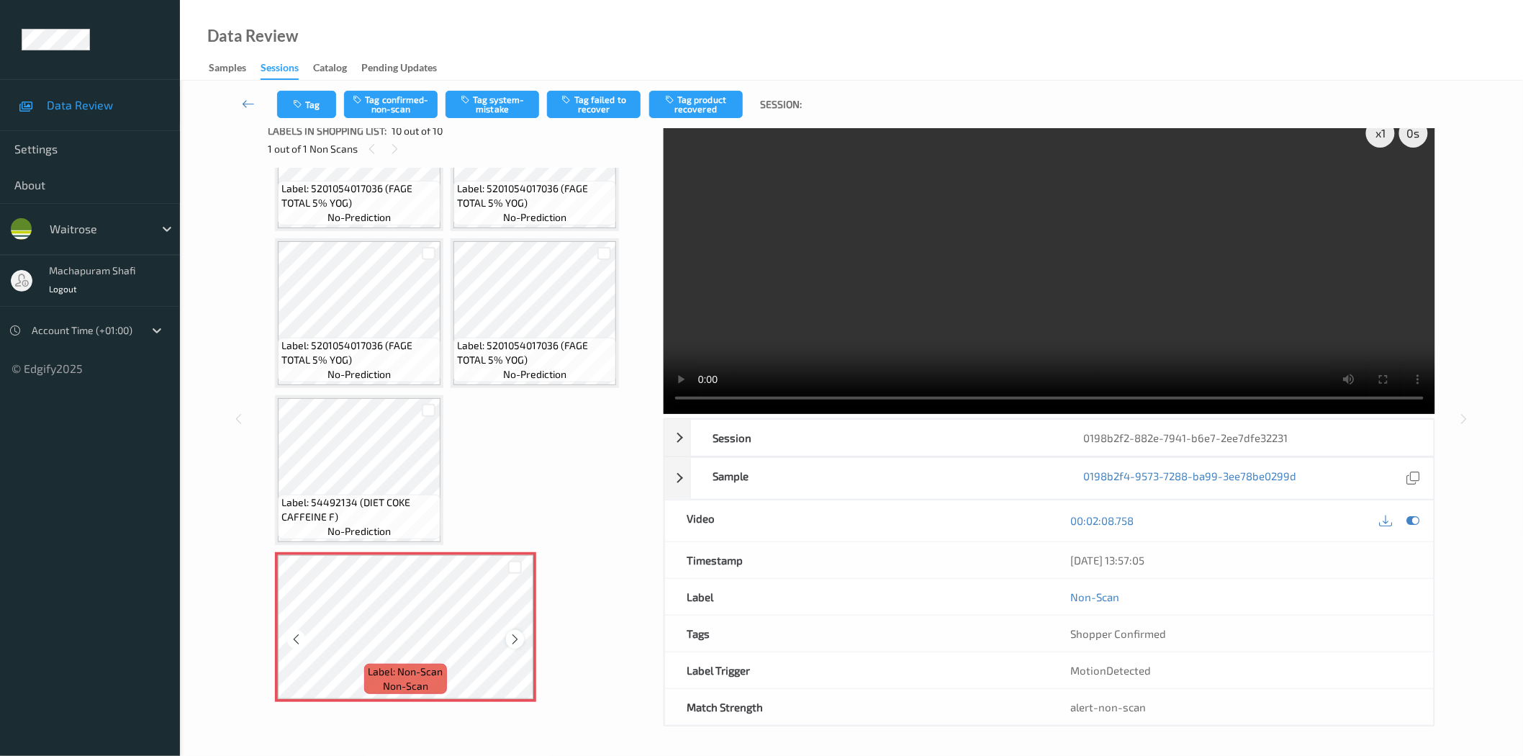
click at [517, 634] on icon at bounding box center [515, 639] width 12 height 13
drag, startPoint x: 382, startPoint y: 499, endPoint x: 406, endPoint y: 506, distance: 24.8
click at [406, 506] on span "Label: 54492134 (DIET COKE CAFFEINE F)" at bounding box center [358, 509] width 155 height 29
copy span "DIET COKE CAFFEINE F)"
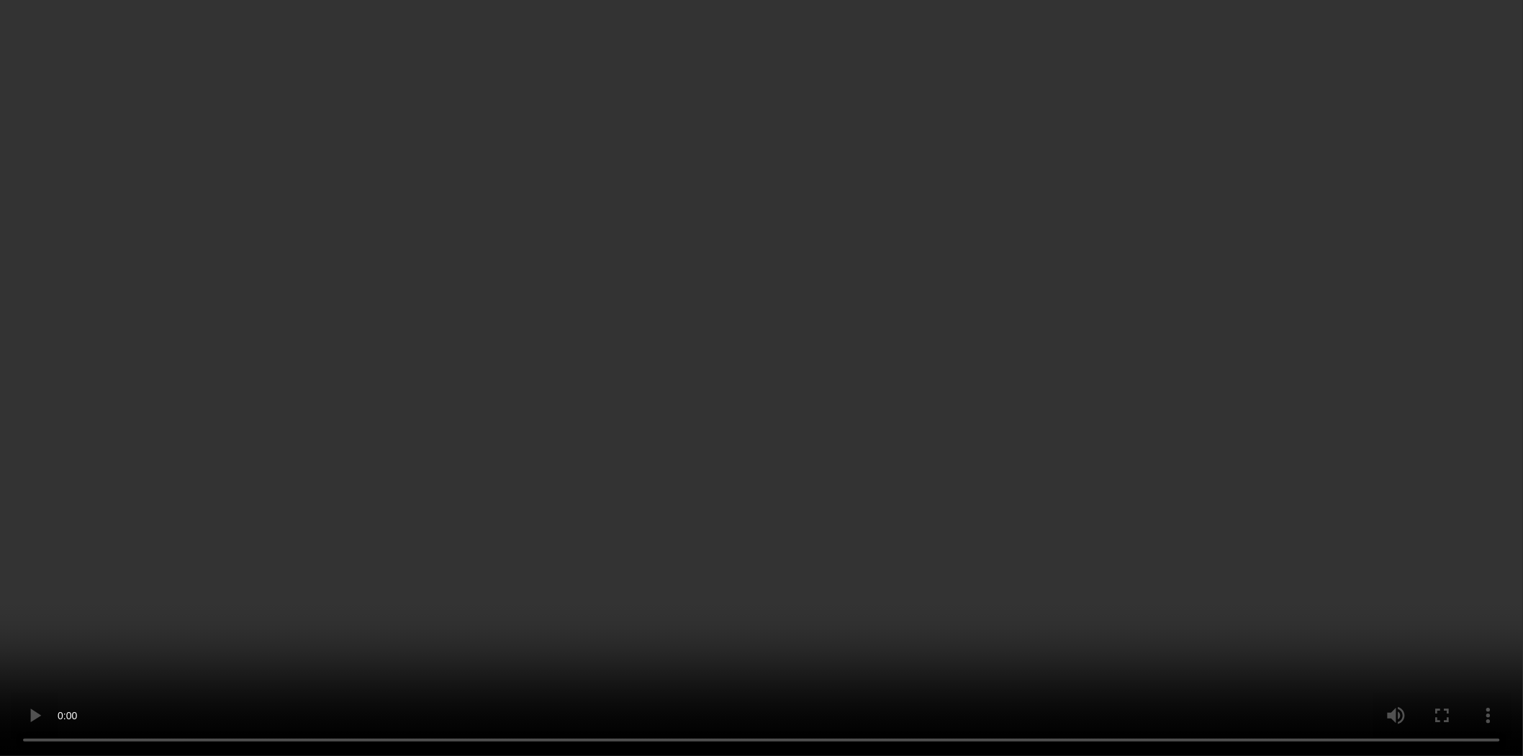
scroll to position [0, 0]
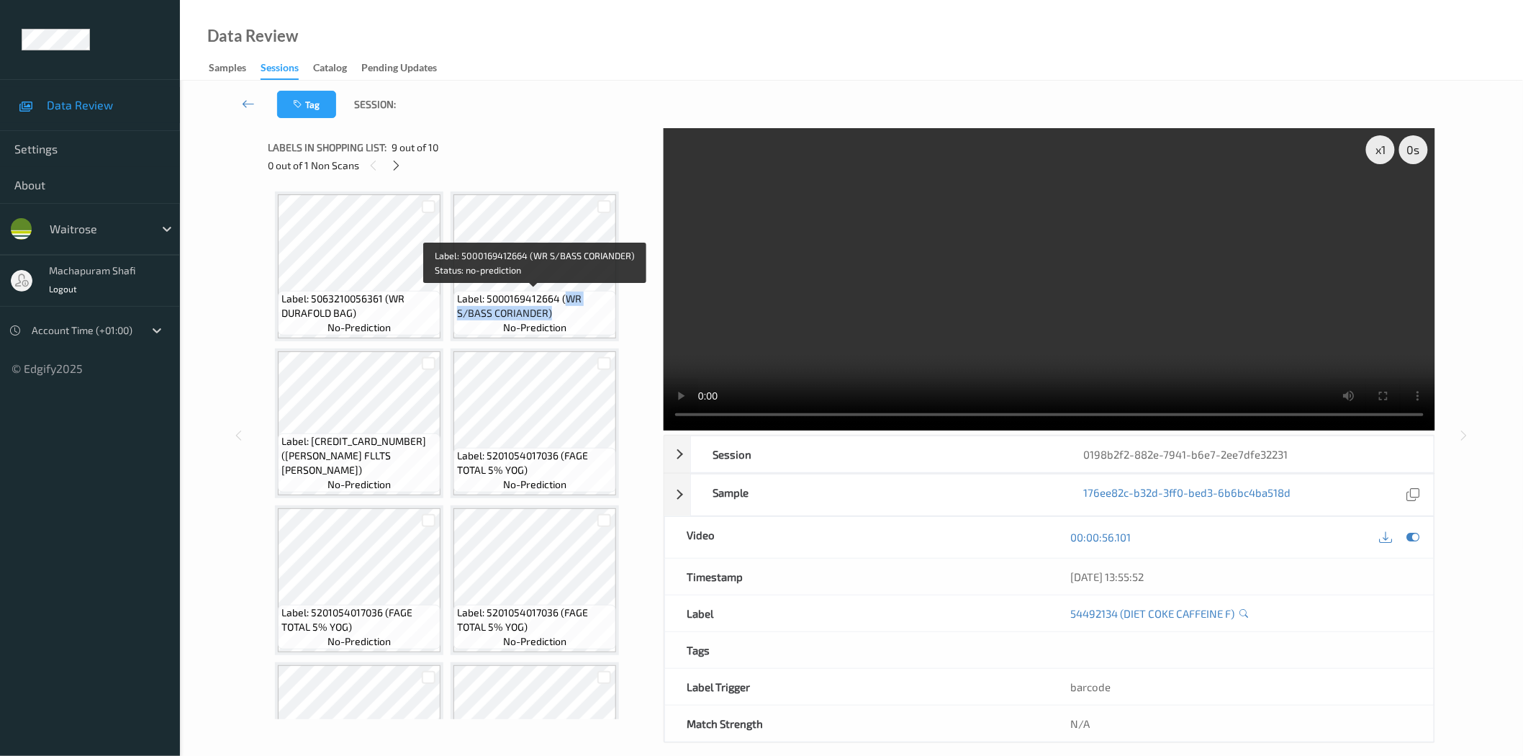
drag, startPoint x: 564, startPoint y: 298, endPoint x: 586, endPoint y: 328, distance: 37.1
click at [586, 328] on div "Label: 5000169412664 (WR S/BASS CORIANDER) no-prediction" at bounding box center [534, 313] width 163 height 45
copy span "WR S/BASS CORIANDER)"
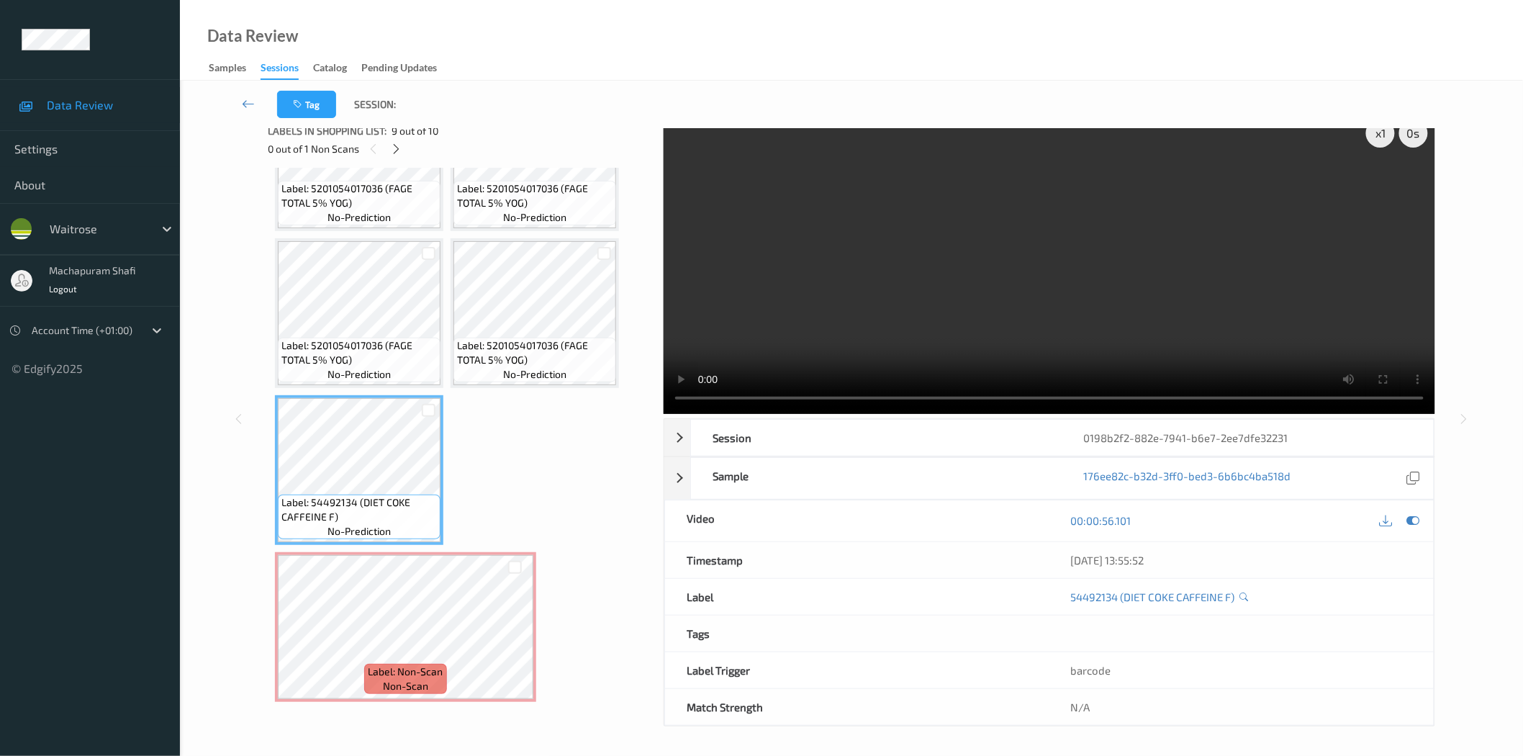
scroll to position [88, 0]
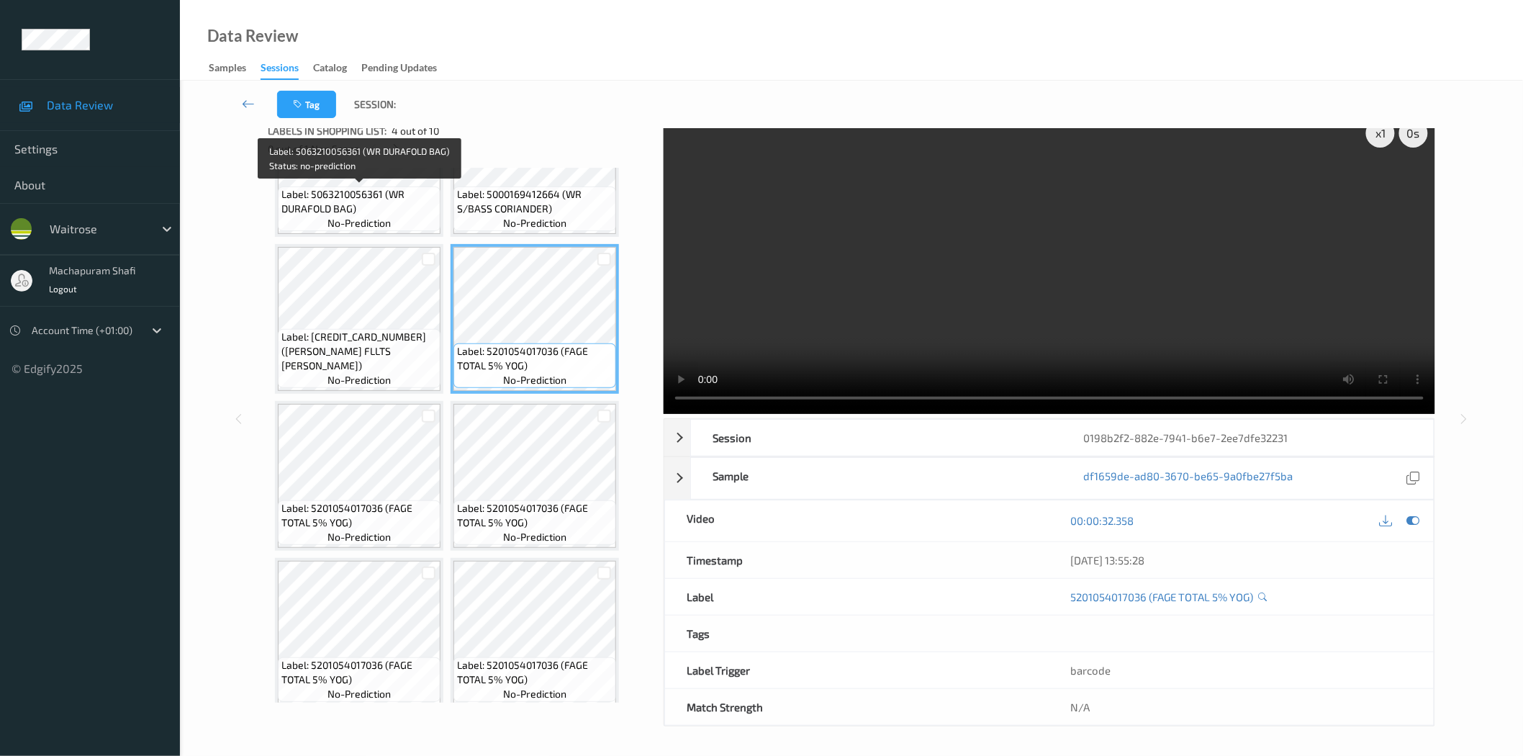
click at [376, 207] on span "Label: 5063210056361 (WR DURAFOLD BAG)" at bounding box center [358, 201] width 155 height 29
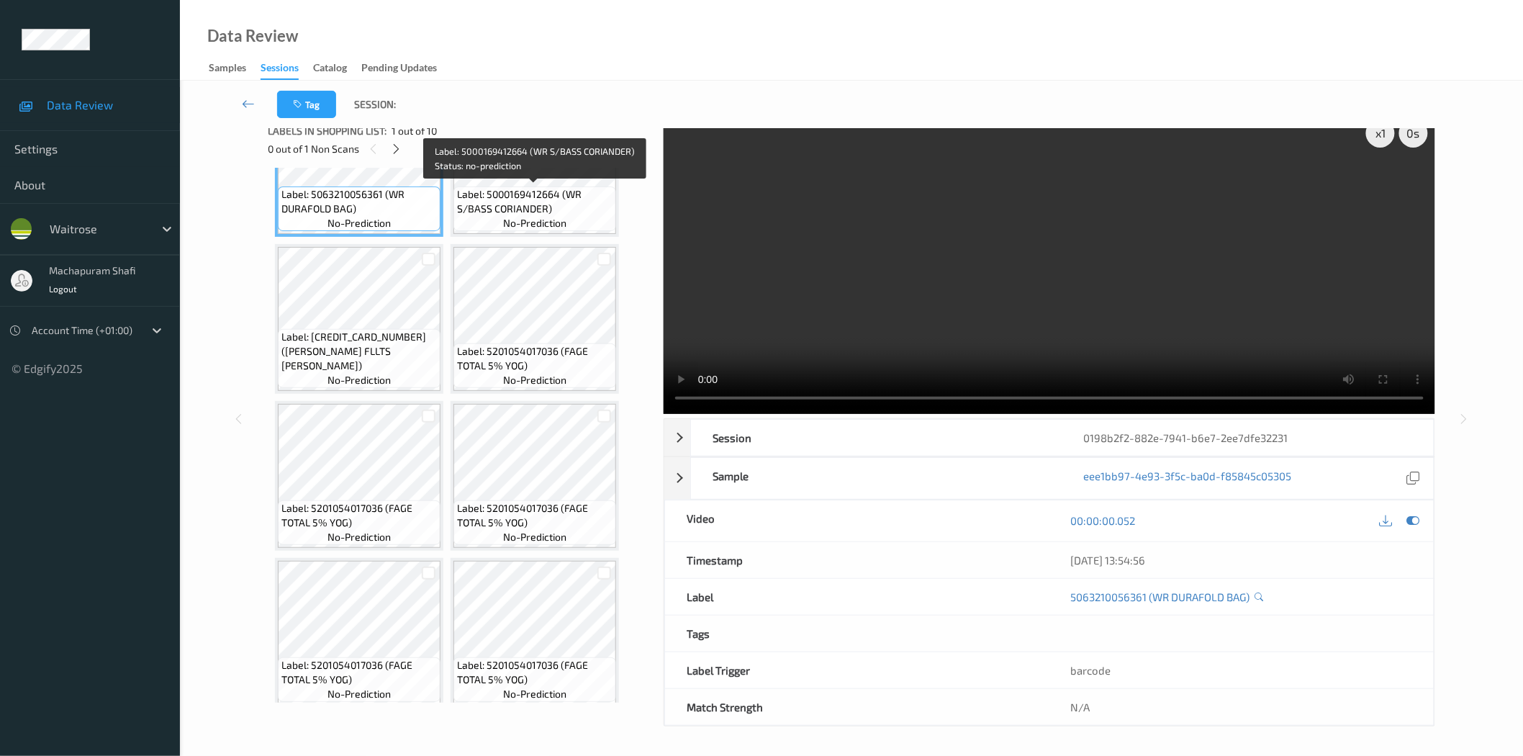
click at [560, 216] on span "no-prediction" at bounding box center [534, 223] width 63 height 14
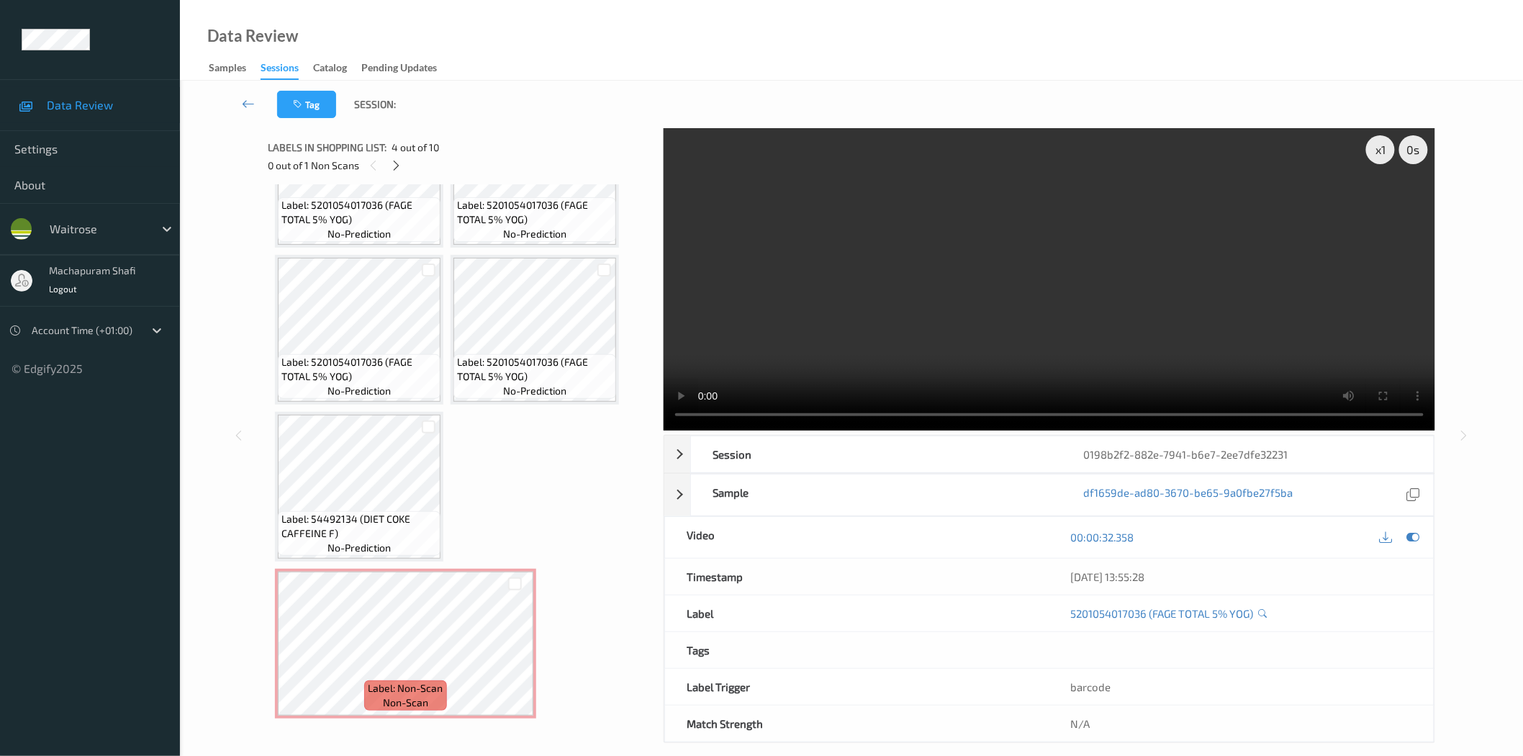
scroll to position [299, 0]
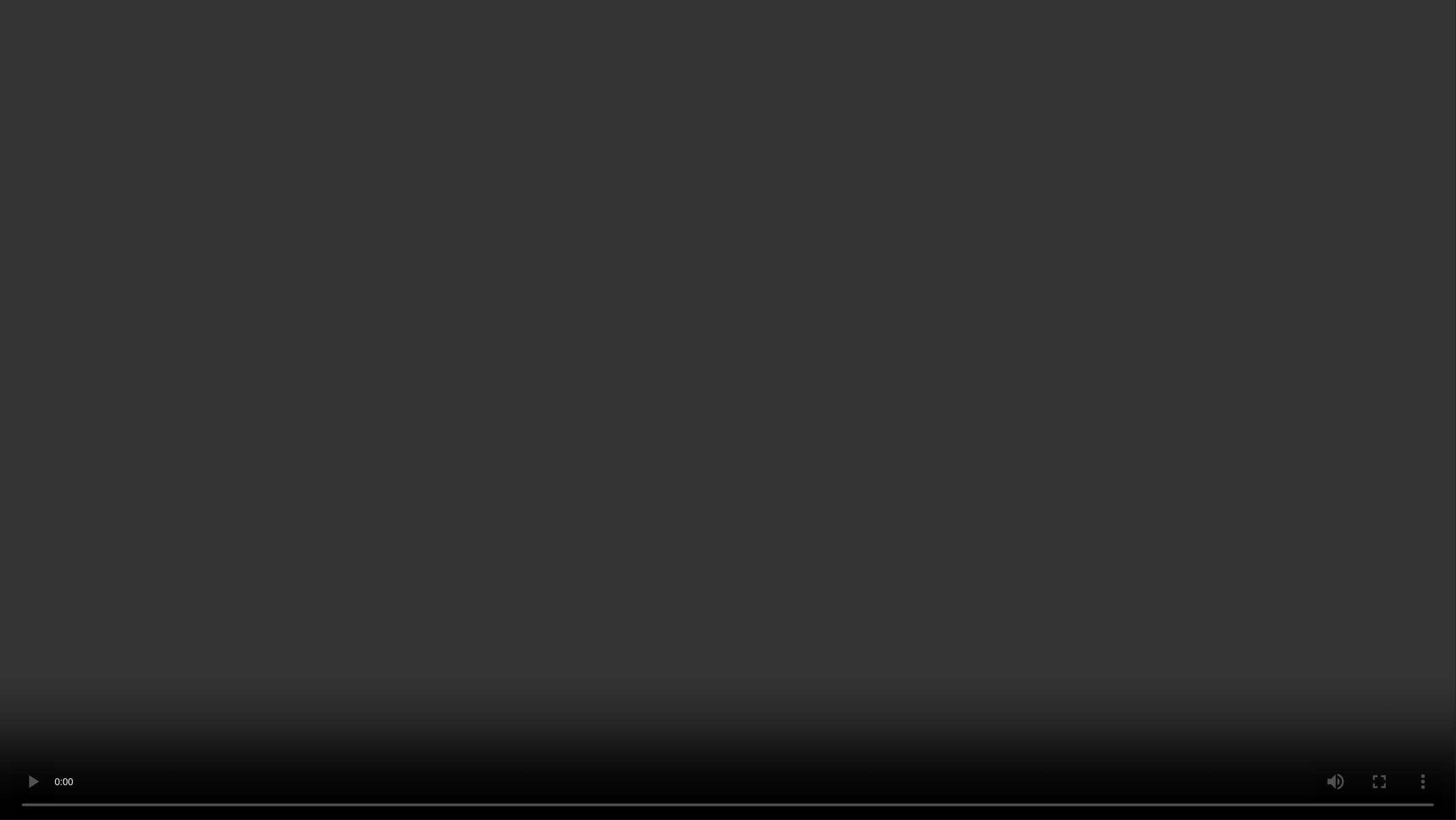
click at [1422, 584] on video at bounding box center [728, 410] width 1456 height 820
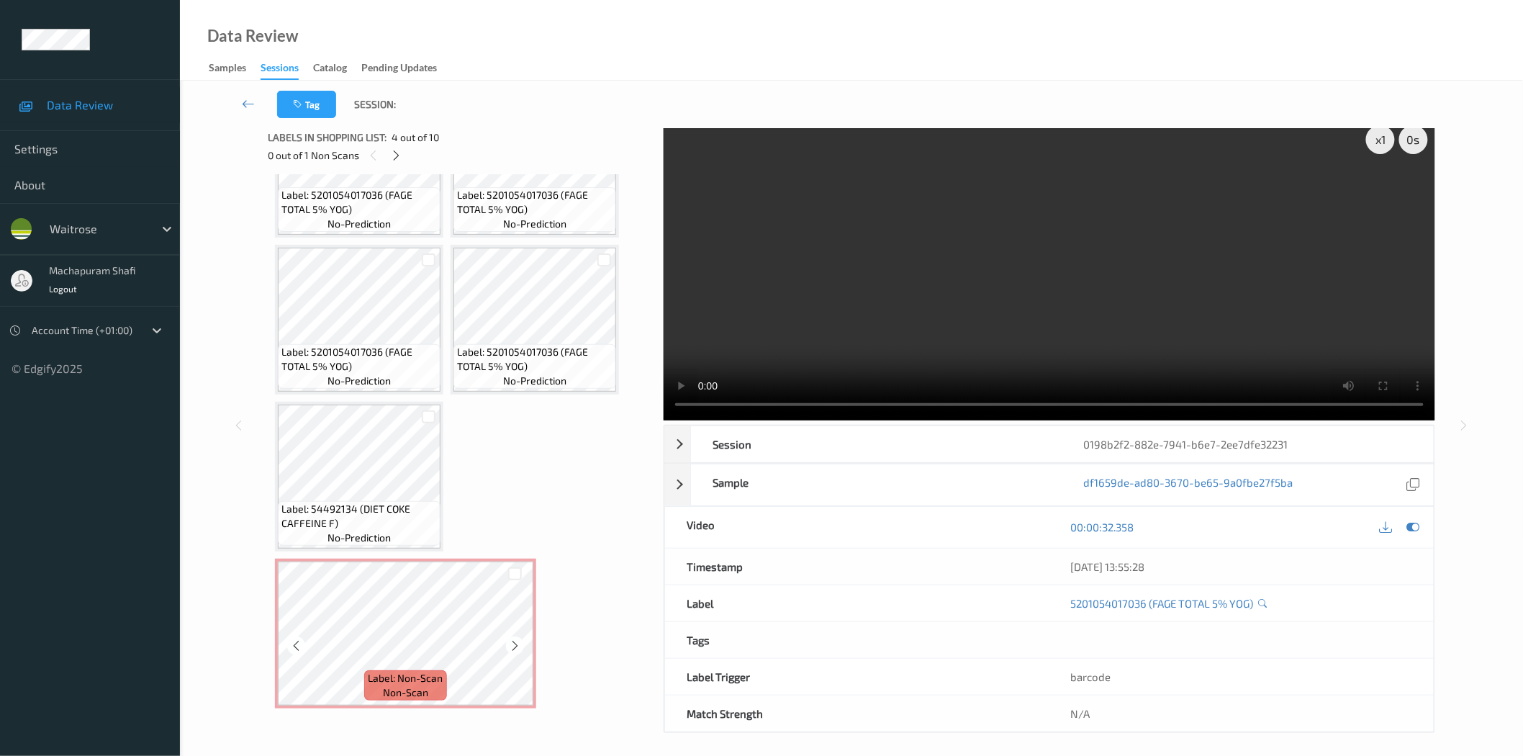
scroll to position [17, 0]
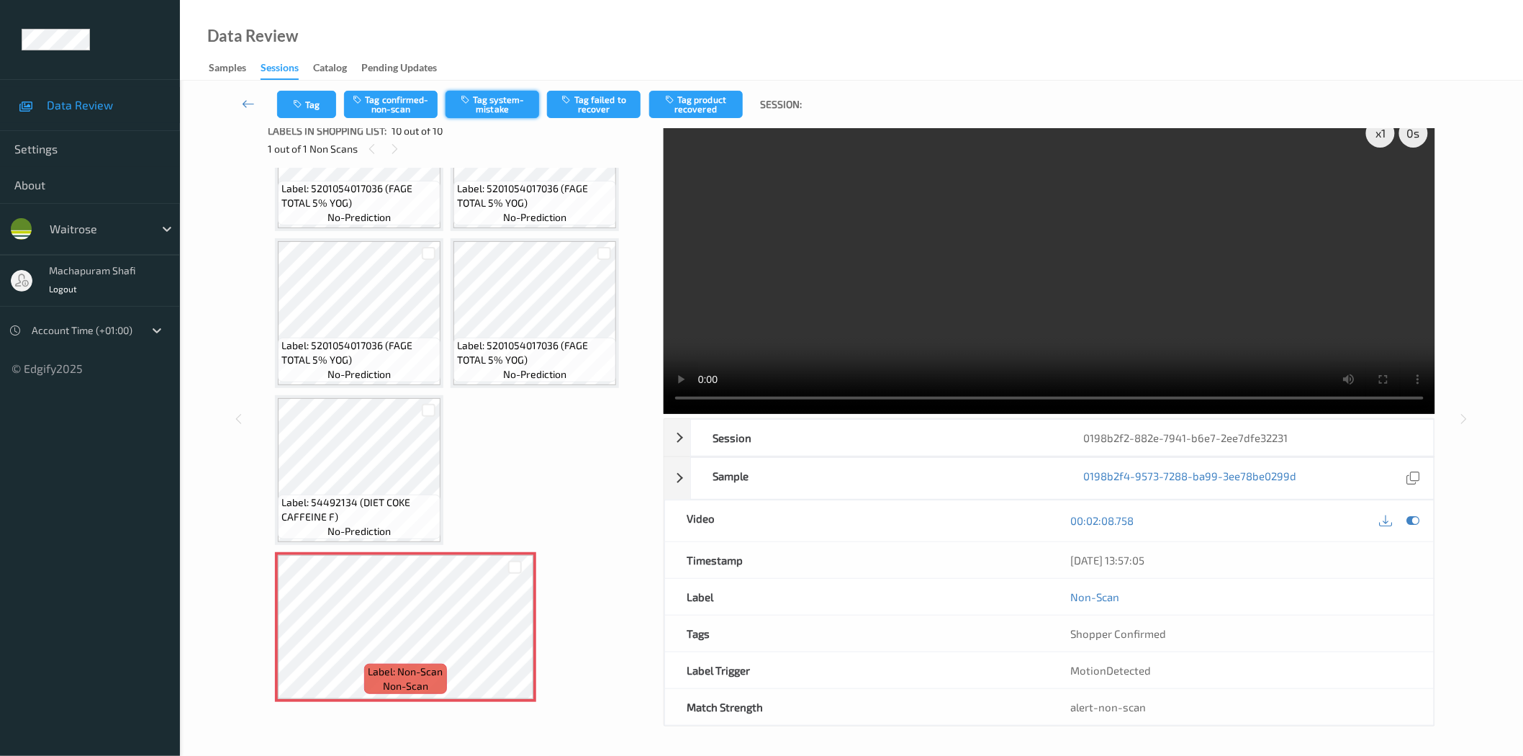
click at [485, 109] on button "Tag system-mistake" at bounding box center [492, 104] width 94 height 27
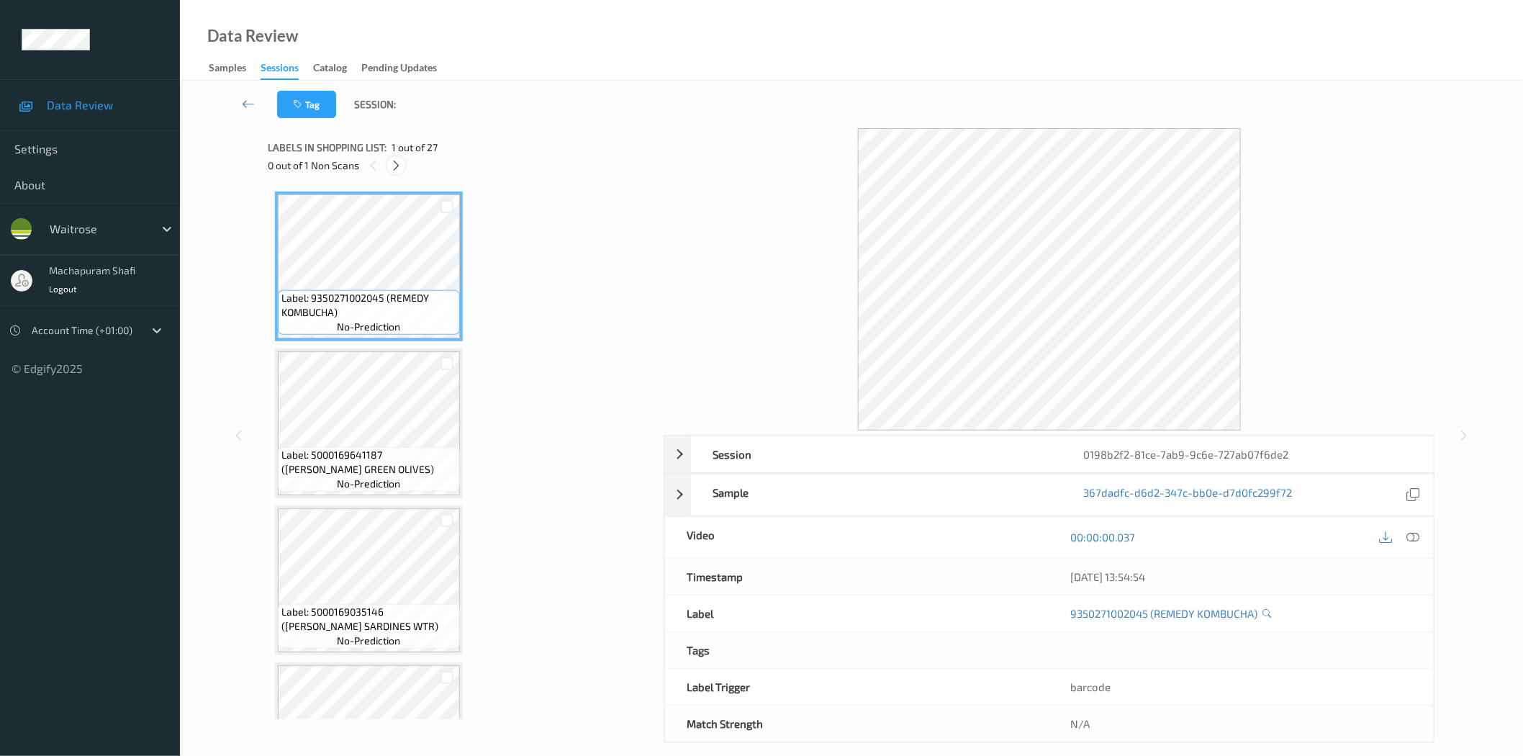
click at [397, 161] on icon at bounding box center [396, 165] width 12 height 13
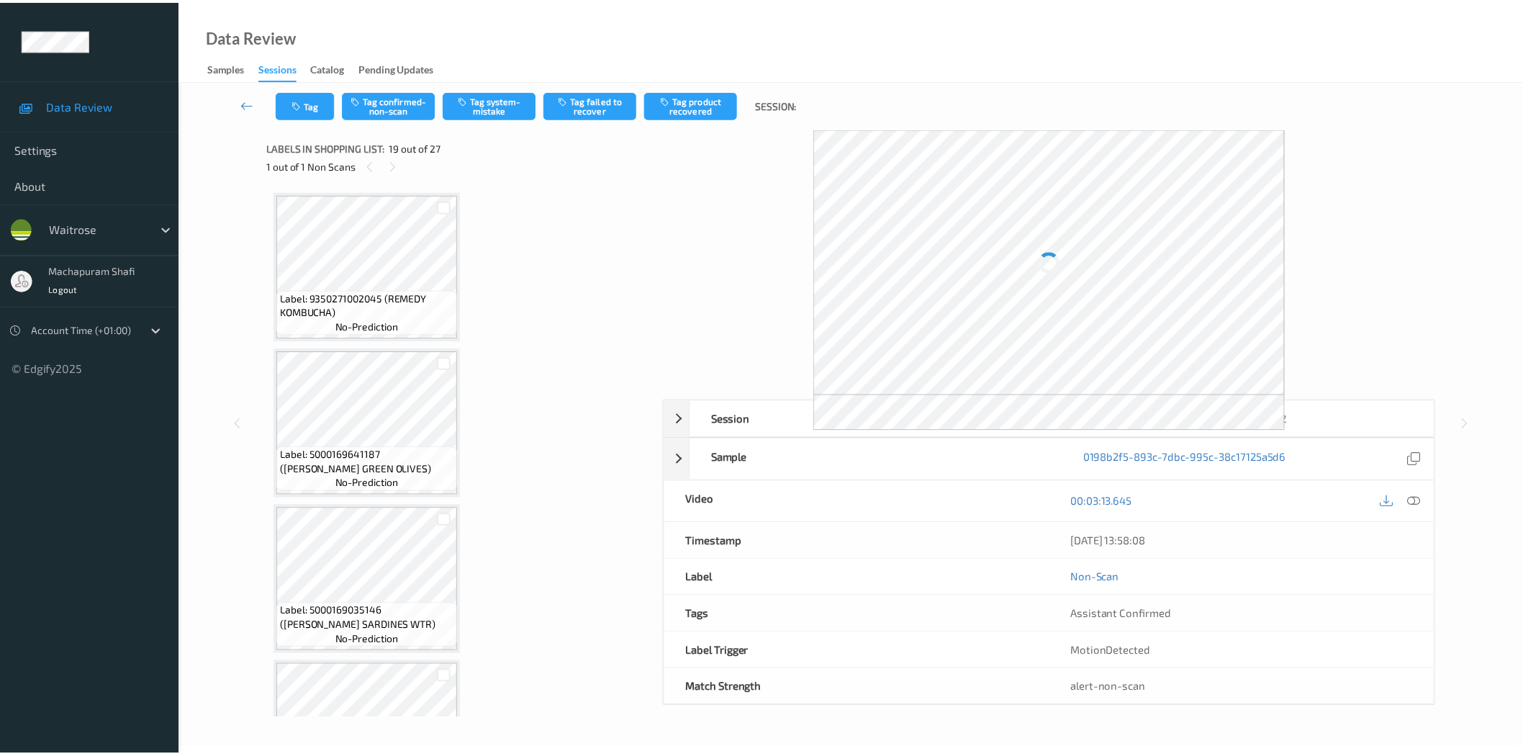
scroll to position [2658, 0]
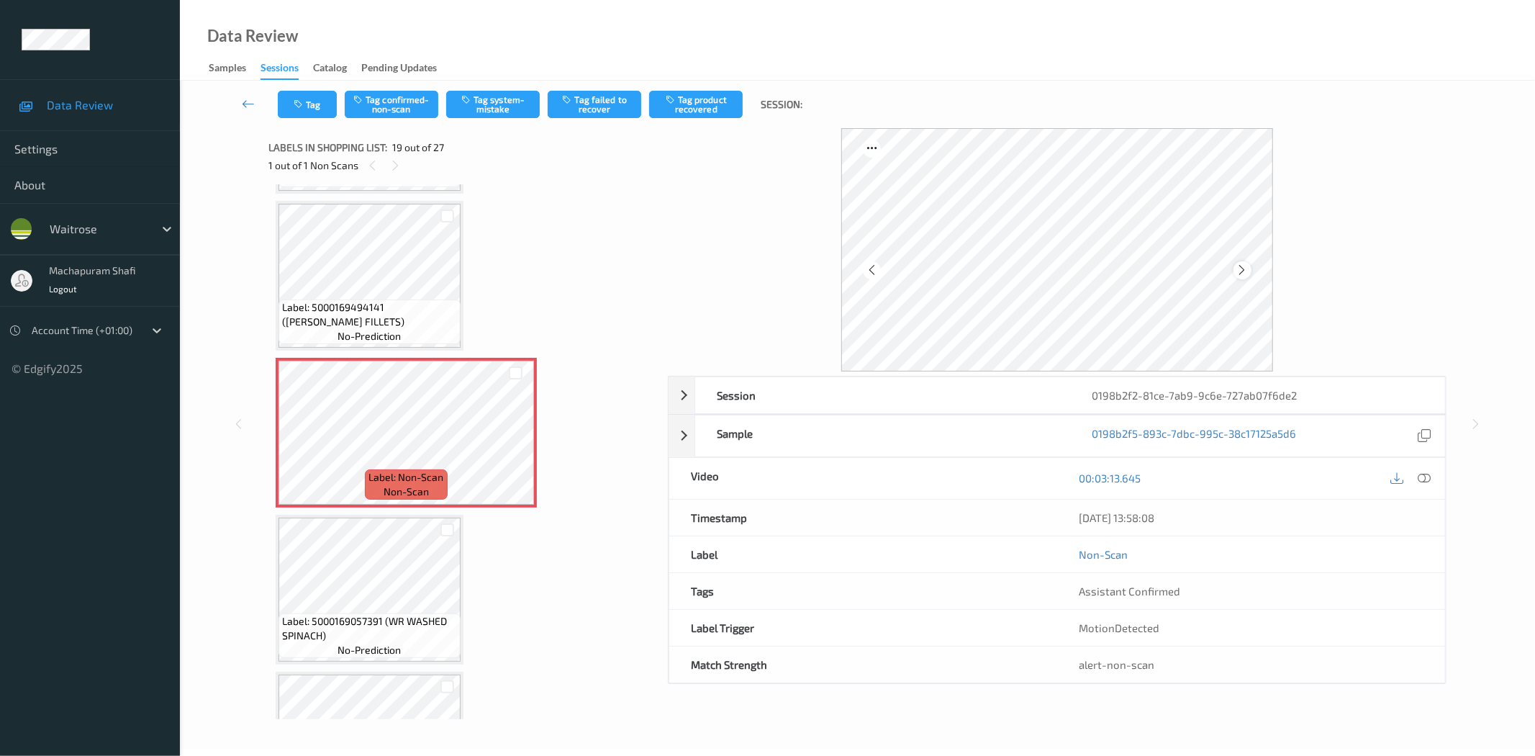
click at [1239, 271] on icon at bounding box center [1242, 269] width 12 height 13
drag, startPoint x: 1423, startPoint y: 481, endPoint x: 1395, endPoint y: 462, distance: 33.7
click at [1423, 481] on icon at bounding box center [1425, 477] width 13 height 13
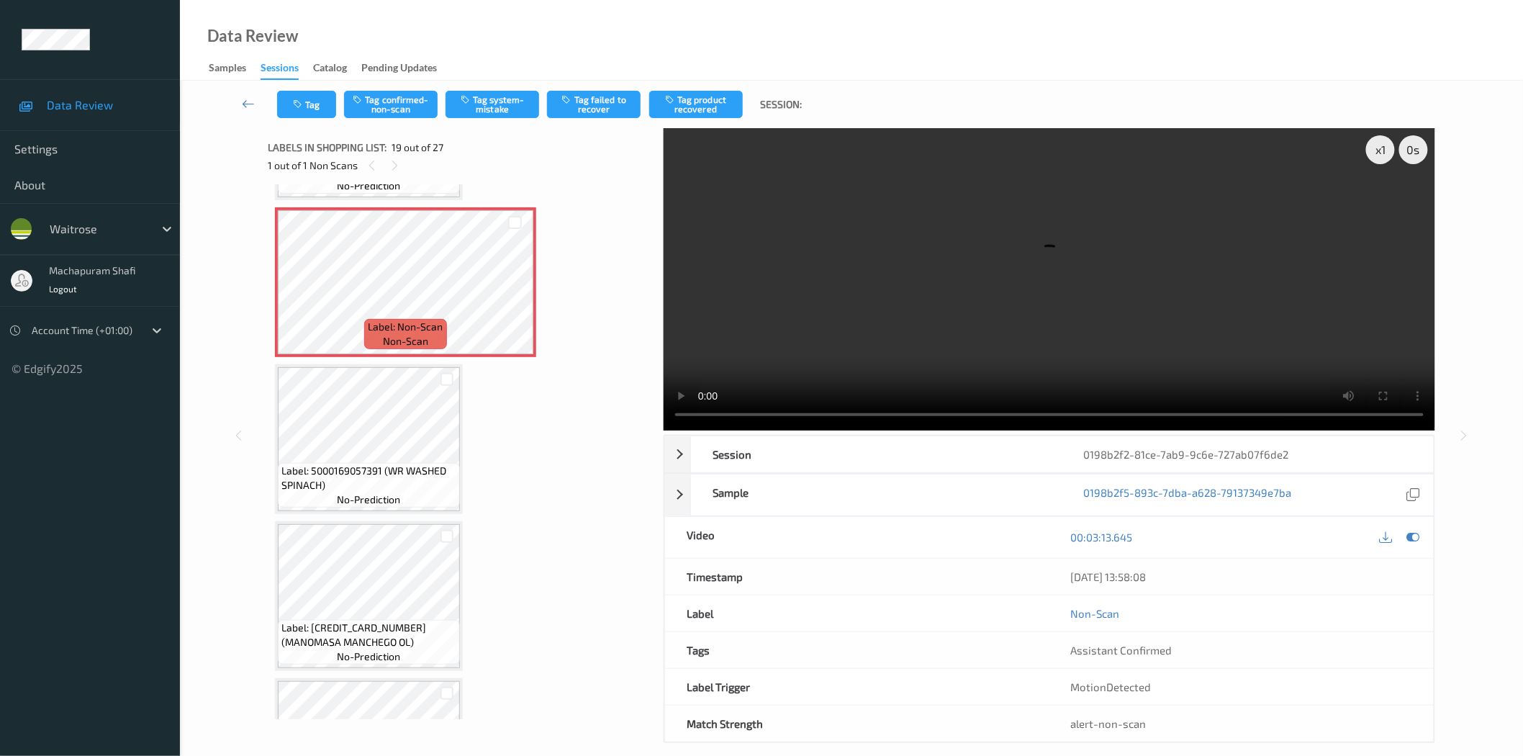
scroll to position [2723, 0]
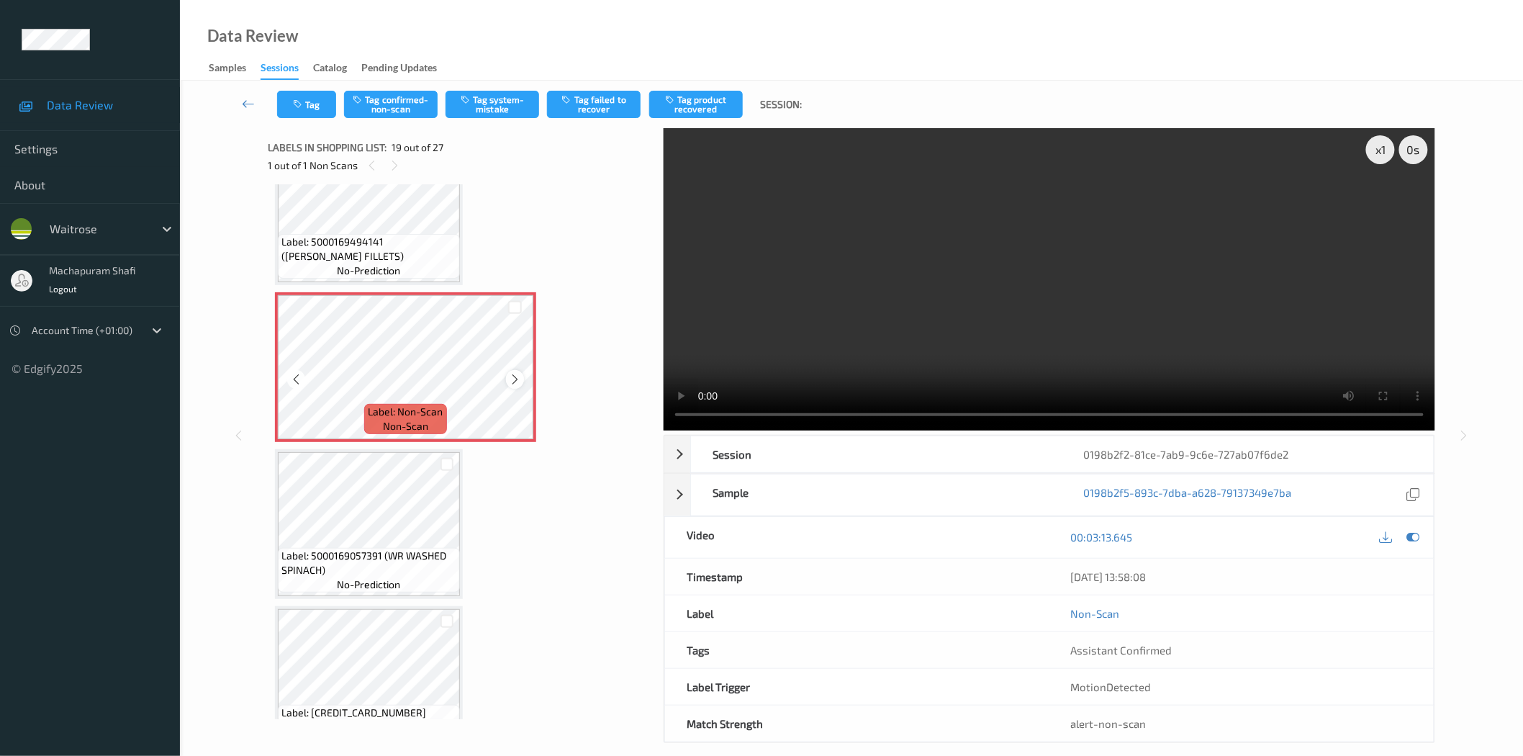
click at [514, 373] on icon at bounding box center [515, 379] width 12 height 13
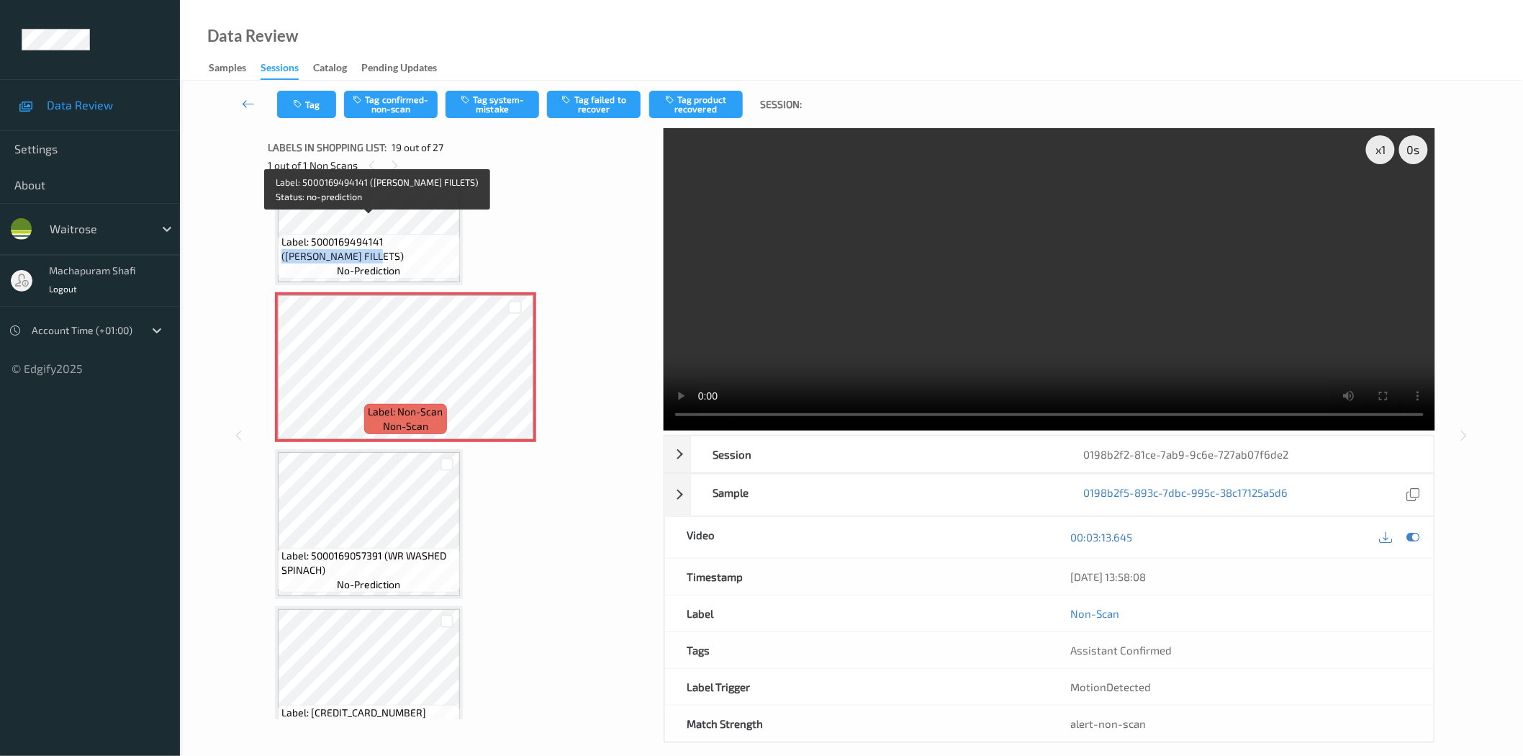
drag, startPoint x: 386, startPoint y: 221, endPoint x: 412, endPoint y: 243, distance: 34.3
click at [412, 243] on span "Label: 5000169494141 (WR SALMON FILLETS)" at bounding box center [368, 249] width 175 height 29
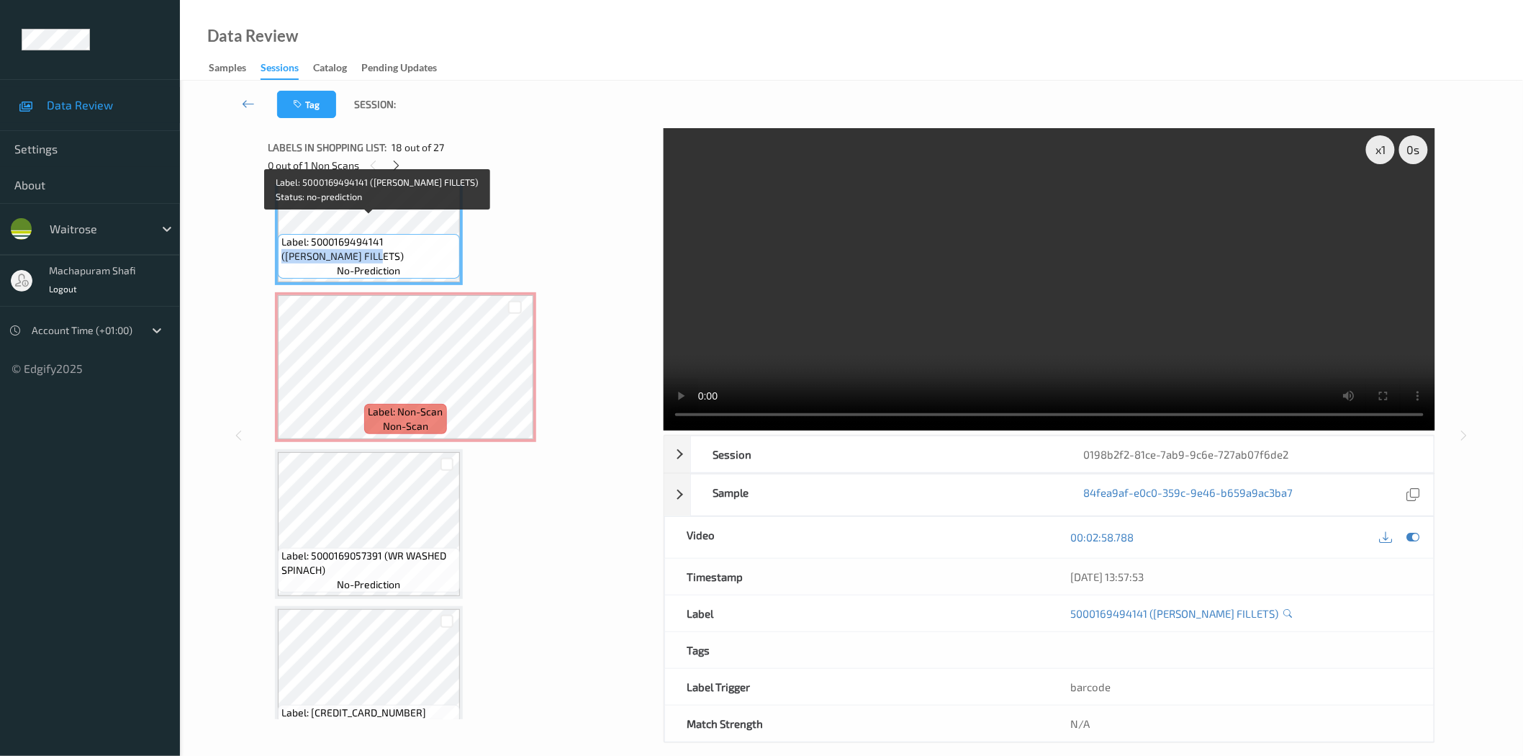
copy span "(WR SALMON FILLETS)"
click at [433, 235] on span "Label: 5000169494141 (WR SALMON FILLETS)" at bounding box center [368, 249] width 175 height 29
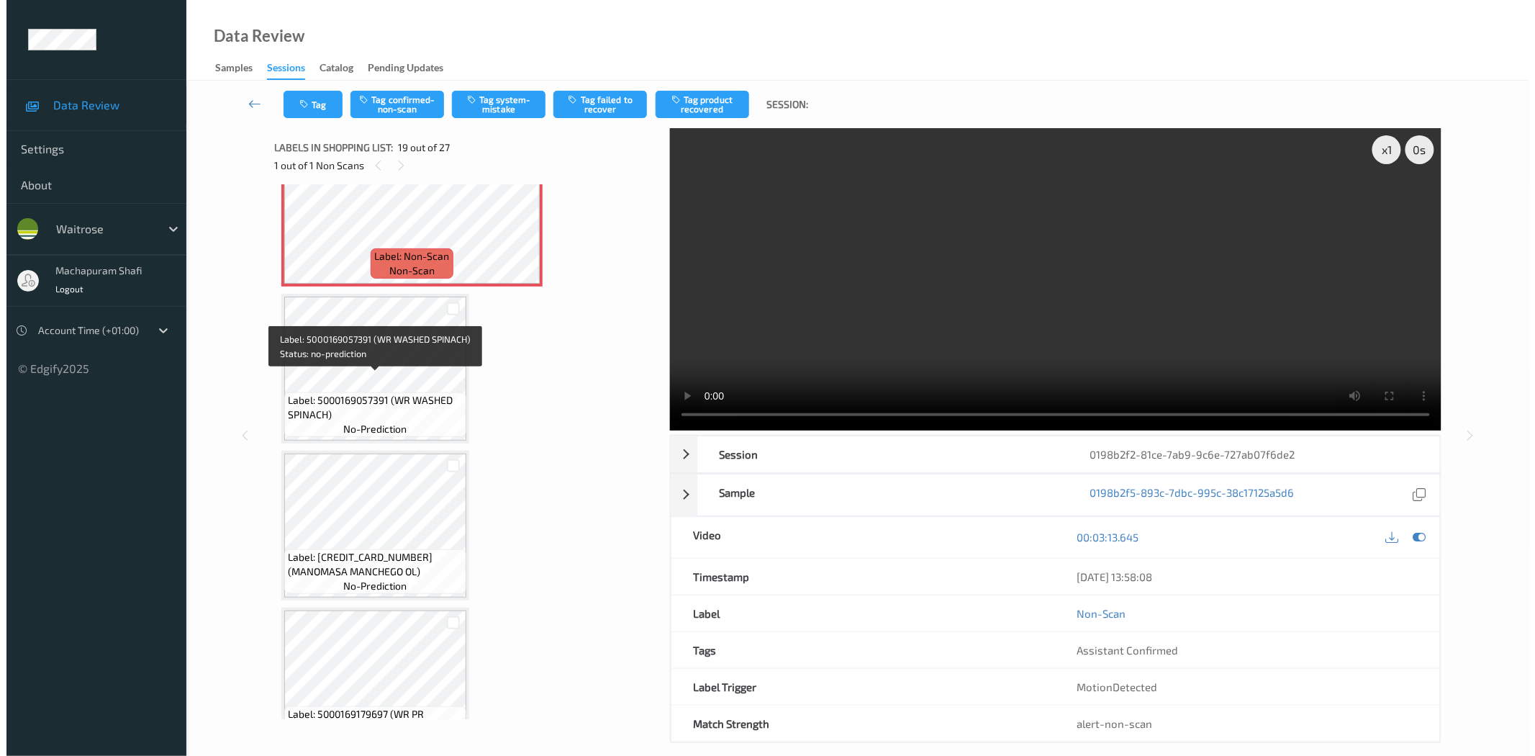
scroll to position [2559, 0]
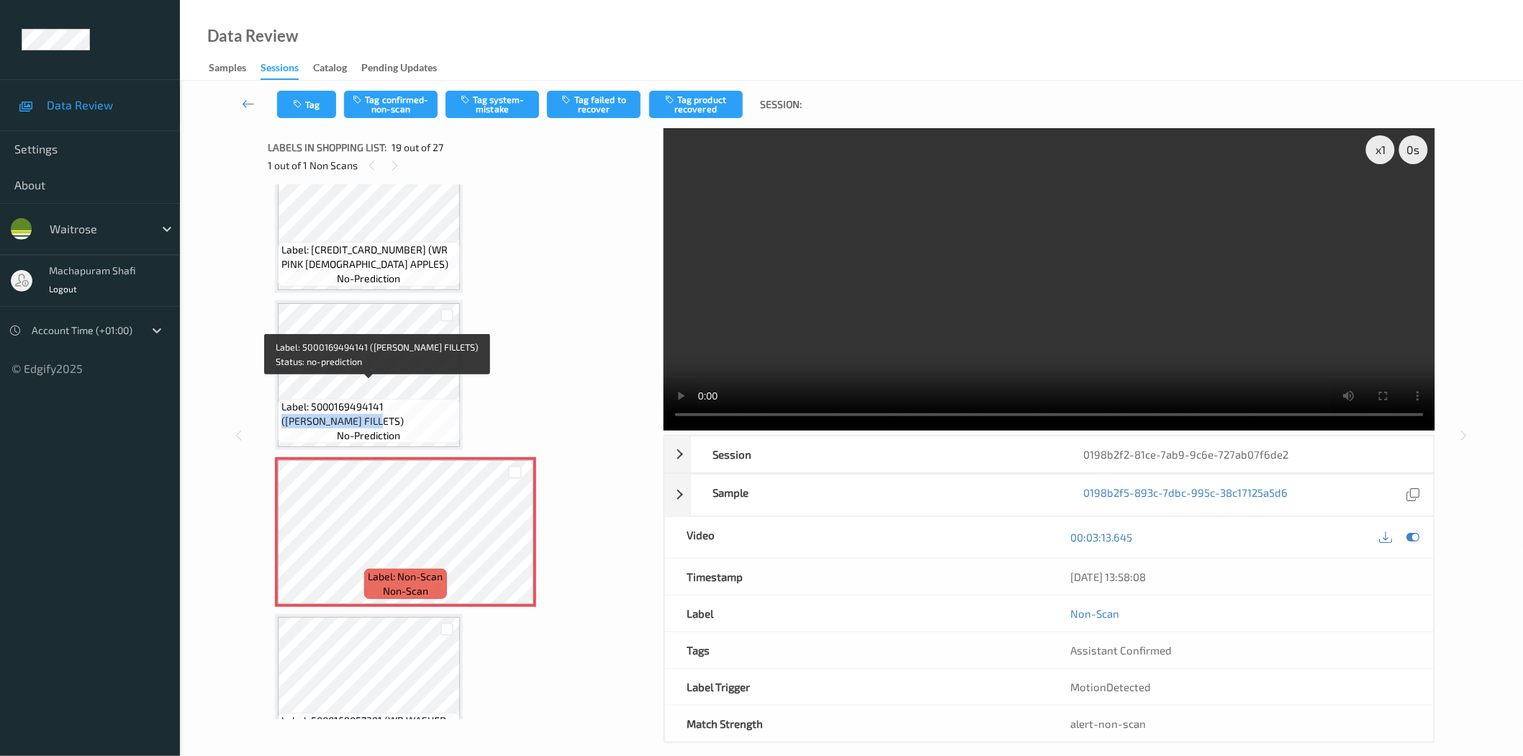
drag, startPoint x: 385, startPoint y: 389, endPoint x: 404, endPoint y: 404, distance: 24.5
click at [404, 404] on span "Label: 5000169494141 (WR SALMON FILLETS)" at bounding box center [368, 413] width 175 height 29
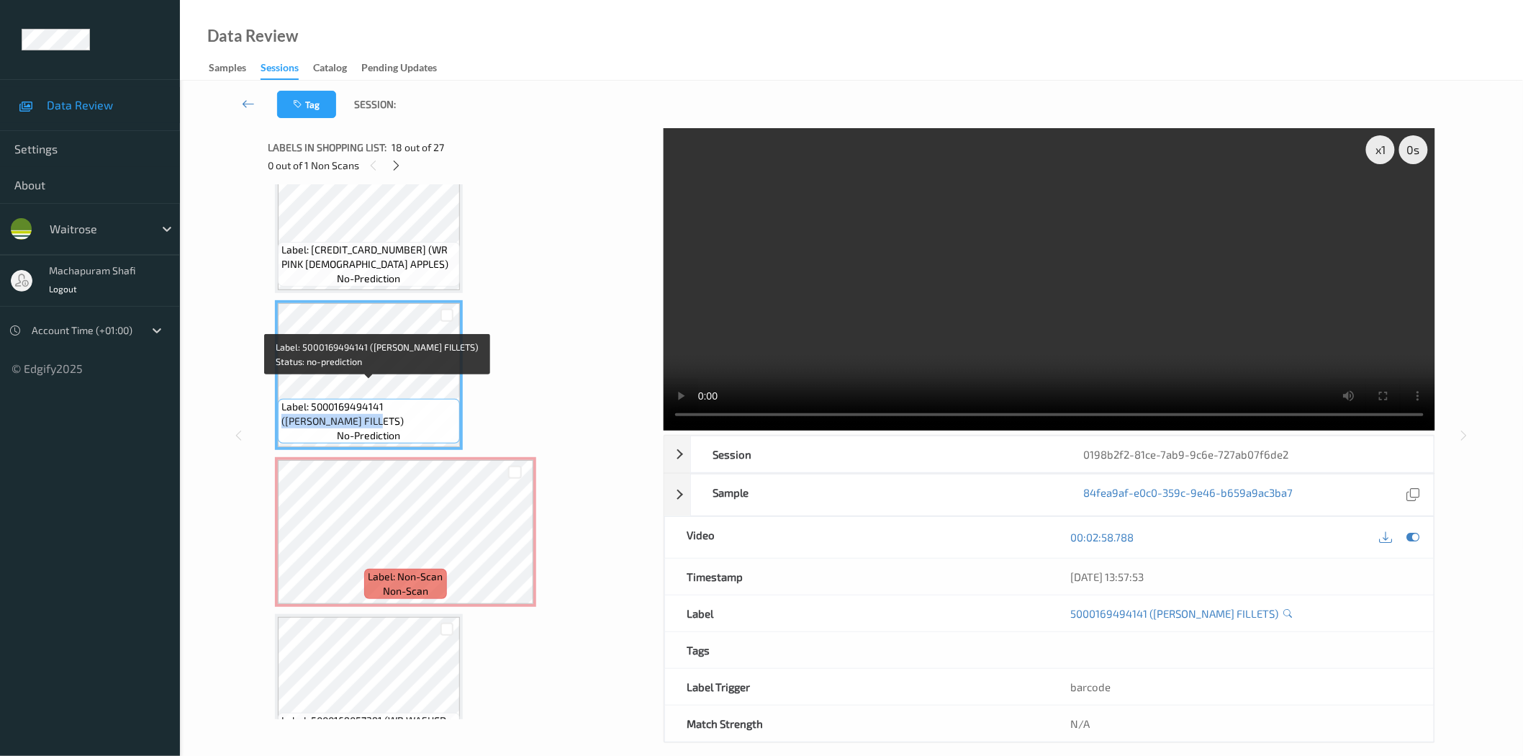
copy span "(WR SALMON FILLETS)"
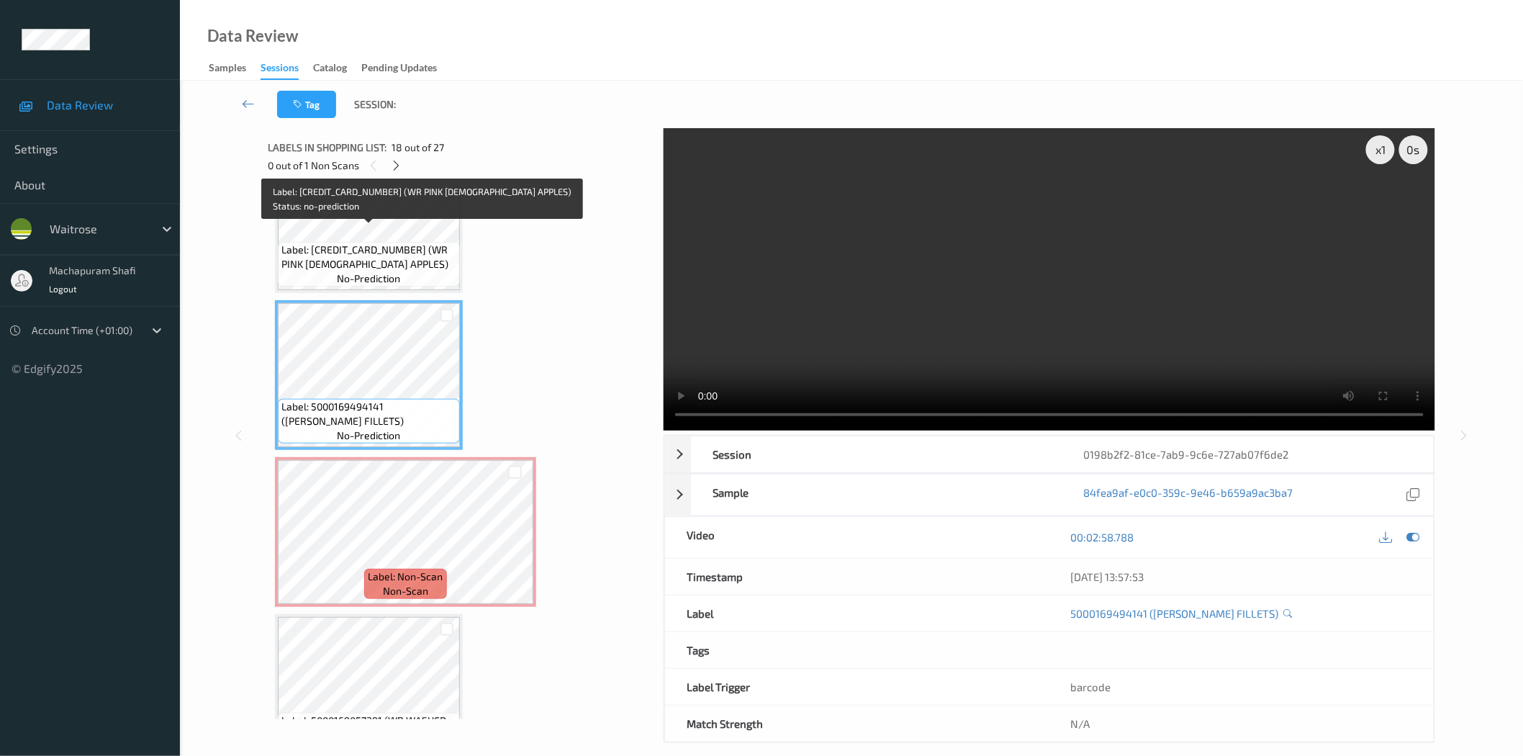
click at [413, 243] on span "Label: 5000169965931 (WR PINK LADY APPLES)" at bounding box center [368, 257] width 175 height 29
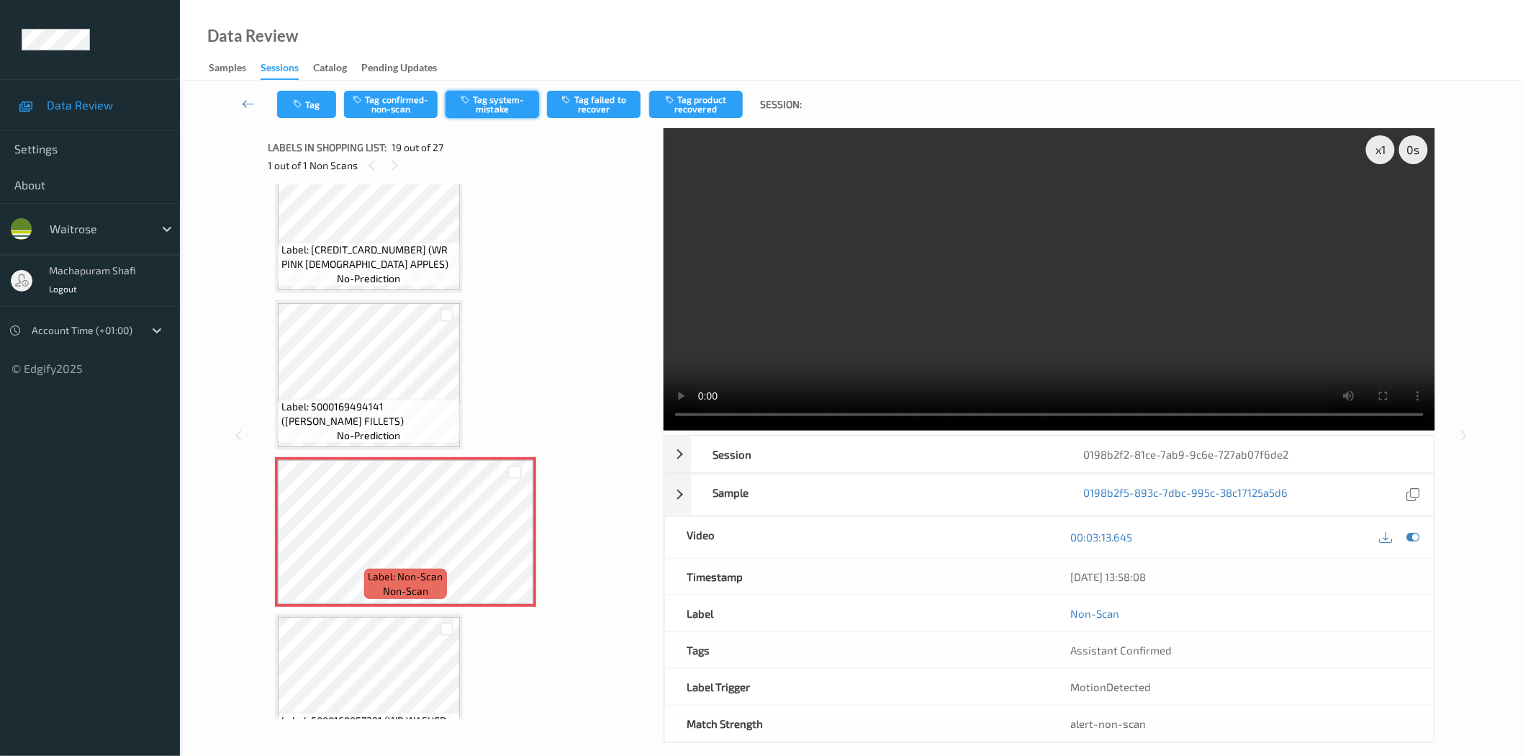
click at [505, 110] on button "Tag system-mistake" at bounding box center [492, 104] width 94 height 27
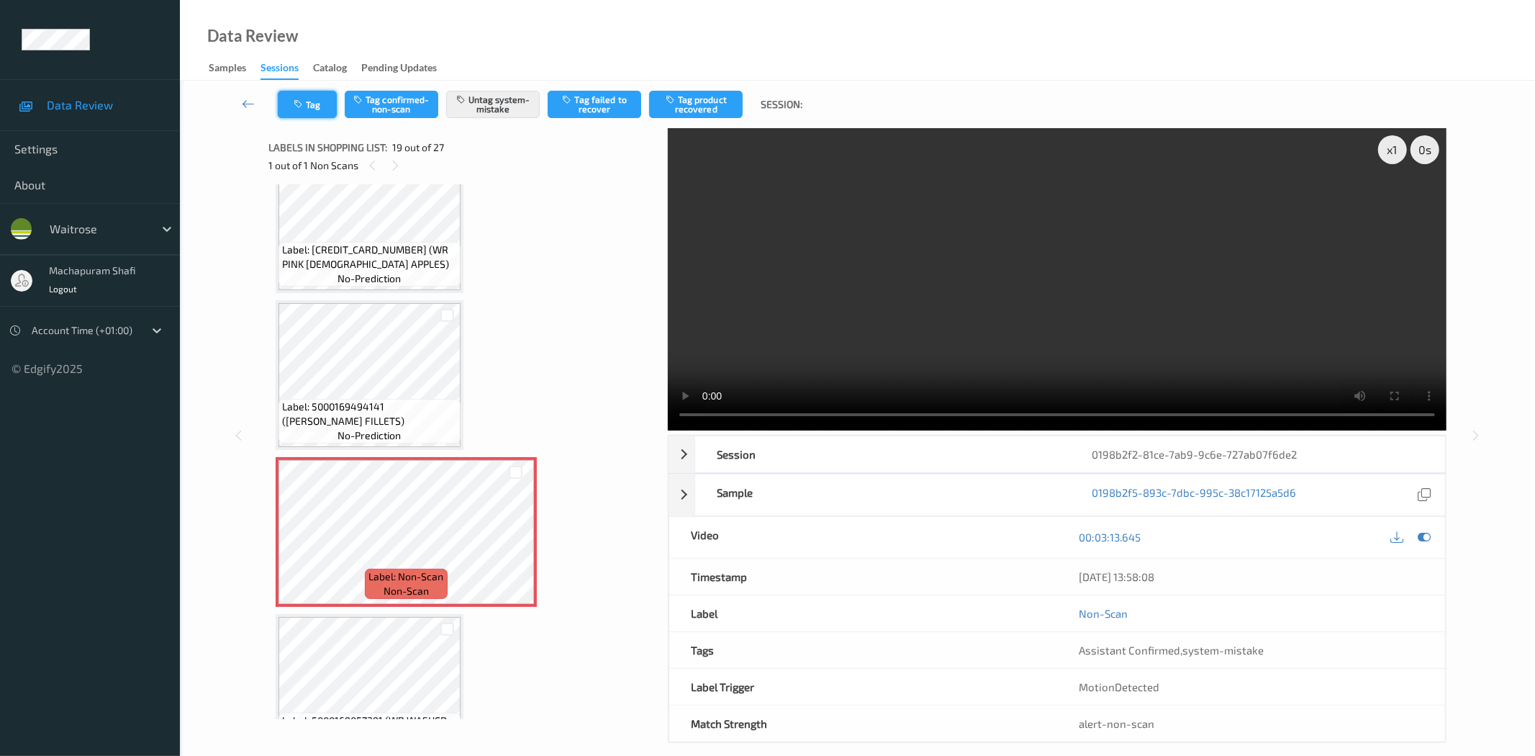
click at [297, 113] on button "Tag" at bounding box center [307, 104] width 59 height 27
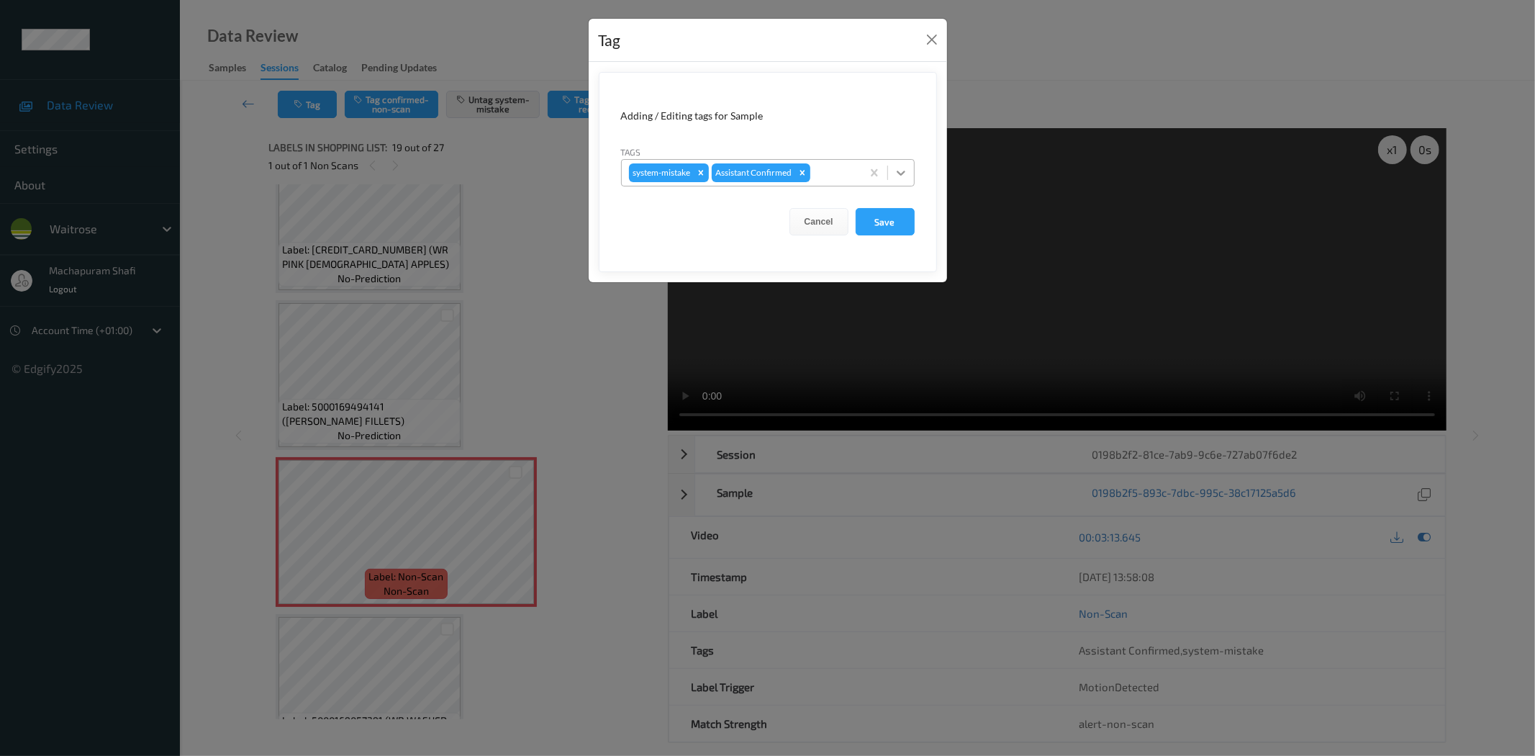
click at [904, 170] on icon at bounding box center [901, 173] width 14 height 14
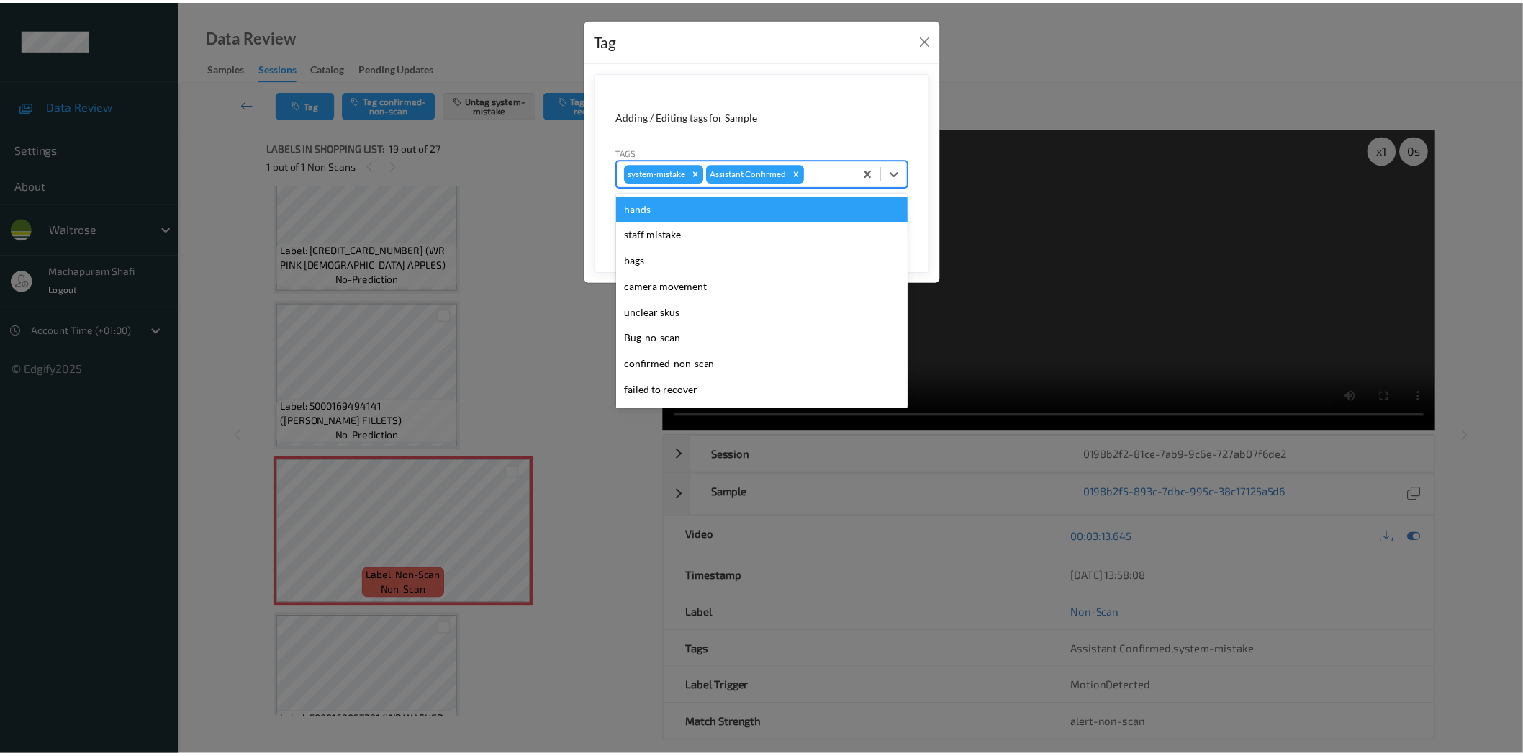
scroll to position [281, 0]
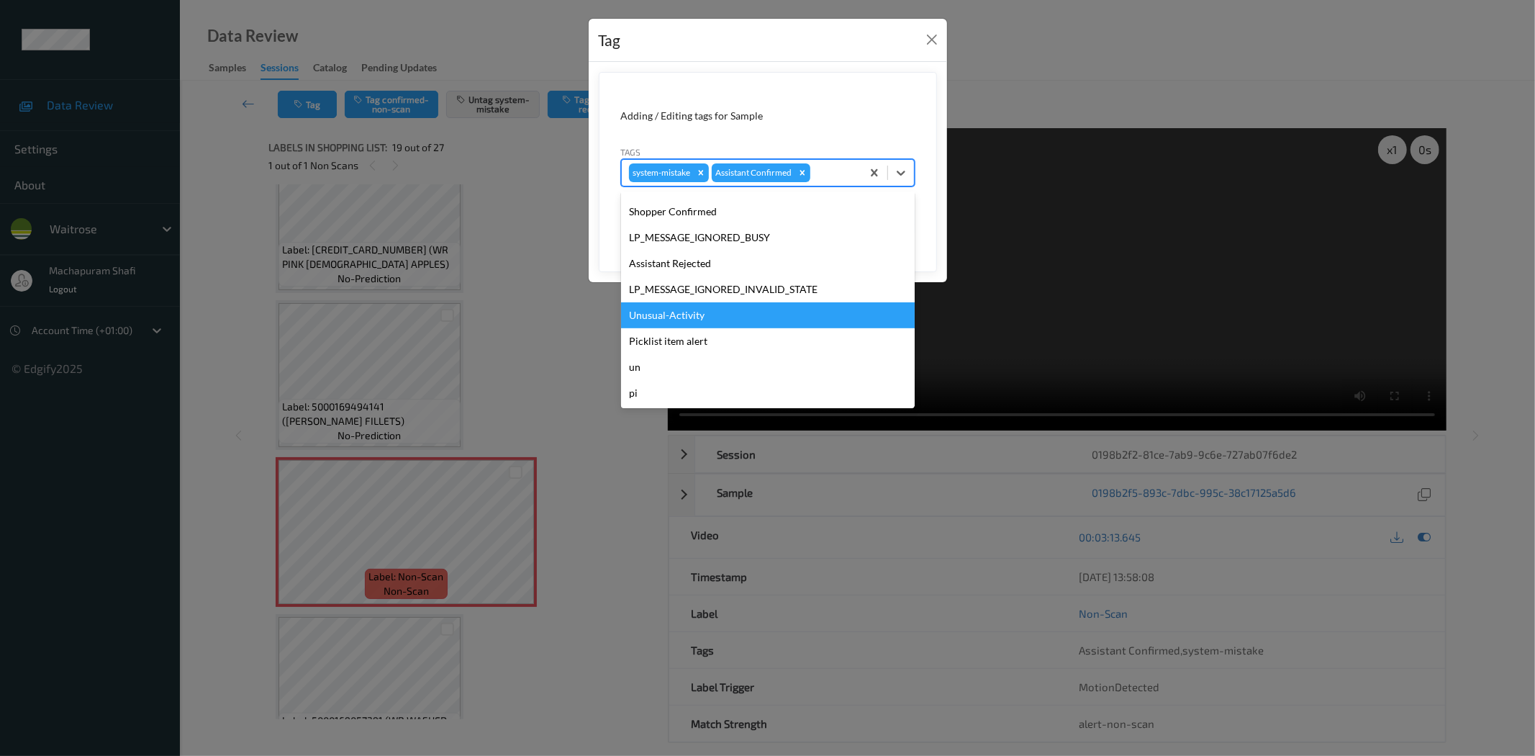
click at [688, 320] on div "Unusual-Activity" at bounding box center [768, 315] width 294 height 26
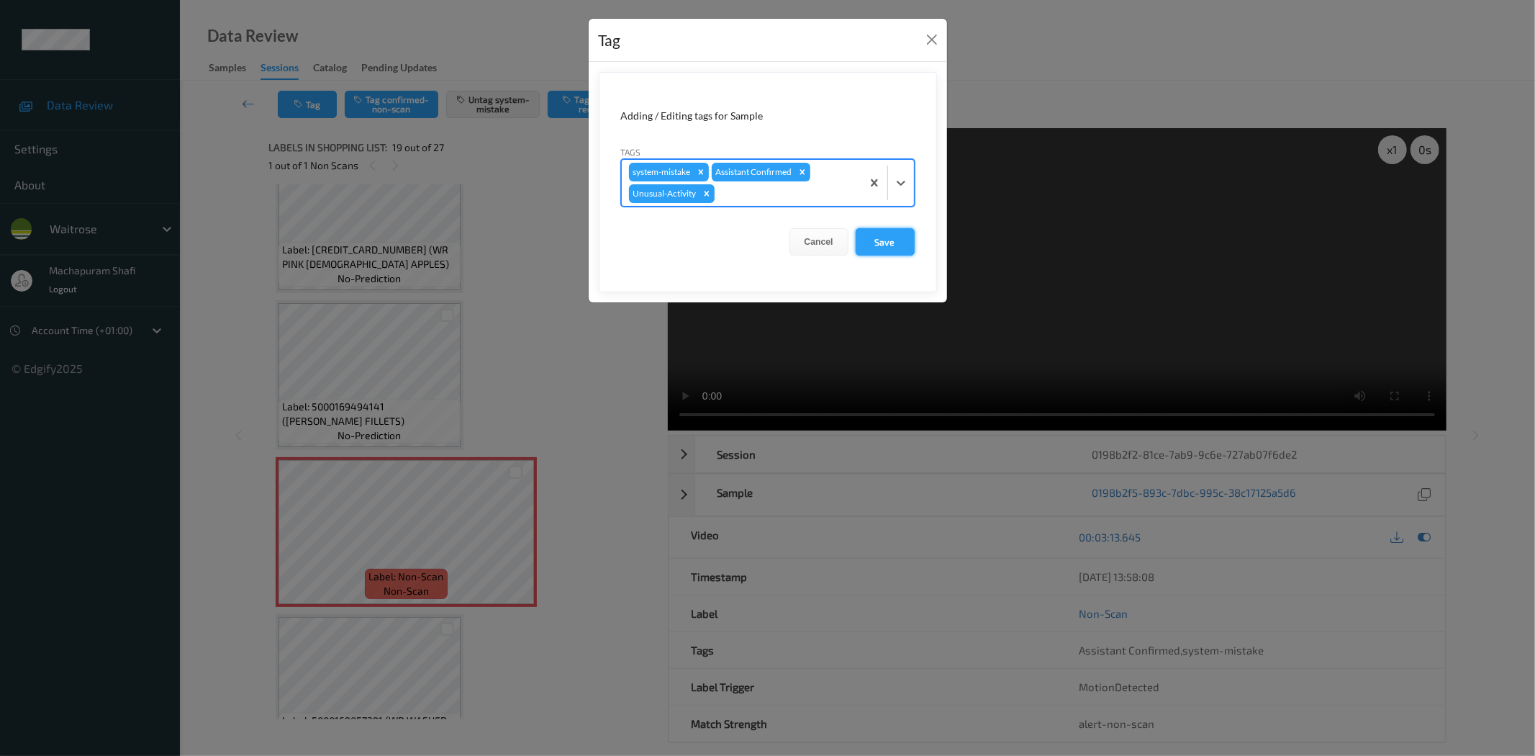
click at [890, 242] on button "Save" at bounding box center [885, 241] width 59 height 27
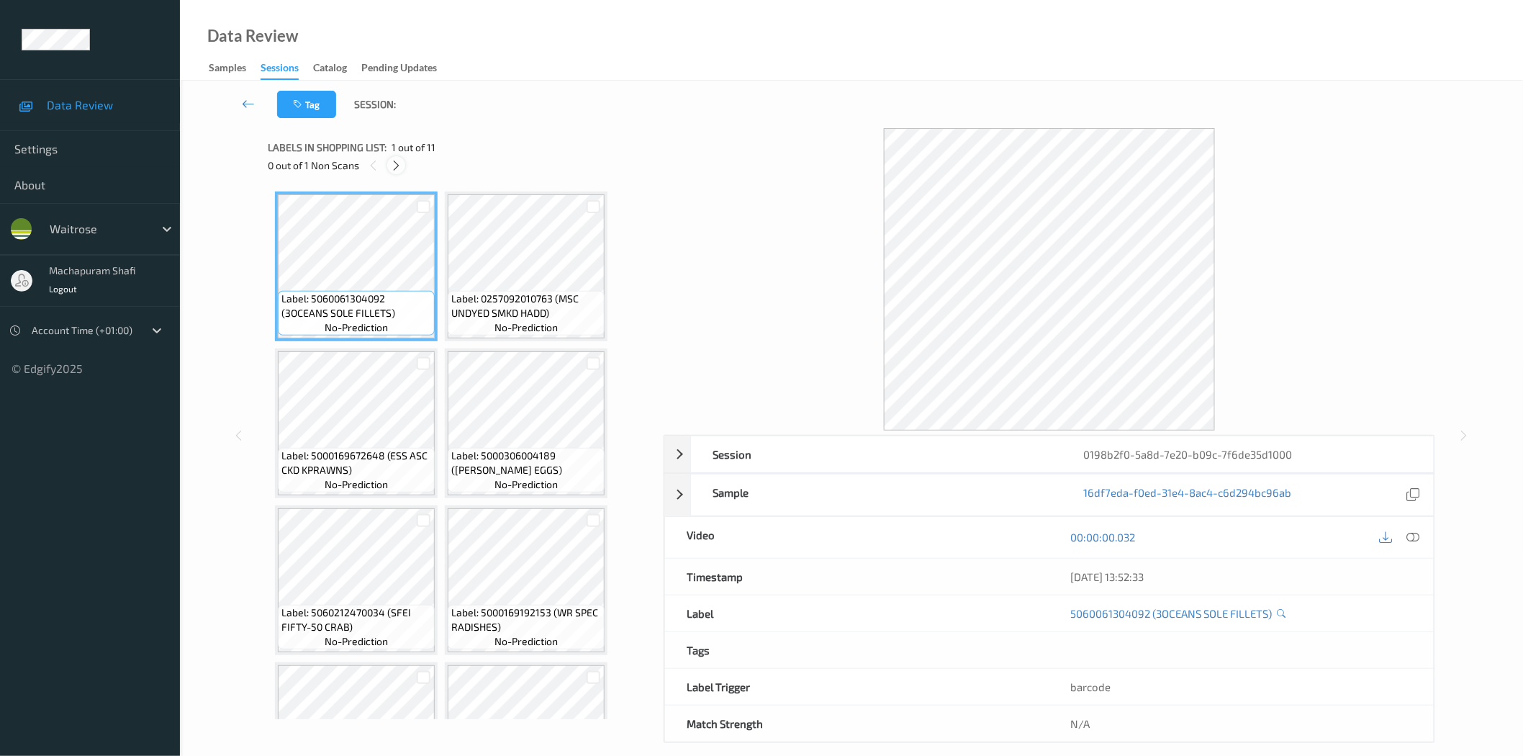
click at [394, 167] on icon at bounding box center [396, 165] width 12 height 13
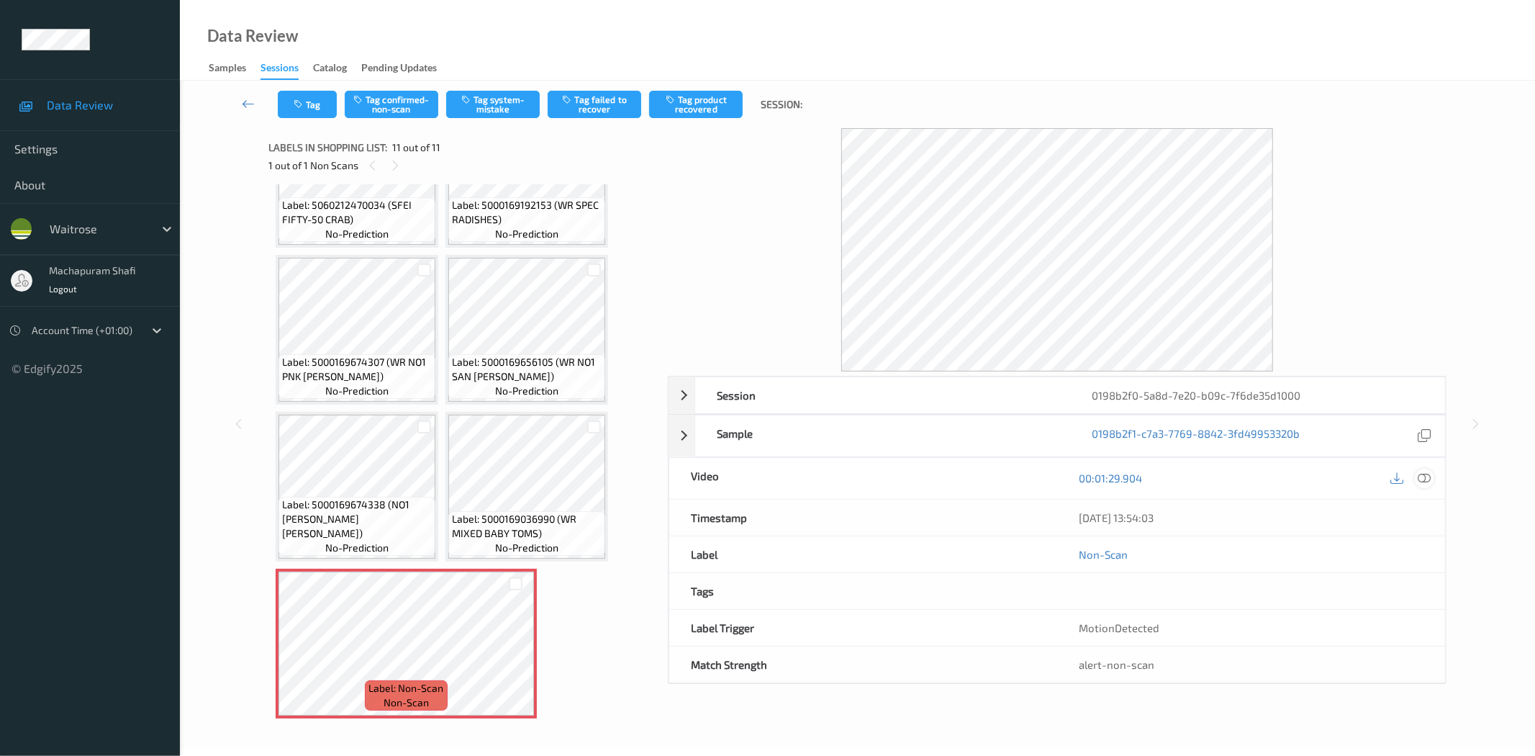
click at [1427, 478] on icon at bounding box center [1425, 477] width 13 height 13
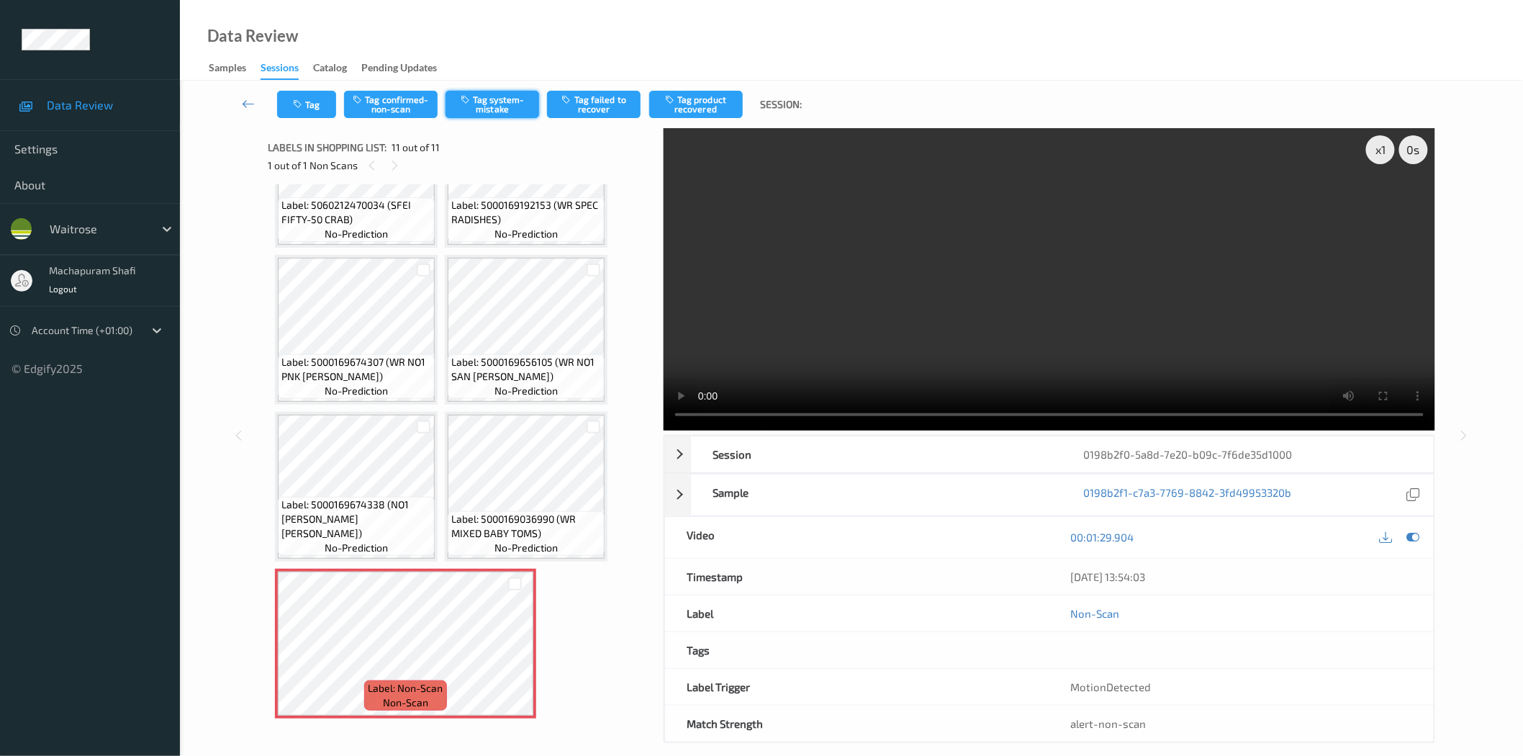
click at [501, 96] on button "Tag system-mistake" at bounding box center [492, 104] width 94 height 27
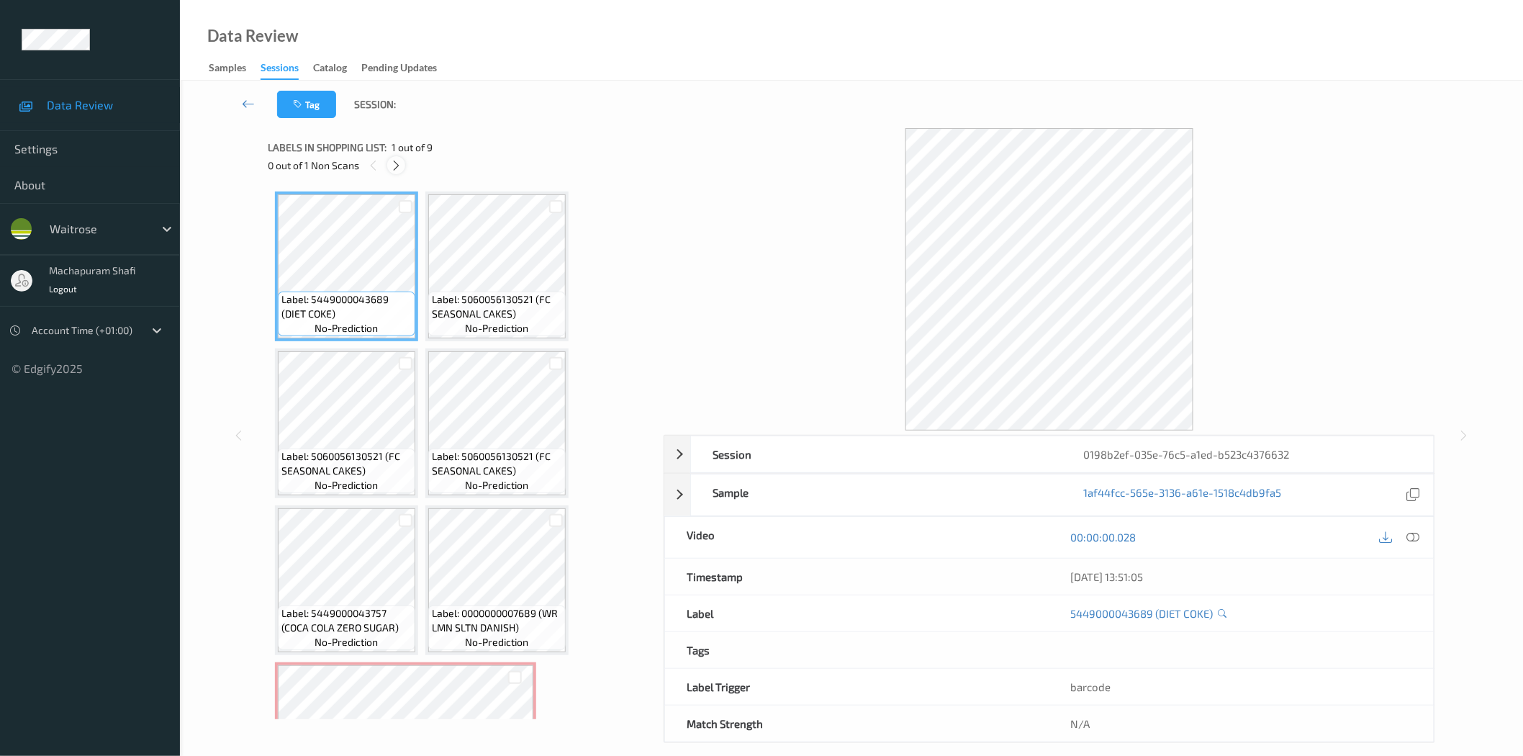
click at [391, 164] on icon at bounding box center [396, 165] width 12 height 13
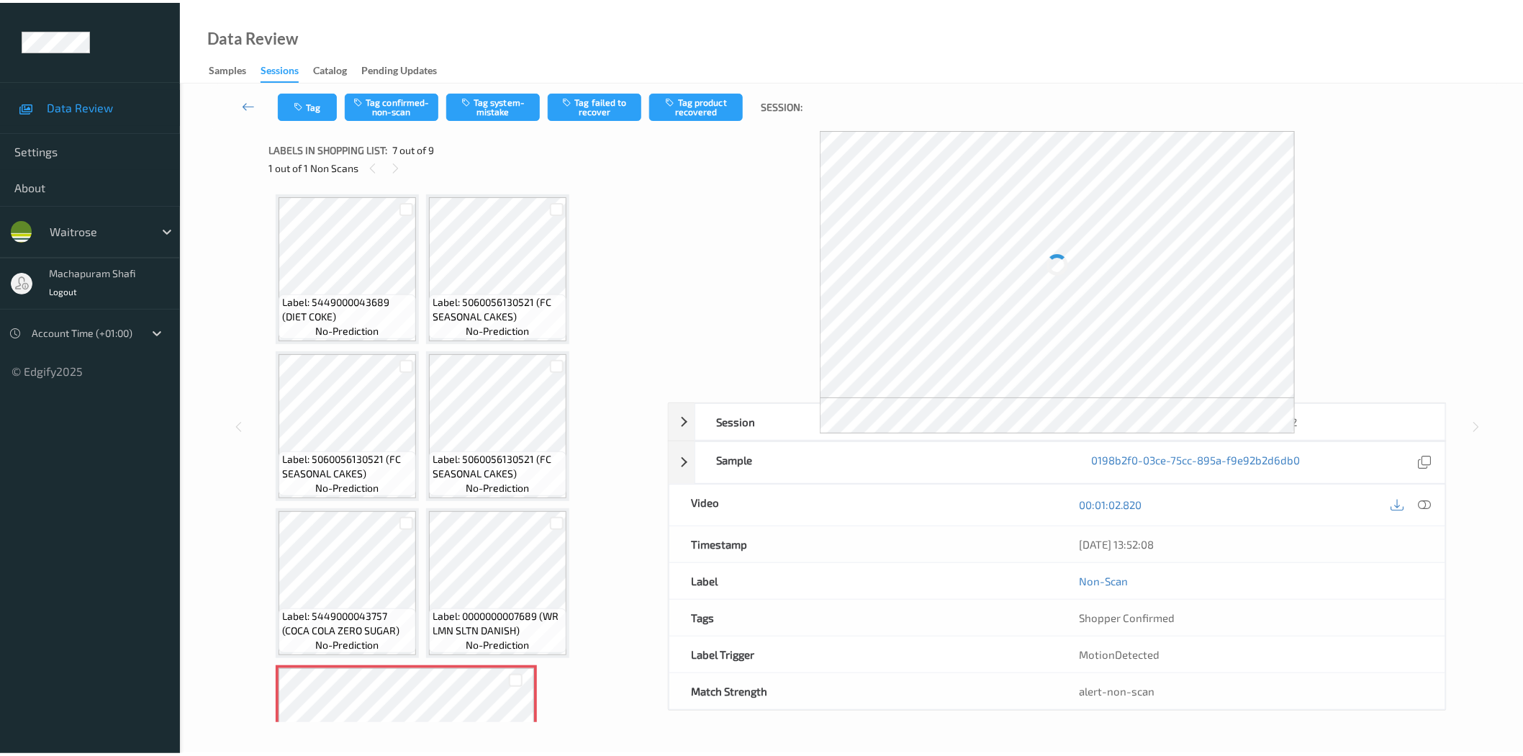
scroll to position [252, 0]
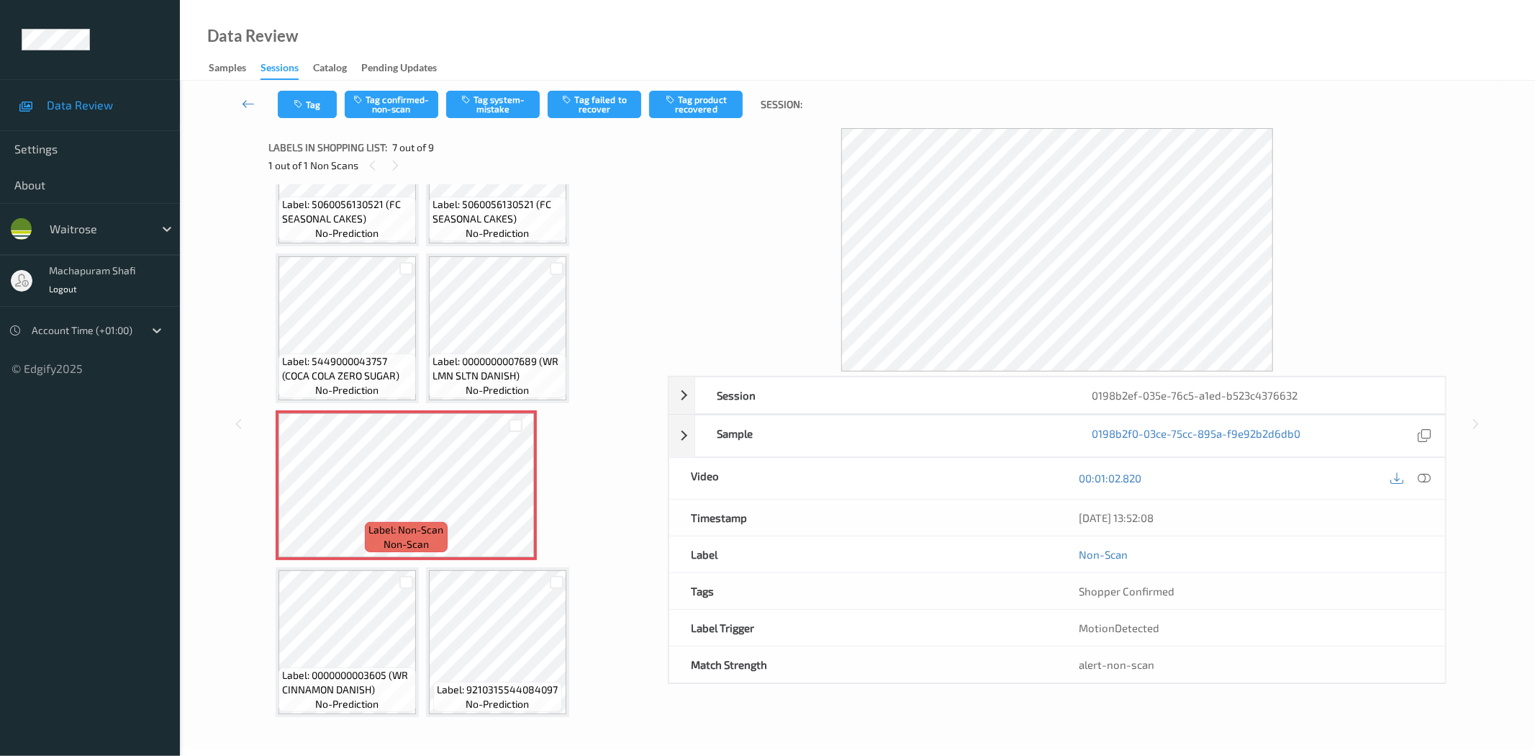
drag, startPoint x: 1429, startPoint y: 479, endPoint x: 1280, endPoint y: 238, distance: 283.4
click at [1429, 479] on icon at bounding box center [1425, 477] width 13 height 13
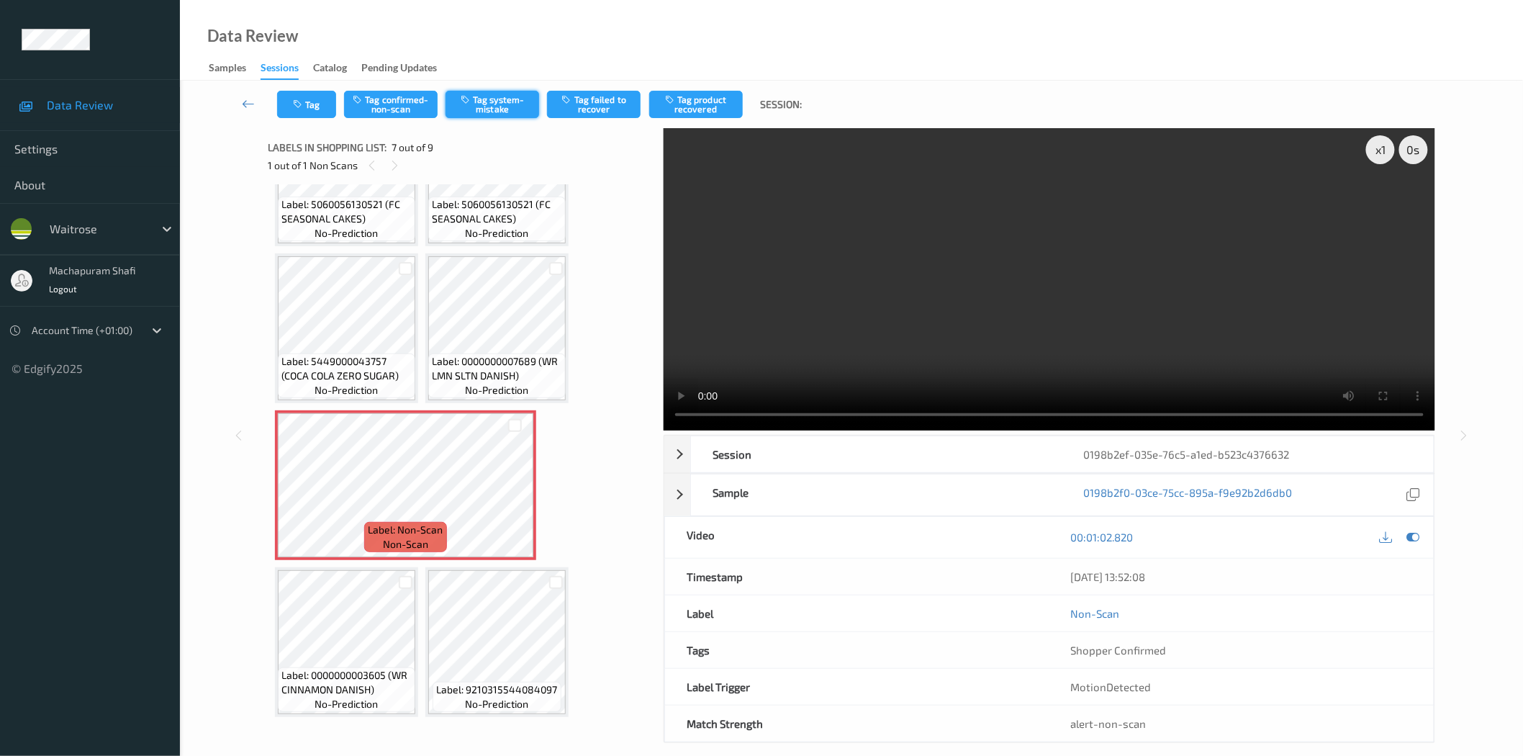
click at [485, 111] on button "Tag system-mistake" at bounding box center [492, 104] width 94 height 27
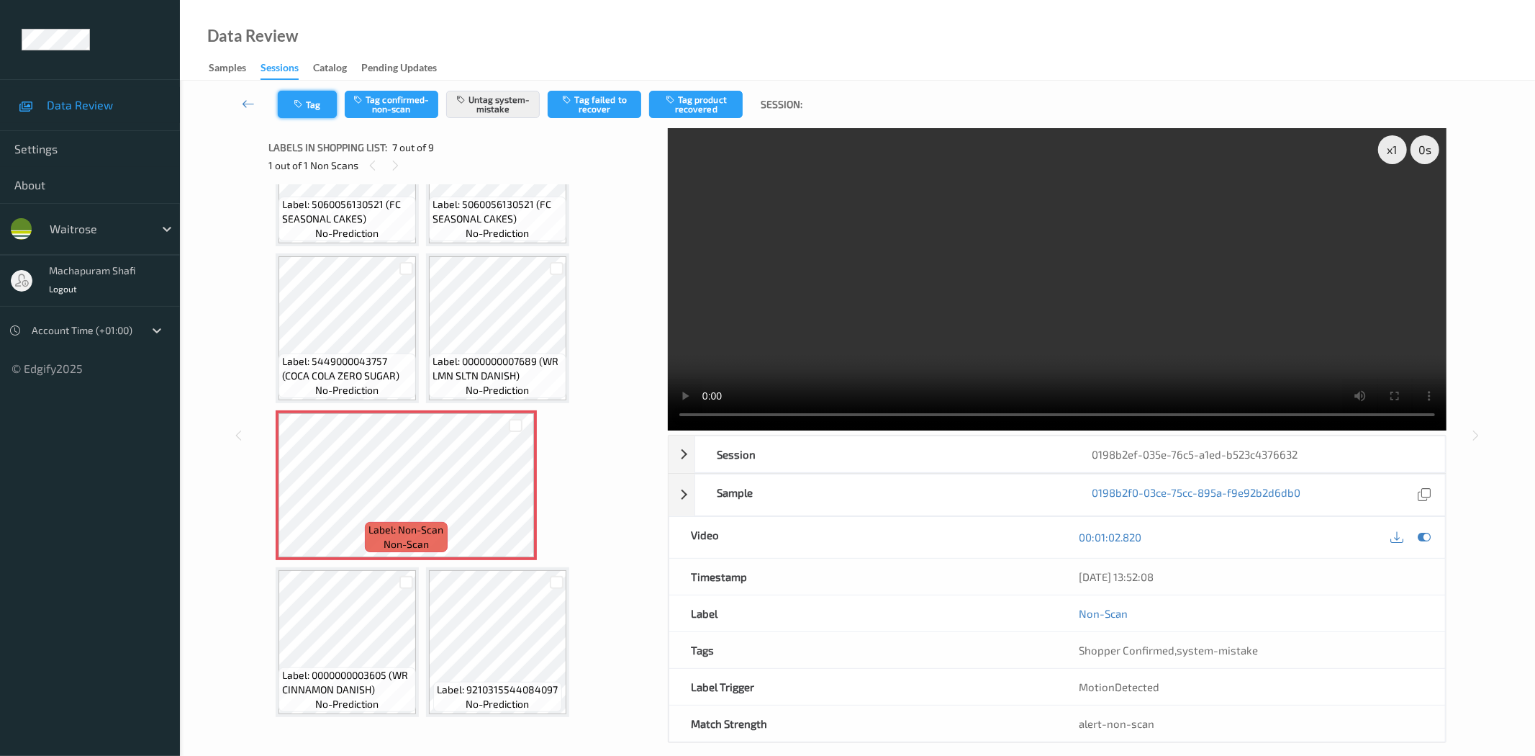
click at [299, 111] on button "Tag" at bounding box center [307, 104] width 59 height 27
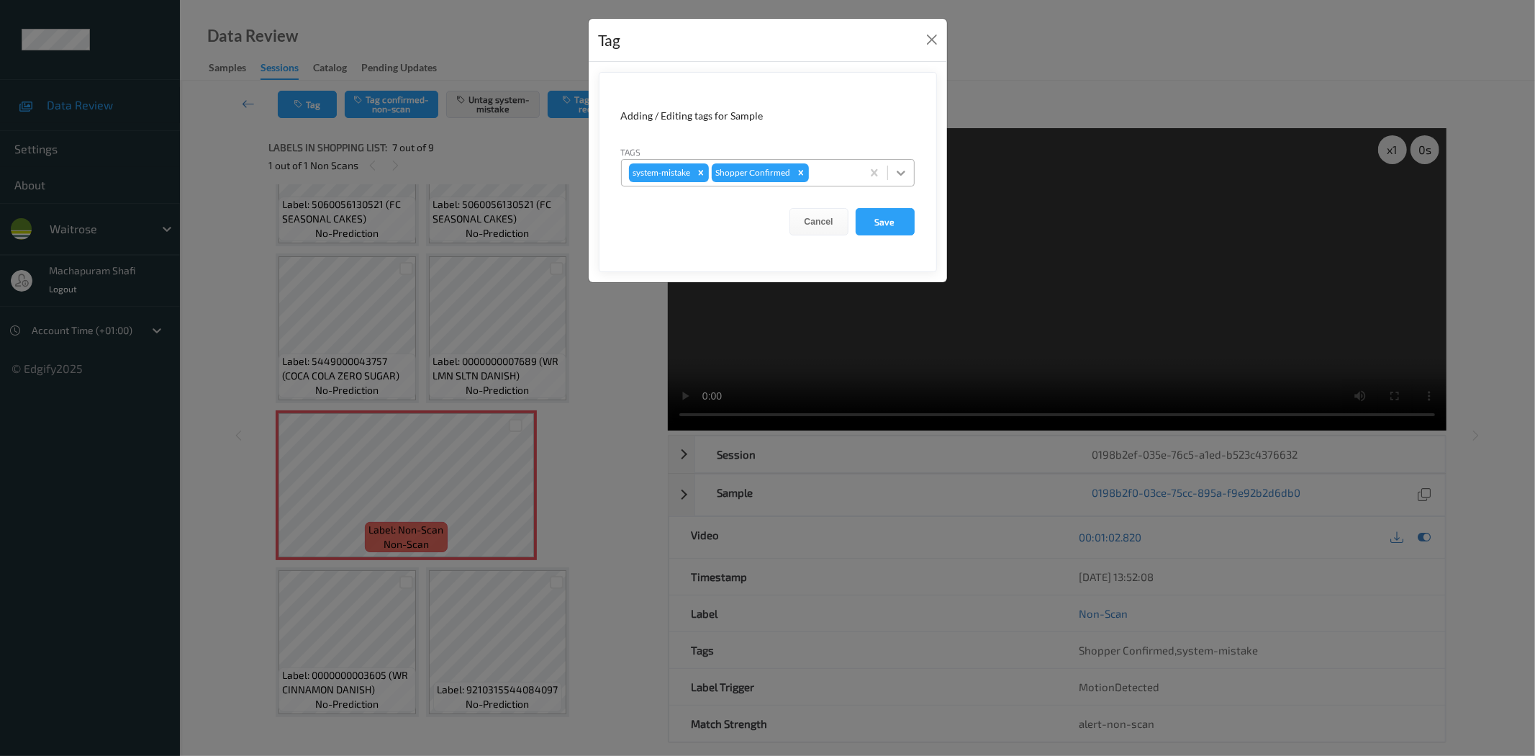
click at [903, 163] on div at bounding box center [901, 173] width 26 height 26
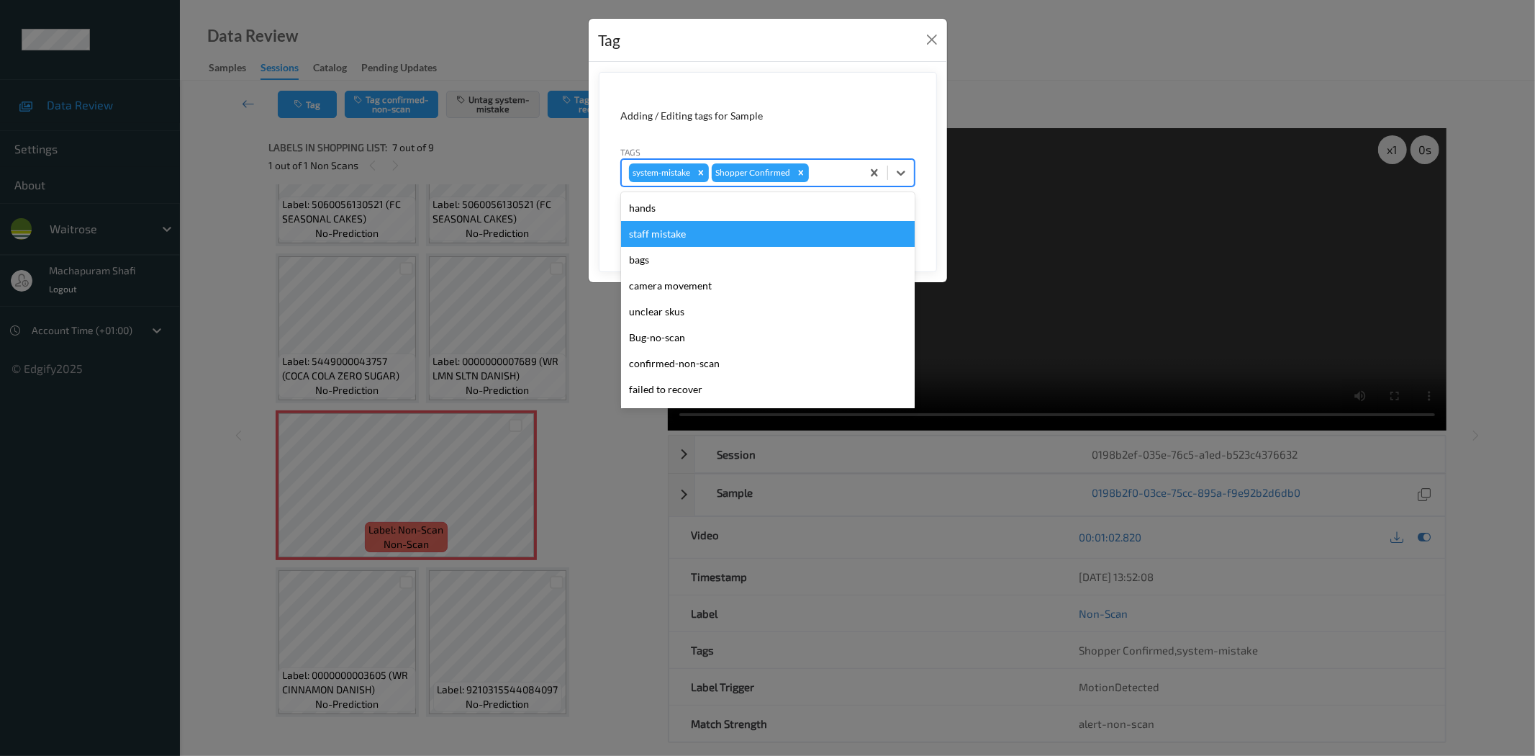
scroll to position [281, 0]
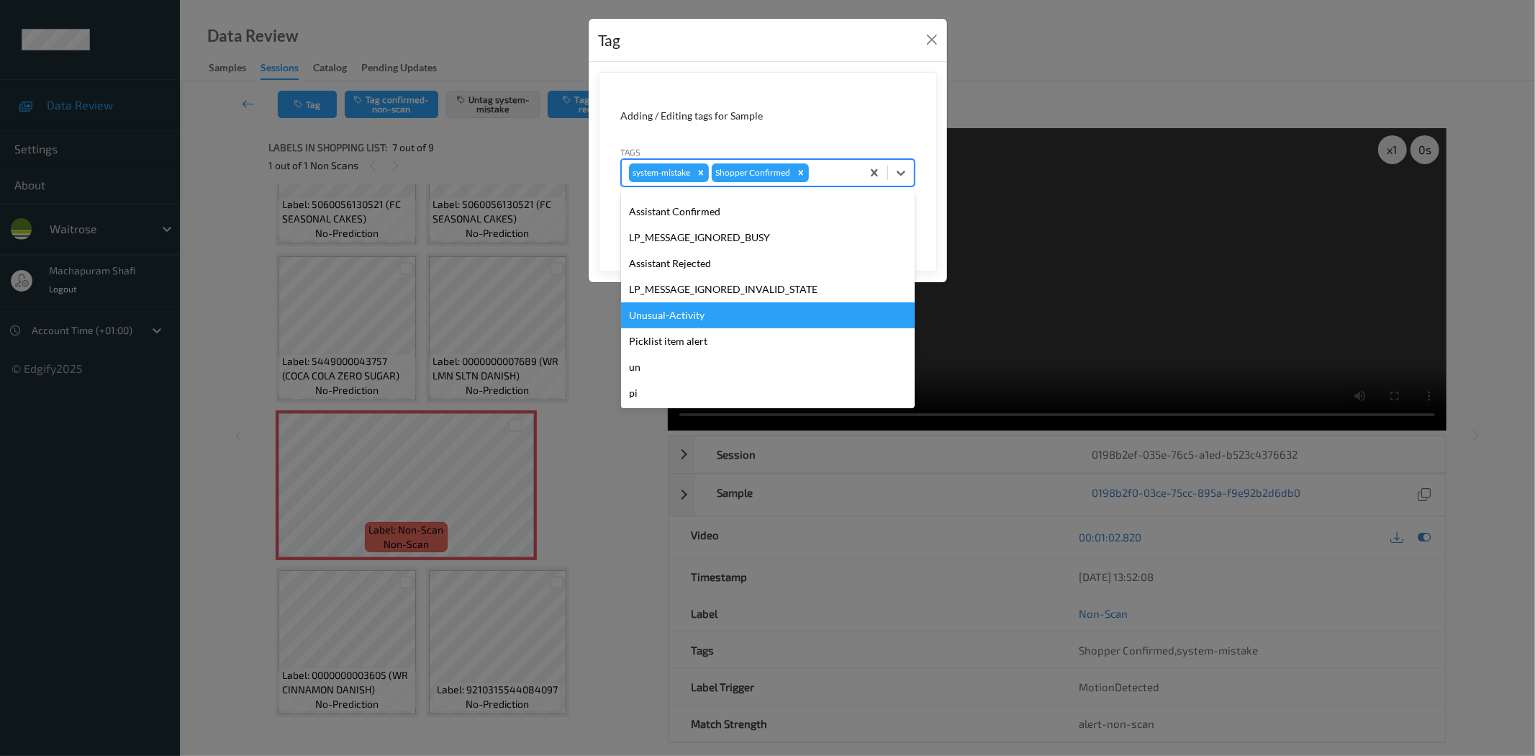
click at [670, 315] on div "Unusual-Activity" at bounding box center [768, 315] width 294 height 26
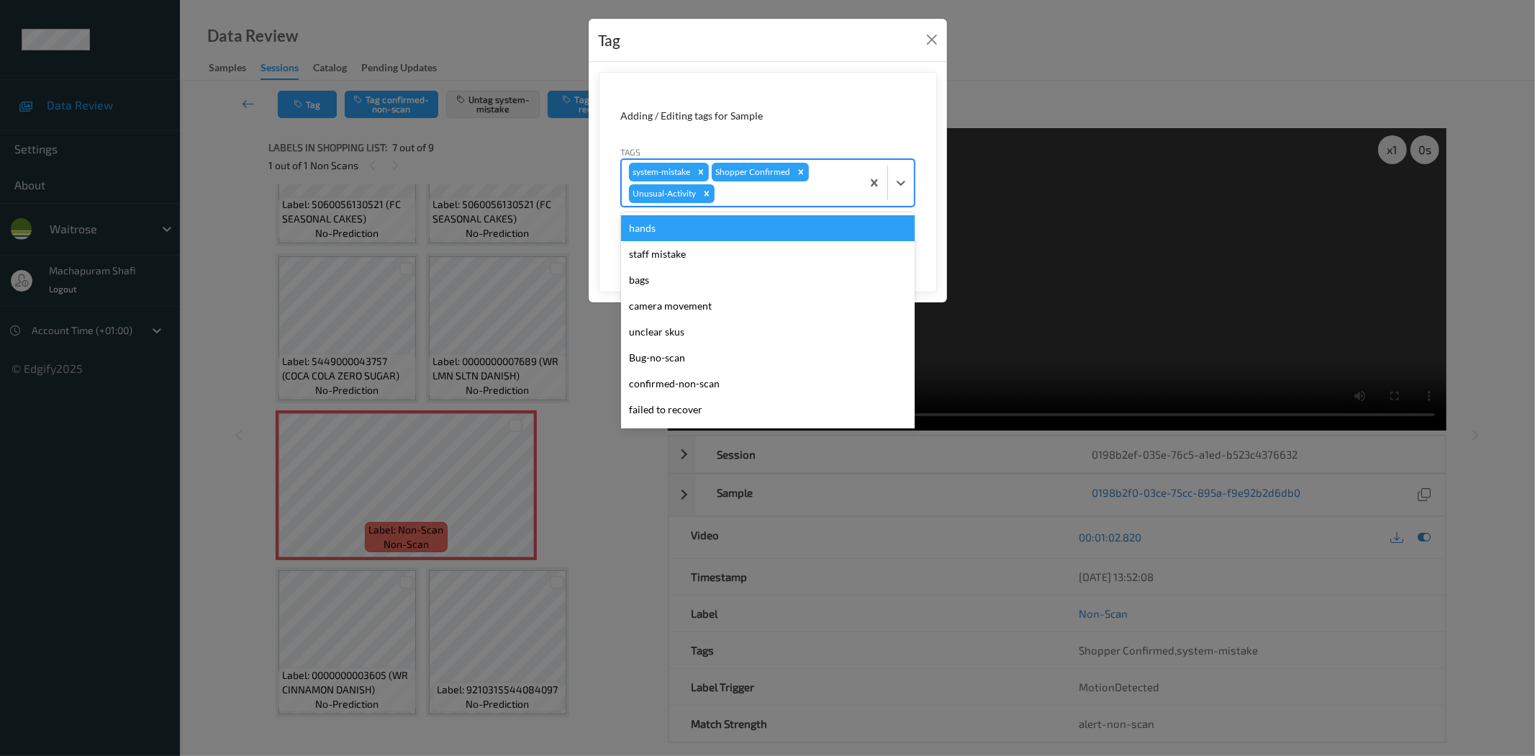
drag, startPoint x: 909, startPoint y: 171, endPoint x: 873, endPoint y: 209, distance: 51.9
click at [910, 171] on div at bounding box center [901, 183] width 26 height 26
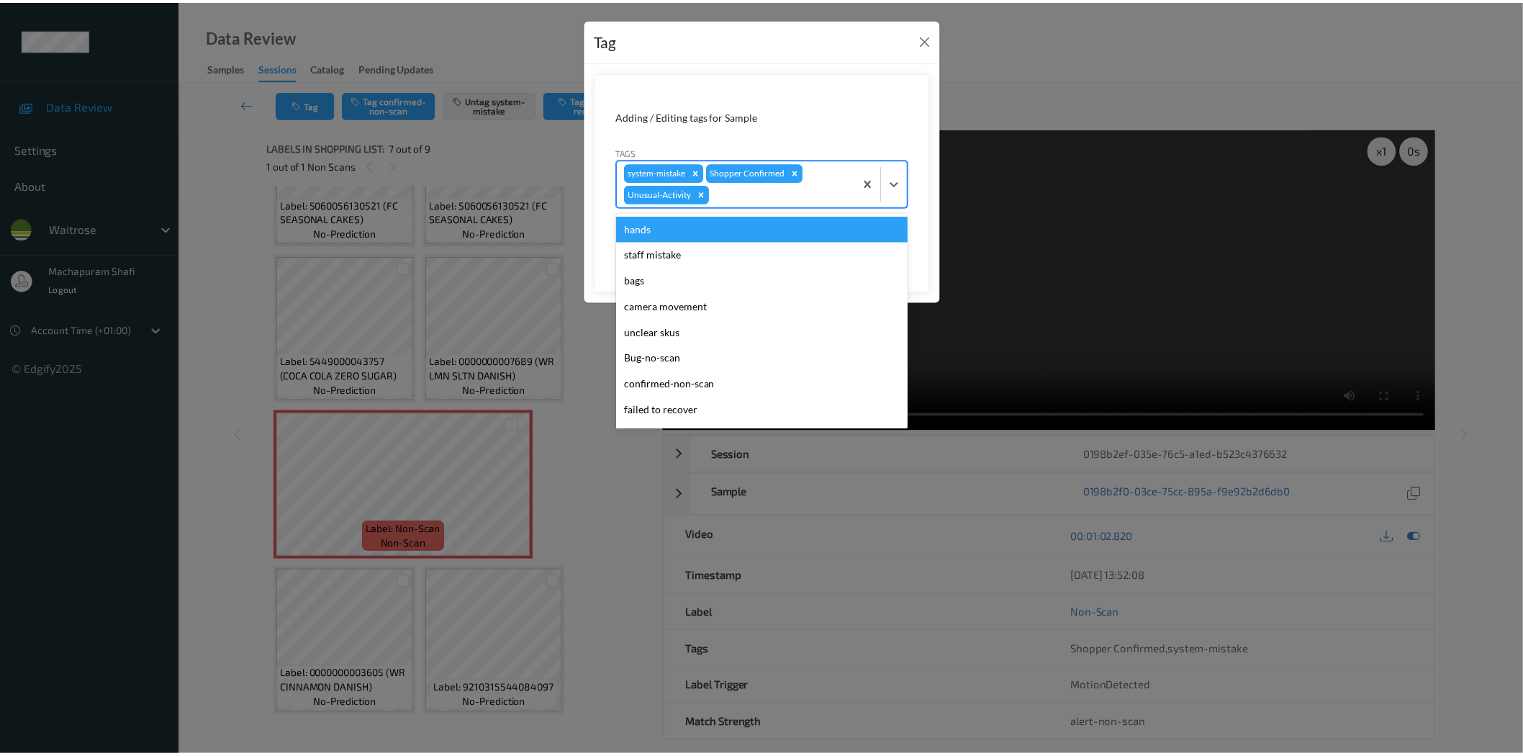
scroll to position [255, 0]
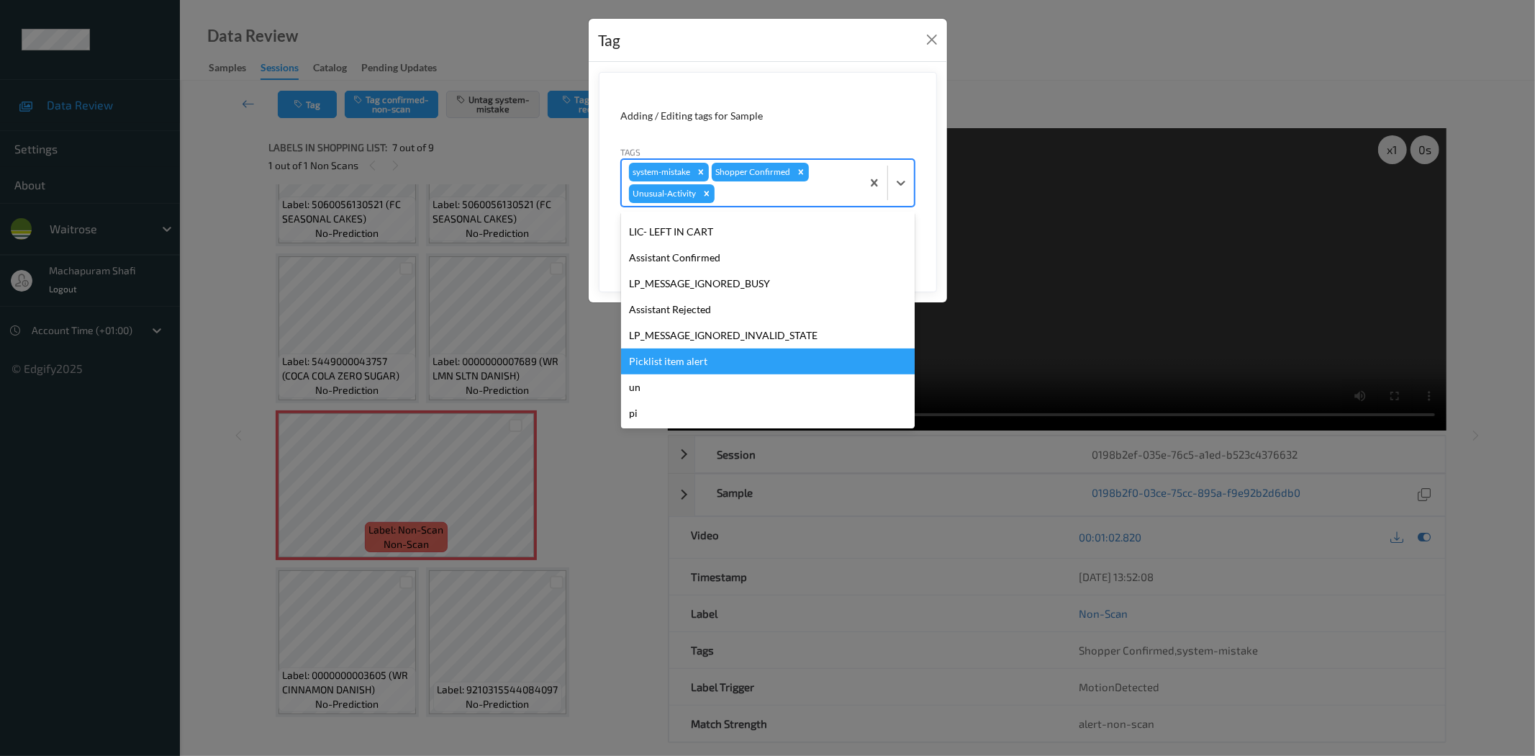
click at [664, 356] on div "Picklist item alert" at bounding box center [768, 361] width 294 height 26
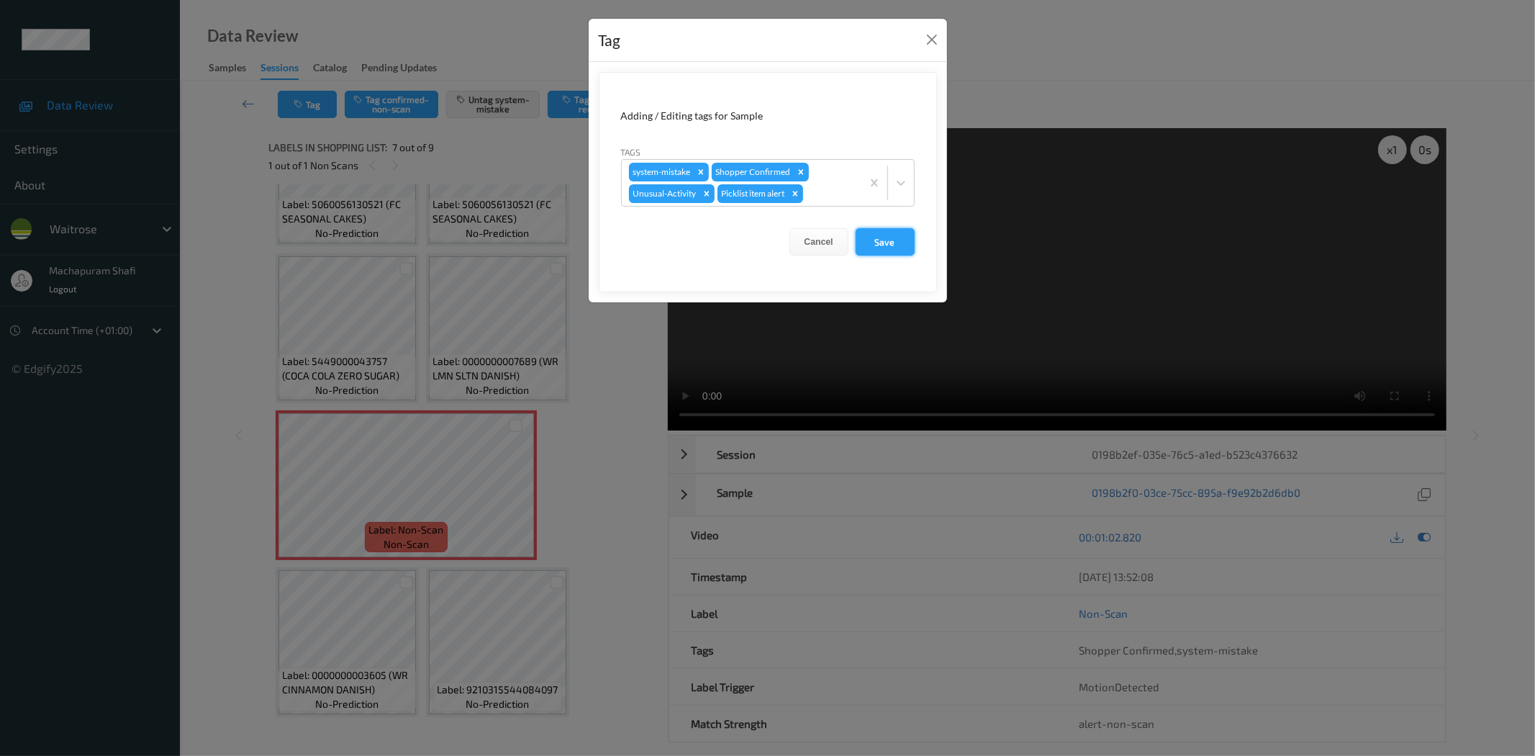
click at [890, 238] on button "Save" at bounding box center [885, 241] width 59 height 27
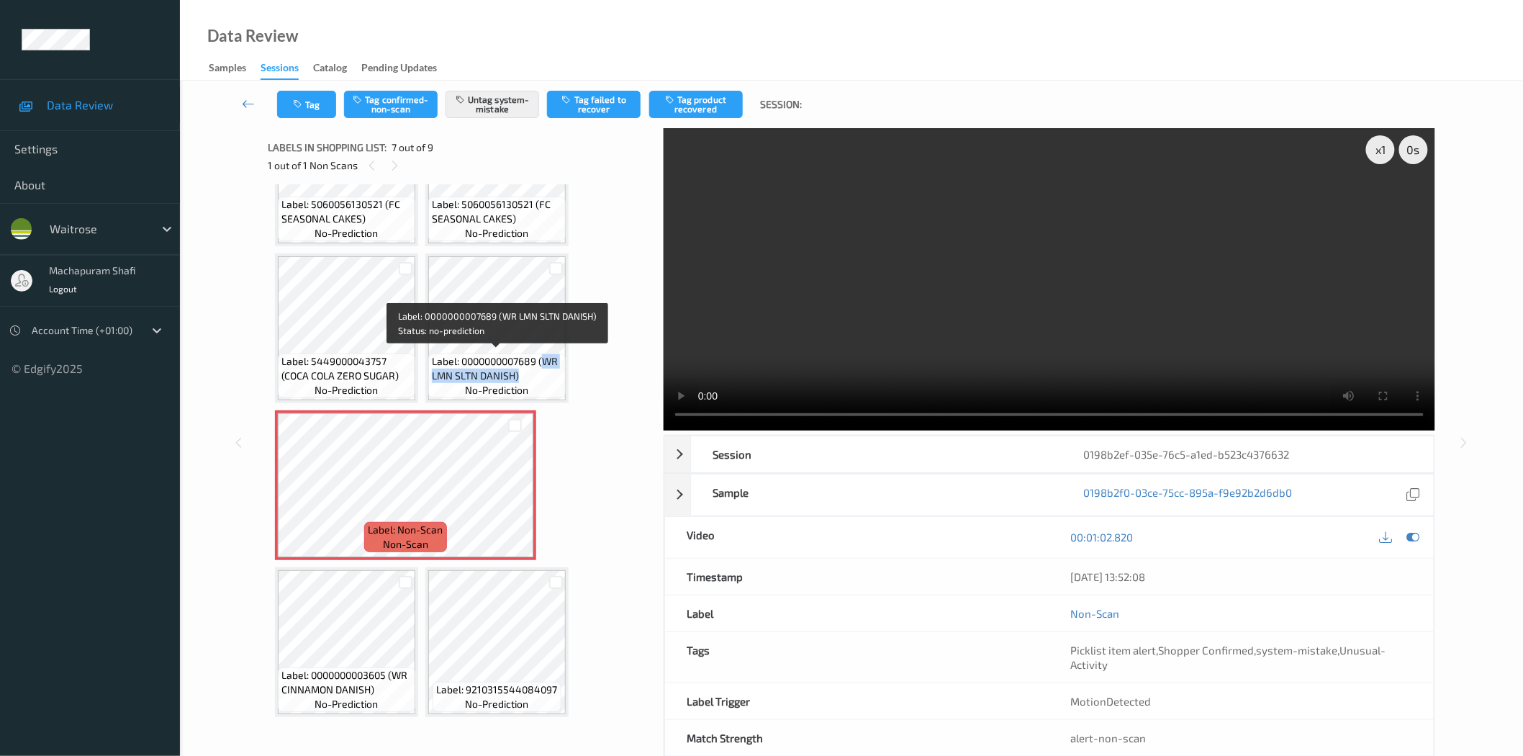
drag, startPoint x: 545, startPoint y: 357, endPoint x: 555, endPoint y: 374, distance: 20.0
click at [555, 374] on span "Label: 0000000007689 (WR LMN SLTN DANISH)" at bounding box center [497, 368] width 130 height 29
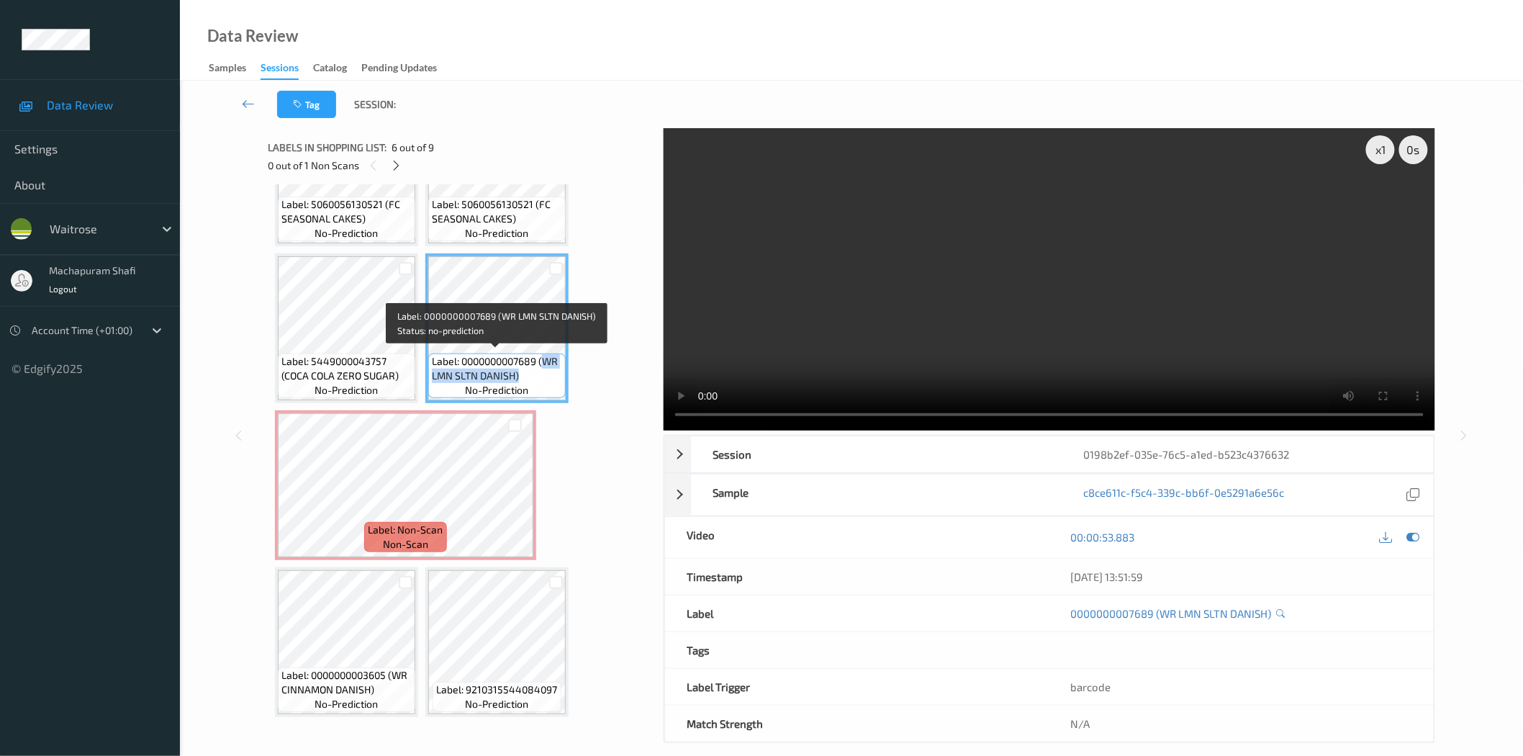
copy span "WR LMN SLTN DANISH)"
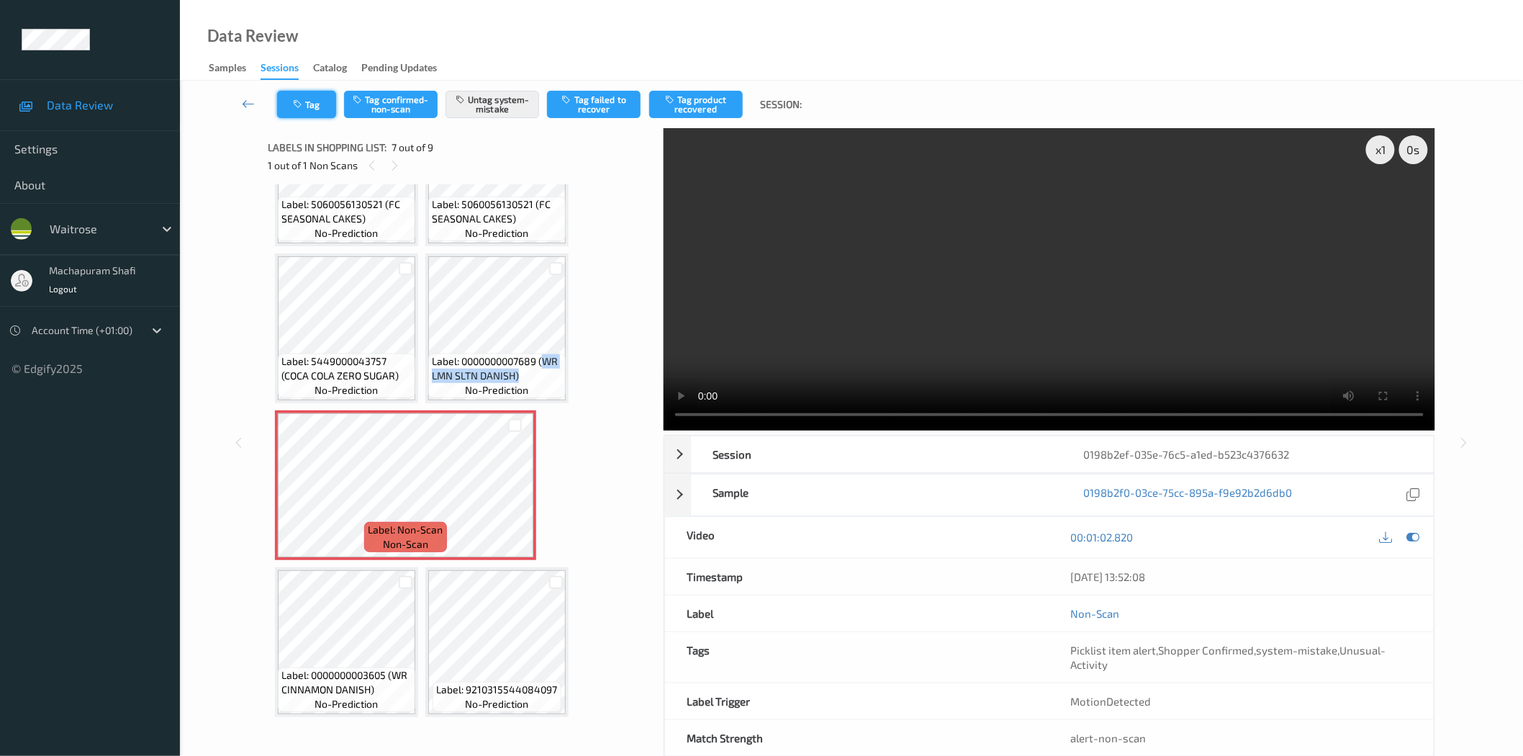
click at [312, 110] on button "Tag" at bounding box center [306, 104] width 59 height 27
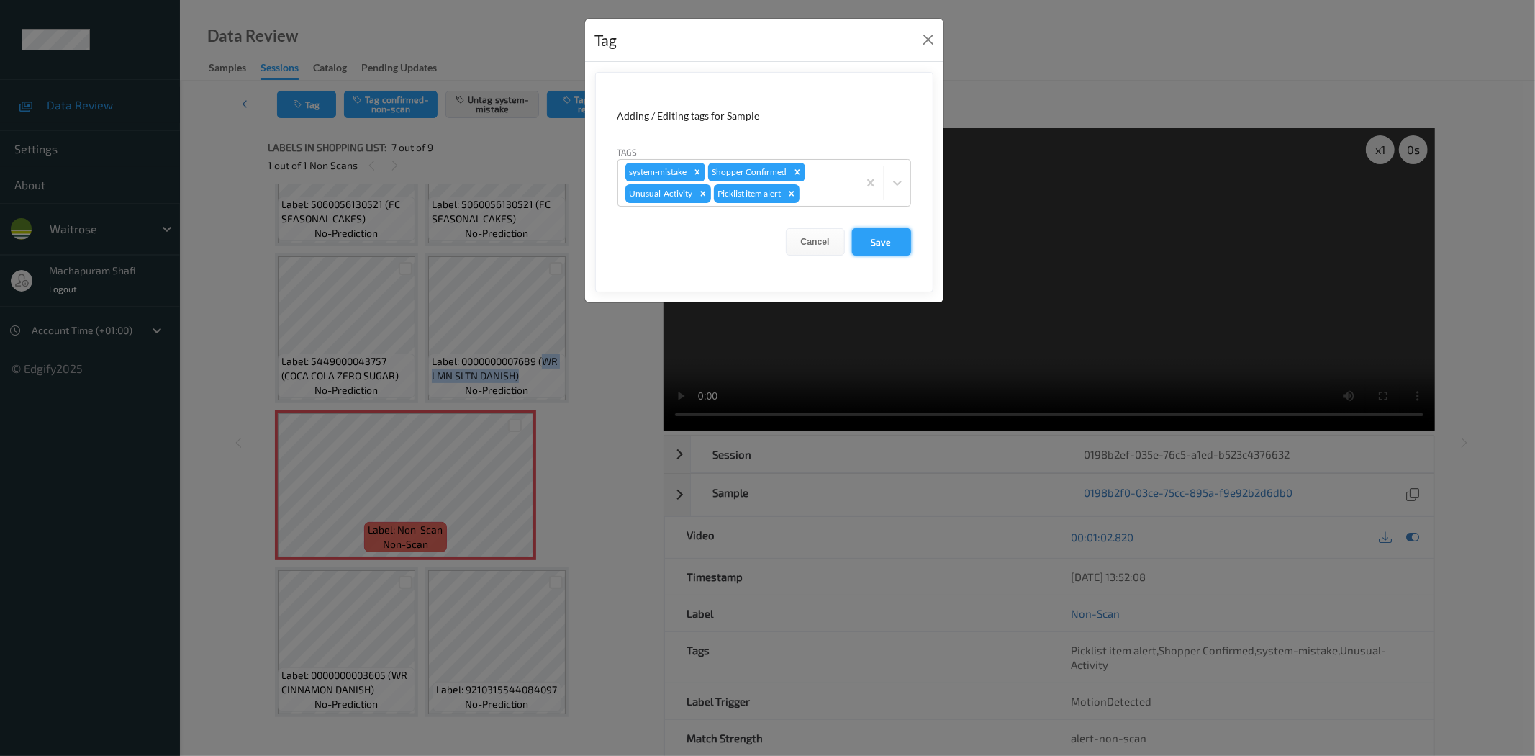
click at [854, 238] on button "Save" at bounding box center [881, 241] width 59 height 27
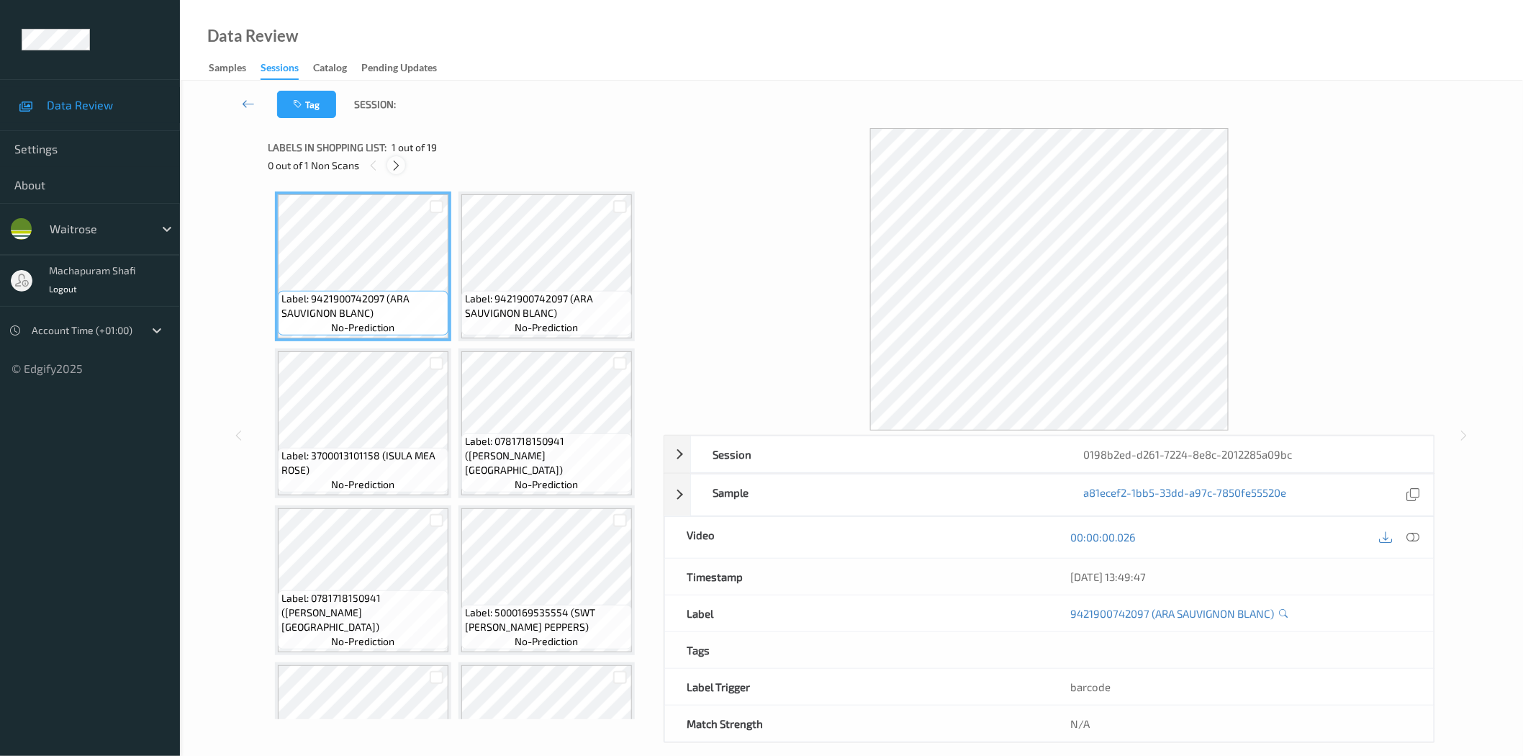
click at [398, 159] on icon at bounding box center [396, 165] width 12 height 13
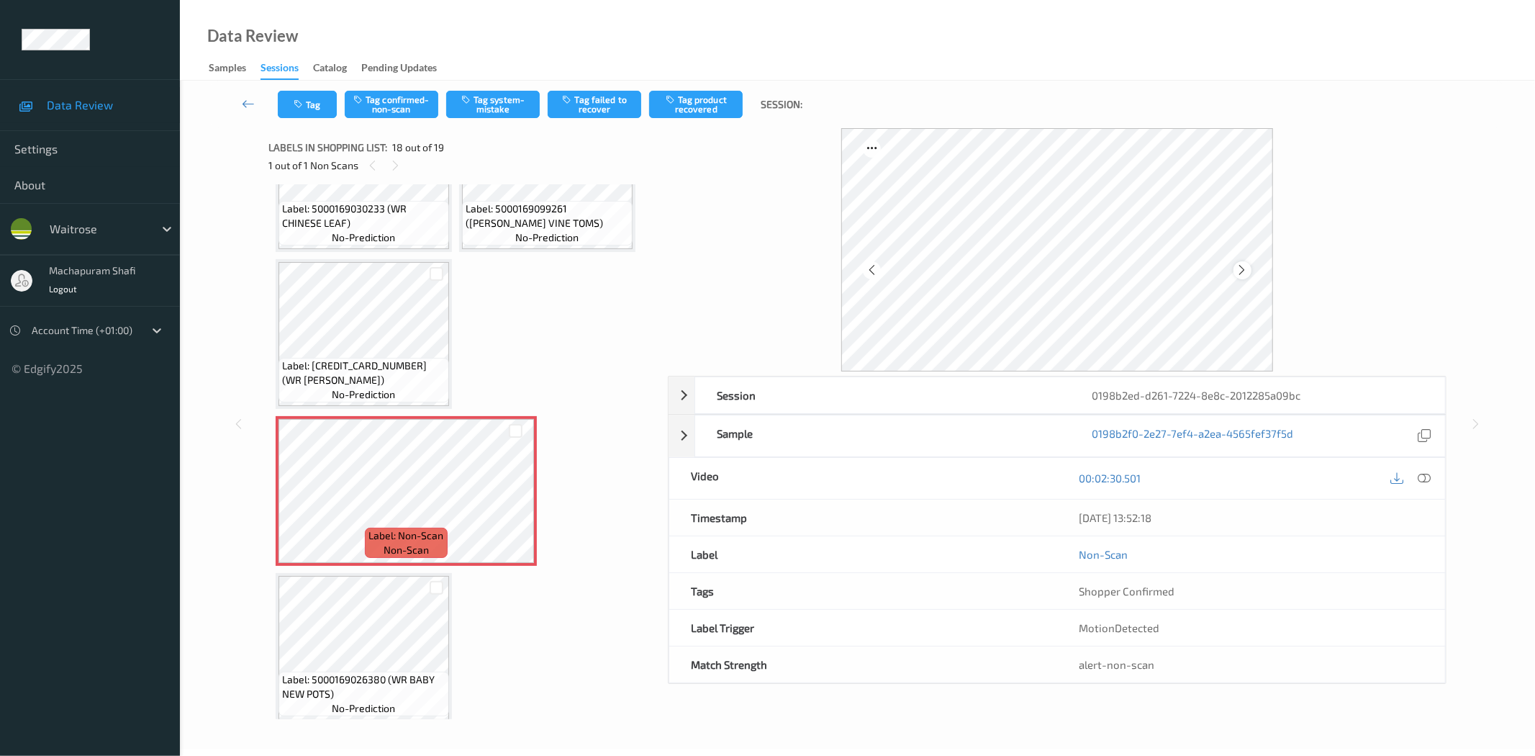
click at [1244, 267] on icon at bounding box center [1242, 269] width 12 height 13
click at [1426, 481] on icon at bounding box center [1425, 477] width 13 height 13
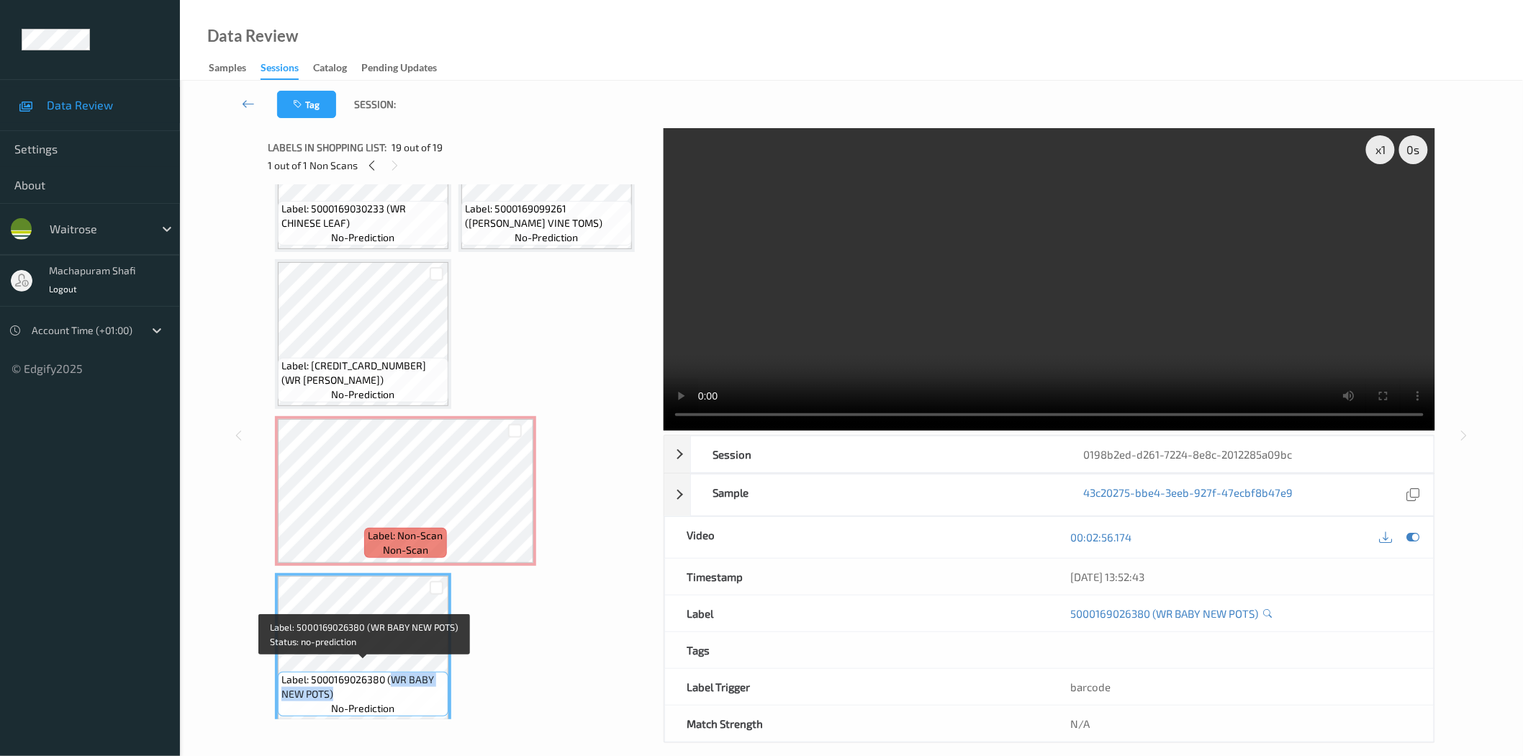
drag, startPoint x: 390, startPoint y: 669, endPoint x: 433, endPoint y: 540, distance: 135.9
click at [426, 685] on span "Label: 5000169026380 (WR BABY NEW POTS)" at bounding box center [362, 686] width 163 height 29
copy span "WR BABY NEW POTS)"
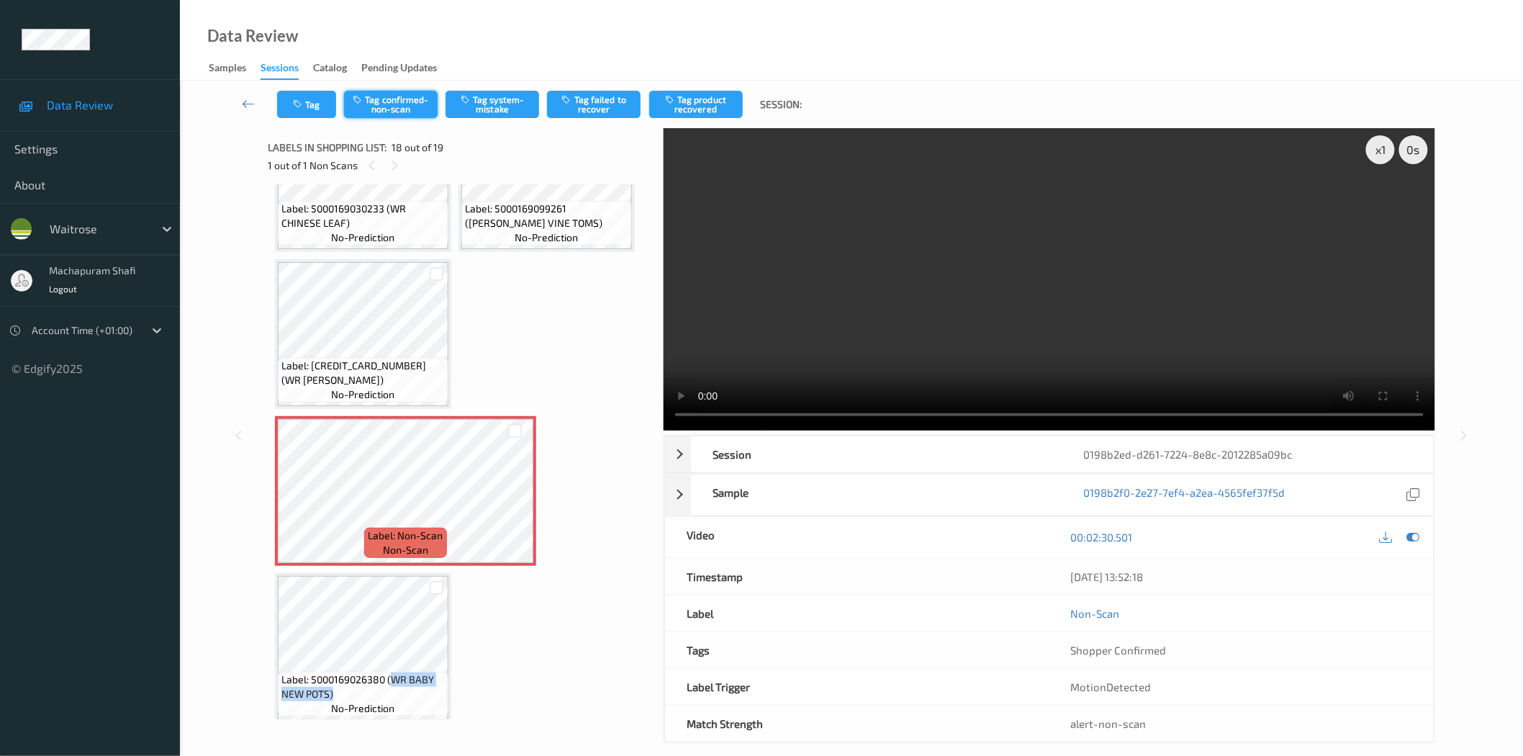
click at [386, 109] on button "Tag confirmed-non-scan" at bounding box center [391, 104] width 94 height 27
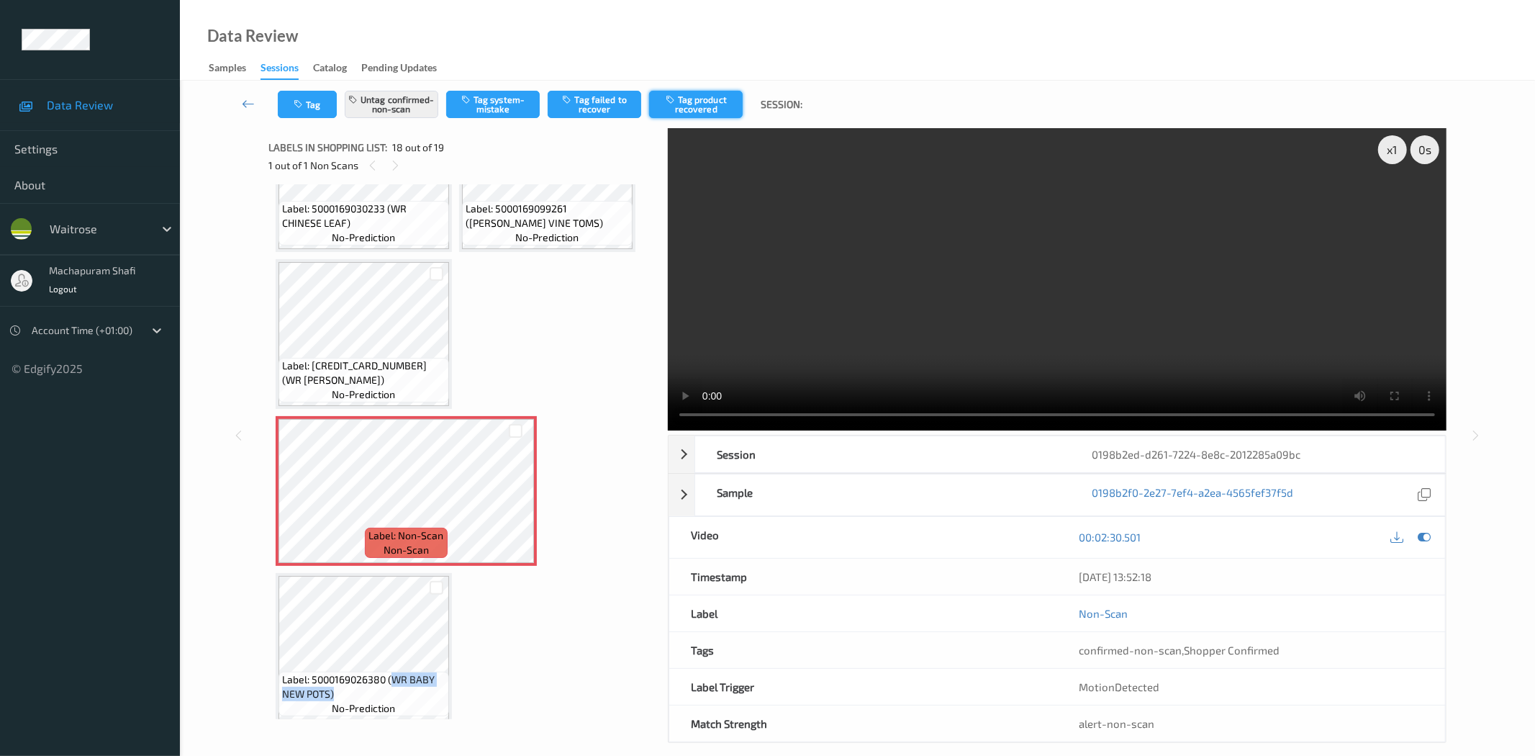
click at [687, 96] on button "Tag product recovered" at bounding box center [696, 104] width 94 height 27
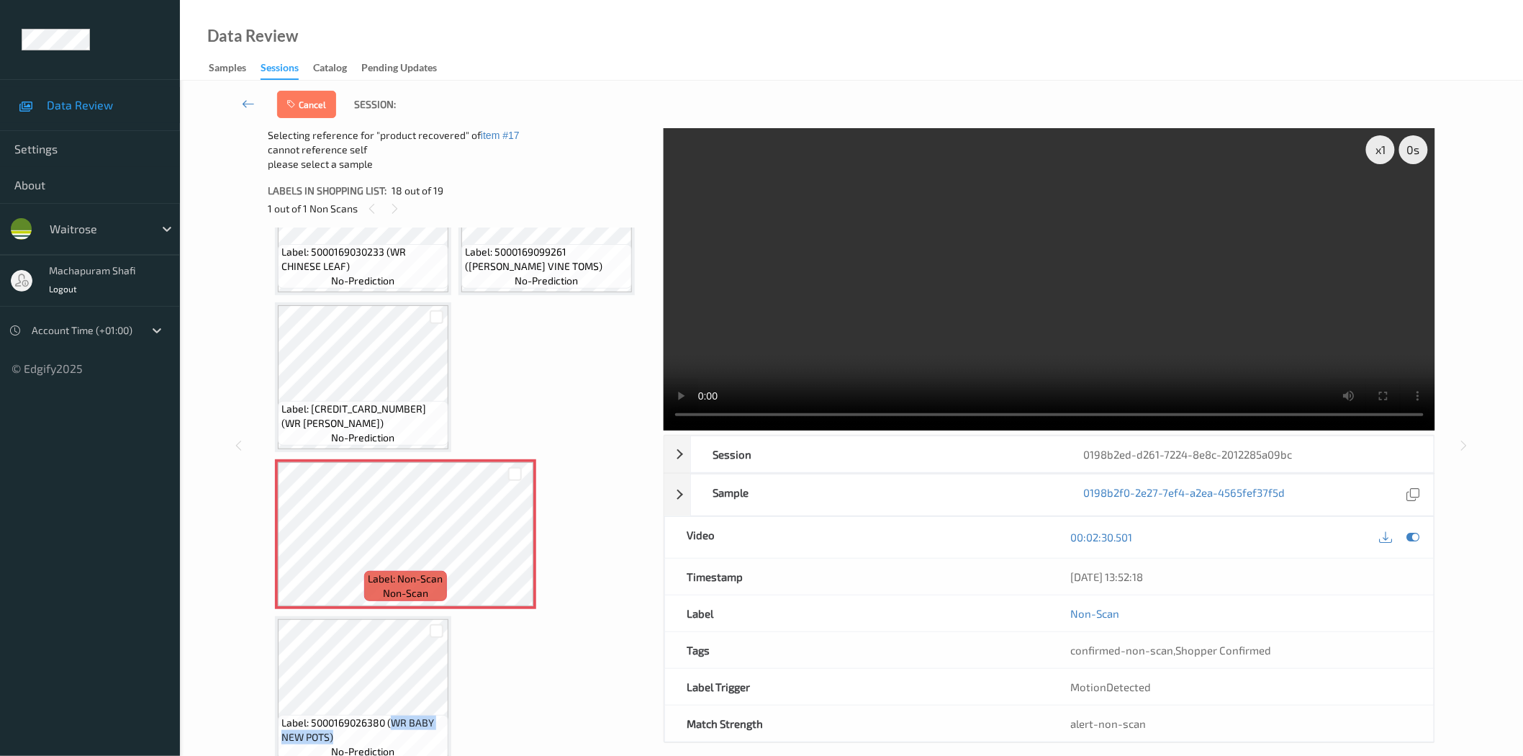
click at [440, 624] on div at bounding box center [437, 631] width 14 height 14
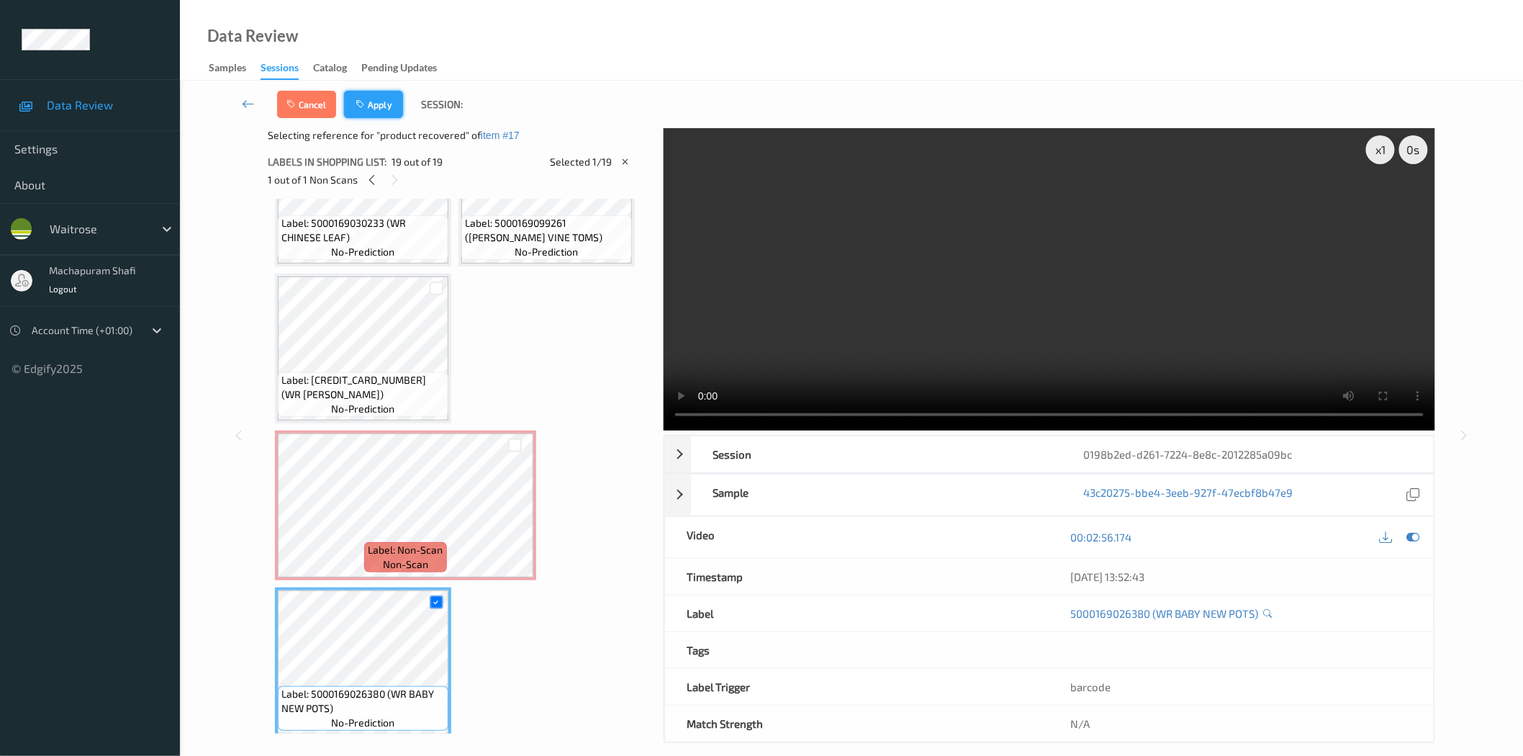
click at [368, 99] on button "Apply" at bounding box center [373, 104] width 59 height 27
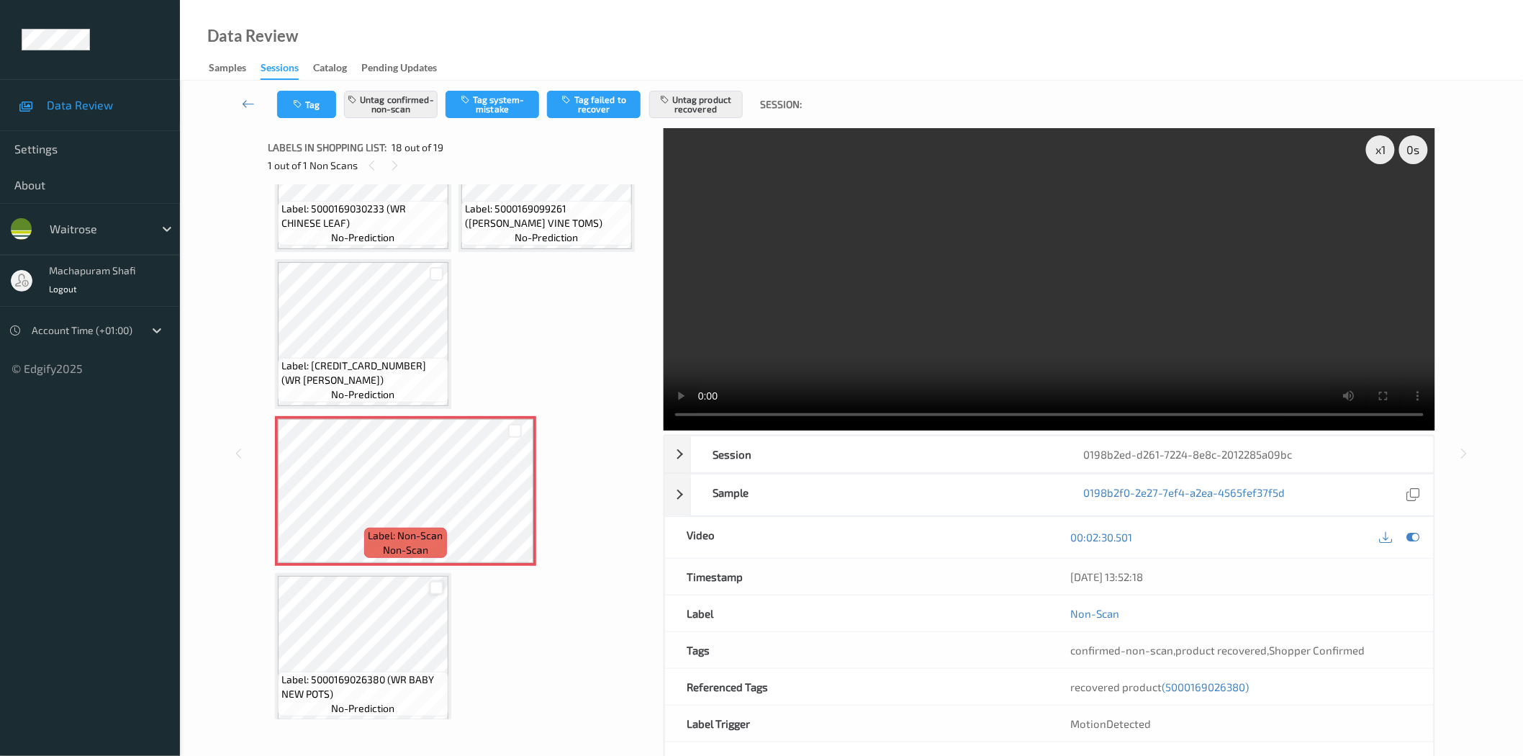
click at [435, 581] on div at bounding box center [437, 588] width 14 height 14
click at [386, 104] on button "Tag confirmed-non-scan" at bounding box center [391, 104] width 94 height 27
click at [440, 581] on div at bounding box center [437, 588] width 14 height 14
